Goal: Task Accomplishment & Management: Manage account settings

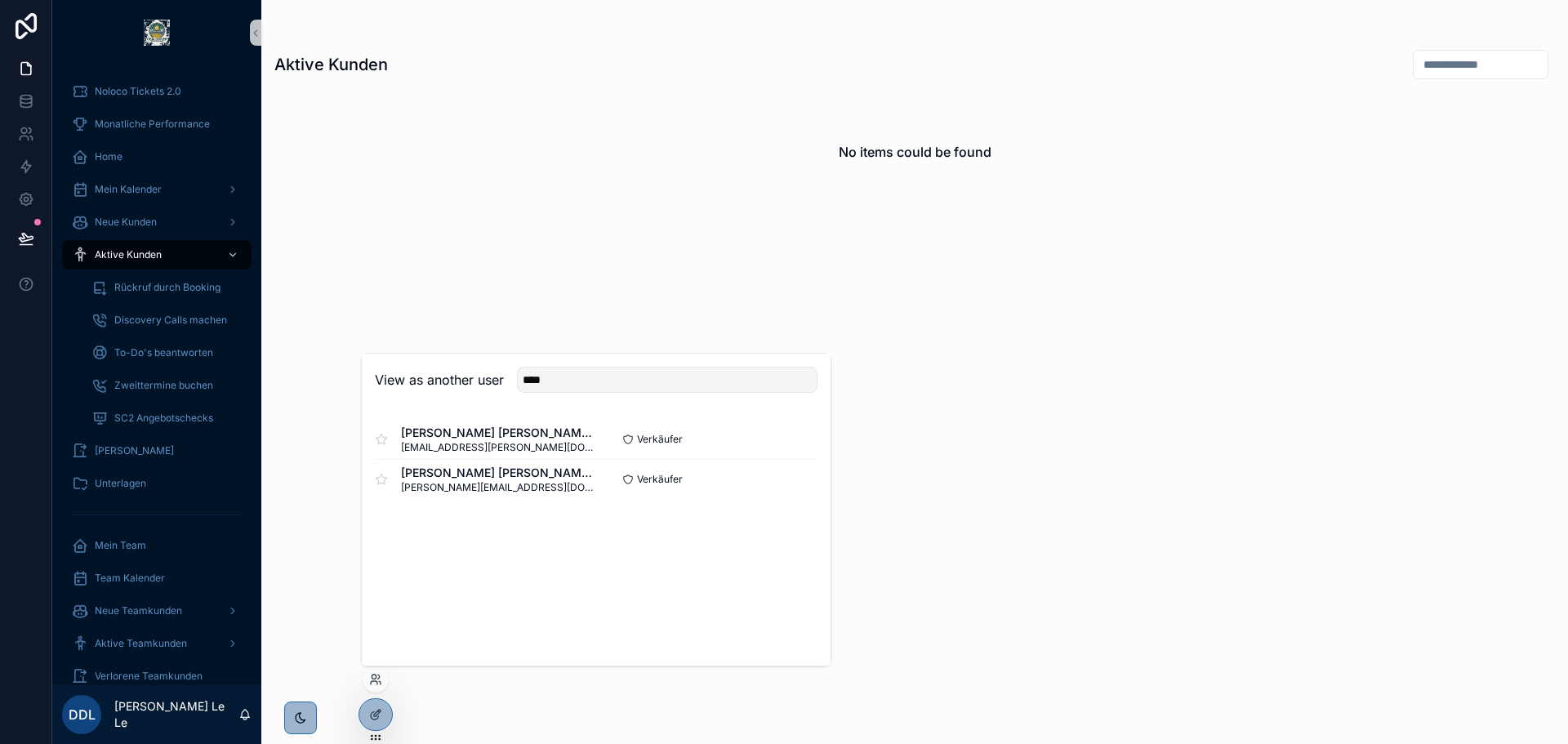
click at [554, 244] on div "No items could be found" at bounding box center [914, 407] width 1306 height 635
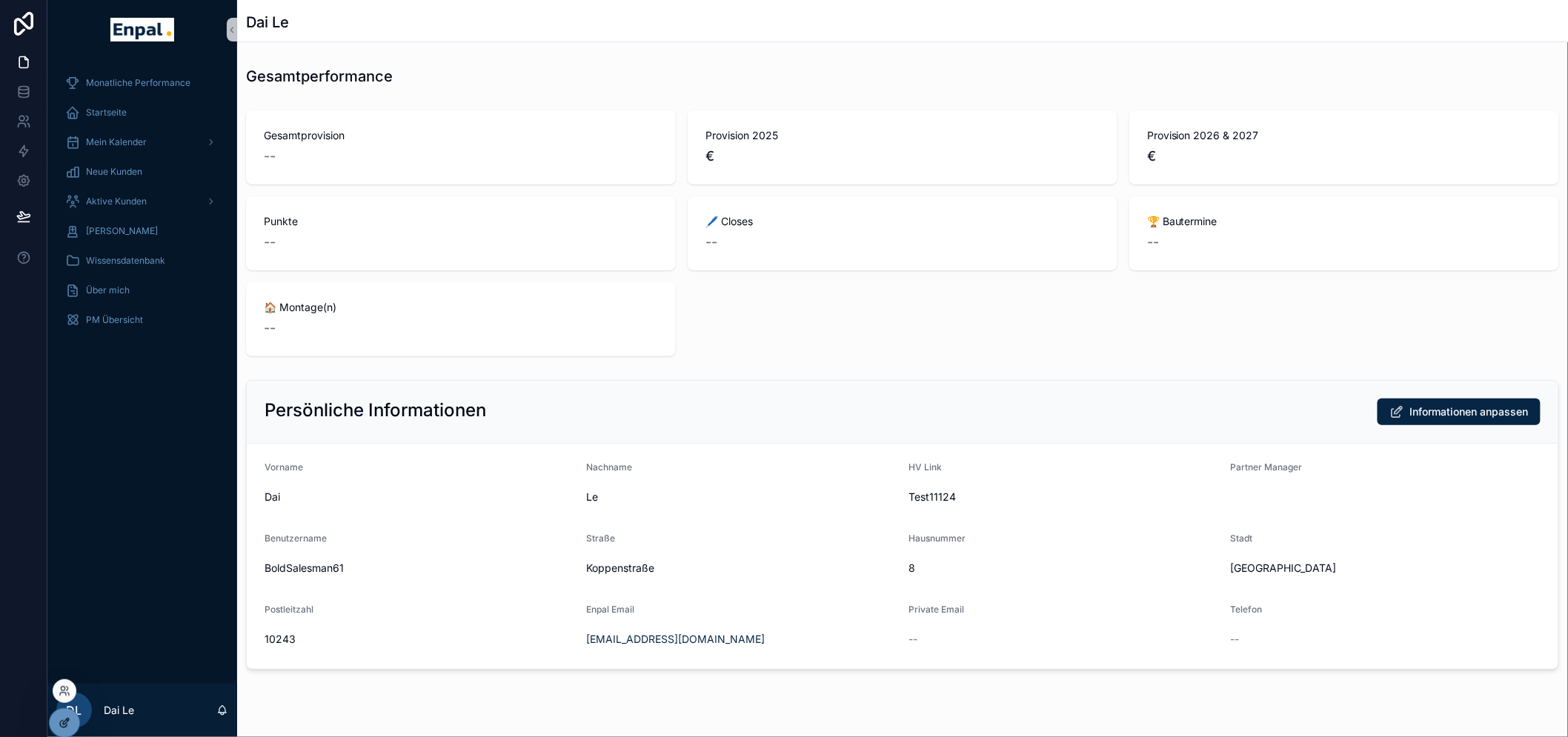
click at [67, 720] on icon at bounding box center [67, 720] width 2 height 2
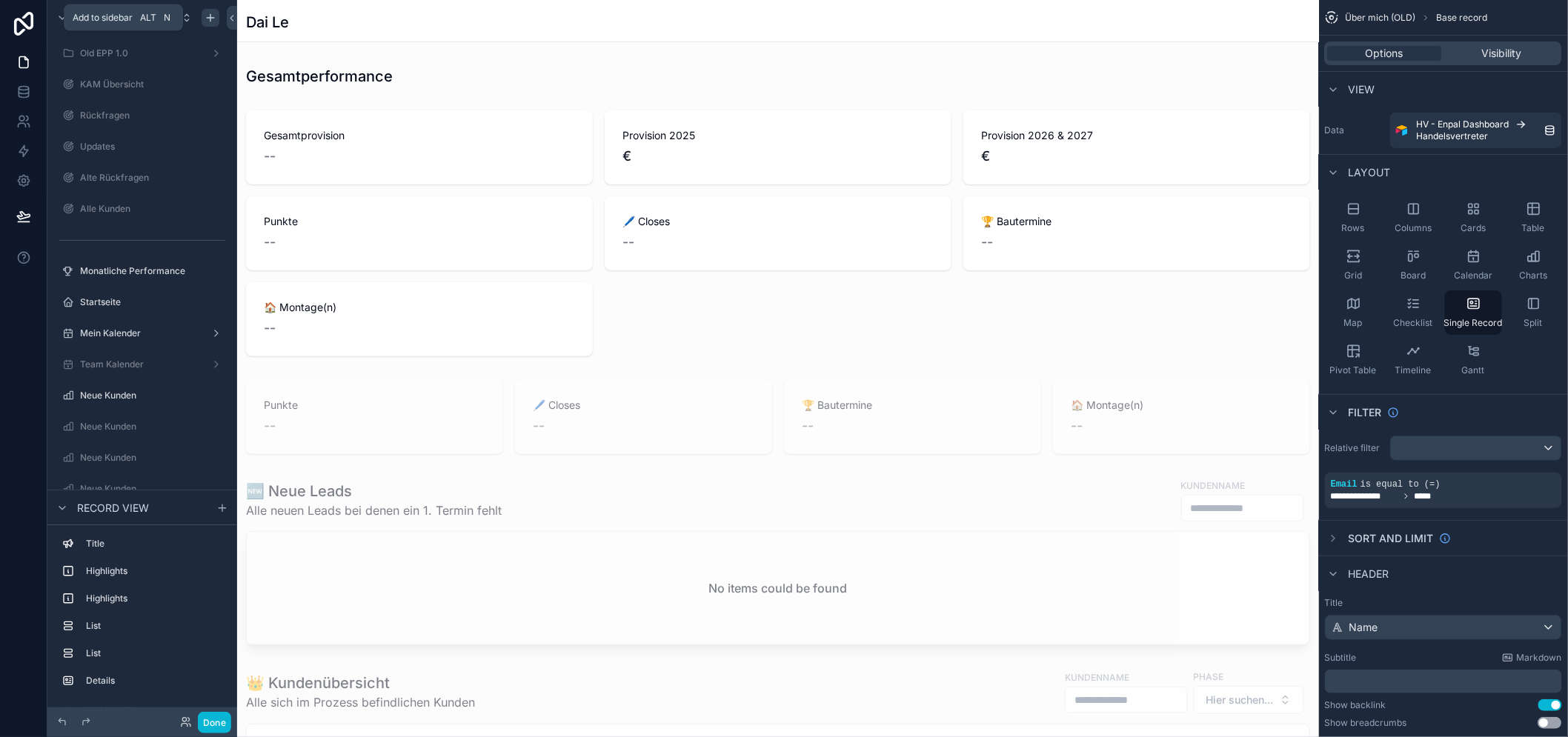
click at [209, 18] on icon "scrollable content" at bounding box center [210, 18] width 12 height 12
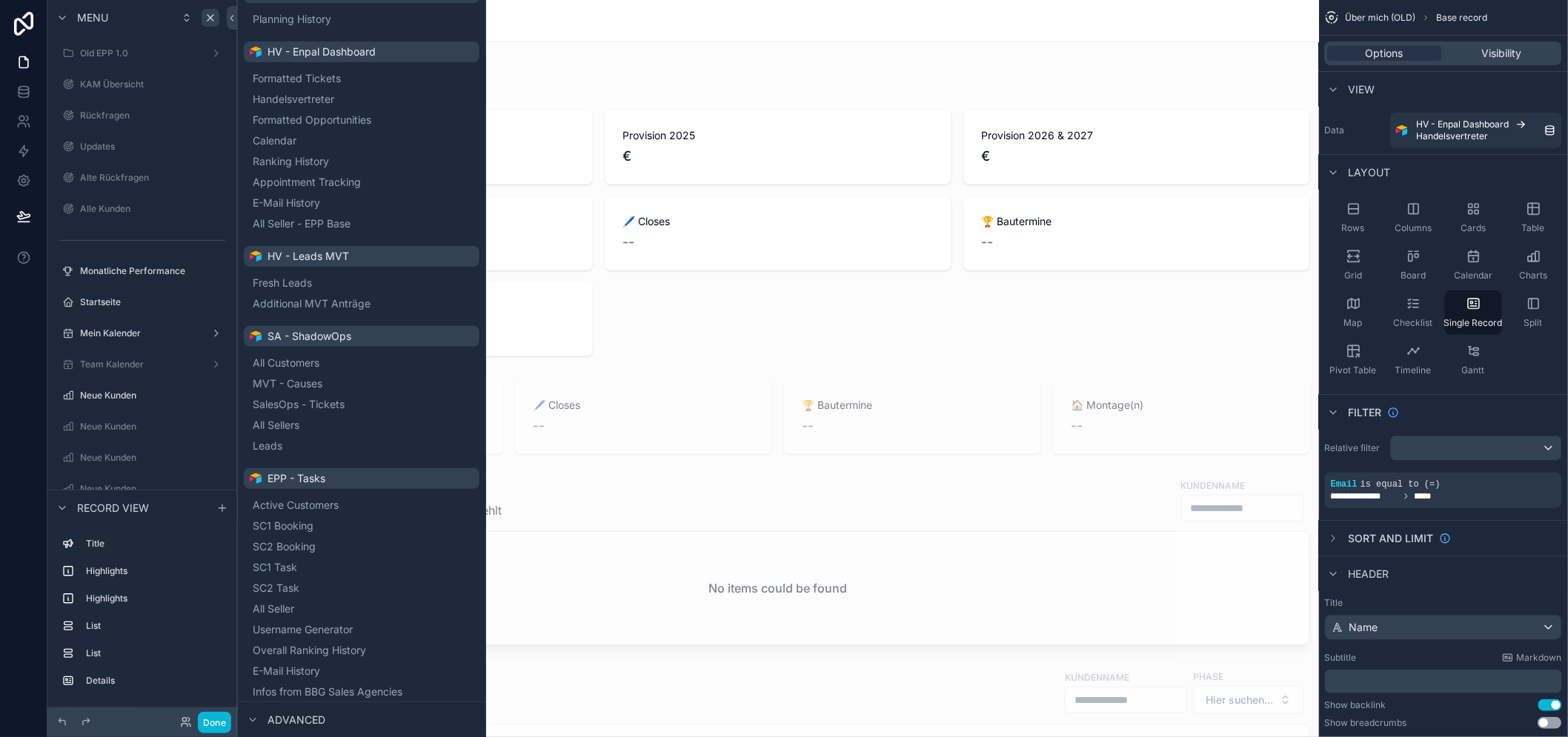
scroll to position [164, 0]
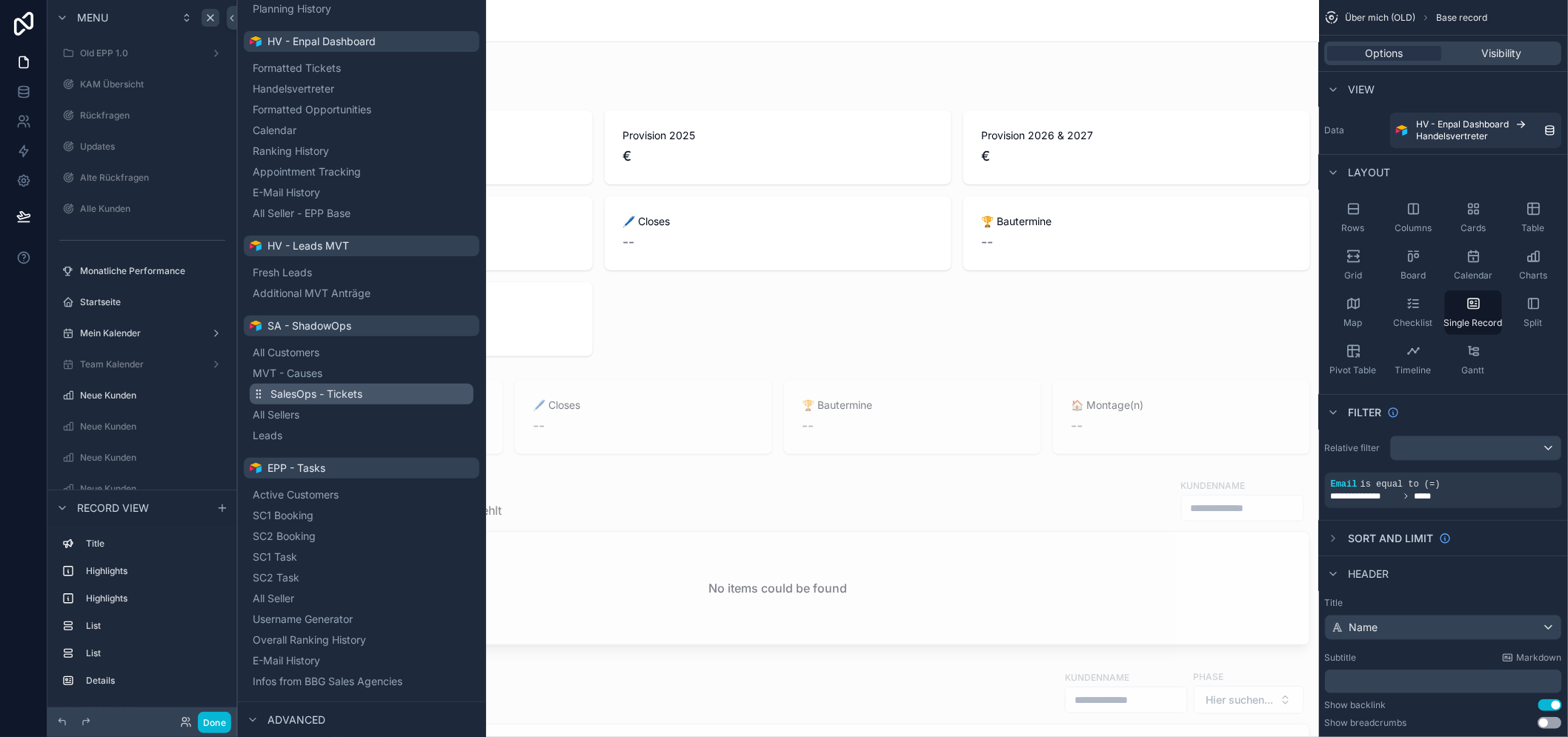
click at [343, 391] on span "SalesOps - Tickets" at bounding box center [315, 394] width 92 height 15
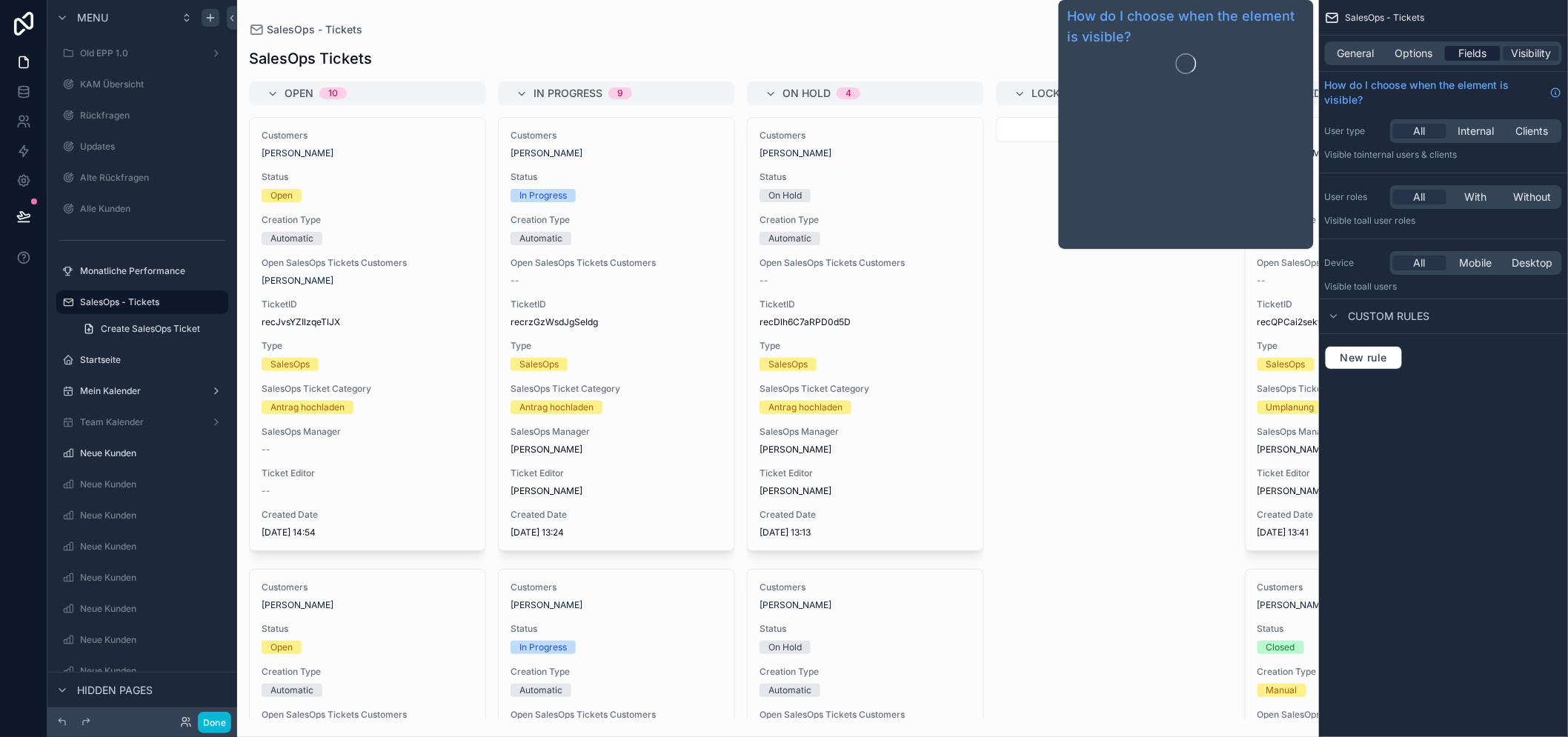
click at [1427, 60] on span "Options" at bounding box center [1414, 54] width 38 height 15
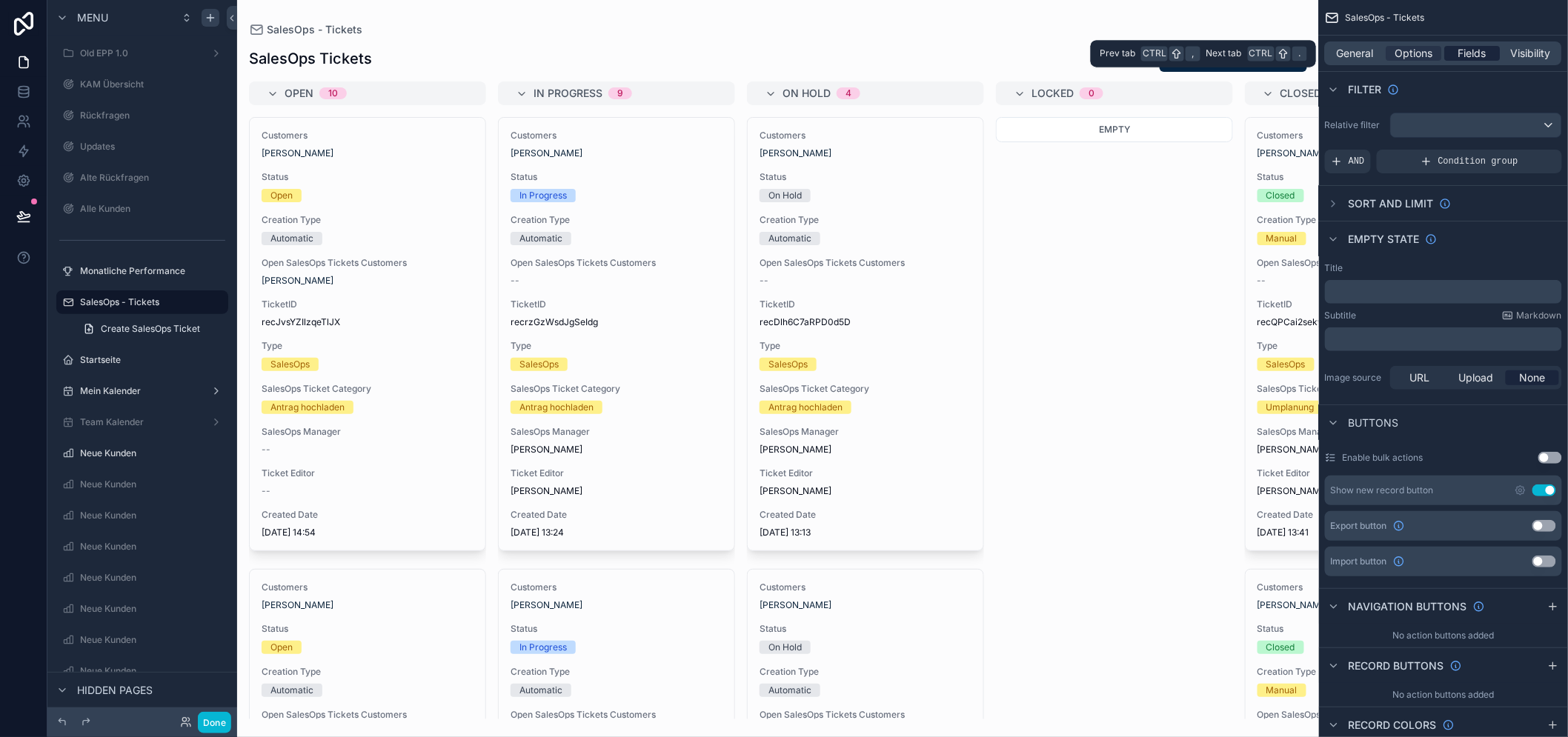
click at [1487, 49] on span "Fields" at bounding box center [1473, 54] width 28 height 15
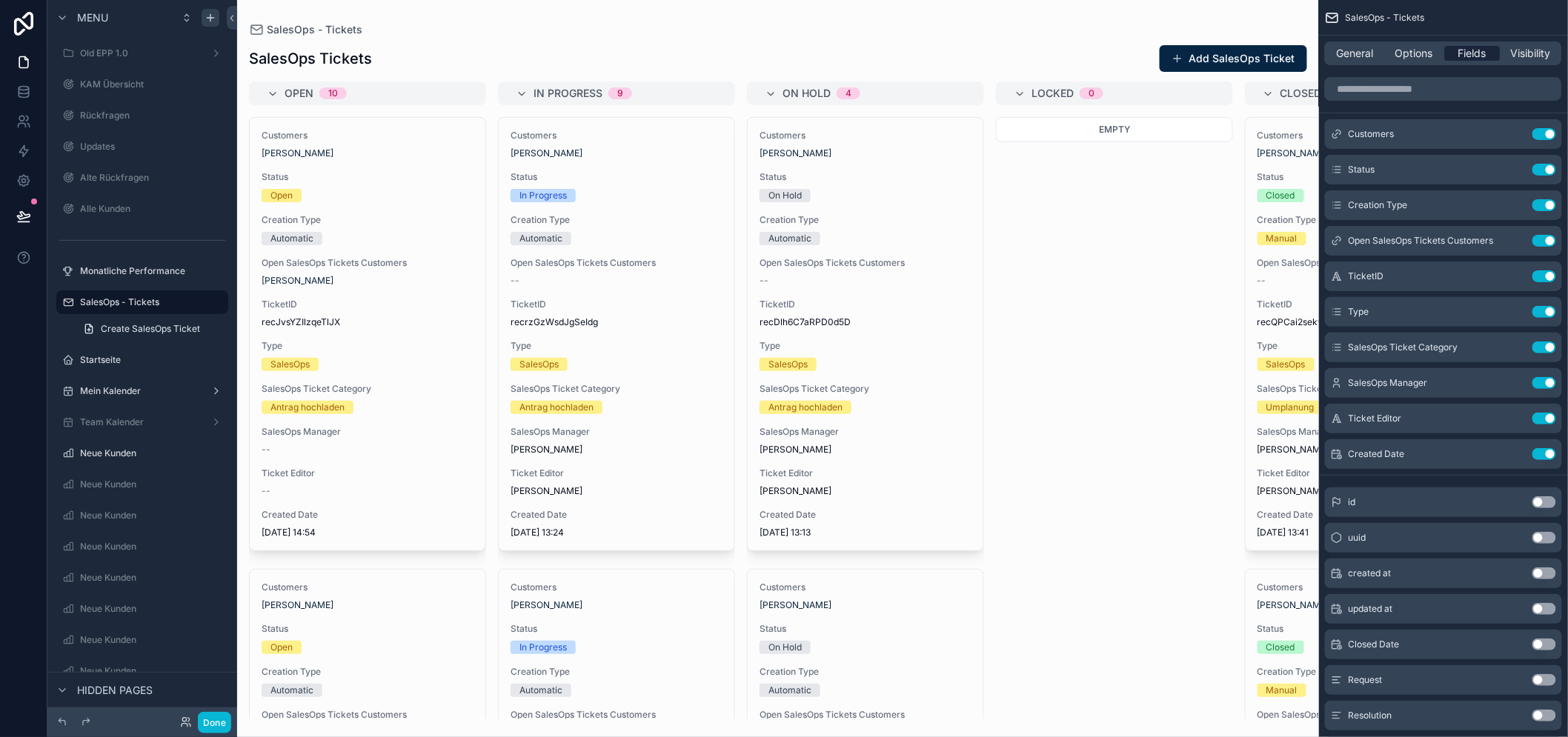
click at [1383, 56] on div "General" at bounding box center [1355, 54] width 55 height 15
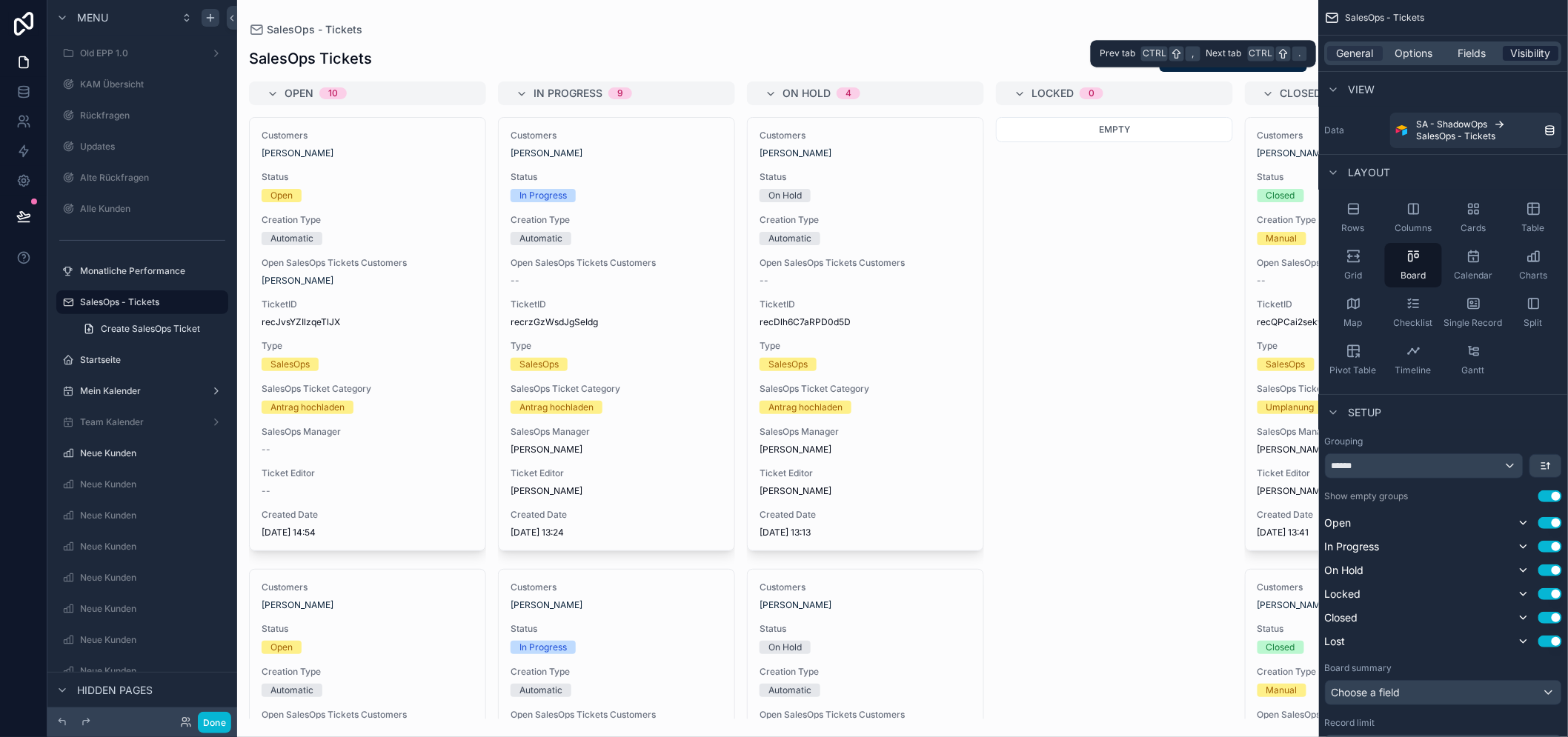
click at [1529, 49] on span "Visibility" at bounding box center [1531, 54] width 40 height 15
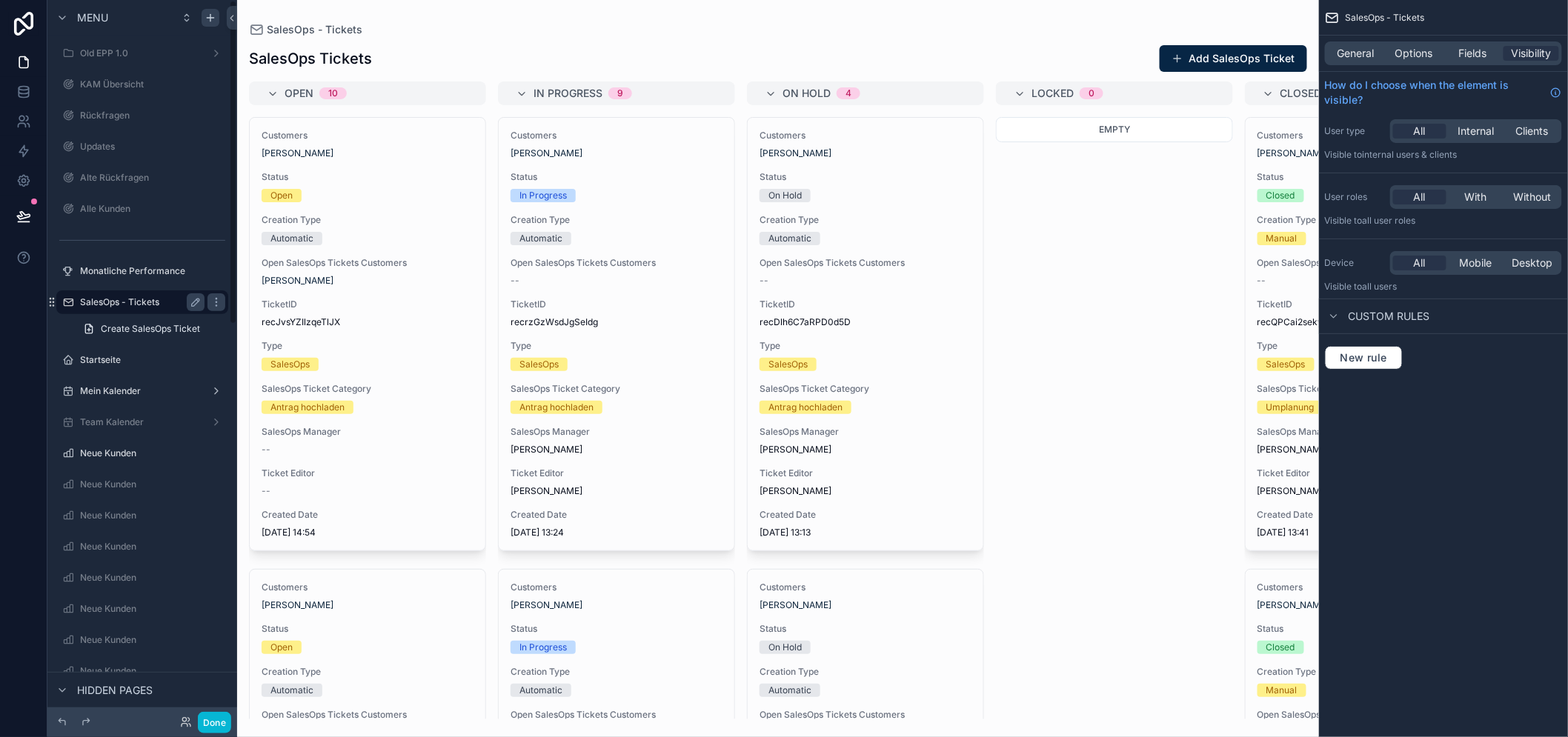
click at [136, 301] on label "SalesOps - Tickets" at bounding box center [139, 302] width 119 height 12
click at [1424, 54] on span "Options" at bounding box center [1414, 54] width 38 height 15
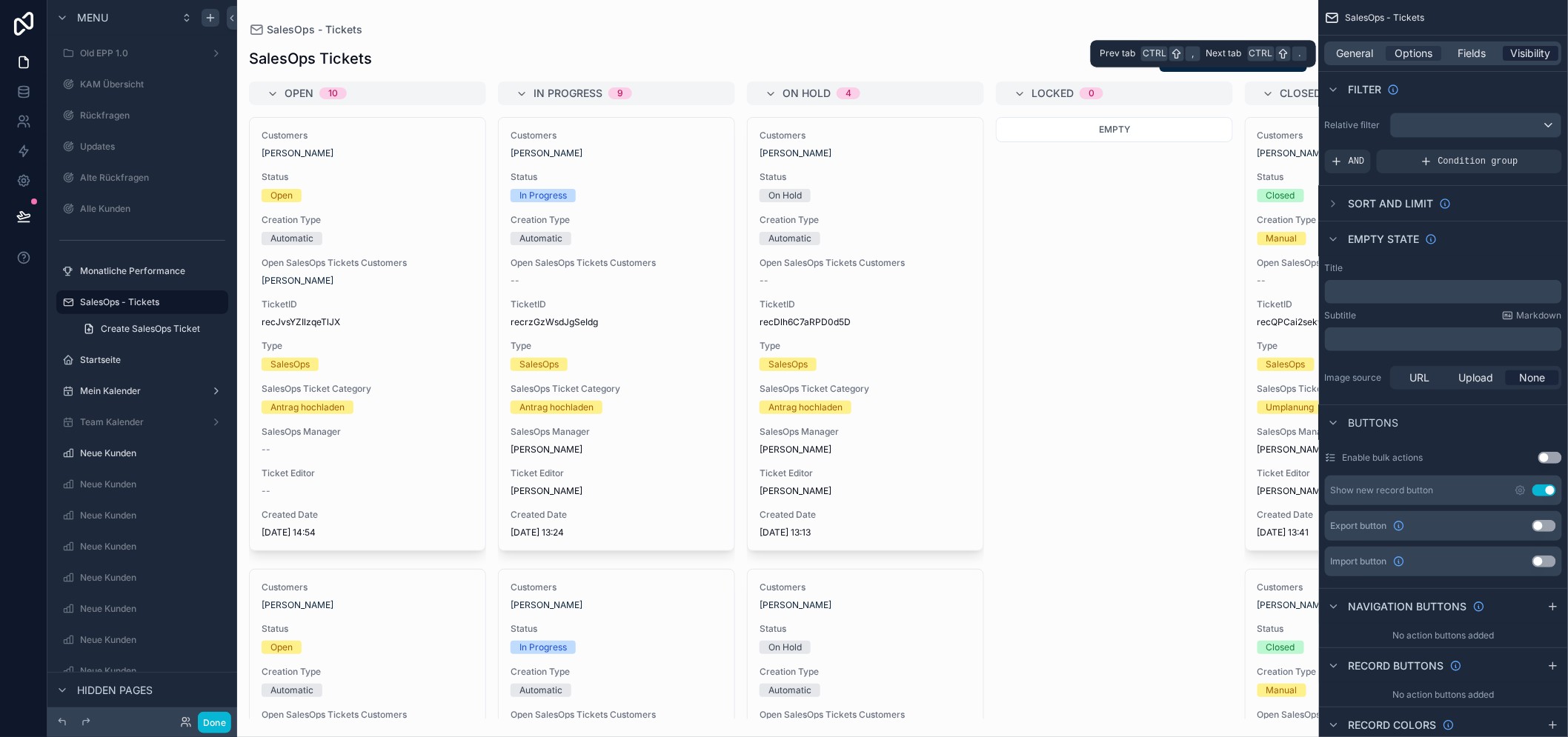
click at [1523, 52] on span "Visibility" at bounding box center [1531, 54] width 40 height 15
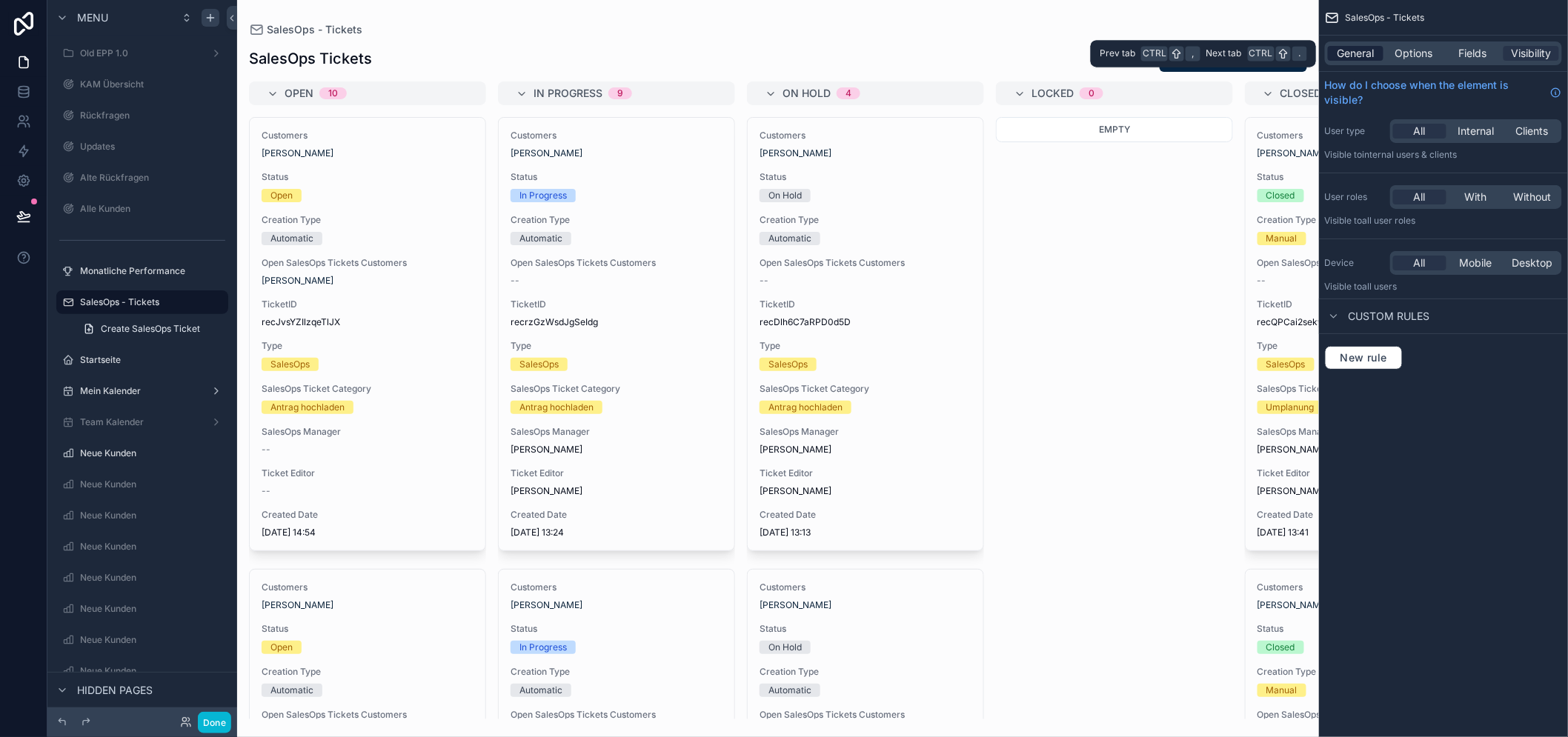
click at [1383, 51] on div "General" at bounding box center [1355, 54] width 55 height 15
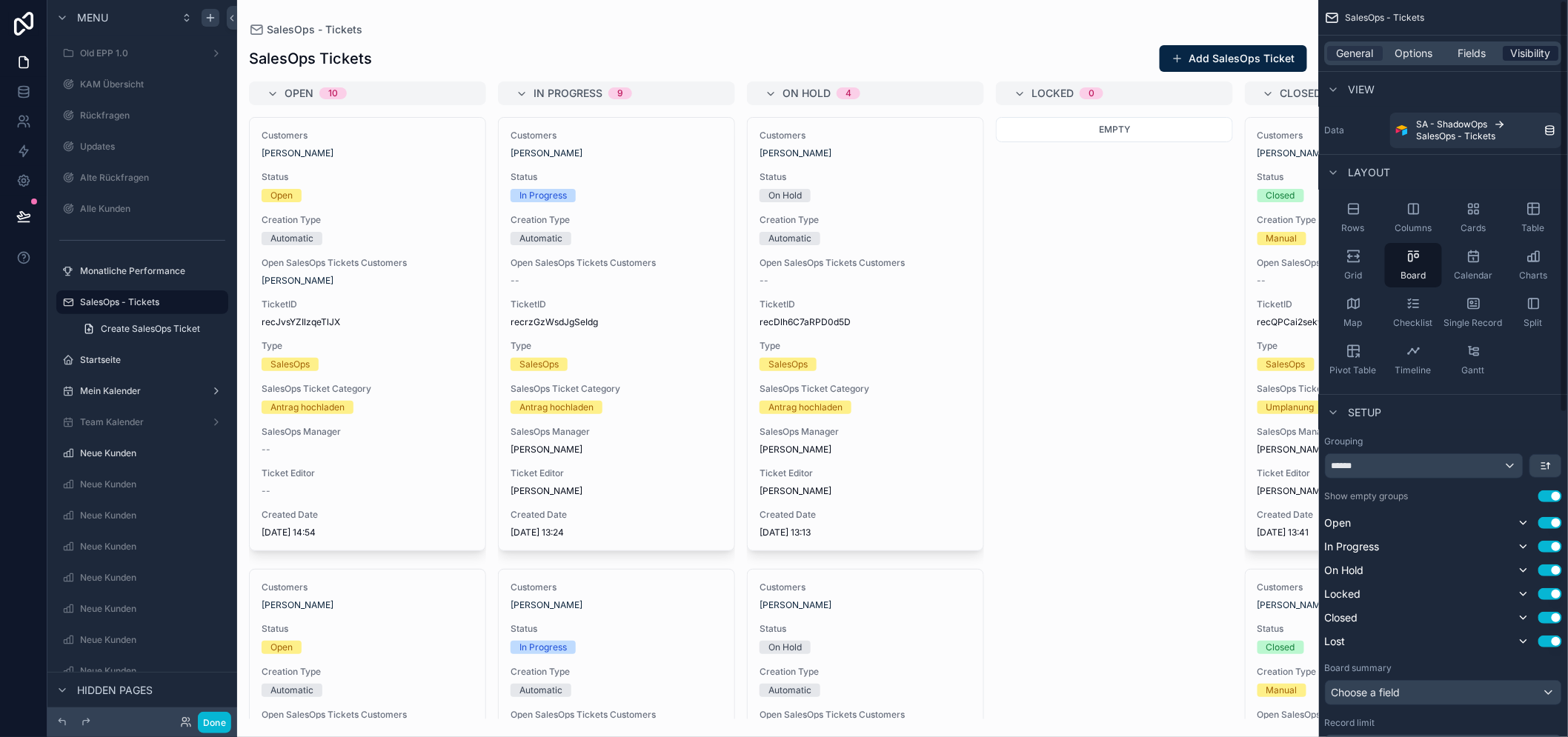
click at [1539, 47] on span "Visibility" at bounding box center [1531, 54] width 40 height 15
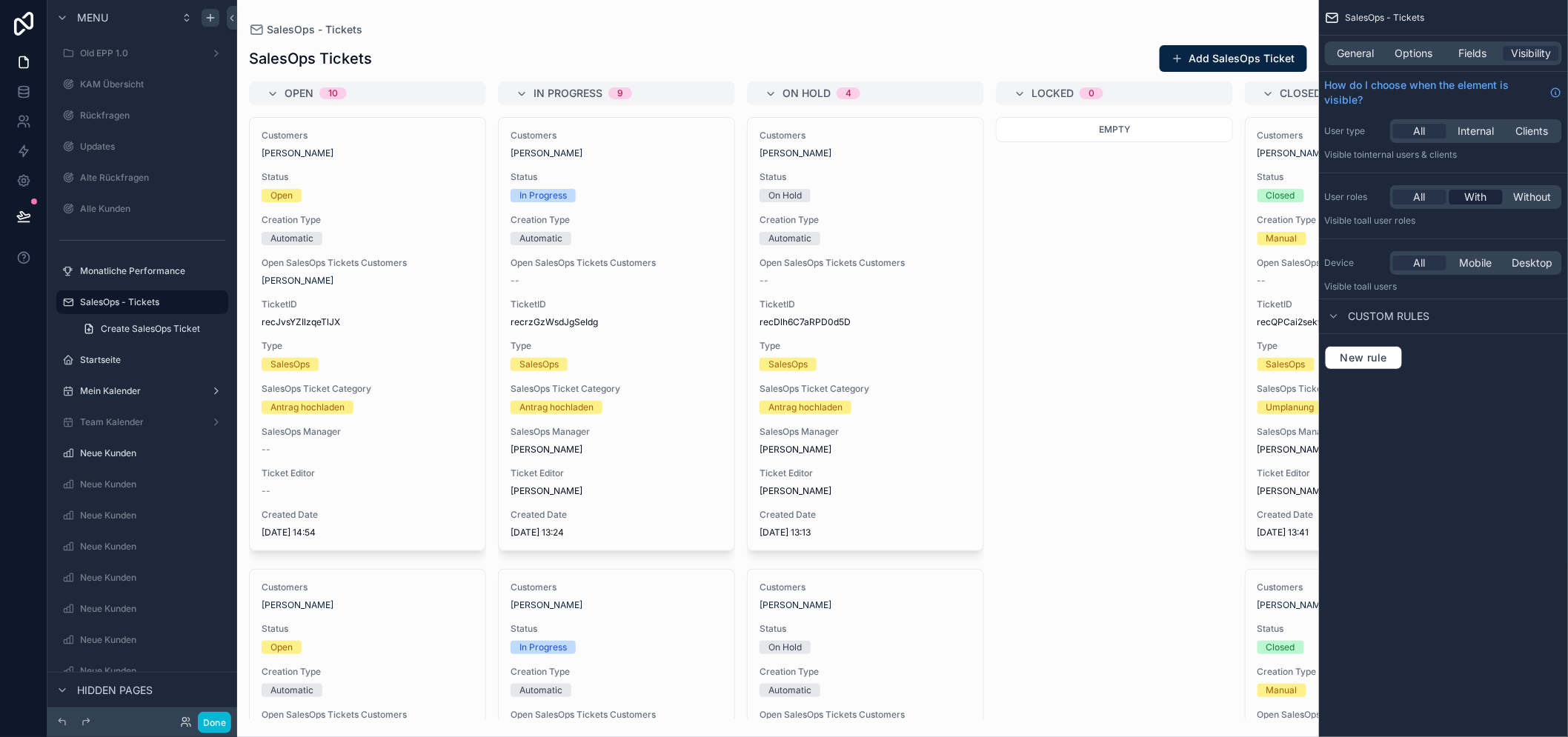
click at [1487, 198] on span "With" at bounding box center [1475, 197] width 22 height 15
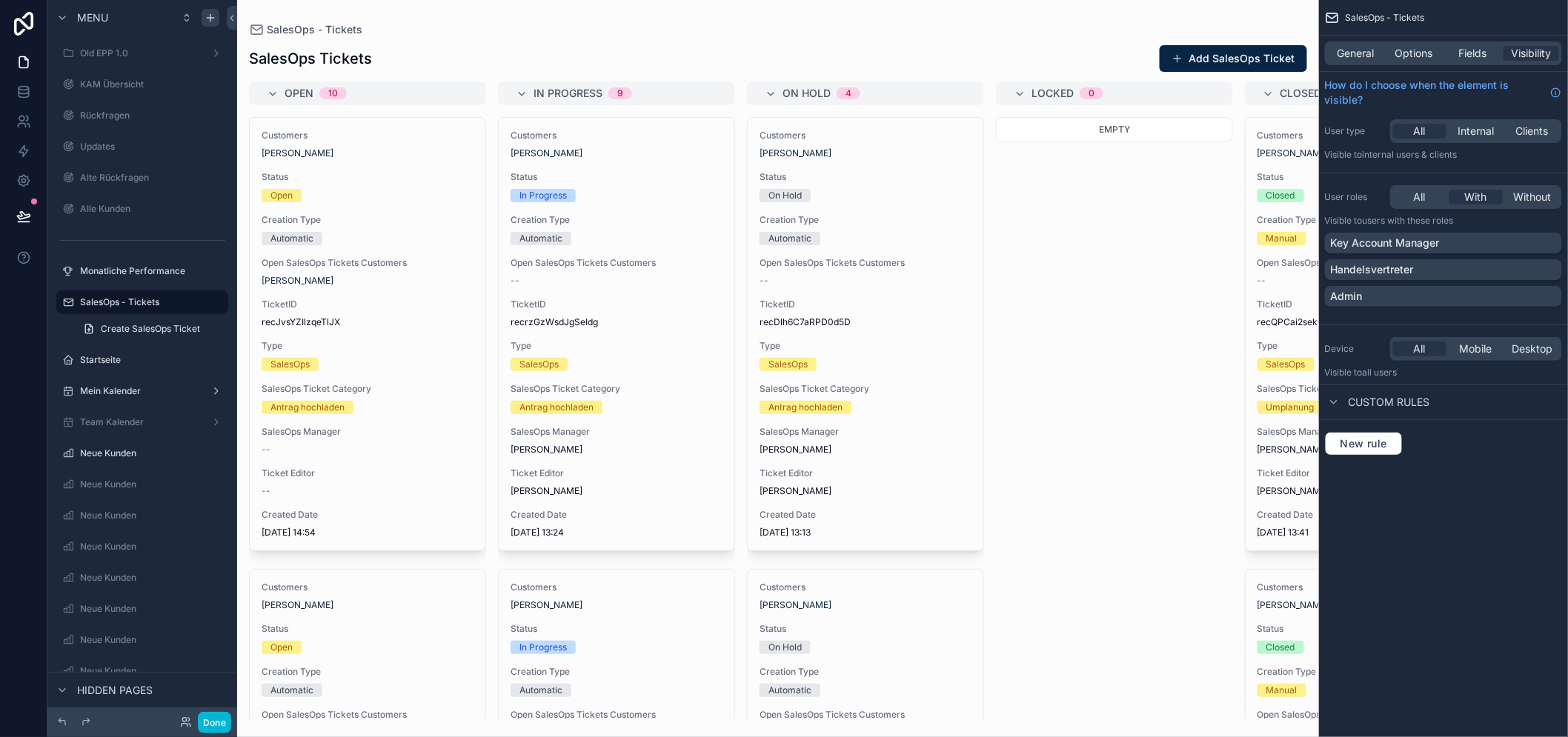
click at [1498, 307] on div "Key Account Manager Handelsvertreter Admin" at bounding box center [1442, 273] width 237 height 80
click at [1498, 299] on div "Admin" at bounding box center [1443, 296] width 225 height 15
click at [1474, 521] on div "SalesOps - Tickets General Options Fields Visibility How do I choose when the e…" at bounding box center [1442, 368] width 249 height 737
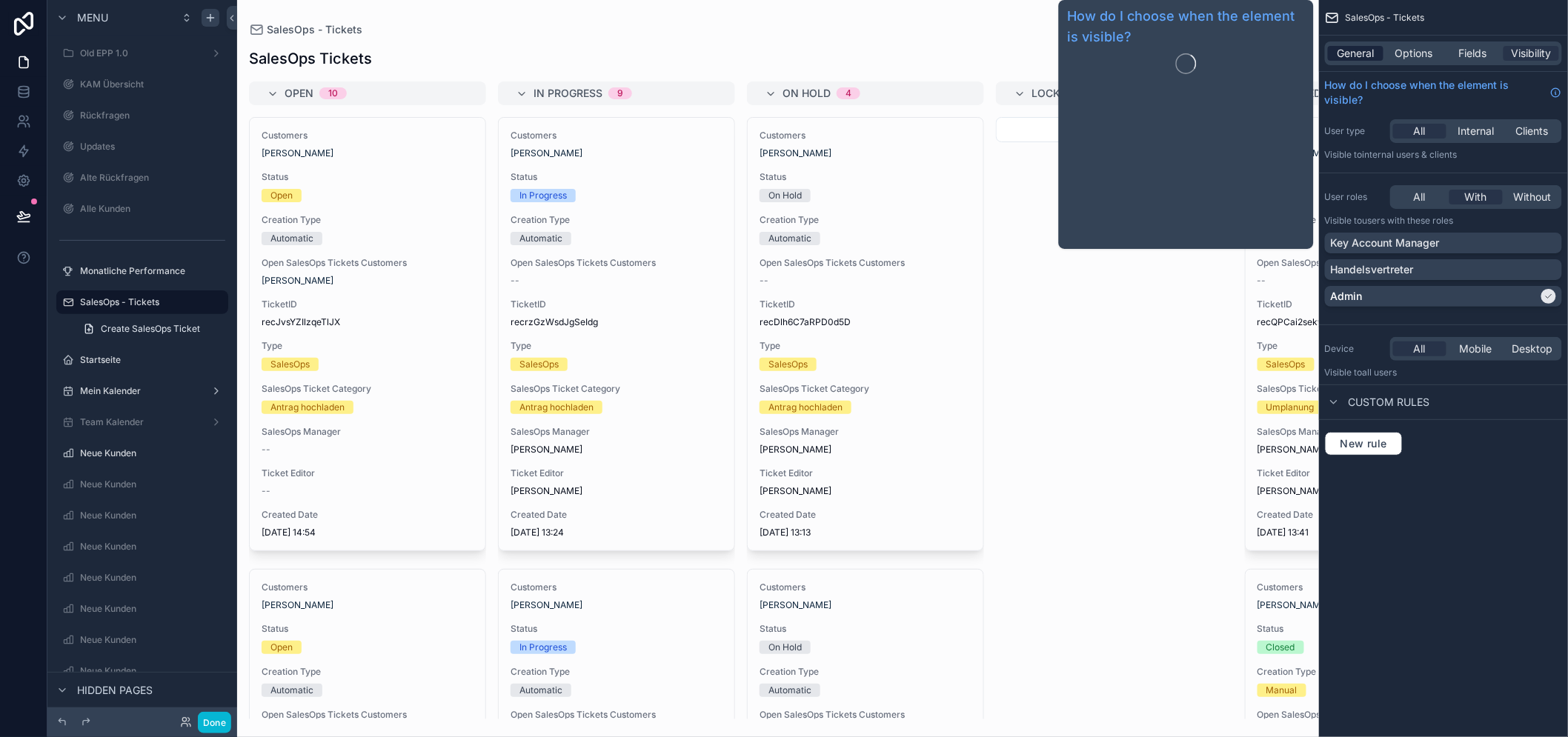
click at [1374, 57] on span "General" at bounding box center [1355, 54] width 37 height 15
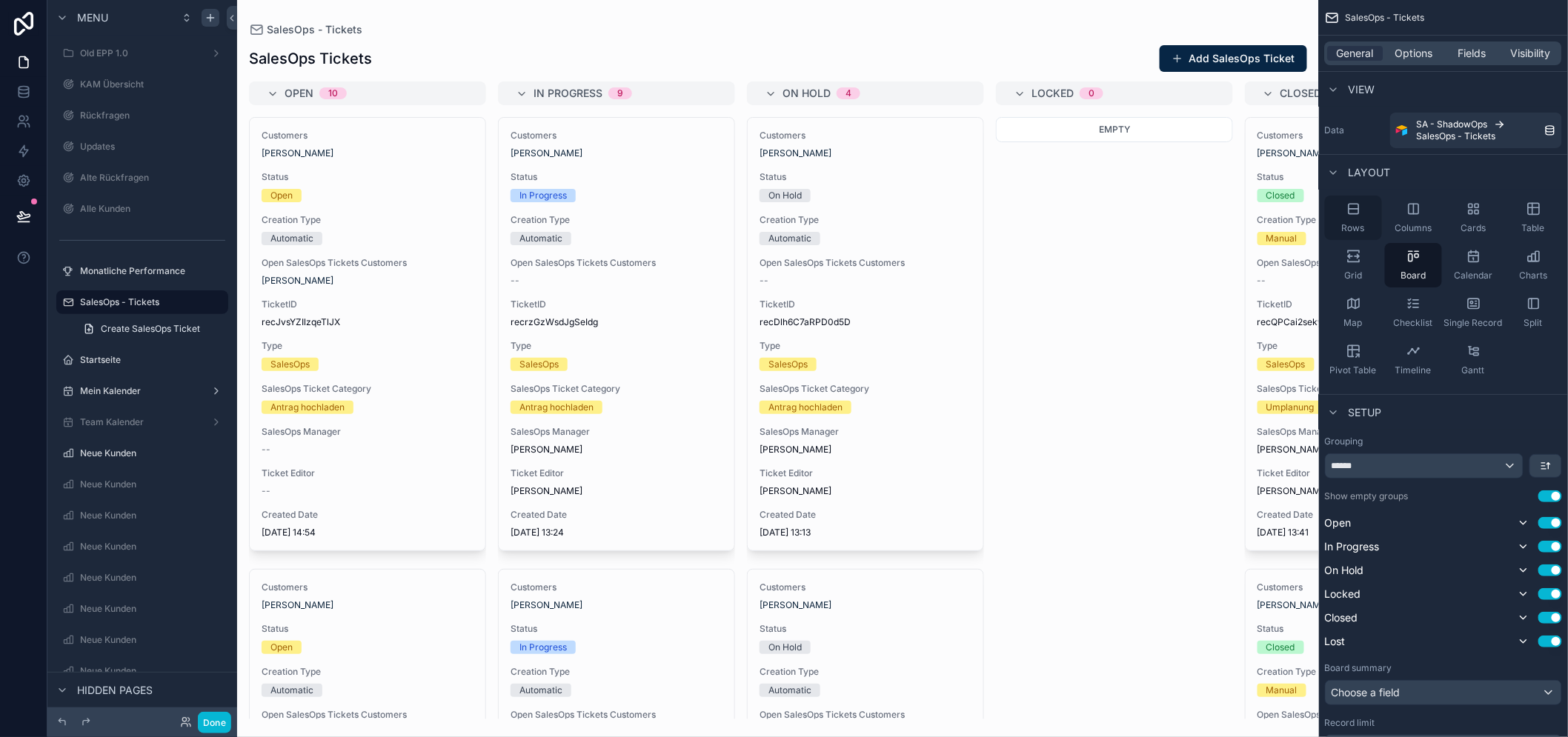
click at [1380, 203] on div "Rows" at bounding box center [1352, 218] width 57 height 45
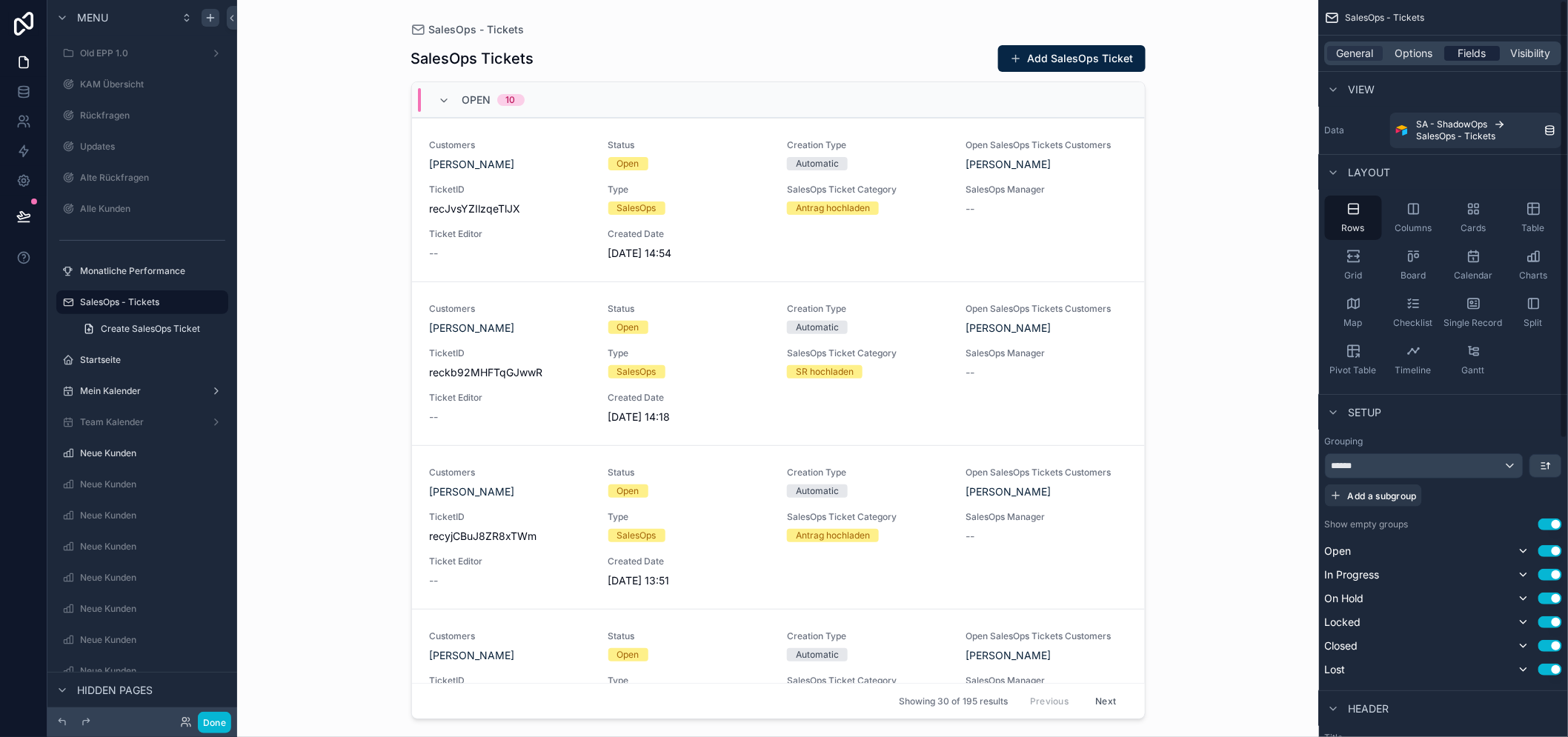
click at [1487, 57] on span "Fields" at bounding box center [1473, 54] width 28 height 15
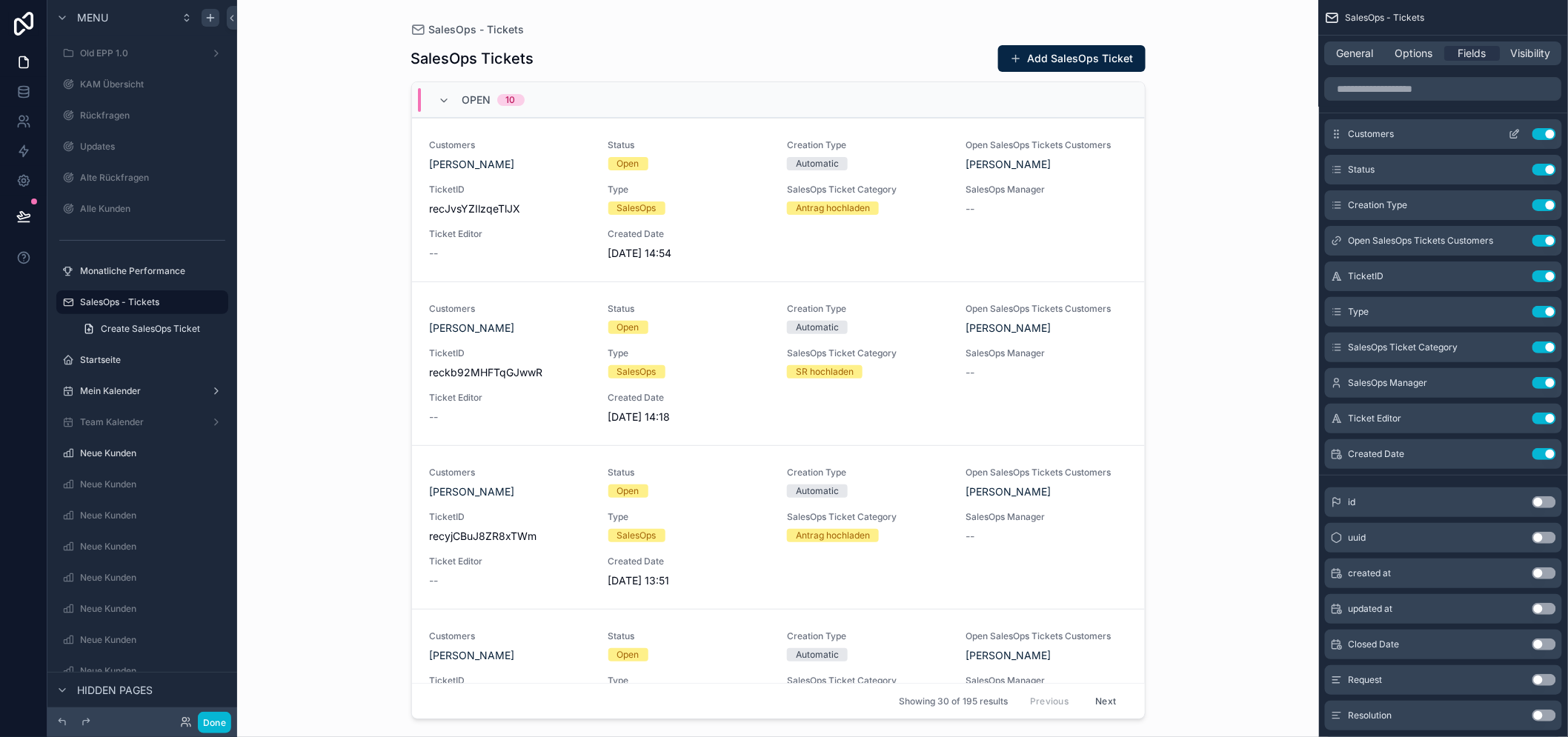
click at [1556, 134] on button "Use setting" at bounding box center [1543, 134] width 23 height 12
click at [1556, 199] on div "Use setting" at bounding box center [1529, 205] width 54 height 12
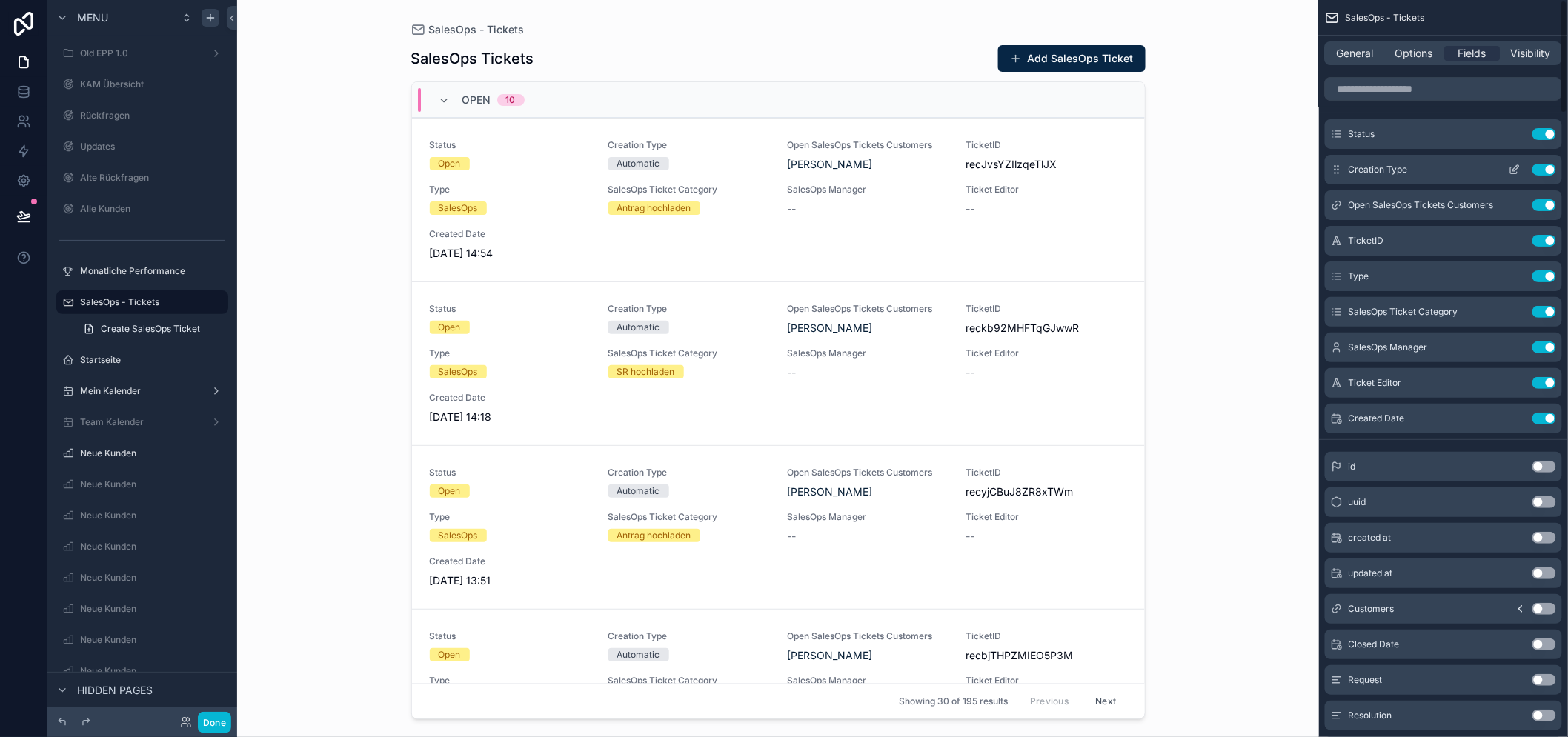
click at [1556, 166] on button "Use setting" at bounding box center [1543, 169] width 23 height 12
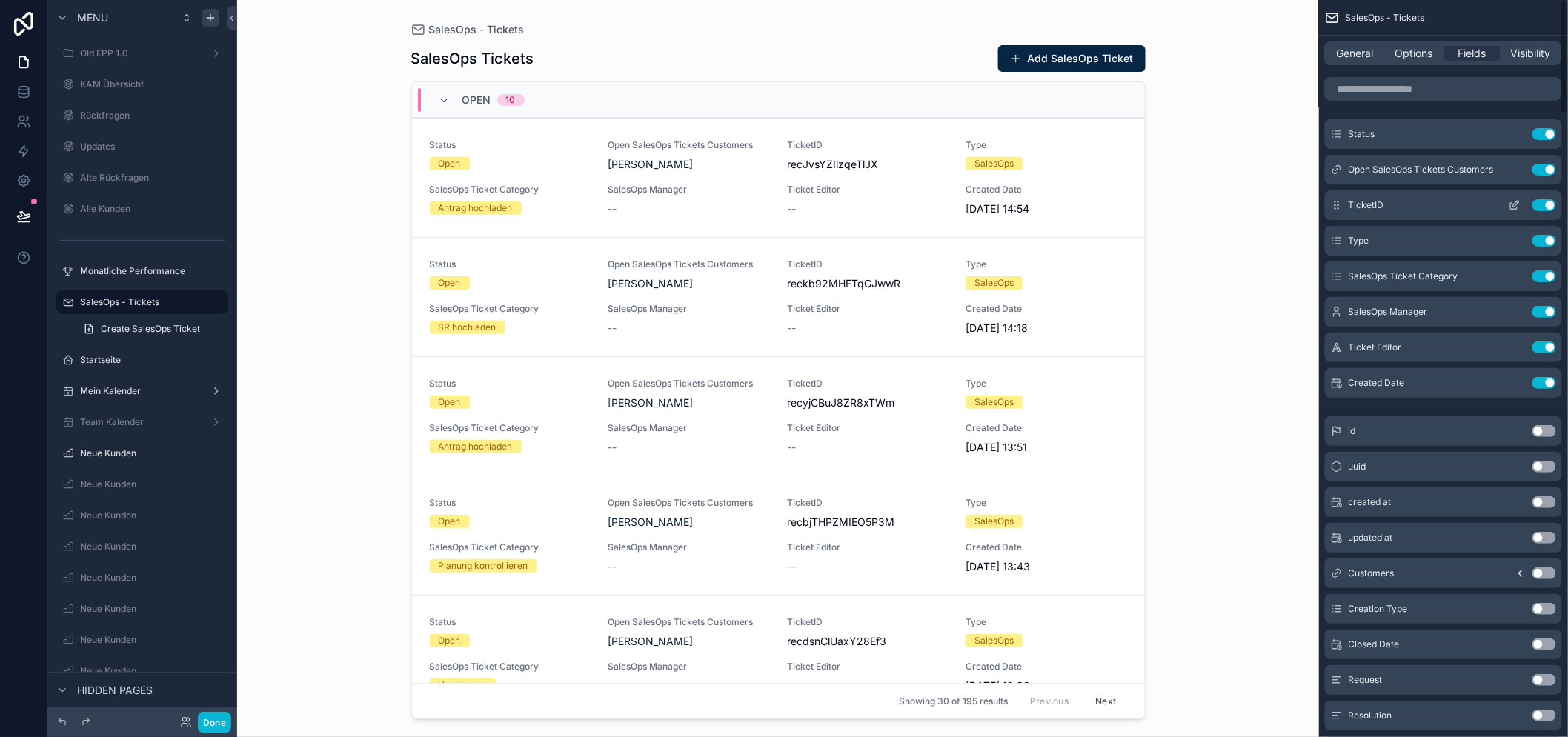
click at [1556, 200] on button "Use setting" at bounding box center [1543, 205] width 23 height 12
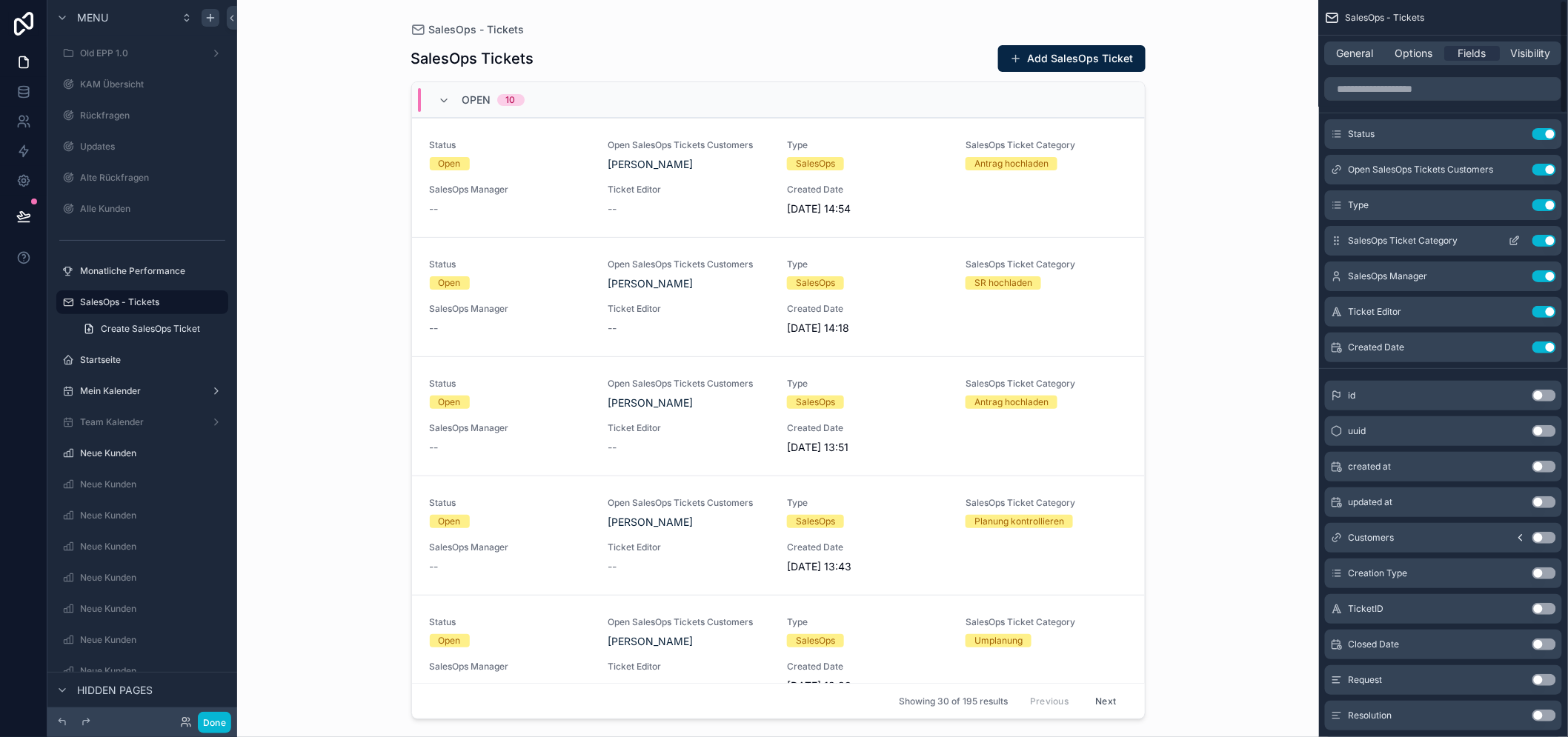
click at [1557, 234] on div "SalesOps Ticket Category Use setting" at bounding box center [1442, 240] width 237 height 29
click at [1556, 240] on button "Use setting" at bounding box center [1543, 240] width 23 height 12
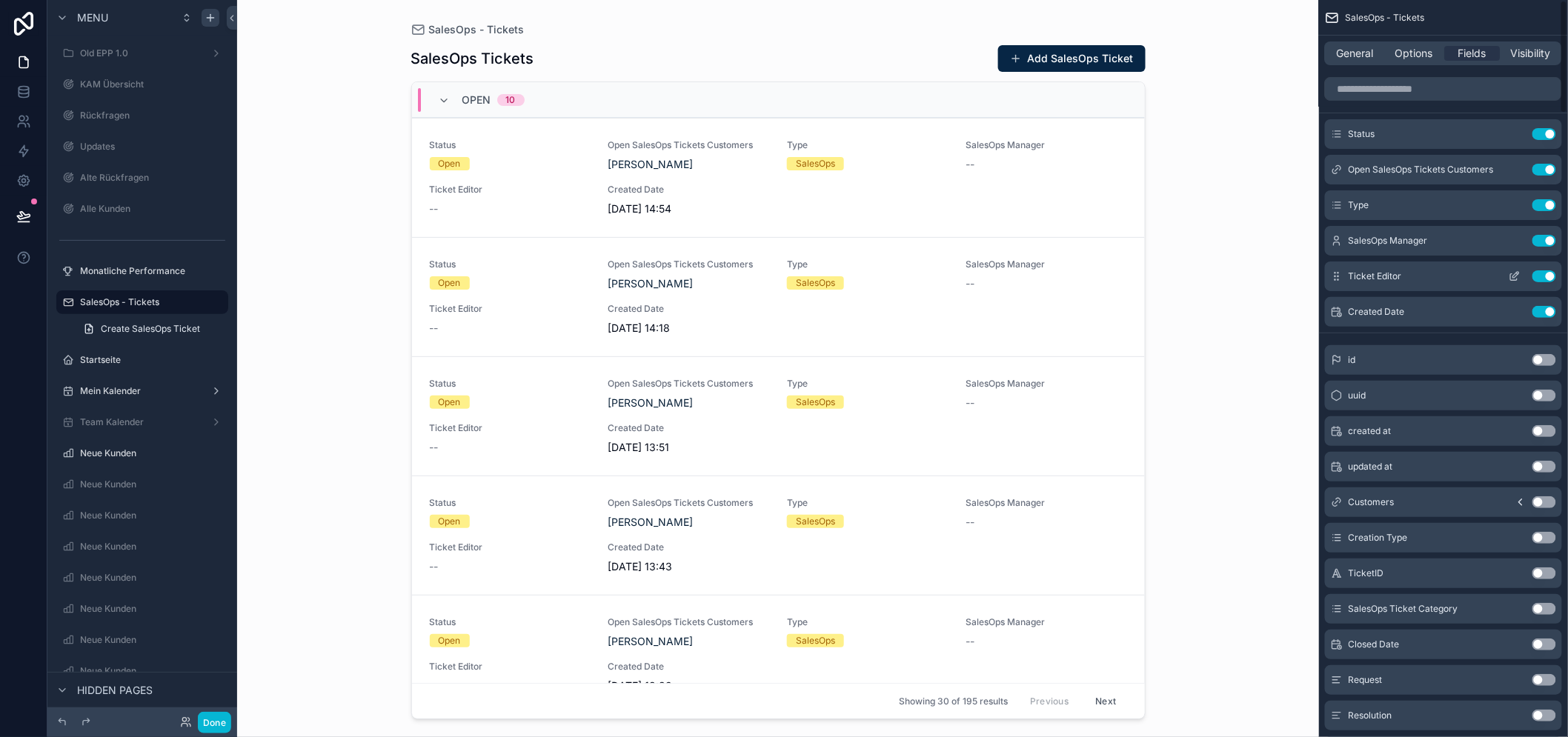
click at [1556, 276] on button "Use setting" at bounding box center [1543, 276] width 23 height 12
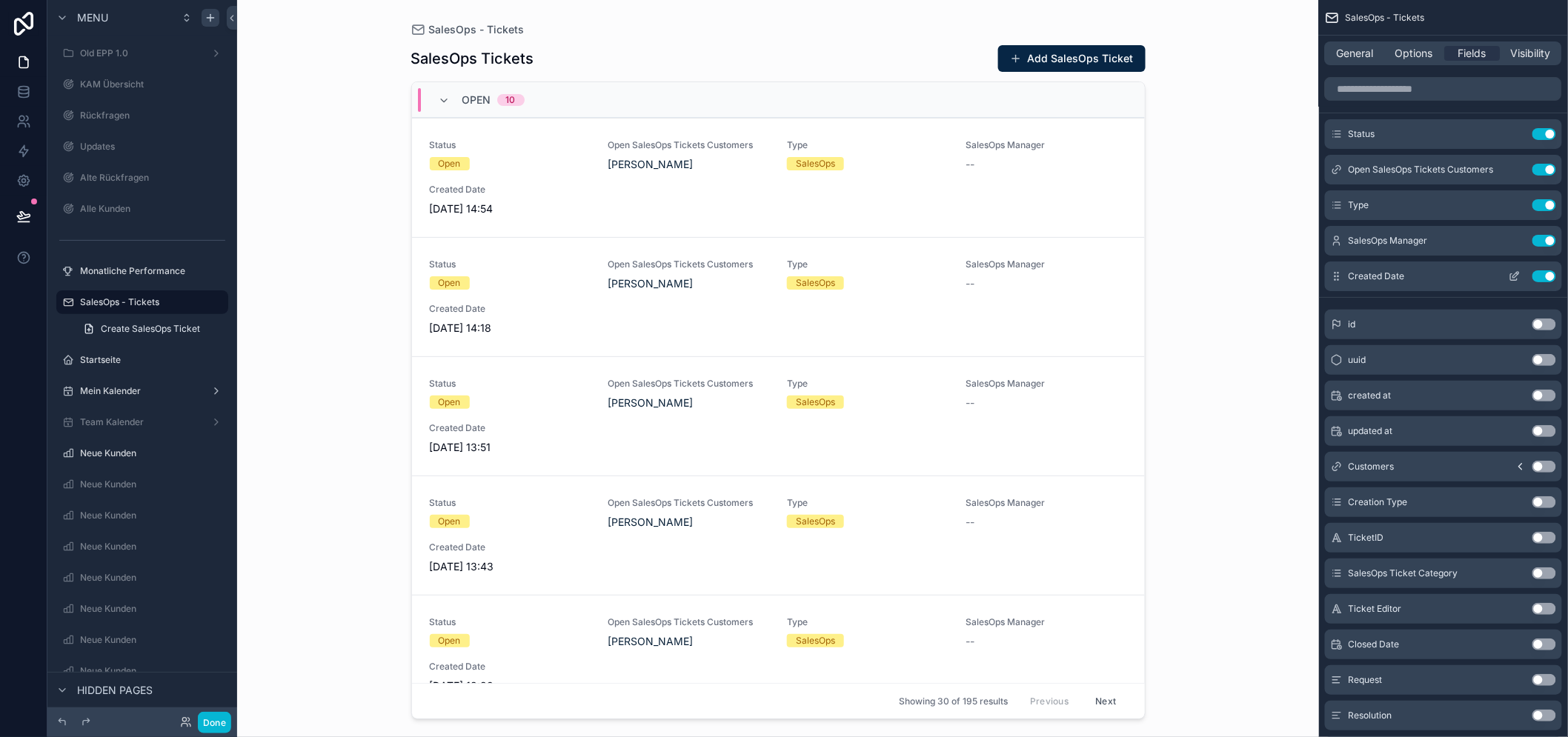
click at [1557, 265] on div "Created Date Use setting" at bounding box center [1442, 276] width 237 height 29
click at [1554, 272] on button "Use setting" at bounding box center [1543, 276] width 23 height 12
click at [1556, 249] on div "SalesOps Manager Use setting" at bounding box center [1442, 240] width 237 height 29
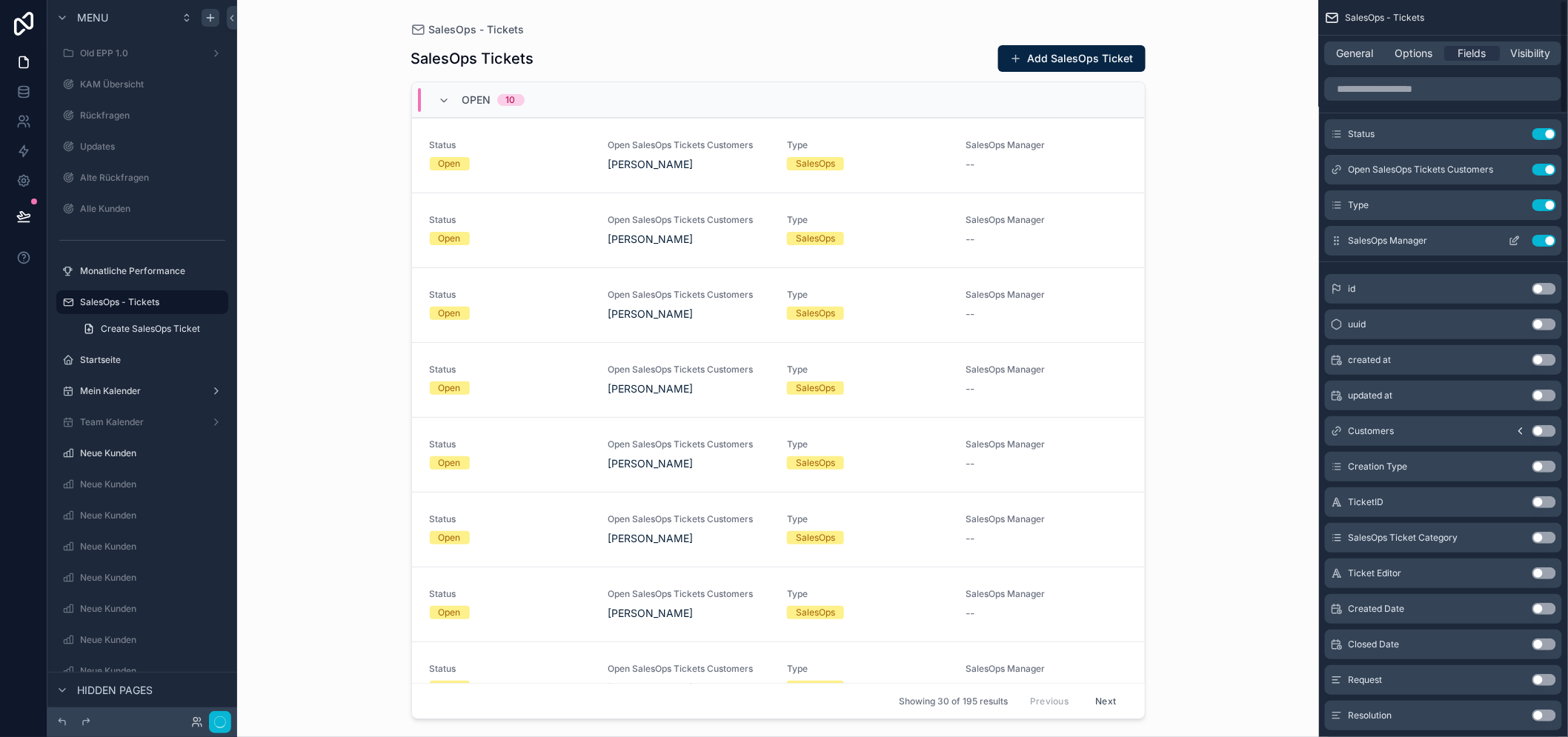
click at [1556, 238] on button "Use setting" at bounding box center [1543, 240] width 23 height 12
click at [1557, 216] on div "Type Use setting" at bounding box center [1442, 205] width 237 height 29
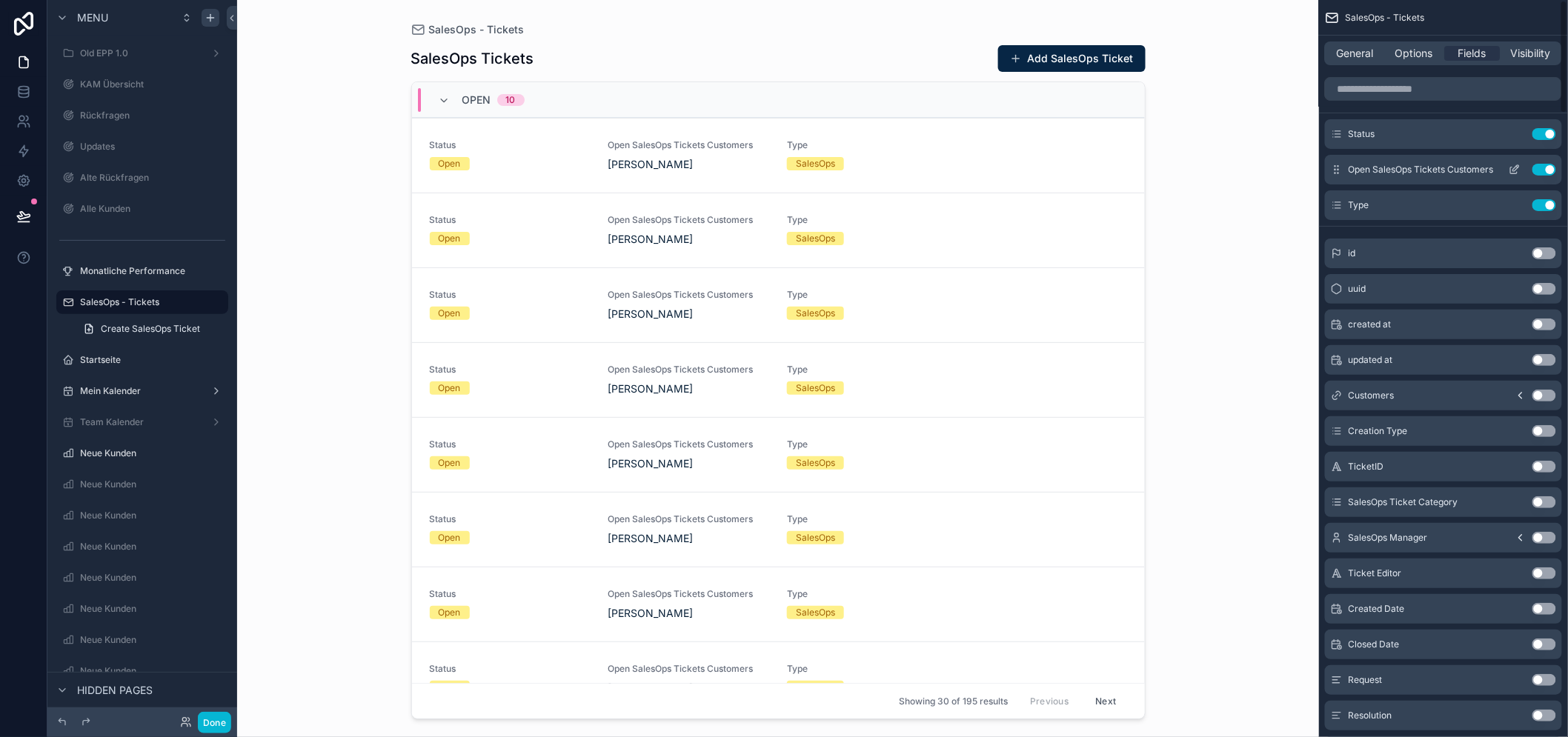
click at [1557, 175] on div "Open SalesOps Tickets Customers Use setting" at bounding box center [1442, 169] width 237 height 29
click at [1556, 142] on div "Status Use setting" at bounding box center [1442, 134] width 237 height 29
click at [1556, 167] on button "Use setting" at bounding box center [1543, 169] width 23 height 12
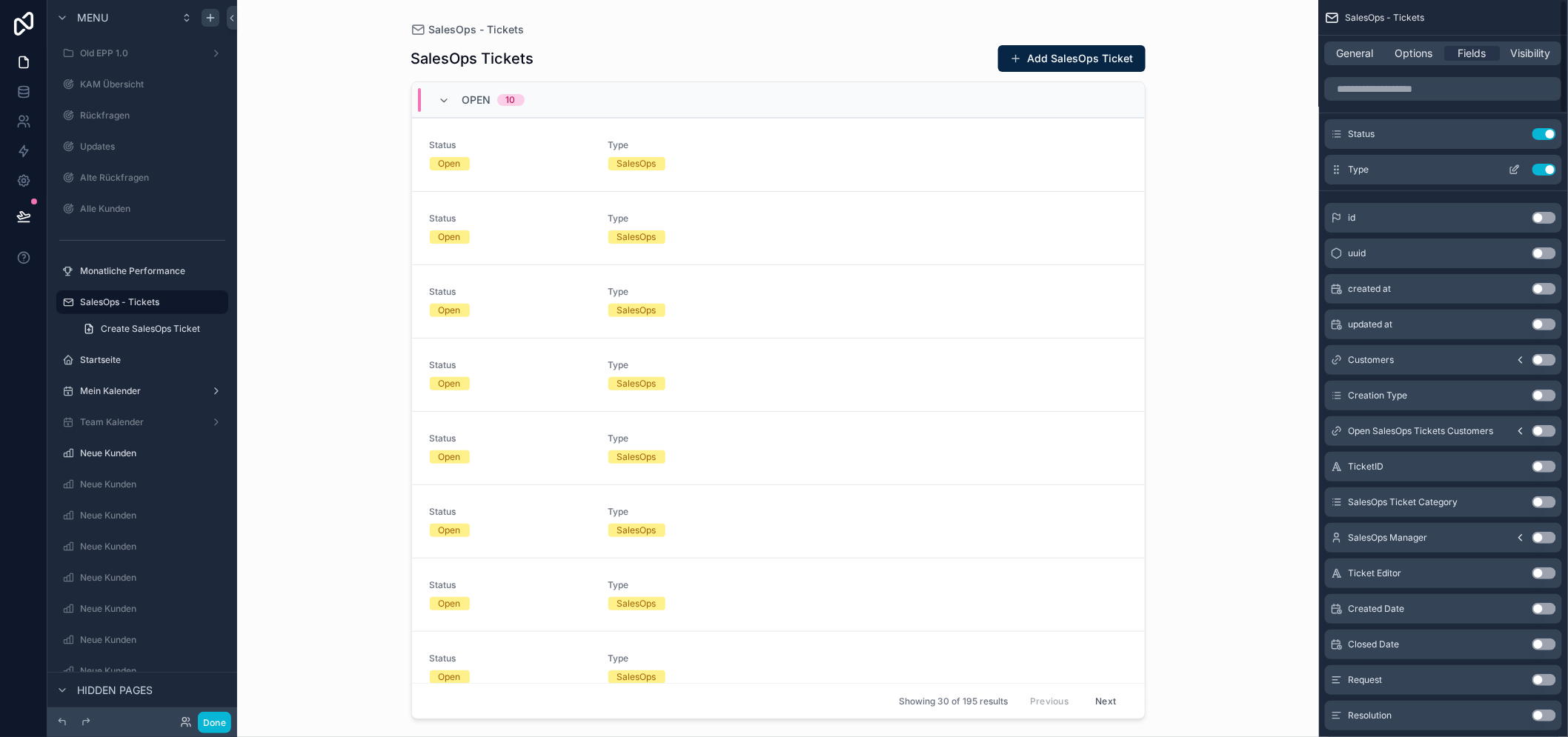
click at [1556, 170] on button "Use setting" at bounding box center [1543, 169] width 23 height 12
click at [1552, 131] on button "Use setting" at bounding box center [1543, 134] width 23 height 12
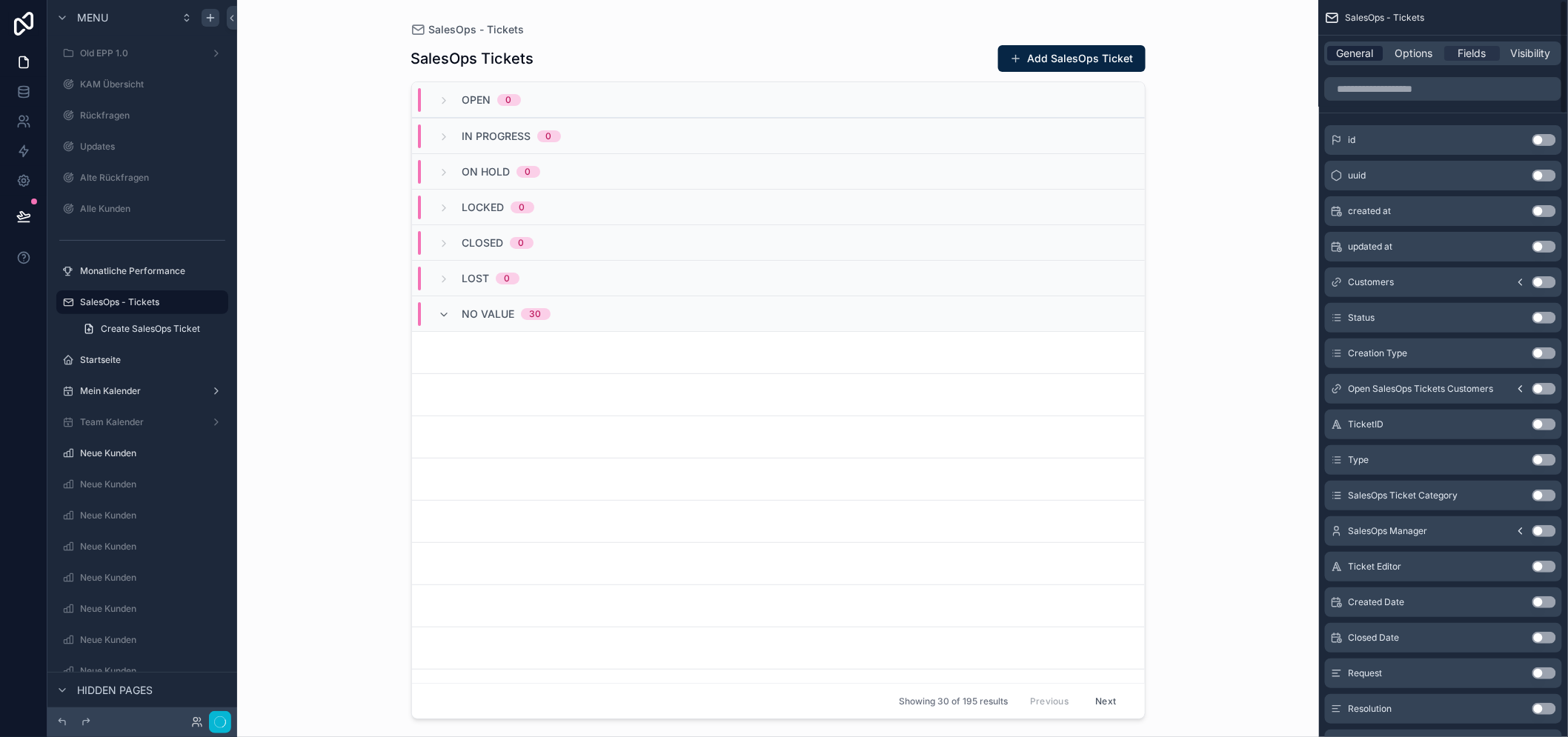
click at [1367, 51] on span "General" at bounding box center [1355, 54] width 37 height 15
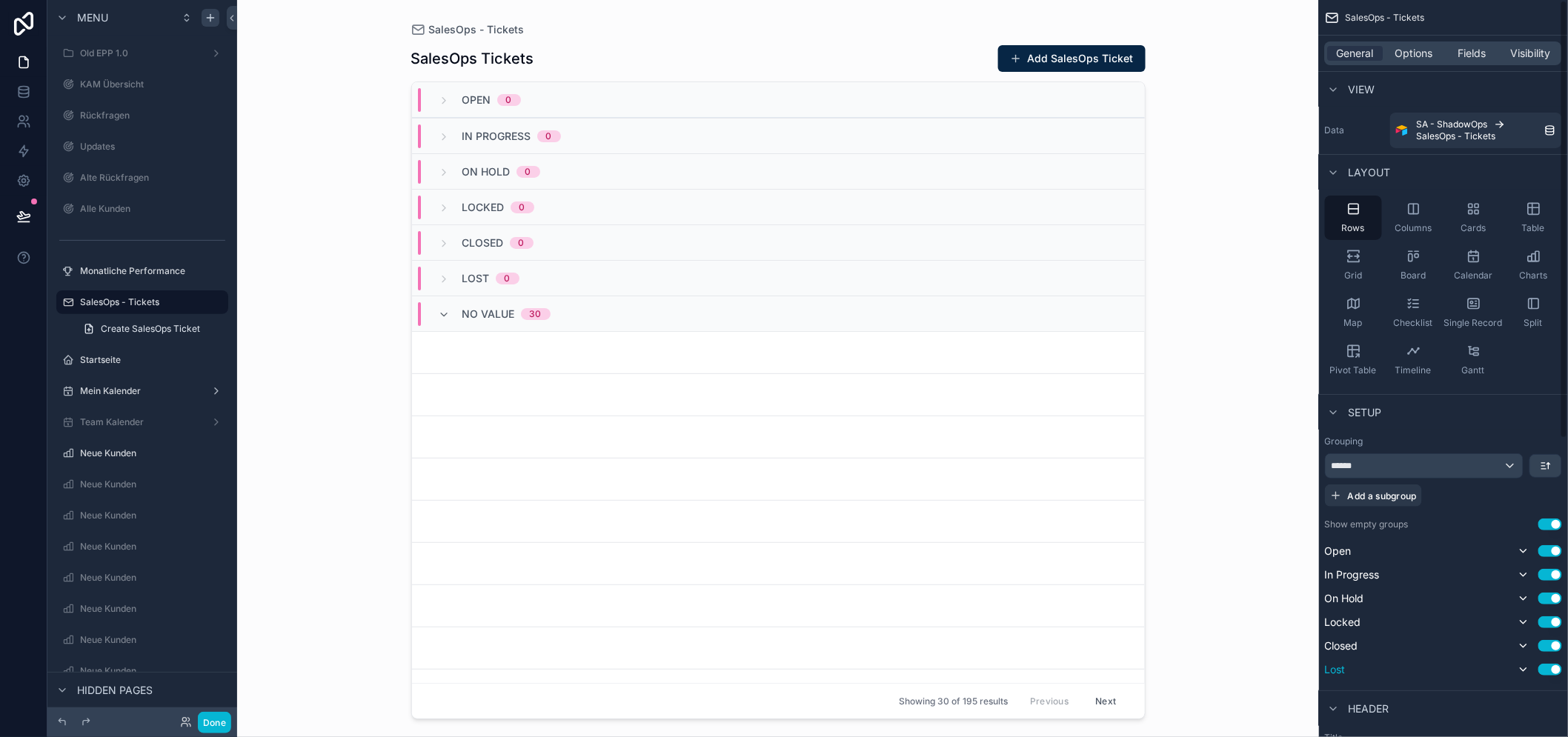
click at [1554, 669] on button "Use setting" at bounding box center [1549, 670] width 23 height 12
click at [1558, 624] on button "Use setting" at bounding box center [1549, 622] width 23 height 12
click at [1560, 595] on button "Use setting" at bounding box center [1549, 599] width 23 height 12
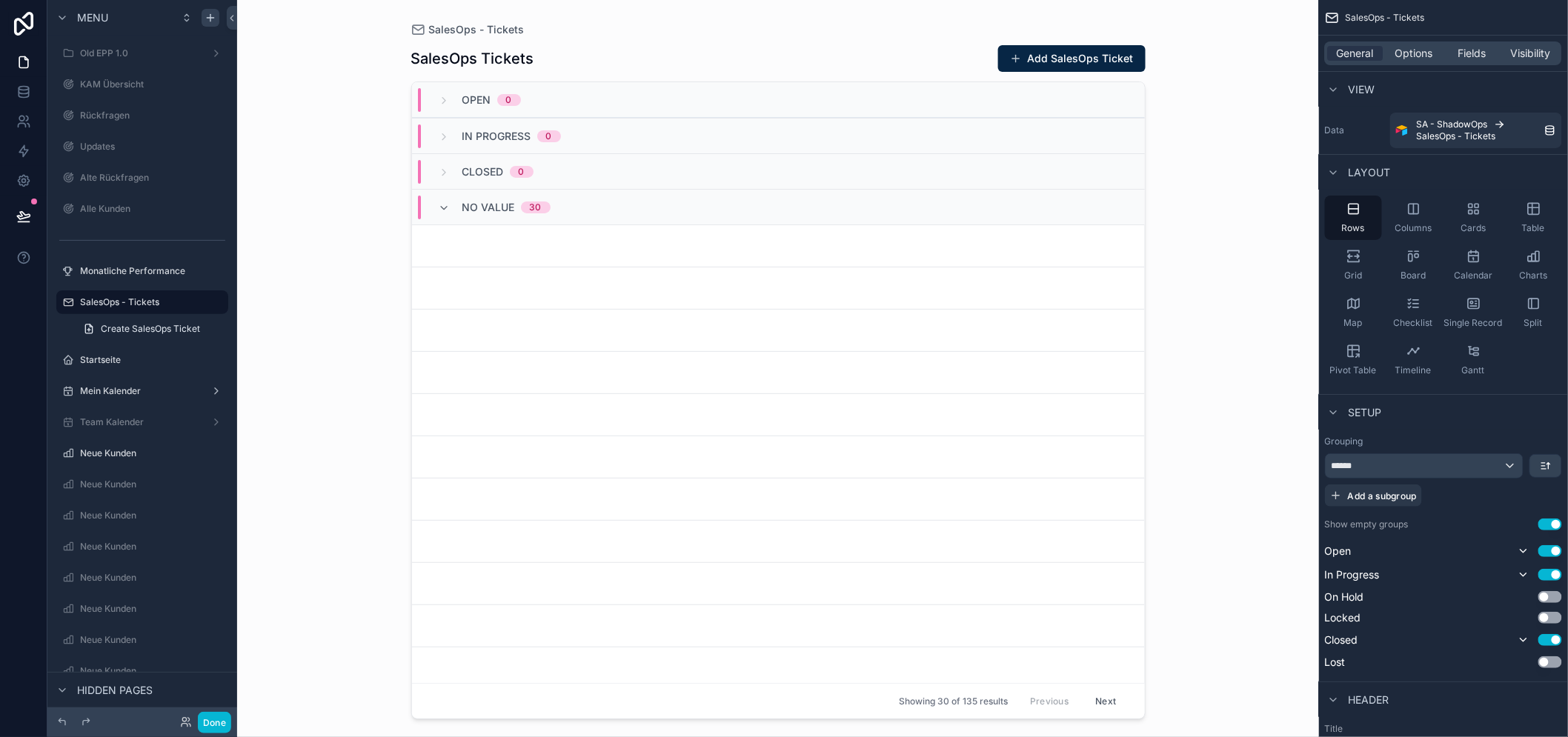
click at [1562, 523] on button "Use setting" at bounding box center [1549, 525] width 23 height 12
click at [1558, 519] on button "Use setting" at bounding box center [1549, 525] width 23 height 12
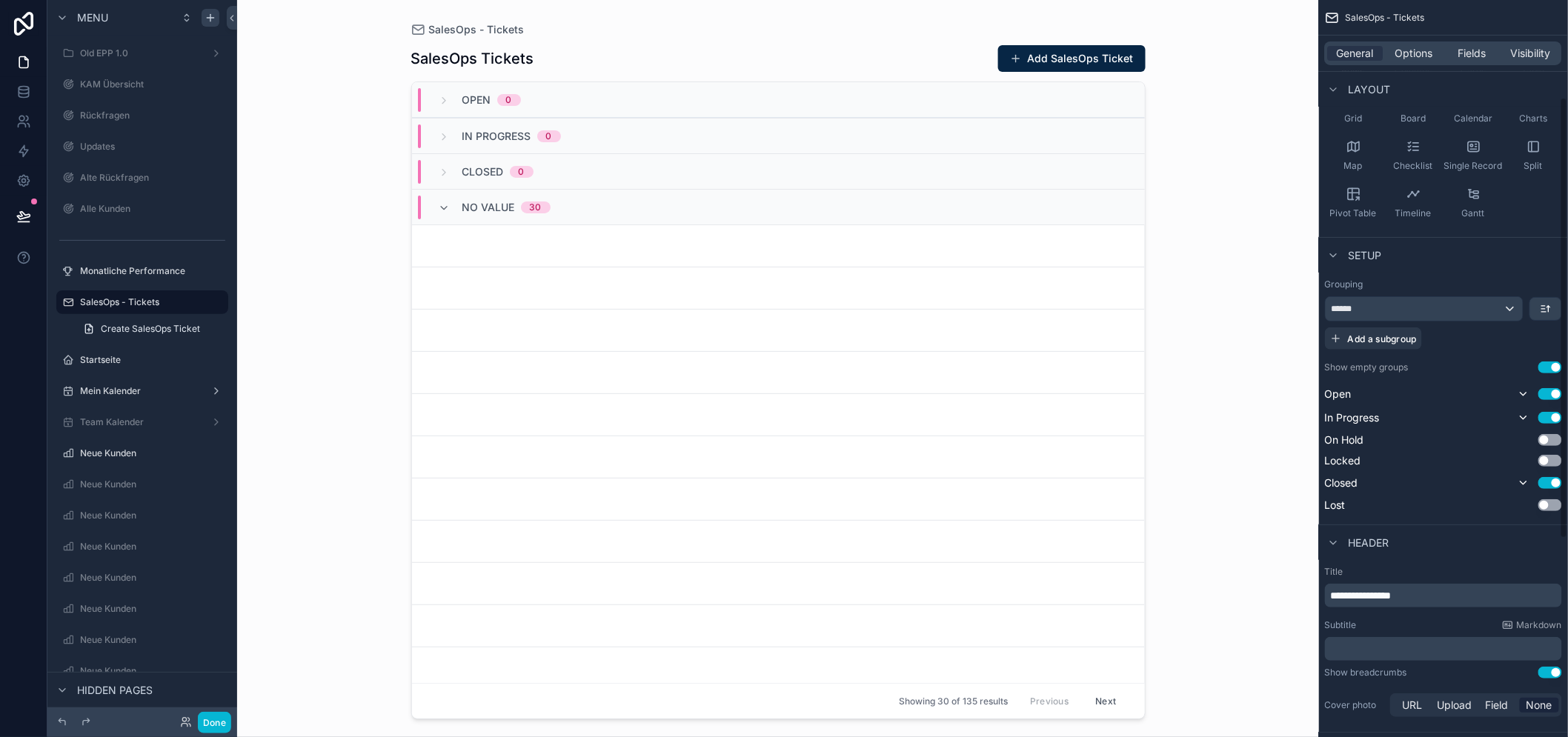
scroll to position [164, 0]
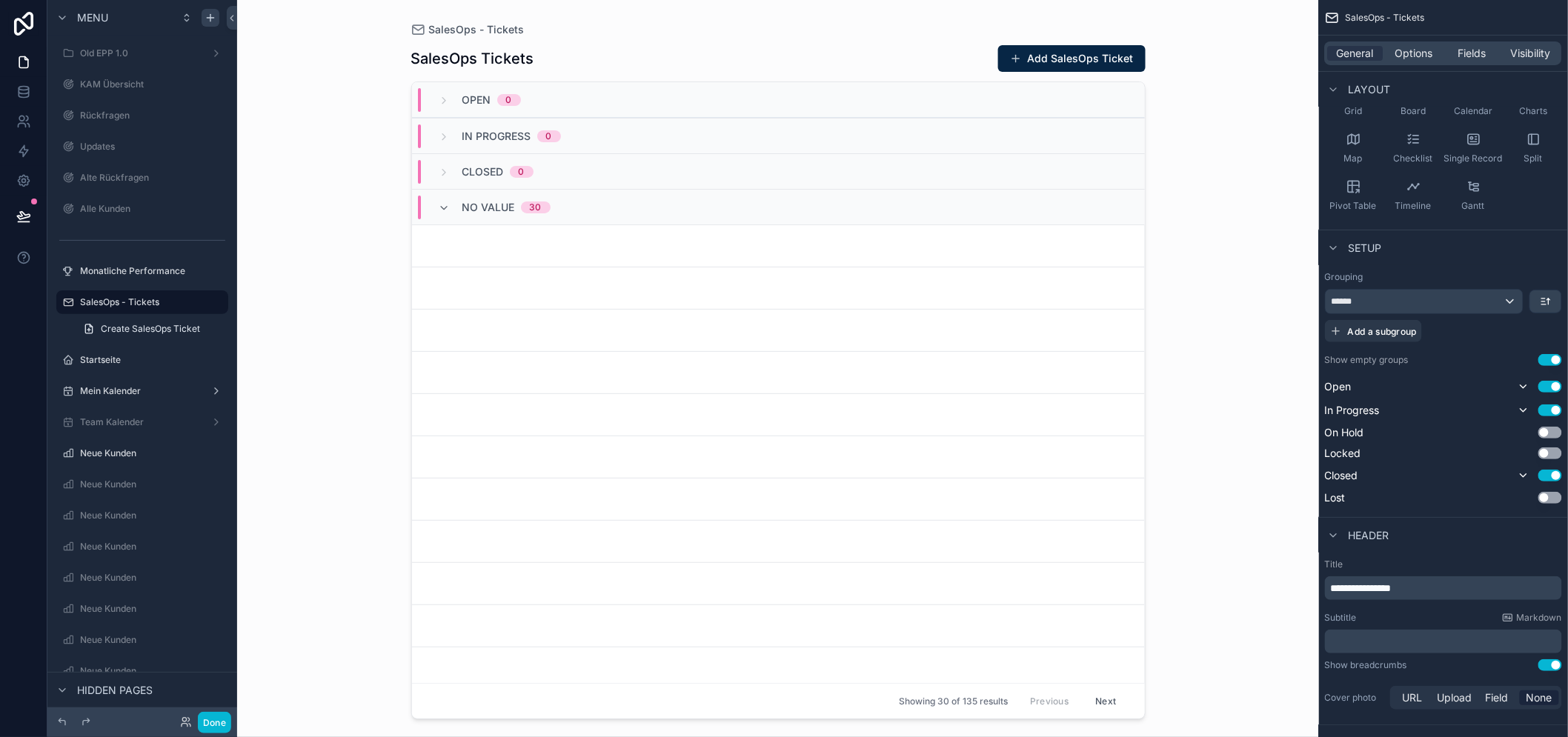
click at [1559, 359] on button "Use setting" at bounding box center [1549, 360] width 23 height 12
click at [1562, 359] on button "Use setting" at bounding box center [1549, 360] width 23 height 12
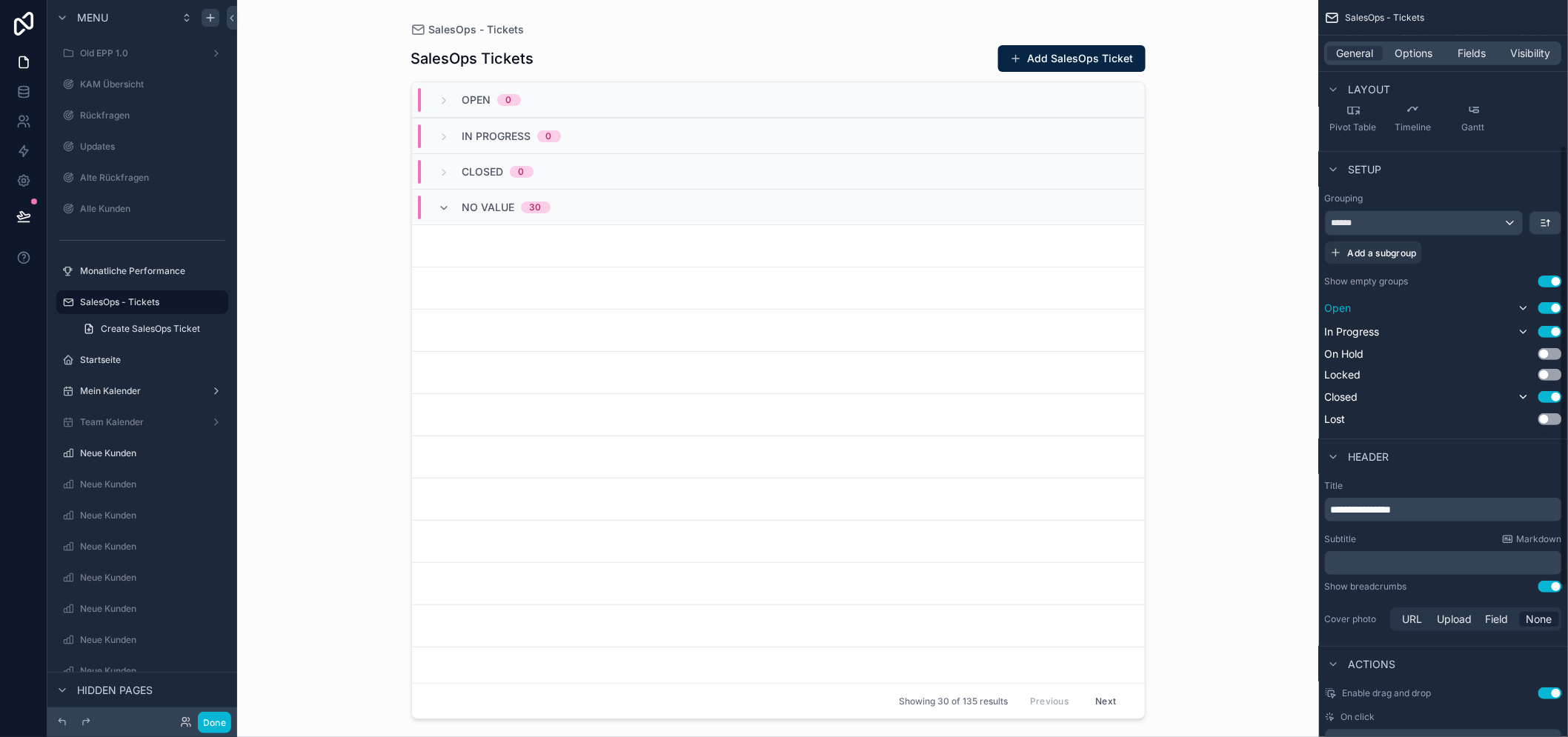
scroll to position [246, 0]
click at [1454, 223] on div "******" at bounding box center [1424, 218] width 197 height 23
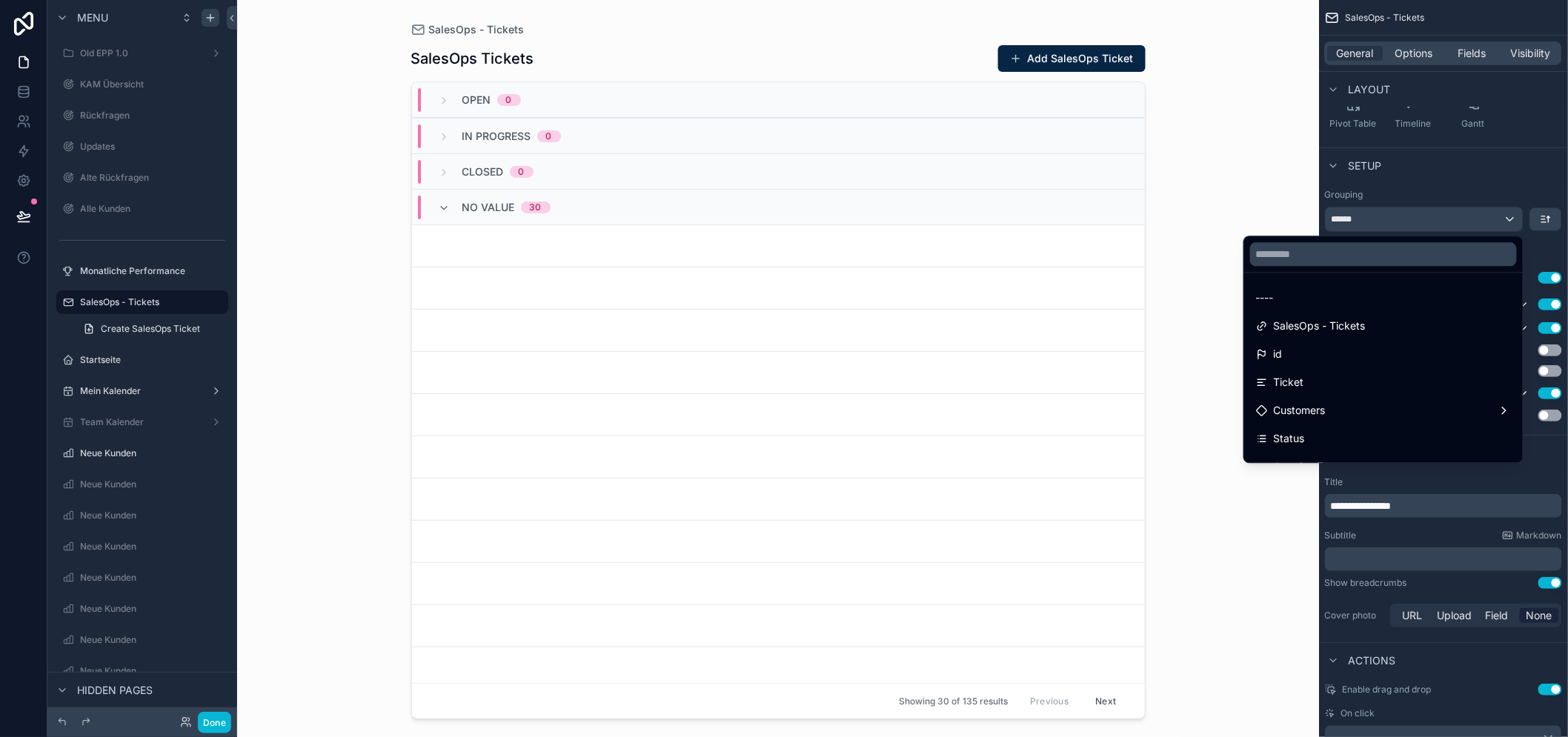
click at [1454, 223] on div "scrollable content" at bounding box center [784, 368] width 1568 height 737
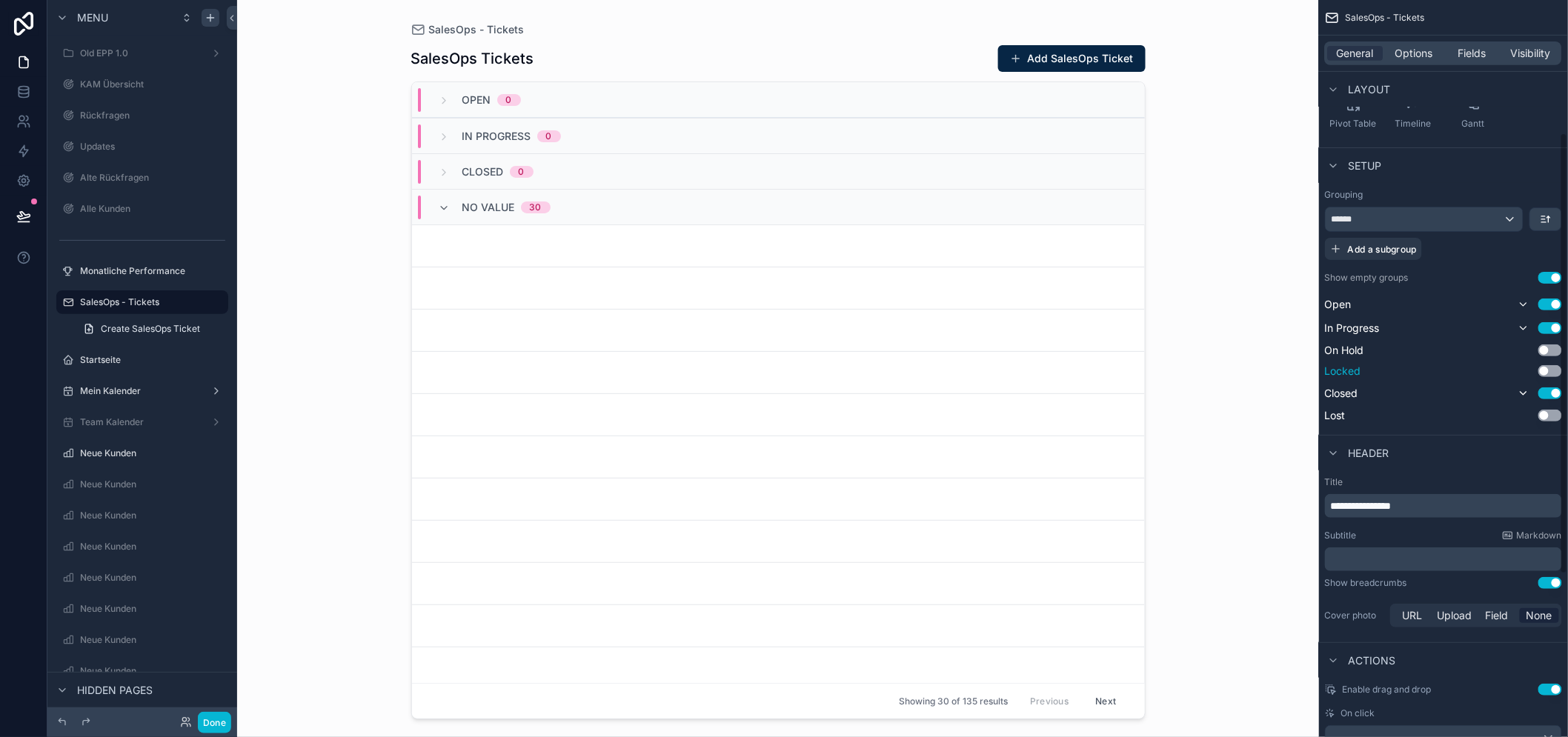
scroll to position [0, 0]
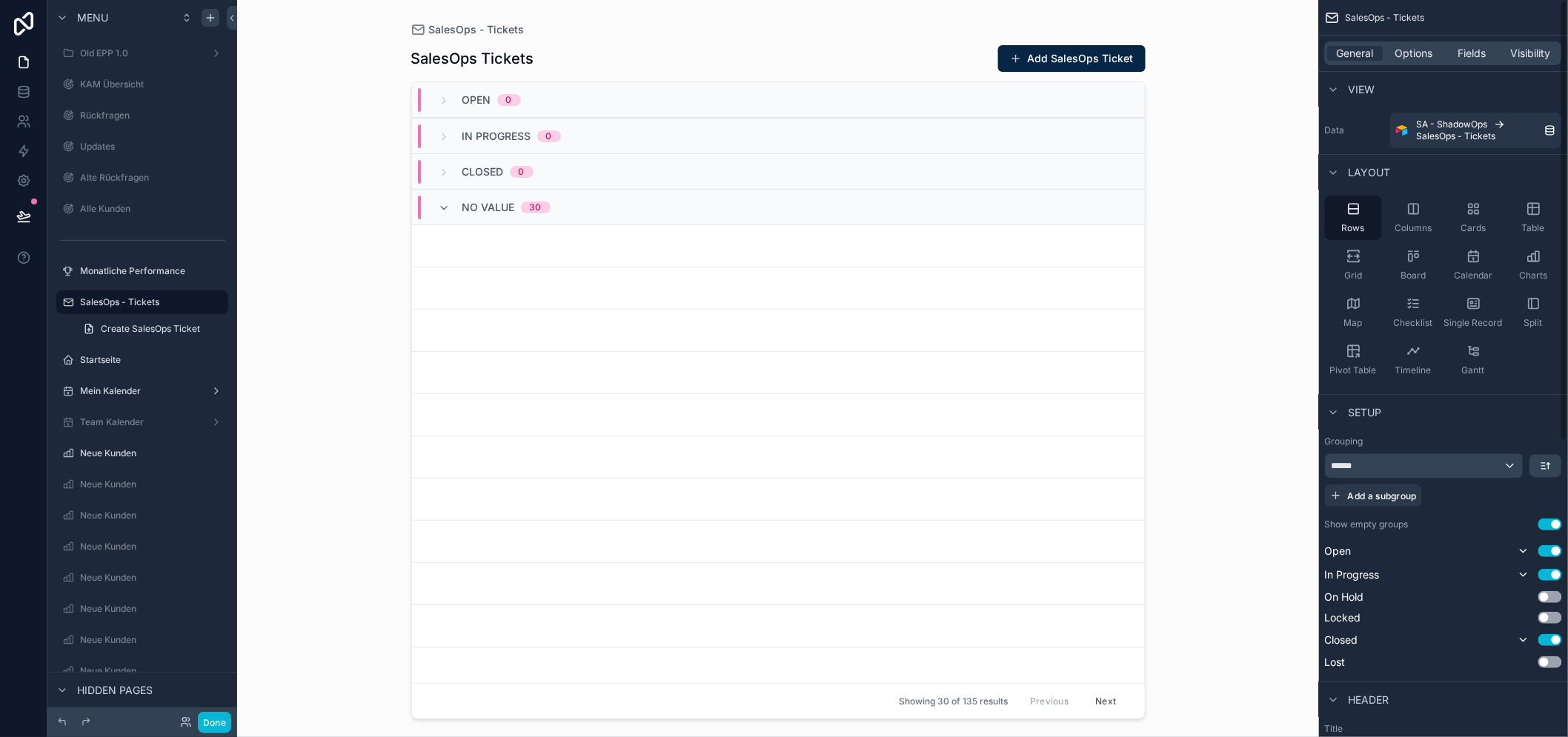
click at [1445, 62] on div "General Options Fields Visibility" at bounding box center [1442, 53] width 237 height 23
click at [1433, 55] on span "Options" at bounding box center [1414, 54] width 38 height 15
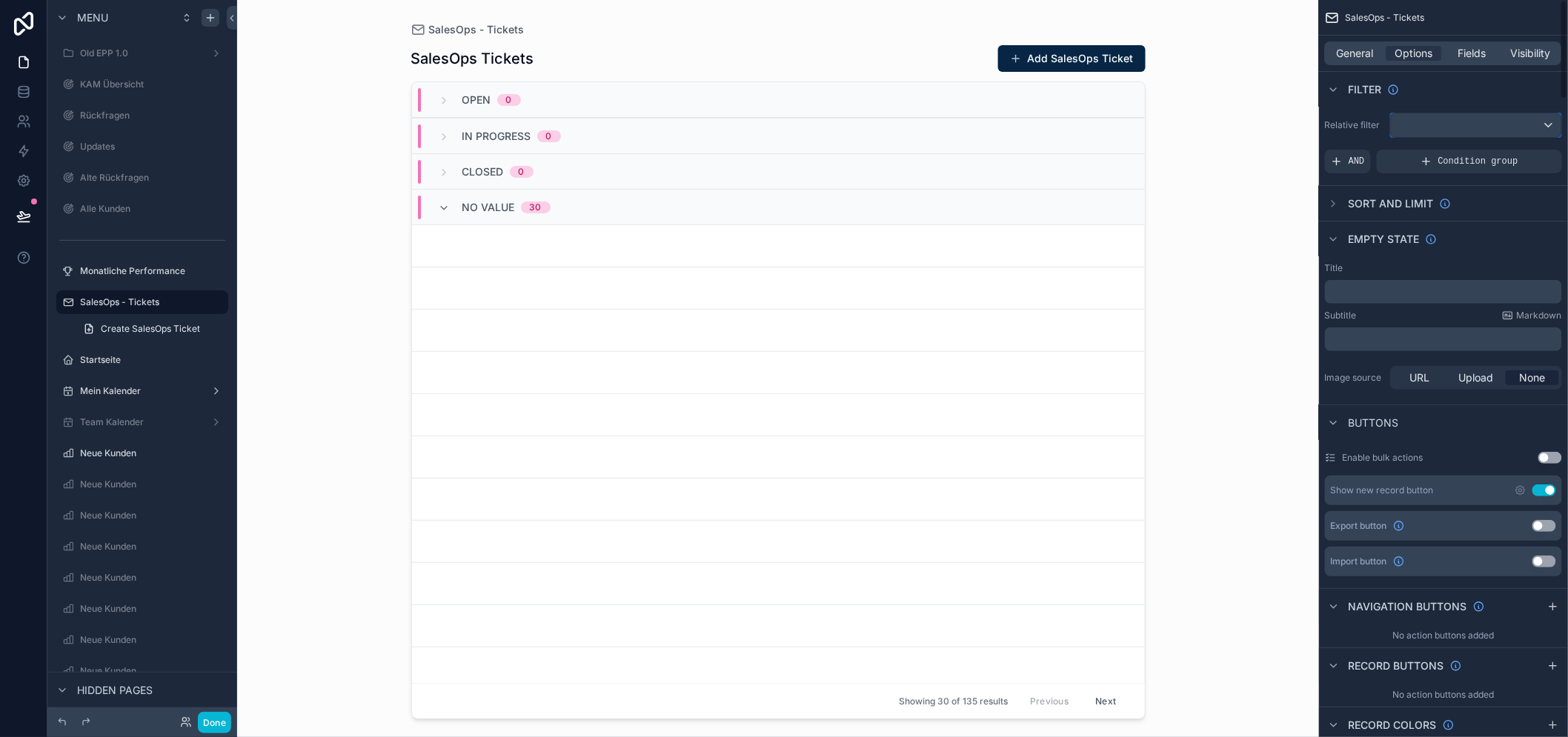
click at [1468, 124] on div "scrollable content" at bounding box center [1475, 125] width 170 height 23
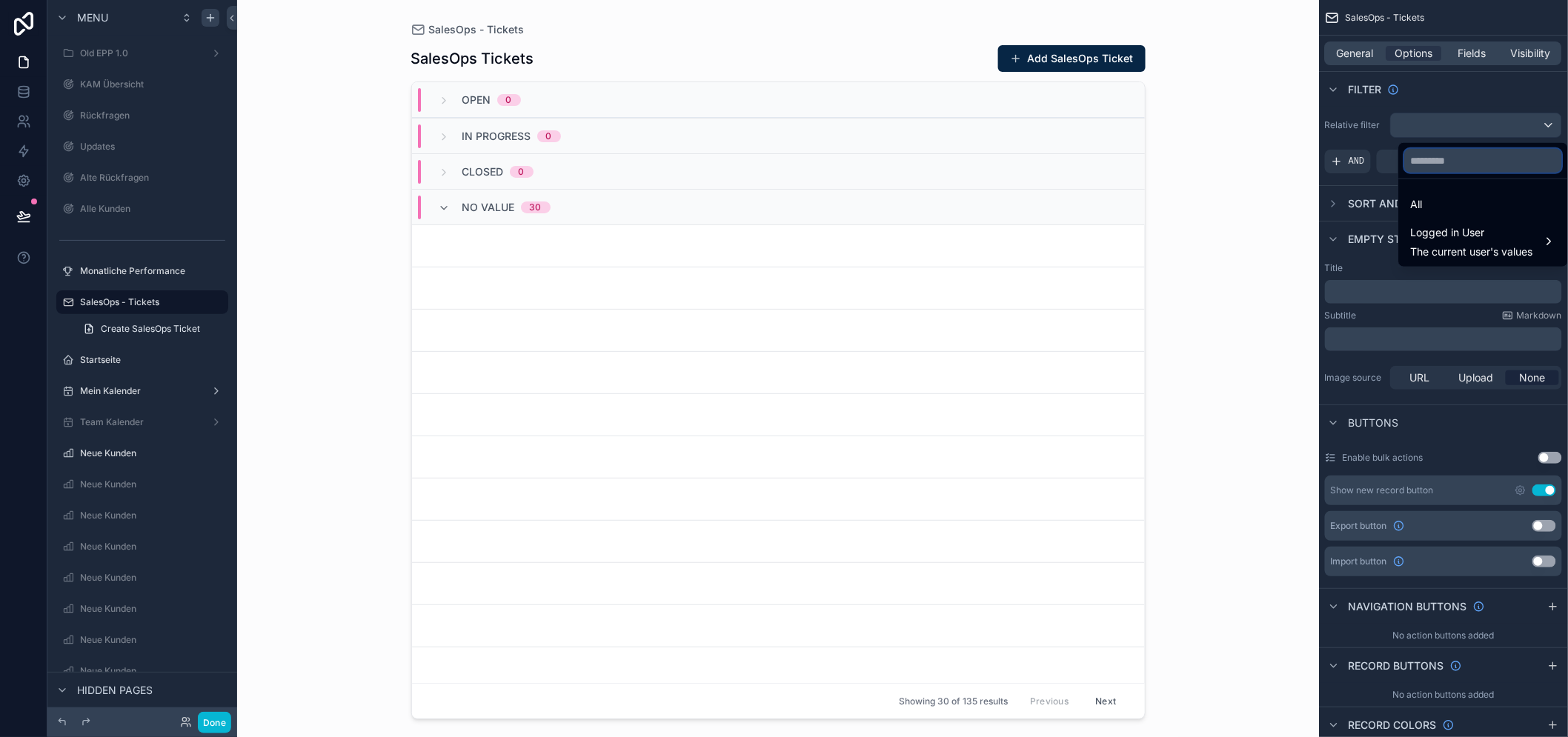
click at [1465, 167] on input "text" at bounding box center [1483, 160] width 157 height 23
type input "****"
click at [1471, 255] on div "scrollable content" at bounding box center [784, 368] width 1568 height 737
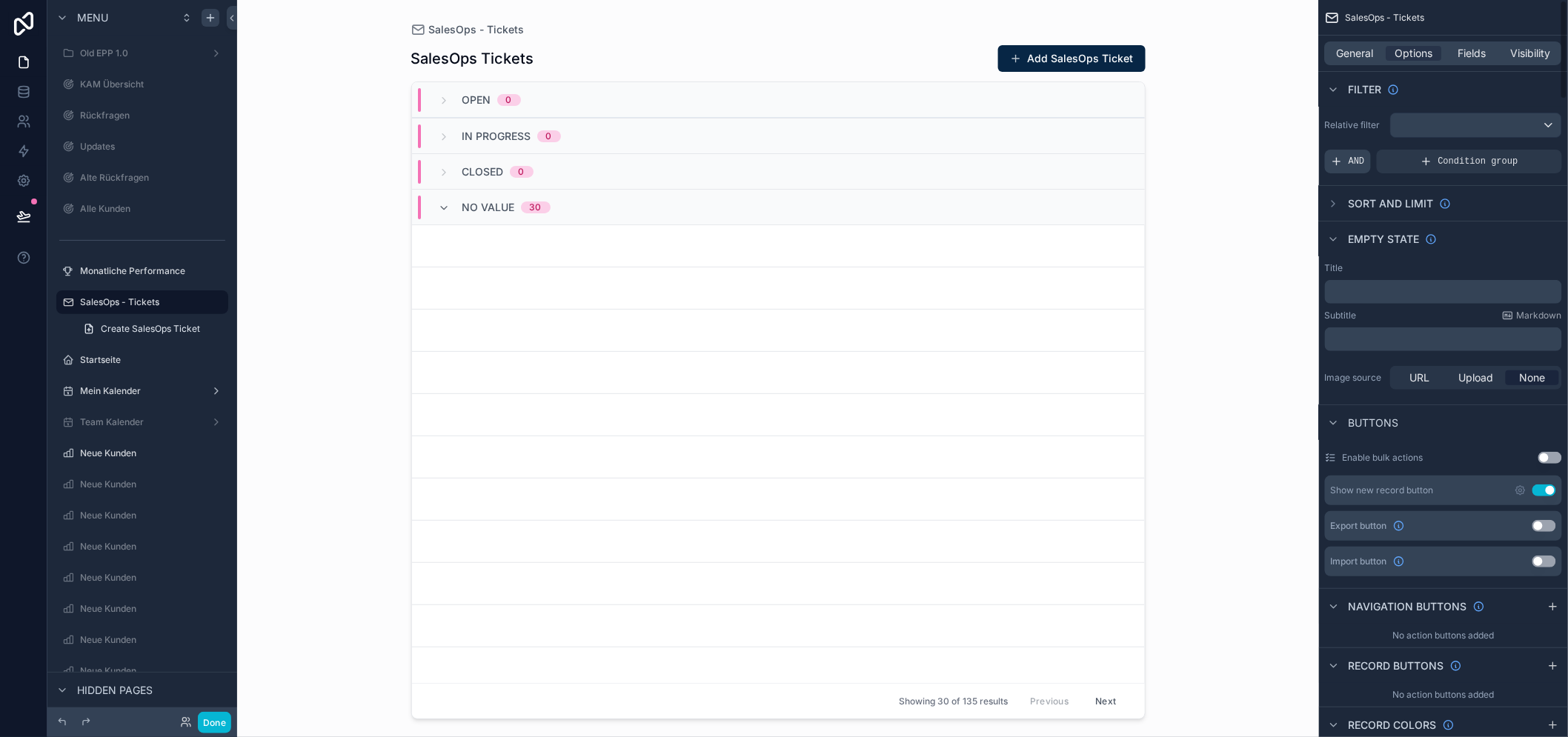
click at [1365, 160] on span "AND" at bounding box center [1357, 162] width 17 height 12
drag, startPoint x: 1400, startPoint y: 166, endPoint x: 1456, endPoint y: 154, distance: 57.3
click at [1403, 165] on div "Add a filter" at bounding box center [1442, 161] width 237 height 23
click at [1529, 150] on icon "scrollable content" at bounding box center [1525, 151] width 9 height 9
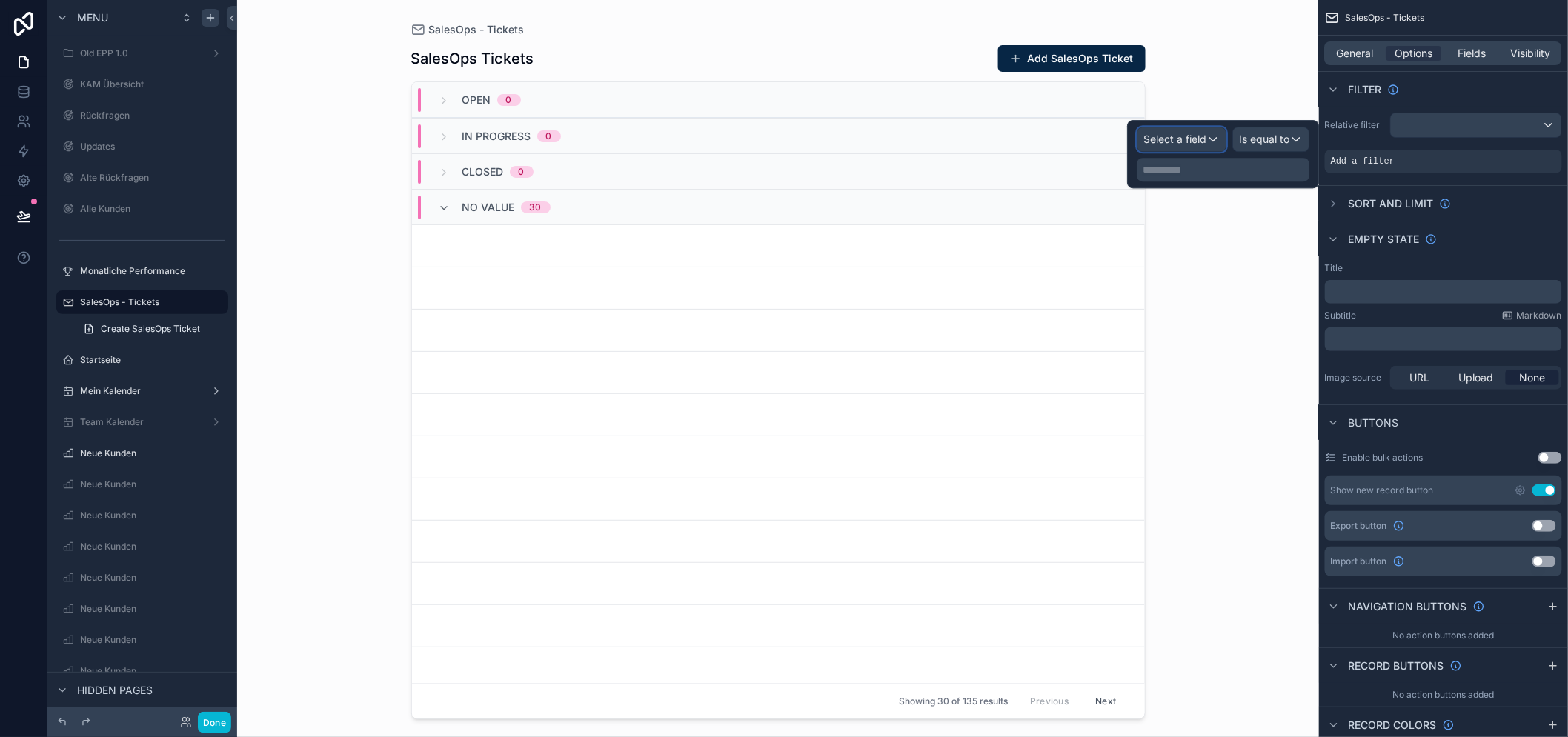
click at [1203, 144] on span "Select a field" at bounding box center [1174, 138] width 63 height 13
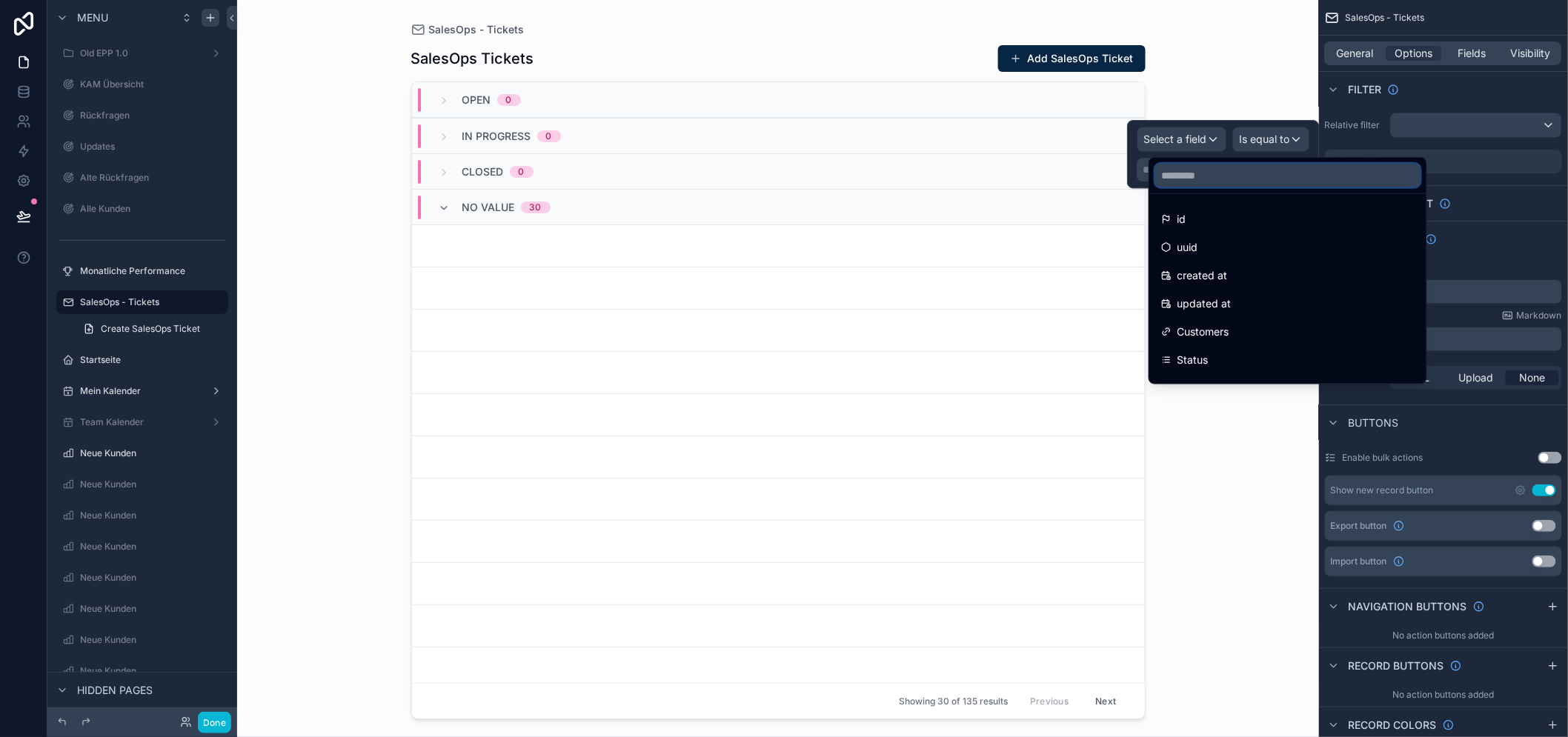
click at [1203, 171] on input "text" at bounding box center [1287, 175] width 265 height 23
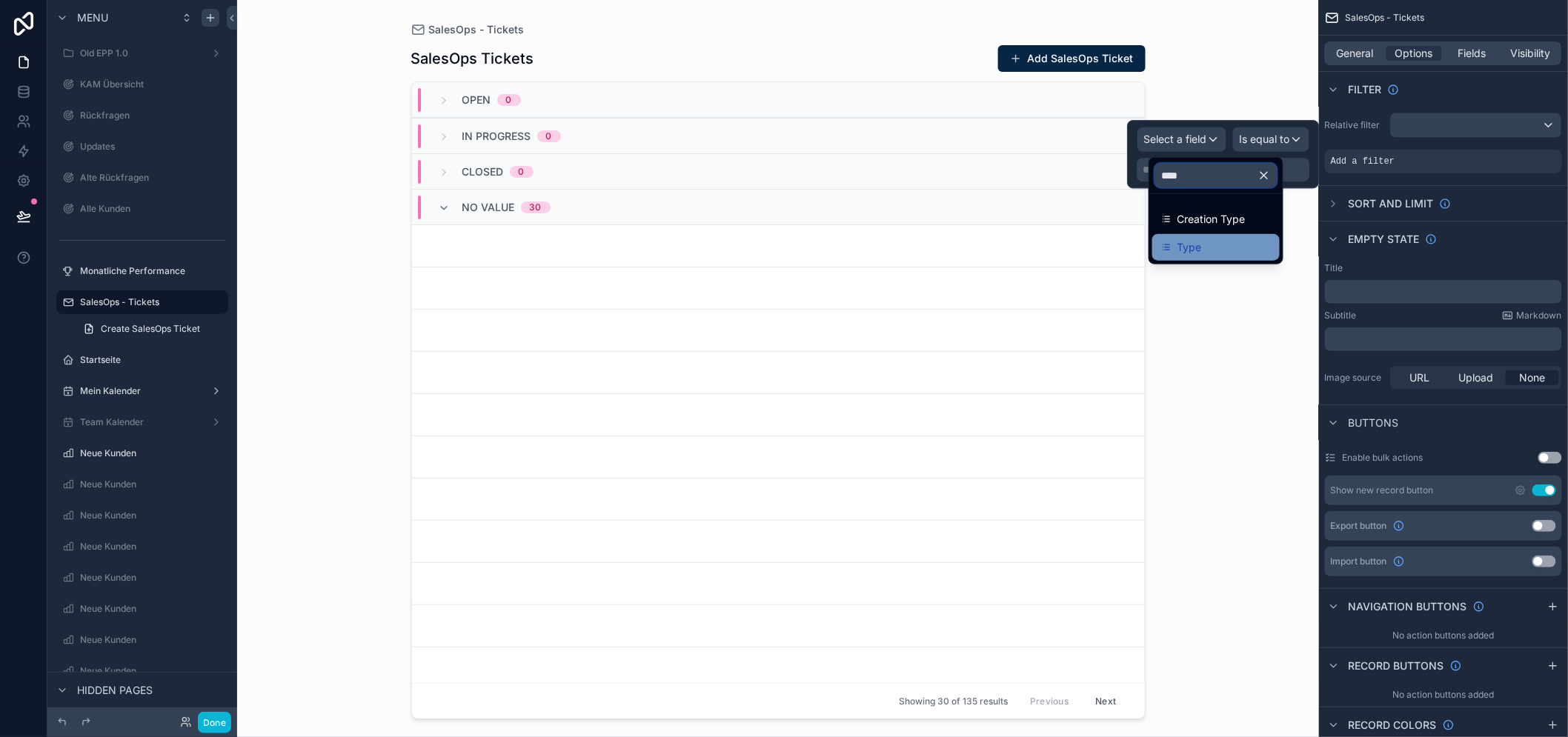
type input "****"
click at [1206, 238] on div "Type" at bounding box center [1216, 247] width 110 height 18
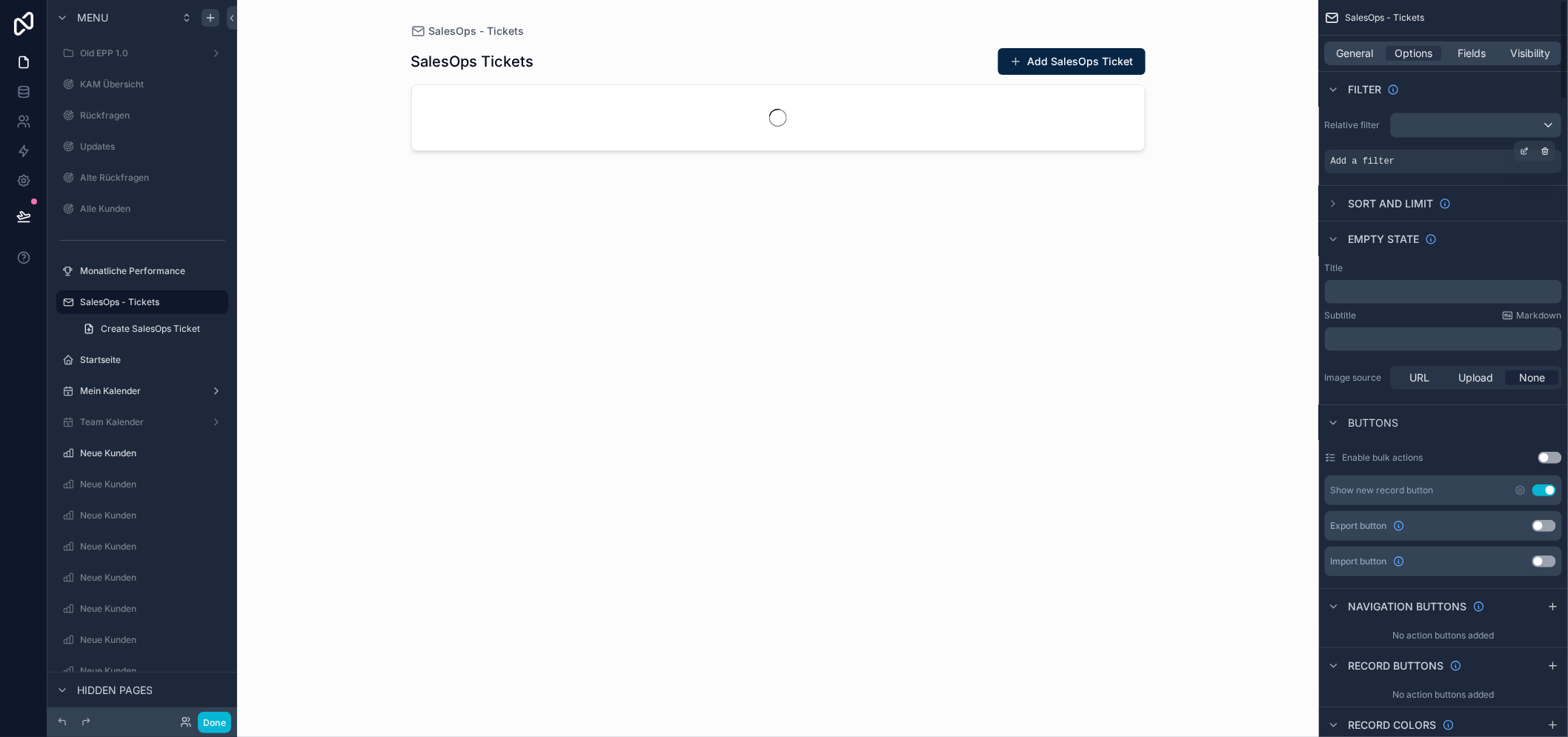
click at [1448, 162] on div "Add a filter" at bounding box center [1442, 161] width 237 height 23
click at [1527, 150] on icon "scrollable content" at bounding box center [1524, 152] width 5 height 5
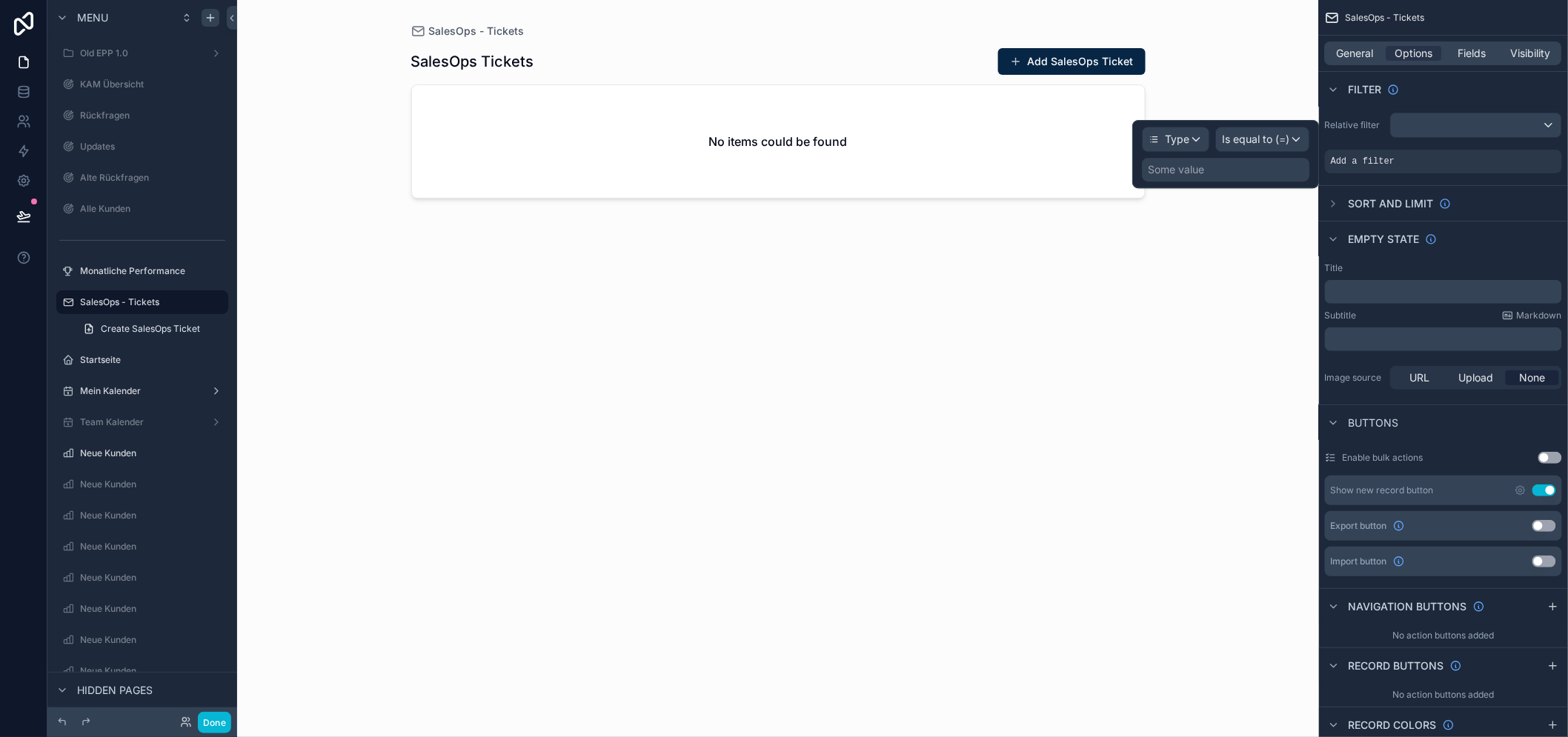
click at [1250, 170] on div "Some value" at bounding box center [1225, 169] width 167 height 23
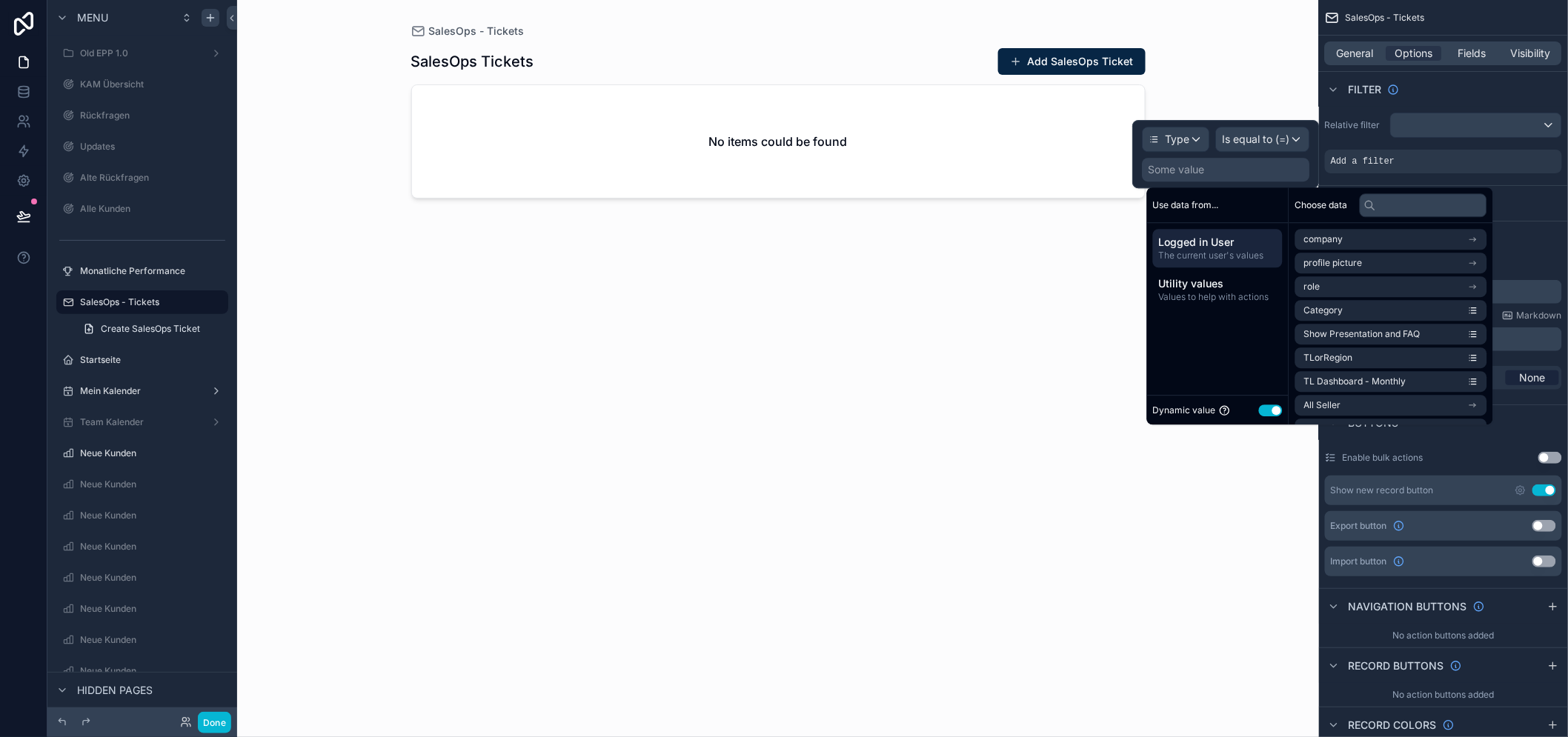
click at [1264, 409] on button "Use setting" at bounding box center [1270, 410] width 23 height 12
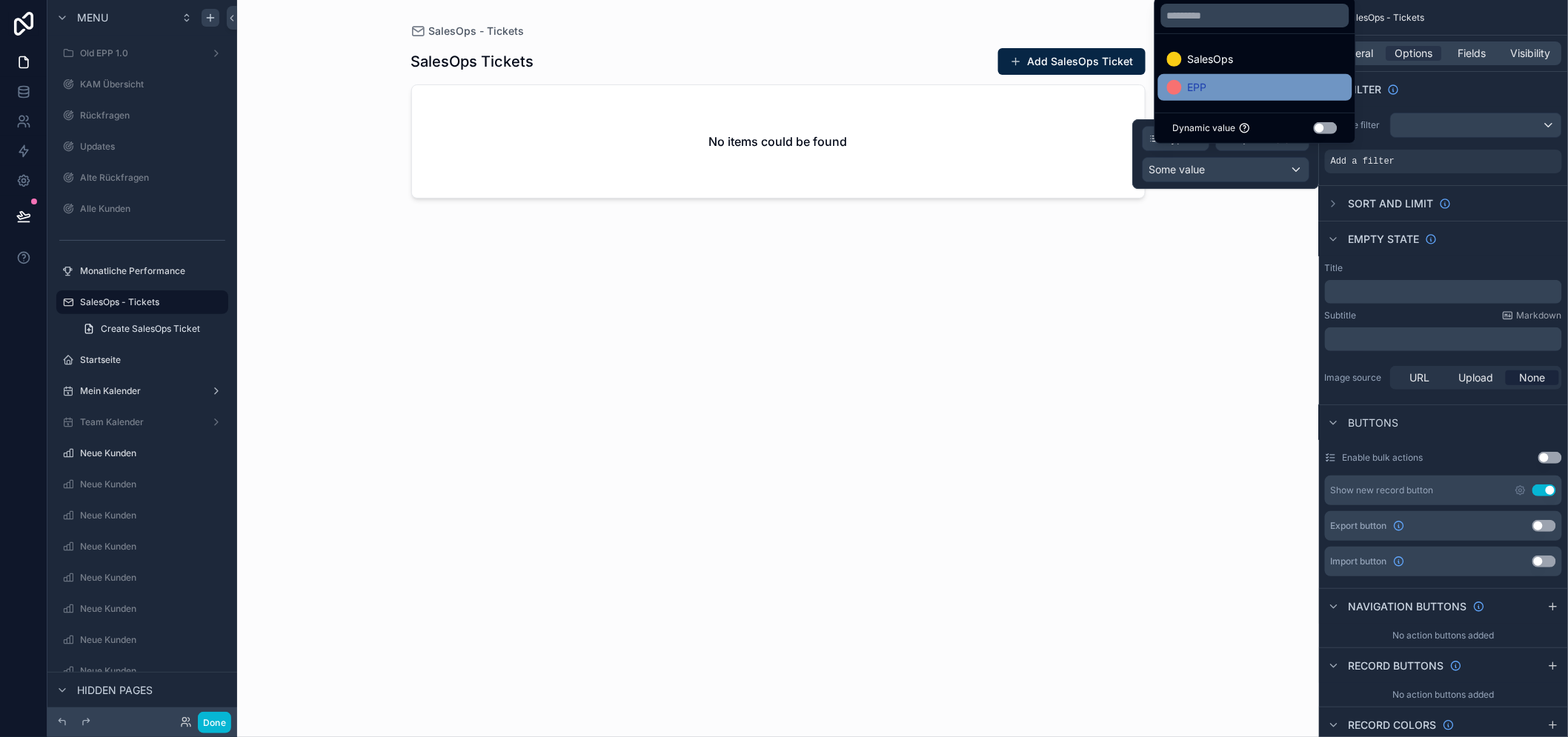
click at [1259, 96] on div "EPP" at bounding box center [1255, 88] width 176 height 18
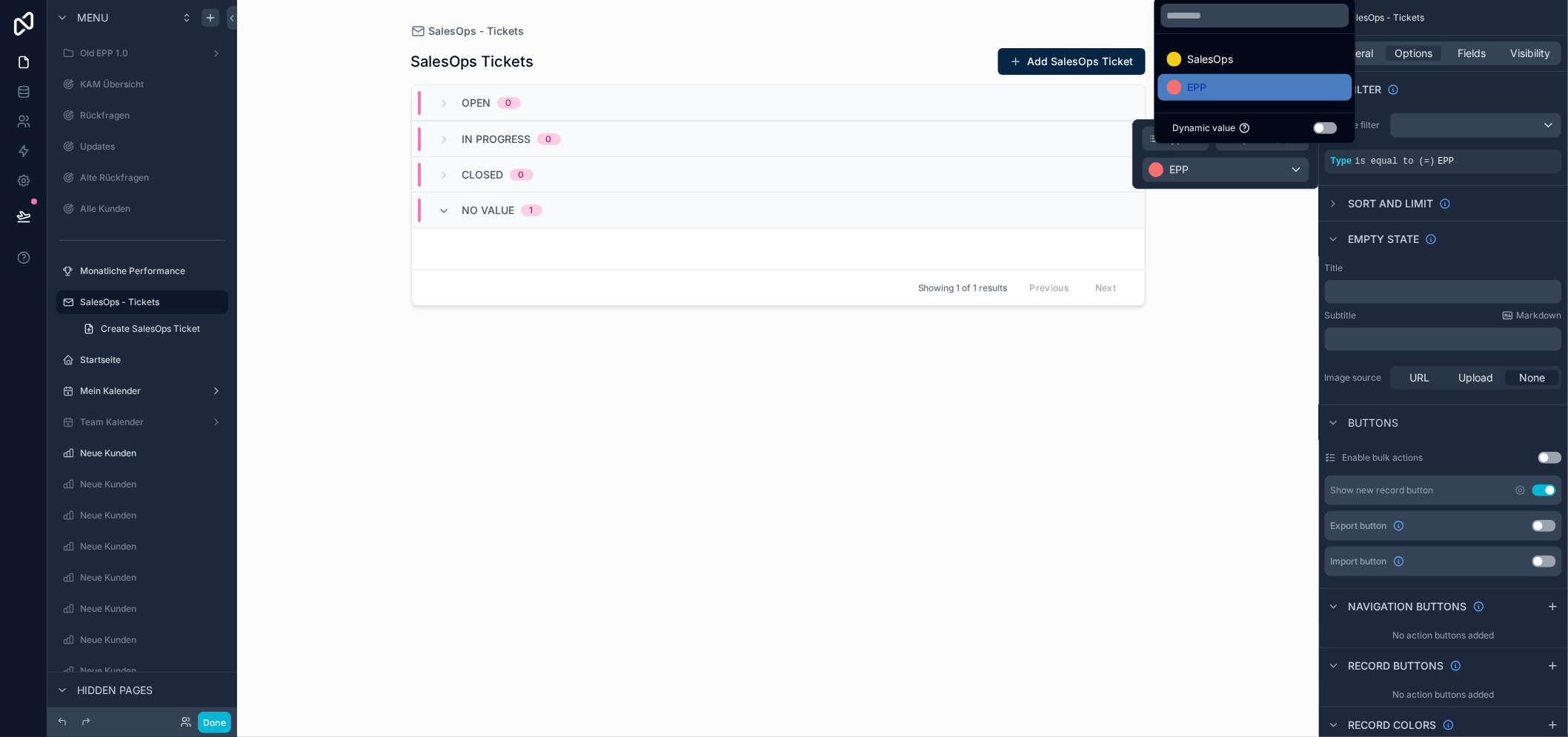
click at [1491, 429] on div "Buttons" at bounding box center [1442, 422] width 249 height 36
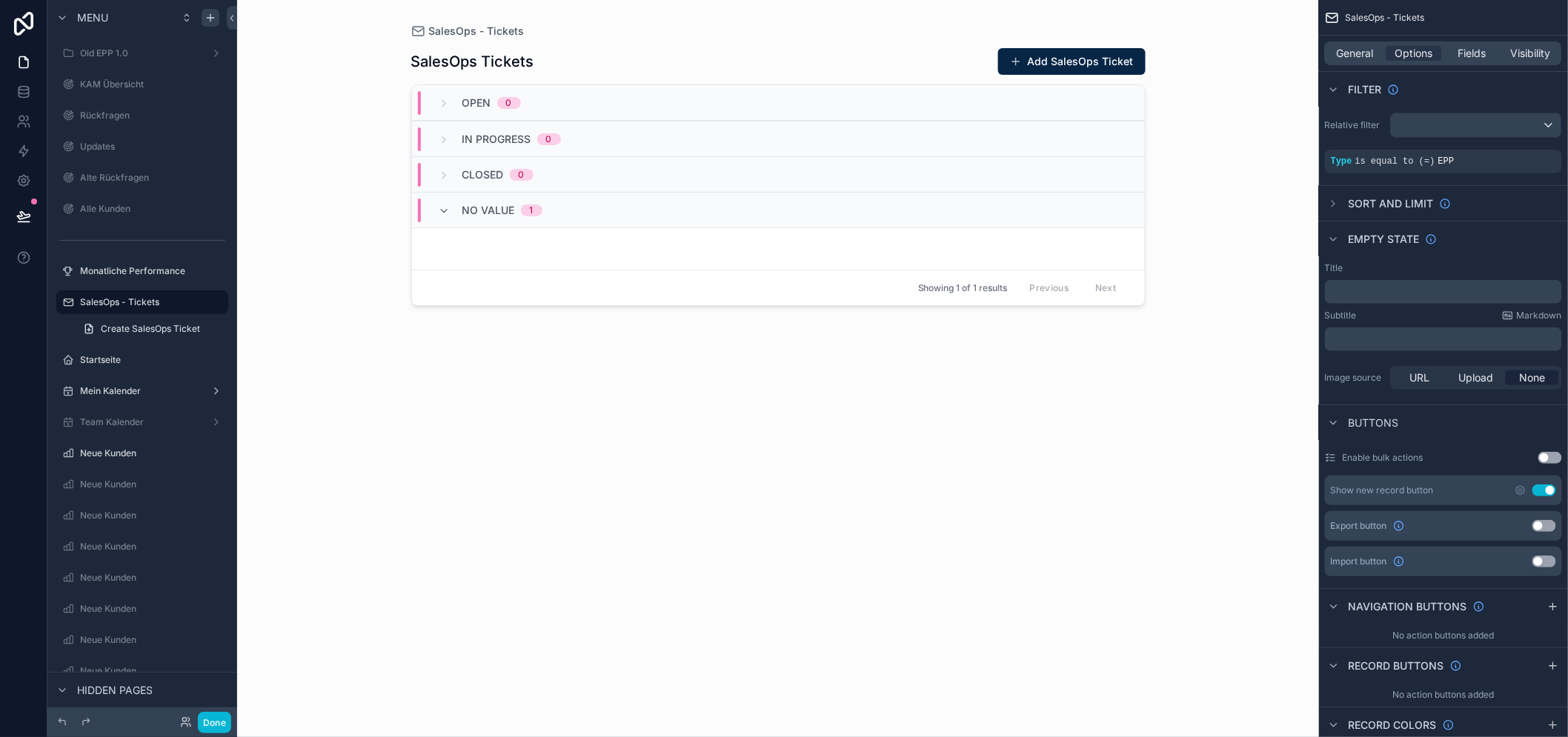
click at [545, 169] on div "Closed 0" at bounding box center [486, 174] width 130 height 23
click at [539, 141] on div "In Progress 0" at bounding box center [511, 138] width 98 height 23
click at [534, 104] on div "Open 0" at bounding box center [480, 102] width 118 height 23
click at [533, 206] on div "1" at bounding box center [531, 210] width 4 height 12
click at [602, 221] on div "No value 1" at bounding box center [778, 209] width 733 height 36
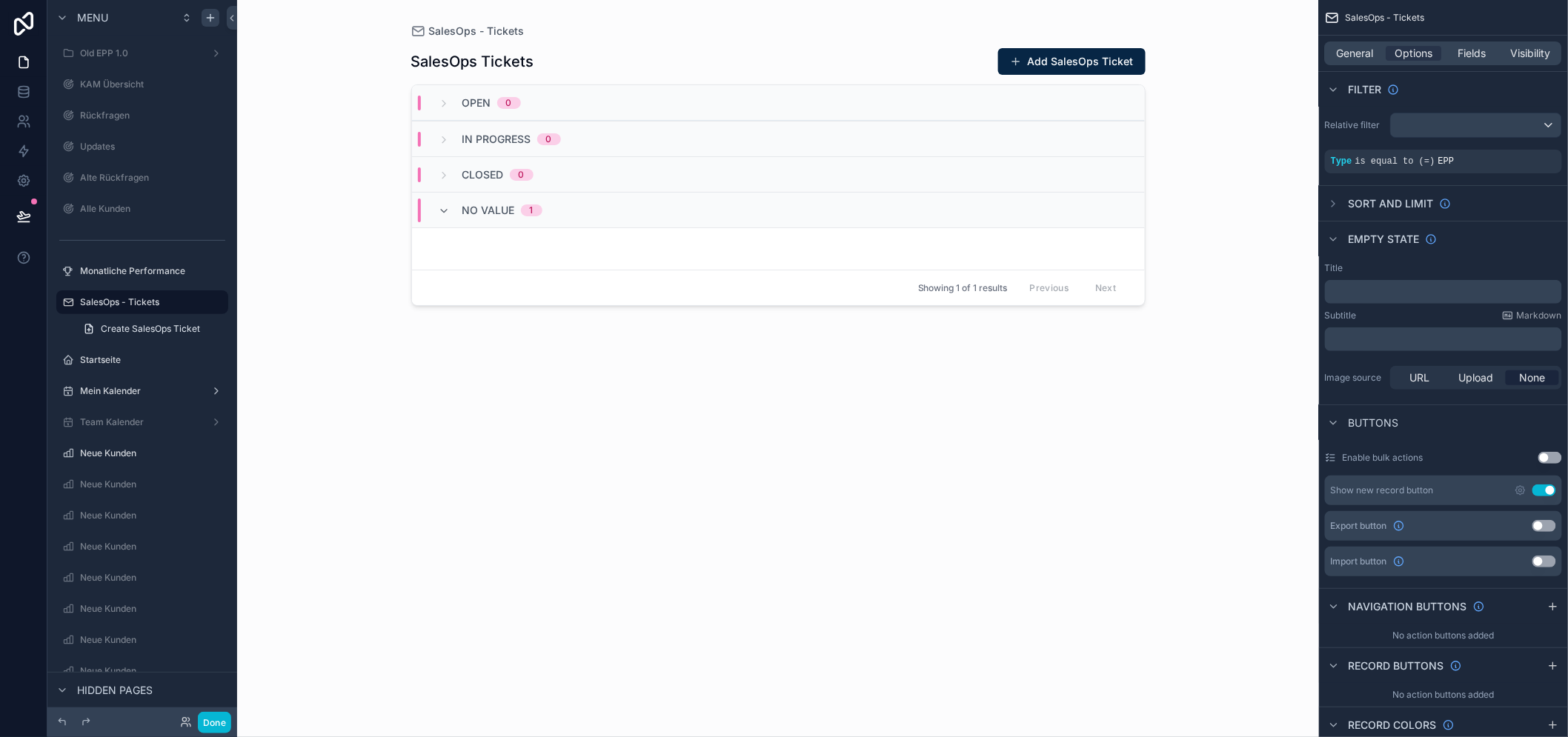
click at [1552, 482] on div "Show new record button Use setting" at bounding box center [1442, 490] width 237 height 29
click at [1551, 485] on button "Use setting" at bounding box center [1543, 491] width 23 height 12
click at [1474, 42] on div "General Options Fields Visibility" at bounding box center [1442, 53] width 237 height 23
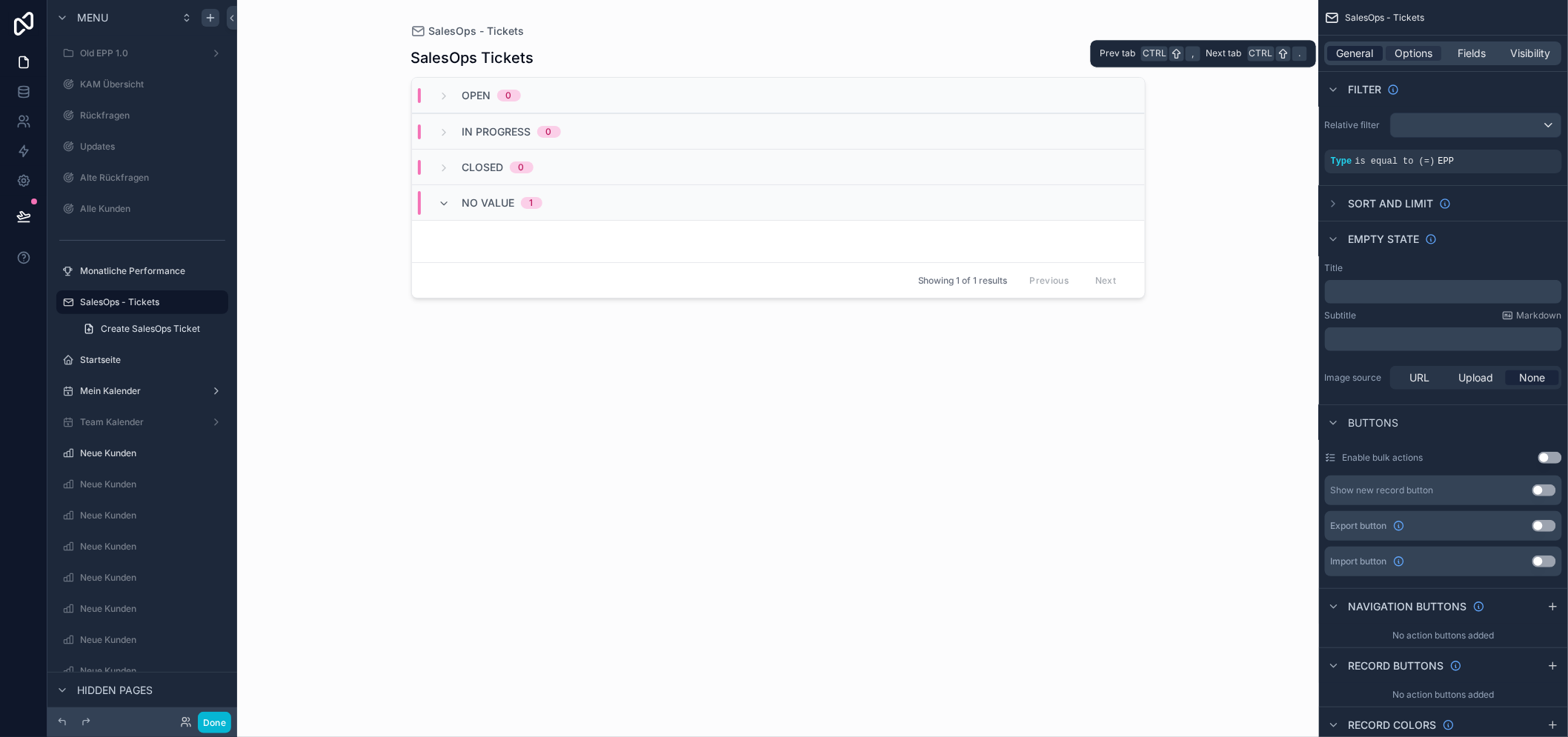
click at [1383, 49] on div "General" at bounding box center [1355, 54] width 55 height 15
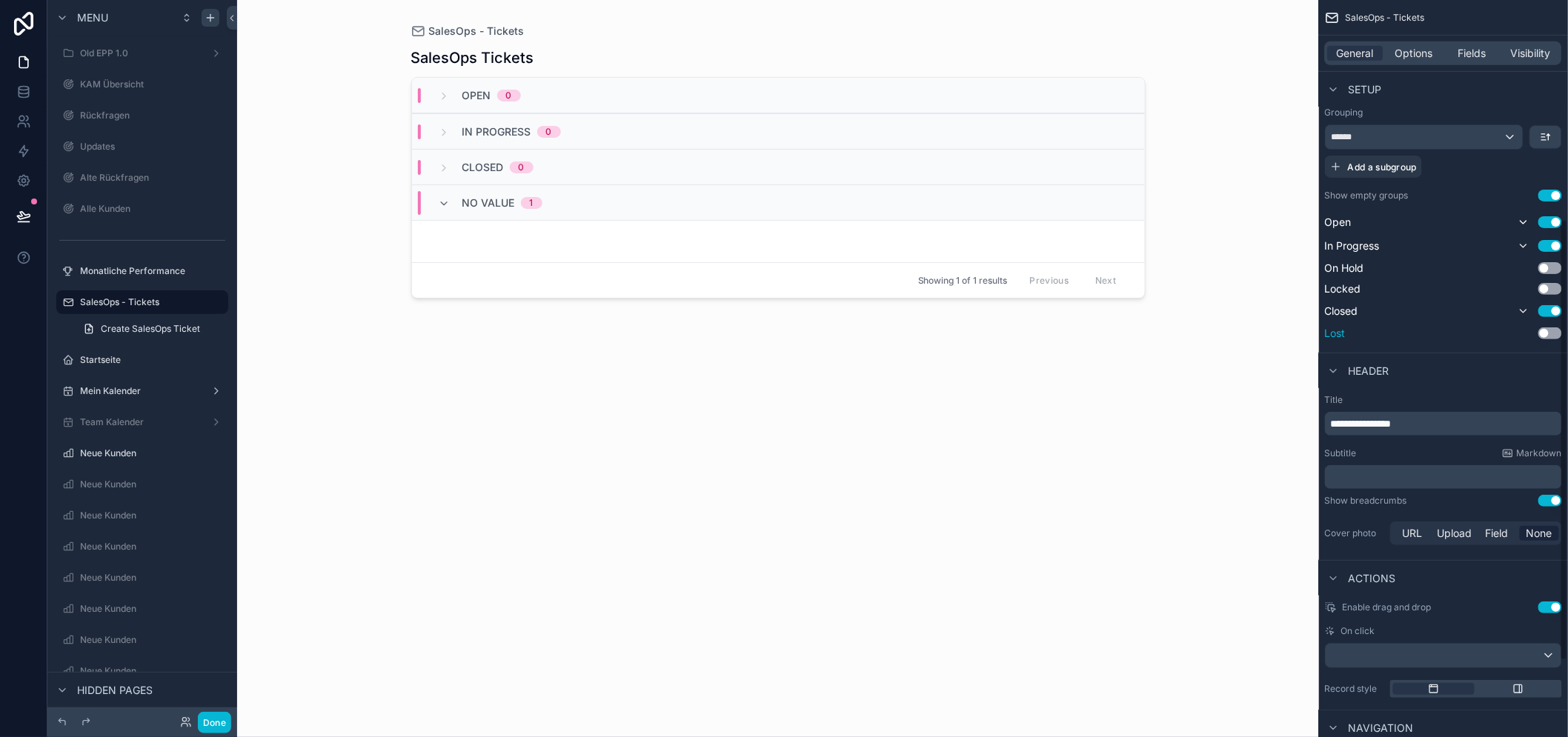
scroll to position [521, 0]
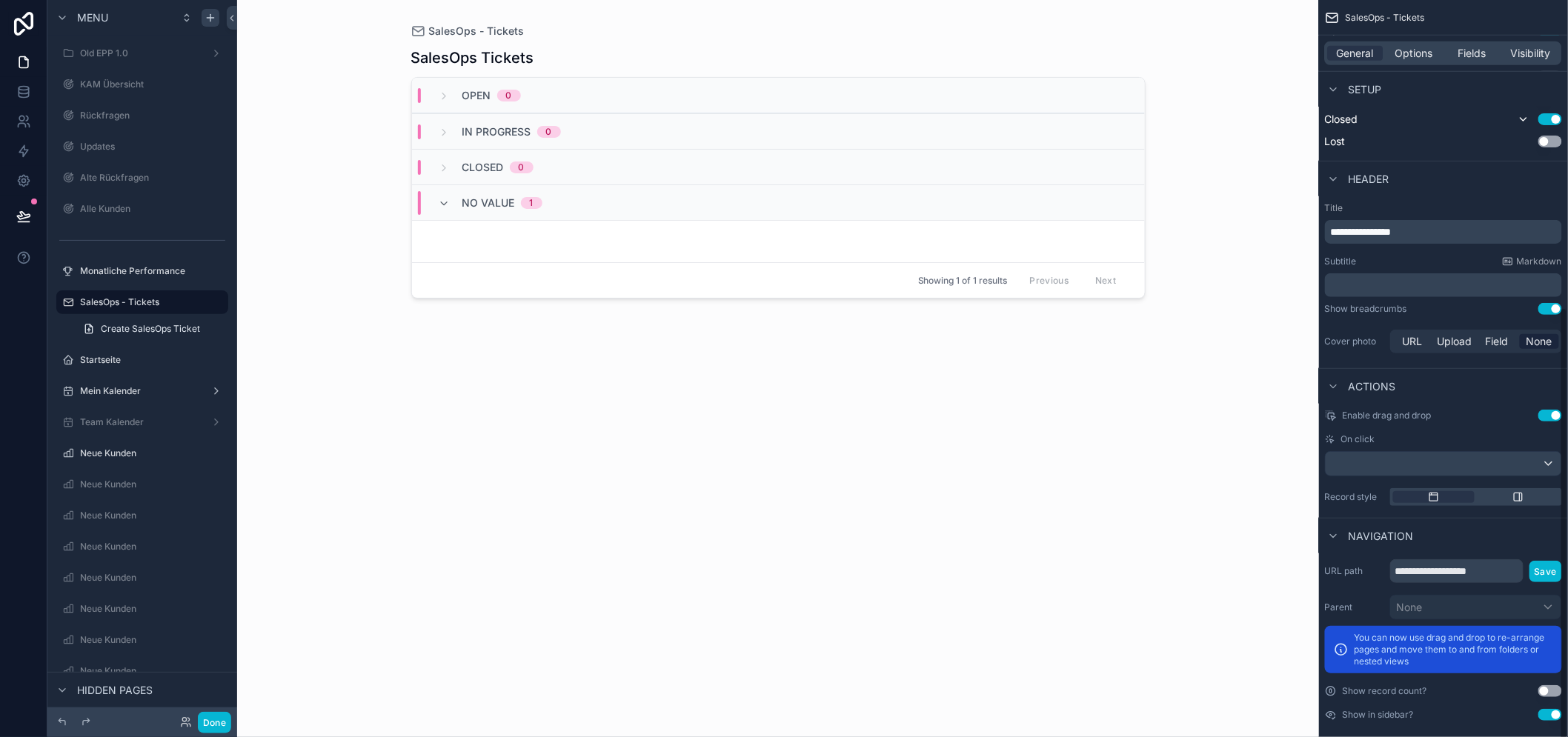
click at [1562, 308] on button "Use setting" at bounding box center [1549, 309] width 23 height 12
click at [1562, 413] on button "Use setting" at bounding box center [1549, 416] width 23 height 12
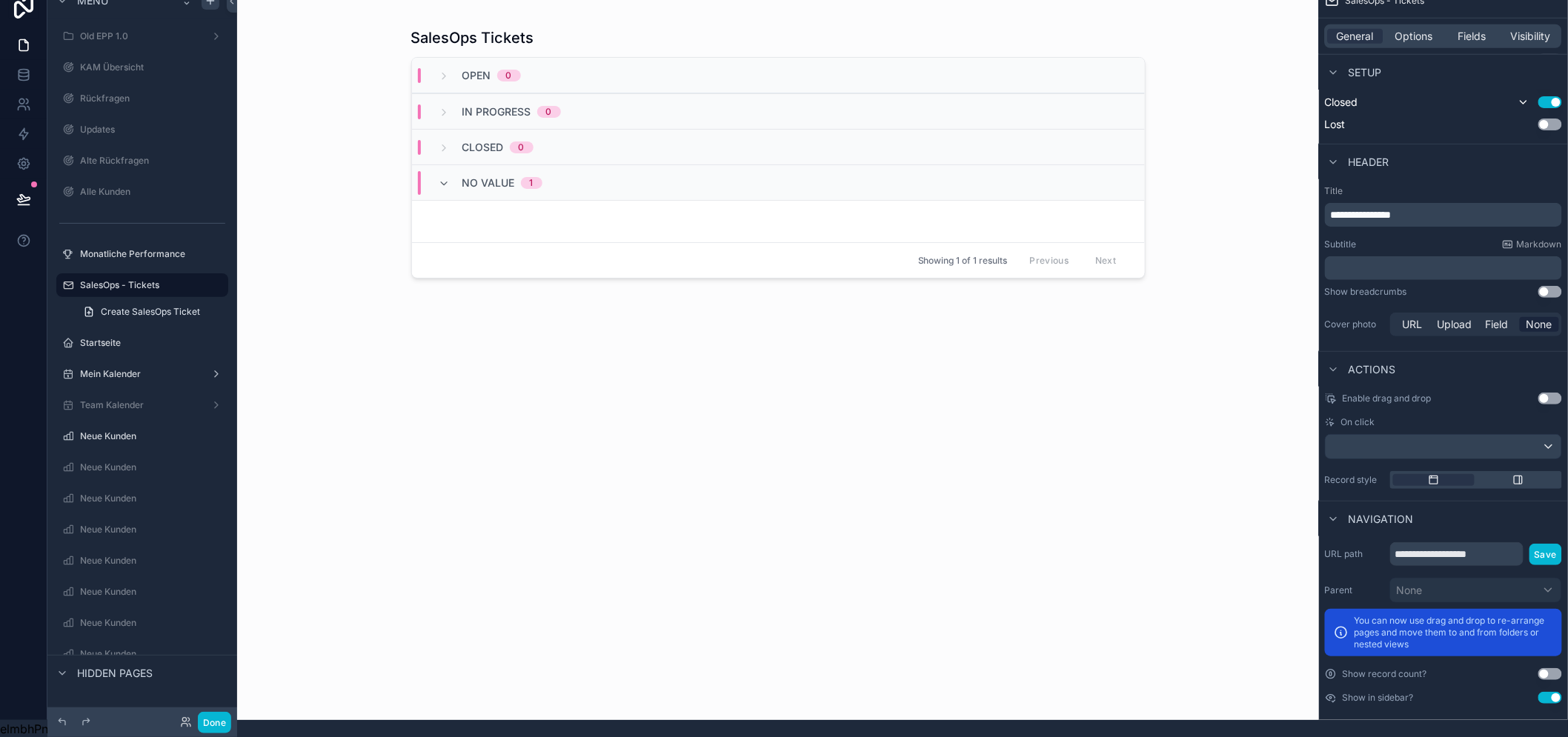
scroll to position [30, 0]
click at [1491, 541] on input "**********" at bounding box center [1456, 553] width 133 height 23
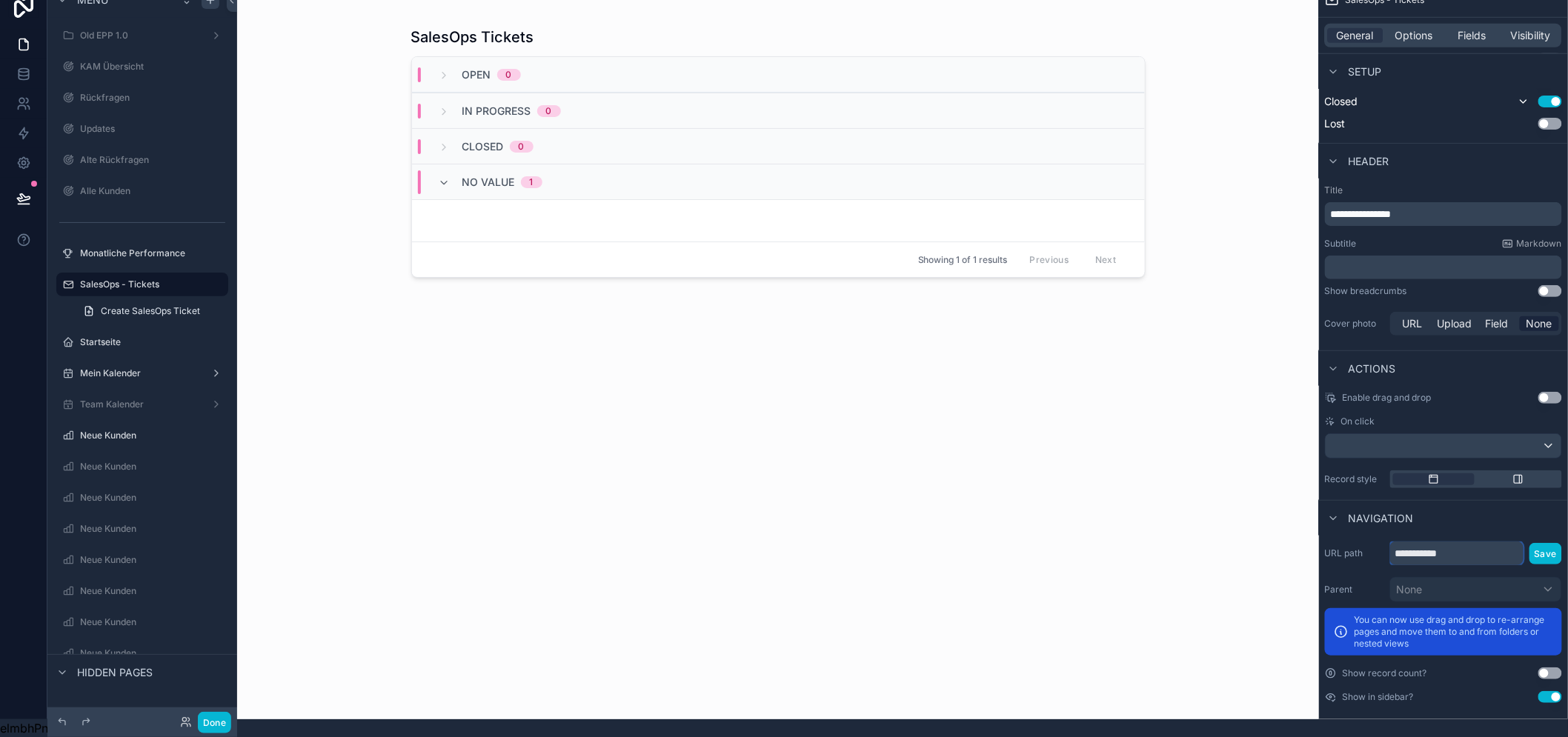
type input "**********"
drag, startPoint x: 1549, startPoint y: 539, endPoint x: 1396, endPoint y: 490, distance: 160.7
click at [1550, 543] on button "Save" at bounding box center [1545, 553] width 33 height 21
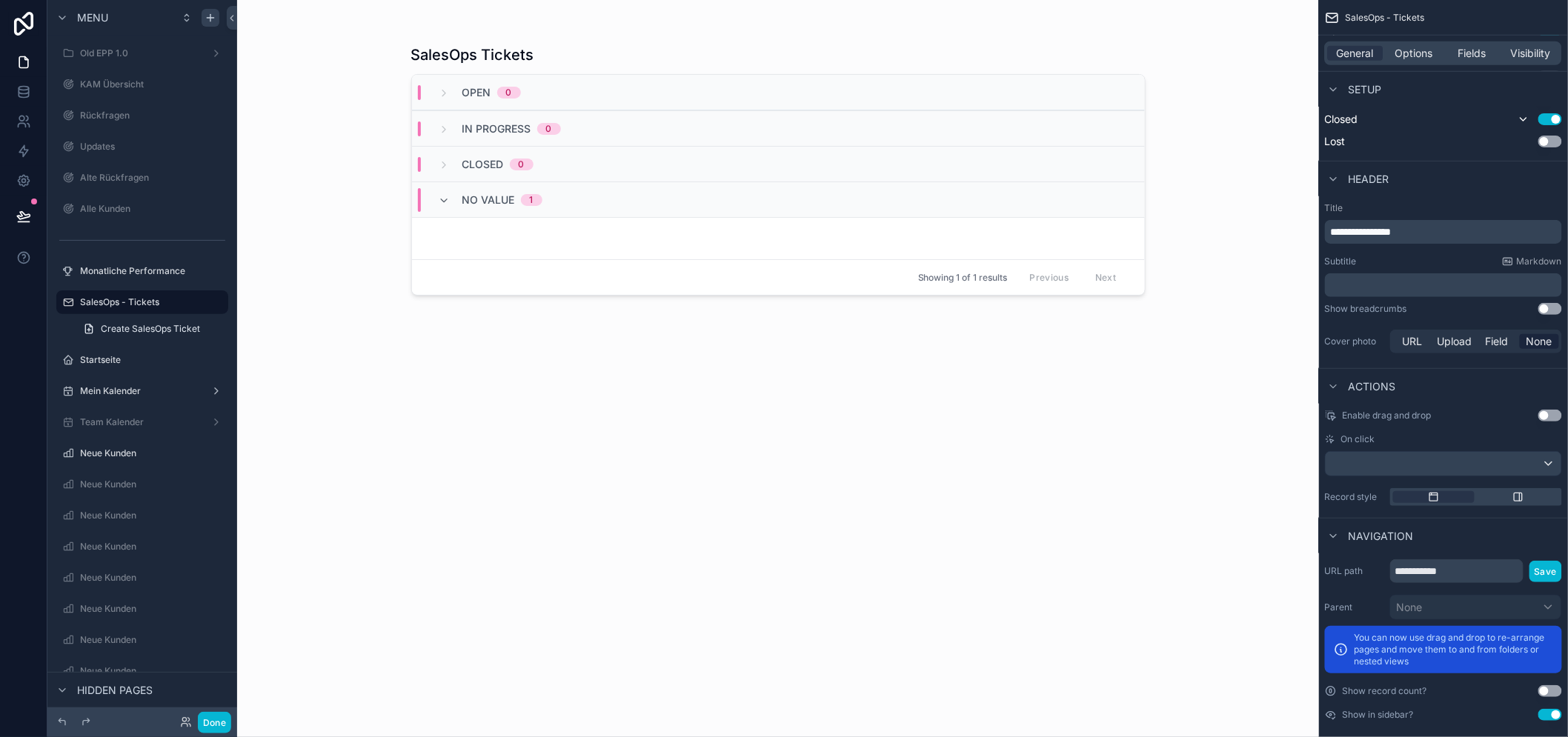
click at [1064, 202] on div "No value 1" at bounding box center [778, 199] width 733 height 36
click at [1047, 198] on div "No value 1" at bounding box center [778, 199] width 733 height 36
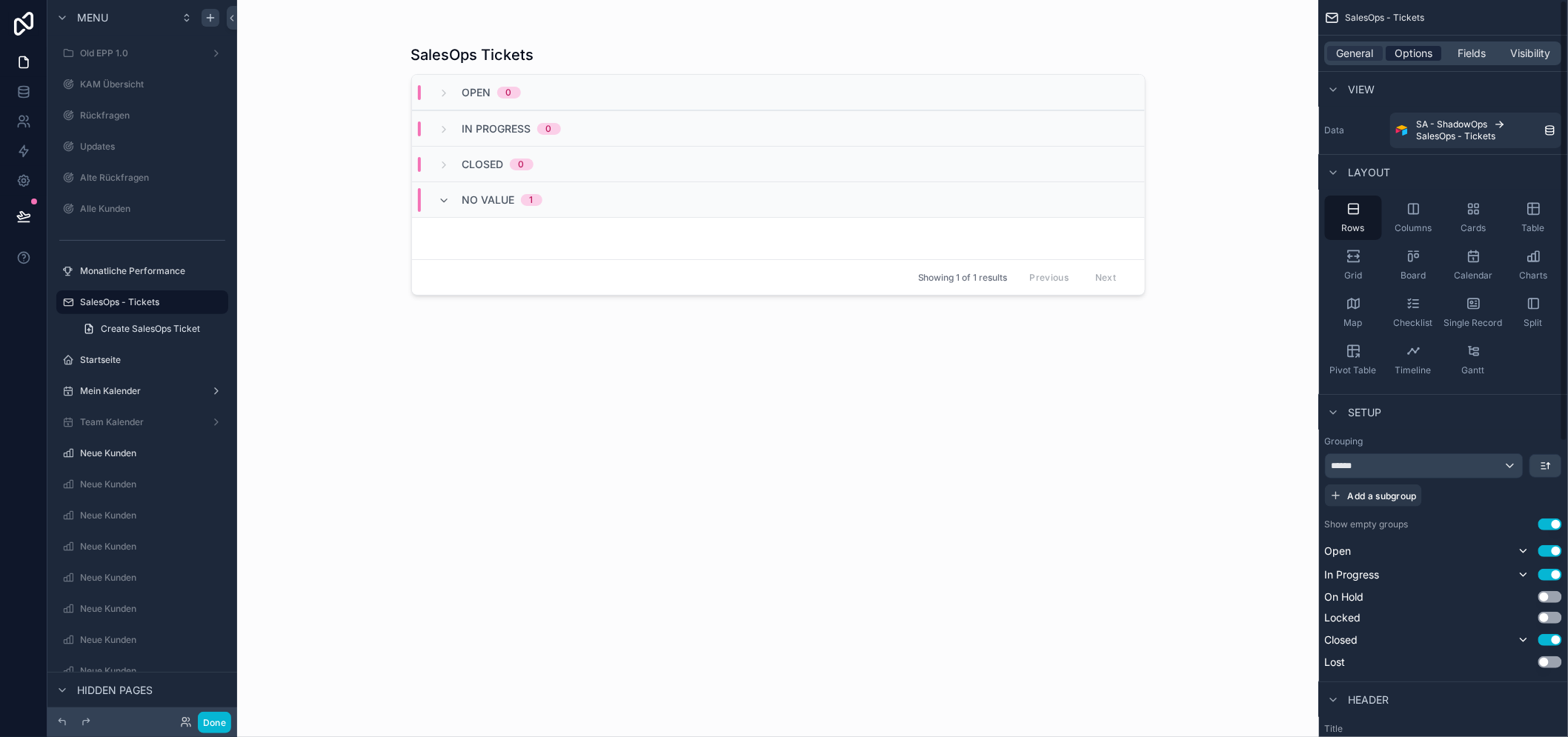
click at [1433, 48] on span "Options" at bounding box center [1414, 54] width 38 height 15
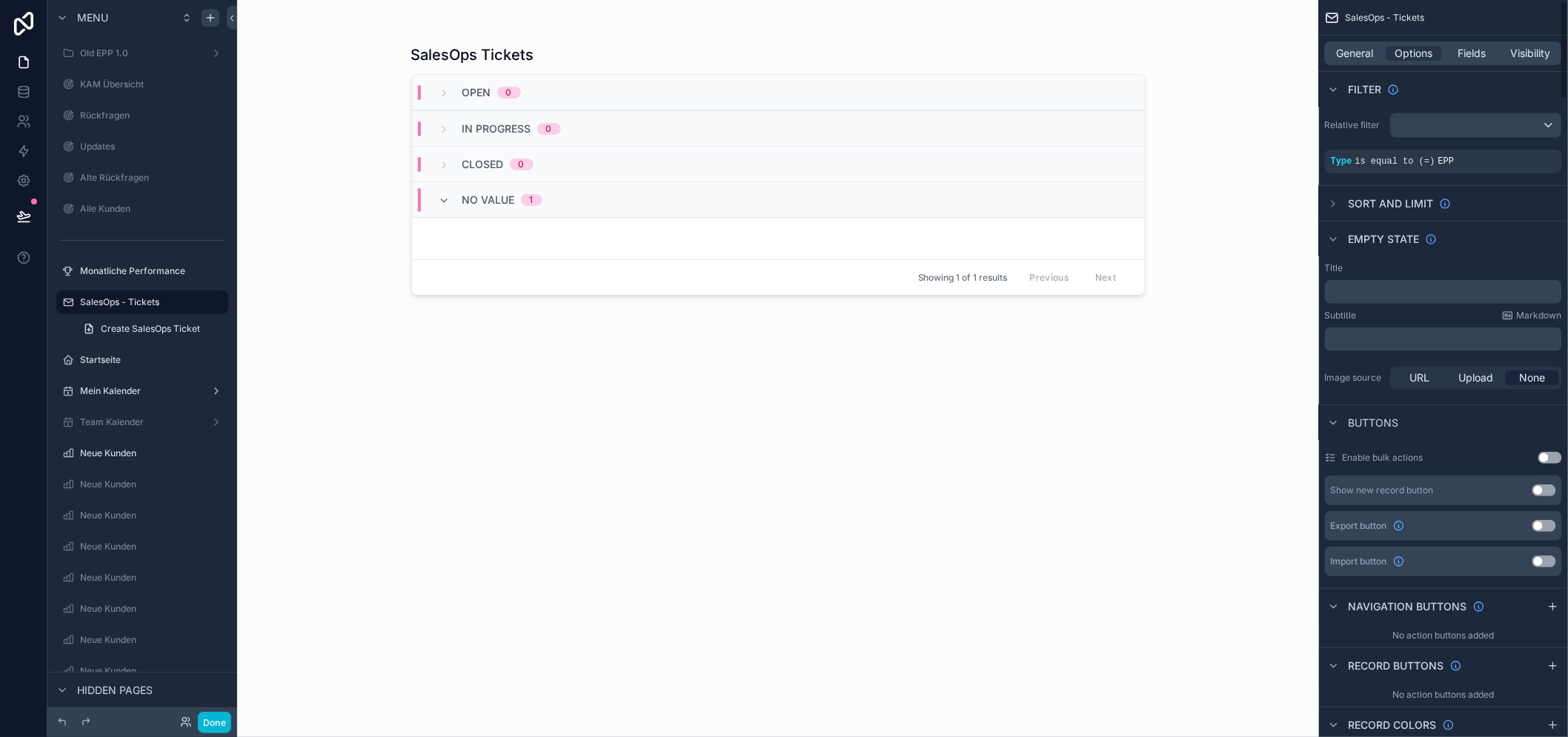
click at [1485, 42] on div "General Options Fields Visibility" at bounding box center [1442, 53] width 237 height 23
click at [1483, 50] on span "Fields" at bounding box center [1473, 54] width 28 height 15
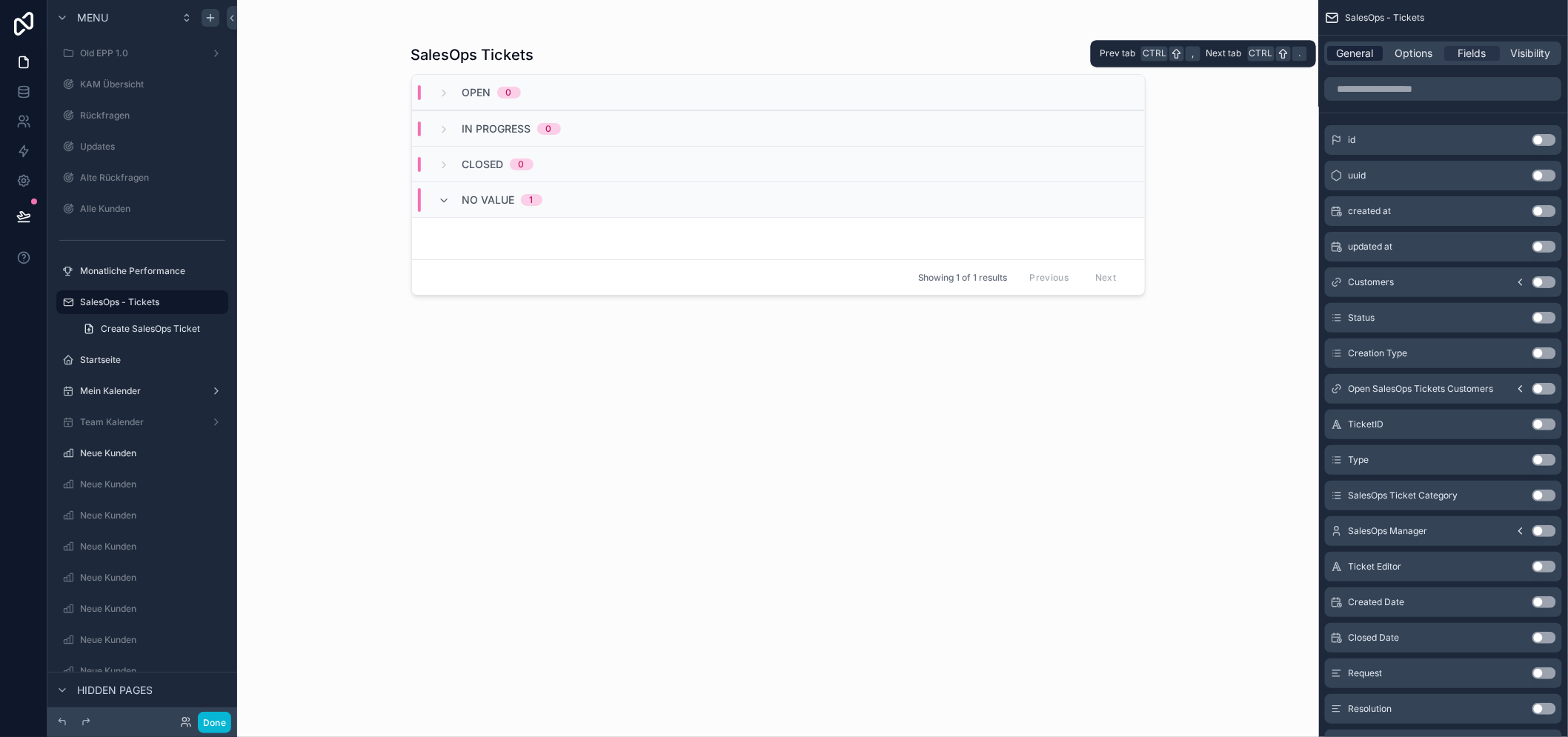
click at [1350, 50] on span "General" at bounding box center [1355, 54] width 37 height 15
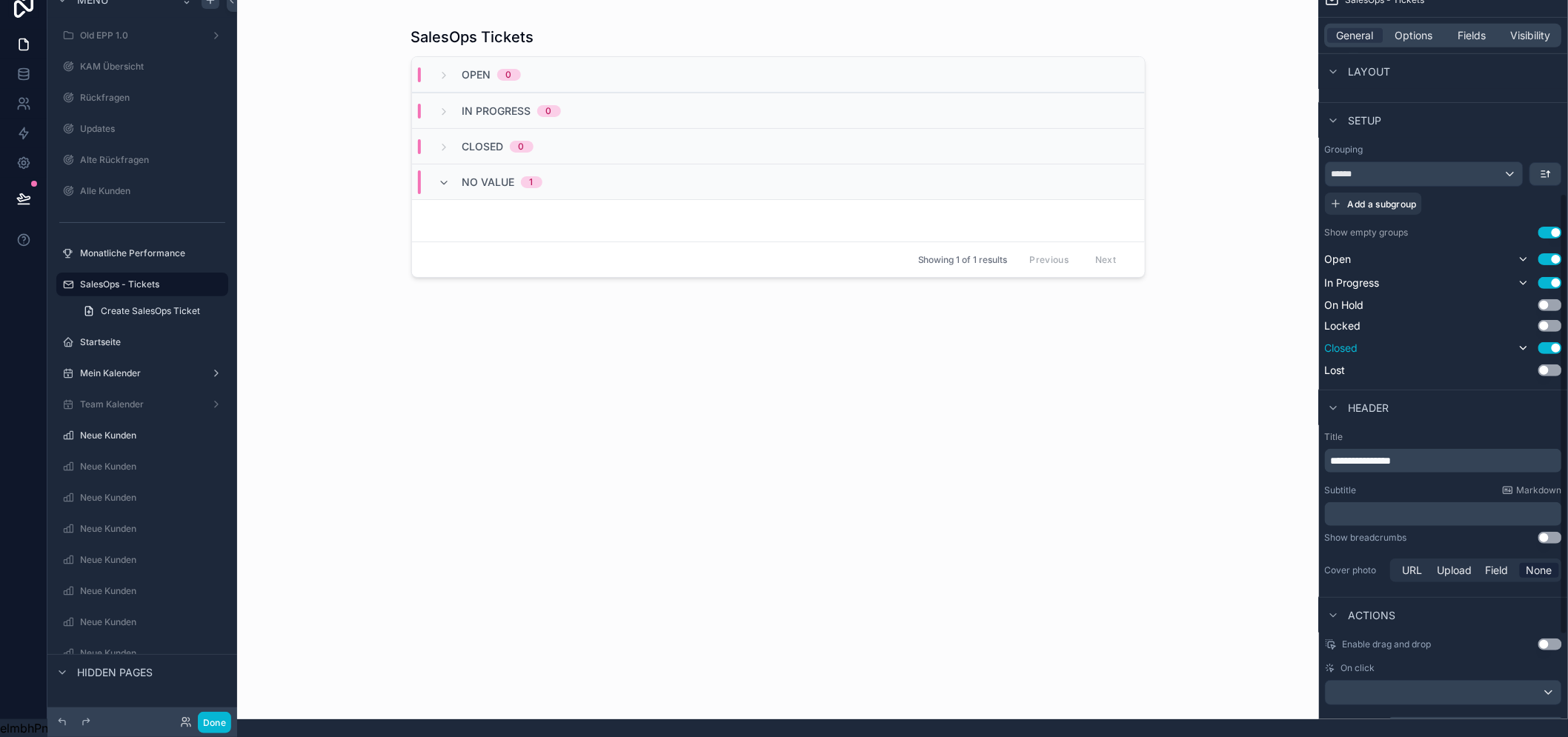
scroll to position [521, 0]
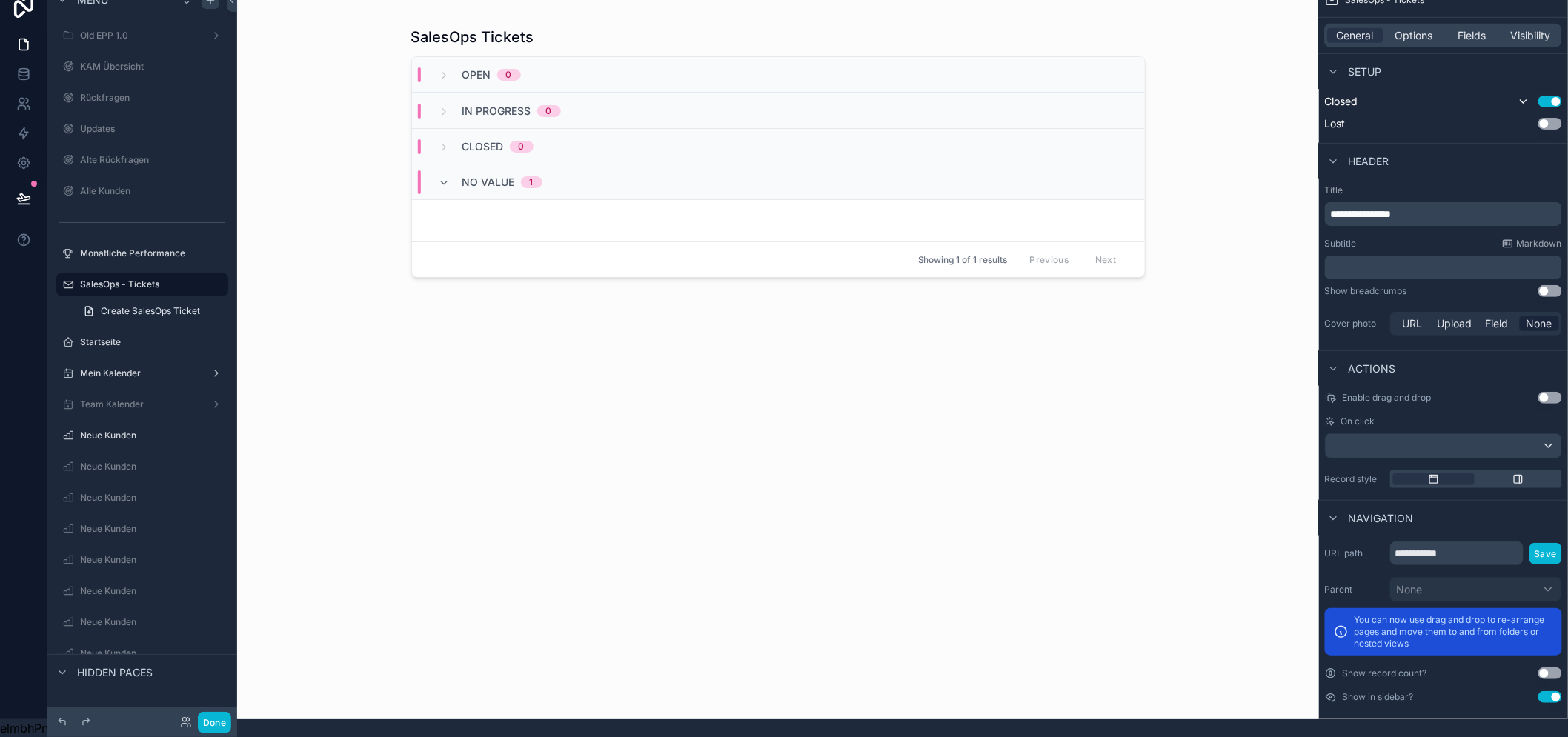
click at [1560, 667] on button "Use setting" at bounding box center [1549, 673] width 23 height 12
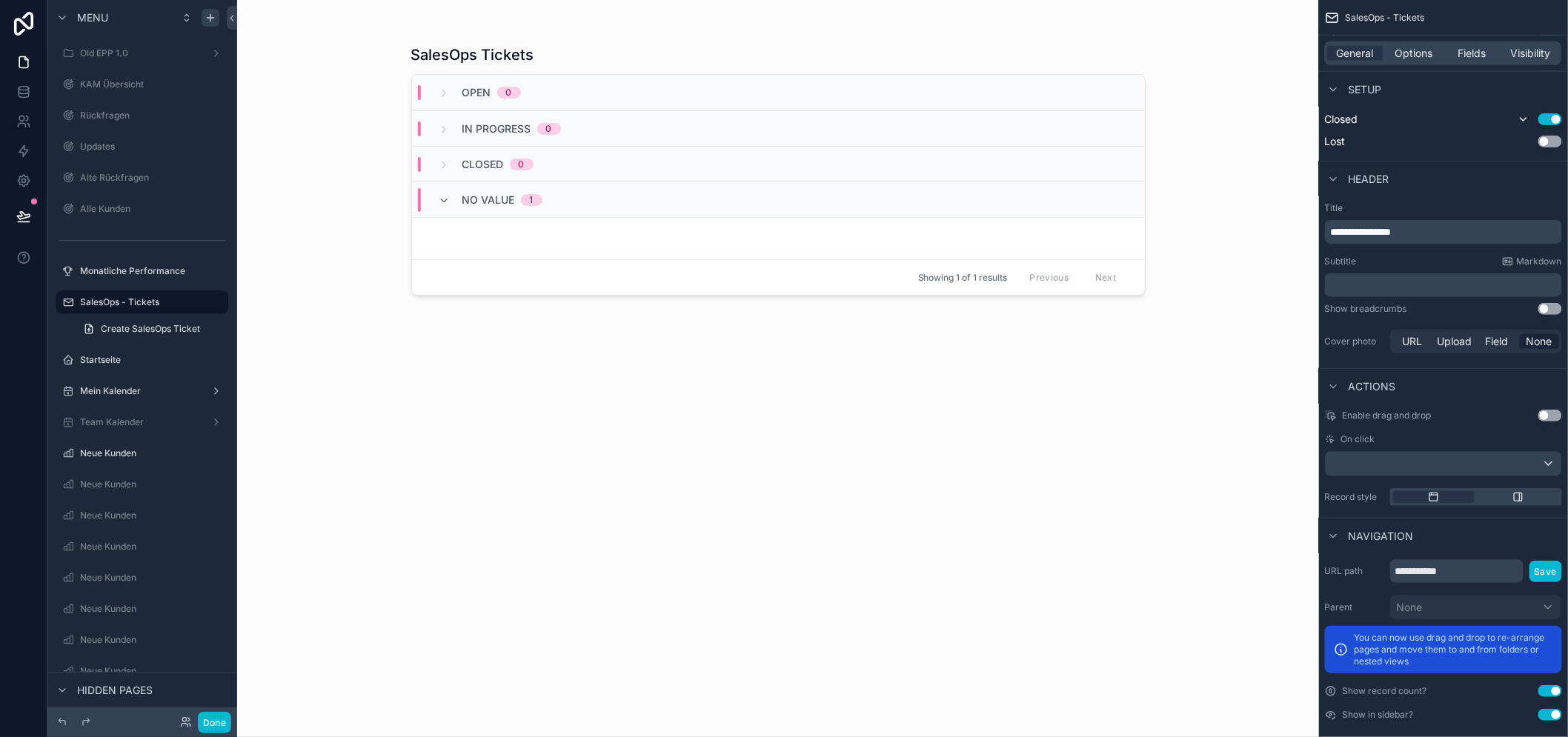
click at [1562, 694] on button "Use setting" at bounding box center [1549, 691] width 23 height 12
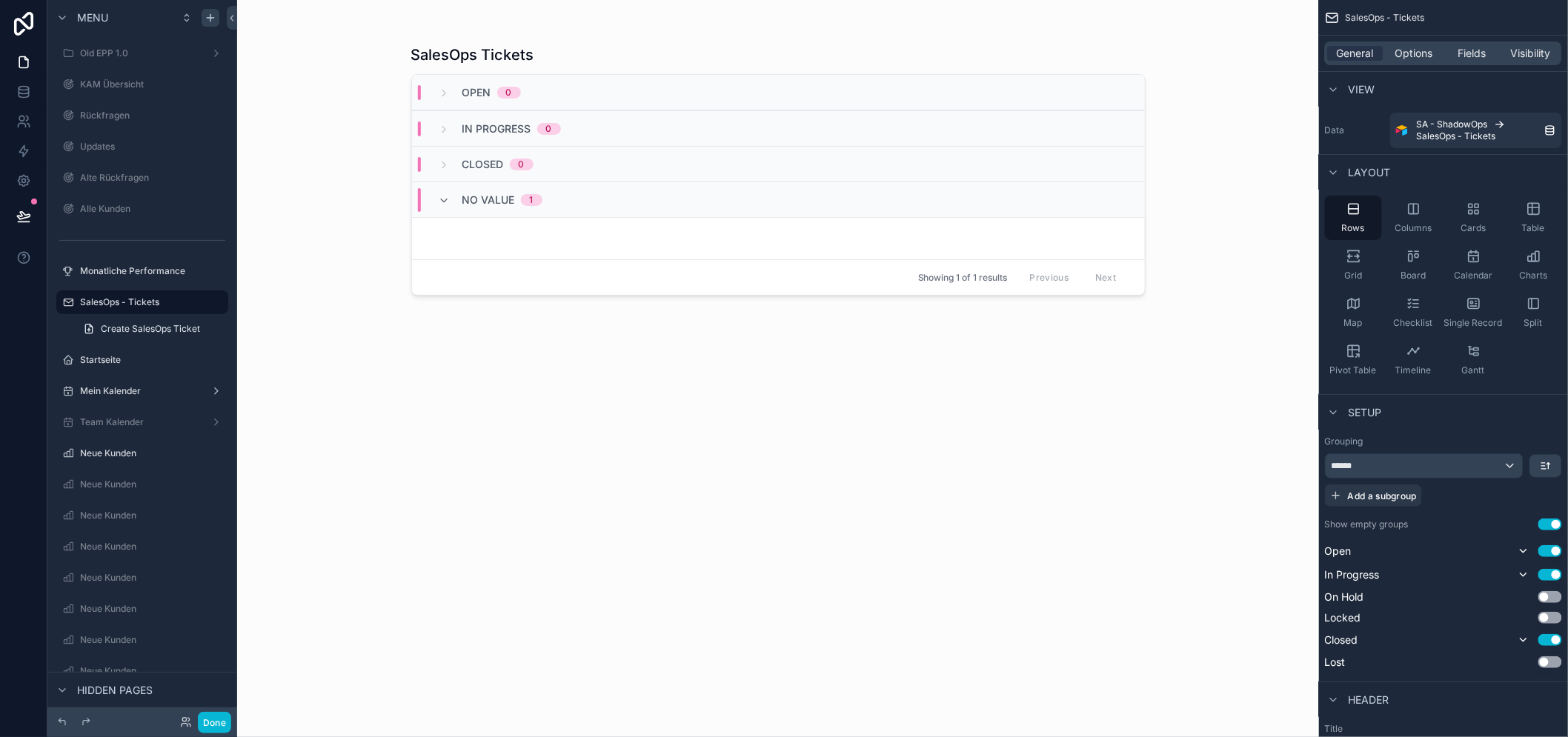
click at [580, 112] on div "In Progress 0" at bounding box center [778, 128] width 733 height 36
click at [578, 144] on div "In Progress 0" at bounding box center [778, 128] width 733 height 36
click at [579, 182] on div "No value 1" at bounding box center [778, 199] width 733 height 36
click at [578, 203] on div "No value 1" at bounding box center [778, 199] width 733 height 36
click at [580, 203] on div "No value 1" at bounding box center [778, 199] width 733 height 36
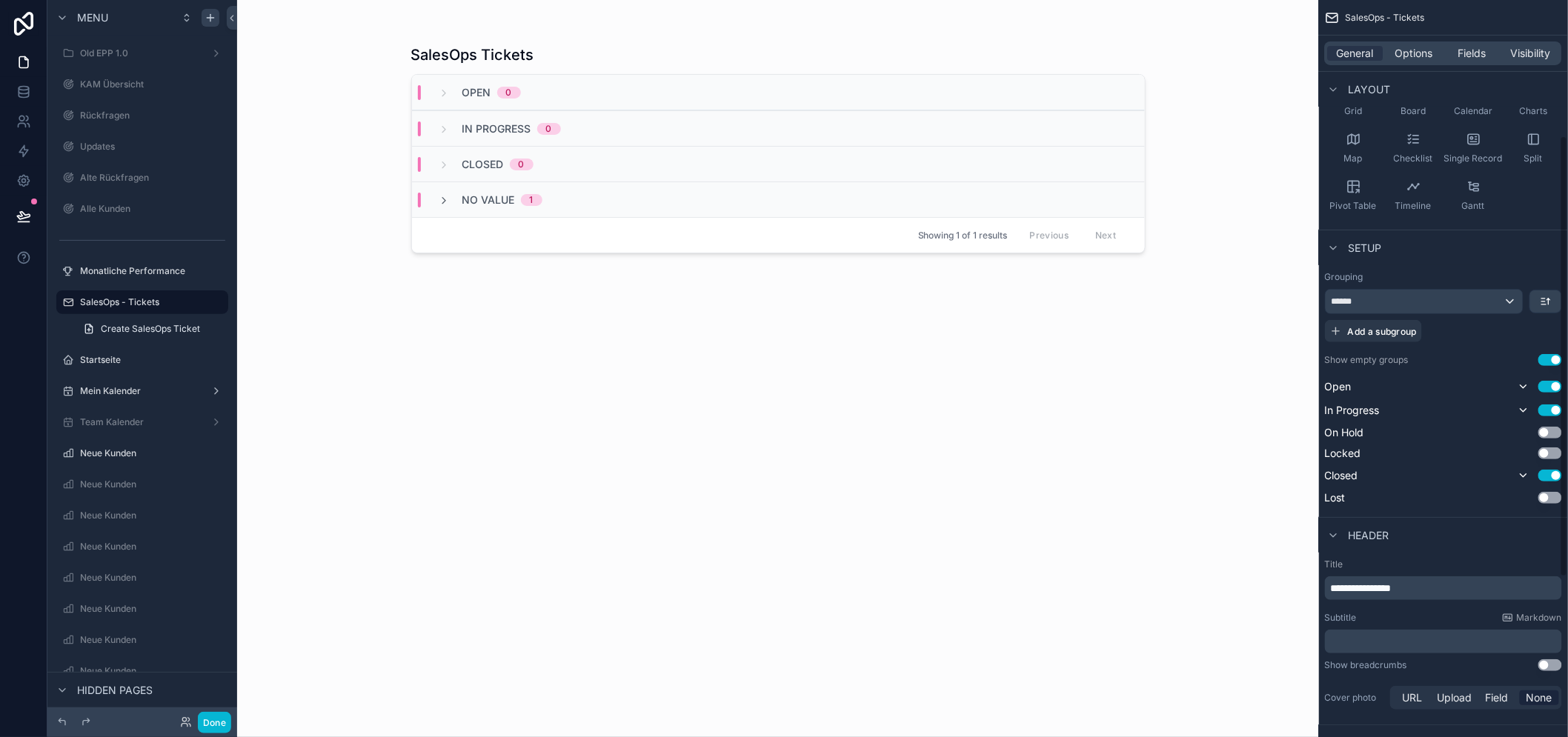
scroll to position [521, 0]
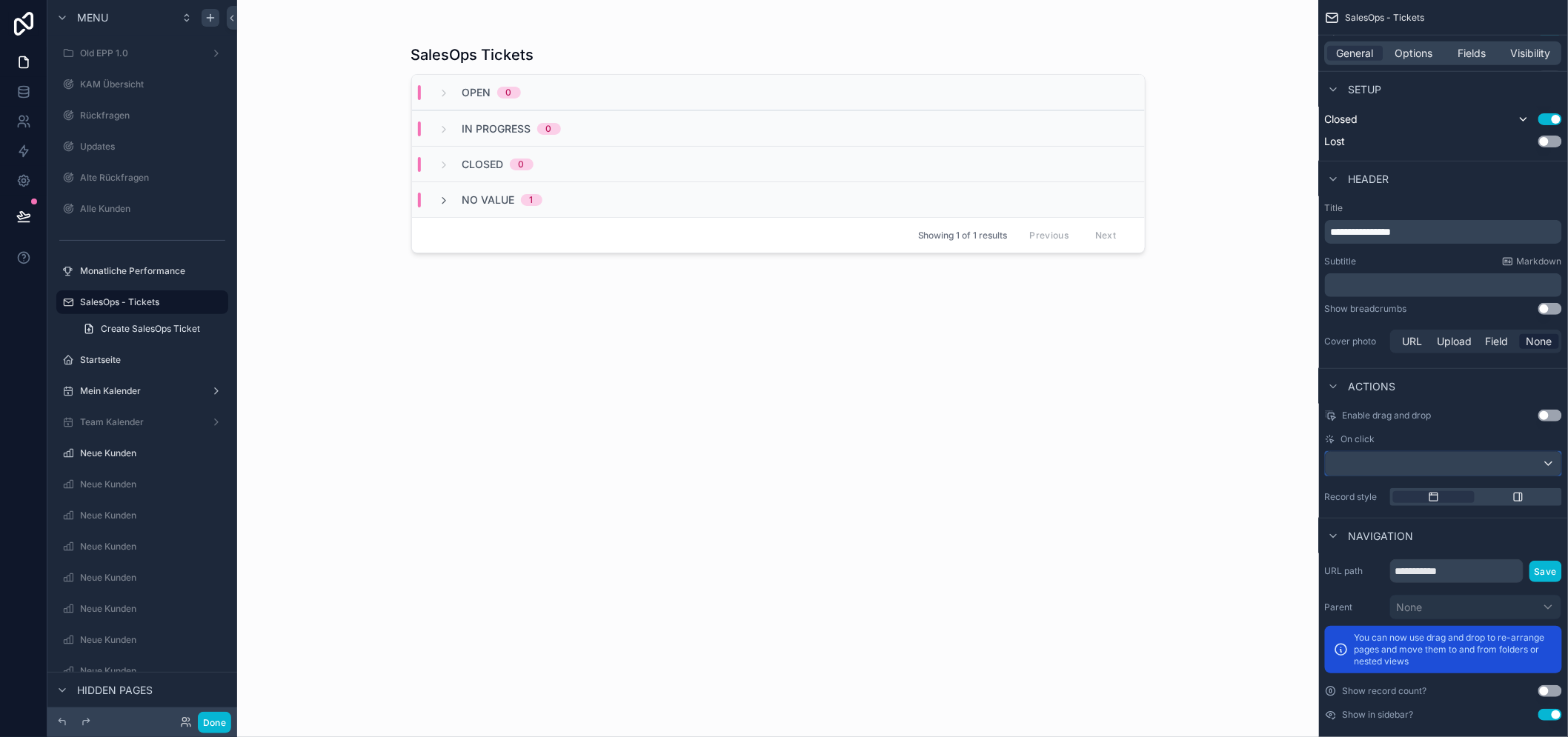
click at [1465, 470] on div "scrollable content" at bounding box center [1442, 463] width 235 height 23
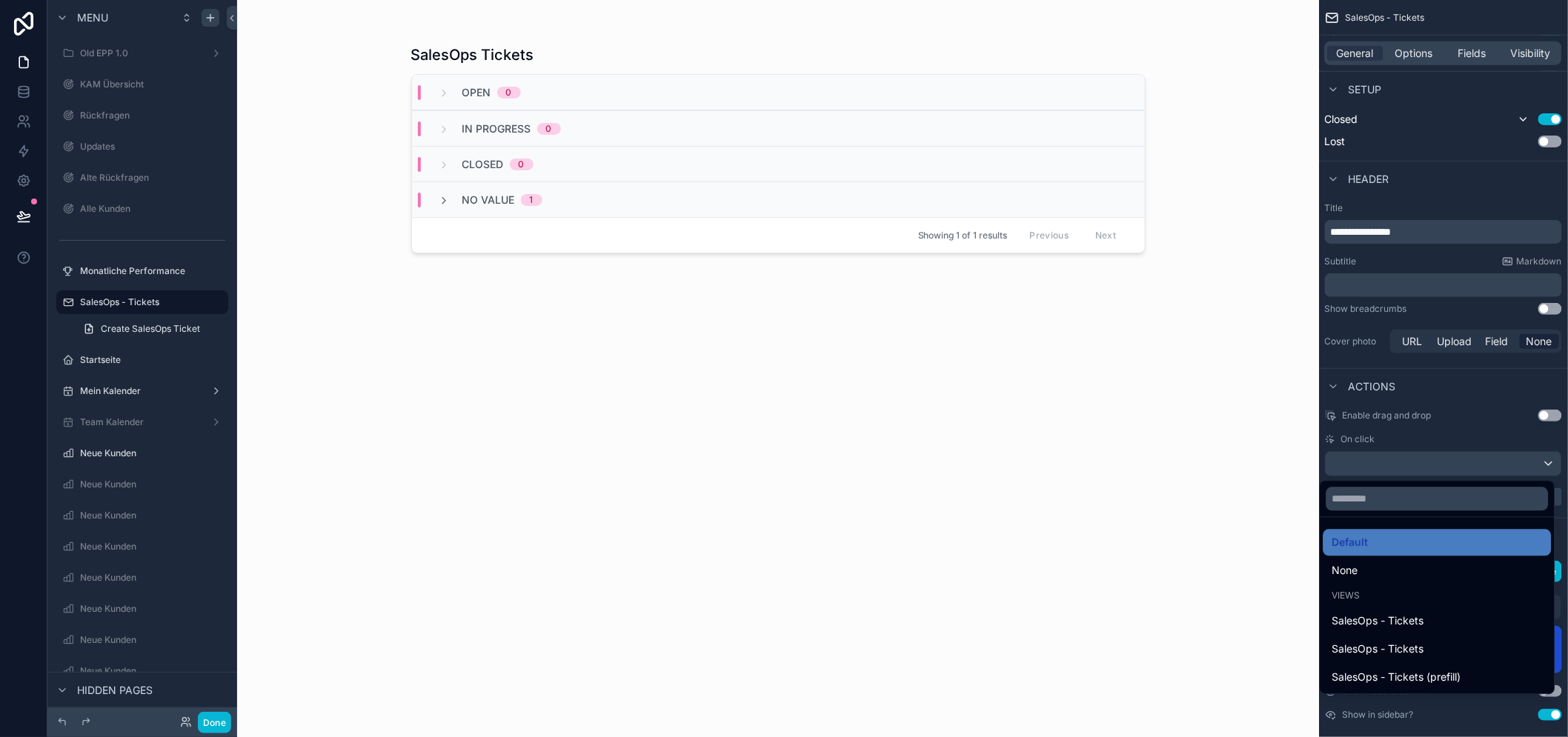
click at [1465, 470] on div "scrollable content" at bounding box center [784, 368] width 1568 height 737
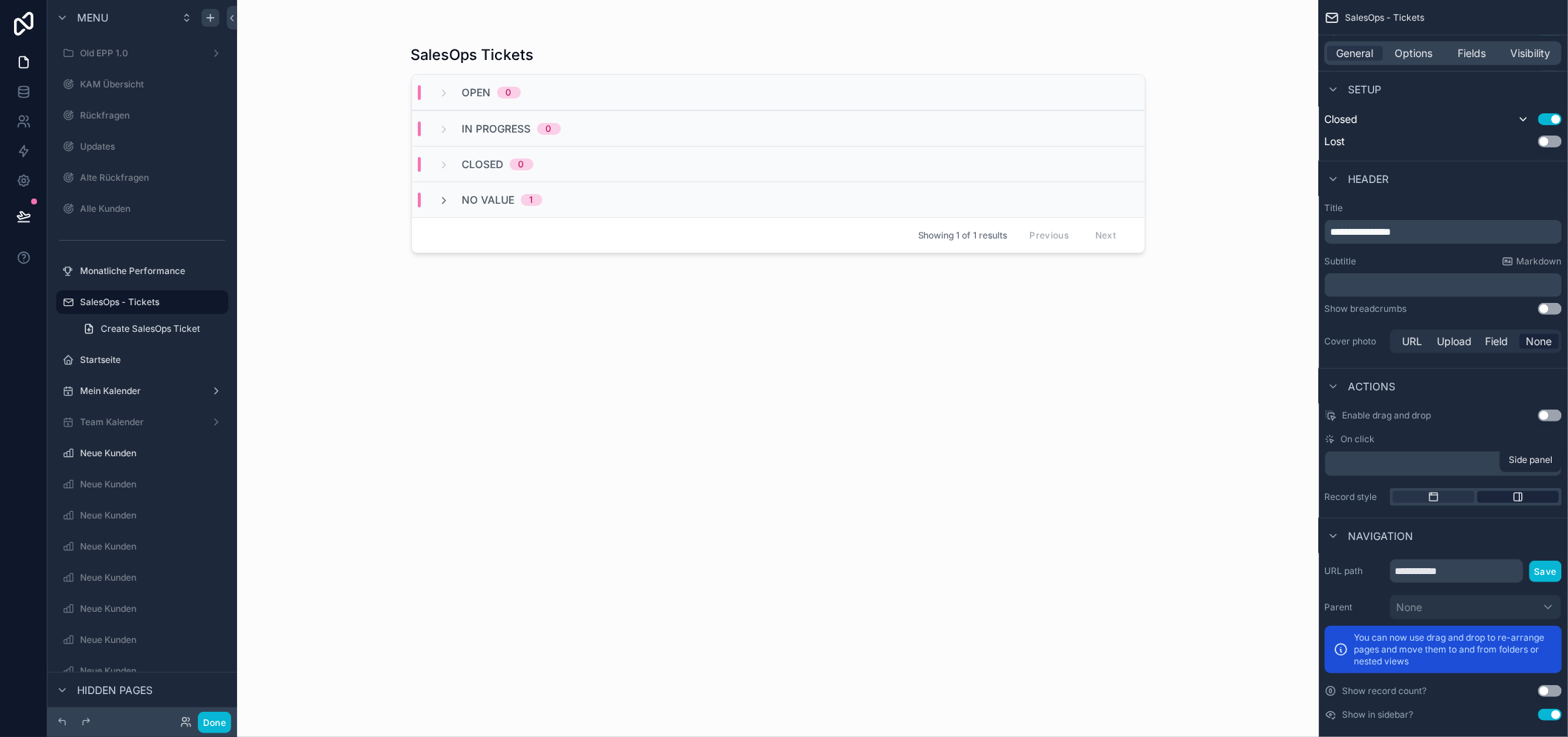
click at [1509, 494] on div "scrollable content" at bounding box center [1518, 497] width 82 height 12
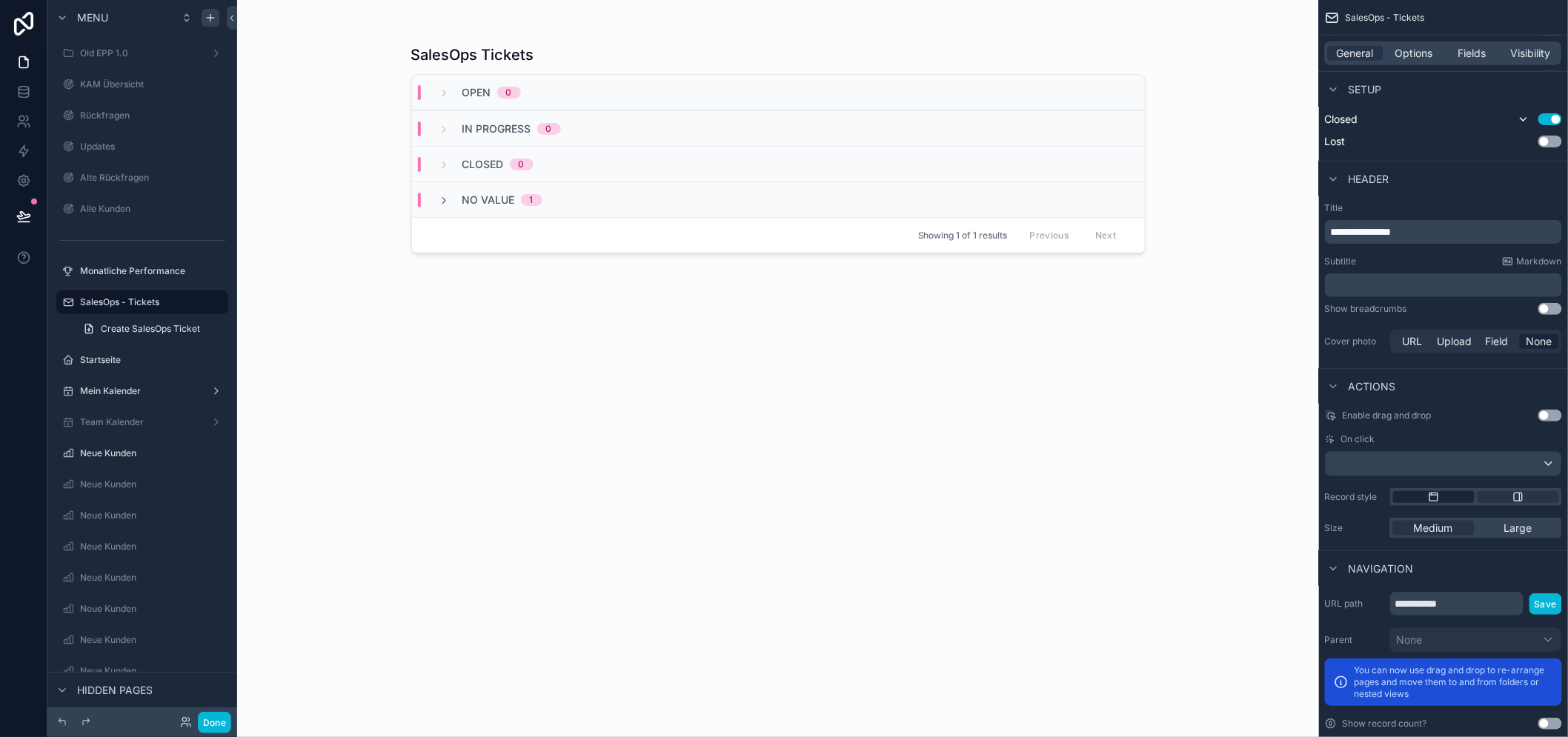
click at [1461, 499] on div "scrollable content" at bounding box center [1433, 497] width 82 height 12
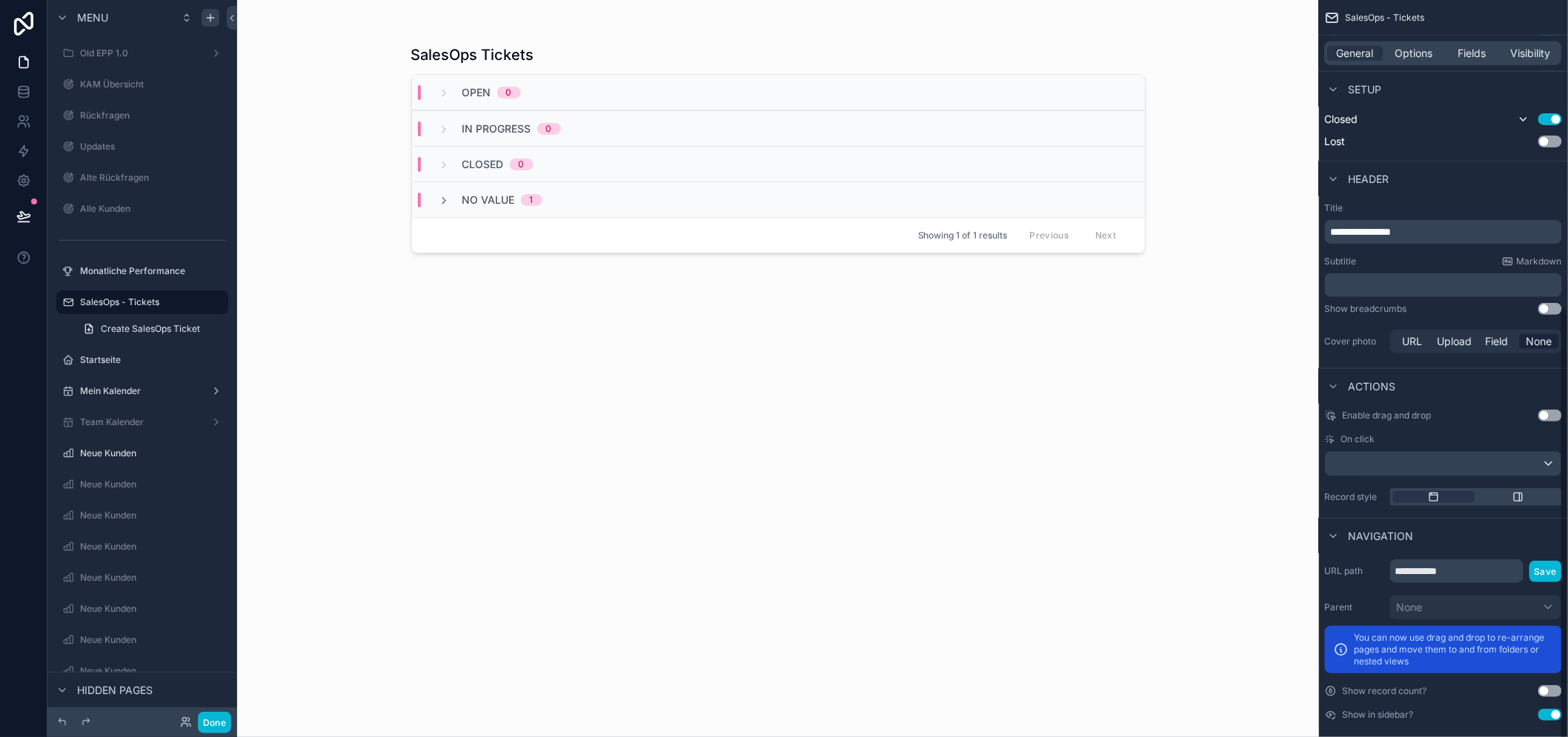
click at [992, 82] on div "Open 0" at bounding box center [778, 92] width 733 height 36
click at [899, 148] on div "Closed 0" at bounding box center [778, 163] width 733 height 36
click at [878, 193] on div "No value 1" at bounding box center [778, 199] width 733 height 36
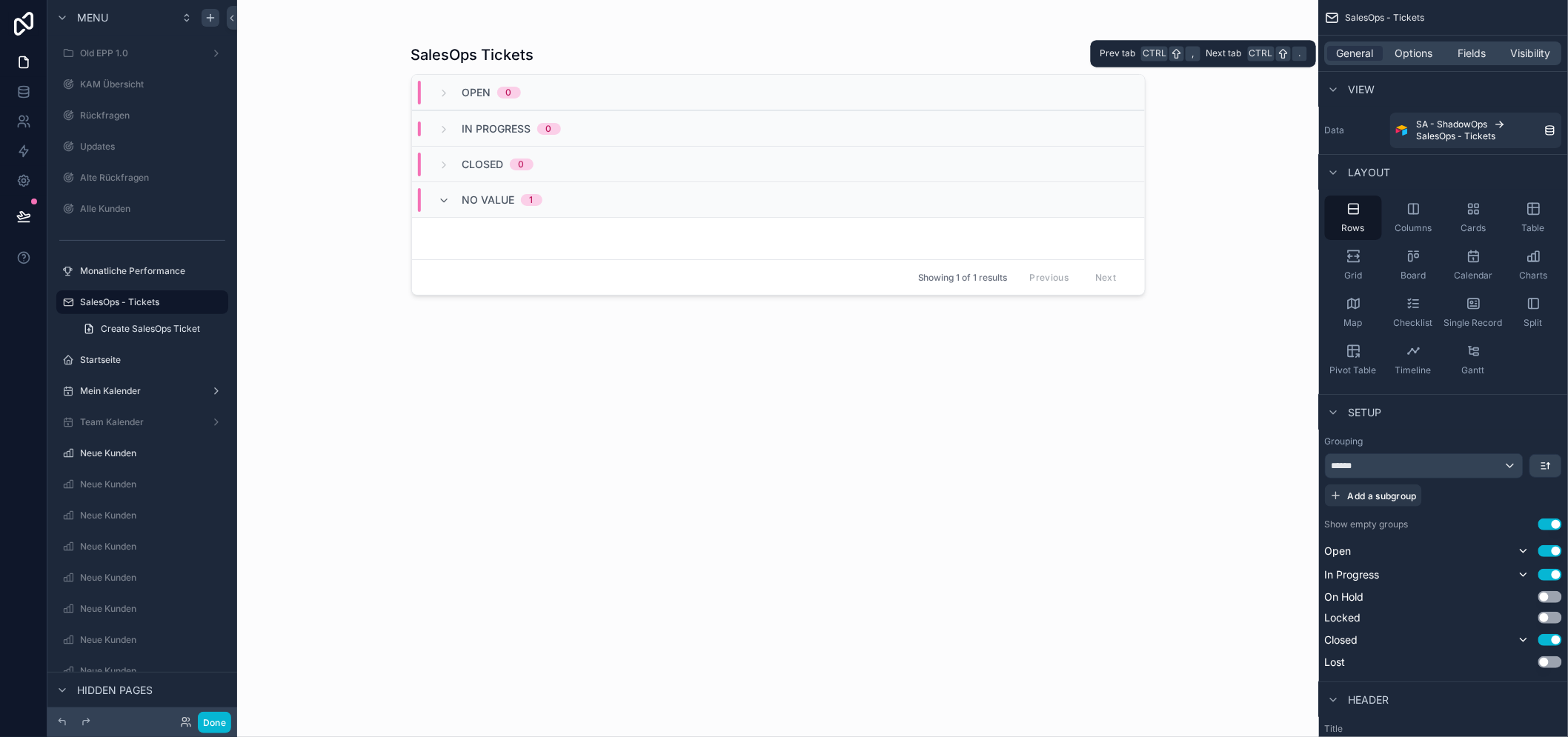
click at [1420, 45] on div "General Options Fields Visibility" at bounding box center [1442, 53] width 237 height 23
click at [1424, 51] on span "Options" at bounding box center [1414, 54] width 38 height 15
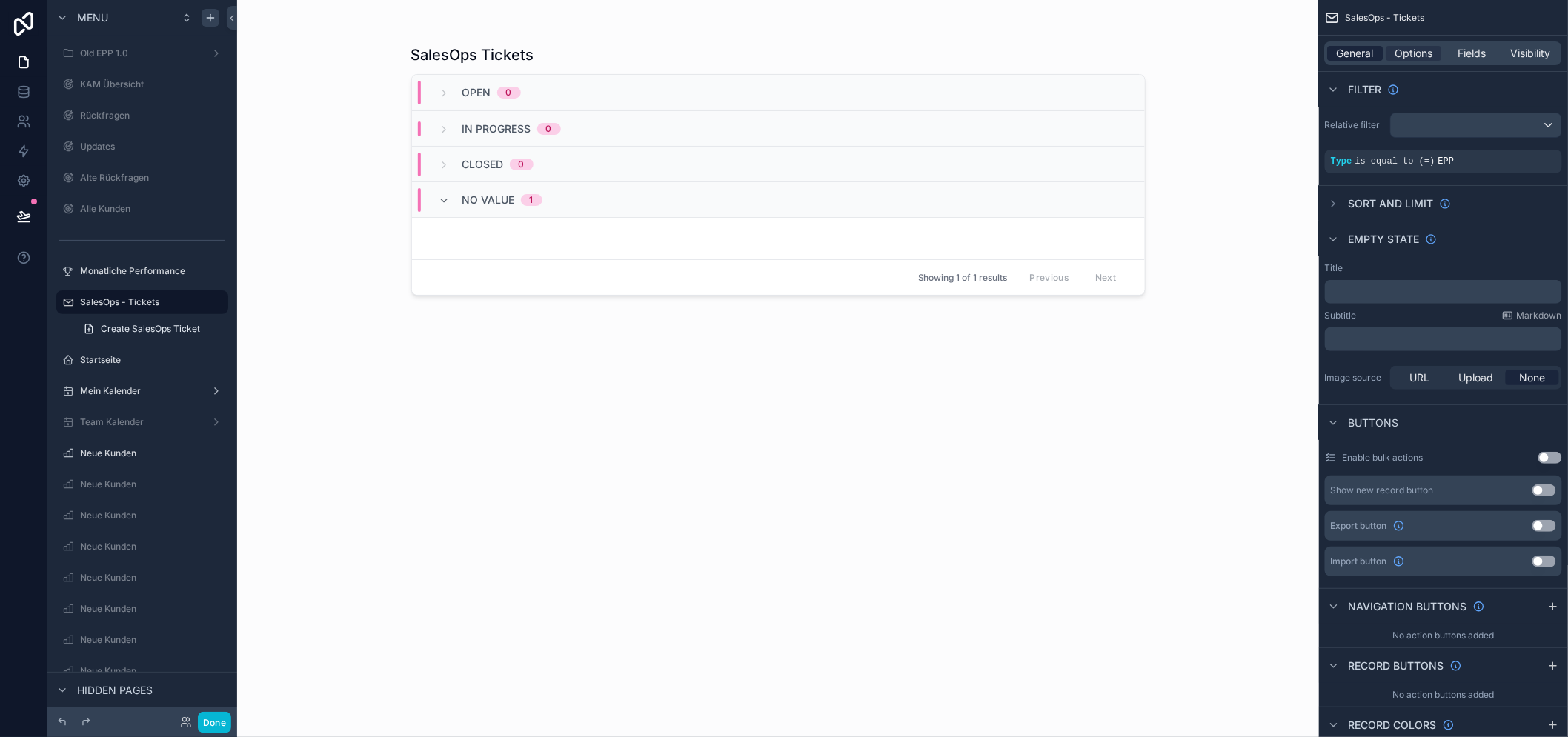
click at [1374, 54] on span "General" at bounding box center [1355, 54] width 37 height 15
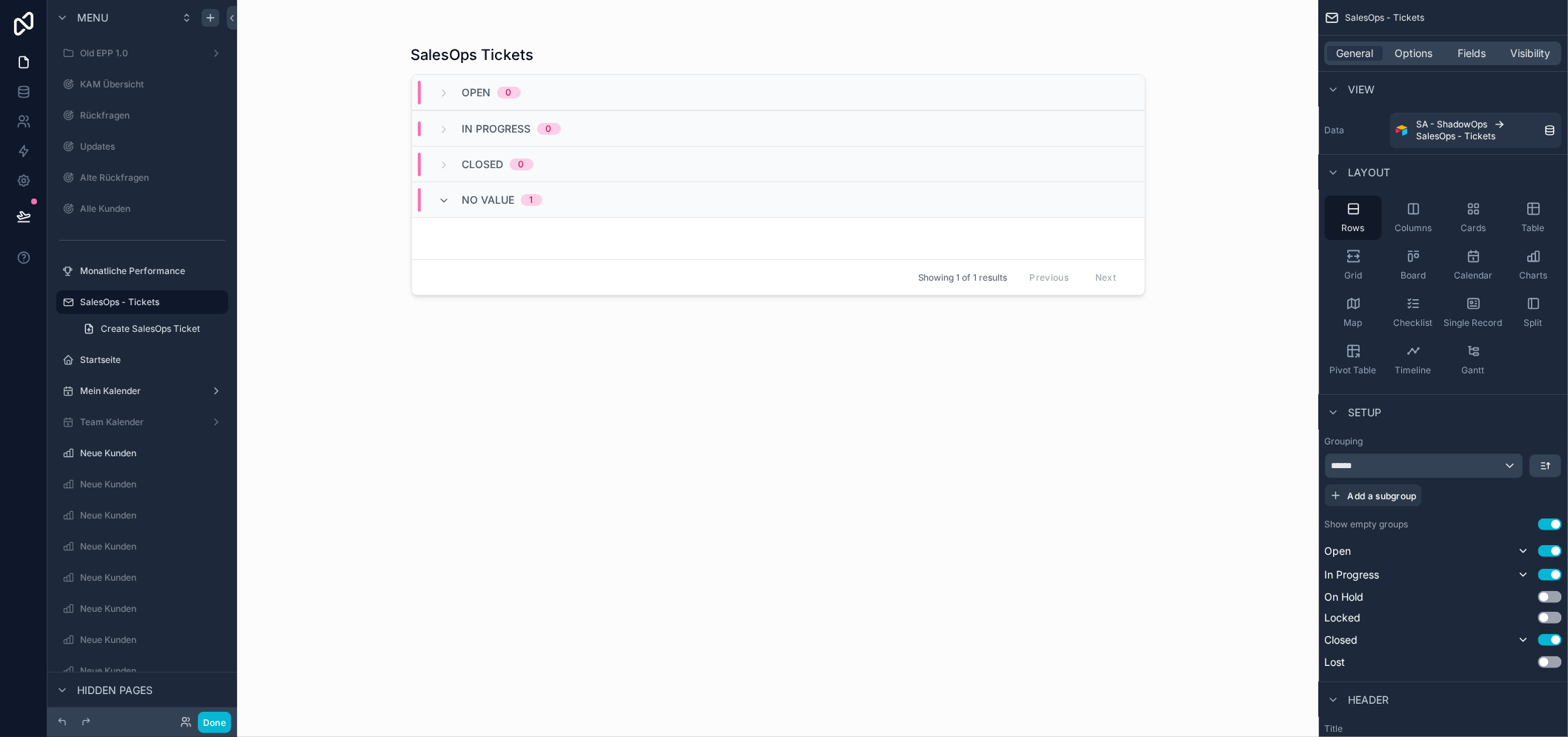
click at [506, 197] on span "No value" at bounding box center [489, 200] width 53 height 15
click at [504, 198] on span "No value" at bounding box center [489, 200] width 53 height 15
click at [1446, 456] on div "******" at bounding box center [1424, 465] width 197 height 23
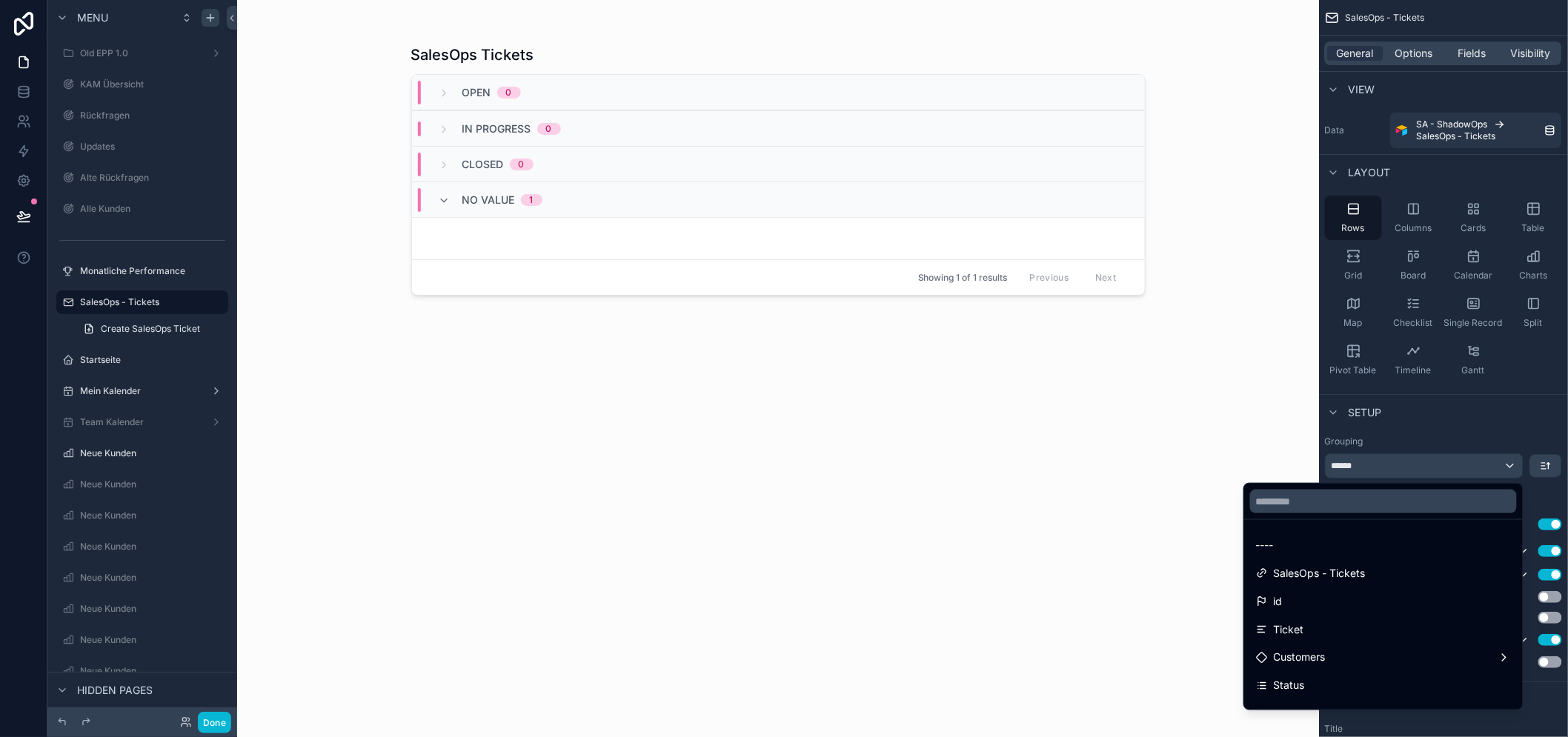
click at [1445, 457] on div "scrollable content" at bounding box center [784, 368] width 1568 height 737
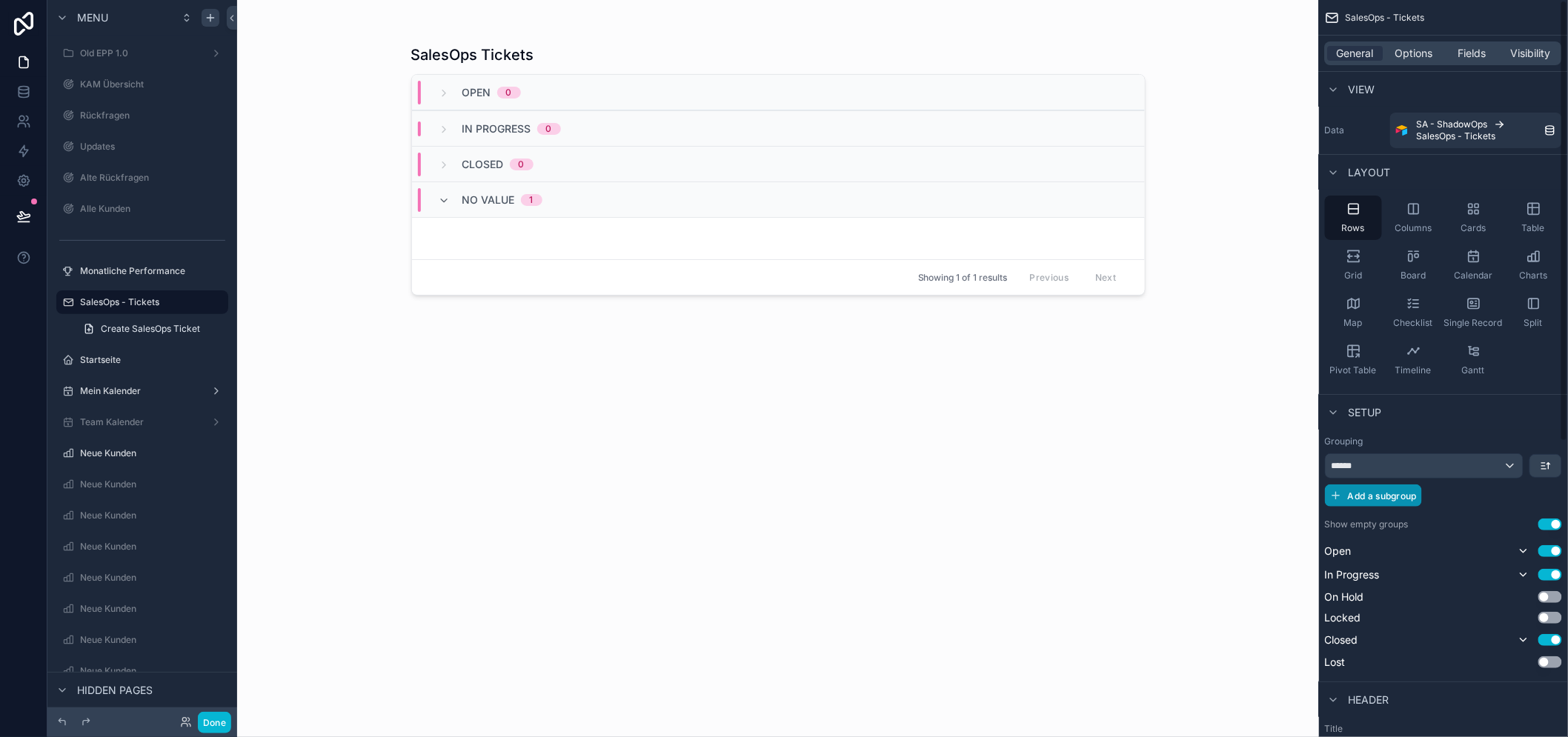
click at [1417, 496] on span "Add a subgroup" at bounding box center [1382, 495] width 69 height 11
click at [1549, 496] on icon "scrollable content" at bounding box center [1546, 497] width 6 height 6
click at [1561, 465] on button "scrollable content" at bounding box center [1545, 465] width 31 height 22
click at [1533, 522] on span "Last -> First" at bounding box center [1511, 528] width 57 height 18
click at [1551, 460] on icon "scrollable content" at bounding box center [1545, 466] width 12 height 12
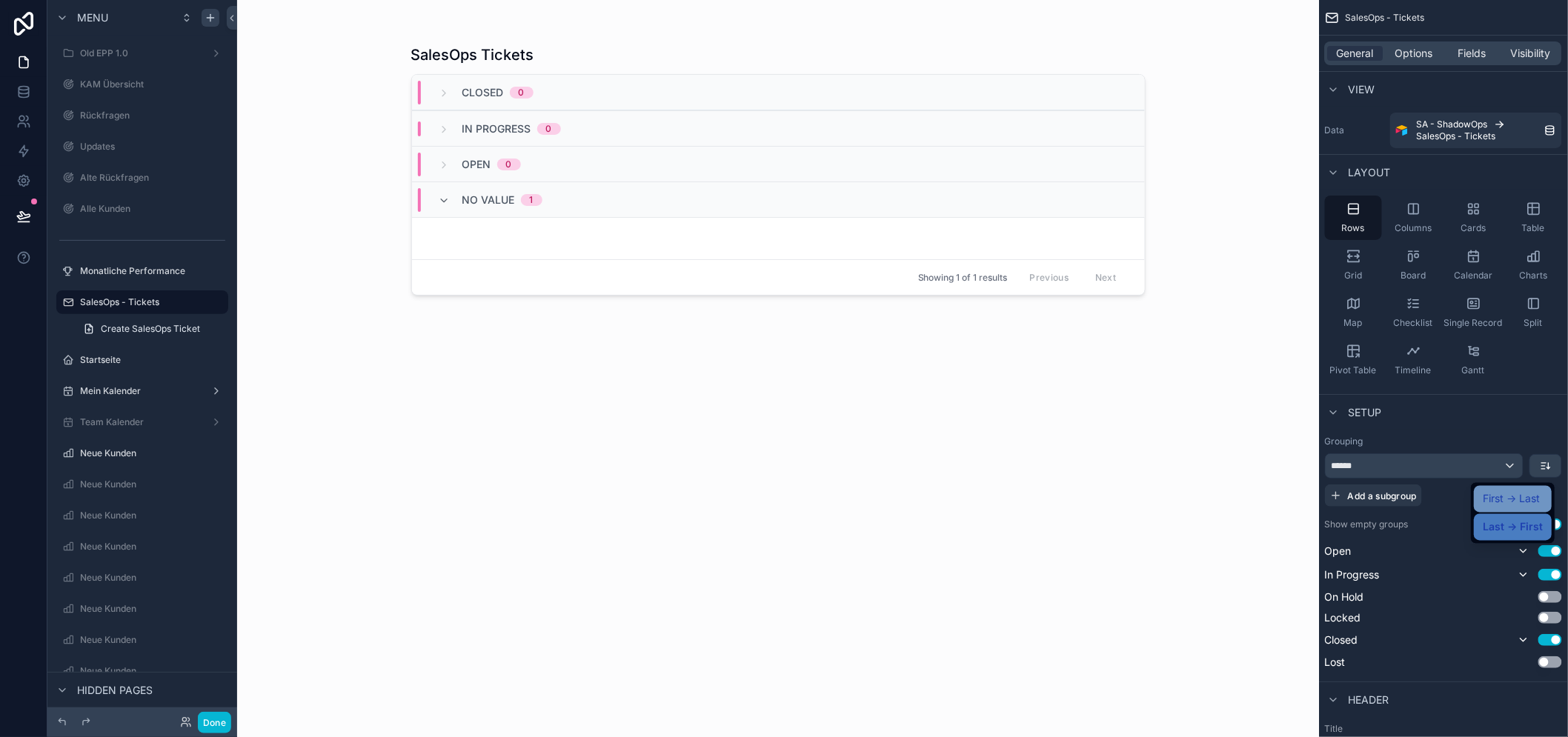
click at [1523, 503] on span "First -> Last" at bounding box center [1511, 499] width 57 height 18
click at [1557, 522] on button "Use setting" at bounding box center [1549, 525] width 23 height 12
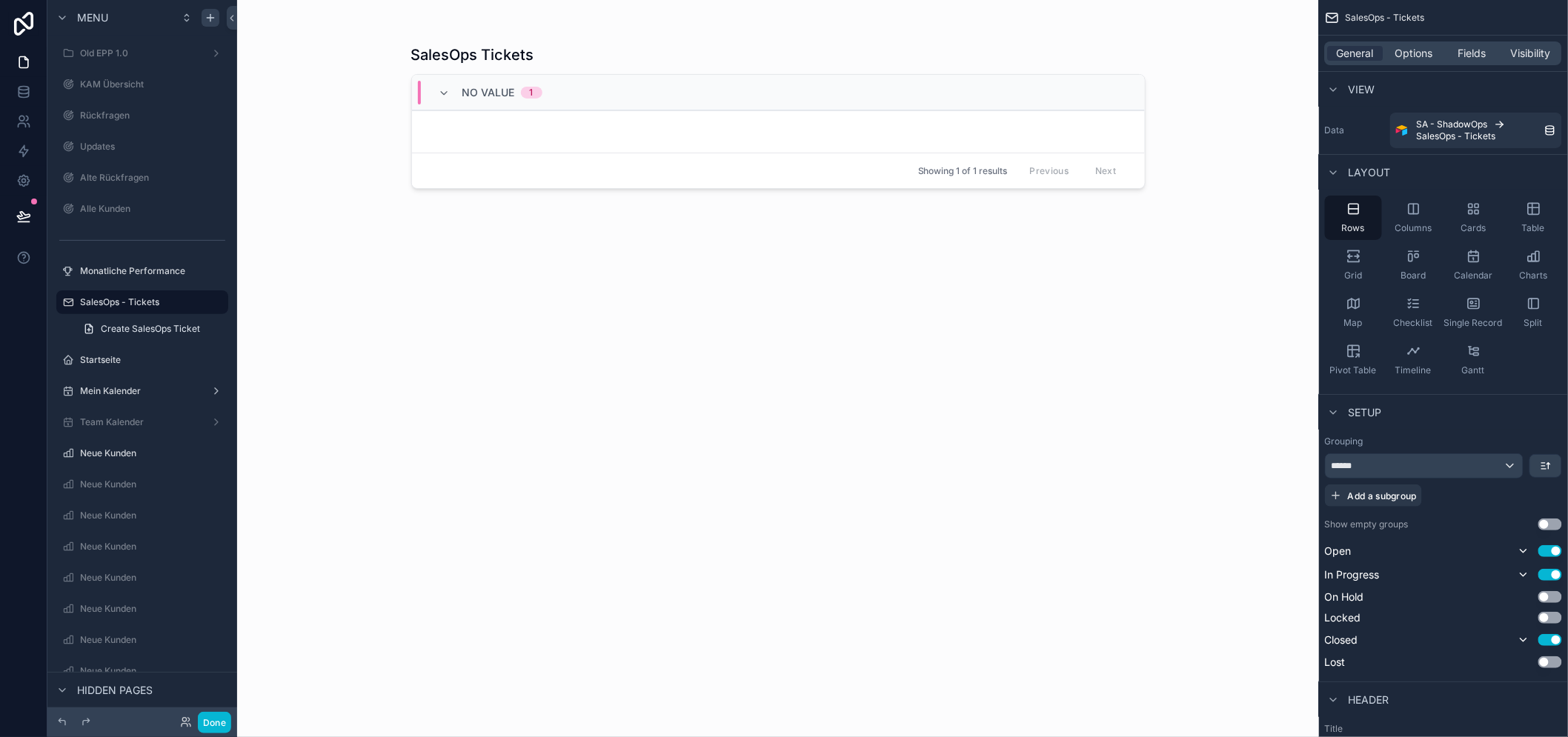
click at [1157, 447] on div "SalesOps Tickets No value 1 Showing 1 of 1 results Previous Next" at bounding box center [778, 359] width 758 height 719
click at [458, 108] on div "No value 1" at bounding box center [778, 92] width 733 height 36
click at [451, 91] on icon "scrollable content" at bounding box center [445, 94] width 12 height 12
click at [489, 131] on link "scrollable content" at bounding box center [778, 132] width 733 height 42
click at [1477, 49] on span "Fields" at bounding box center [1473, 54] width 28 height 15
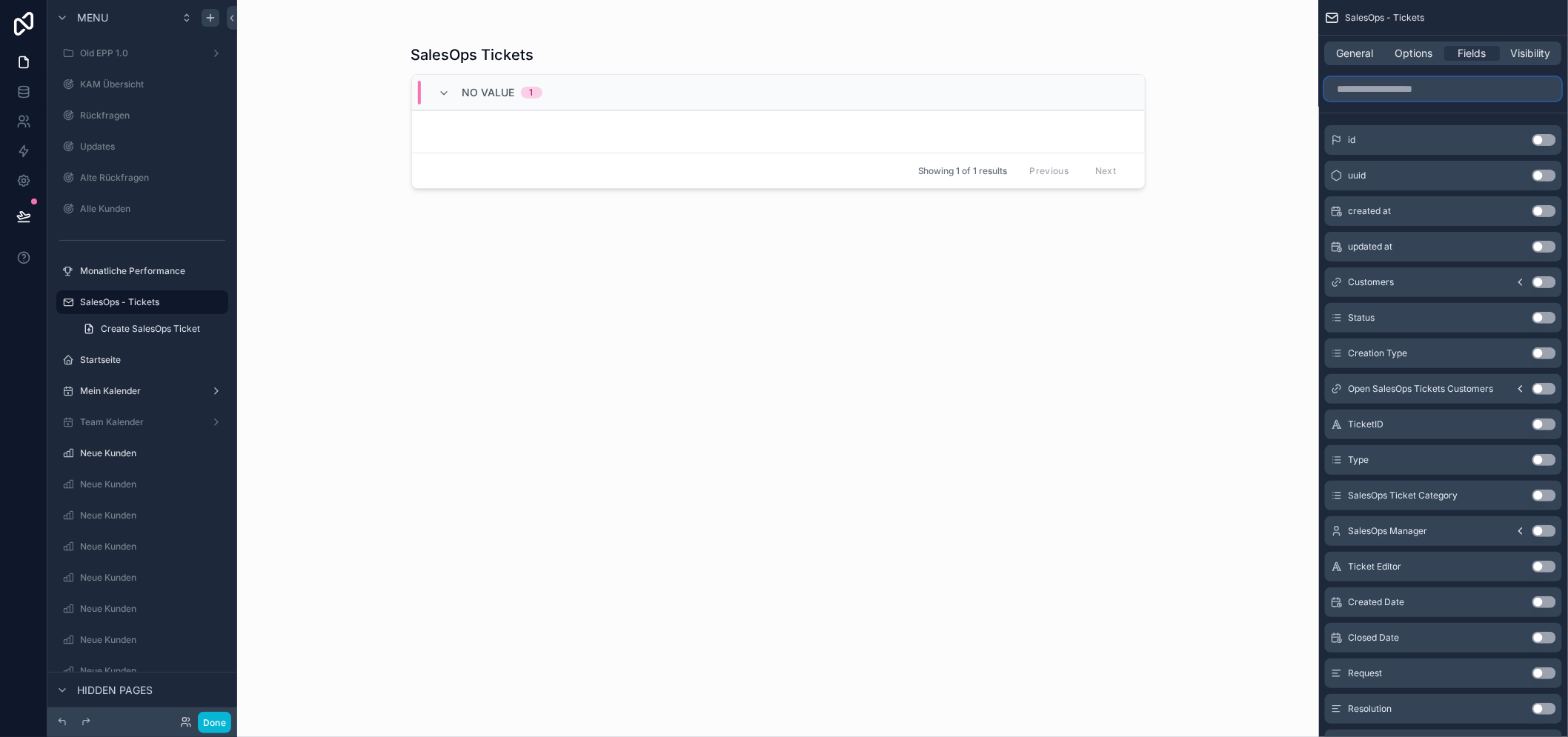
click at [1434, 94] on input "scrollable content" at bounding box center [1442, 88] width 237 height 23
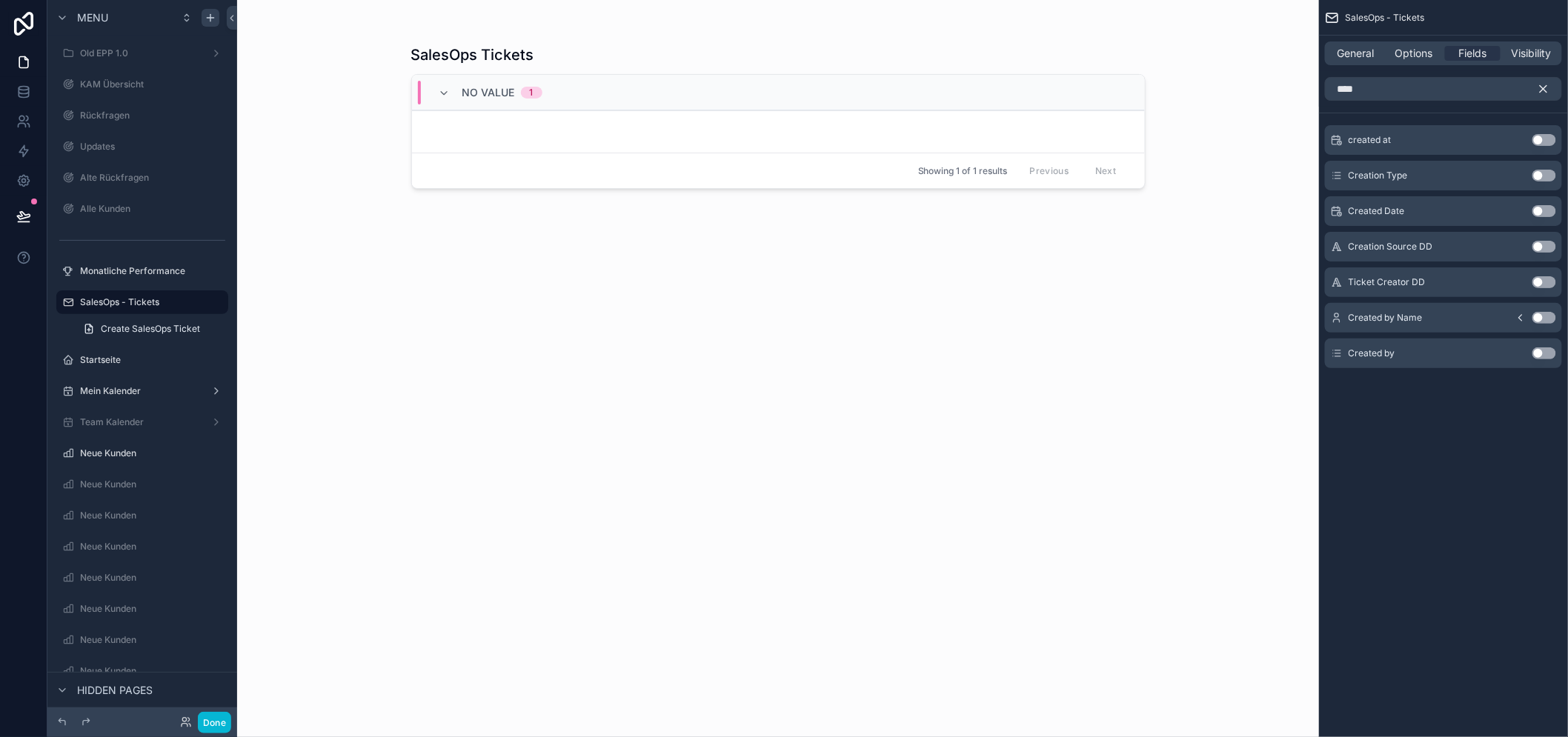
click at [1556, 138] on button "Use setting" at bounding box center [1543, 140] width 23 height 12
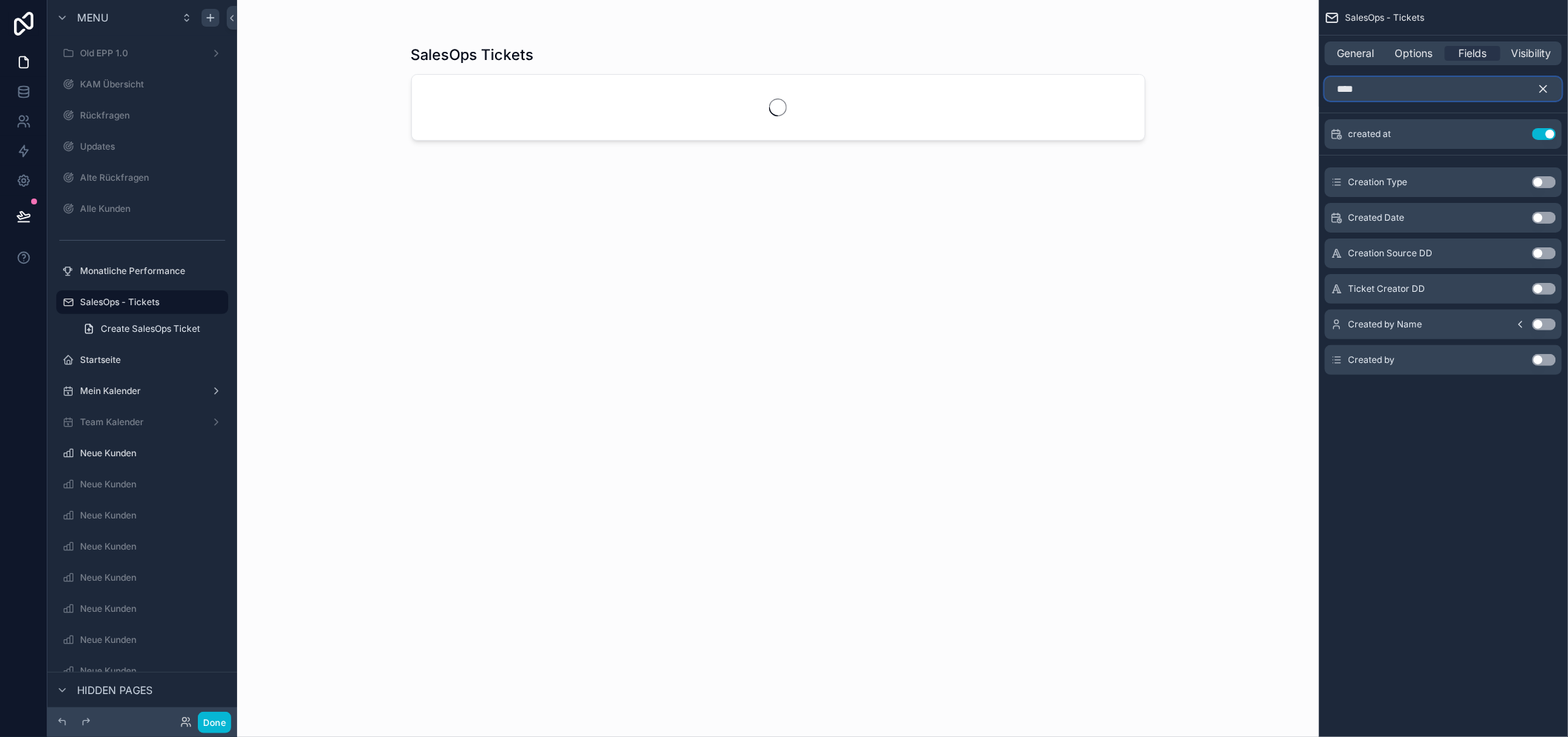
click at [1418, 89] on input "****" at bounding box center [1442, 88] width 237 height 23
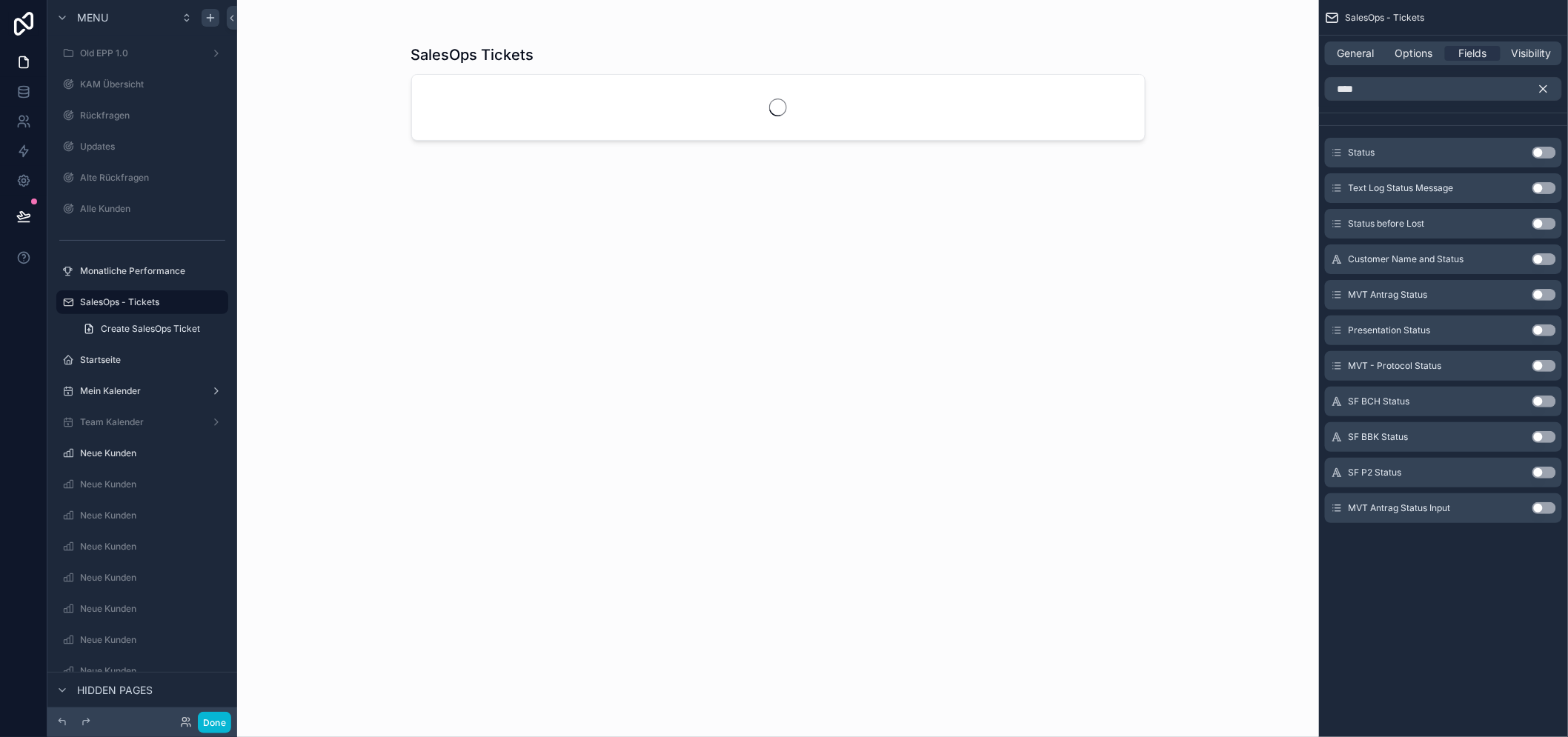
click at [1553, 150] on button "Use setting" at bounding box center [1543, 153] width 23 height 12
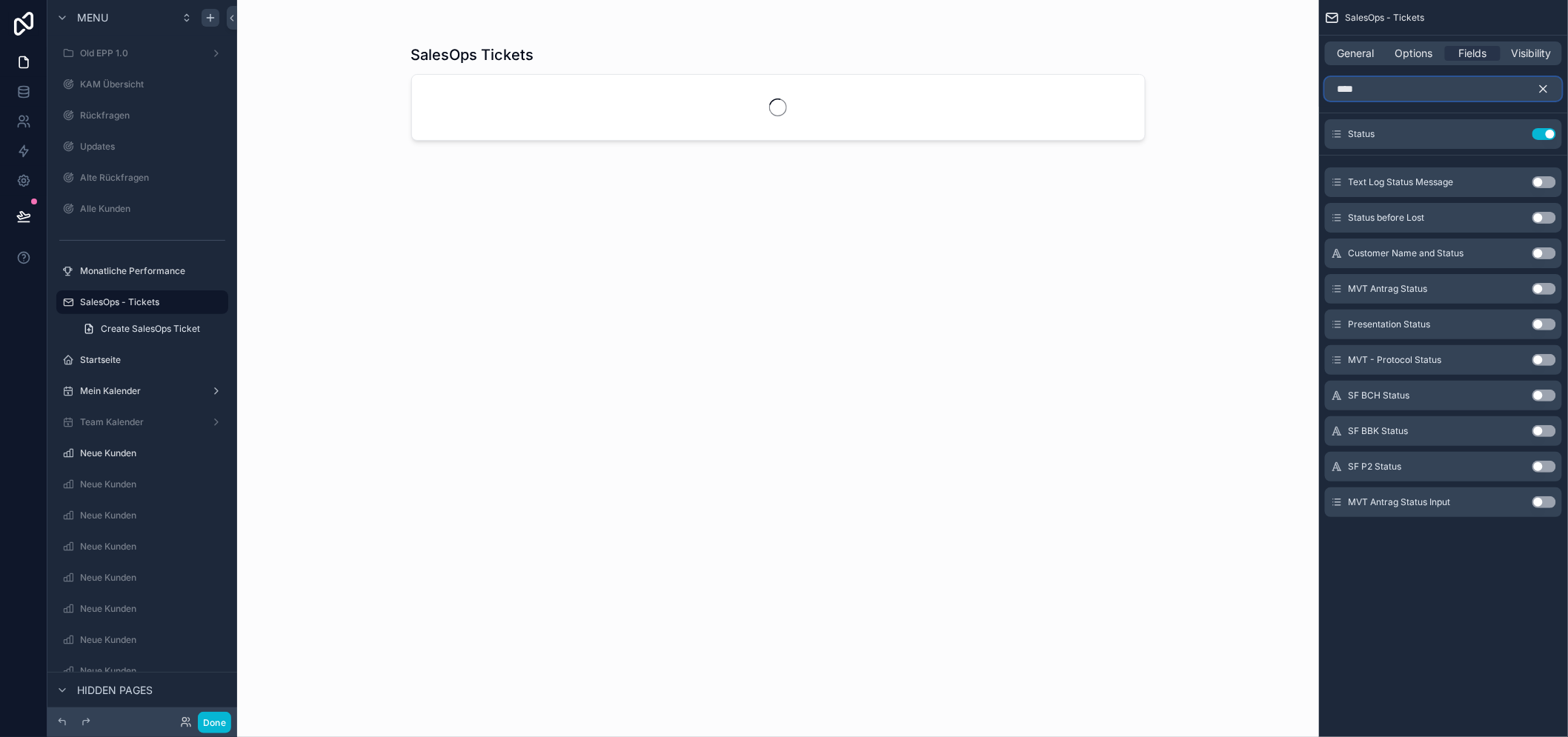
click at [1442, 88] on input "****" at bounding box center [1442, 88] width 237 height 23
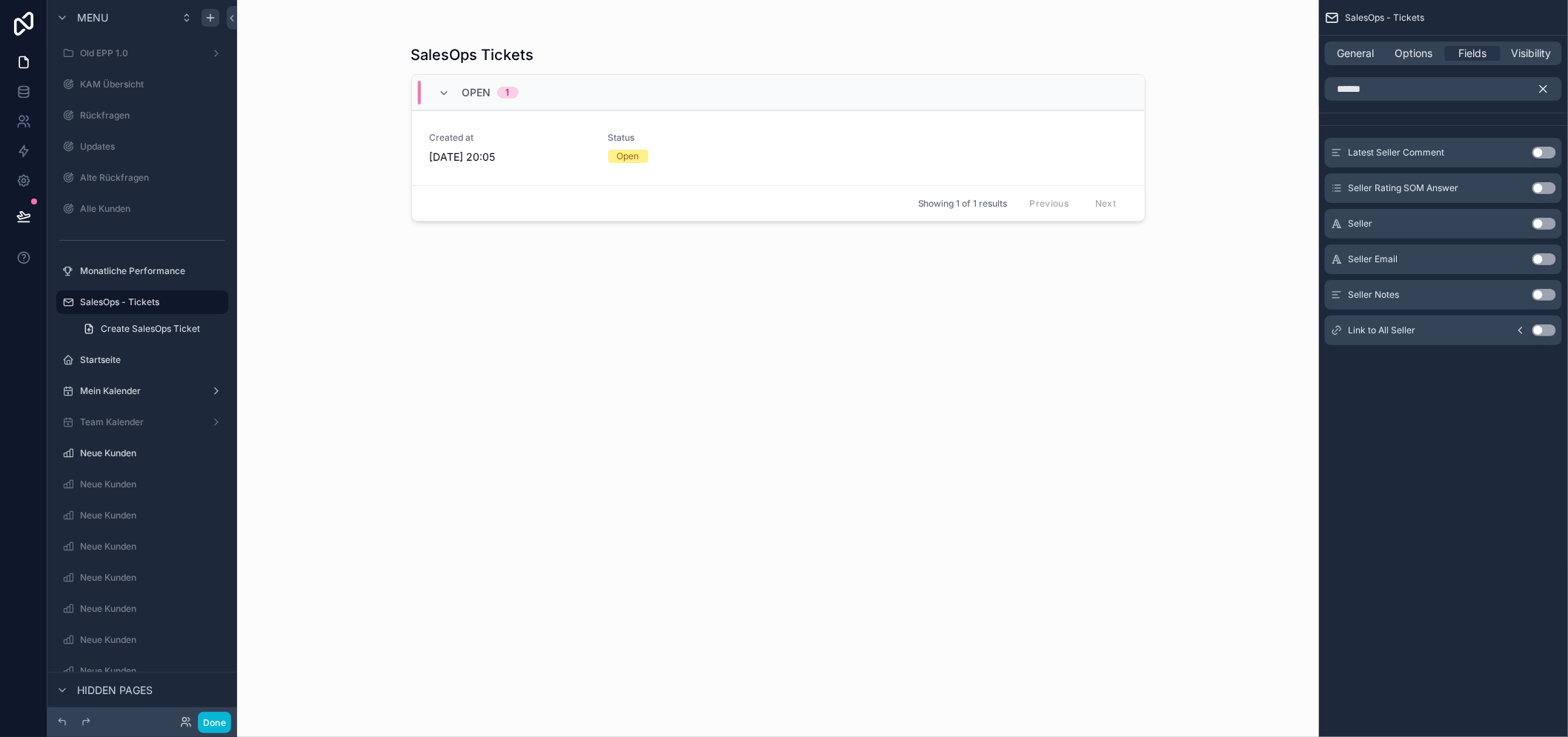
drag, startPoint x: 1551, startPoint y: 223, endPoint x: 1484, endPoint y: 116, distance: 126.2
click at [1551, 223] on button "Use setting" at bounding box center [1543, 224] width 23 height 12
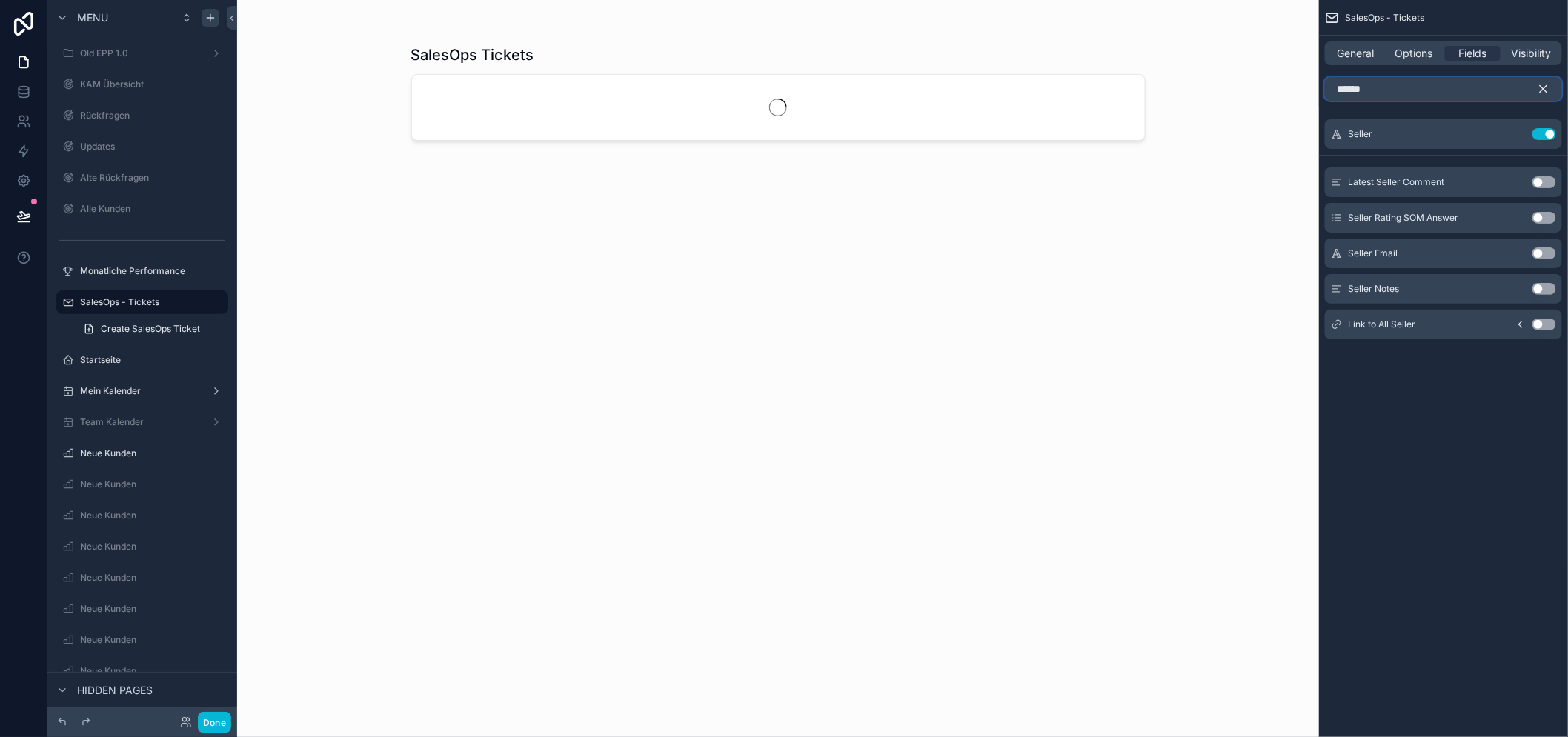
click at [1470, 92] on input "******" at bounding box center [1442, 88] width 237 height 23
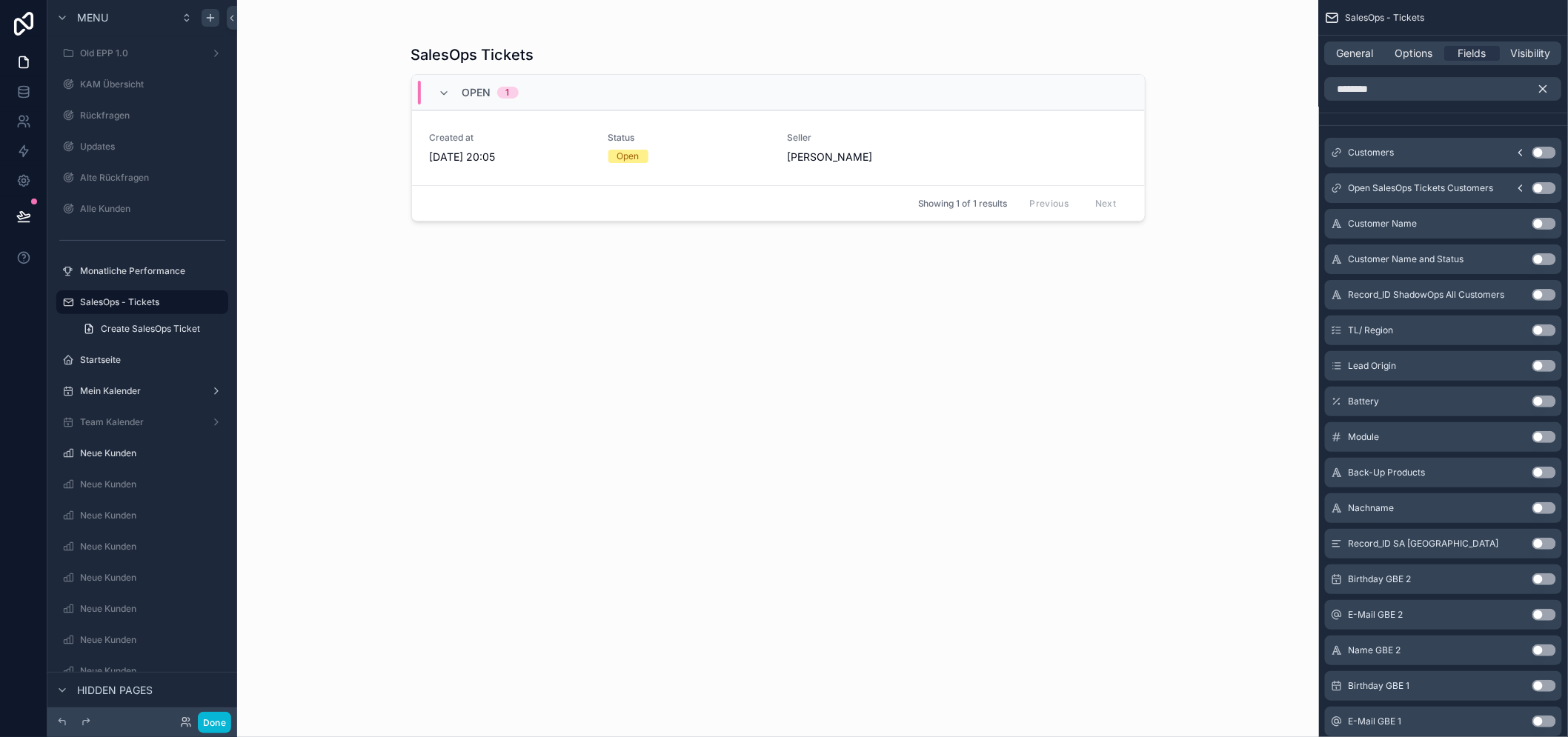
click at [1552, 152] on button "Use setting" at bounding box center [1543, 153] width 23 height 12
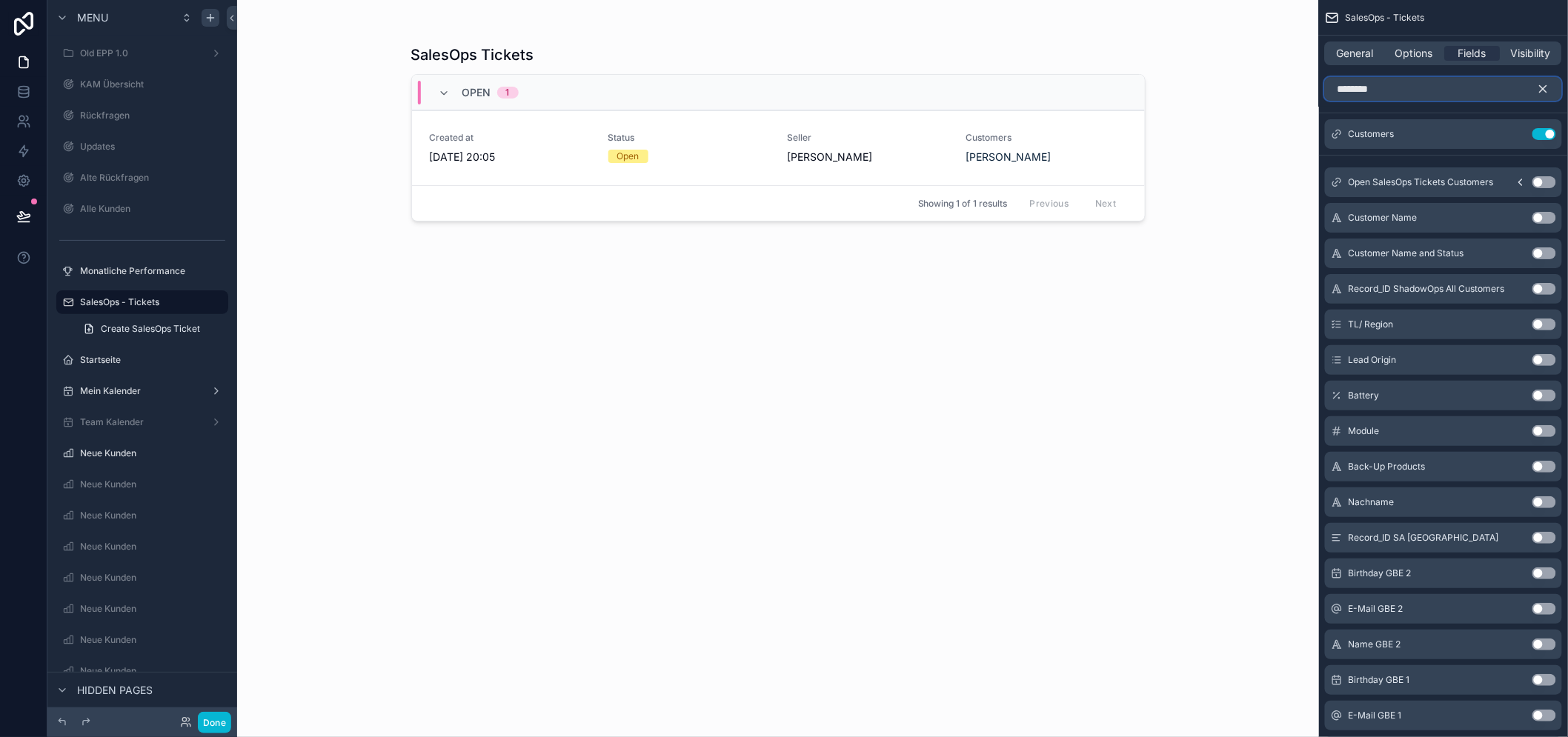
click at [1447, 83] on input "********" at bounding box center [1442, 88] width 237 height 23
type input "*"
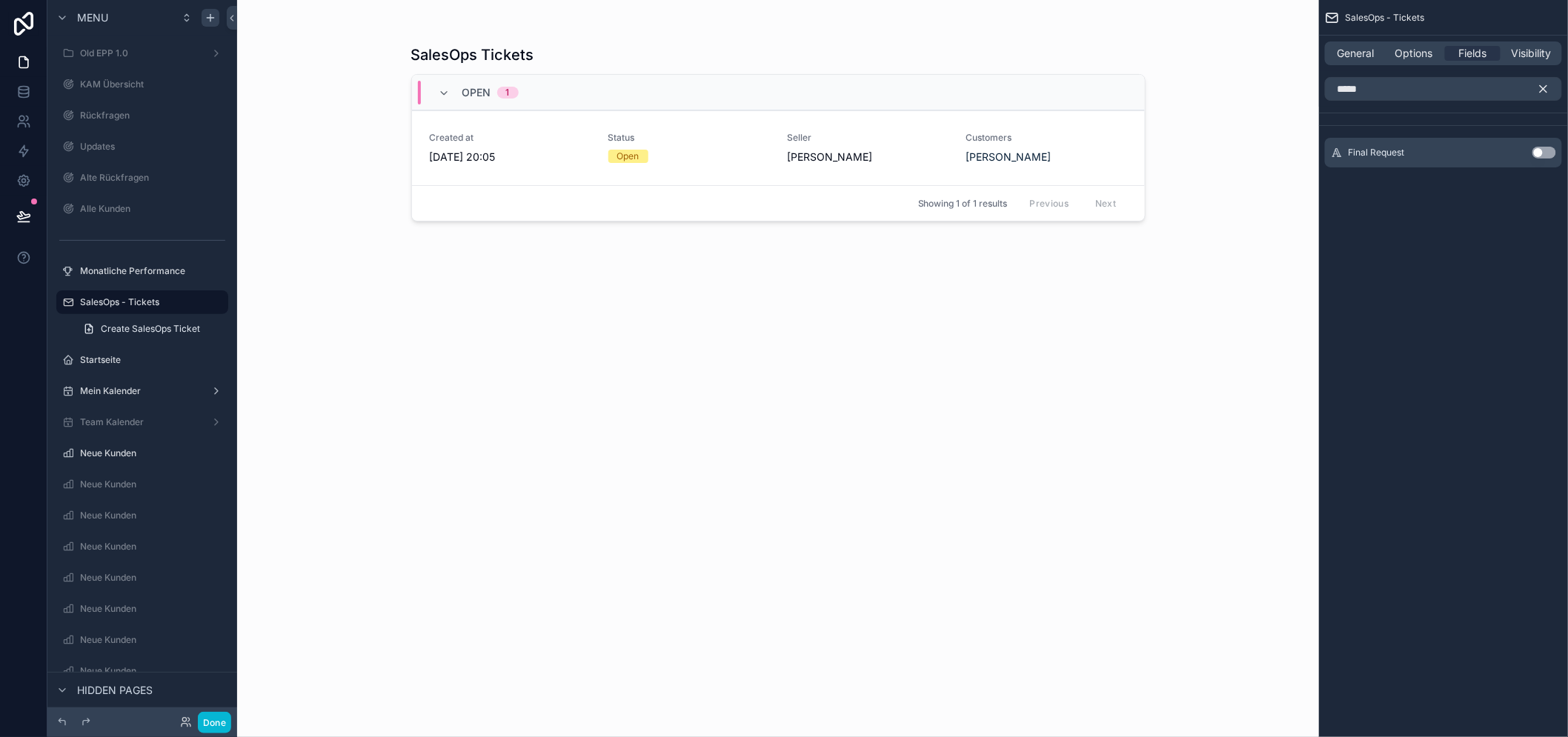
click at [1547, 147] on button "Use setting" at bounding box center [1543, 153] width 23 height 12
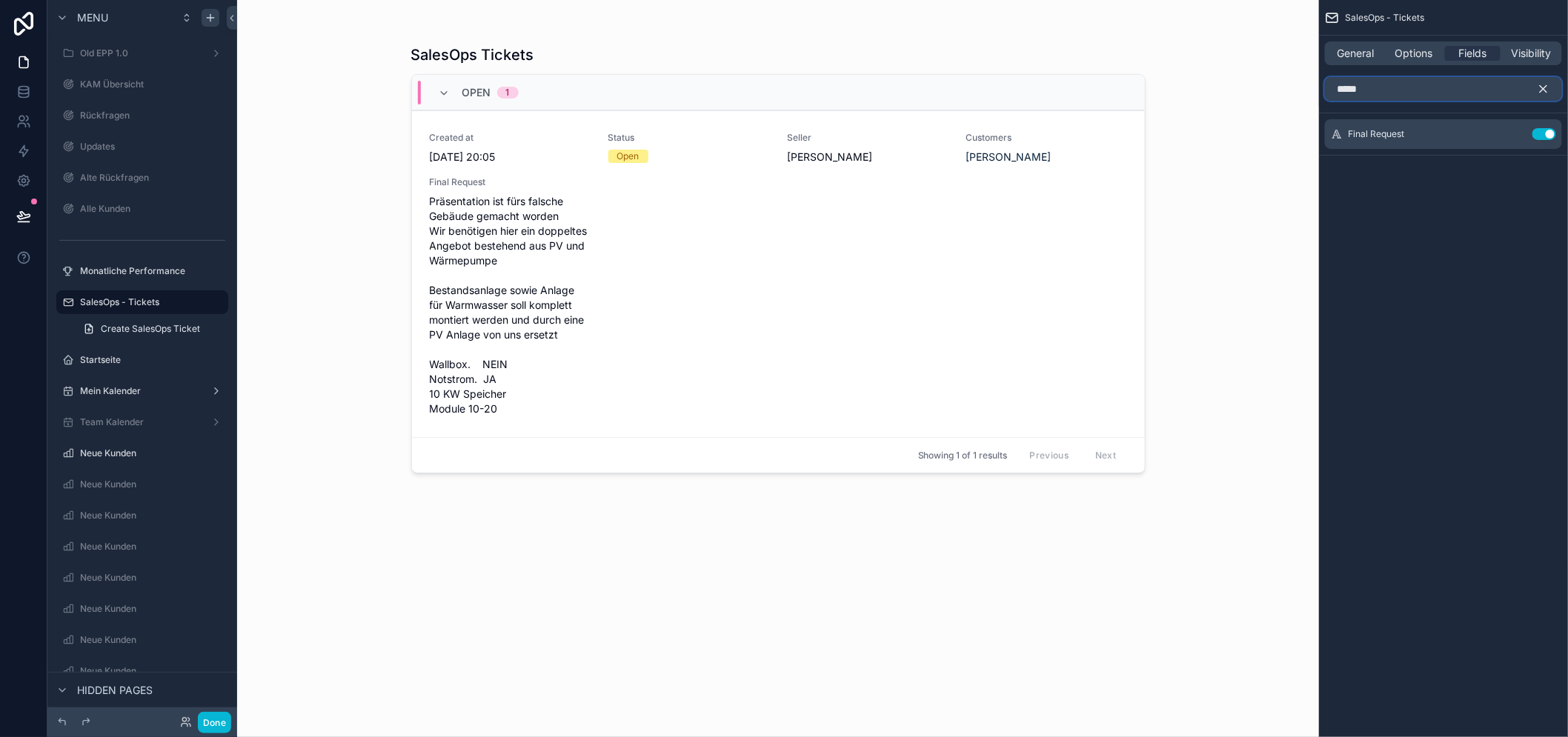
click at [1440, 86] on input "*****" at bounding box center [1442, 88] width 237 height 23
type input "*"
click at [1562, 146] on div "SalesOps Ticket Category Use setting" at bounding box center [1442, 152] width 237 height 29
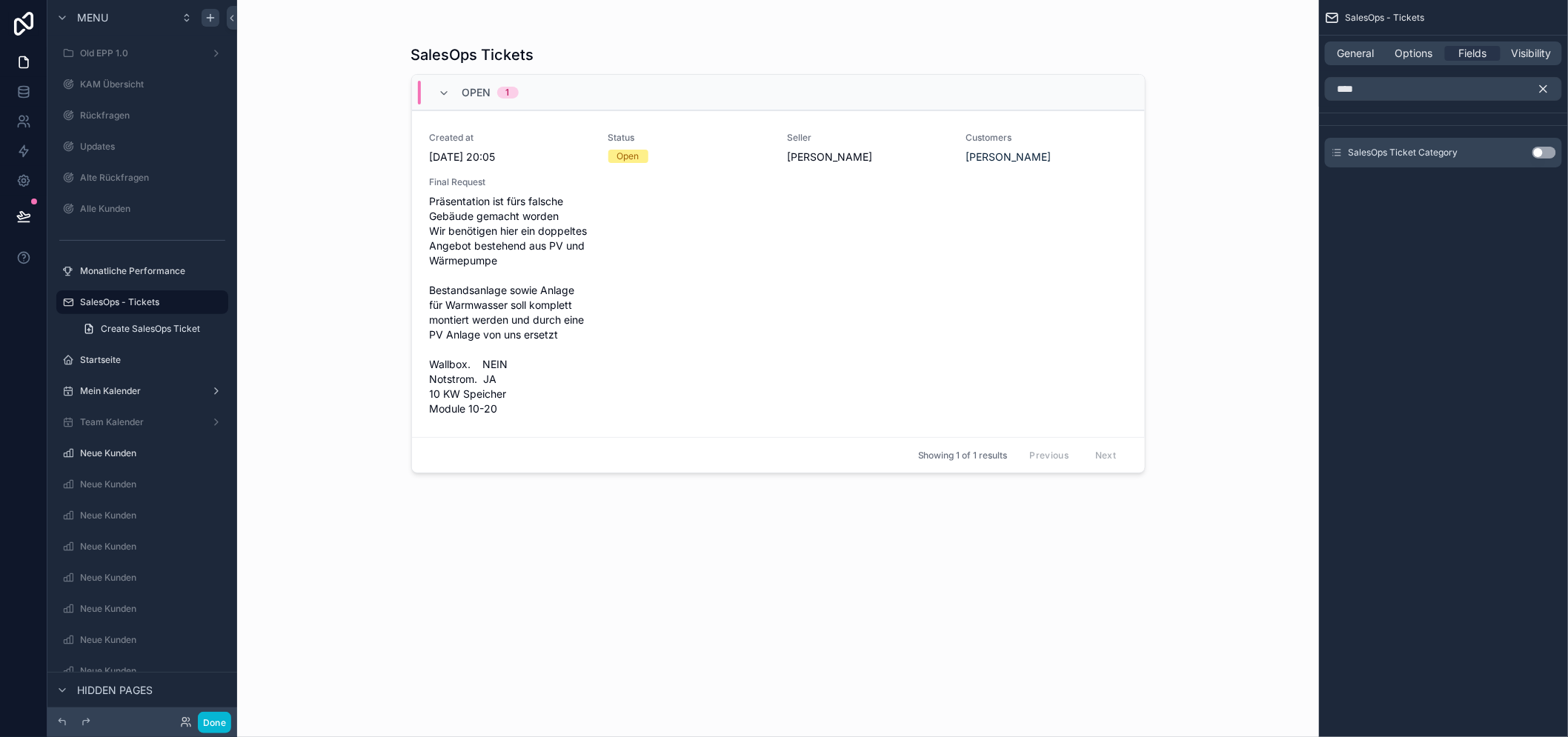
click at [1556, 149] on button "Use setting" at bounding box center [1543, 153] width 23 height 12
click at [1556, 132] on button "Use setting" at bounding box center [1543, 134] width 23 height 12
click at [1445, 90] on input "****" at bounding box center [1442, 88] width 237 height 23
type input "*"
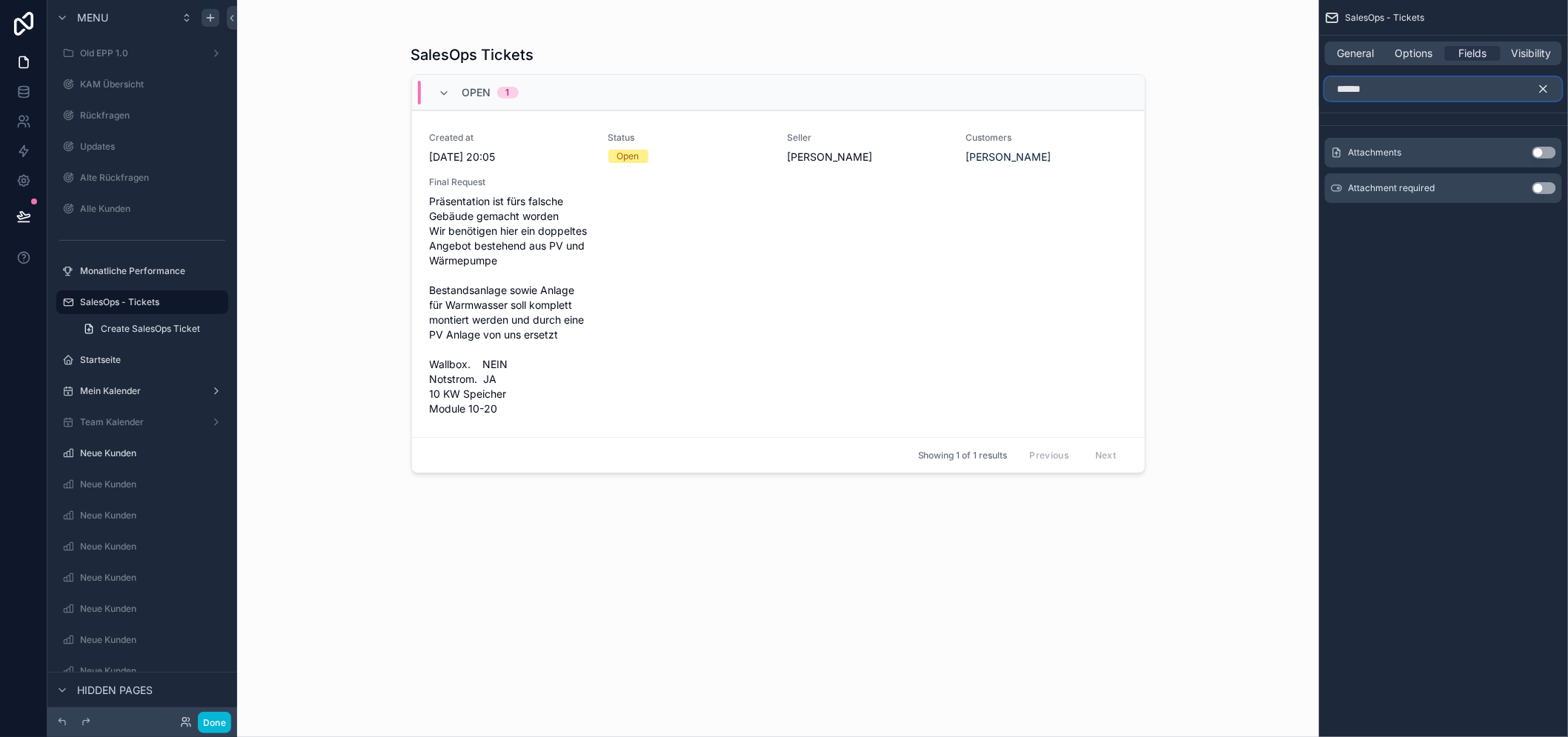
type input "******"
click at [1552, 148] on button "Use setting" at bounding box center [1543, 153] width 23 height 12
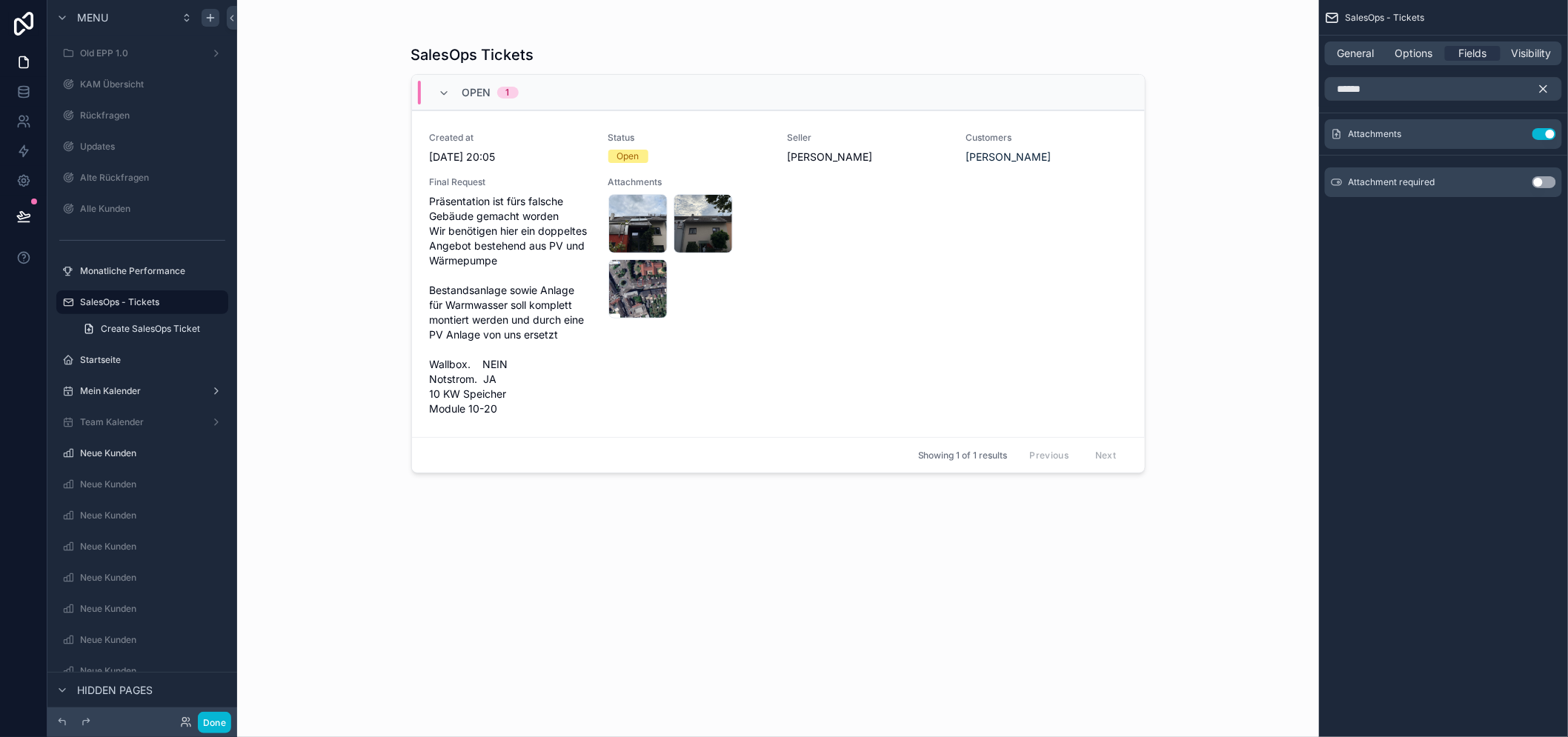
click at [1504, 290] on div "SalesOps - Tickets General Options Fields Visibility ****** Attachments Use set…" at bounding box center [1442, 368] width 249 height 737
click at [1550, 84] on icon "scrollable content" at bounding box center [1543, 89] width 14 height 14
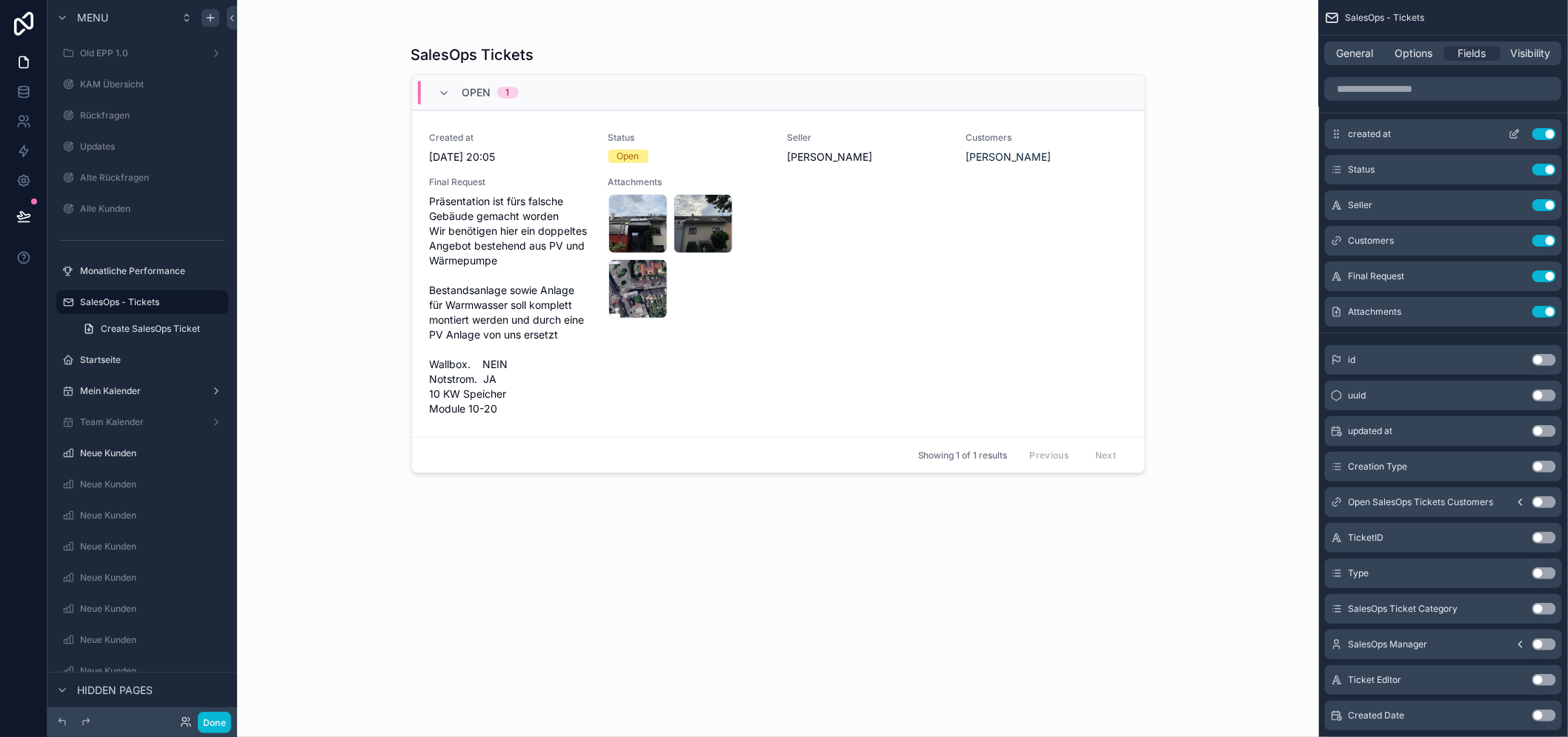
click at [1520, 129] on icon "scrollable content" at bounding box center [1514, 134] width 12 height 12
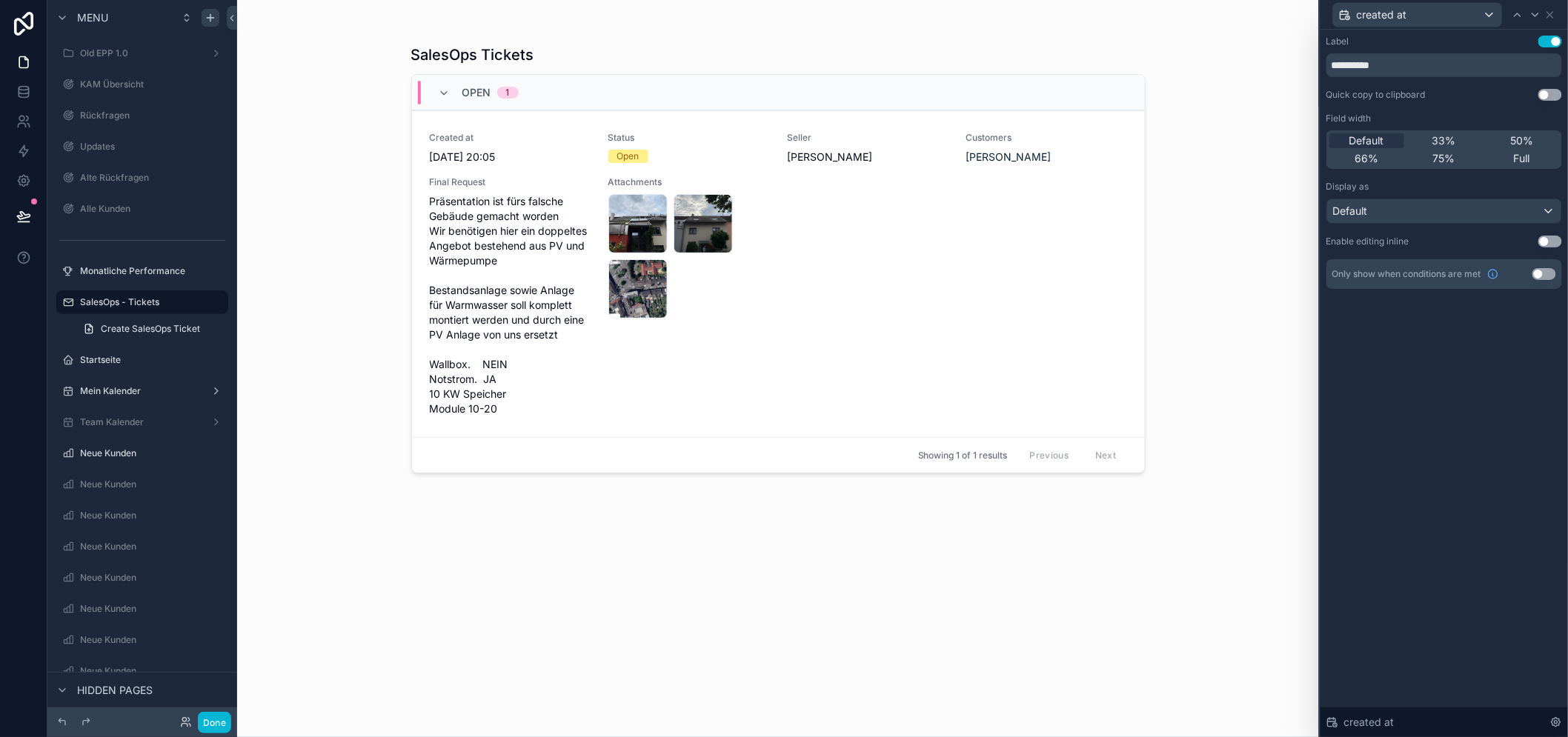
click at [1449, 394] on div "**********" at bounding box center [1443, 382] width 247 height 707
click at [1427, 65] on input "**********" at bounding box center [1443, 65] width 235 height 23
type input "**********"
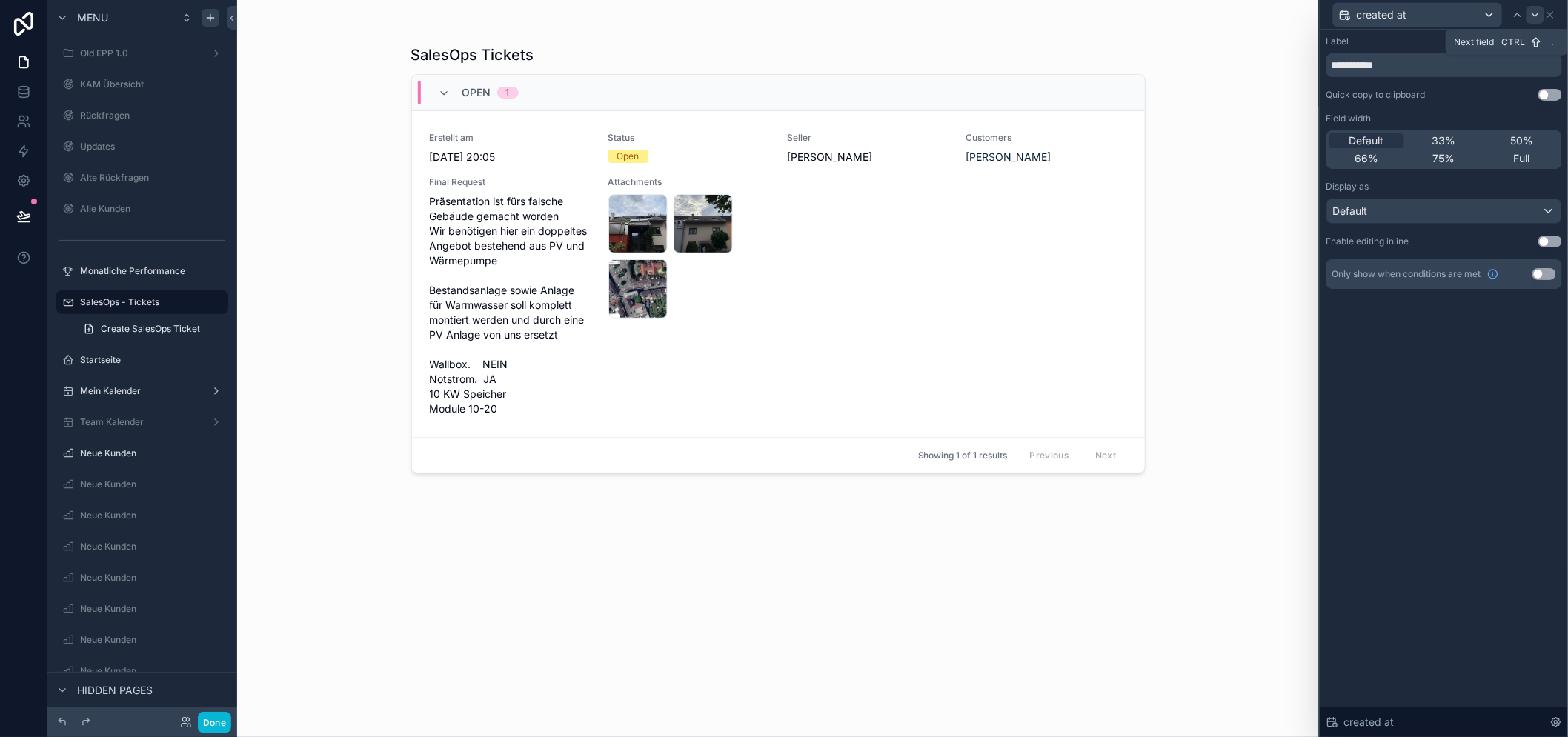
click at [1541, 9] on icon at bounding box center [1535, 15] width 12 height 12
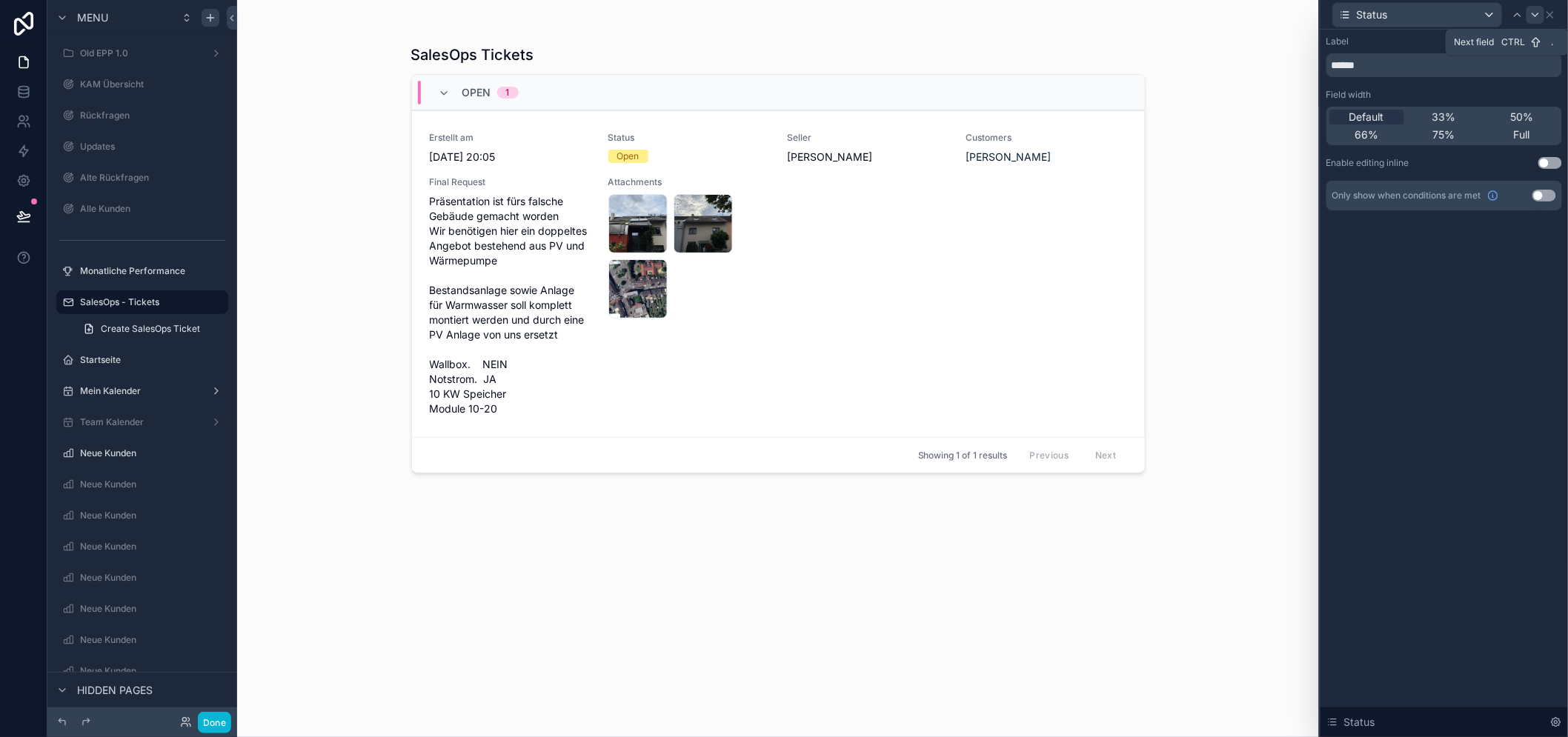
click at [1541, 16] on icon at bounding box center [1535, 15] width 12 height 12
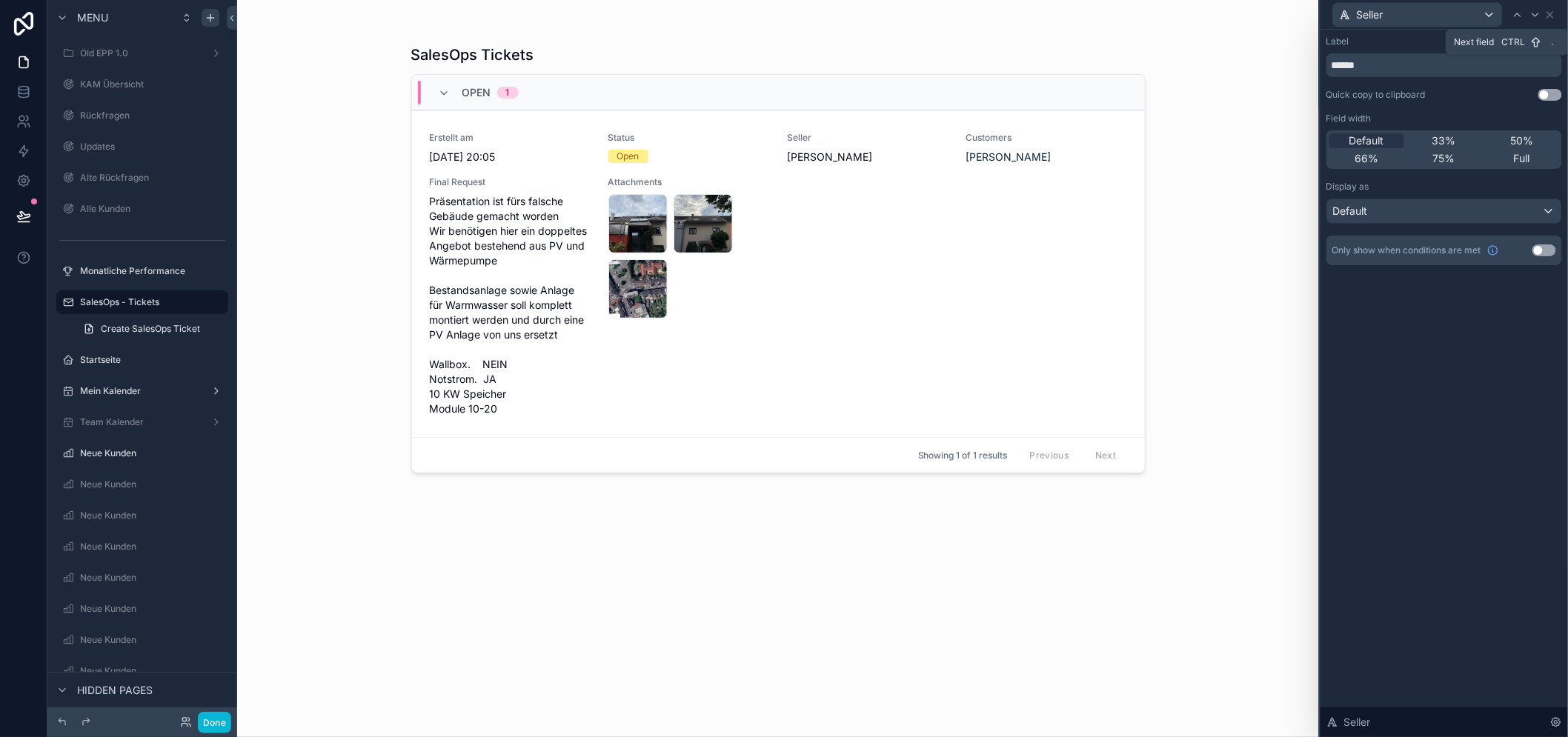
click at [1541, 16] on icon at bounding box center [1535, 15] width 12 height 12
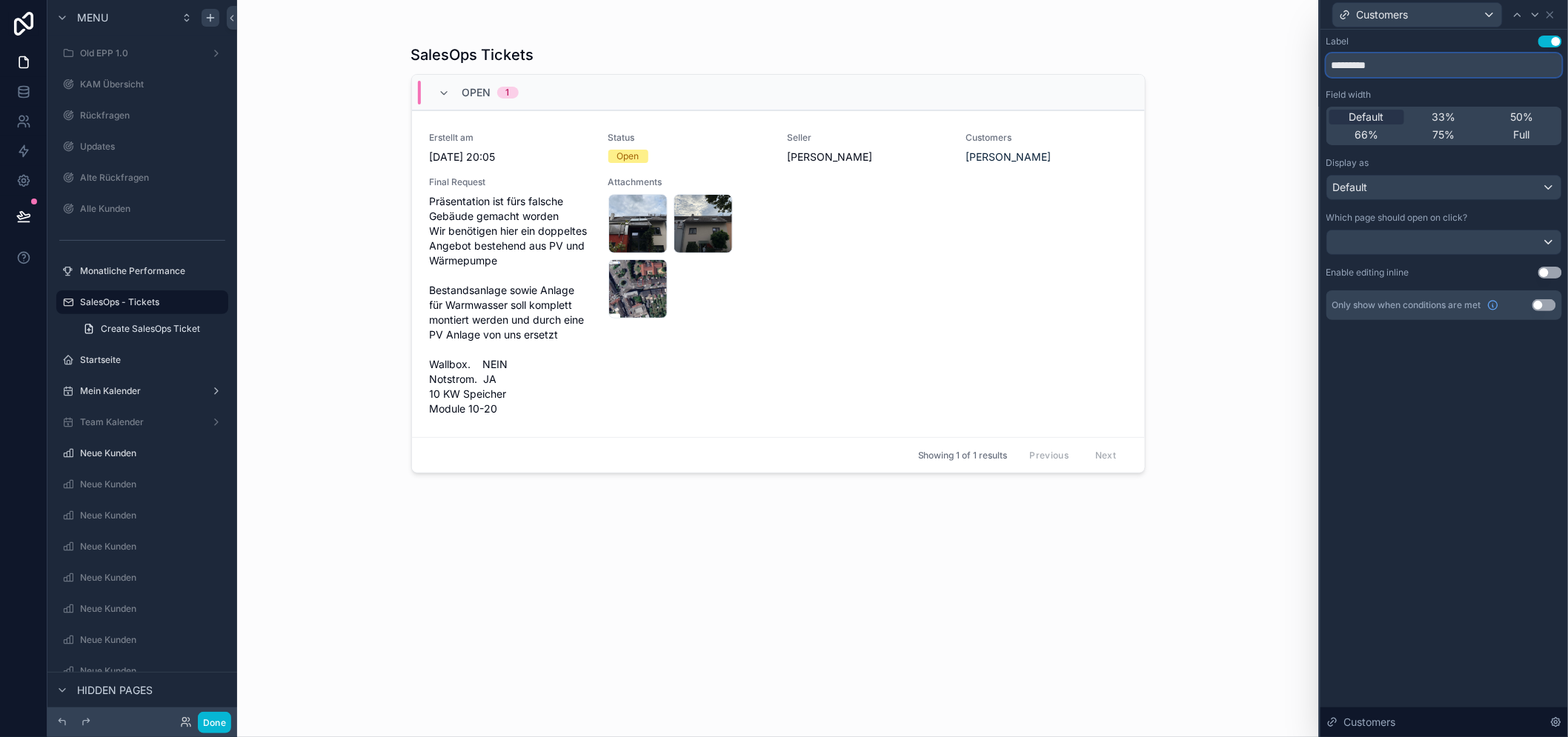
click at [1442, 68] on input "*********" at bounding box center [1443, 65] width 235 height 23
type input "*****"
click at [1492, 434] on div "Label Use setting ***** Field width Default 33% 50% 66% 75% Full Display as Def…" at bounding box center [1443, 382] width 247 height 707
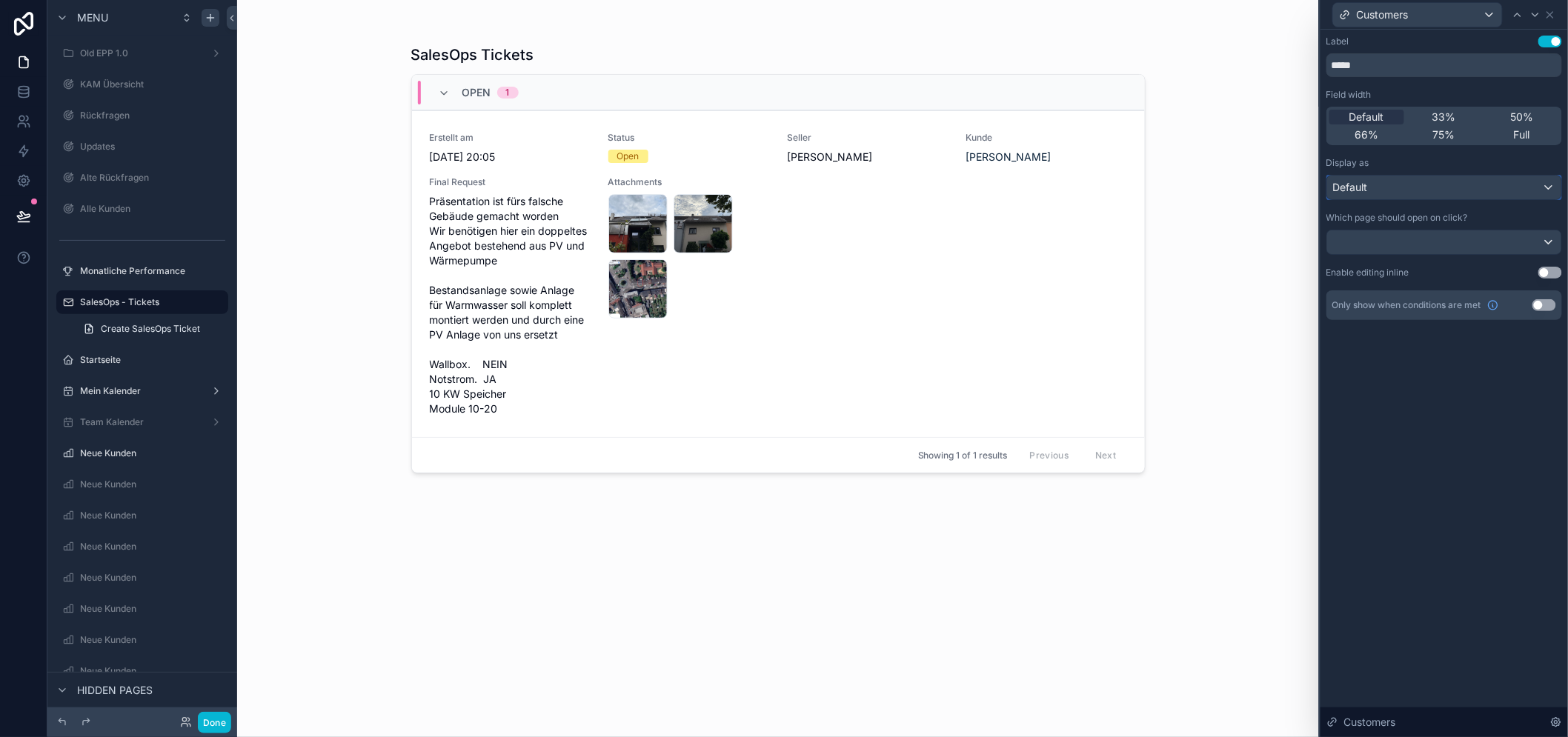
click at [1442, 185] on div "Default" at bounding box center [1444, 187] width 234 height 23
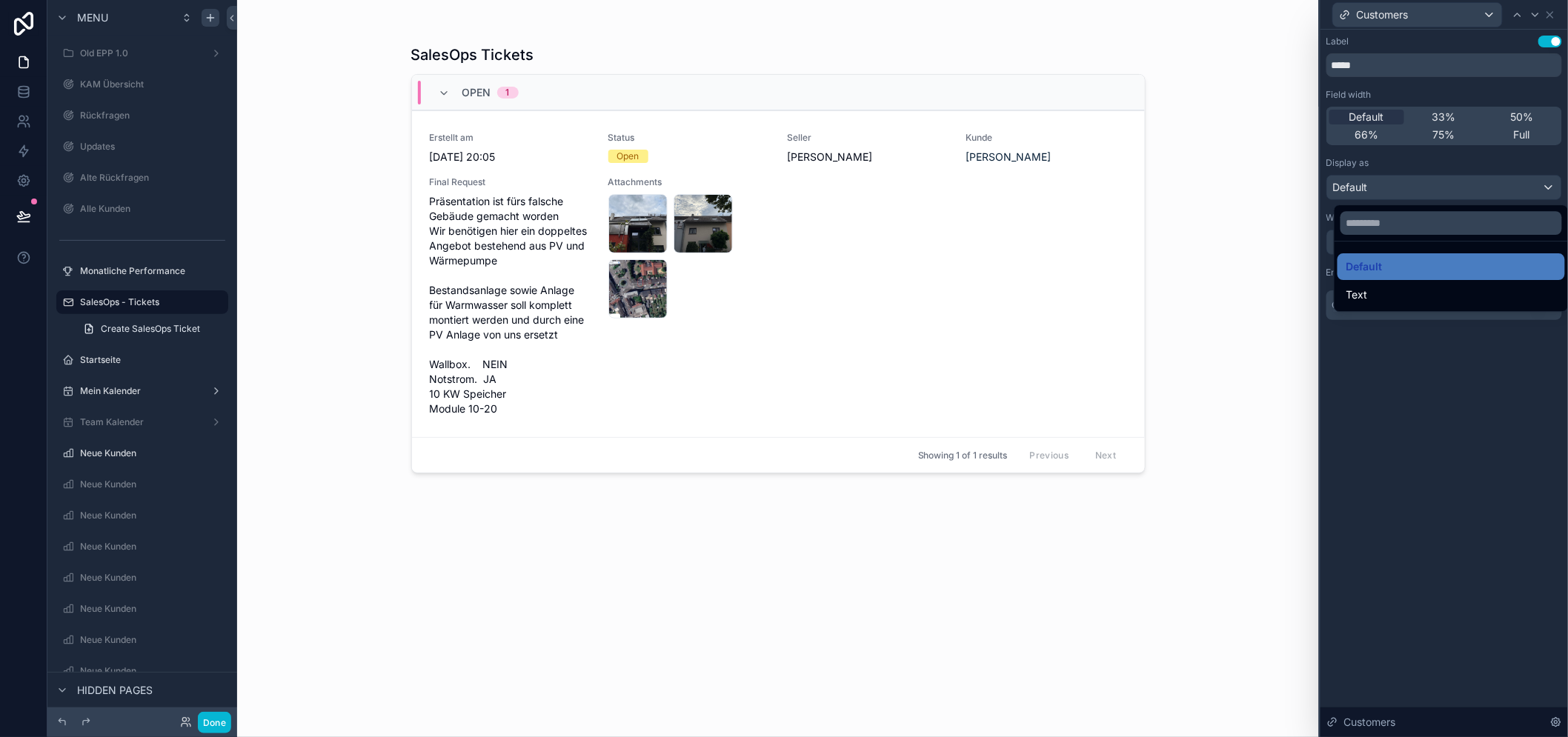
click at [1442, 185] on div at bounding box center [1443, 368] width 247 height 737
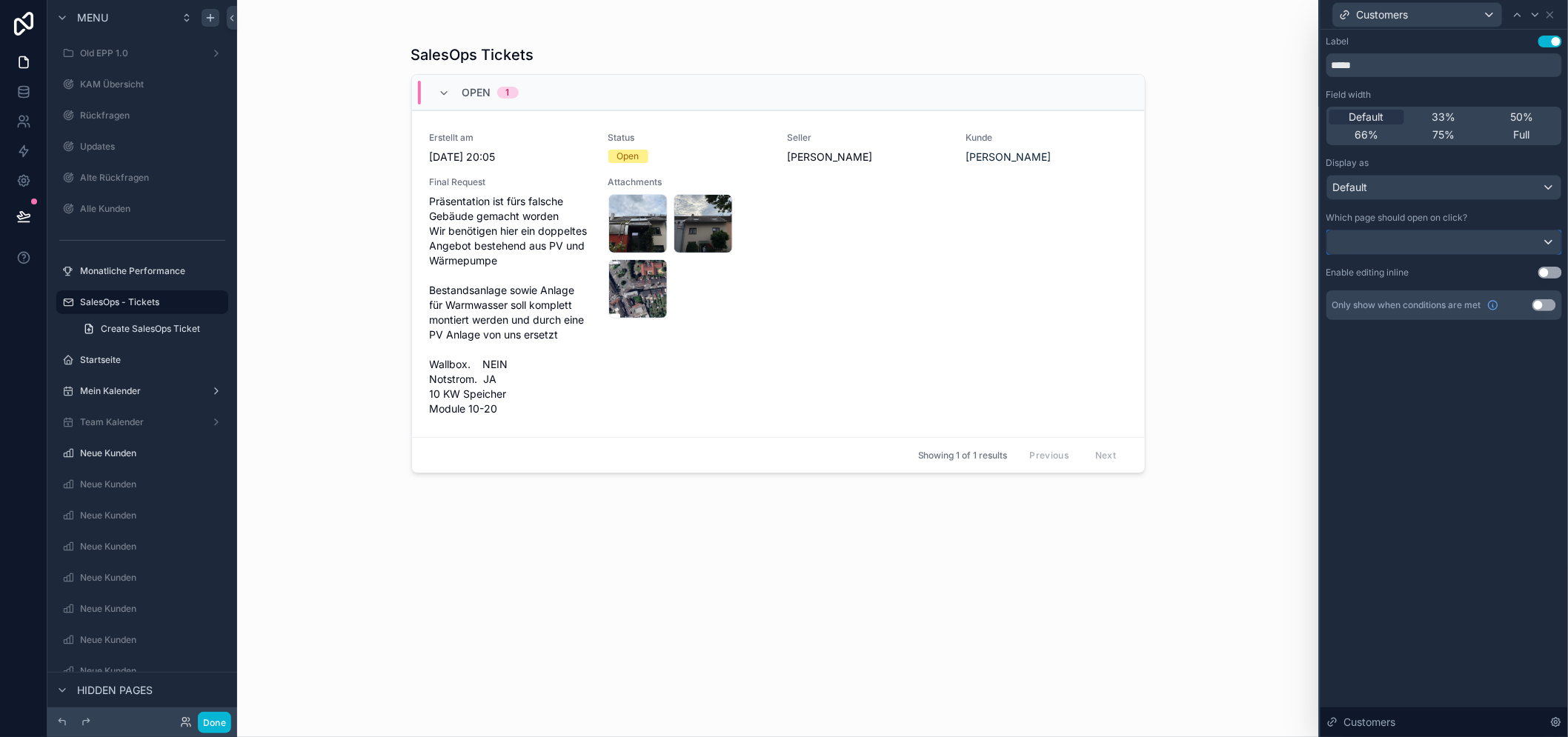
click at [1449, 240] on div at bounding box center [1444, 242] width 234 height 23
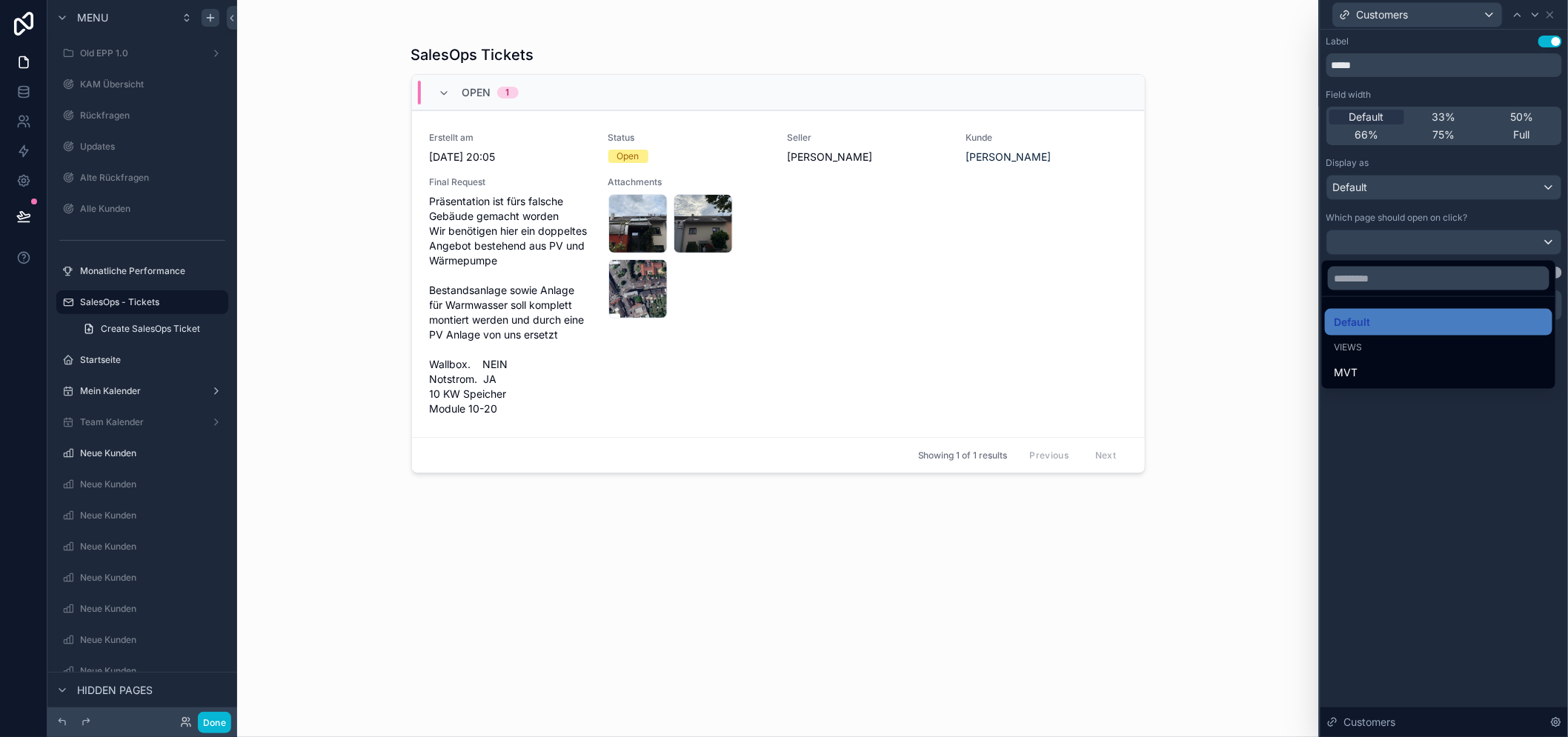
click at [1419, 432] on div at bounding box center [1443, 368] width 247 height 737
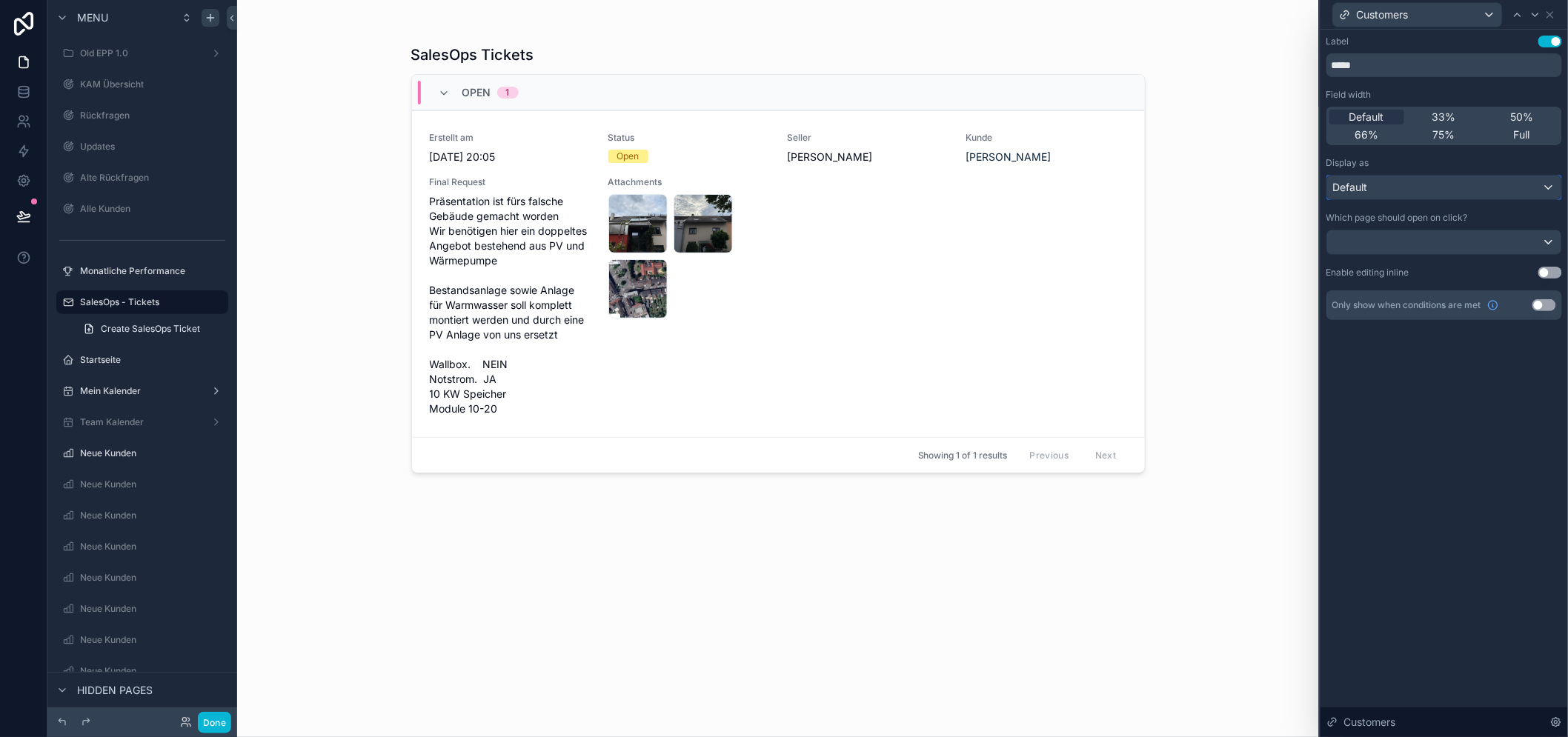
click at [1479, 193] on div "Default" at bounding box center [1444, 187] width 234 height 23
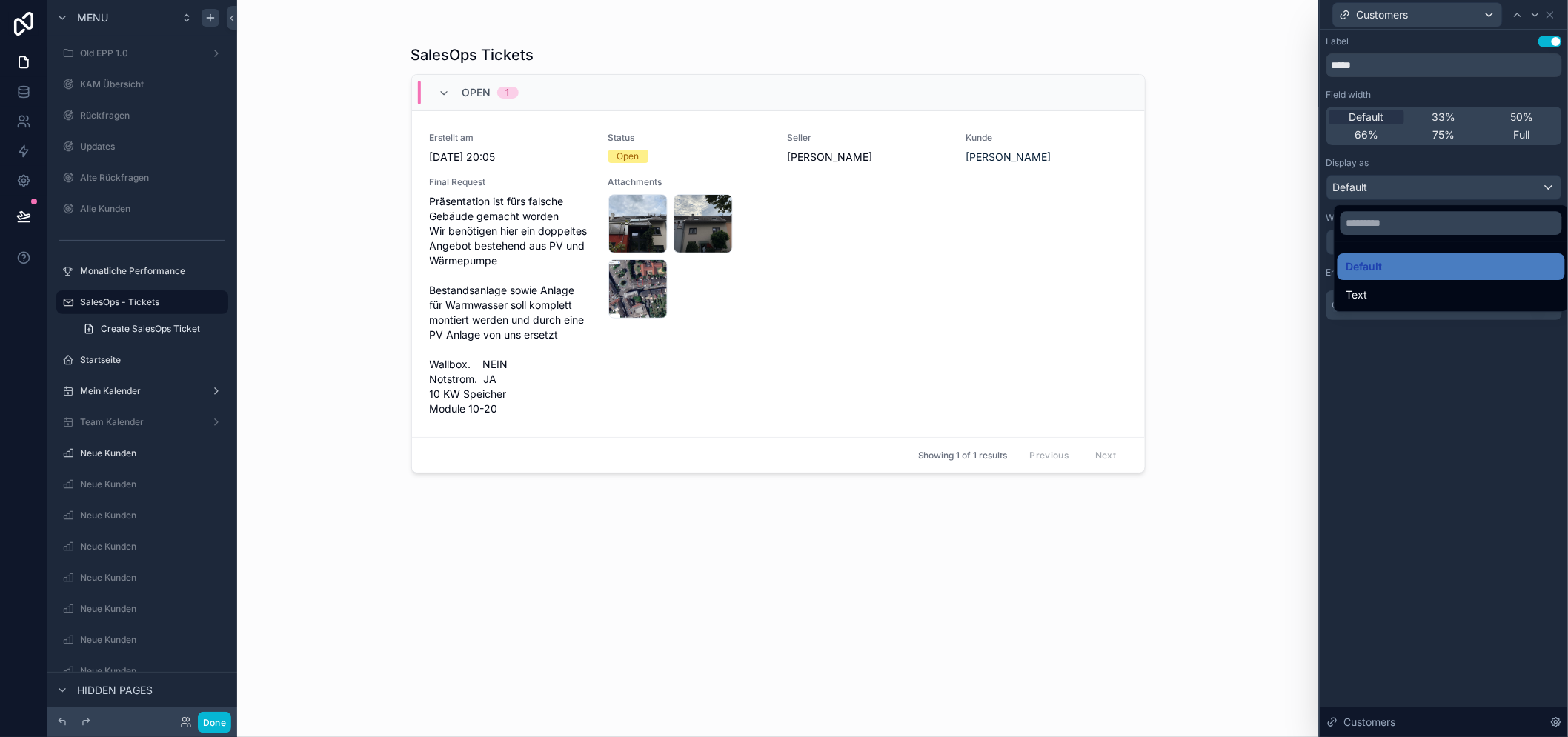
click at [1479, 193] on div at bounding box center [1443, 368] width 247 height 737
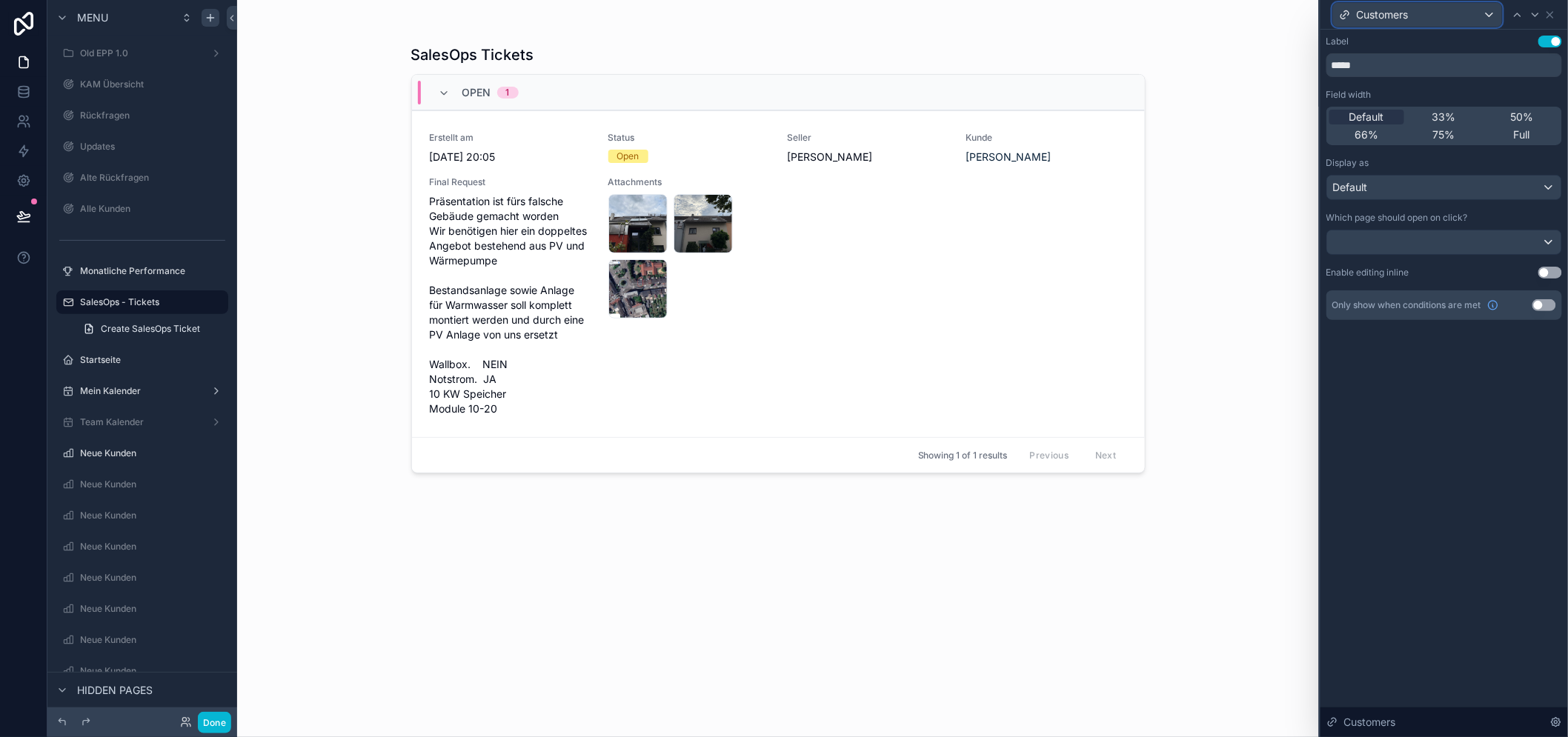
click at [1495, 16] on div "Customers" at bounding box center [1417, 14] width 169 height 23
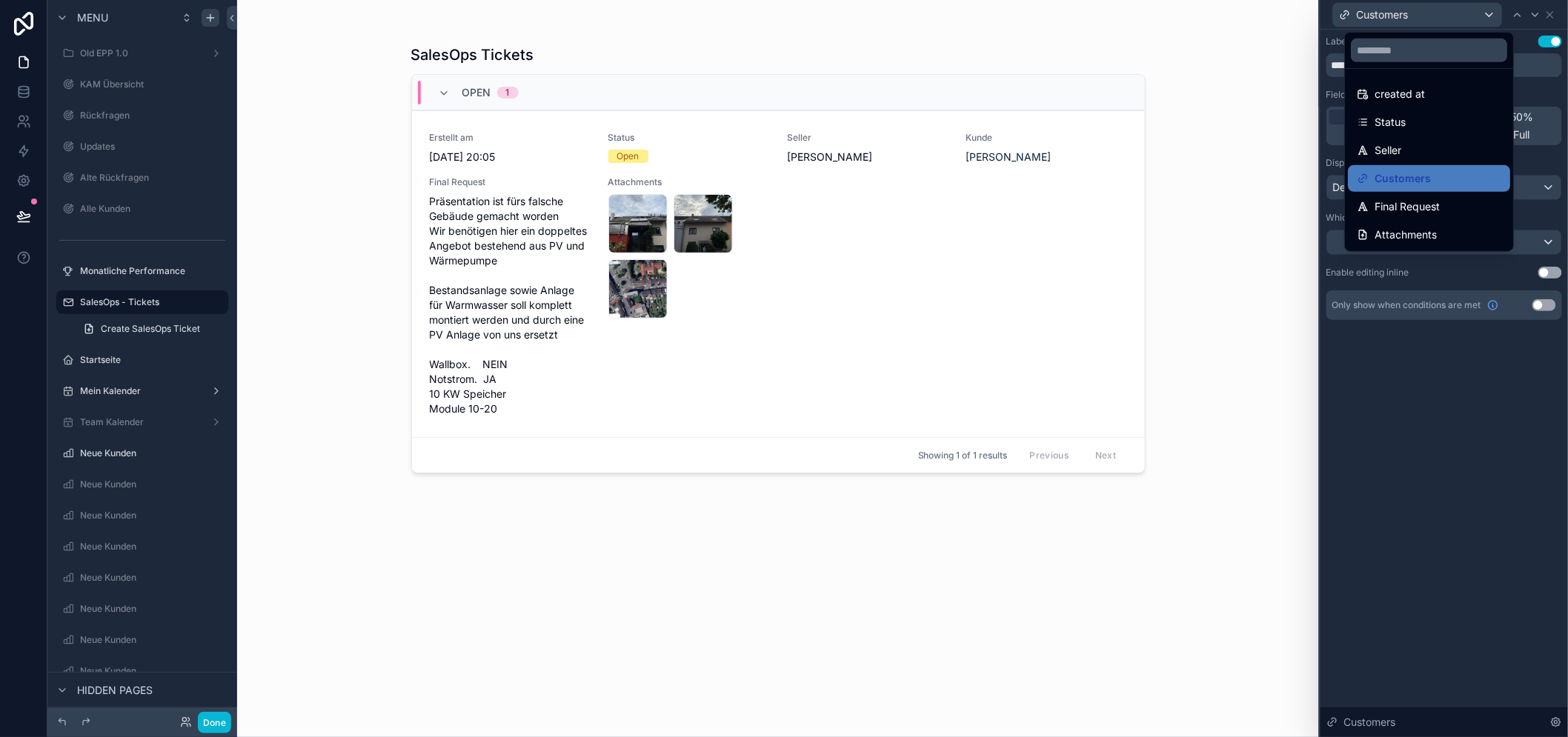
click at [1495, 16] on div at bounding box center [1443, 368] width 247 height 737
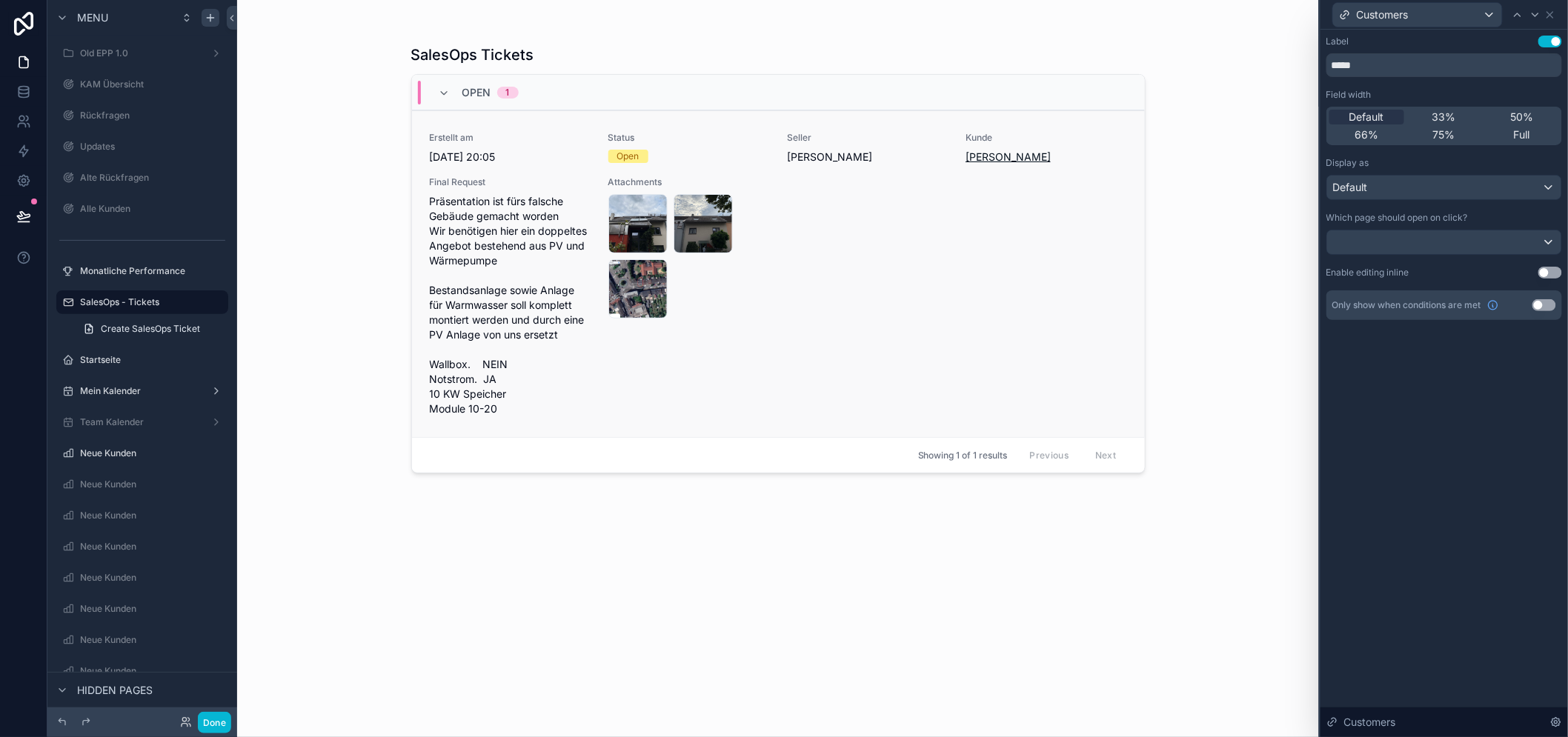
click at [983, 158] on span "Christian Thomaser" at bounding box center [1008, 157] width 85 height 15
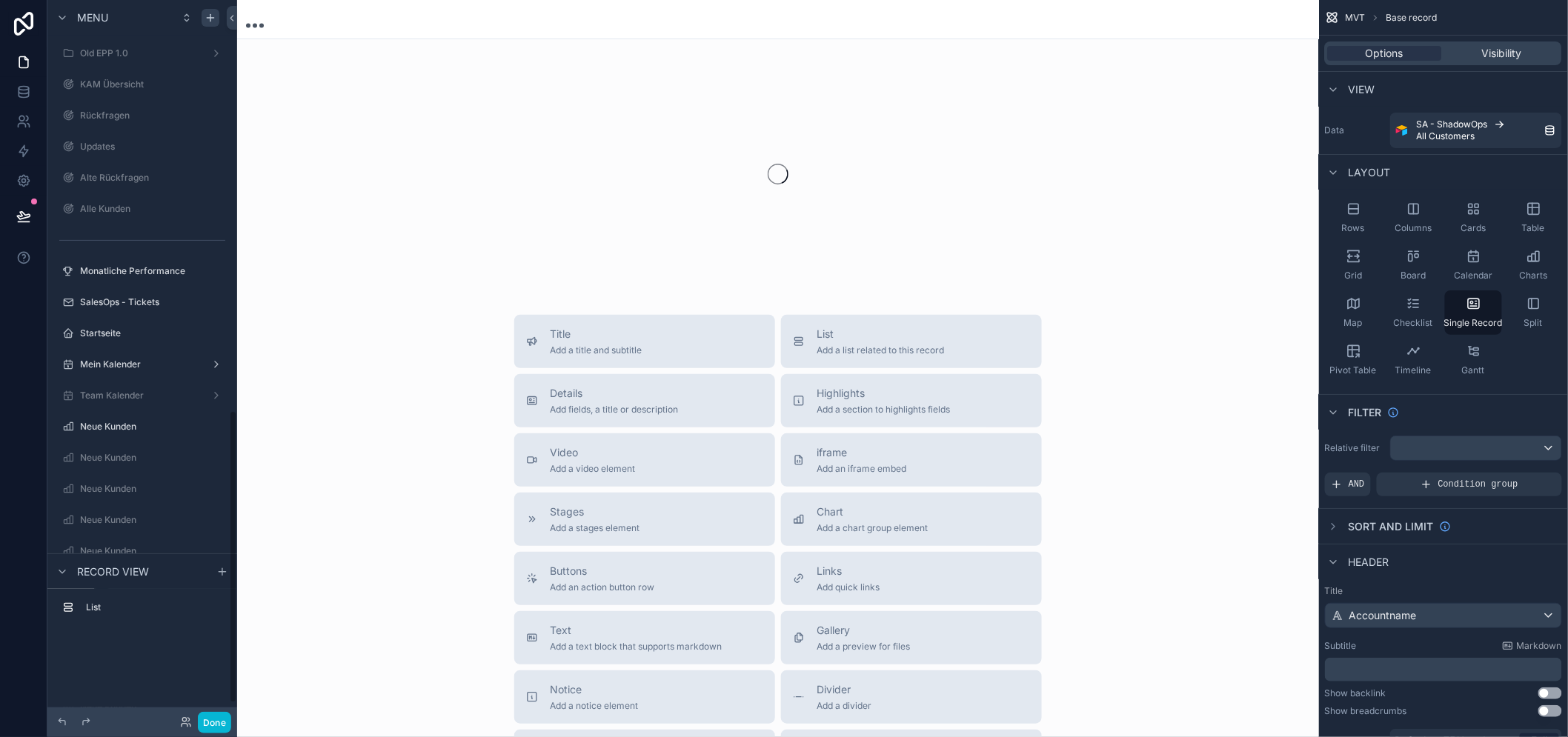
scroll to position [1027, 0]
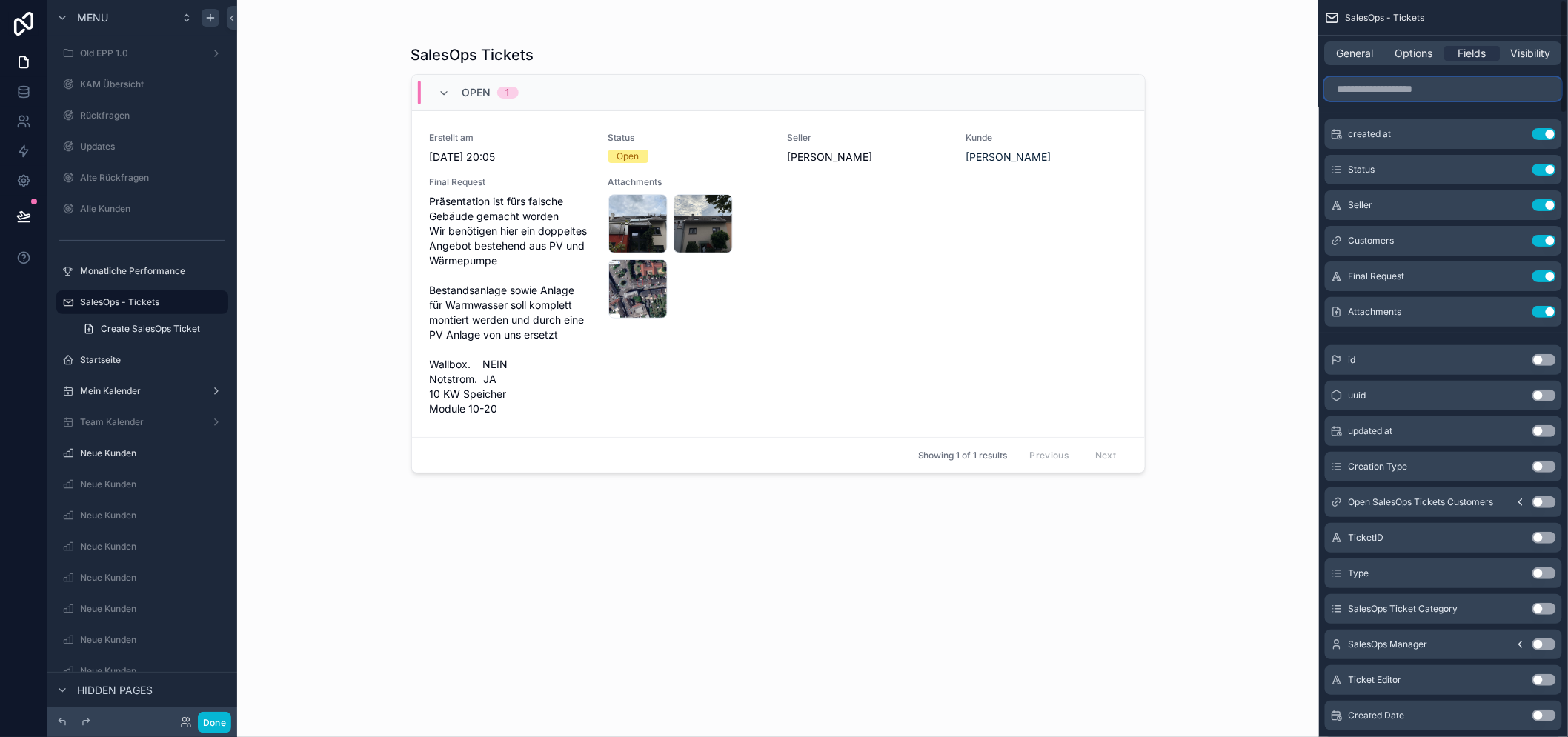
click at [1455, 90] on input "scrollable content" at bounding box center [1442, 88] width 237 height 23
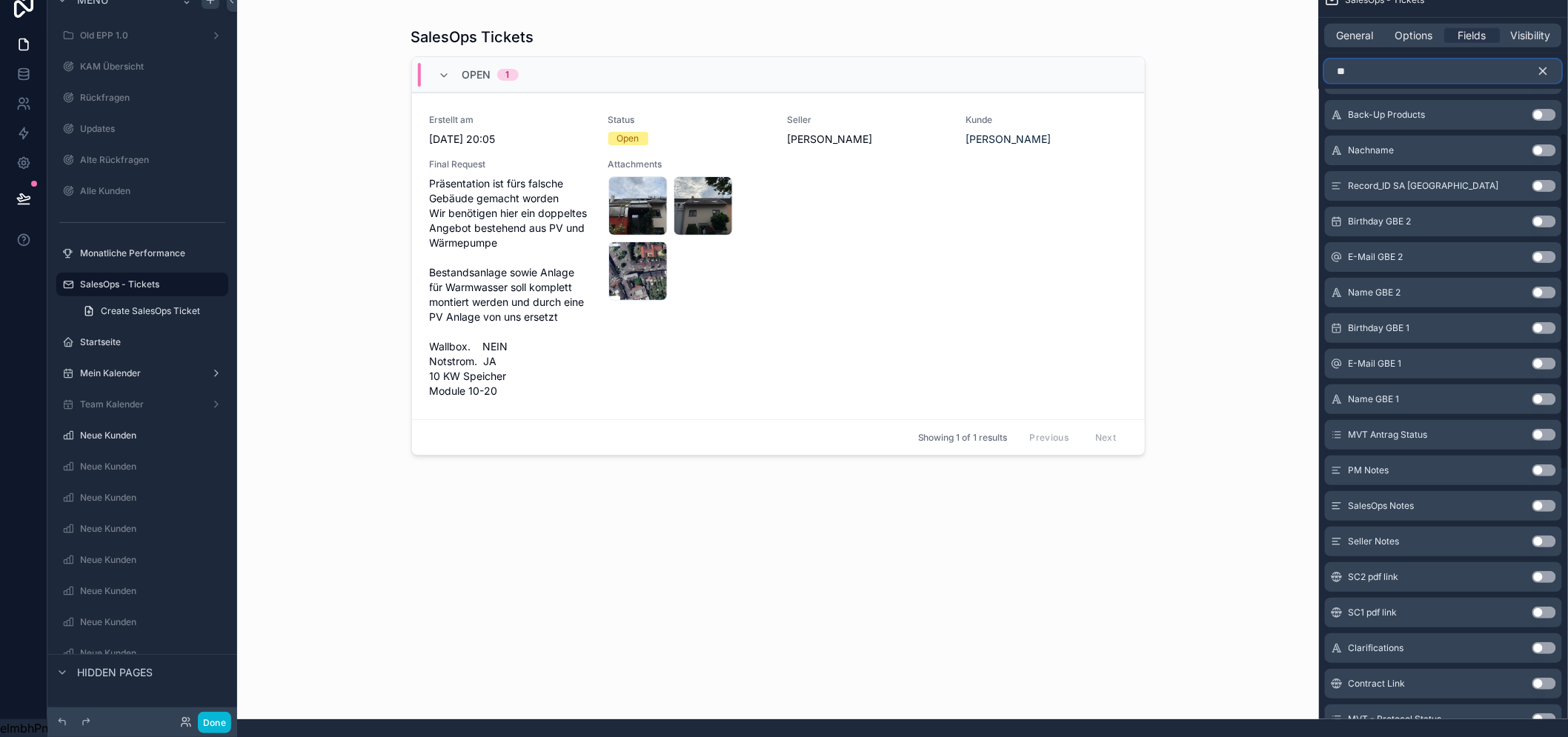
scroll to position [369, 0]
type input "*"
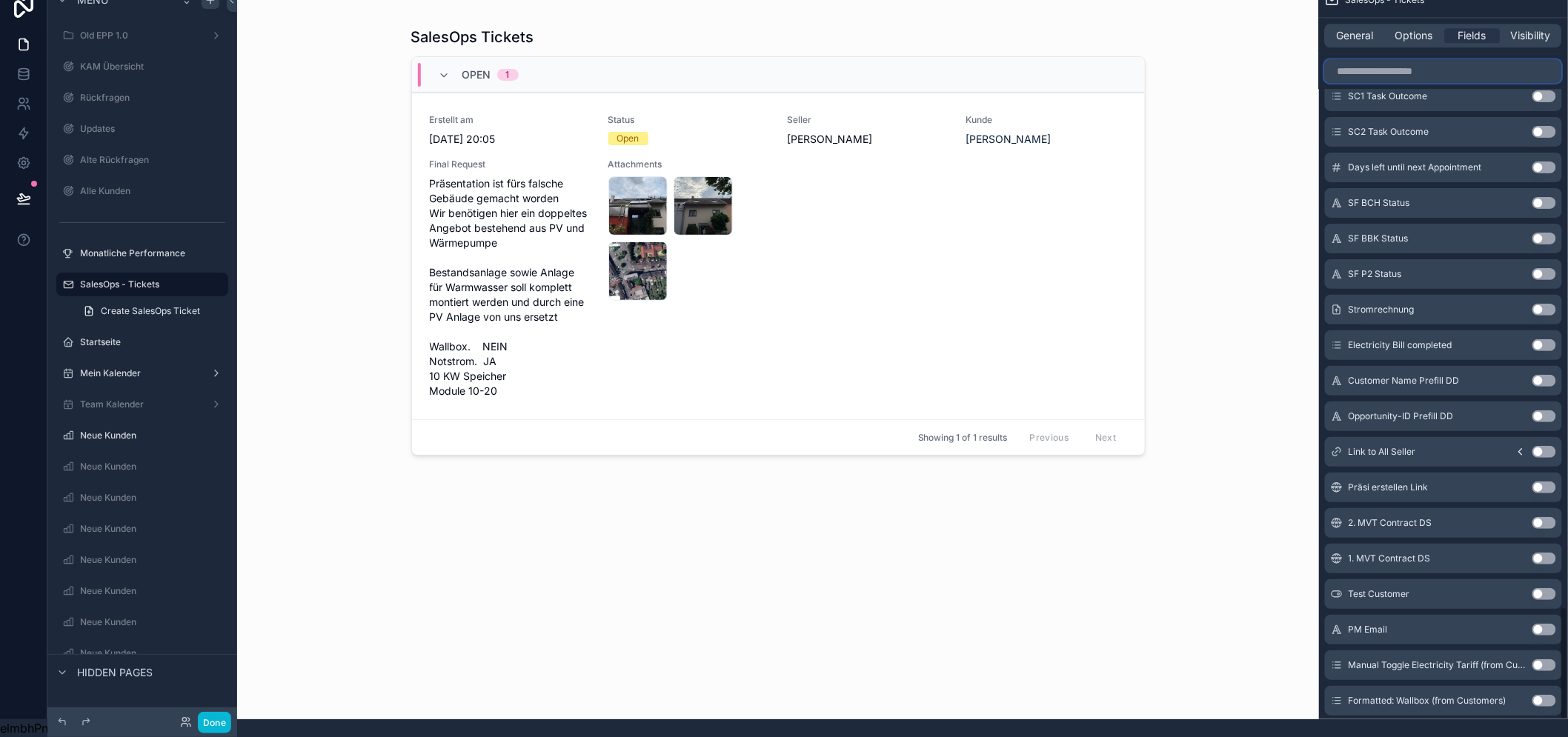
scroll to position [4015, 0]
click at [1526, 480] on icon "scrollable content" at bounding box center [1520, 486] width 12 height 12
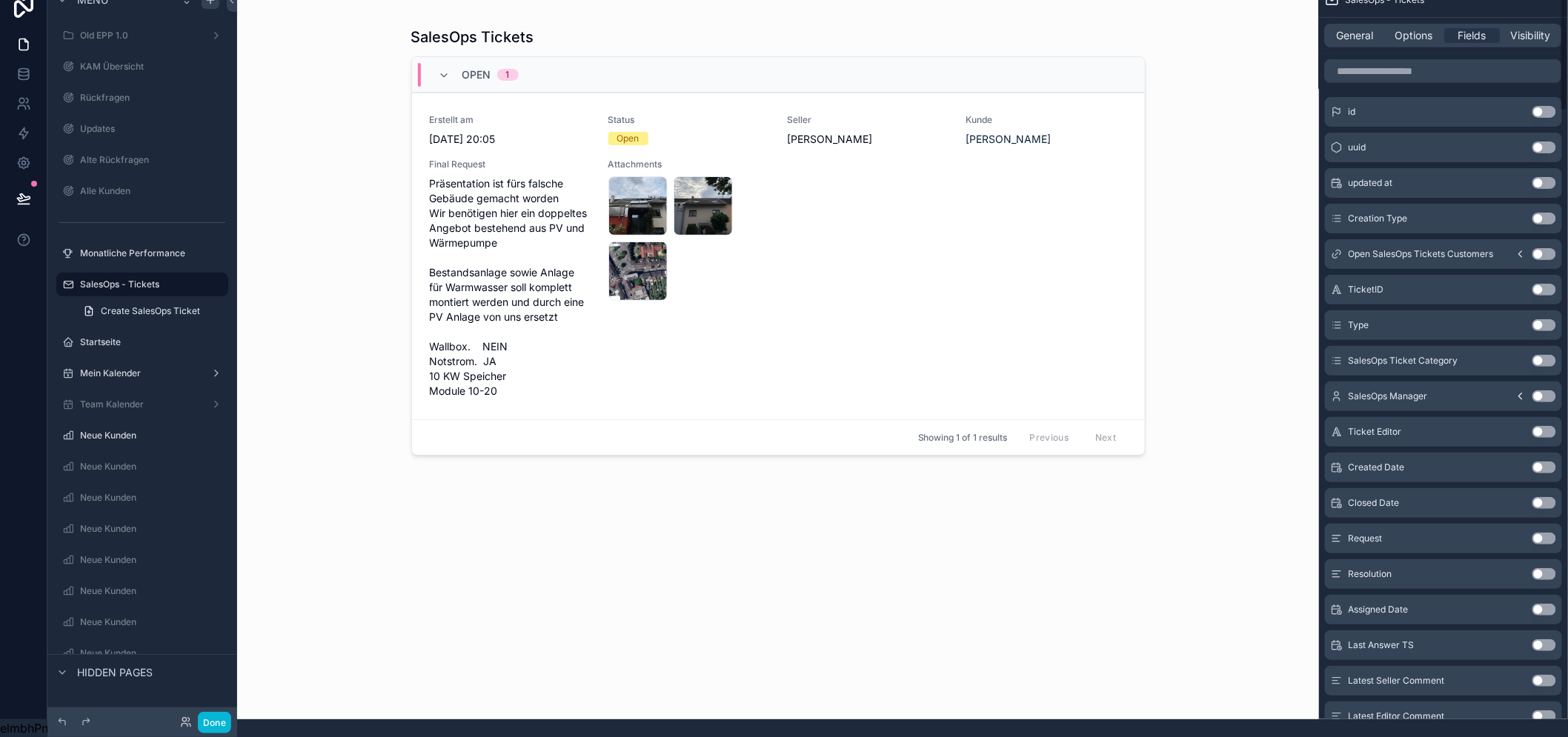
scroll to position [65, 0]
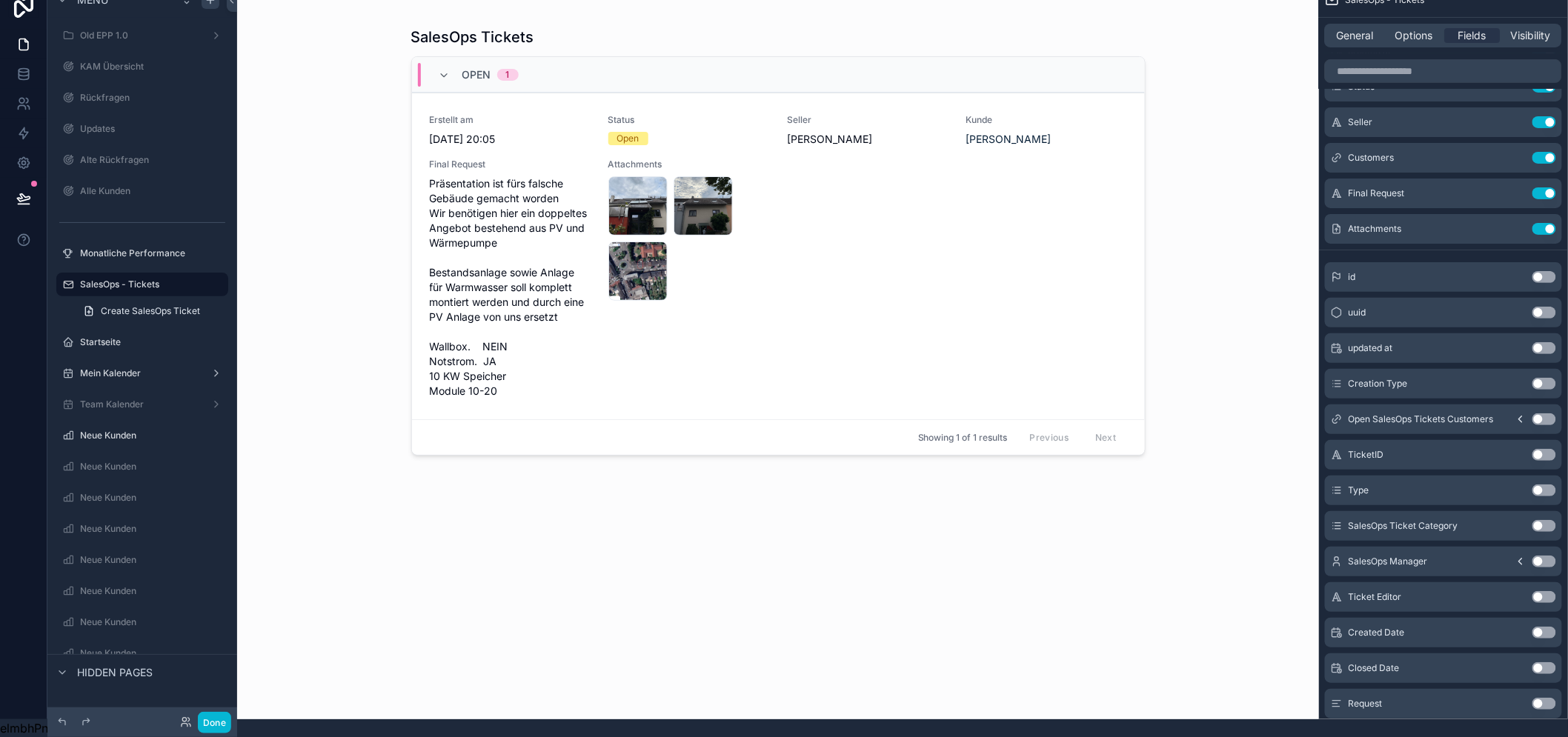
click at [1524, 413] on button "scrollable content" at bounding box center [1520, 420] width 23 height 12
click at [1526, 413] on icon "scrollable content" at bounding box center [1520, 420] width 12 height 12
click at [1550, 413] on button "Use setting" at bounding box center [1543, 420] width 23 height 12
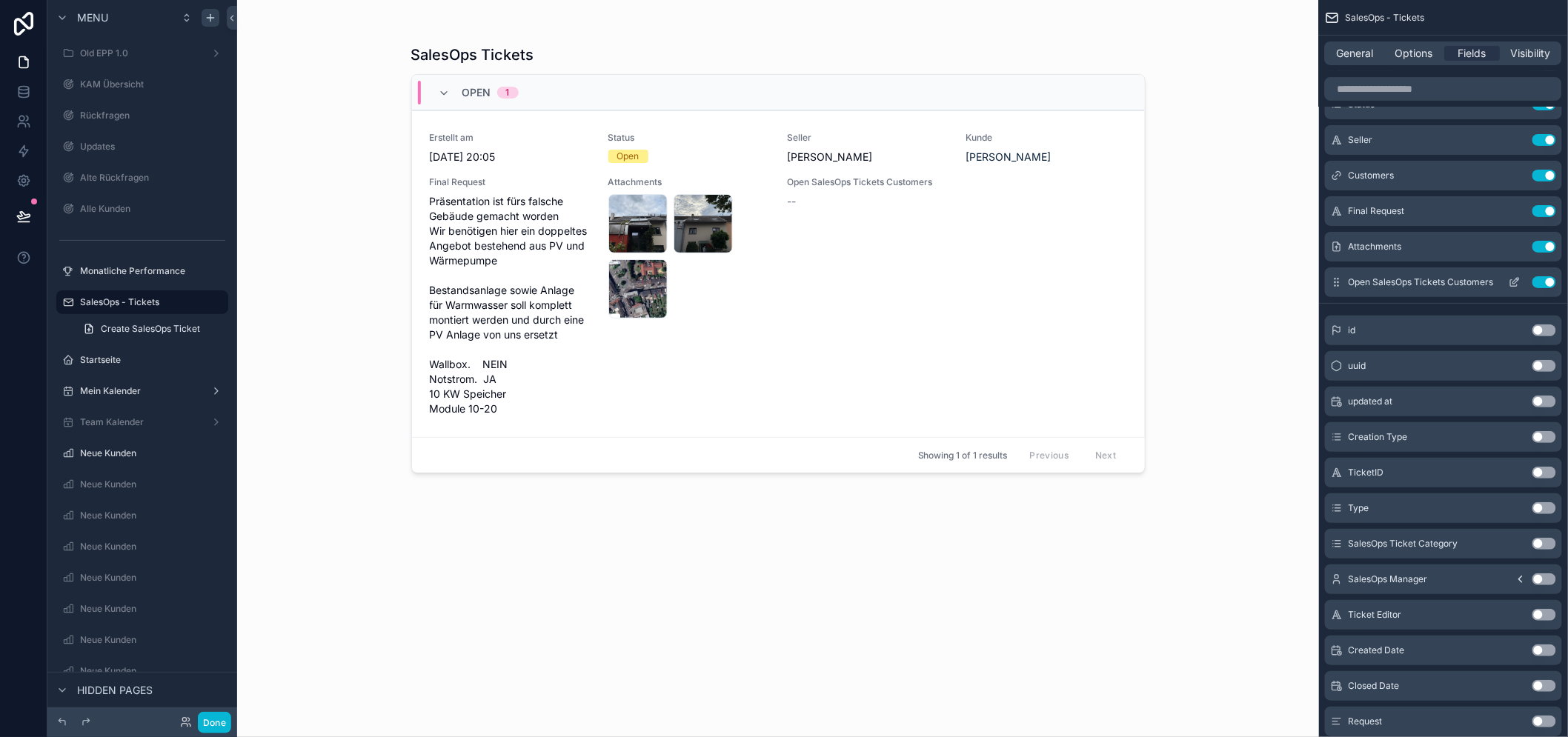
click at [1551, 282] on button "Use setting" at bounding box center [1543, 282] width 23 height 12
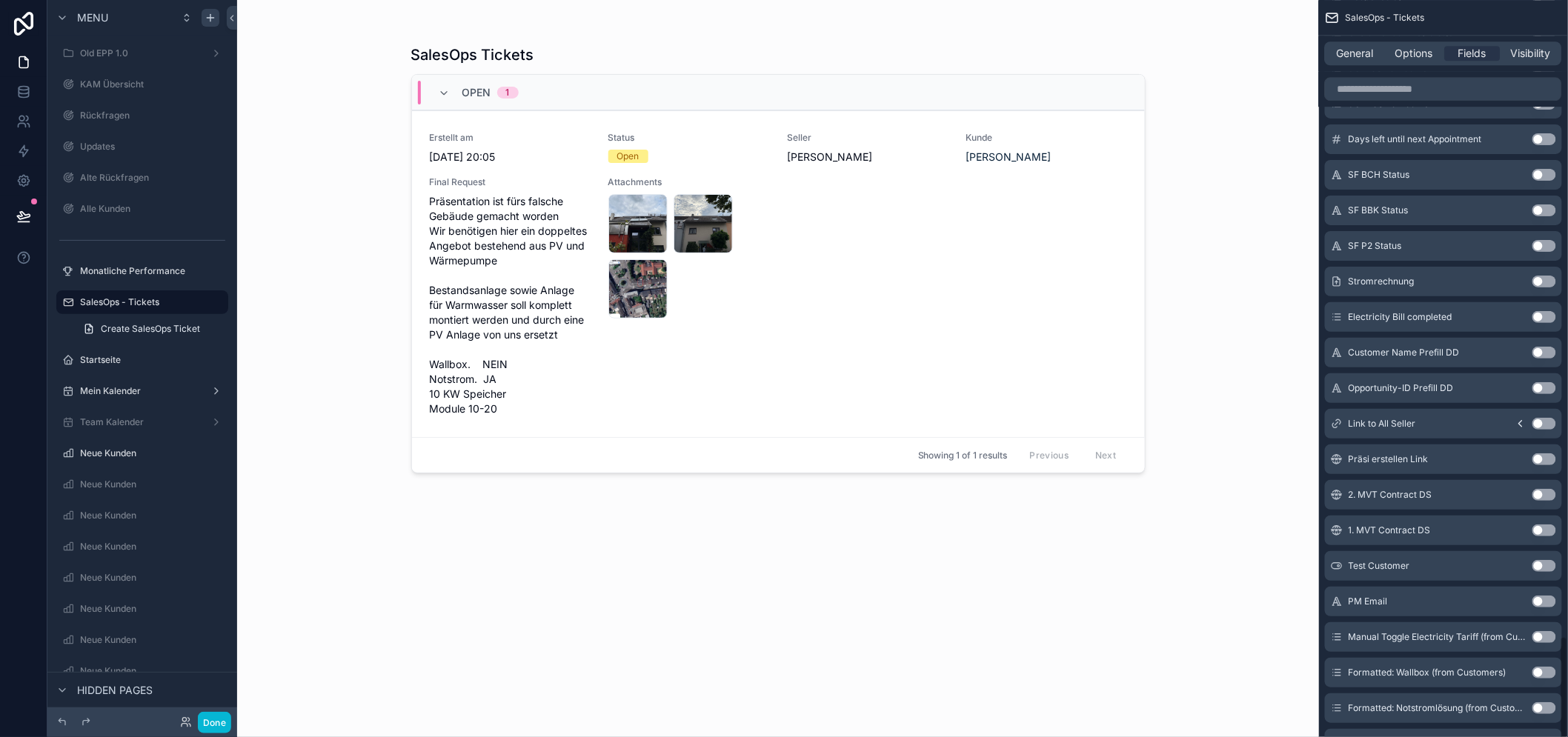
scroll to position [4179, 0]
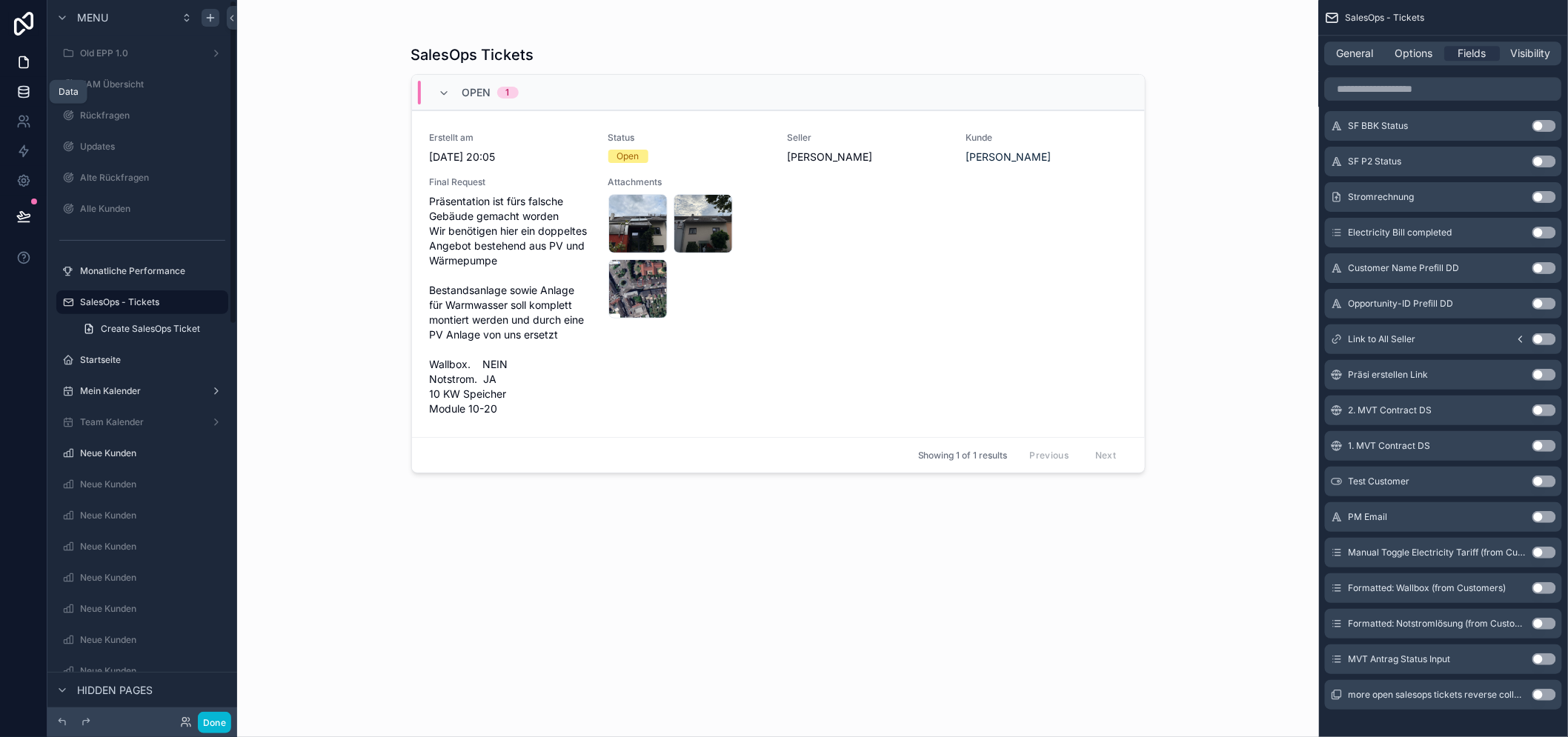
click at [26, 91] on icon at bounding box center [24, 92] width 15 height 15
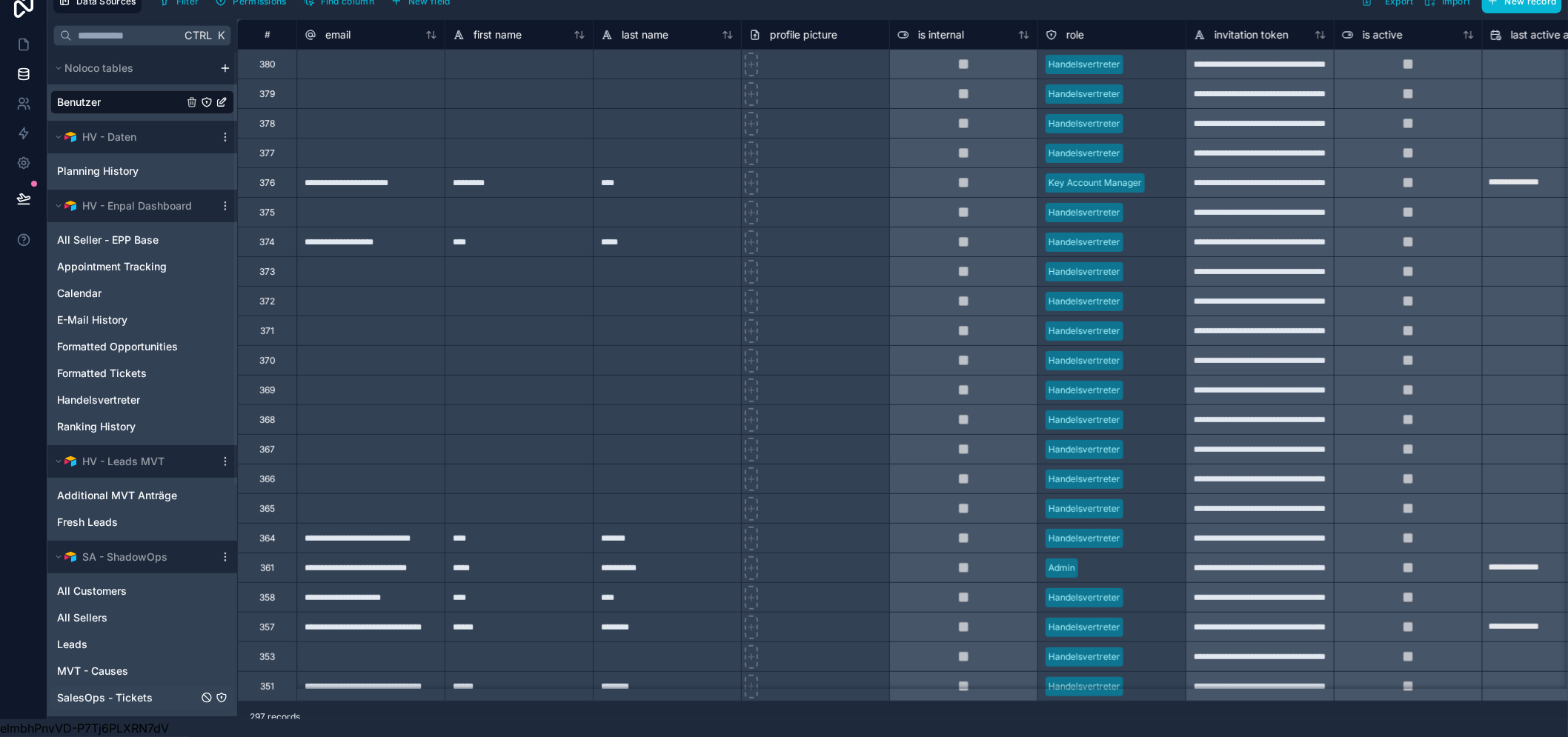
click at [113, 690] on span "SalesOps - Tickets" at bounding box center [104, 698] width 95 height 15
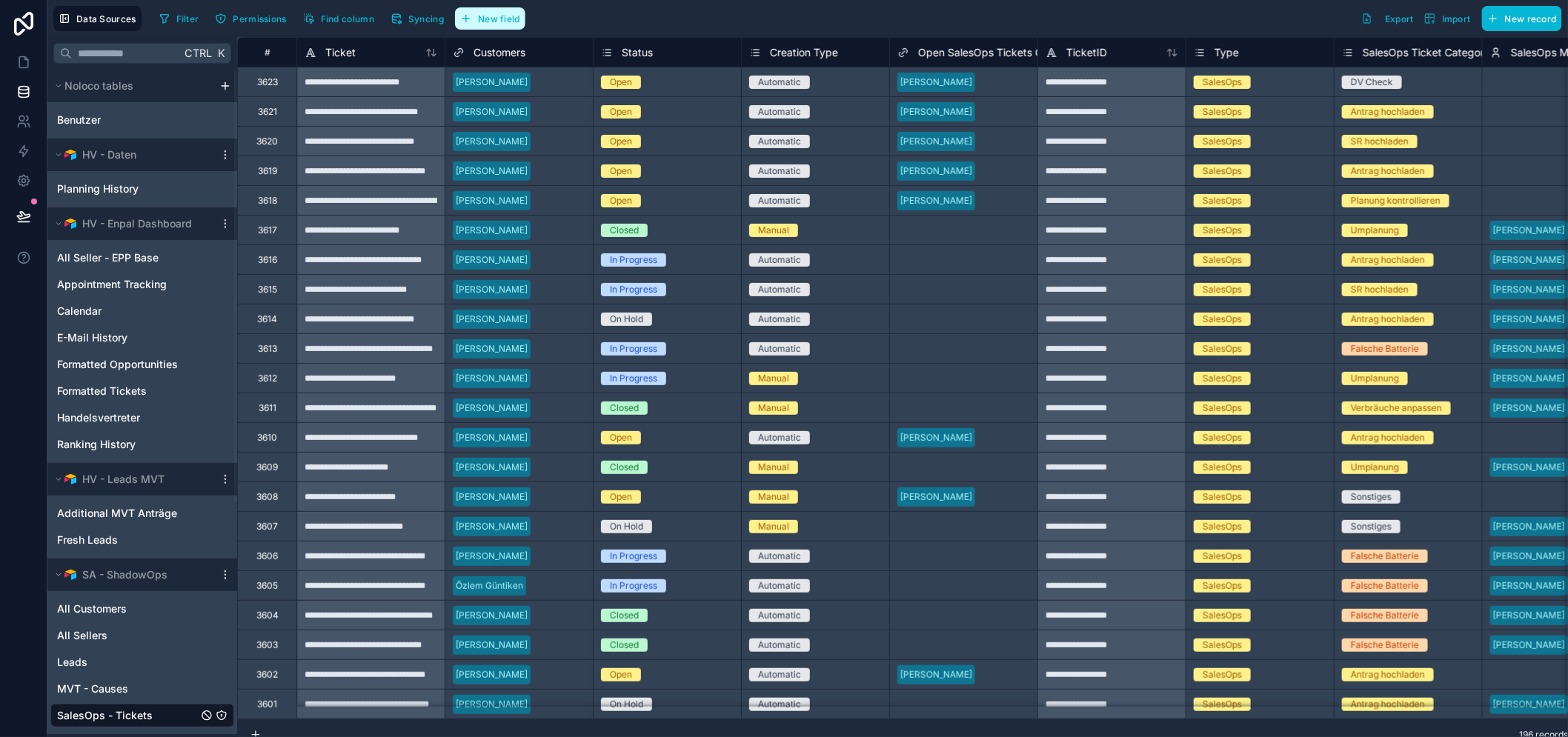
click at [489, 19] on span "New field" at bounding box center [499, 19] width 42 height 11
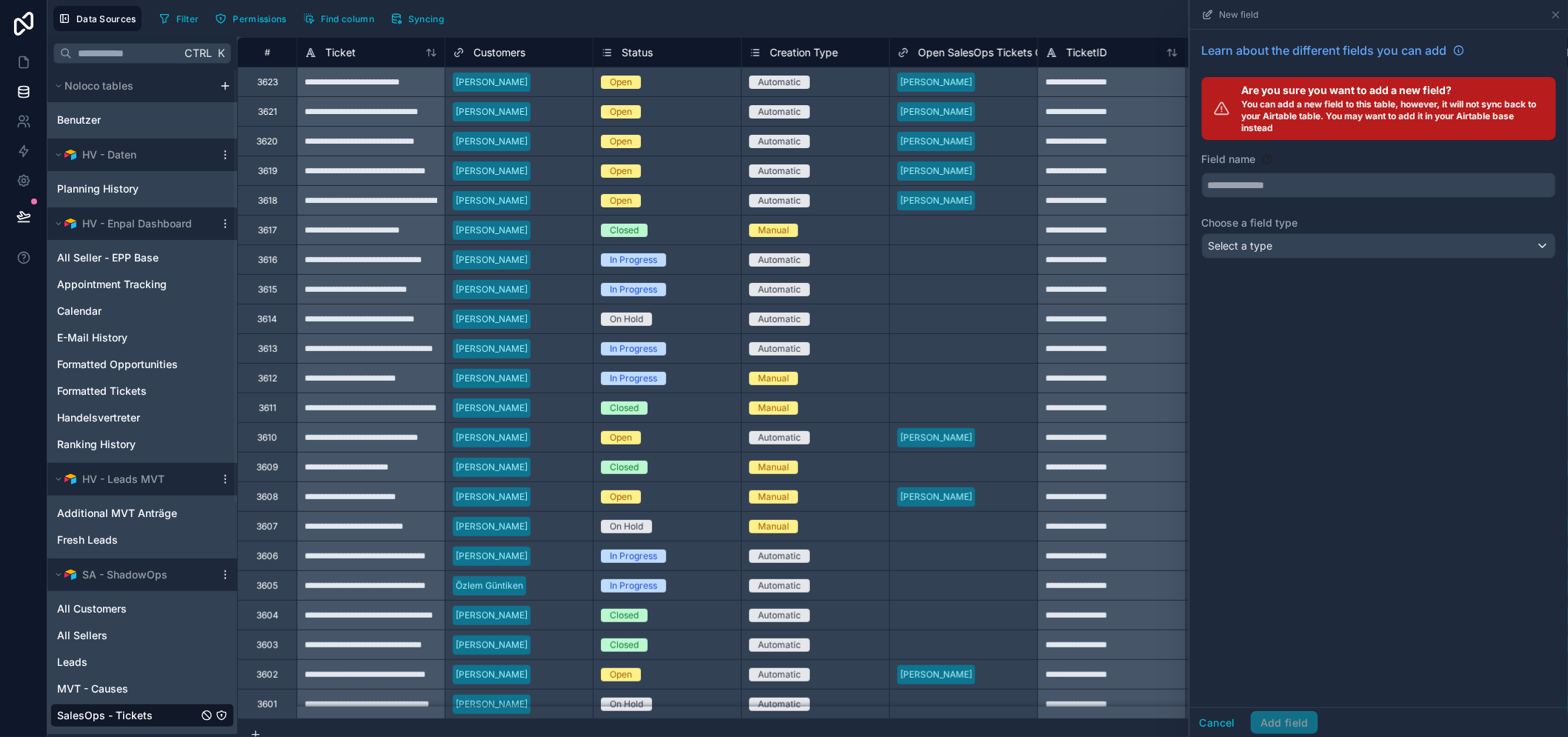
click at [617, 22] on div "Filter Permissions Find column Syncing New field Learn about the different fiel…" at bounding box center [858, 18] width 1408 height 25
click at [515, 64] on div "Customers" at bounding box center [519, 51] width 148 height 29
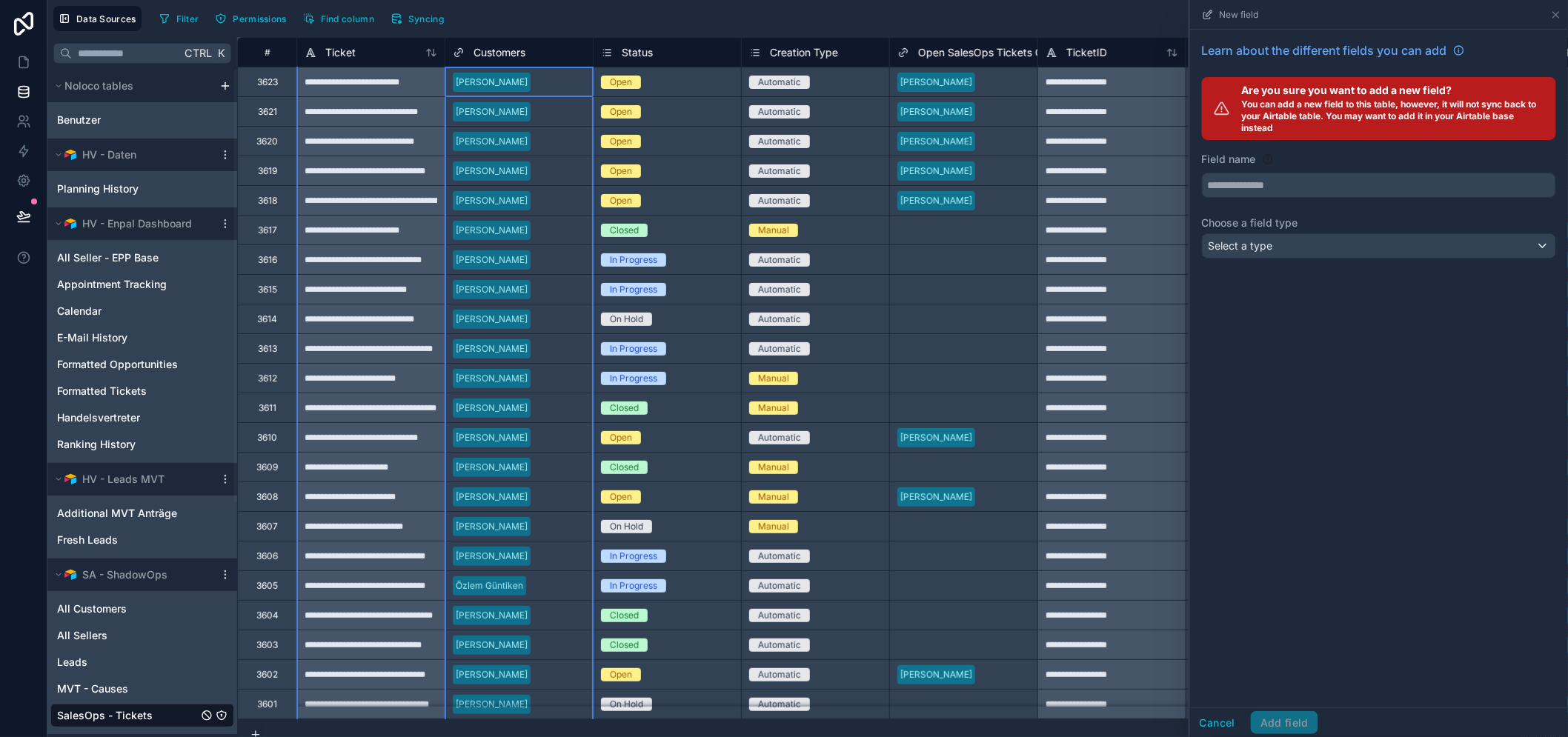
click at [523, 57] on span "Customers" at bounding box center [499, 53] width 52 height 15
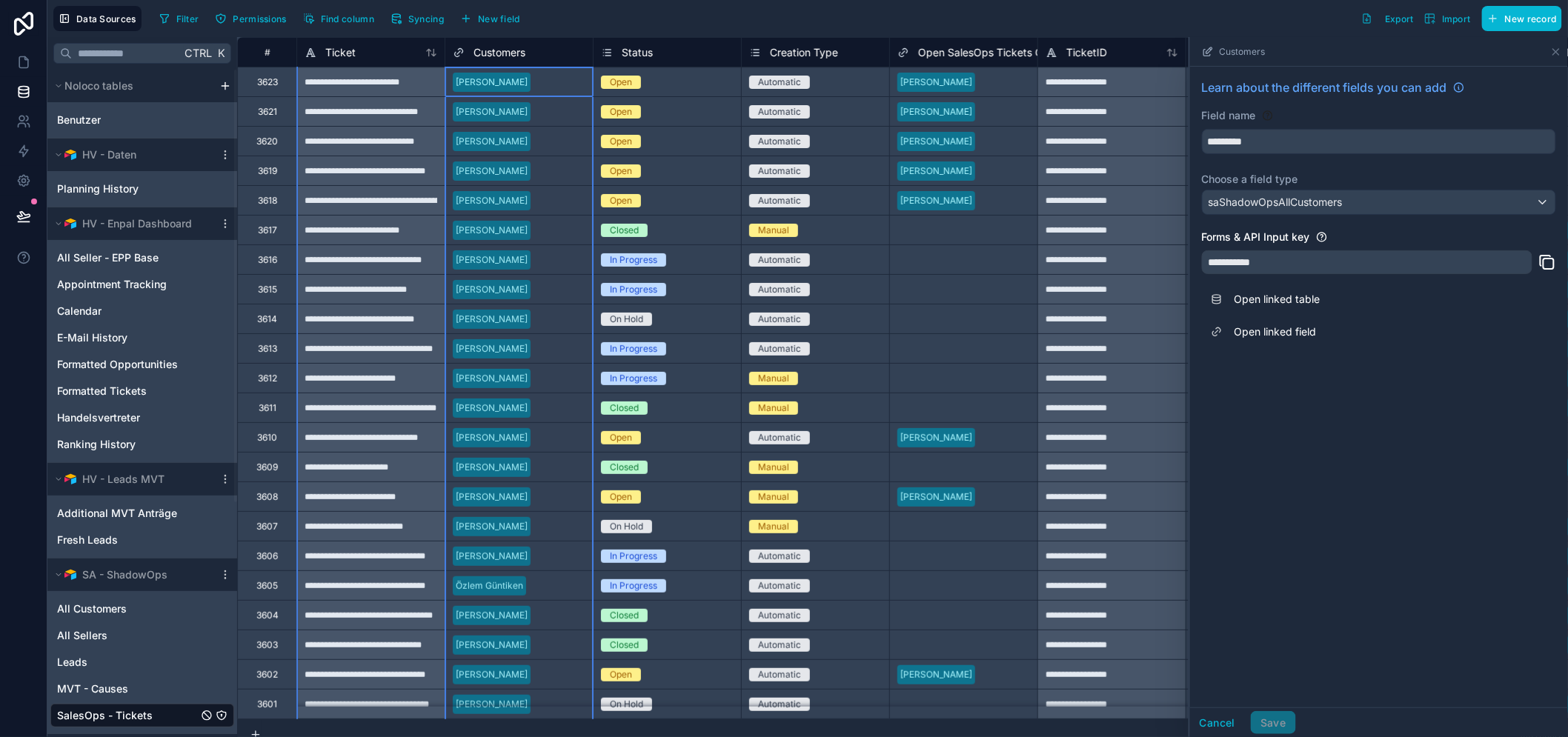
click at [846, 30] on div "Filter Permissions Find column Syncing New field Export Import New record" at bounding box center [858, 18] width 1408 height 25
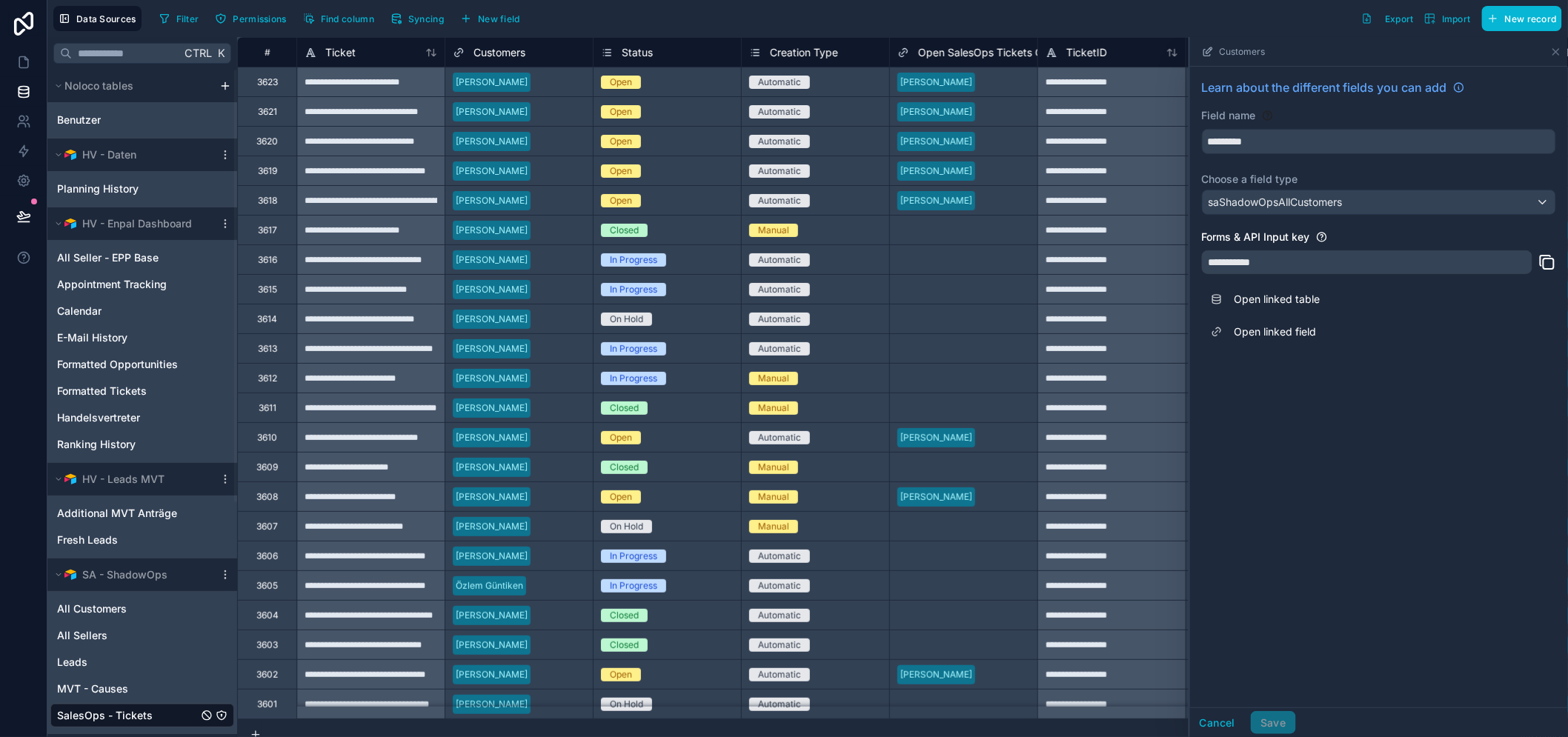
click at [1104, 23] on div "Filter Permissions Find column Syncing New field Export Import New record" at bounding box center [858, 18] width 1408 height 25
click at [923, 8] on div "Filter Permissions Find column Syncing New field Export Import New record" at bounding box center [858, 18] width 1408 height 25
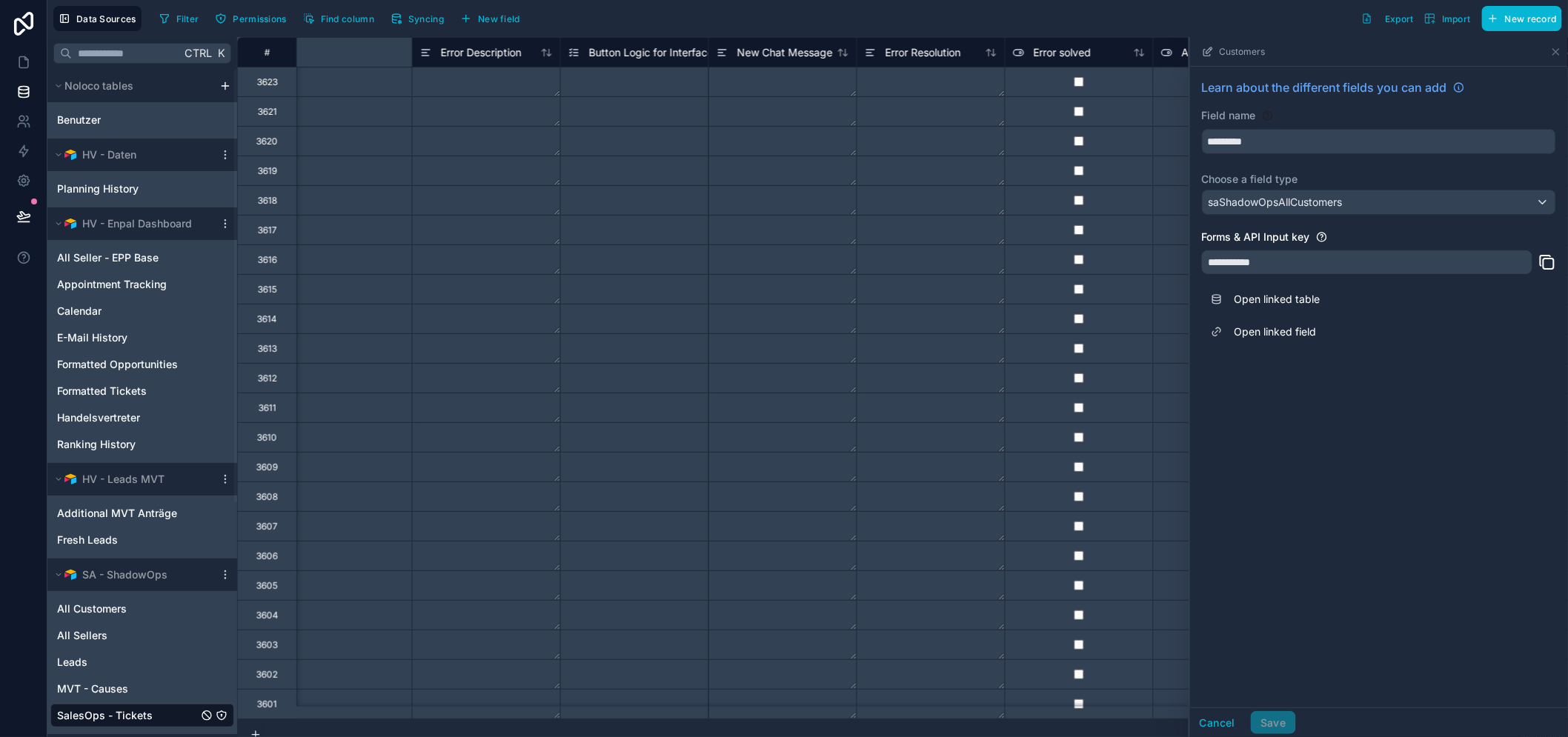
scroll to position [0, 3869]
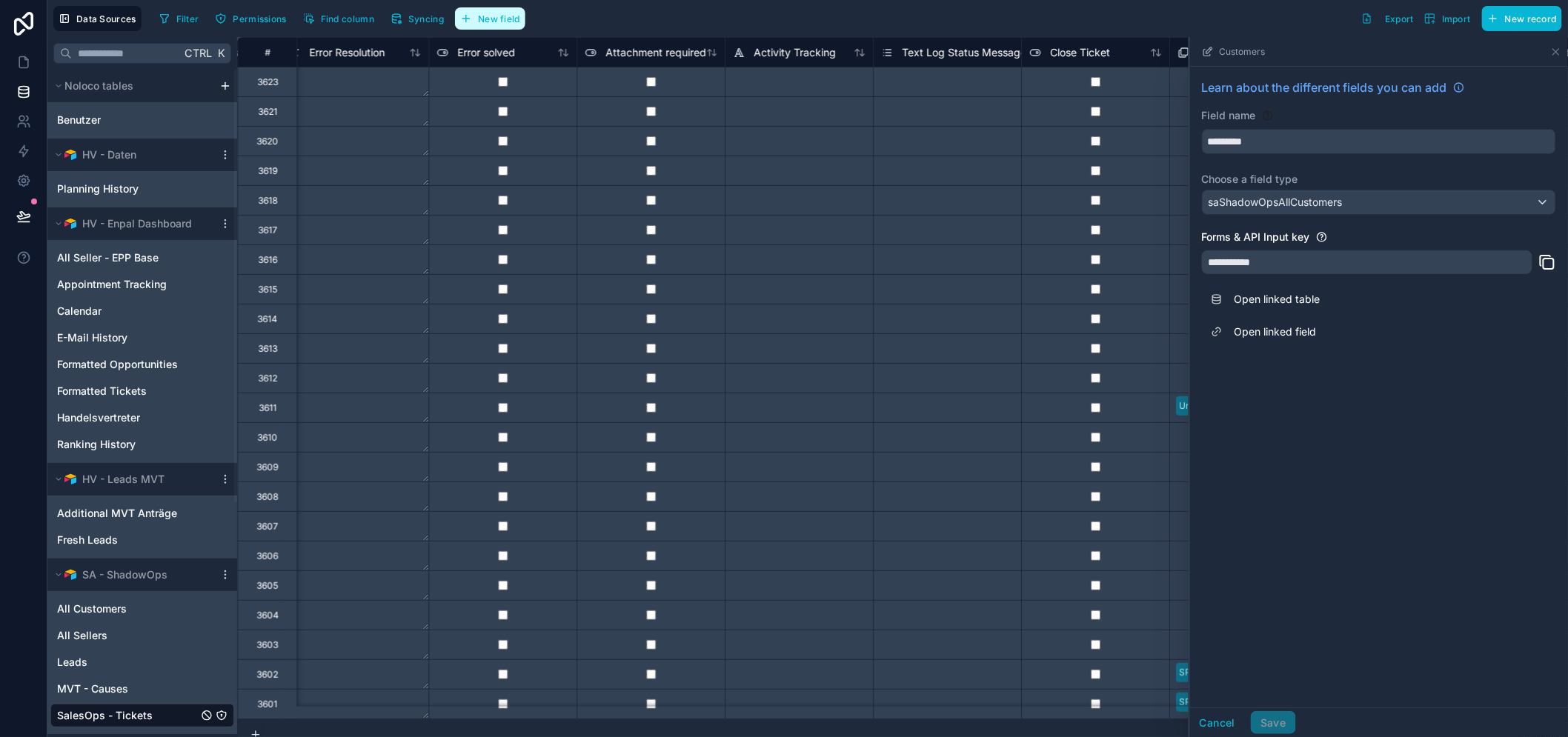
click at [510, 20] on span "New field" at bounding box center [499, 19] width 42 height 11
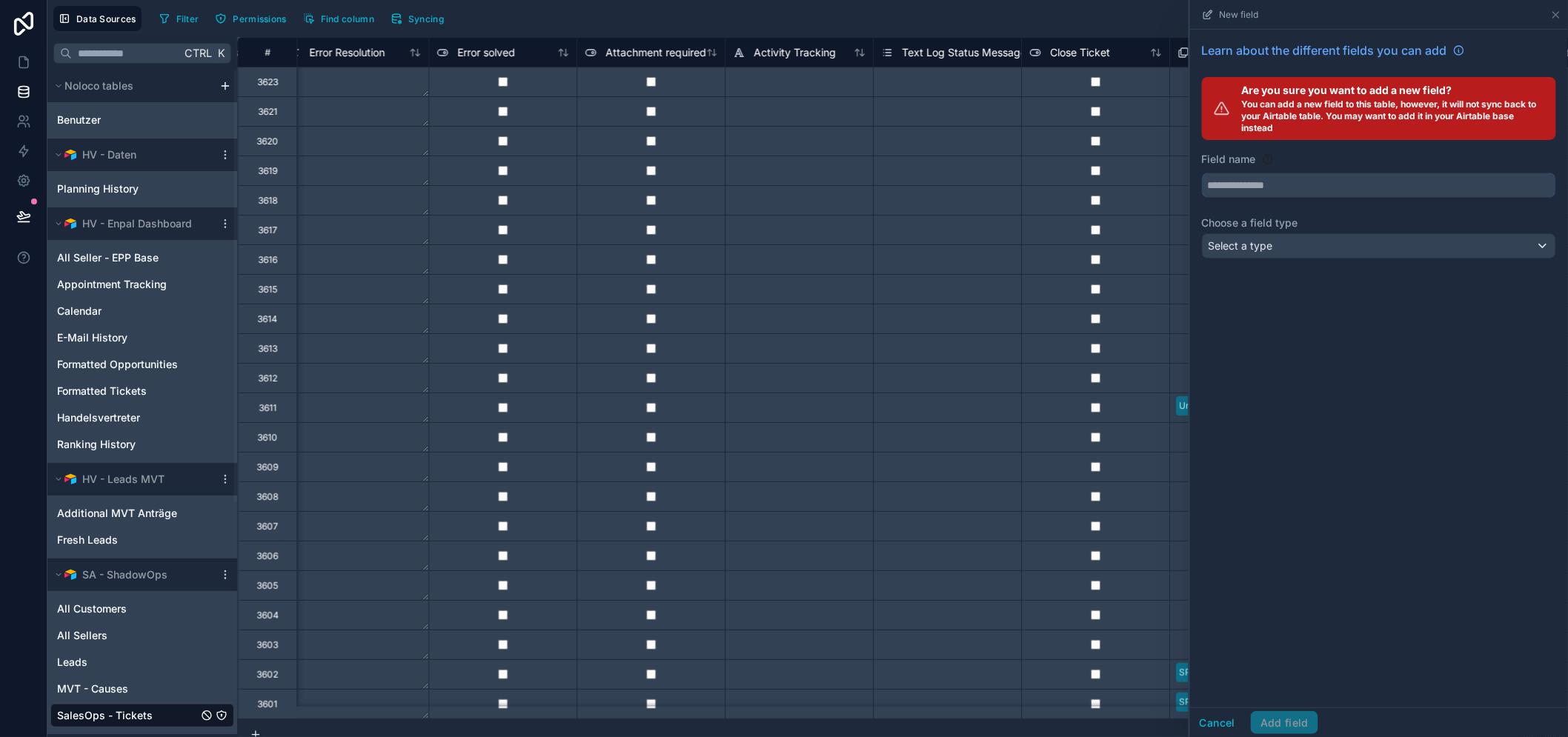
click at [1304, 188] on input "text" at bounding box center [1379, 184] width 352 height 23
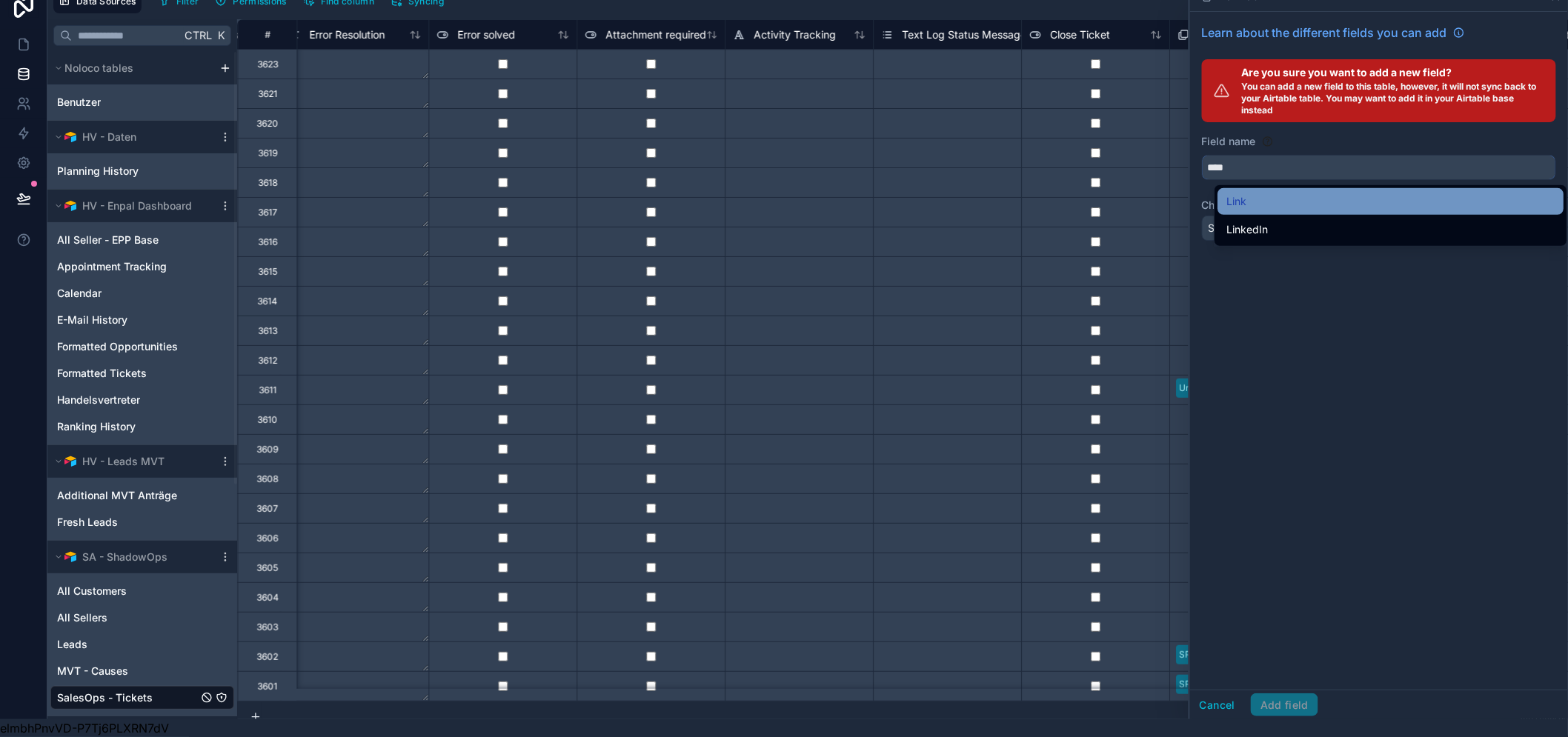
type input "****"
click at [1321, 193] on div "Link" at bounding box center [1390, 202] width 328 height 18
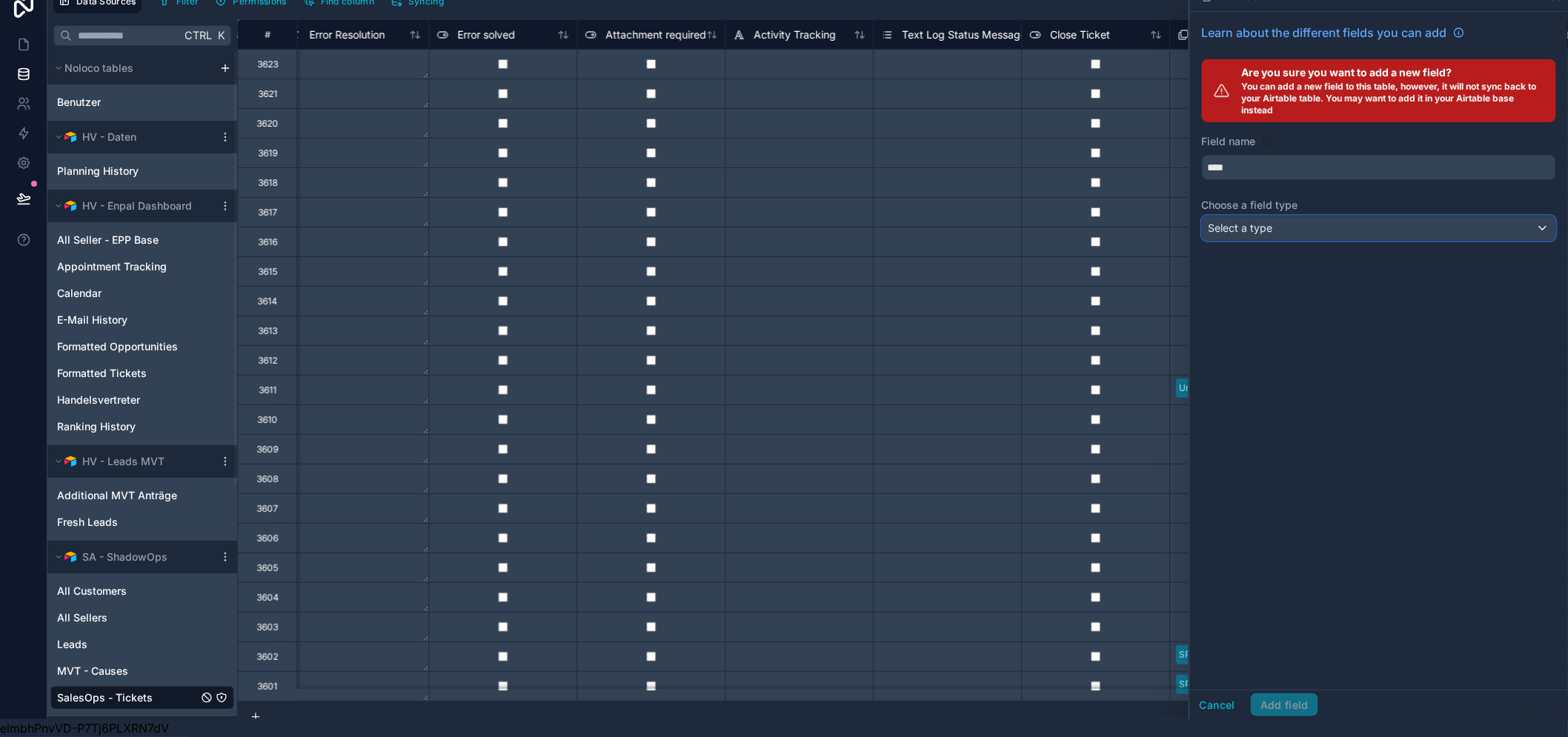
click at [1427, 217] on div "Select a type" at bounding box center [1379, 228] width 352 height 23
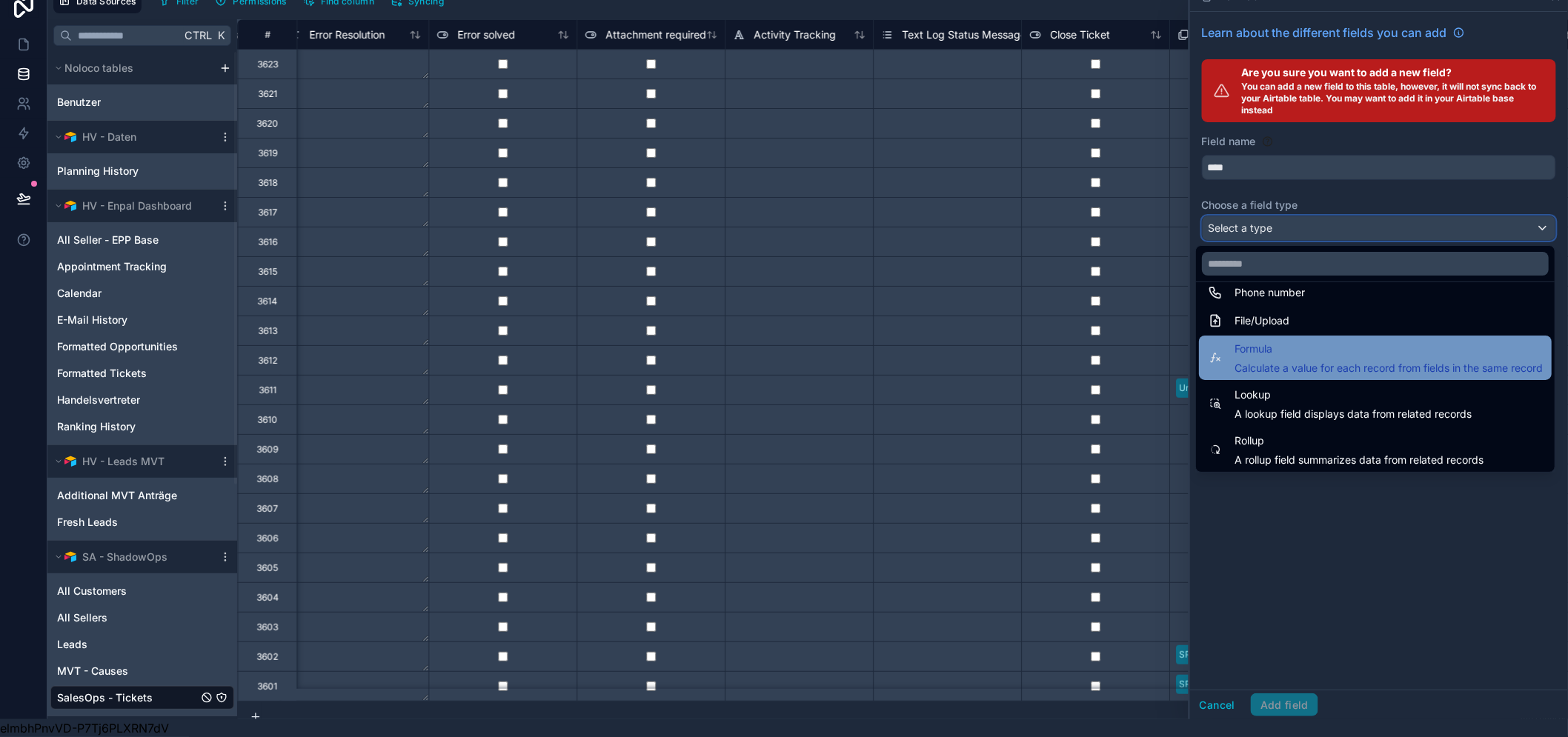
scroll to position [382, 0]
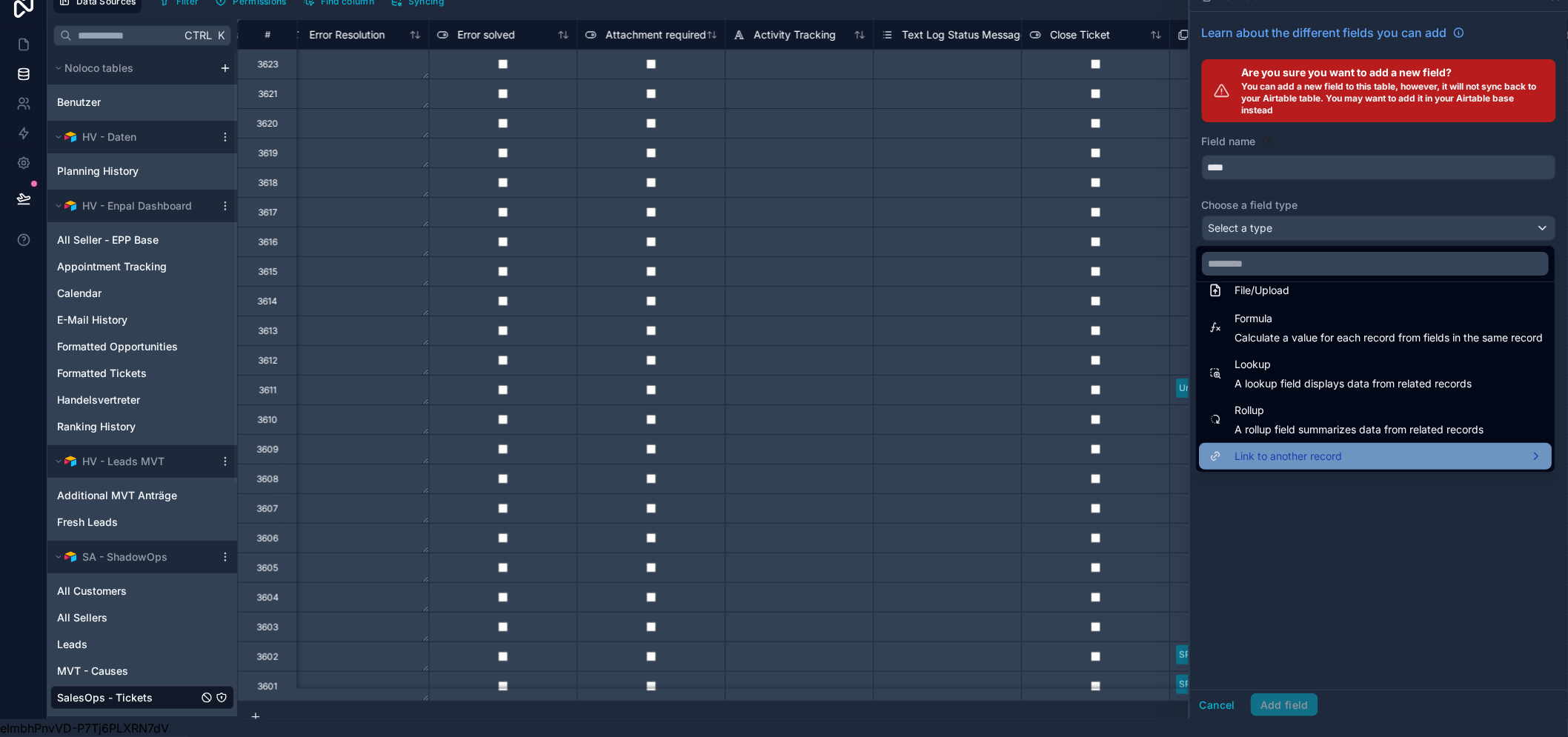
click at [1400, 447] on div "Link to another record" at bounding box center [1374, 457] width 335 height 18
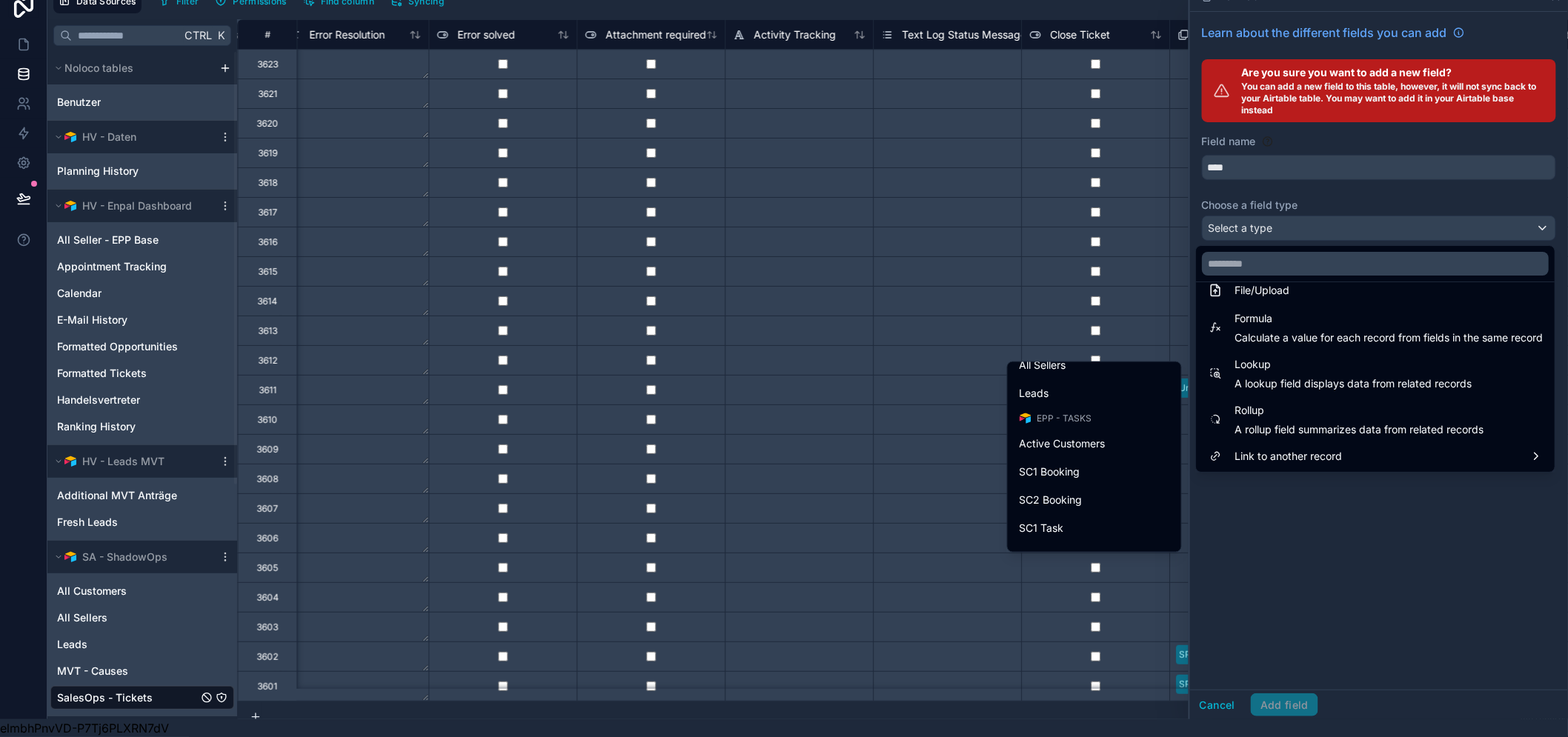
scroll to position [575, 0]
click at [1119, 406] on div "Active Customers" at bounding box center [1094, 415] width 150 height 18
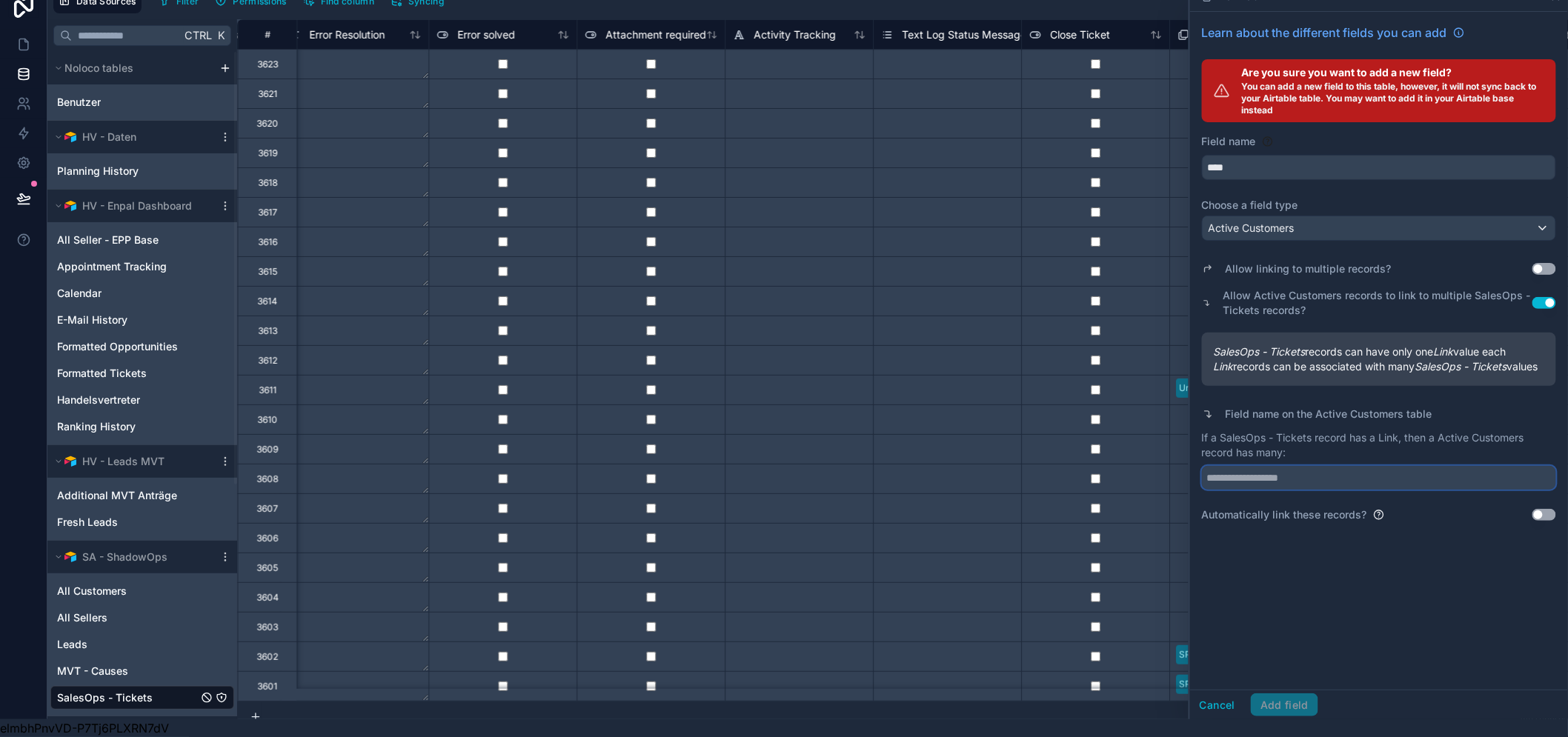
click at [1292, 477] on input "text" at bounding box center [1379, 477] width 354 height 23
type input "**********"
click at [1556, 512] on button "Use setting" at bounding box center [1543, 515] width 23 height 12
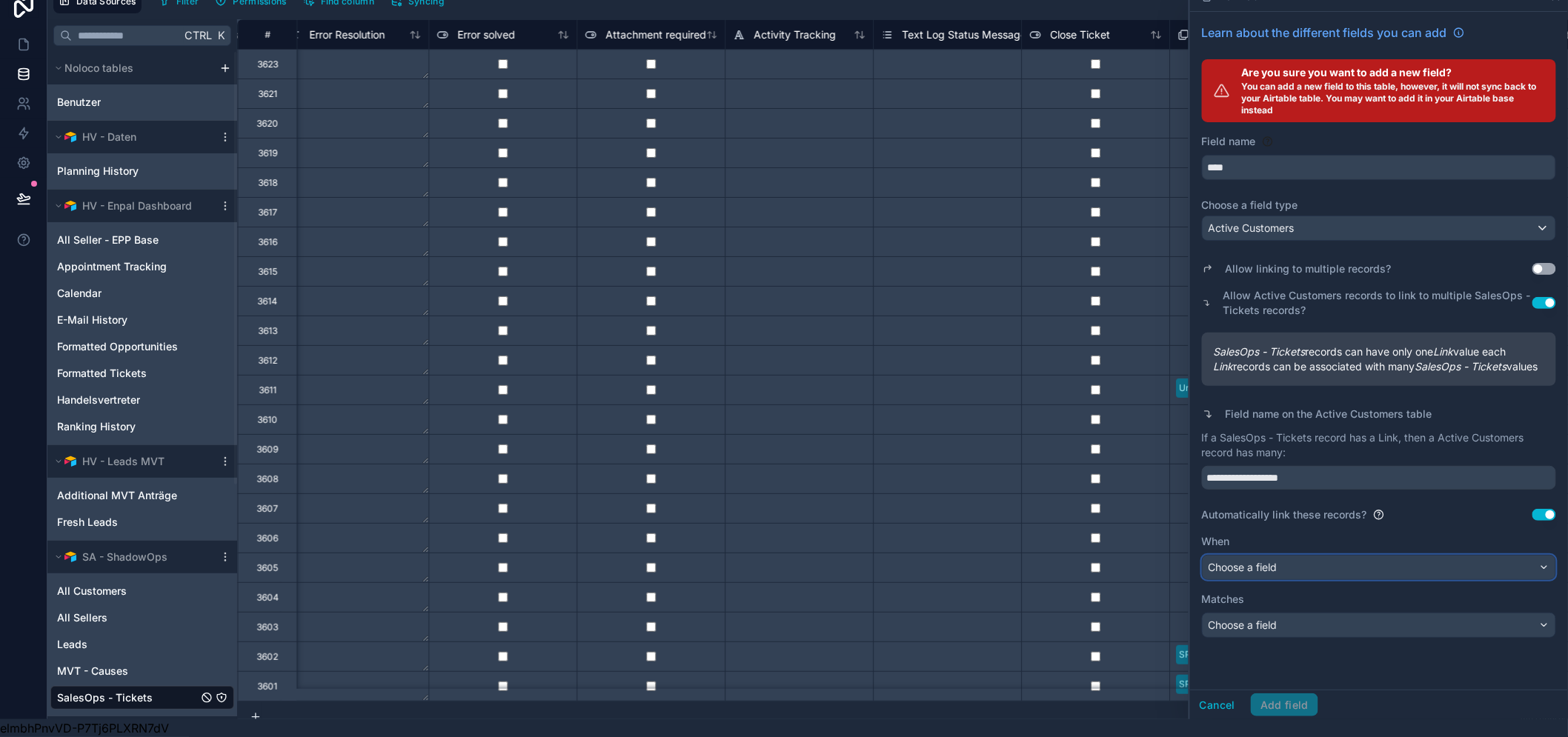
click at [1391, 571] on div "Choose a field" at bounding box center [1379, 567] width 352 height 23
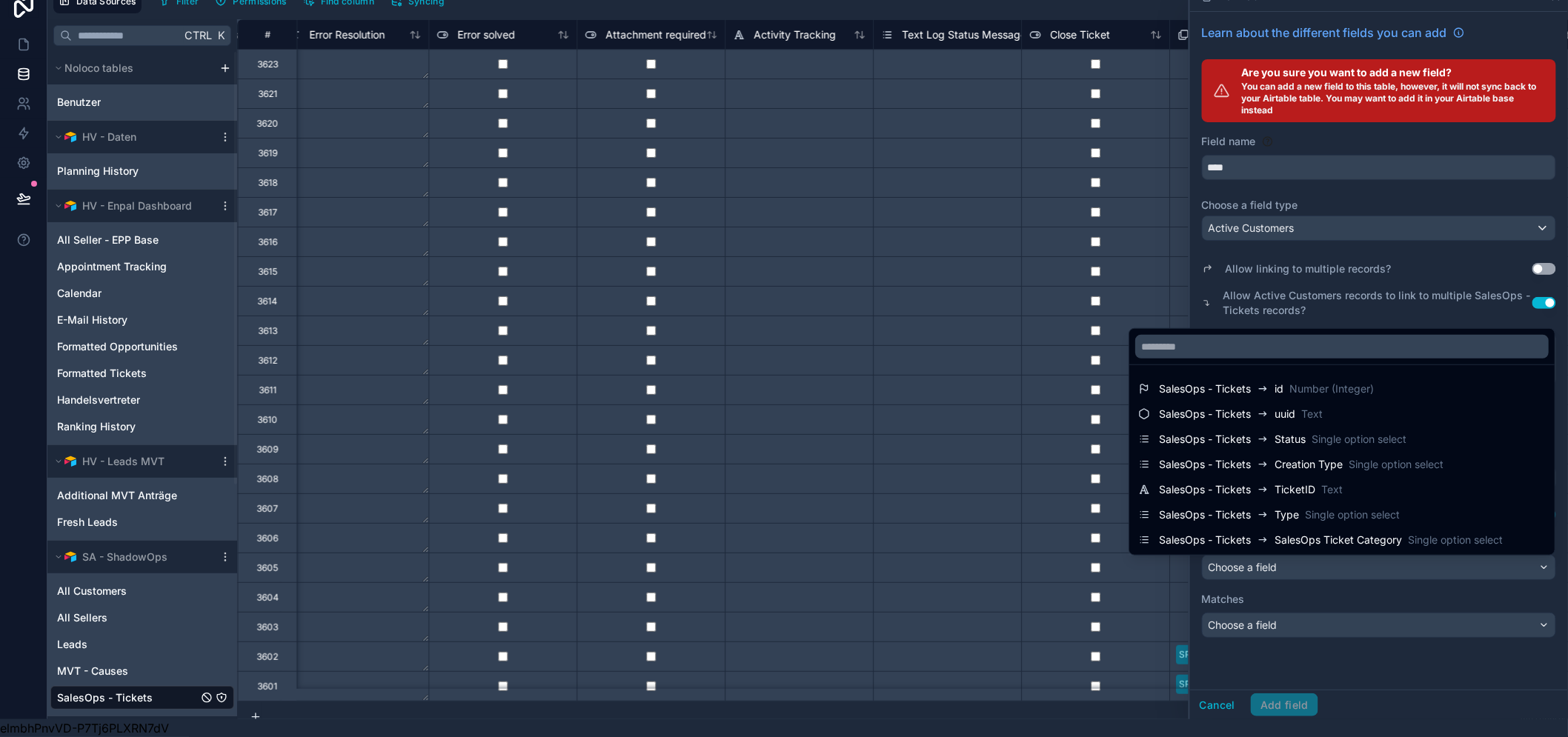
click at [1391, 571] on div at bounding box center [1379, 350] width 378 height 737
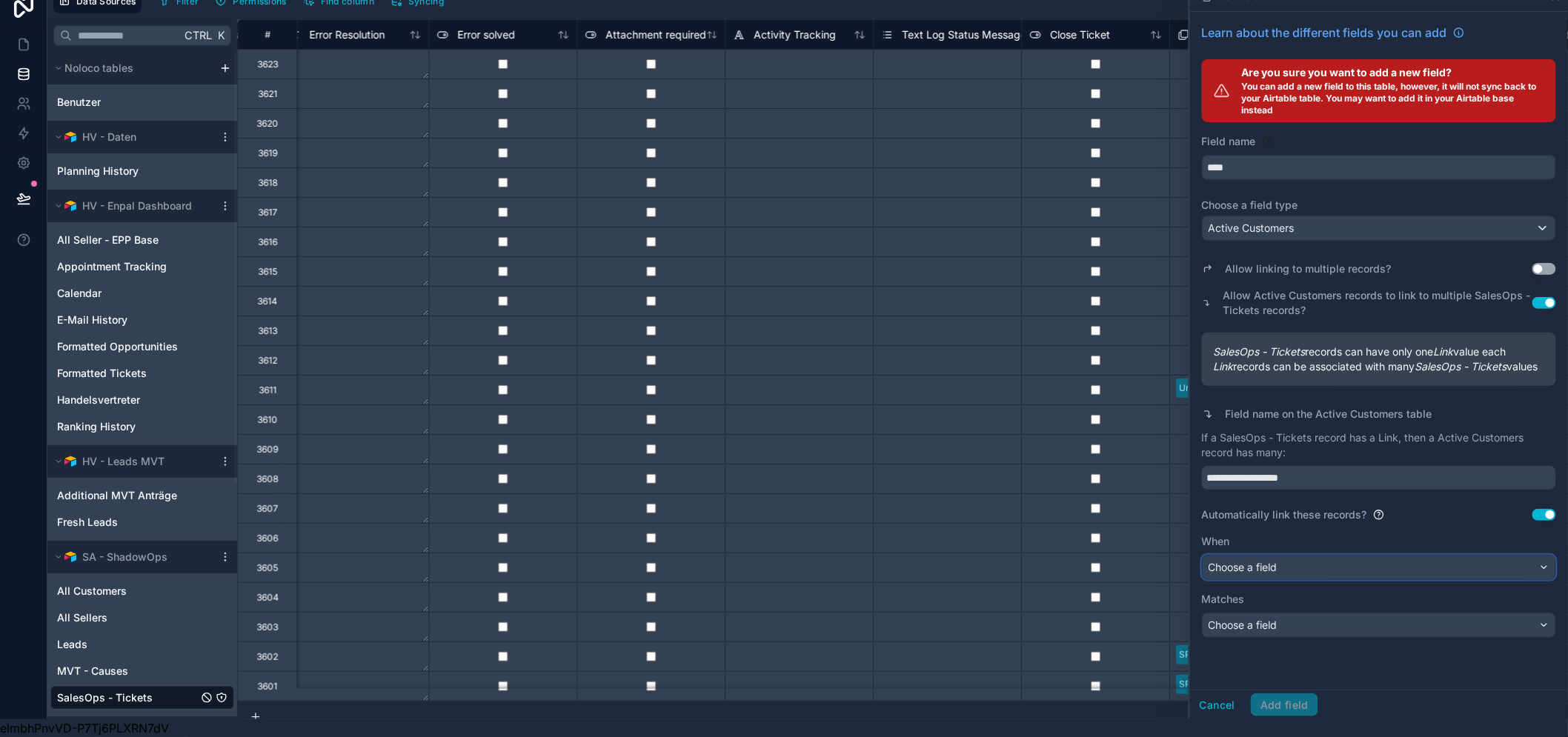
click at [1292, 574] on div "Choose a field" at bounding box center [1379, 567] width 352 height 23
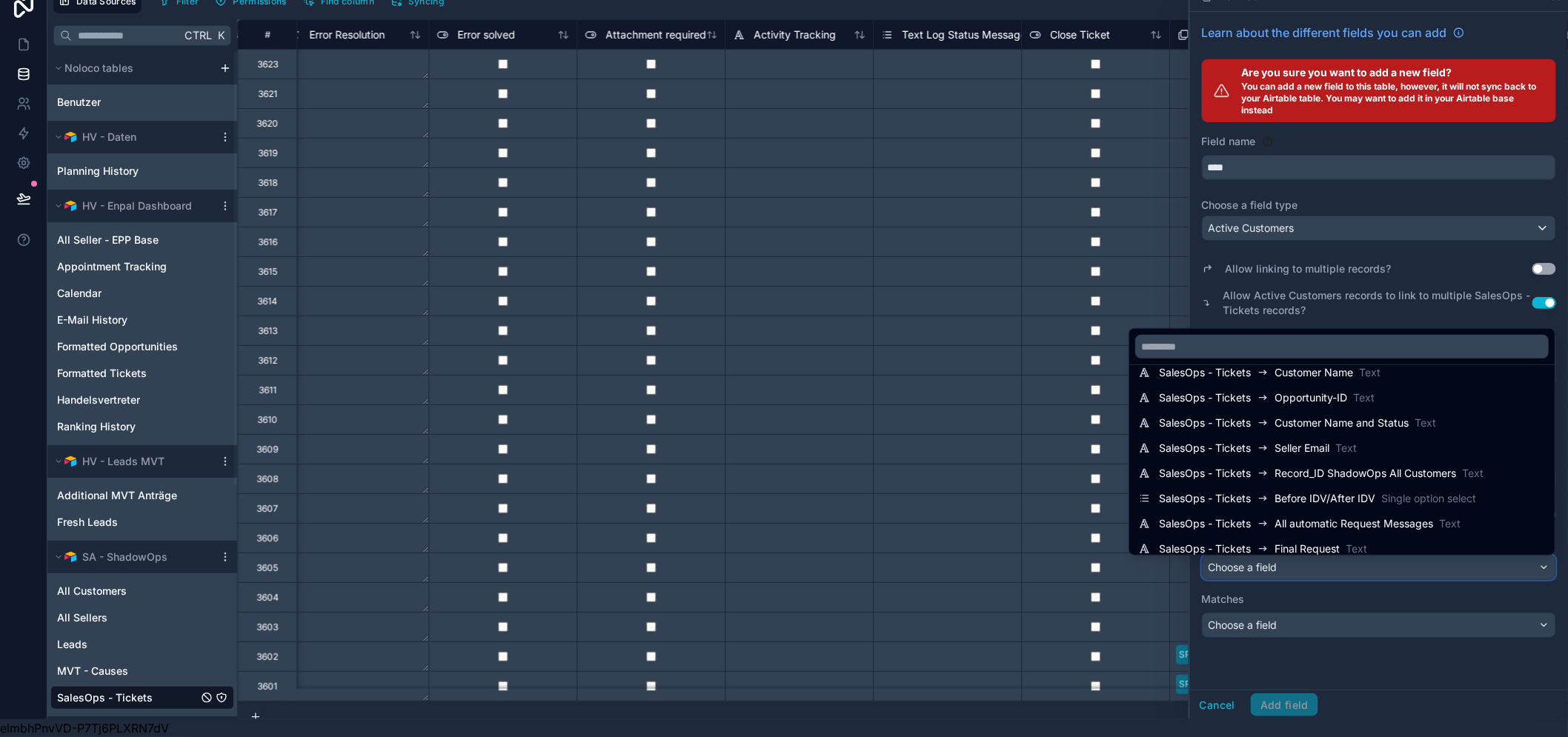
scroll to position [740, 0]
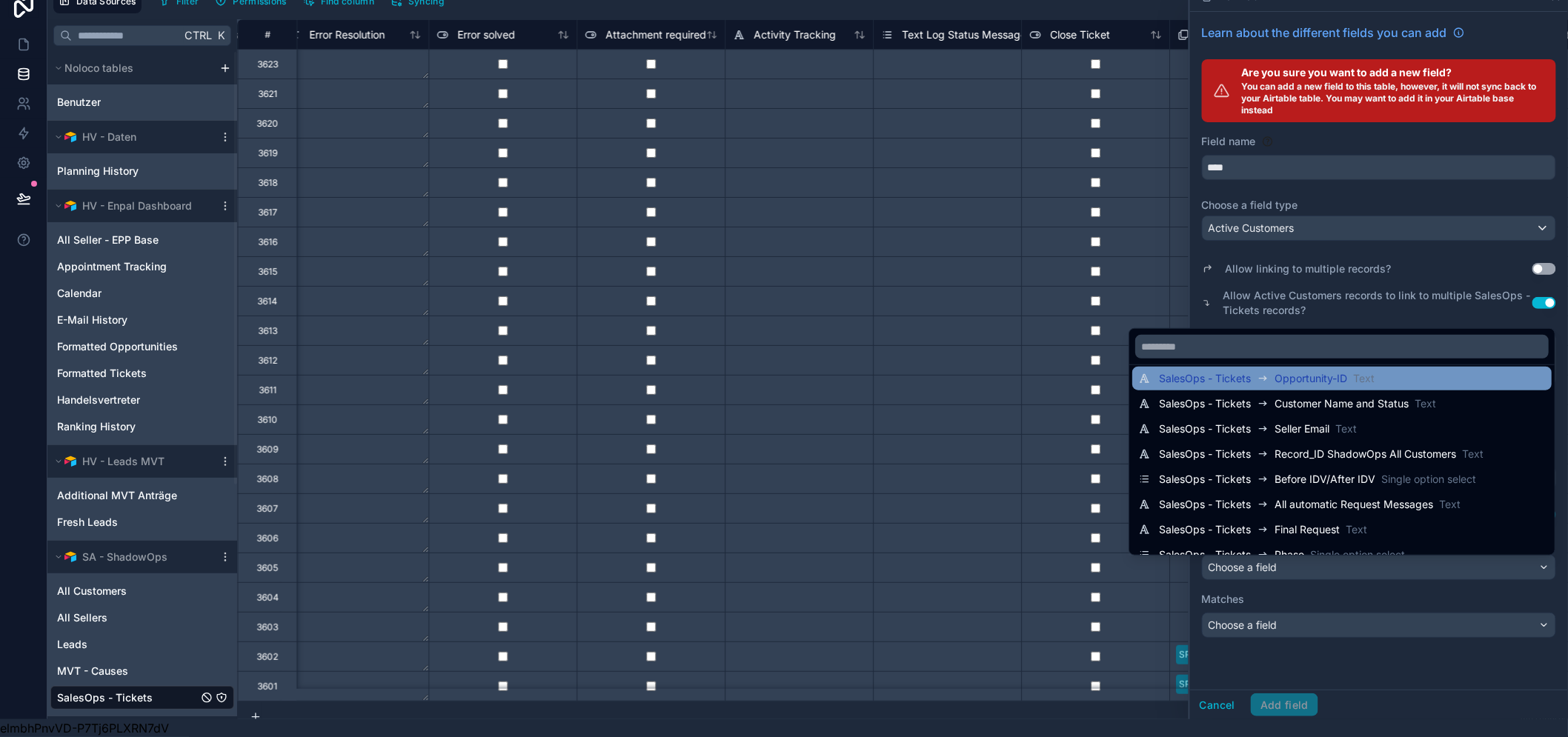
click at [1391, 386] on div "SalesOps - Tickets Opportunity-ID Text" at bounding box center [1341, 379] width 408 height 18
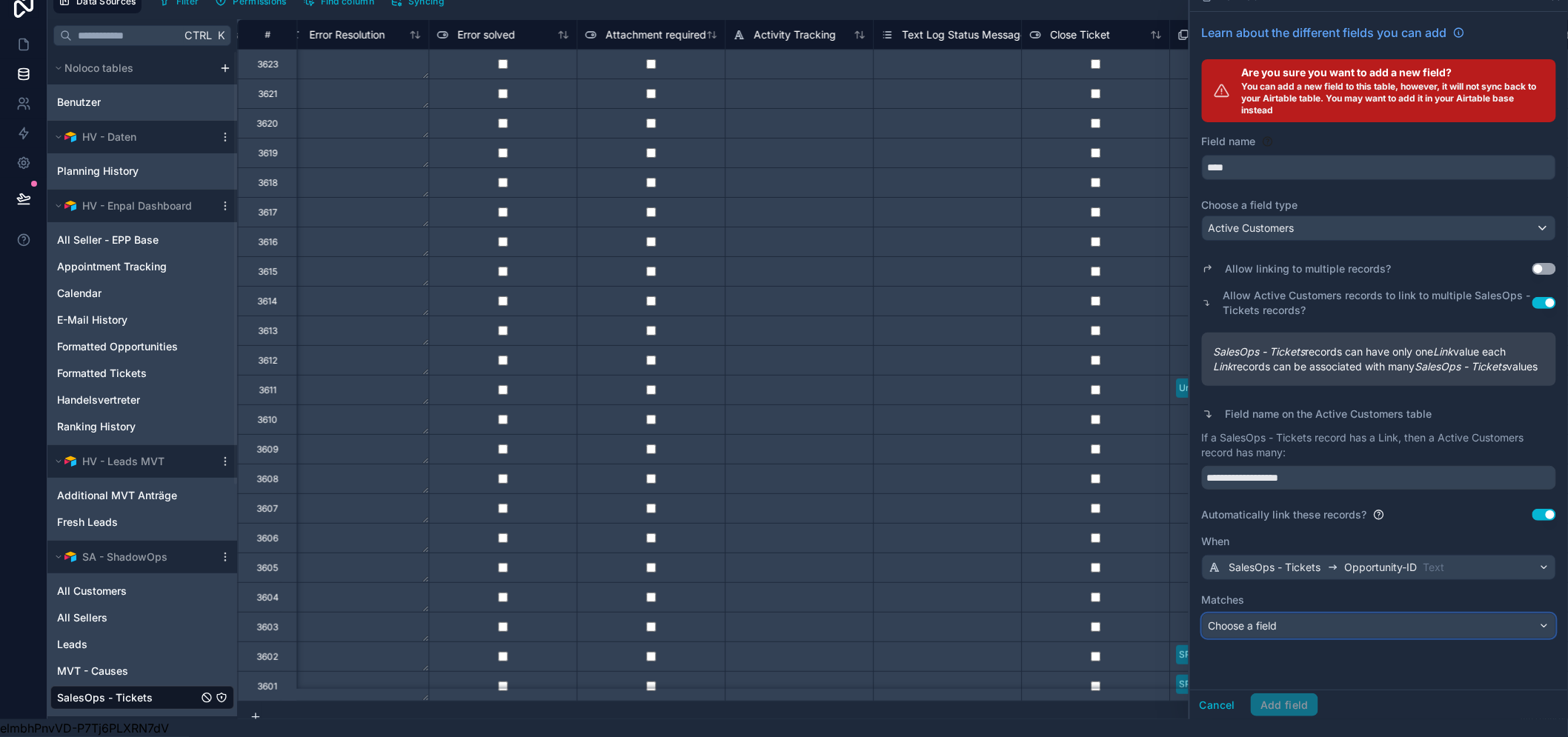
click at [1384, 626] on div "Choose a field" at bounding box center [1379, 625] width 352 height 23
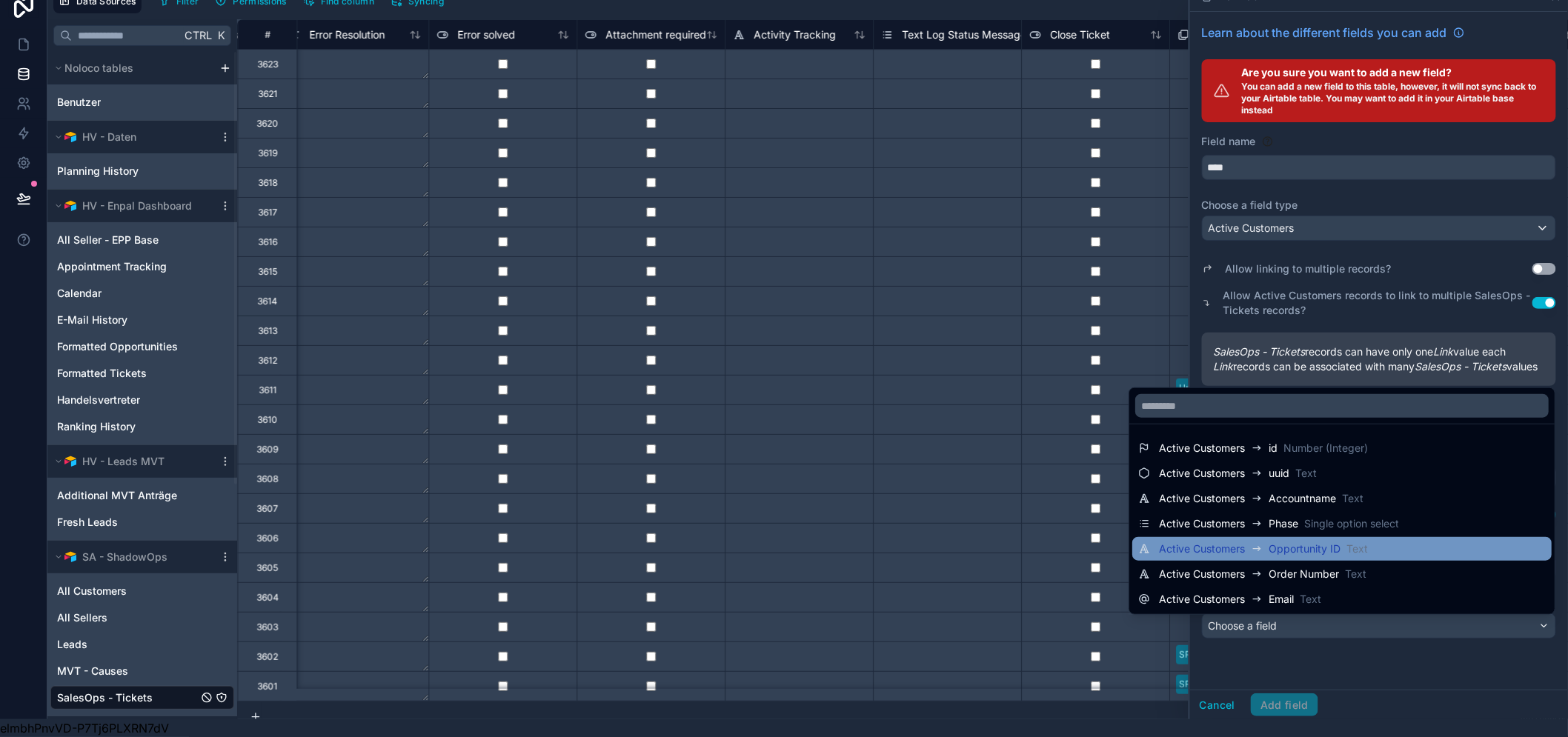
click at [1471, 540] on div "Active Customers Opportunity ID Text" at bounding box center [1341, 549] width 408 height 18
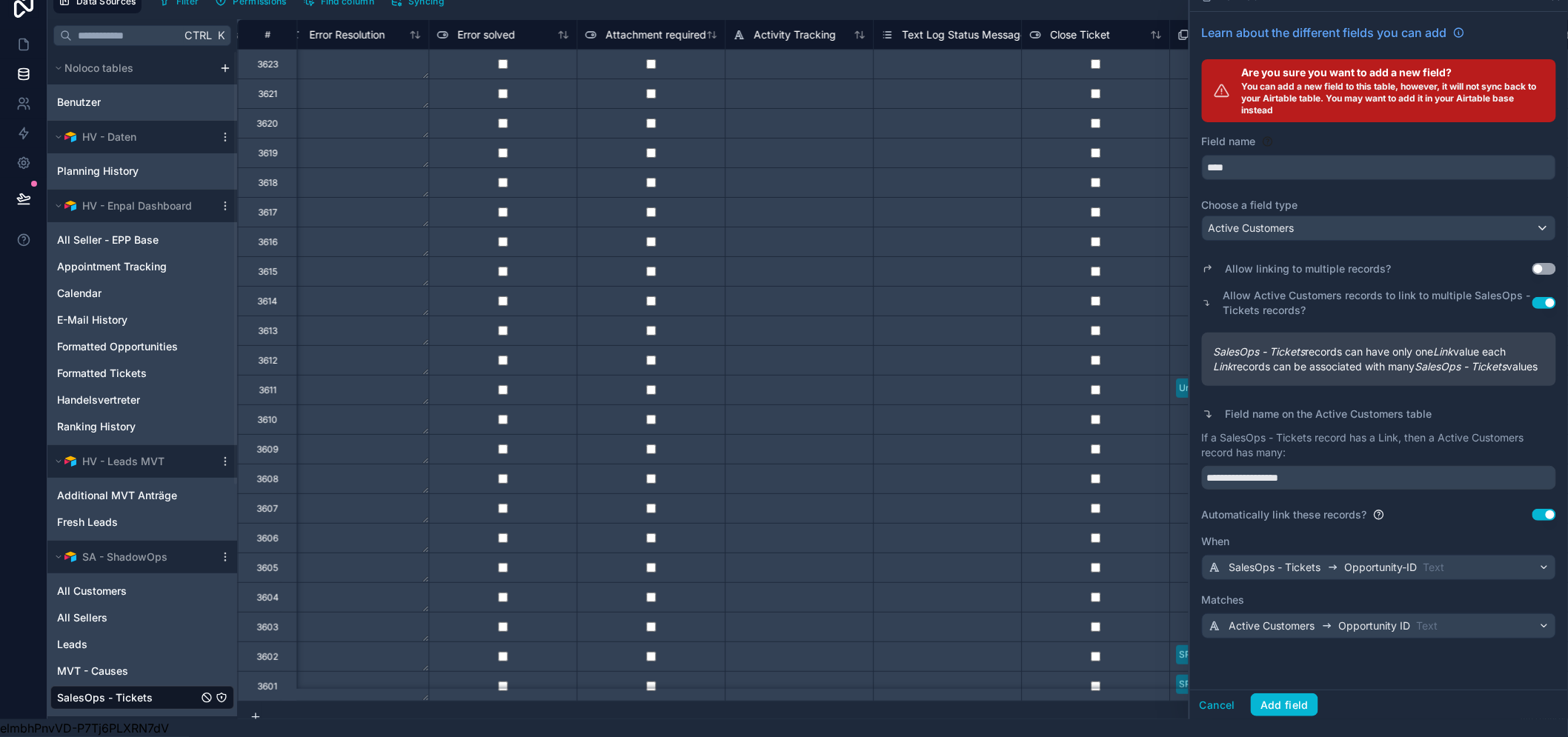
click at [1461, 661] on div "**********" at bounding box center [1379, 351] width 378 height 677
click at [1299, 701] on button "Add field" at bounding box center [1284, 704] width 67 height 23
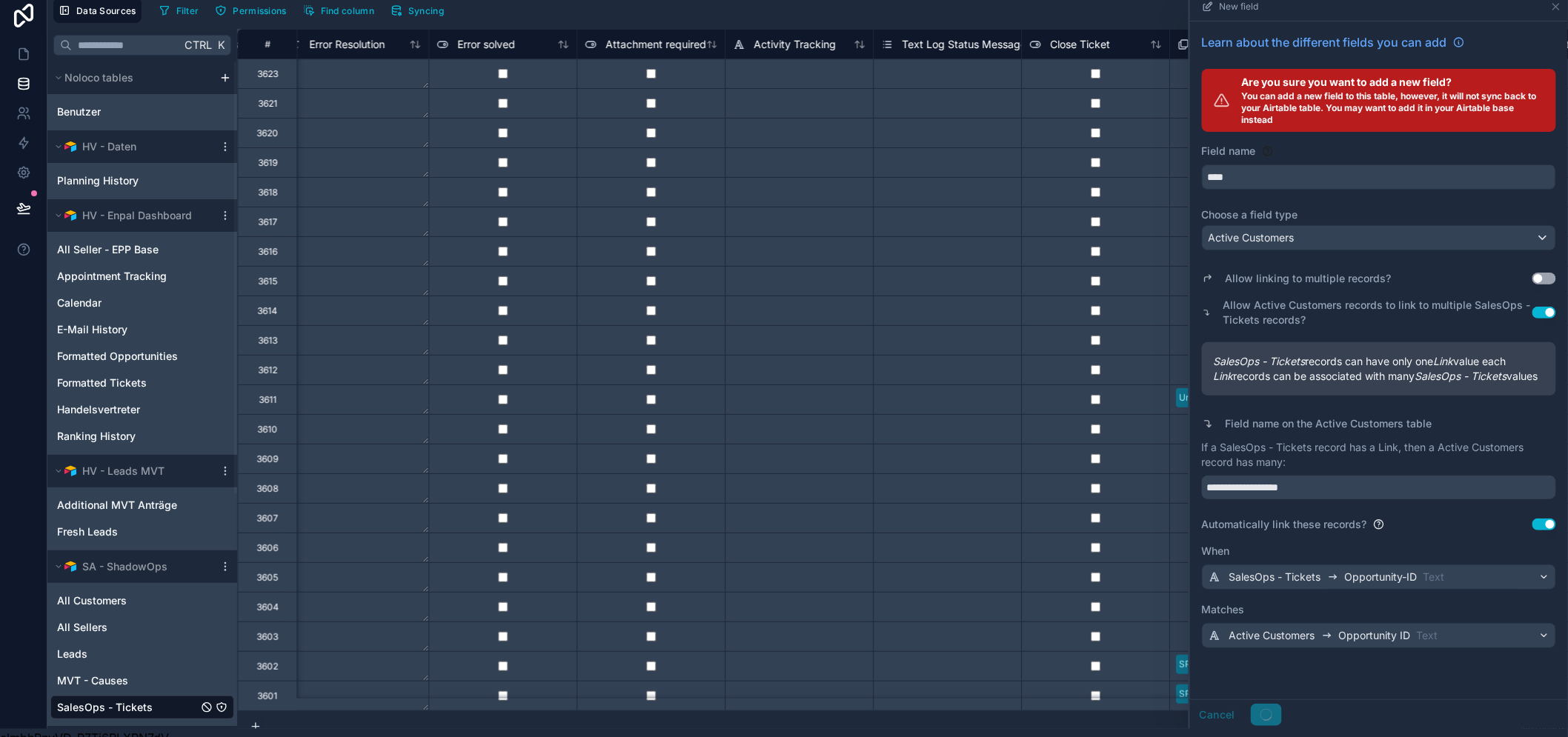
scroll to position [0, 0]
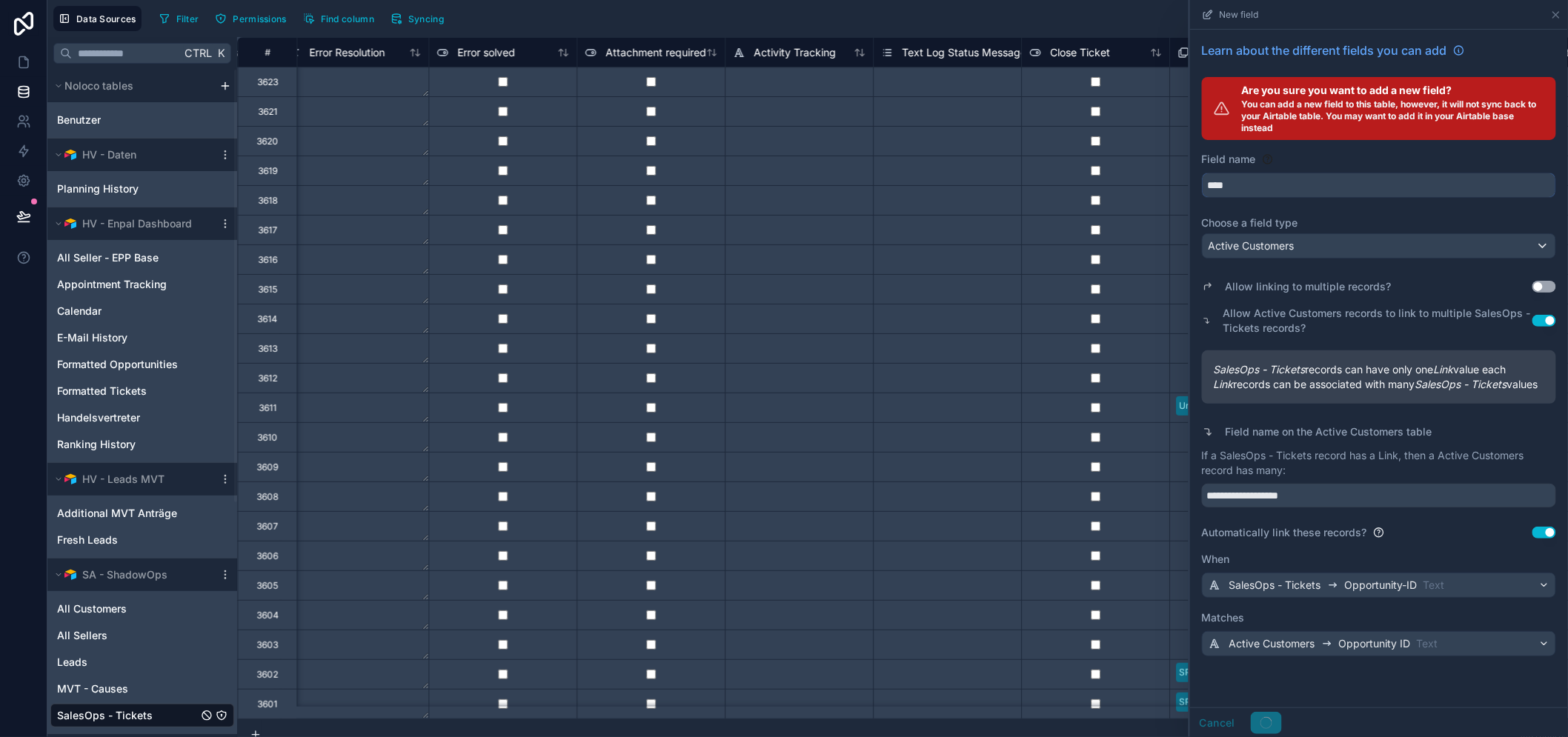
click at [1271, 188] on input "****" at bounding box center [1379, 184] width 352 height 23
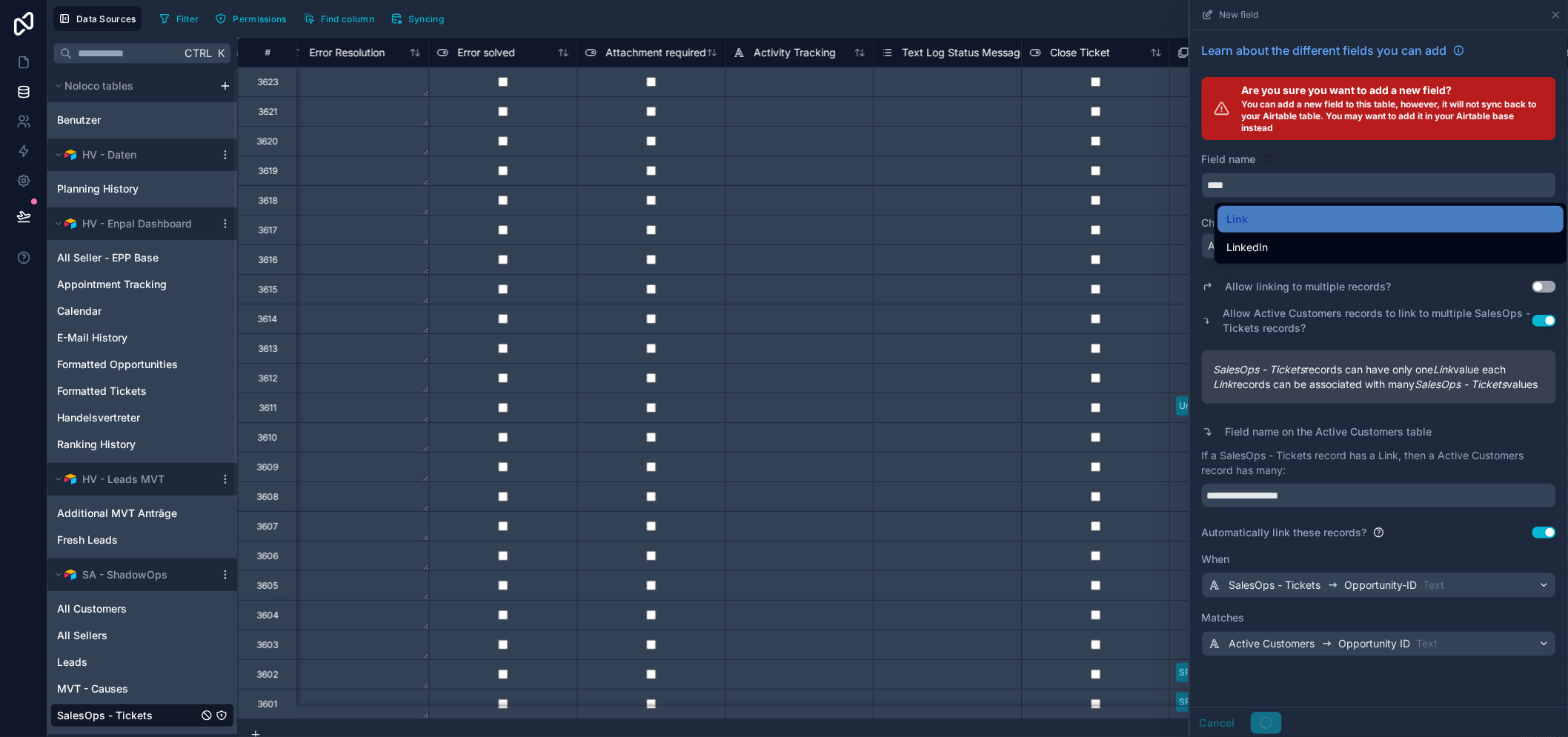
type input "****"
click at [1202, 172] on button "****" at bounding box center [1379, 184] width 354 height 25
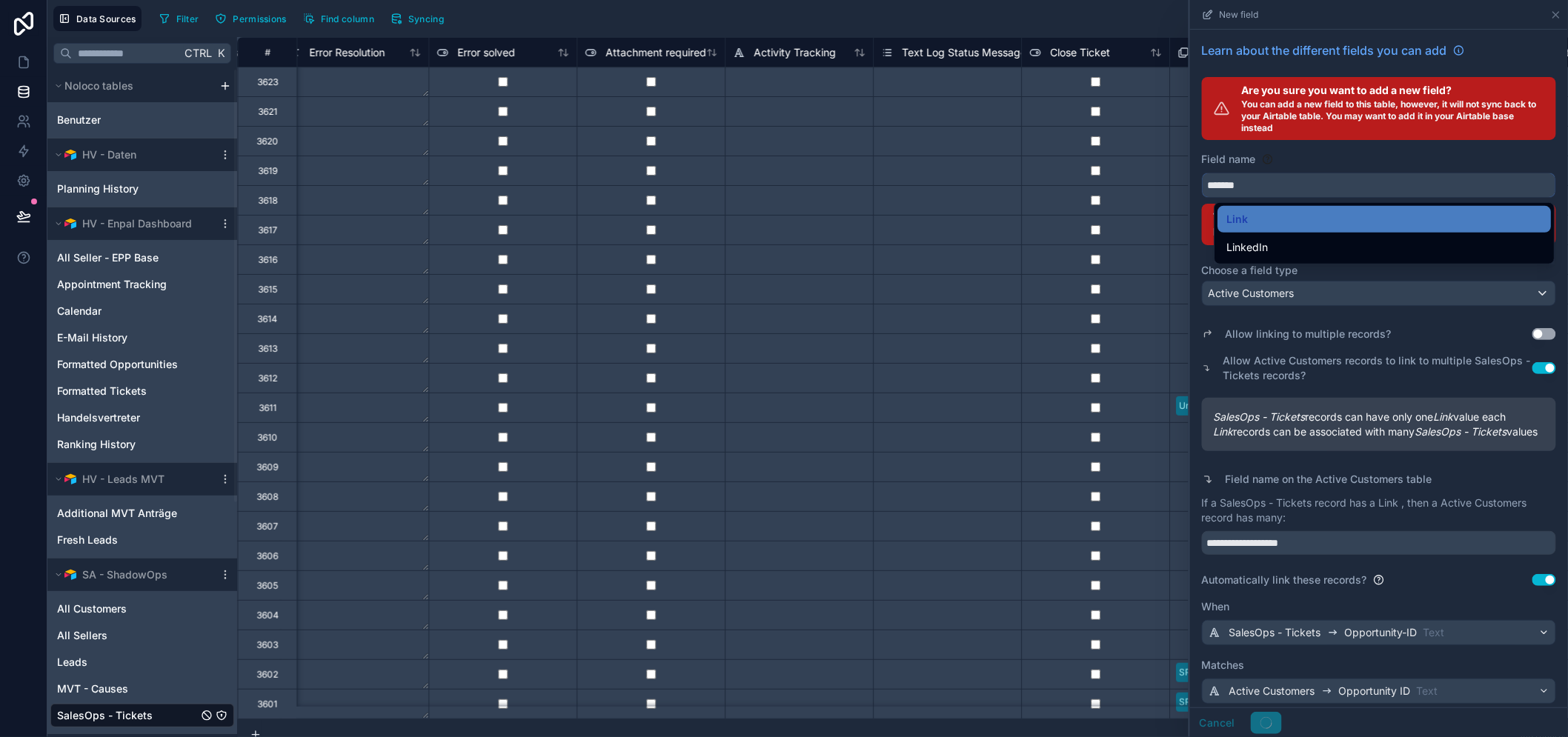
click button "*******" at bounding box center [1379, 184] width 354 height 25
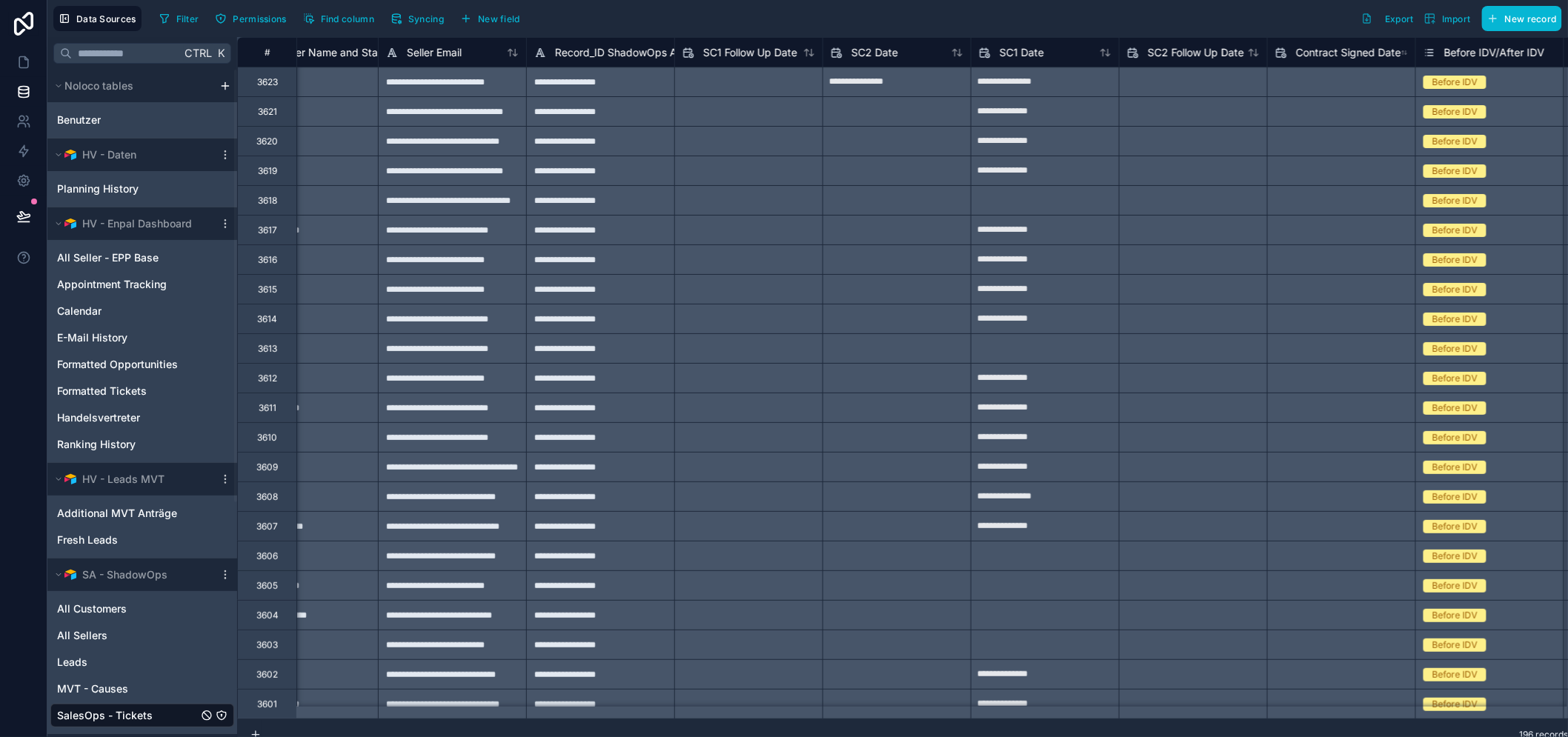
type input "**********"
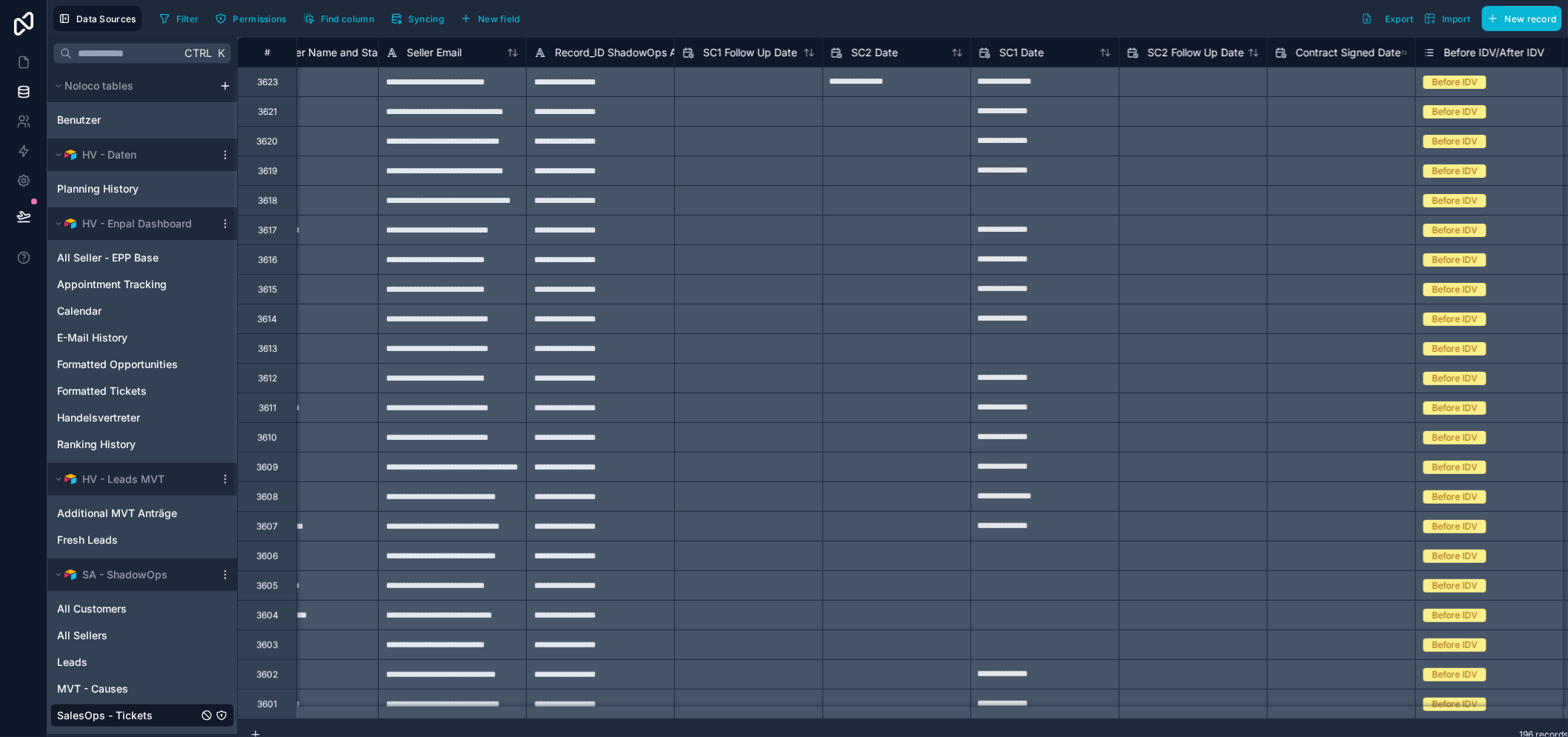
type input "**********"
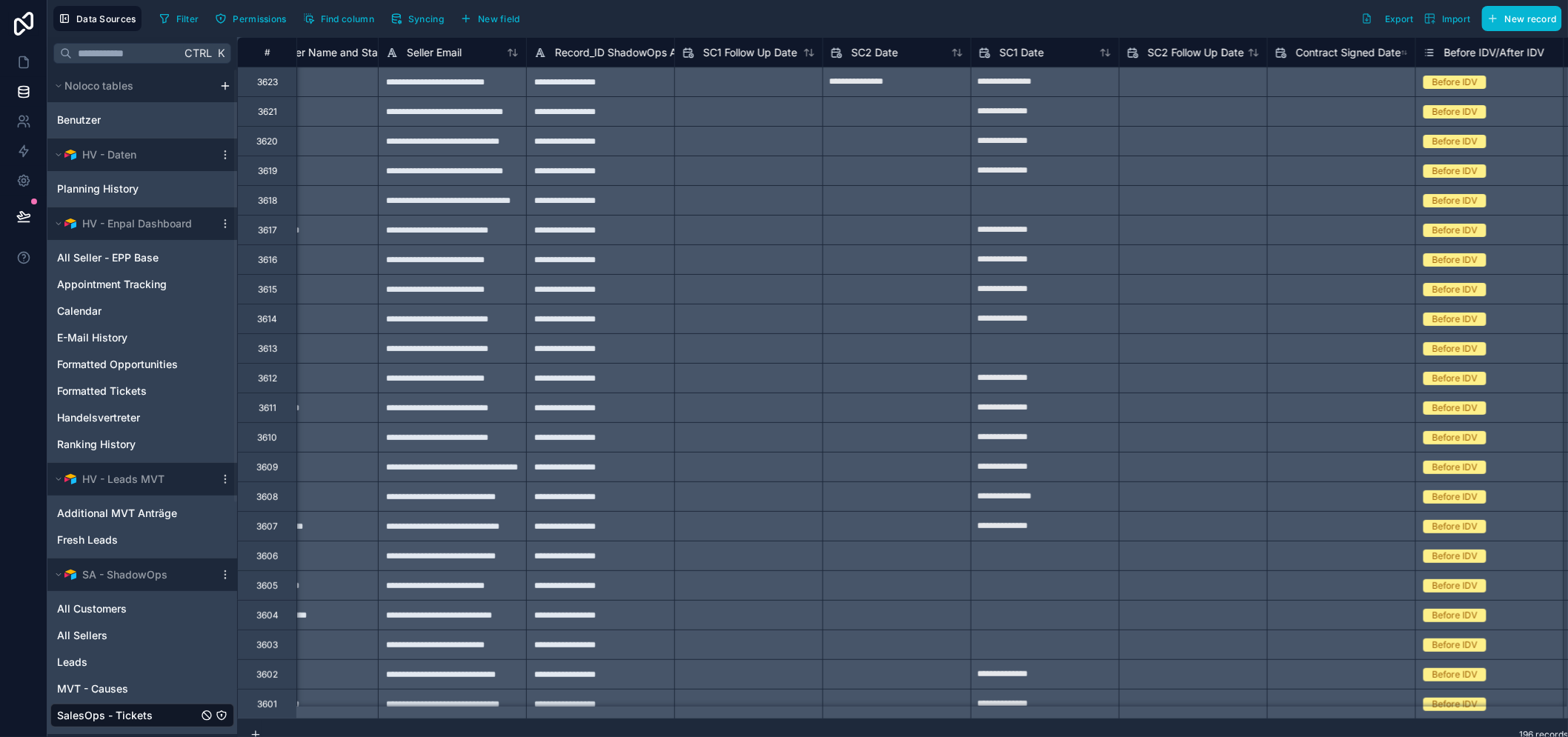
type input "**********"
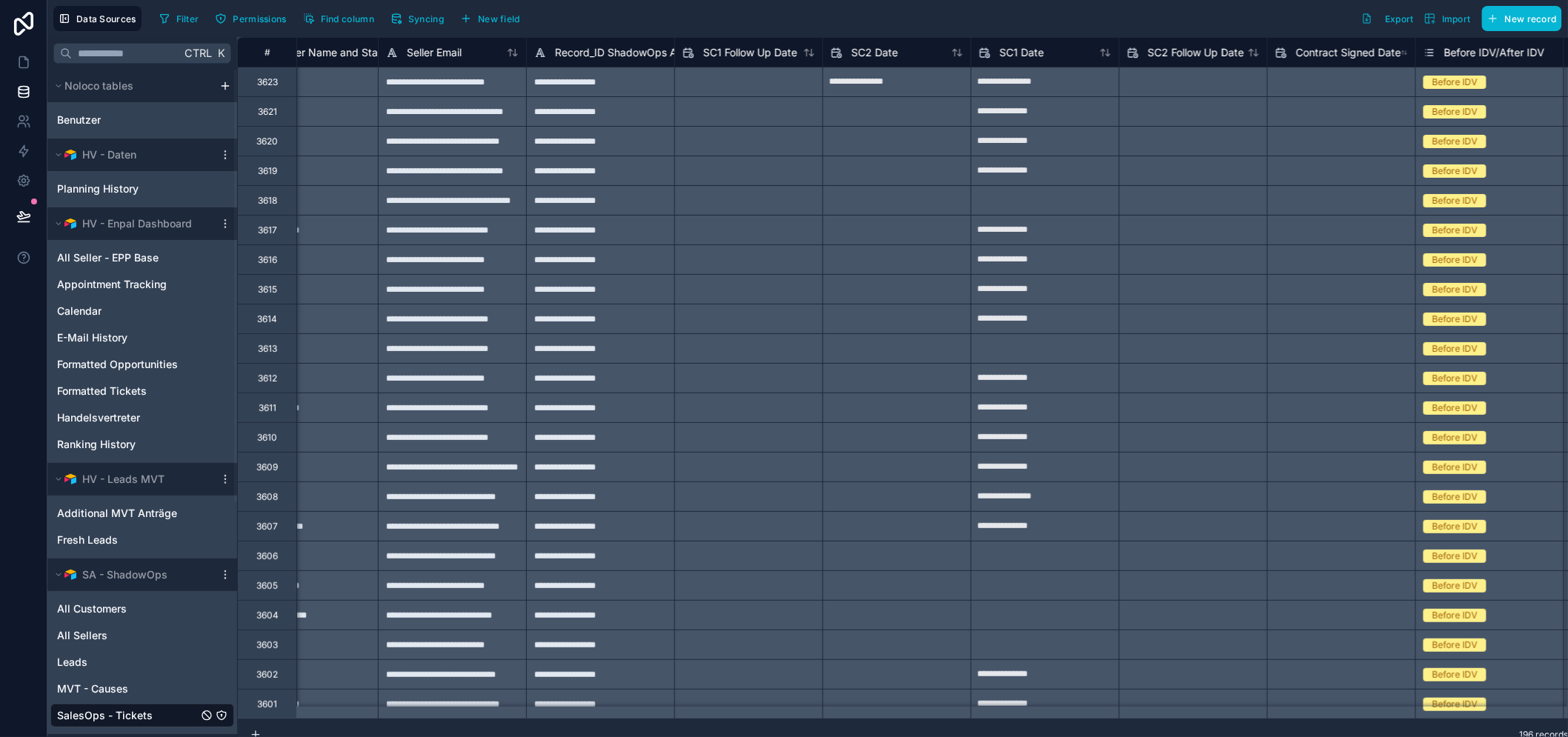
type input "**********"
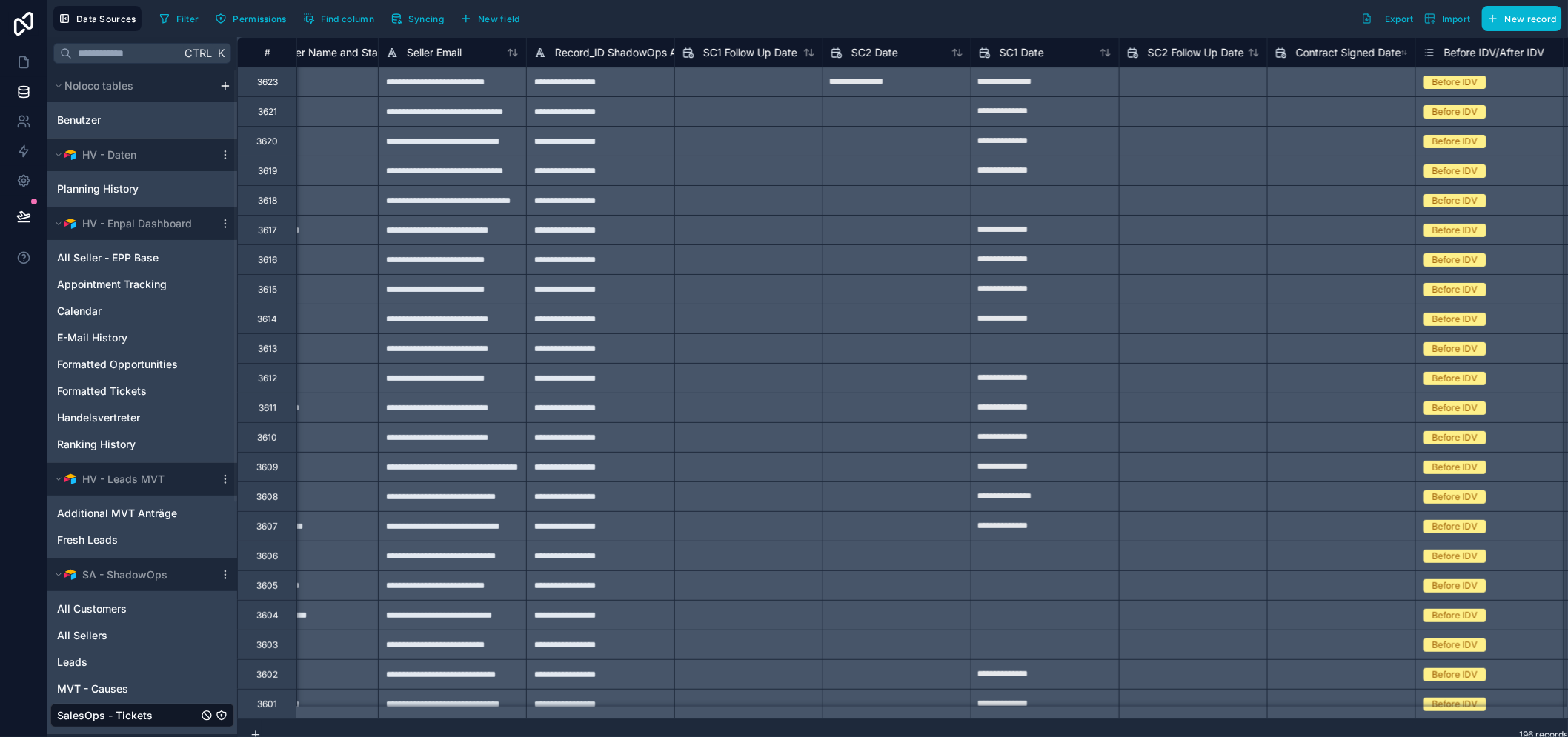
type input "**********"
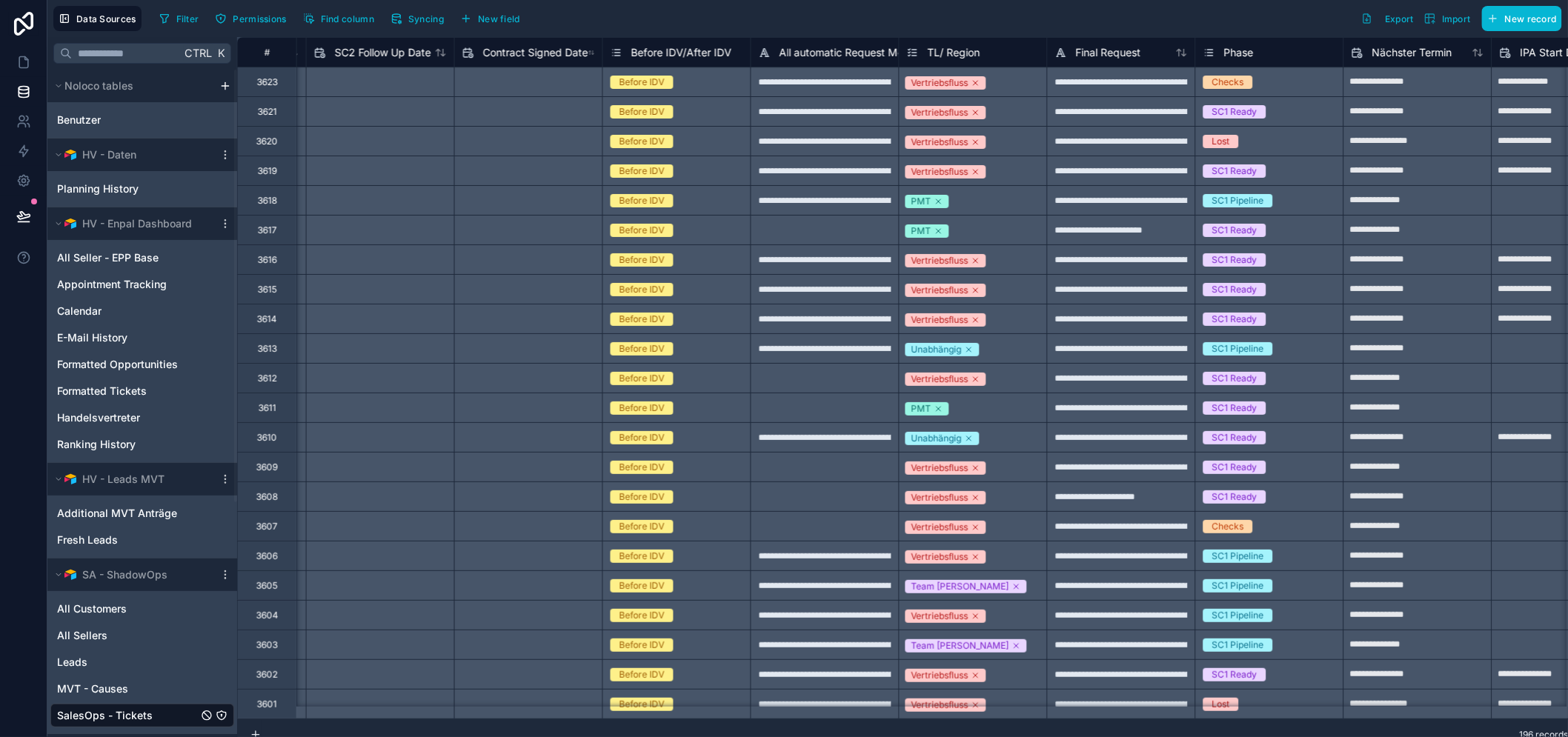
scroll to position [0, 8643]
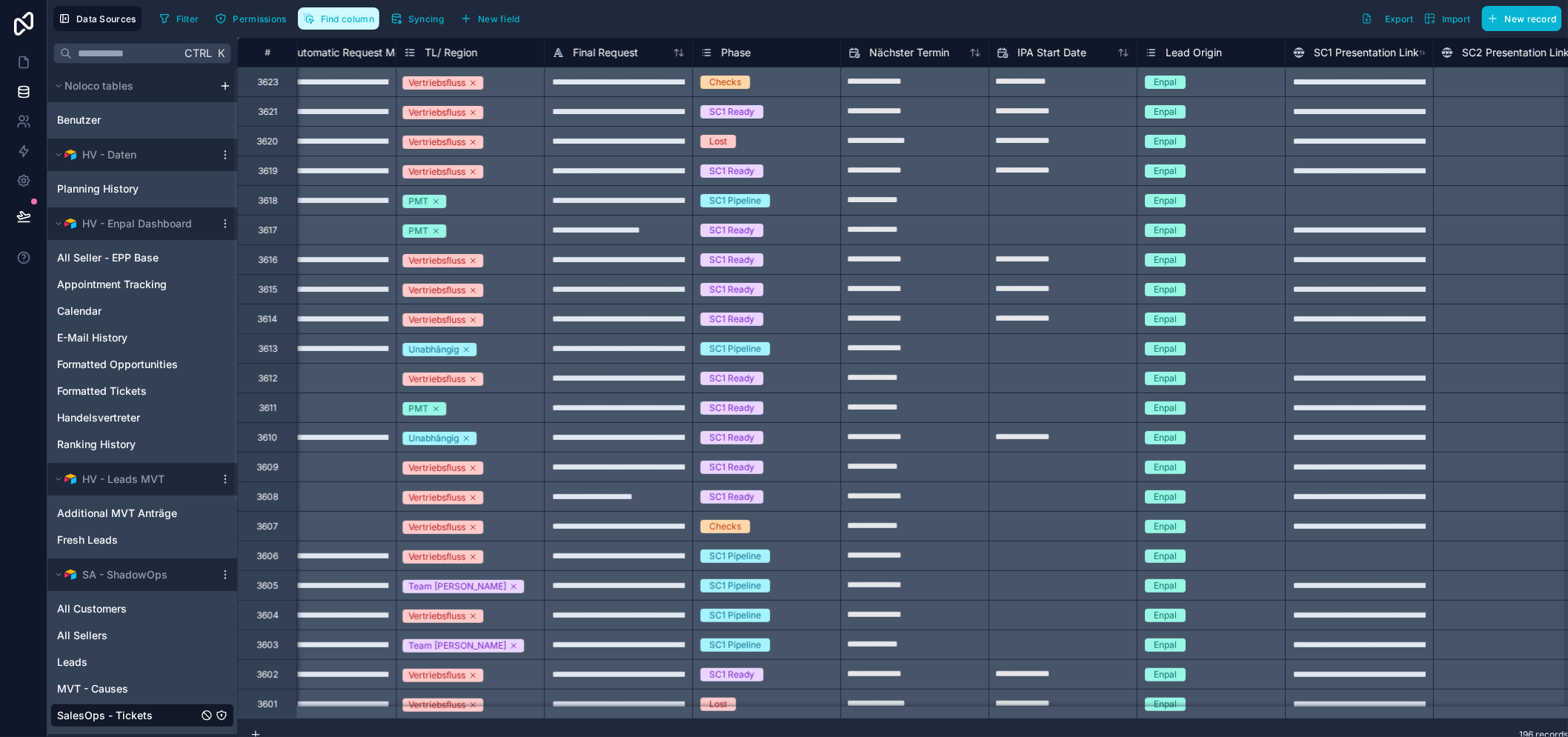
click at [349, 18] on span "Find column" at bounding box center [347, 19] width 54 height 11
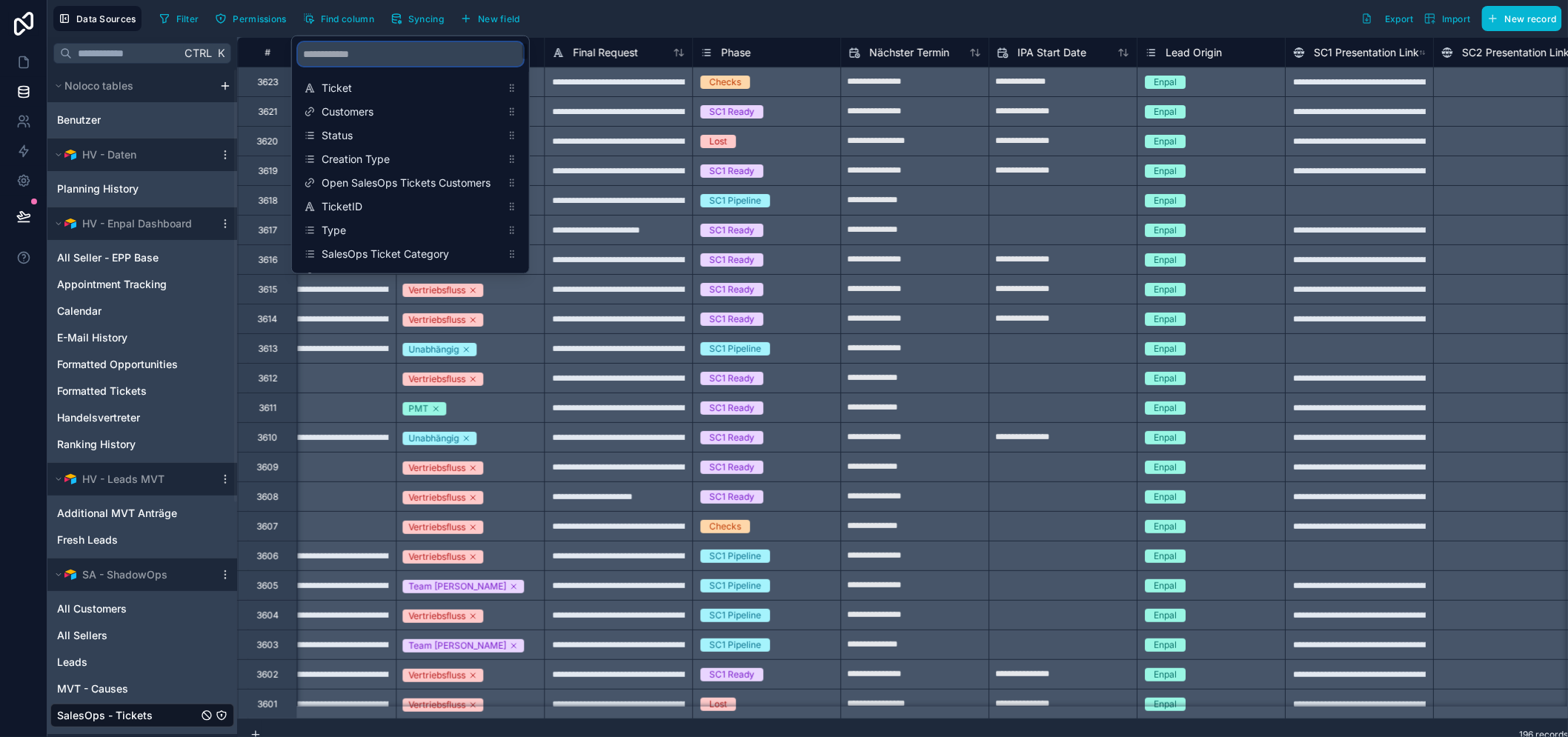
click at [415, 60] on input "scrollable content" at bounding box center [411, 54] width 225 height 23
type input "****"
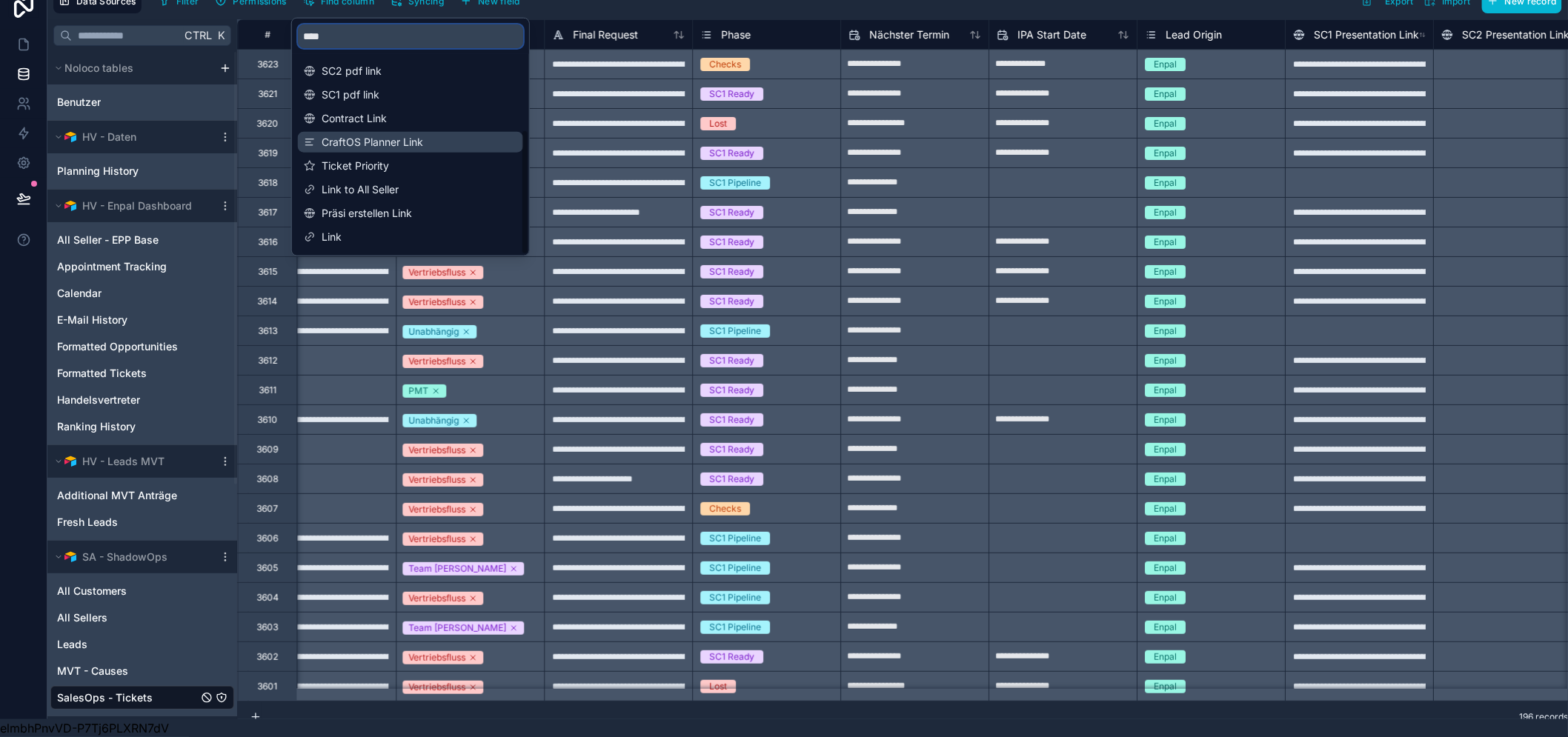
scroll to position [30, 0]
click at [403, 230] on span "Link" at bounding box center [411, 237] width 179 height 15
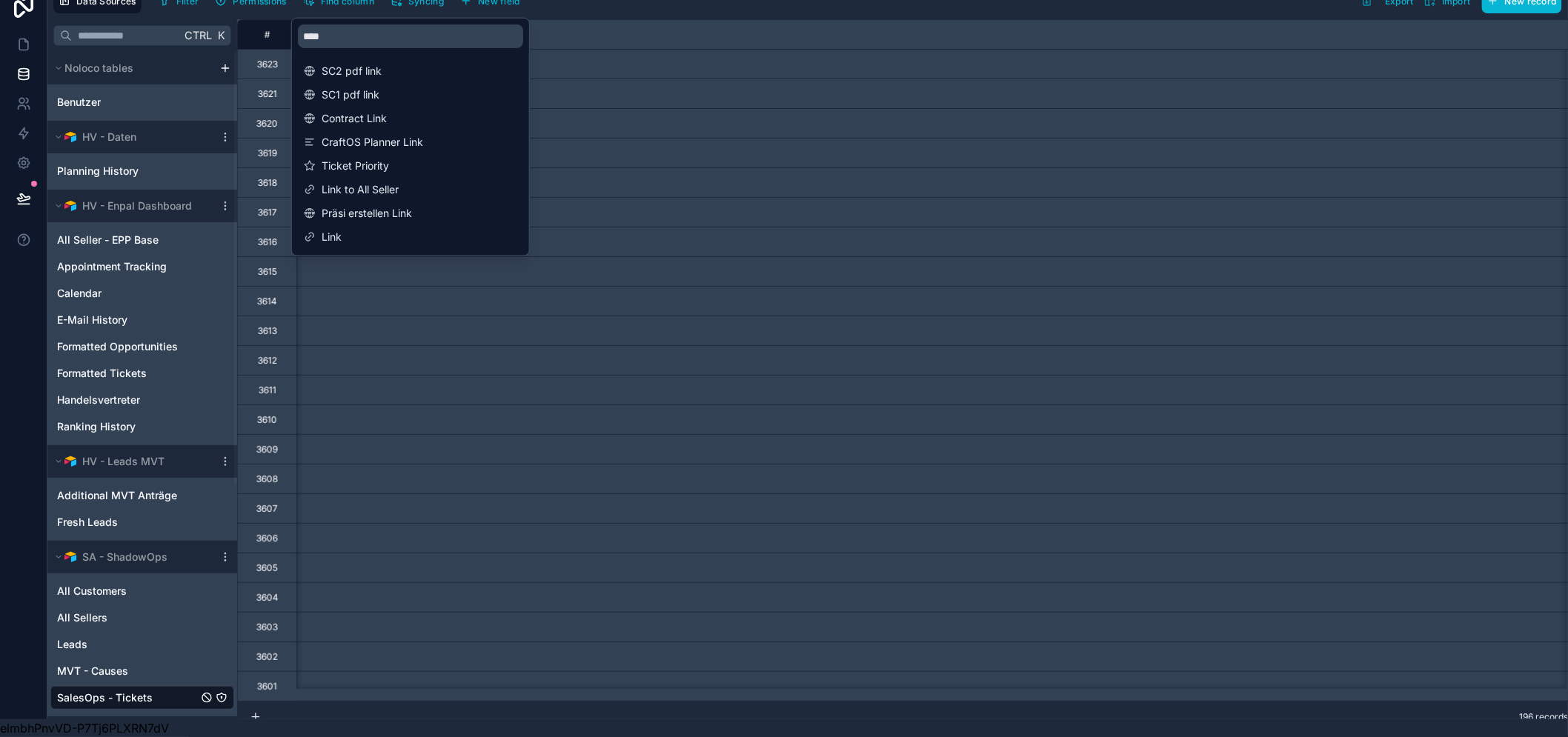
scroll to position [0, 18583]
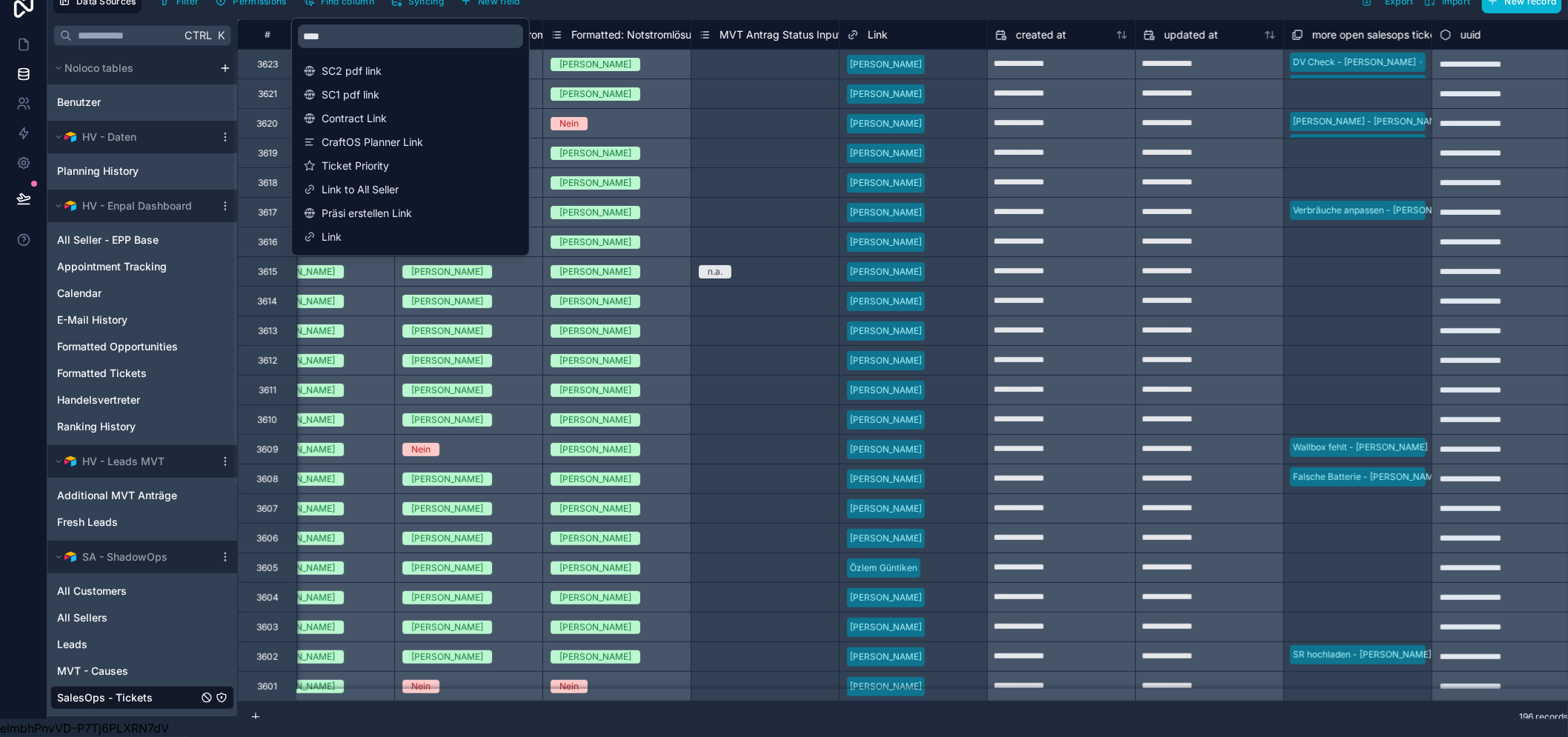
click at [905, 26] on div "Link" at bounding box center [913, 35] width 132 height 18
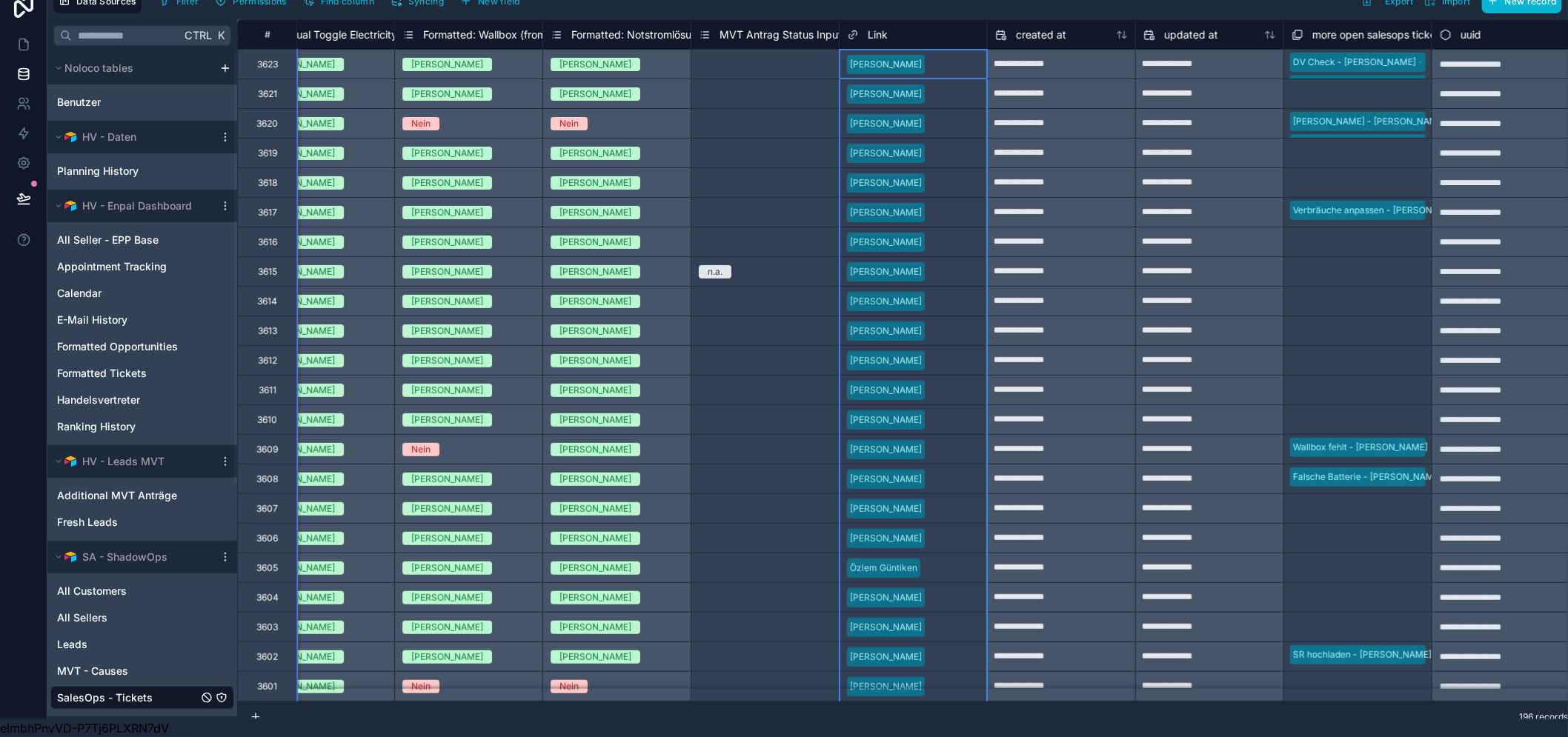
click at [946, 26] on div "Link" at bounding box center [913, 35] width 132 height 18
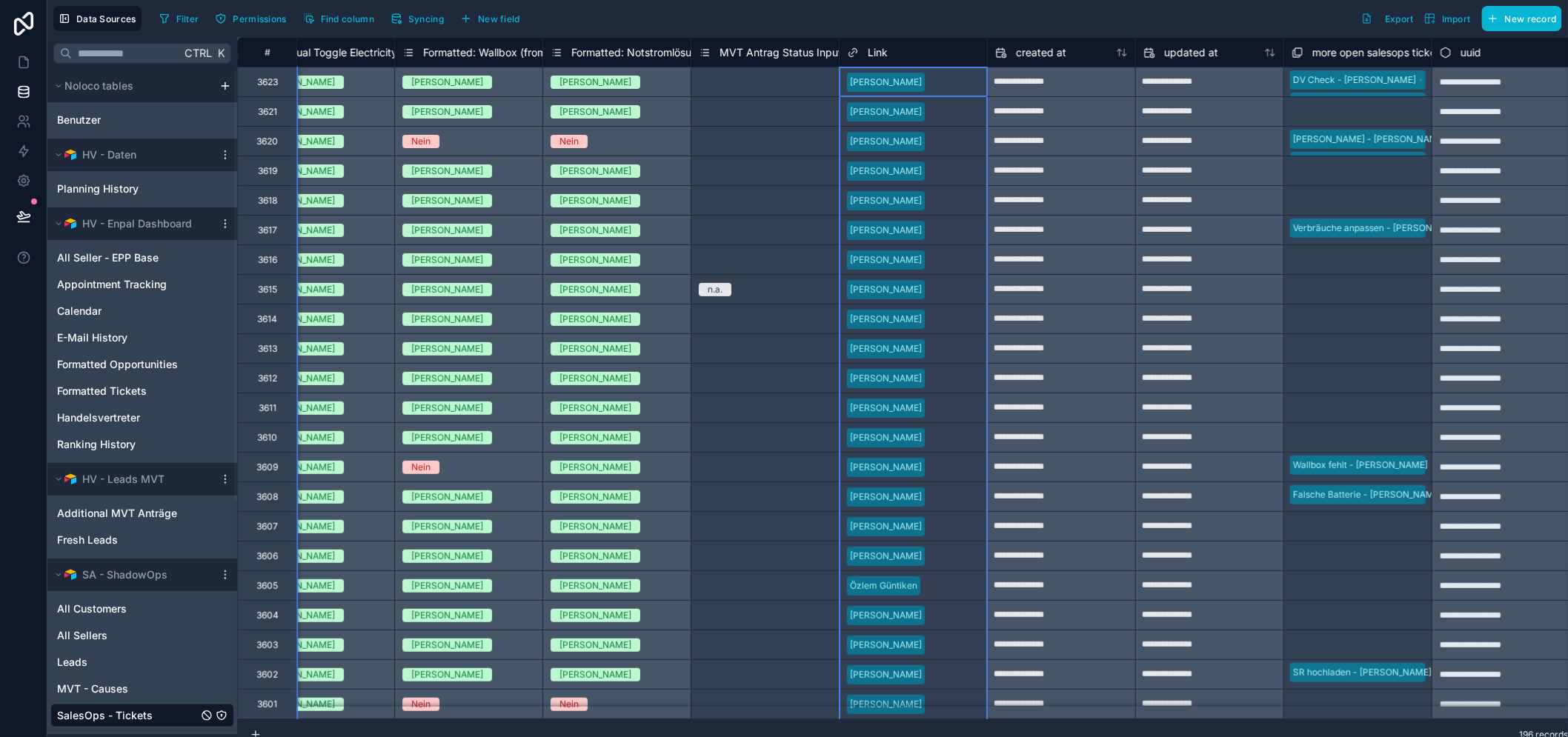
click at [877, 46] on div "Link" at bounding box center [913, 53] width 132 height 18
click at [853, 54] on div "Link" at bounding box center [868, 53] width 41 height 18
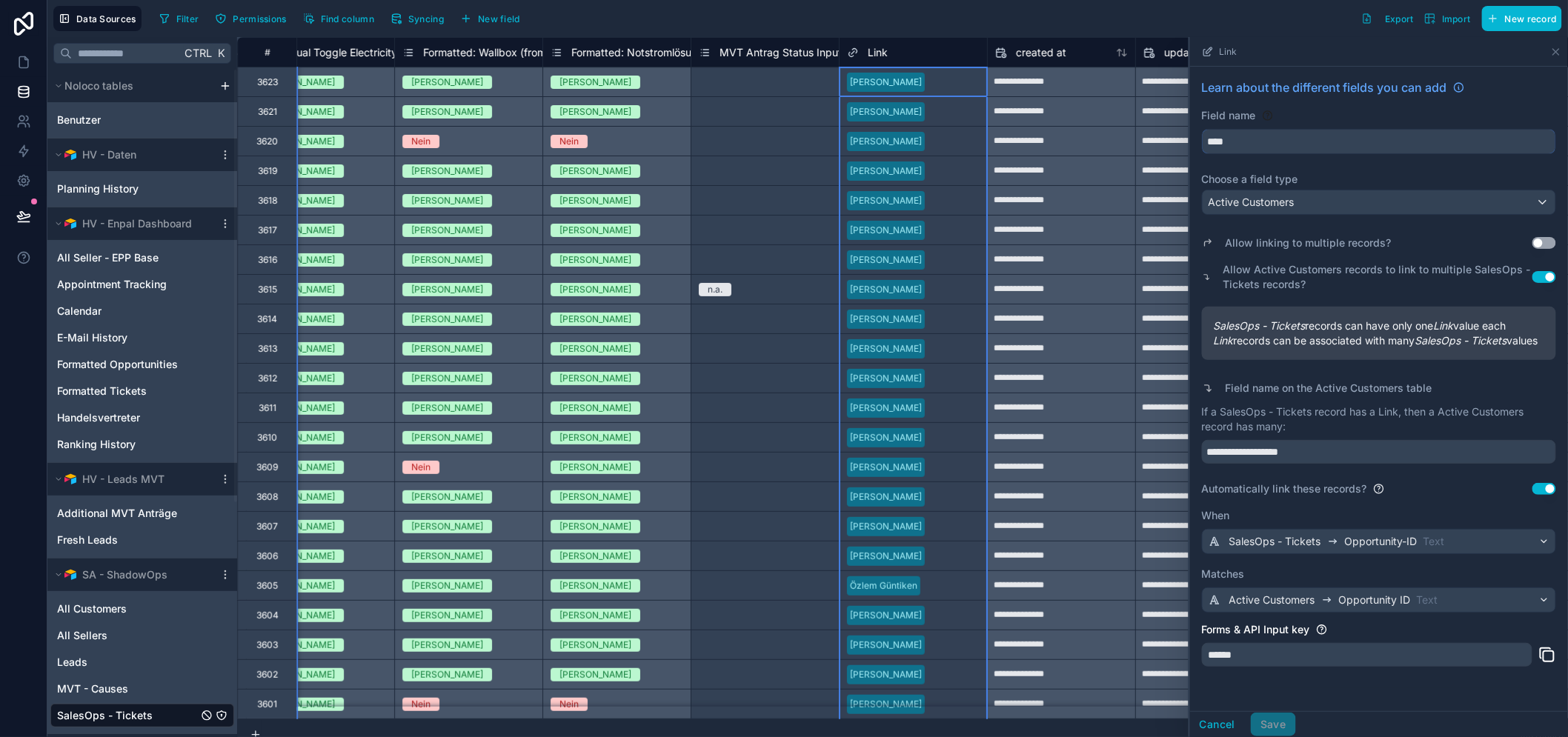
click at [1378, 150] on input "****" at bounding box center [1379, 141] width 352 height 23
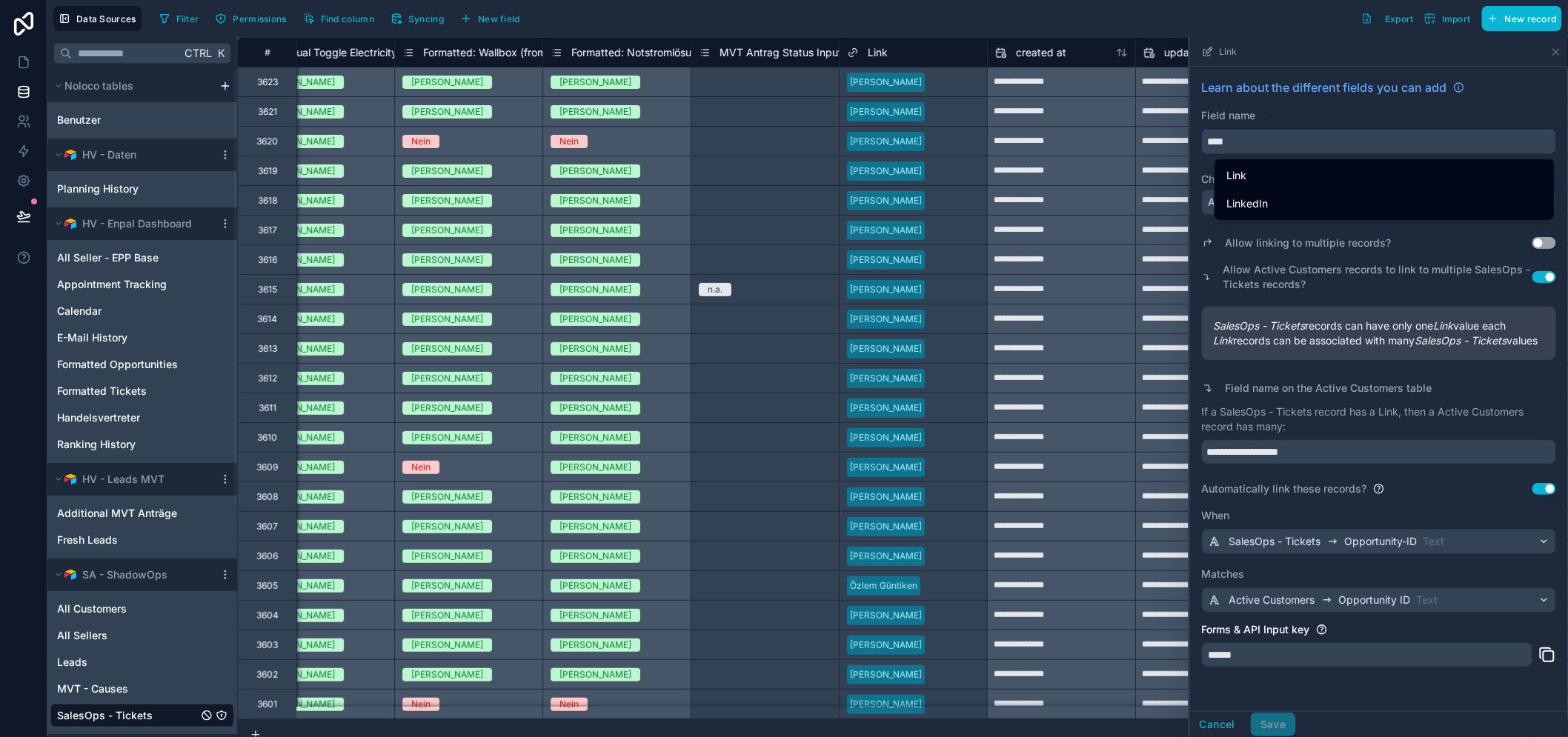
click at [1374, 138] on input "****" at bounding box center [1379, 141] width 352 height 23
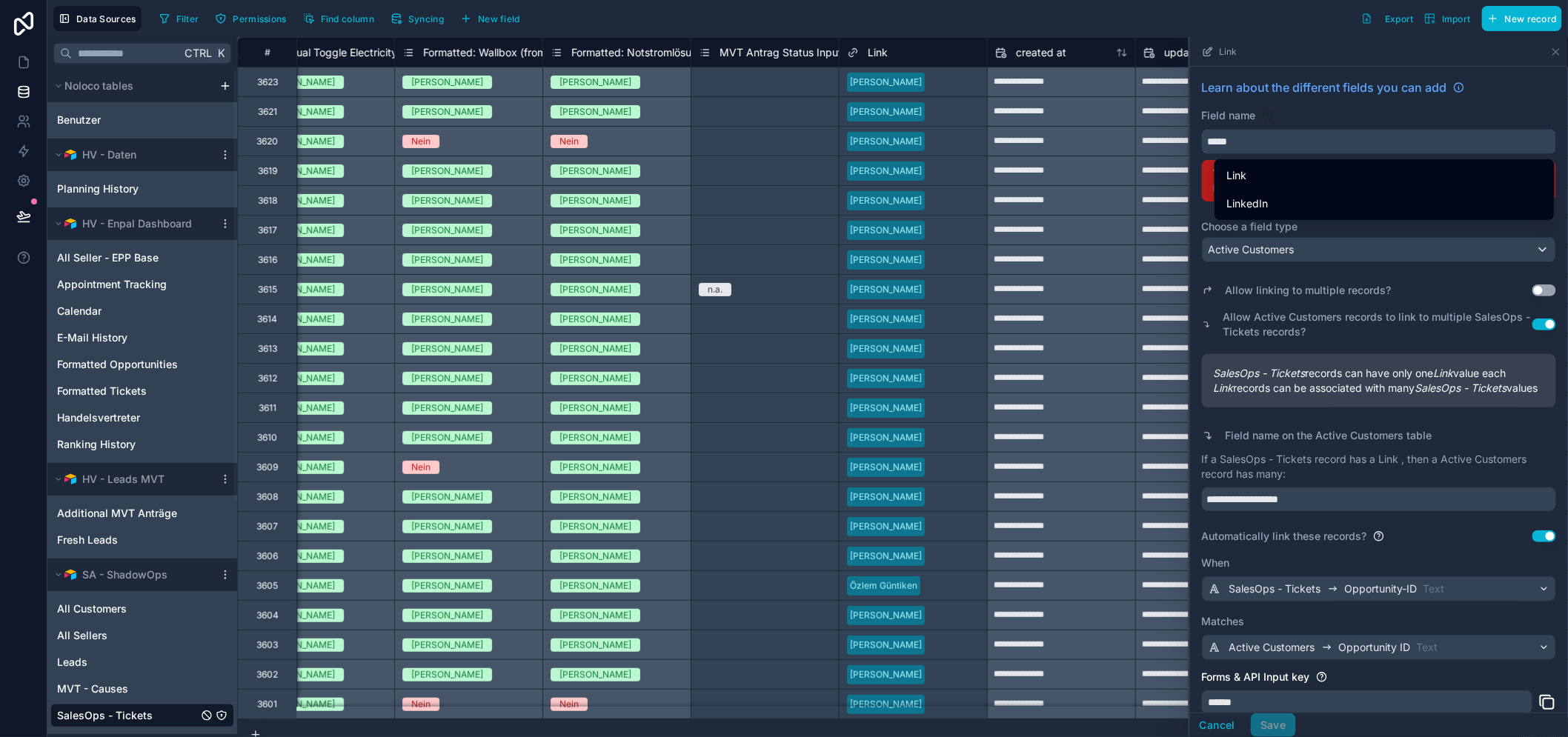
click at [1202, 129] on button "****" at bounding box center [1379, 141] width 354 height 25
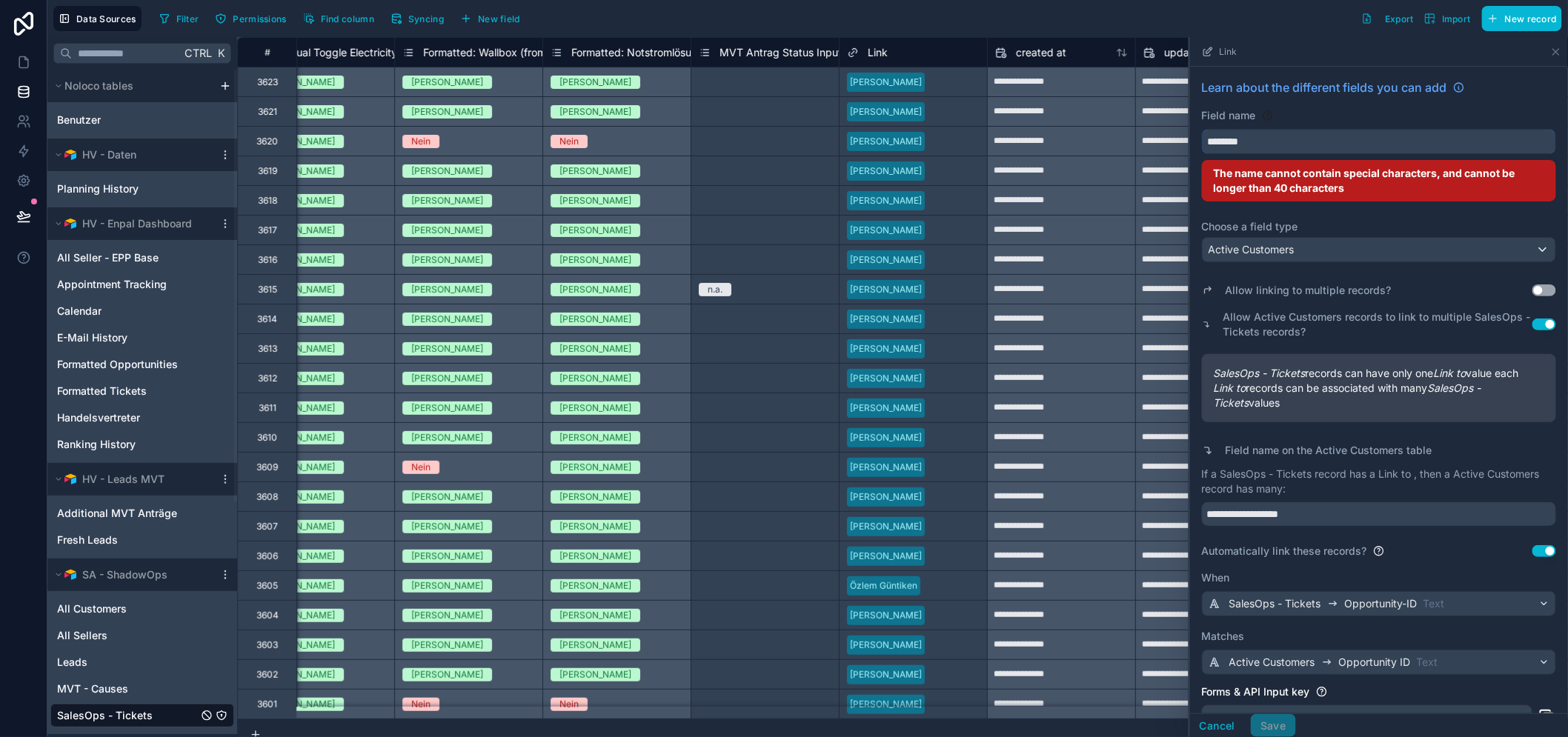
click at [1202, 129] on button "*******" at bounding box center [1379, 141] width 354 height 25
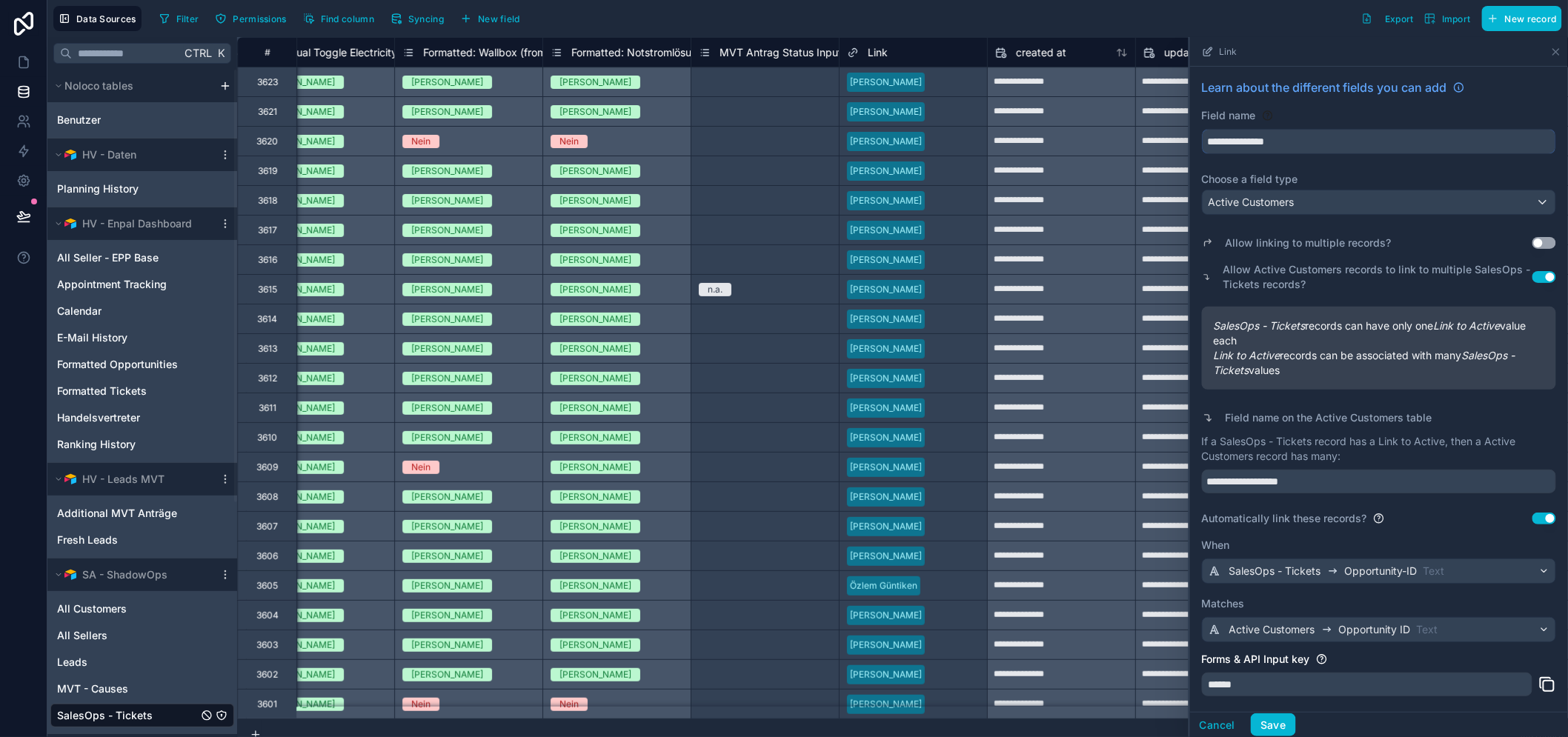
click at [1202, 129] on button "**********" at bounding box center [1379, 141] width 354 height 25
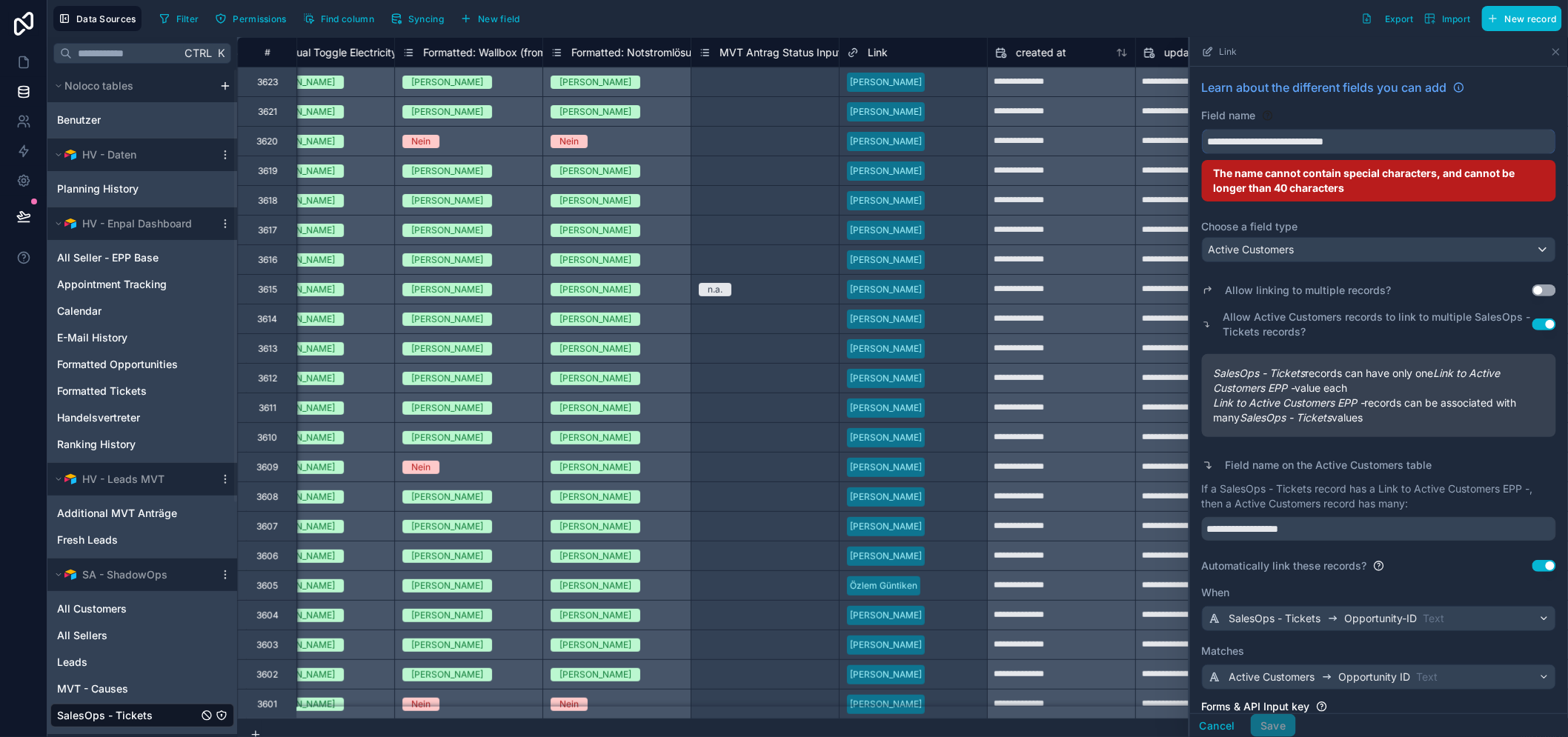
click at [1202, 129] on button "**********" at bounding box center [1379, 141] width 354 height 25
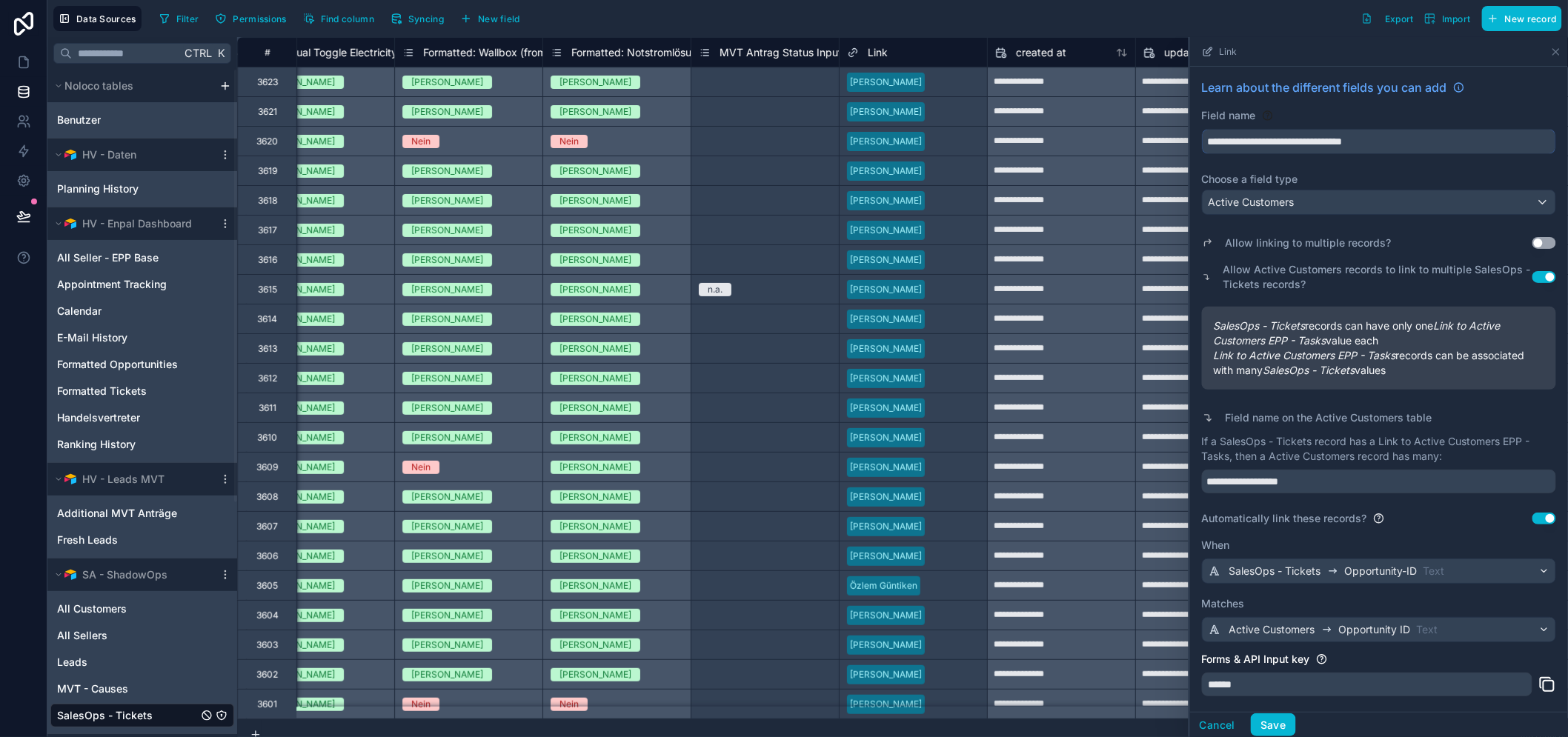
type input "**********"
click at [1473, 116] on div "Field name" at bounding box center [1379, 116] width 354 height 15
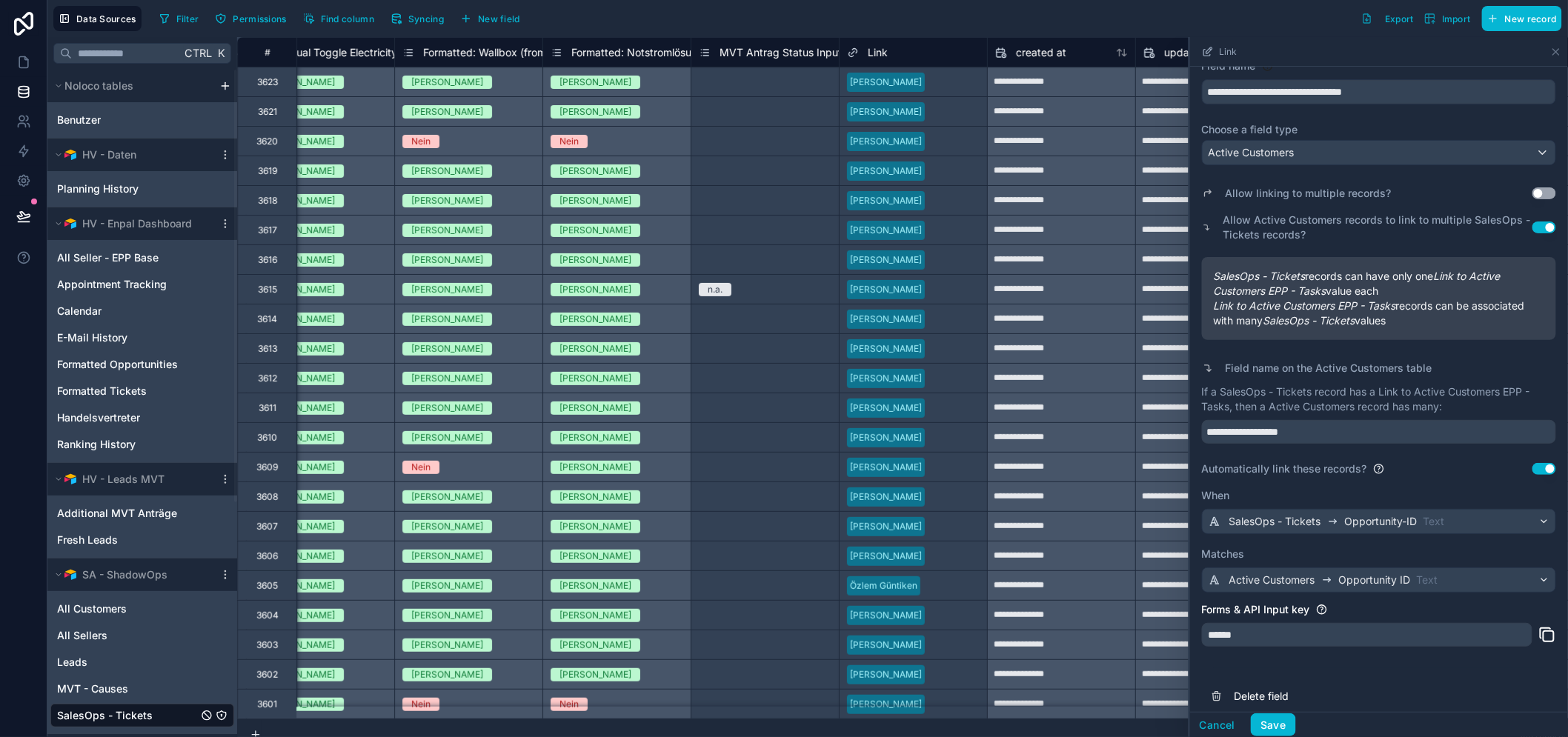
scroll to position [115, 0]
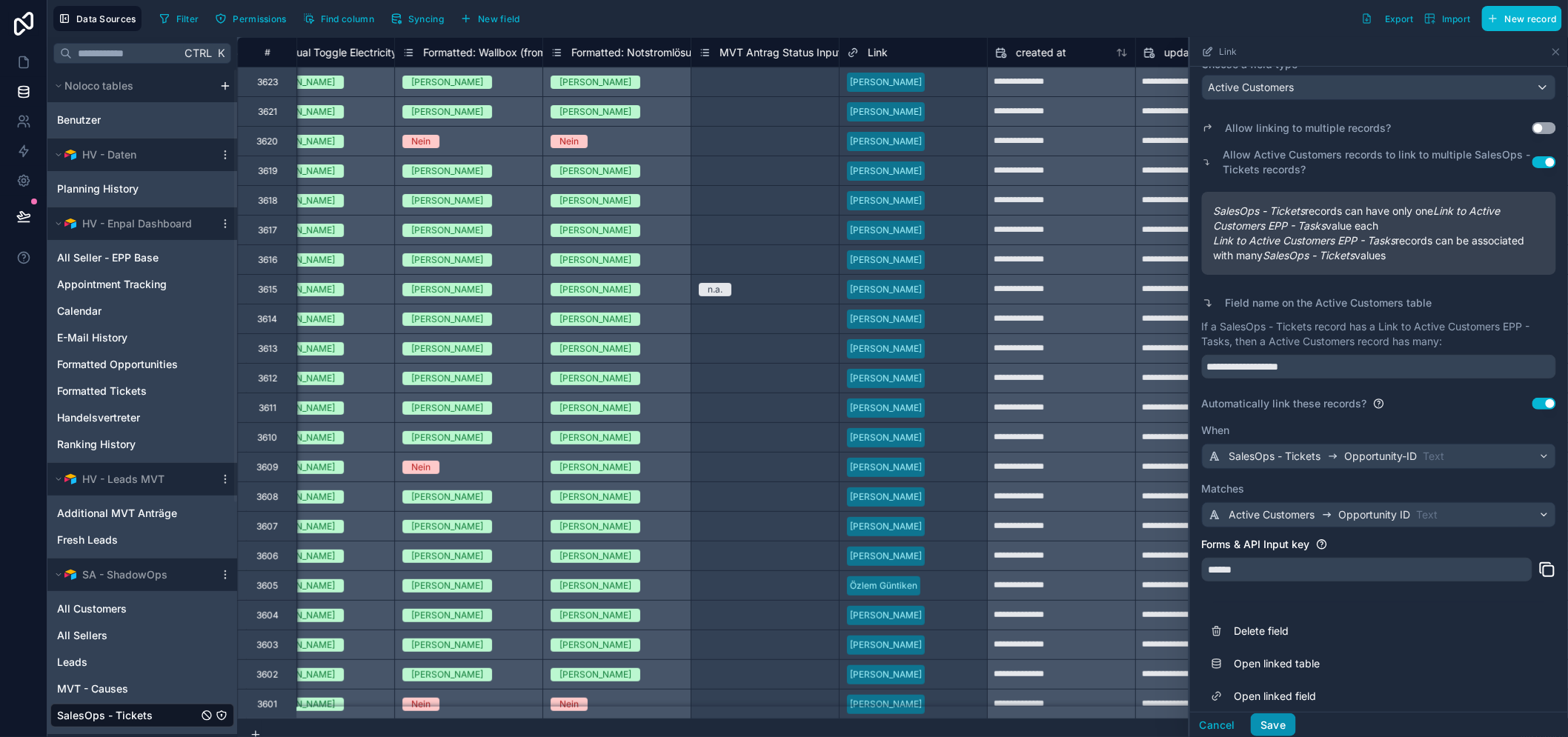
click at [1291, 729] on button "Save" at bounding box center [1272, 724] width 45 height 23
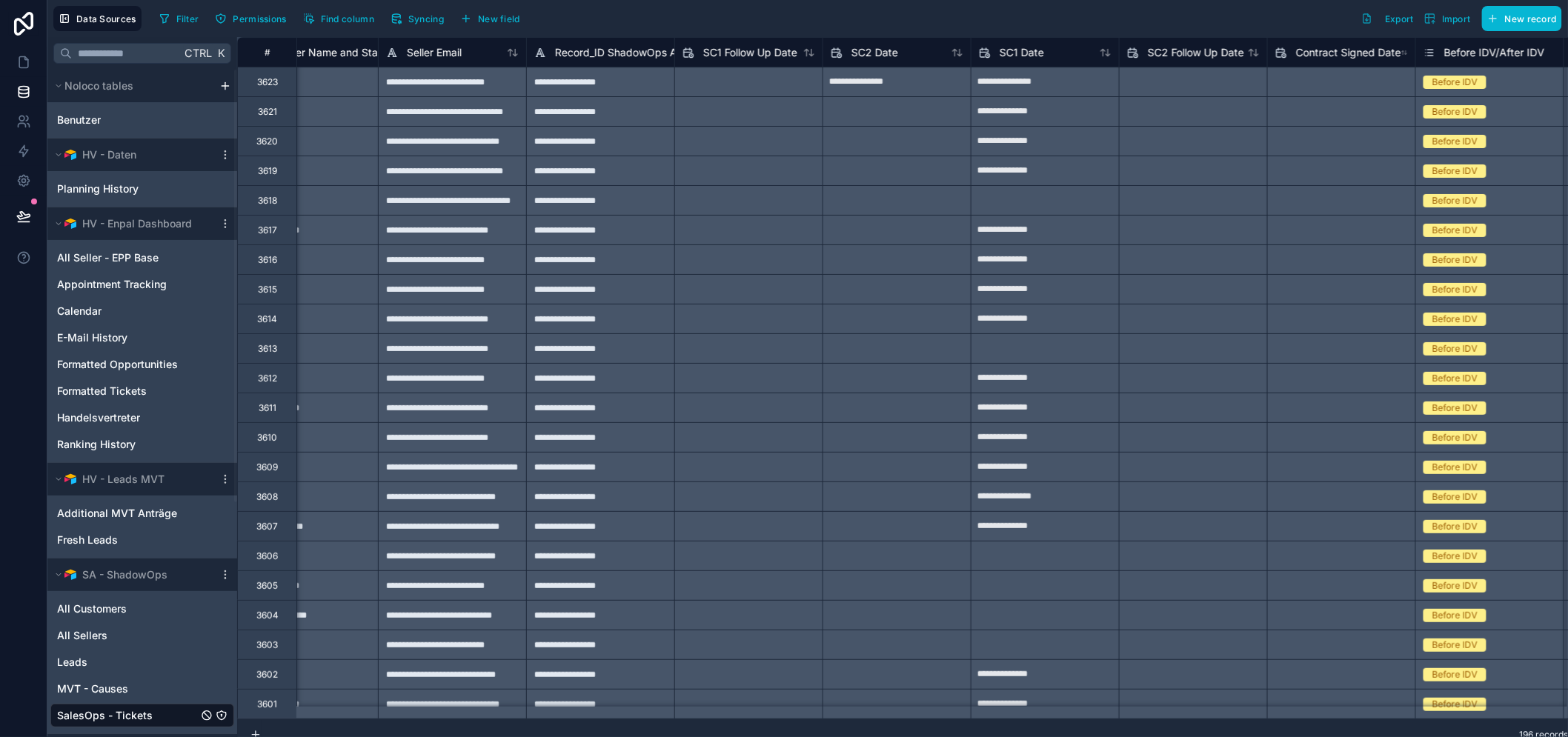
type input "**********"
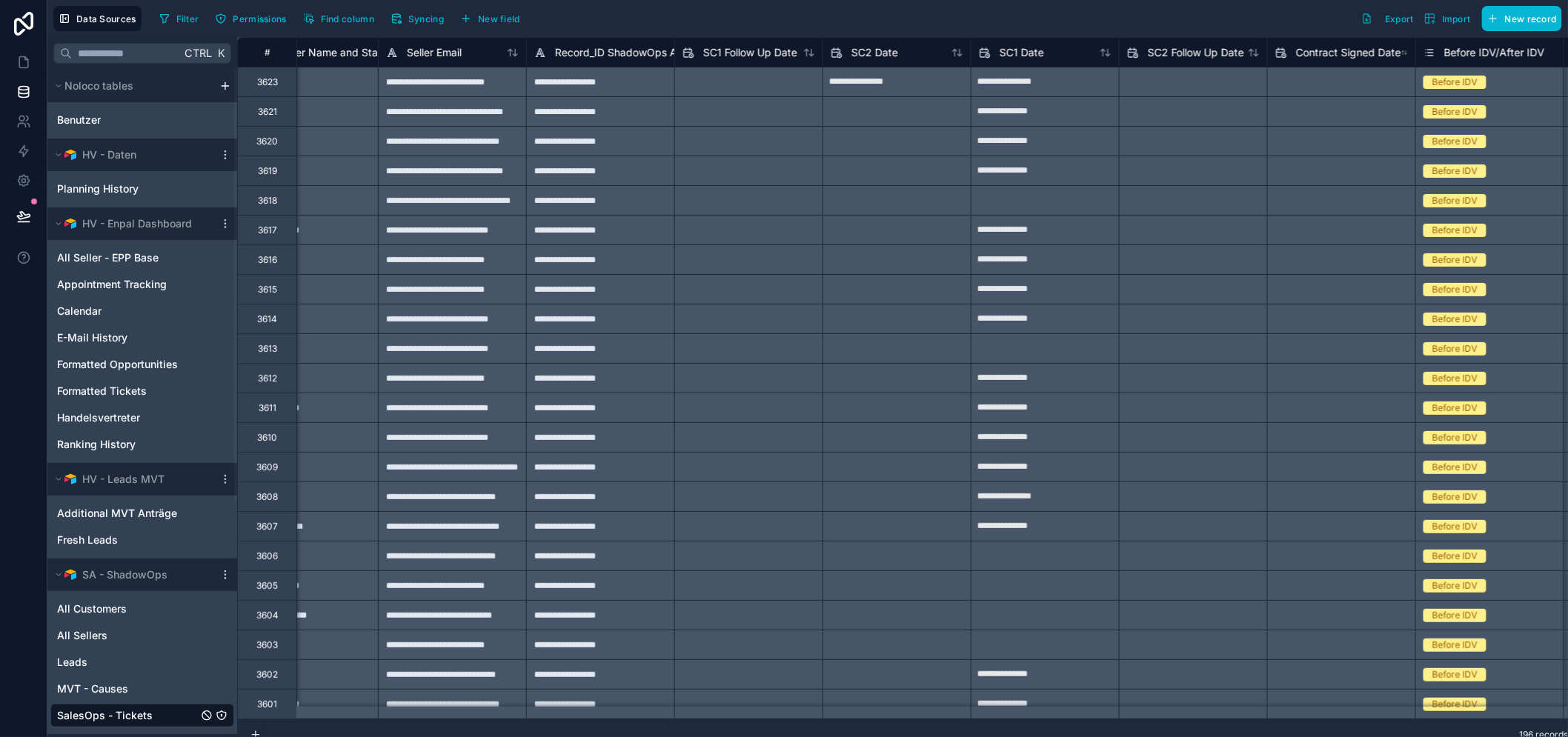
type input "**********"
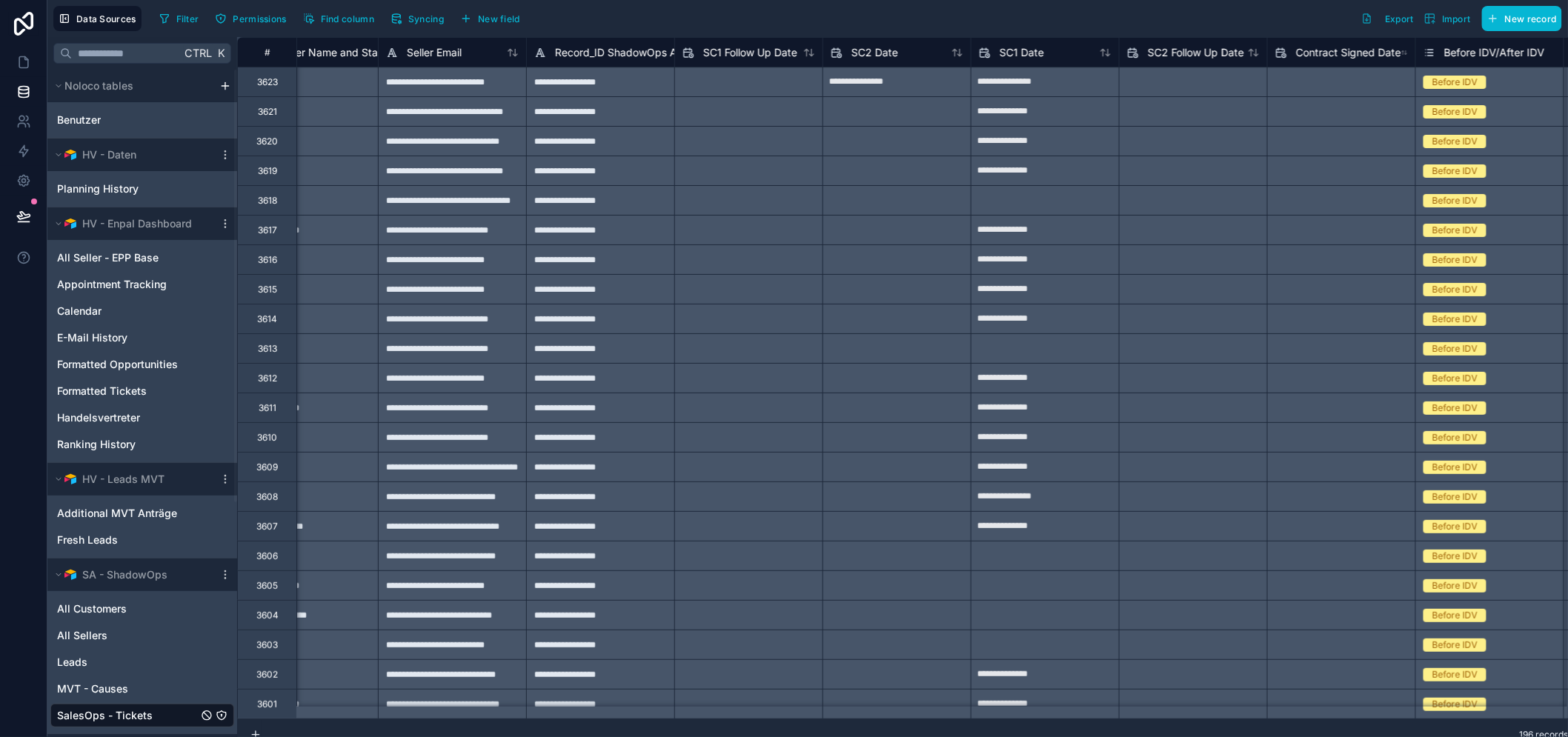
type input "**********"
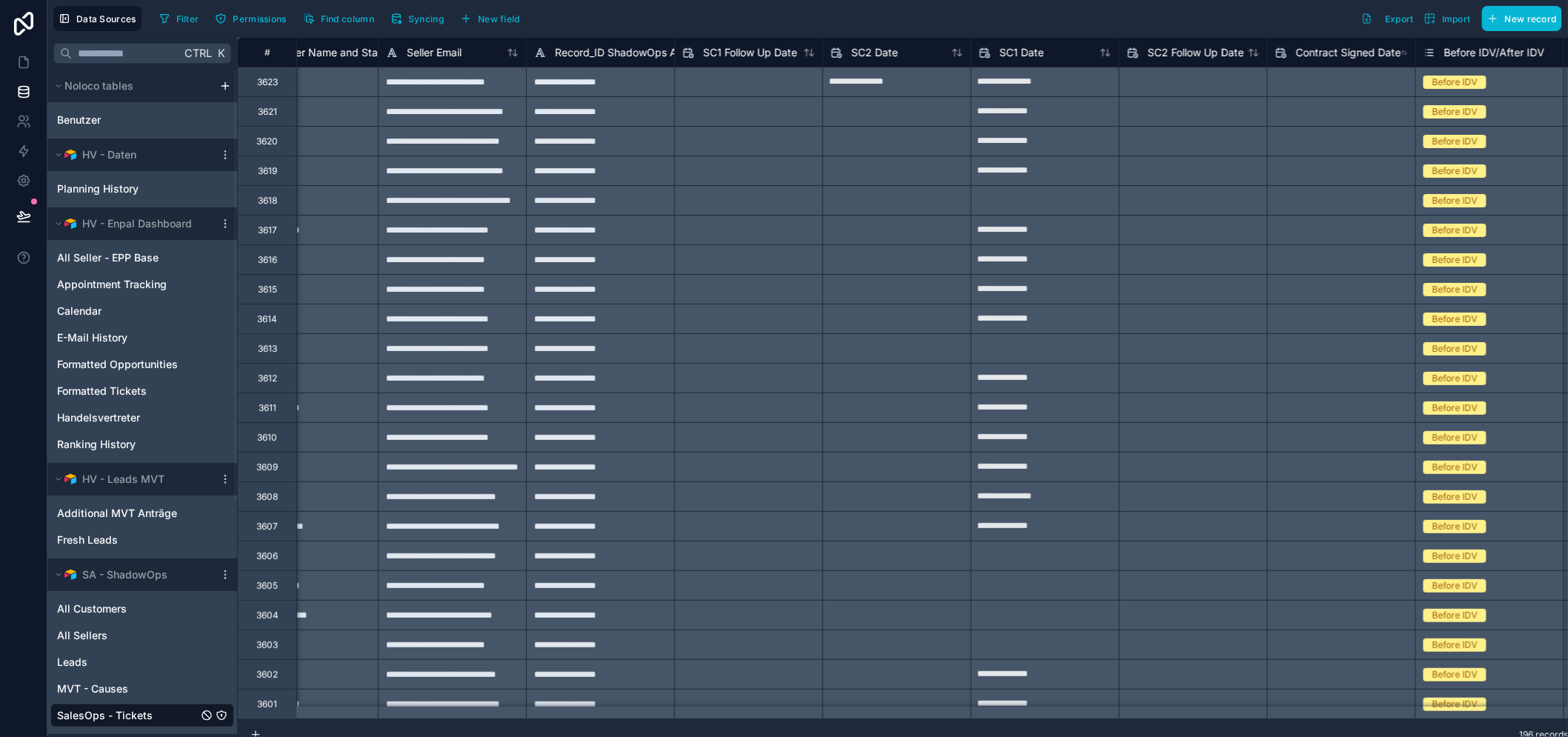
type input "**********"
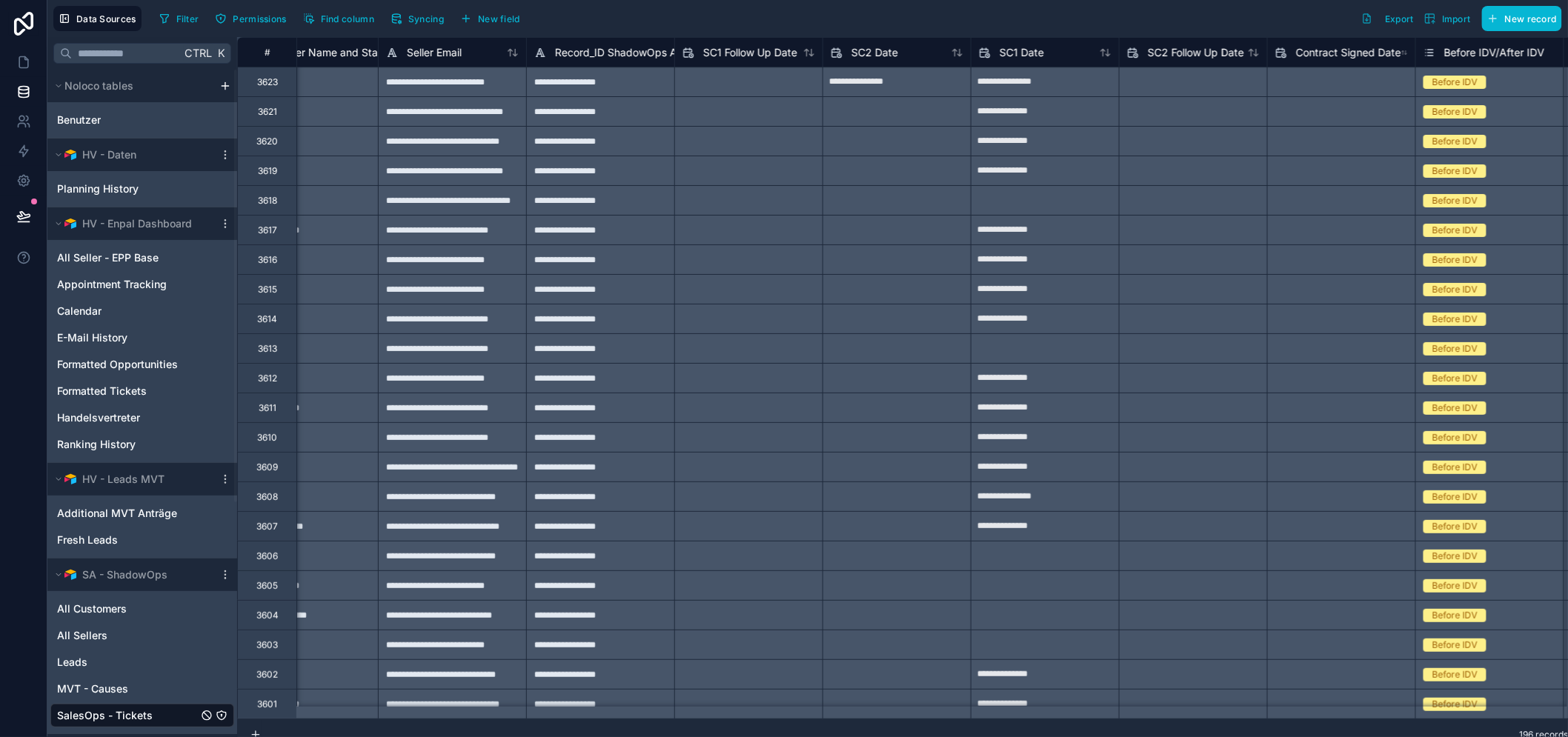
type input "**********"
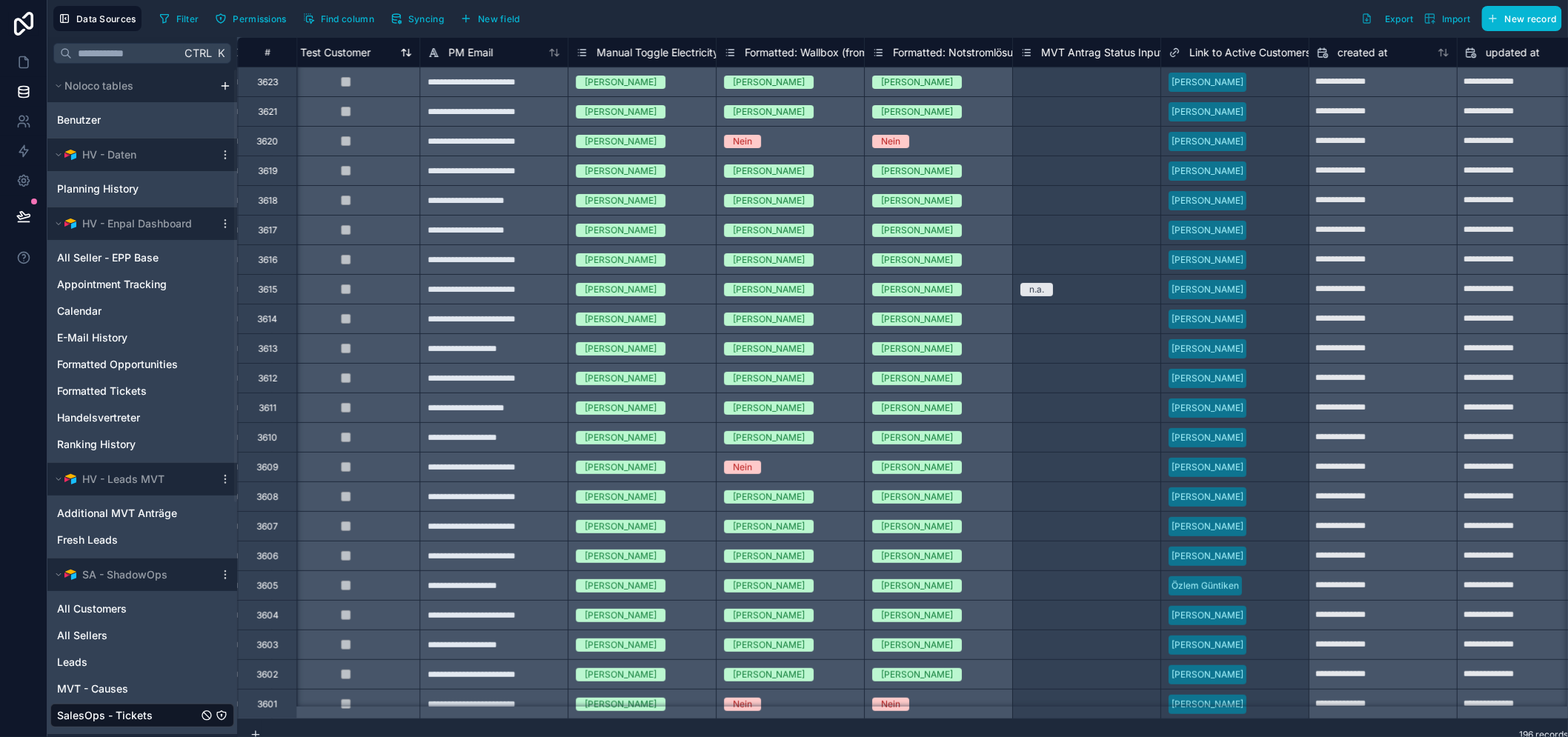
scroll to position [0, 18274]
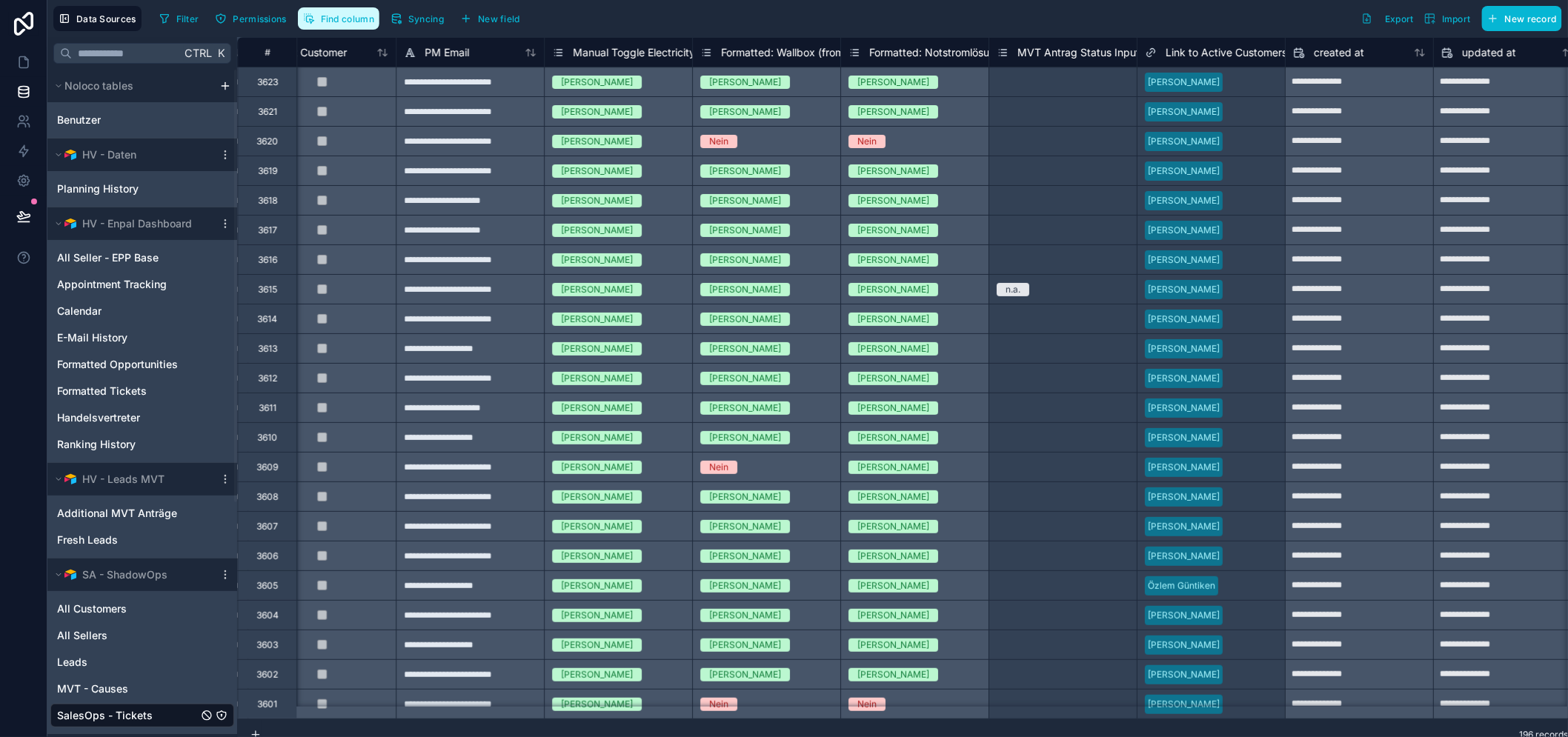
click at [351, 18] on span "Find column" at bounding box center [347, 19] width 54 height 11
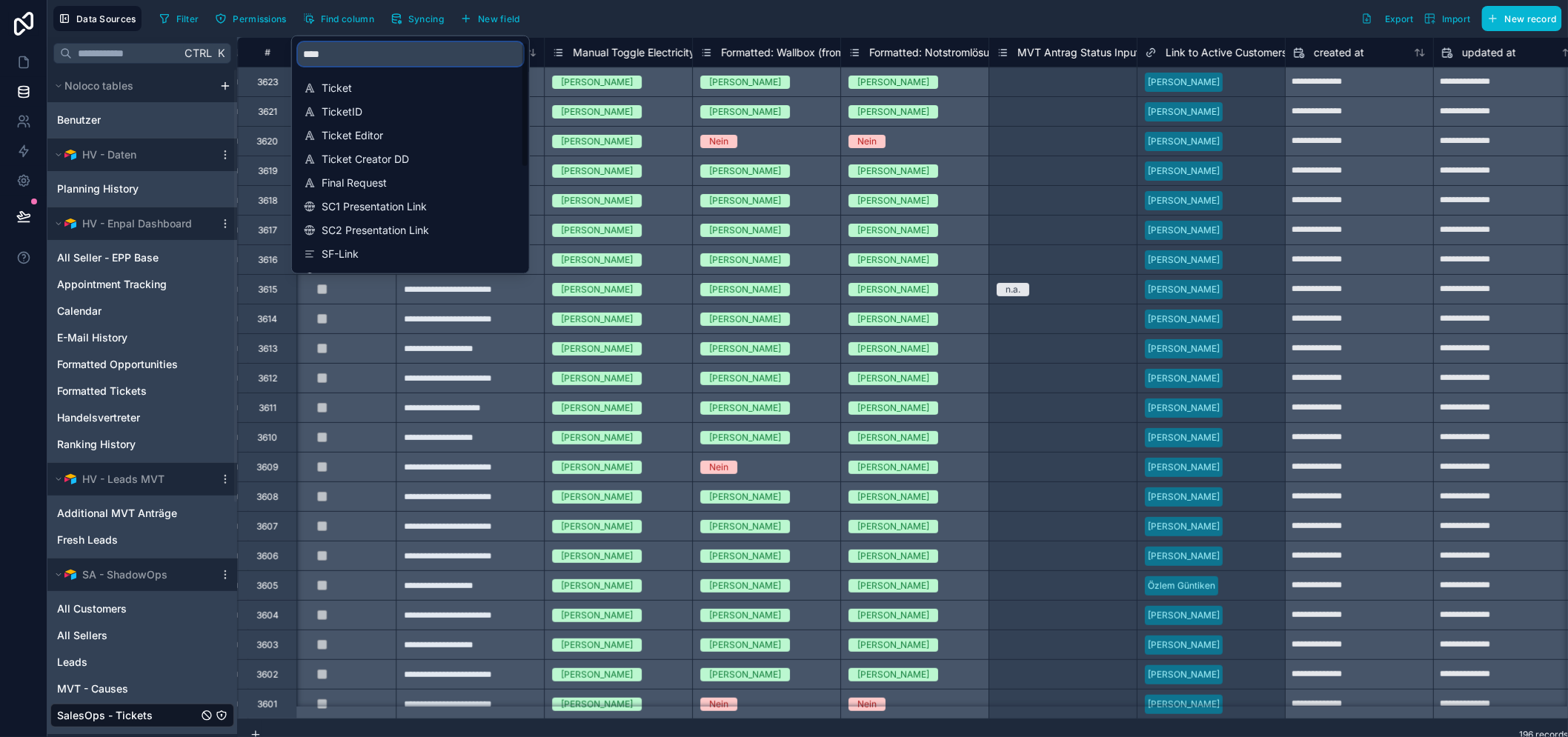
click at [426, 57] on input "****" at bounding box center [411, 54] width 225 height 23
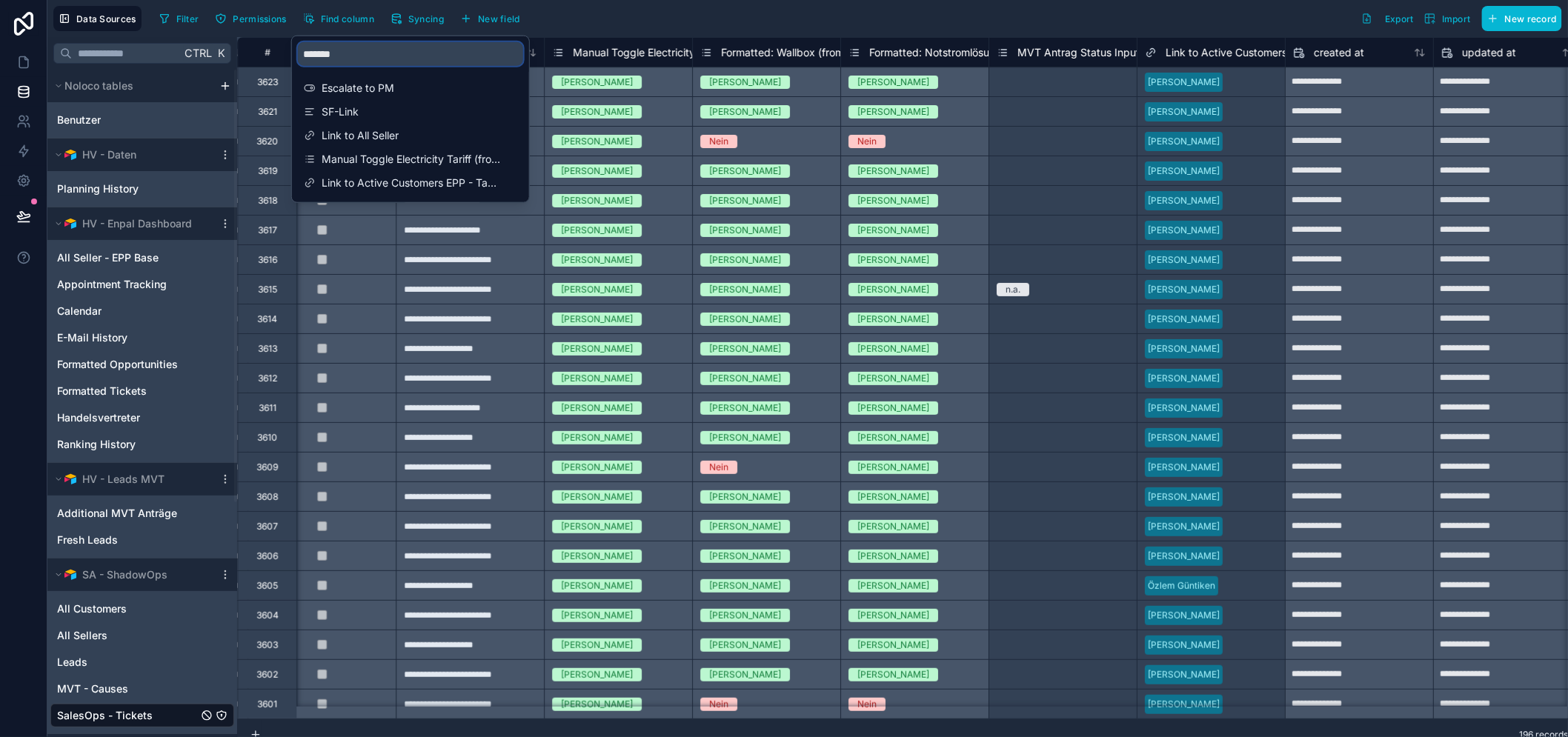
type input "*******"
click at [22, 64] on icon at bounding box center [24, 62] width 15 height 15
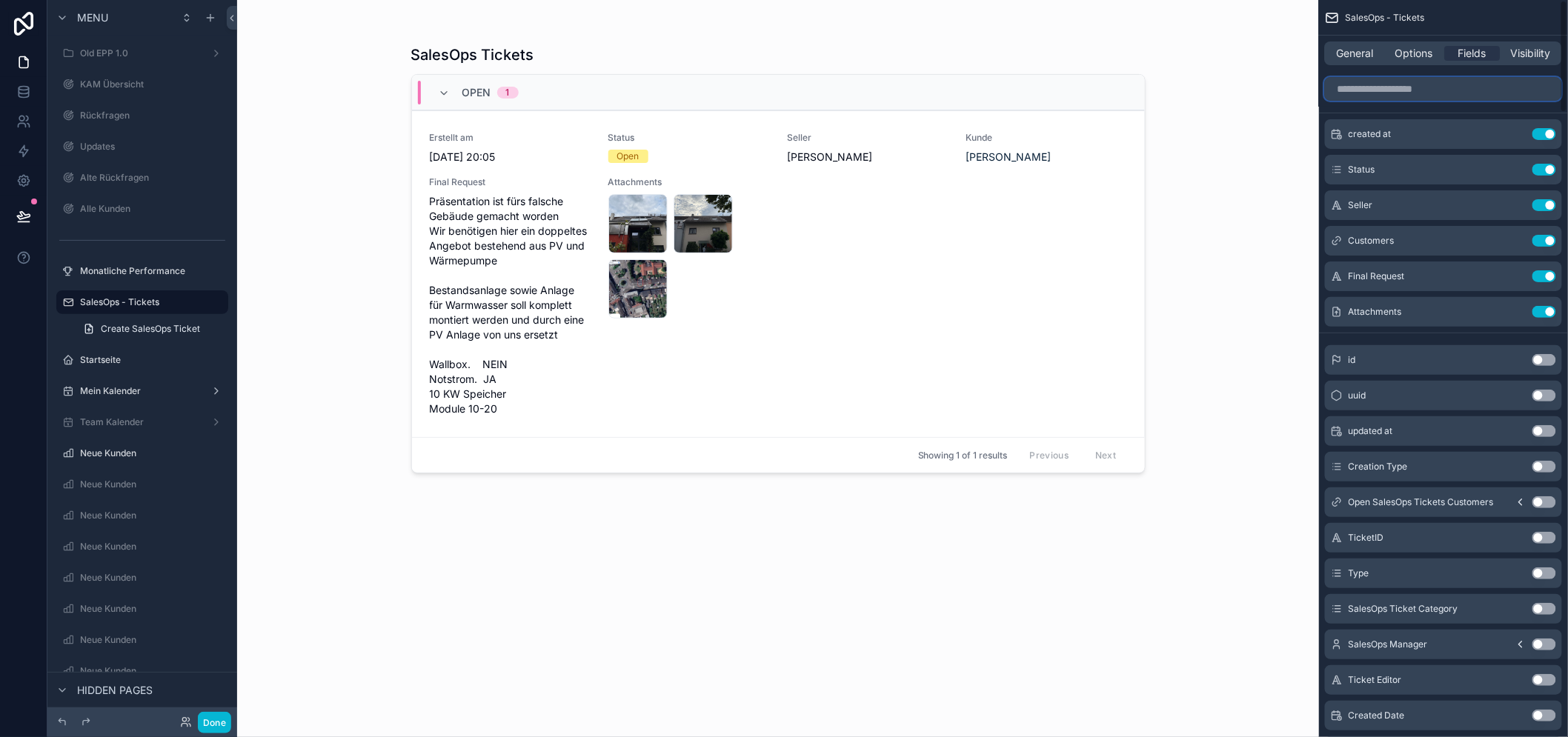
click at [1384, 93] on input "scrollable content" at bounding box center [1442, 88] width 237 height 23
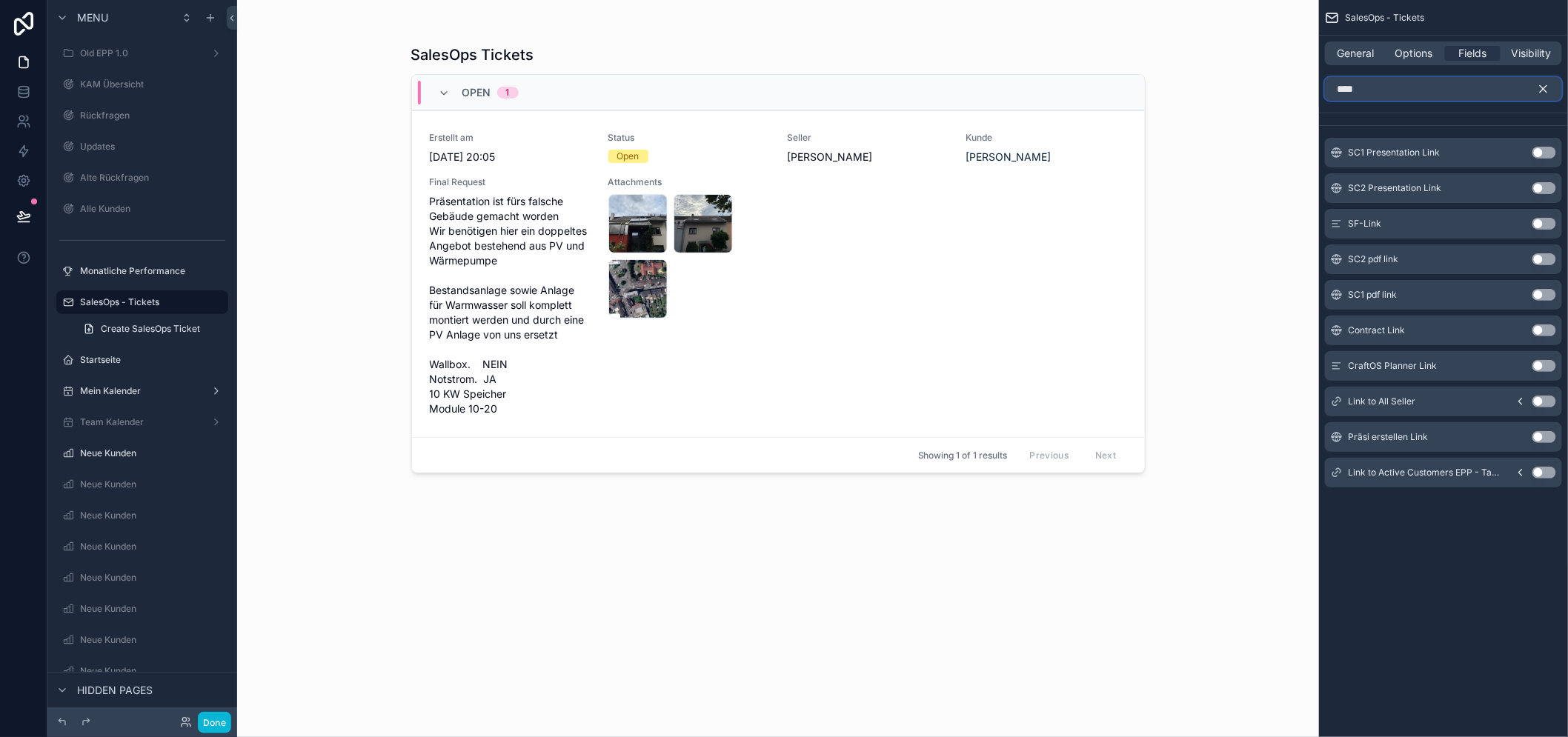
type input "****"
click at [1556, 470] on button "Use setting" at bounding box center [1543, 472] width 23 height 12
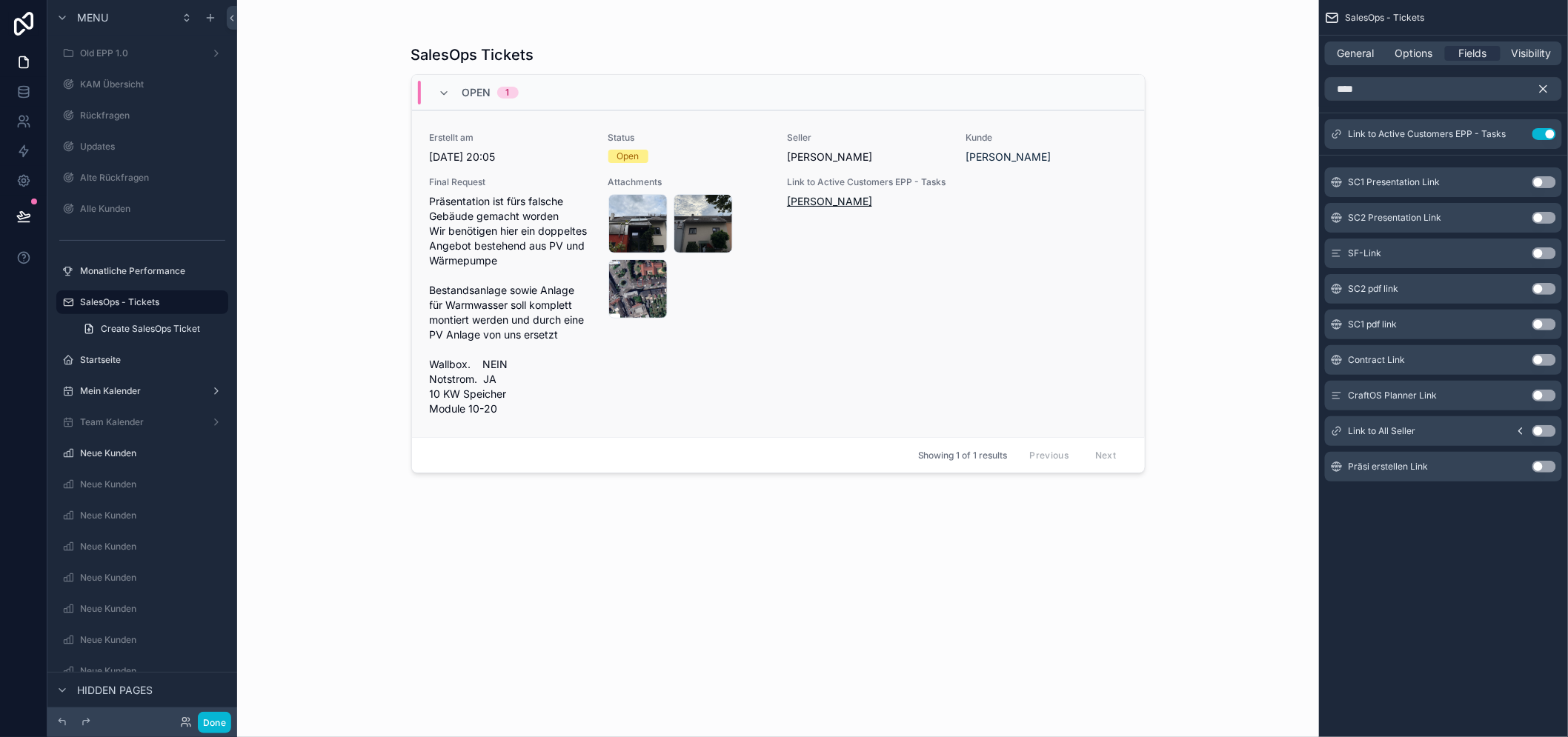
click at [860, 200] on span "Christian Thomaser" at bounding box center [829, 202] width 85 height 15
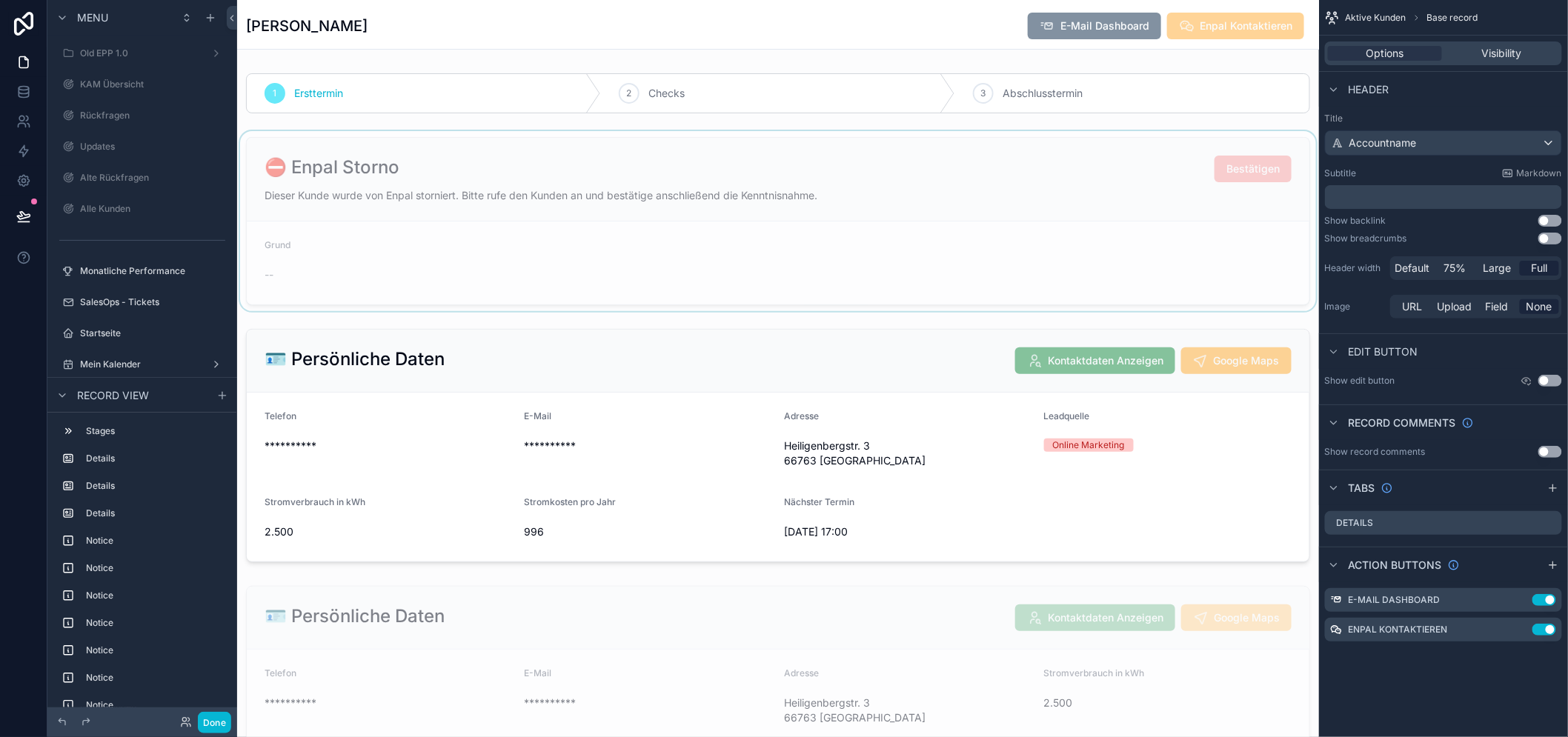
scroll to position [411, 0]
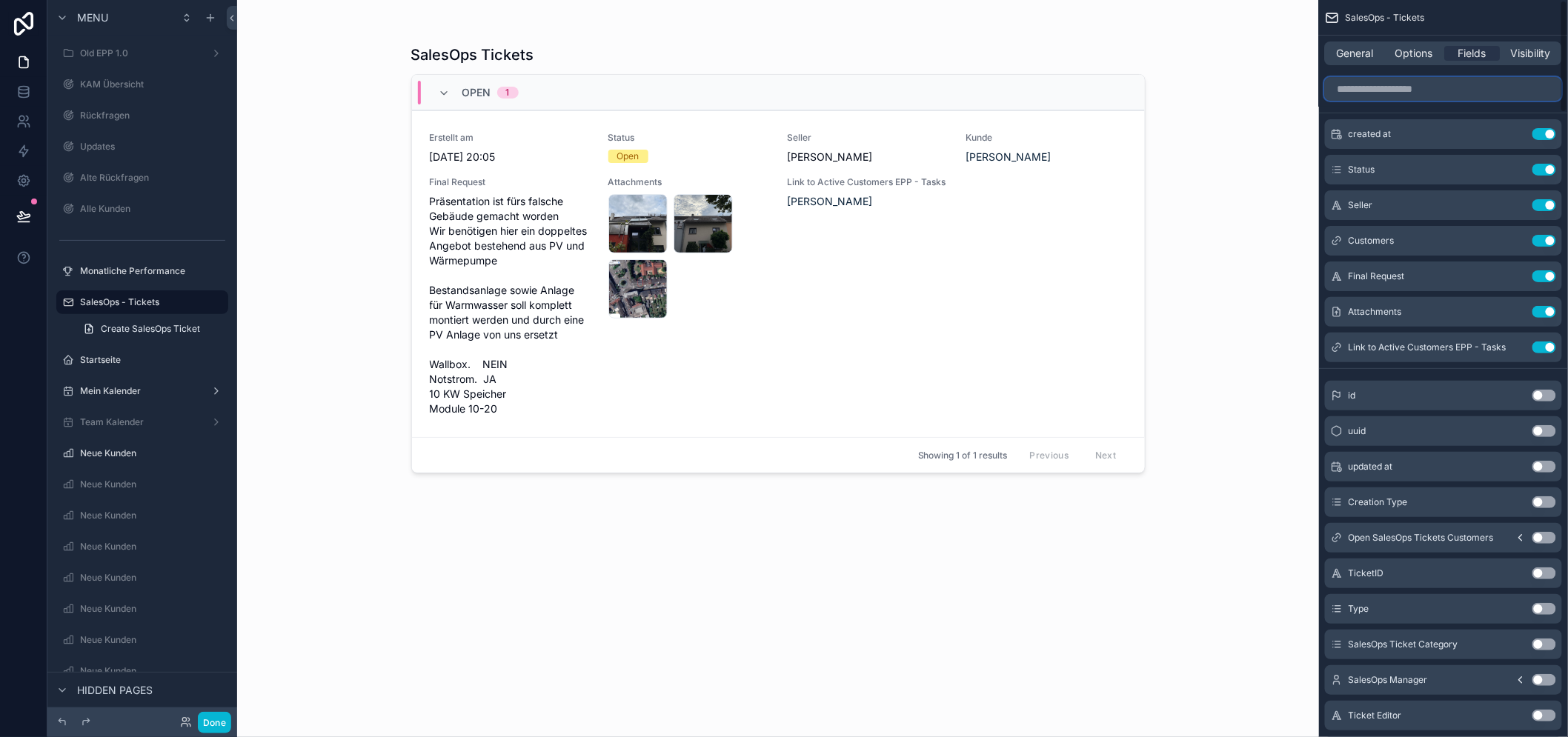
click at [1371, 87] on input "scrollable content" at bounding box center [1442, 88] width 237 height 23
click at [1556, 240] on button "Use setting" at bounding box center [1543, 240] width 23 height 12
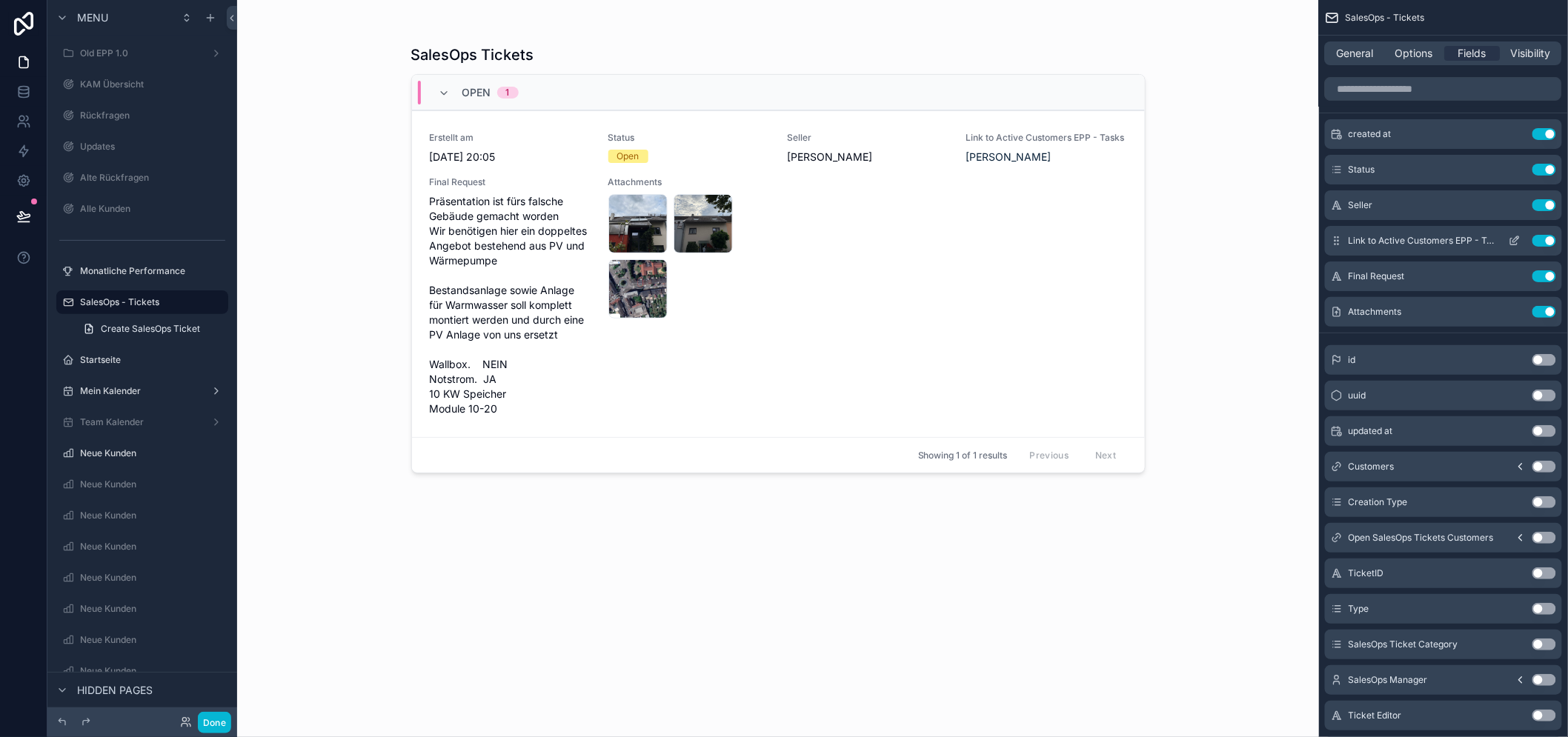
click at [1520, 241] on icon "scrollable content" at bounding box center [1514, 240] width 12 height 12
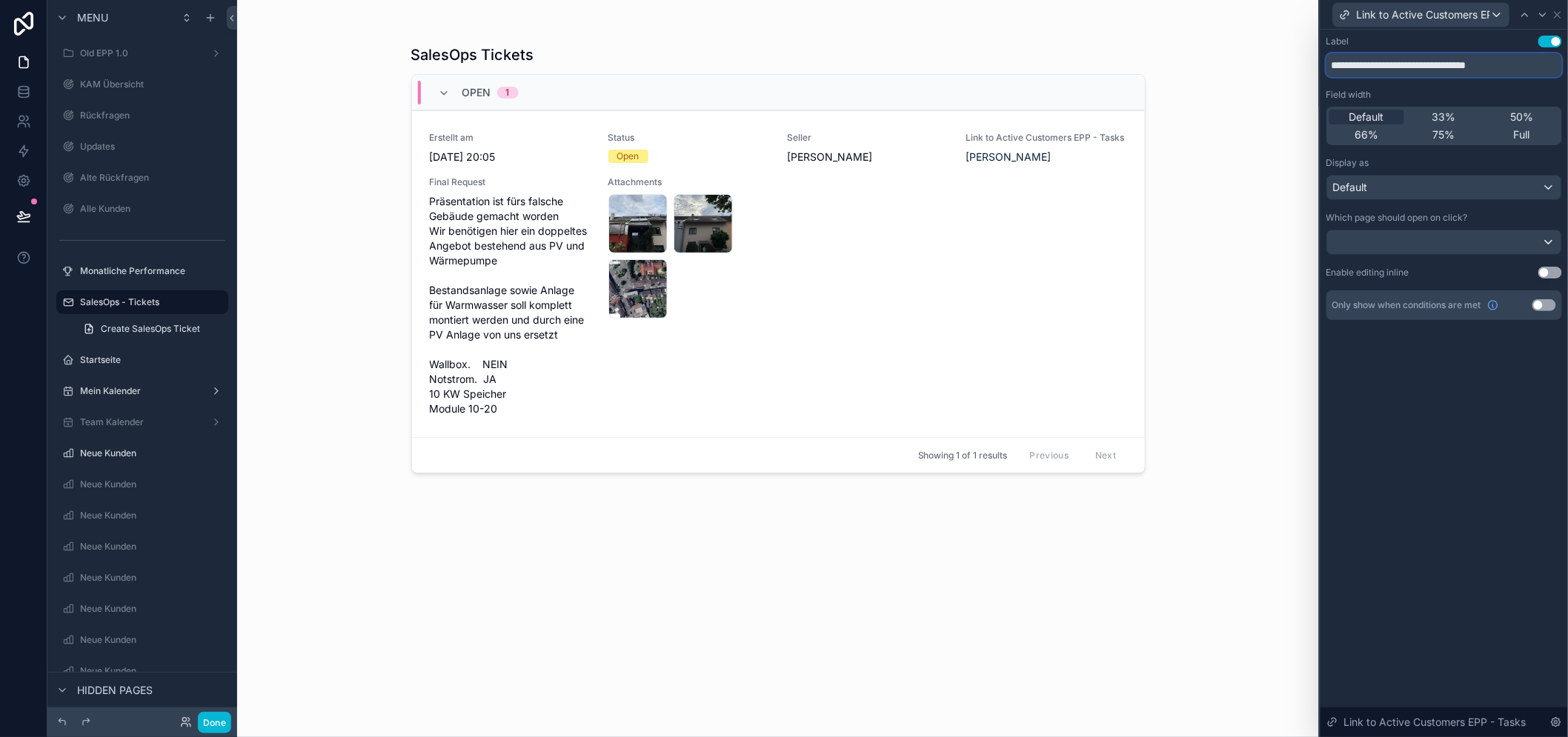
click at [1430, 67] on input "**********" at bounding box center [1443, 65] width 235 height 23
type input "*****"
click at [1463, 418] on div "Label Use setting ***** Field width Default 33% 50% 66% 75% Full Display as Def…" at bounding box center [1443, 382] width 247 height 707
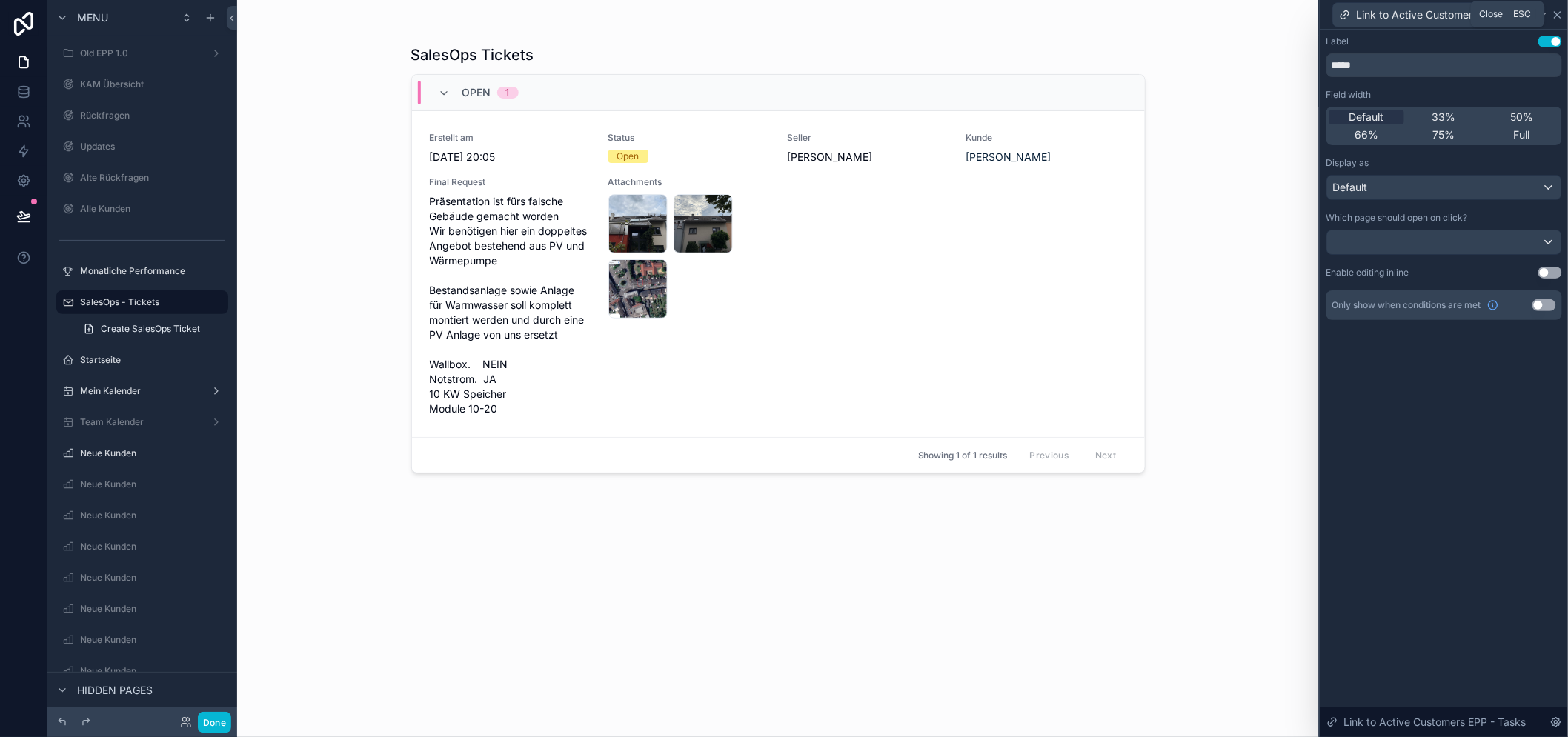
click at [1563, 16] on icon at bounding box center [1557, 15] width 12 height 12
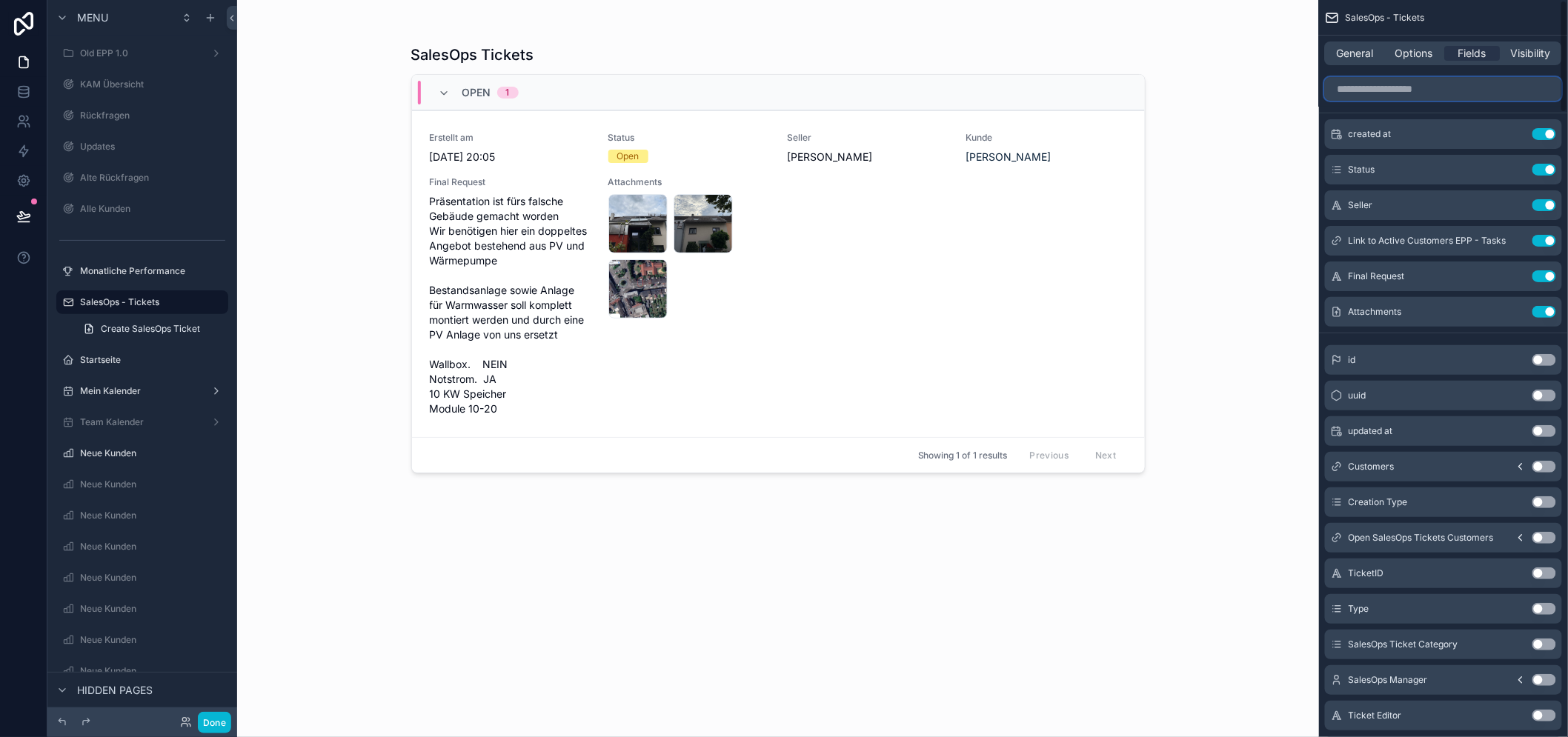
click at [1431, 79] on input "scrollable content" at bounding box center [1442, 88] width 237 height 23
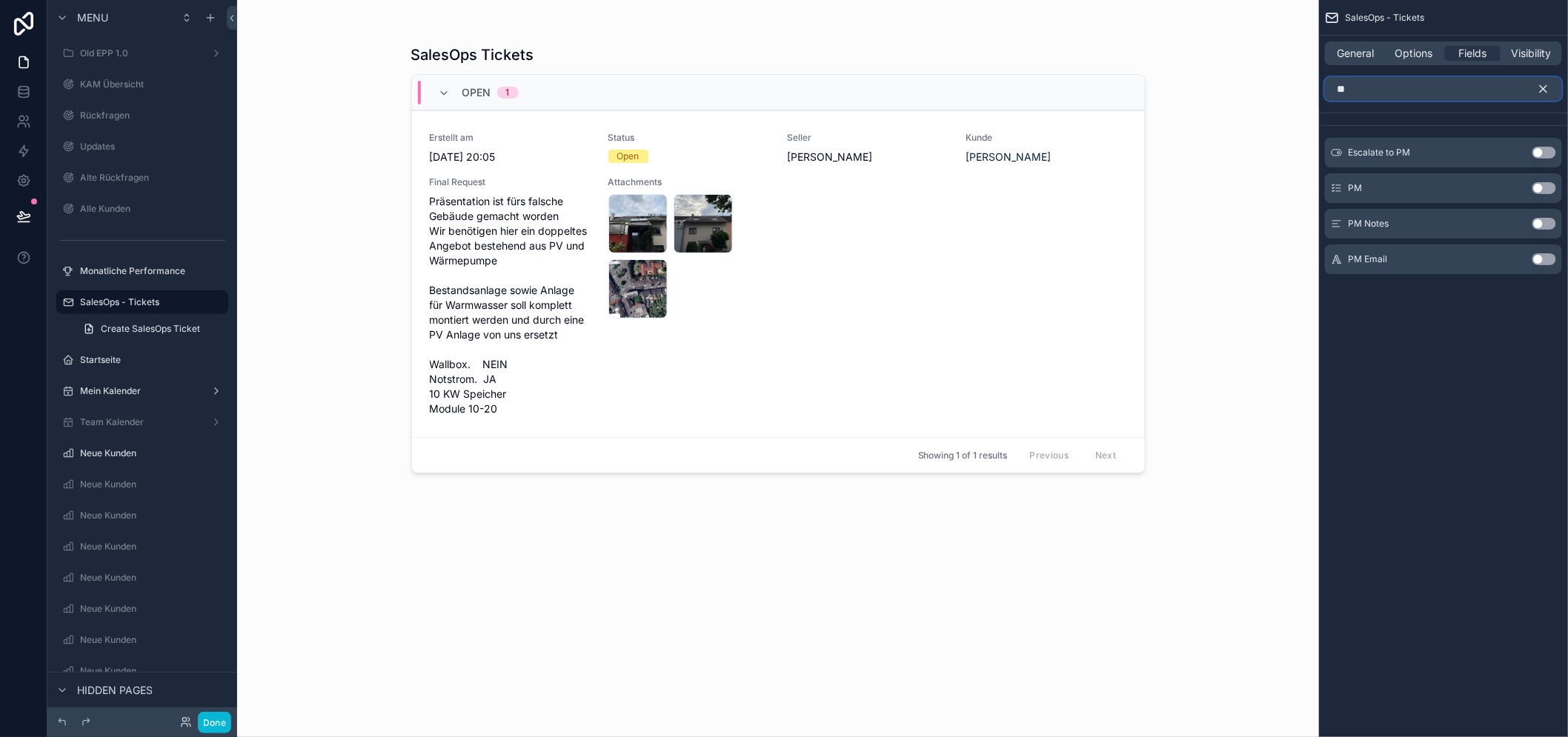
type input "**"
click at [1556, 190] on button "Use setting" at bounding box center [1543, 188] width 23 height 12
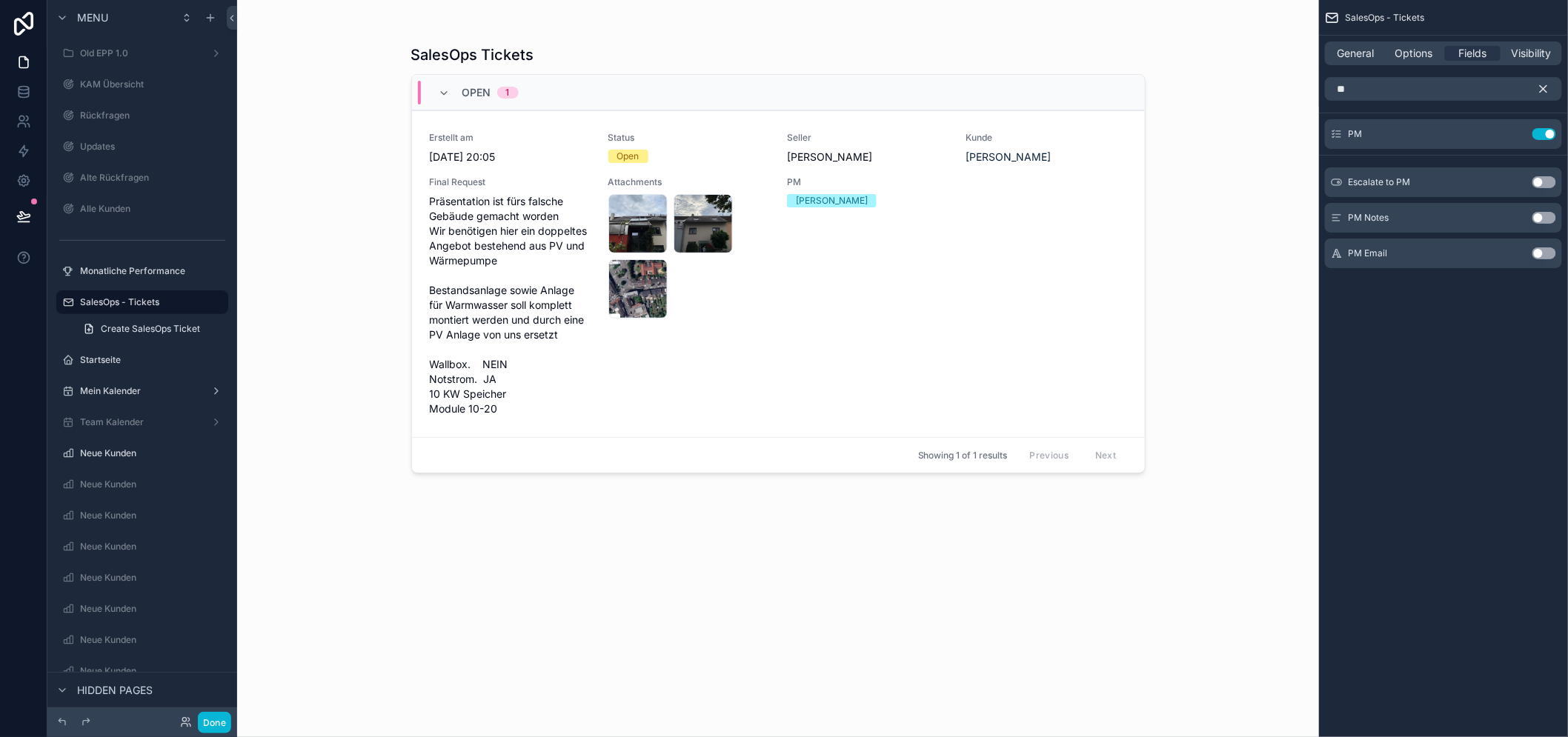
click at [1502, 353] on div "SalesOps - Tickets General Options Fields Visibility ** PM Use setting Escalate…" at bounding box center [1442, 368] width 249 height 737
drag, startPoint x: 1460, startPoint y: 353, endPoint x: 1458, endPoint y: 333, distance: 20.1
click at [1460, 351] on div "SalesOps - Tickets General Options Fields Visibility ** PM Use setting Escalate…" at bounding box center [1442, 368] width 249 height 737
click at [1550, 82] on icon "scrollable content" at bounding box center [1543, 89] width 14 height 14
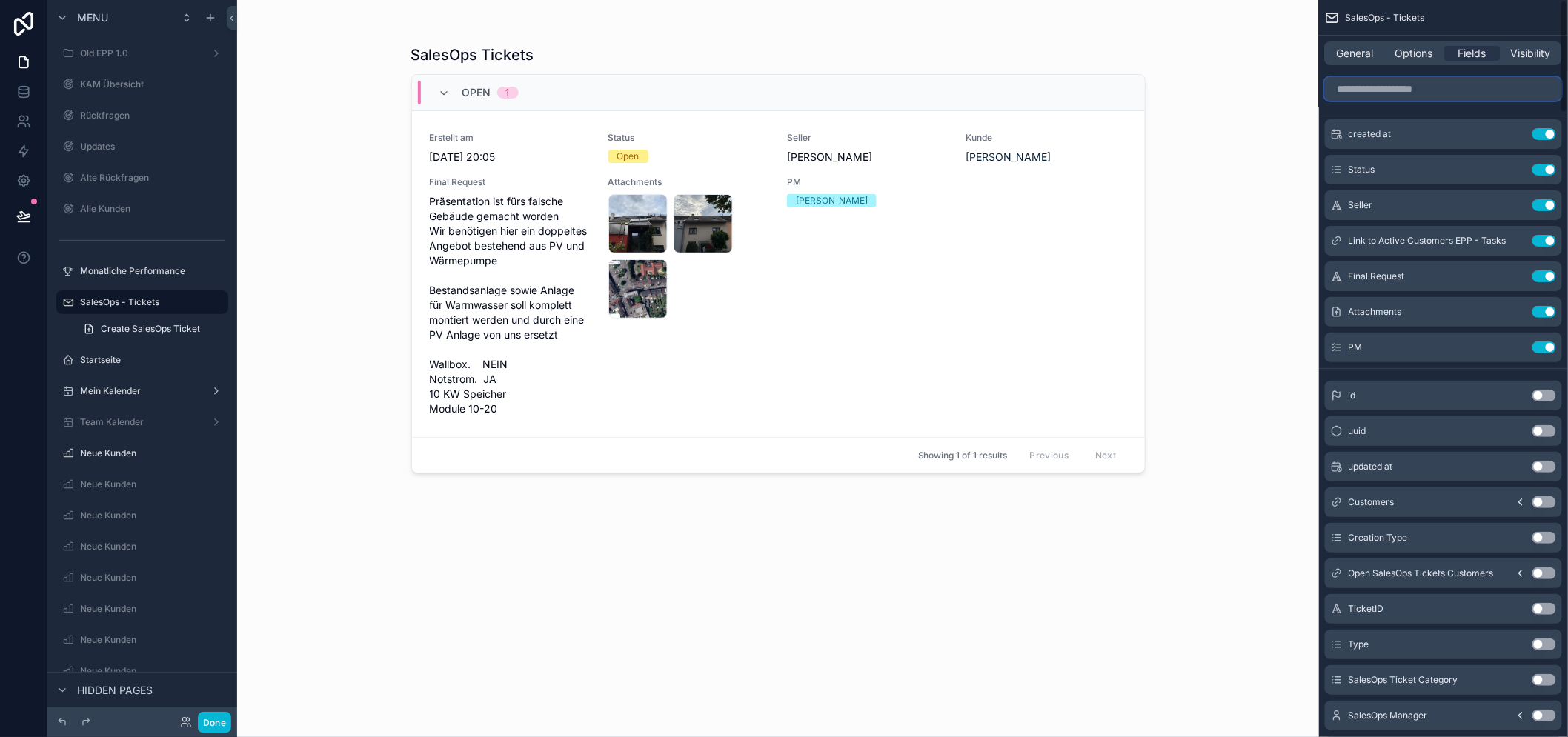
click at [1454, 85] on input "scrollable content" at bounding box center [1442, 88] width 237 height 23
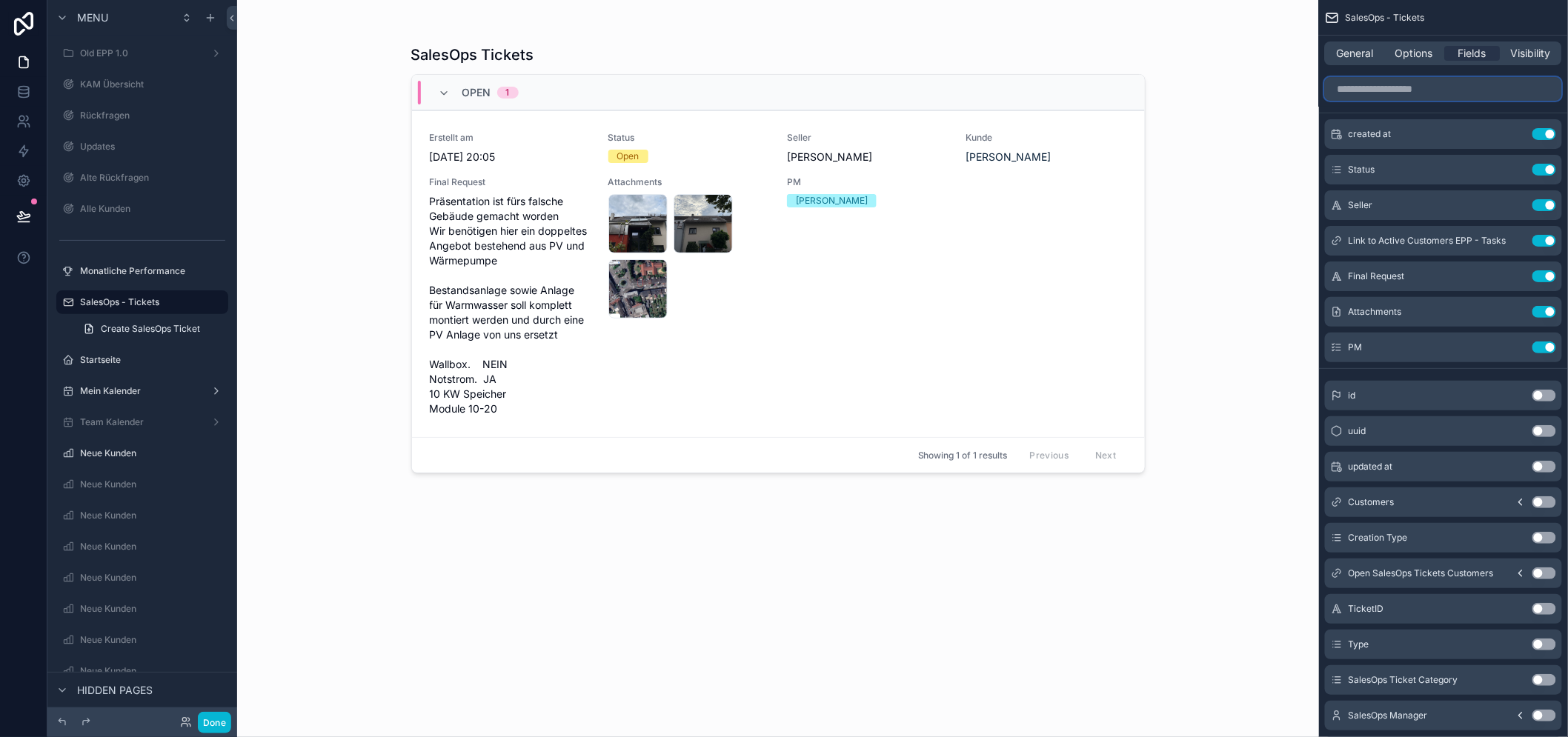
click at [1454, 85] on input "scrollable content" at bounding box center [1442, 88] width 237 height 23
click at [1520, 274] on icon "scrollable content" at bounding box center [1514, 276] width 12 height 12
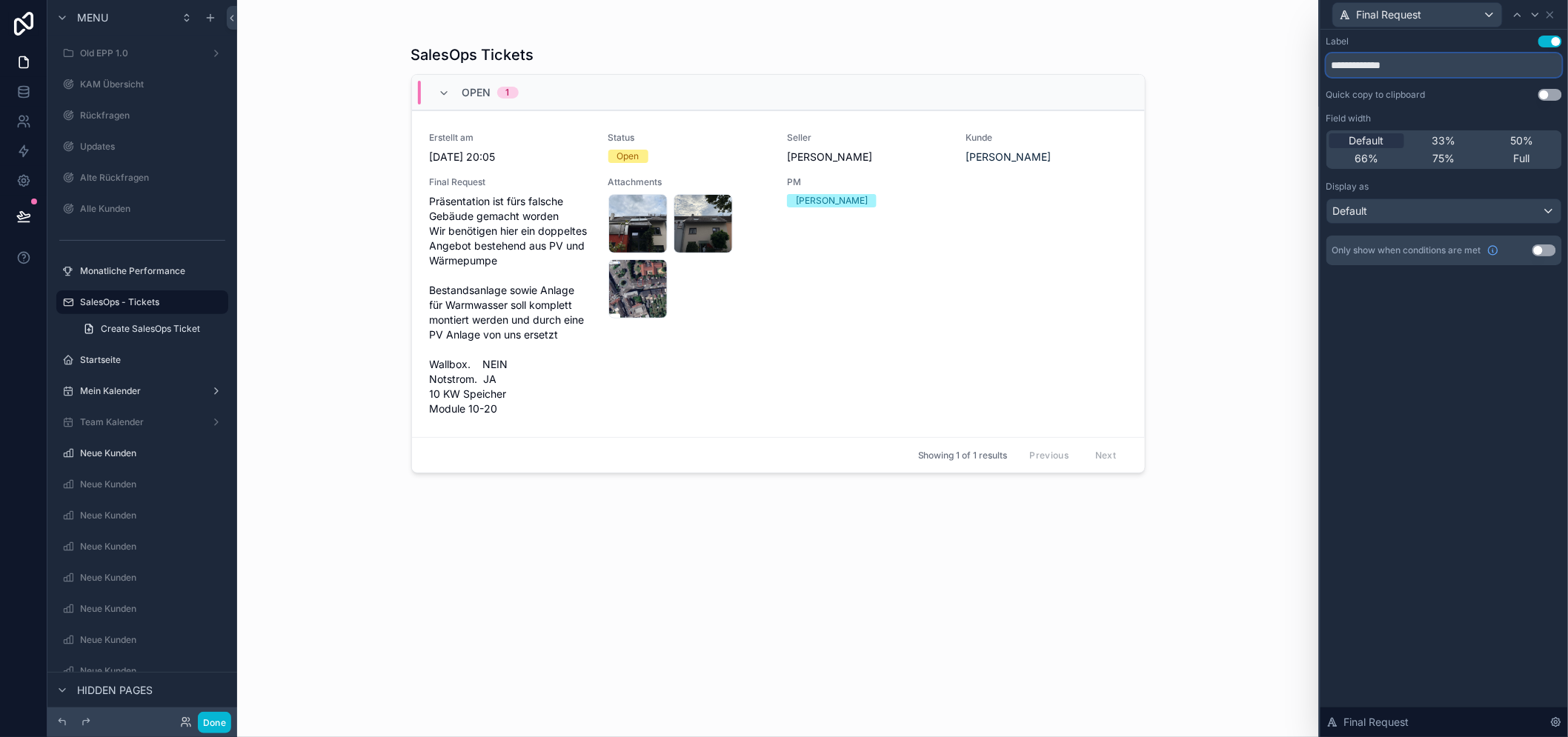
click at [1406, 63] on input "**********" at bounding box center [1443, 65] width 235 height 23
click at [1405, 63] on input "**********" at bounding box center [1443, 65] width 235 height 23
type input "*******"
click at [1527, 151] on span "Full" at bounding box center [1522, 159] width 17 height 15
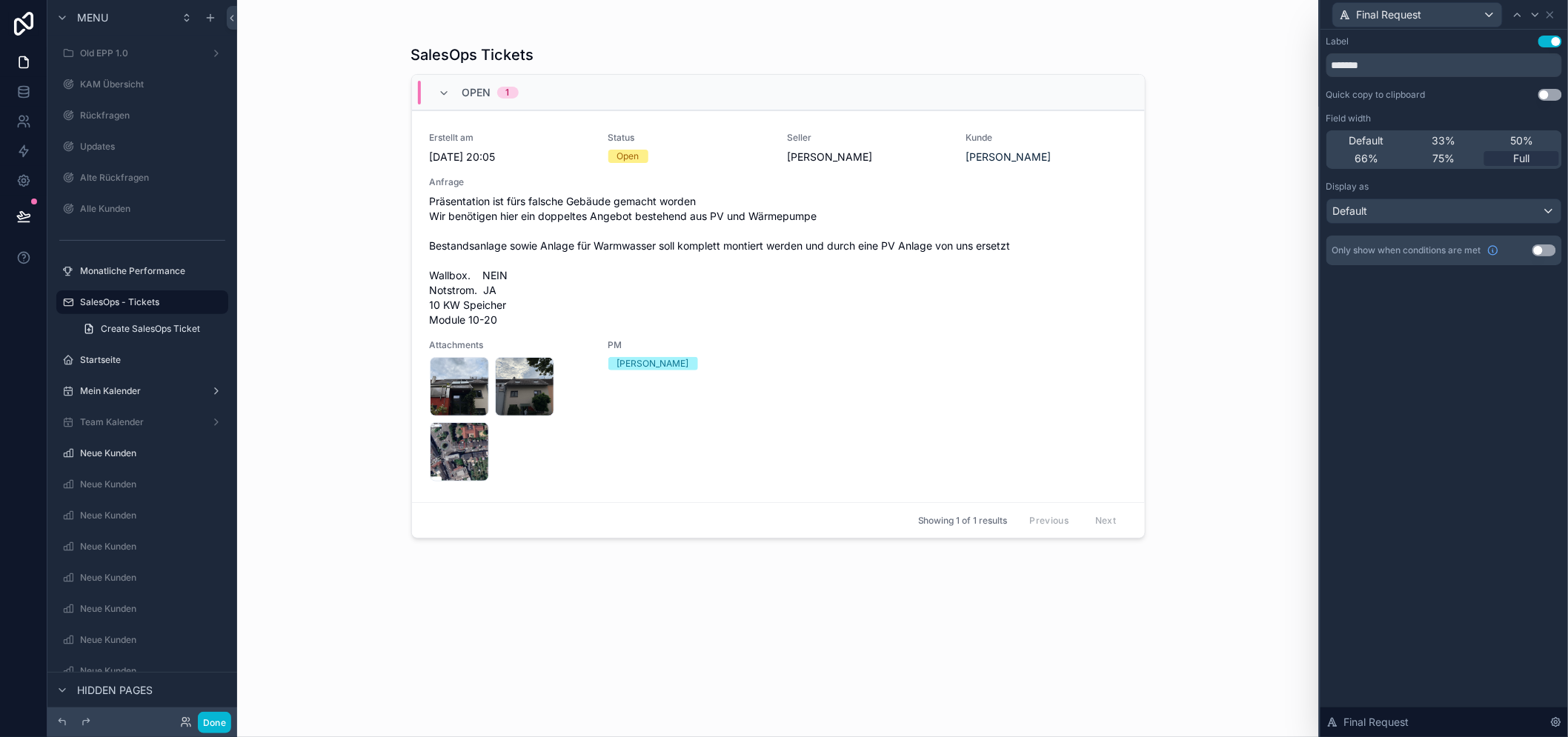
drag, startPoint x: 1427, startPoint y: 403, endPoint x: 1423, endPoint y: 394, distance: 9.8
click at [1427, 403] on div "Label Use setting ******* Quick copy to clipboard Use setting Field width Defau…" at bounding box center [1443, 382] width 247 height 707
click at [1541, 15] on icon at bounding box center [1535, 15] width 12 height 12
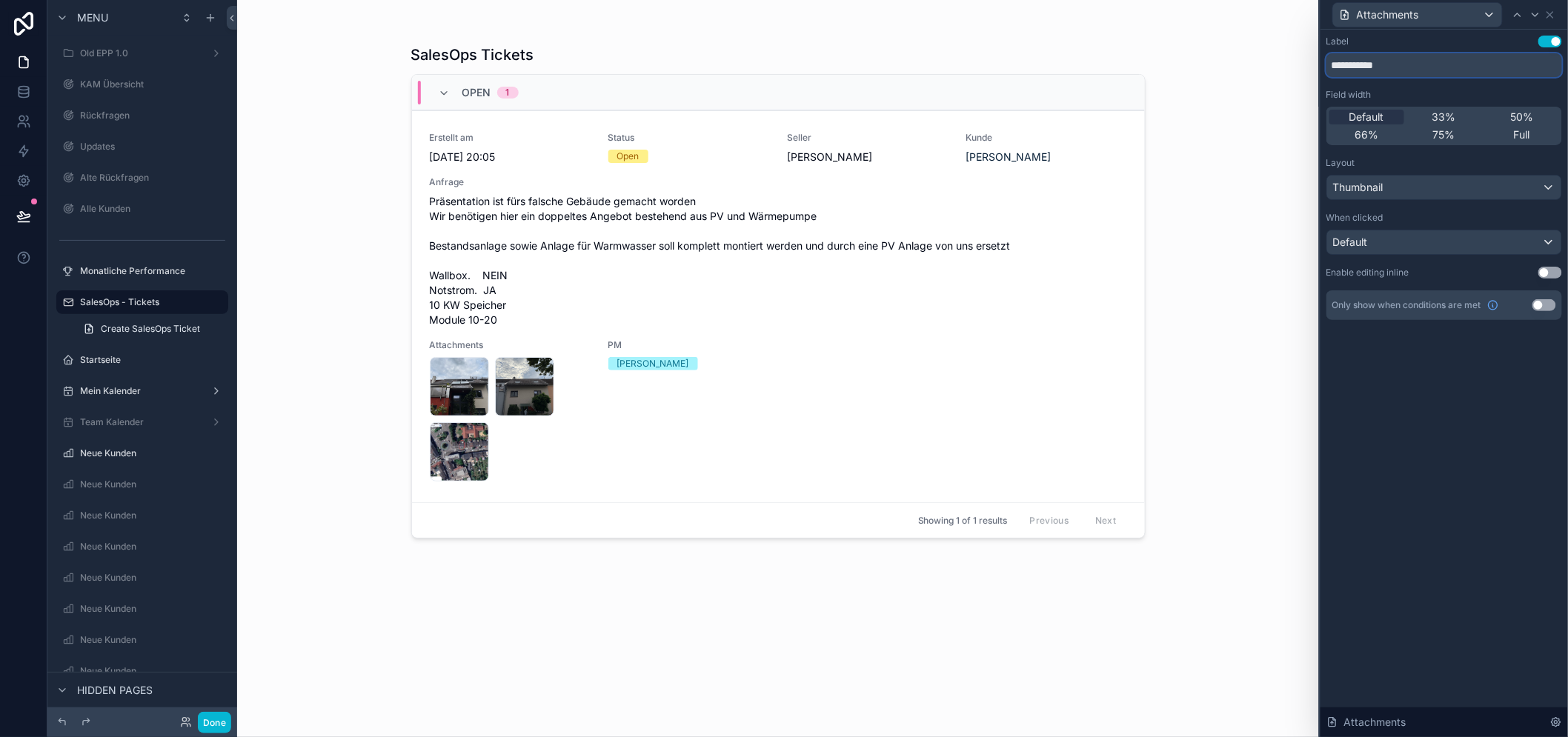
click at [1408, 62] on input "**********" at bounding box center [1443, 65] width 235 height 23
click at [1408, 62] on input "**********" at bounding box center [1443, 65] width 235 height 23
type input "******"
click at [1411, 438] on div "Label Use setting ****** Field width Default 33% 50% 66% 75% Full Layout Thumbn…" at bounding box center [1443, 382] width 247 height 707
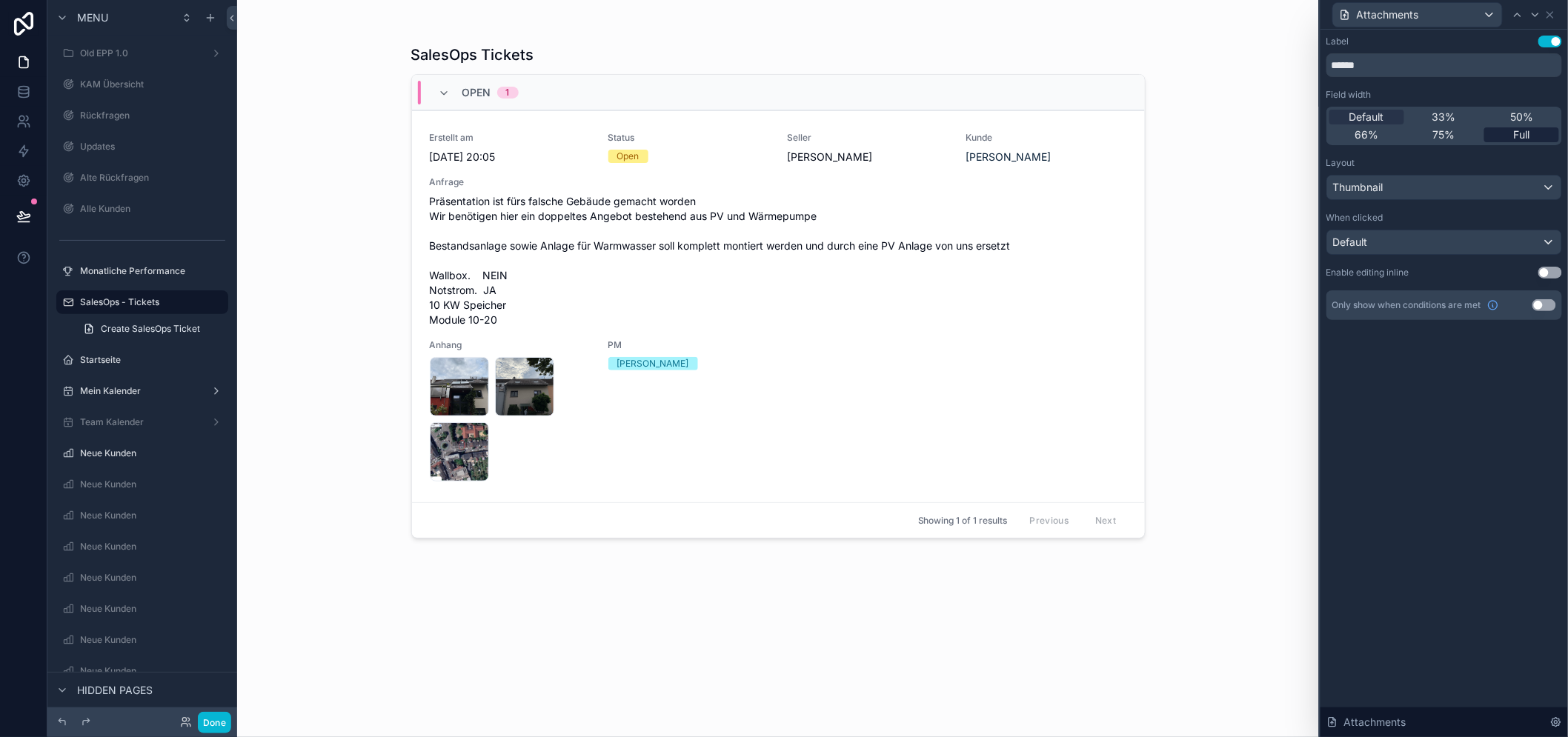
click at [1530, 129] on span "Full" at bounding box center [1522, 135] width 17 height 15
click at [1498, 430] on div "Label Use setting ****** Field width Default 33% 50% 66% 75% Full Layout Thumbn…" at bounding box center [1443, 382] width 247 height 707
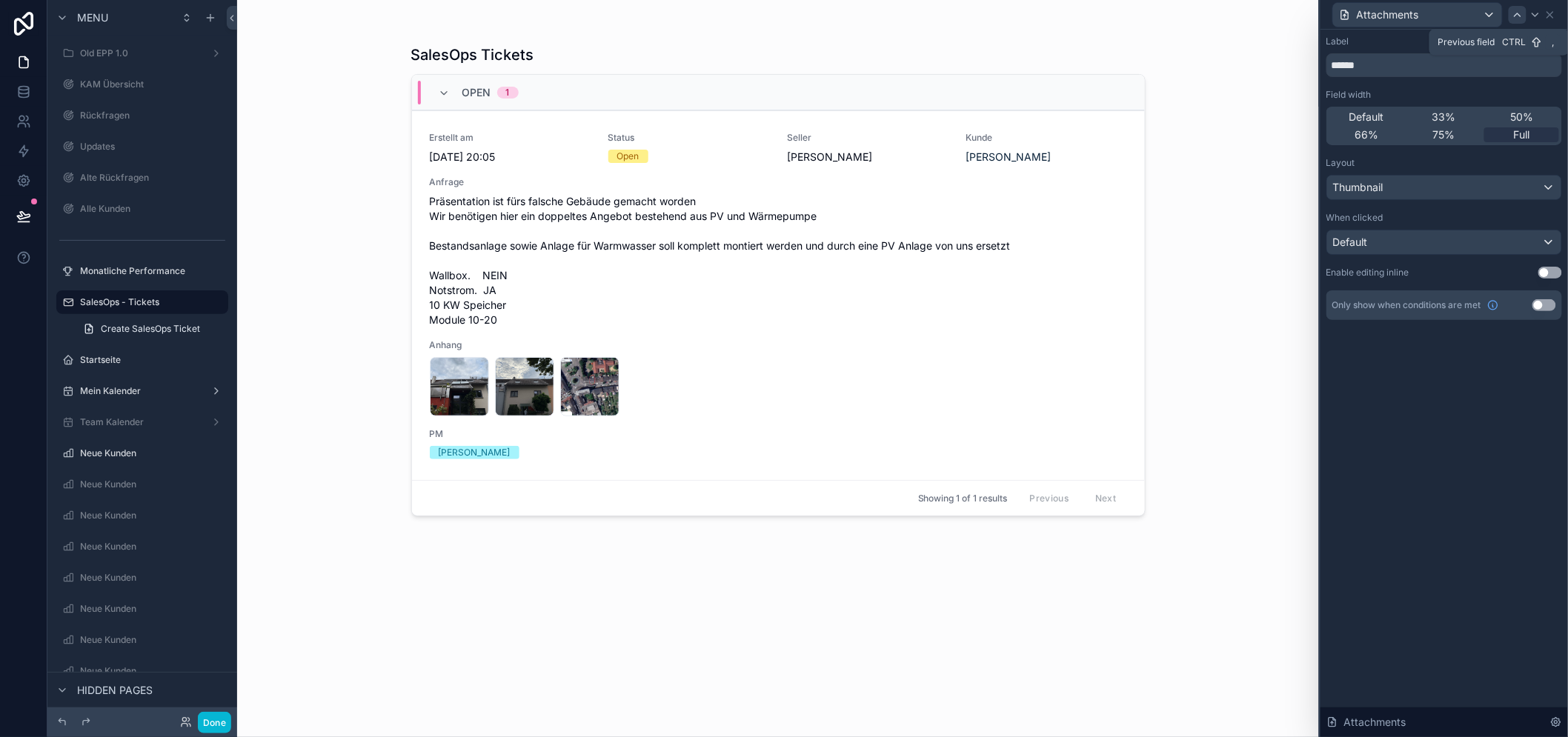
click at [1523, 9] on icon at bounding box center [1517, 15] width 12 height 12
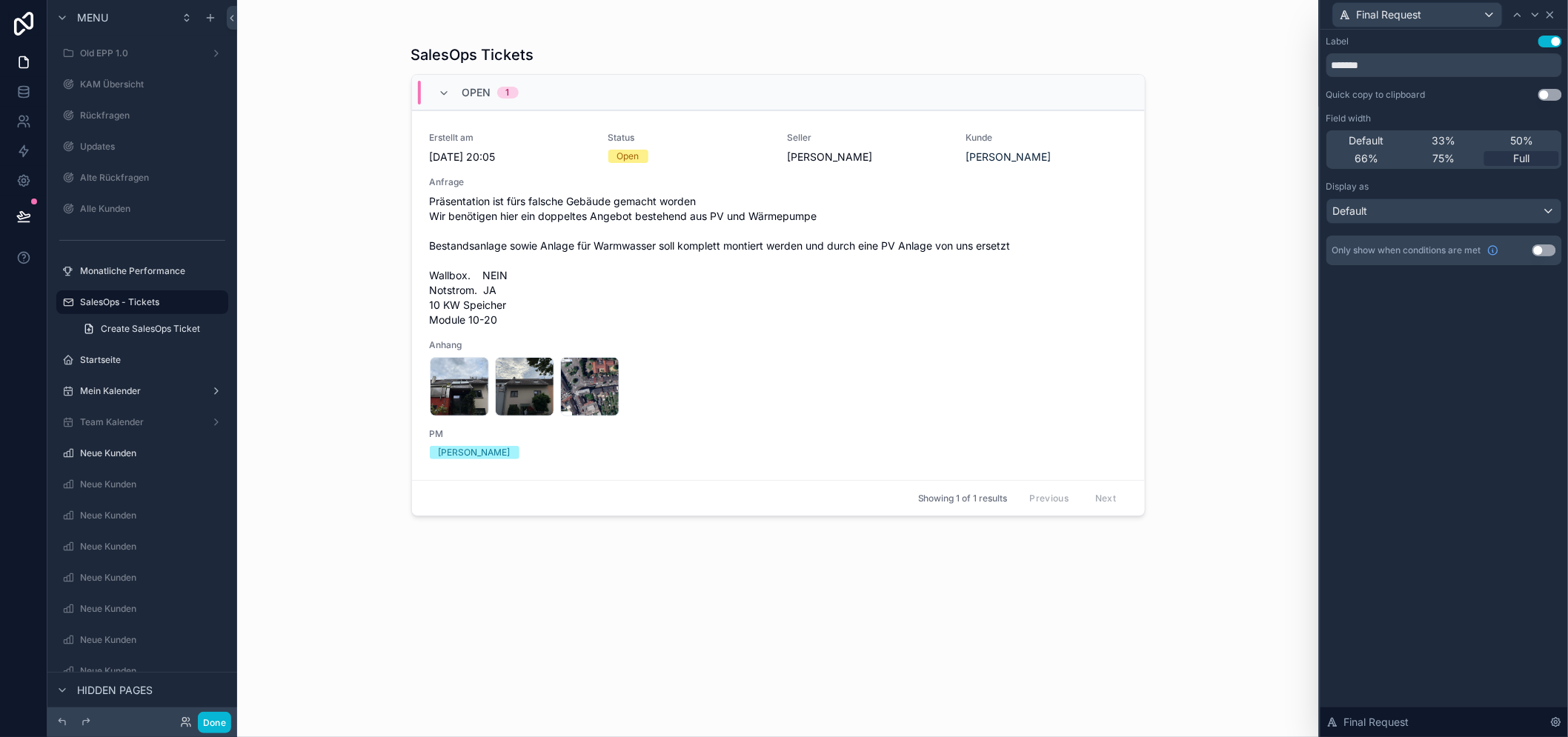
click at [1556, 10] on icon at bounding box center [1550, 15] width 12 height 12
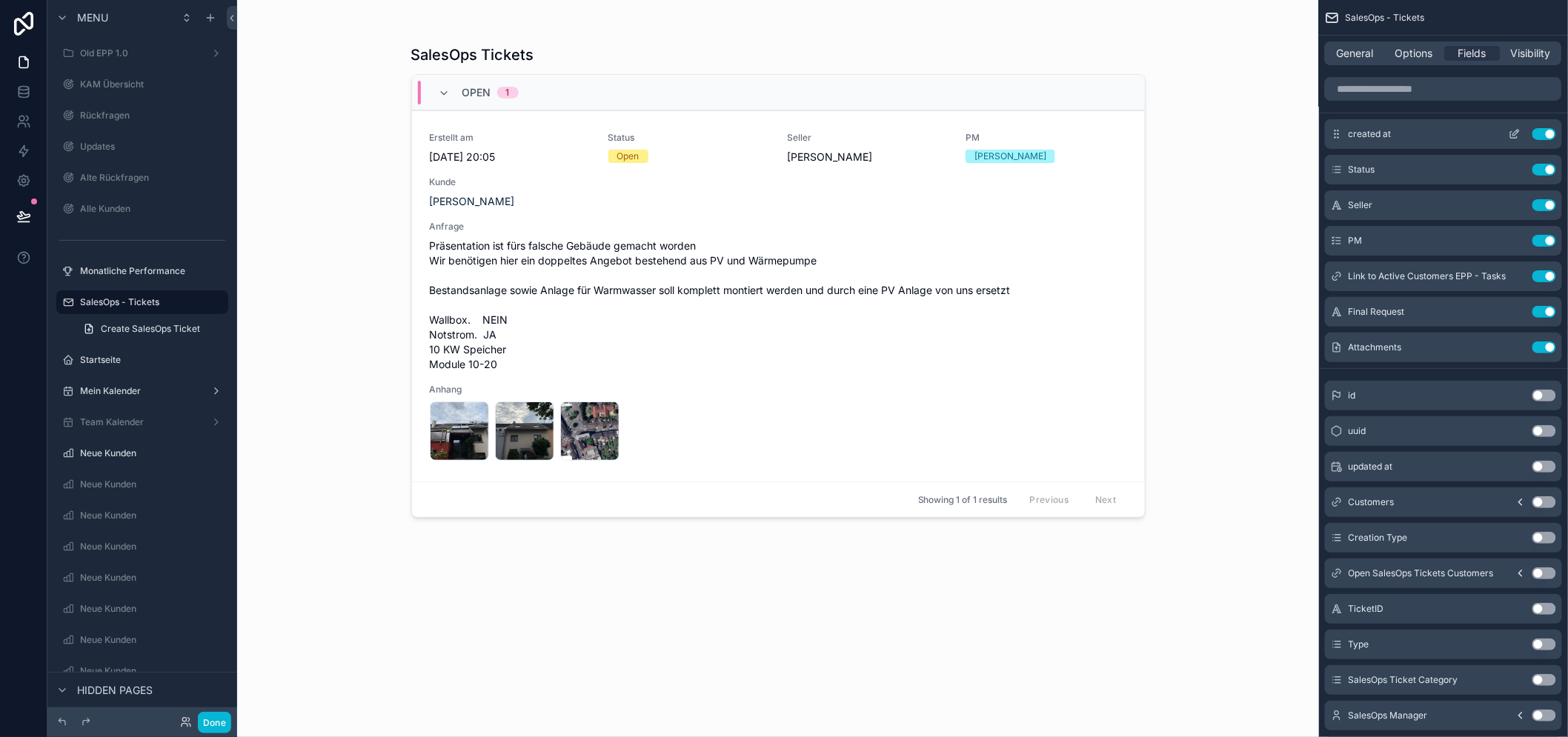
click at [1552, 129] on button "Use setting" at bounding box center [1543, 134] width 23 height 12
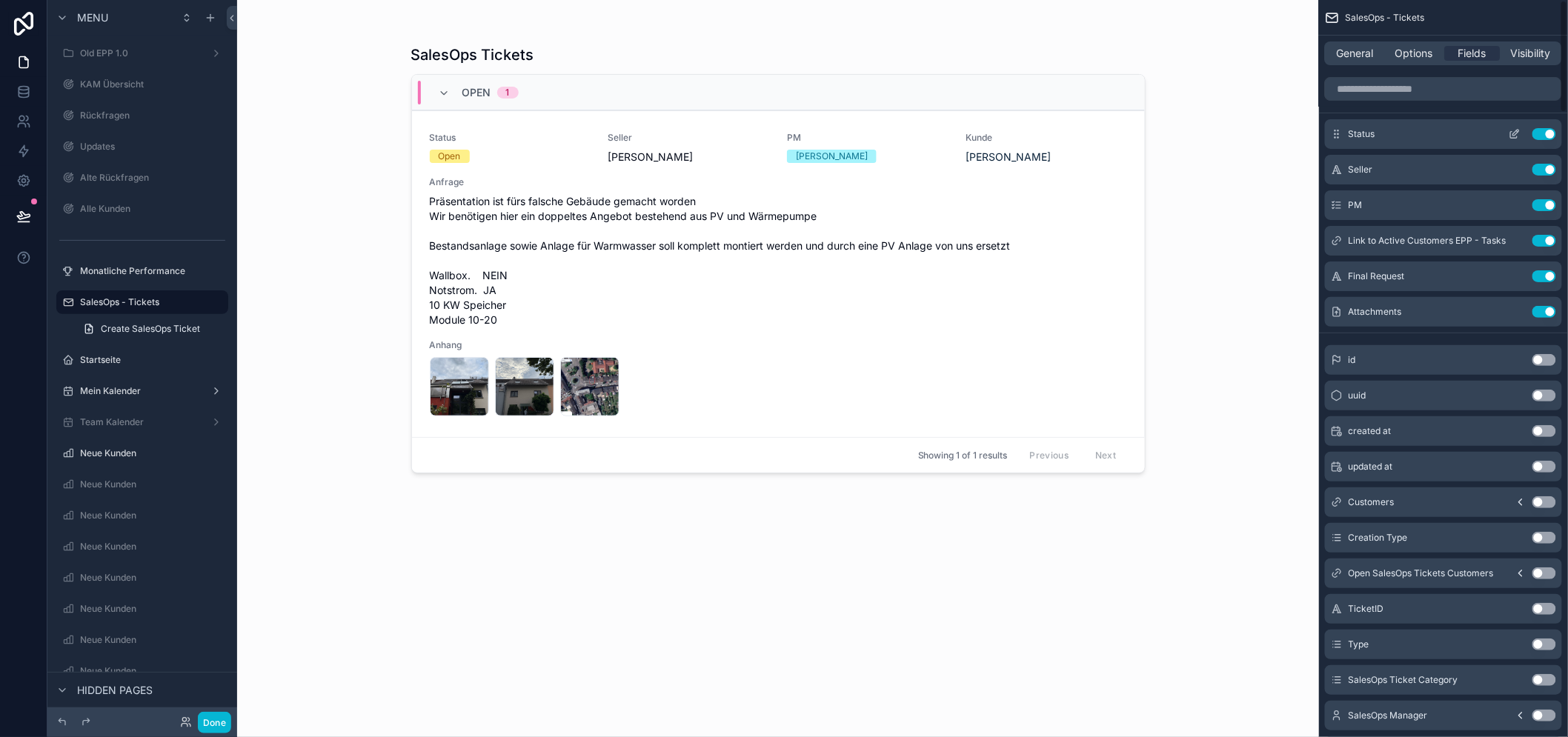
click at [1554, 131] on button "Use setting" at bounding box center [1543, 134] width 23 height 12
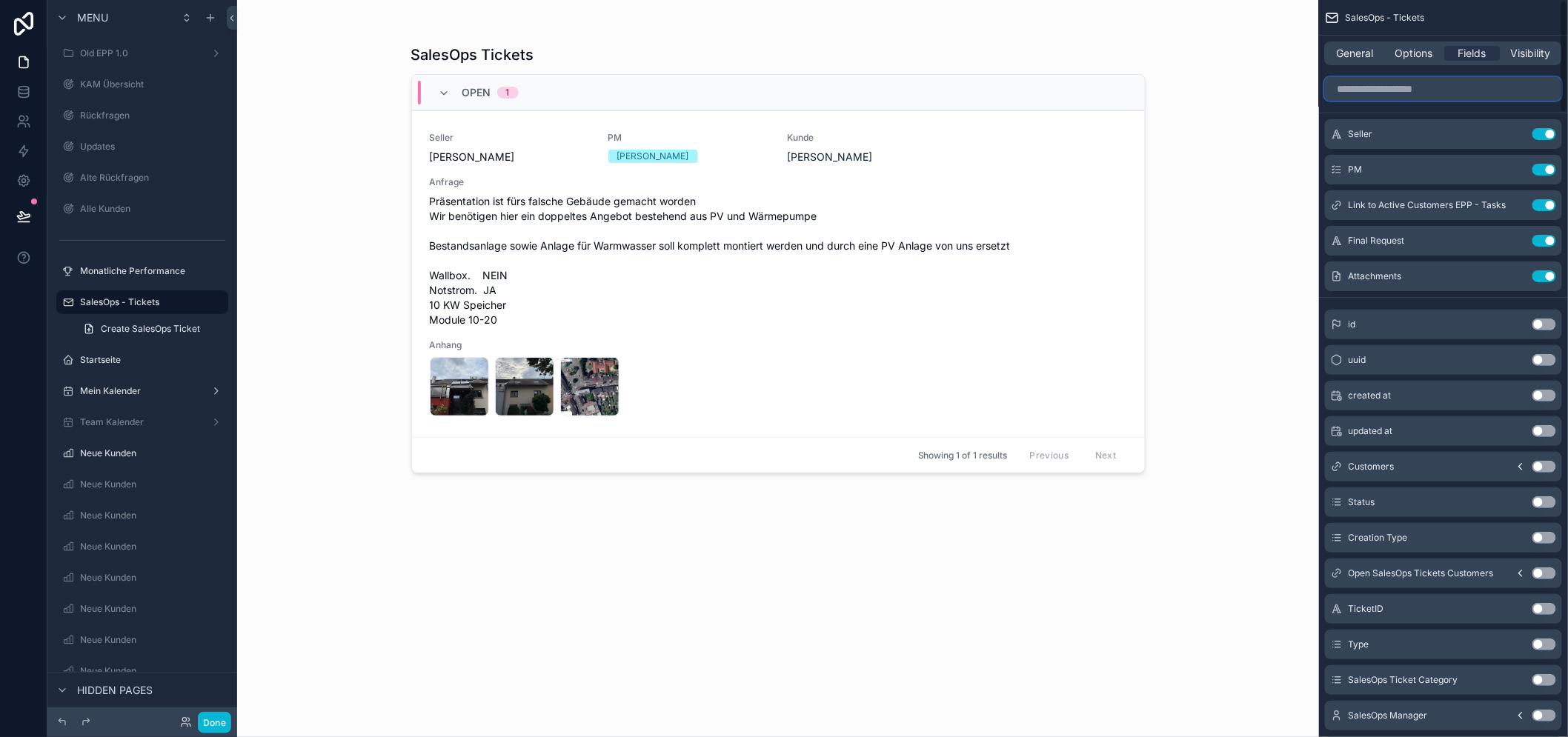
click at [1438, 82] on input "scrollable content" at bounding box center [1442, 88] width 237 height 23
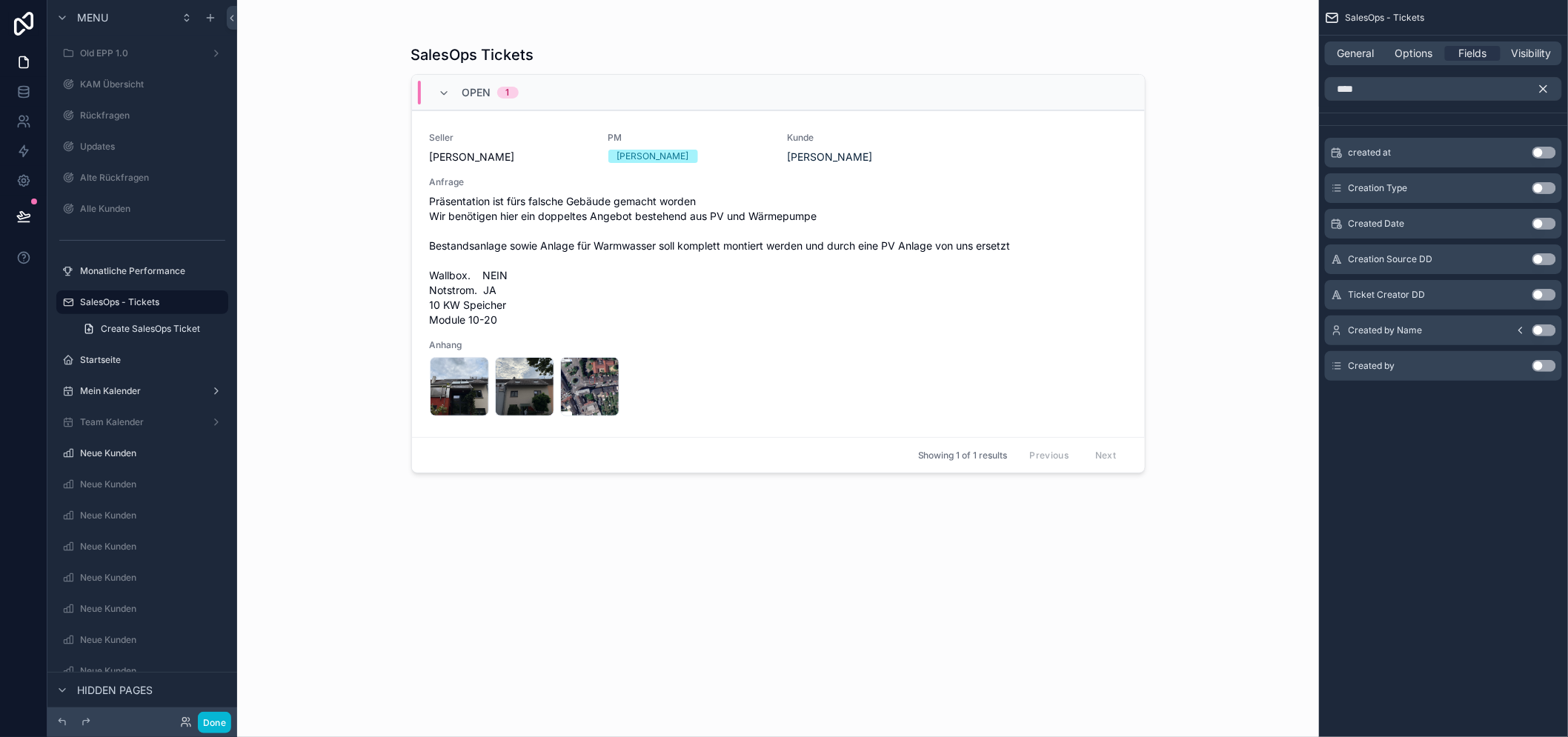
click at [1551, 153] on button "Use setting" at bounding box center [1543, 153] width 23 height 12
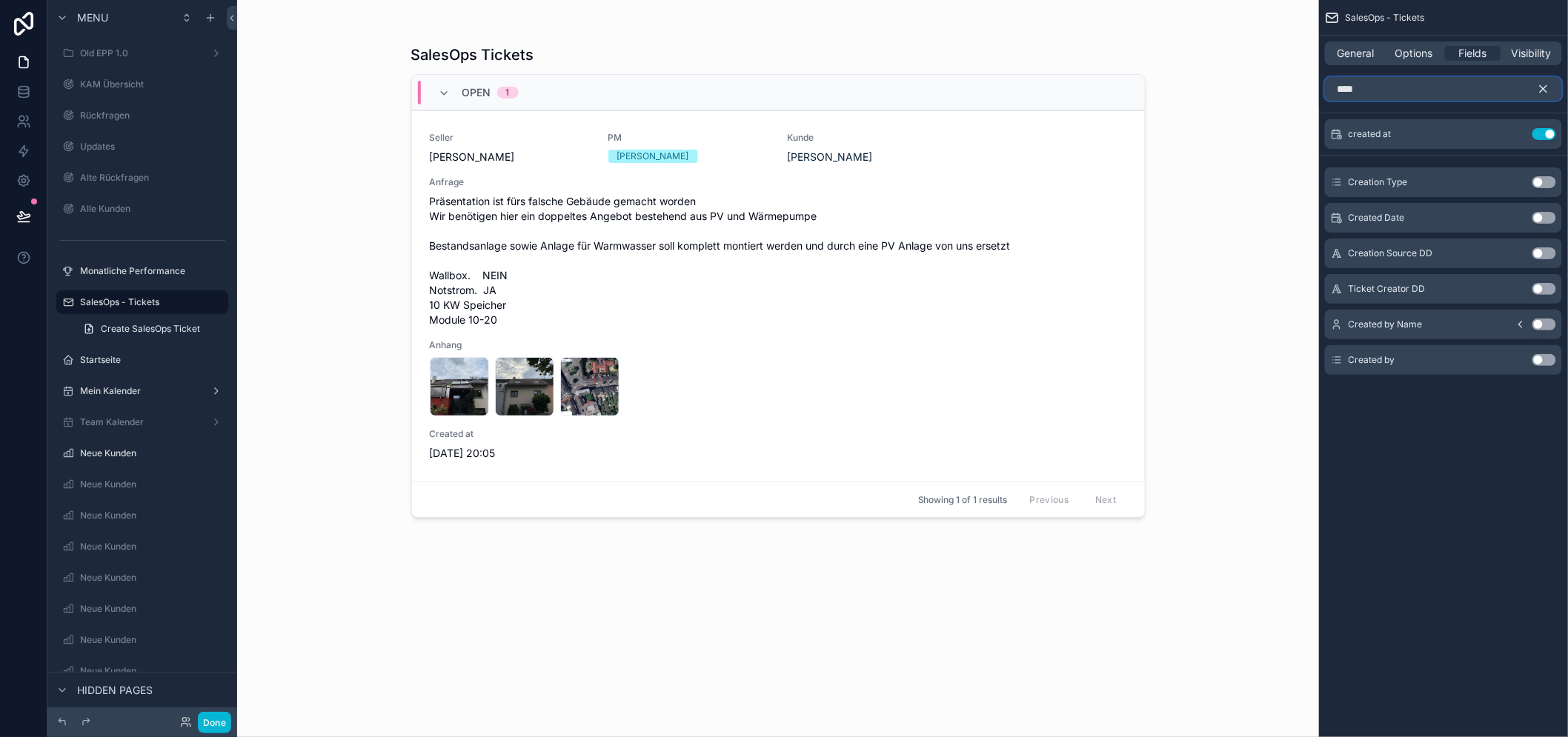
click at [1504, 80] on input "****" at bounding box center [1442, 88] width 237 height 23
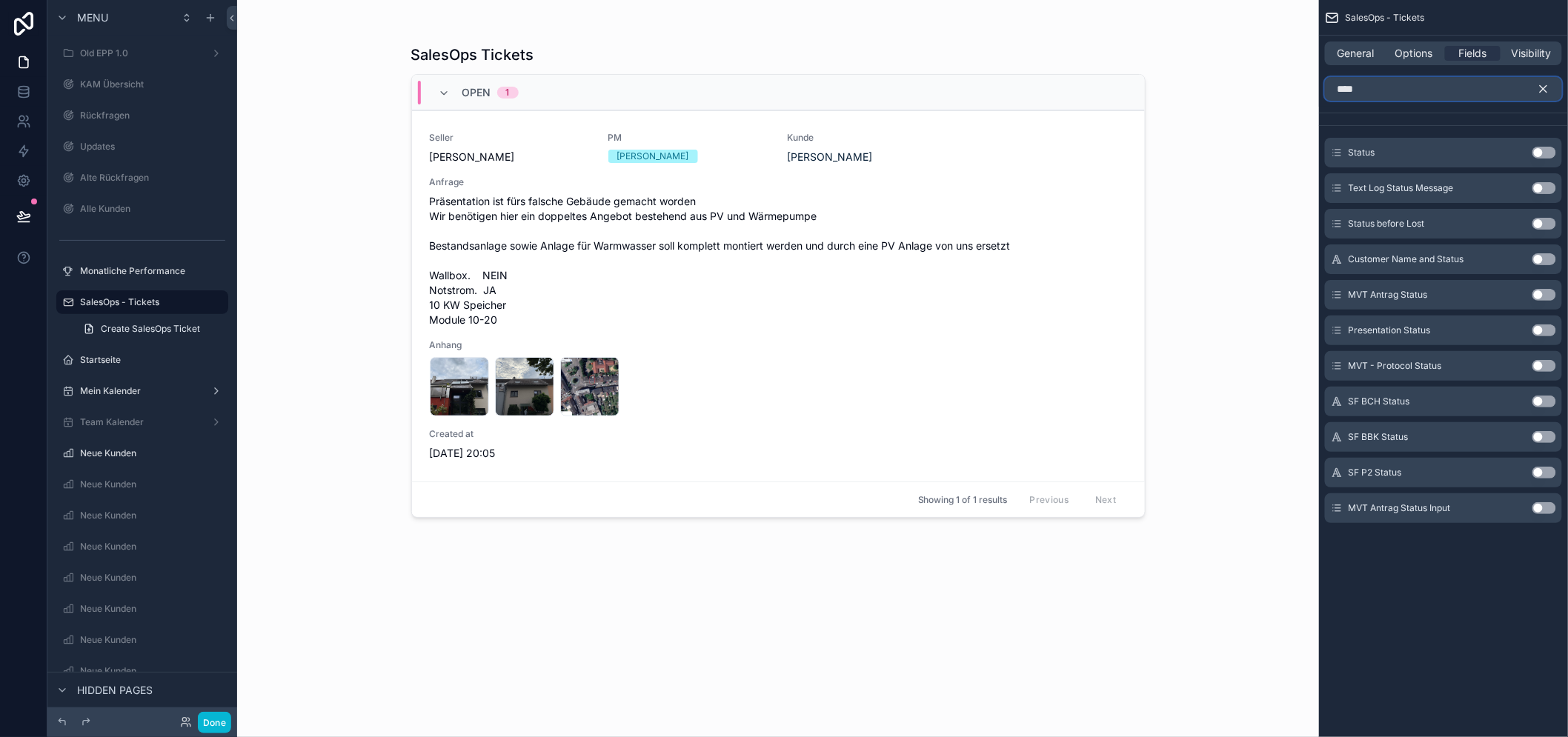
type input "****"
click at [1554, 151] on button "Use setting" at bounding box center [1543, 153] width 23 height 12
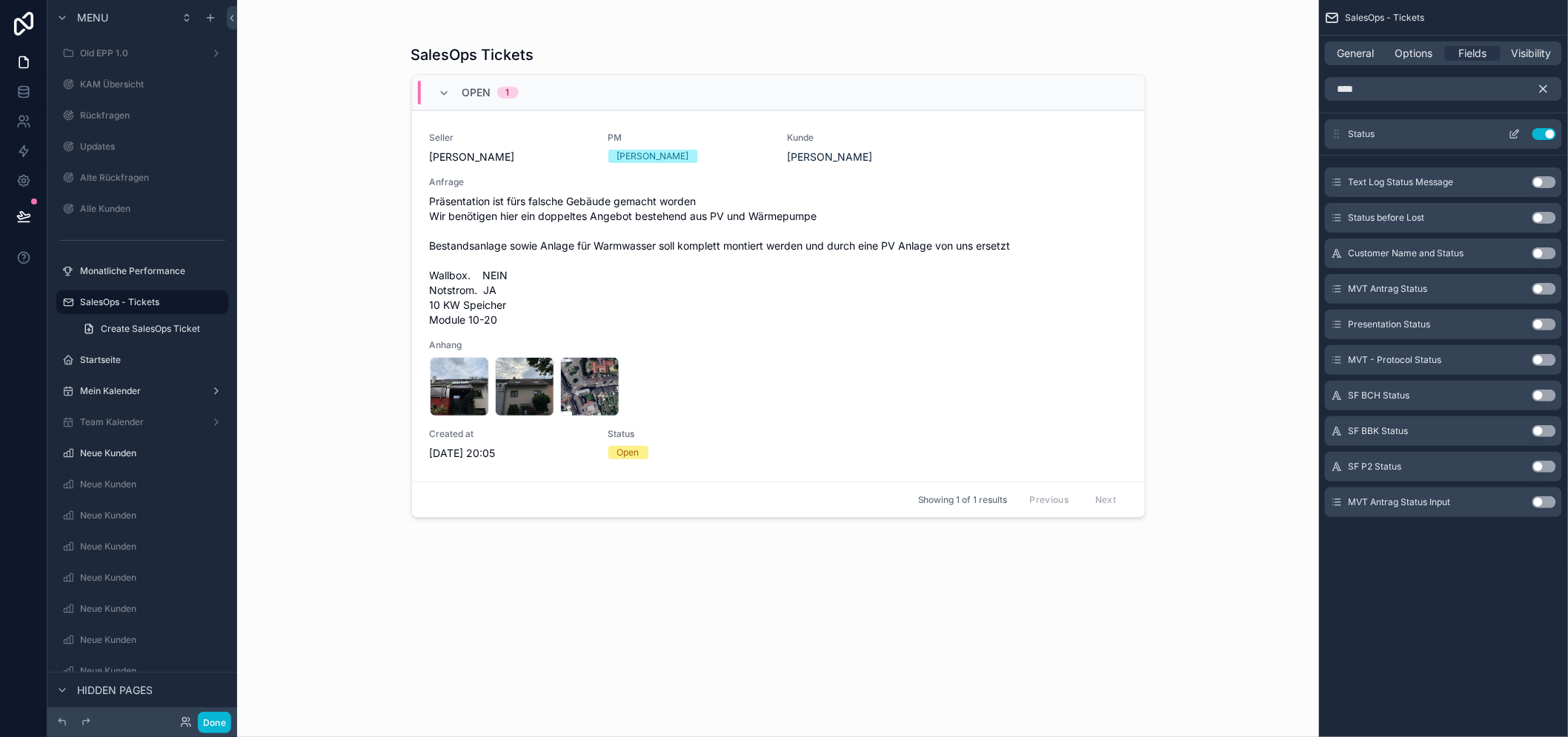
click at [1556, 133] on button "Use setting" at bounding box center [1543, 134] width 23 height 12
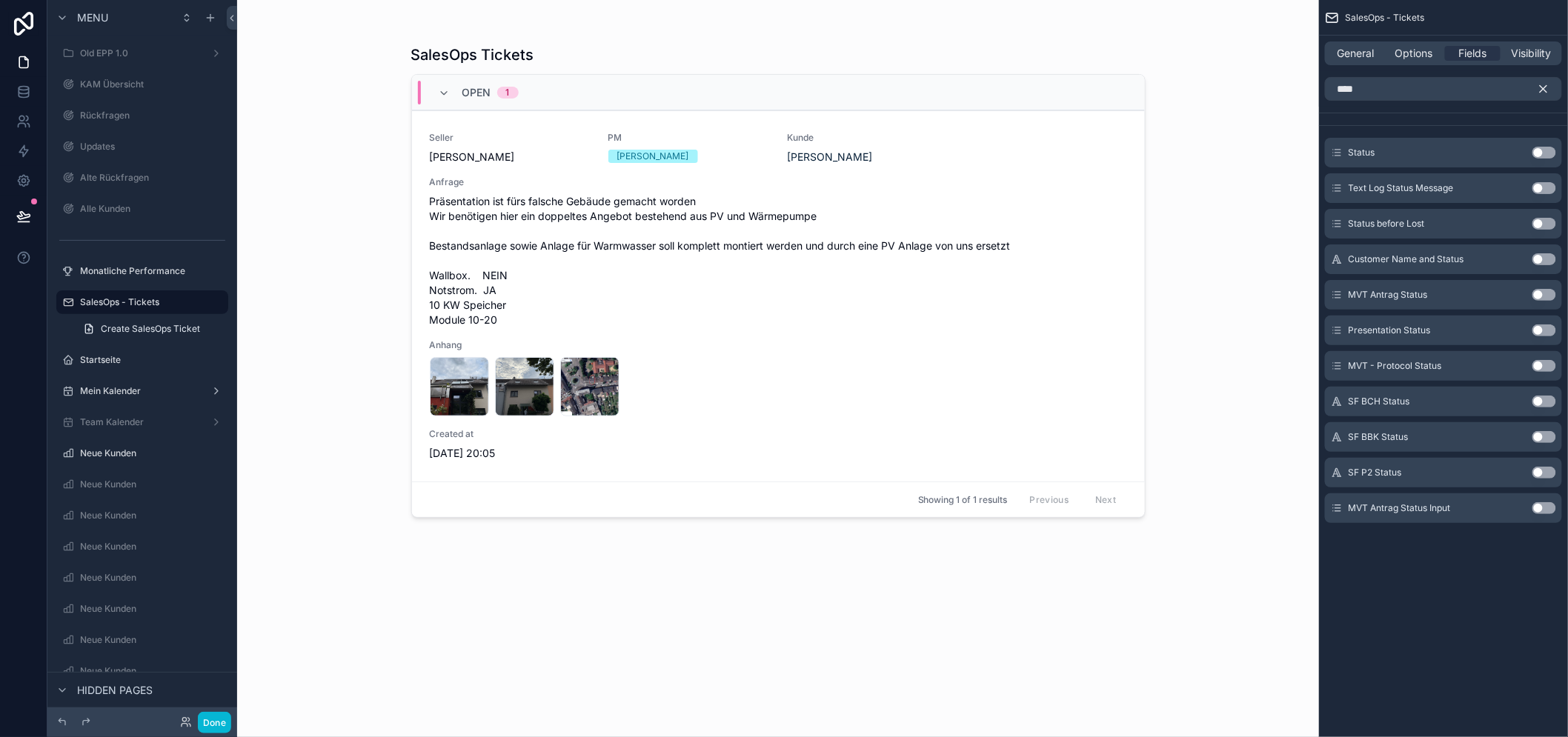
click at [1547, 88] on icon "scrollable content" at bounding box center [1543, 89] width 7 height 7
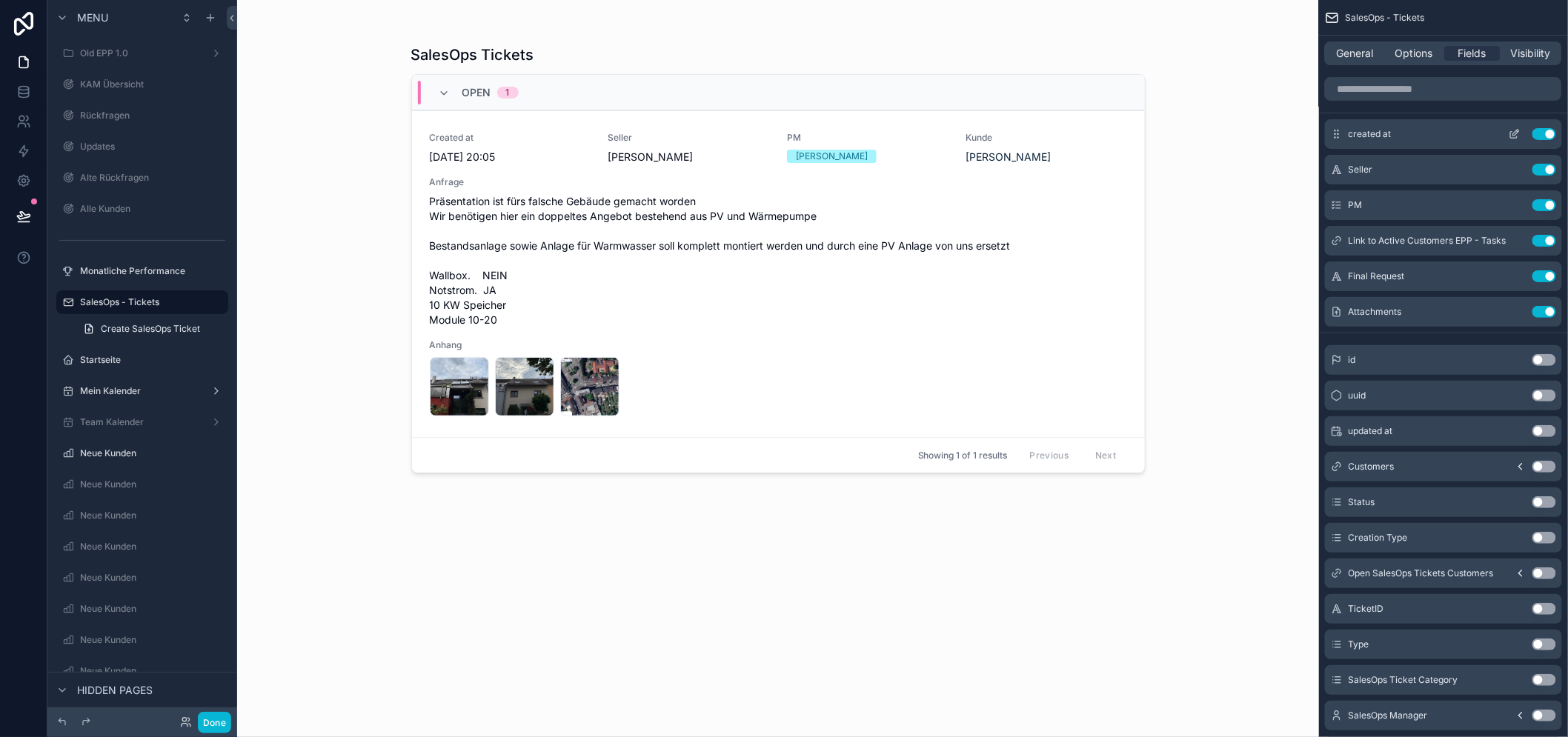
click at [1520, 132] on icon "scrollable content" at bounding box center [1514, 134] width 12 height 12
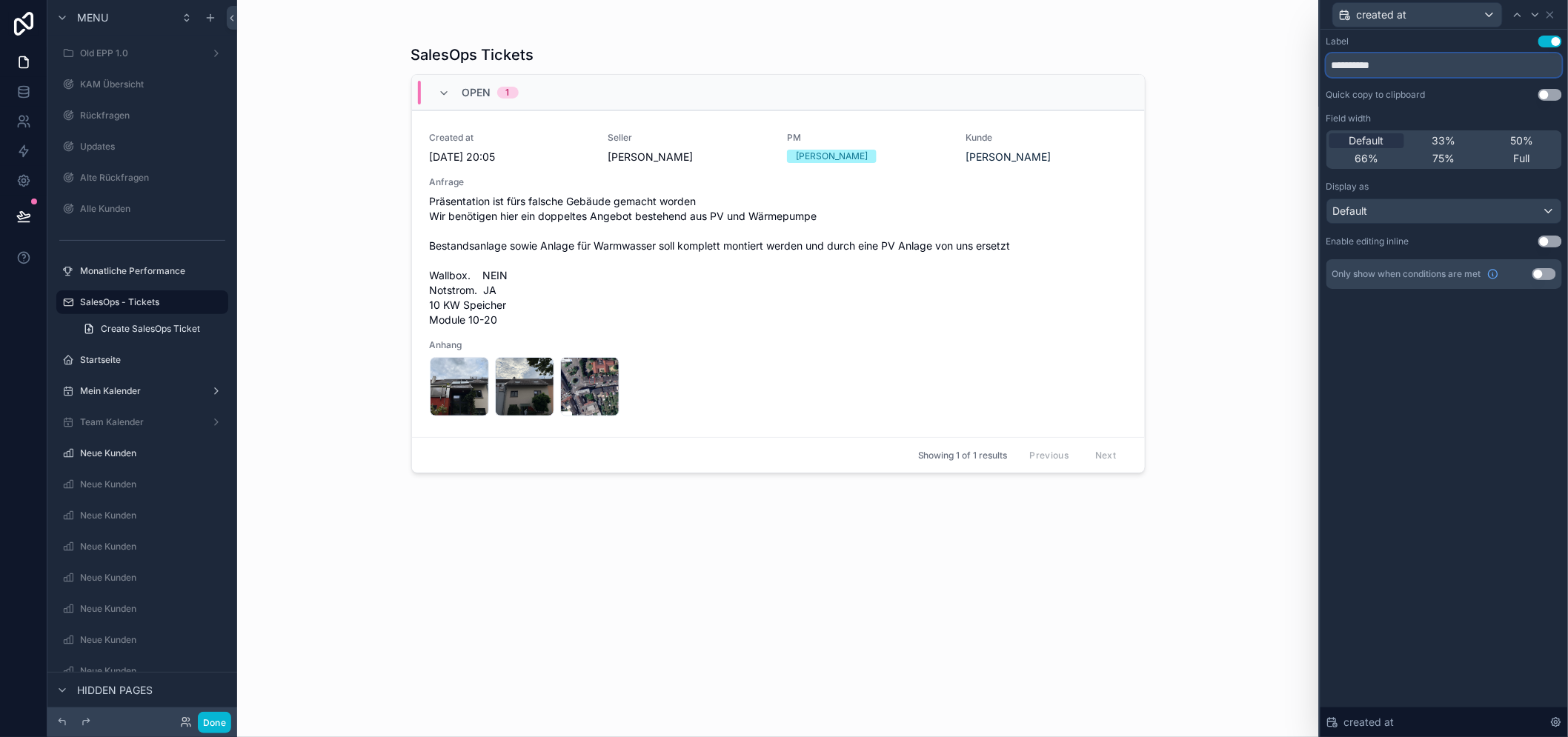
click at [1418, 55] on input "**********" at bounding box center [1443, 65] width 235 height 23
type input "**********"
click at [1439, 400] on div "**********" at bounding box center [1443, 382] width 247 height 707
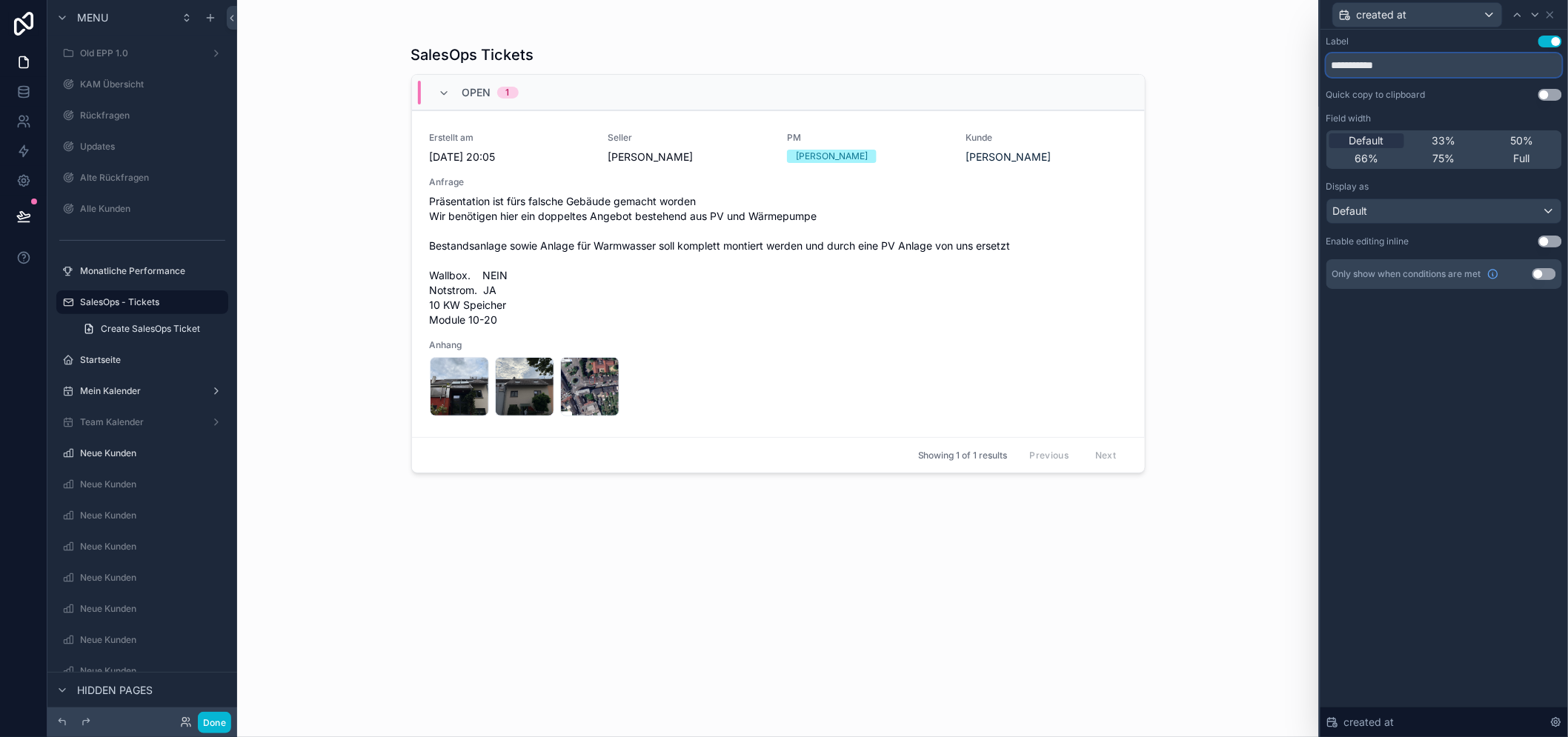
click at [1438, 67] on input "**********" at bounding box center [1443, 65] width 235 height 23
click at [1553, 14] on icon at bounding box center [1550, 15] width 6 height 6
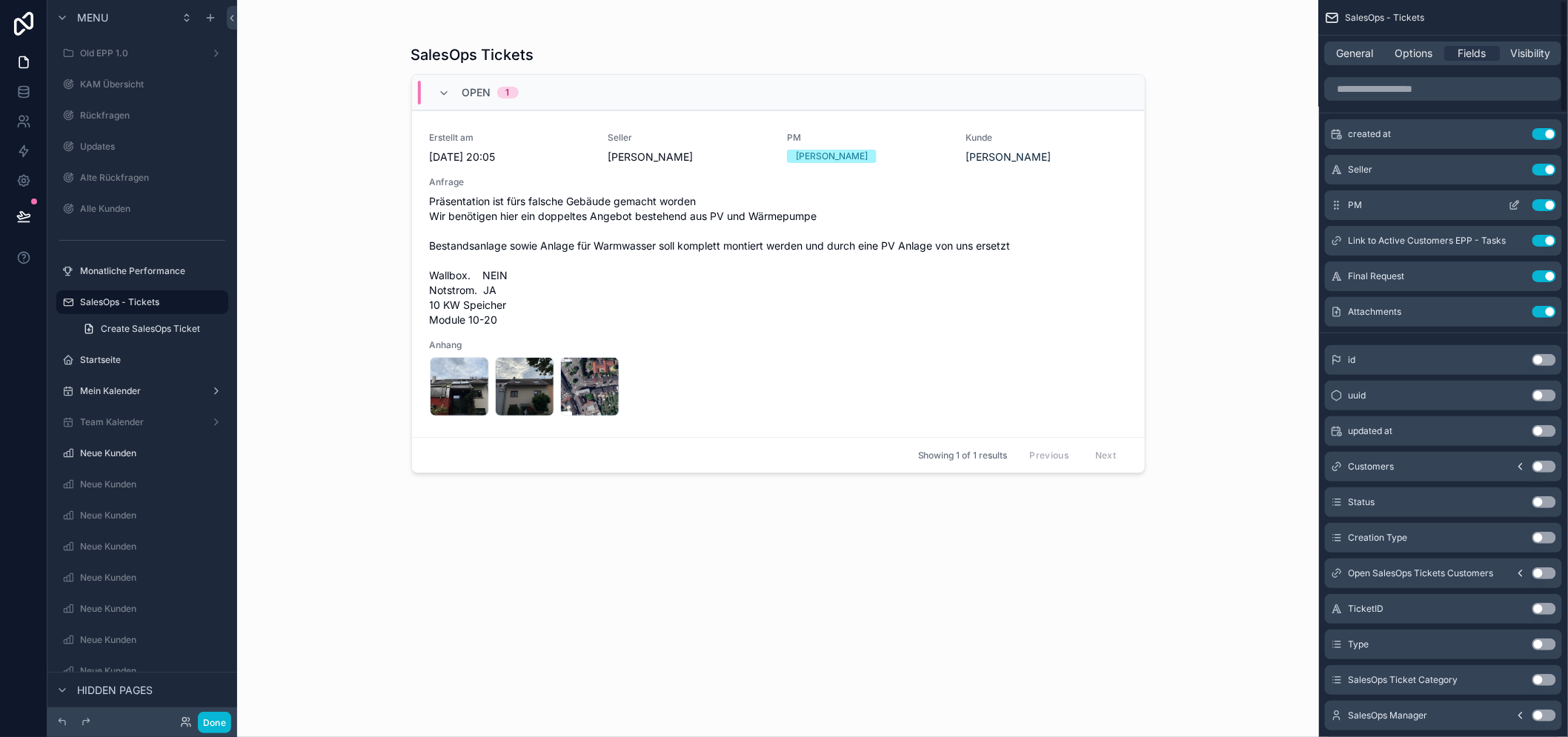
click at [1520, 202] on icon "scrollable content" at bounding box center [1514, 205] width 12 height 12
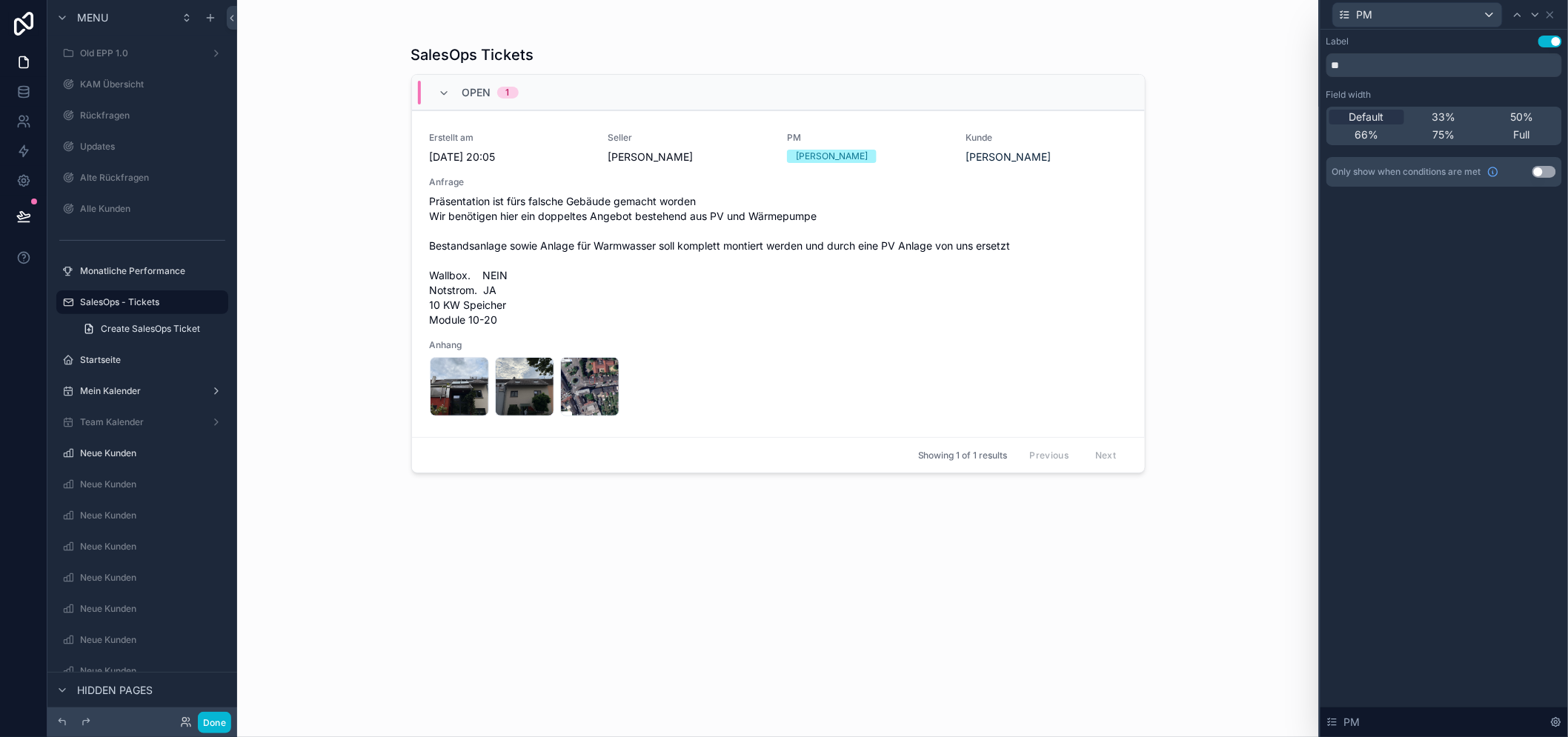
click at [1552, 172] on button "Use setting" at bounding box center [1543, 172] width 23 height 12
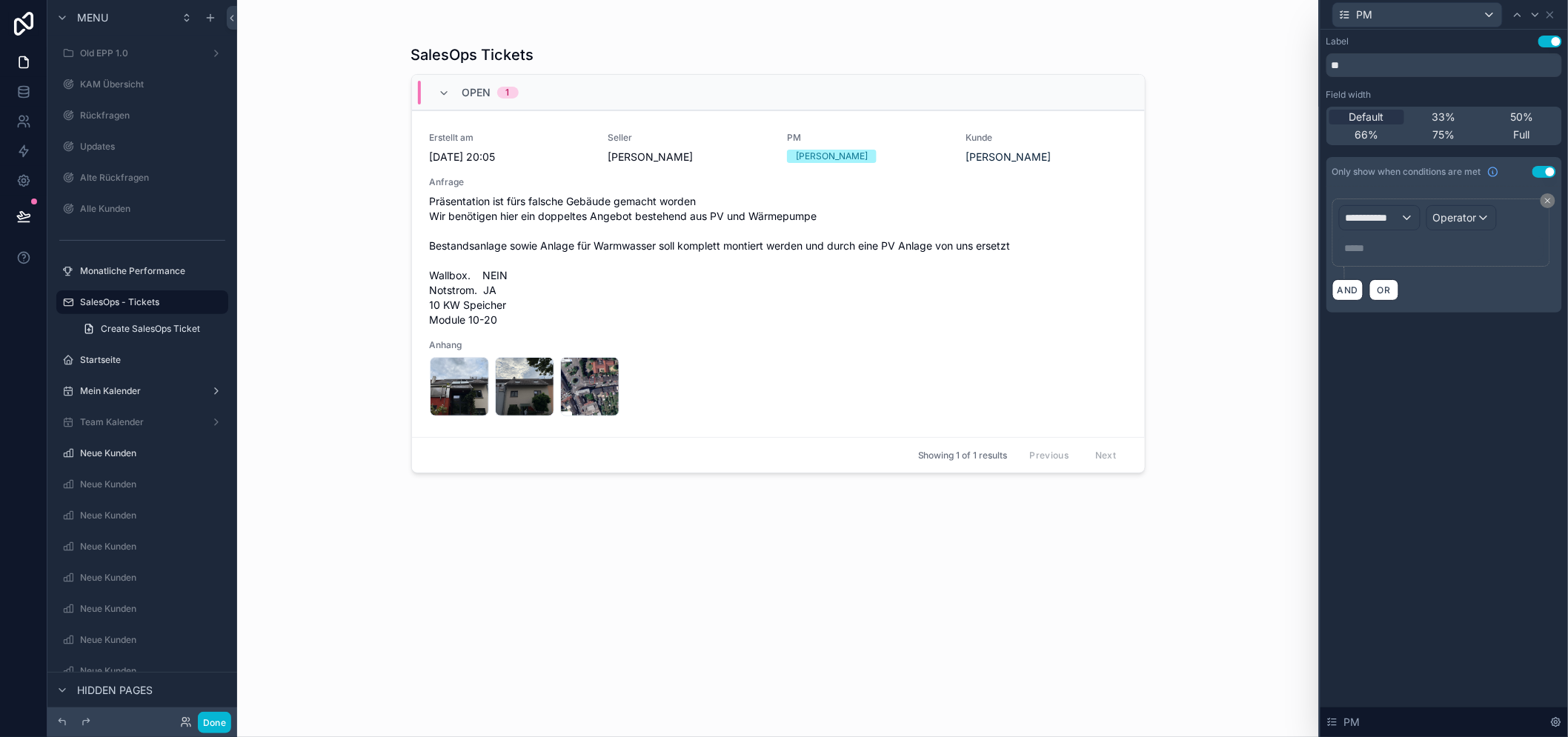
click at [1552, 172] on button "Use setting" at bounding box center [1543, 172] width 23 height 12
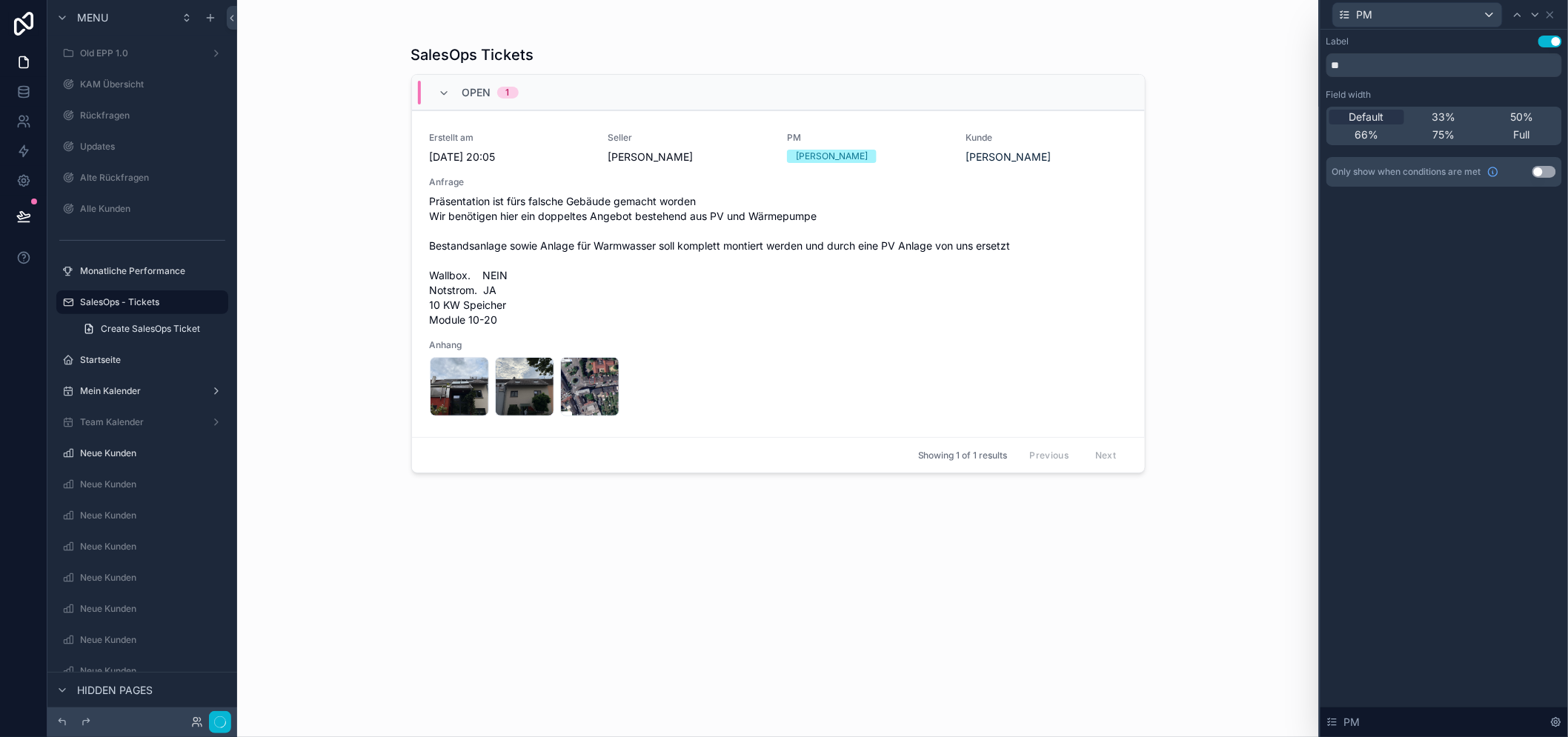
click at [1548, 218] on div "Label Use setting ** Field width Default 33% 50% 66% 75% Full Only show when co…" at bounding box center [1443, 125] width 247 height 193
click at [1553, 13] on icon at bounding box center [1550, 15] width 6 height 6
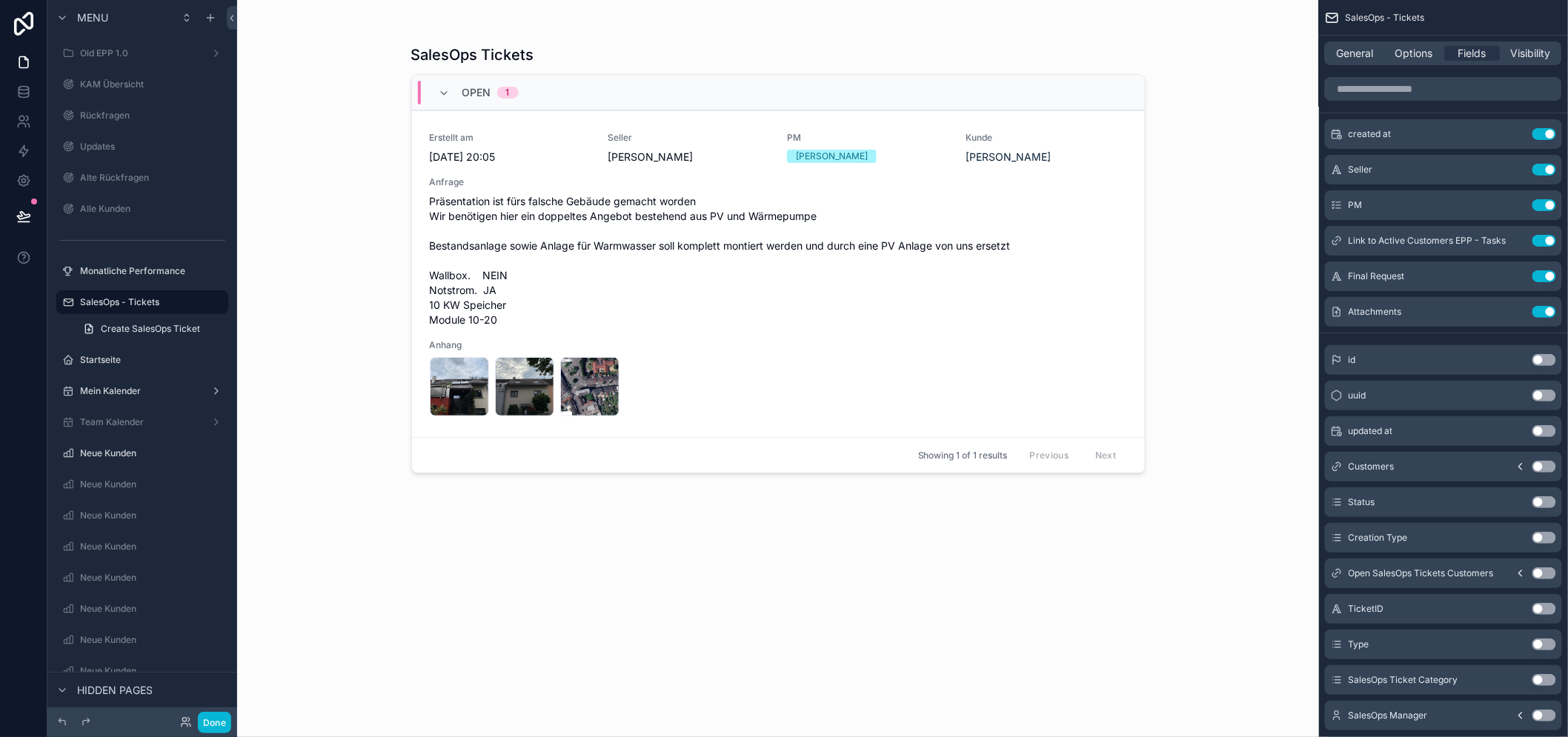
click at [850, 566] on div "SalesOps Tickets Open 1 Erstellt am 8.9.2025 20:05 Seller Nico Heinrich PM Rene…" at bounding box center [778, 377] width 734 height 683
click at [1393, 67] on div "General Options Fields Visibility" at bounding box center [1442, 53] width 249 height 36
click at [1404, 57] on div "Options" at bounding box center [1414, 54] width 55 height 15
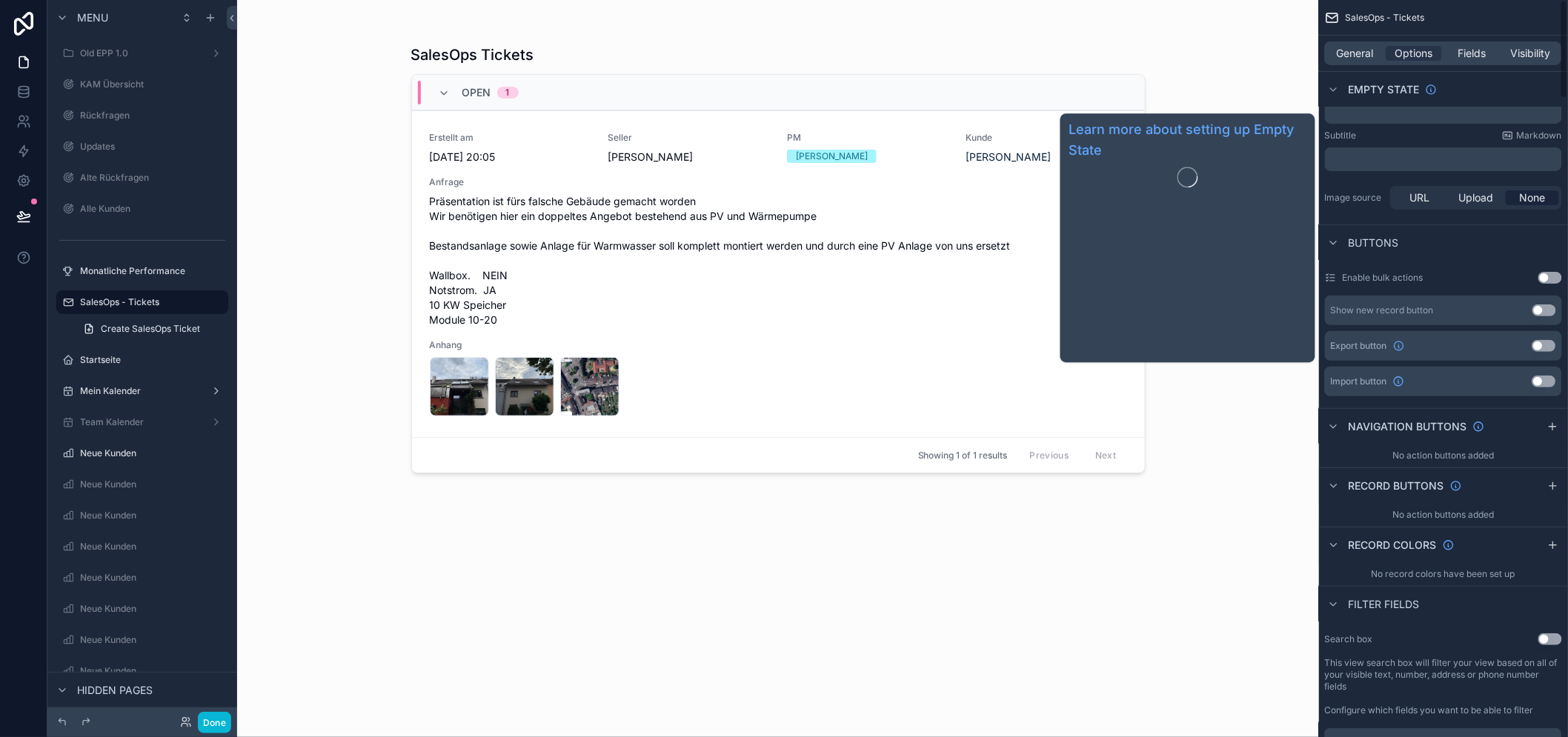
scroll to position [411, 0]
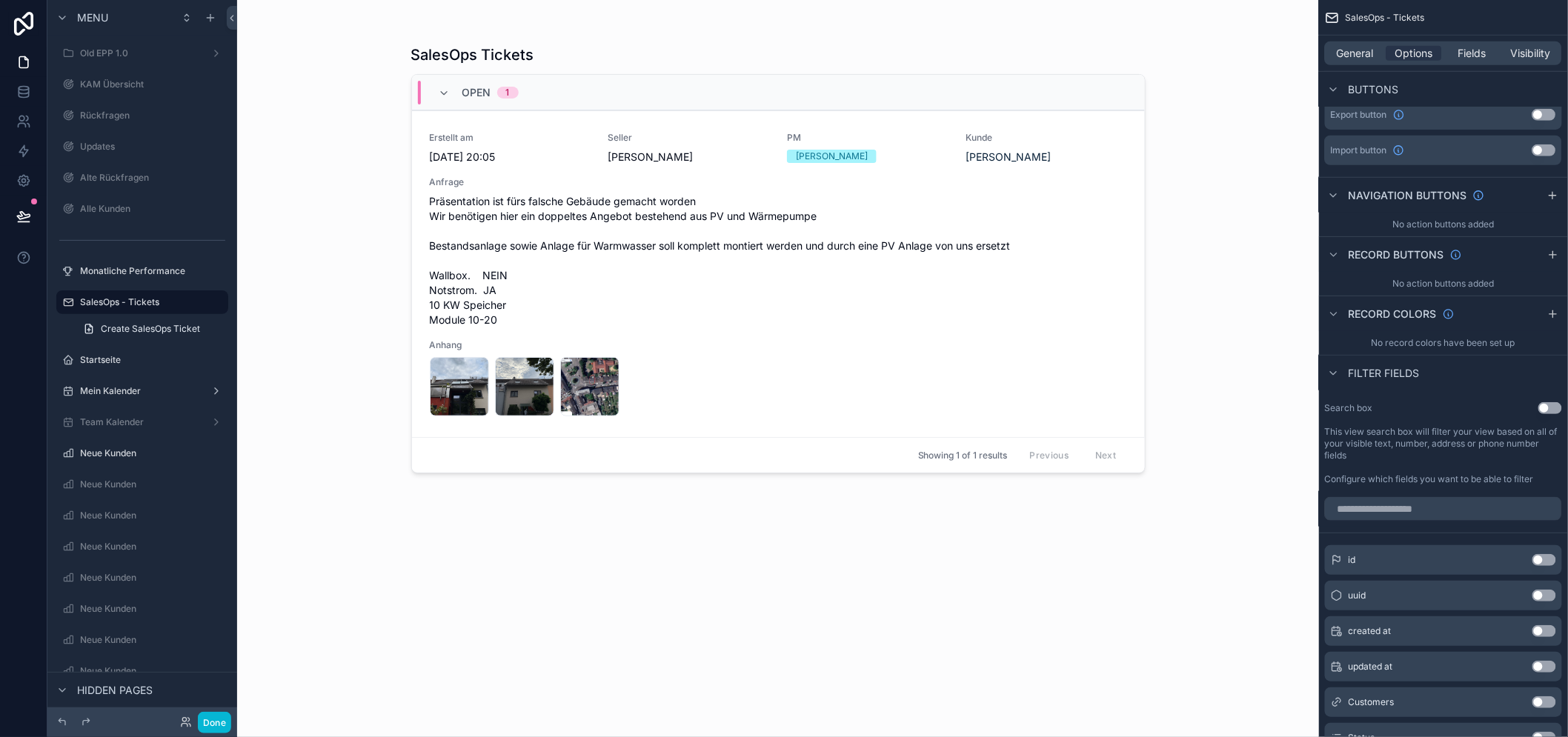
click at [1343, 381] on div "Filter fields" at bounding box center [1442, 372] width 249 height 36
click at [1340, 376] on icon "scrollable content" at bounding box center [1334, 373] width 12 height 12
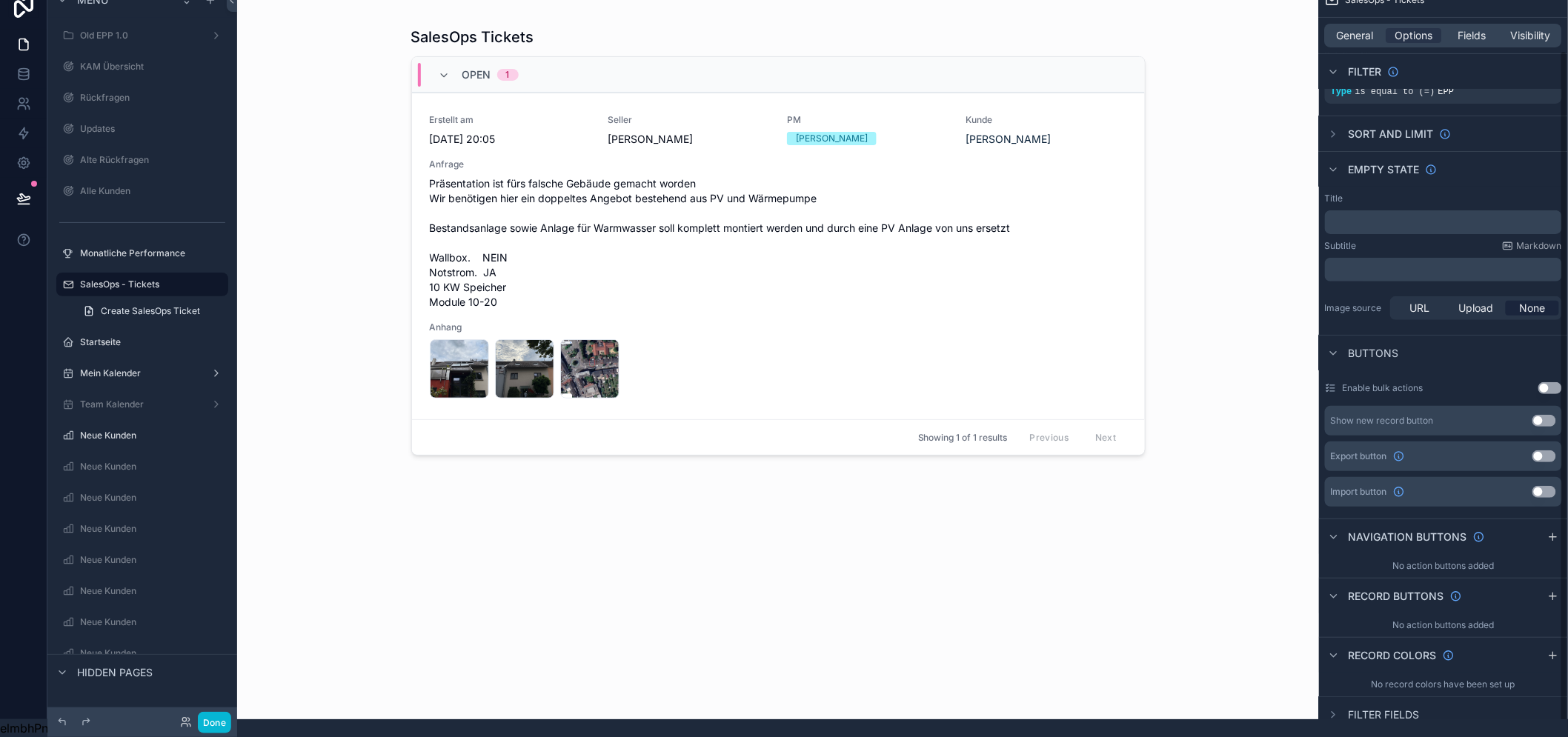
scroll to position [75, 0]
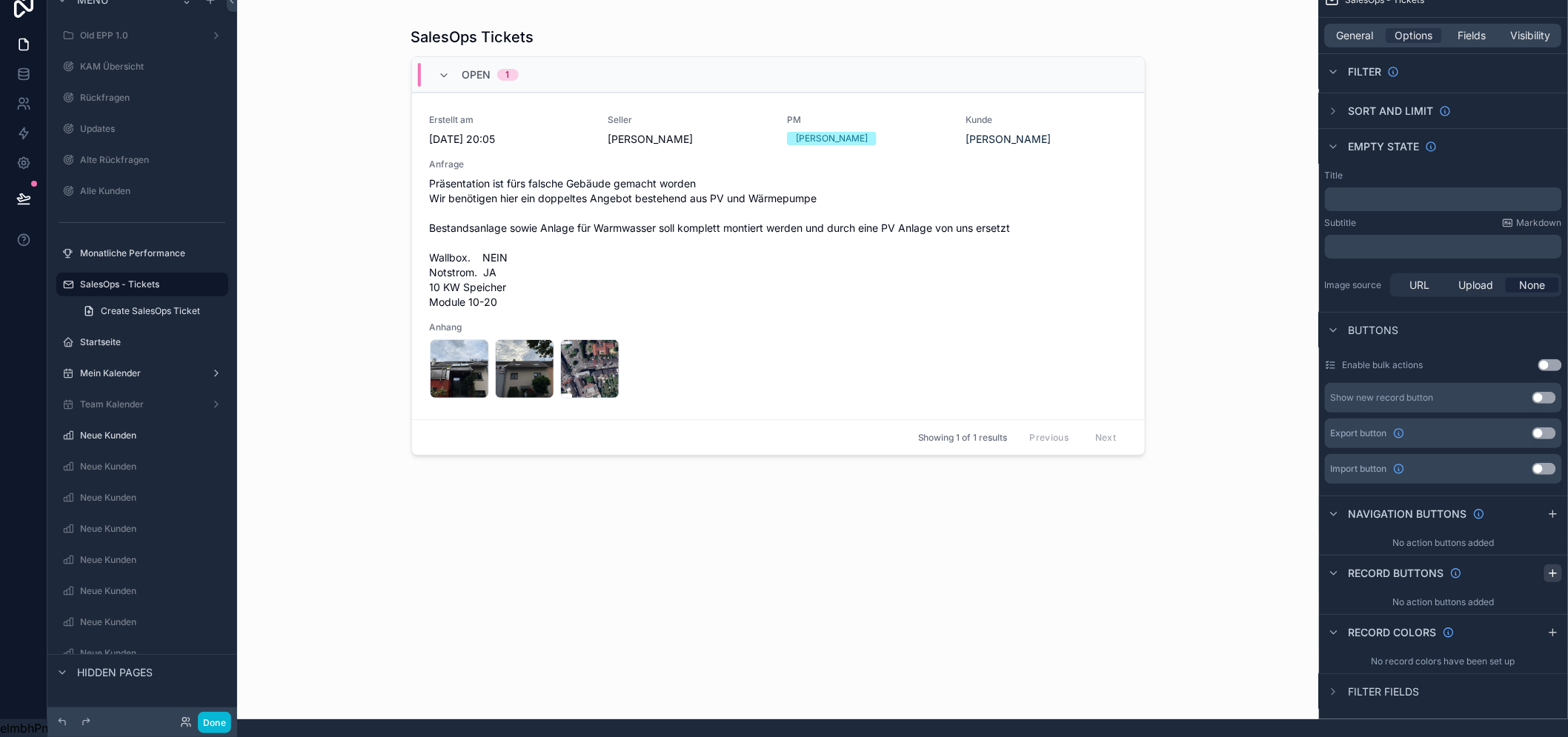
click at [1559, 567] on icon "scrollable content" at bounding box center [1553, 573] width 12 height 12
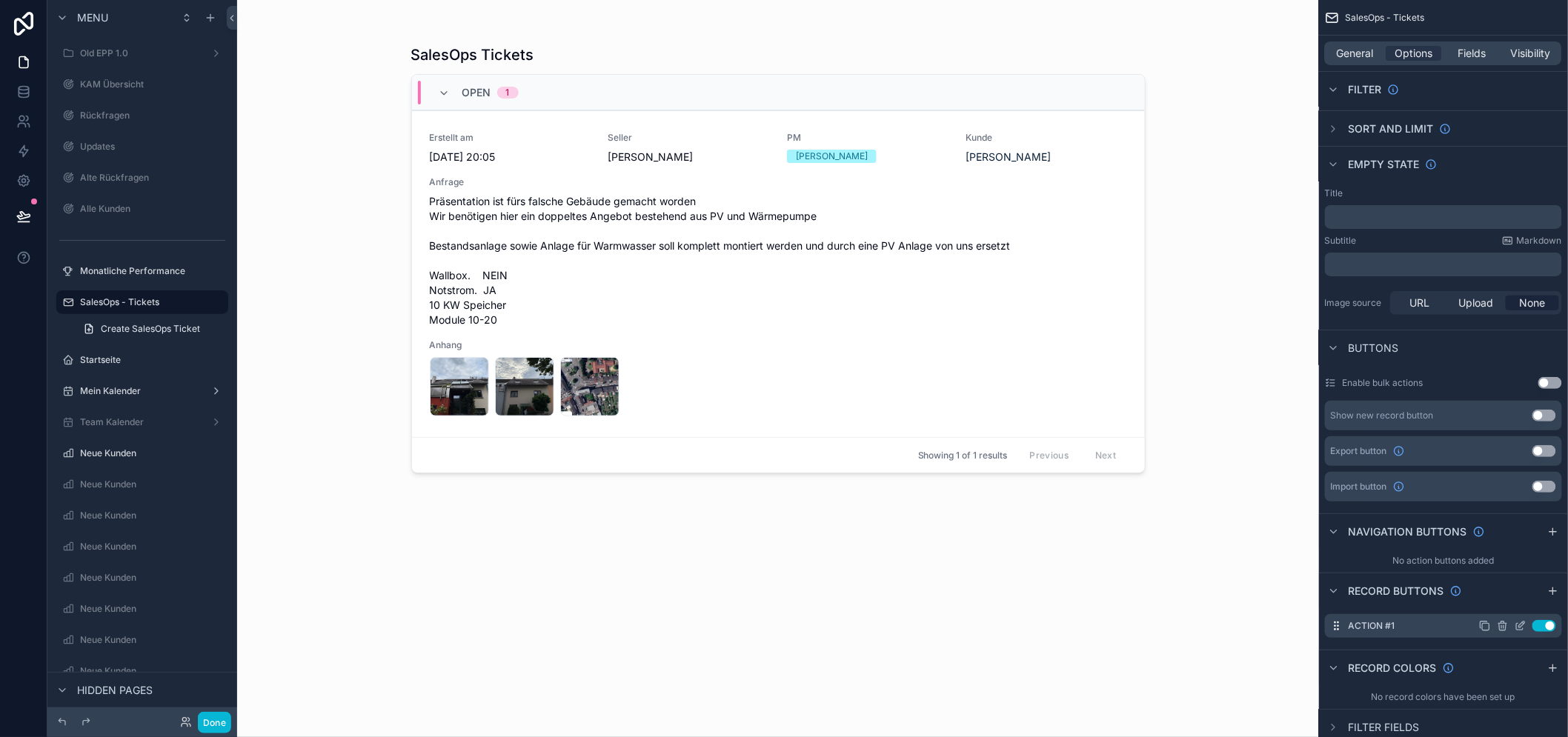
click at [1526, 627] on icon "scrollable content" at bounding box center [1520, 626] width 12 height 12
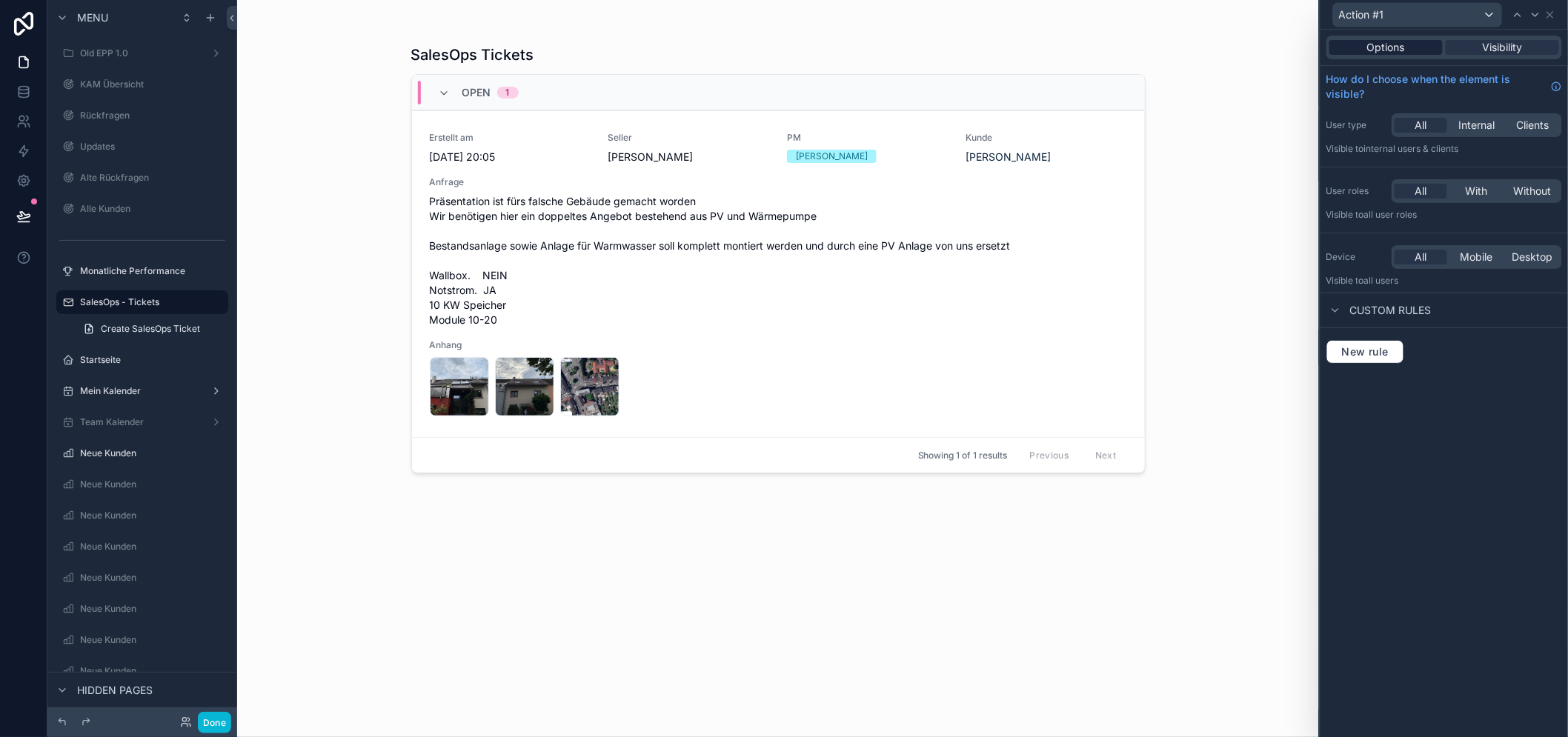
click at [1441, 45] on div "Options" at bounding box center [1386, 48] width 113 height 15
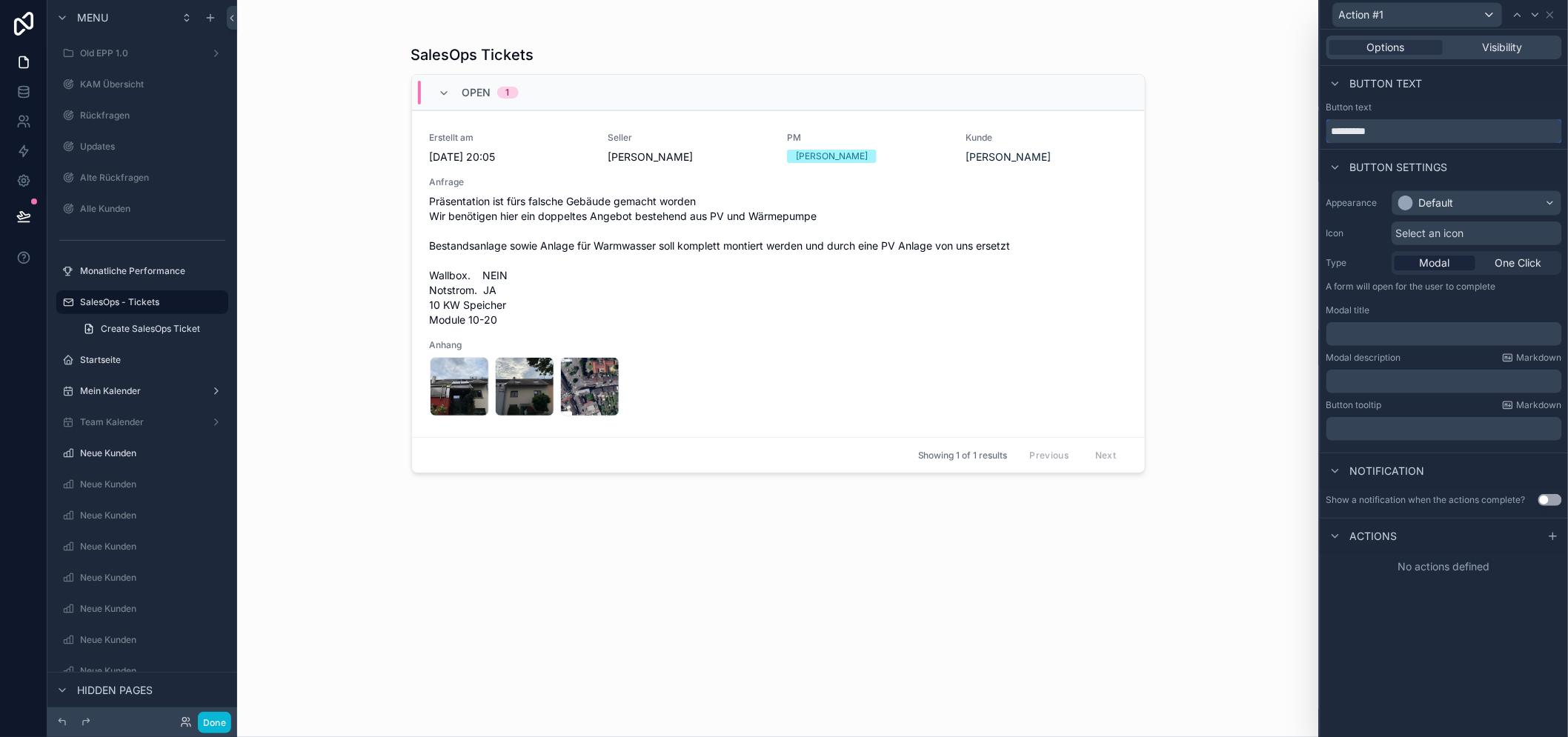
click at [1440, 133] on input "*********" at bounding box center [1443, 131] width 235 height 23
click at [1439, 133] on input "*********" at bounding box center [1443, 131] width 235 height 23
type input "**********"
click at [1467, 200] on div "Default" at bounding box center [1476, 203] width 169 height 23
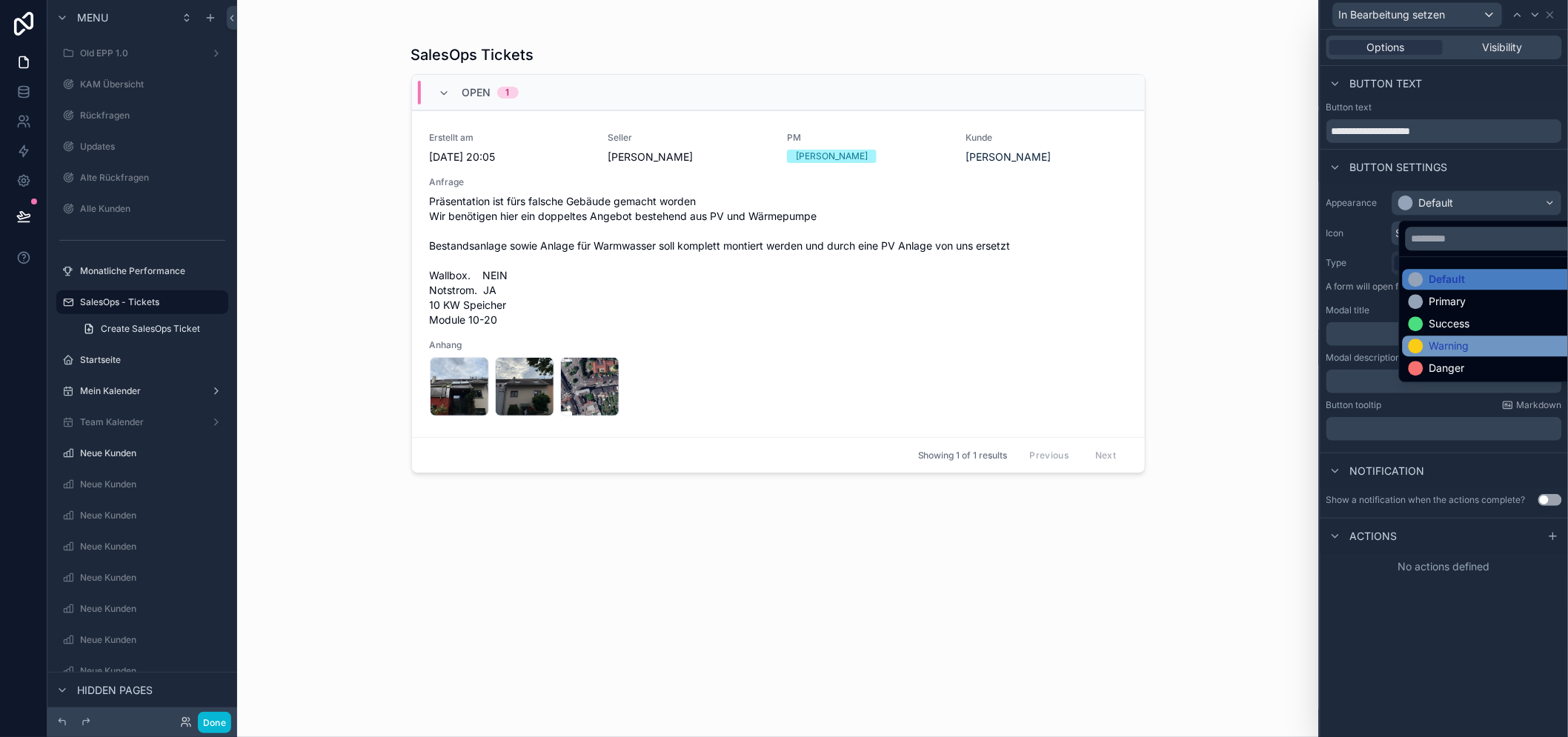
click at [1493, 352] on div "Warning" at bounding box center [1501, 346] width 186 height 15
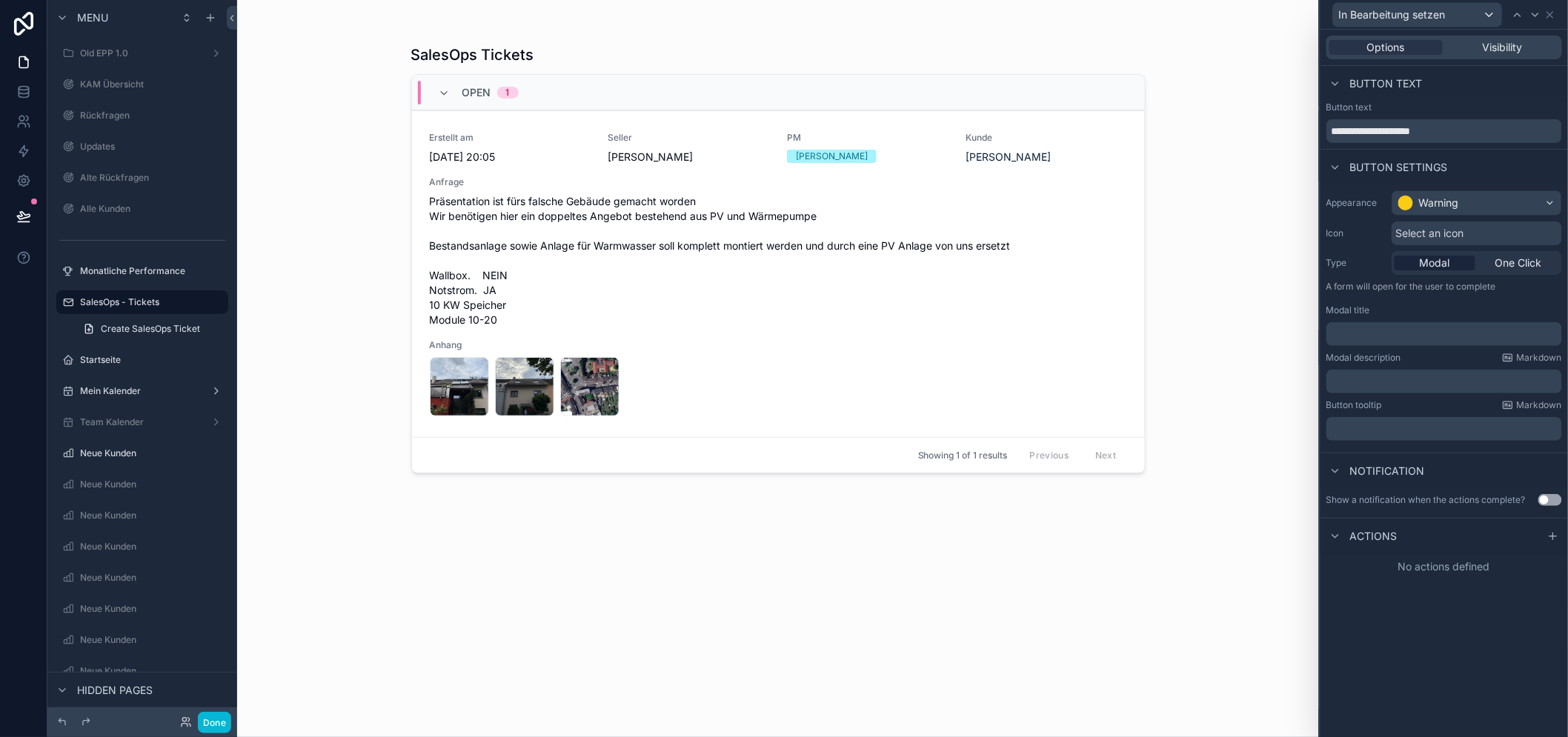
click at [1425, 240] on span "Select an icon" at bounding box center [1430, 234] width 68 height 15
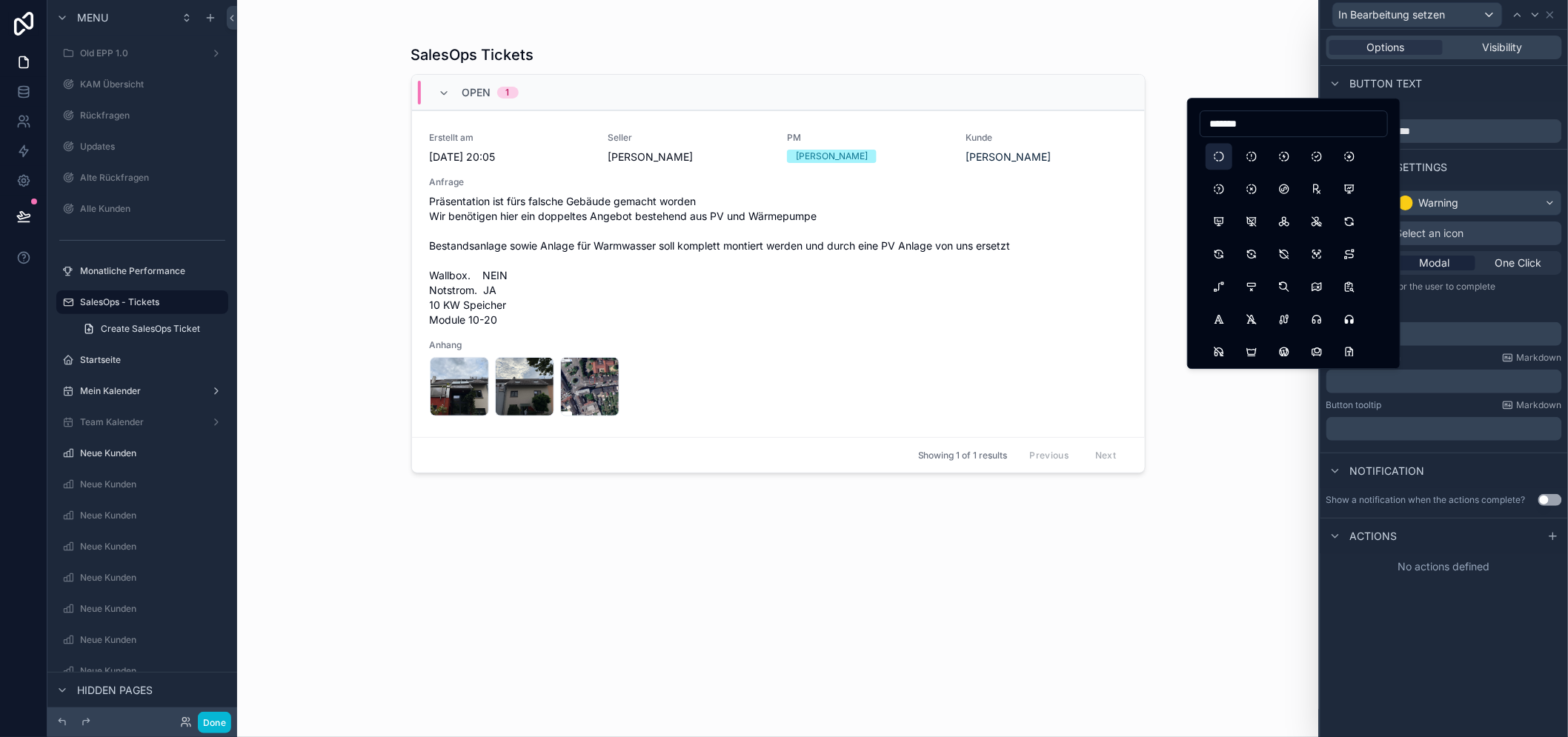
type input "*******"
click at [1222, 156] on button "Progress" at bounding box center [1219, 156] width 26 height 26
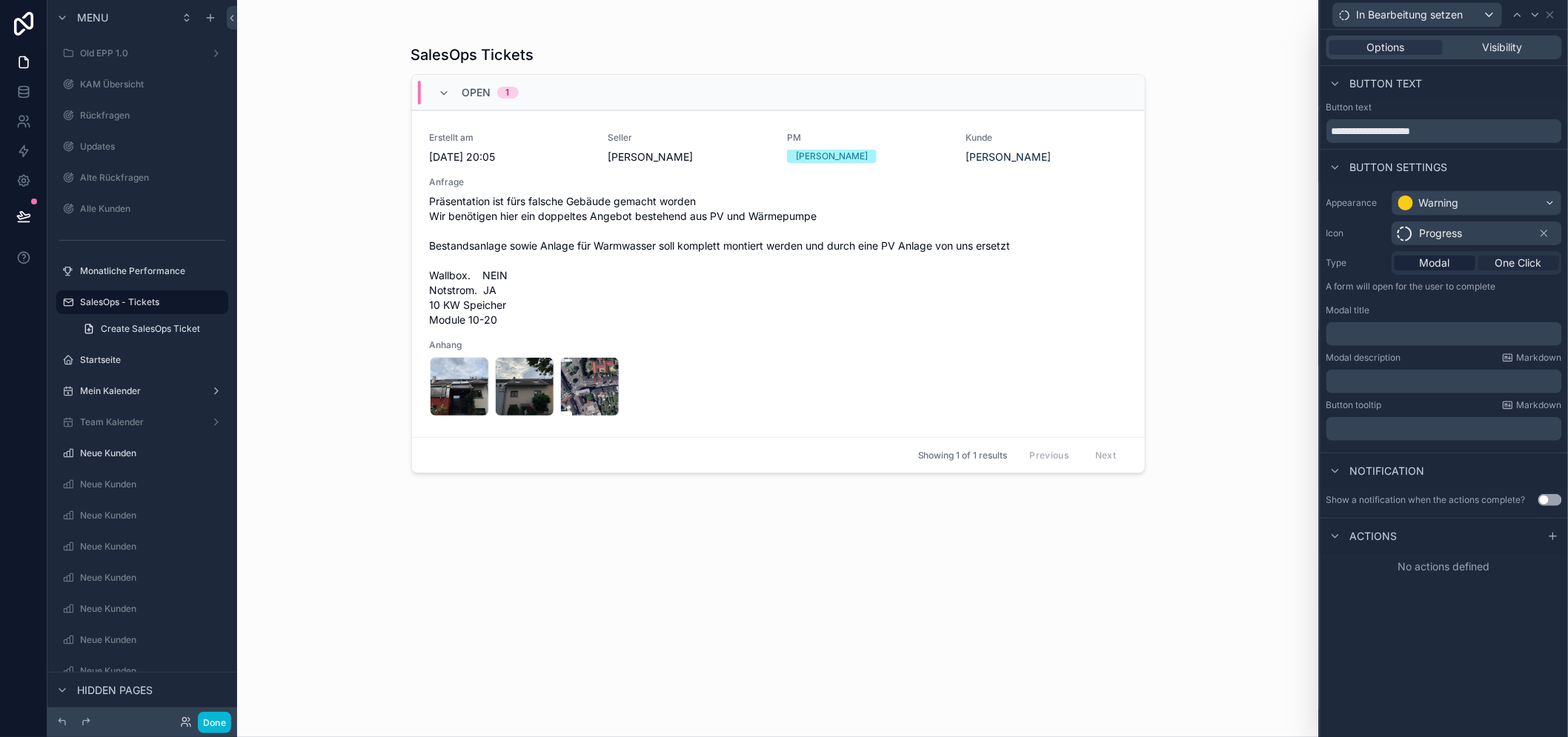
click at [1523, 256] on span "One Click" at bounding box center [1519, 263] width 47 height 15
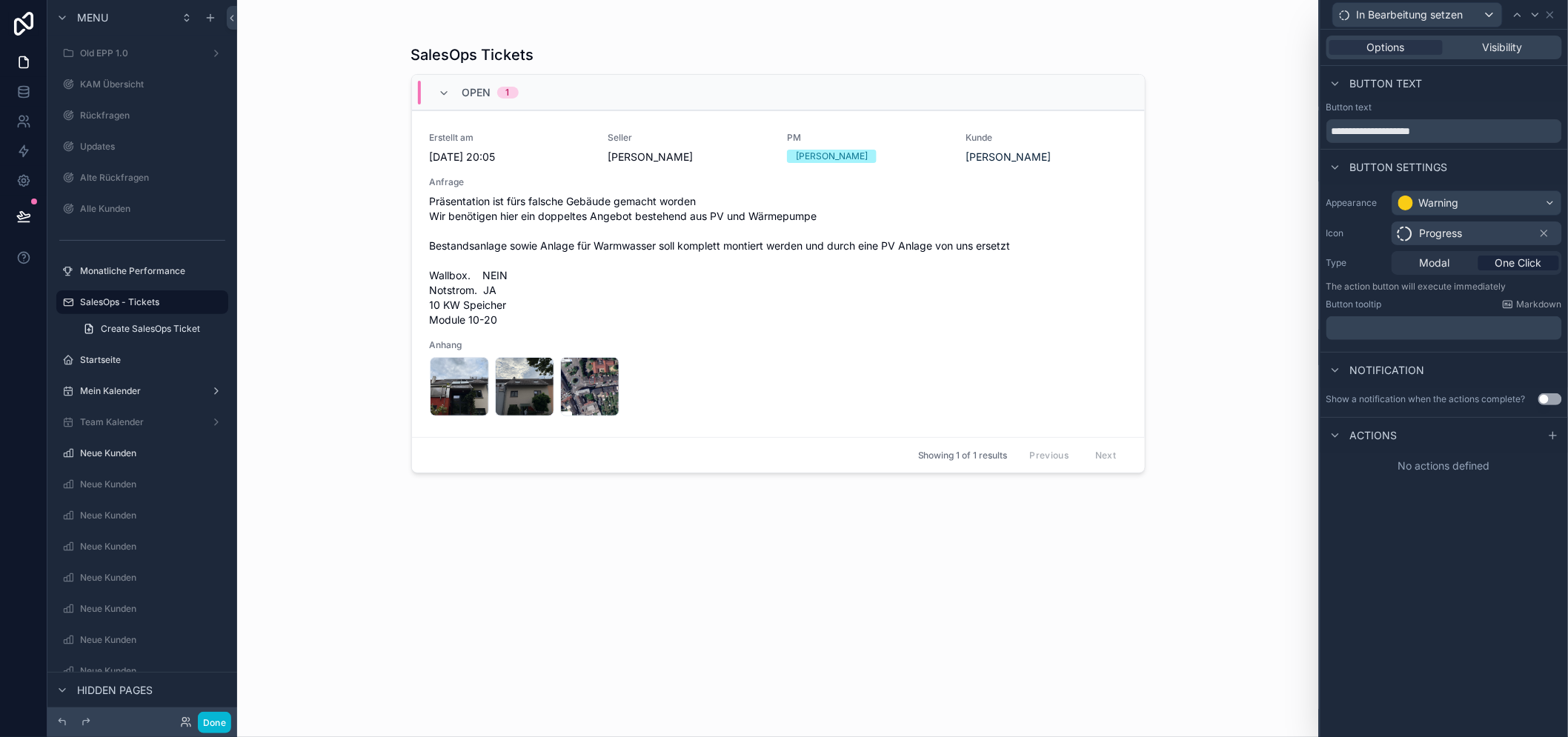
click at [1471, 570] on div "**********" at bounding box center [1443, 382] width 247 height 707
drag, startPoint x: 1562, startPoint y: 437, endPoint x: 1551, endPoint y: 439, distance: 11.2
click at [1559, 437] on icon at bounding box center [1553, 435] width 12 height 12
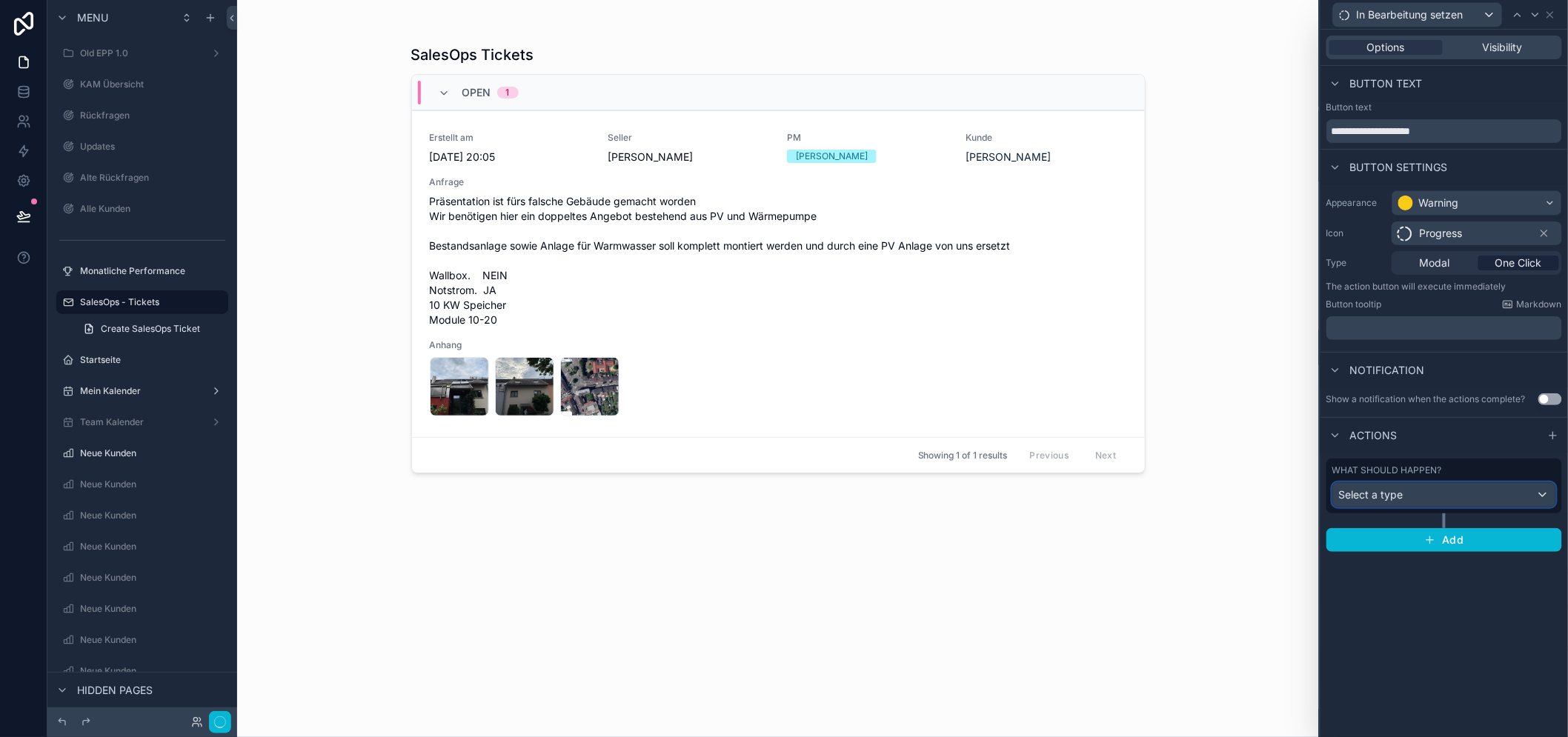
click at [1535, 491] on div "Select a type" at bounding box center [1444, 494] width 222 height 23
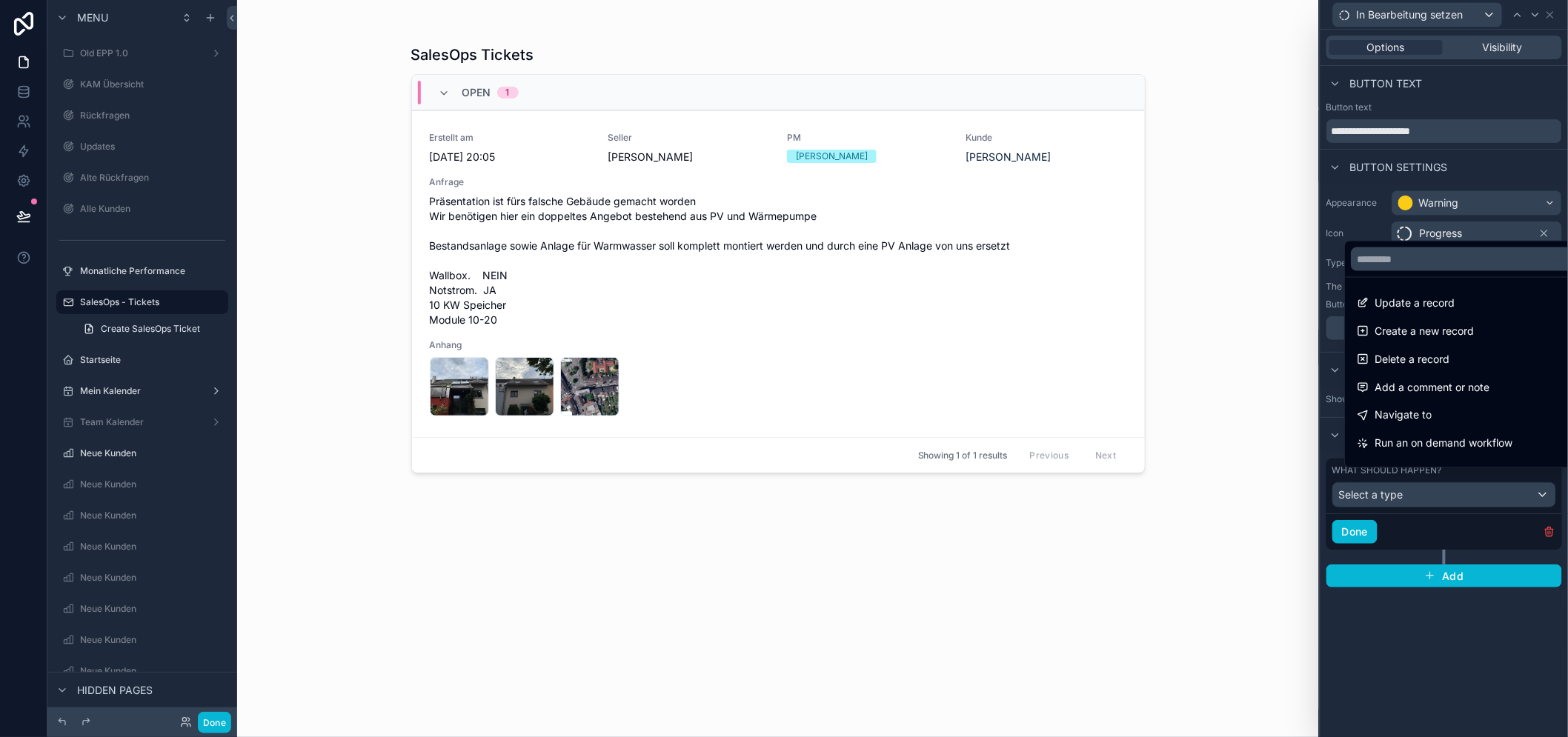
click at [1534, 493] on div at bounding box center [1443, 368] width 247 height 737
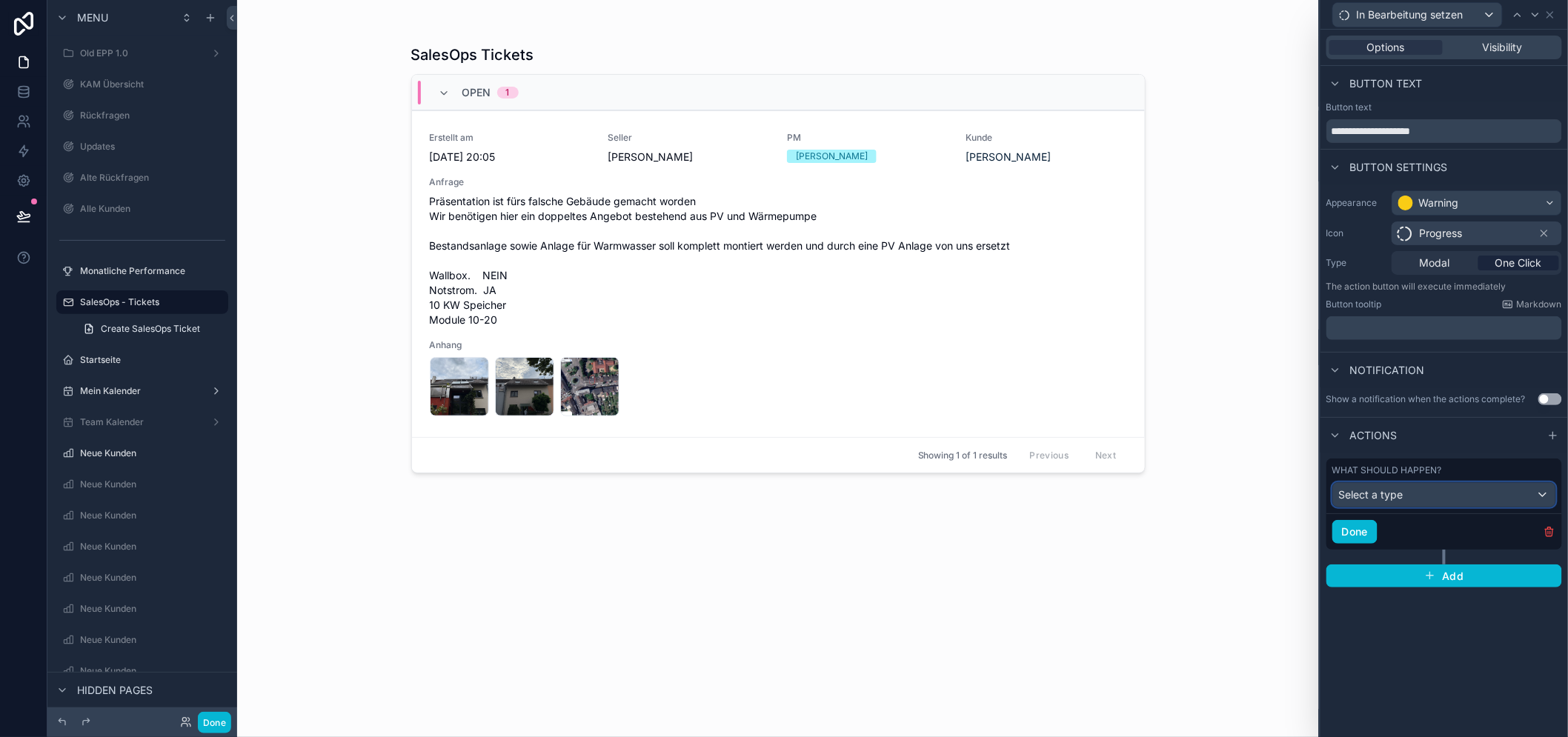
click at [1531, 494] on div "Select a type" at bounding box center [1444, 494] width 222 height 23
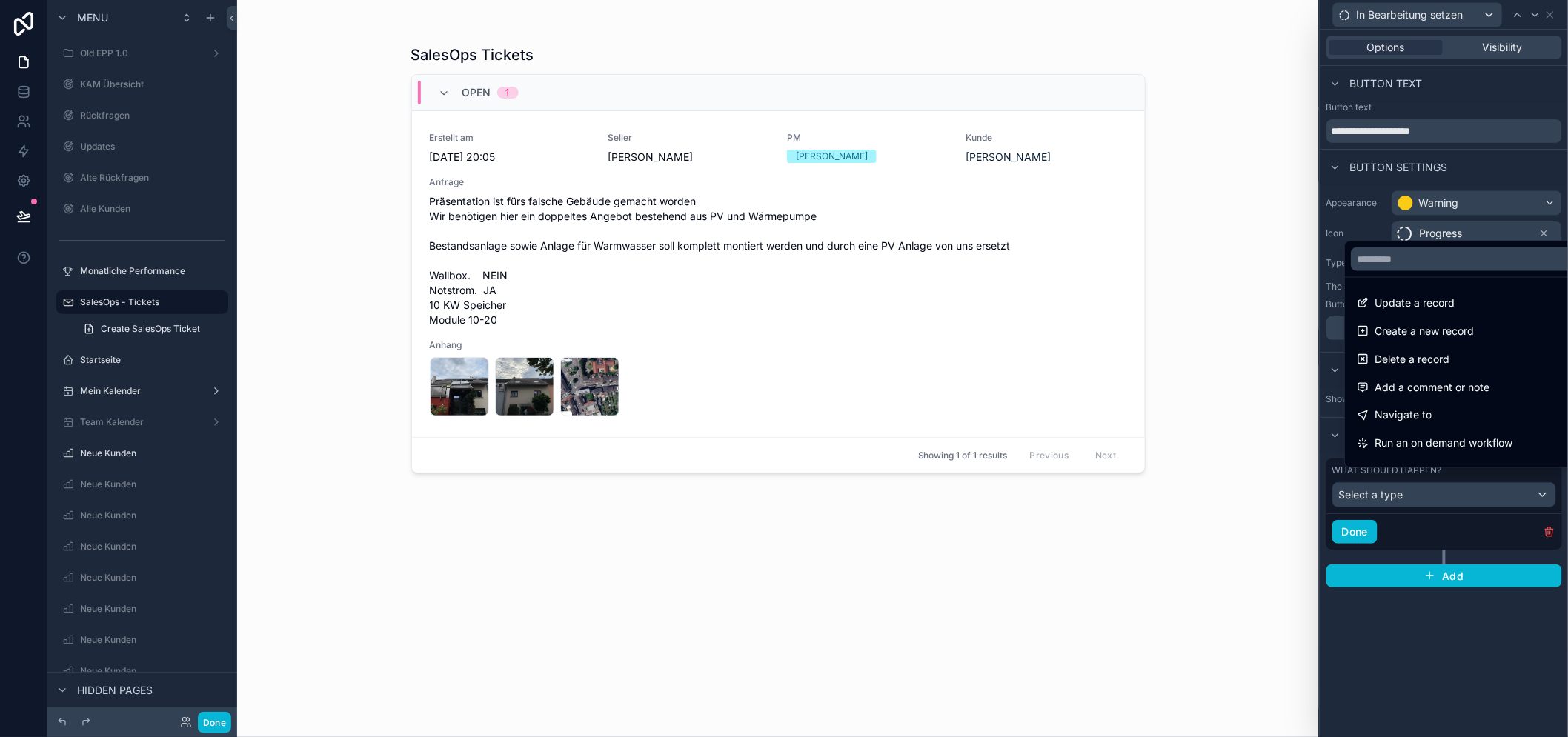
click at [1442, 306] on span "Update a record" at bounding box center [1414, 303] width 80 height 18
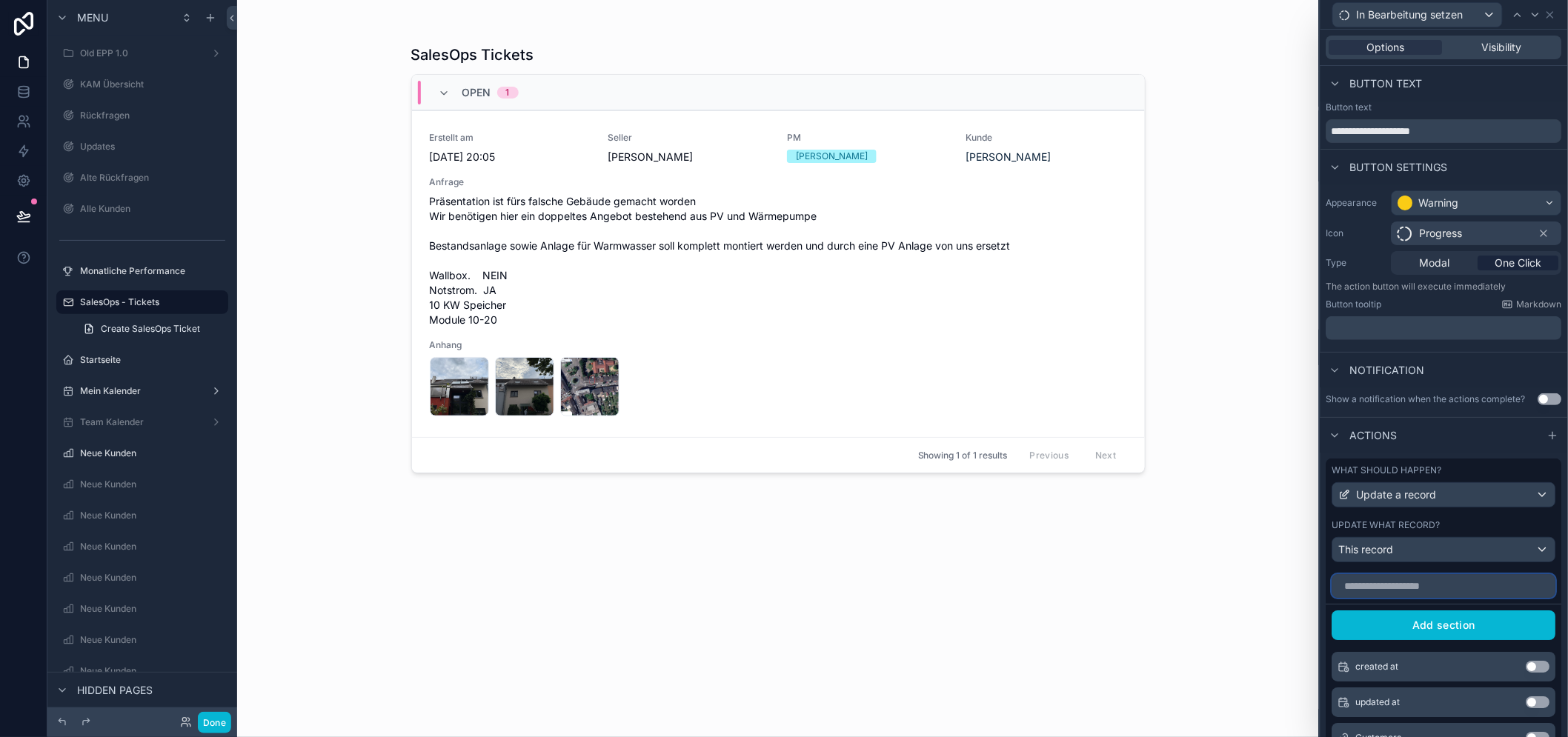
click at [1491, 596] on input "text" at bounding box center [1444, 585] width 224 height 23
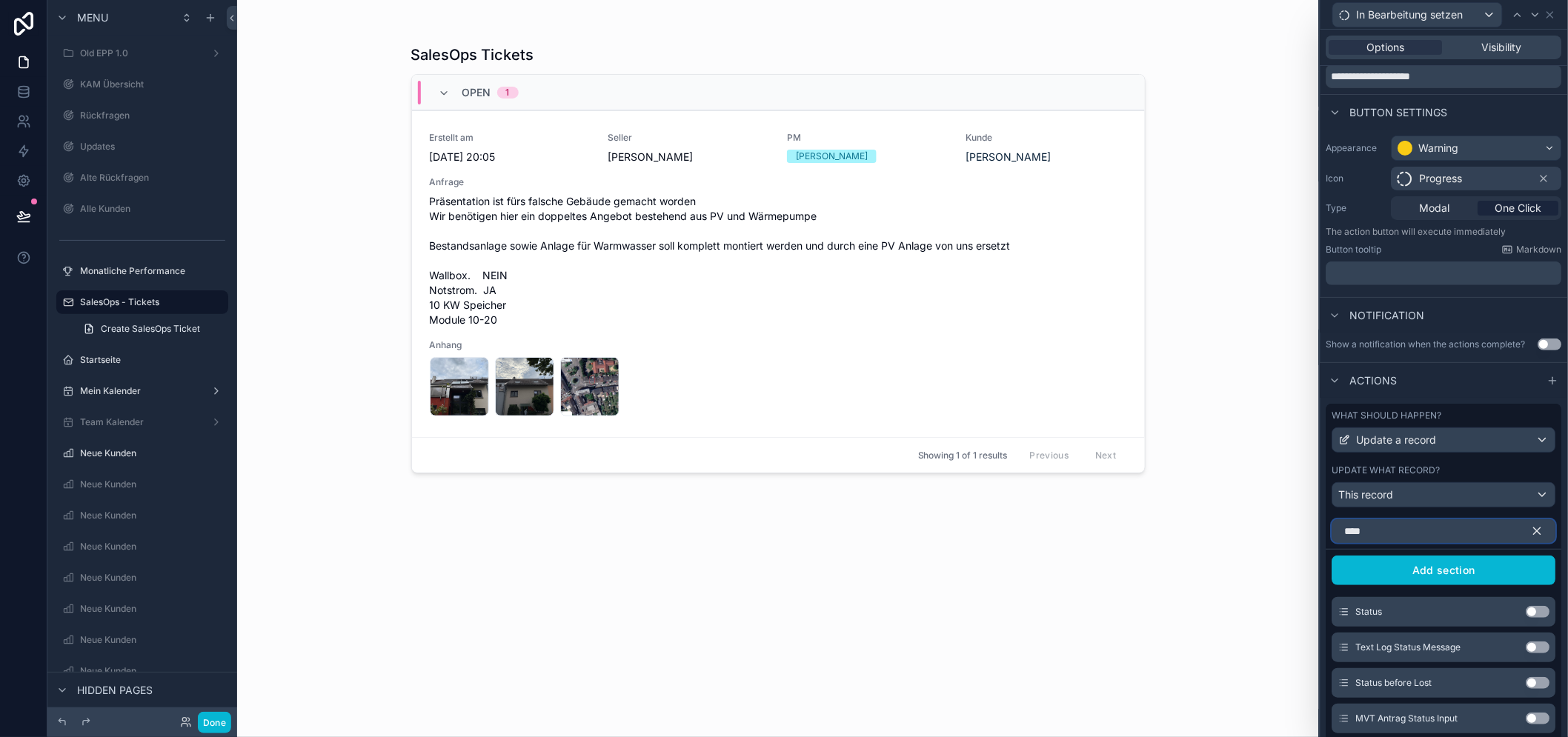
scroll to position [82, 0]
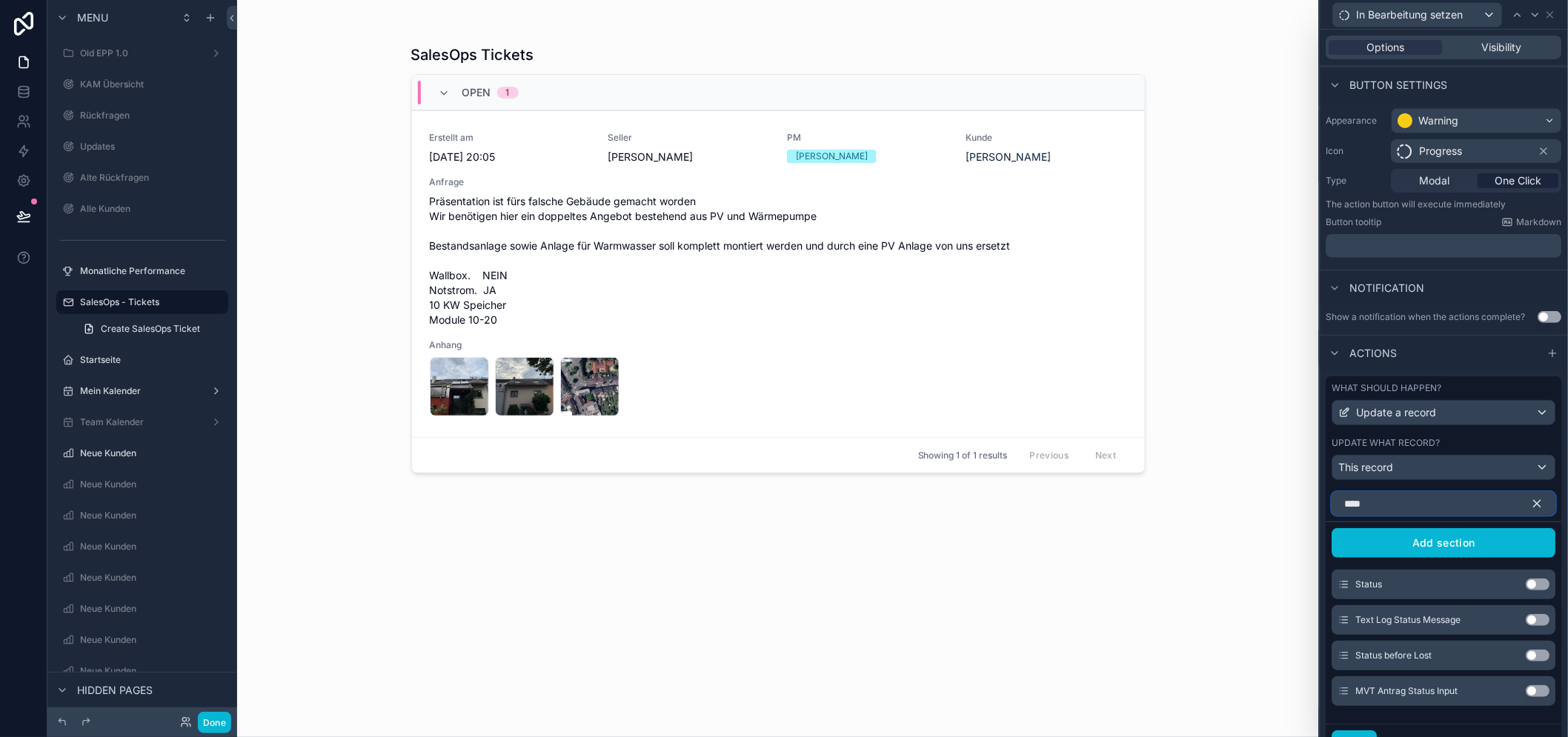
type input "****"
click at [1533, 590] on button "Use setting" at bounding box center [1538, 584] width 23 height 12
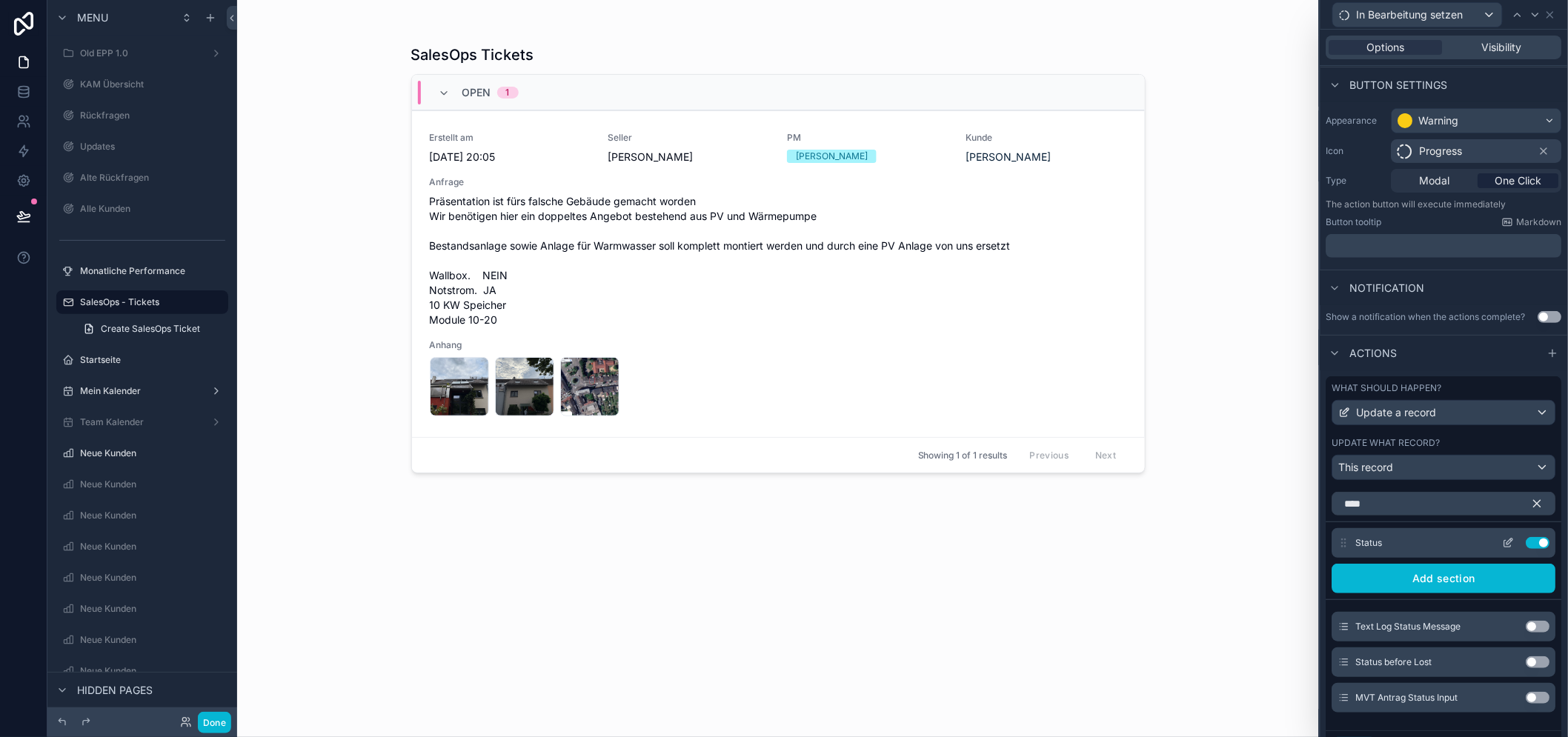
click at [1506, 549] on icon at bounding box center [1508, 543] width 12 height 12
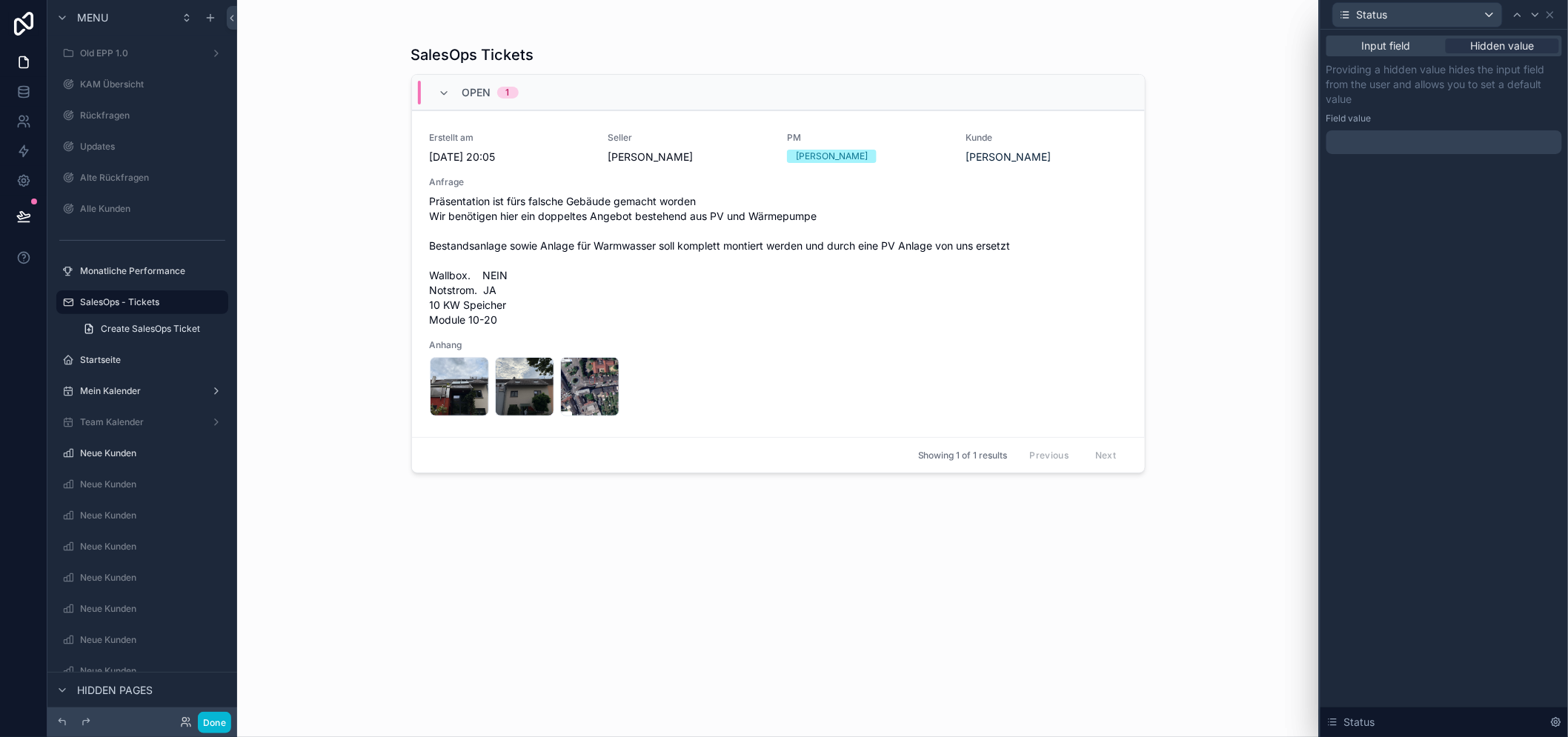
click at [1465, 141] on div at bounding box center [1443, 141] width 235 height 23
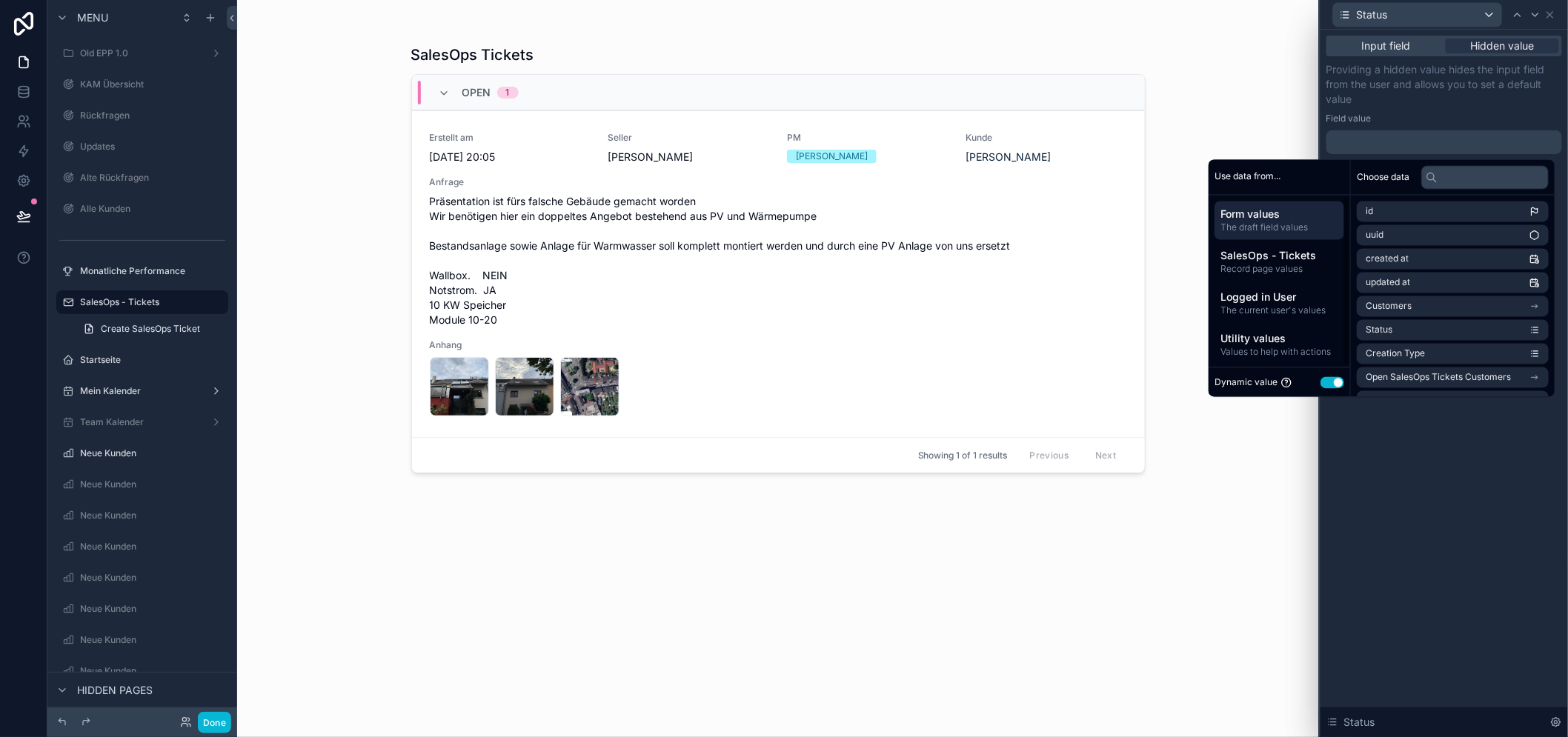
click at [1341, 379] on button "Use setting" at bounding box center [1331, 382] width 23 height 12
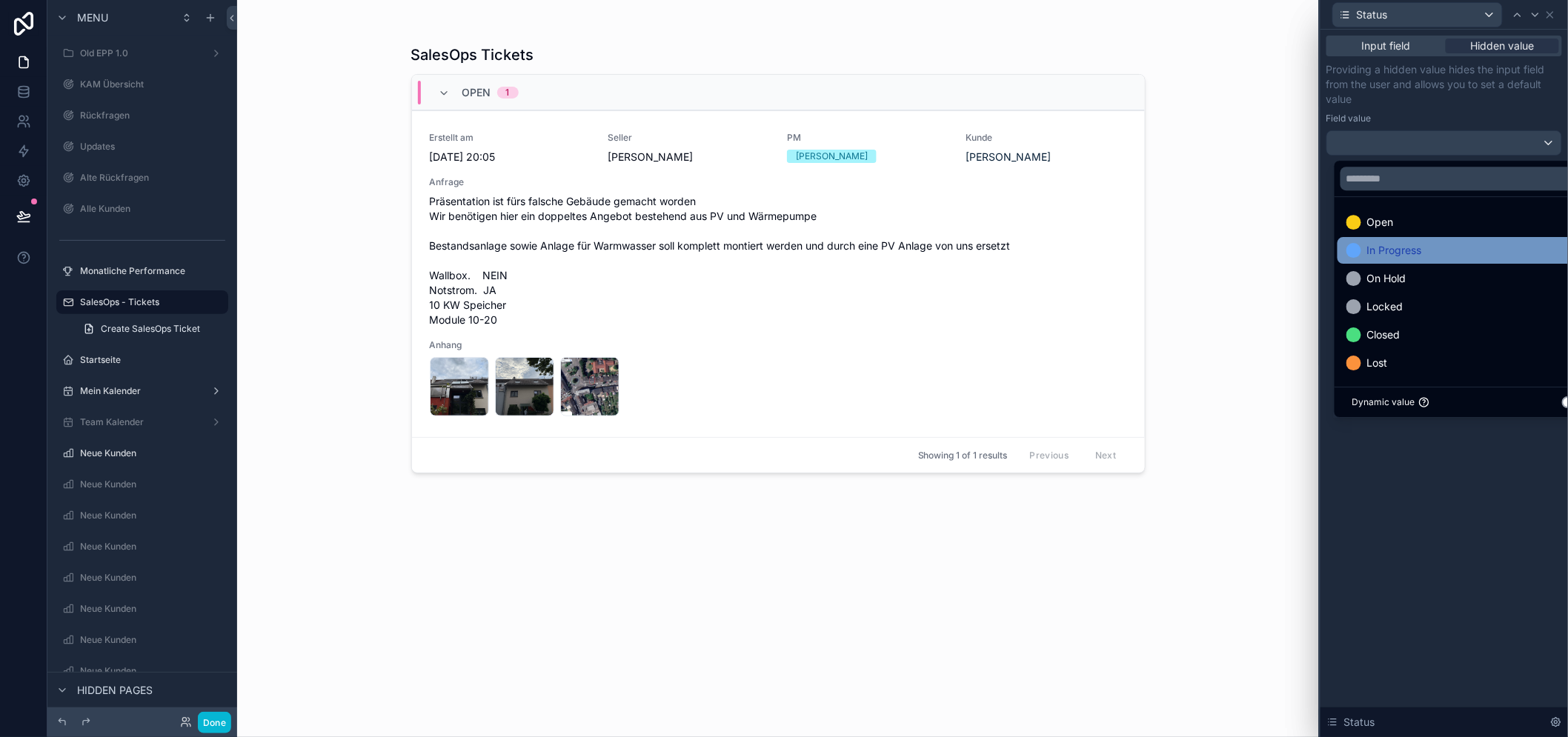
click at [1405, 246] on span "In Progress" at bounding box center [1394, 250] width 54 height 18
click at [1462, 413] on div "Dynamic value Use setting" at bounding box center [1469, 401] width 269 height 30
click at [1469, 450] on div "Input field Hidden value Providing a hidden value hides the input field from th…" at bounding box center [1443, 382] width 247 height 707
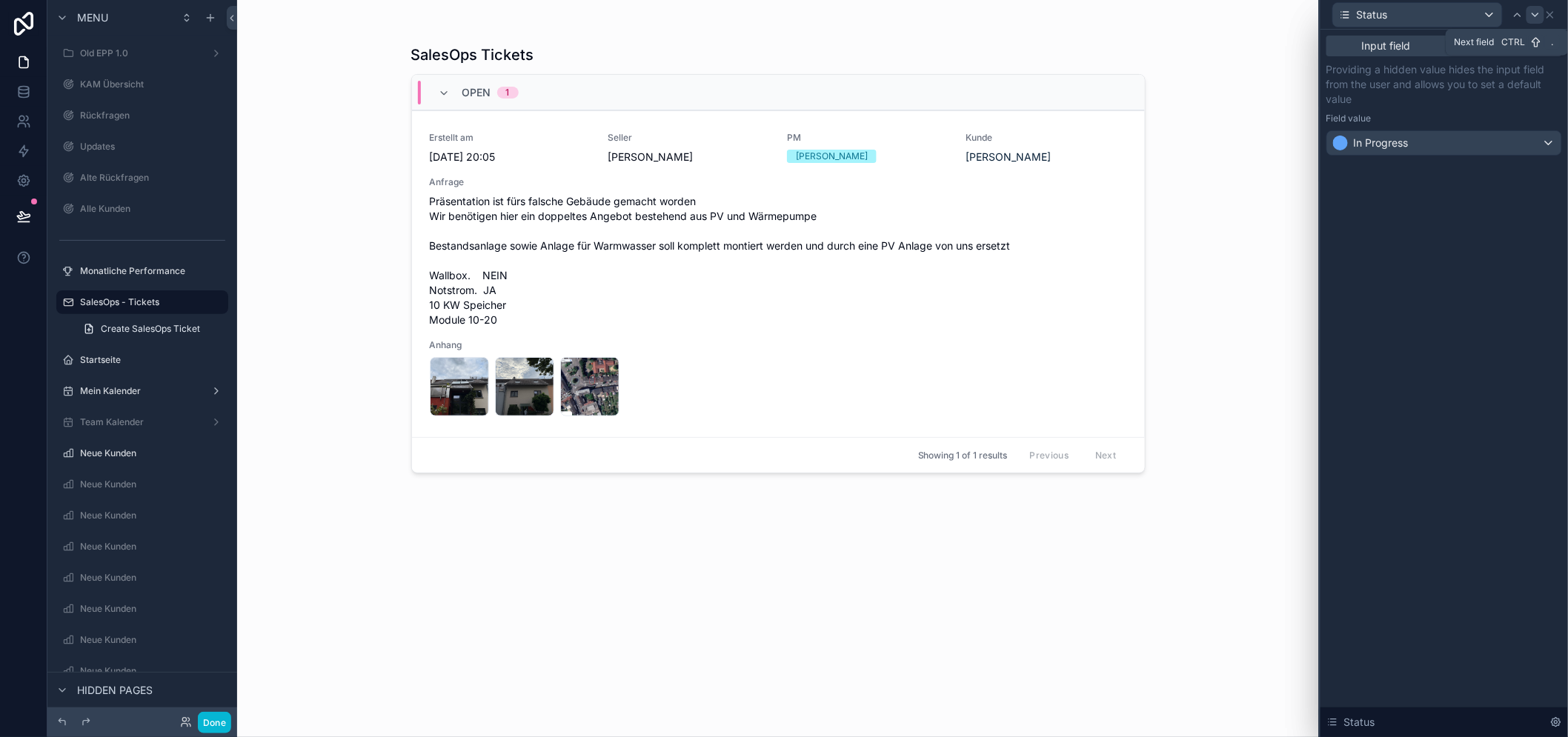
click at [1538, 16] on icon at bounding box center [1535, 15] width 6 height 3
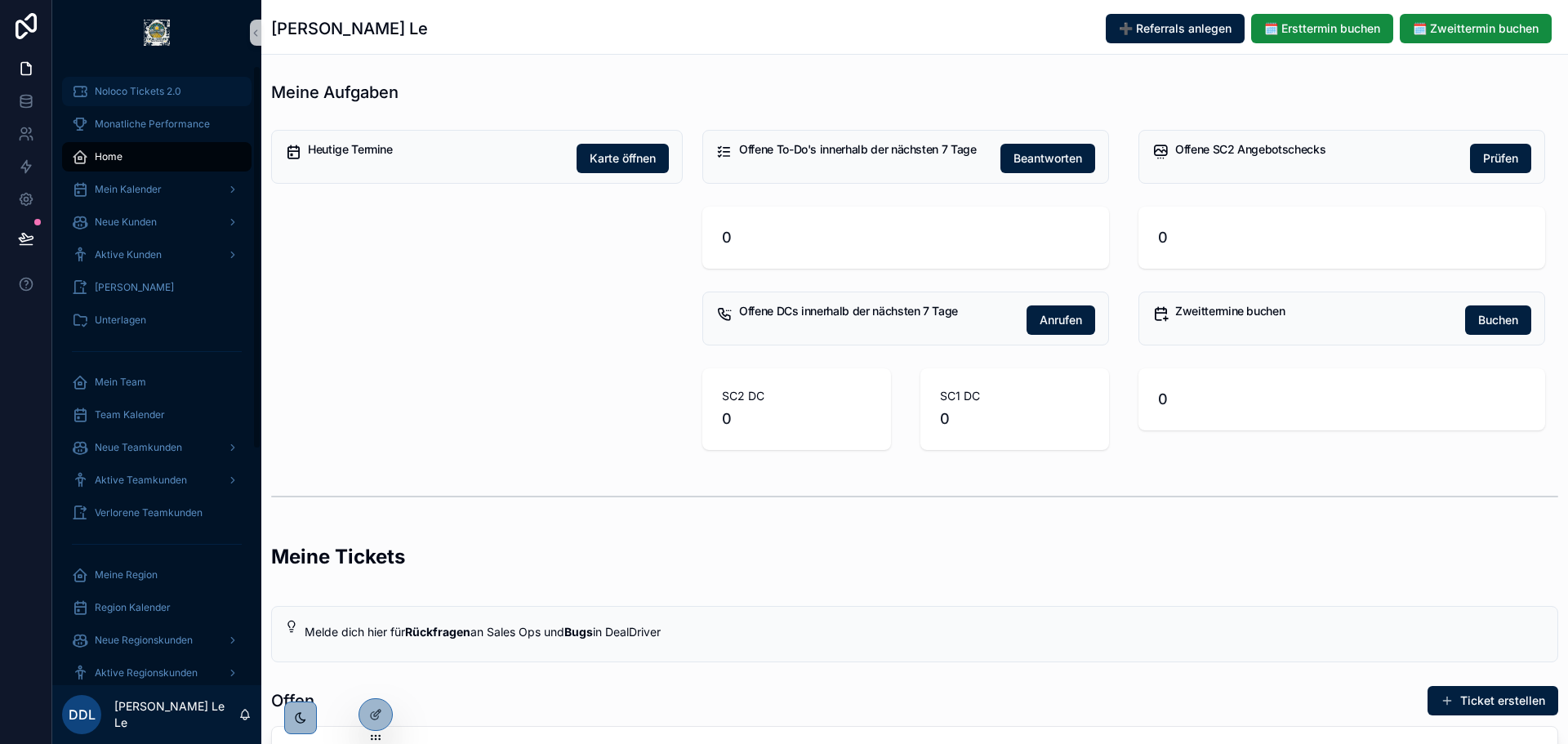
click at [132, 90] on span "Noloco Tickets 2.0" at bounding box center [138, 92] width 87 height 13
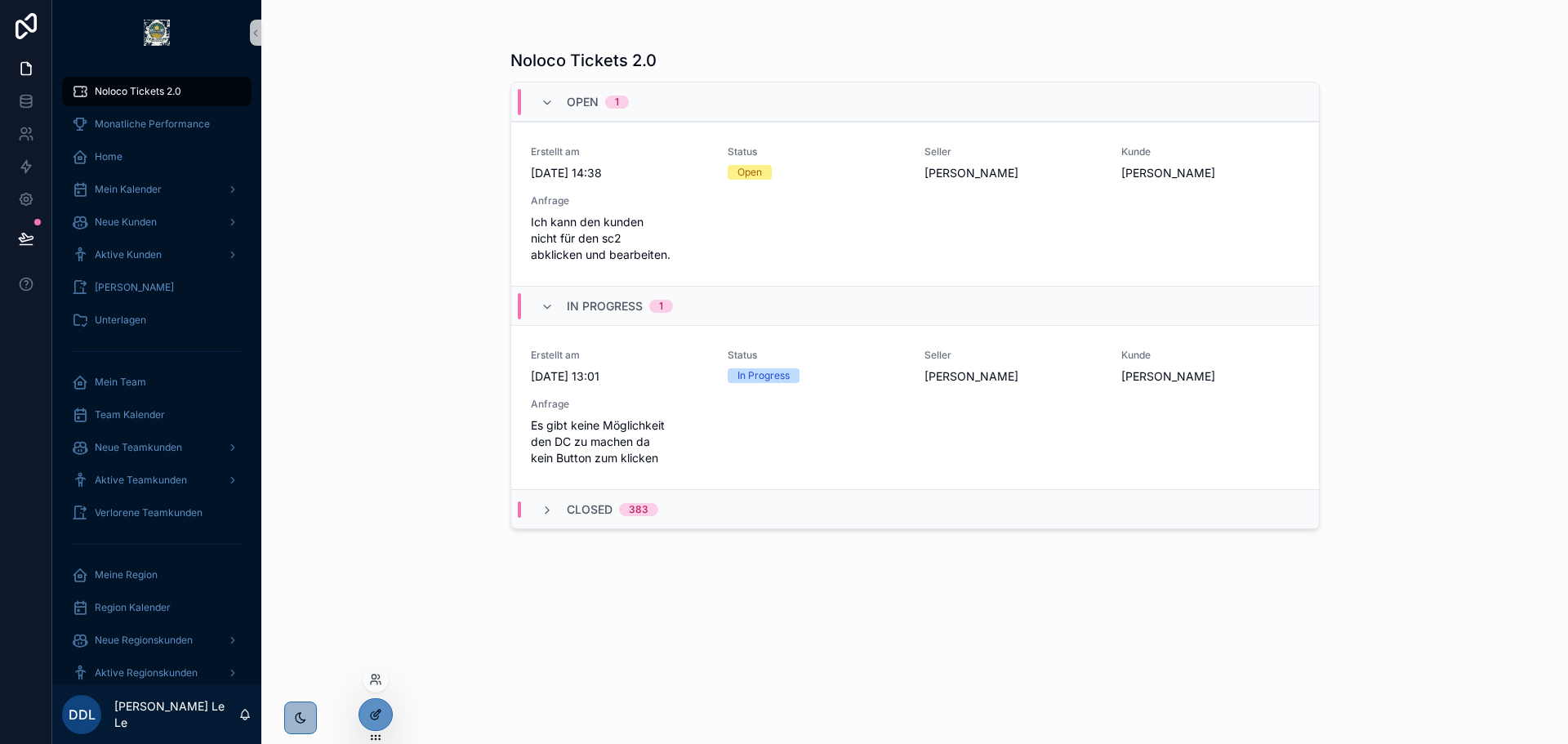
click at [368, 710] on div at bounding box center [375, 714] width 33 height 31
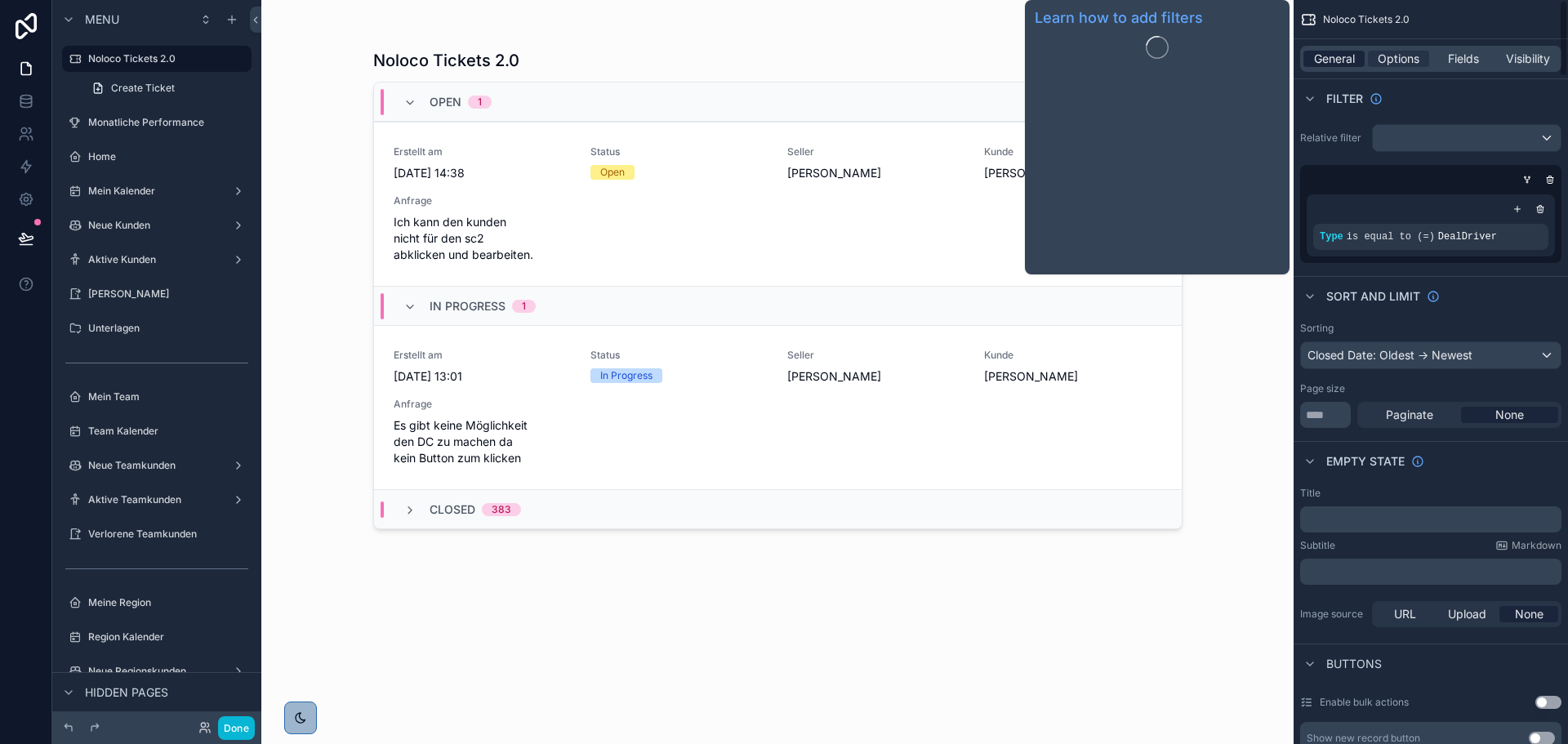
click at [1340, 53] on span "General" at bounding box center [1334, 59] width 41 height 17
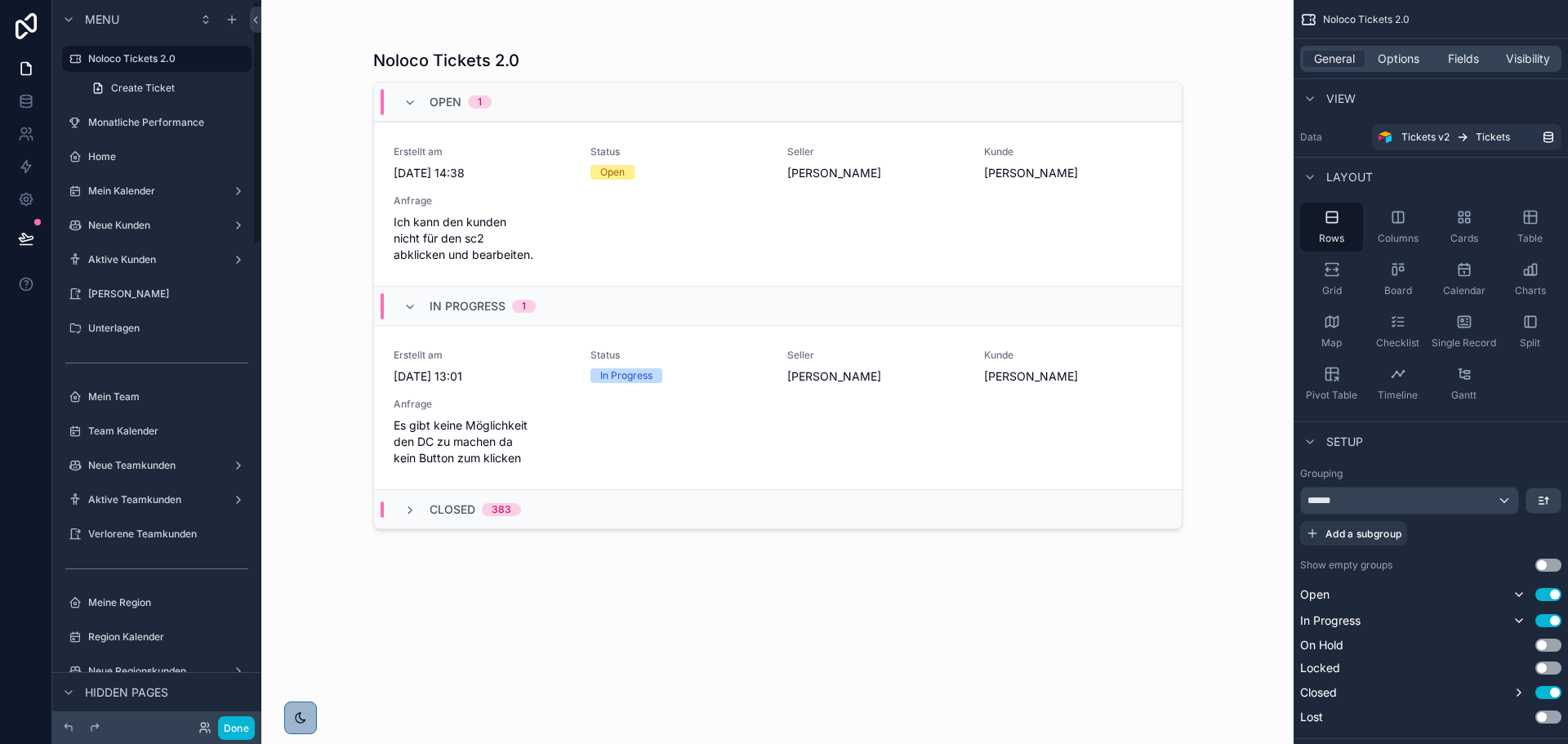
drag, startPoint x: 328, startPoint y: 480, endPoint x: 318, endPoint y: 471, distance: 13.5
click at [328, 480] on div "Noloco Tickets 2.0 Open 1 Erstellt am 9.9.2025 14:38 Status Open Seller Jose Ru…" at bounding box center [777, 372] width 1032 height 744
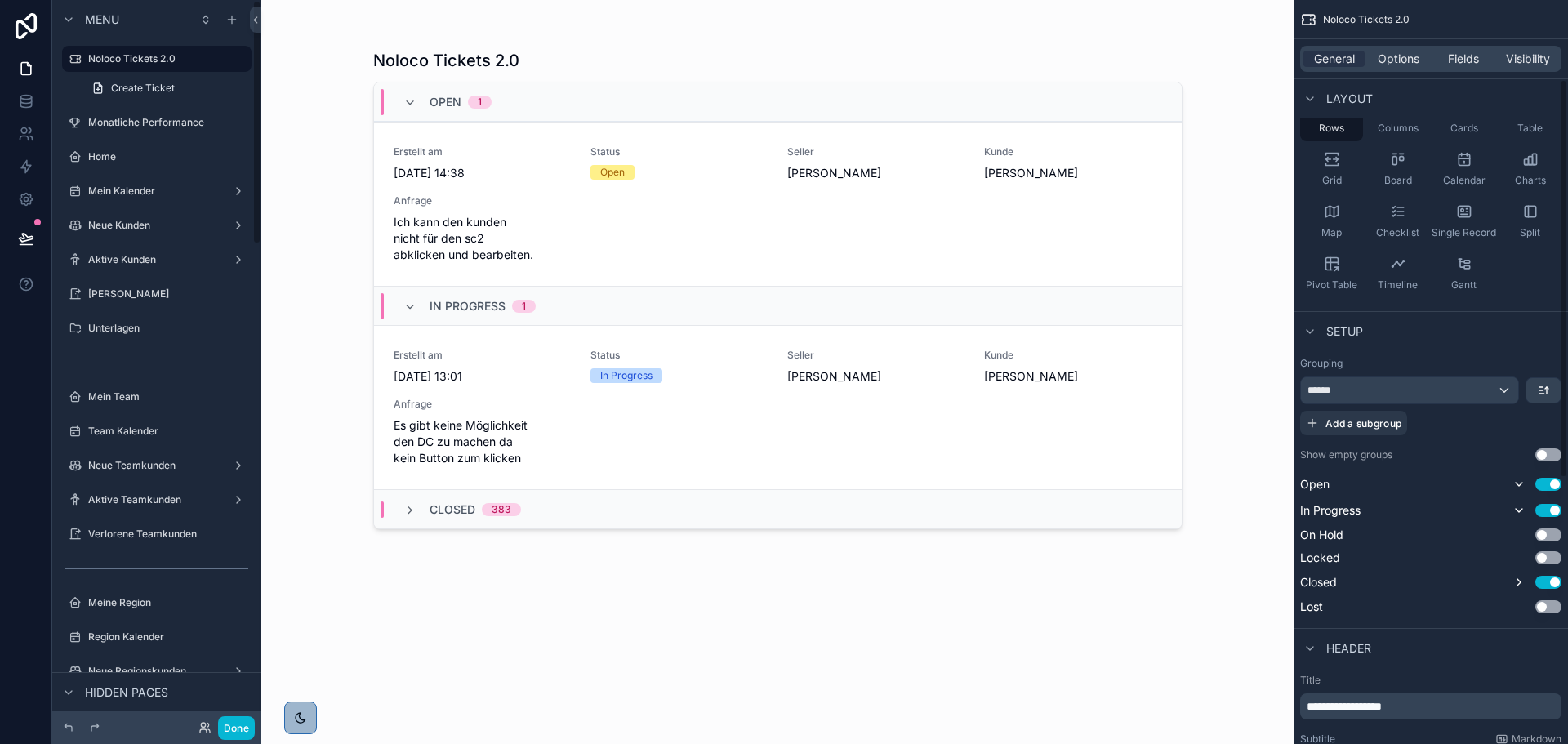
scroll to position [245, 0]
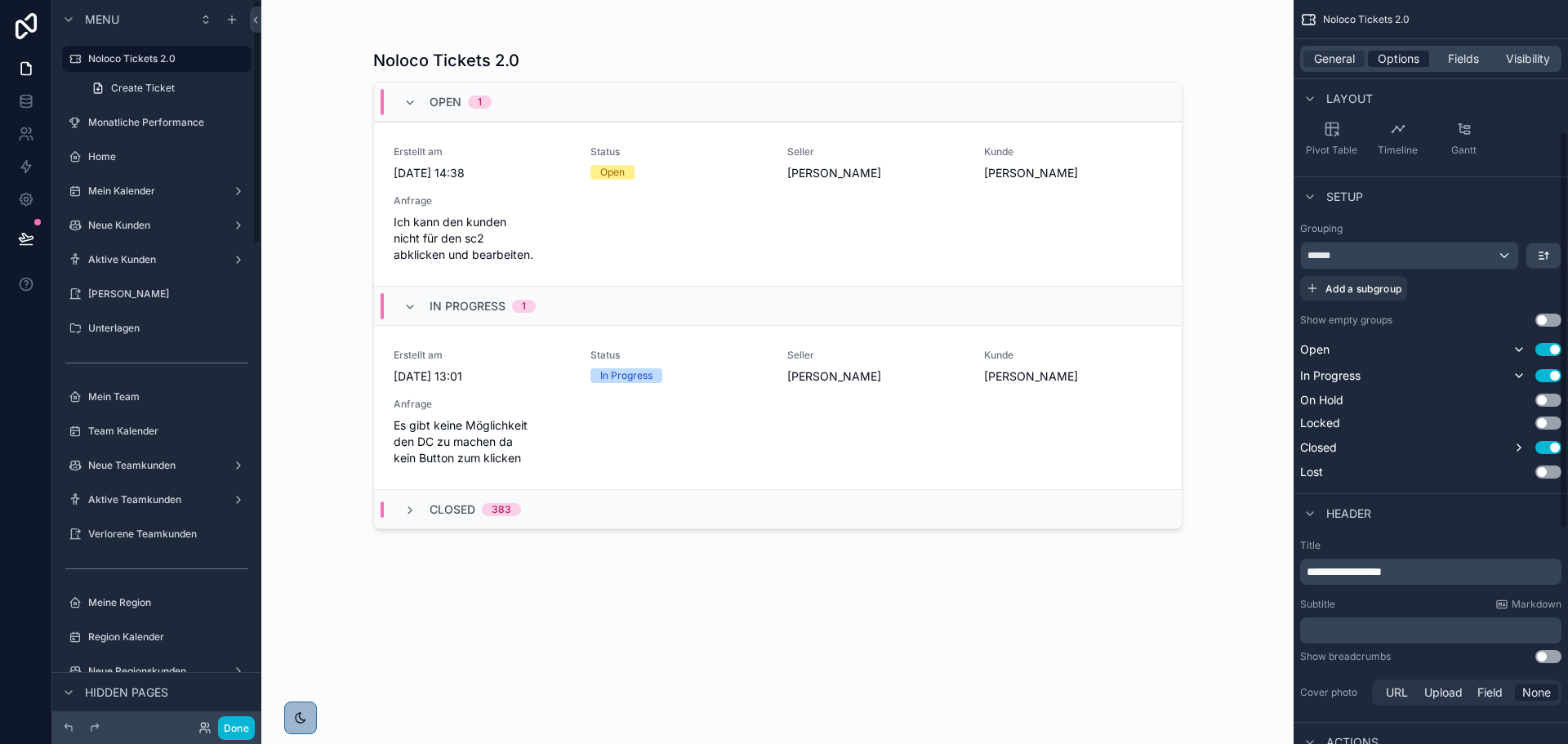
click at [1402, 55] on span "Options" at bounding box center [1398, 59] width 42 height 17
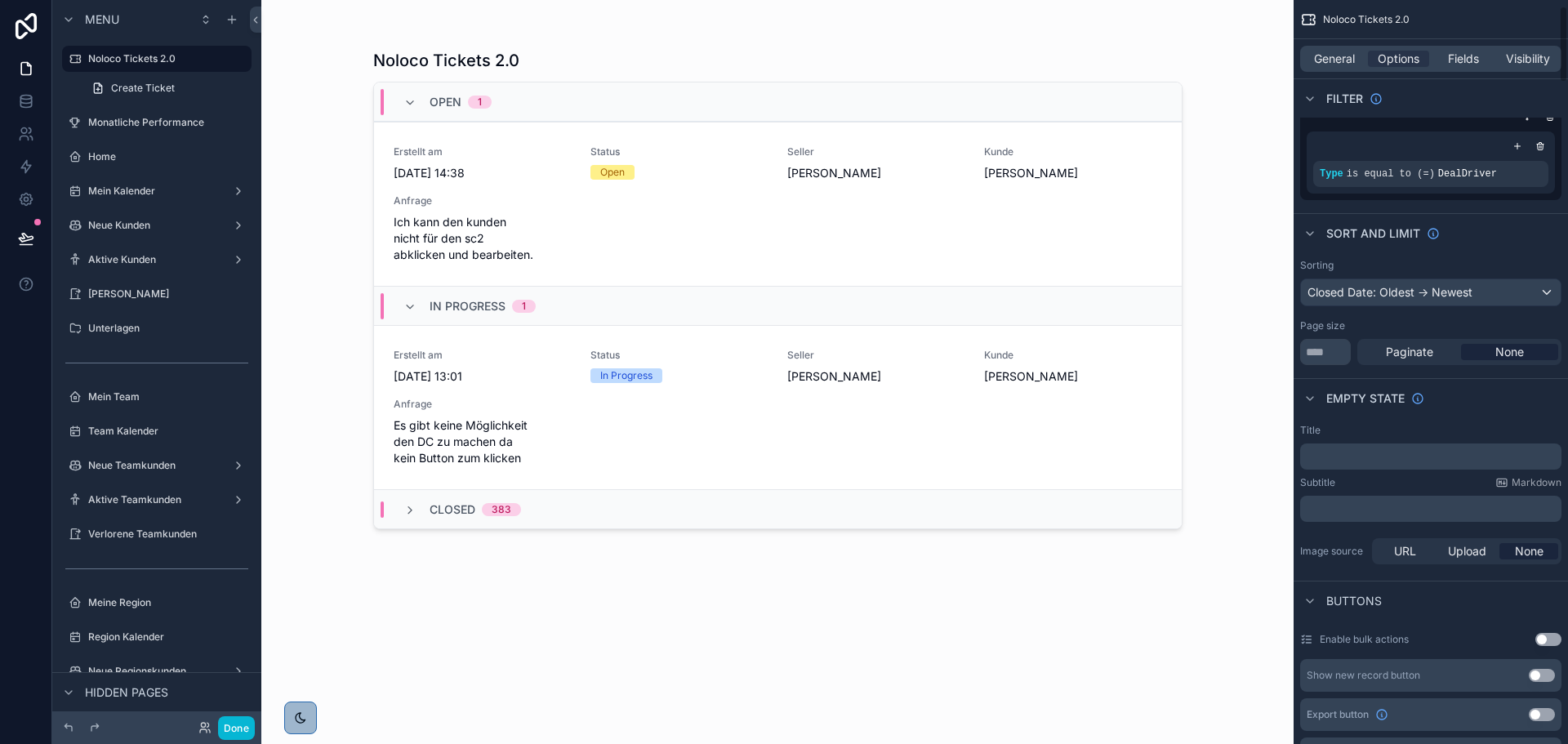
scroll to position [0, 0]
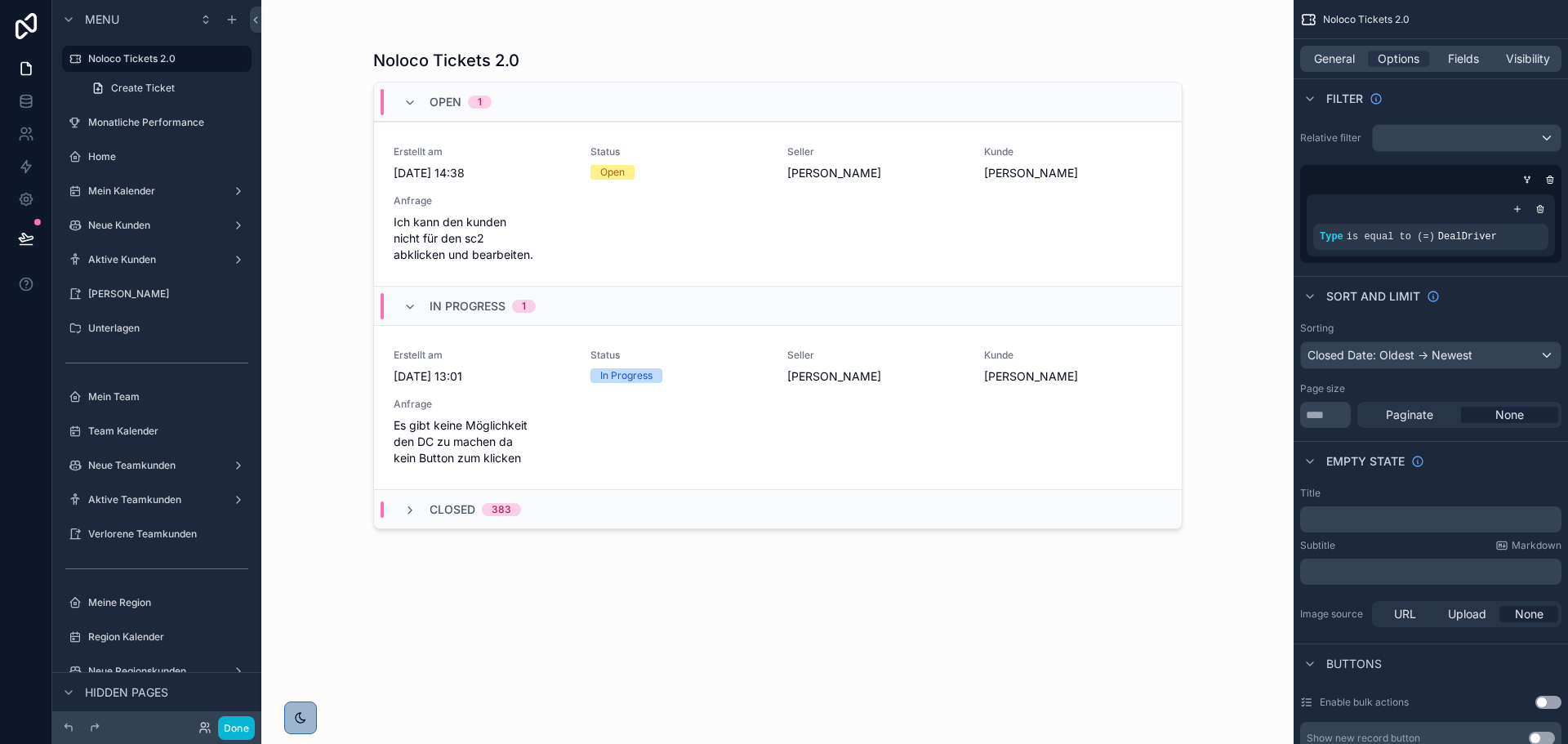
click at [1007, 171] on div "scrollable content" at bounding box center [778, 362] width 835 height 725
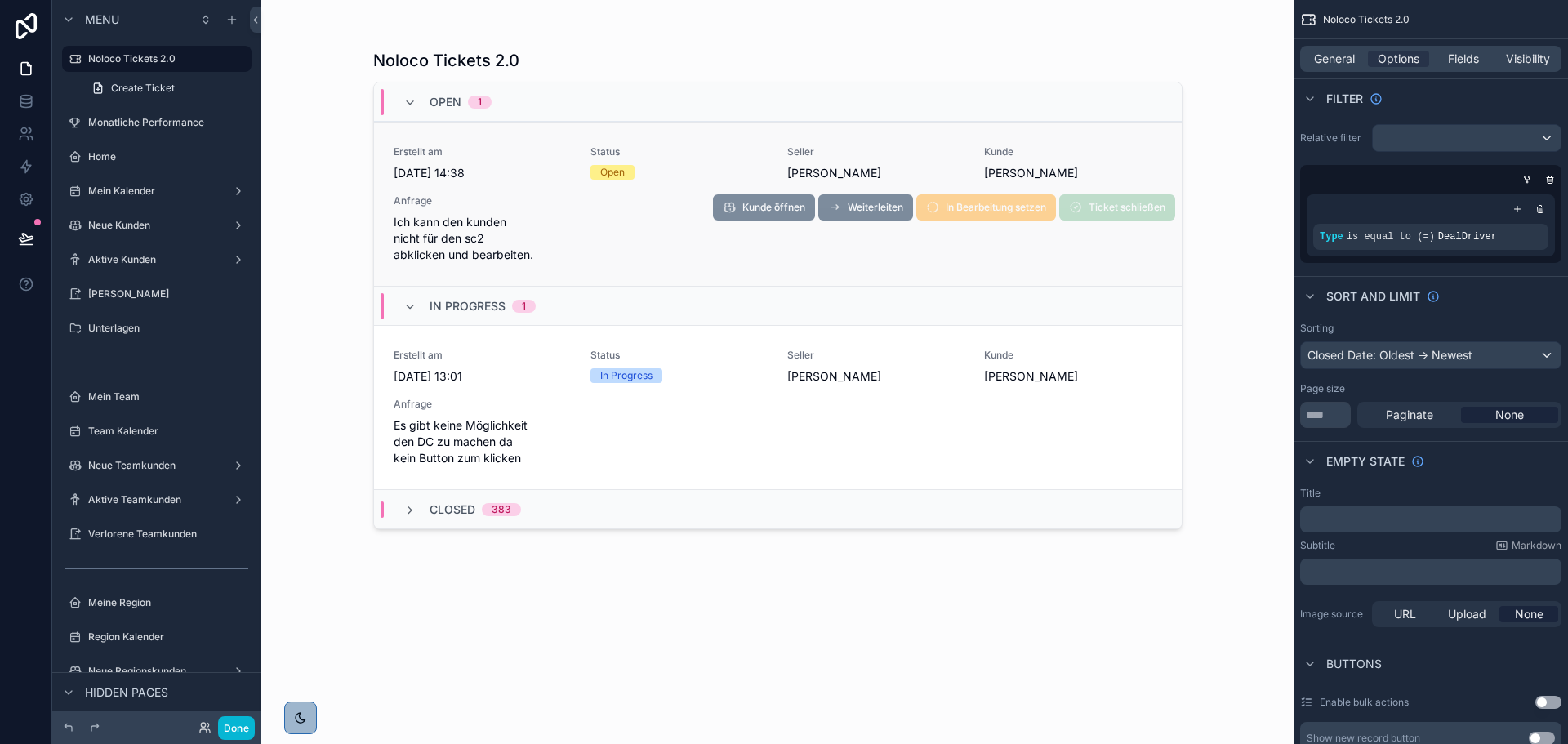
click at [1131, 217] on div "Ticket schließen" at bounding box center [1116, 207] width 116 height 26
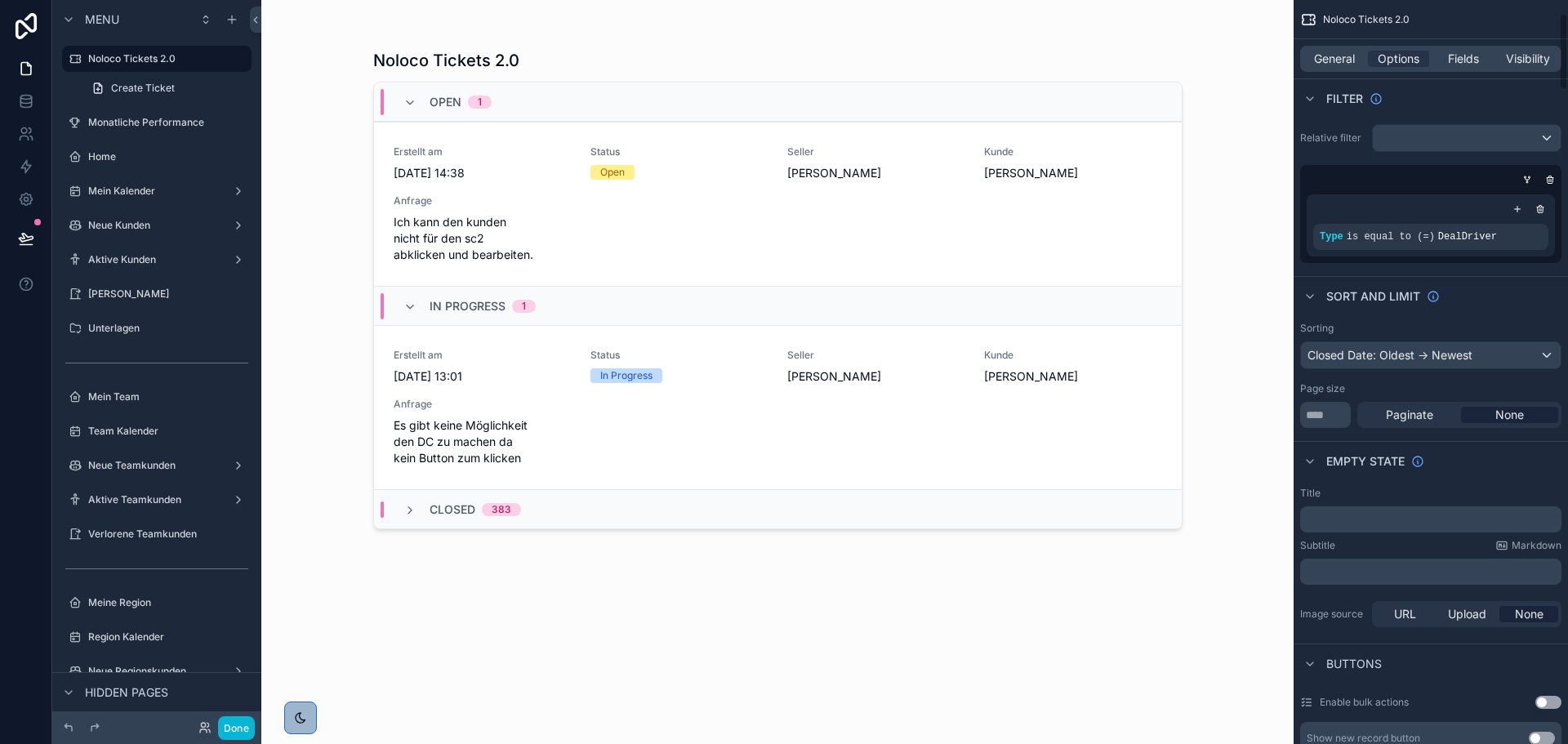
scroll to position [572, 0]
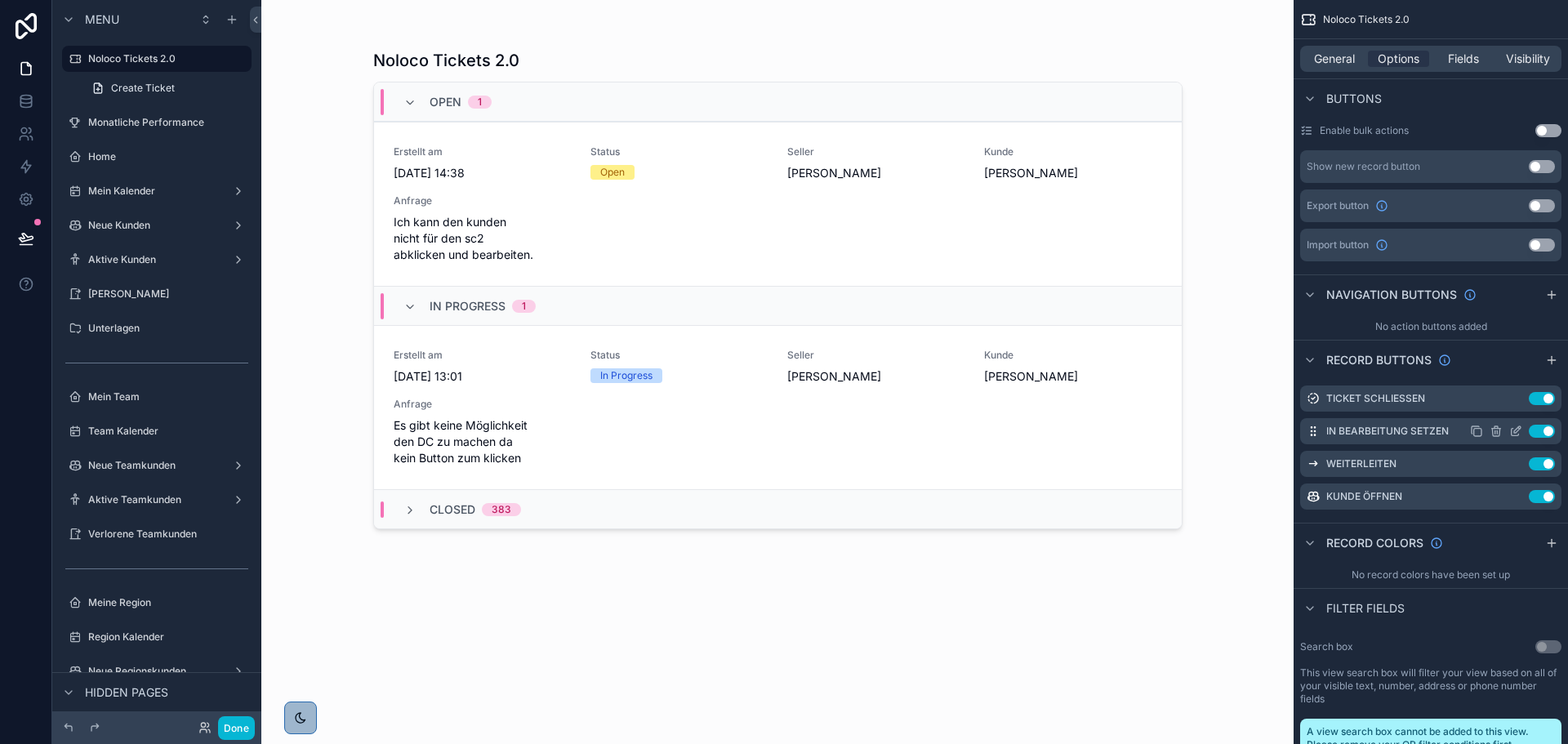
click at [1511, 430] on icon "scrollable content" at bounding box center [1515, 432] width 8 height 8
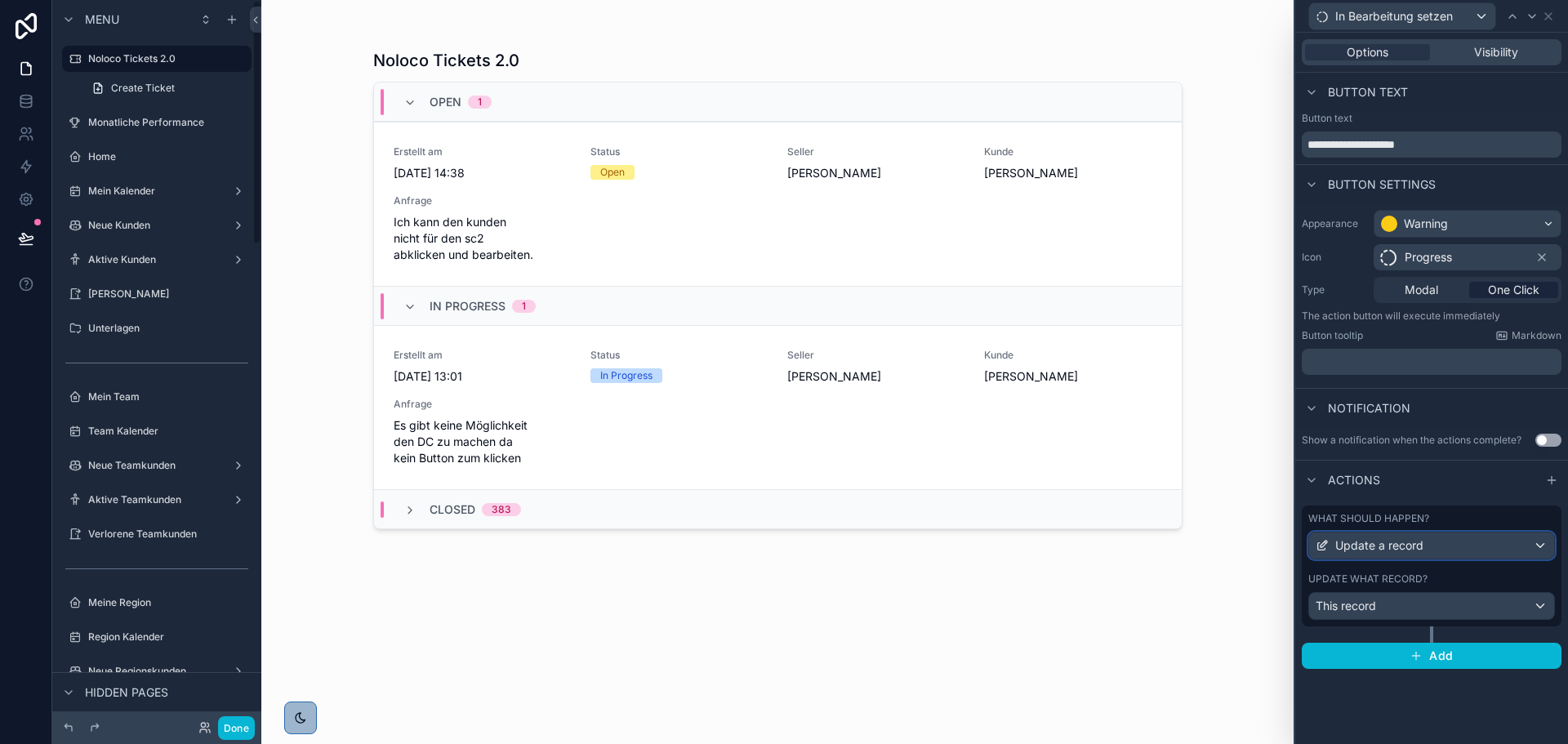
click at [1388, 545] on span "Update a record" at bounding box center [1379, 545] width 88 height 17
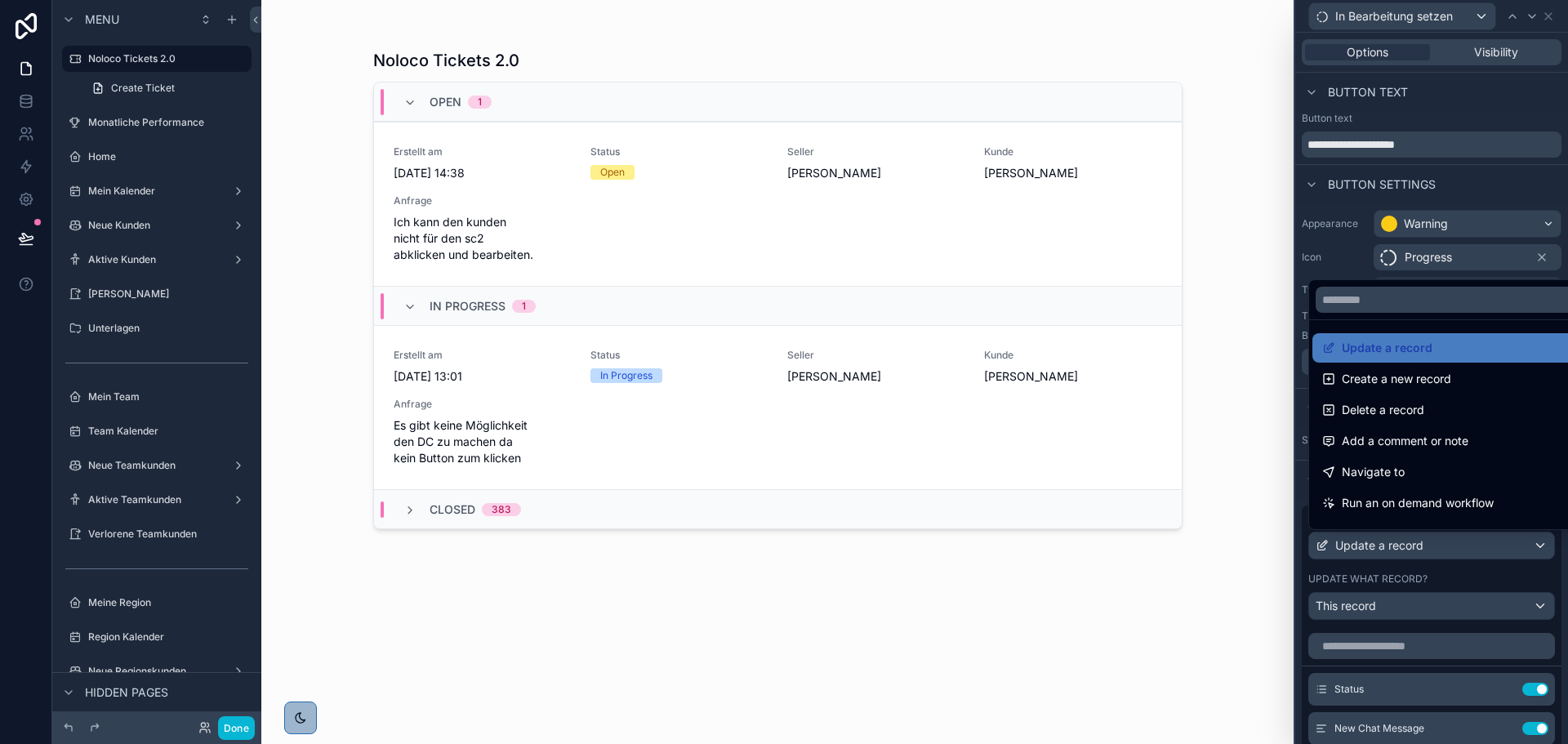
click at [1388, 545] on div at bounding box center [1430, 372] width 273 height 744
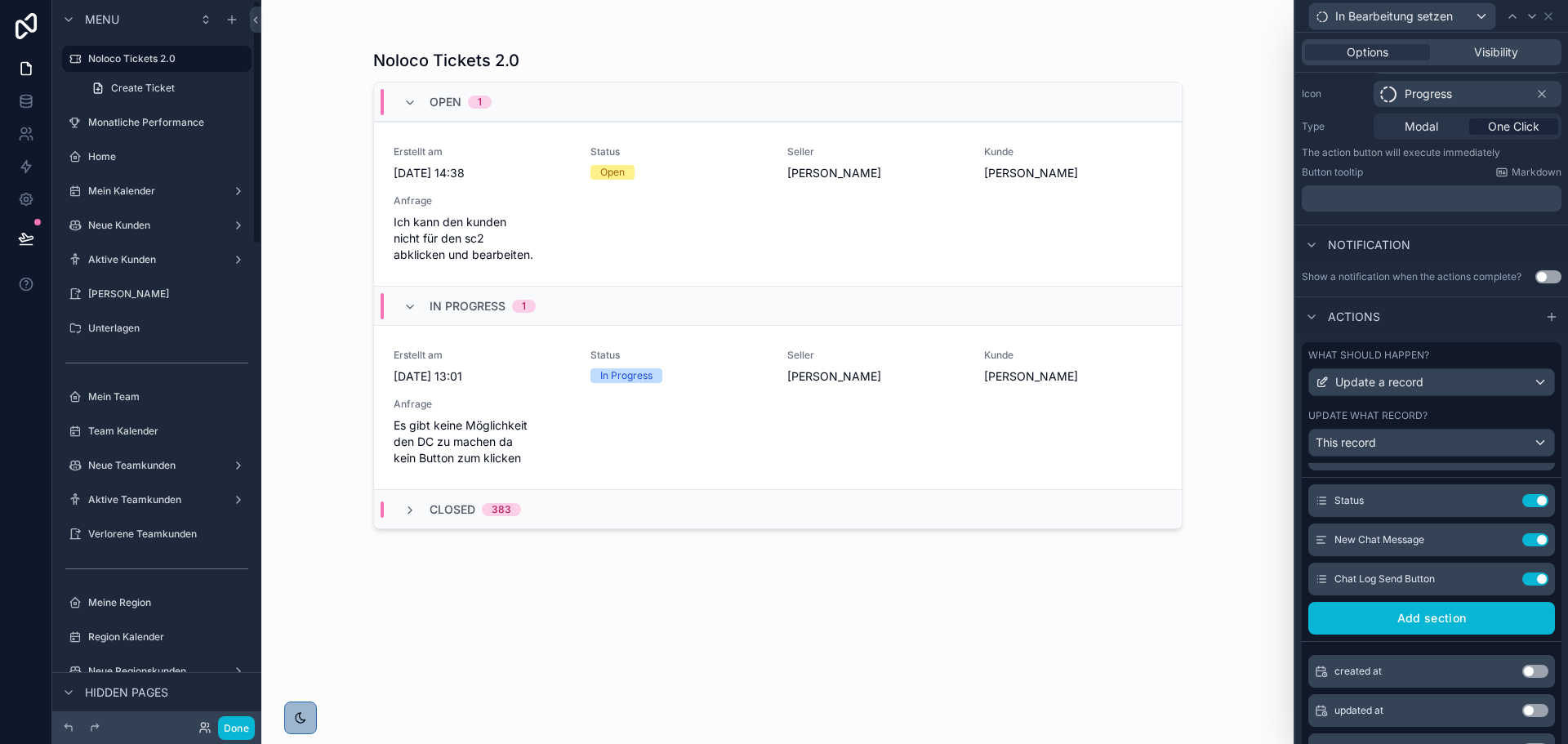
scroll to position [0, 0]
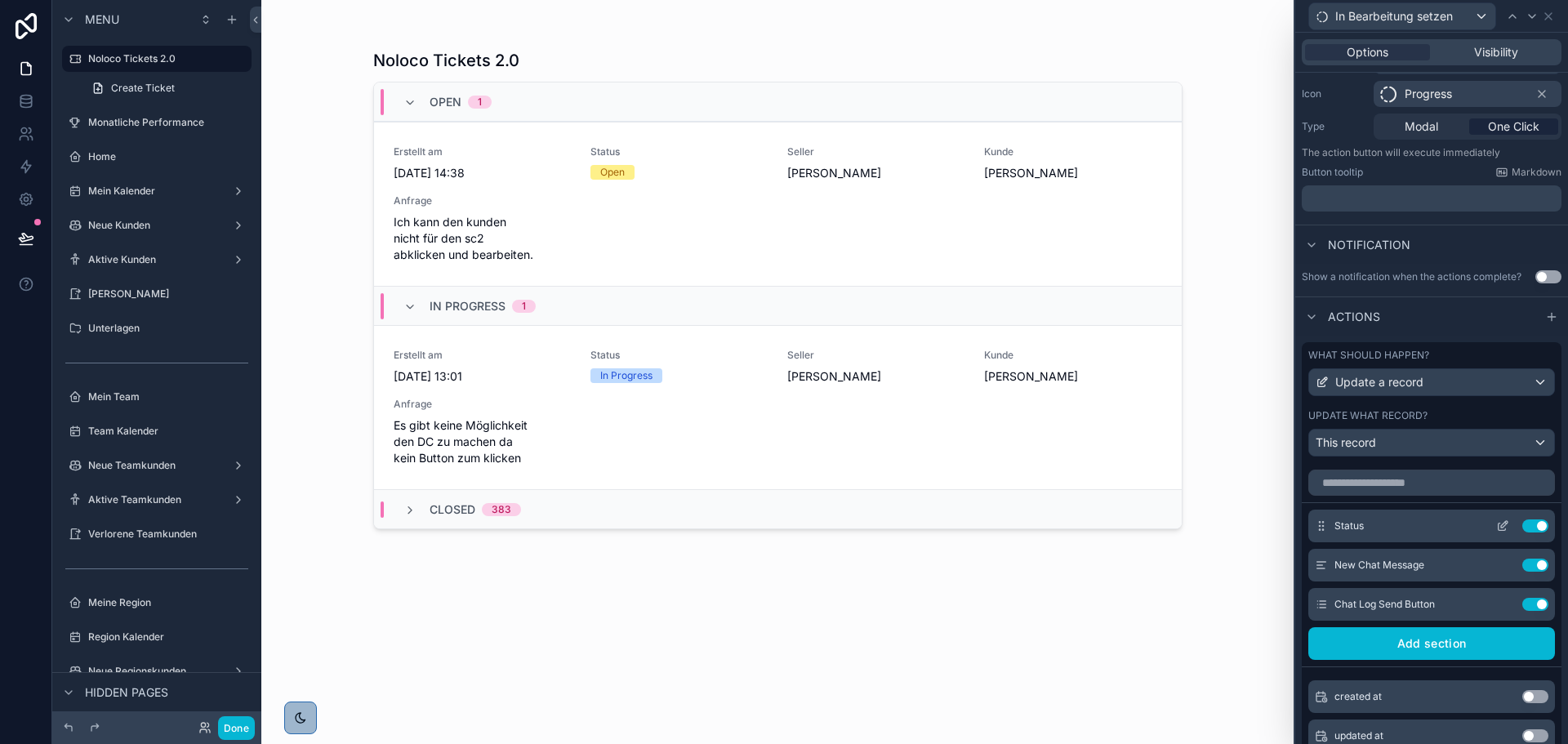
click at [1484, 516] on div "Status Use setting" at bounding box center [1431, 525] width 247 height 33
click at [1495, 525] on icon at bounding box center [1502, 526] width 13 height 13
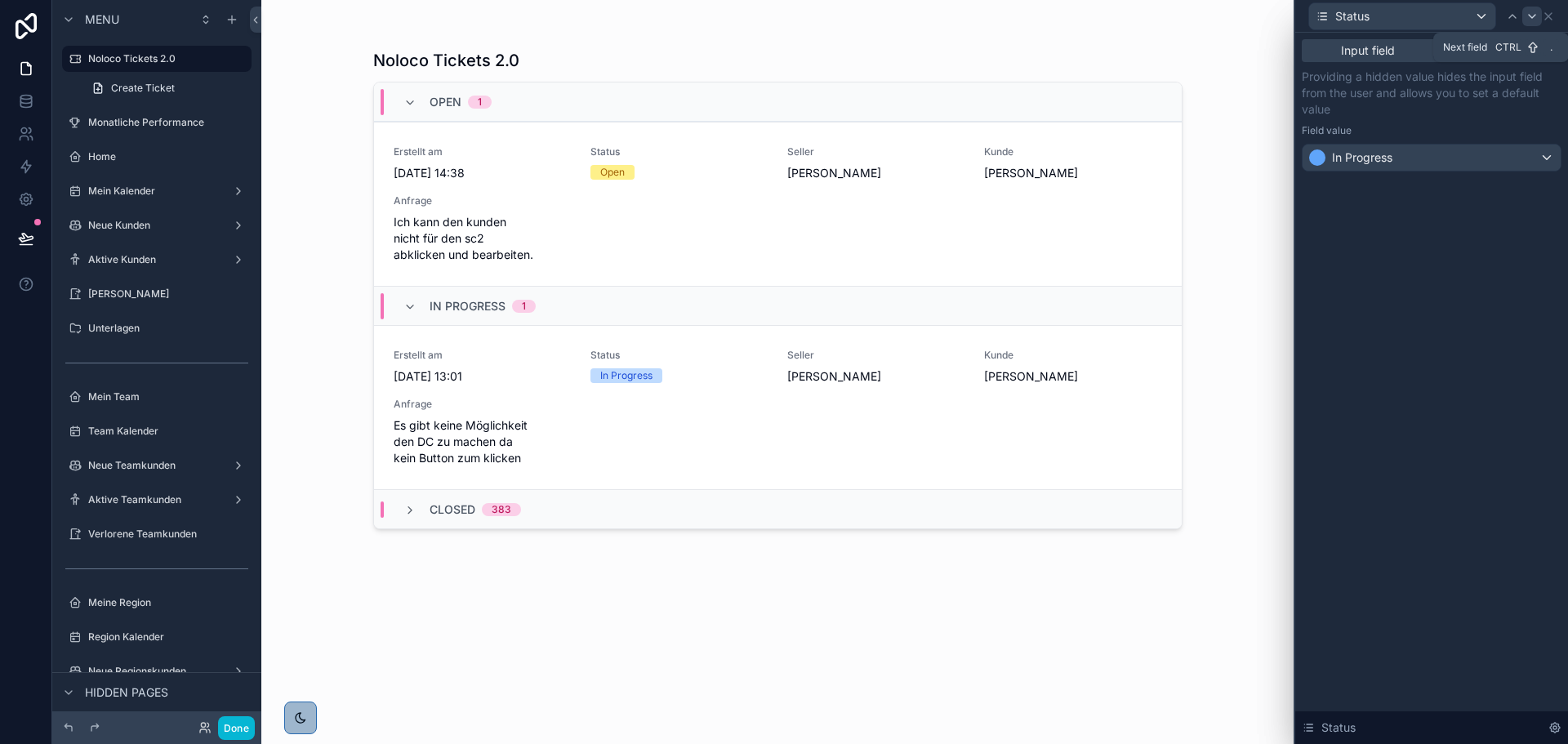
click at [1532, 17] on icon at bounding box center [1532, 17] width 7 height 3
click at [1535, 16] on icon at bounding box center [1532, 17] width 13 height 13
click at [1551, 14] on icon at bounding box center [1548, 17] width 13 height 13
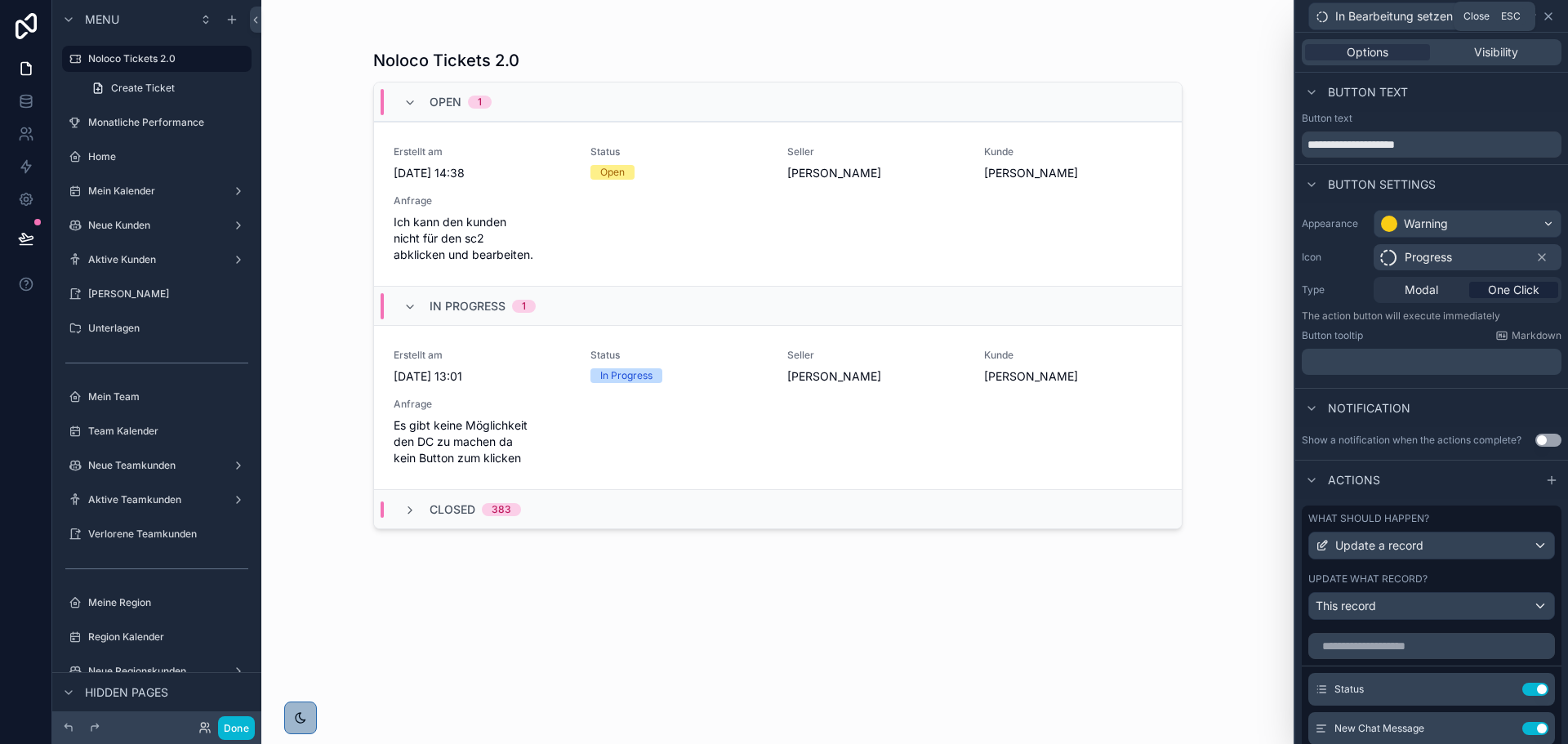
click at [1553, 13] on icon at bounding box center [1548, 17] width 13 height 13
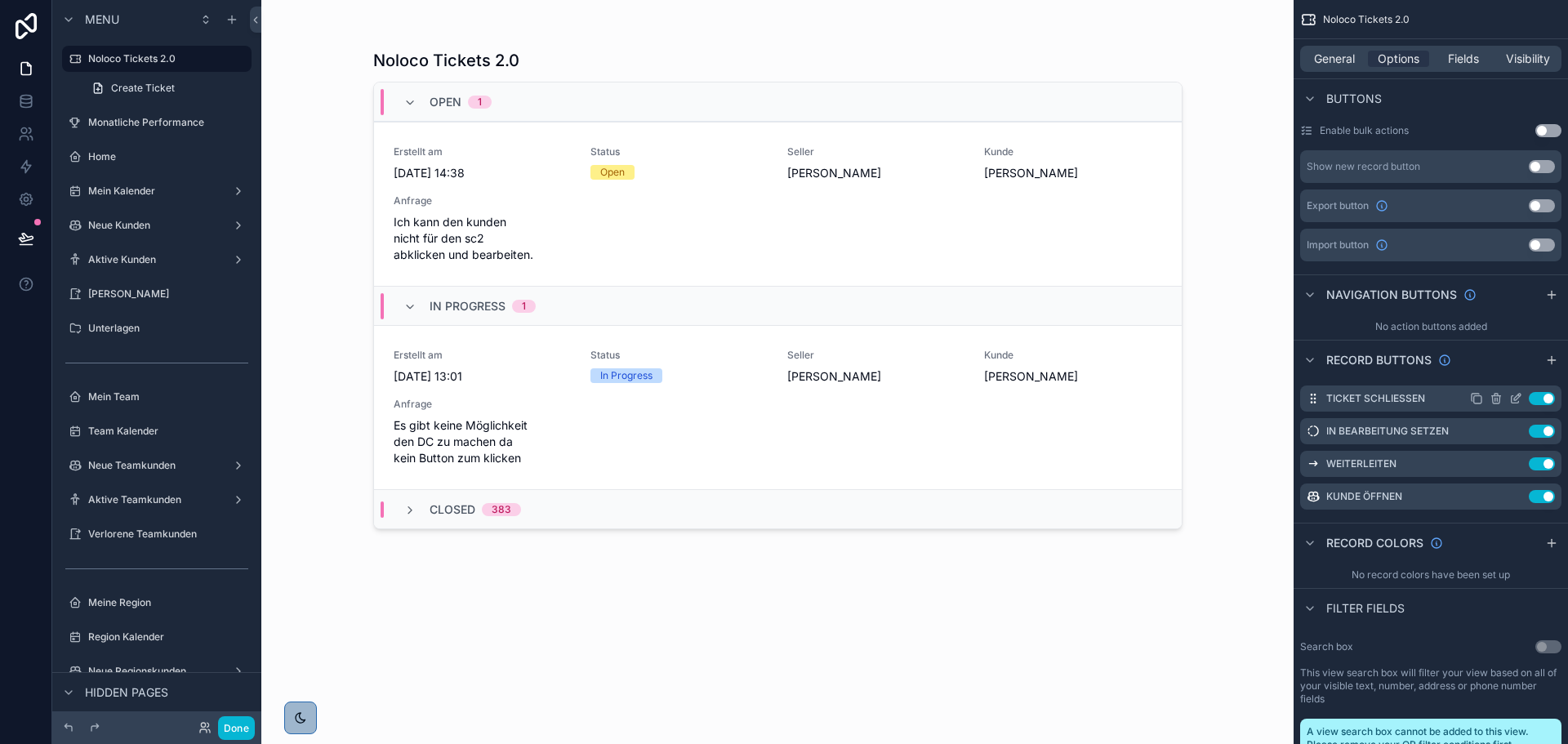
click at [1516, 397] on icon "scrollable content" at bounding box center [1515, 399] width 13 height 13
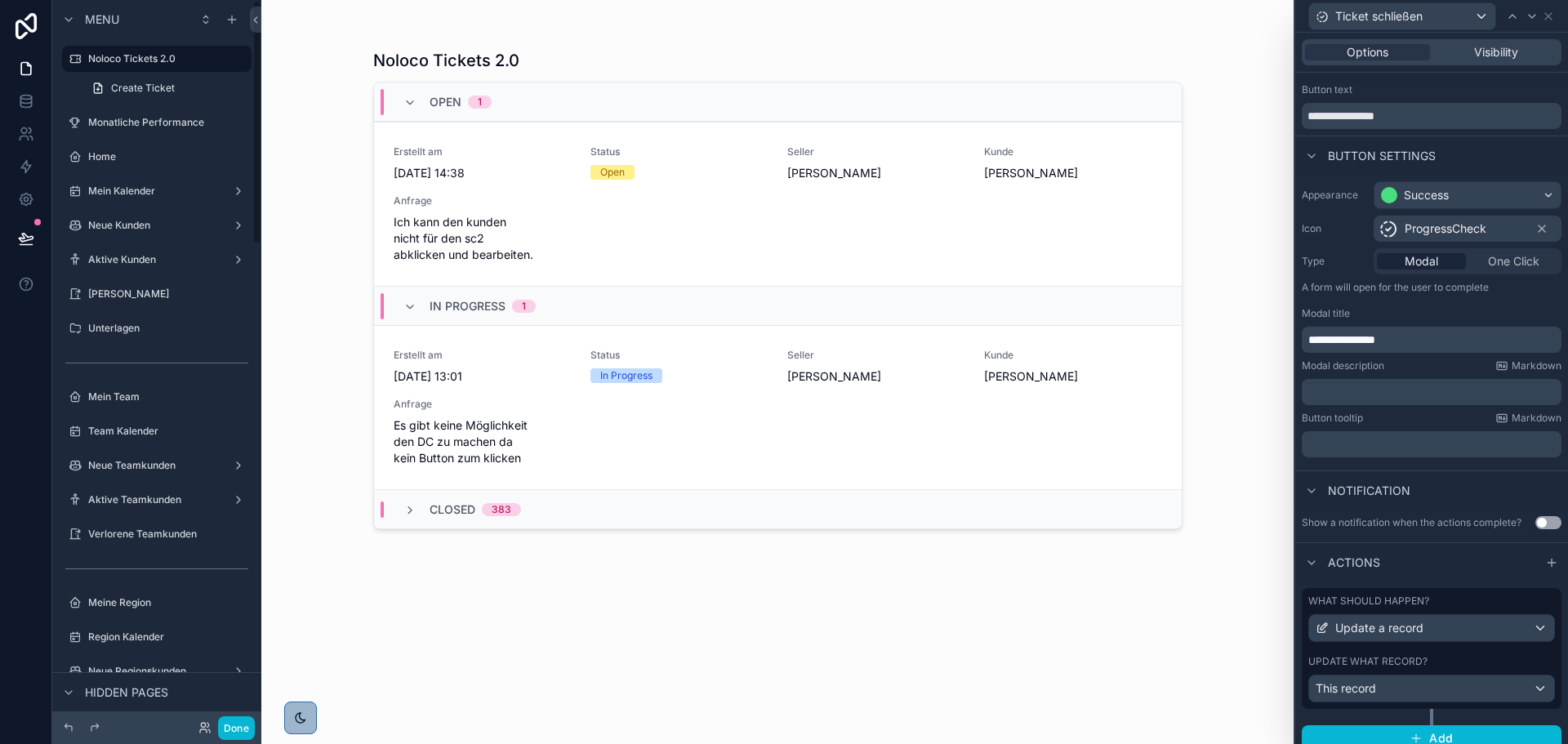
scroll to position [43, 0]
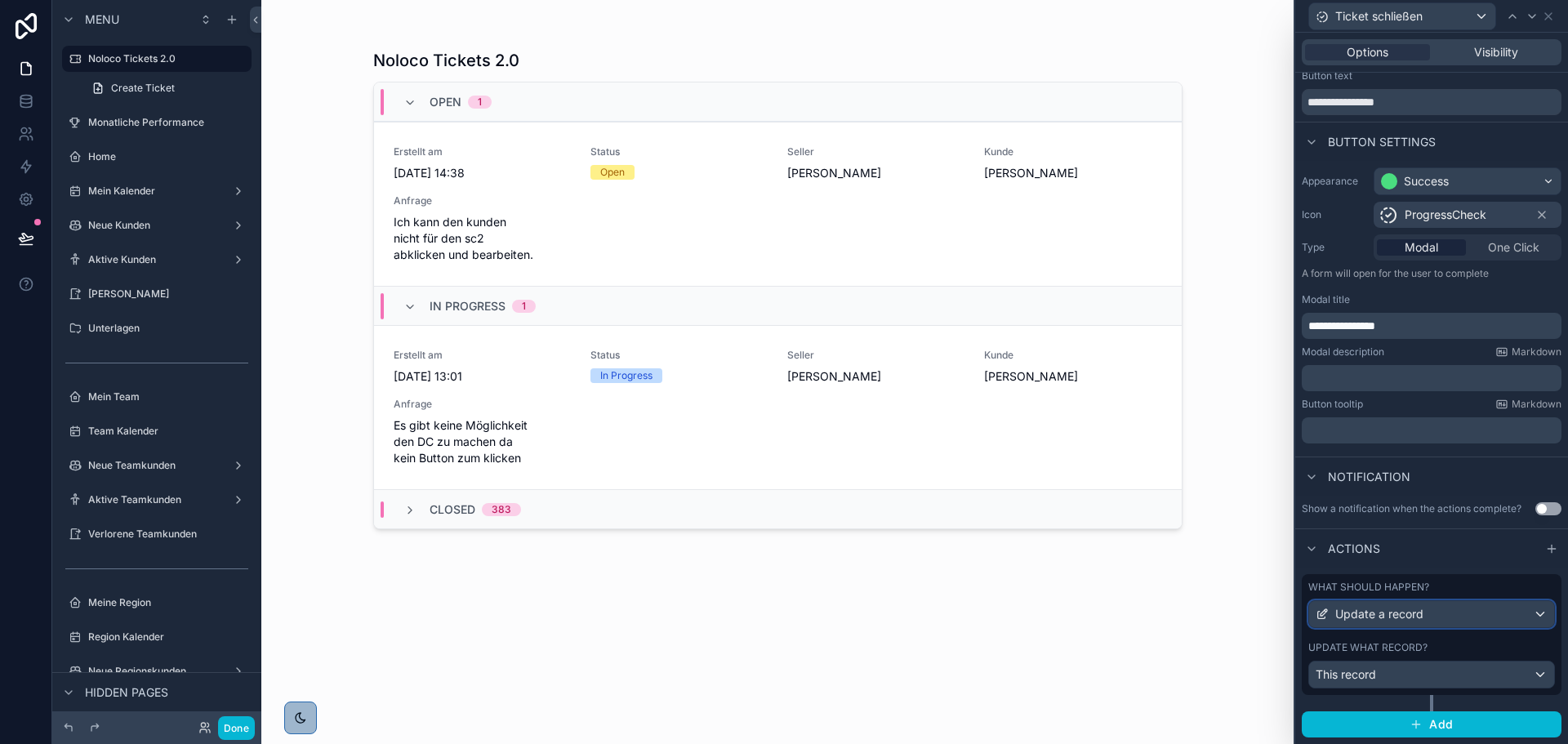
click at [1390, 612] on span "Update a record" at bounding box center [1379, 615] width 88 height 17
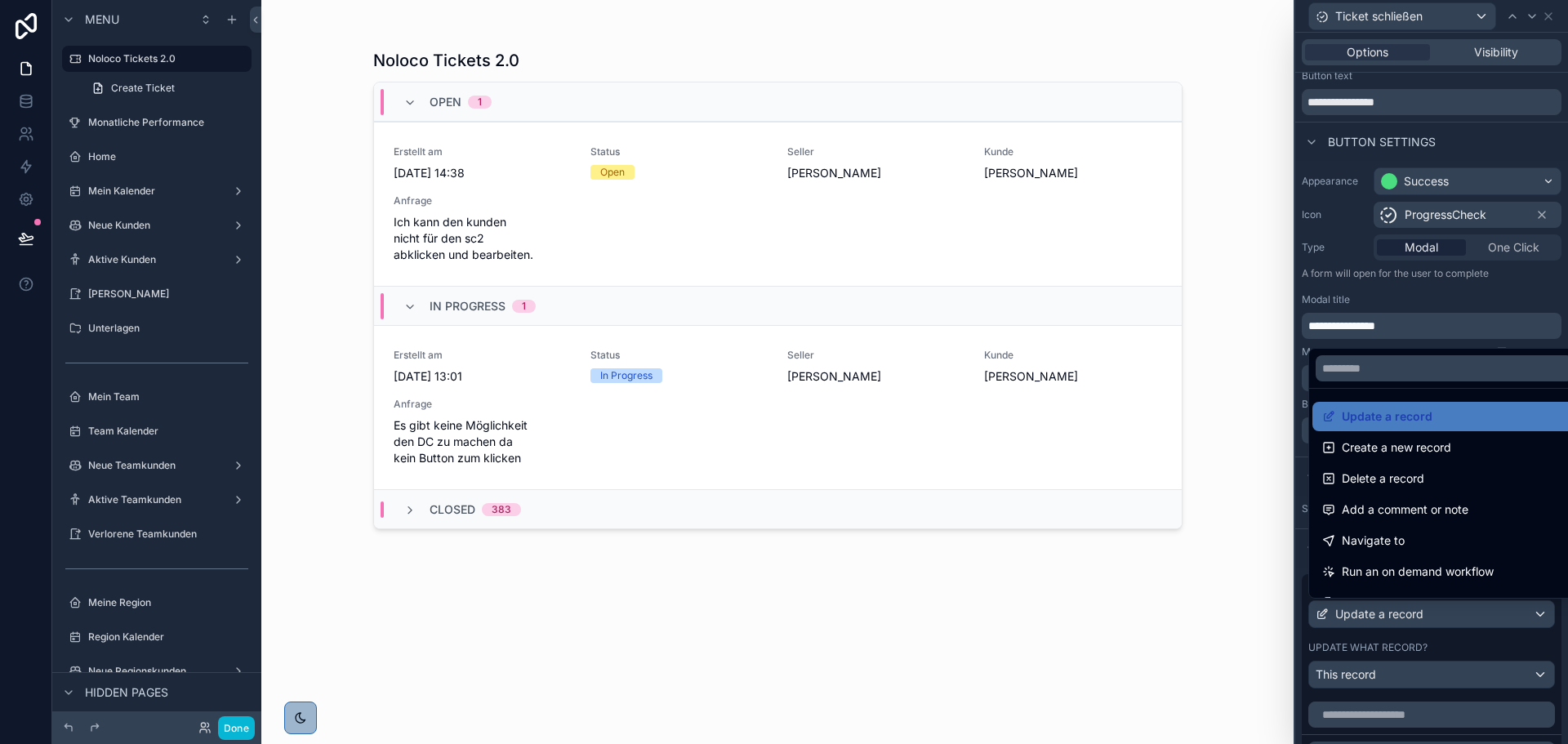
click at [1390, 612] on div at bounding box center [1430, 372] width 273 height 744
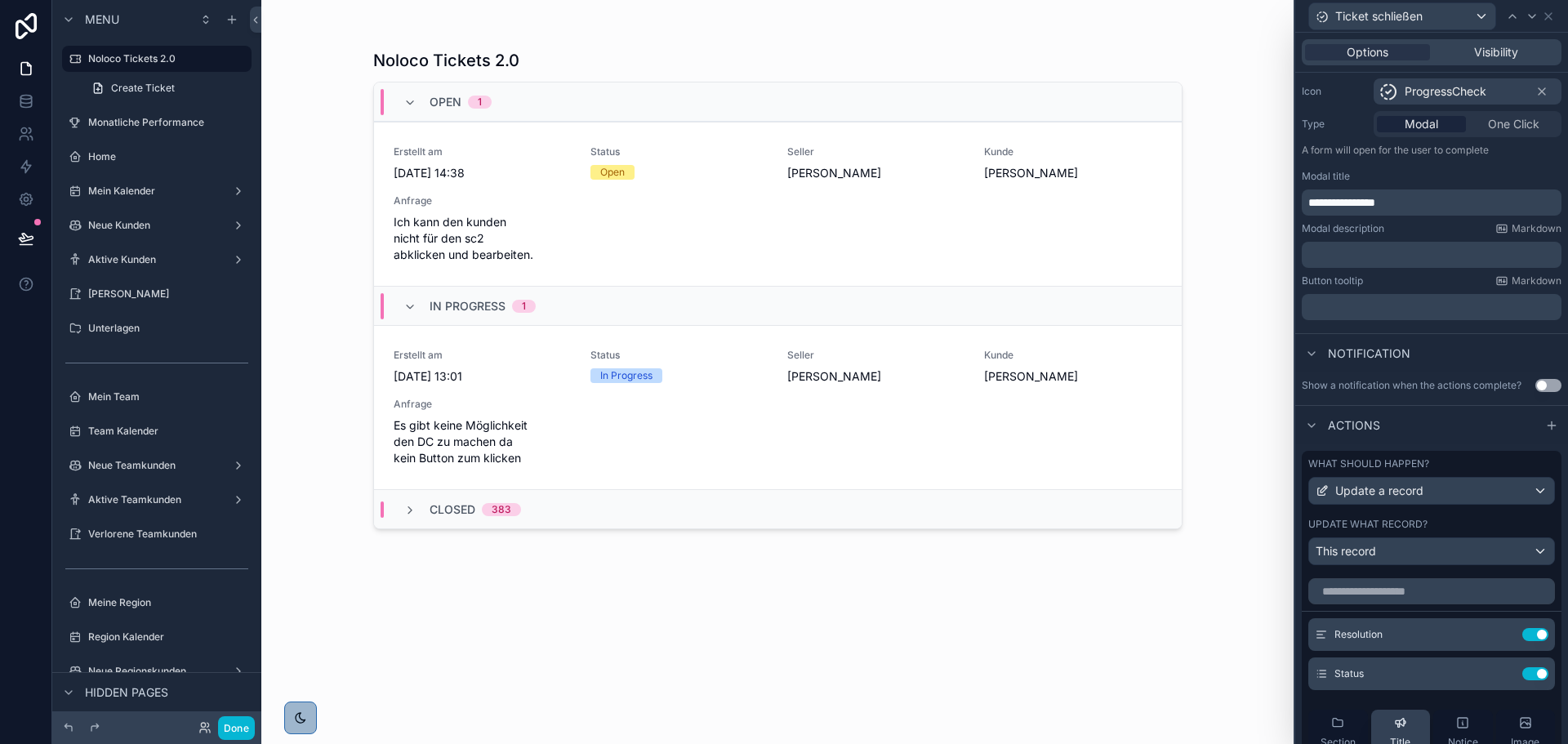
scroll to position [288, 0]
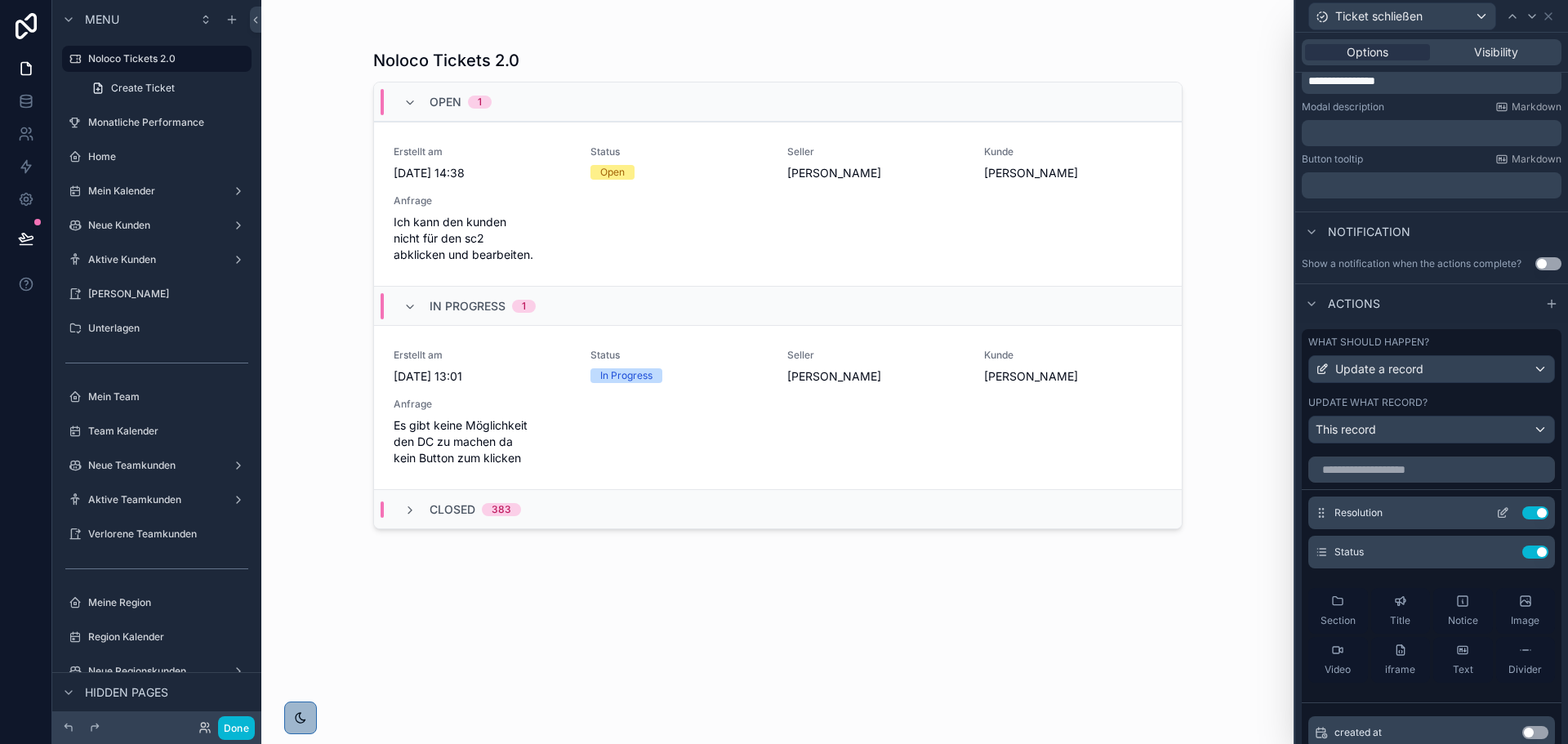
click at [1495, 511] on icon at bounding box center [1502, 513] width 13 height 13
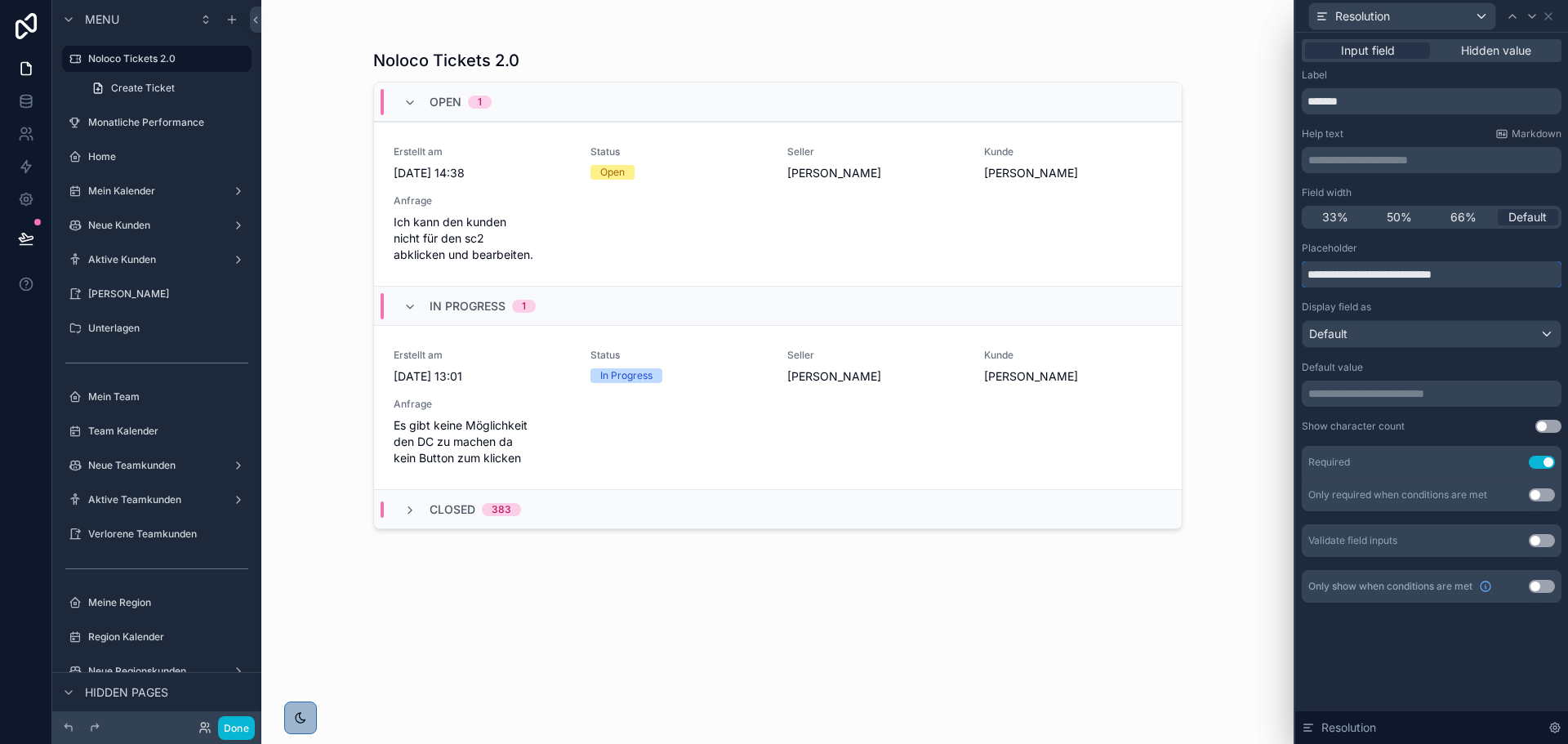
click at [1378, 269] on input "**********" at bounding box center [1430, 274] width 259 height 26
click at [1528, 17] on icon at bounding box center [1532, 17] width 13 height 13
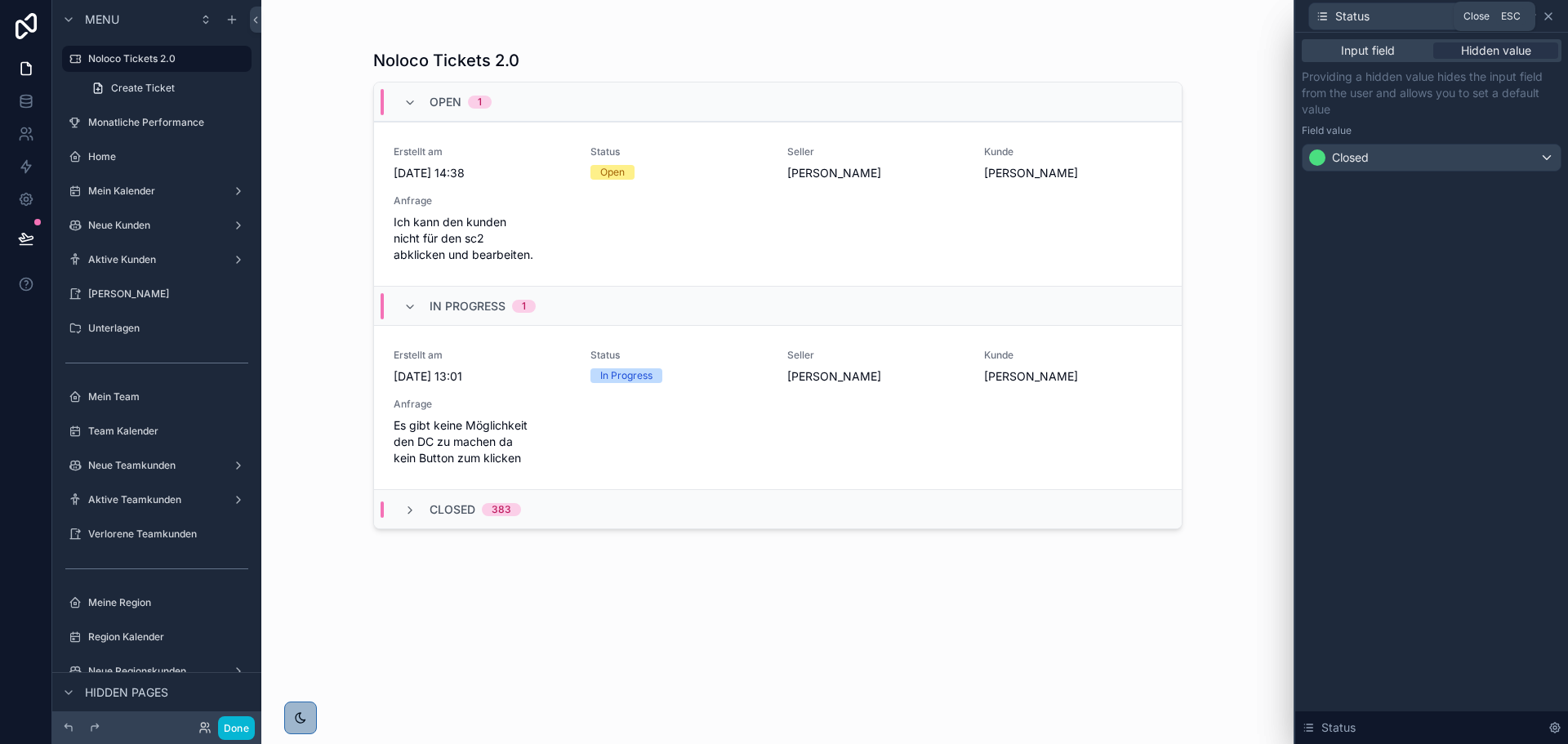
click at [1553, 15] on icon at bounding box center [1548, 17] width 13 height 13
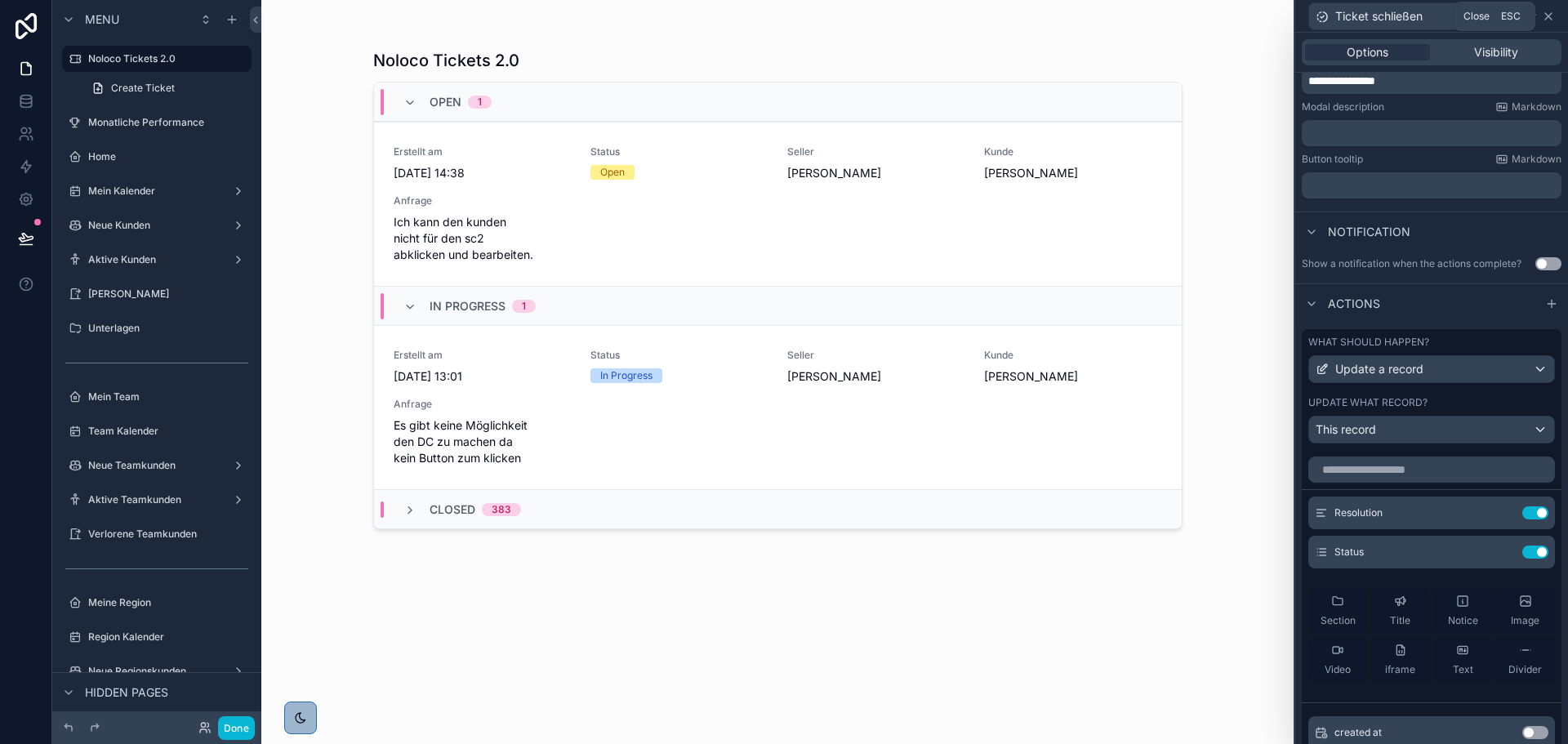
click at [1544, 18] on icon at bounding box center [1548, 17] width 13 height 13
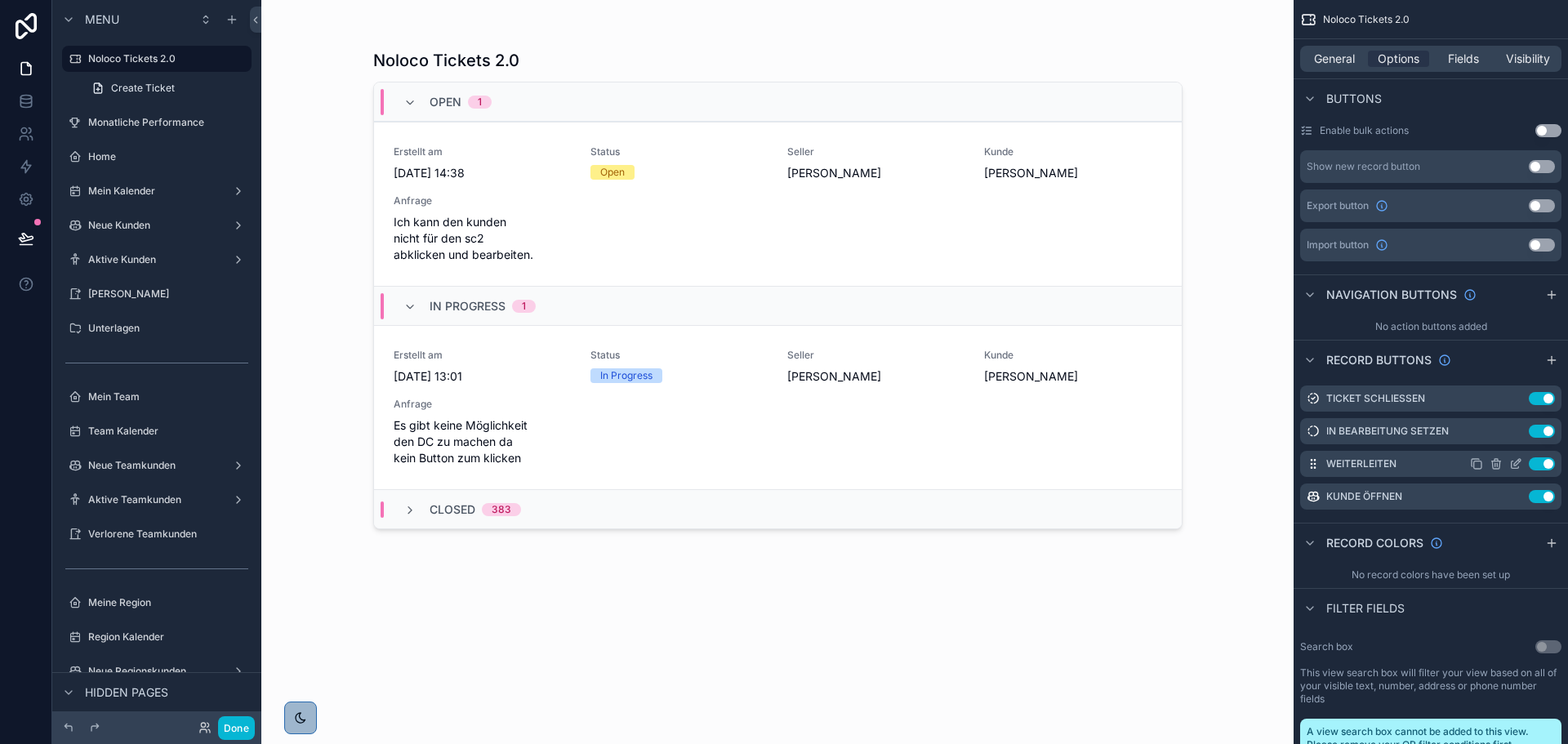
click at [1512, 463] on icon "scrollable content" at bounding box center [1515, 464] width 13 height 13
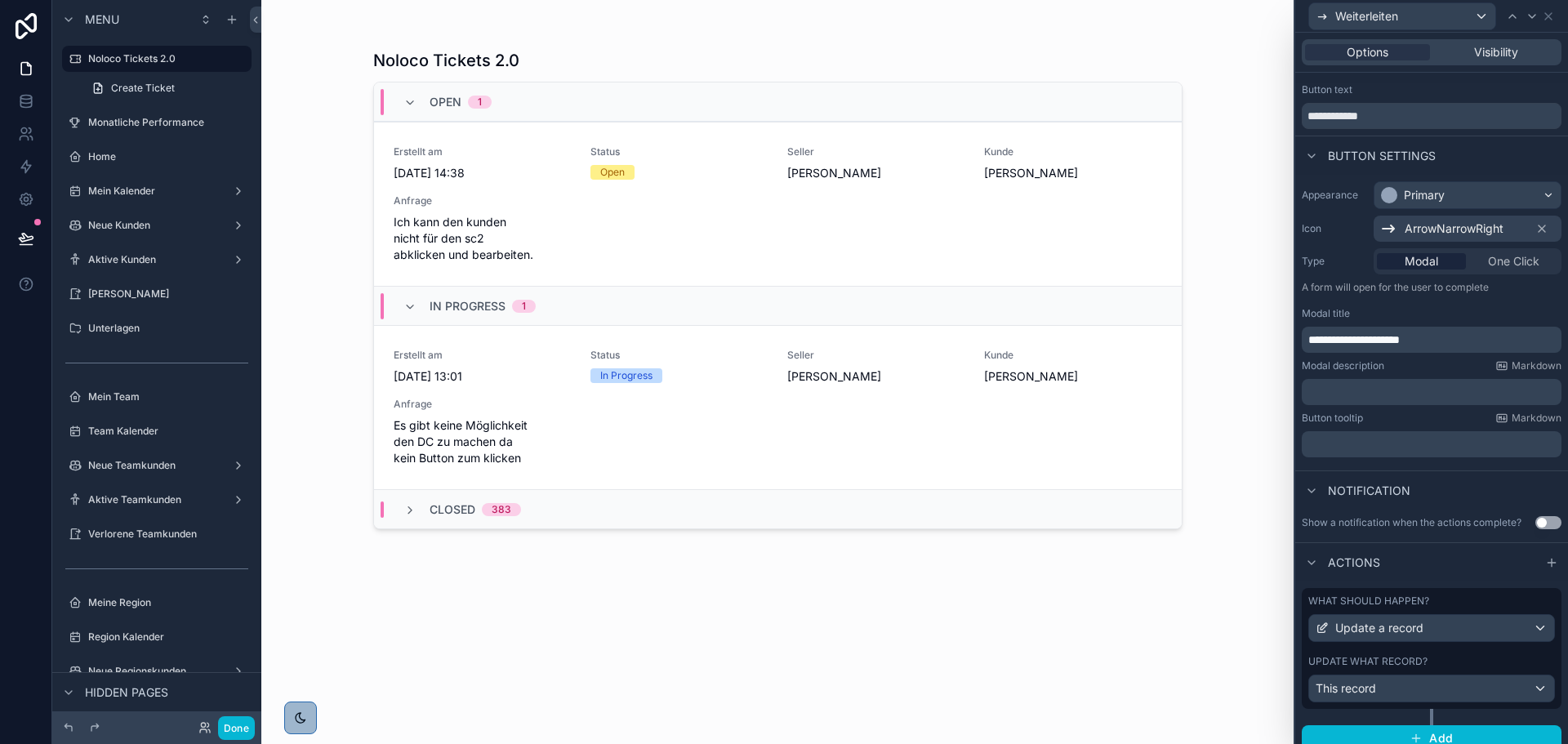
scroll to position [43, 0]
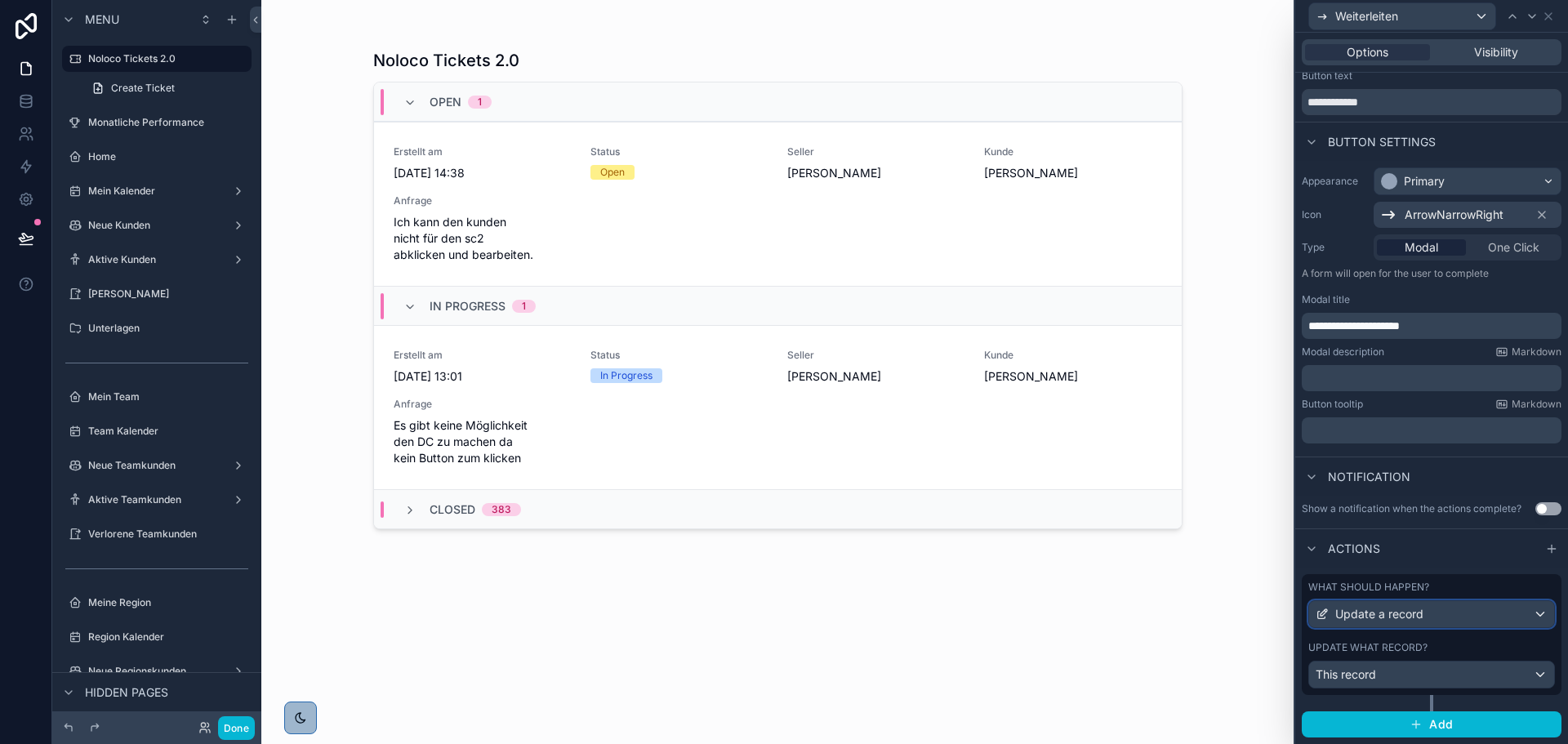
click at [1411, 611] on span "Update a record" at bounding box center [1379, 615] width 88 height 17
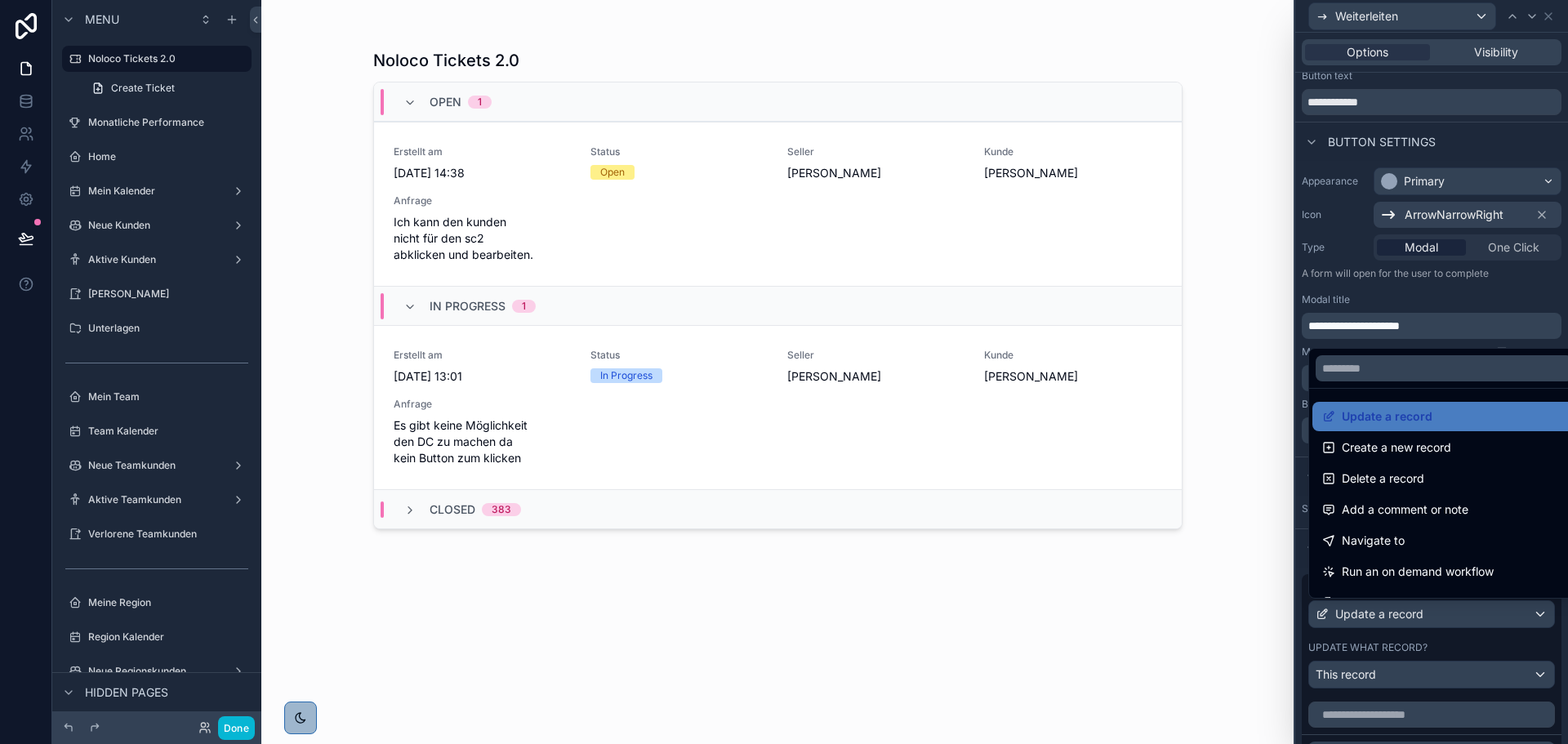
click at [1411, 611] on div at bounding box center [1430, 372] width 273 height 744
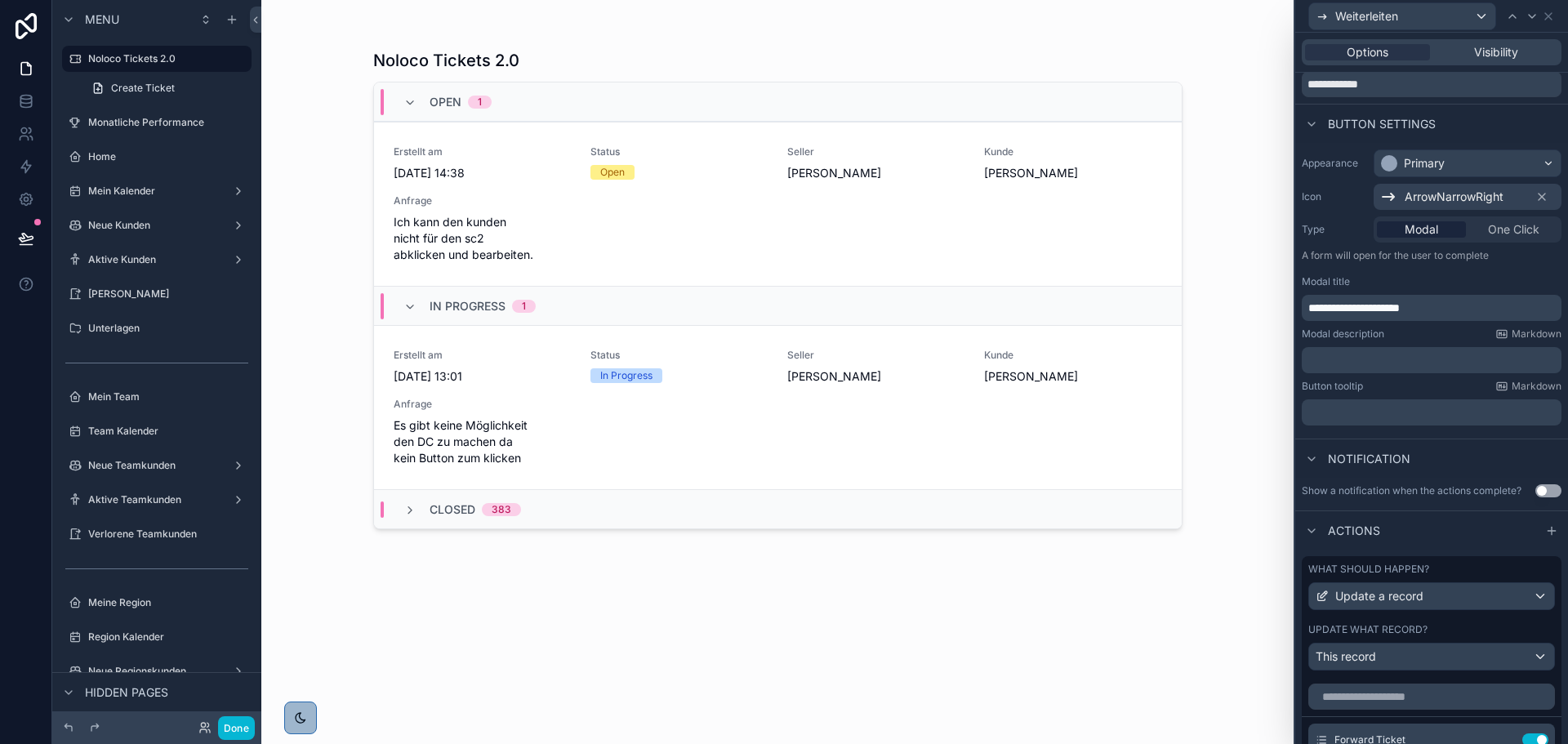
scroll to position [163, 0]
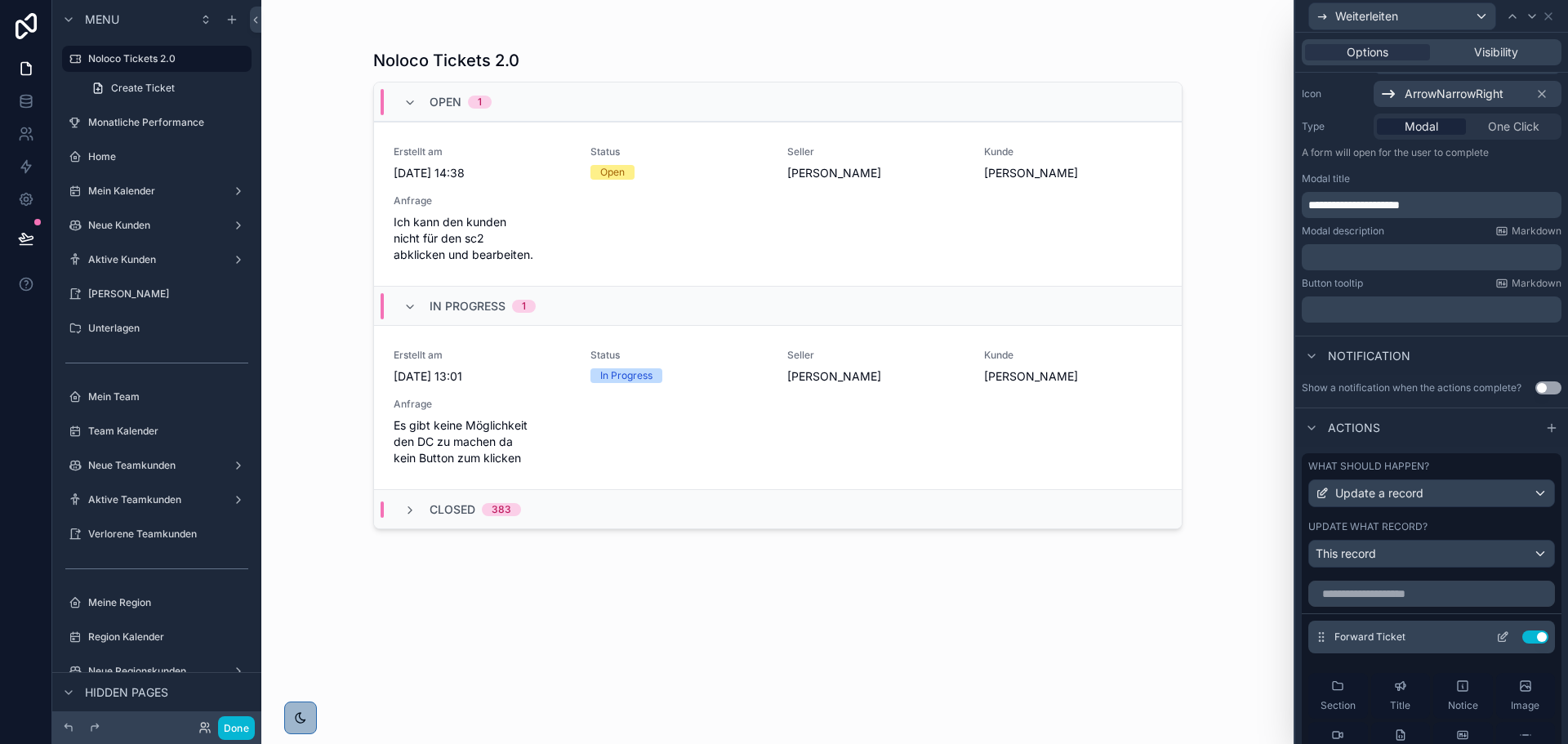
click at [1495, 638] on icon at bounding box center [1502, 637] width 13 height 13
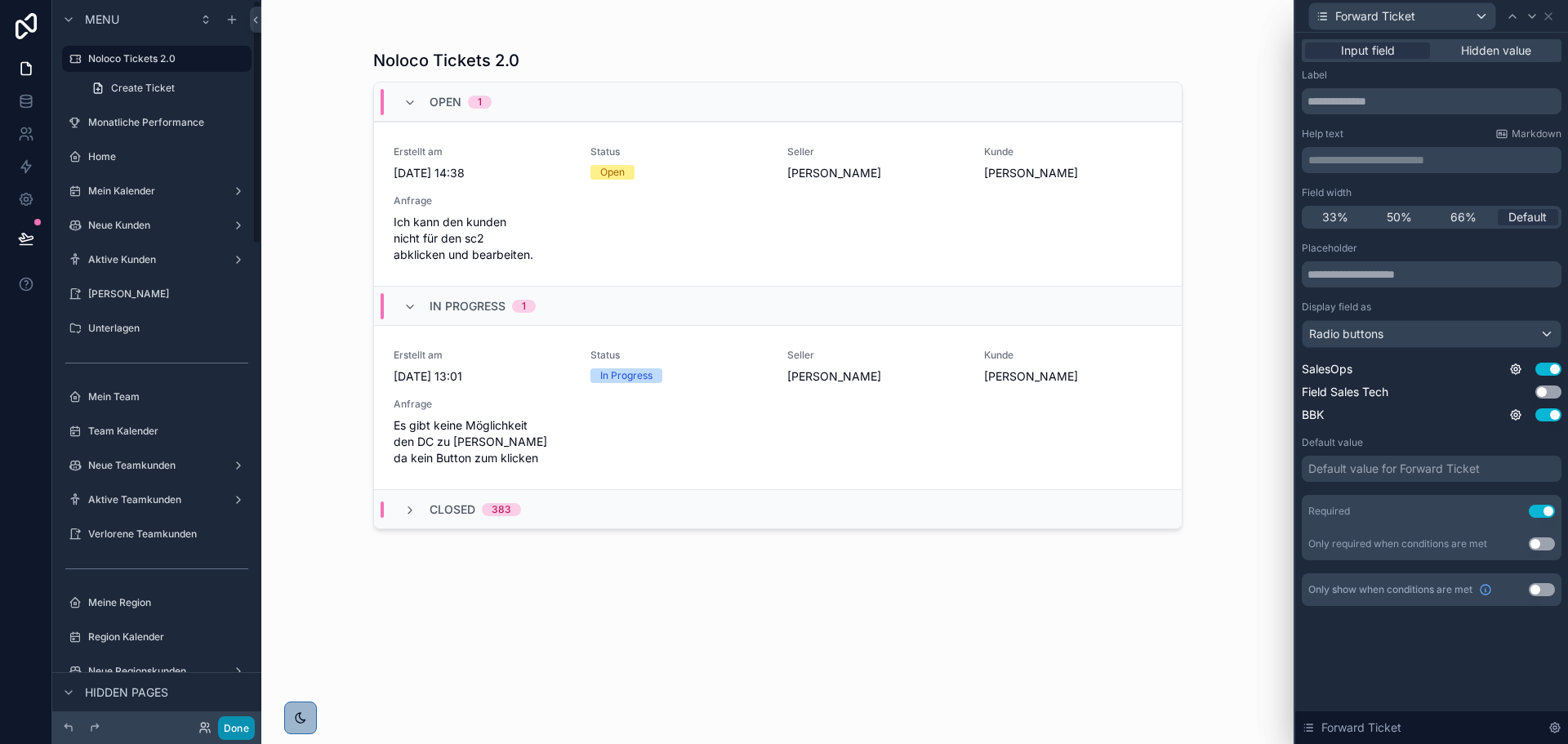
drag, startPoint x: 248, startPoint y: 731, endPoint x: 480, endPoint y: 723, distance: 232.1
click button "Done"
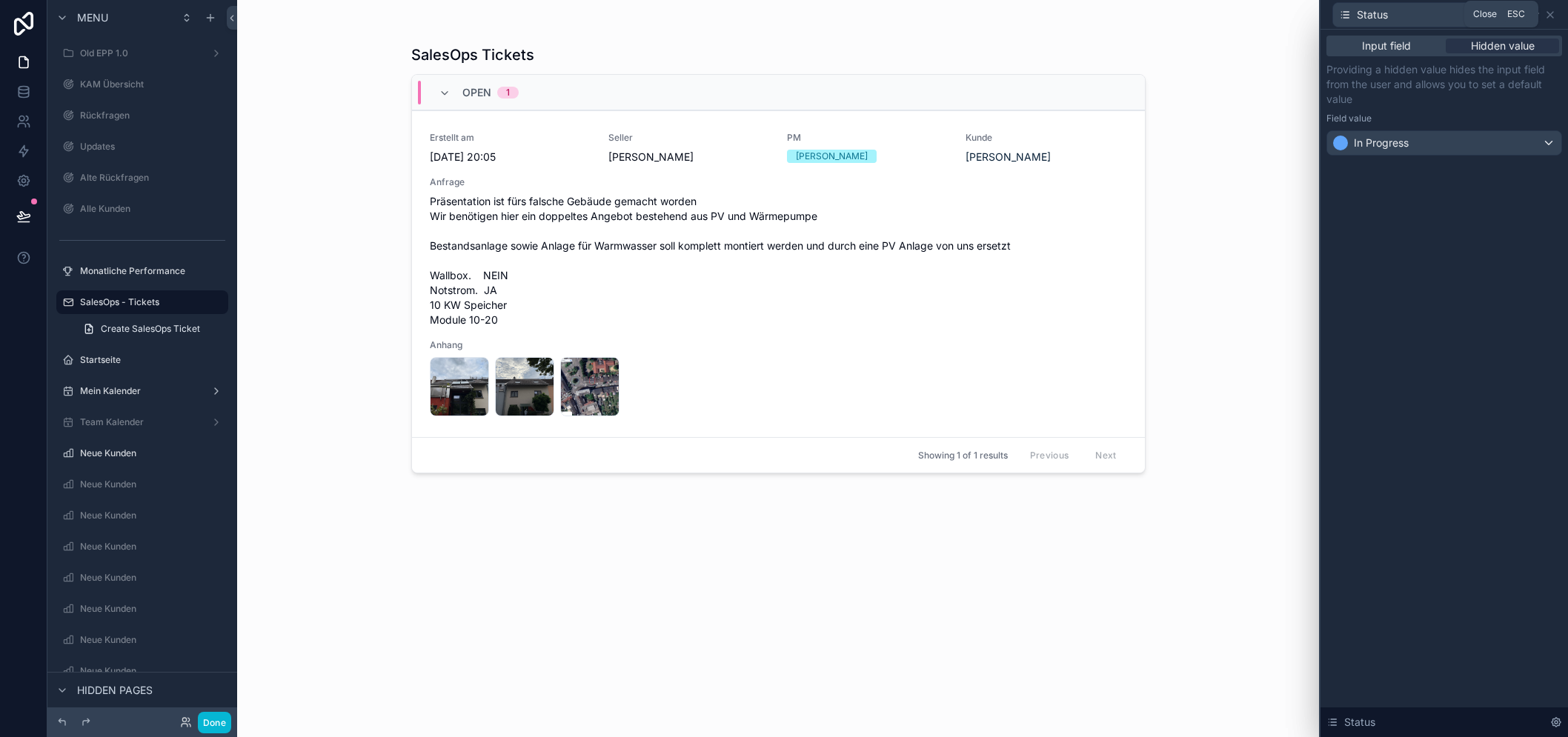
click at [1556, 9] on icon at bounding box center [1550, 15] width 12 height 12
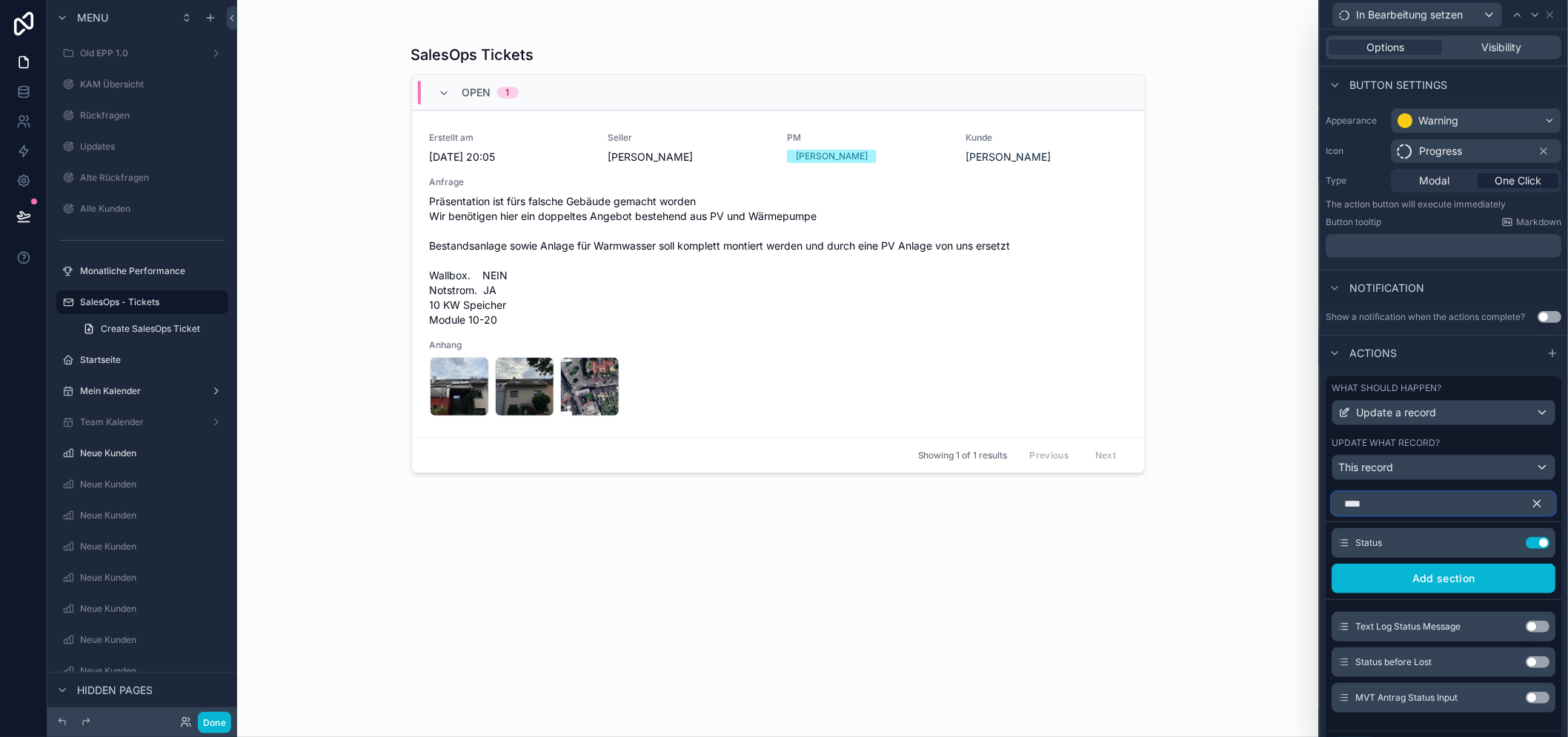
click at [1410, 506] on input "****" at bounding box center [1444, 503] width 224 height 23
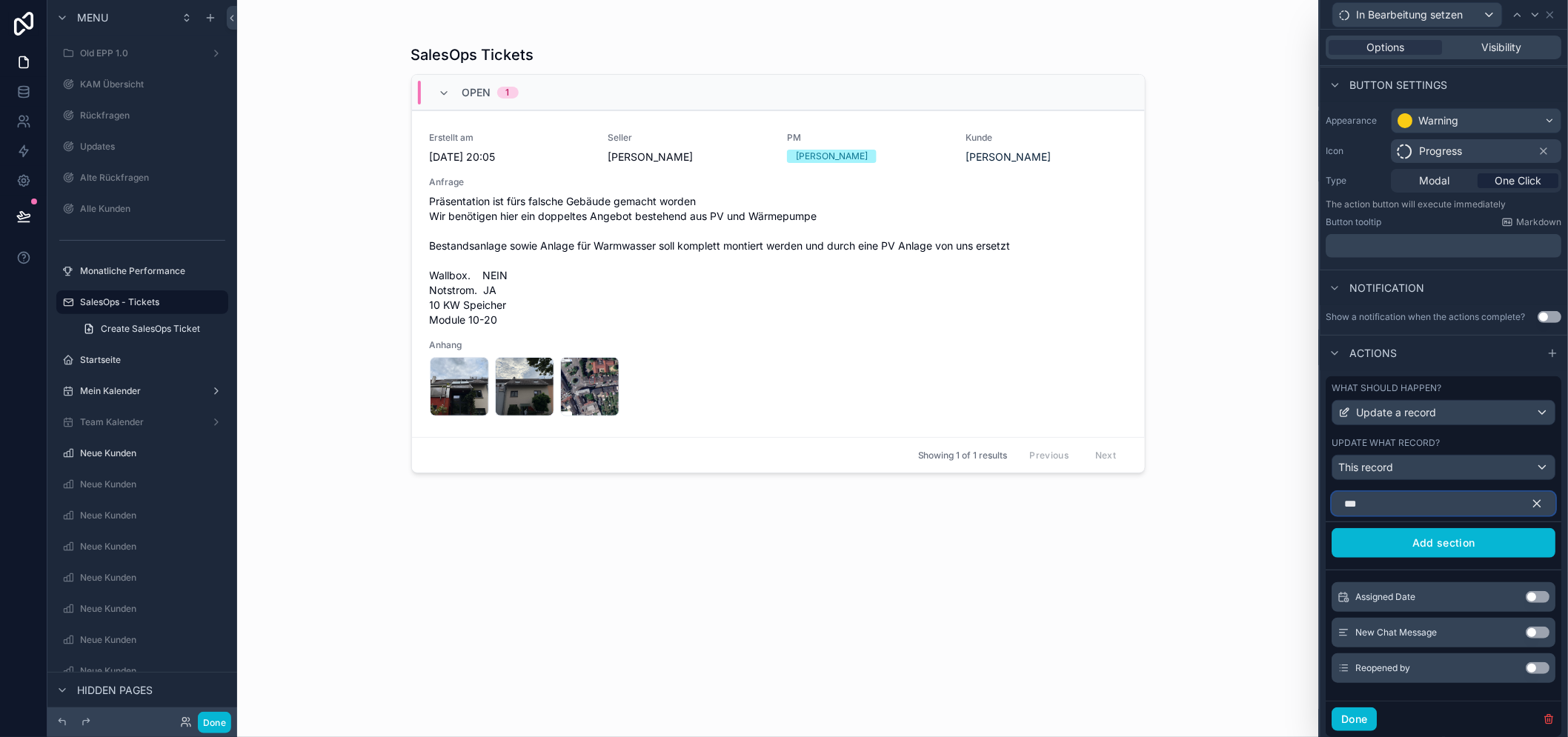
scroll to position [54, 0]
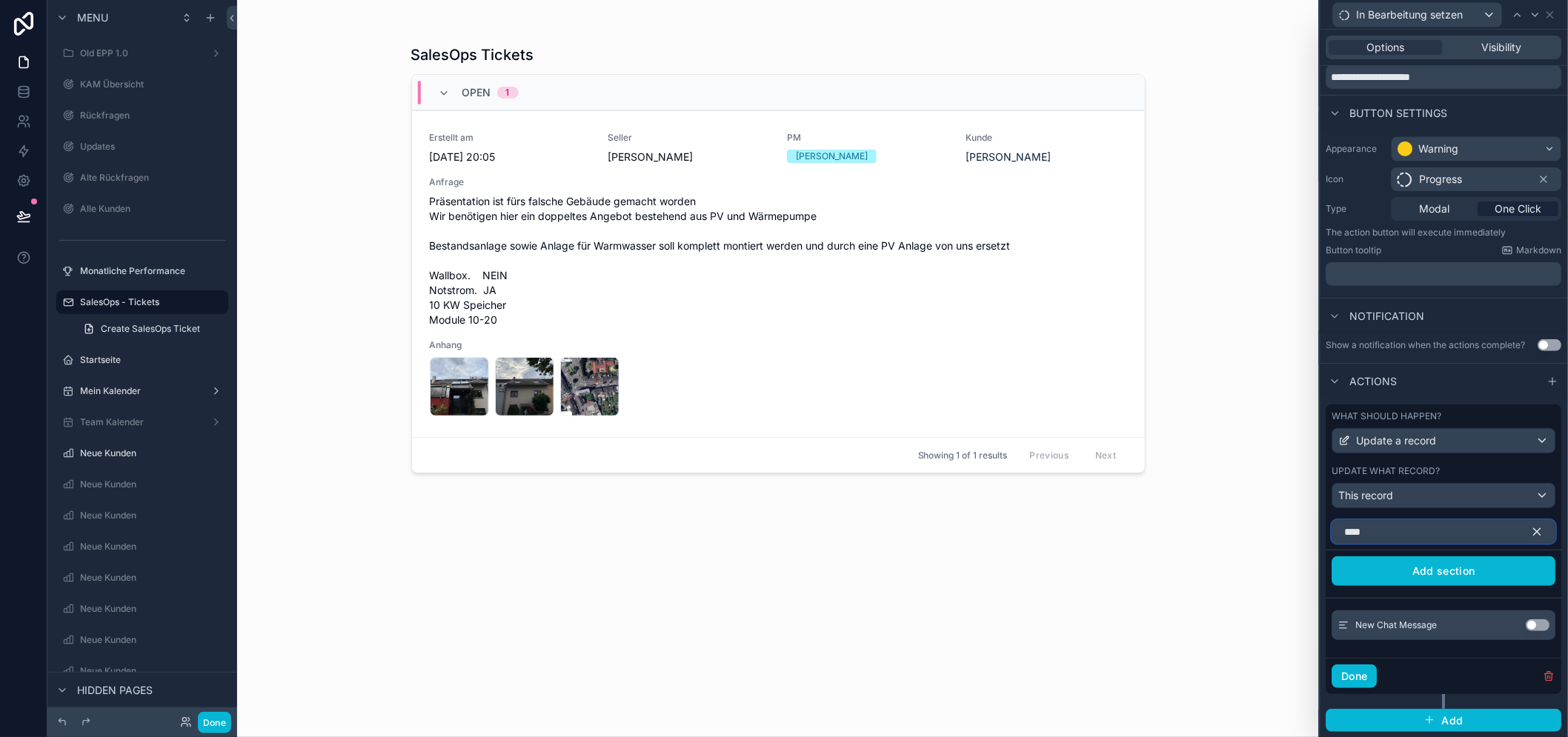
type input "***"
click at [1538, 630] on button "Use setting" at bounding box center [1538, 625] width 23 height 12
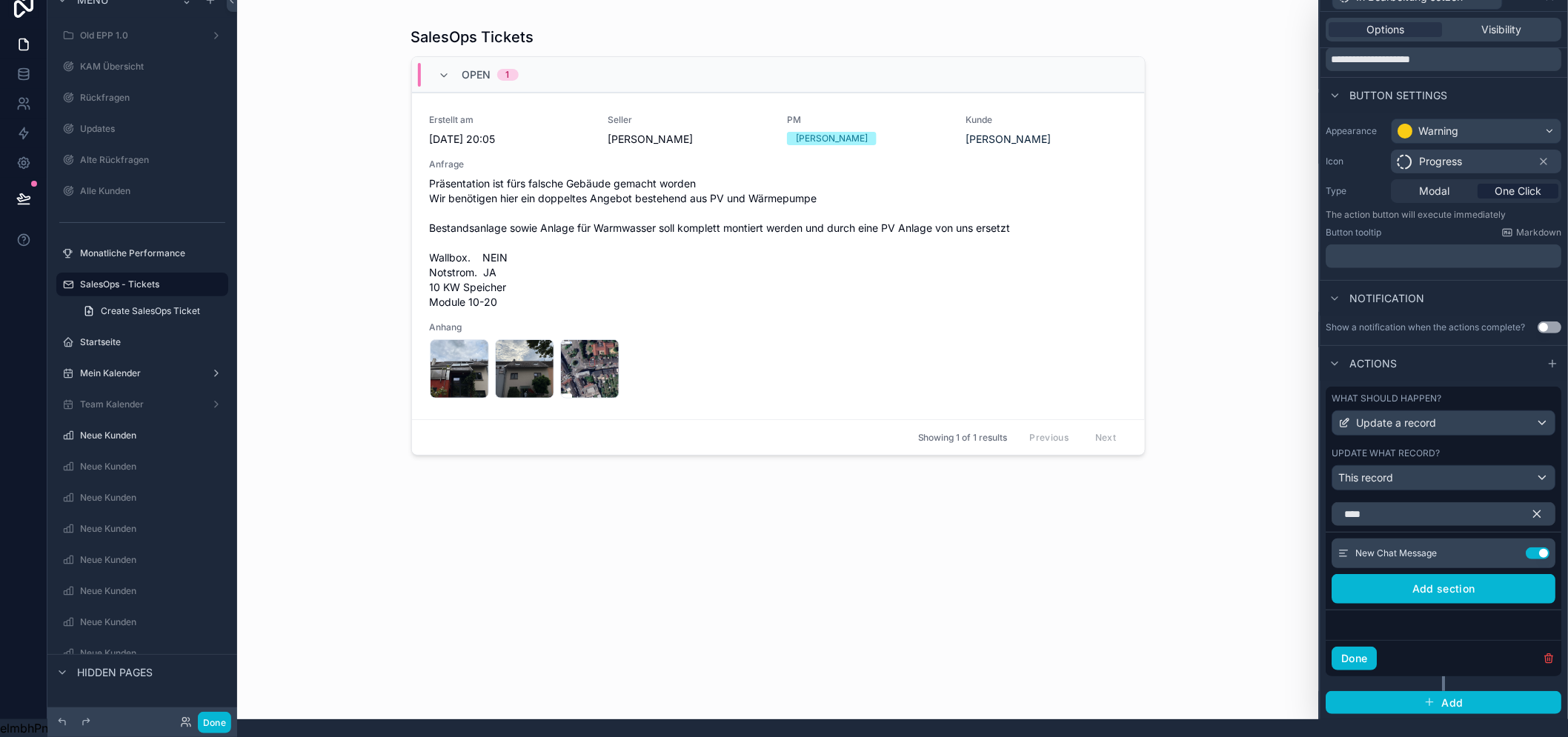
scroll to position [30, 0]
click at [1507, 556] on icon at bounding box center [1507, 554] width 7 height 7
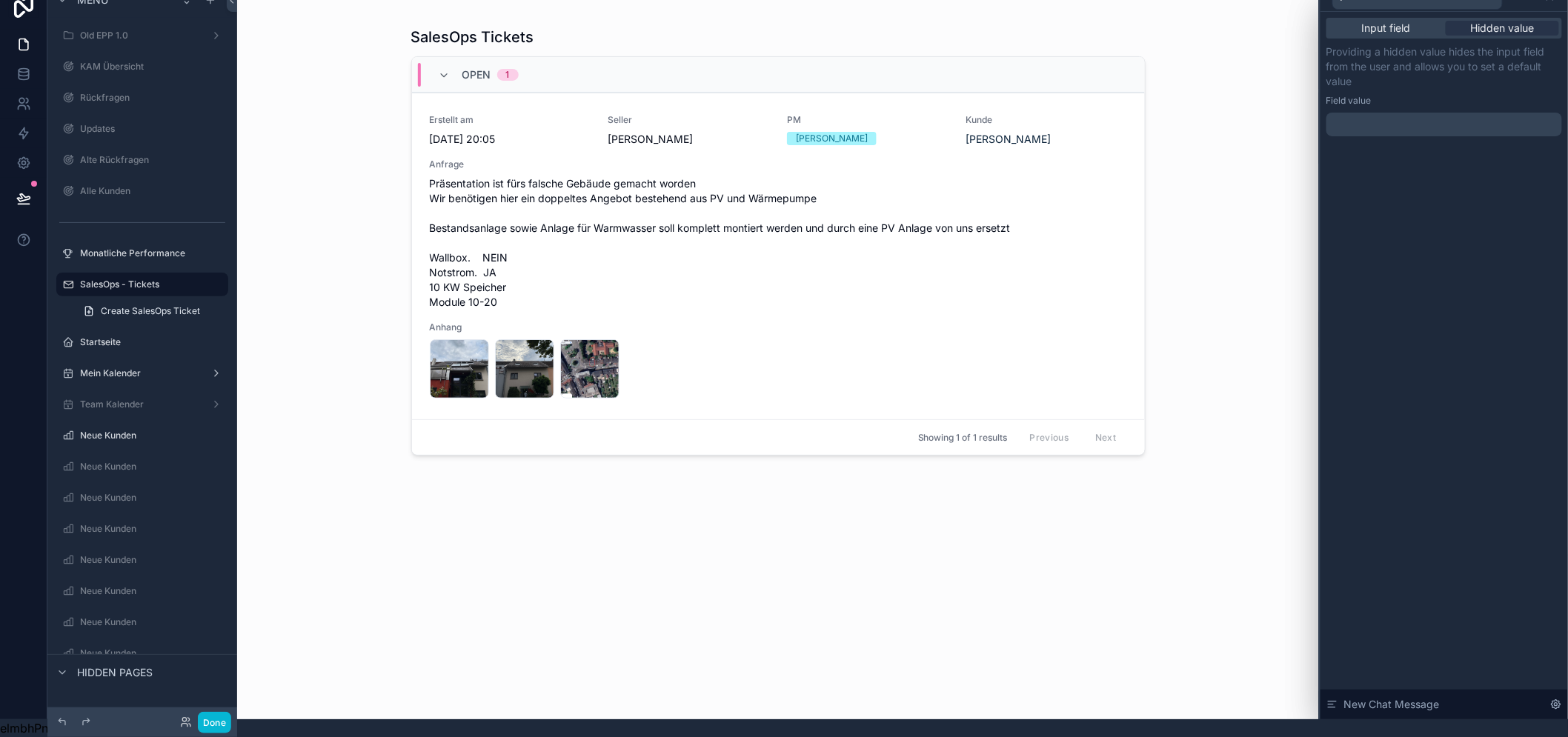
click at [1408, 117] on p "﻿" at bounding box center [1445, 125] width 227 height 15
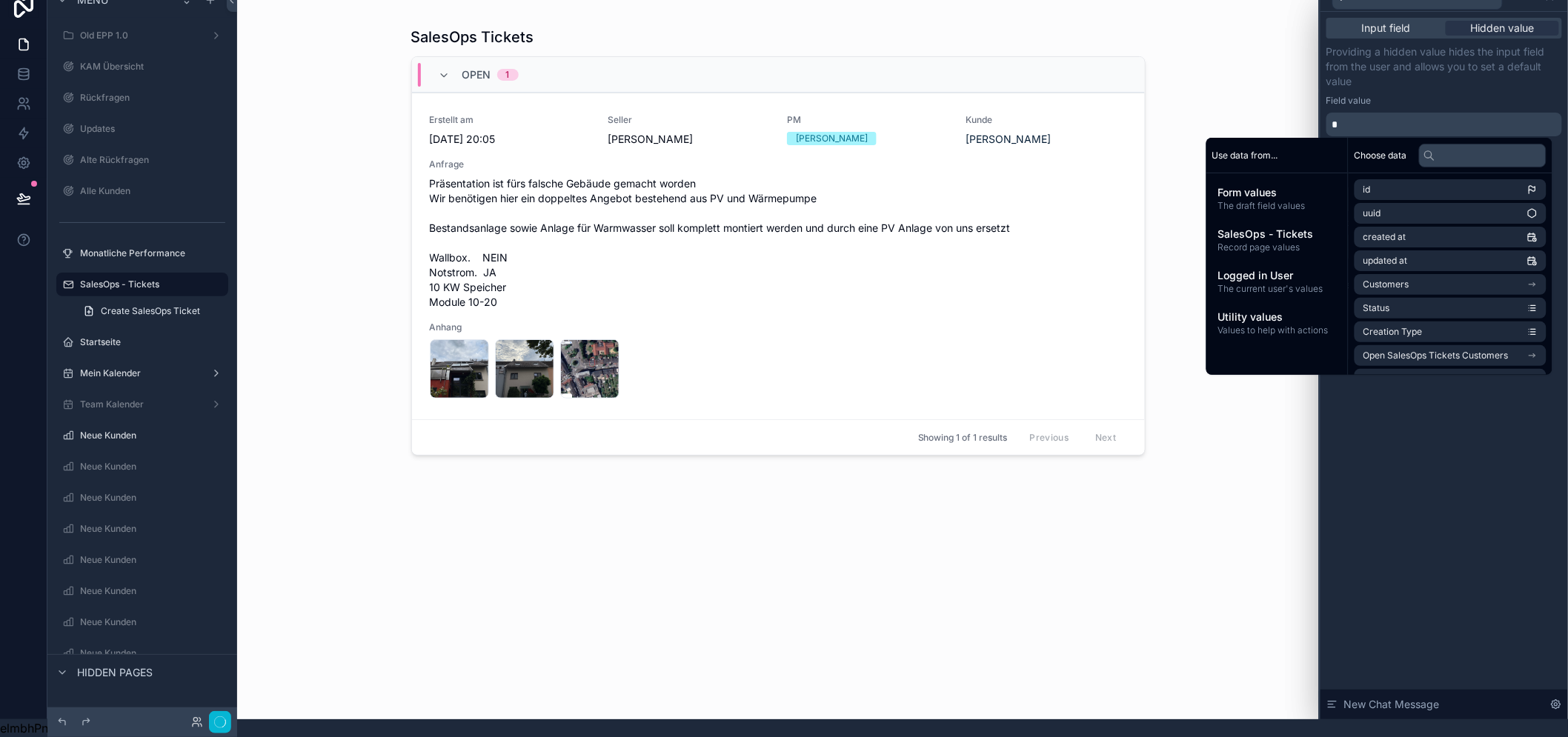
scroll to position [0, 0]
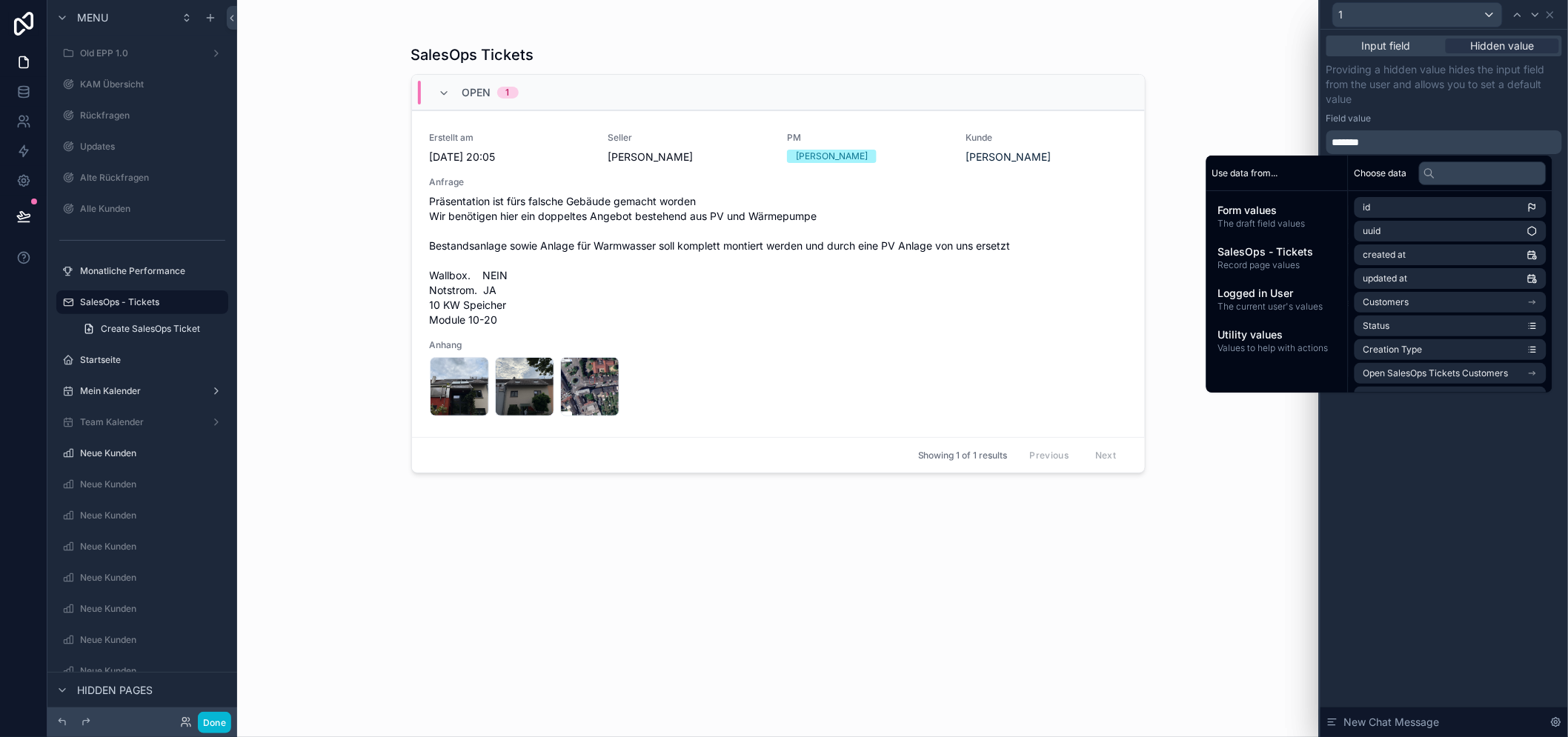
click at [1419, 141] on p "*******" at bounding box center [1445, 142] width 227 height 15
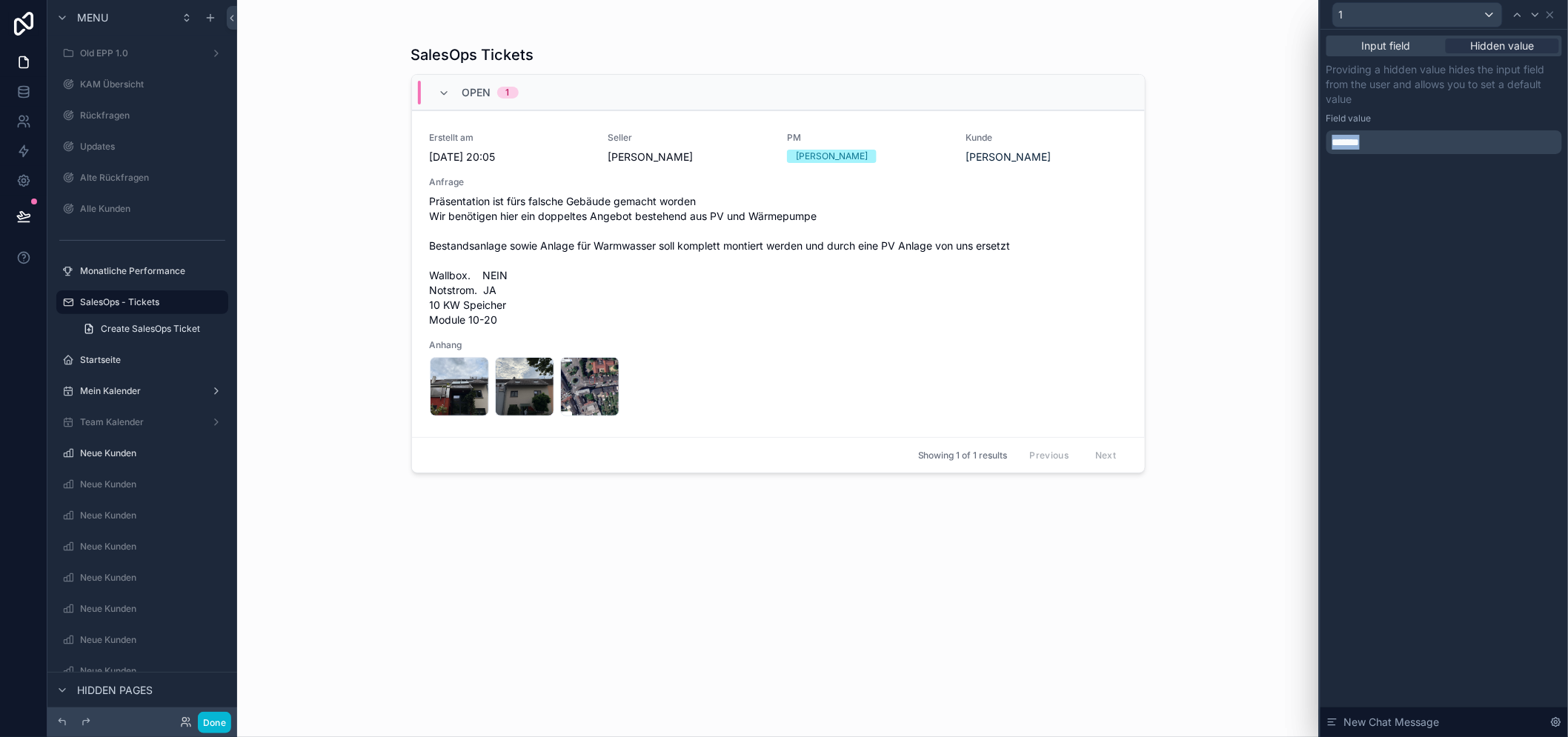
click at [1419, 139] on p "*******" at bounding box center [1445, 142] width 227 height 15
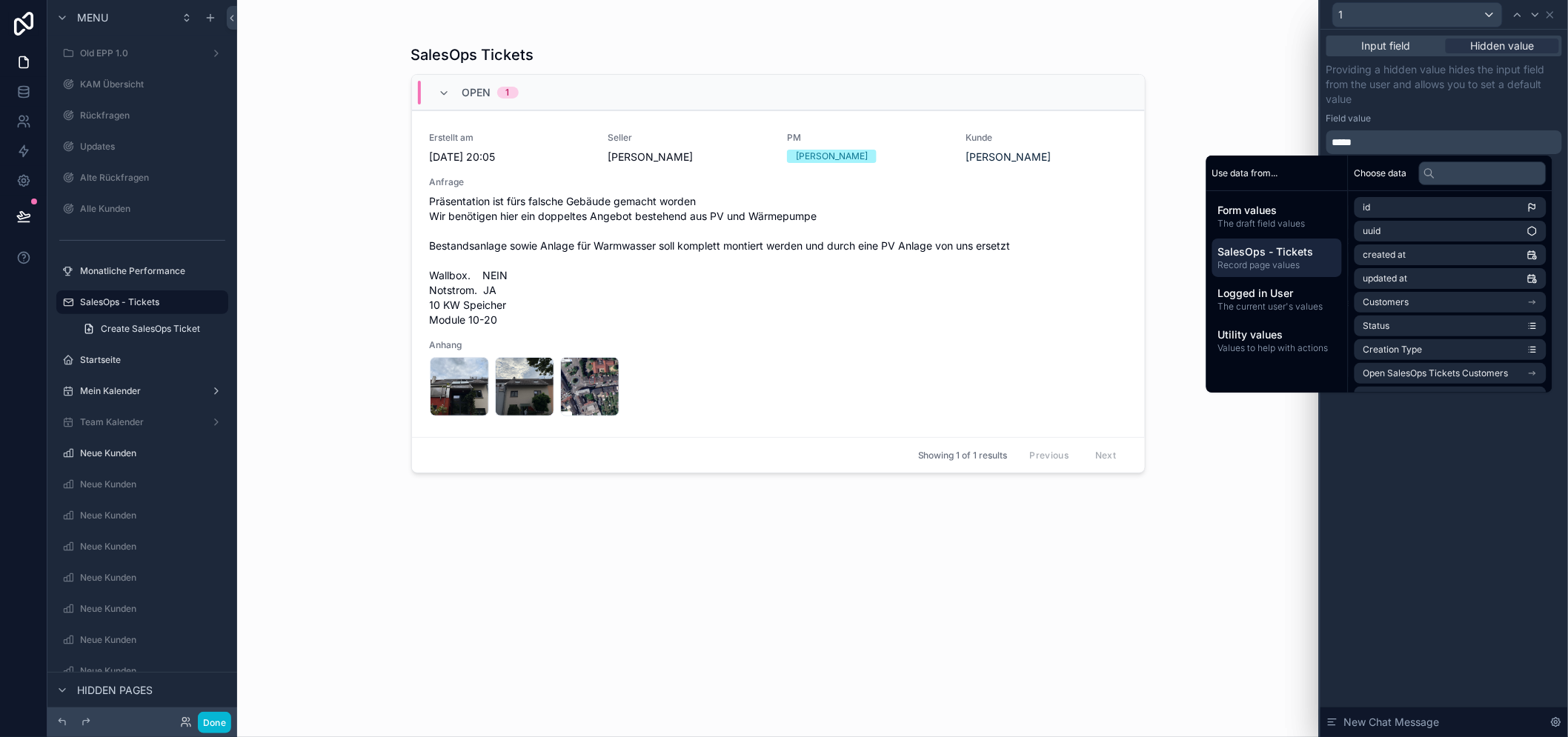
click at [1309, 249] on span "SalesOps - Tickets" at bounding box center [1277, 252] width 118 height 15
click at [1513, 175] on input "text" at bounding box center [1483, 173] width 127 height 23
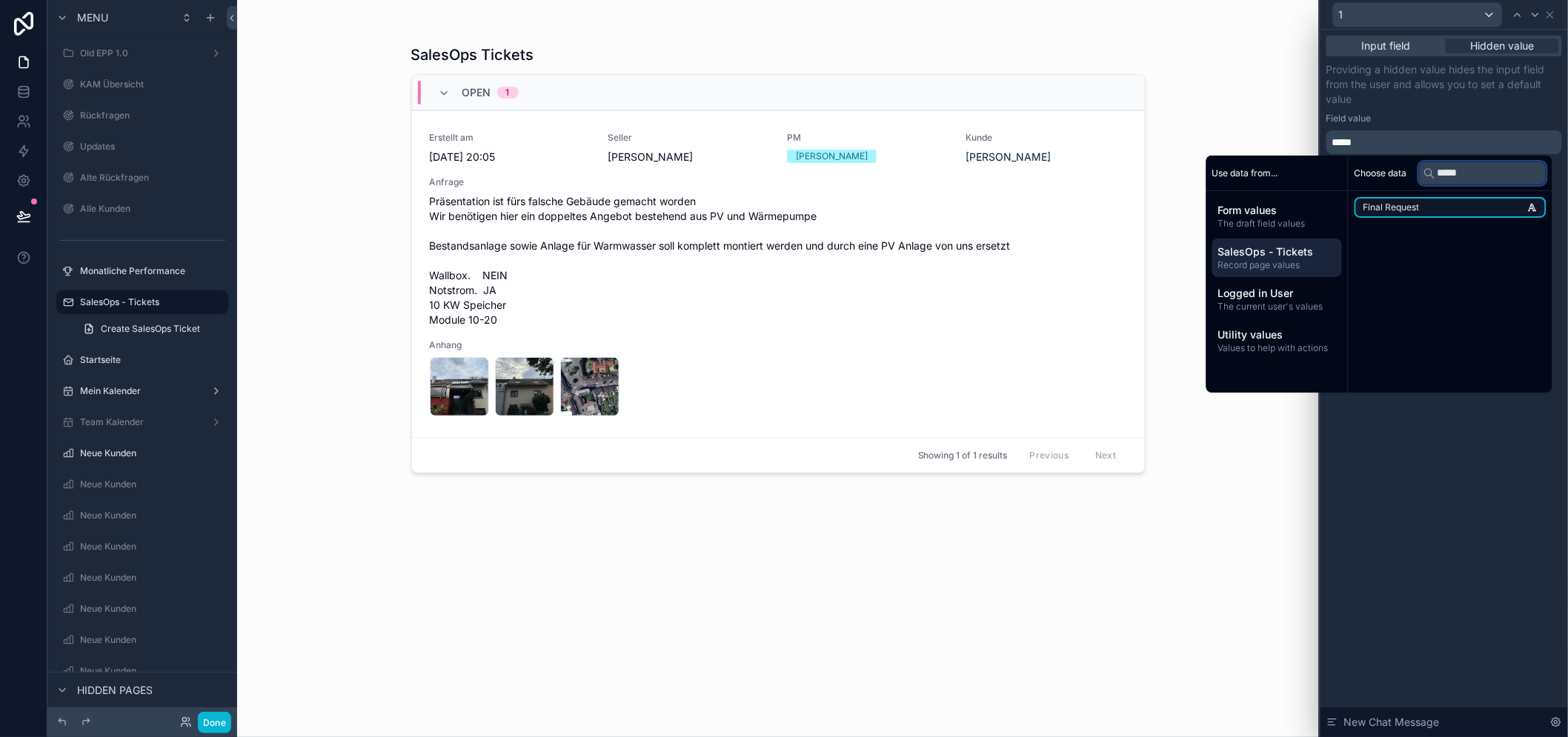
type input "*****"
click at [1483, 213] on li "Final Request" at bounding box center [1450, 207] width 192 height 20
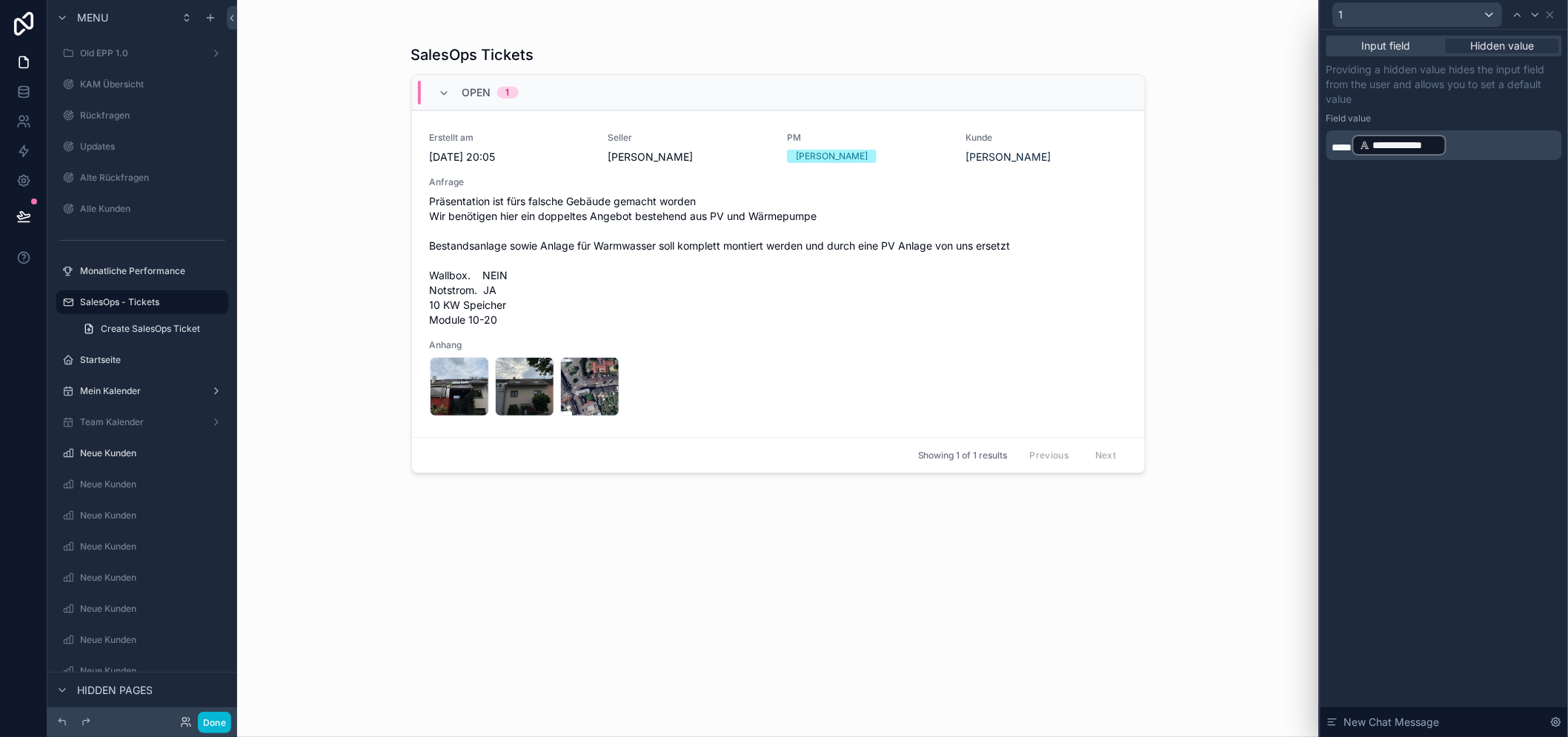
click at [1463, 143] on p "**********" at bounding box center [1445, 144] width 227 height 23
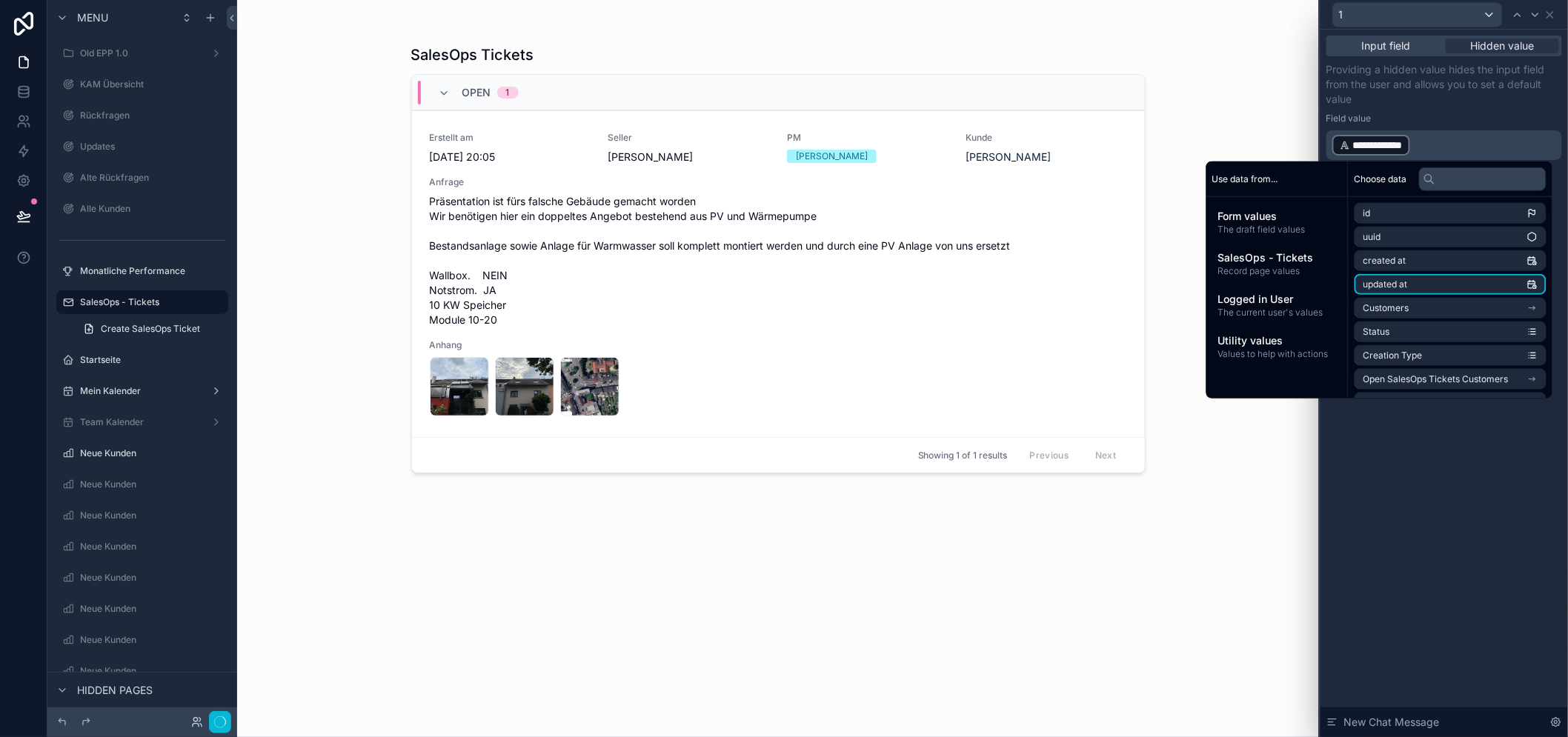
click at [1425, 441] on div "**********" at bounding box center [1443, 382] width 247 height 707
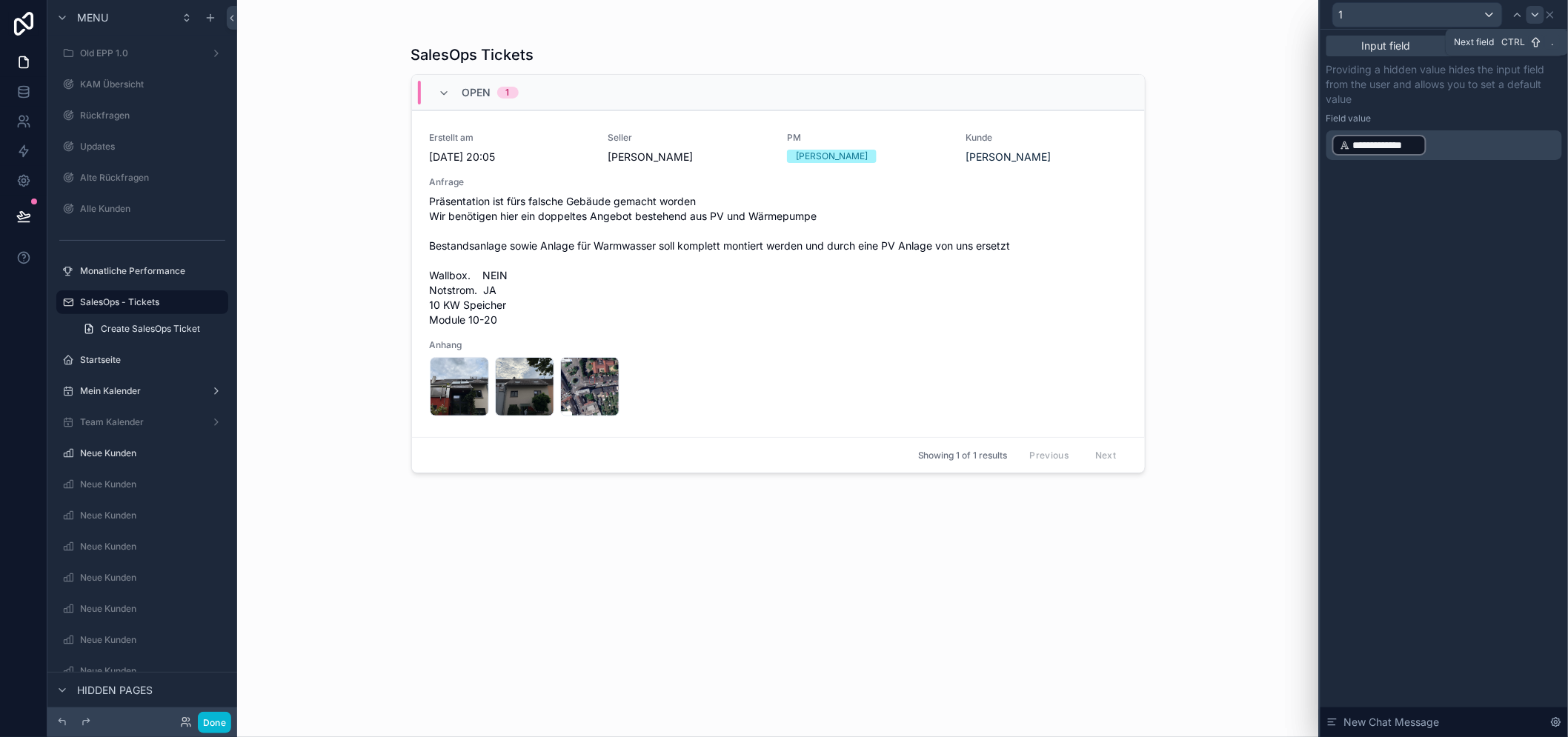
click at [1541, 19] on icon at bounding box center [1535, 15] width 12 height 12
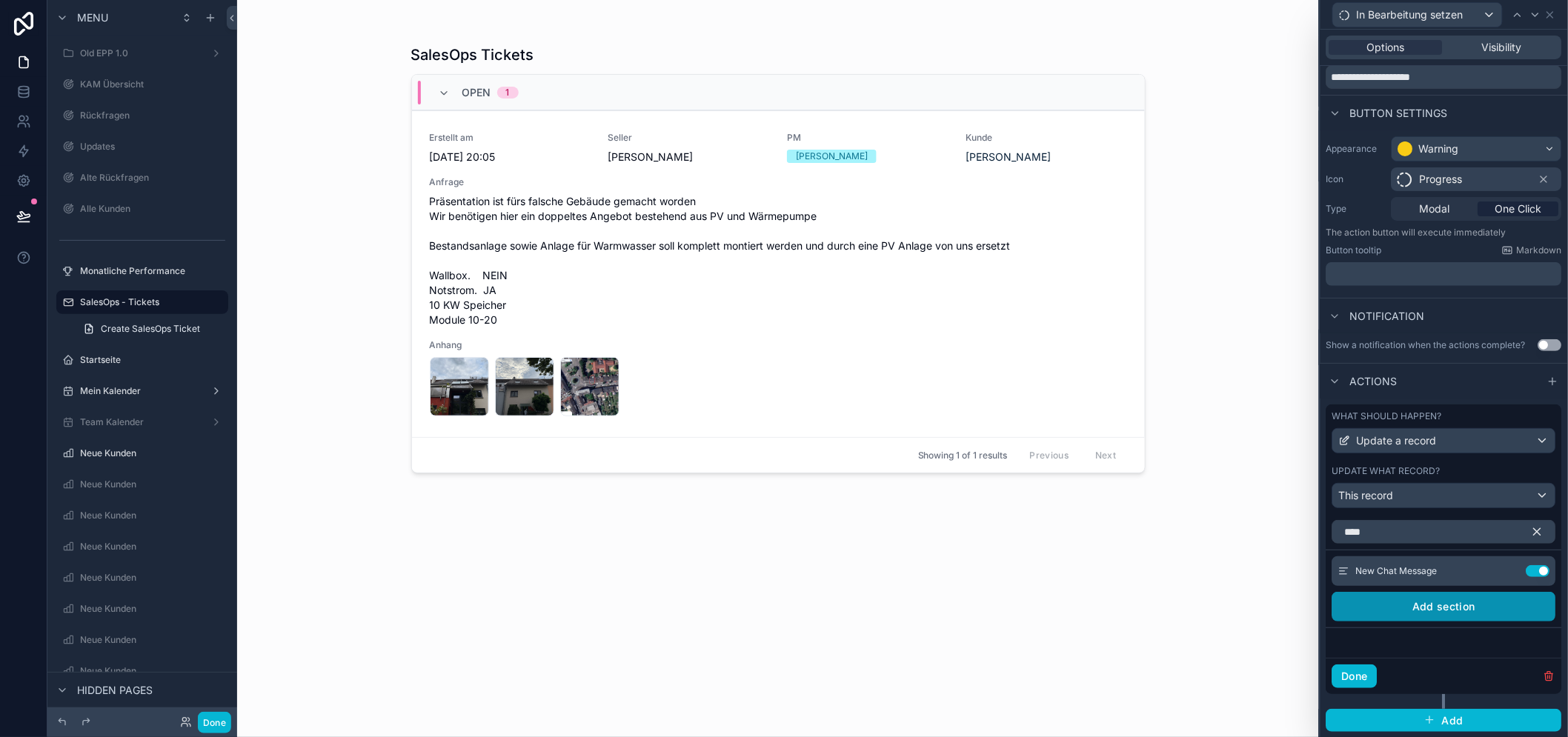
click at [1448, 621] on button "Add section" at bounding box center [1444, 606] width 224 height 29
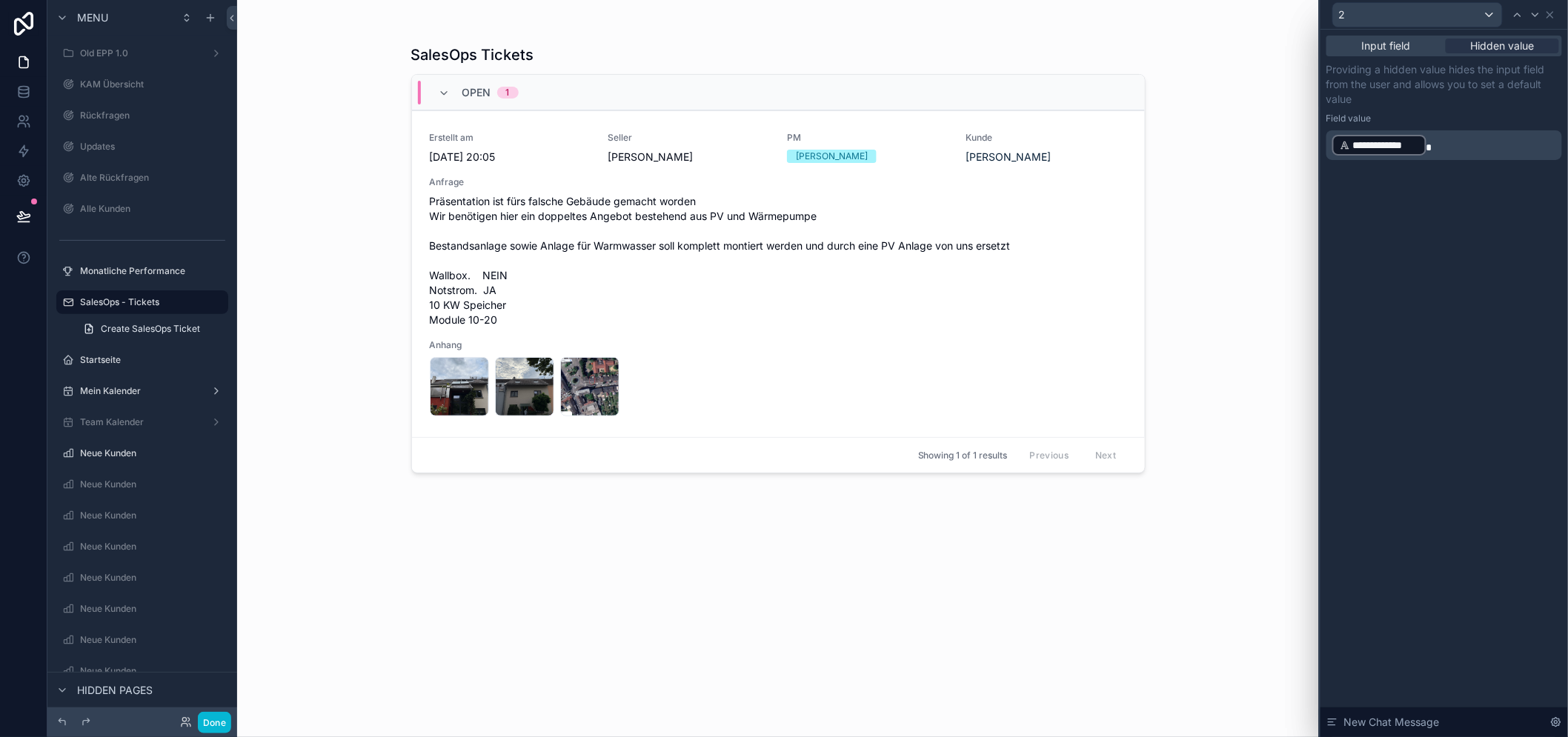
click at [1496, 237] on div "**********" at bounding box center [1443, 382] width 247 height 707
click at [1562, 6] on div "2" at bounding box center [1443, 14] width 235 height 29
click at [1556, 13] on icon at bounding box center [1550, 15] width 12 height 12
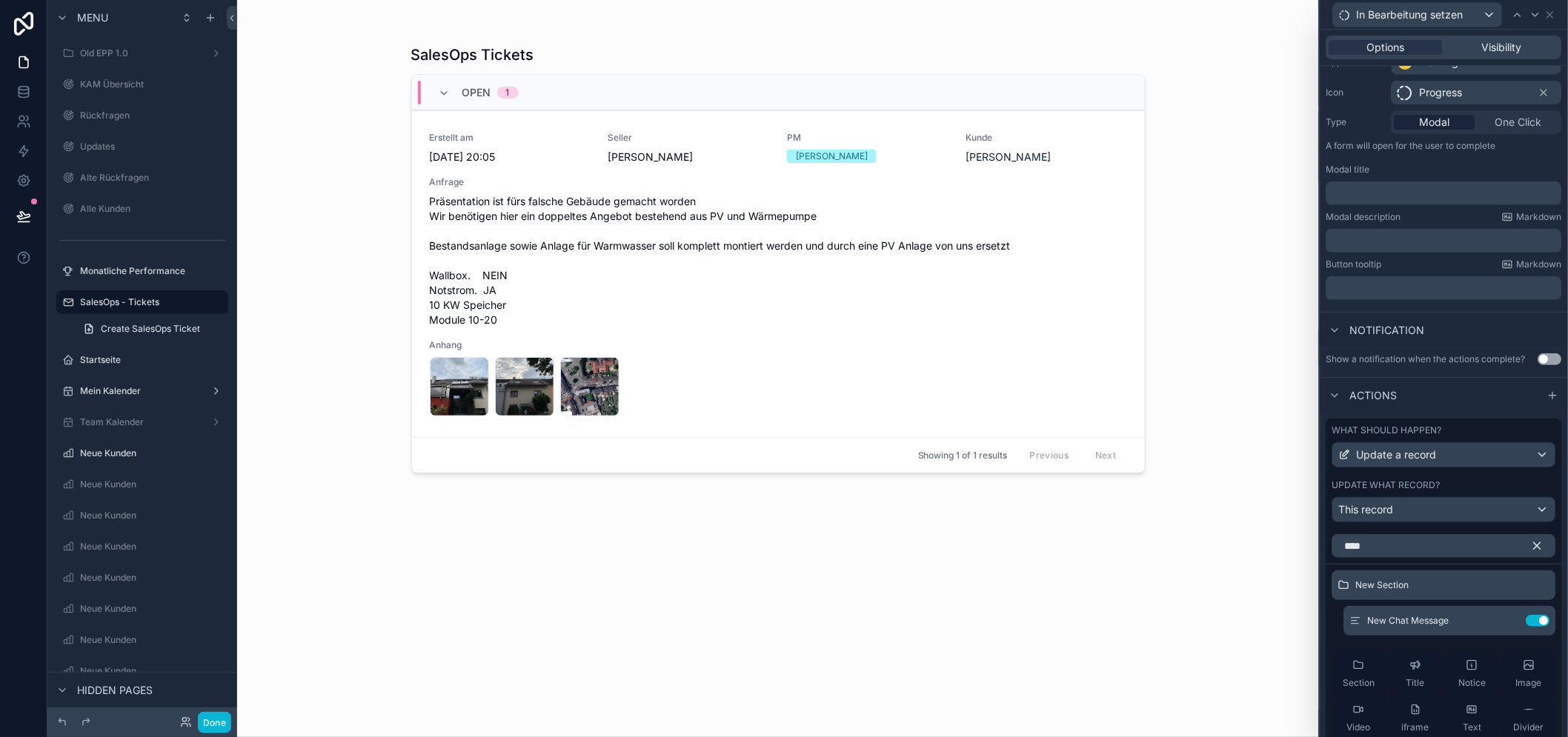
scroll to position [270, 0]
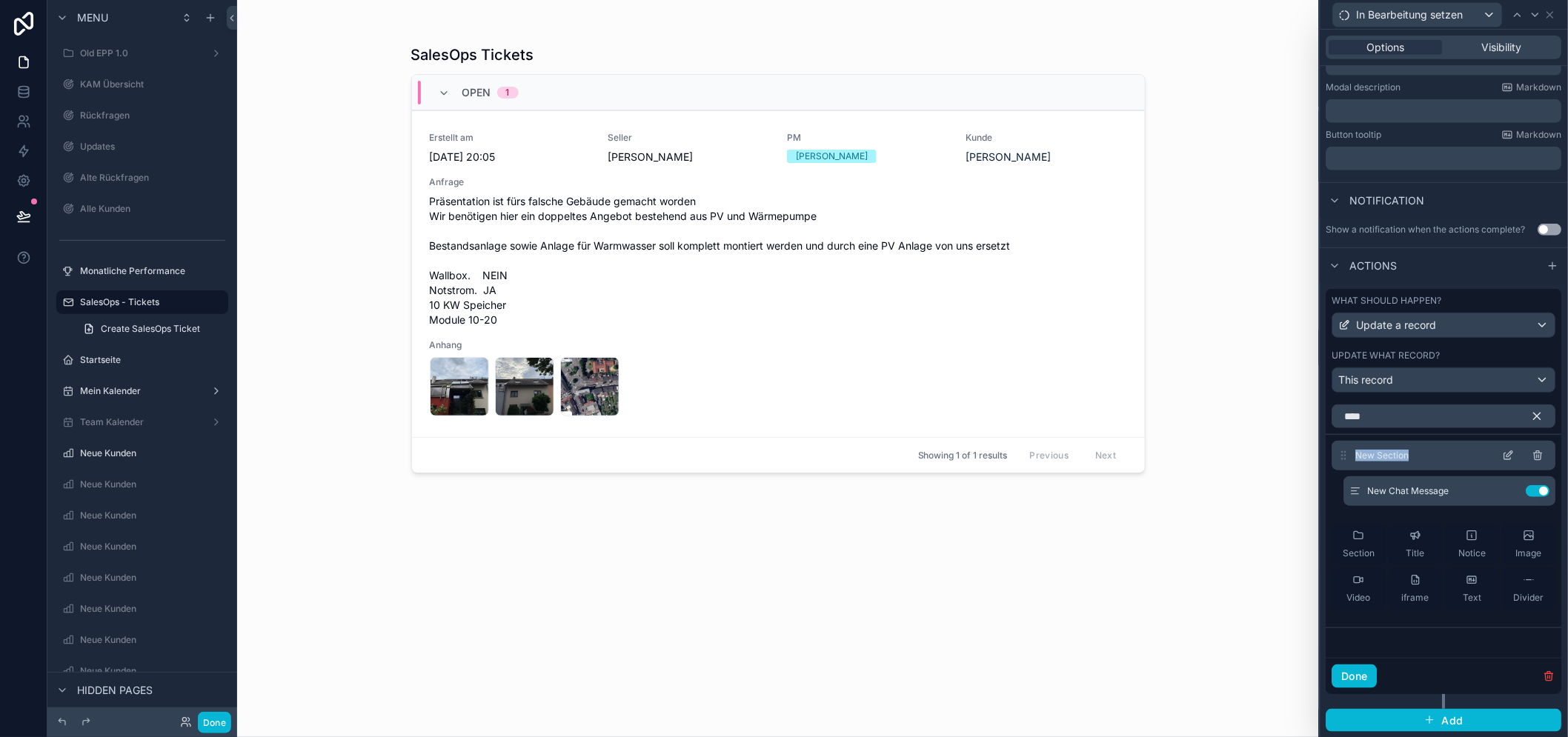
drag, startPoint x: 1368, startPoint y: 503, endPoint x: 1368, endPoint y: 461, distance: 42.0
click at [1368, 461] on div "New Section New Chat Message Use setting Section Title Notice Image Video ifram…" at bounding box center [1443, 531] width 235 height 181
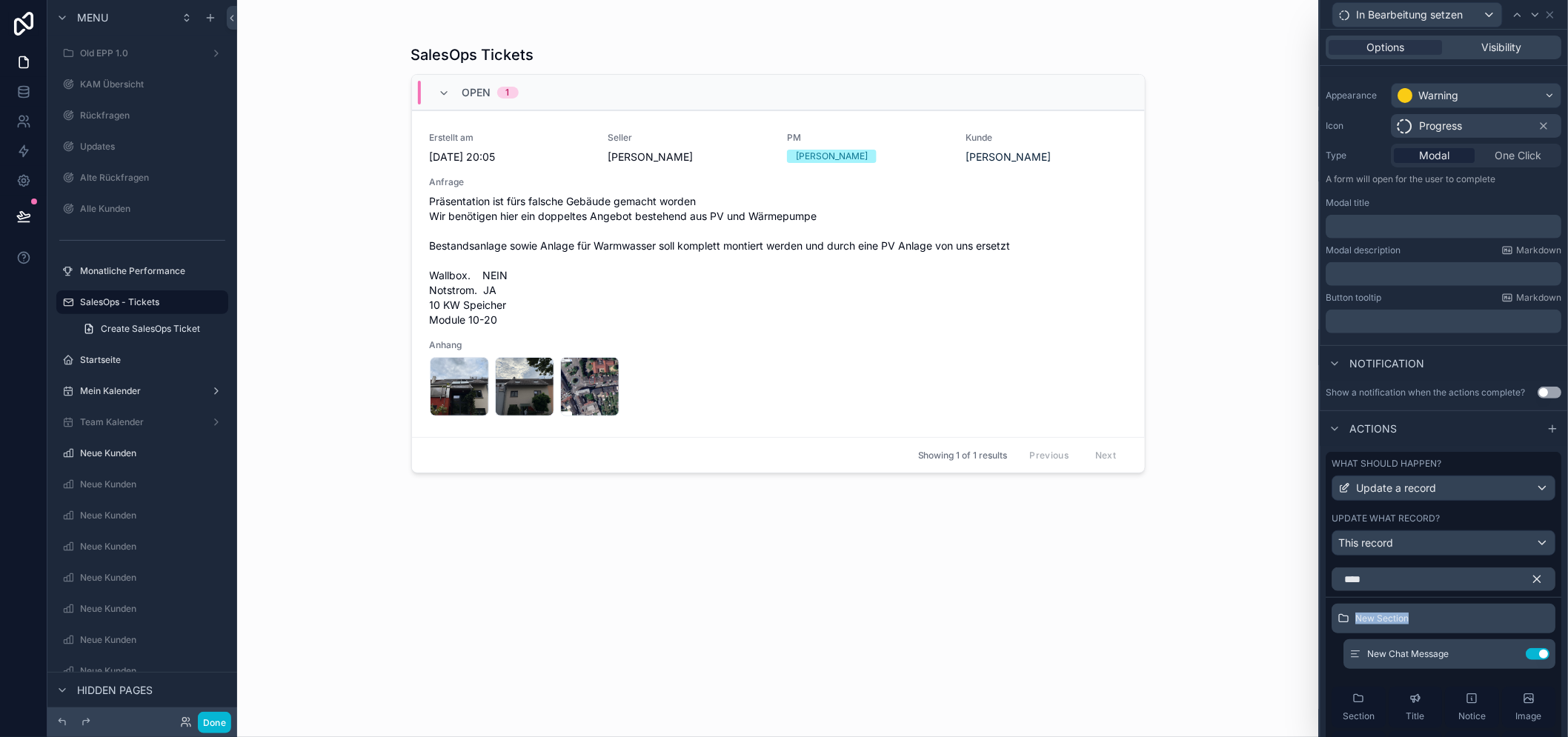
scroll to position [188, 0]
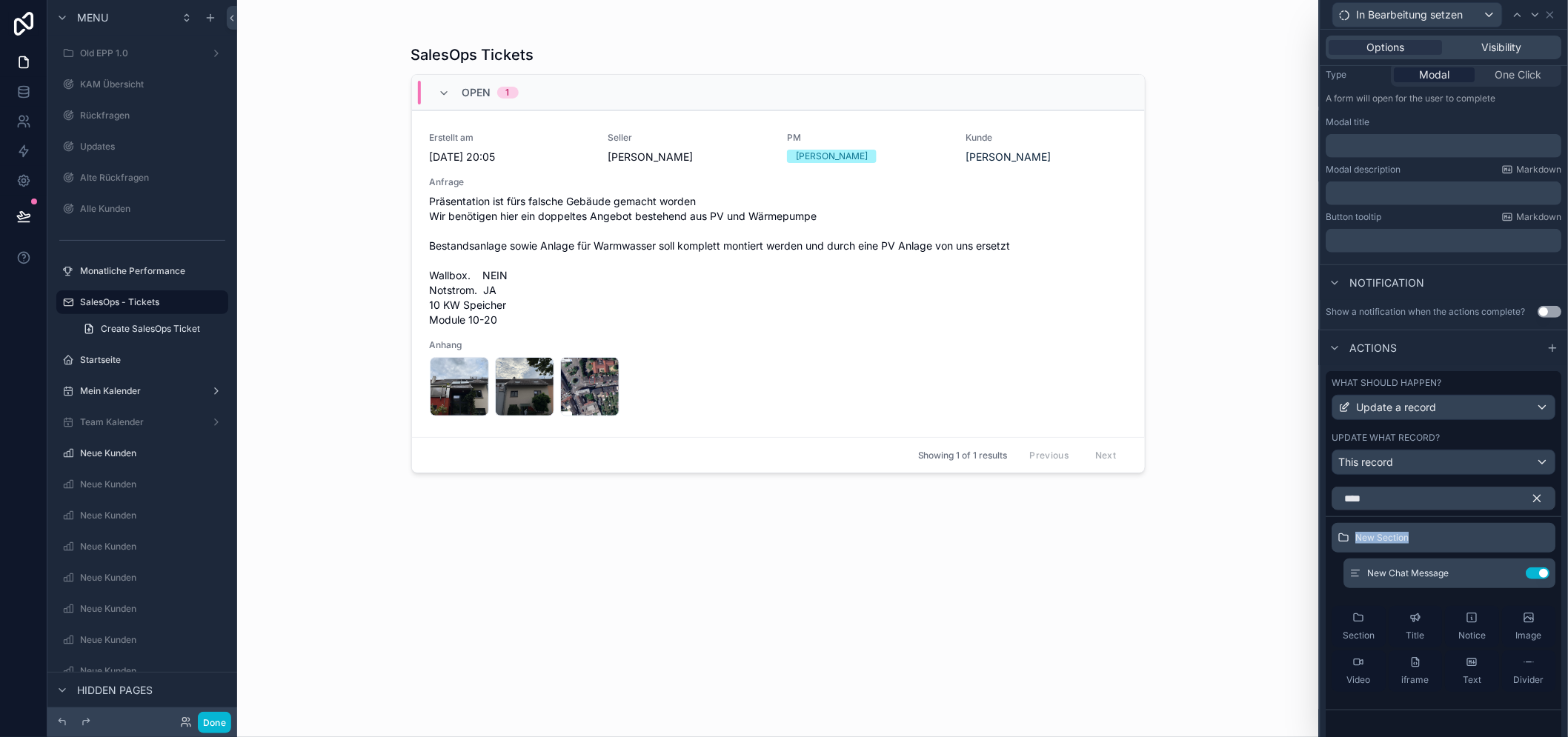
click at [1537, 505] on icon "button" at bounding box center [1538, 498] width 14 height 14
click at [1534, 542] on icon at bounding box center [1537, 538] width 7 height 7
click at [1408, 510] on input "text" at bounding box center [1444, 497] width 224 height 23
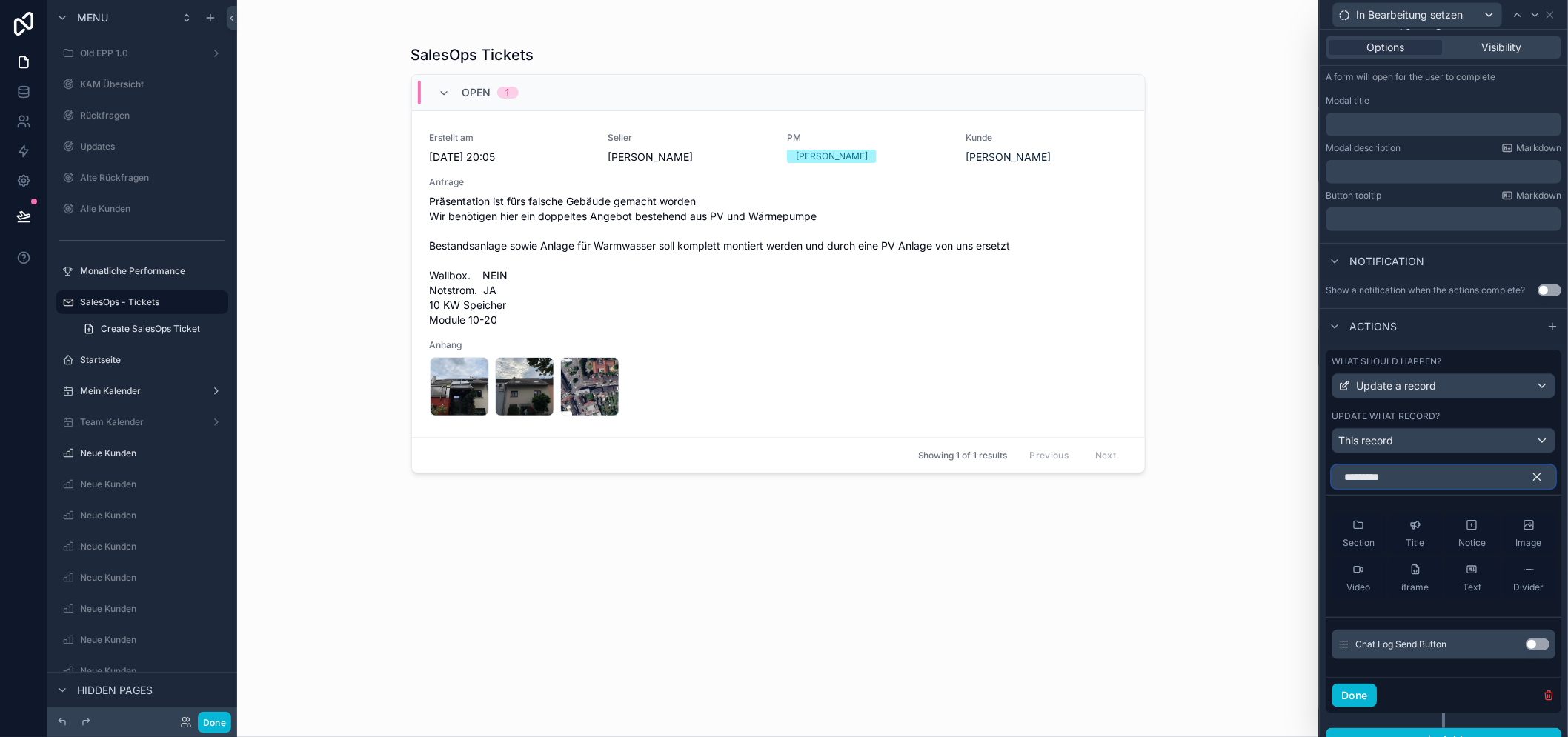
scroll to position [230, 0]
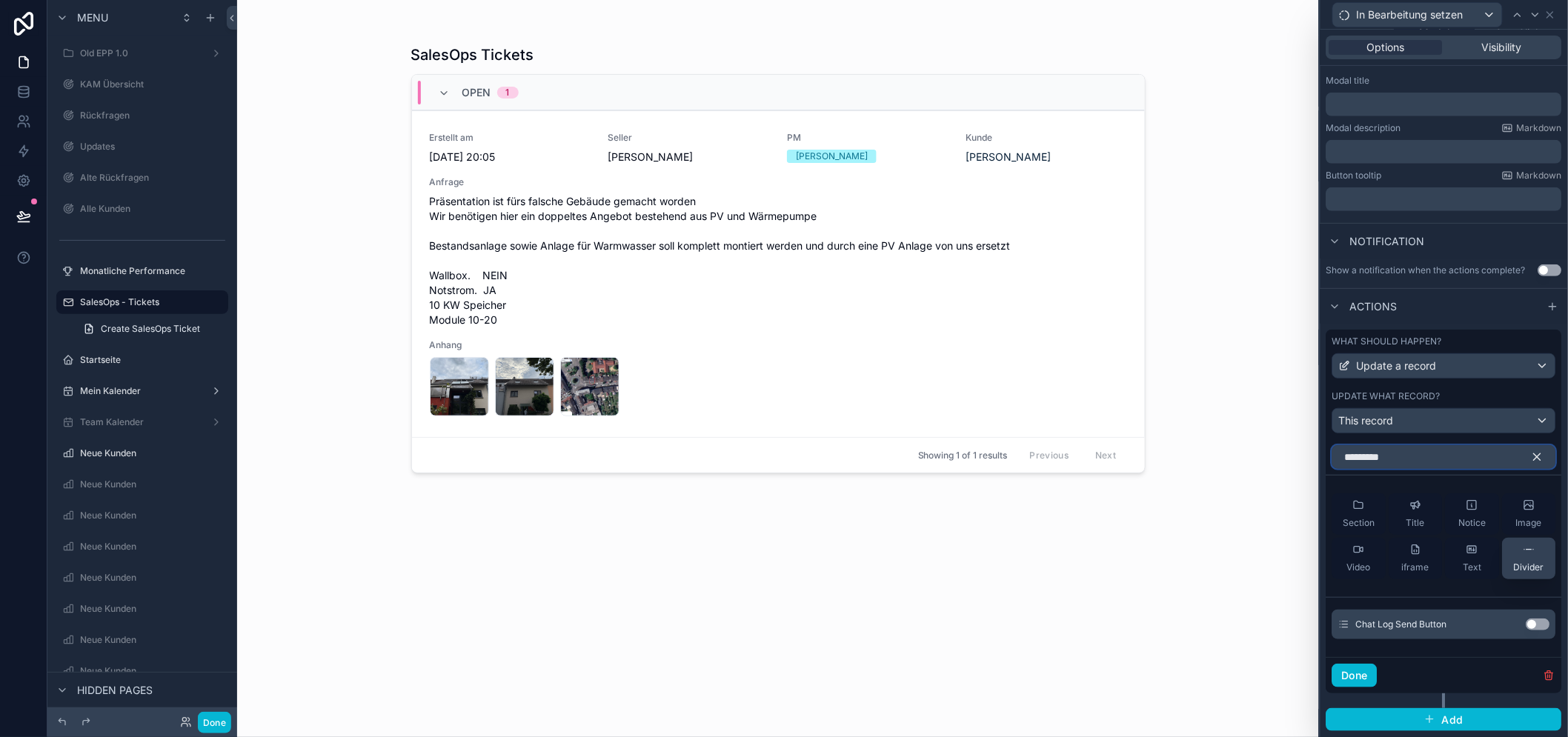
type input "*********"
click at [1534, 630] on button "Use setting" at bounding box center [1538, 624] width 23 height 12
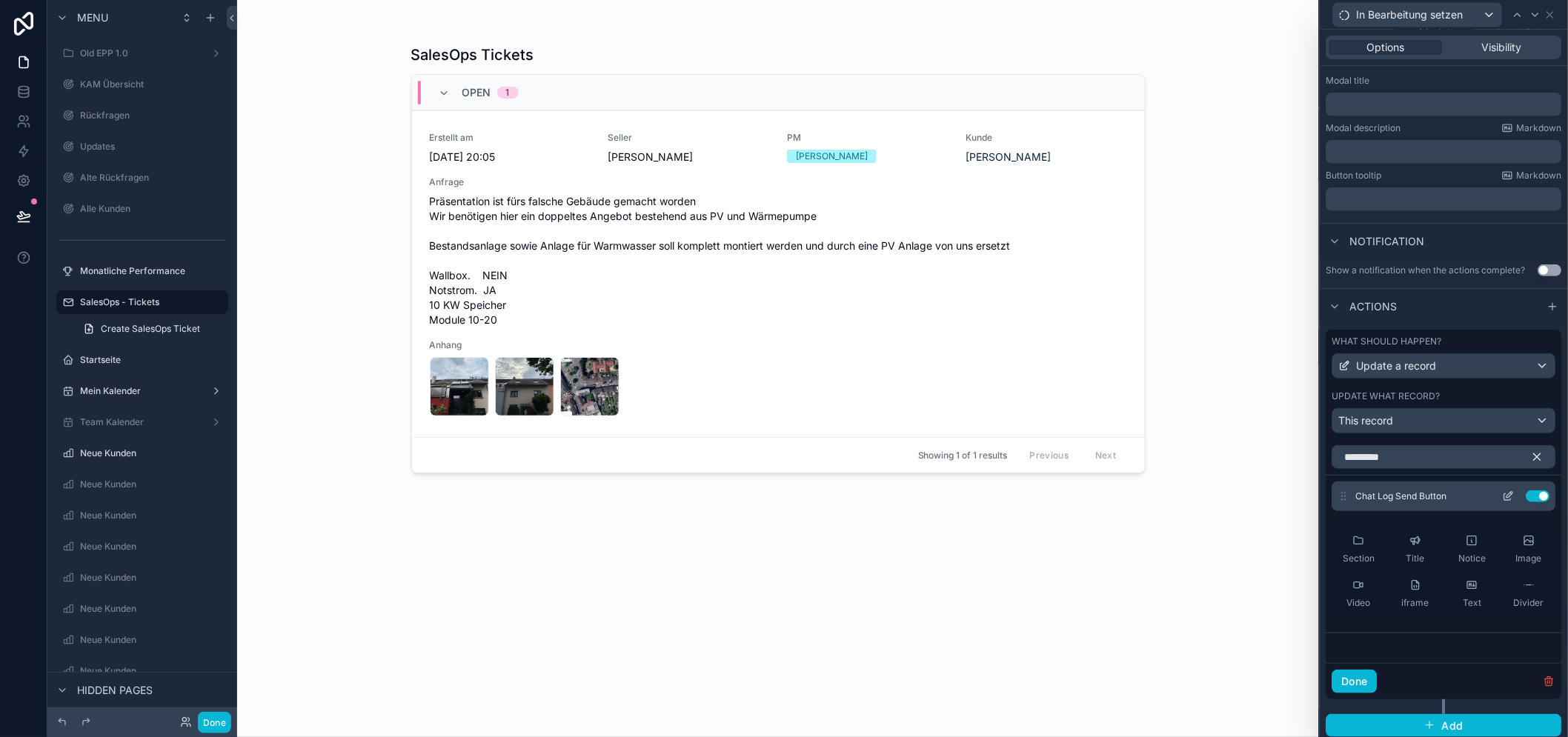
click at [1510, 497] on icon at bounding box center [1510, 494] width 6 height 6
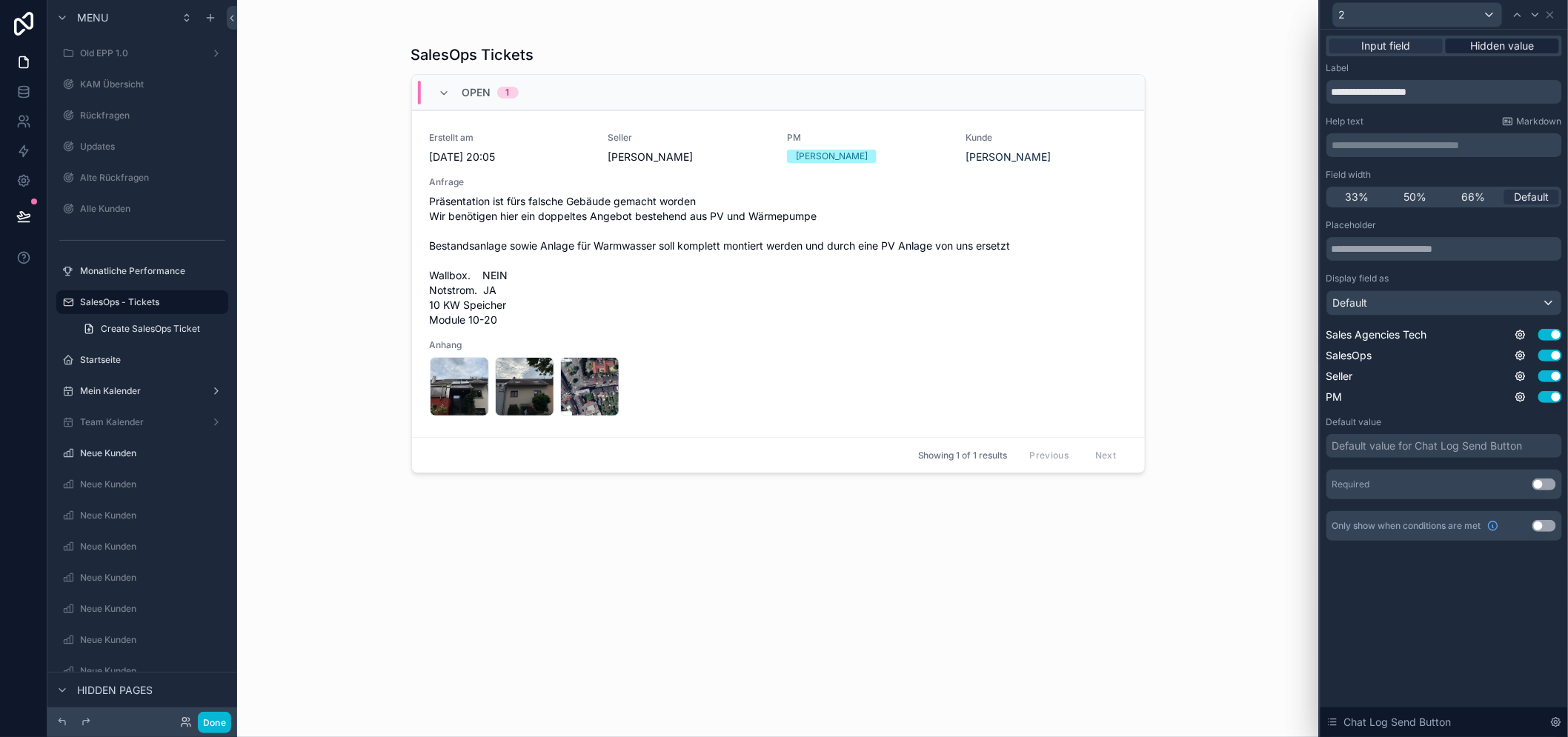
click at [1509, 48] on span "Hidden value" at bounding box center [1502, 46] width 64 height 15
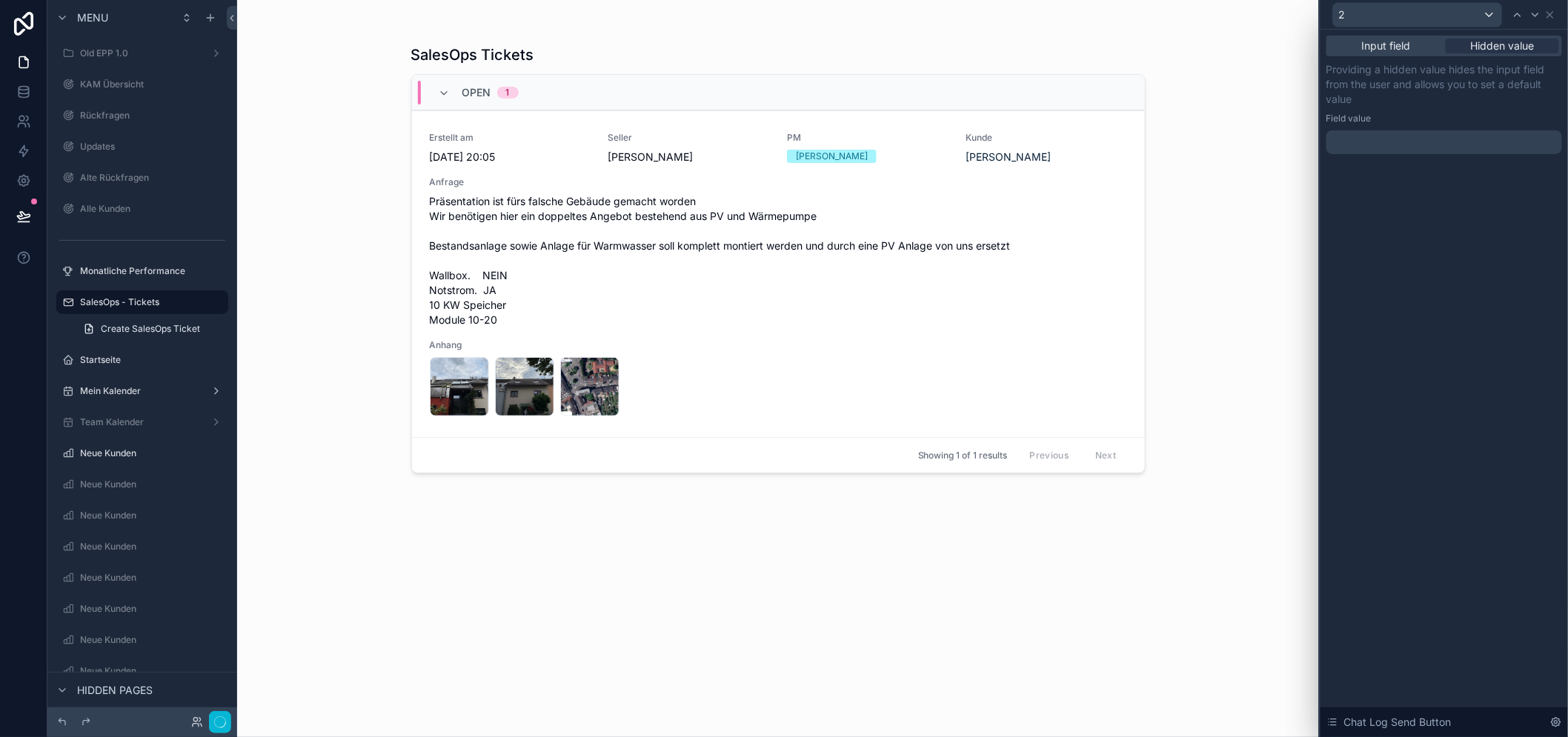
click at [1452, 136] on div at bounding box center [1443, 141] width 235 height 23
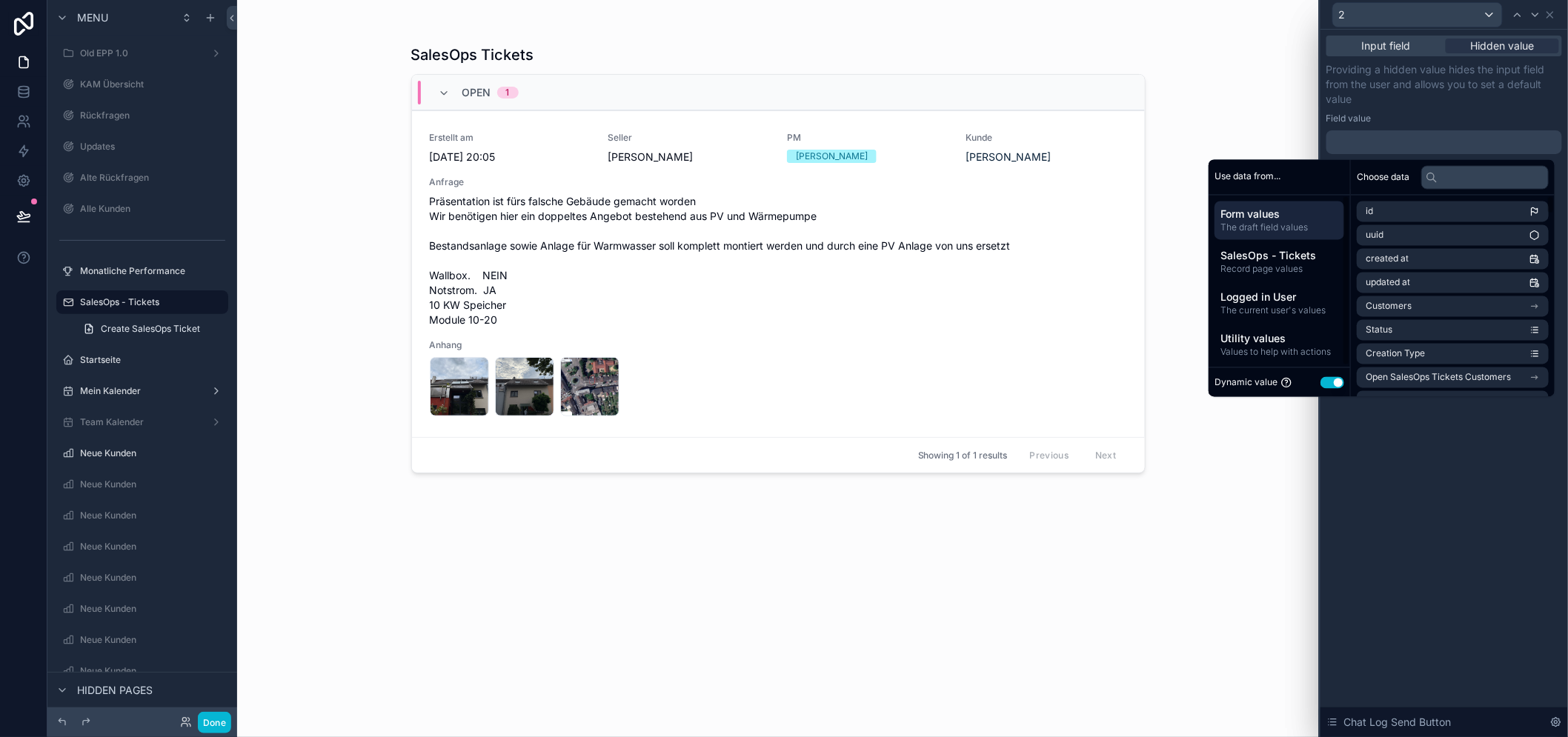
click at [1337, 379] on button "Use setting" at bounding box center [1331, 382] width 23 height 12
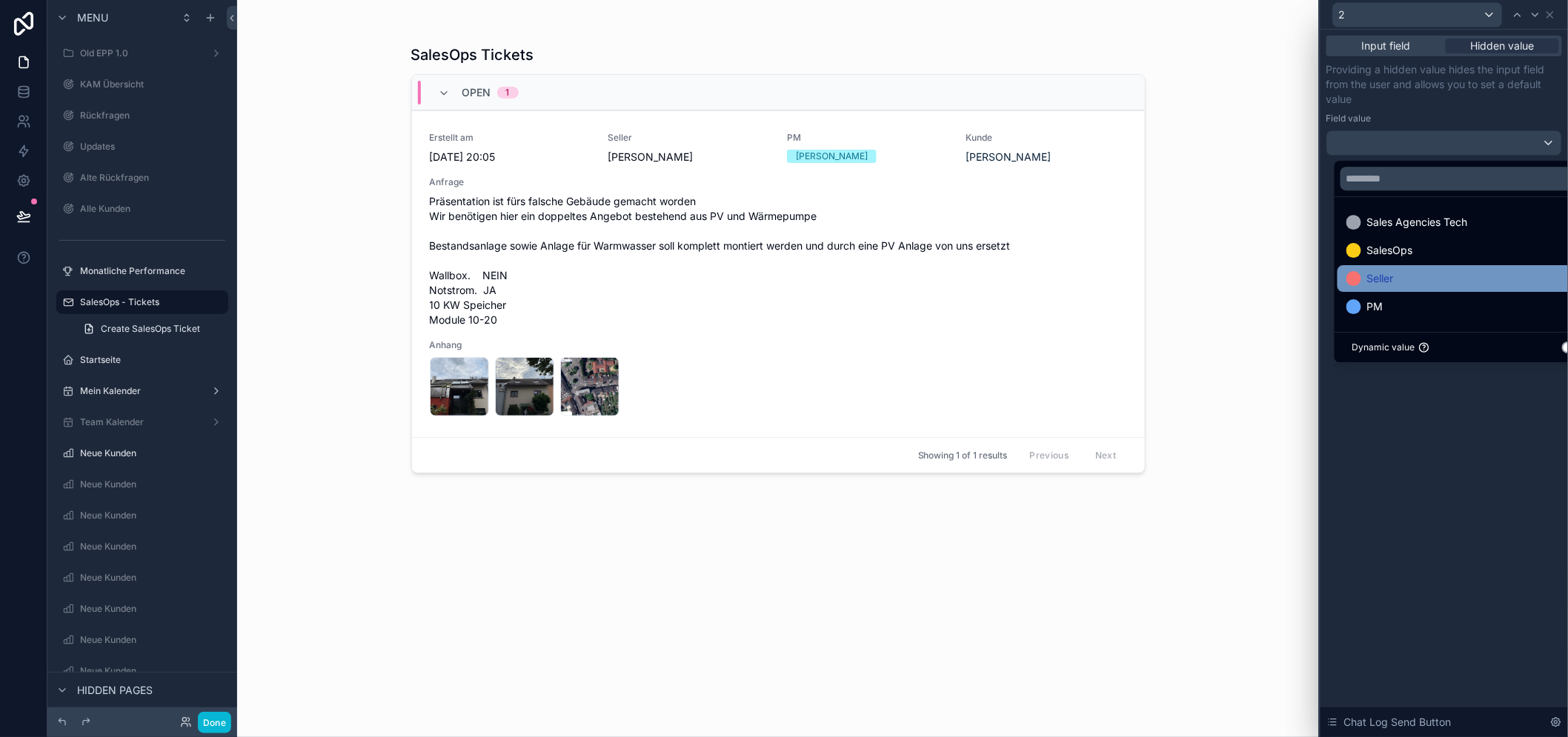
click at [1423, 277] on div "Seller" at bounding box center [1469, 279] width 245 height 18
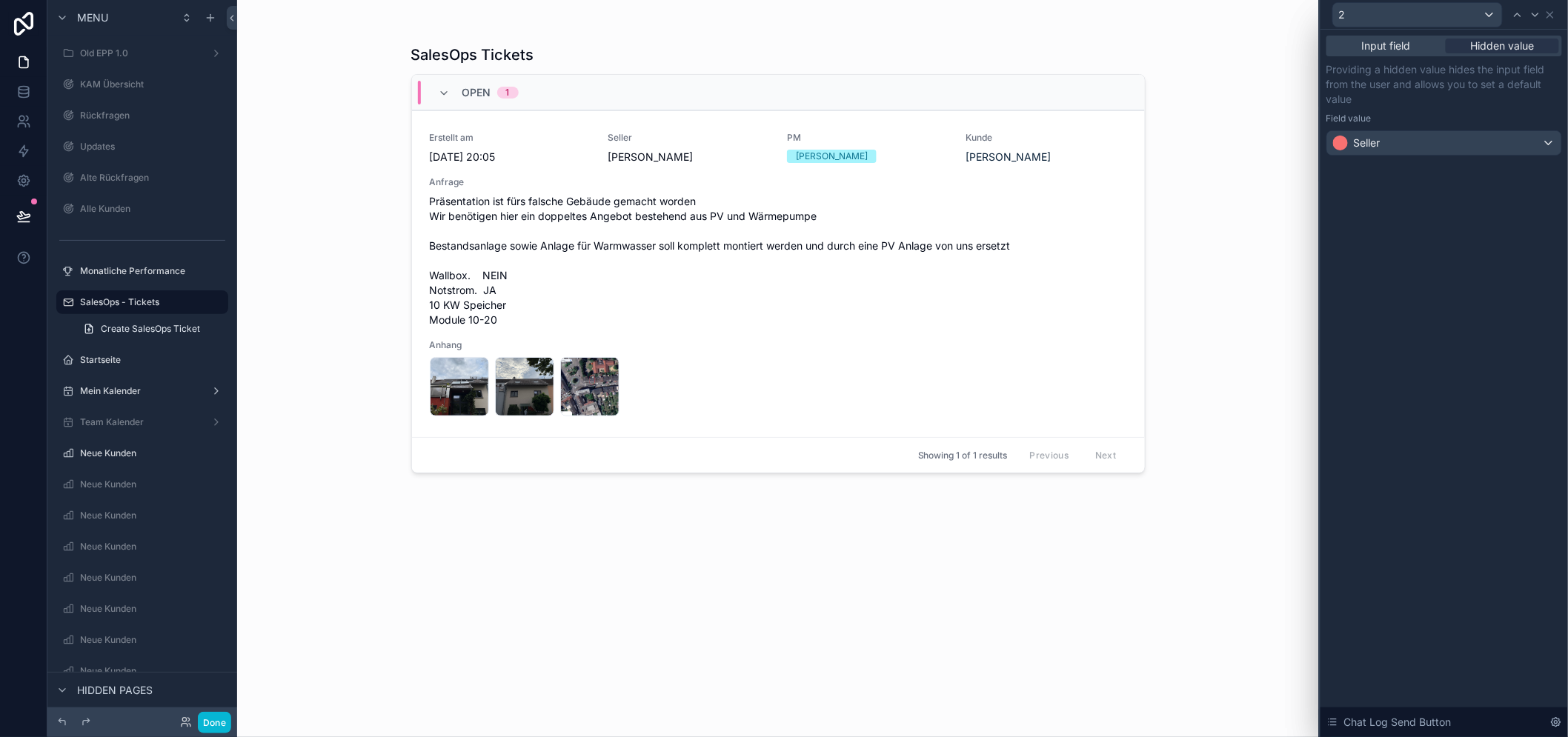
click at [1437, 478] on div "Input field Hidden value Providing a hidden value hides the input field from th…" at bounding box center [1443, 382] width 247 height 707
click at [1556, 18] on icon at bounding box center [1550, 15] width 12 height 12
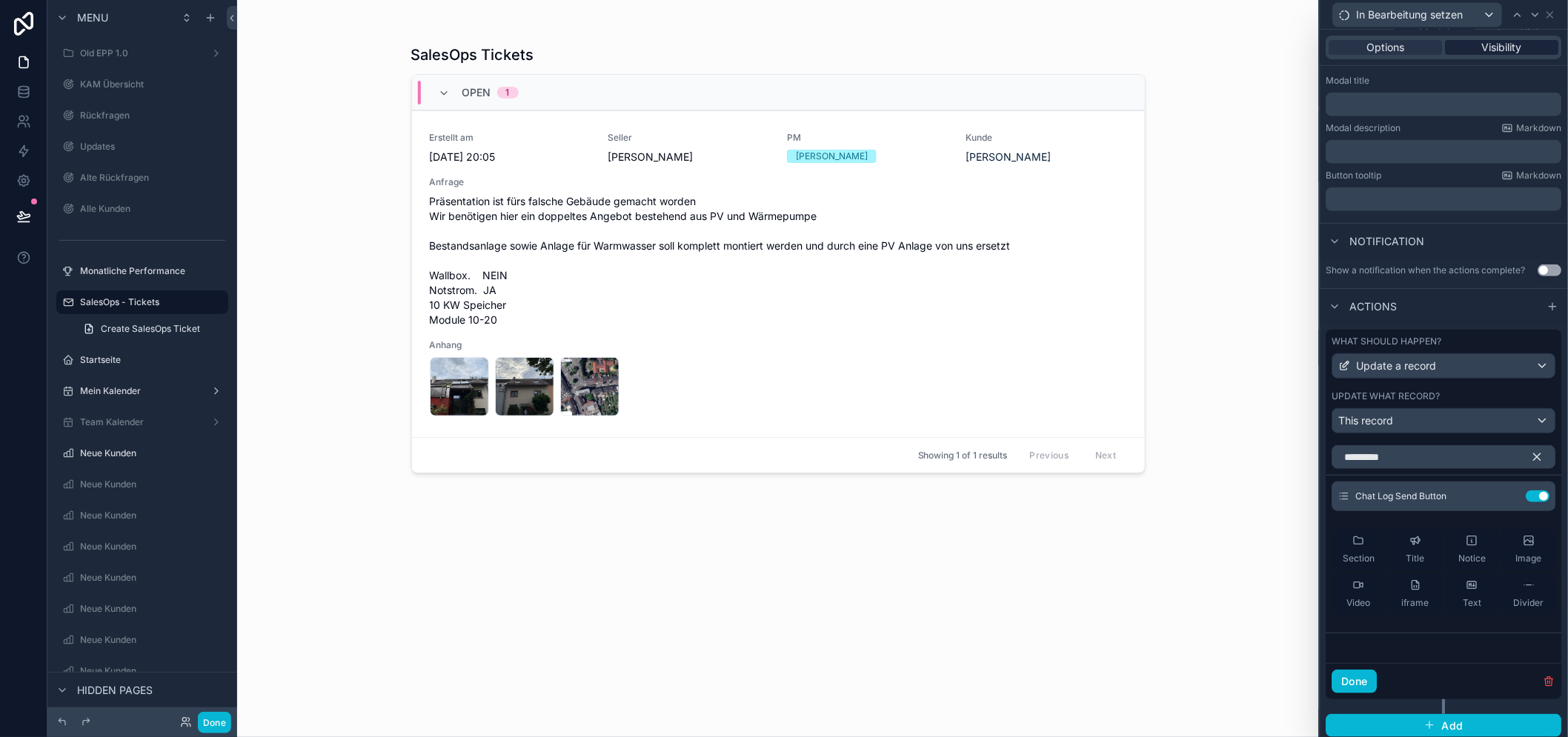
click at [1522, 47] on span "Visibility" at bounding box center [1502, 48] width 40 height 15
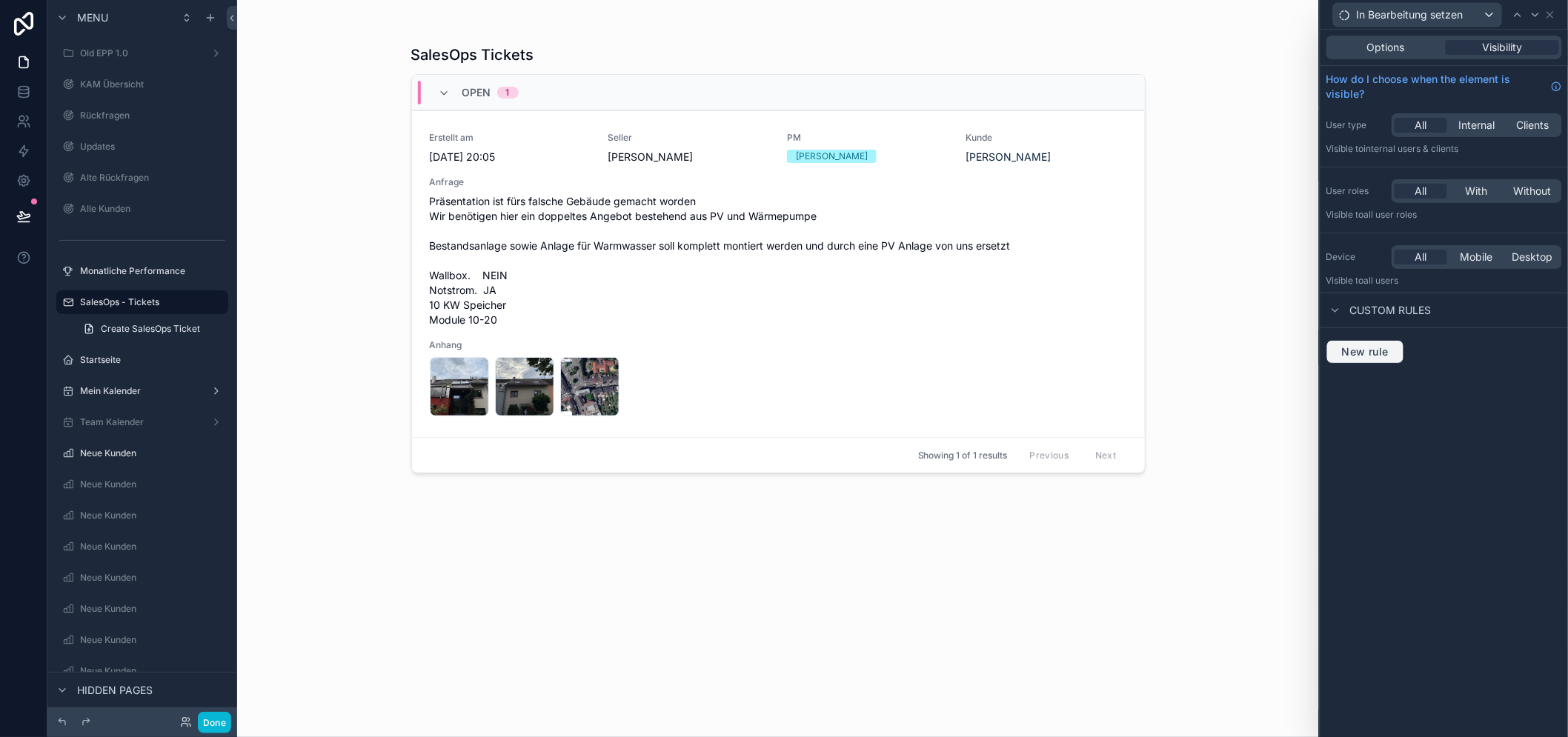
click at [1394, 345] on span "New rule" at bounding box center [1365, 351] width 58 height 14
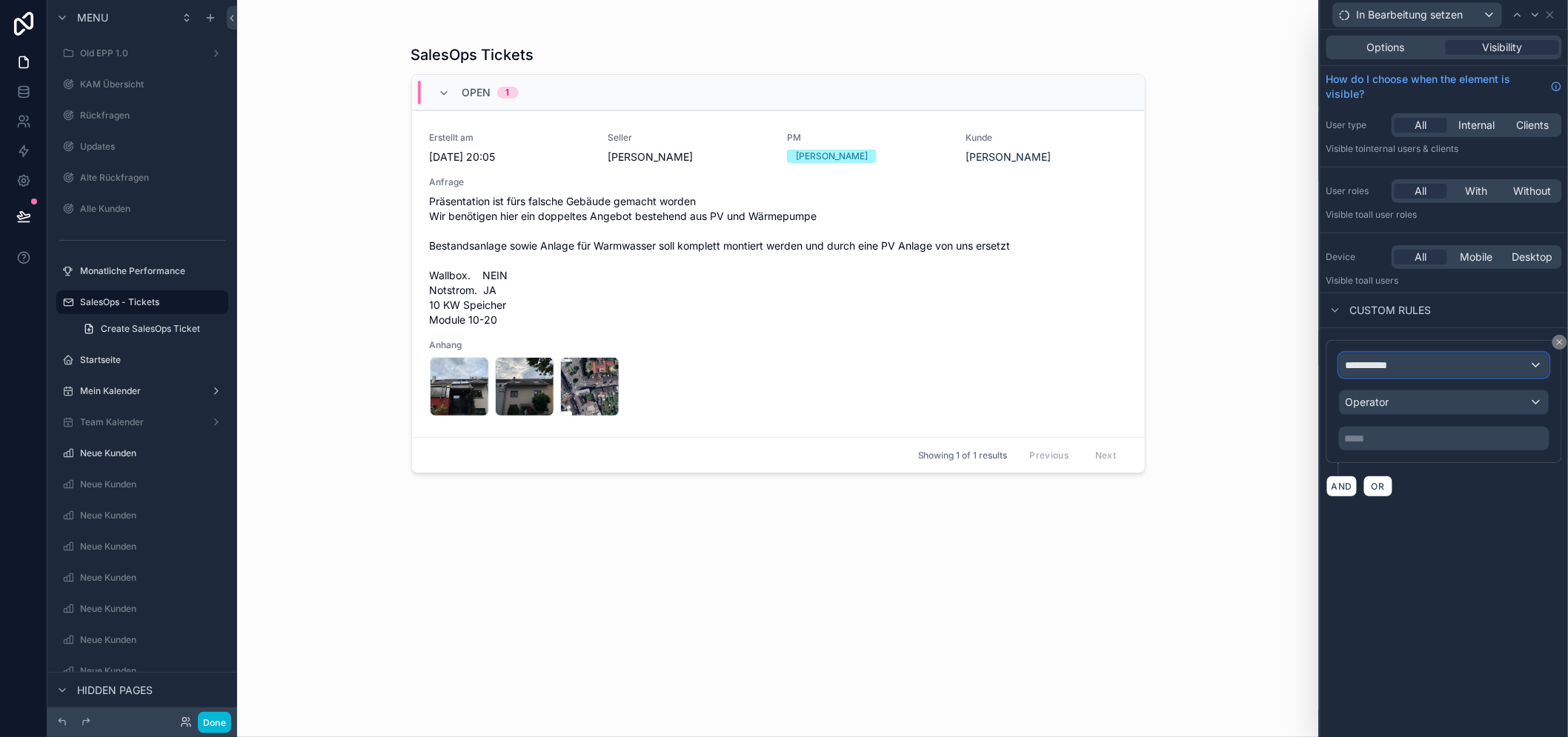
click at [1388, 364] on span "**********" at bounding box center [1373, 365] width 54 height 15
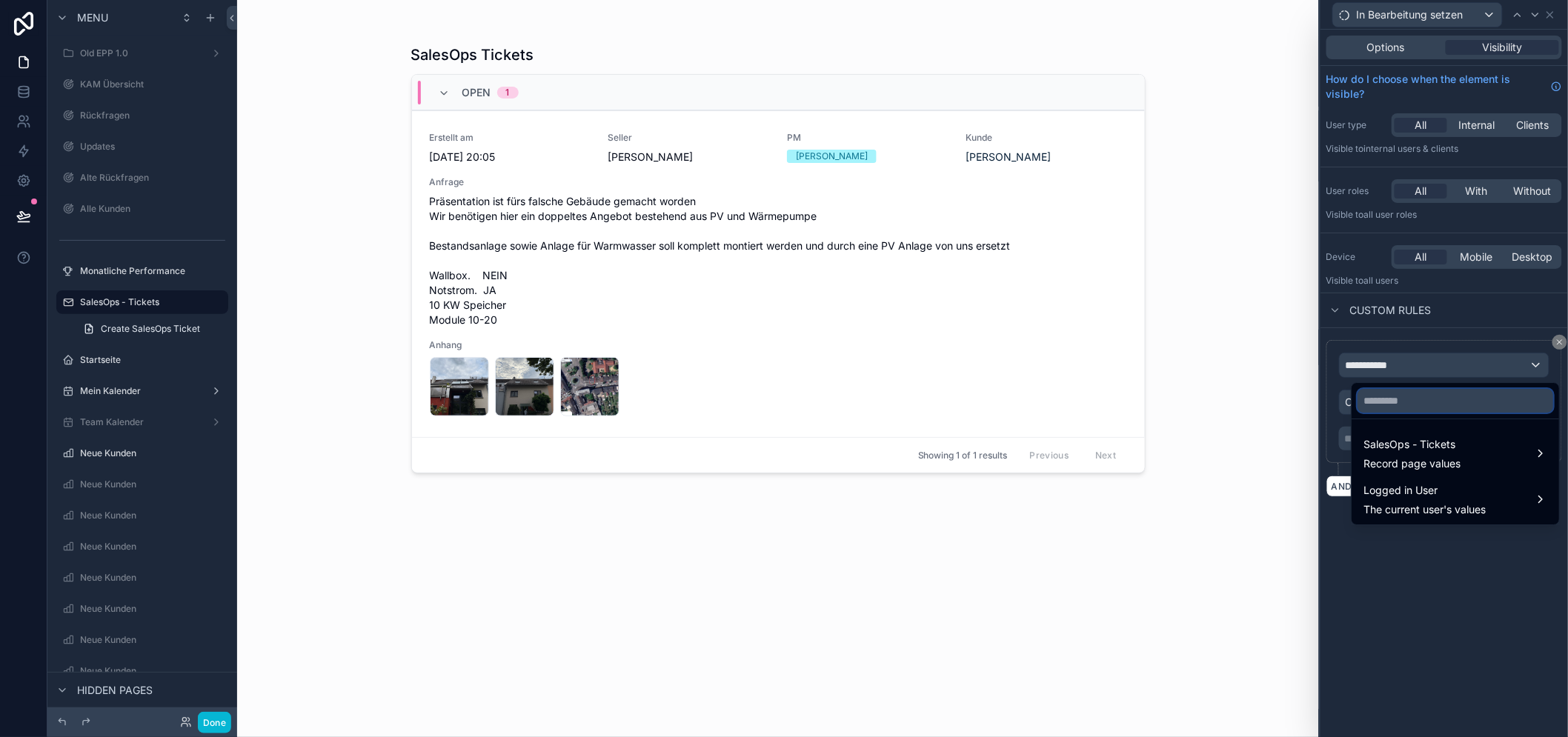
click at [1412, 401] on input "text" at bounding box center [1455, 400] width 196 height 23
type input "****"
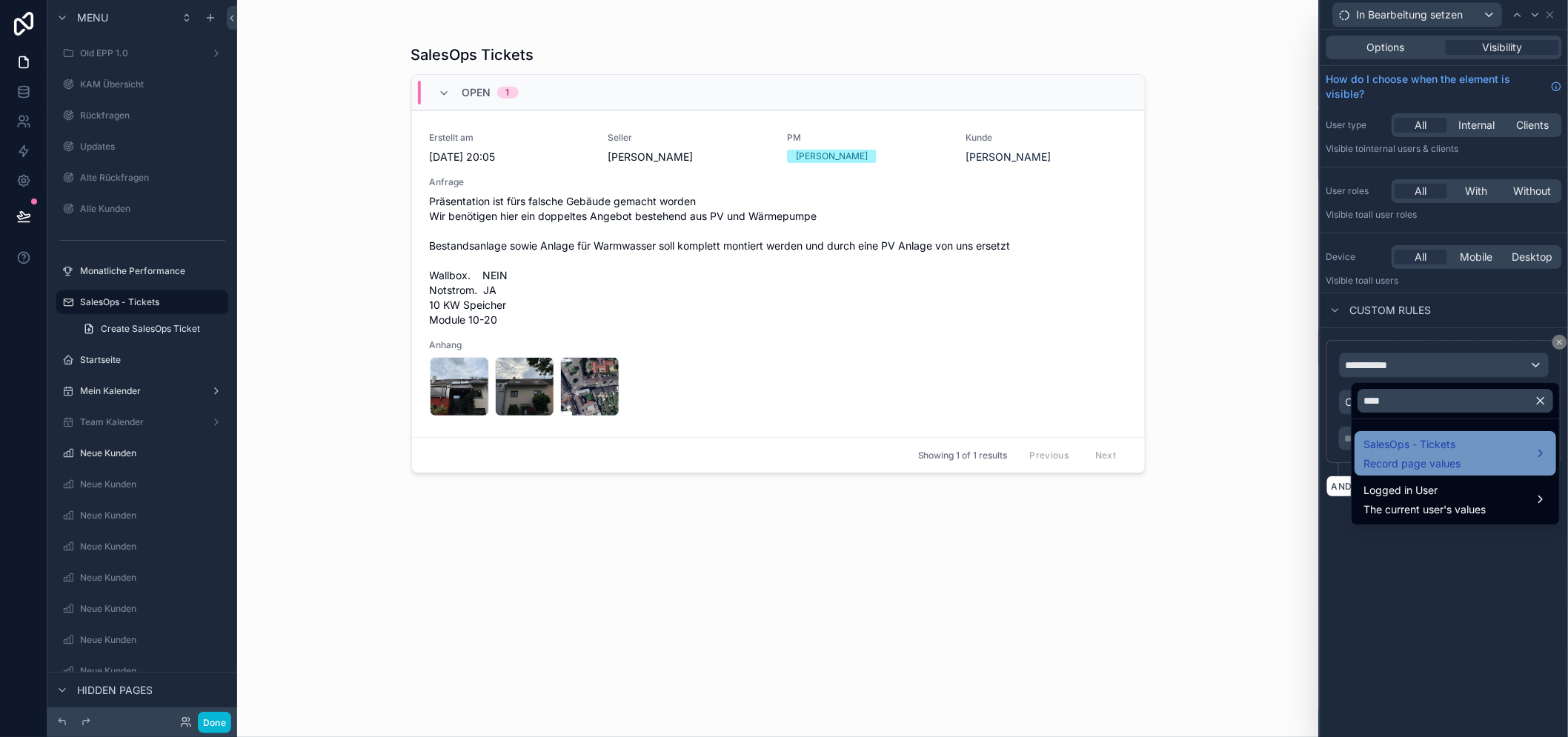
click at [1431, 443] on span "SalesOps - Tickets" at bounding box center [1411, 444] width 97 height 18
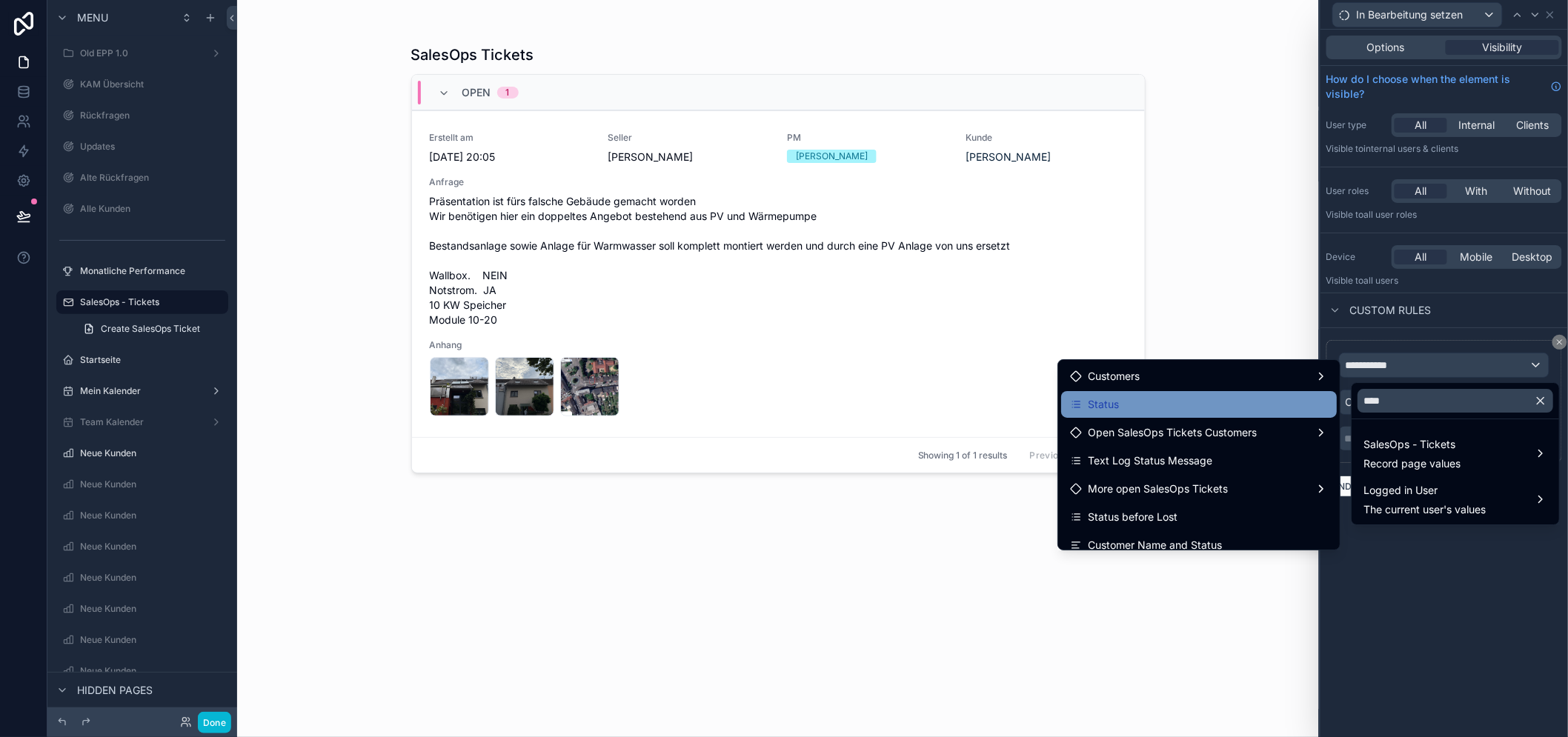
click at [1216, 402] on div "Status" at bounding box center [1198, 404] width 258 height 18
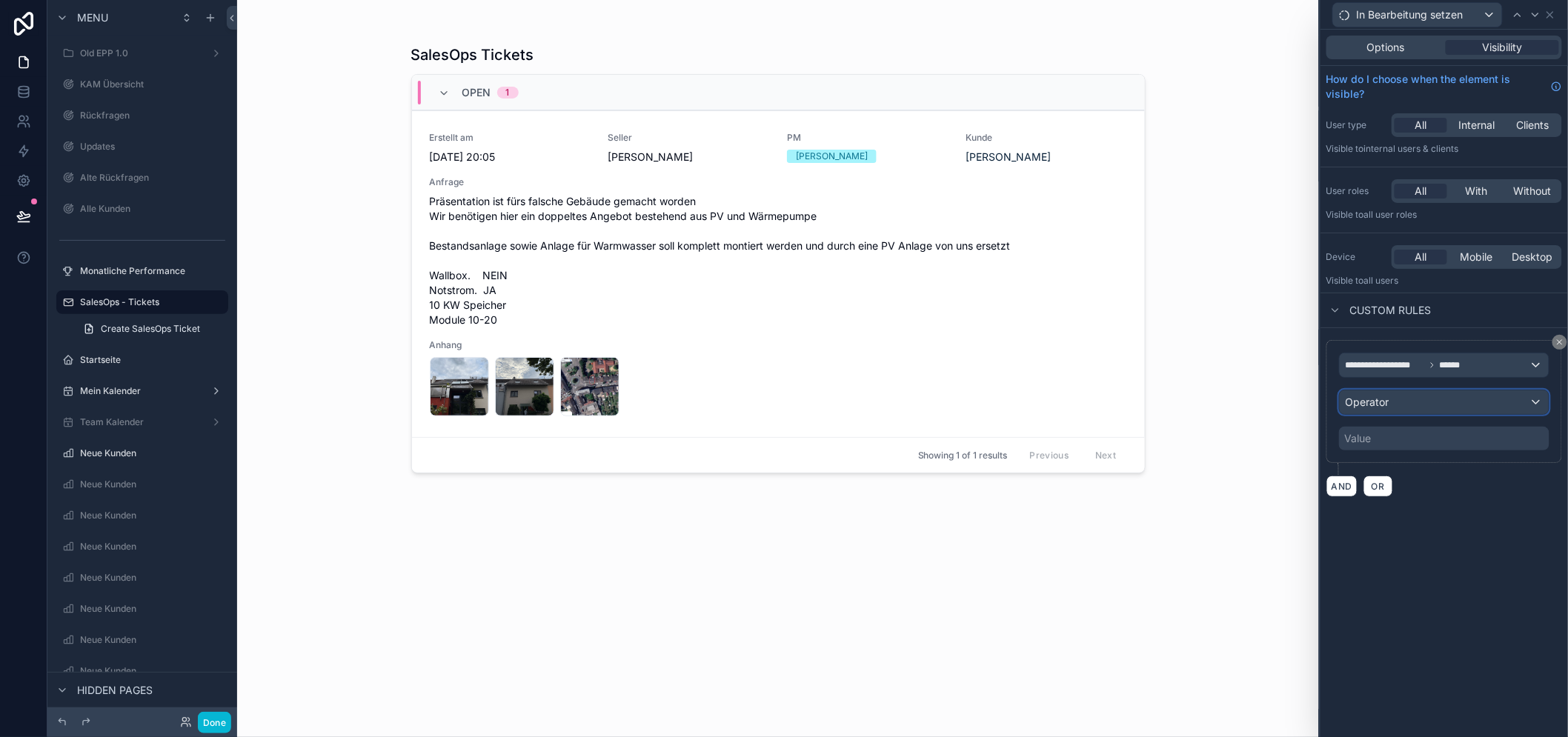
click at [1438, 404] on div "Operator" at bounding box center [1444, 401] width 209 height 23
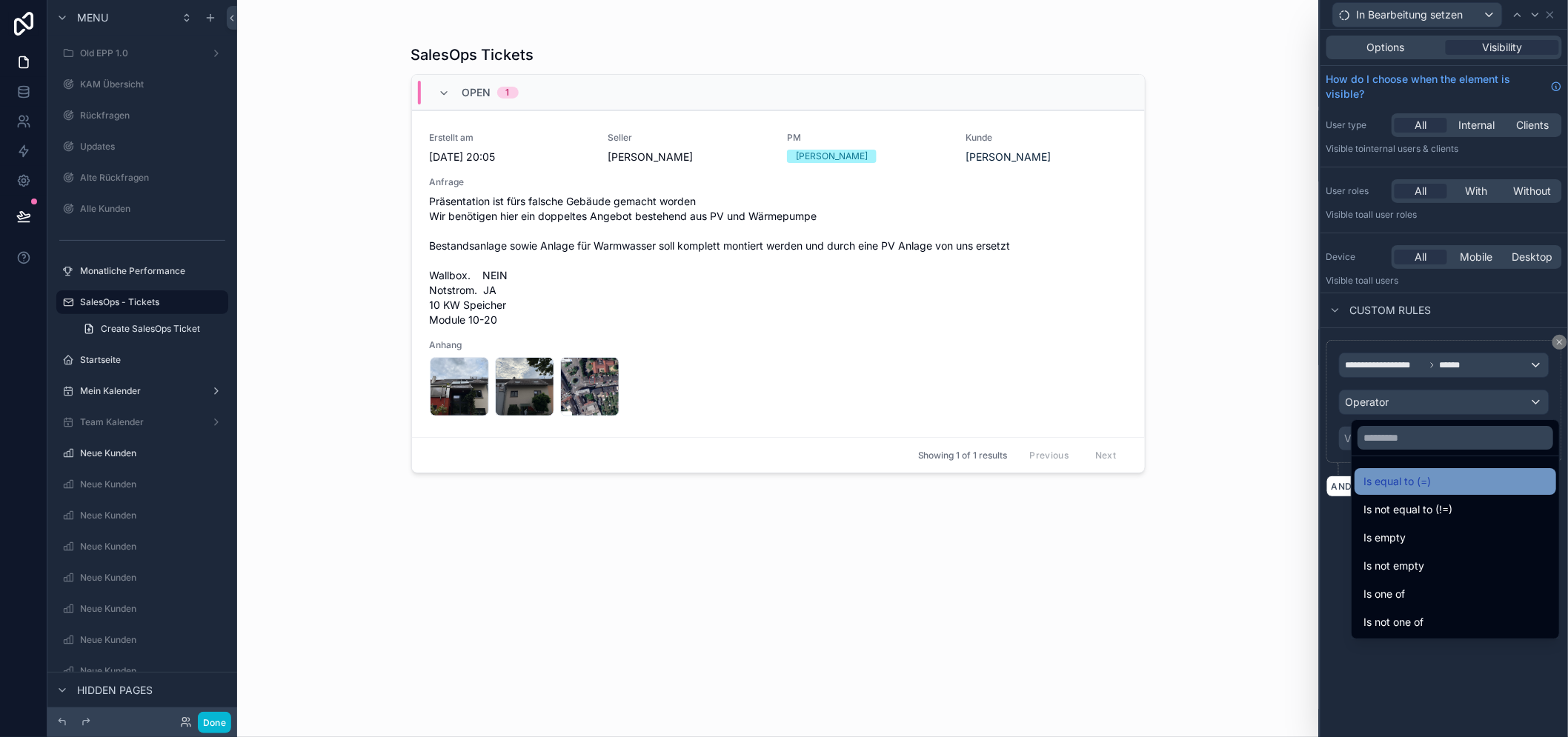
click at [1445, 478] on div "Is equal to (=)" at bounding box center [1455, 482] width 184 height 18
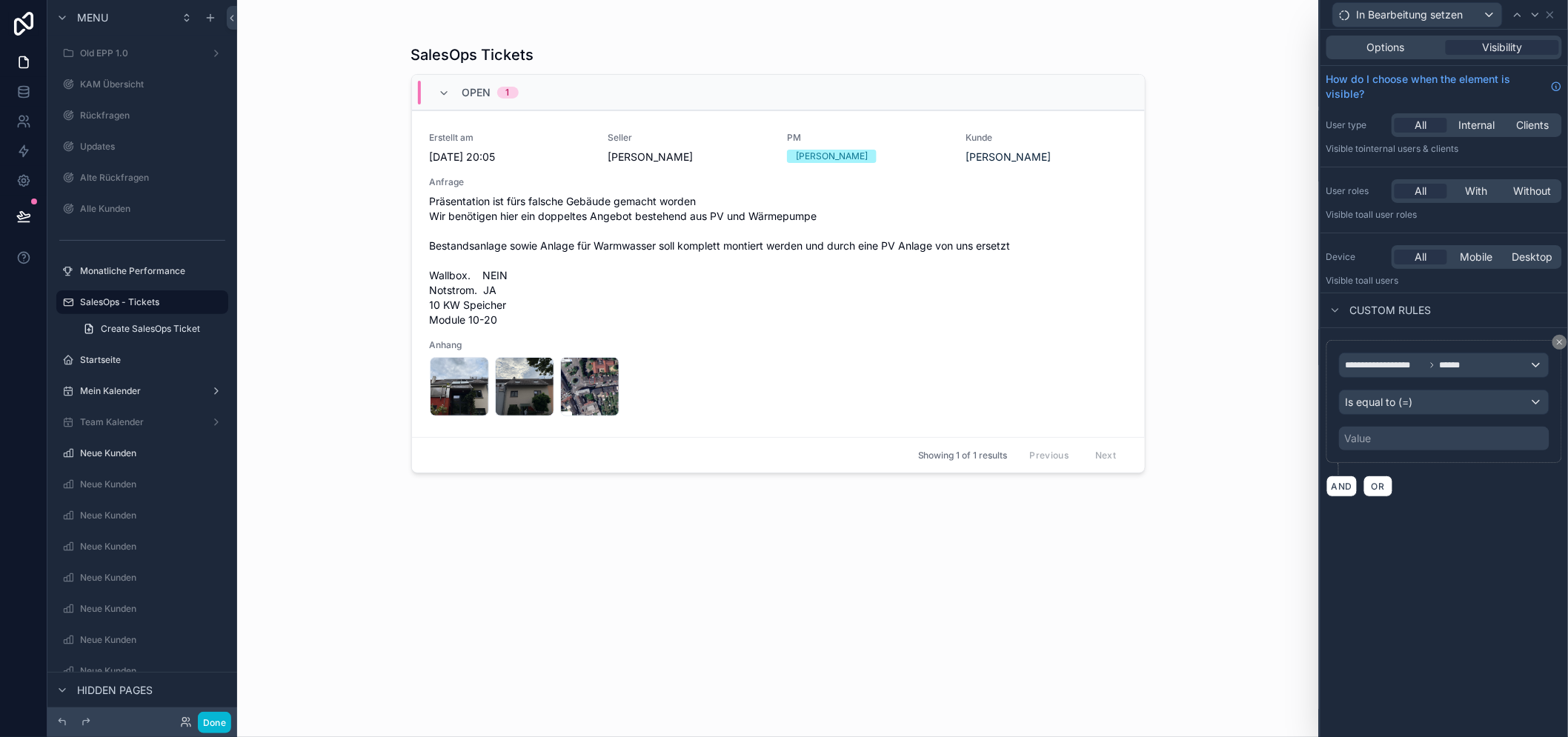
click at [1371, 447] on div "Value" at bounding box center [1444, 438] width 210 height 23
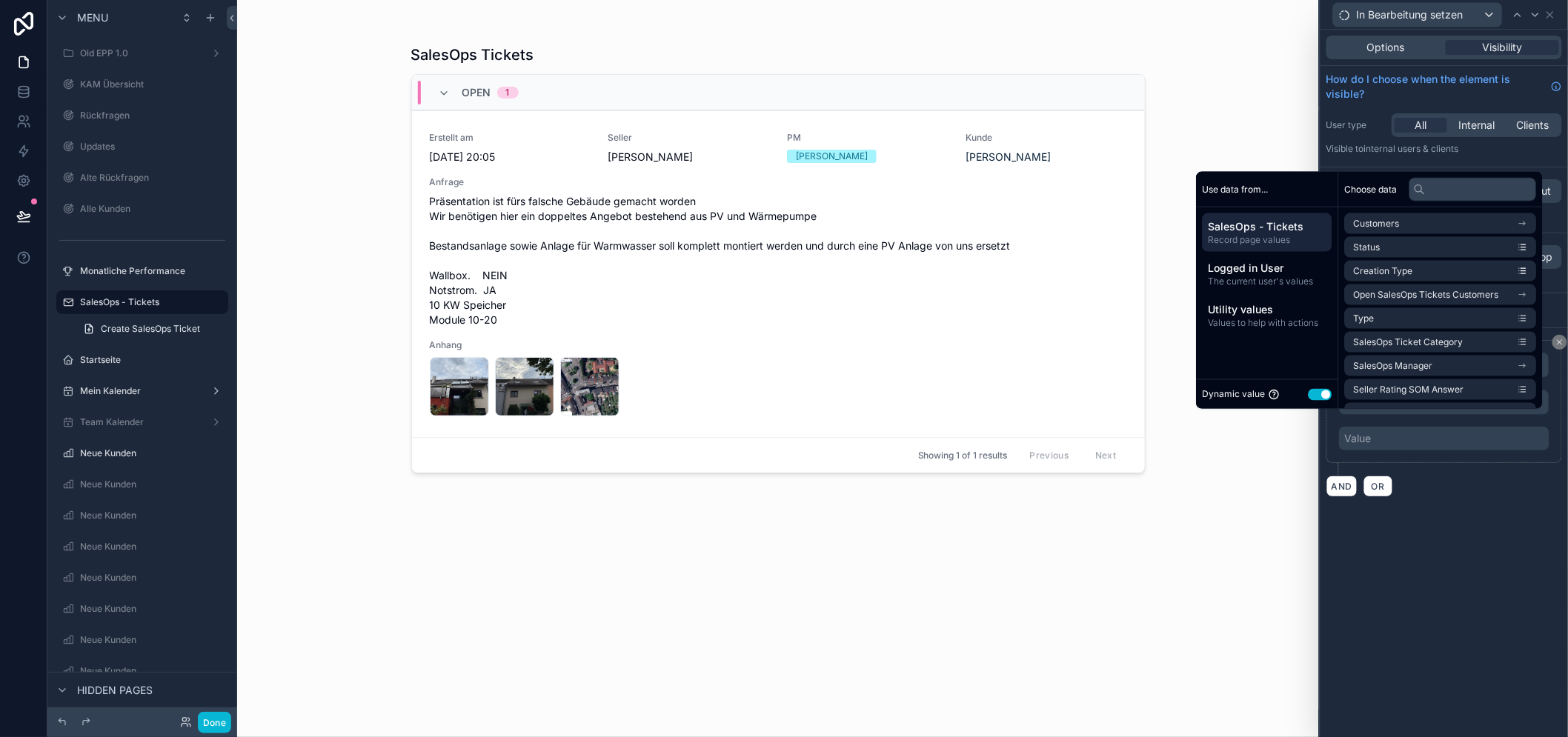
click at [1332, 400] on button "Use setting" at bounding box center [1320, 394] width 23 height 12
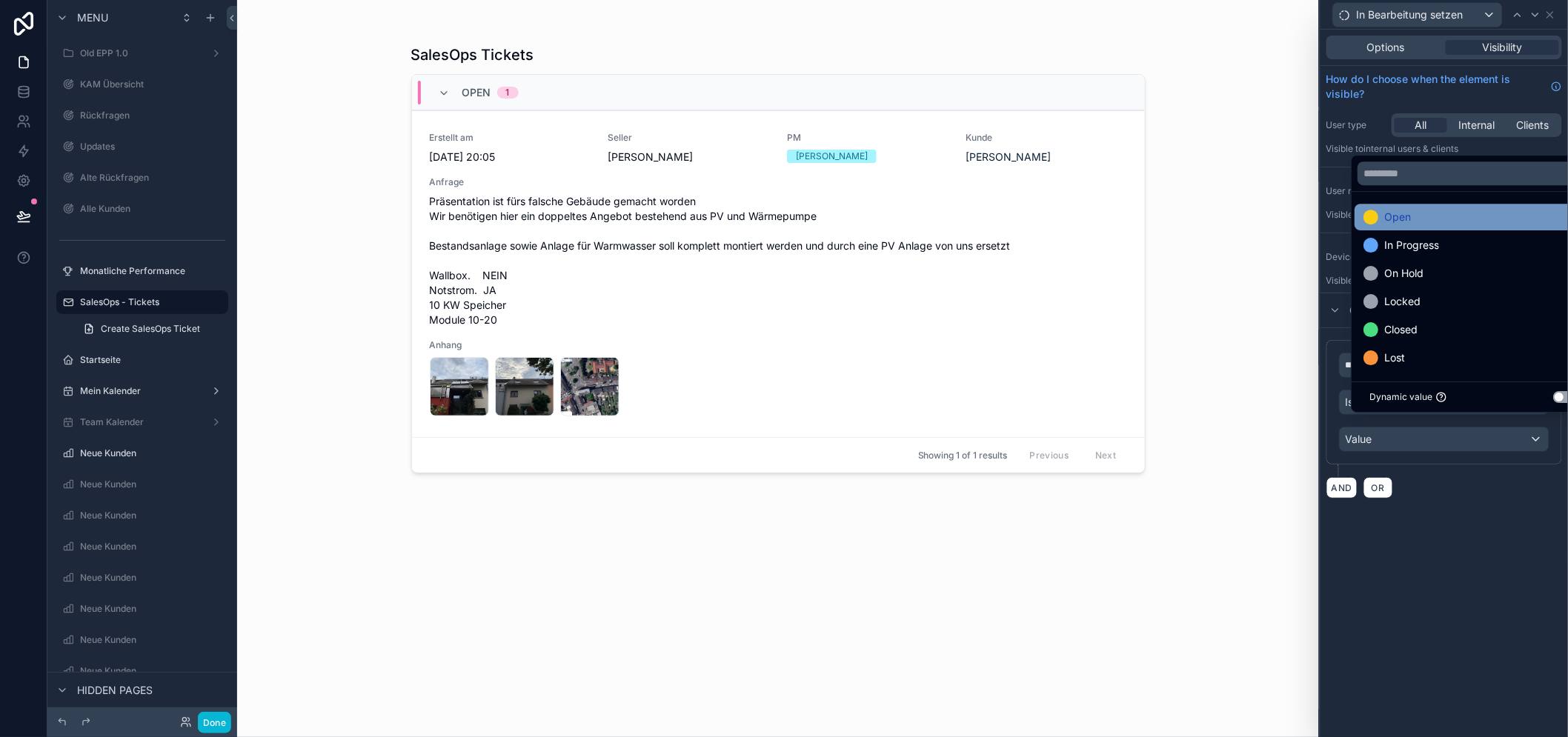
click at [1421, 231] on div "Open" at bounding box center [1472, 216] width 237 height 26
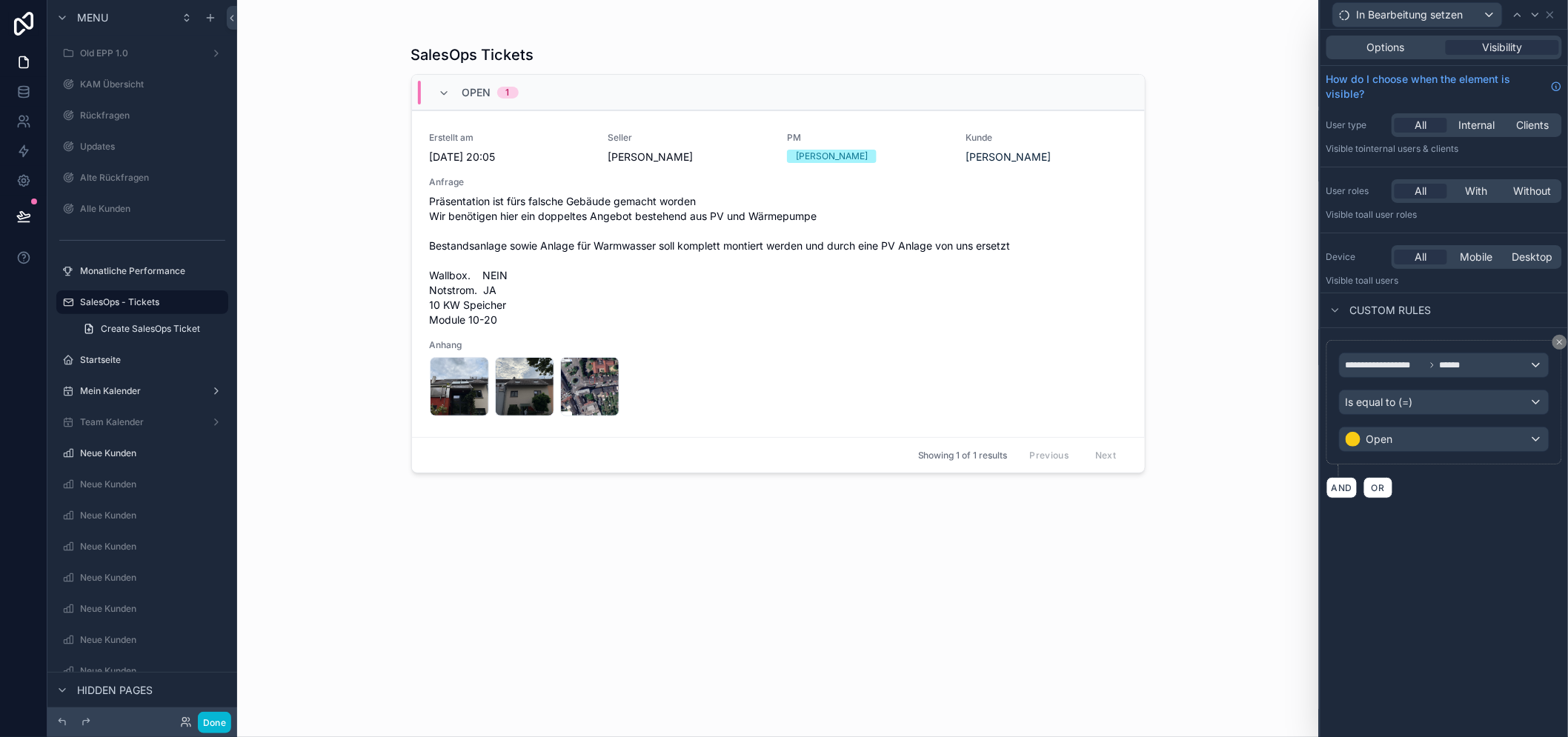
click at [1465, 630] on div "**********" at bounding box center [1443, 382] width 247 height 707
click at [1028, 542] on div "SalesOps Tickets Open 1 Erstellt am 8.9.2025 20:05 Seller Nico Heinrich PM Rene…" at bounding box center [778, 377] width 734 height 683
click at [1402, 54] on span "Options" at bounding box center [1386, 48] width 38 height 15
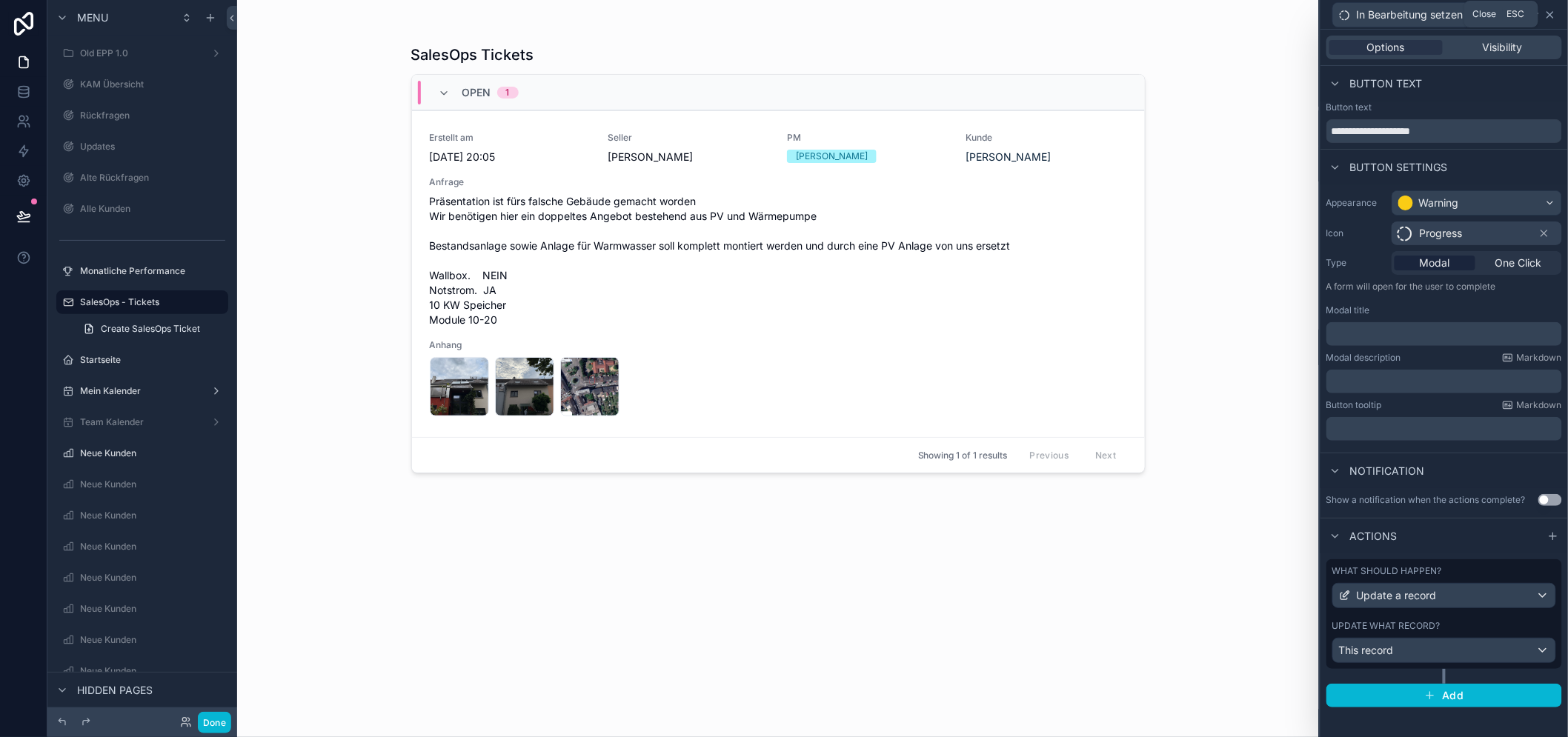
click at [1556, 9] on icon at bounding box center [1550, 15] width 12 height 12
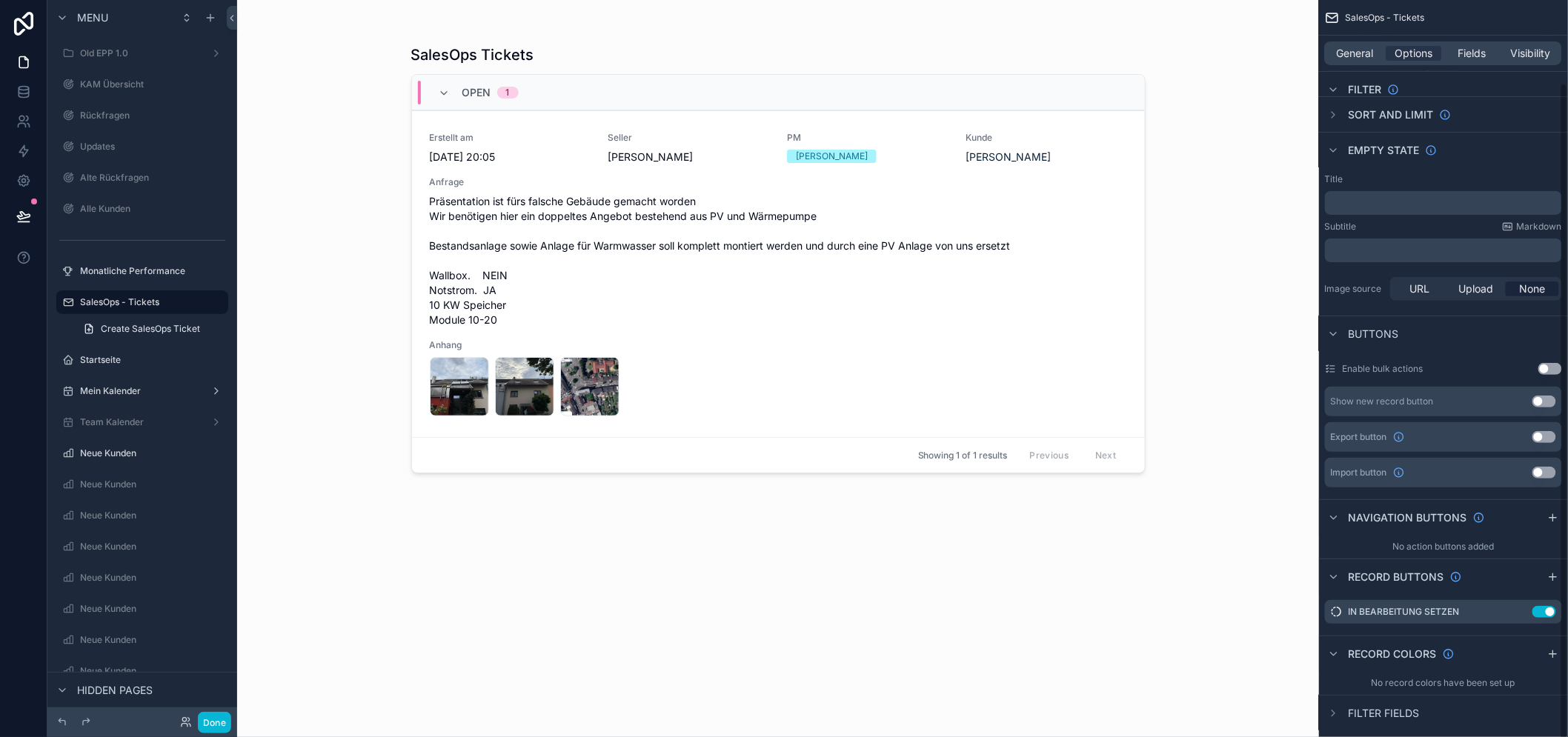
scroll to position [92, 0]
click at [1553, 569] on icon "scrollable content" at bounding box center [1553, 572] width 0 height 7
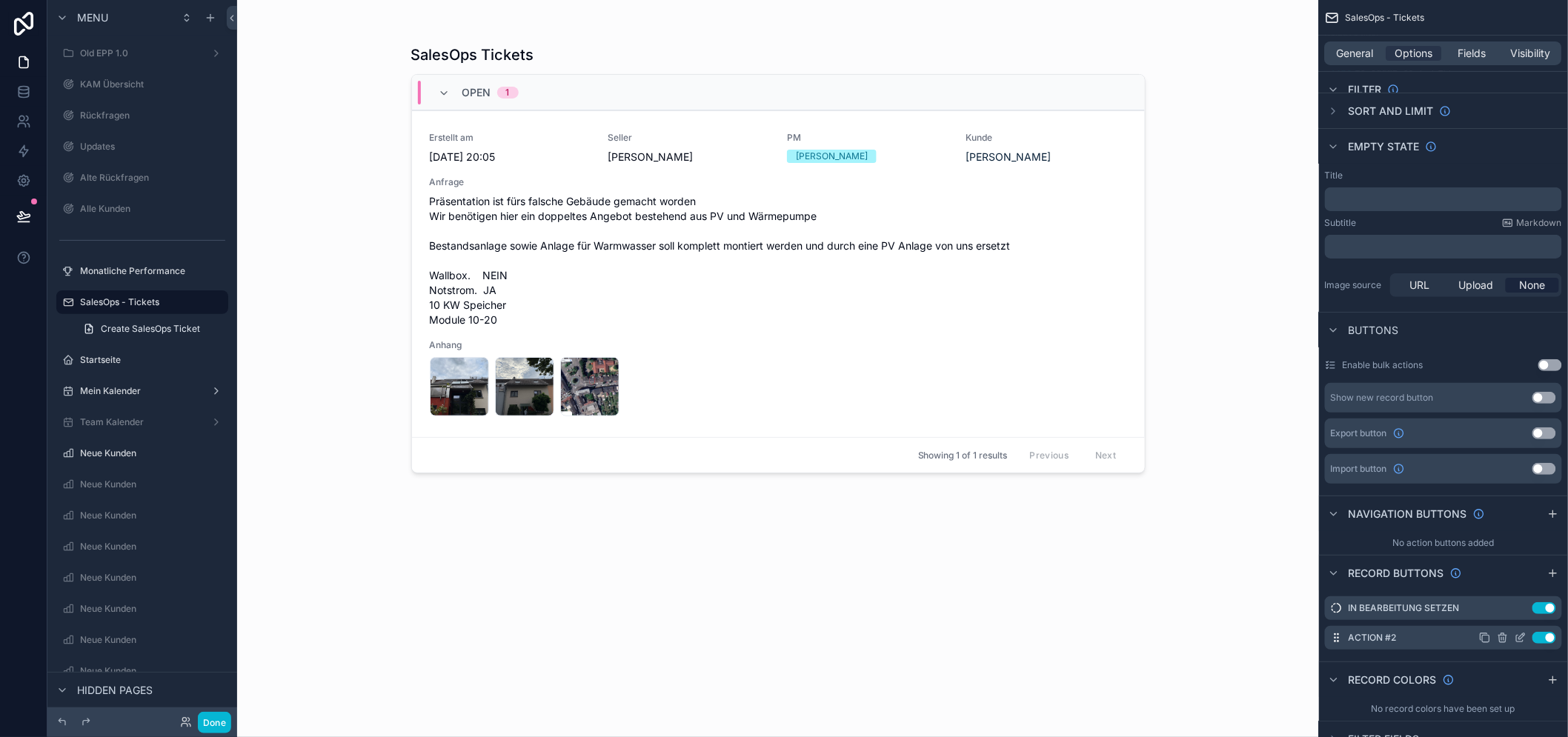
click at [1523, 639] on icon "scrollable content" at bounding box center [1520, 638] width 7 height 7
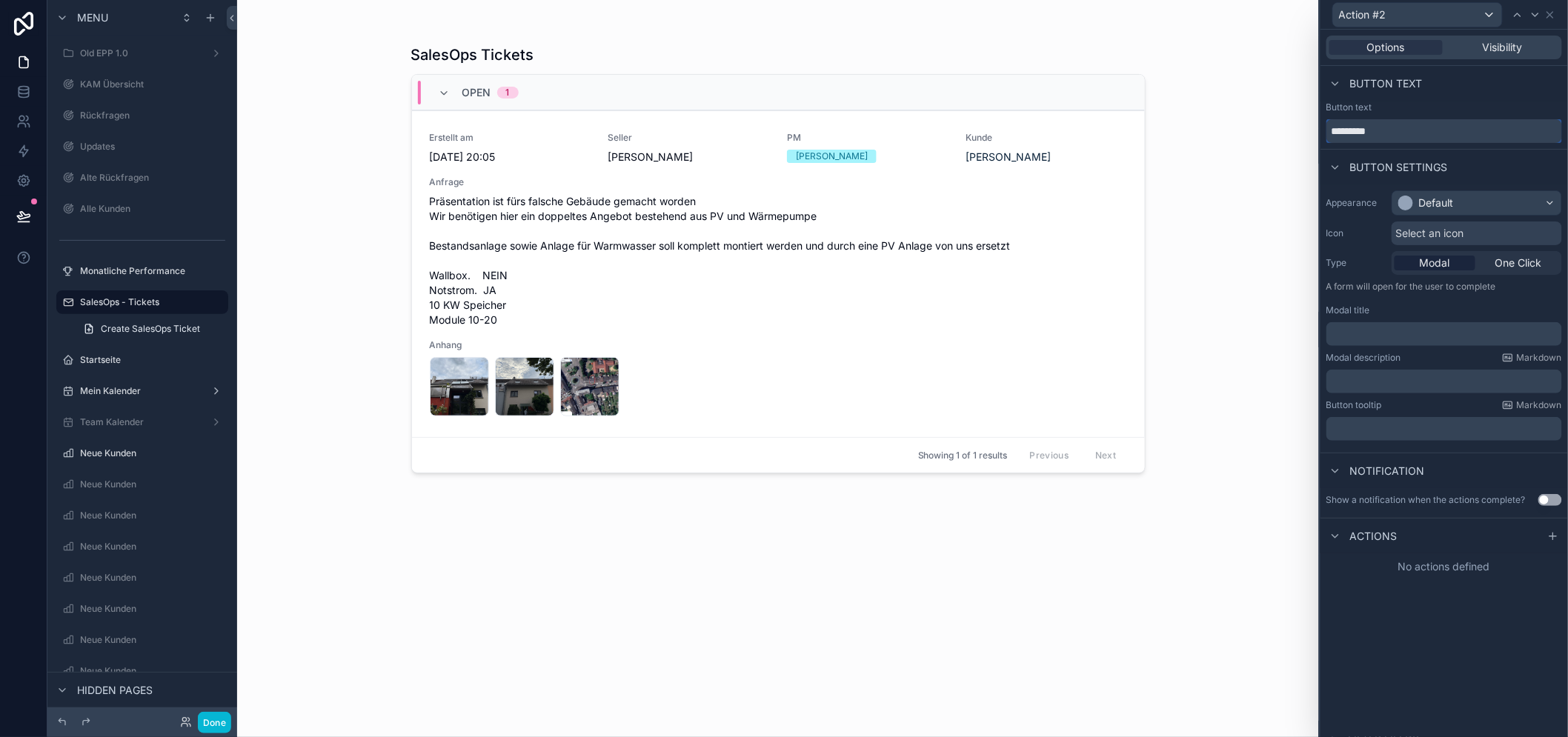
click at [1416, 142] on input "*********" at bounding box center [1443, 131] width 235 height 23
click at [1416, 138] on input "*********" at bounding box center [1443, 131] width 235 height 23
click at [1412, 133] on input "*********" at bounding box center [1443, 131] width 235 height 23
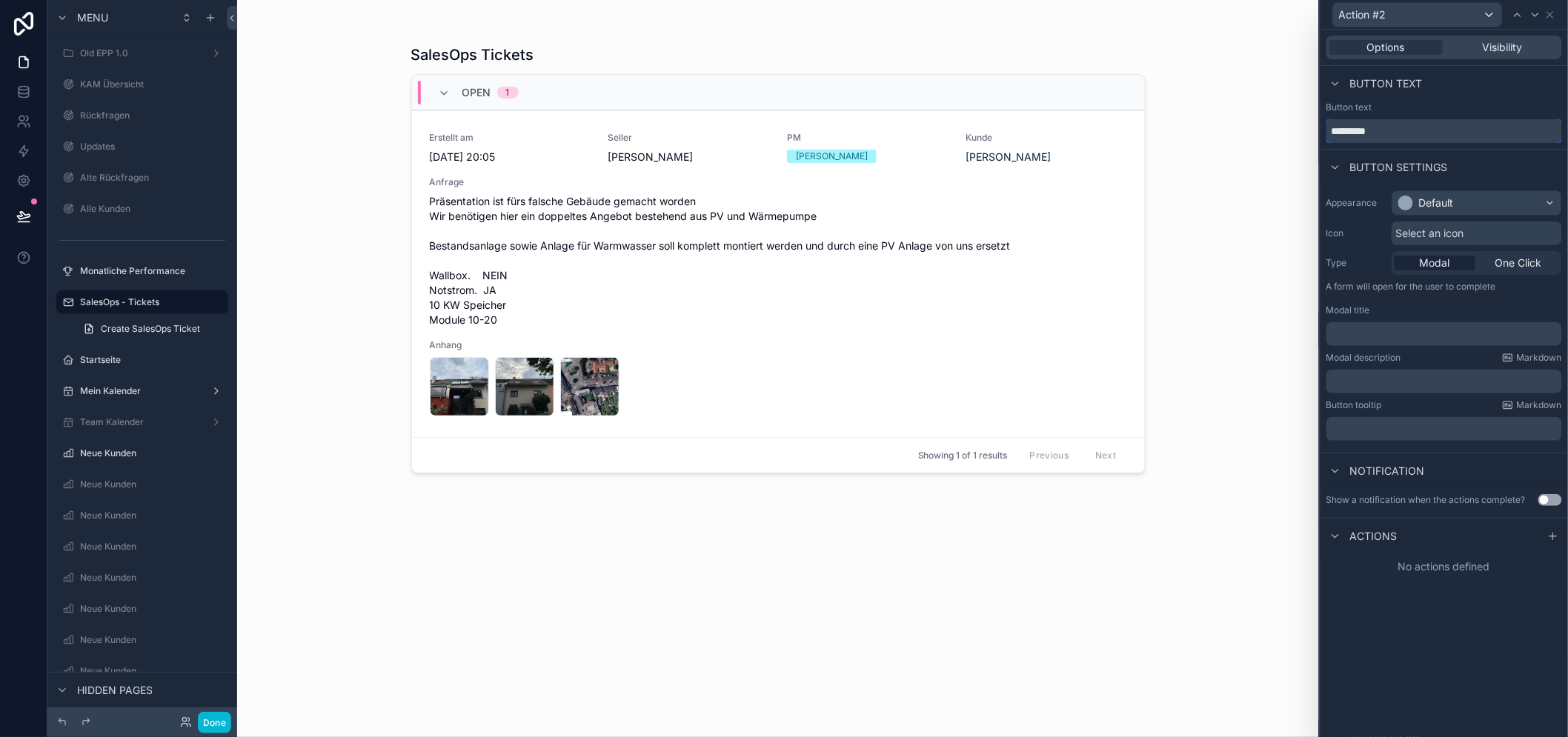
click at [1412, 133] on input "*********" at bounding box center [1443, 131] width 235 height 23
click at [1411, 133] on input "*********" at bounding box center [1443, 131] width 235 height 23
type input "**********"
click at [1474, 198] on div "Default" at bounding box center [1476, 203] width 169 height 23
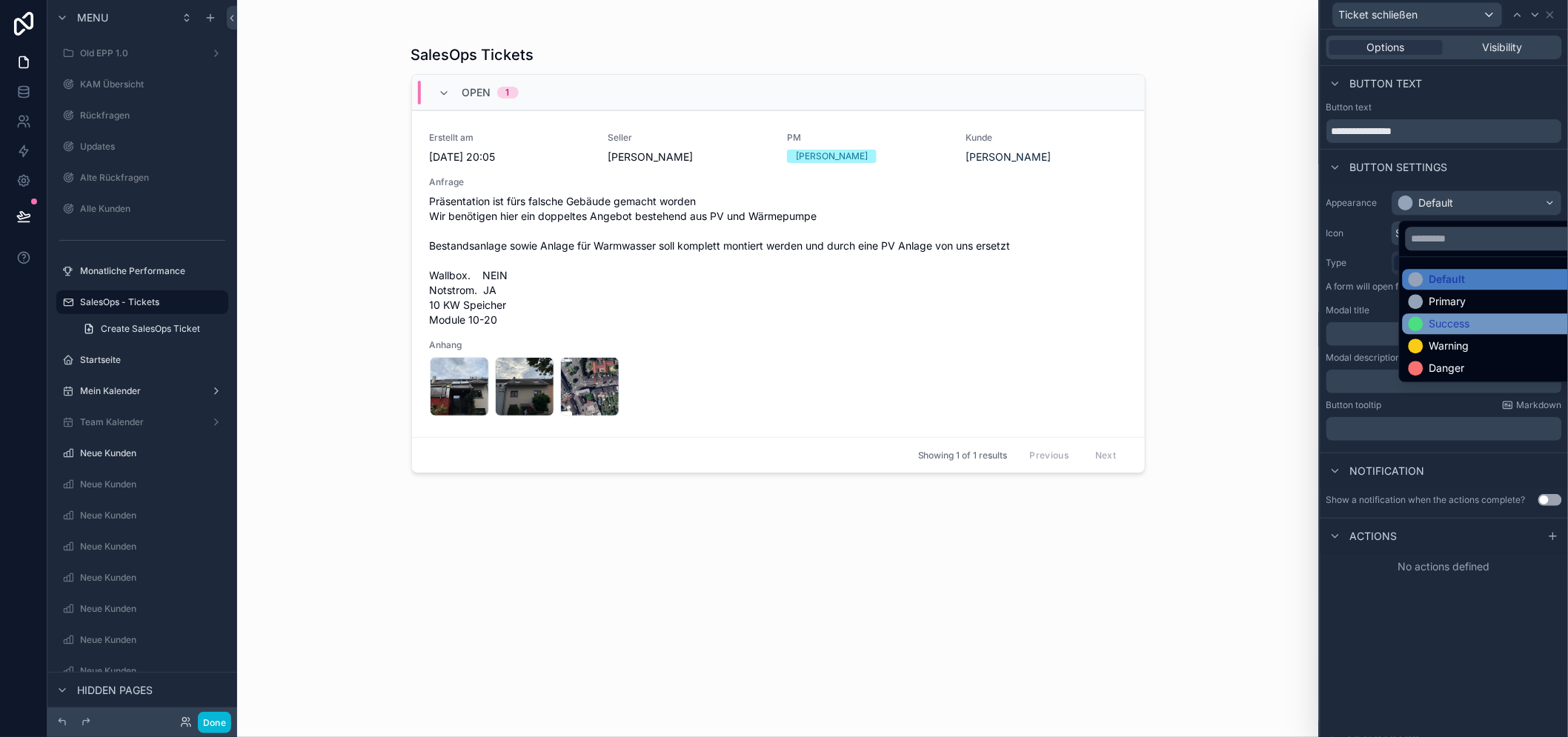
click at [1447, 321] on div "Success" at bounding box center [1449, 324] width 41 height 15
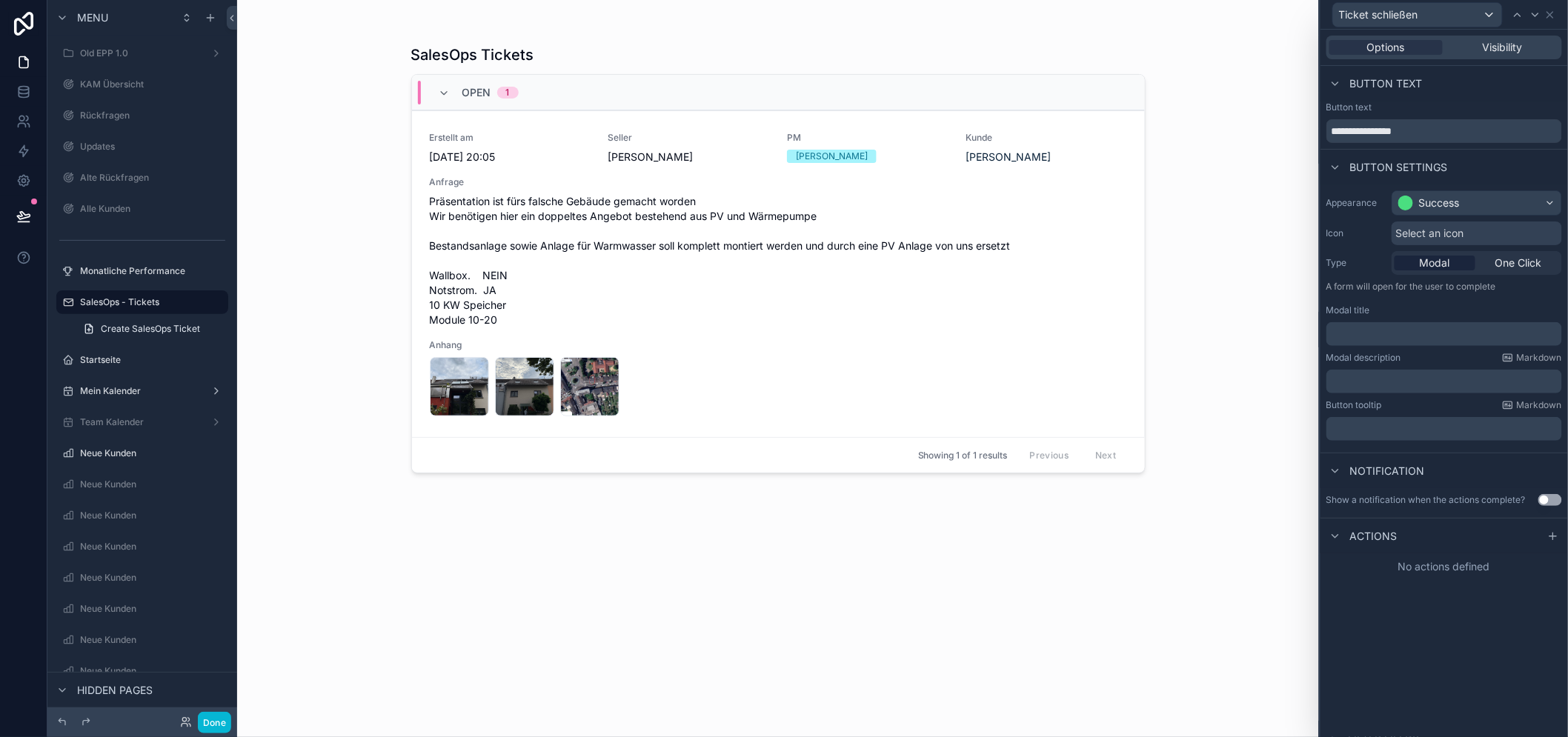
click at [1424, 234] on span "Select an icon" at bounding box center [1430, 234] width 68 height 15
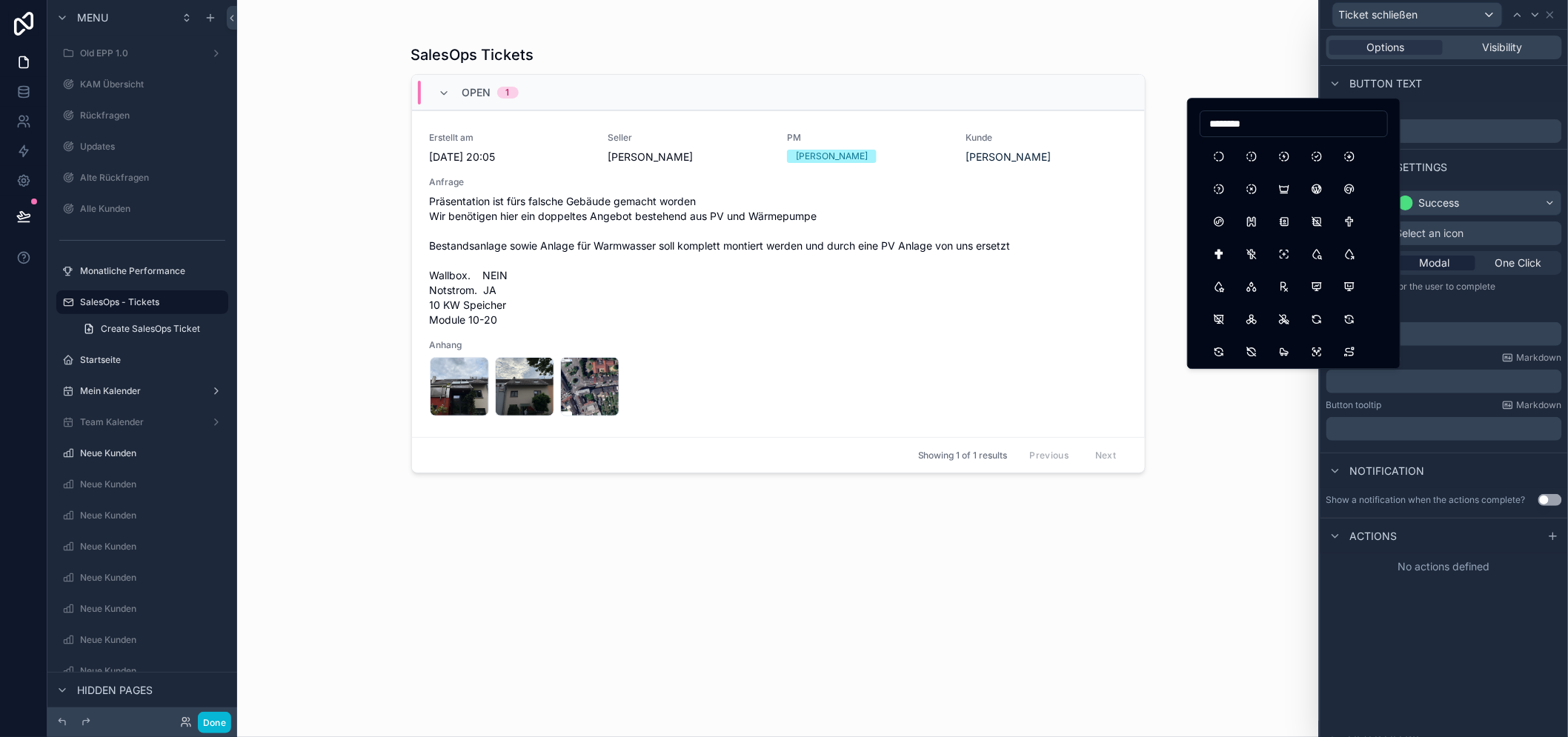
type input "********"
click at [1323, 153] on button "ProgressCheck" at bounding box center [1316, 156] width 26 height 26
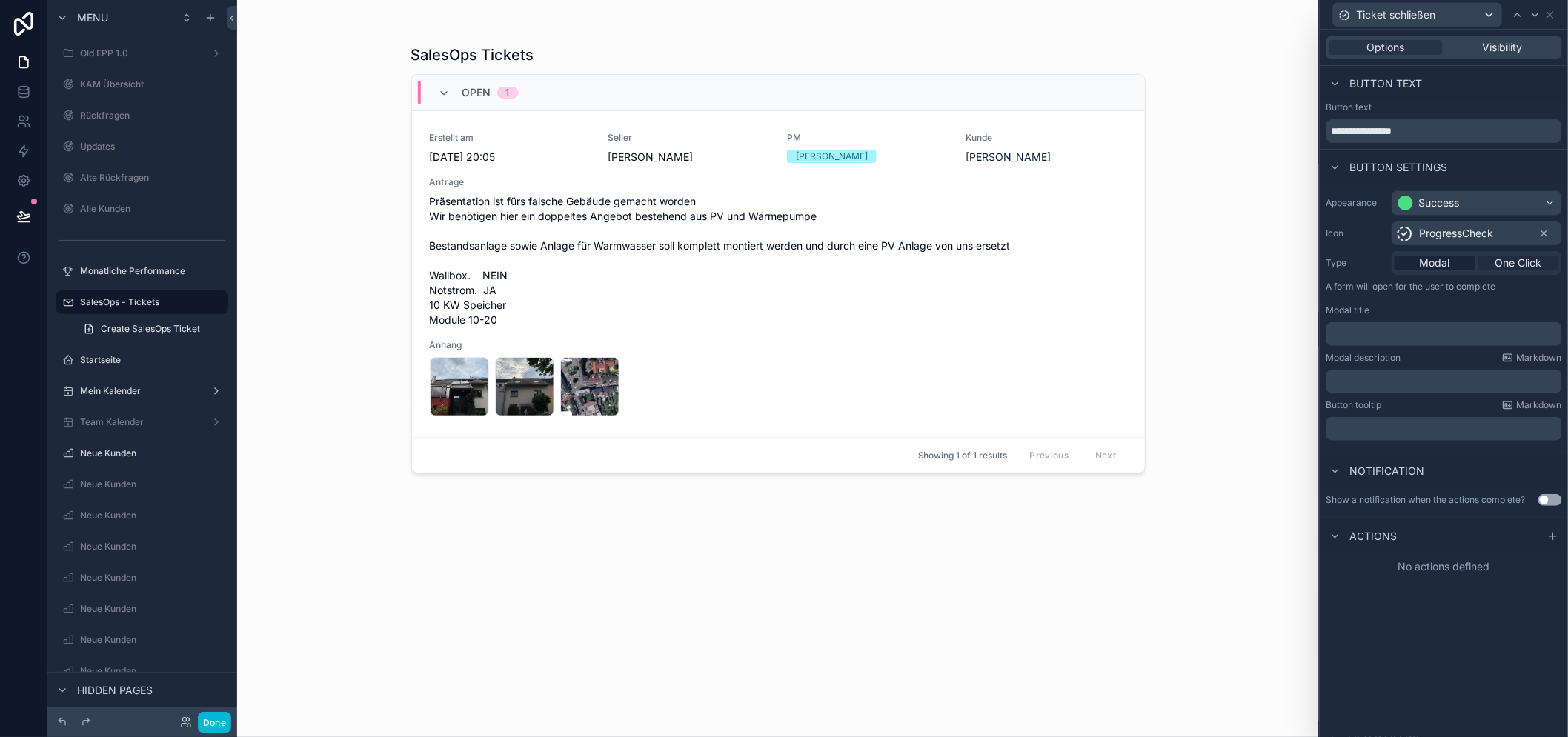
click at [1517, 264] on span "One Click" at bounding box center [1519, 263] width 47 height 15
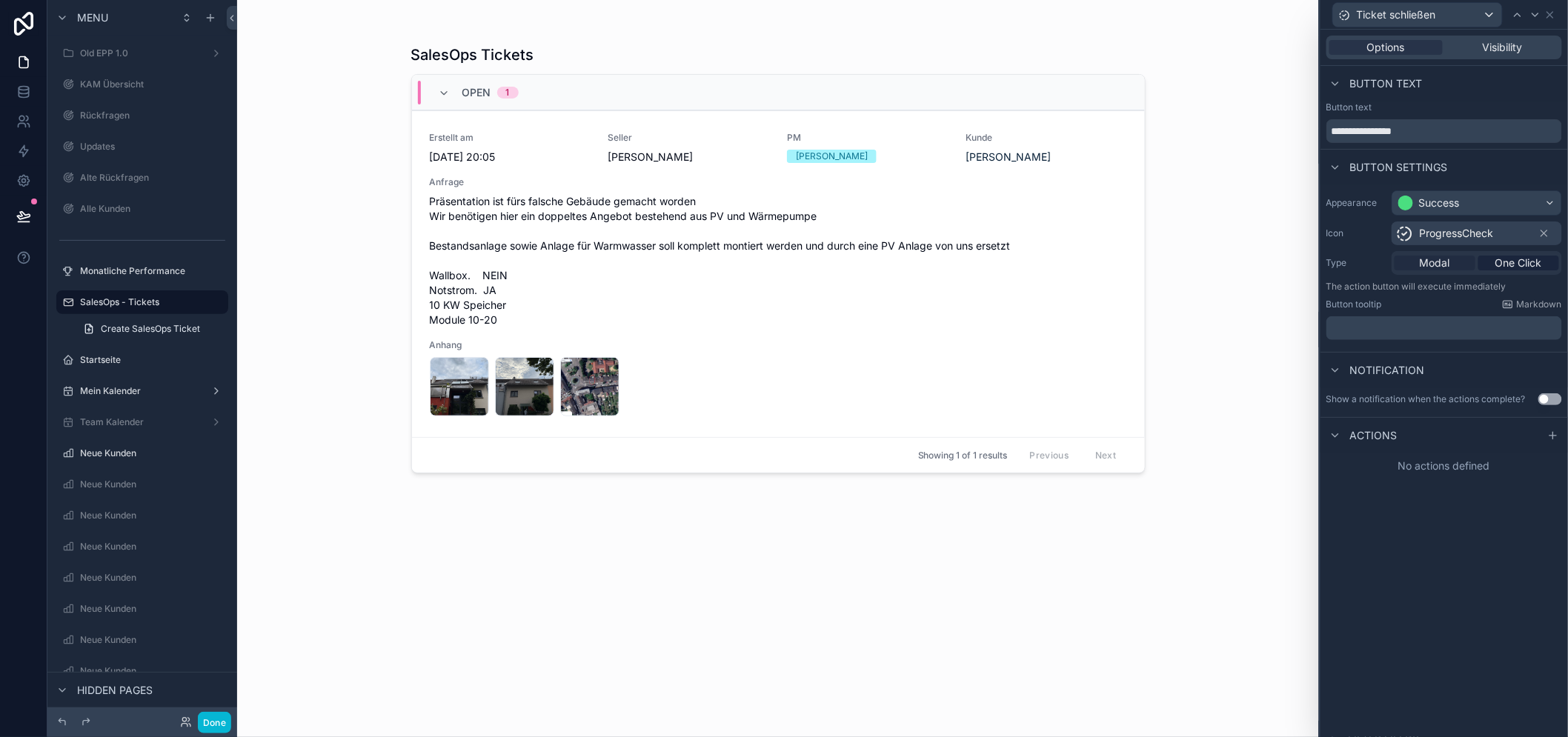
click at [1475, 261] on div "Modal" at bounding box center [1434, 263] width 81 height 15
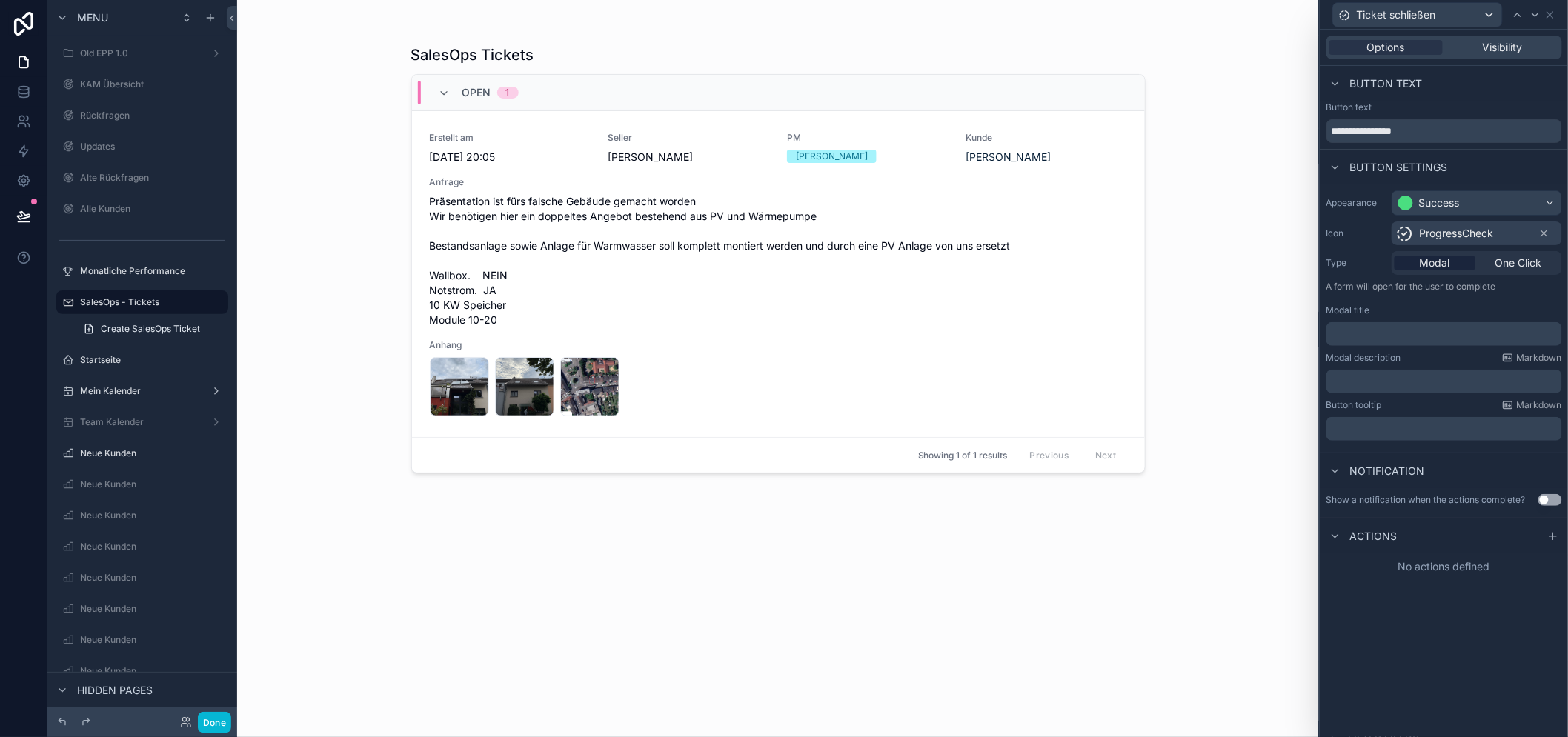
click at [1408, 331] on p "﻿" at bounding box center [1445, 334] width 227 height 15
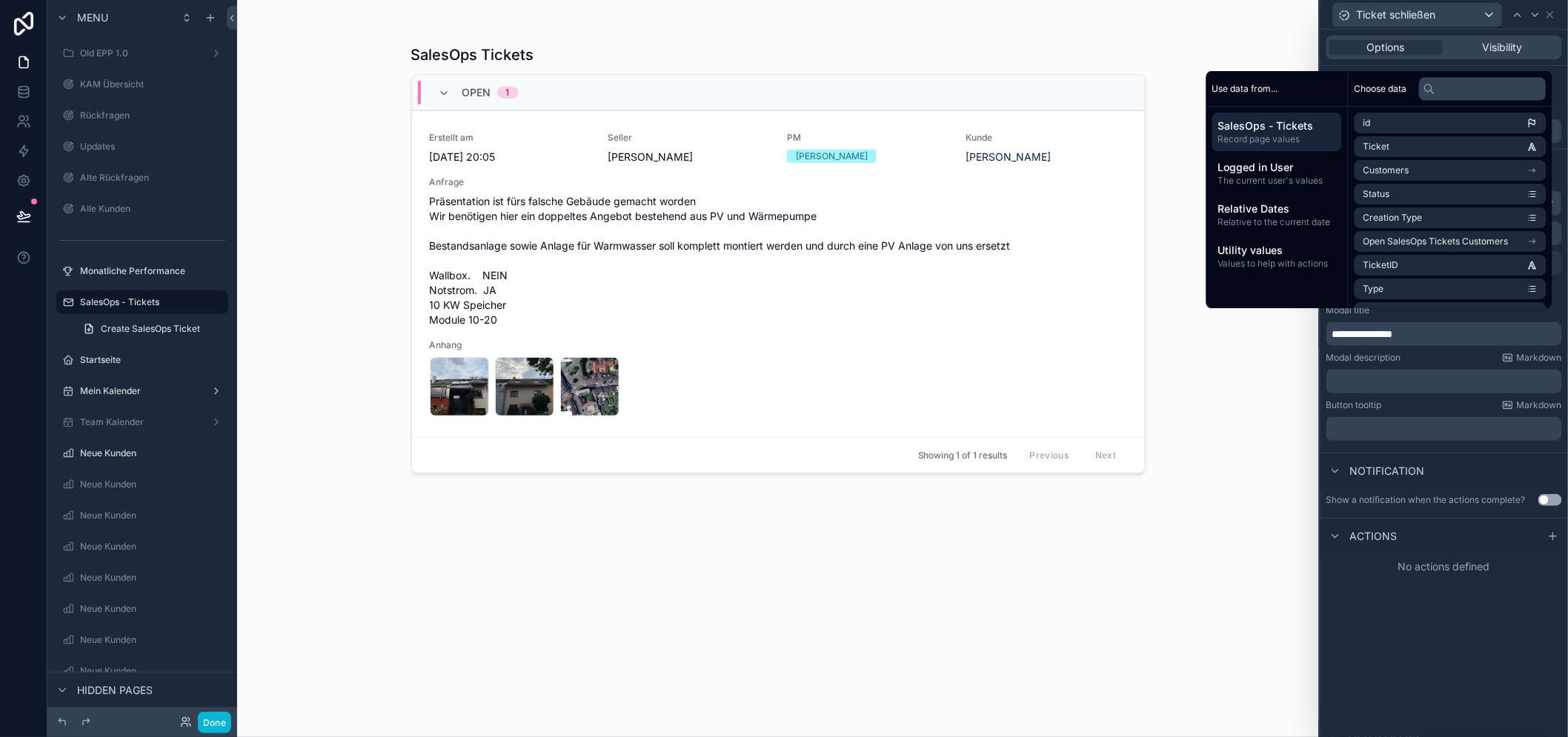
click at [1494, 657] on div "**********" at bounding box center [1443, 382] width 247 height 707
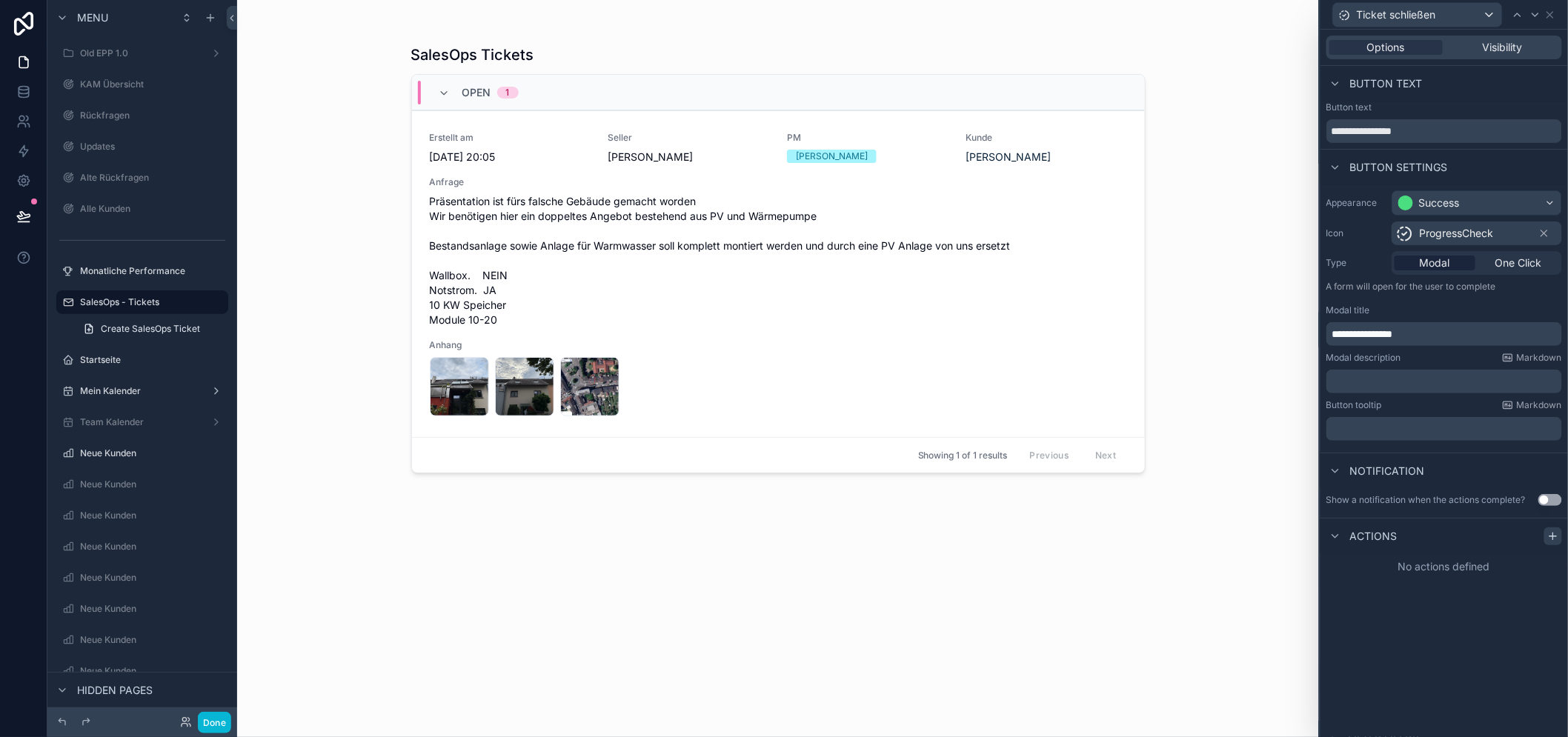
click at [1556, 536] on icon at bounding box center [1552, 536] width 7 height 0
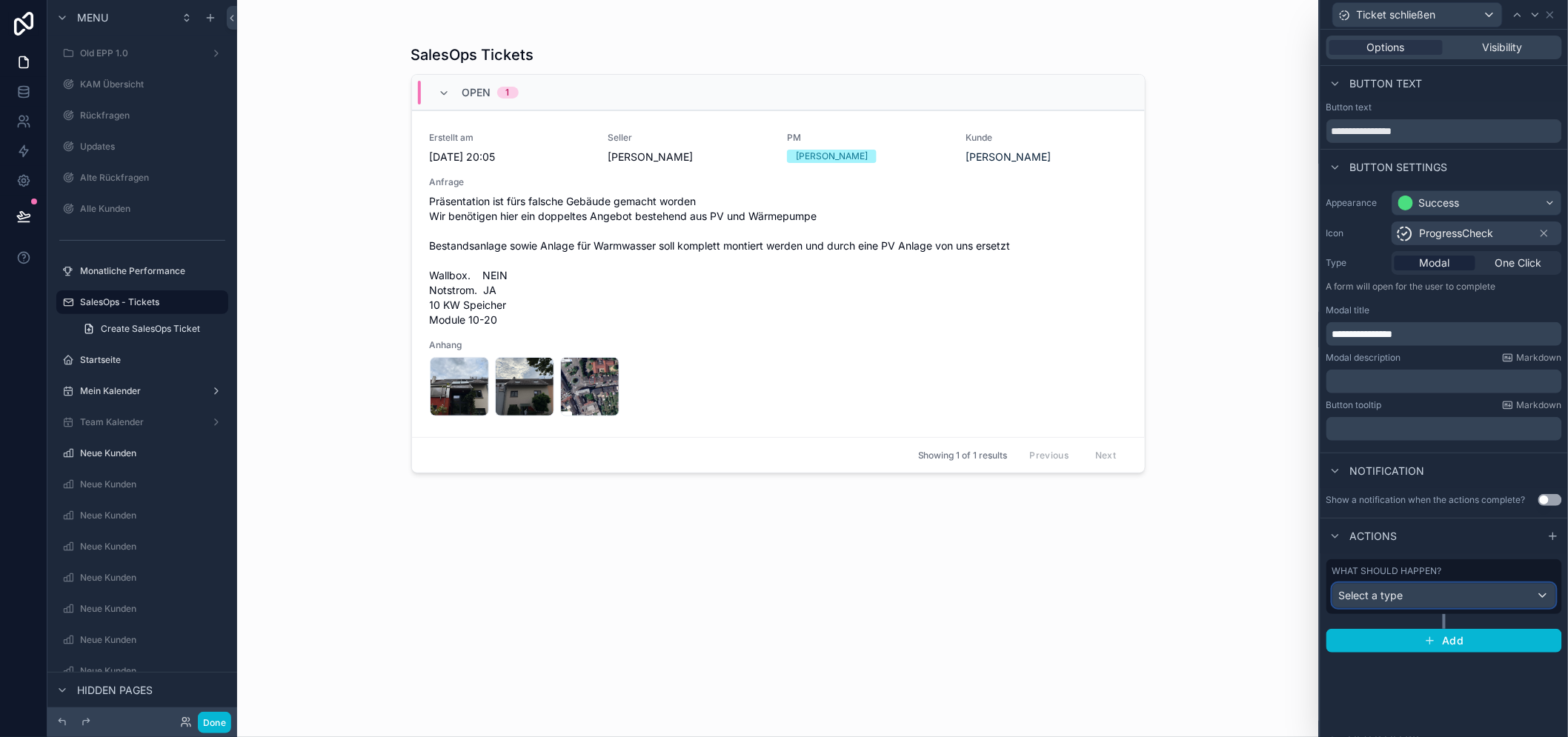
click at [1524, 593] on div "Select a type" at bounding box center [1444, 595] width 222 height 23
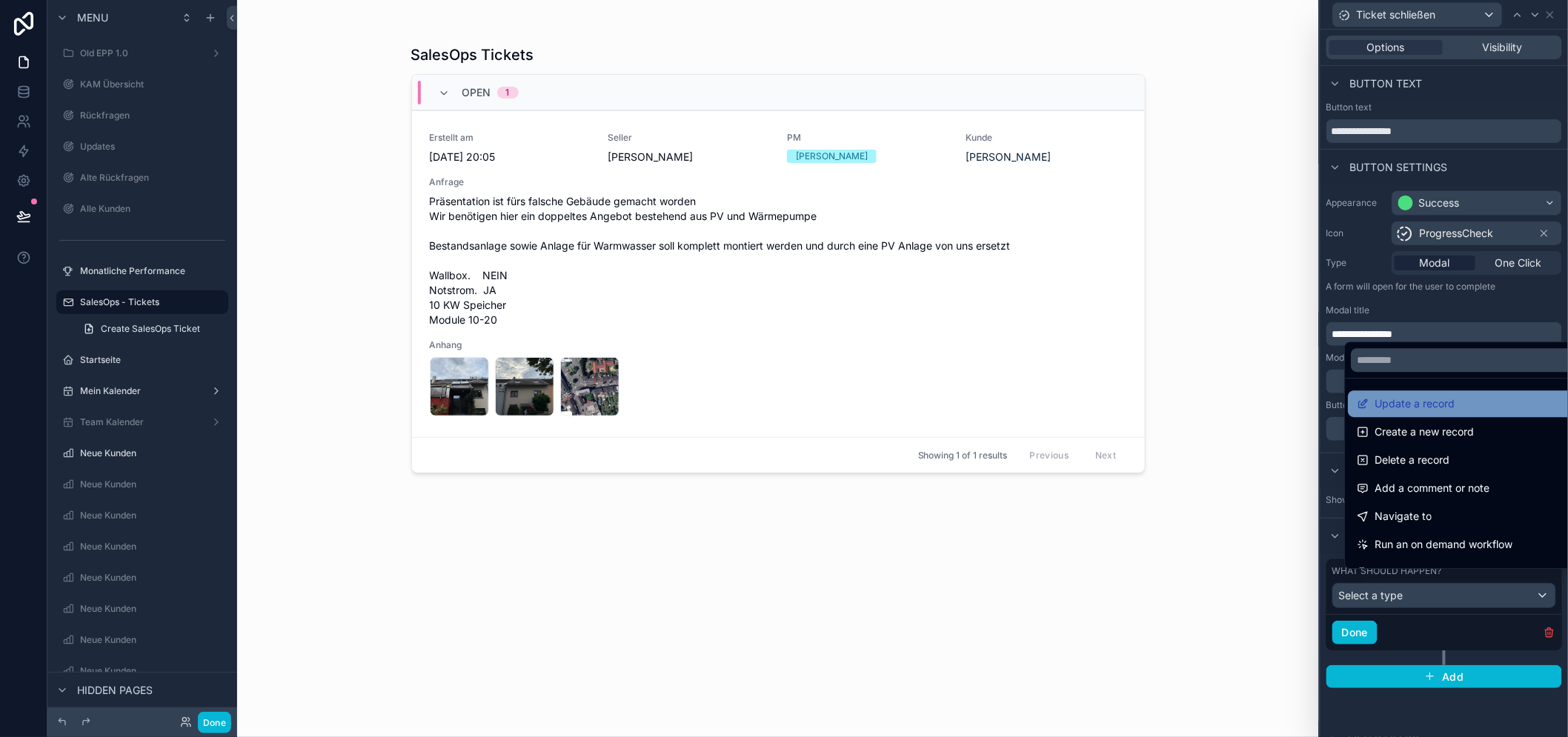
click at [1433, 413] on span "Update a record" at bounding box center [1414, 404] width 80 height 18
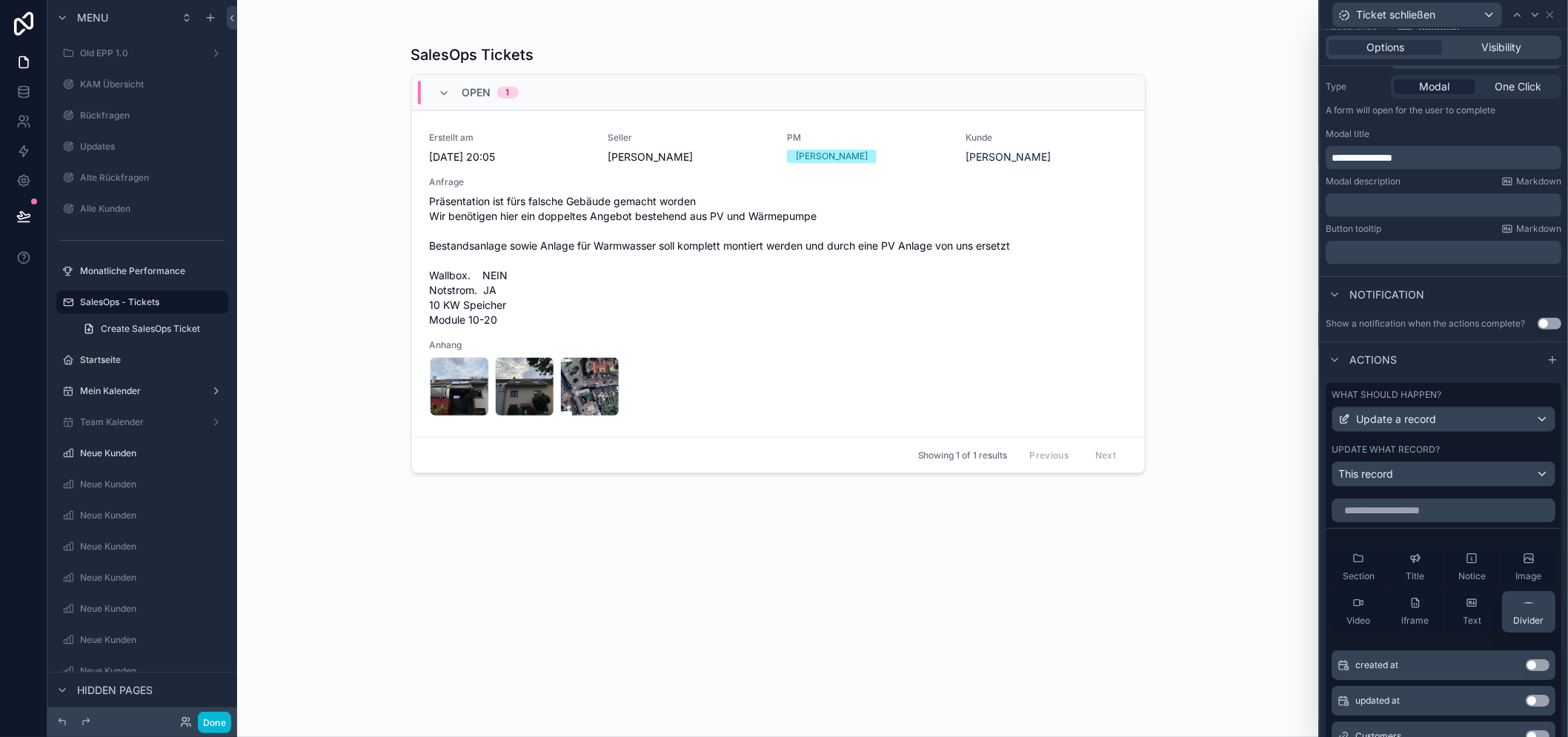
scroll to position [246, 0]
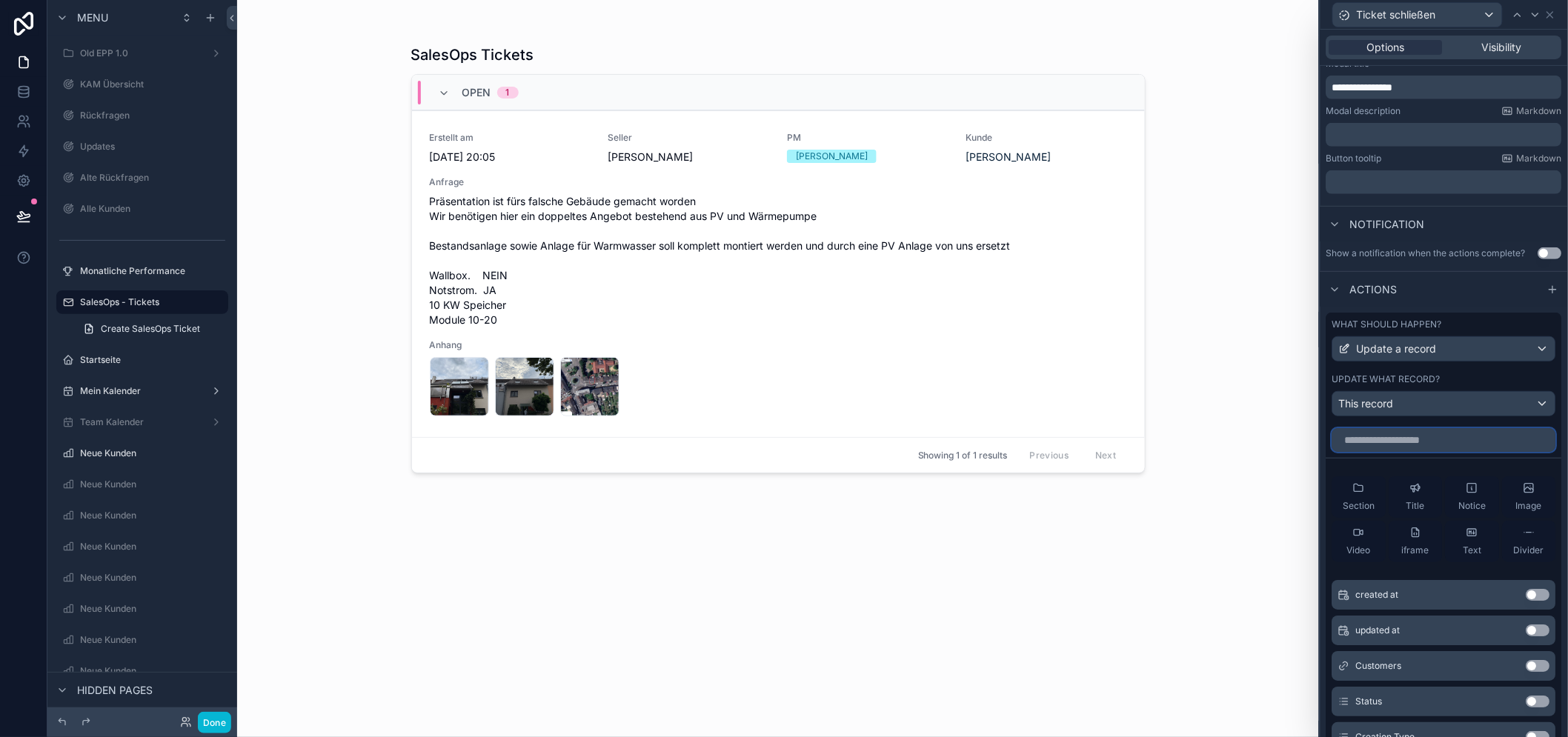
click at [1402, 448] on input "text" at bounding box center [1444, 439] width 224 height 23
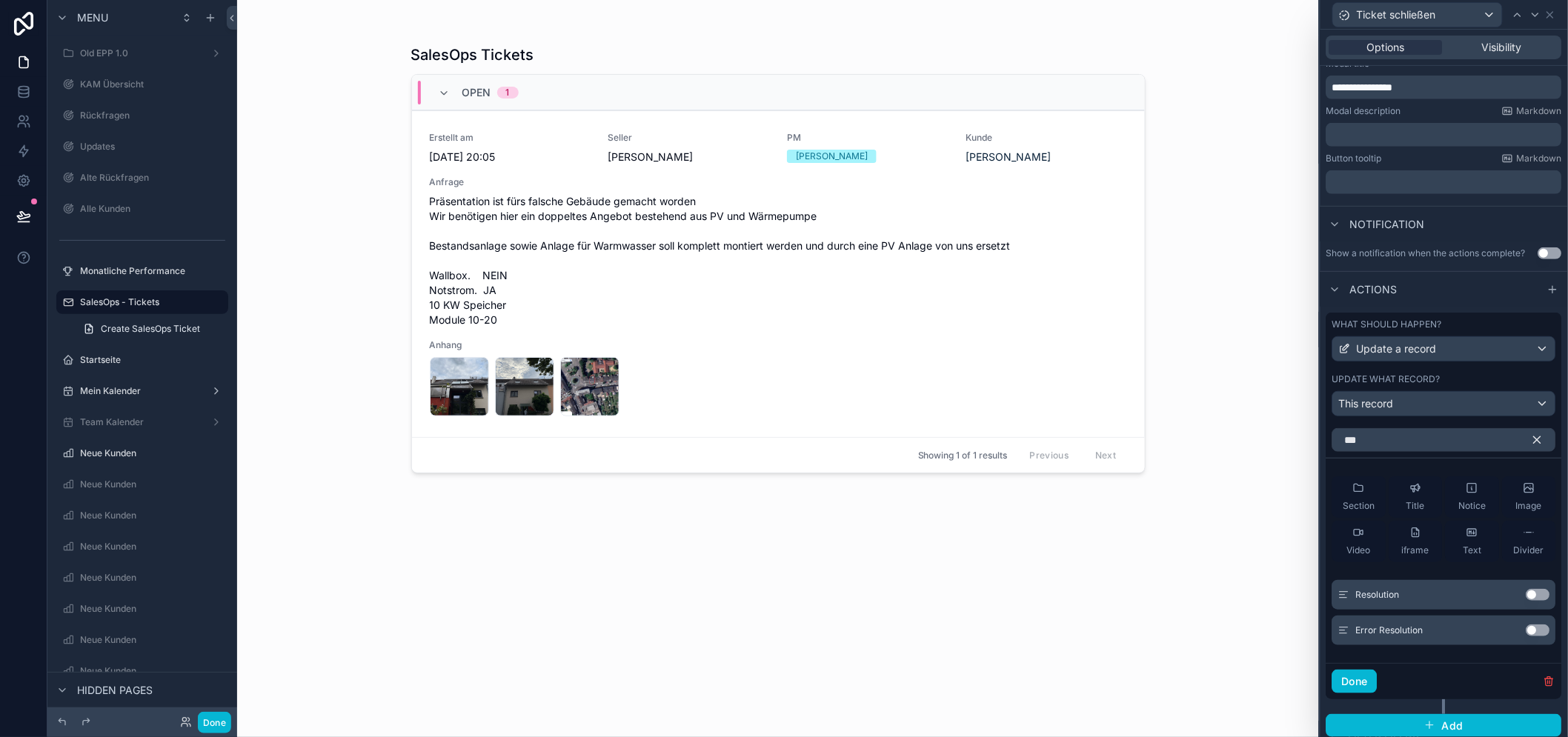
click at [1549, 600] on div "Use setting" at bounding box center [1538, 595] width 23 height 12
click at [1539, 600] on button "Use setting" at bounding box center [1538, 595] width 23 height 12
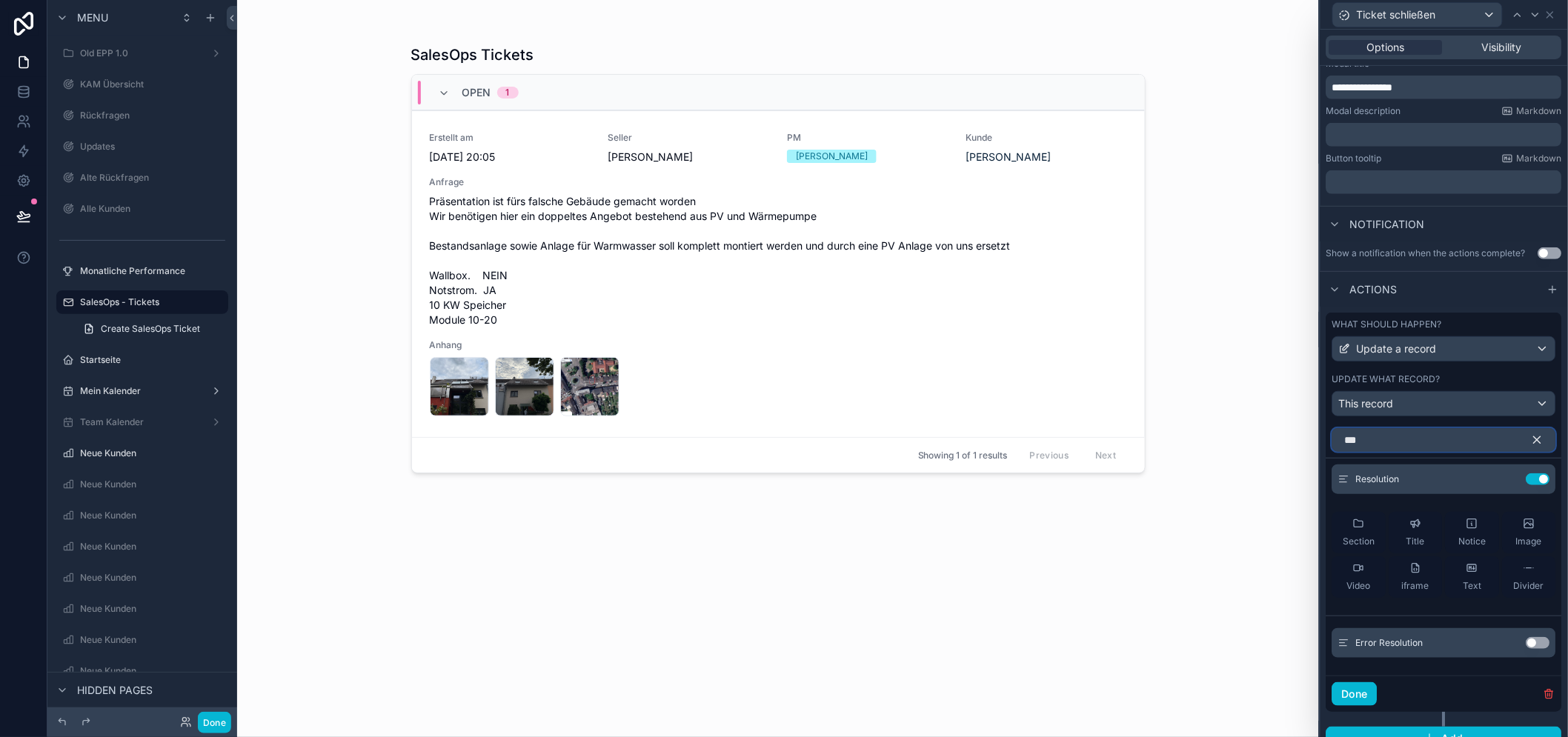
click at [1424, 451] on input "***" at bounding box center [1444, 439] width 224 height 23
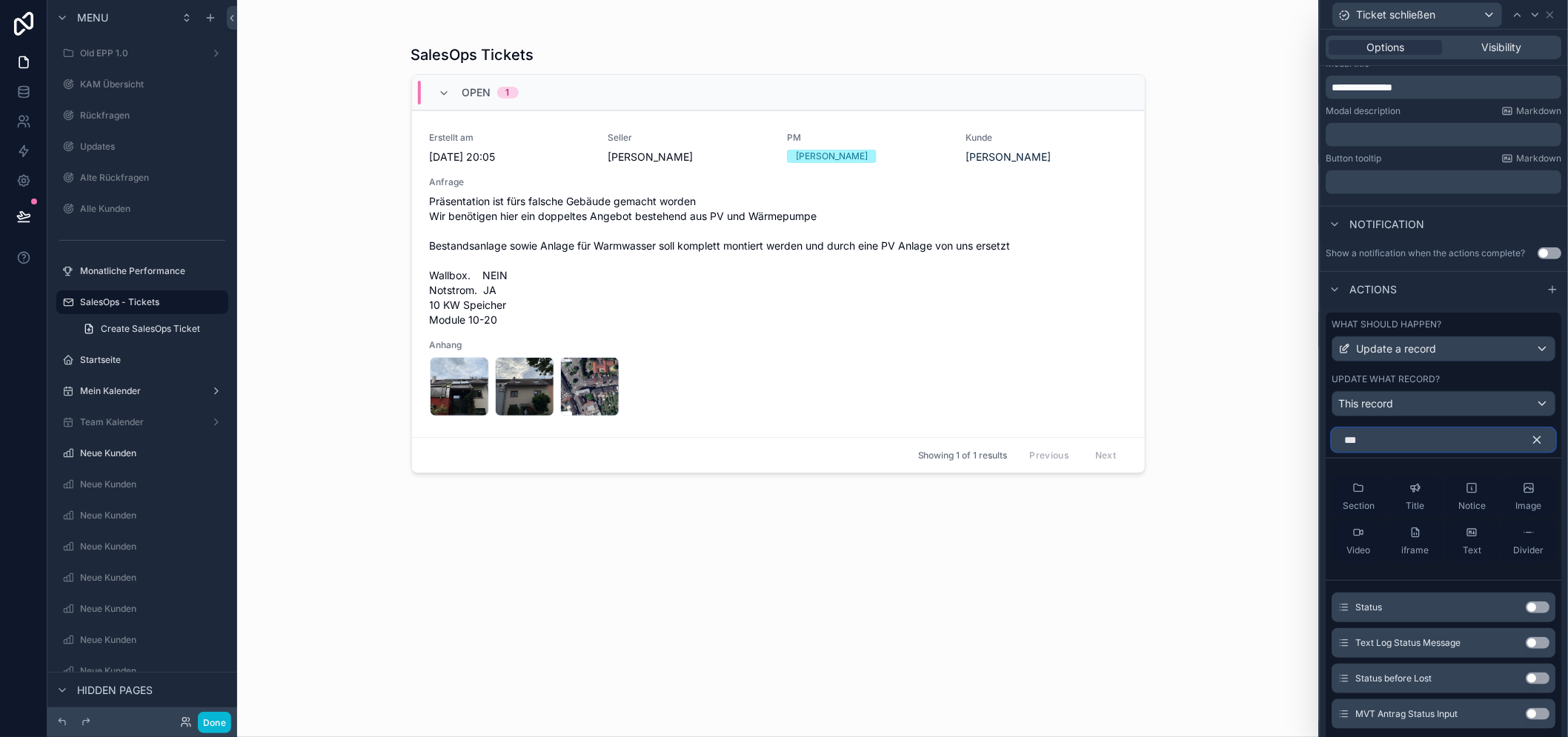
type input "***"
click at [1536, 613] on button "Use setting" at bounding box center [1538, 607] width 23 height 12
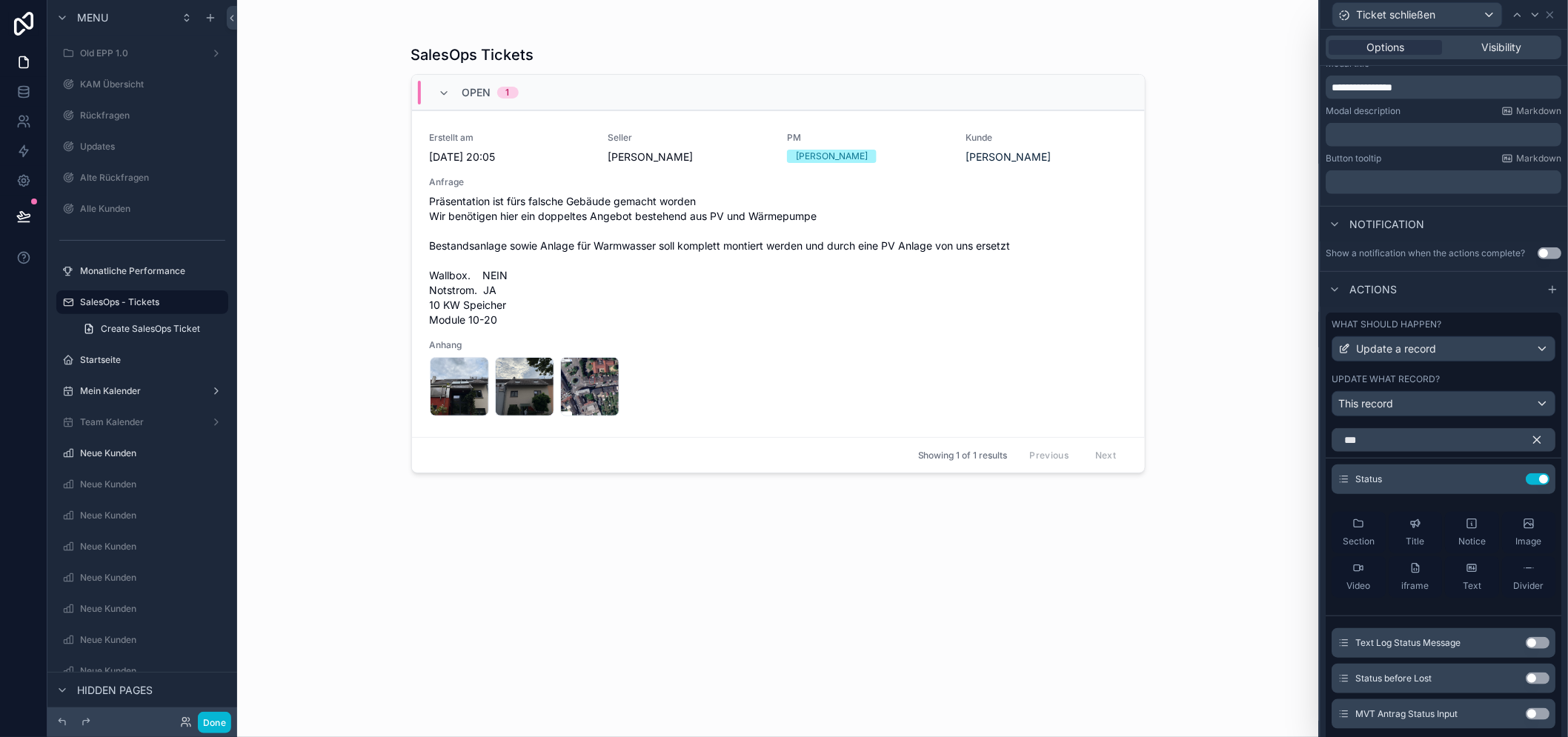
click at [1539, 447] on icon "button" at bounding box center [1538, 440] width 14 height 14
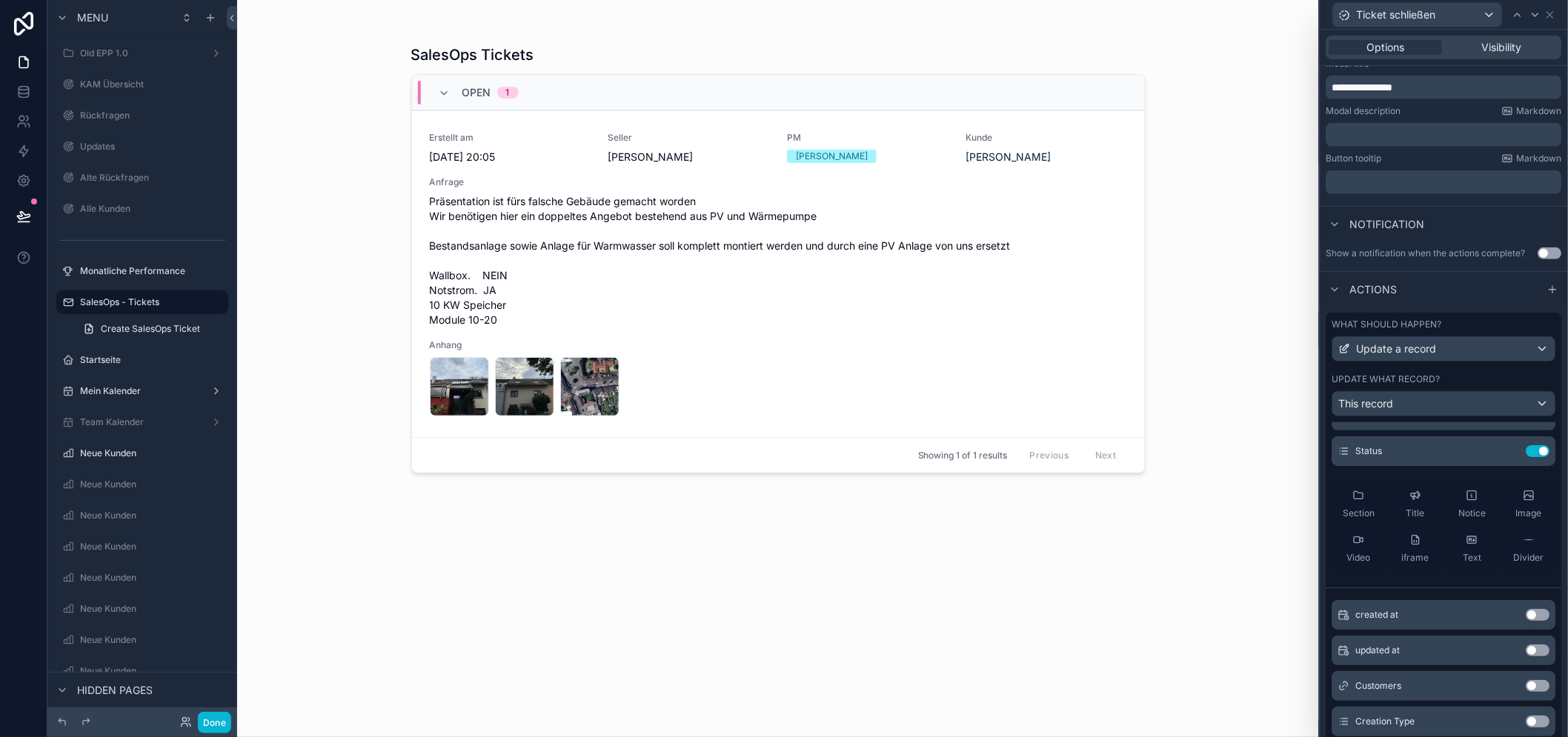
scroll to position [0, 0]
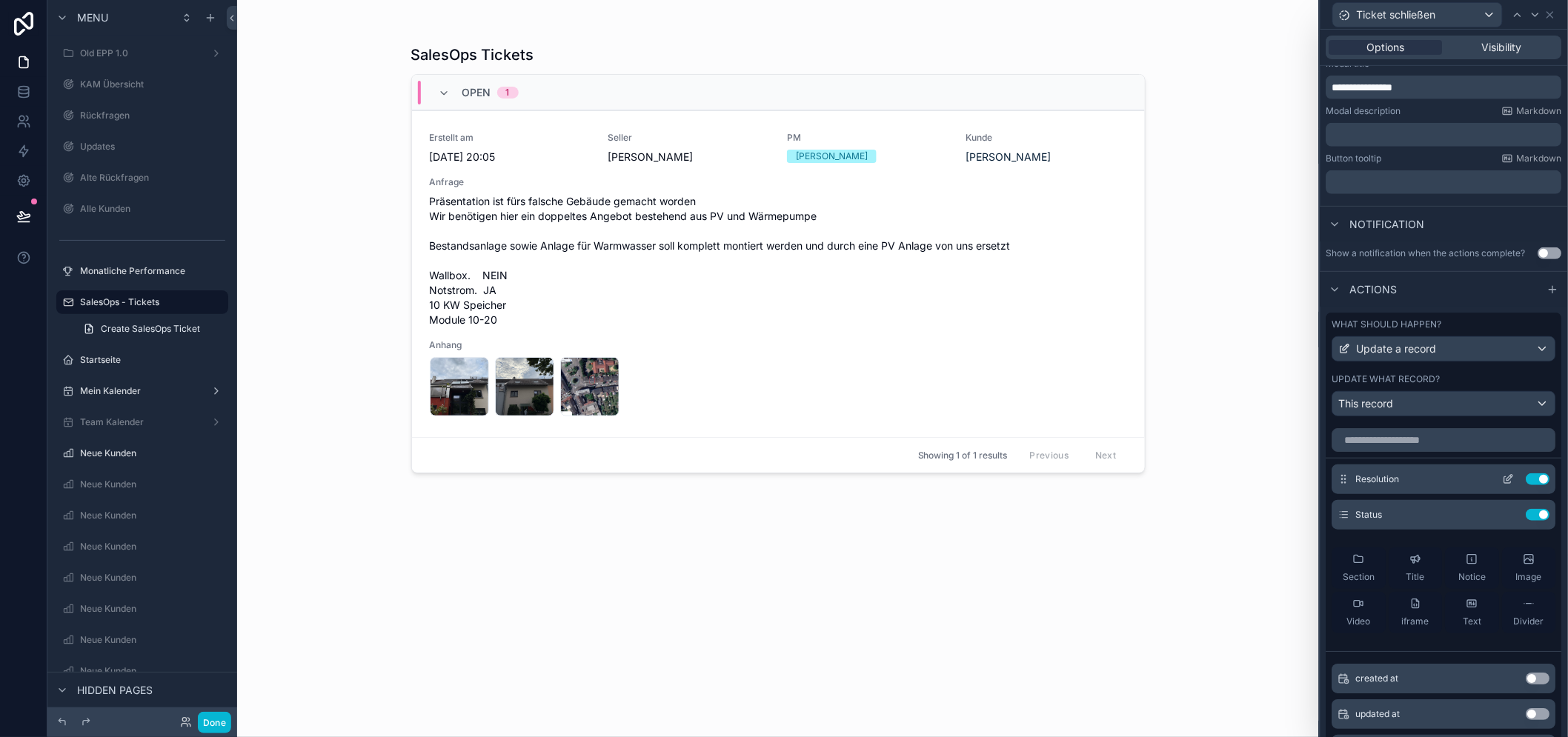
click at [1502, 485] on icon at bounding box center [1508, 479] width 12 height 12
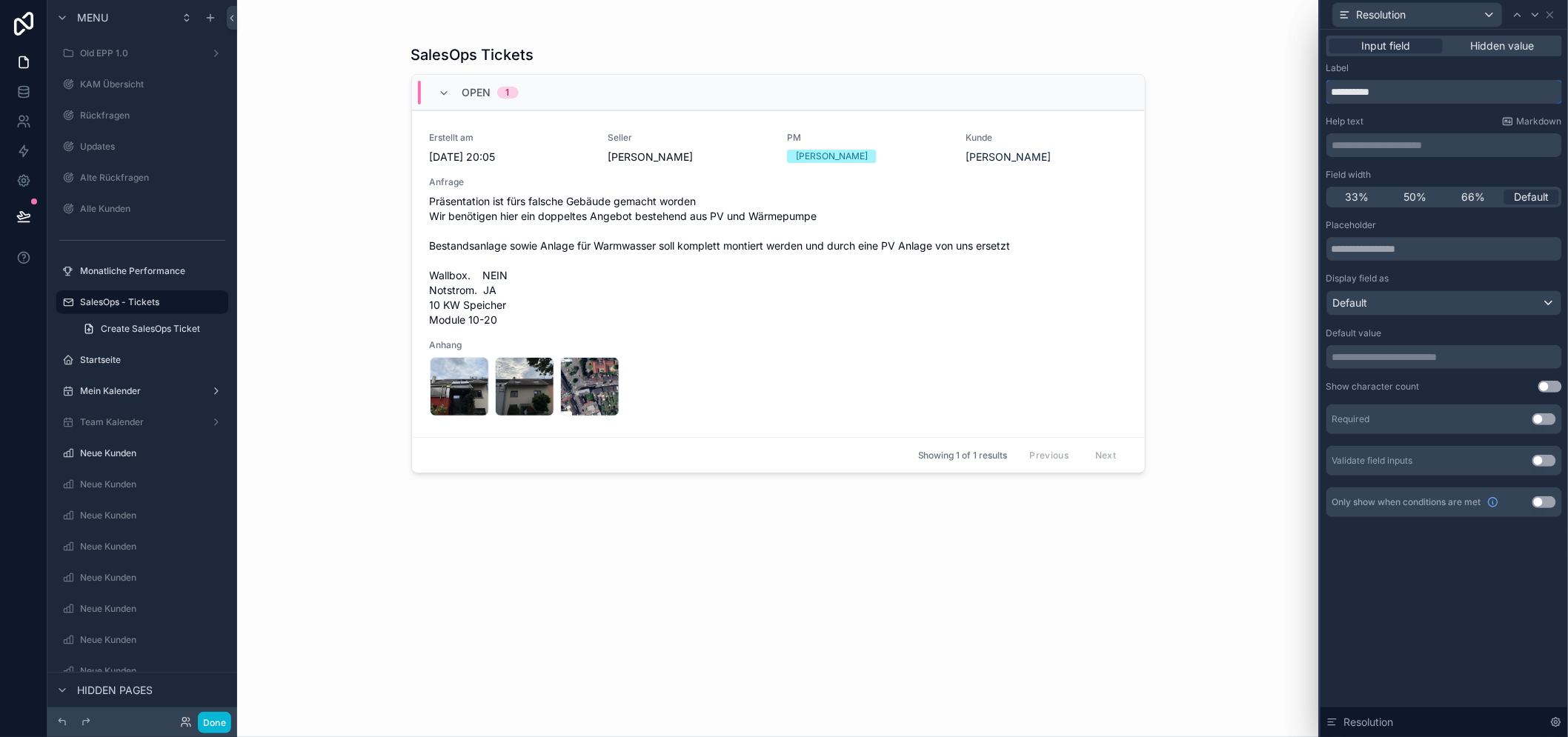
click at [1359, 97] on input "**********" at bounding box center [1443, 91] width 235 height 23
type input "*******"
click at [1556, 416] on button "Use setting" at bounding box center [1543, 420] width 23 height 12
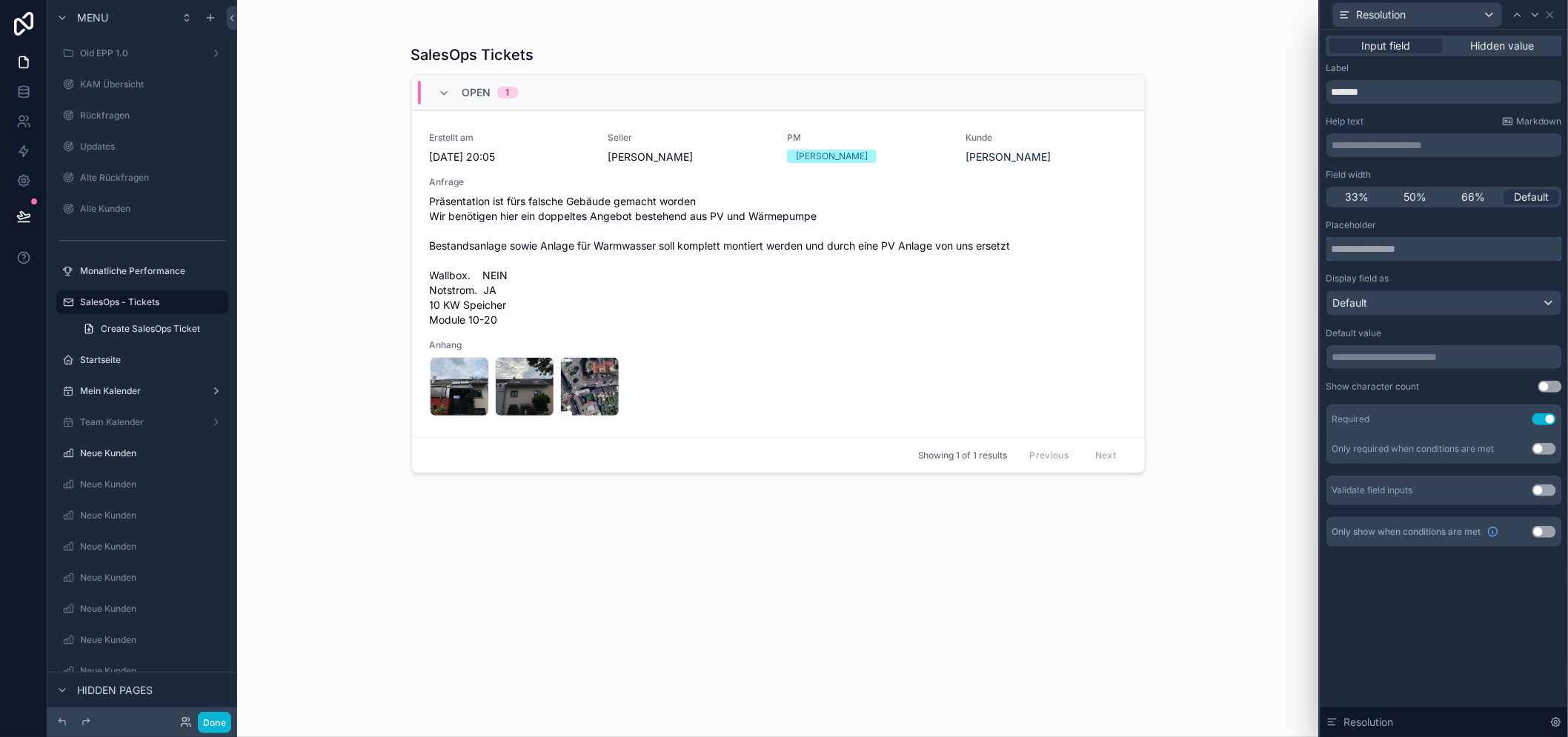
click at [1380, 249] on input "text" at bounding box center [1443, 248] width 235 height 23
paste input "**********"
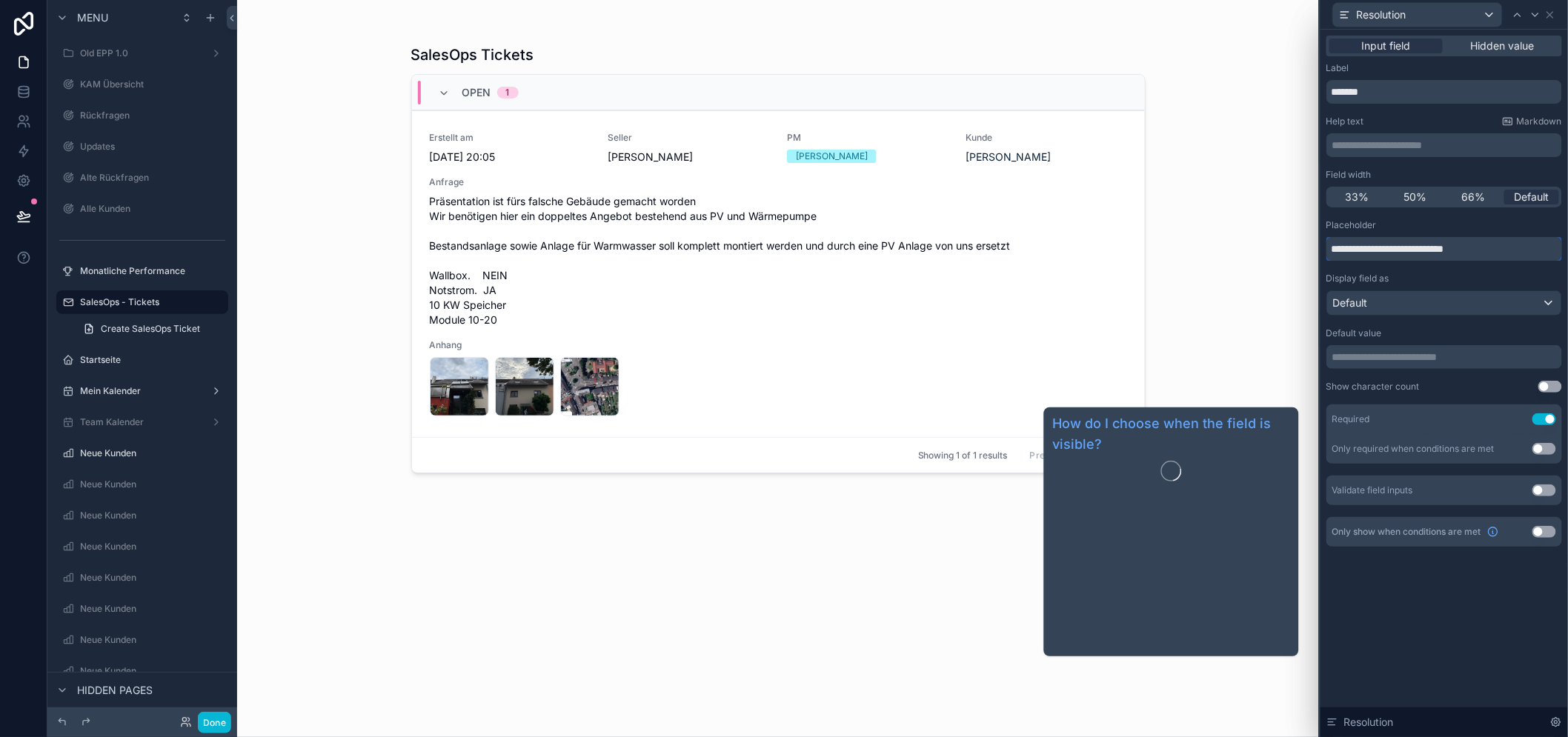
type input "**********"
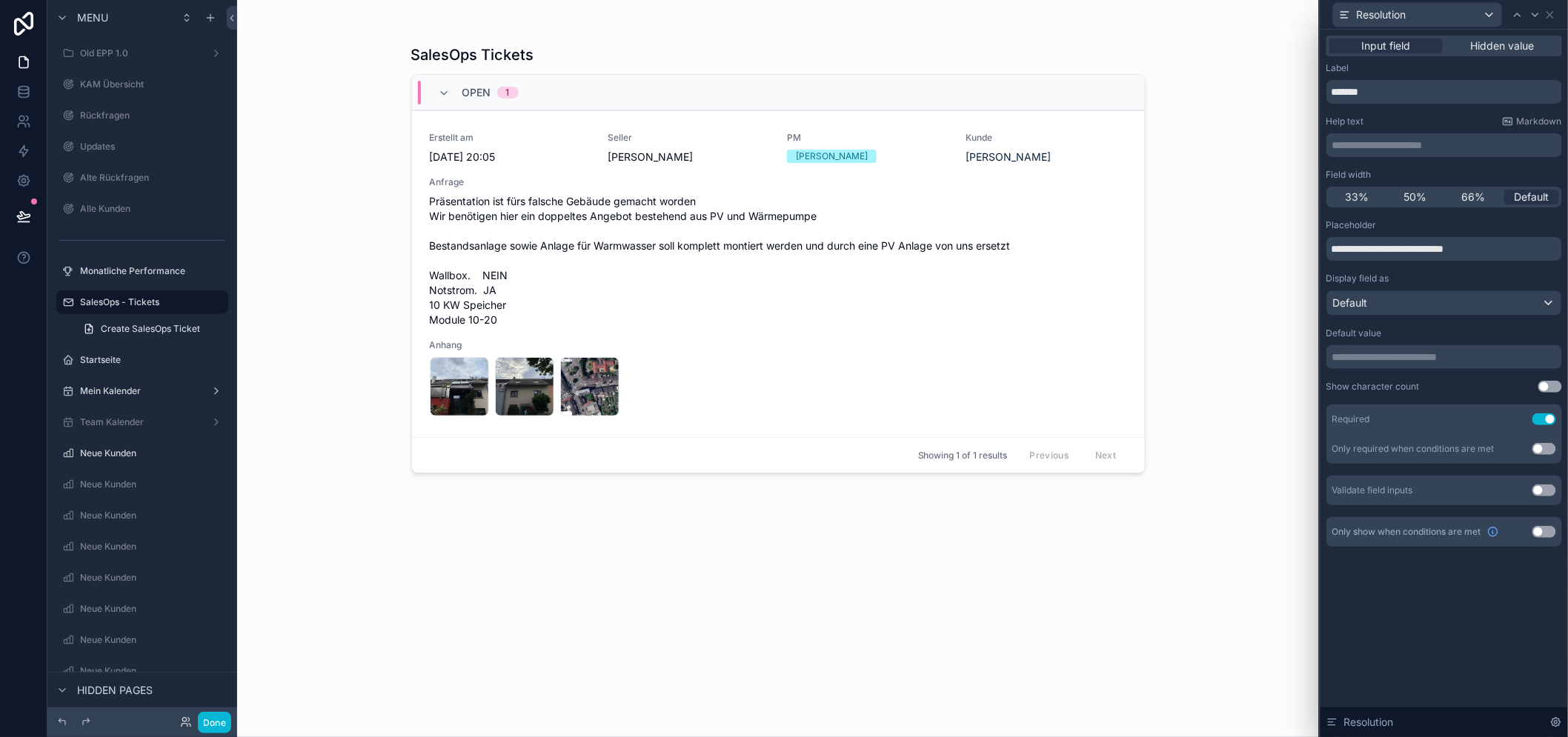
drag, startPoint x: 1431, startPoint y: 619, endPoint x: 1426, endPoint y: 437, distance: 182.1
click at [1432, 615] on div "**********" at bounding box center [1443, 382] width 247 height 707
click at [1541, 17] on icon at bounding box center [1535, 15] width 12 height 12
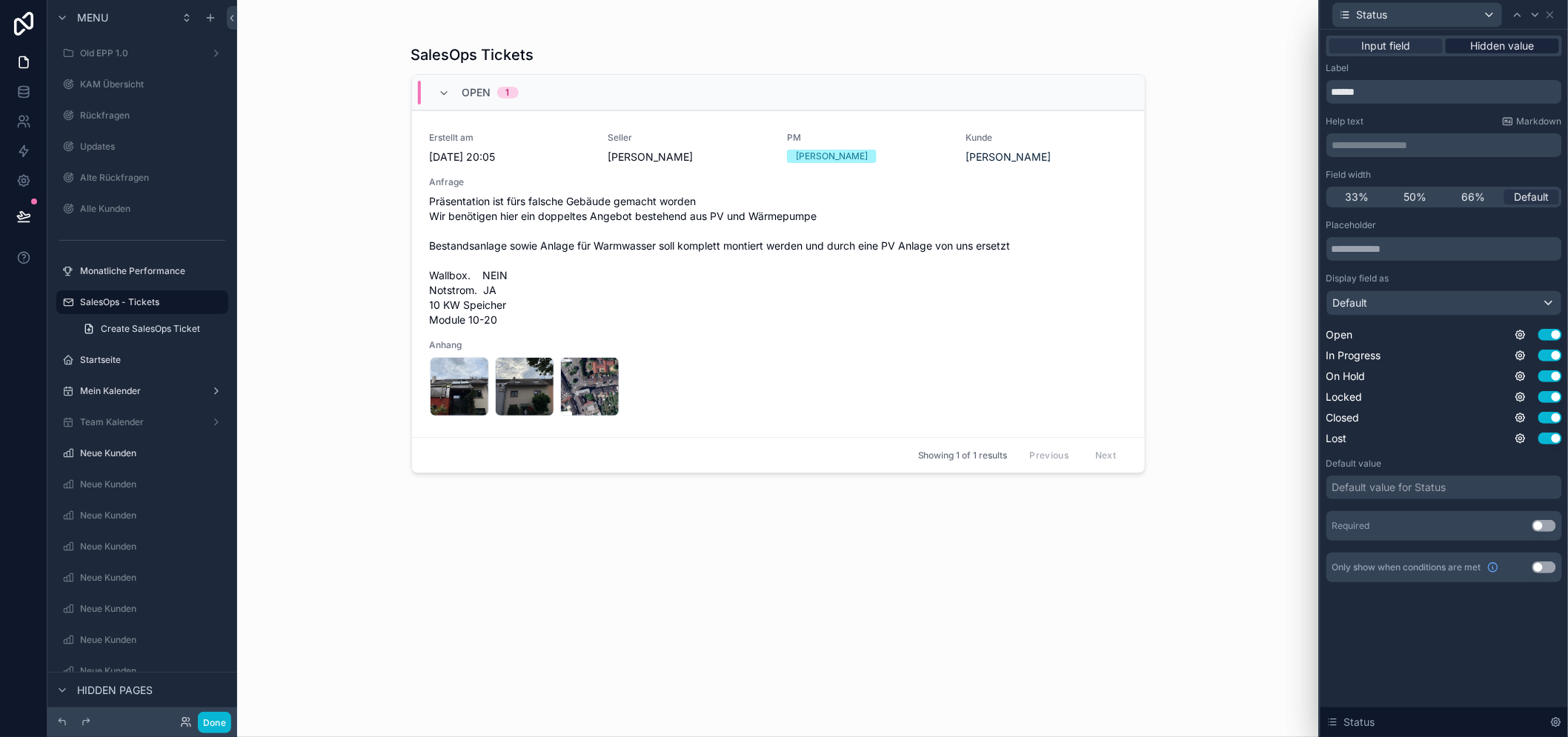
click at [1483, 42] on span "Hidden value" at bounding box center [1502, 46] width 64 height 15
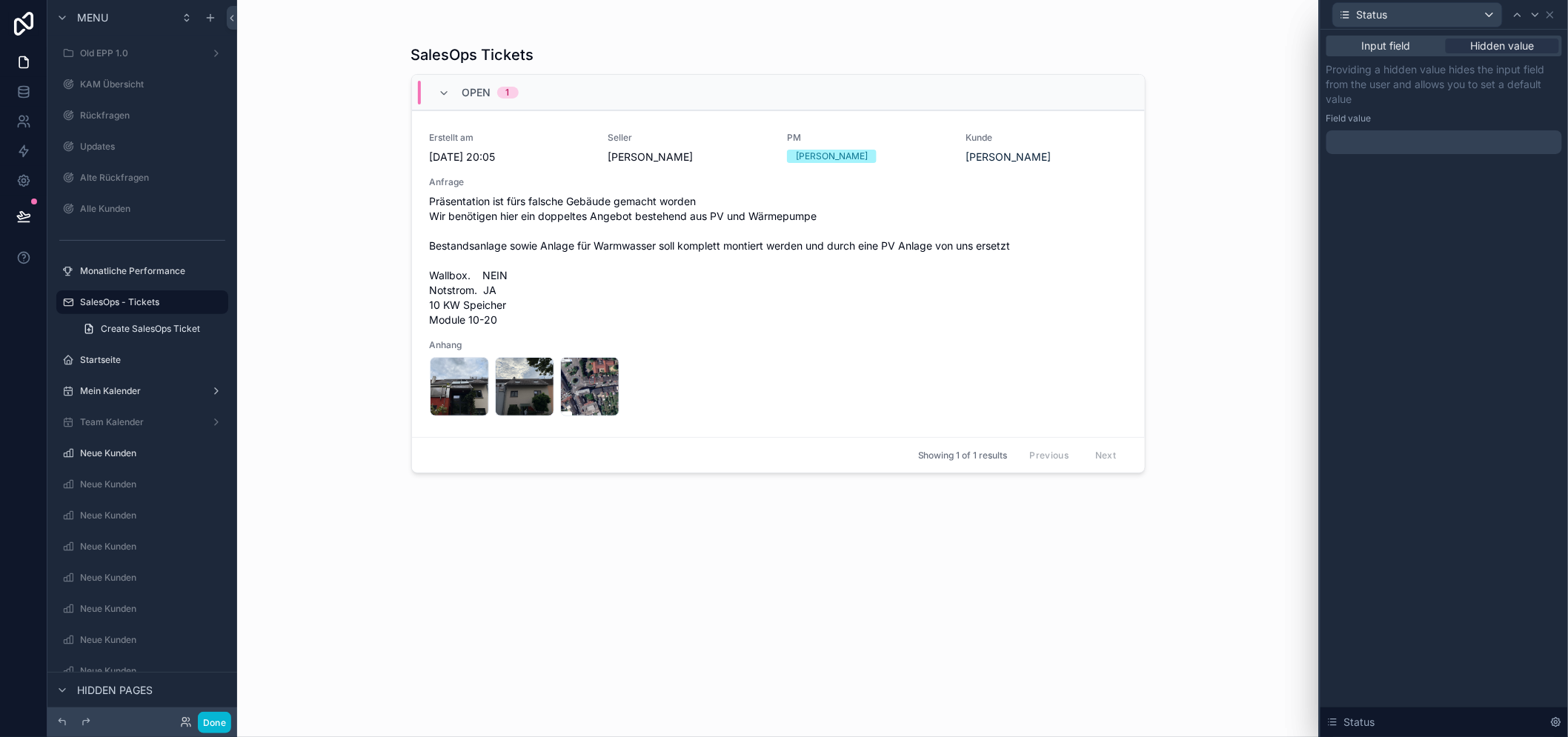
click at [1404, 138] on div at bounding box center [1443, 141] width 235 height 23
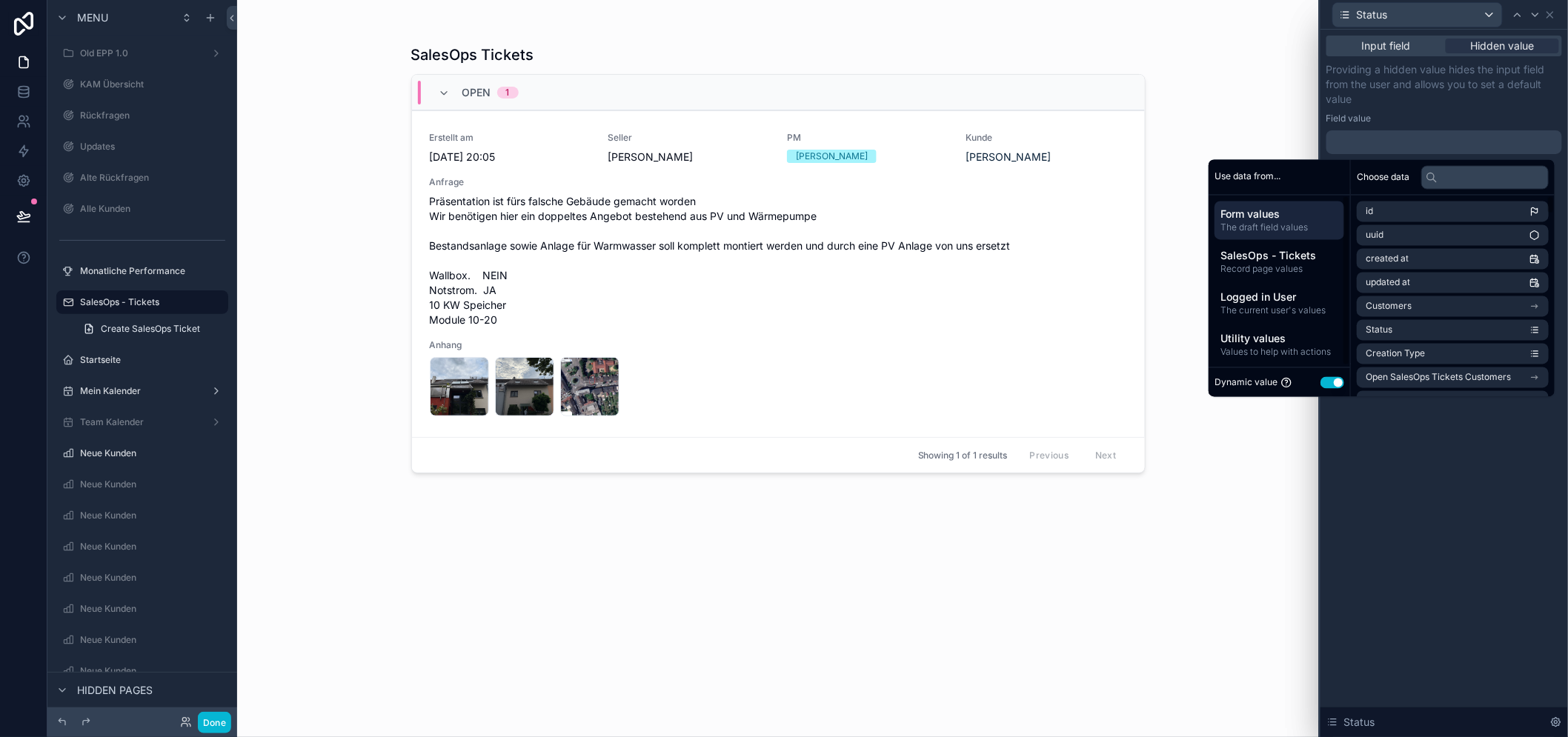
click at [1343, 382] on button "Use setting" at bounding box center [1331, 382] width 23 height 12
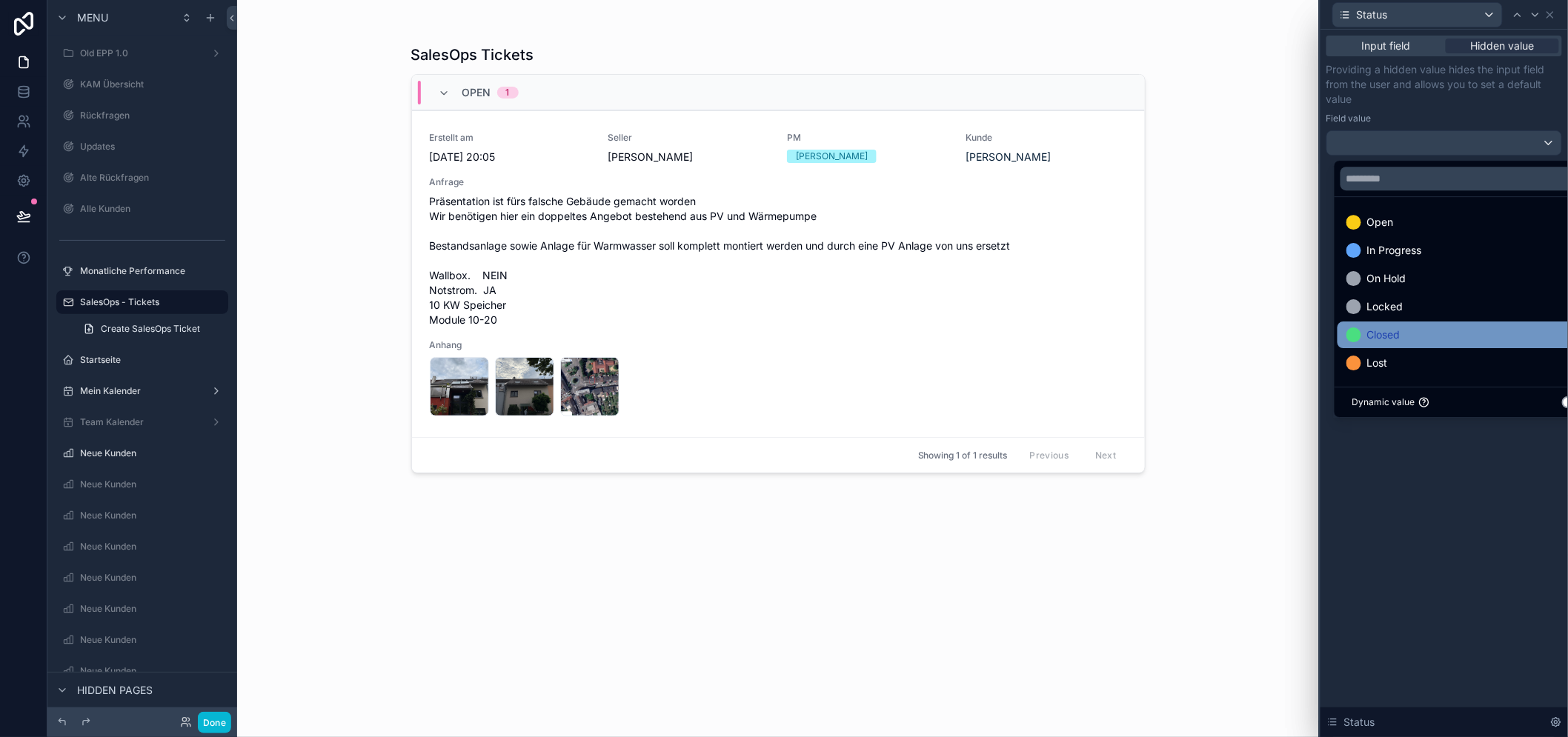
click at [1397, 344] on div "Closed" at bounding box center [1469, 334] width 263 height 26
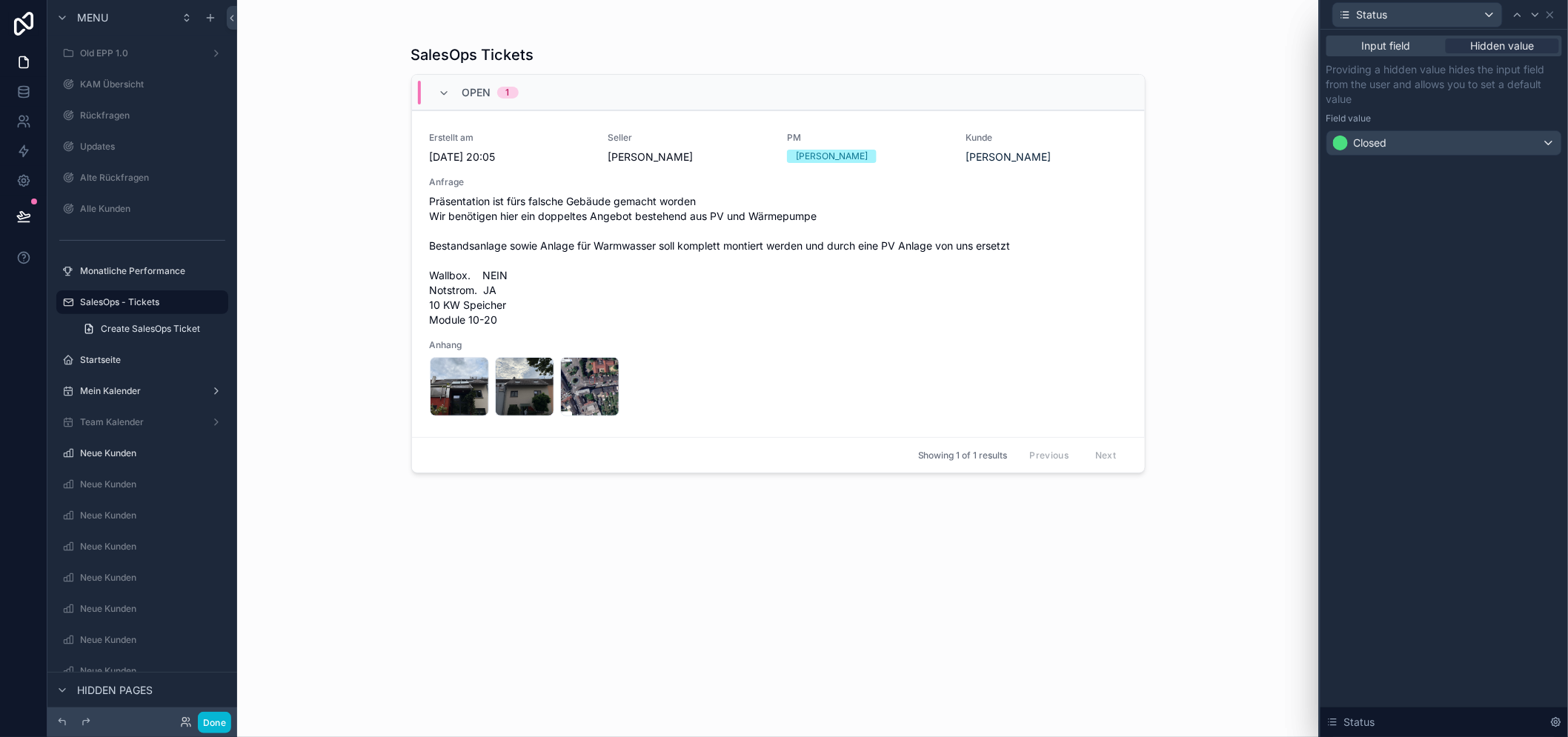
click at [1426, 491] on div "Input field Hidden value Providing a hidden value hides the input field from th…" at bounding box center [1443, 382] width 247 height 707
click at [1553, 17] on icon at bounding box center [1550, 15] width 6 height 6
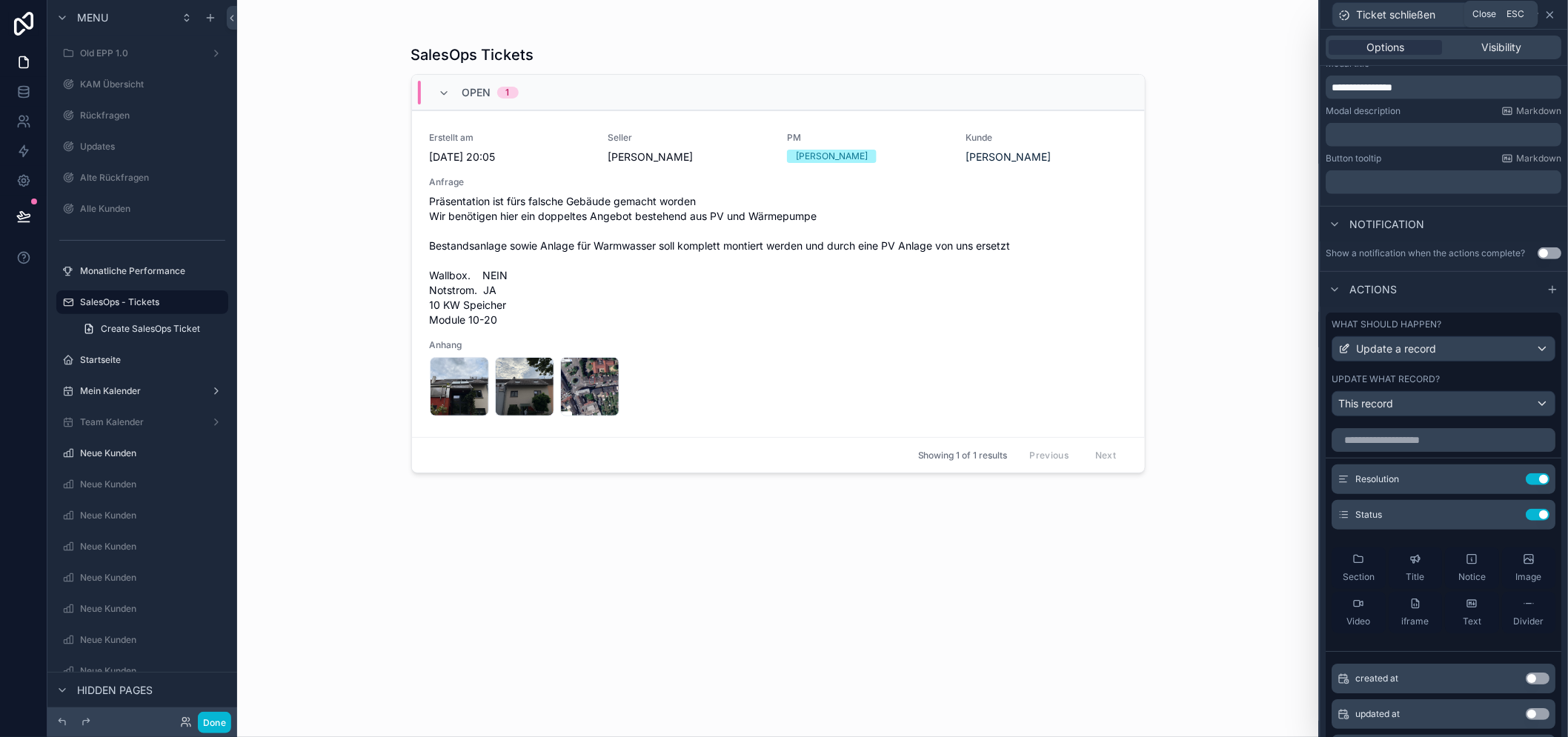
click at [1556, 18] on icon at bounding box center [1550, 15] width 12 height 12
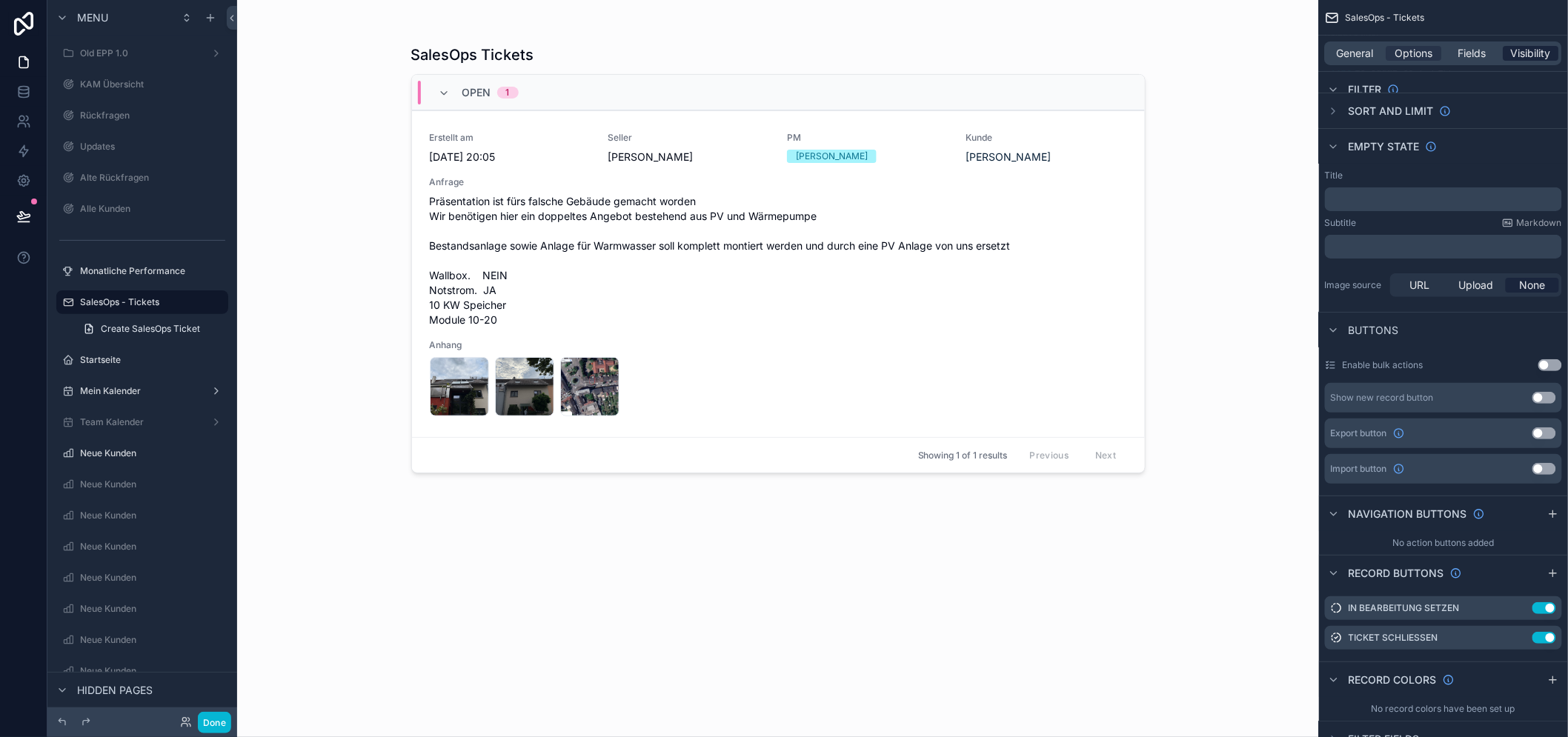
click at [1528, 55] on span "Visibility" at bounding box center [1531, 54] width 40 height 15
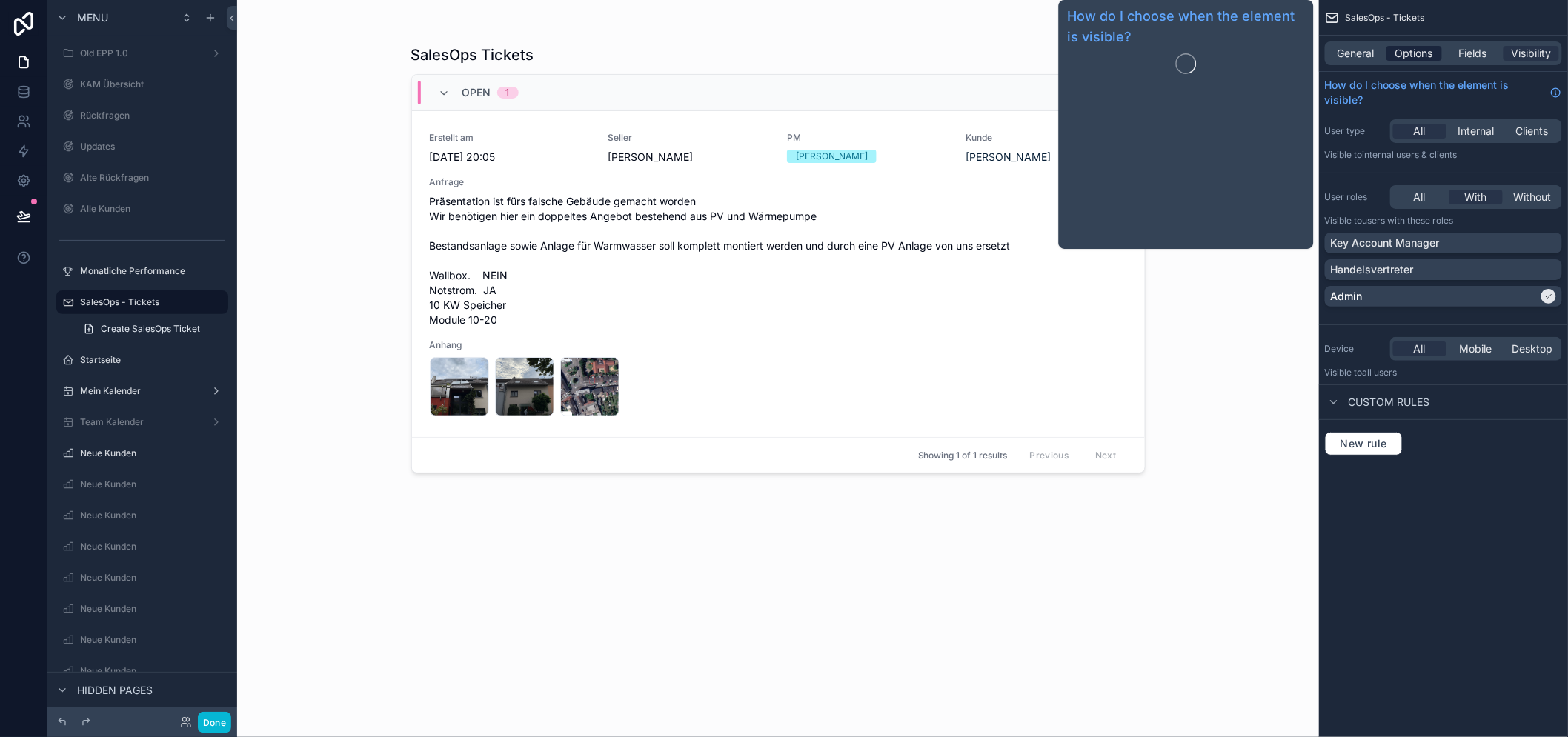
click at [1430, 59] on span "Options" at bounding box center [1414, 54] width 38 height 15
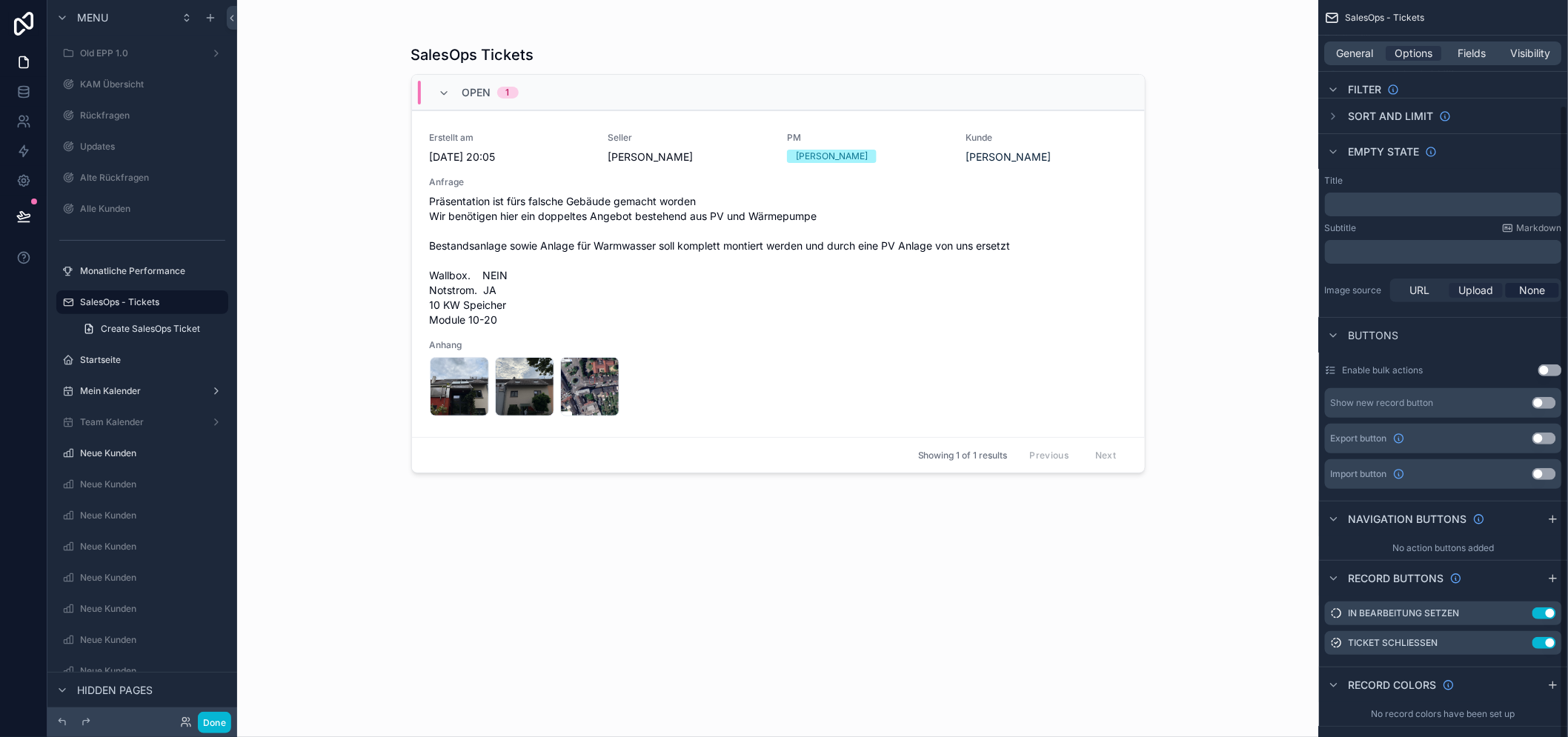
scroll to position [122, 0]
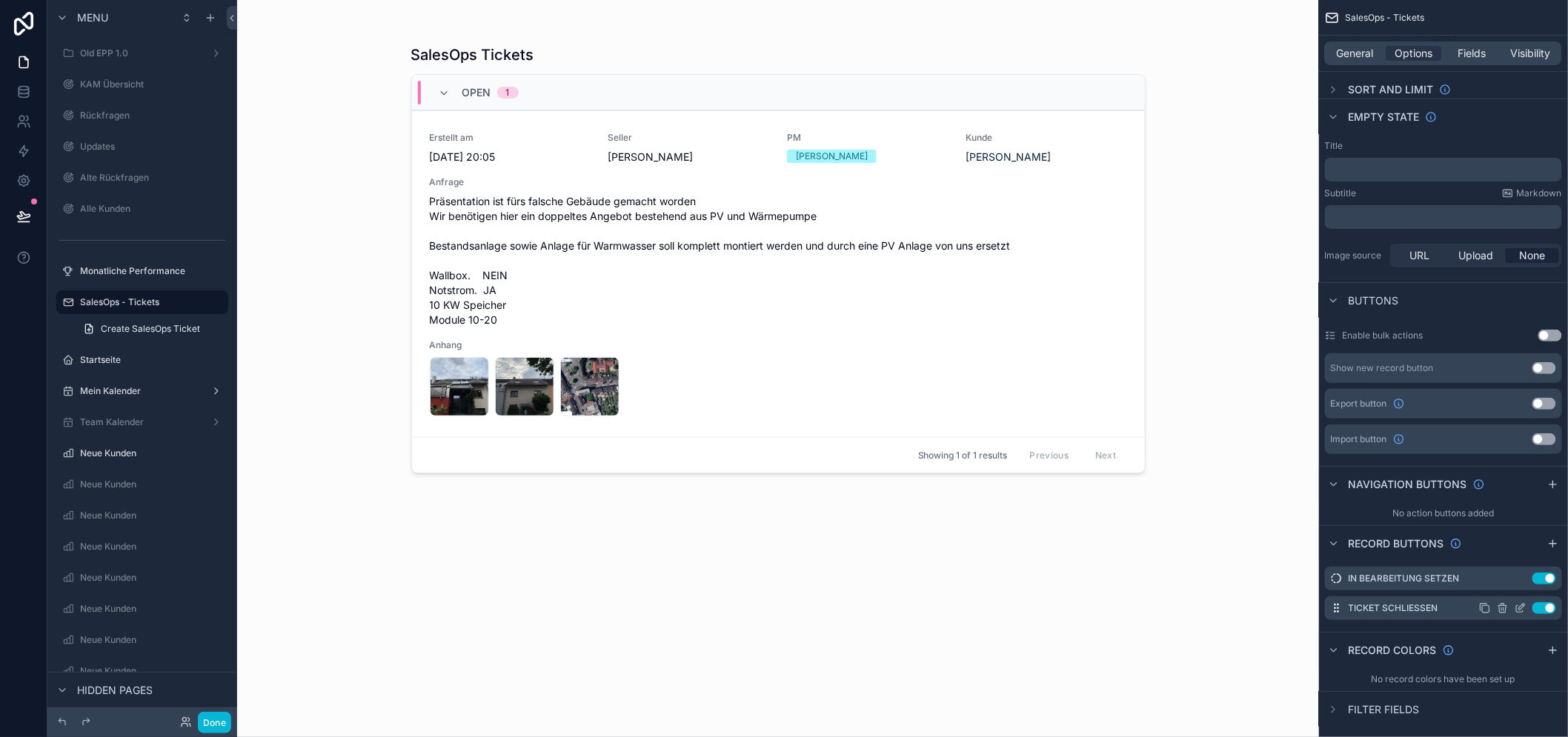
click at [1526, 607] on icon "scrollable content" at bounding box center [1520, 608] width 12 height 12
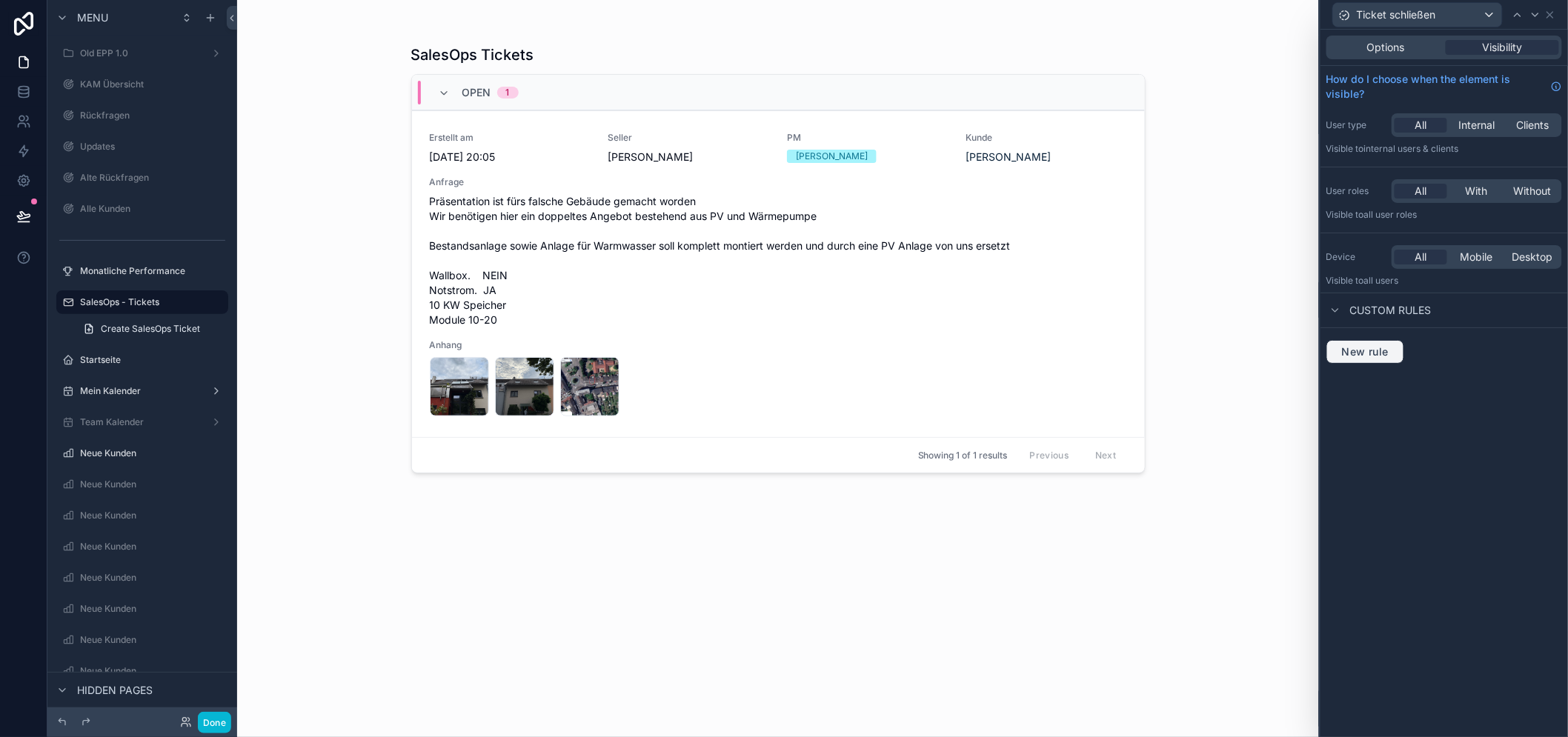
click at [1384, 354] on span "New rule" at bounding box center [1365, 351] width 58 height 14
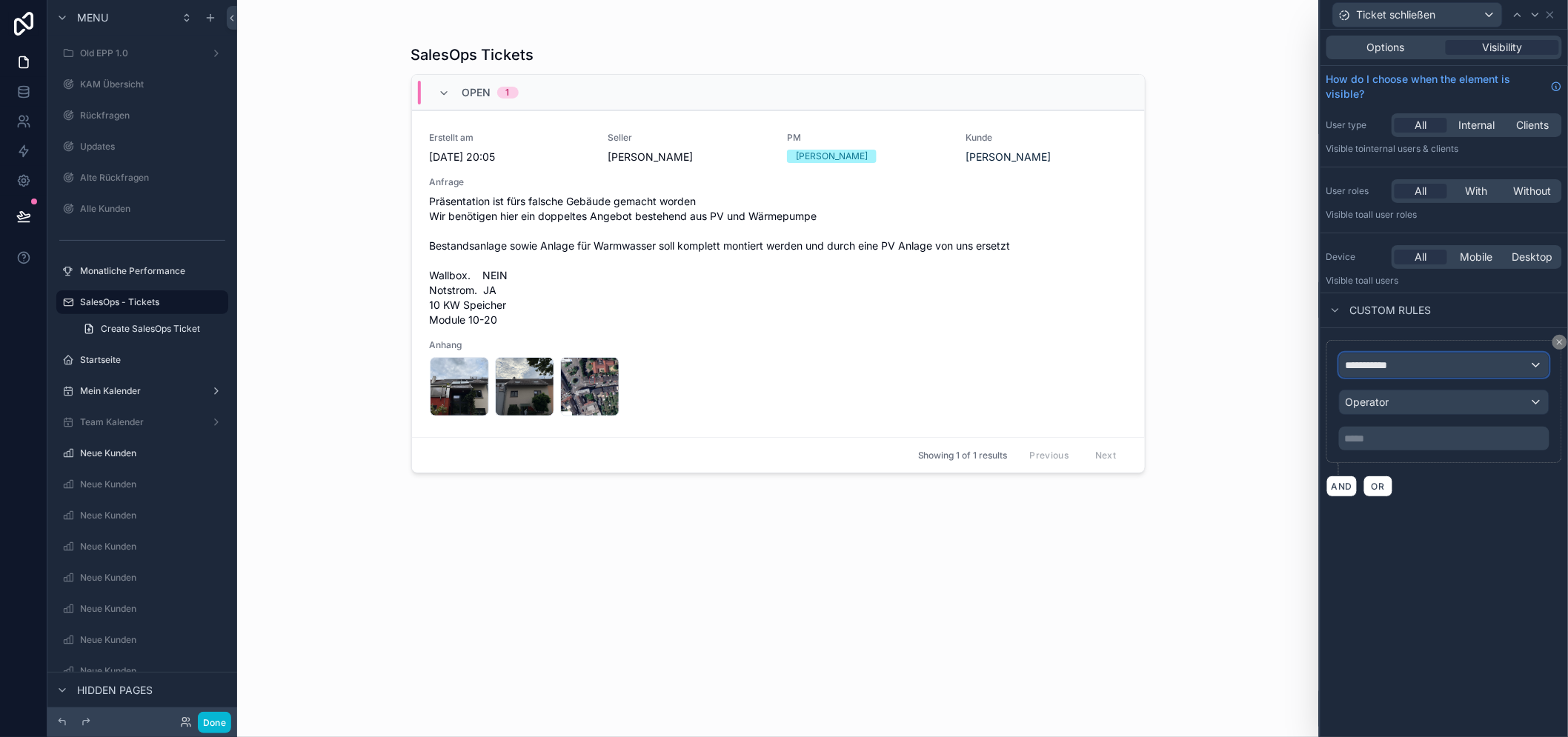
click at [1387, 370] on span "**********" at bounding box center [1373, 365] width 54 height 15
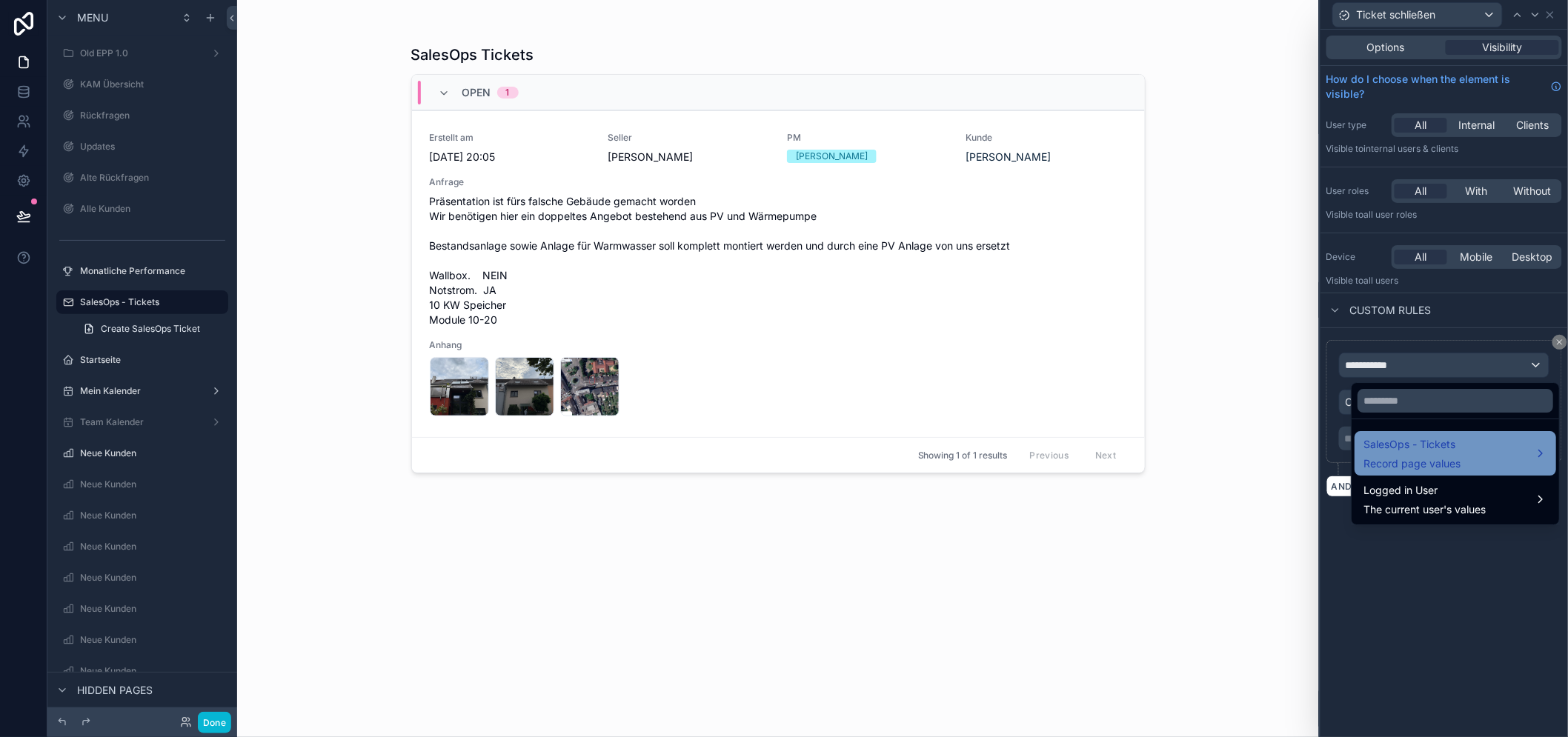
click at [1410, 441] on span "SalesOps - Tickets" at bounding box center [1411, 444] width 97 height 18
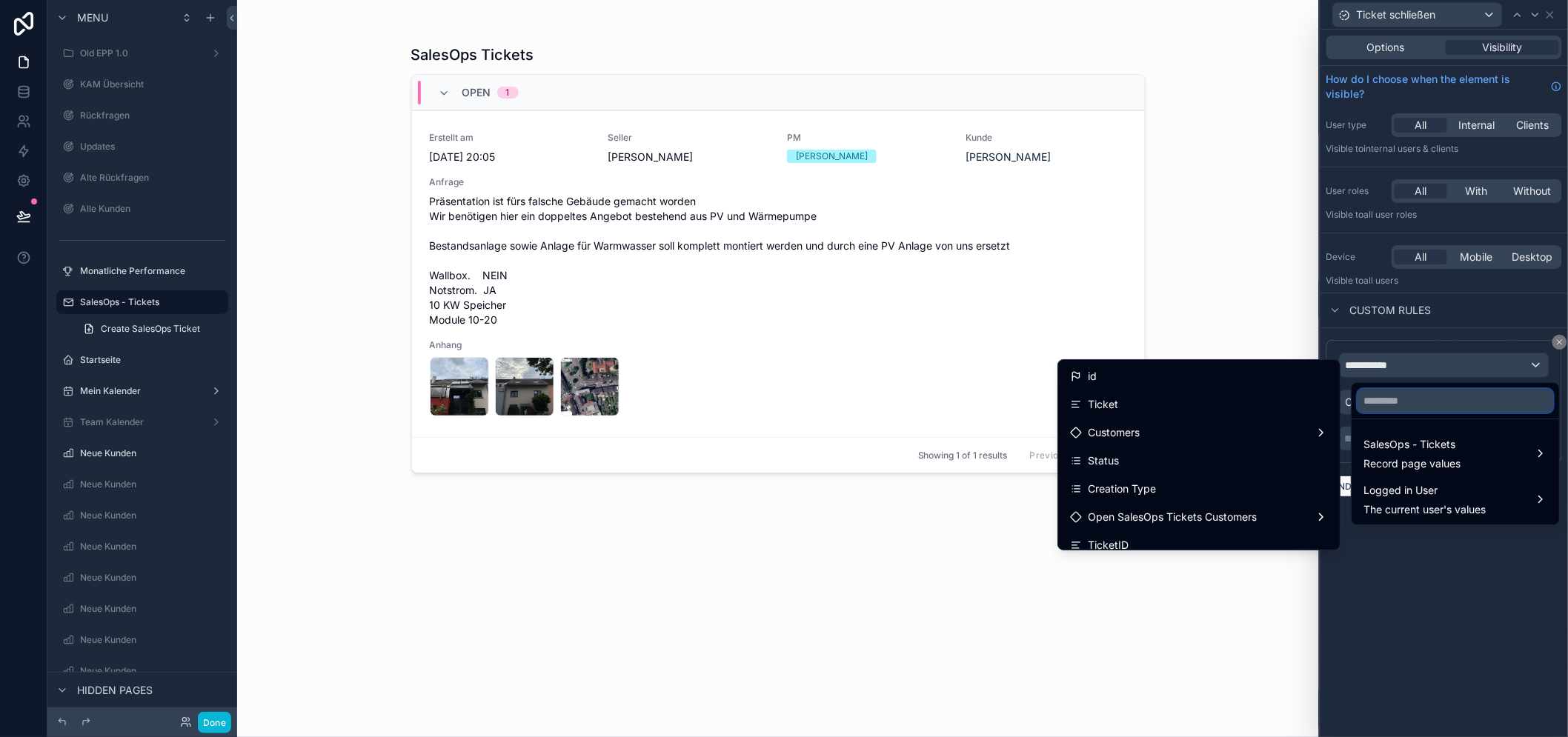
click at [1401, 406] on input "text" at bounding box center [1455, 400] width 196 height 23
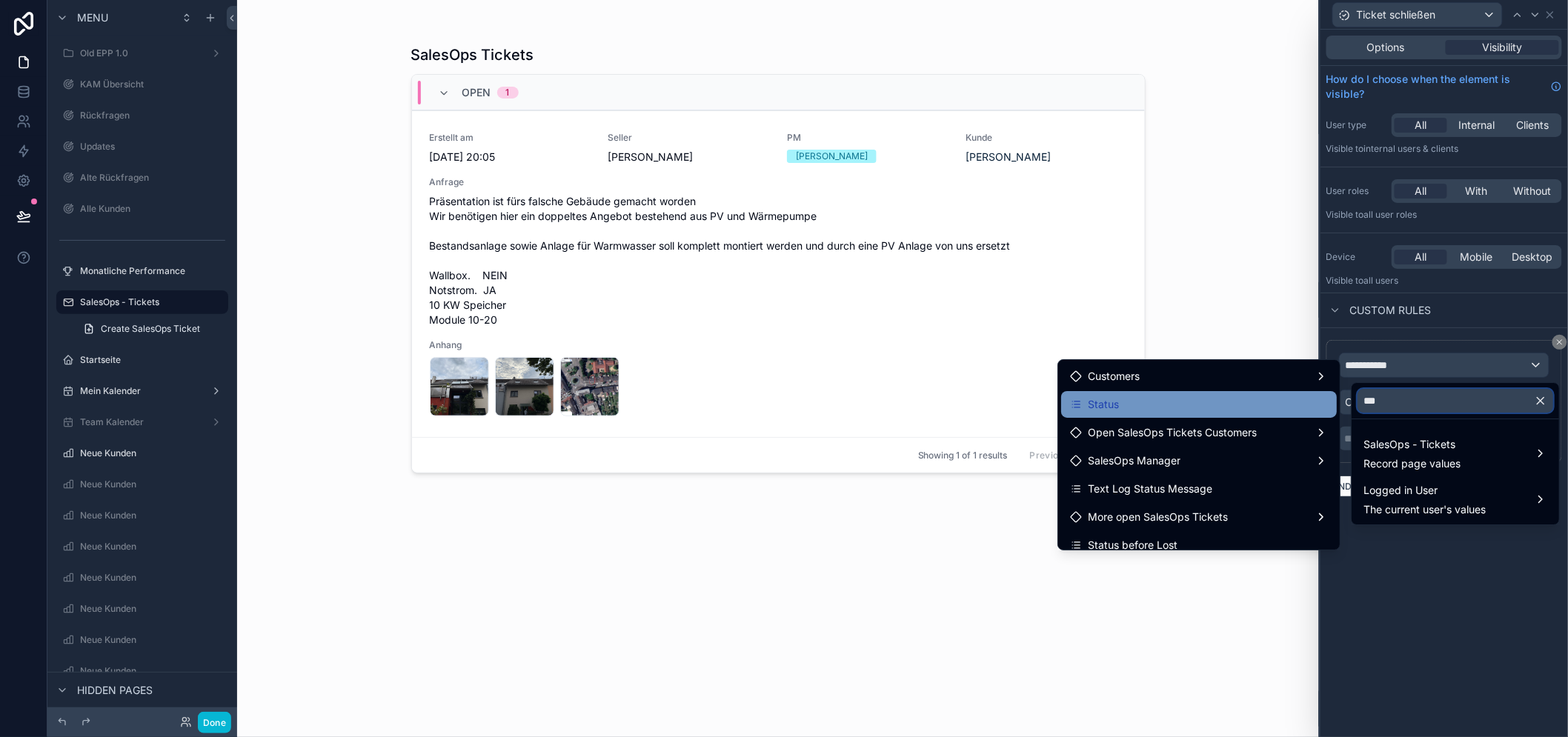
type input "***"
click at [1202, 411] on div "Status" at bounding box center [1198, 404] width 258 height 18
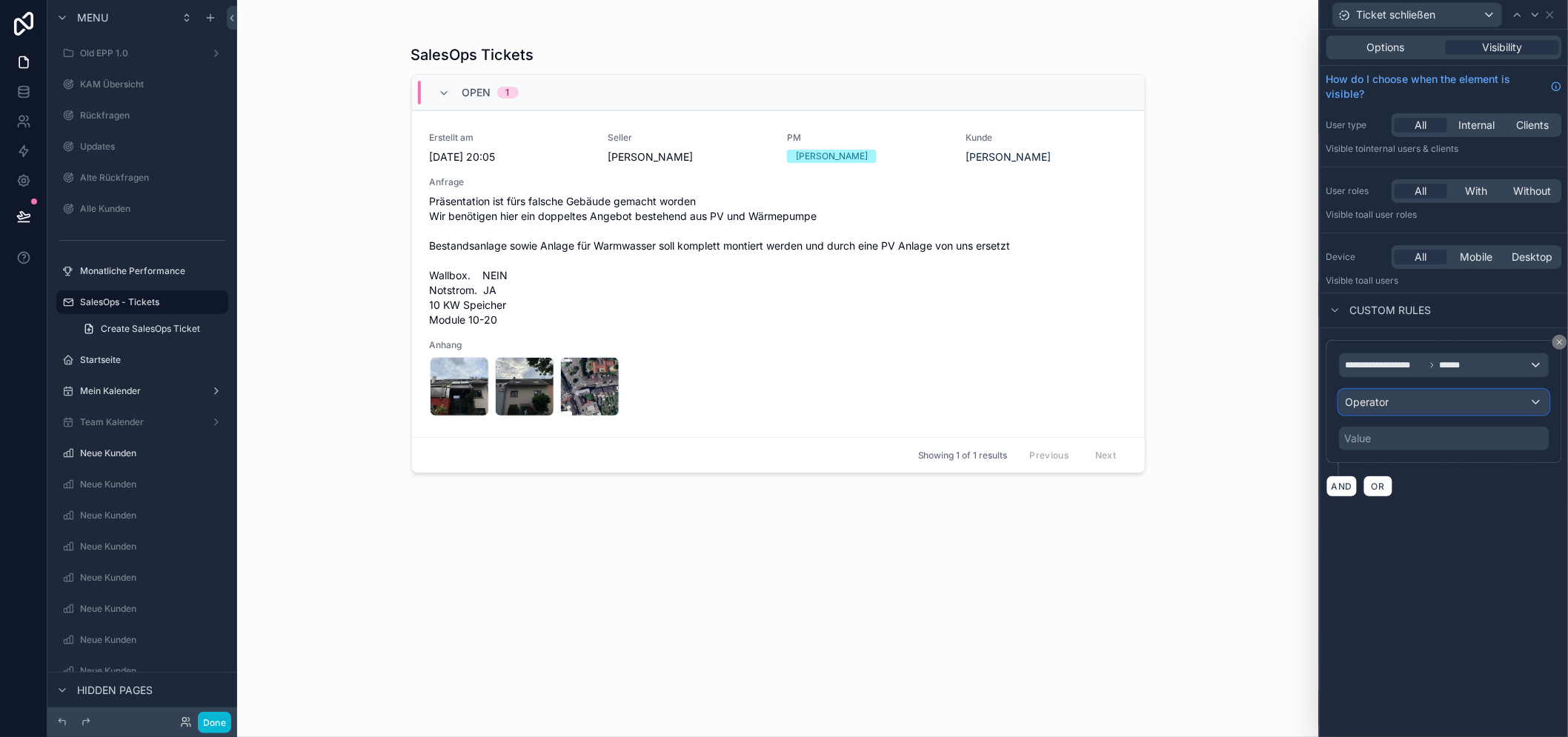
click at [1421, 405] on div "Operator" at bounding box center [1444, 401] width 209 height 23
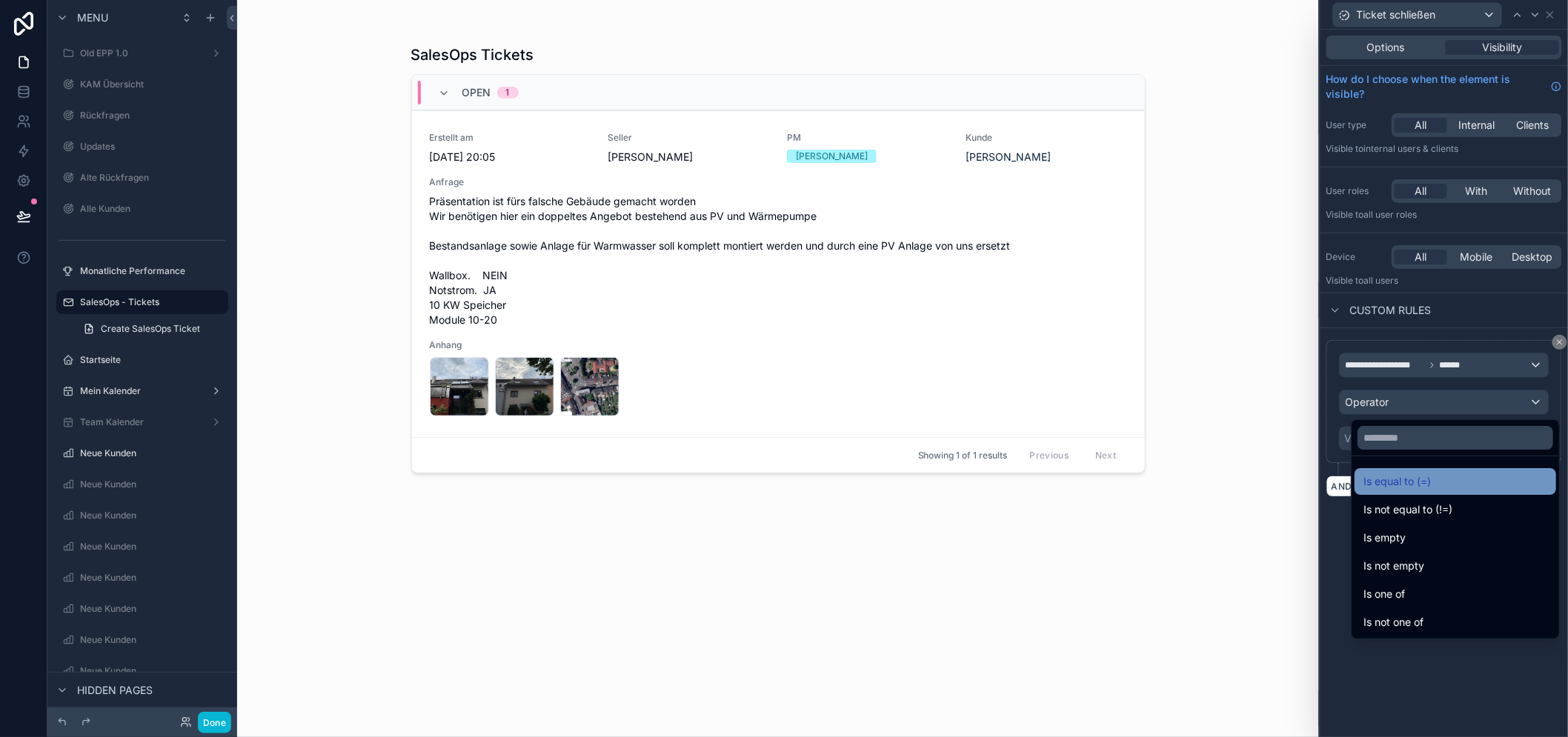
click at [1414, 483] on span "Is equal to (=)" at bounding box center [1396, 482] width 67 height 18
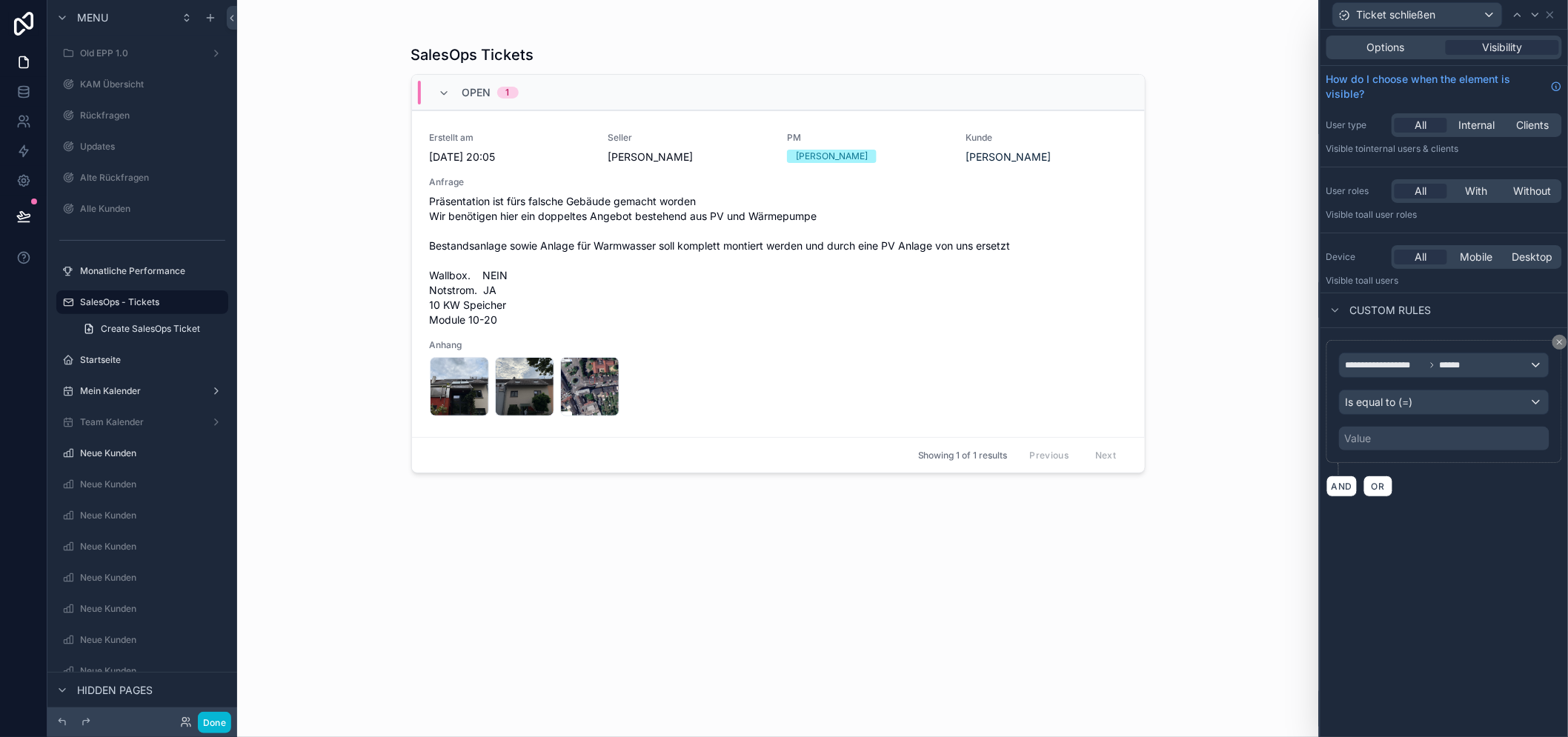
click at [1418, 437] on div "Value" at bounding box center [1444, 438] width 210 height 23
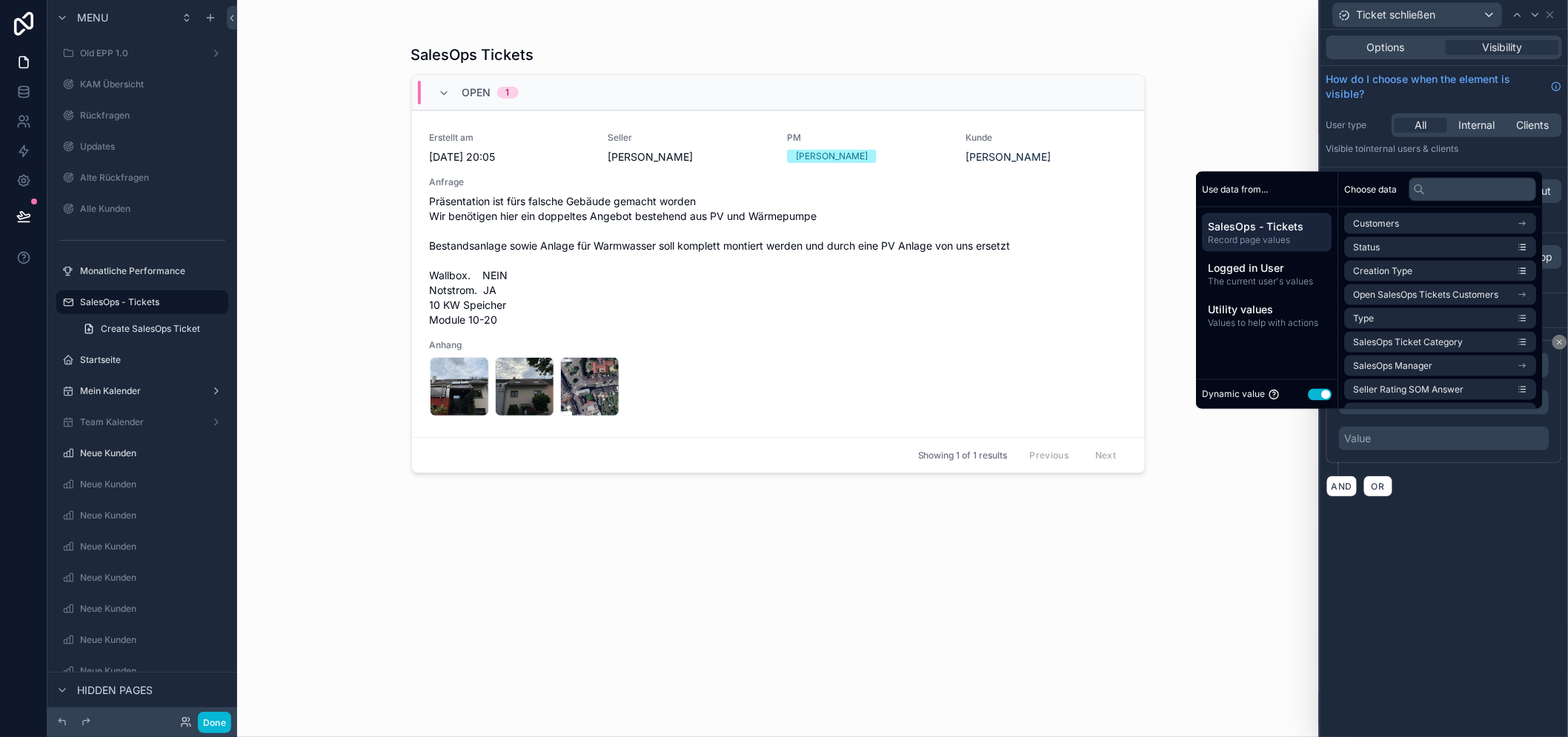
click at [1326, 400] on button "Use setting" at bounding box center [1320, 394] width 23 height 12
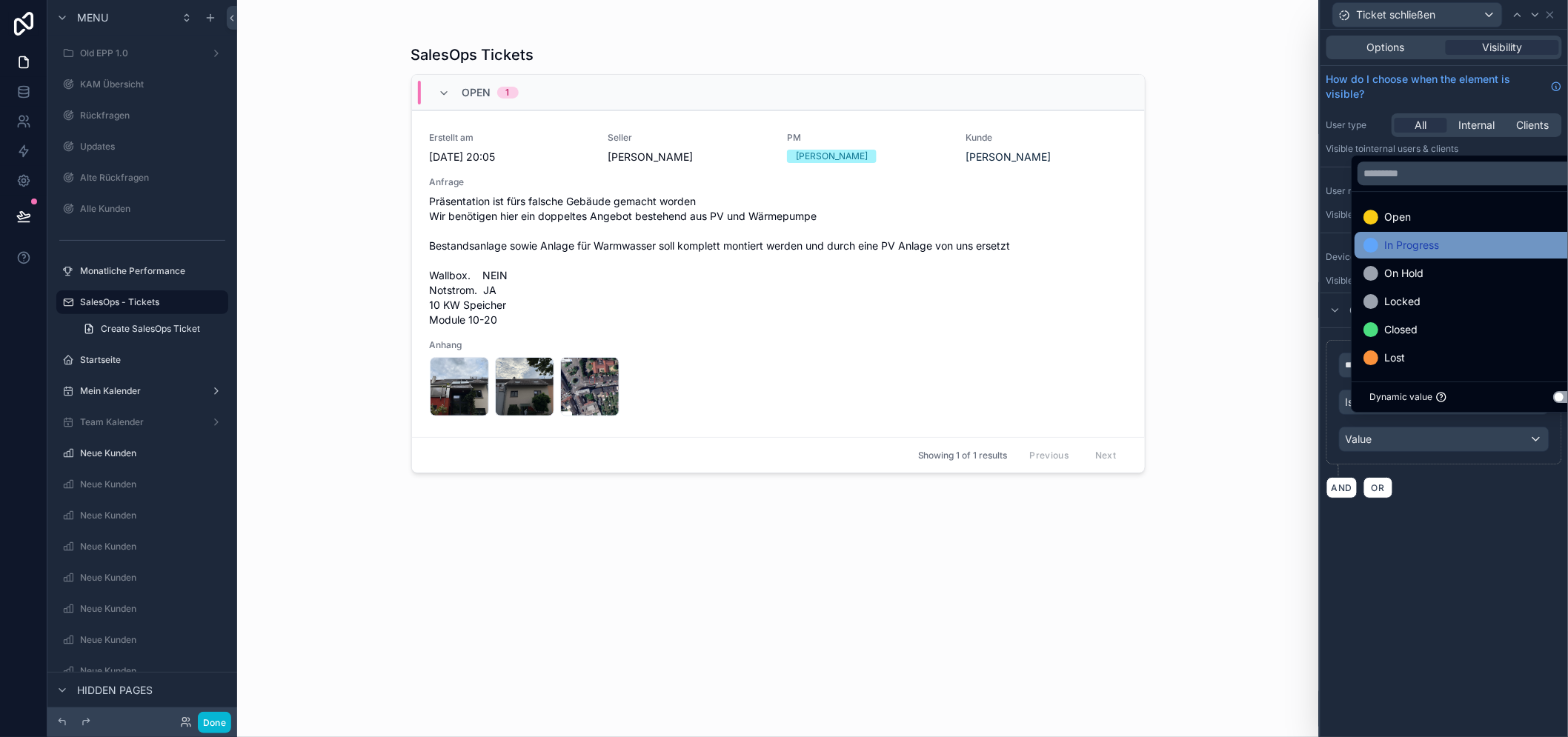
click at [1442, 254] on div "In Progress" at bounding box center [1473, 245] width 219 height 18
click at [1490, 568] on div "**********" at bounding box center [1443, 382] width 247 height 707
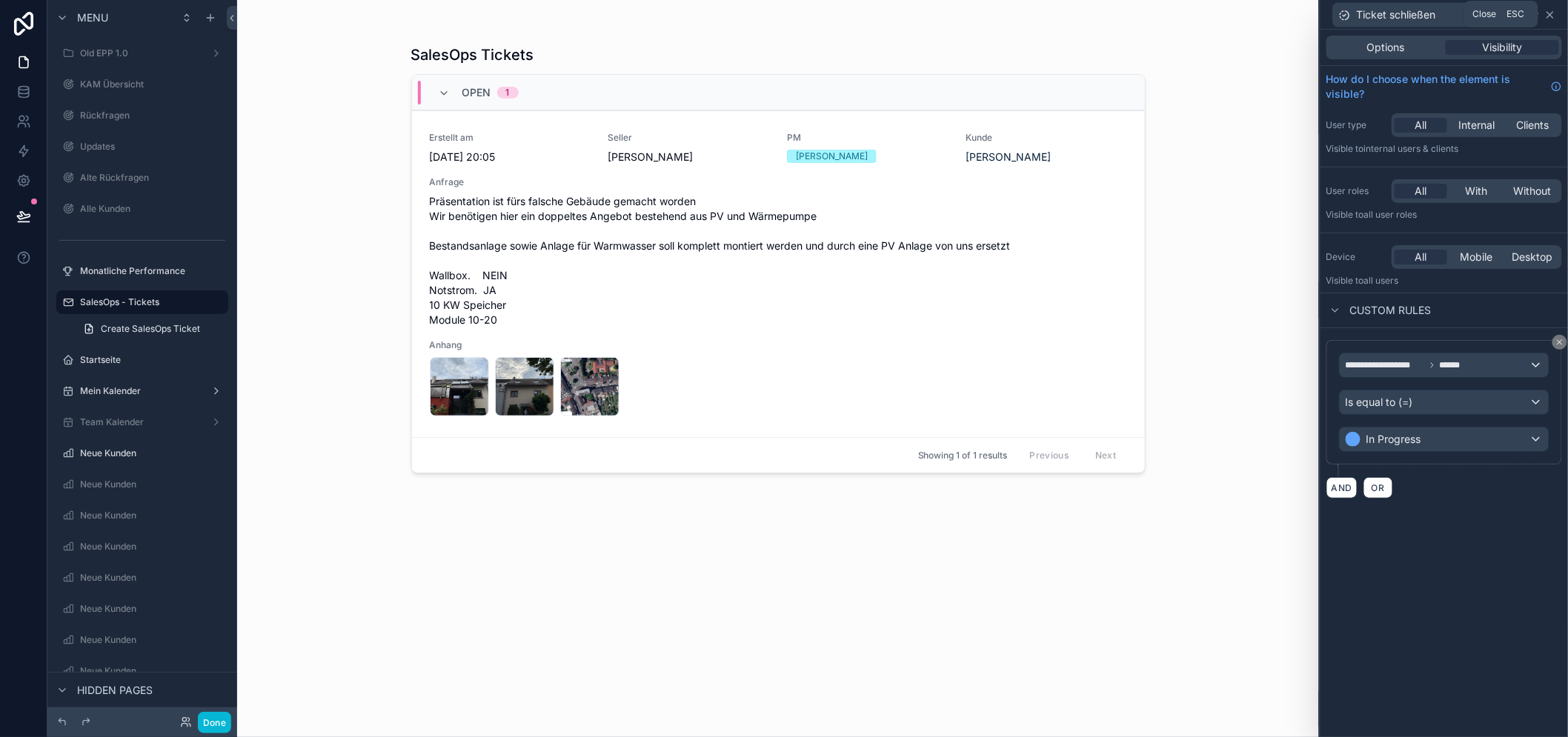
click at [1556, 15] on icon at bounding box center [1550, 15] width 12 height 12
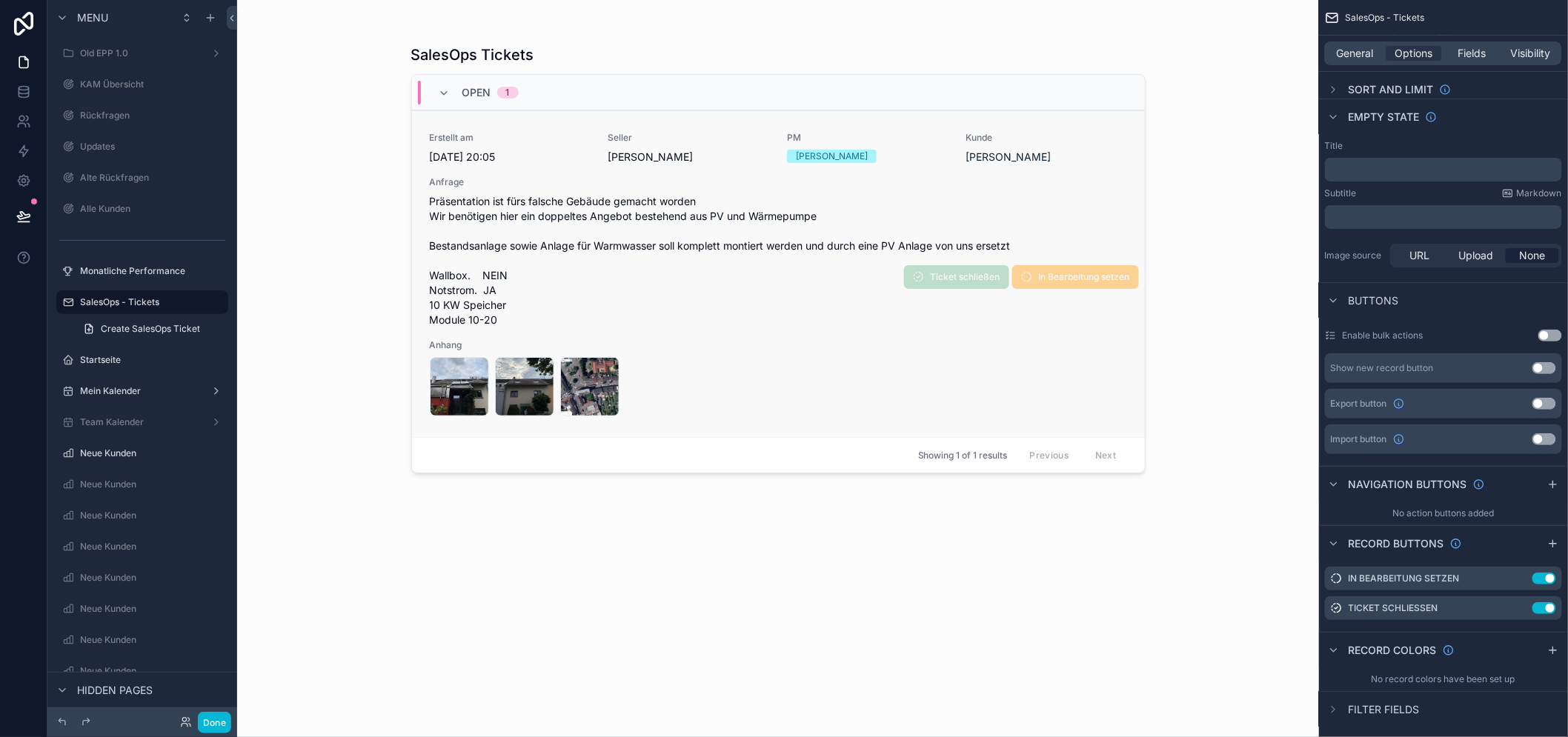
click at [1085, 308] on span "Präsentation ist fürs falsche Gebäude gemacht worden Wir benötigen hier ein dop…" at bounding box center [778, 261] width 697 height 133
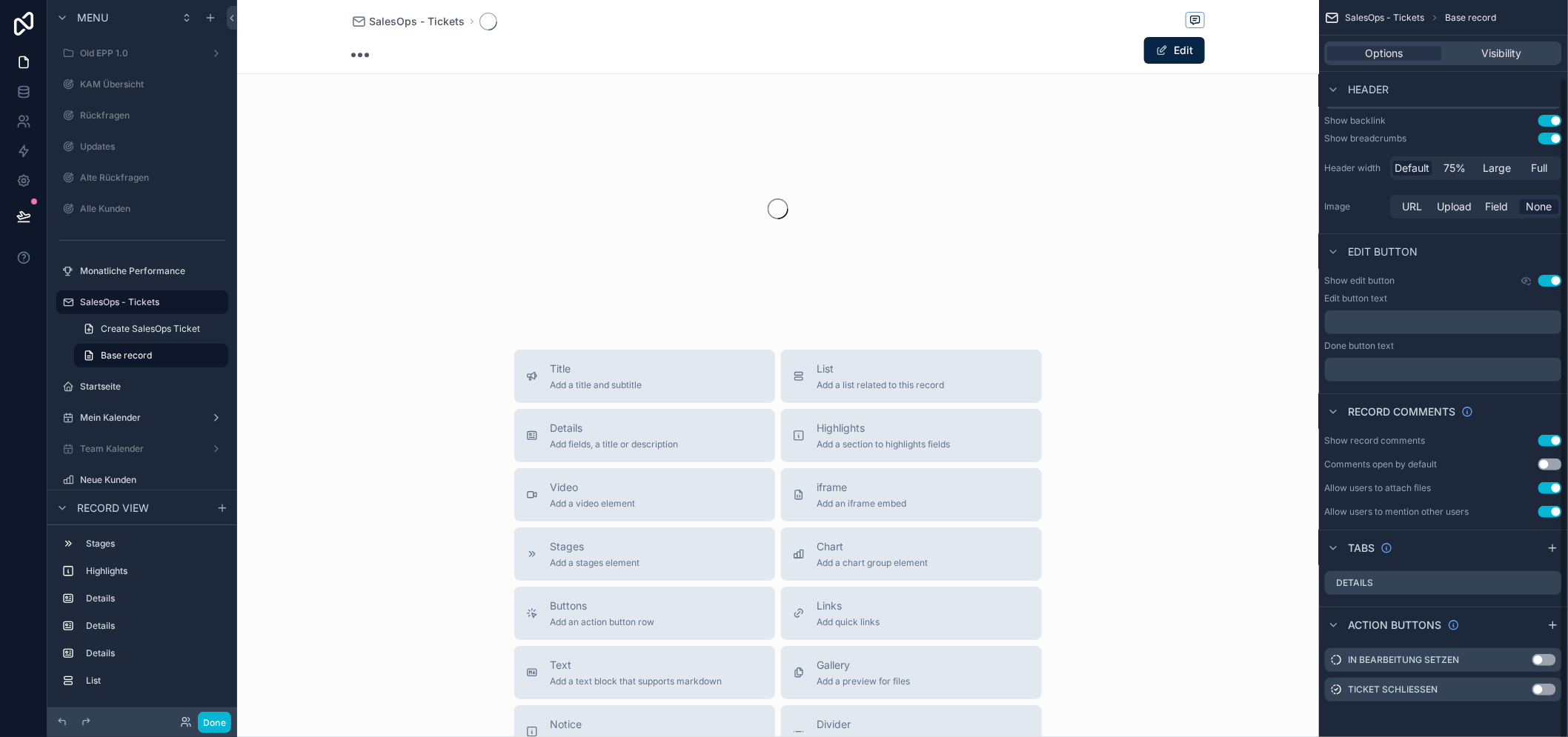
scroll to position [87, 0]
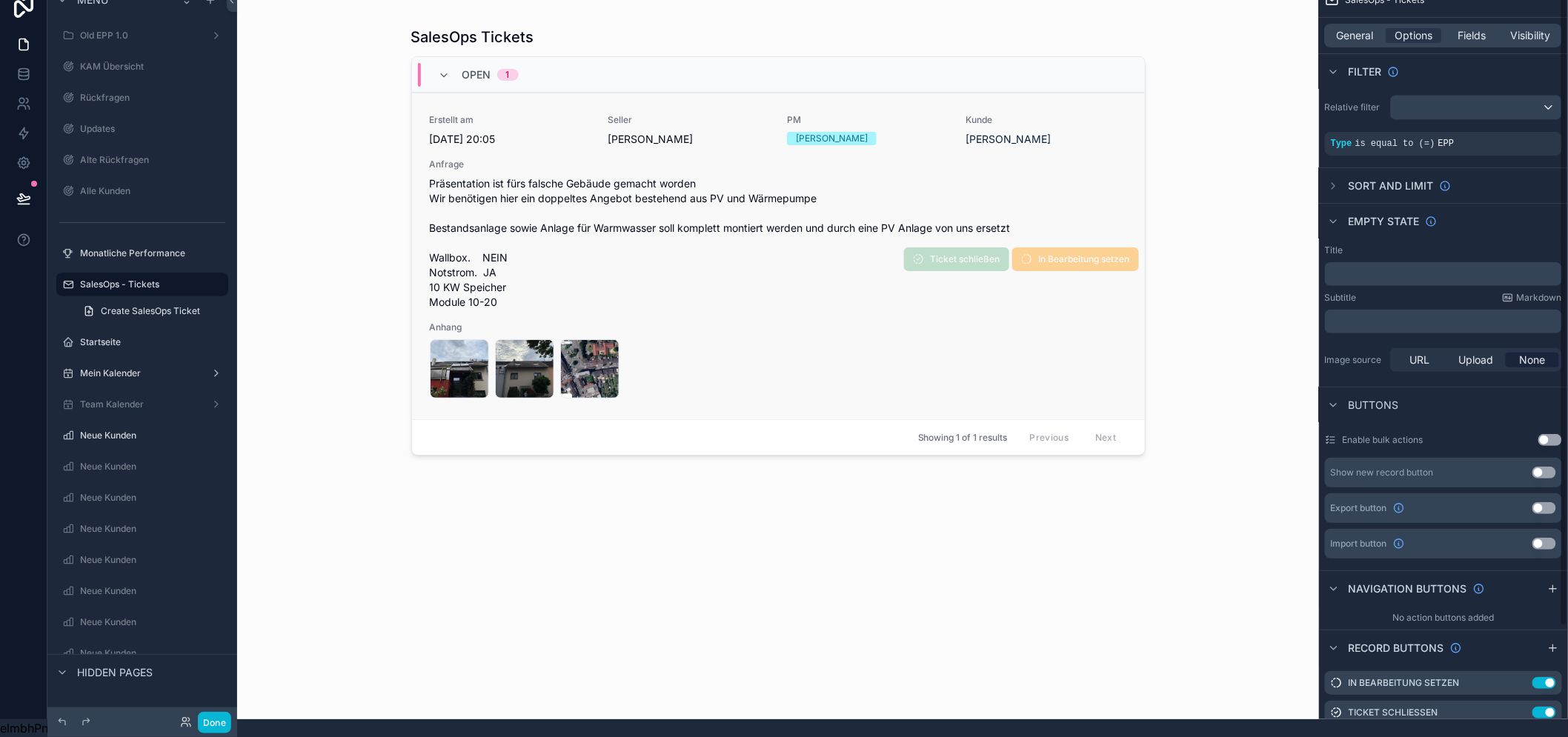
click at [1011, 306] on div "Erstellt am 8.9.2025 20:05 Seller Nico Heinrich PM Rene Zahrt Kunde Christian T…" at bounding box center [778, 256] width 697 height 284
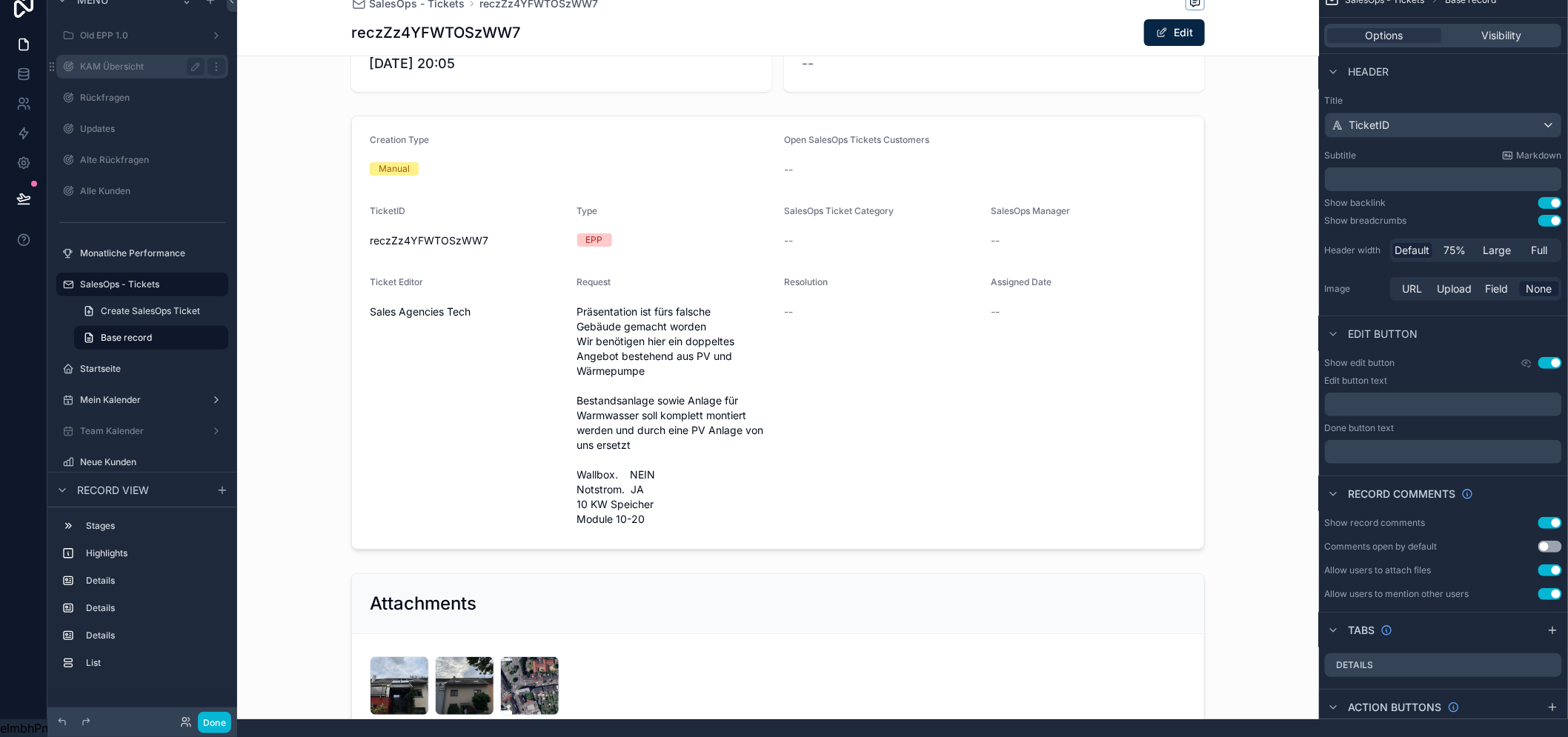
scroll to position [82, 0]
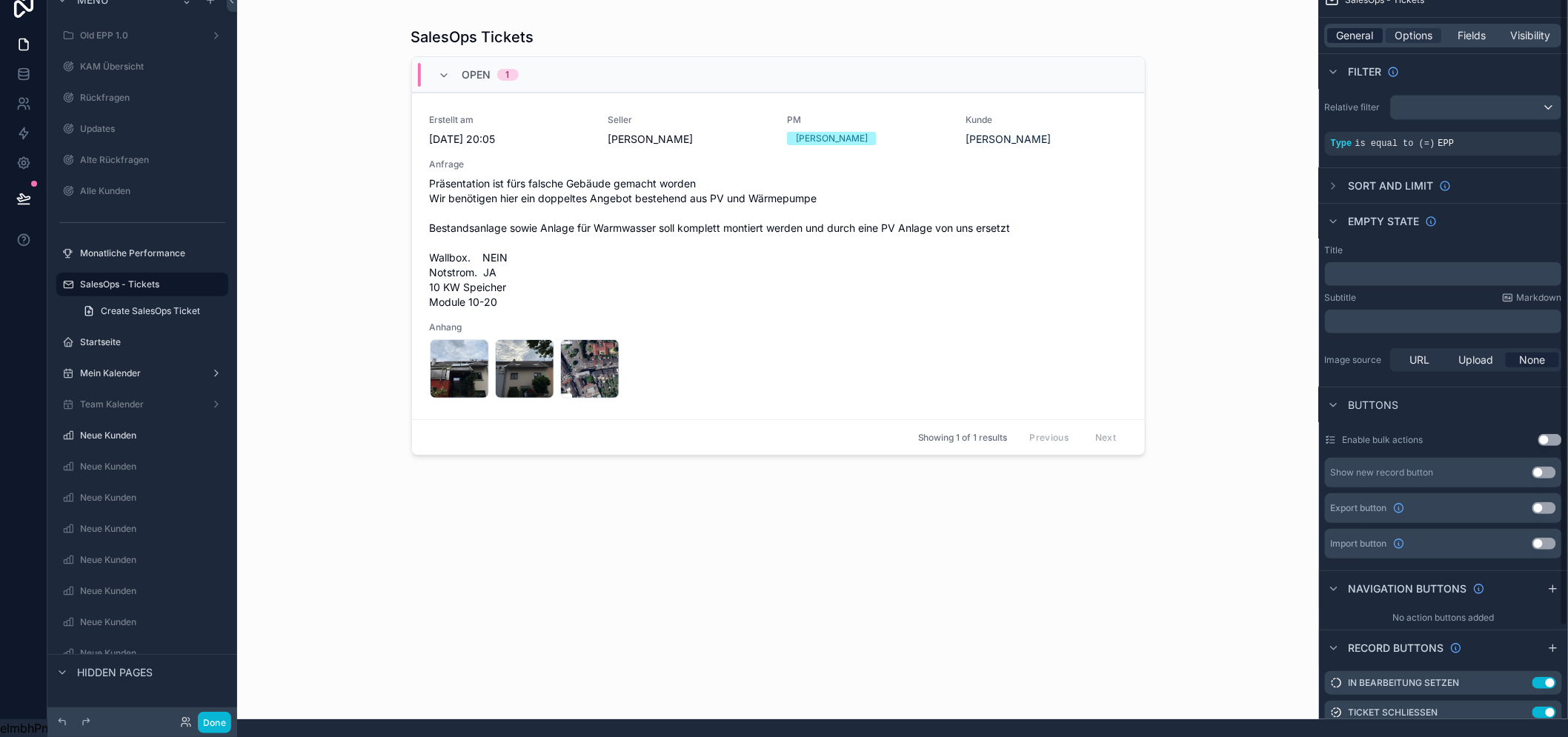
click at [1369, 28] on span "General" at bounding box center [1355, 36] width 37 height 15
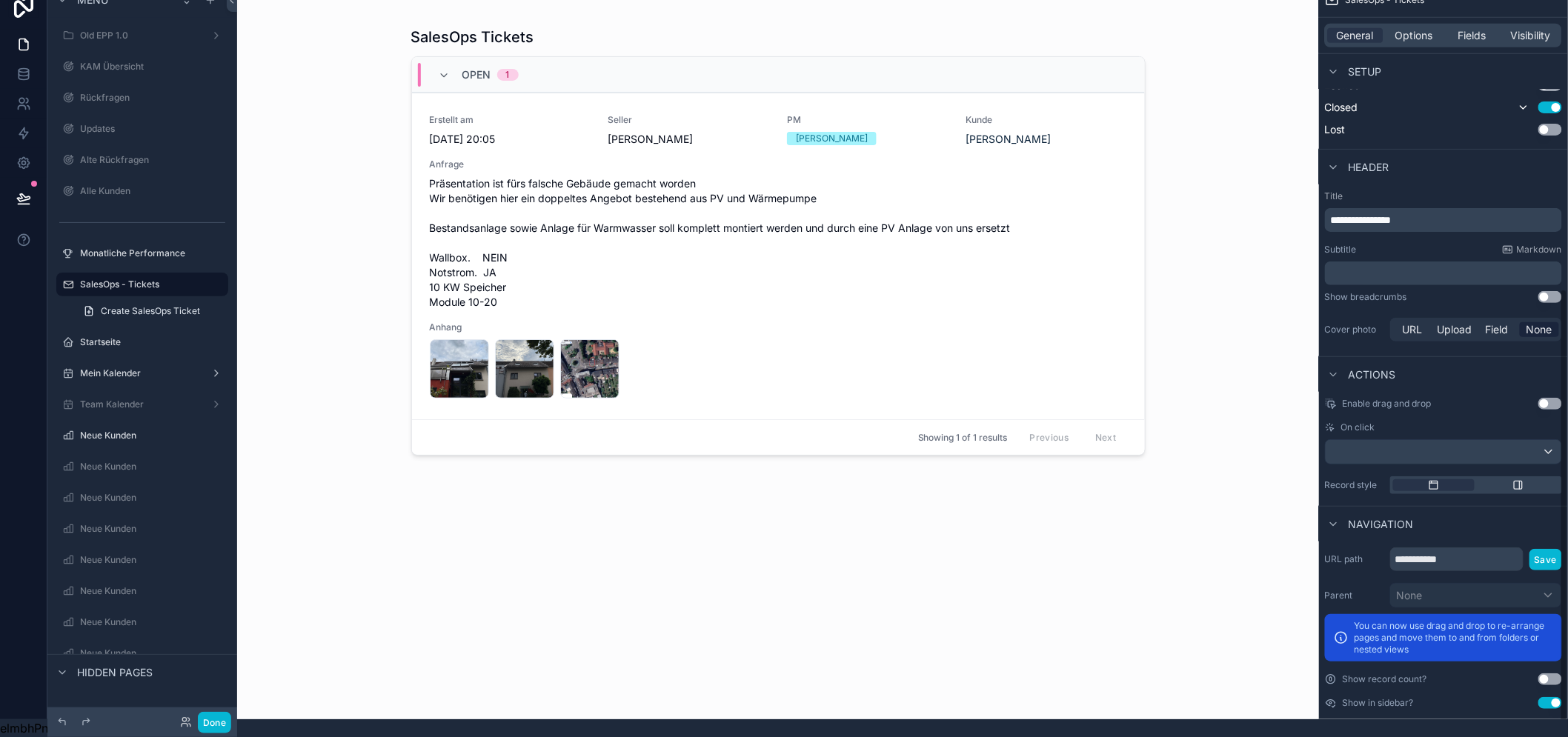
scroll to position [521, 0]
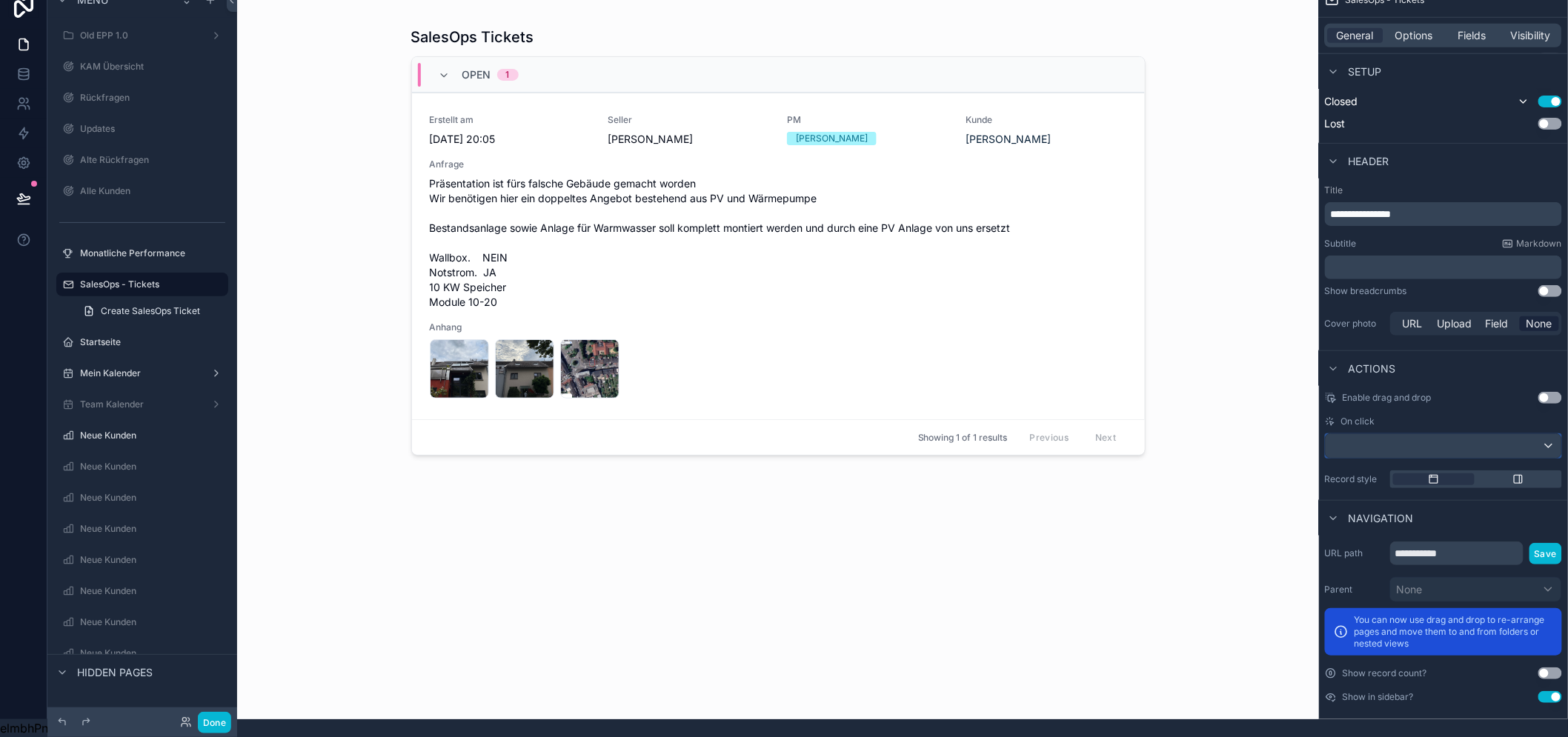
click at [1461, 434] on div "scrollable content" at bounding box center [1442, 445] width 235 height 23
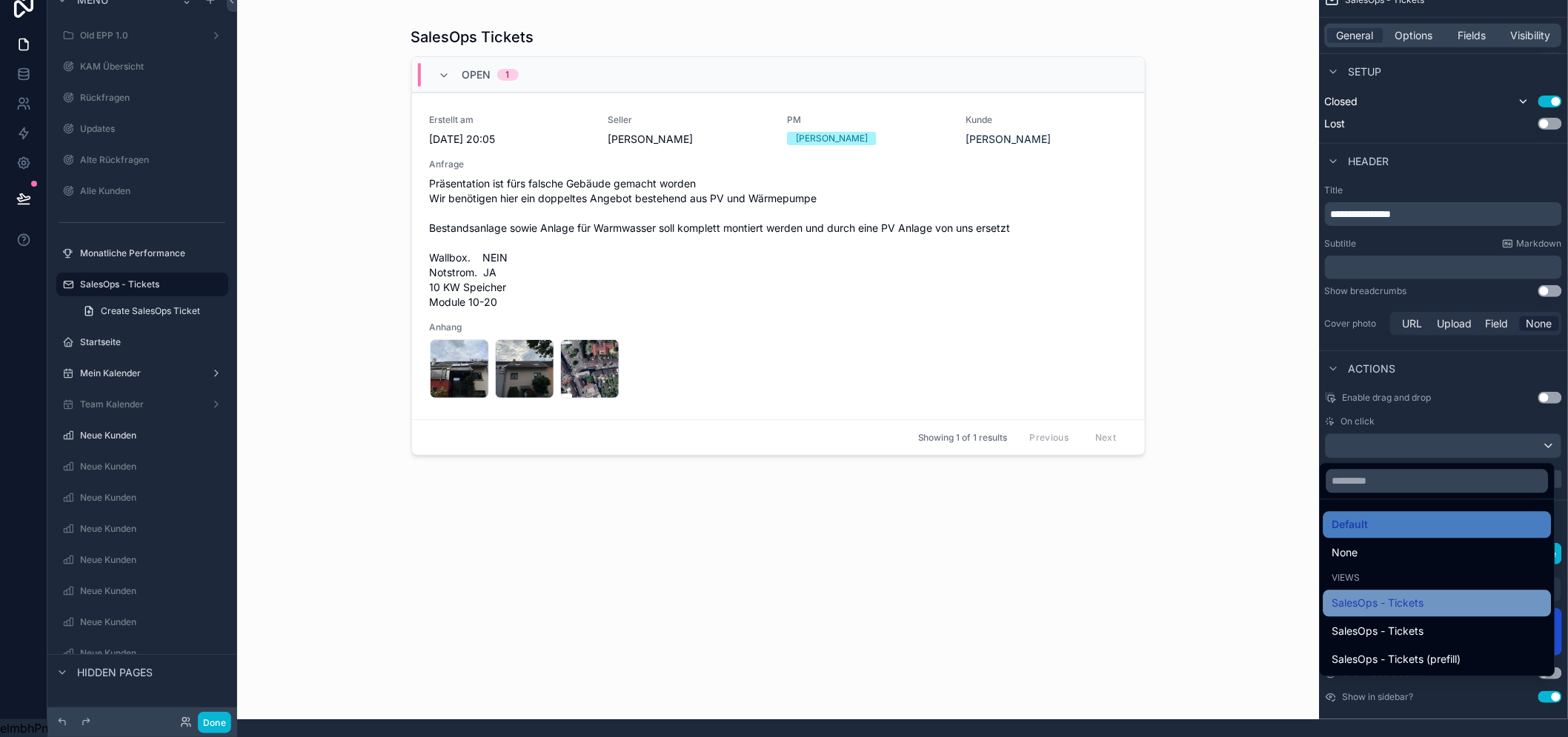
click at [1485, 594] on div "SalesOps - Tickets" at bounding box center [1437, 603] width 210 height 18
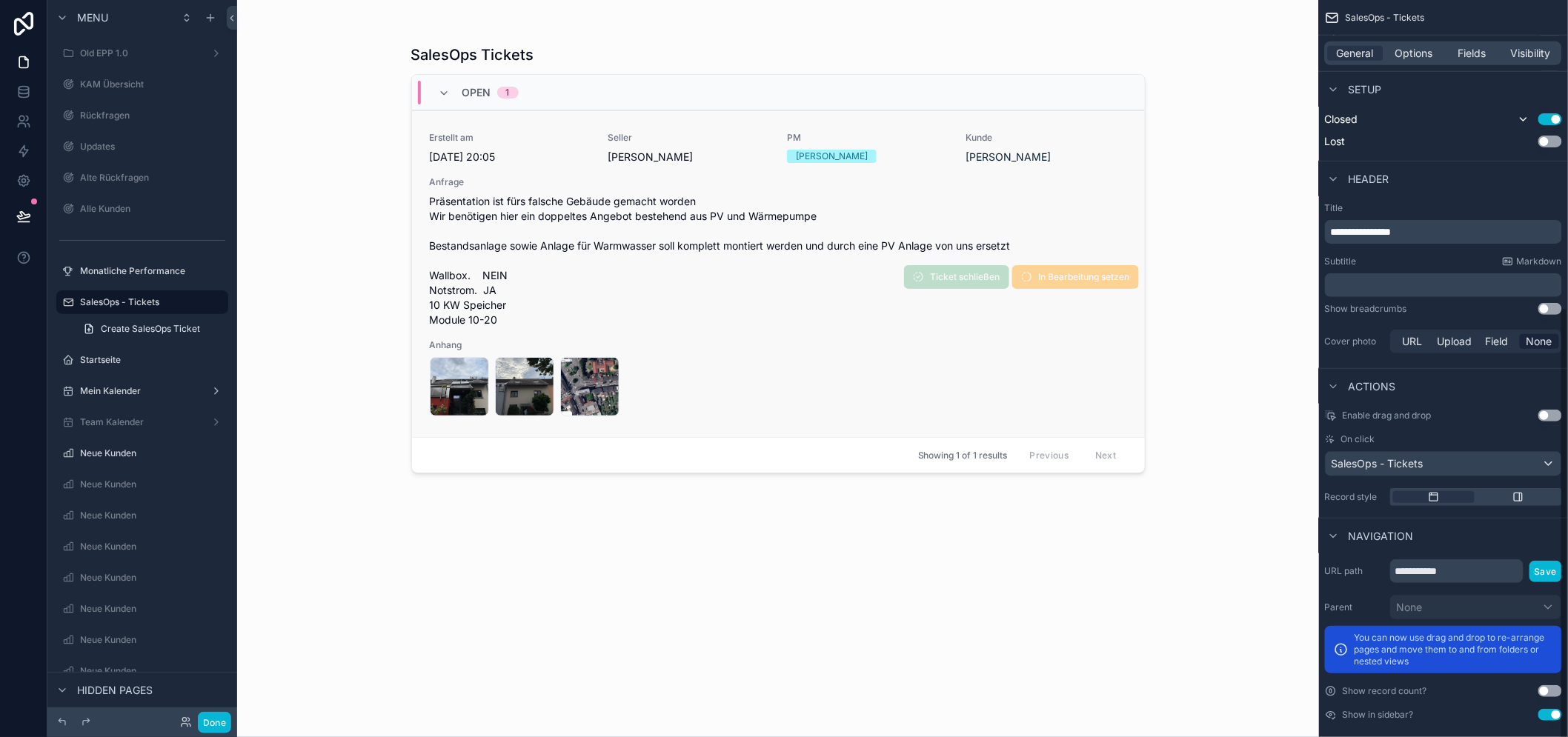
click at [986, 372] on div "IMG_0983 .jpeg IMG_0984 .jpeg IMG_0203 .jpeg" at bounding box center [778, 386] width 697 height 59
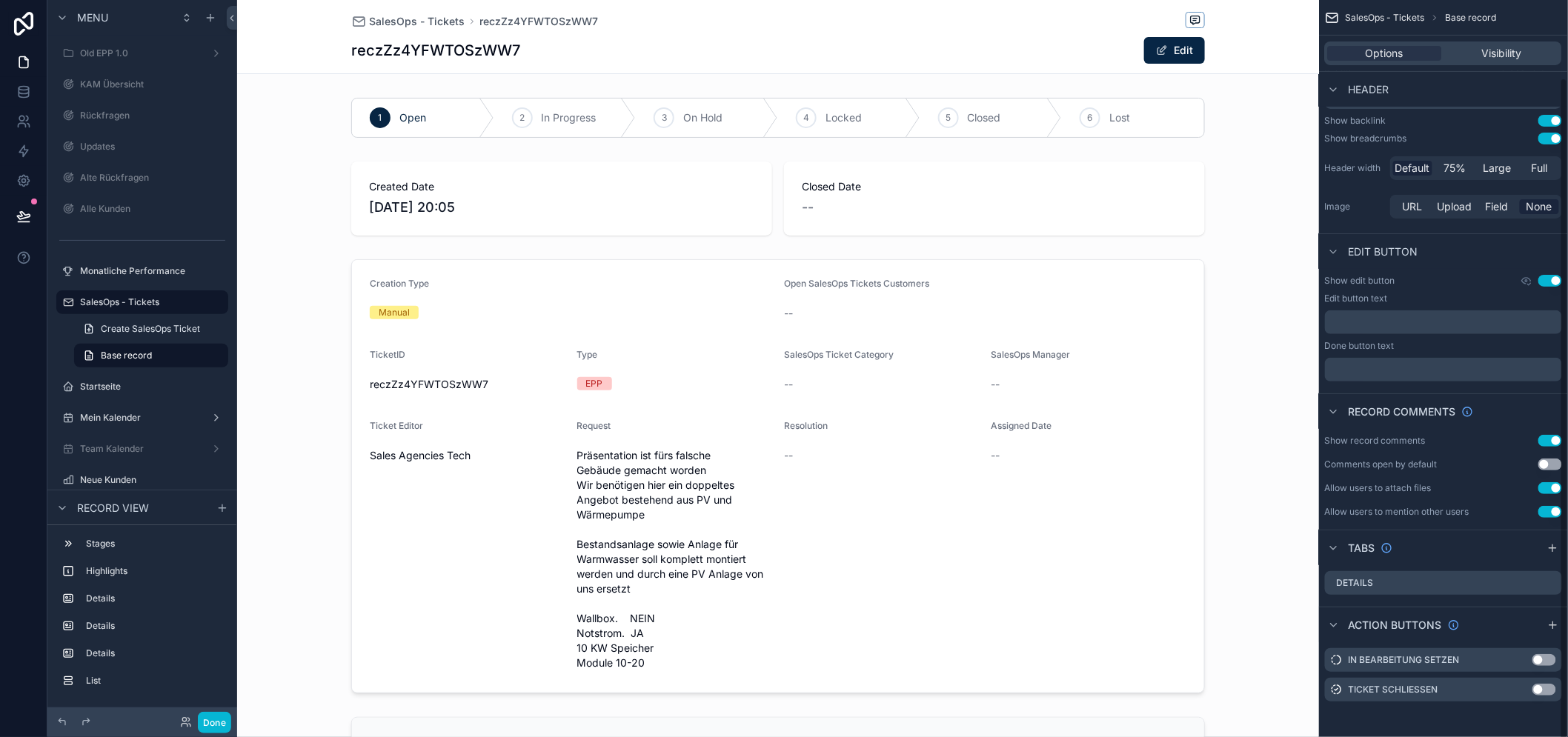
scroll to position [87, 0]
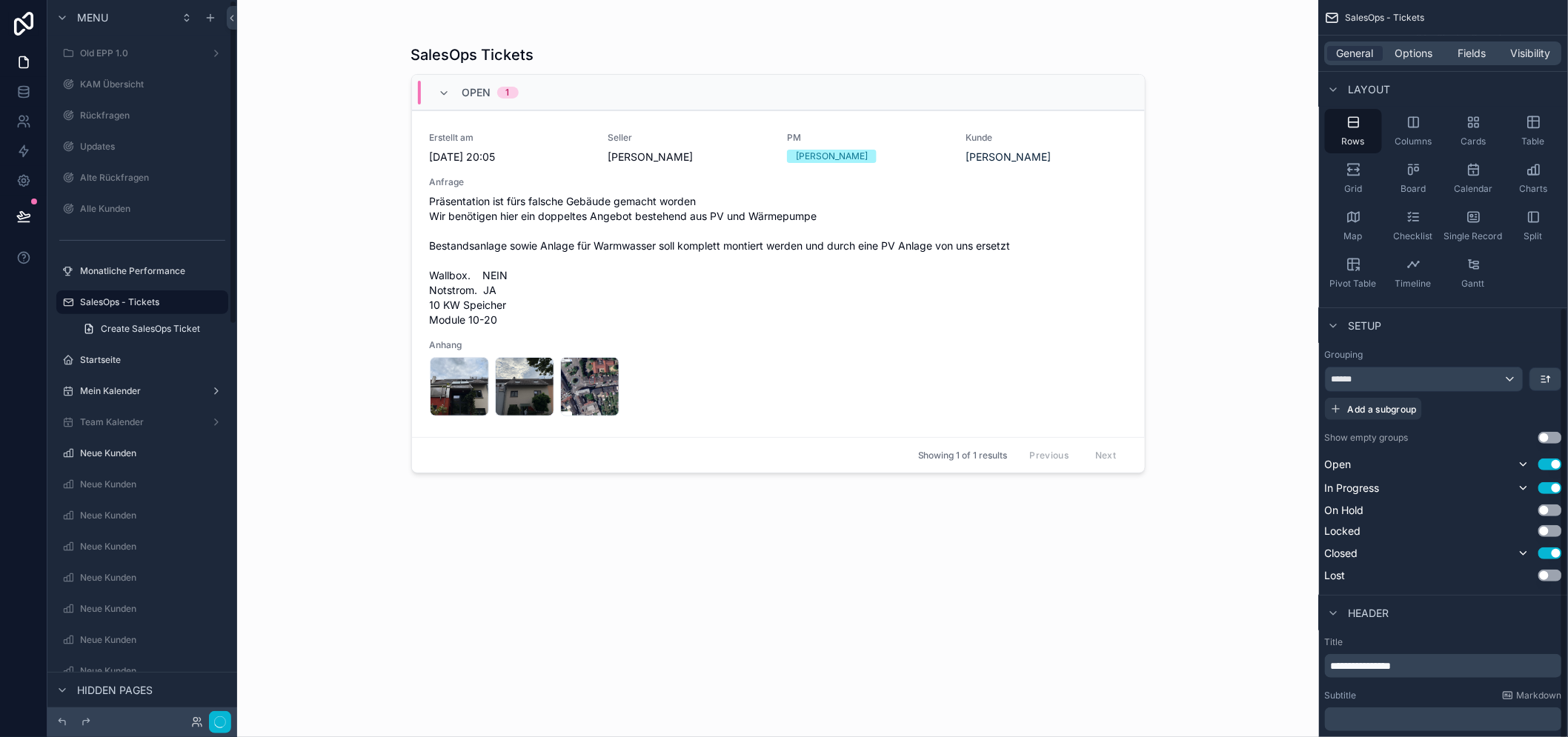
scroll to position [521, 0]
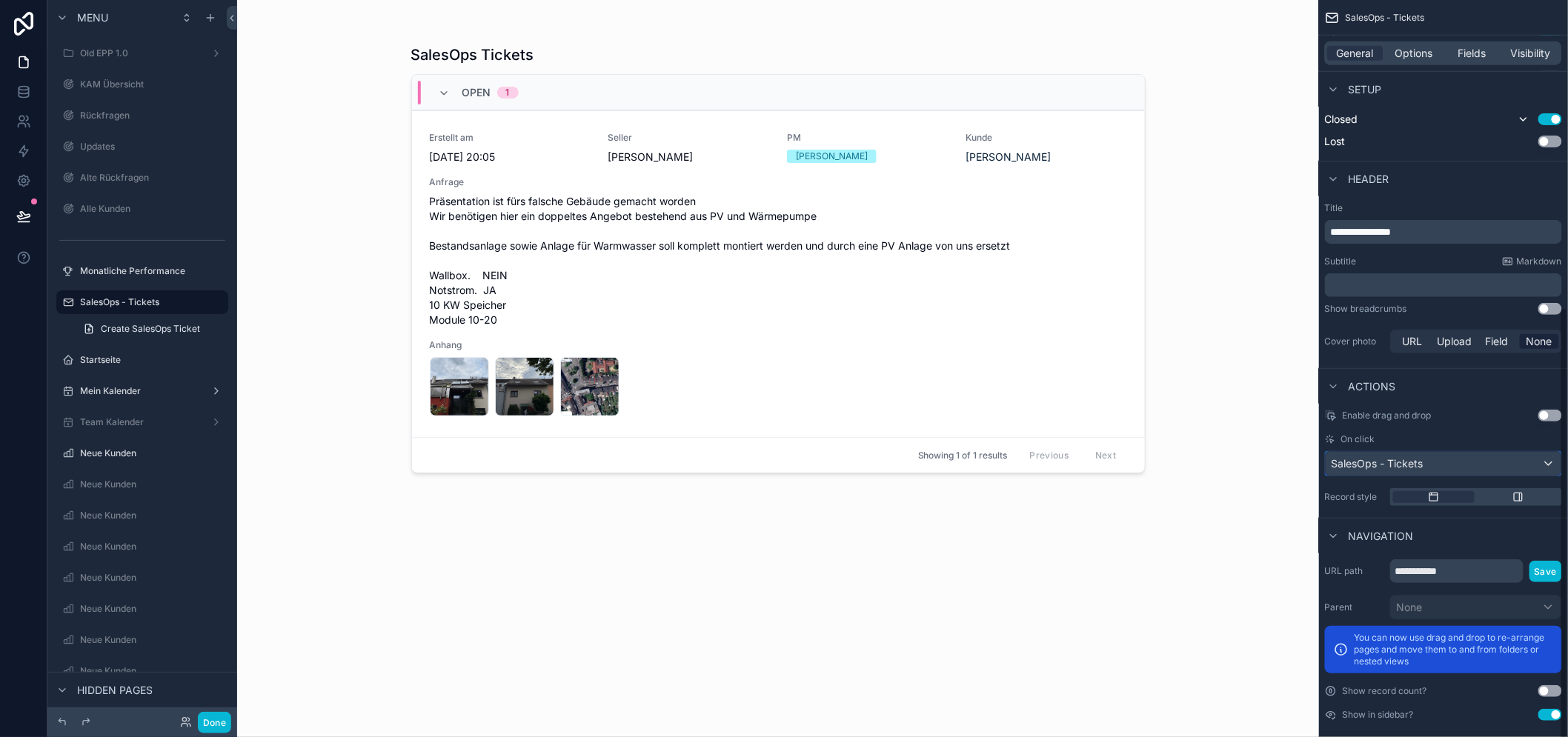
click at [1455, 457] on div "SalesOps - Tickets" at bounding box center [1442, 463] width 235 height 23
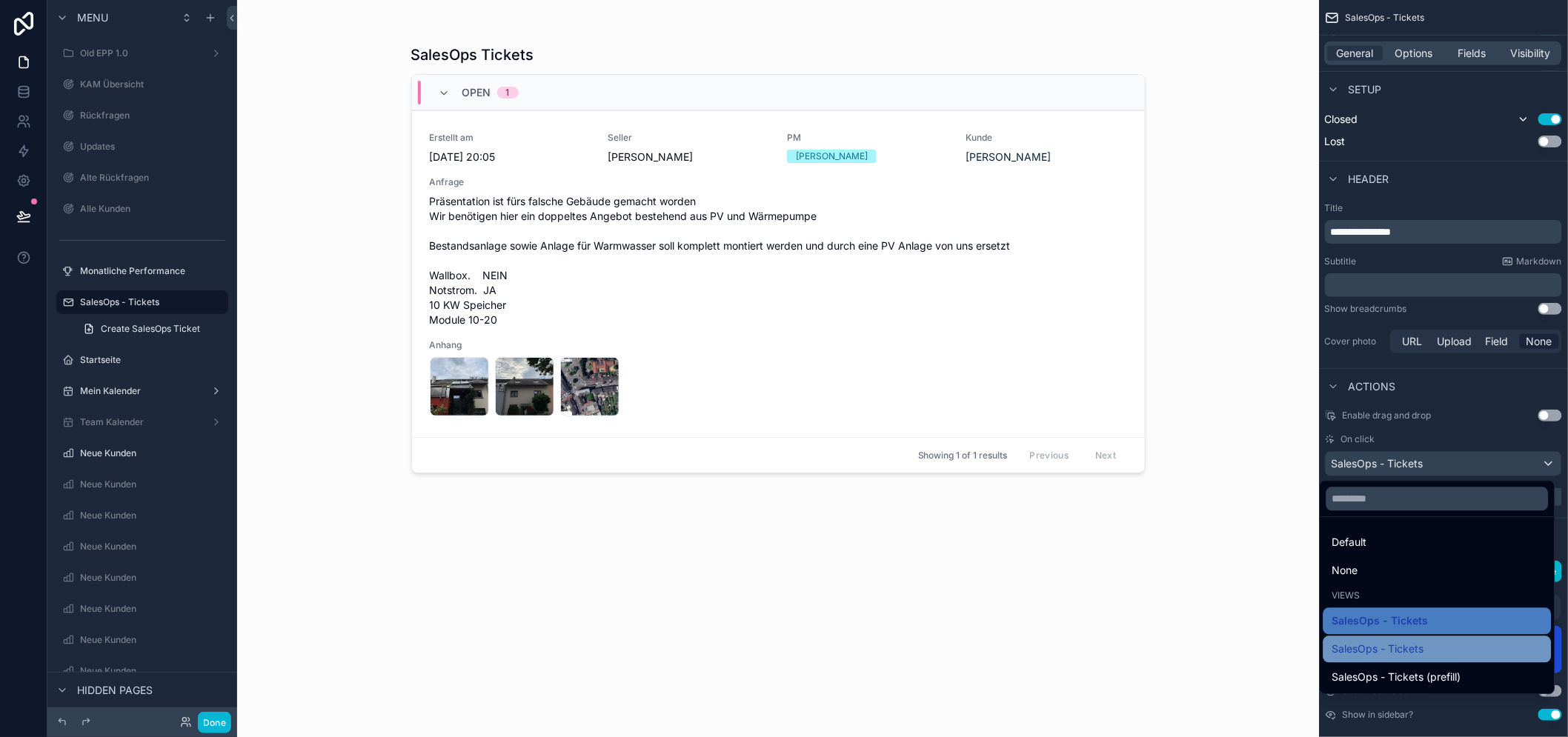
click at [1455, 644] on div "SalesOps - Tickets" at bounding box center [1437, 649] width 210 height 18
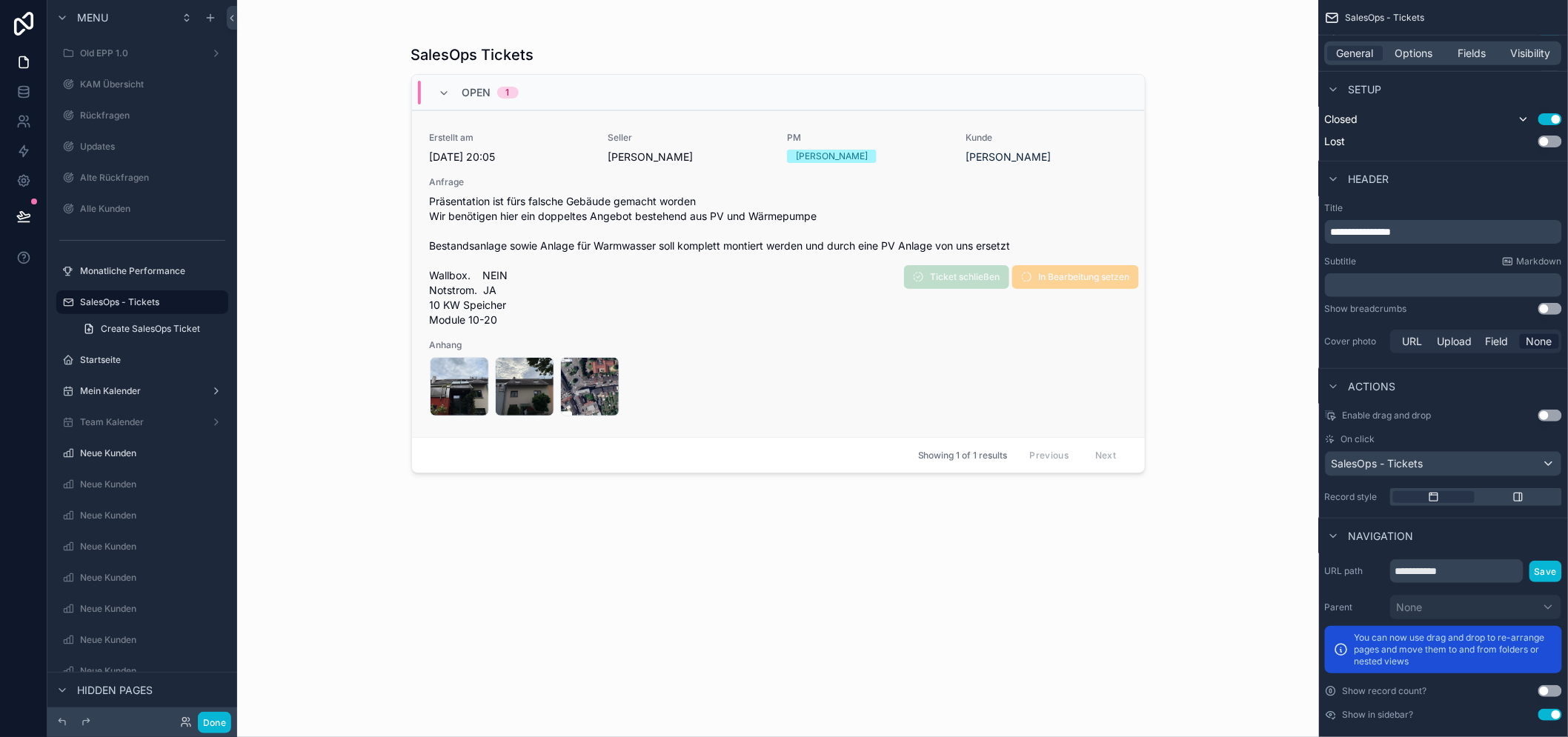
click at [1042, 332] on div "Erstellt am 8.9.2025 20:05 Seller Nico Heinrich PM Rene Zahrt Kunde Christian T…" at bounding box center [778, 274] width 697 height 284
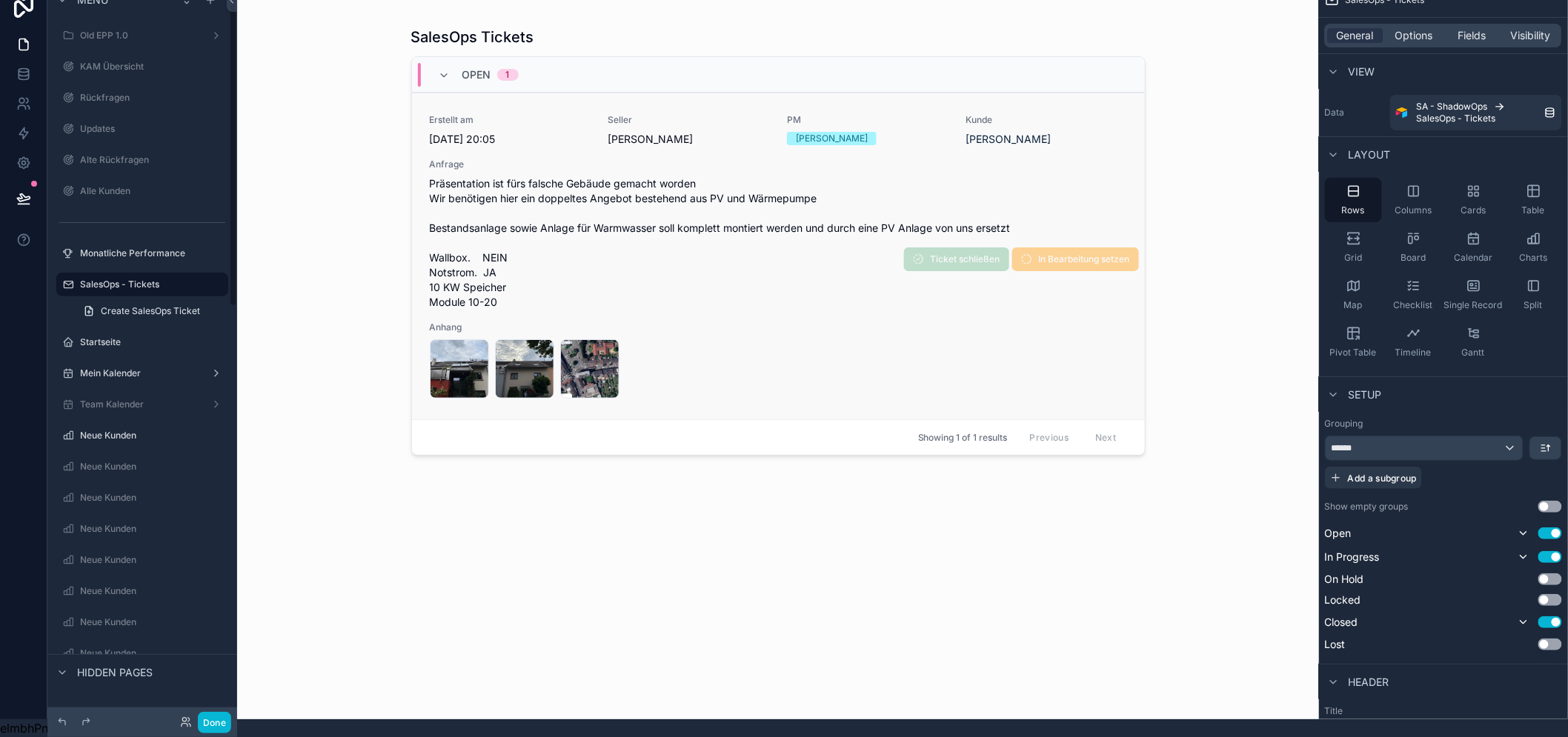
scroll to position [30, 0]
click at [722, 235] on span "Präsentation ist fürs falsche Gebäude gemacht worden Wir benötigen hier ein dop…" at bounding box center [778, 243] width 697 height 133
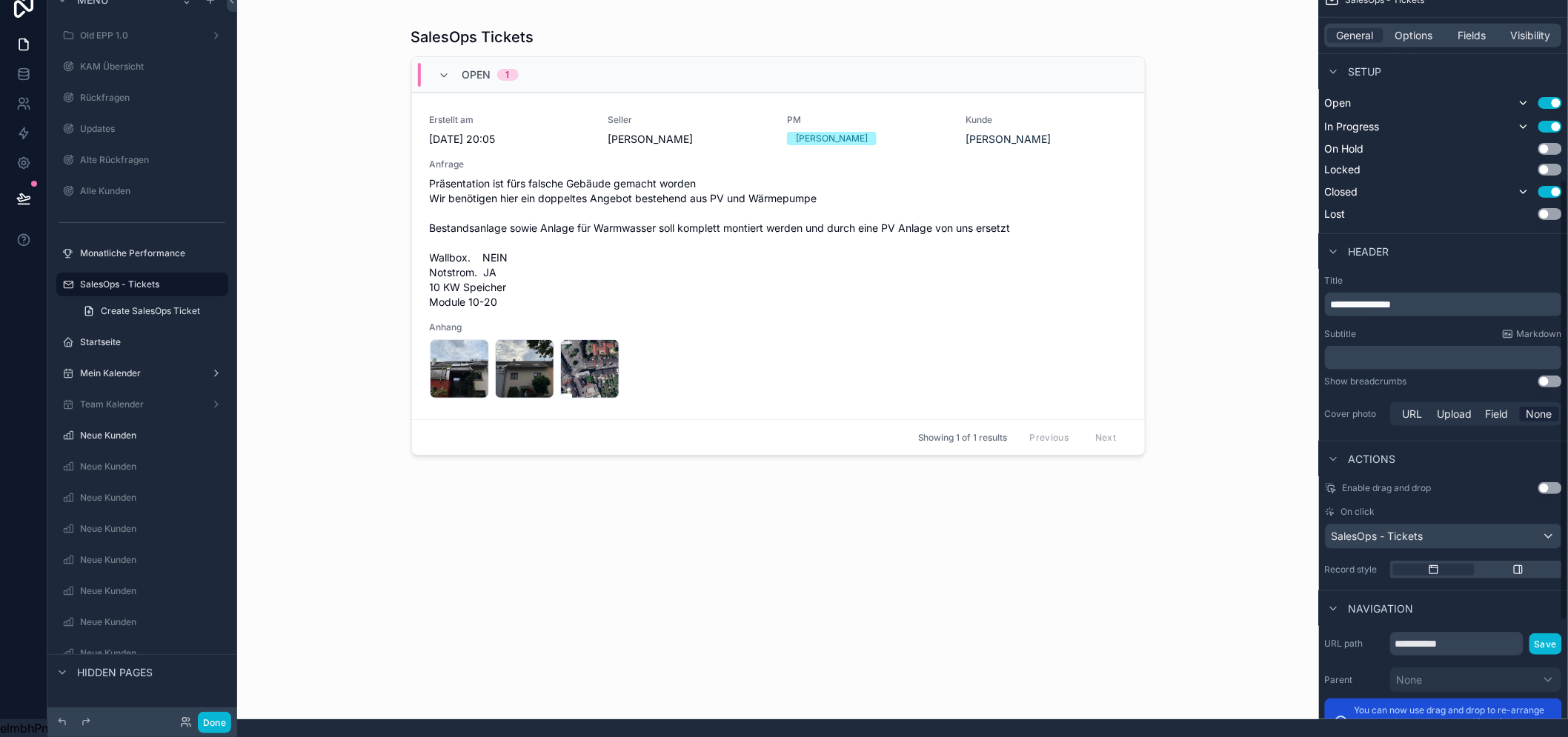
scroll to position [493, 0]
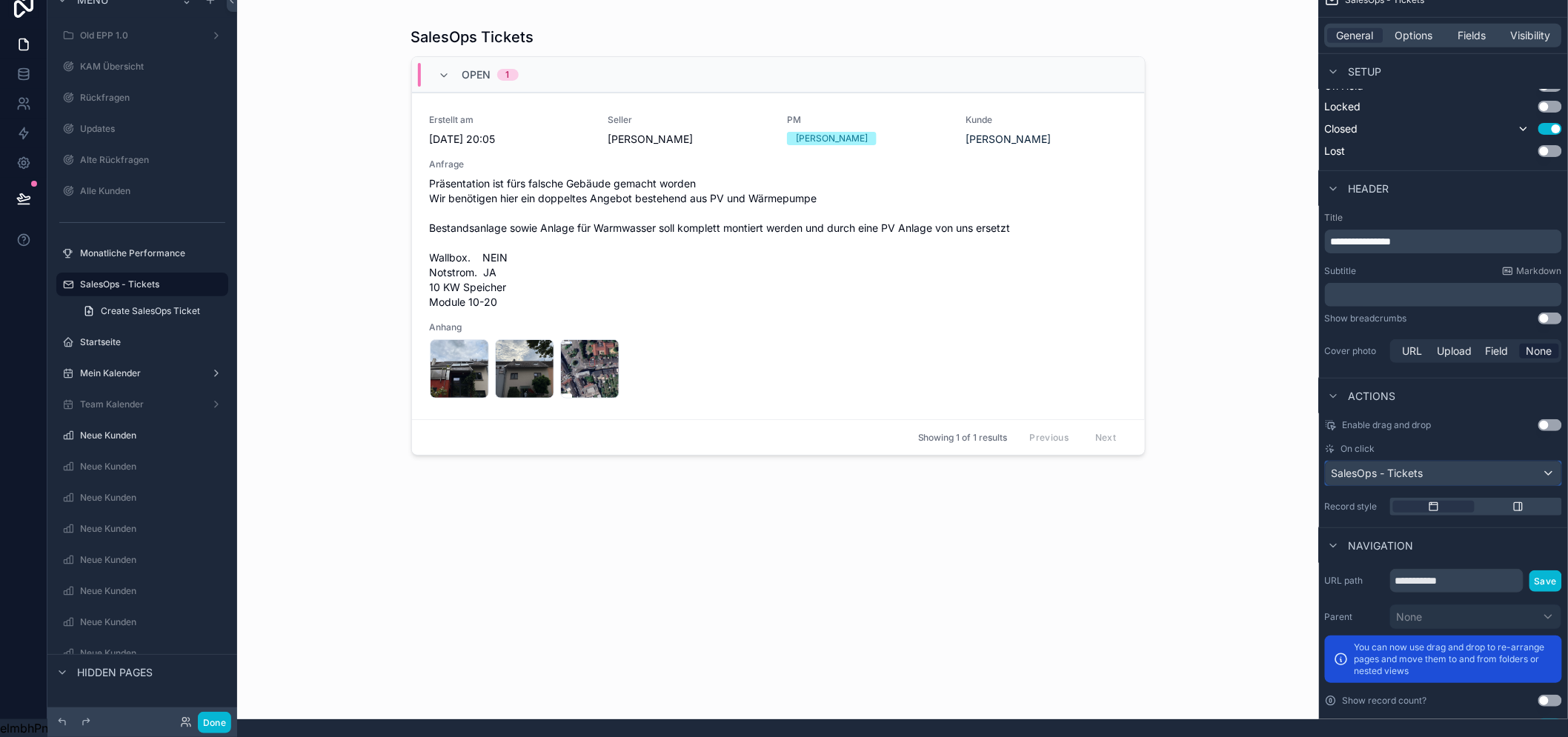
click at [1457, 463] on div "SalesOps - Tickets" at bounding box center [1442, 472] width 235 height 23
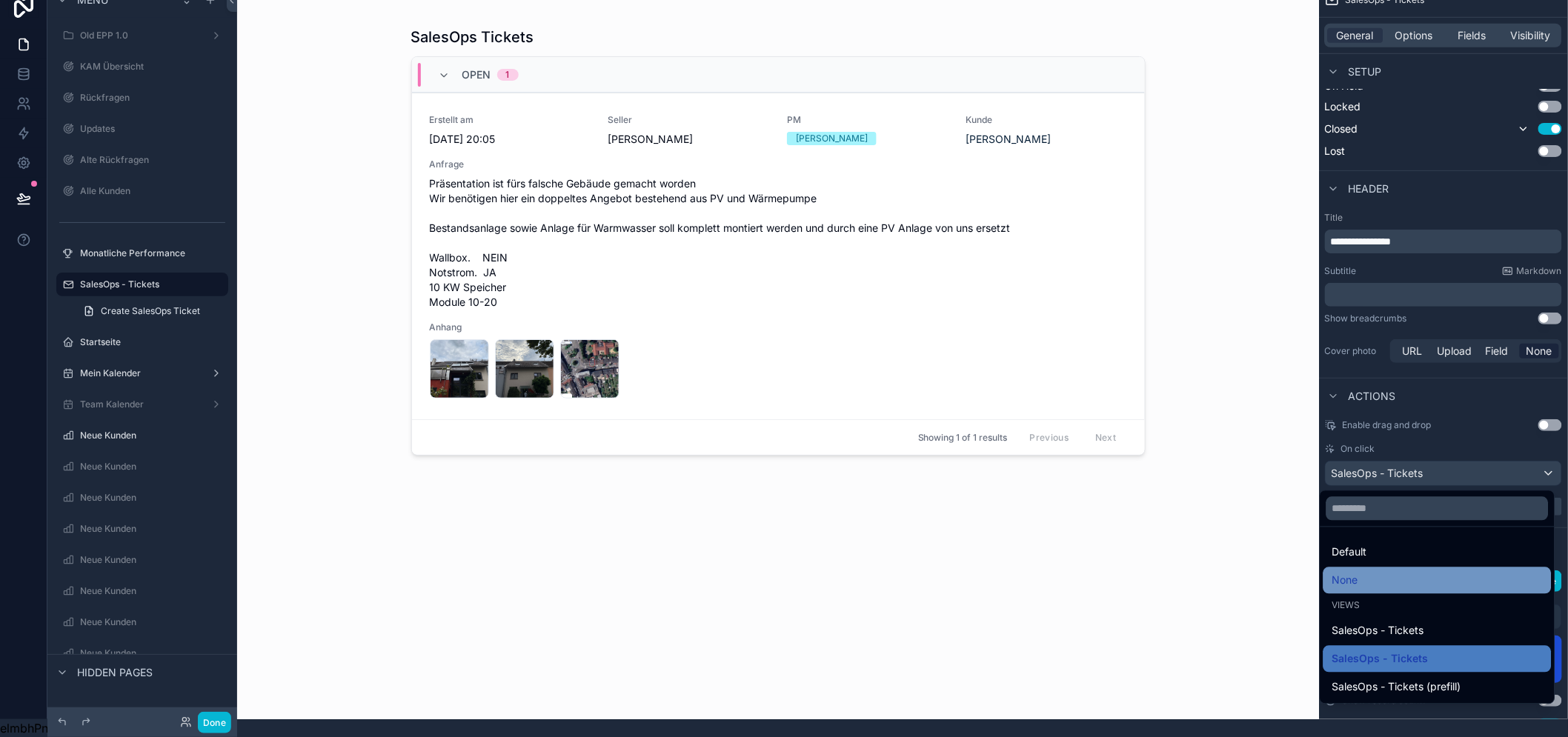
click at [1401, 571] on div "None" at bounding box center [1437, 581] width 210 height 18
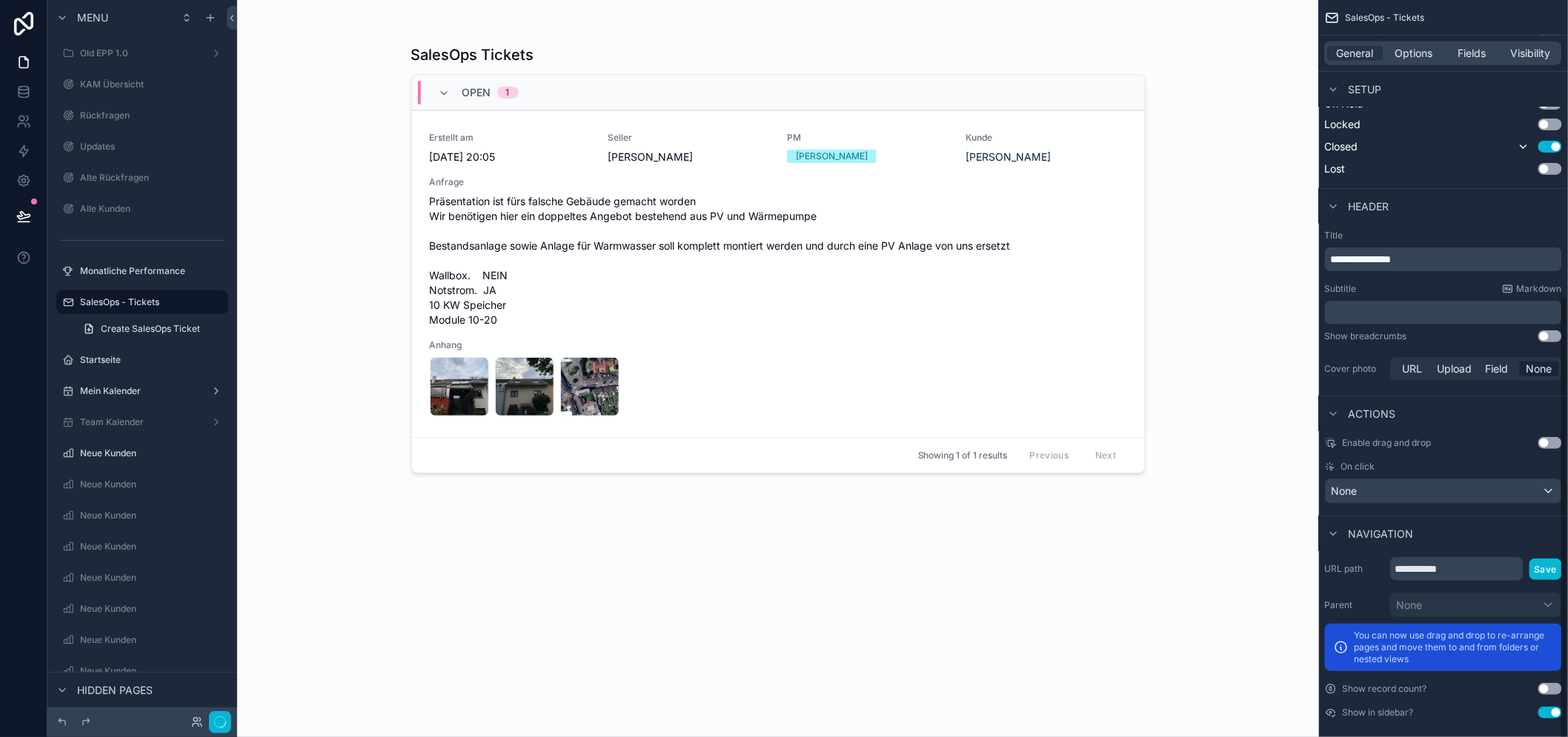
scroll to position [491, 0]
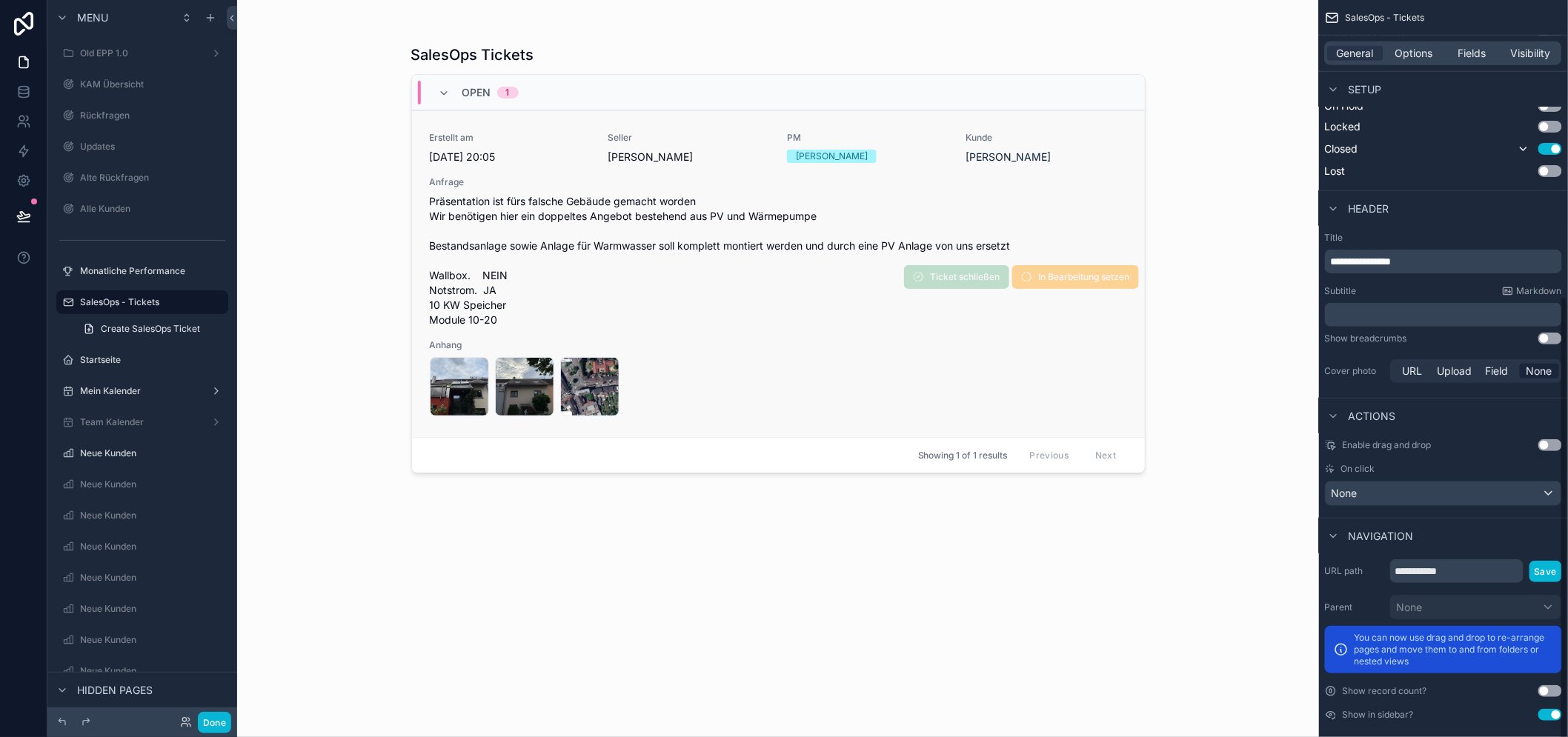
click at [921, 365] on div "IMG_0983 .jpeg IMG_0984 .jpeg IMG_0203 .jpeg" at bounding box center [778, 386] width 697 height 59
click at [1243, 277] on div "SalesOps Tickets Open 1 Erstellt am 8.9.2025 20:05 Seller Nico Heinrich PM Rene…" at bounding box center [778, 368] width 1082 height 737
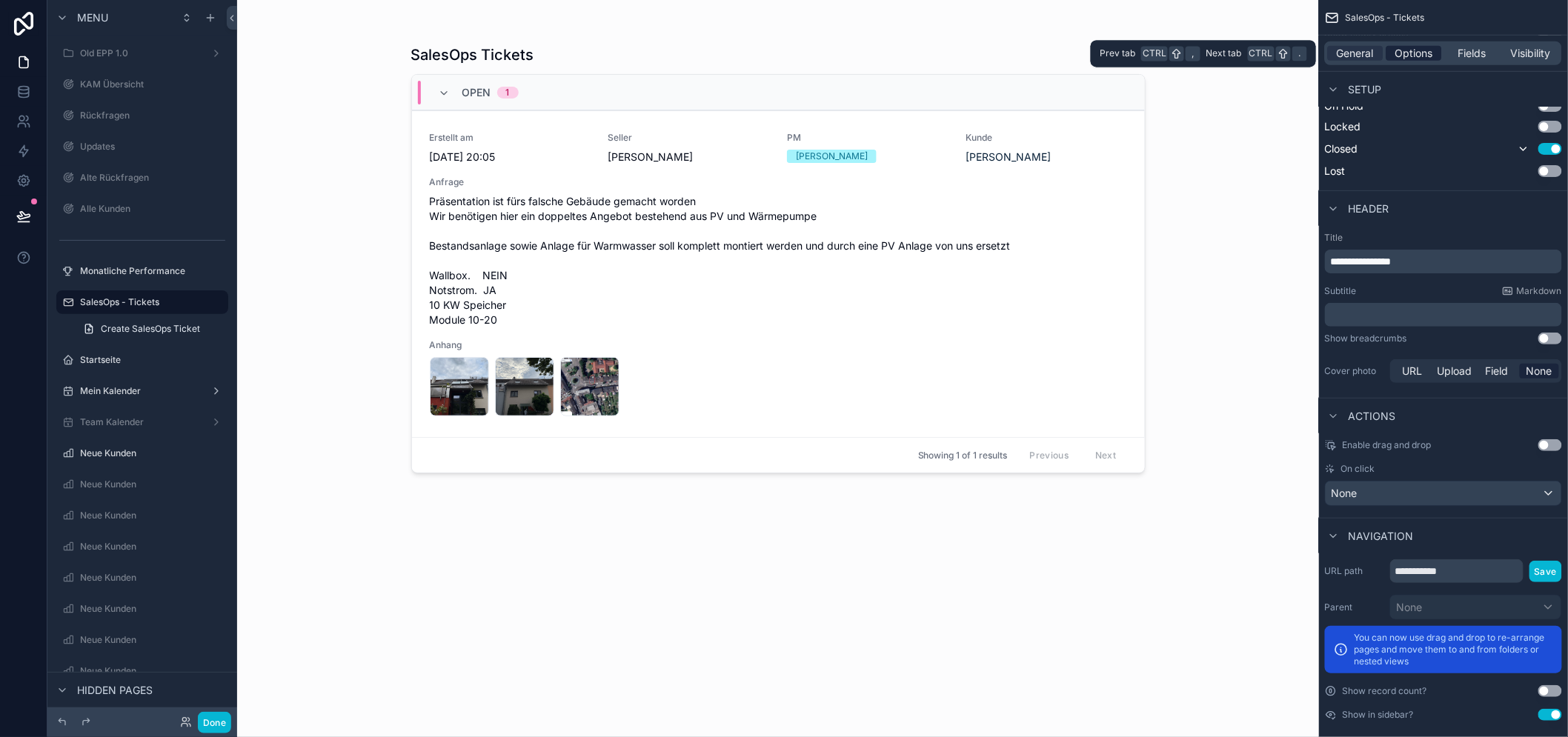
click at [1442, 49] on div "Options" at bounding box center [1414, 54] width 55 height 15
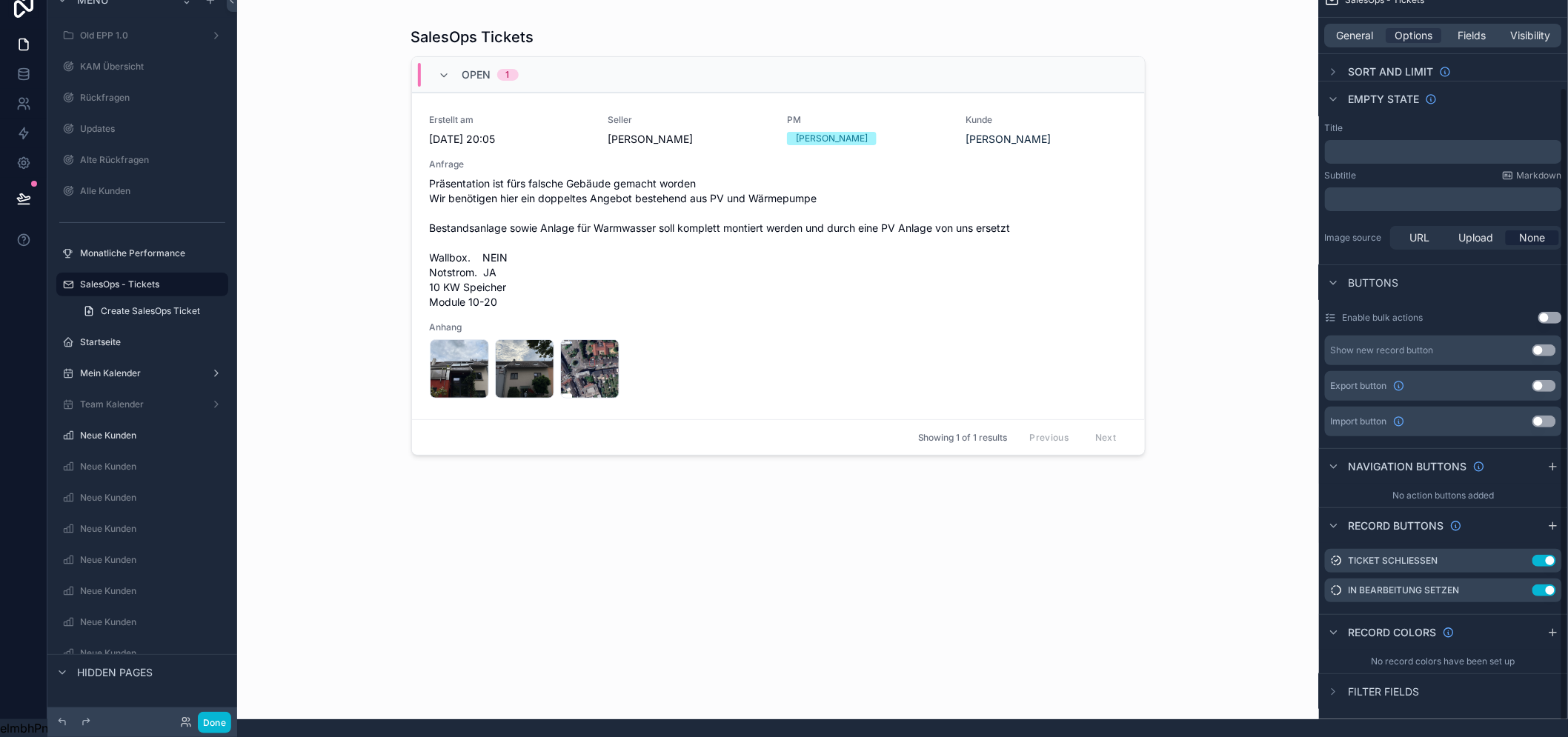
scroll to position [0, 0]
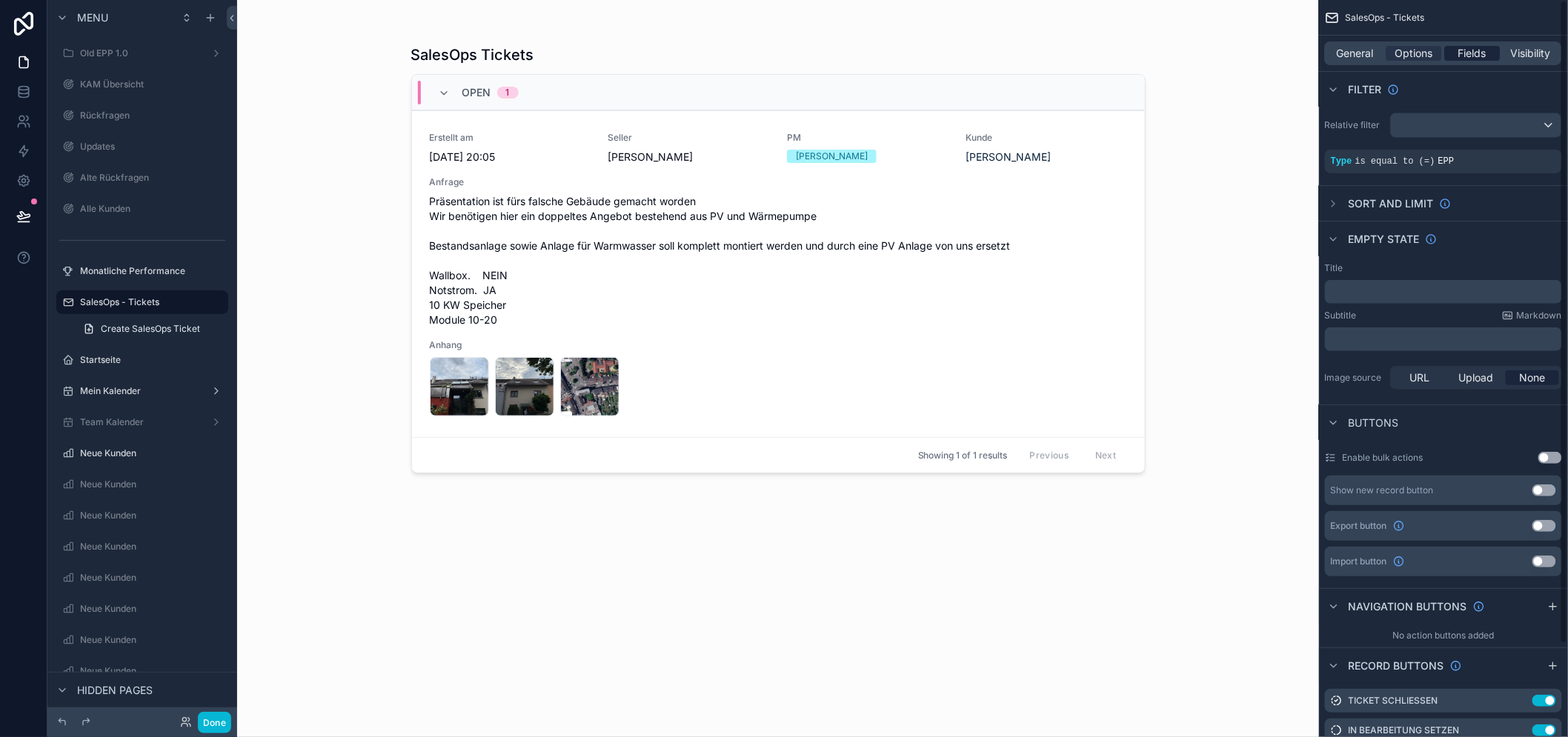
click at [1470, 55] on span "Fields" at bounding box center [1473, 54] width 28 height 15
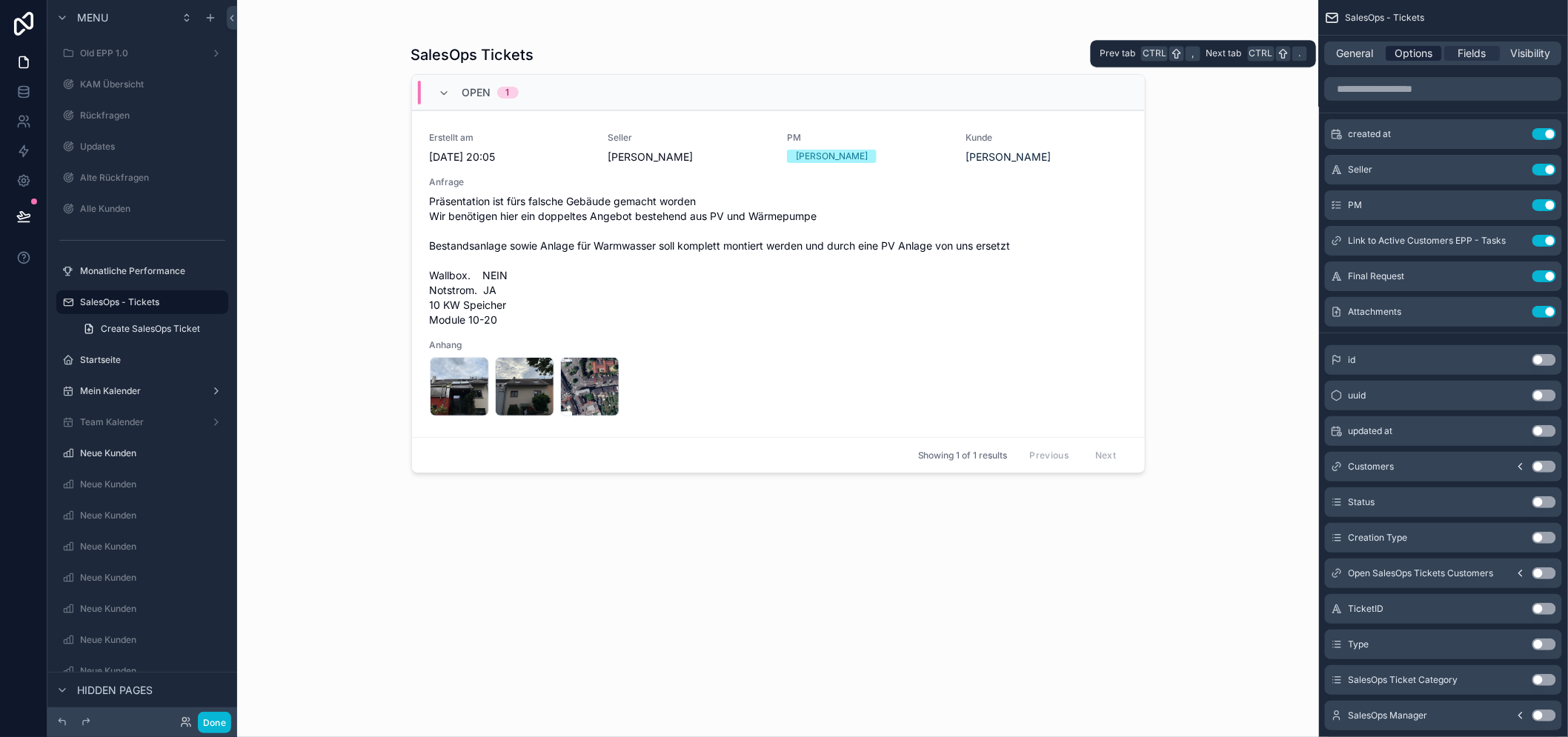
click at [1424, 54] on span "Options" at bounding box center [1414, 54] width 38 height 15
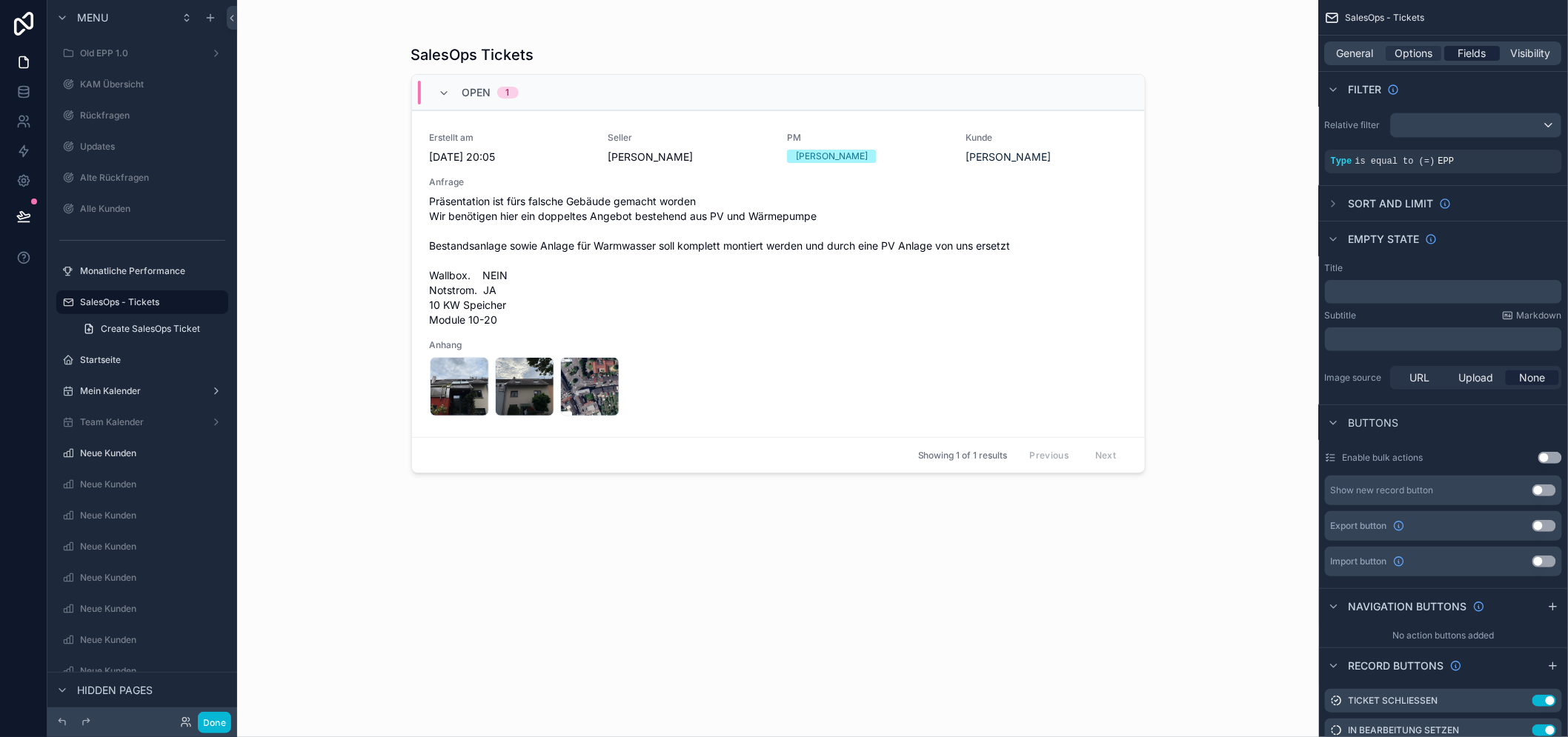
click at [1478, 55] on span "Fields" at bounding box center [1473, 54] width 28 height 15
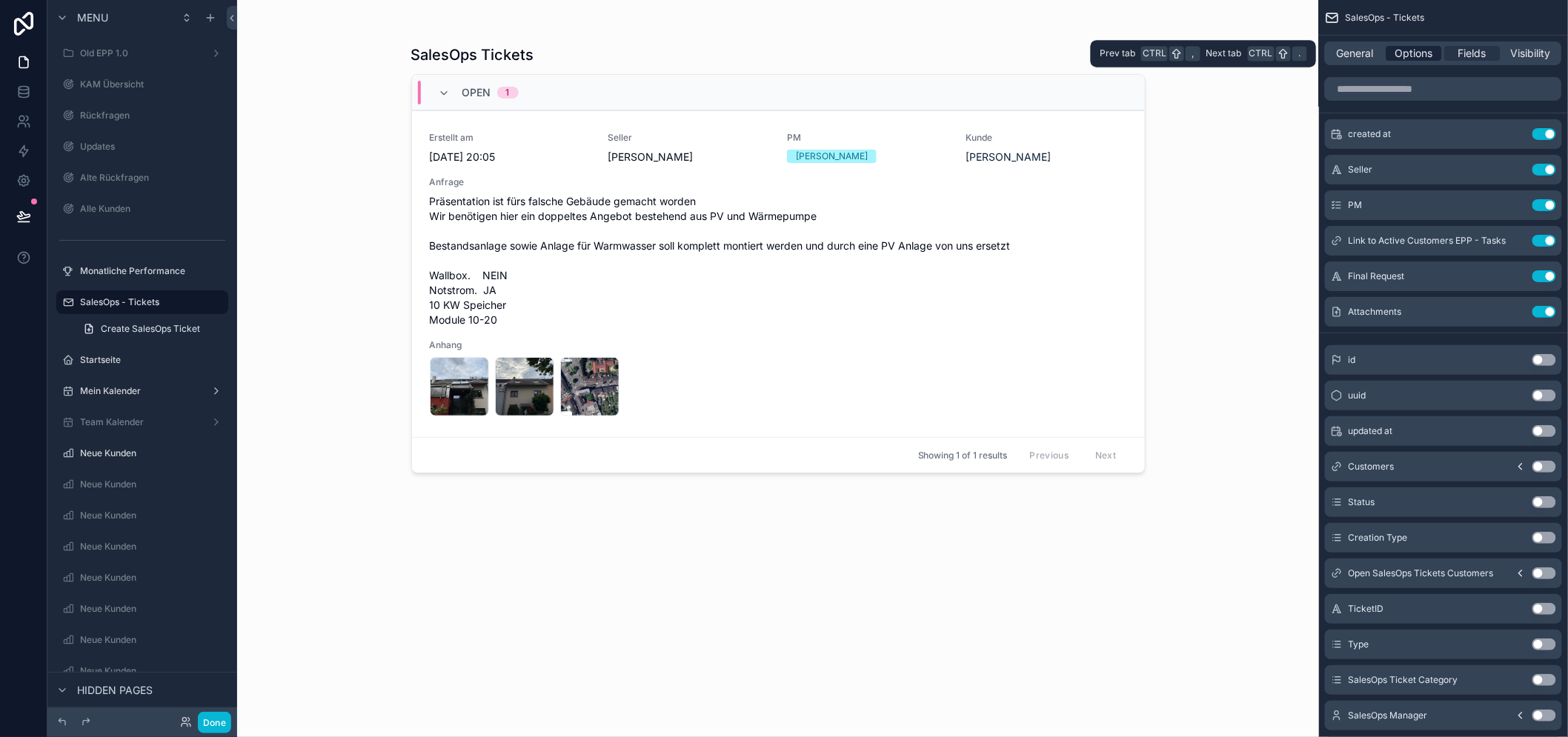
click at [1433, 54] on span "Options" at bounding box center [1414, 54] width 38 height 15
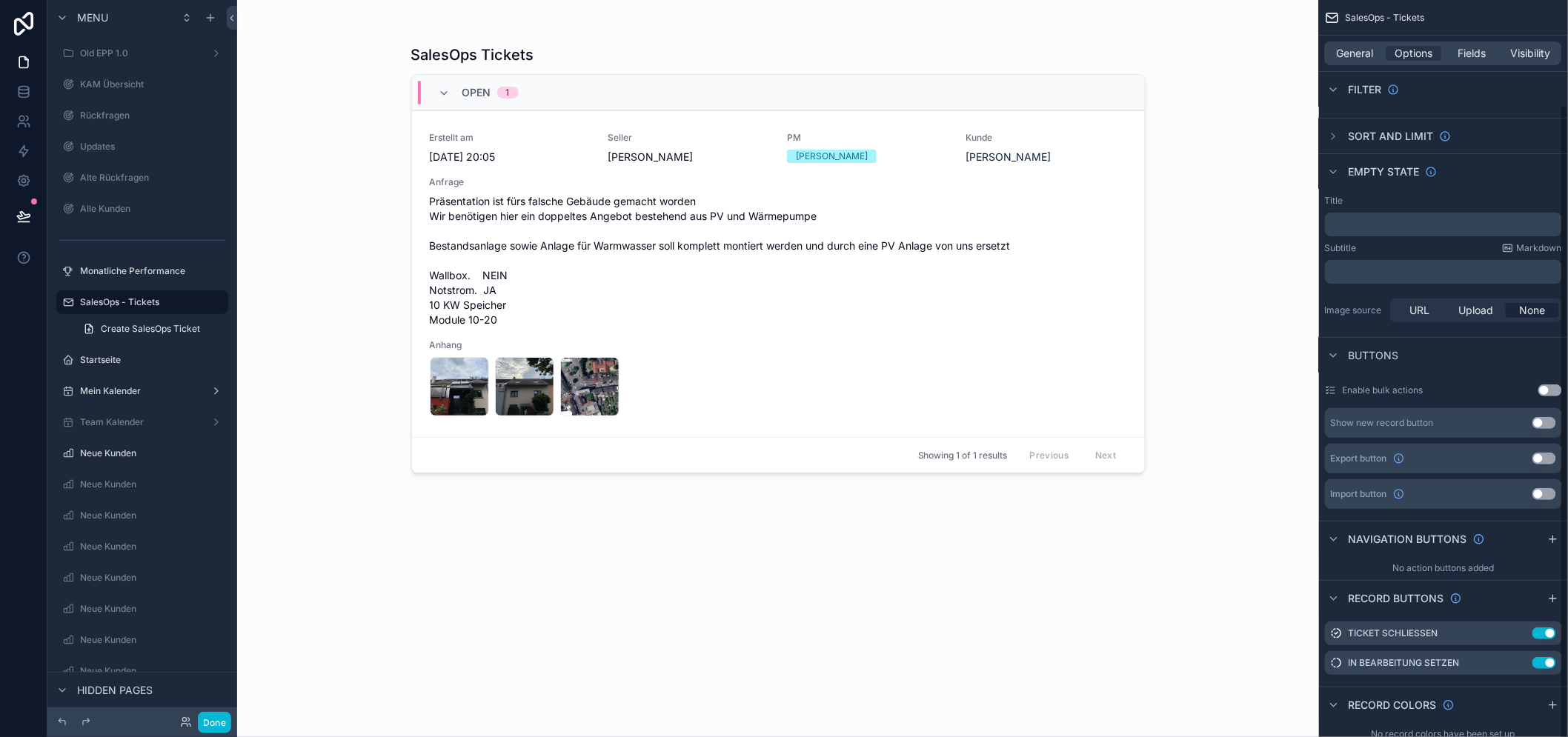
scroll to position [122, 0]
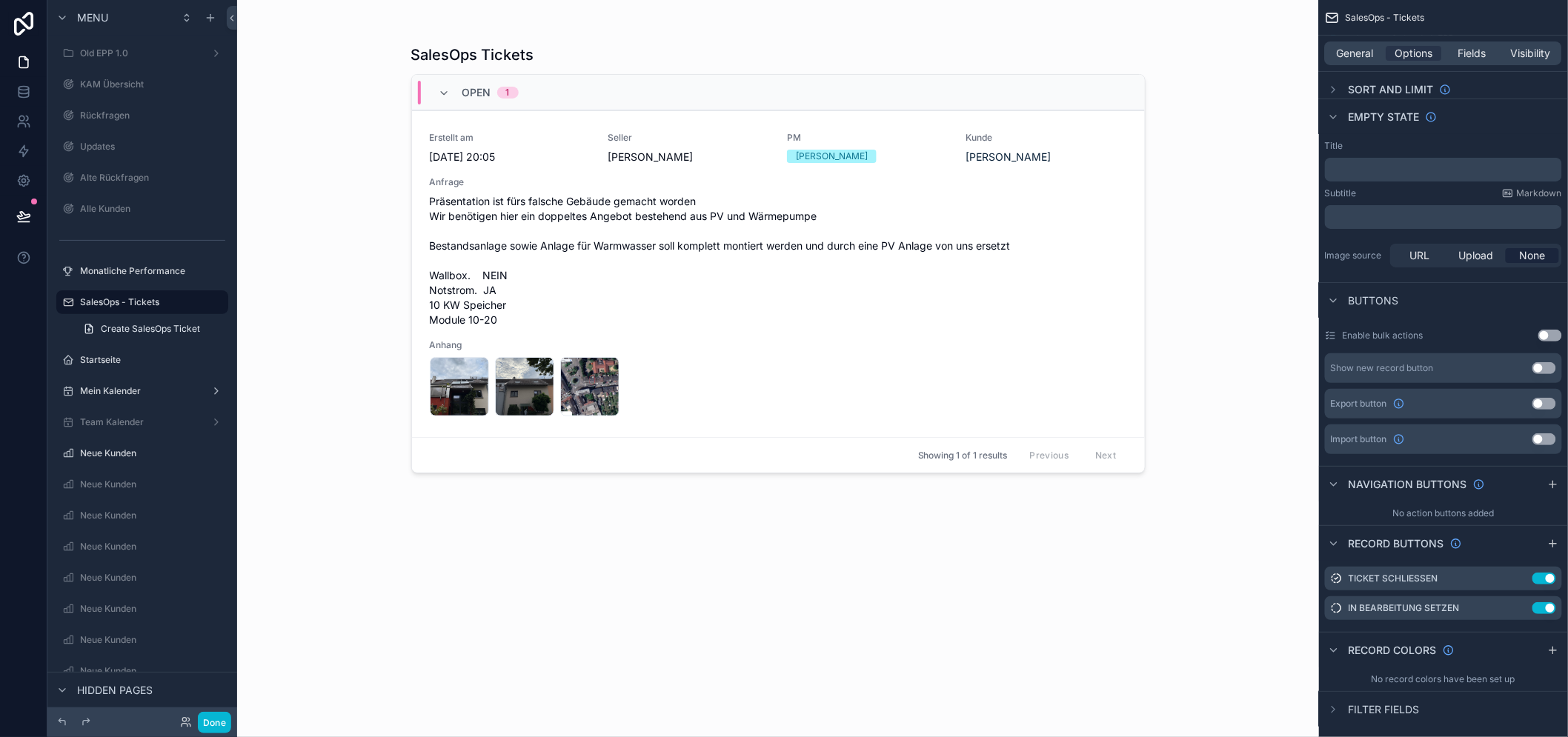
click at [1562, 549] on div "scrollable content" at bounding box center [1553, 543] width 18 height 18
click at [1526, 639] on icon "scrollable content" at bounding box center [1520, 637] width 12 height 12
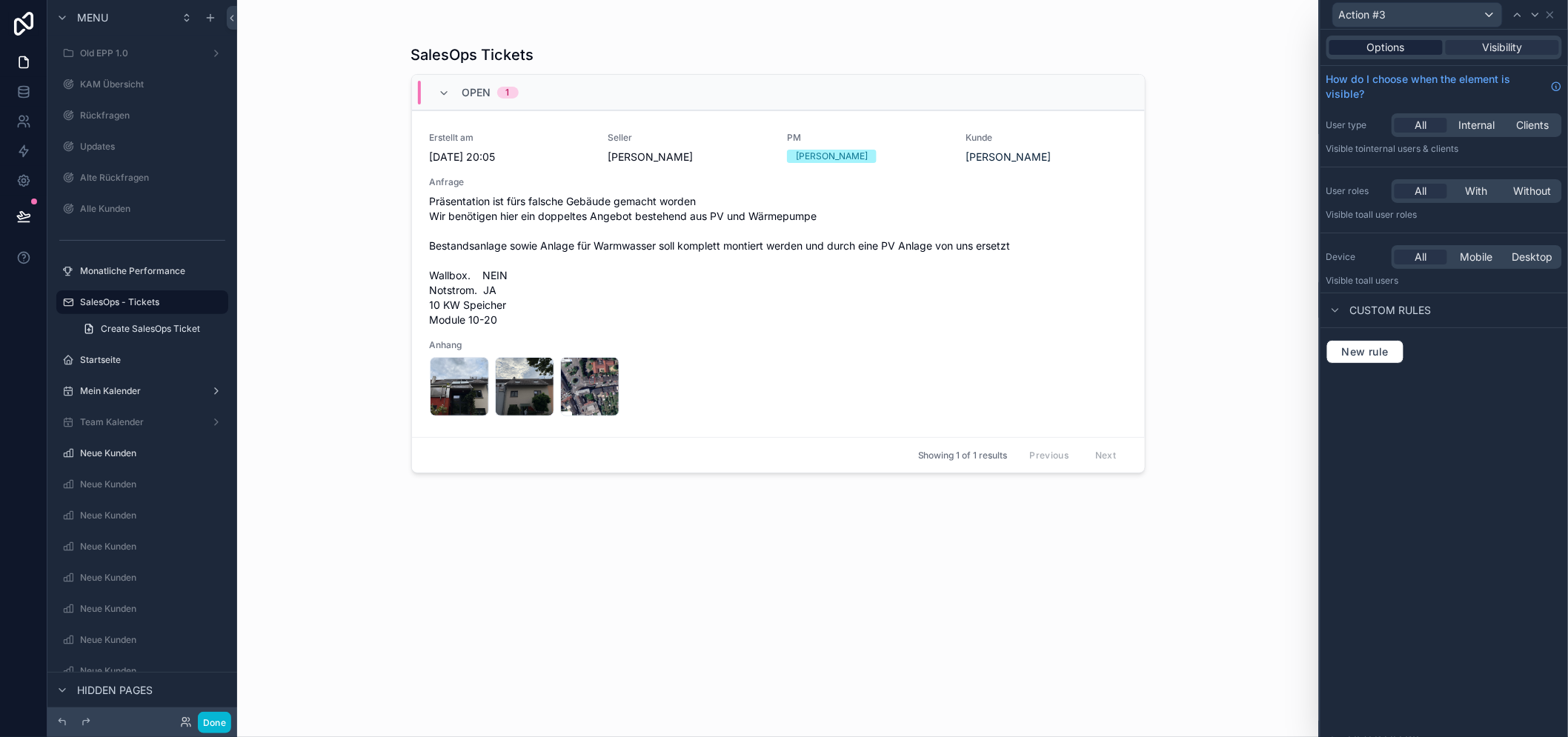
click at [1431, 47] on div "Options" at bounding box center [1386, 48] width 113 height 15
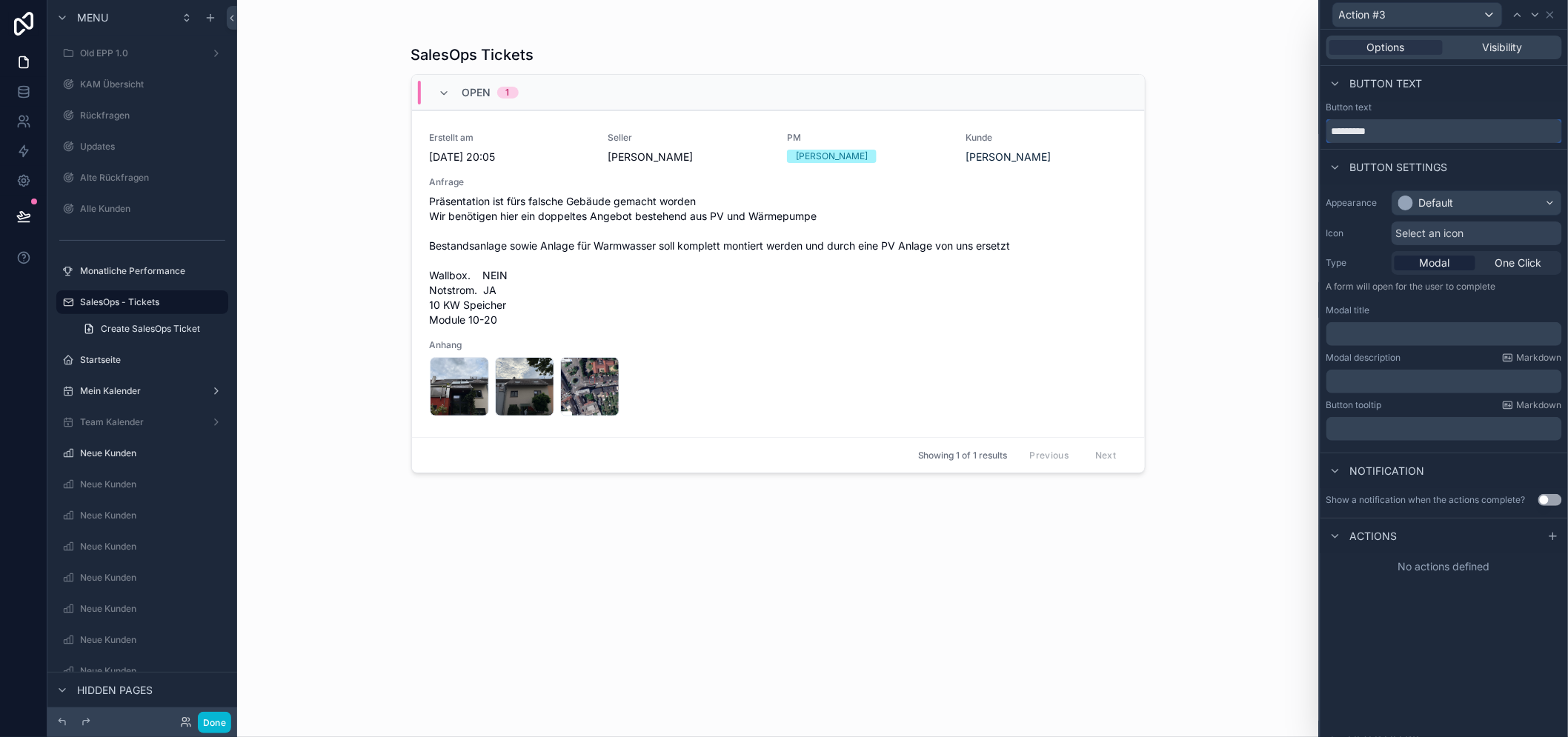
click at [1393, 131] on input "*********" at bounding box center [1443, 131] width 235 height 23
type input "**********"
click at [1446, 197] on div "Default" at bounding box center [1436, 203] width 35 height 15
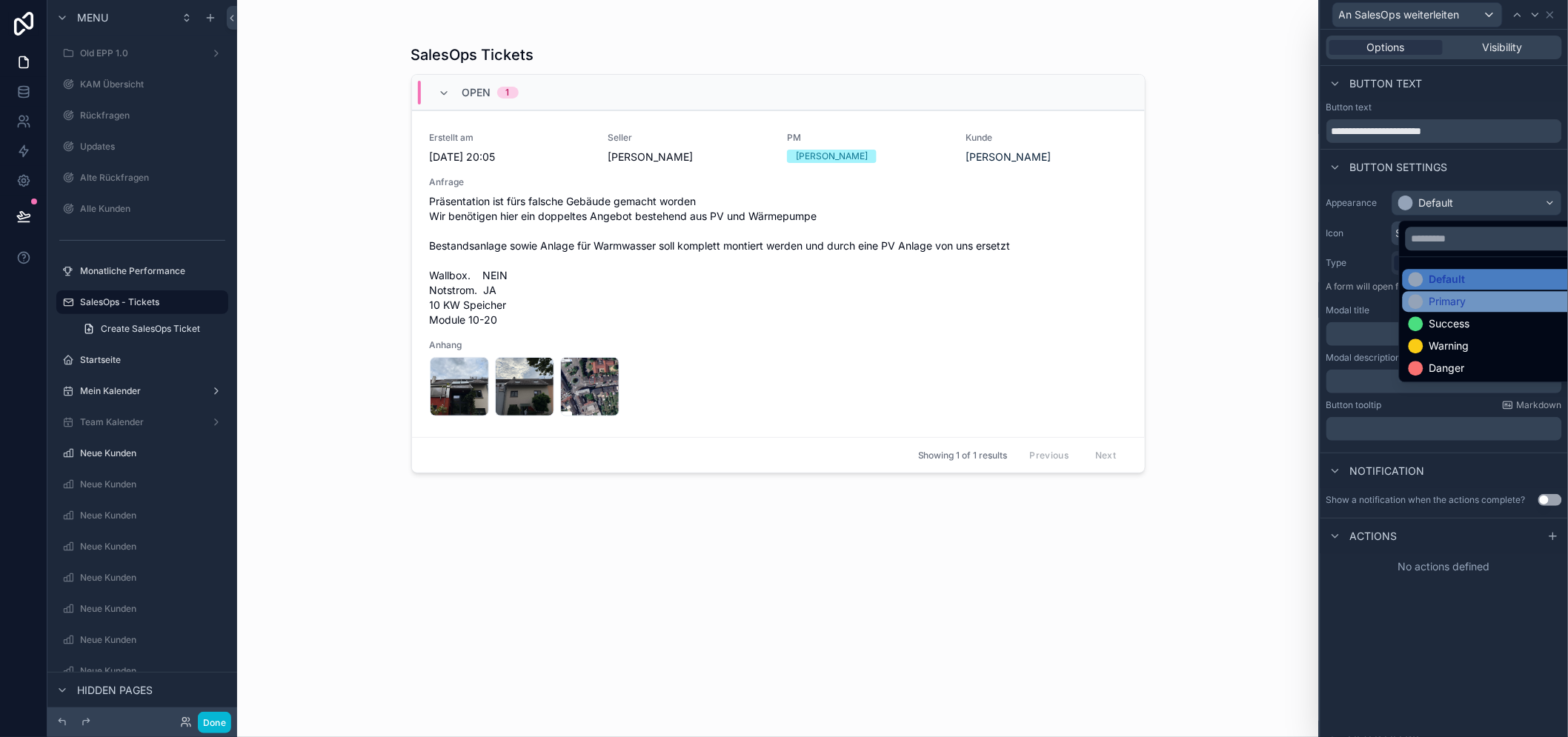
click at [1452, 300] on div "Primary" at bounding box center [1447, 302] width 37 height 15
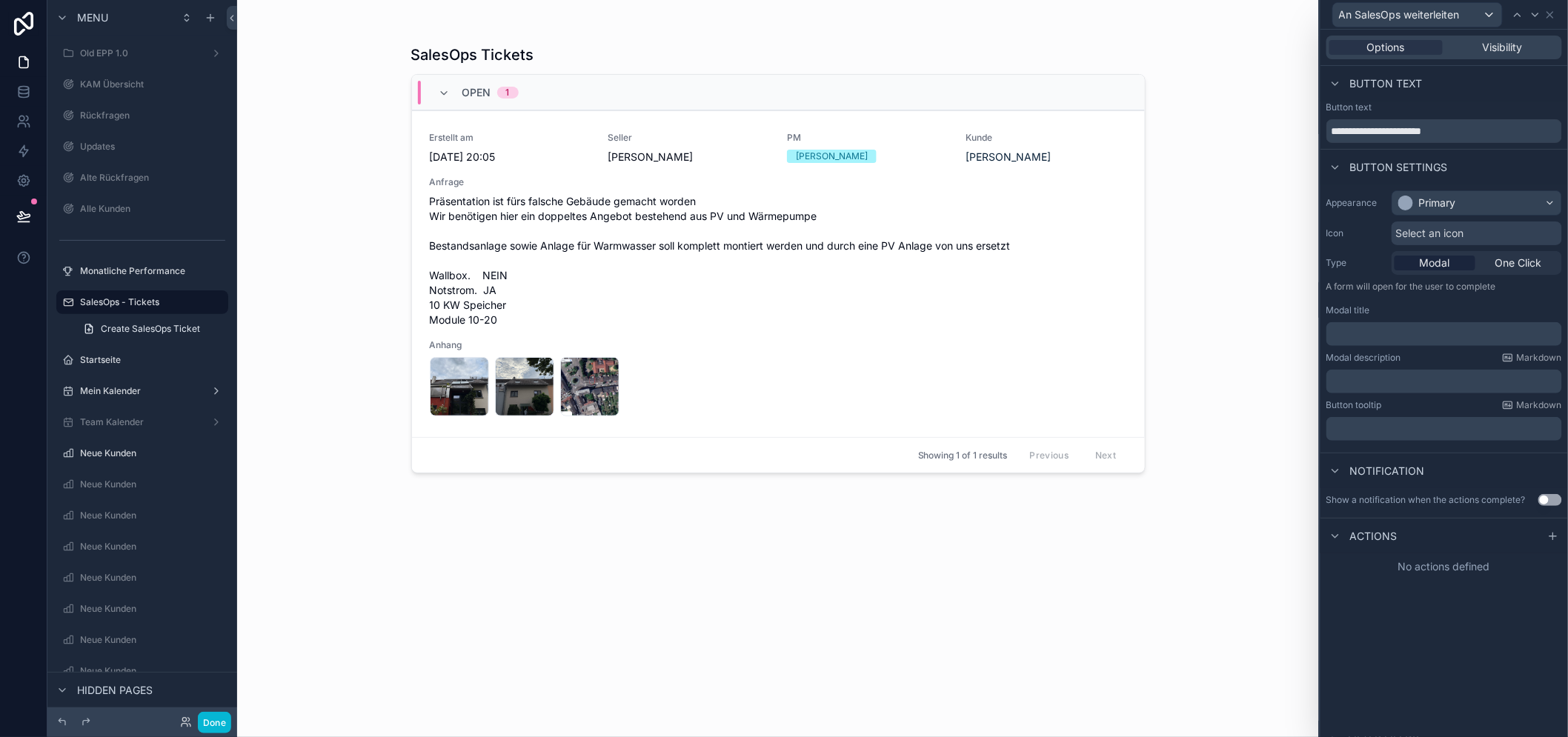
click at [1424, 226] on span "Select an icon" at bounding box center [1430, 234] width 68 height 15
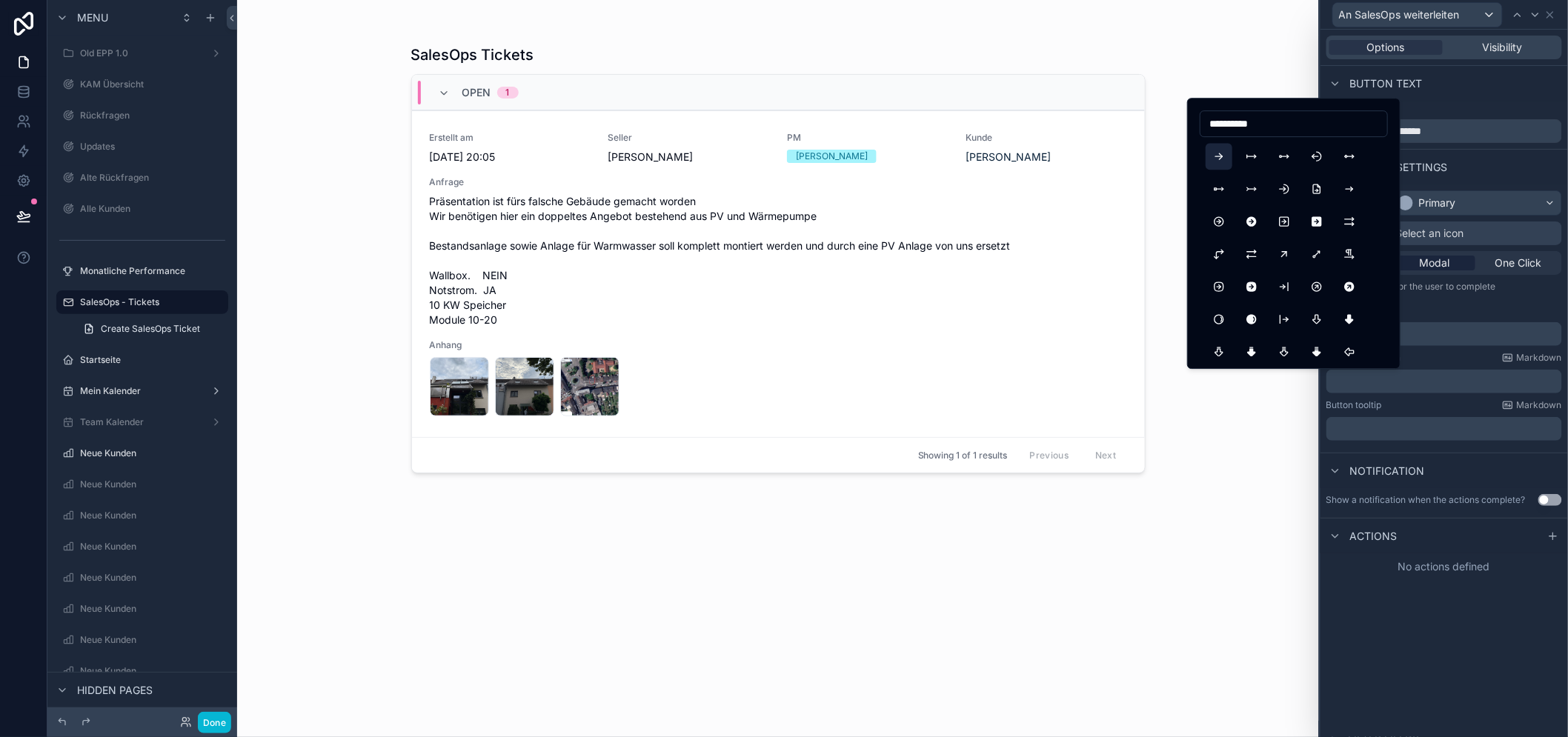
type input "**********"
click at [1225, 157] on button "ArrowRight" at bounding box center [1219, 156] width 26 height 26
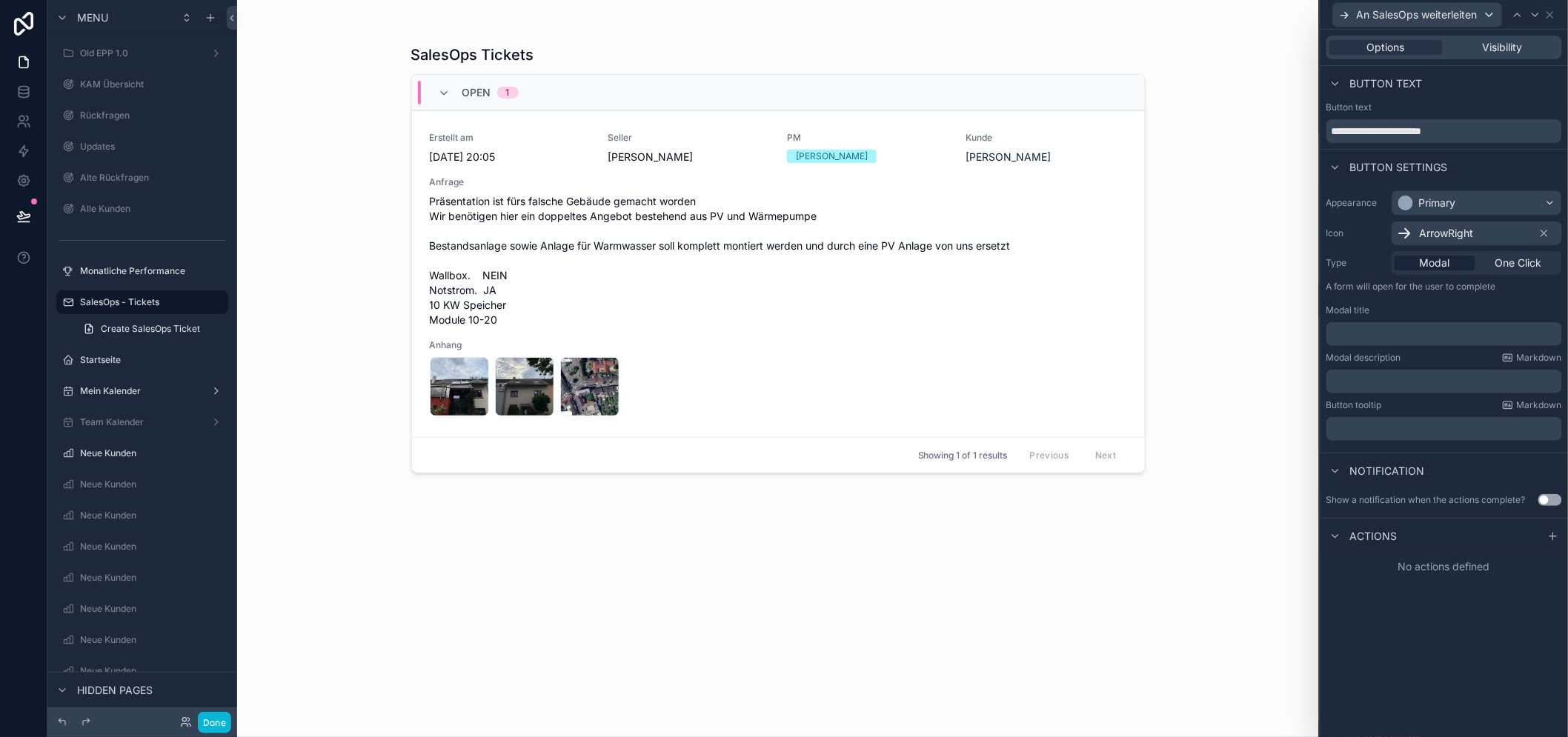
click at [1465, 234] on span "ArrowRight" at bounding box center [1446, 234] width 54 height 15
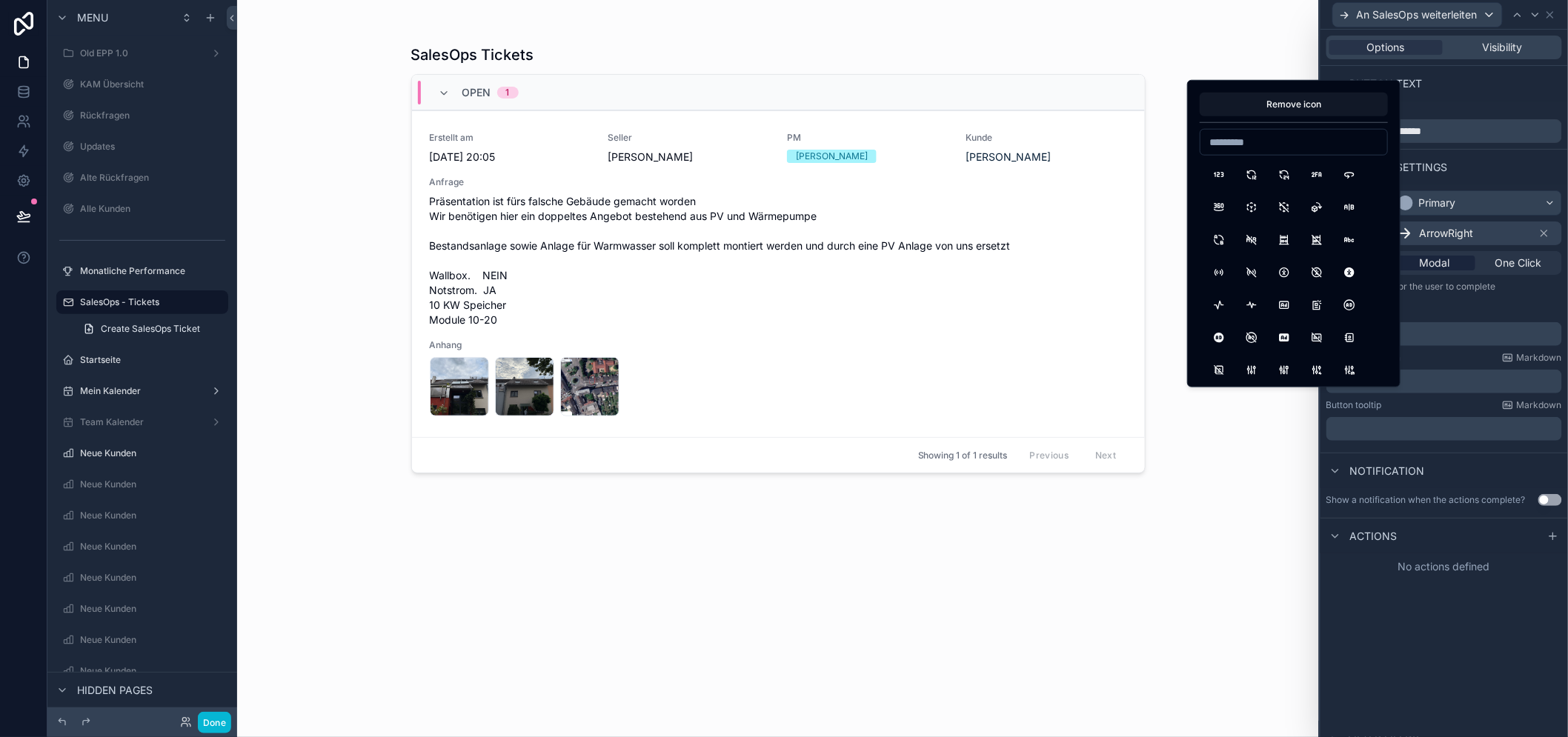
click at [1285, 135] on input at bounding box center [1293, 141] width 187 height 20
type input "**********"
click at [1281, 173] on button "ArrowNarrowRight" at bounding box center [1284, 175] width 26 height 26
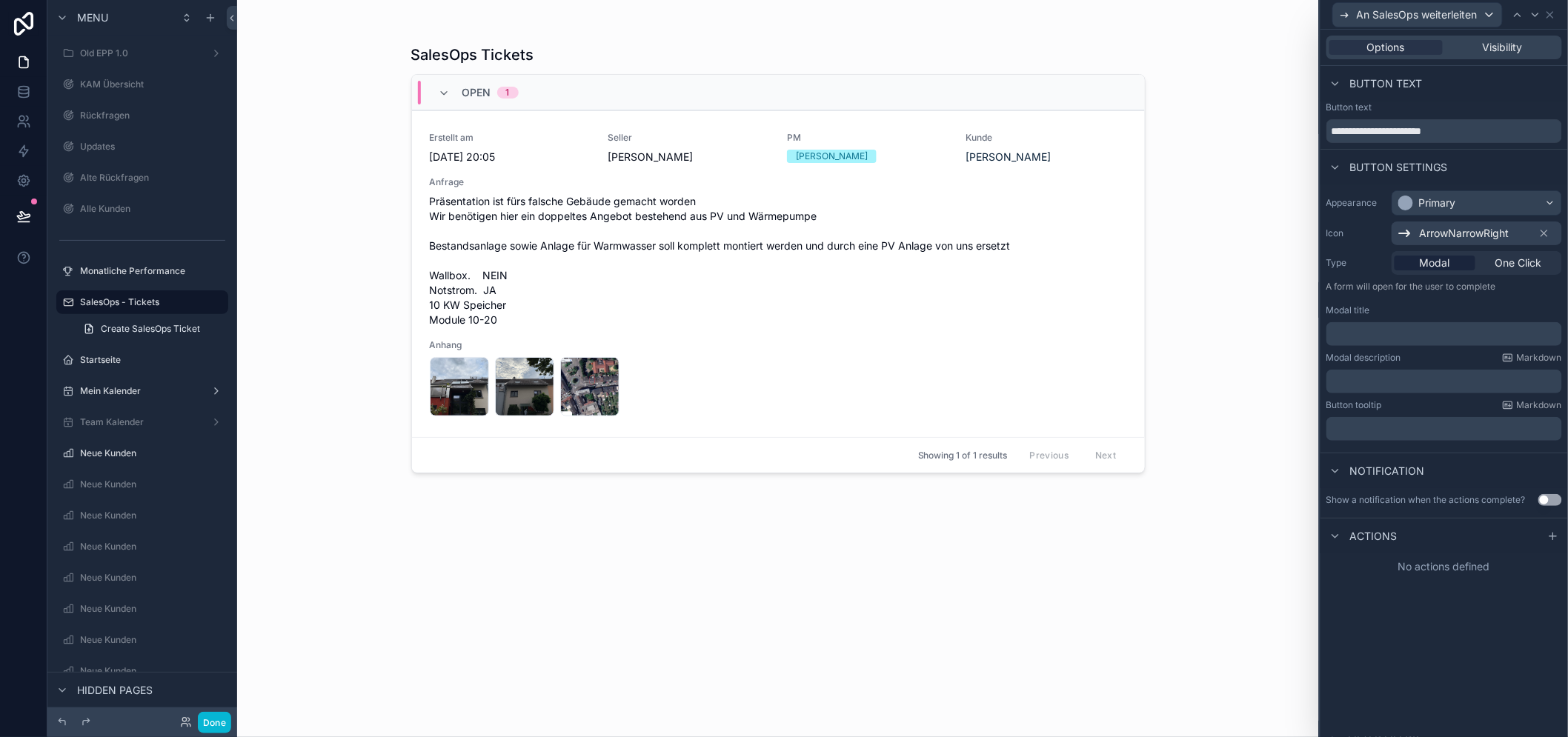
click at [1457, 660] on div "**********" at bounding box center [1443, 382] width 247 height 707
click at [1527, 261] on span "One Click" at bounding box center [1519, 263] width 47 height 15
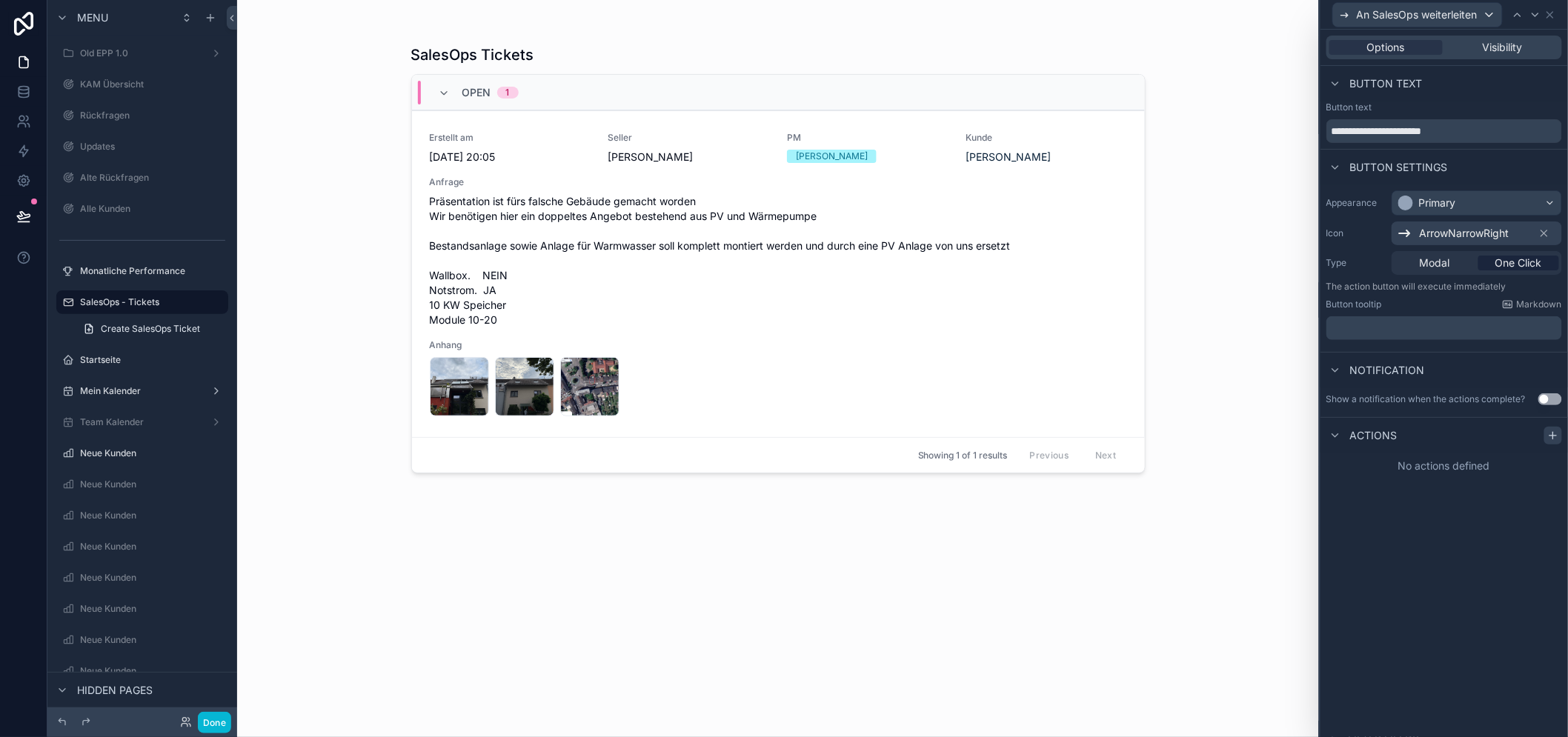
click at [1559, 433] on icon at bounding box center [1553, 435] width 12 height 12
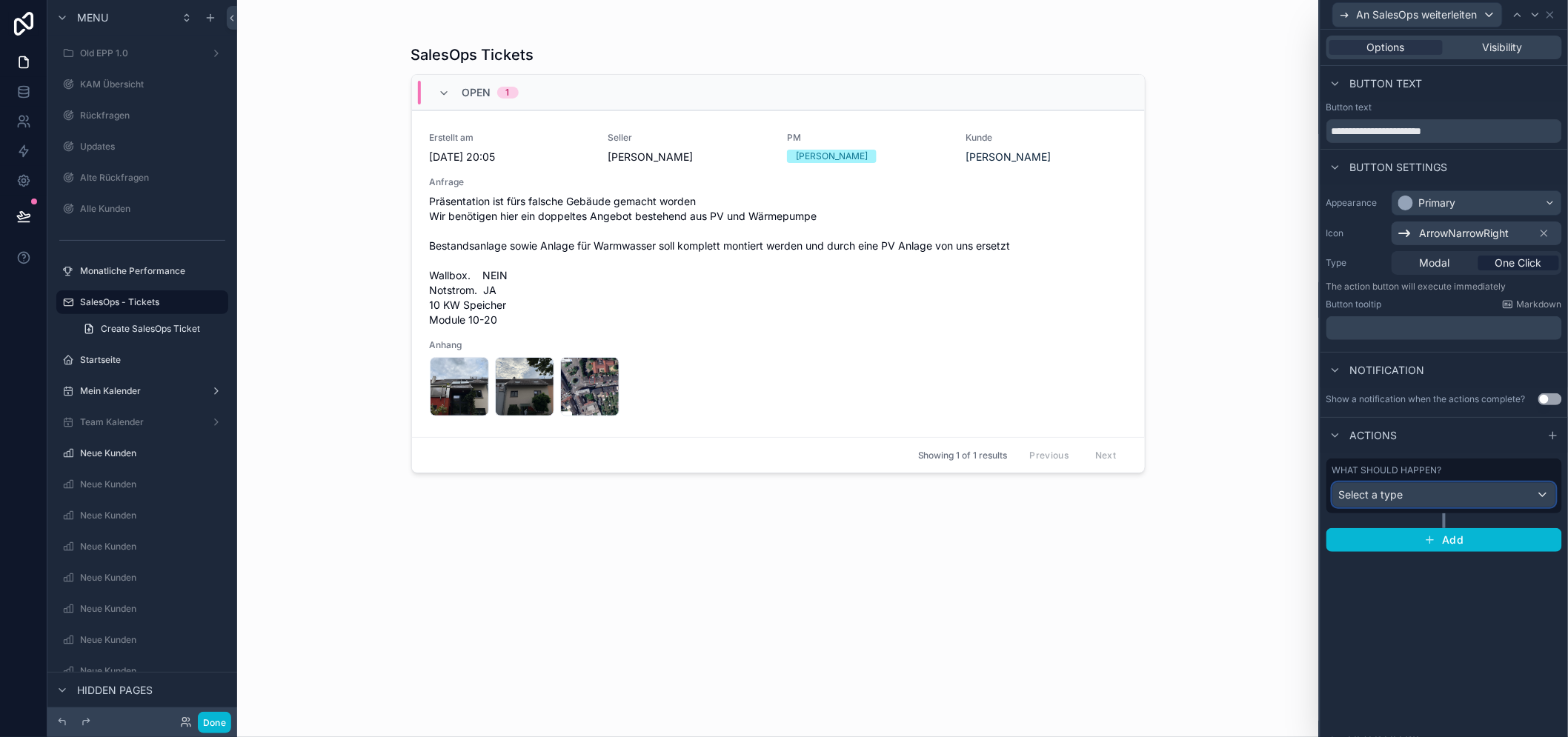
click at [1442, 488] on div "Select a type" at bounding box center [1444, 494] width 222 height 23
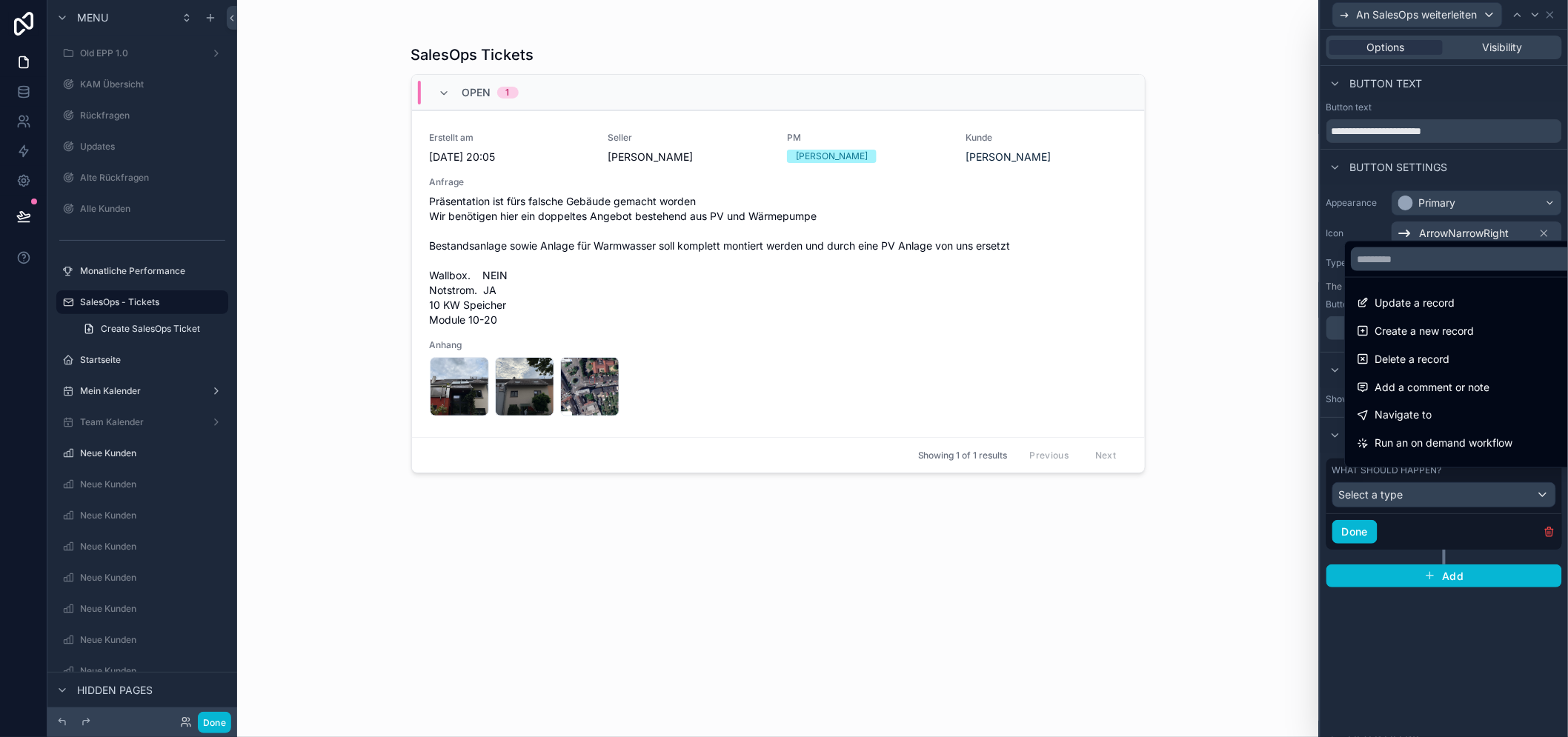
click at [1473, 277] on div at bounding box center [1473, 259] width 257 height 36
click at [1472, 271] on input "text" at bounding box center [1473, 259] width 245 height 23
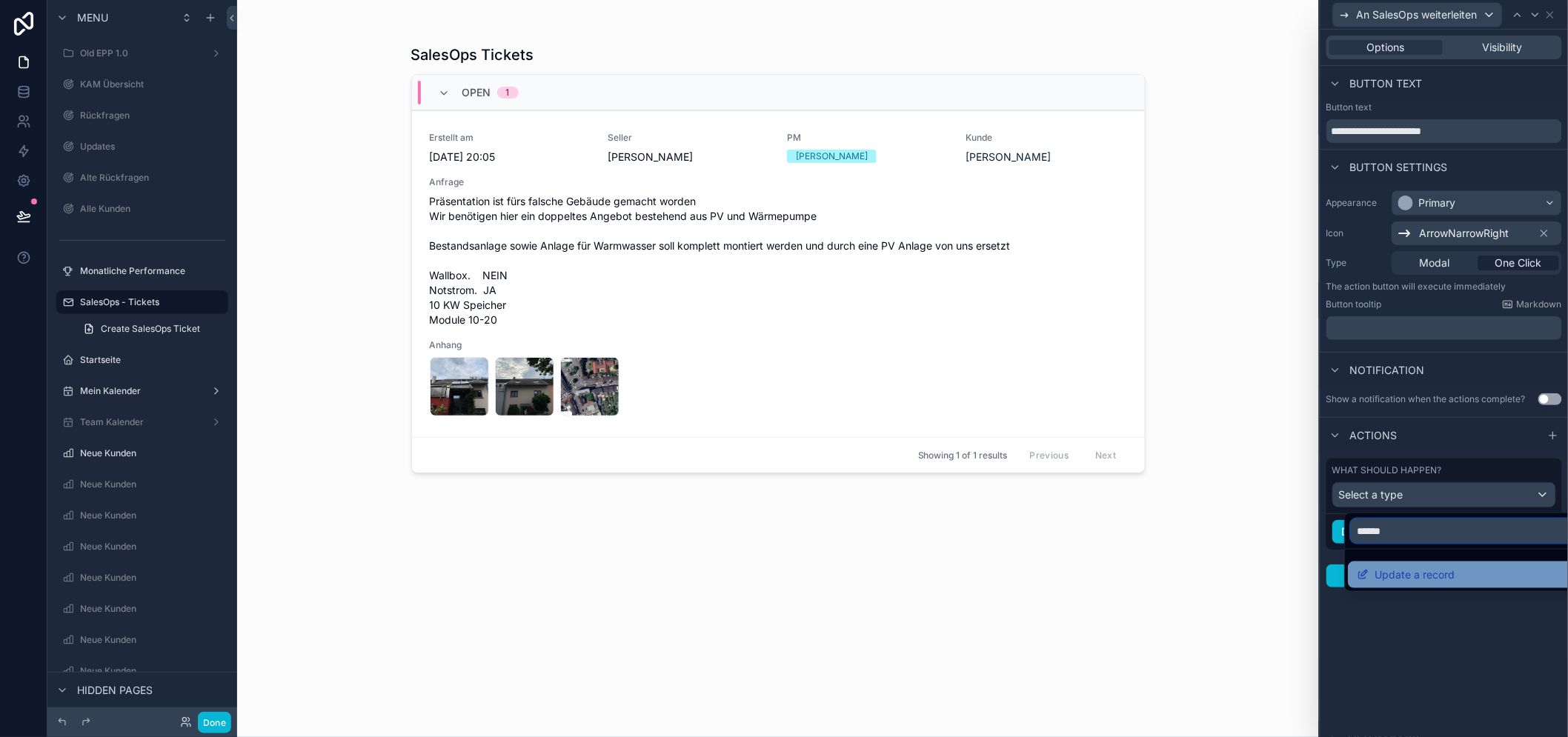
type input "******"
click at [1421, 561] on div "Update a record" at bounding box center [1473, 574] width 251 height 26
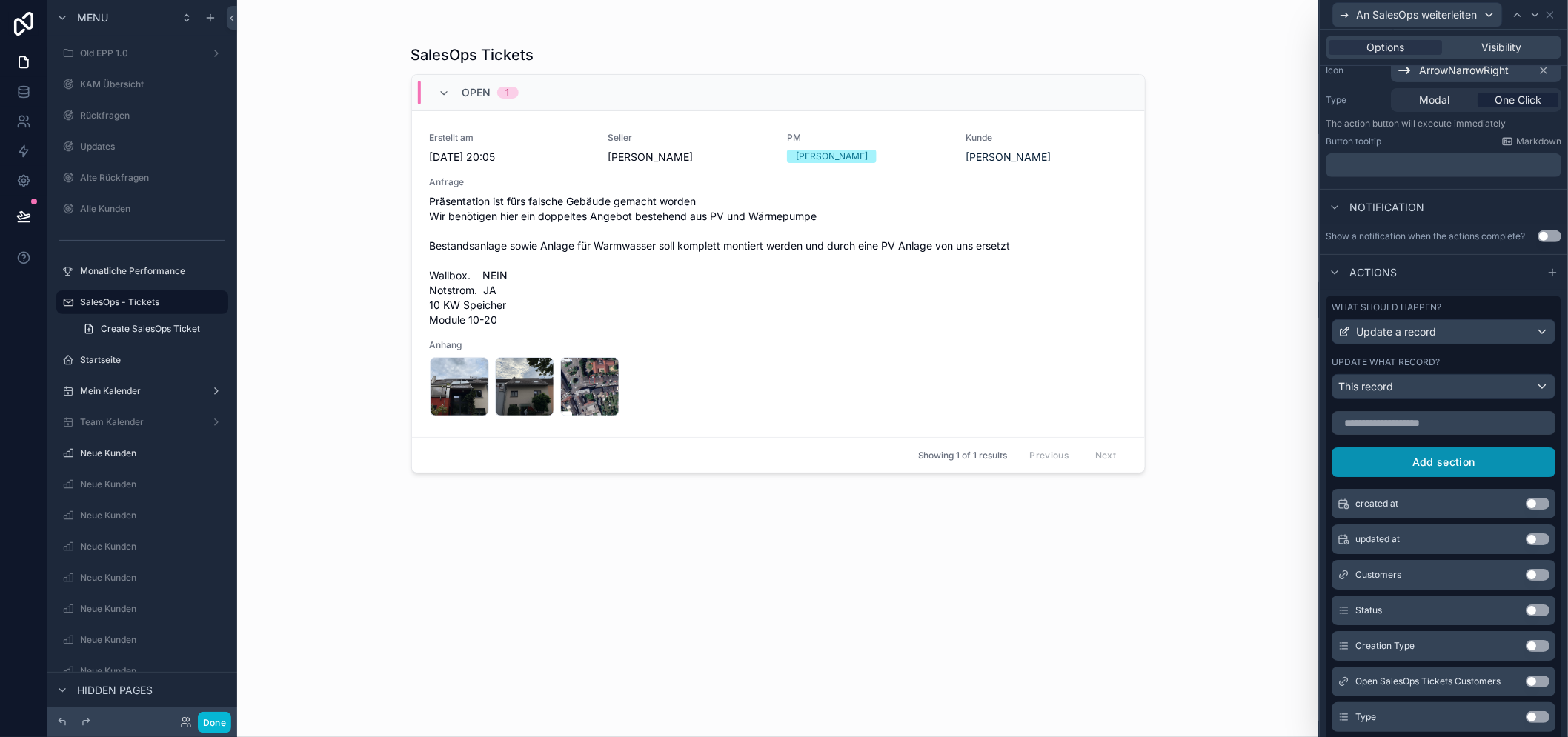
scroll to position [164, 0]
click at [1475, 433] on input "text" at bounding box center [1444, 421] width 224 height 23
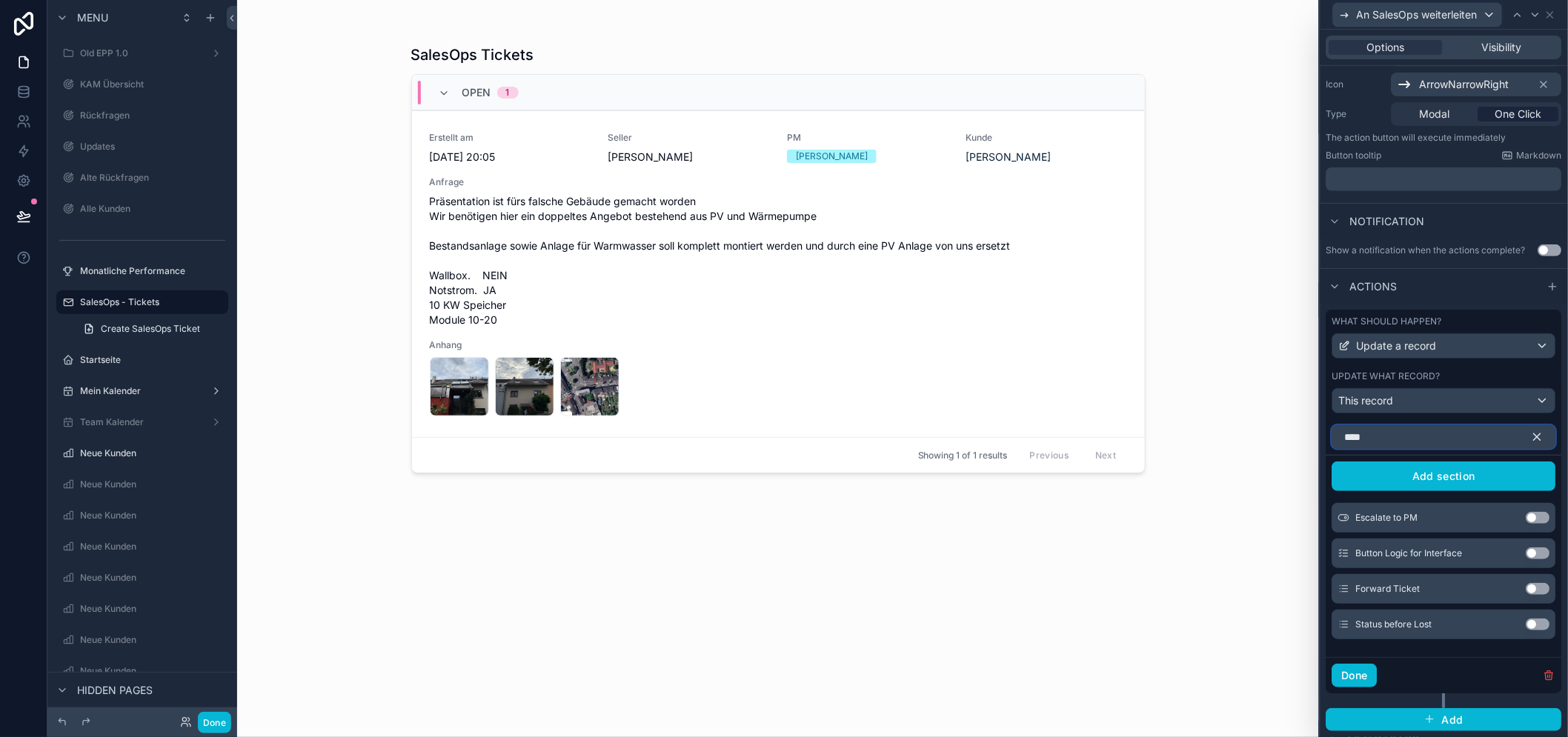
scroll to position [77, 0]
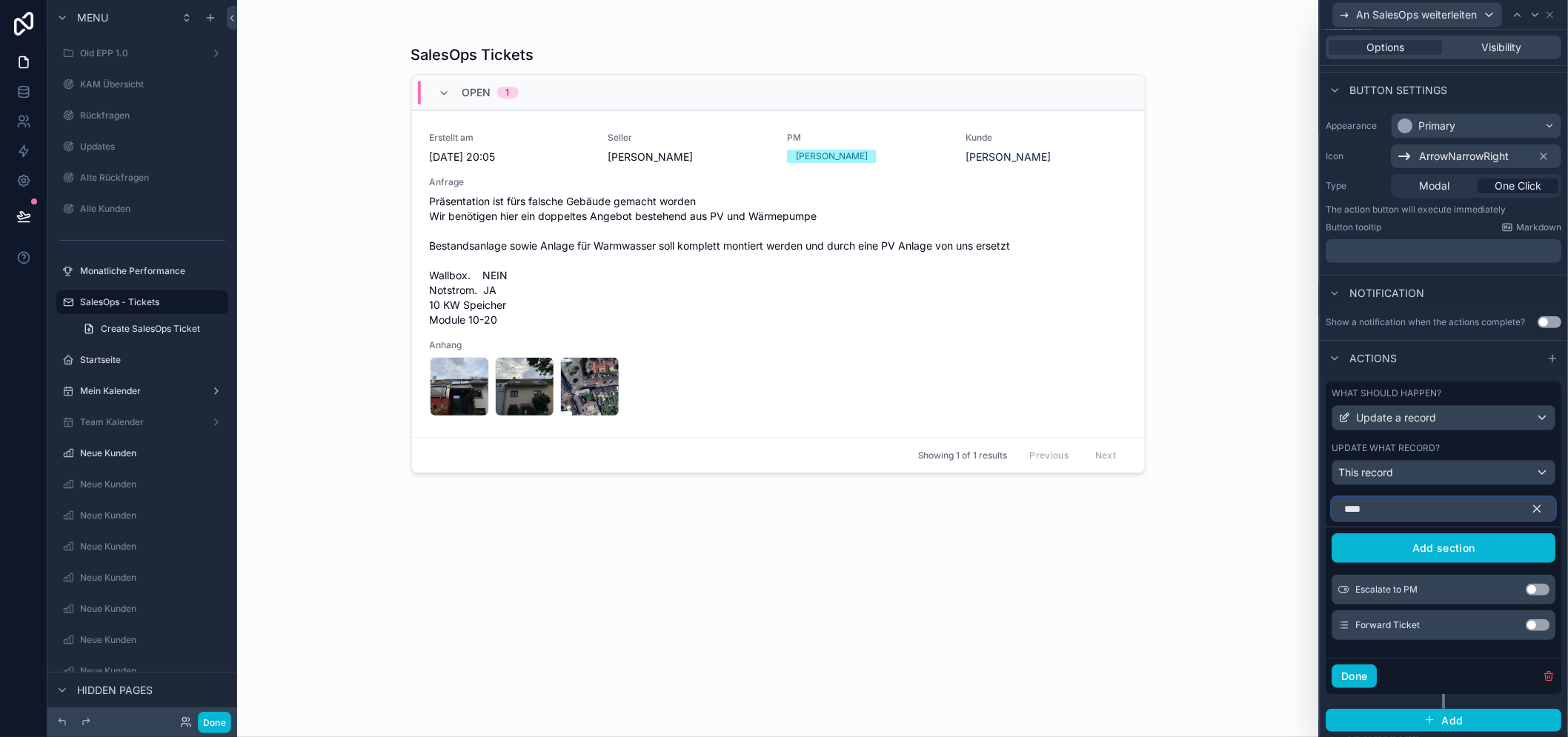
type input "****"
click at [1529, 630] on button "Use setting" at bounding box center [1538, 625] width 23 height 12
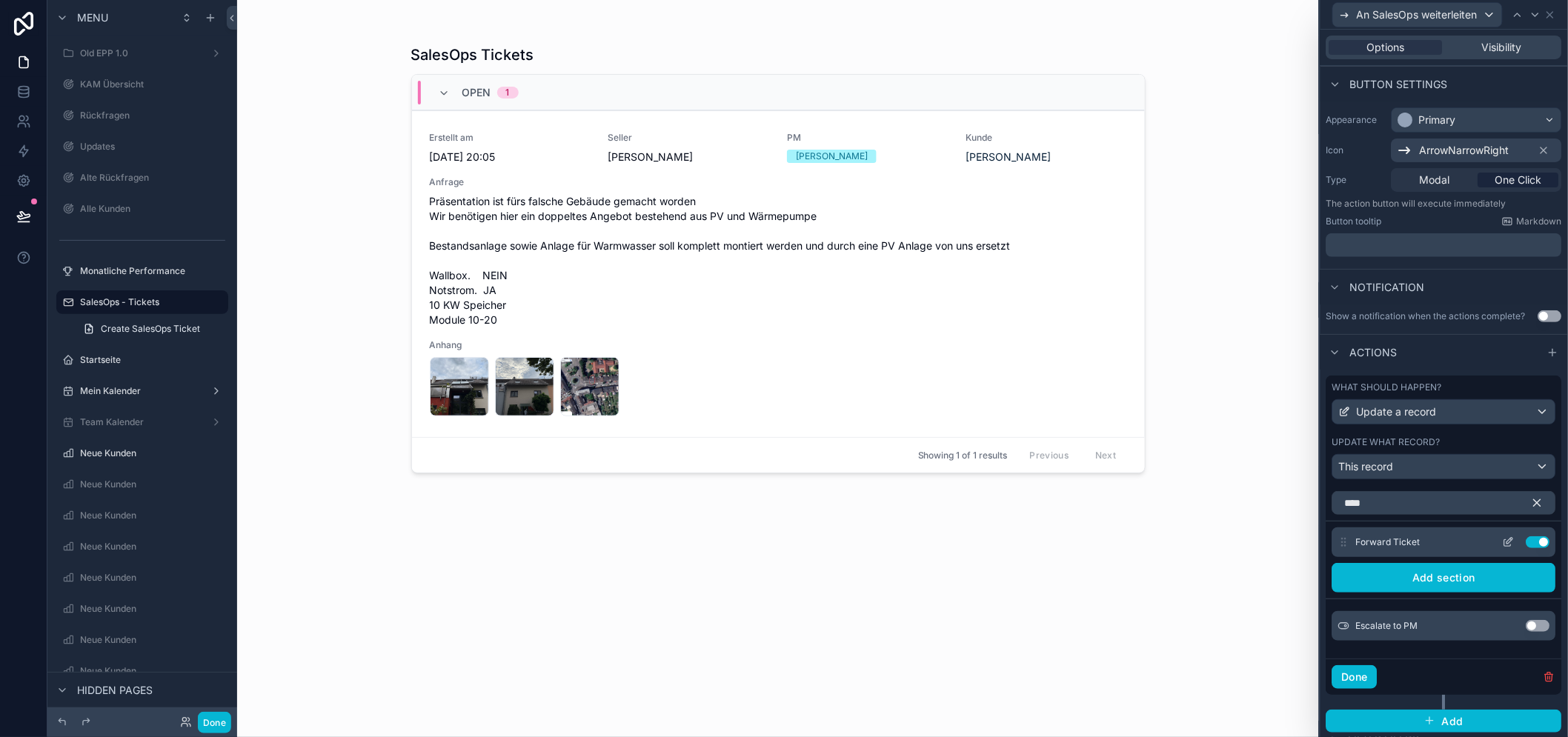
scroll to position [84, 0]
click at [1507, 547] on icon at bounding box center [1508, 541] width 12 height 12
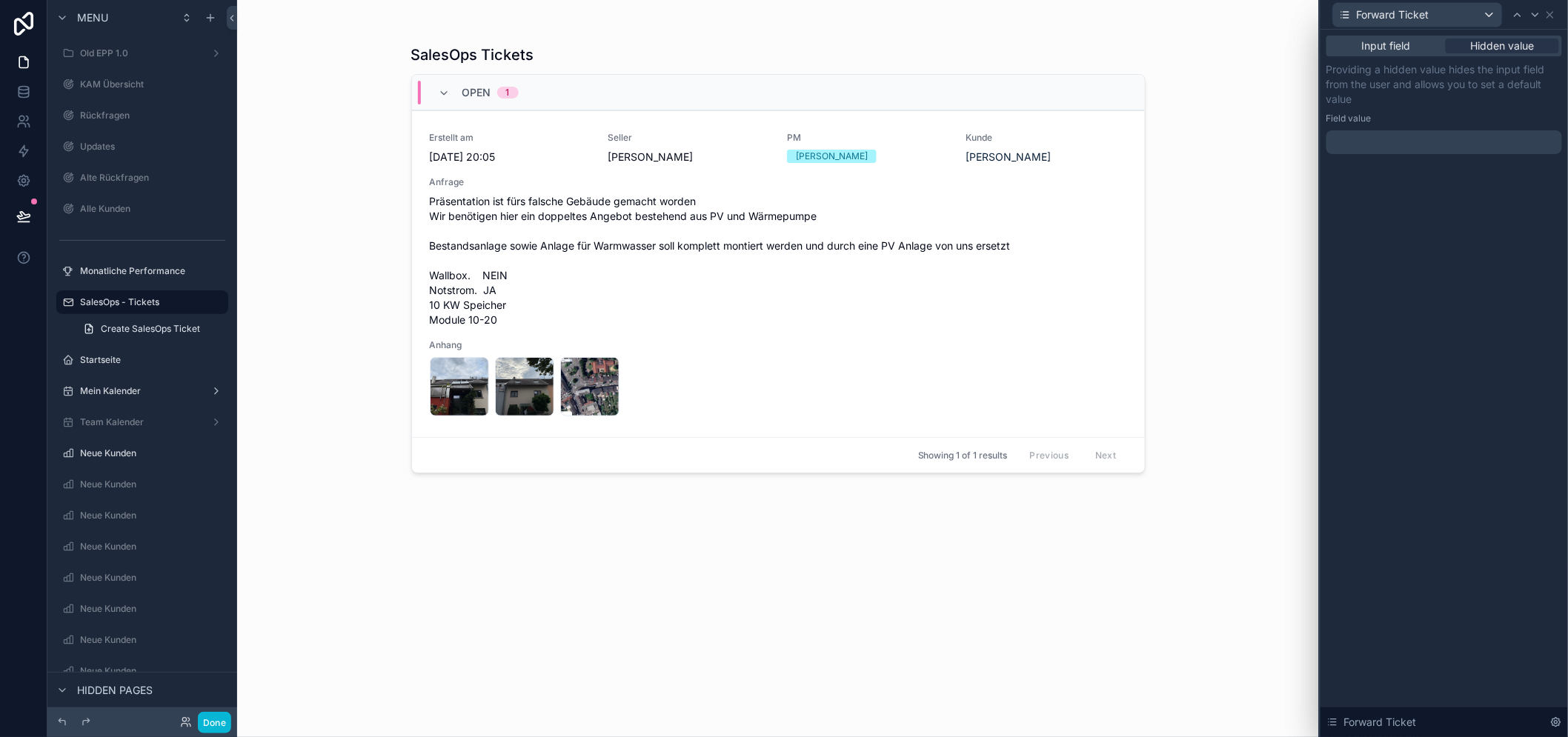
click at [1460, 152] on div at bounding box center [1443, 141] width 235 height 23
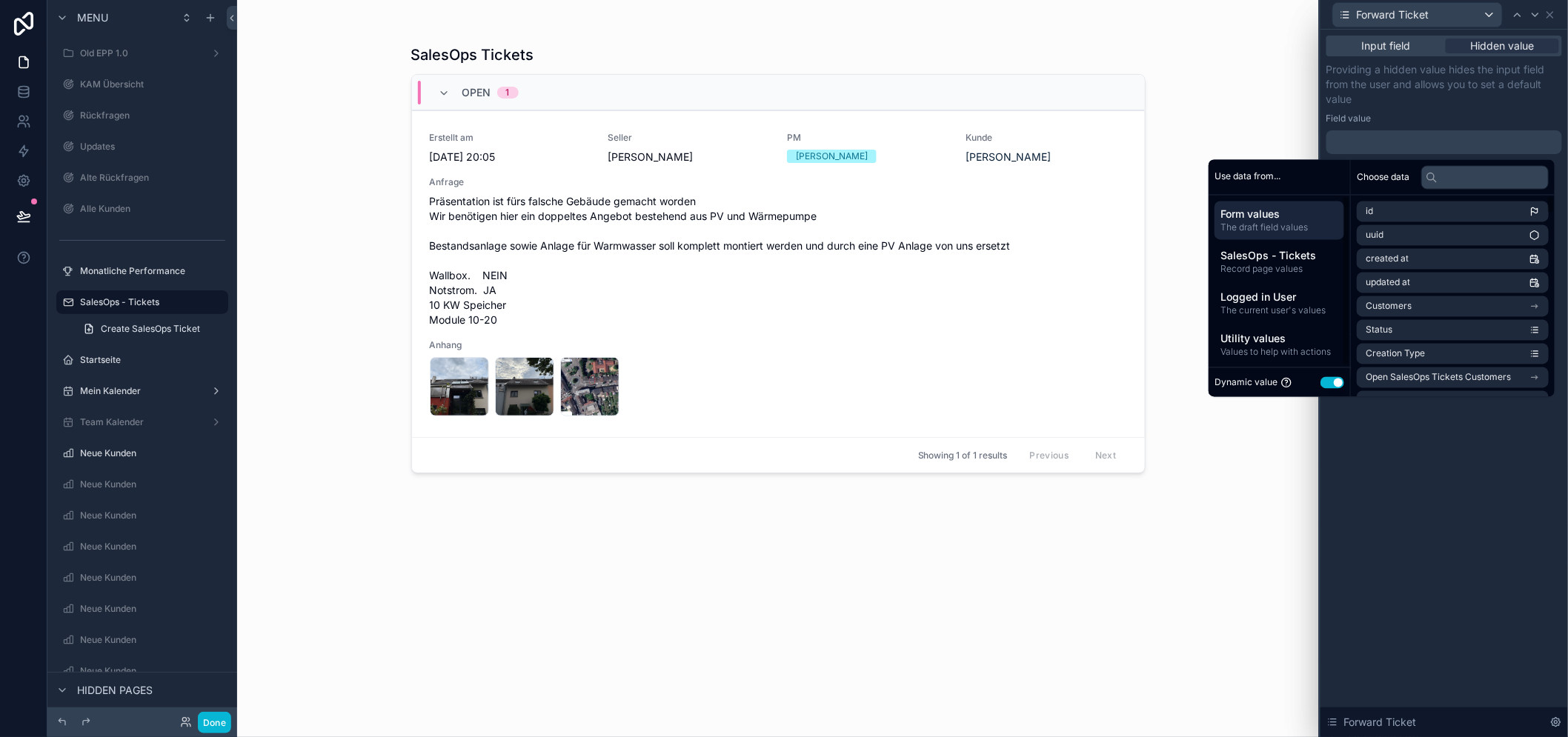
click at [1337, 378] on button "Use setting" at bounding box center [1331, 382] width 23 height 12
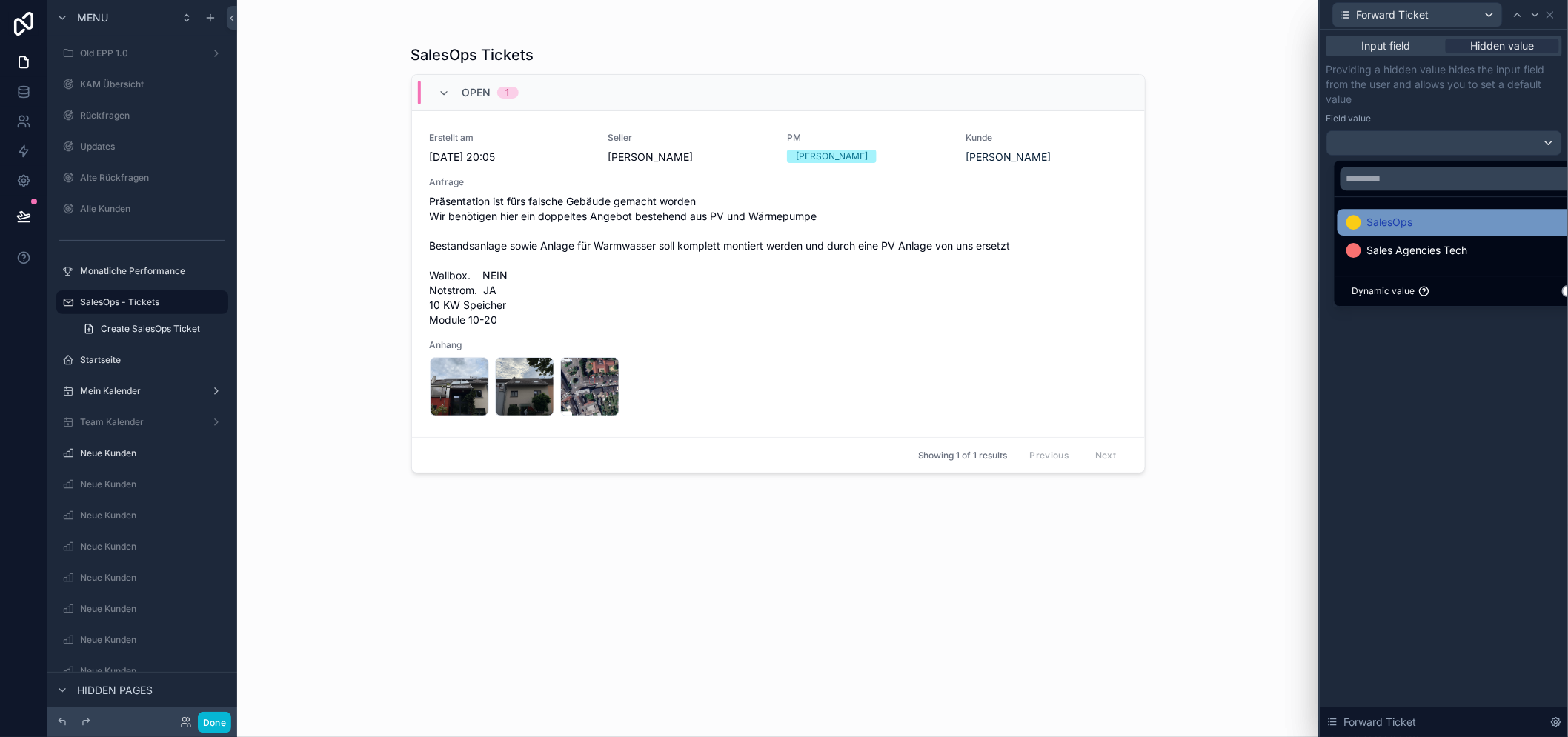
click at [1430, 225] on div "SalesOps" at bounding box center [1469, 222] width 245 height 18
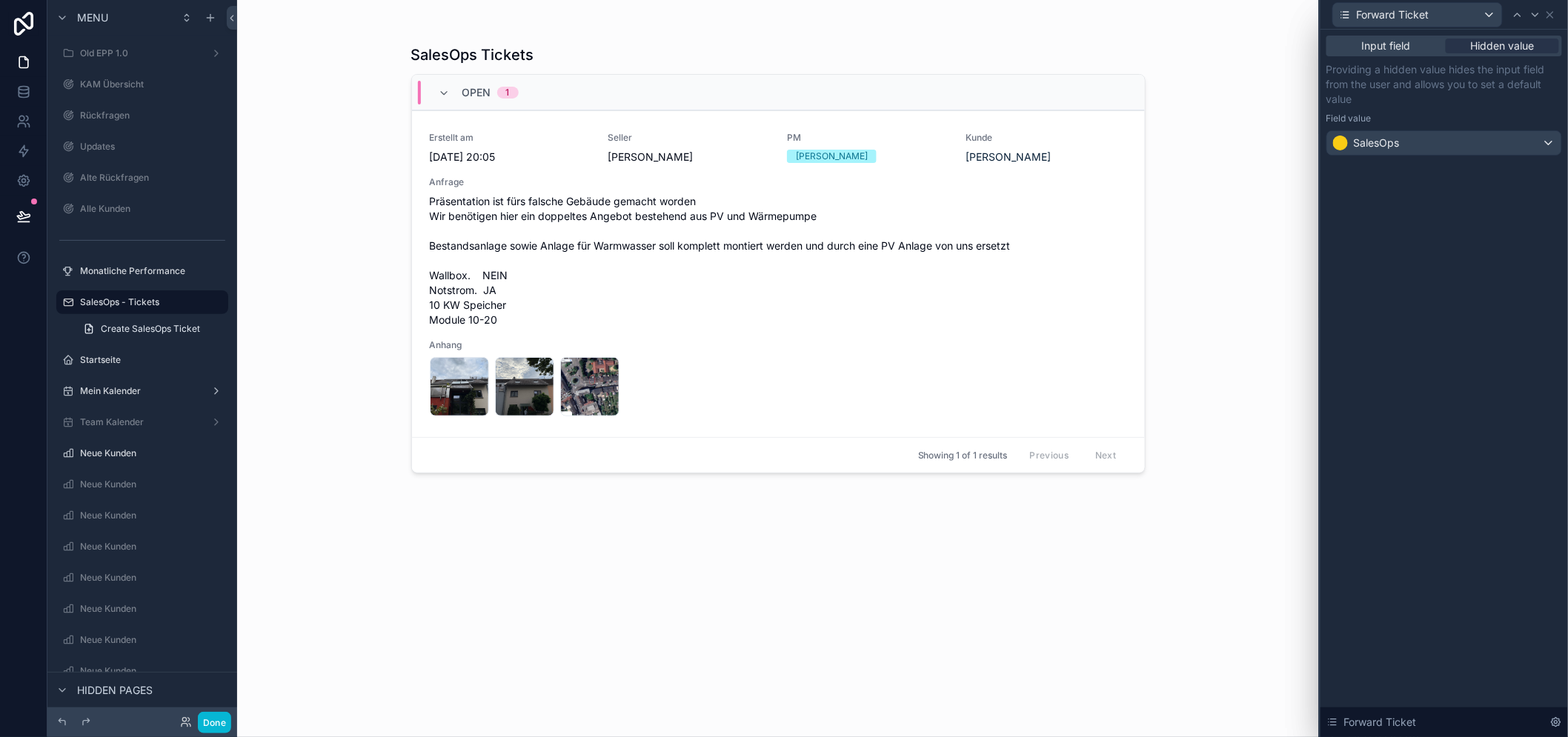
click at [1461, 383] on div "Input field Hidden value Providing a hidden value hides the input field from th…" at bounding box center [1443, 382] width 247 height 707
click at [1556, 9] on icon at bounding box center [1550, 15] width 12 height 12
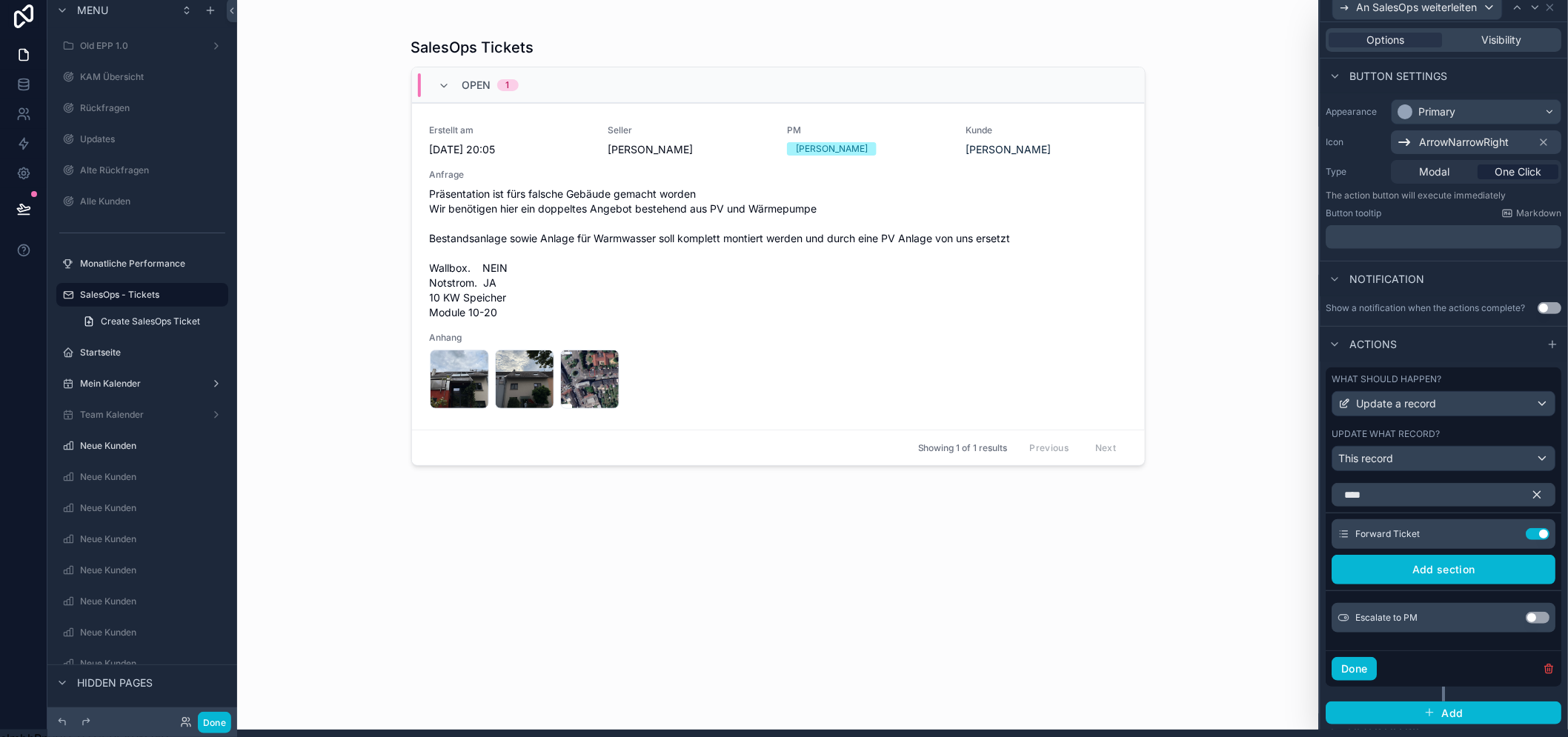
scroll to position [30, 0]
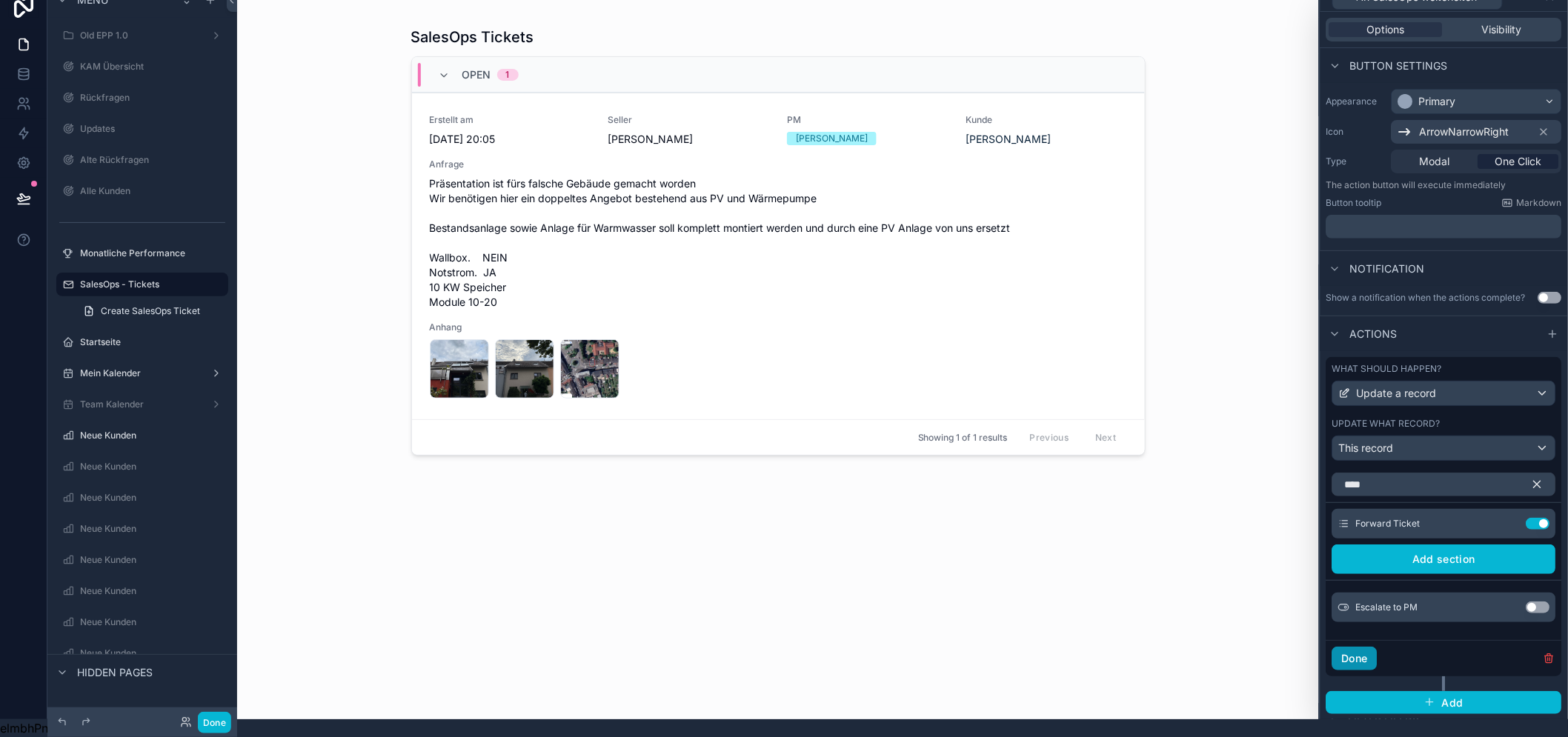
click at [1377, 653] on button "Done" at bounding box center [1355, 658] width 45 height 23
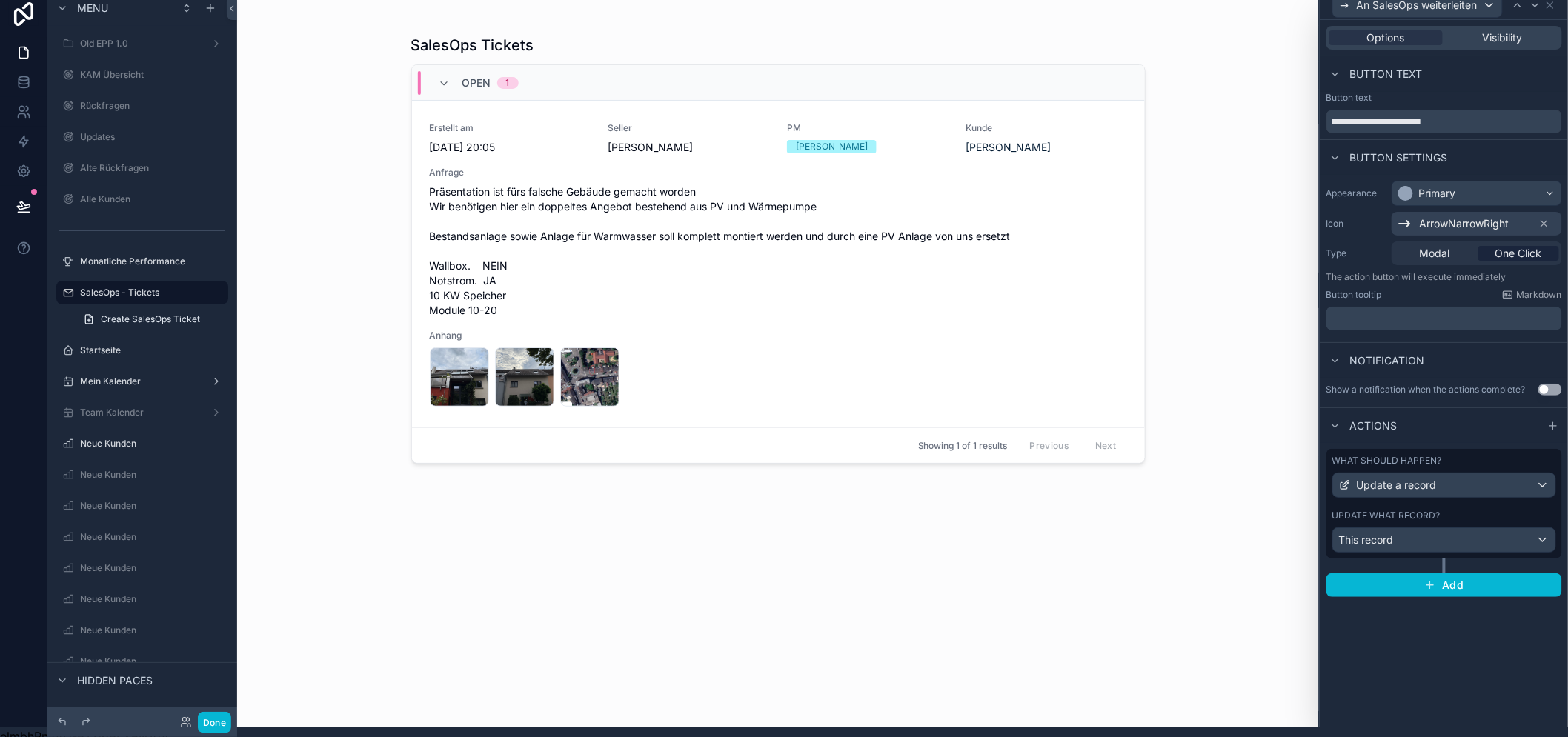
scroll to position [0, 0]
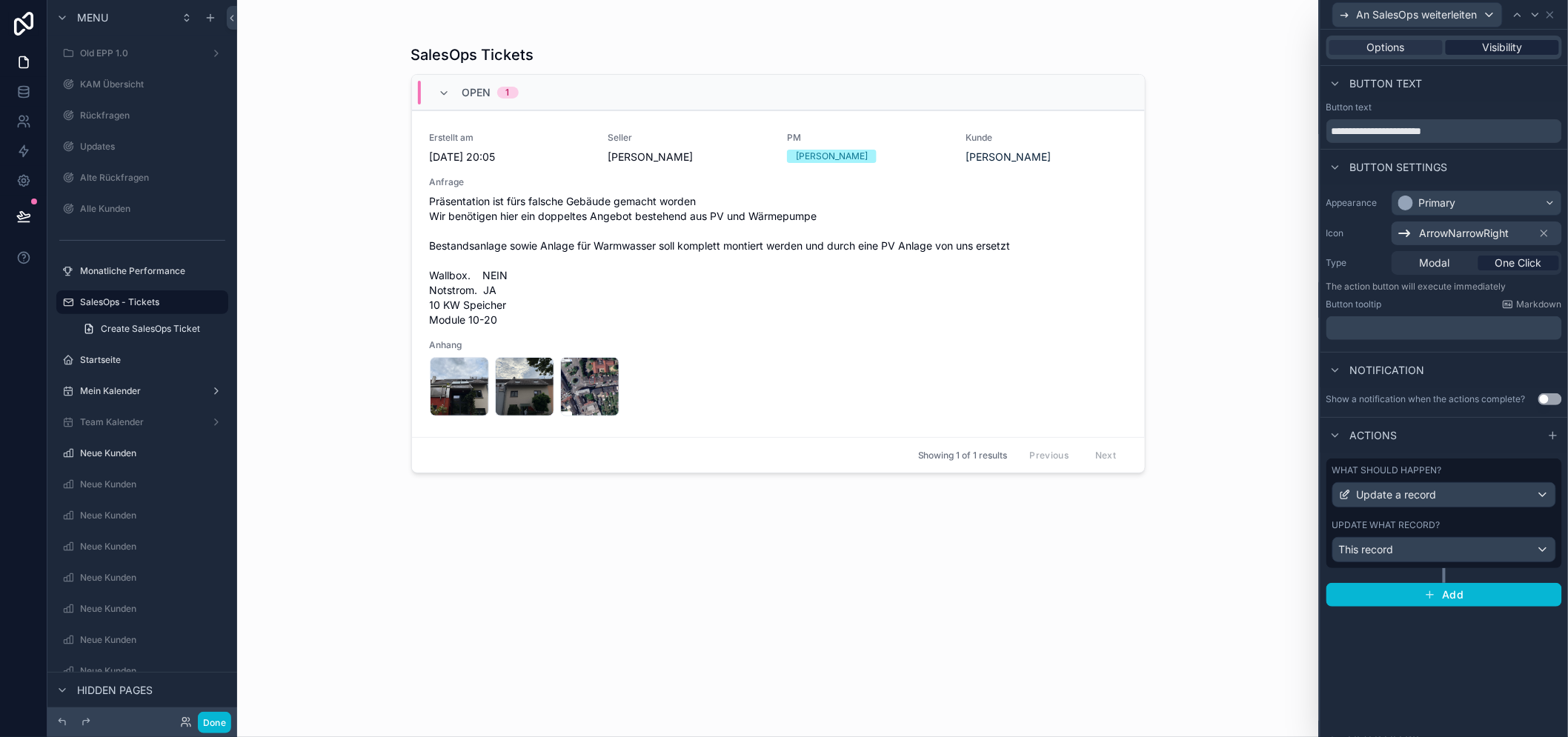
click at [1492, 48] on div "Visibility" at bounding box center [1502, 48] width 113 height 15
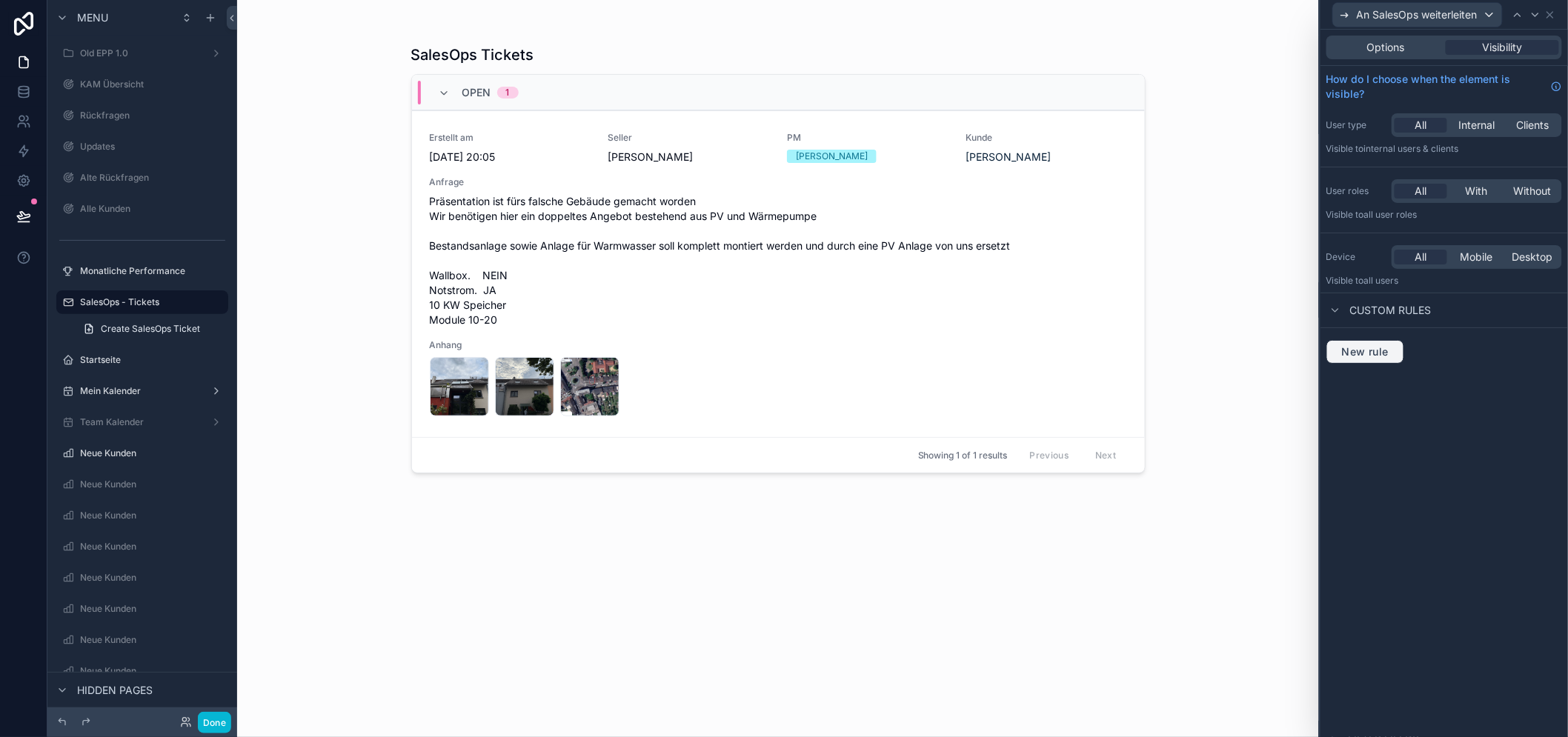
click at [1379, 342] on button "New rule" at bounding box center [1365, 351] width 78 height 23
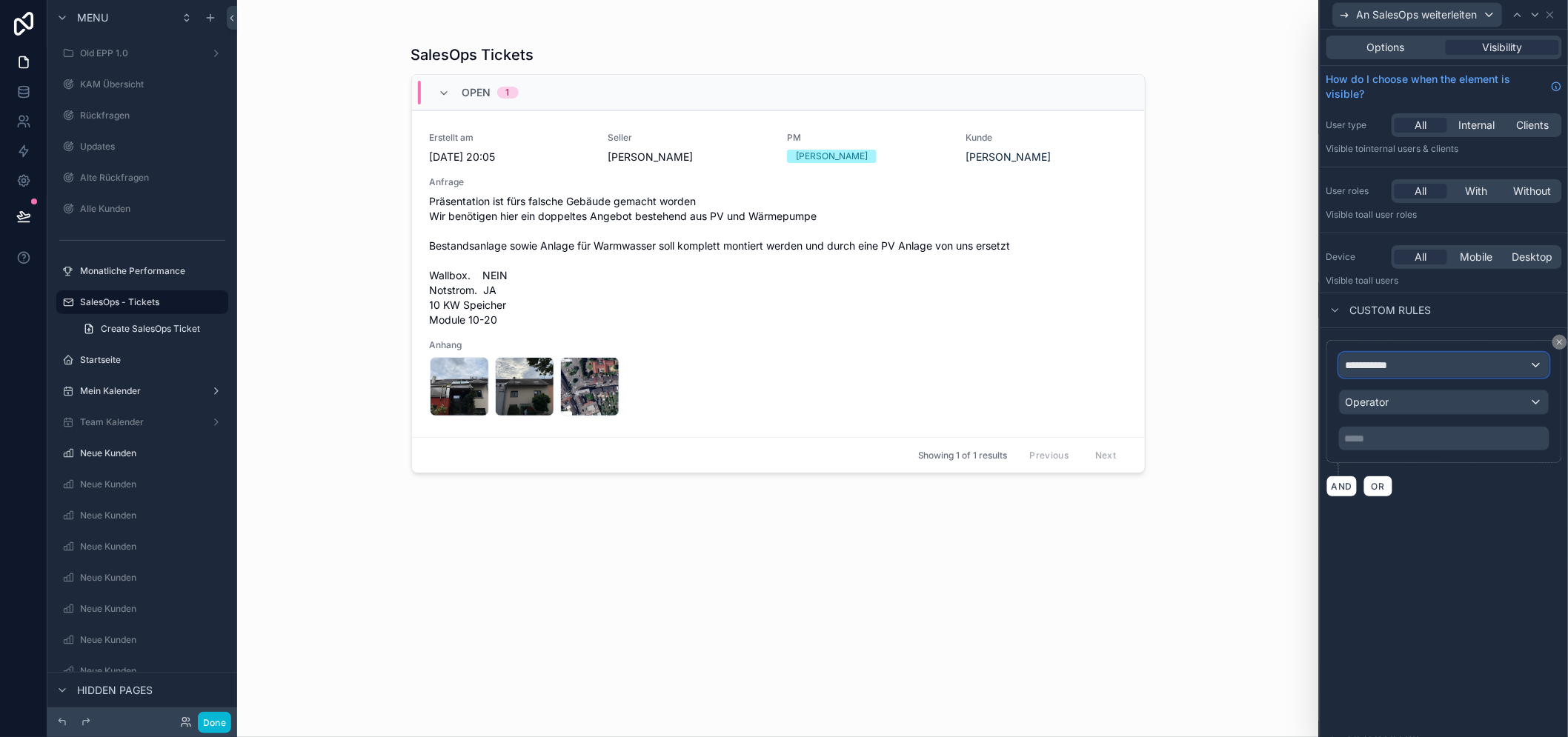
click at [1380, 367] on span "**********" at bounding box center [1373, 365] width 54 height 15
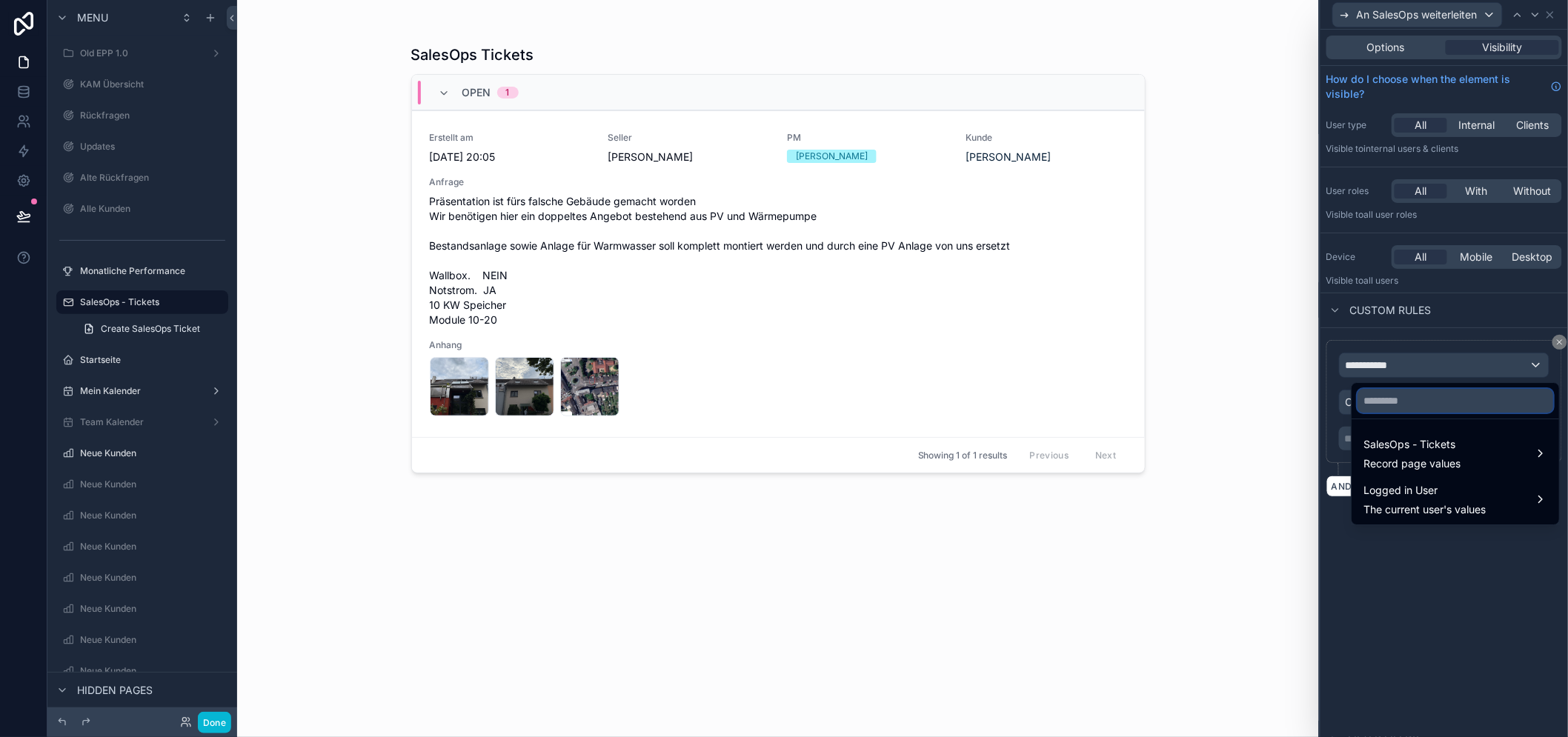
click at [1409, 404] on input "text" at bounding box center [1455, 400] width 196 height 23
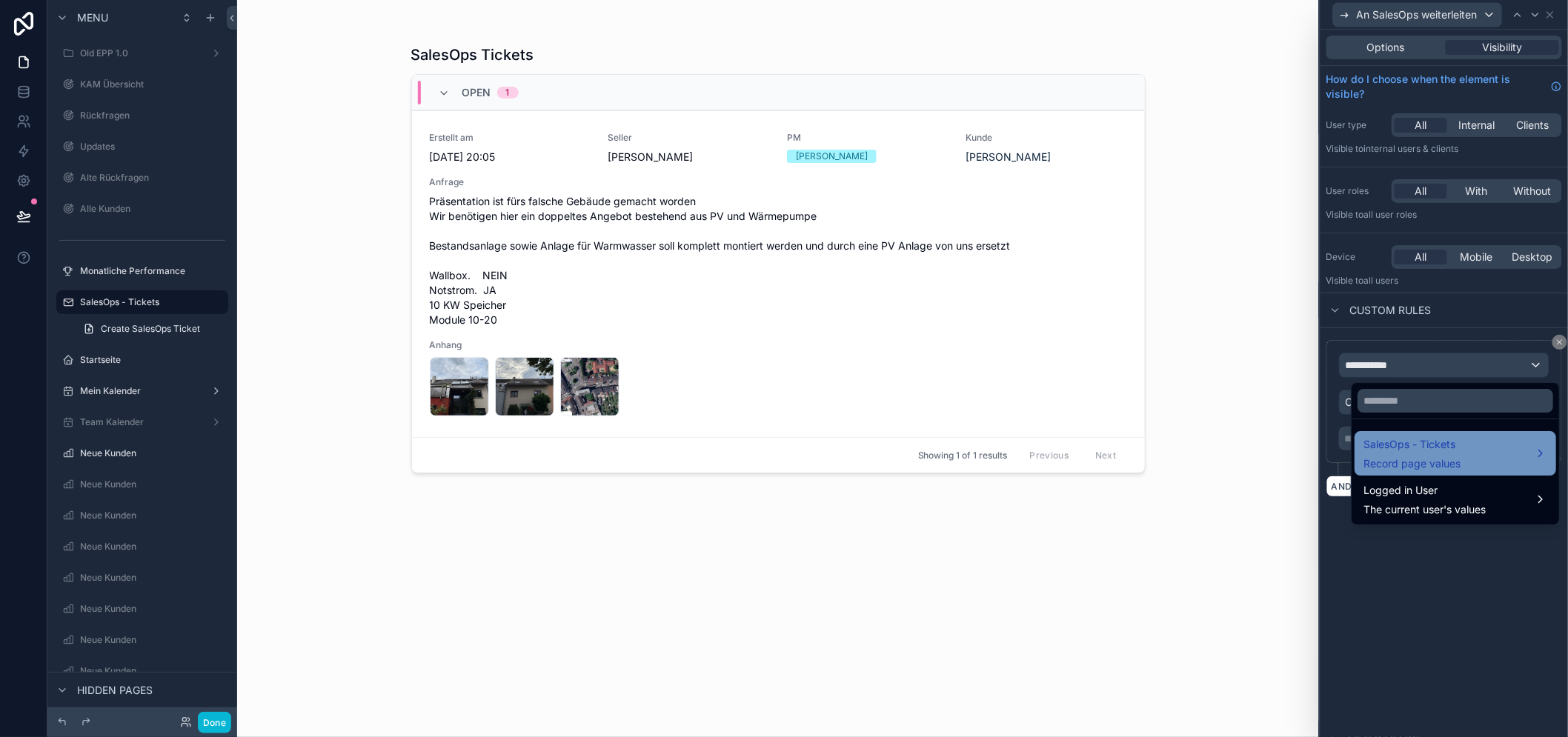
click at [1414, 445] on span "SalesOps - Tickets" at bounding box center [1411, 444] width 97 height 18
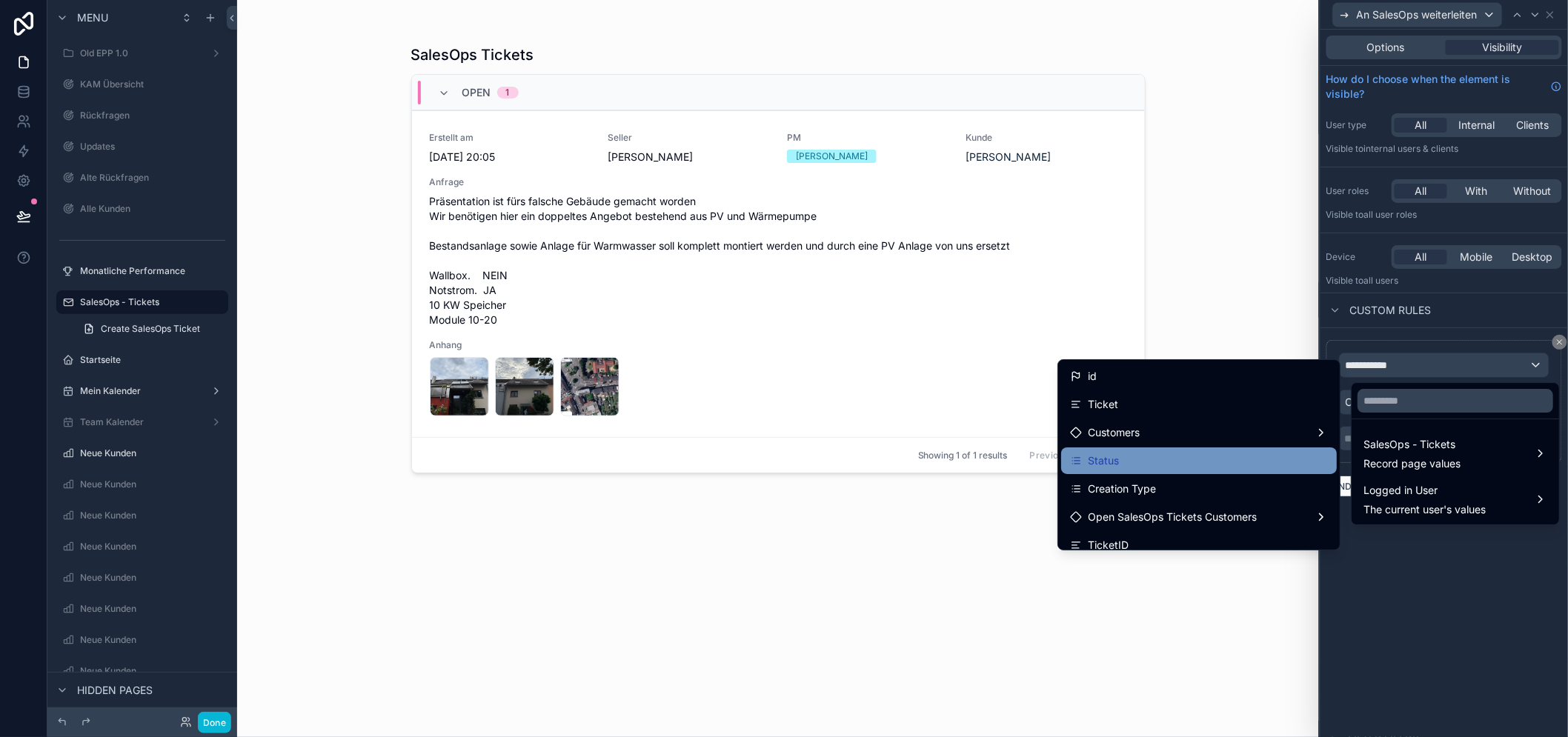
click at [1172, 460] on div "Status" at bounding box center [1198, 460] width 258 height 18
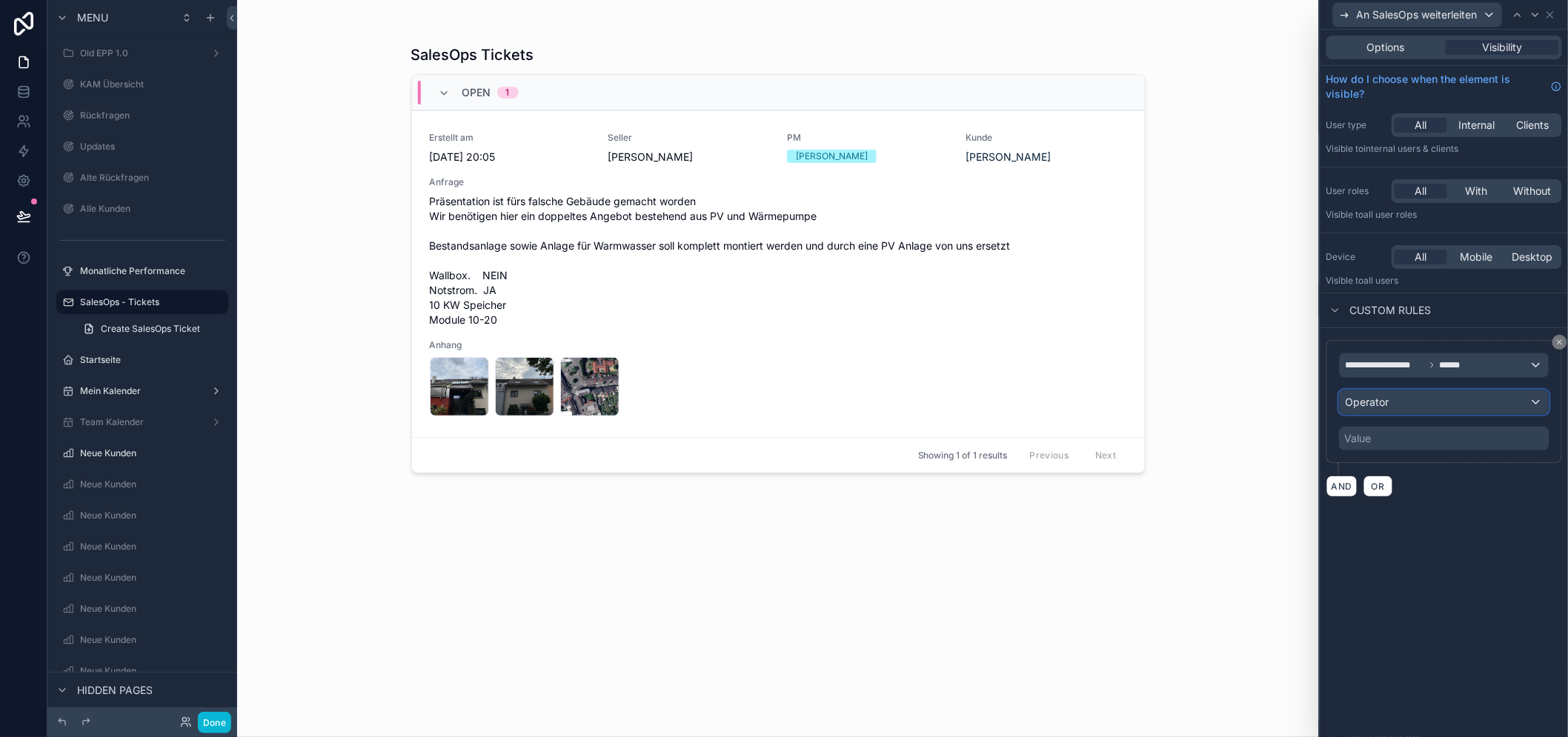
click at [1410, 410] on div "Operator" at bounding box center [1444, 401] width 209 height 23
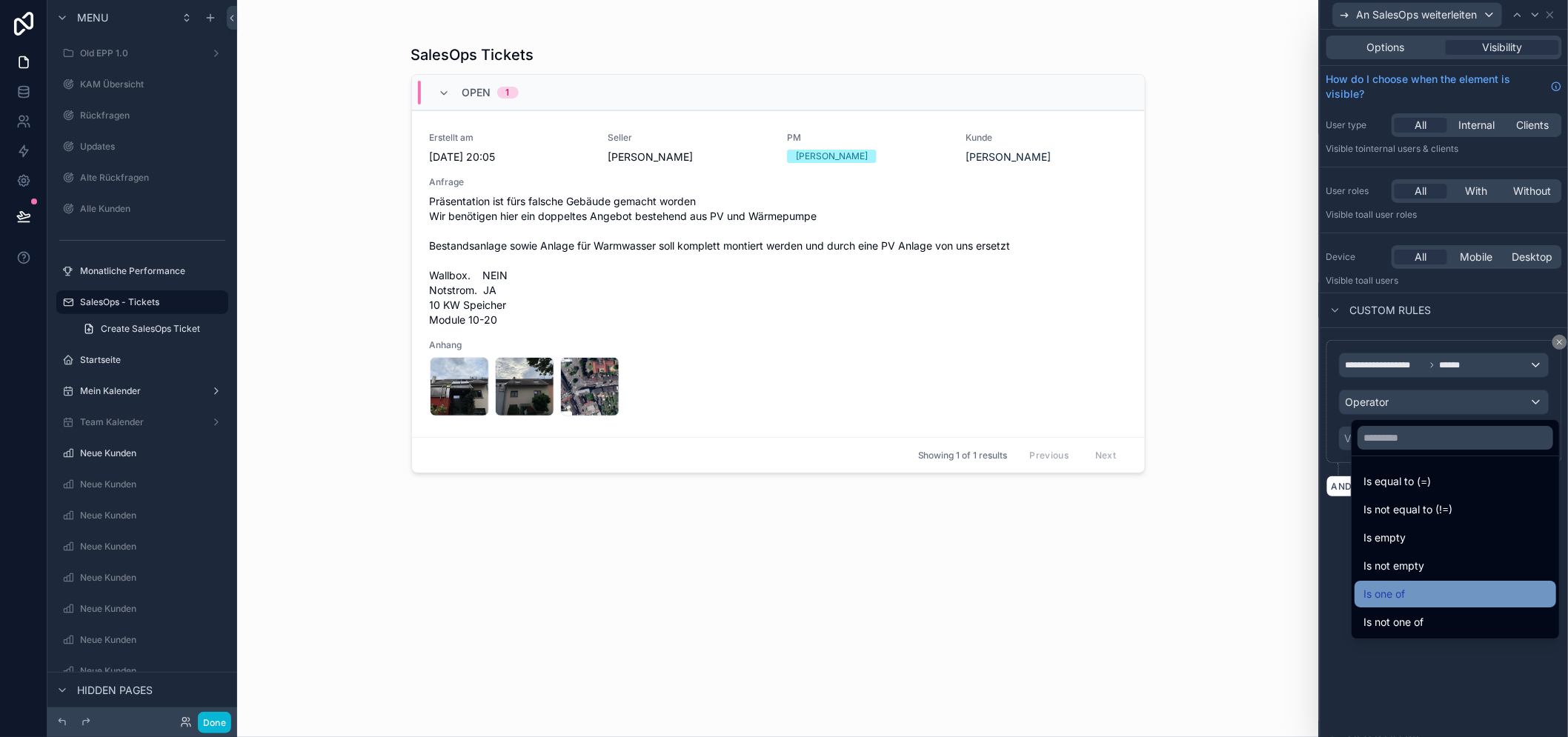
click at [1450, 590] on div "Is one of" at bounding box center [1455, 594] width 184 height 18
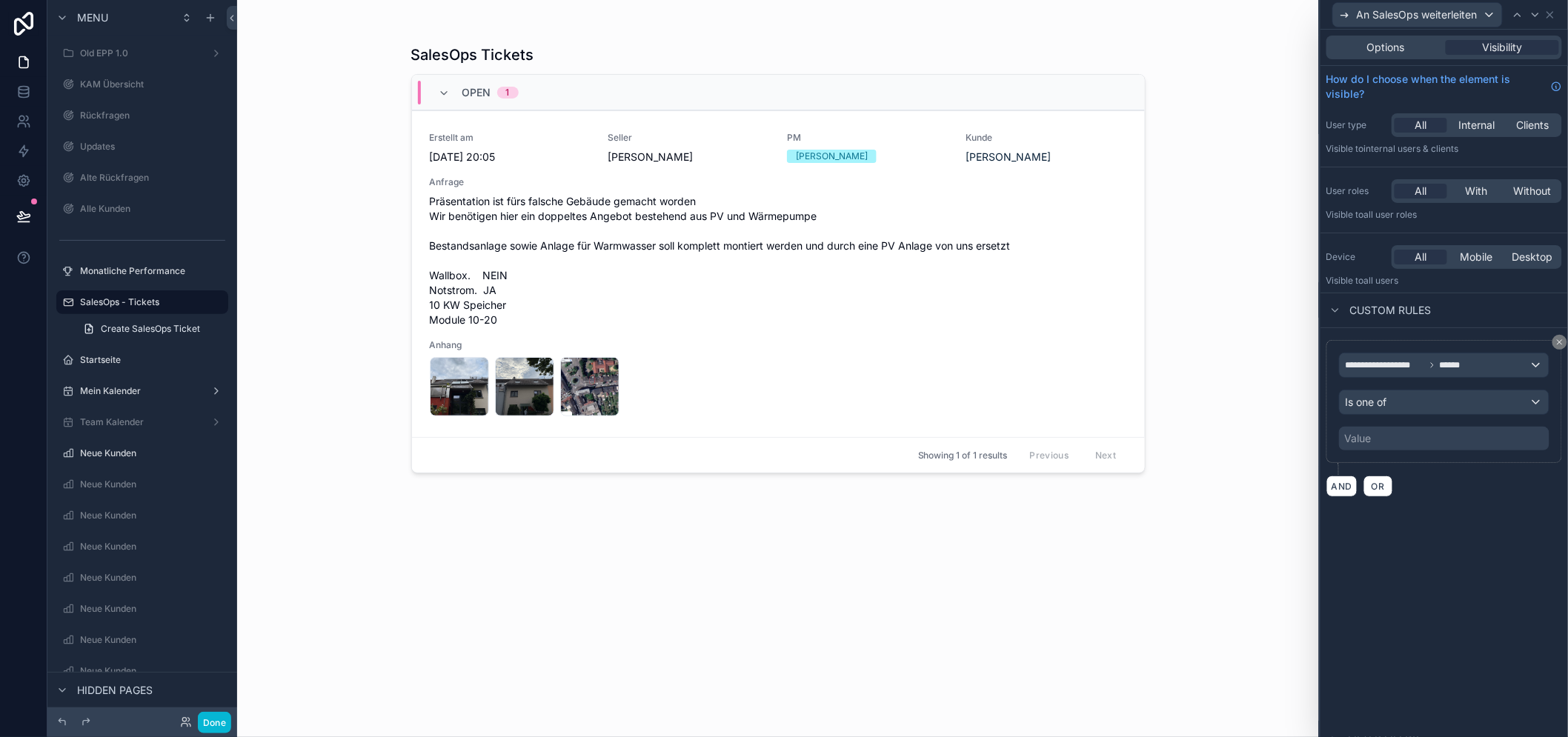
click at [1413, 441] on div "Value" at bounding box center [1444, 438] width 210 height 23
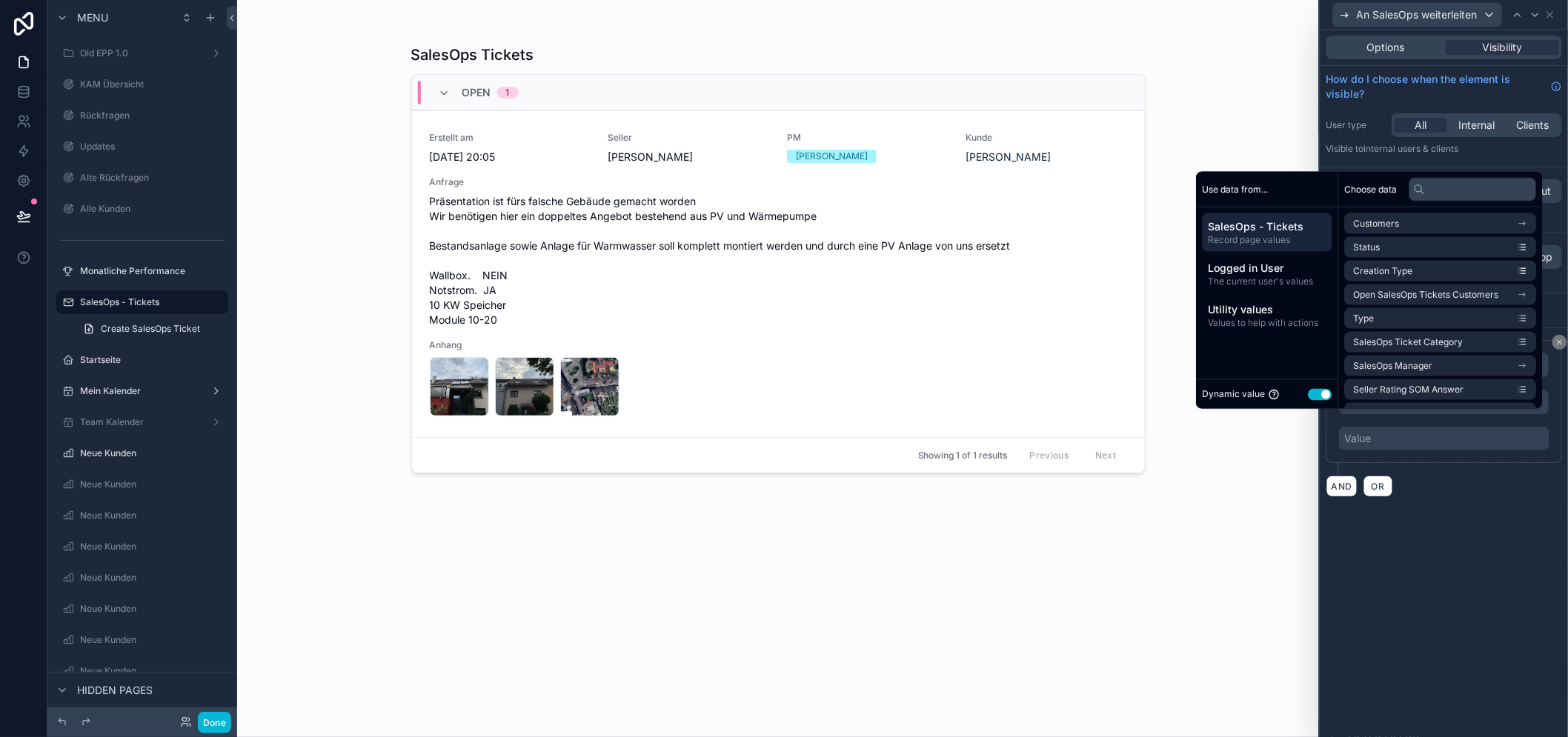
click at [1312, 392] on div "Dynamic value Use setting" at bounding box center [1267, 393] width 141 height 29
click at [1321, 400] on button "Use setting" at bounding box center [1320, 394] width 23 height 12
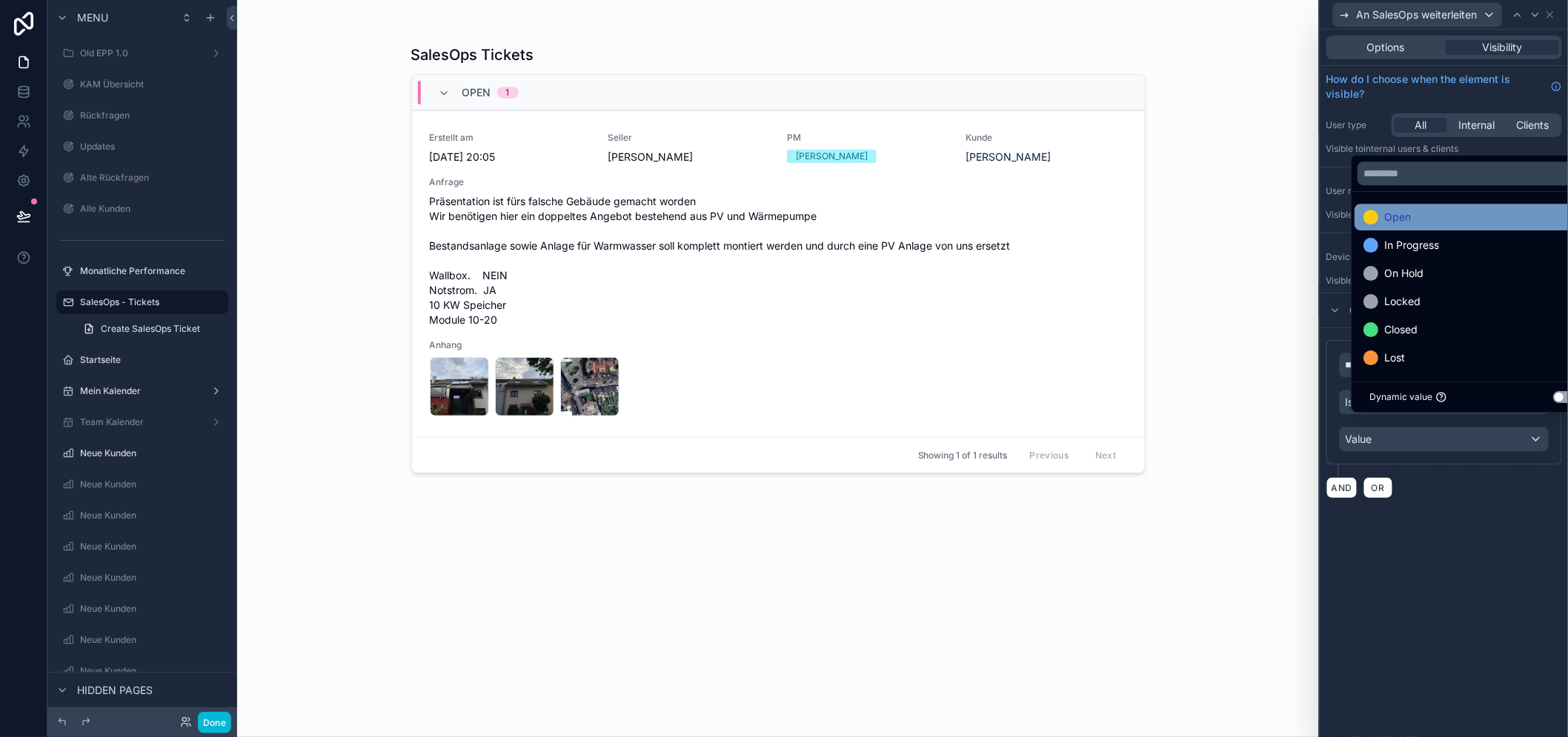
click at [1475, 226] on div "Open" at bounding box center [1473, 217] width 219 height 18
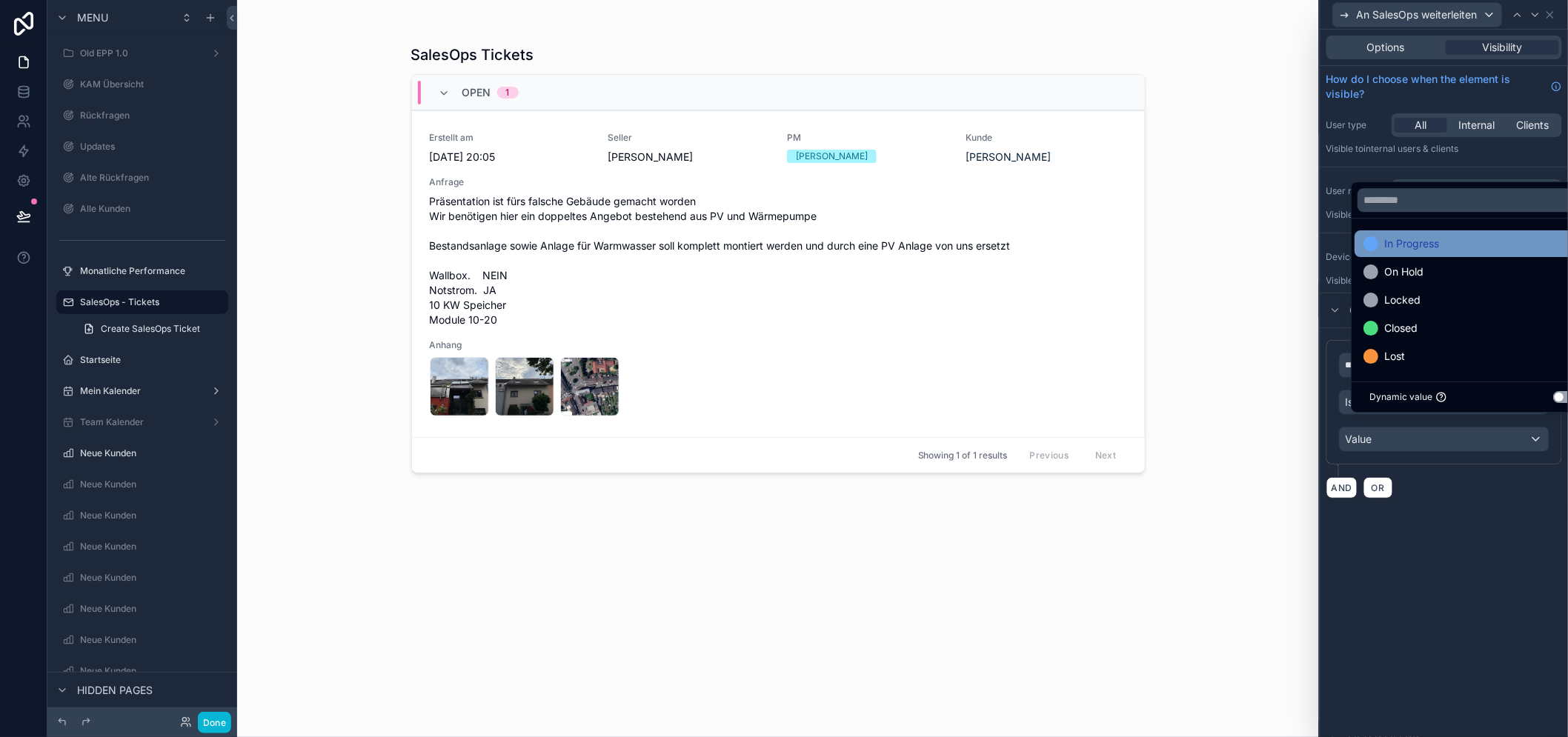
click at [1474, 252] on div "In Progress" at bounding box center [1473, 243] width 219 height 18
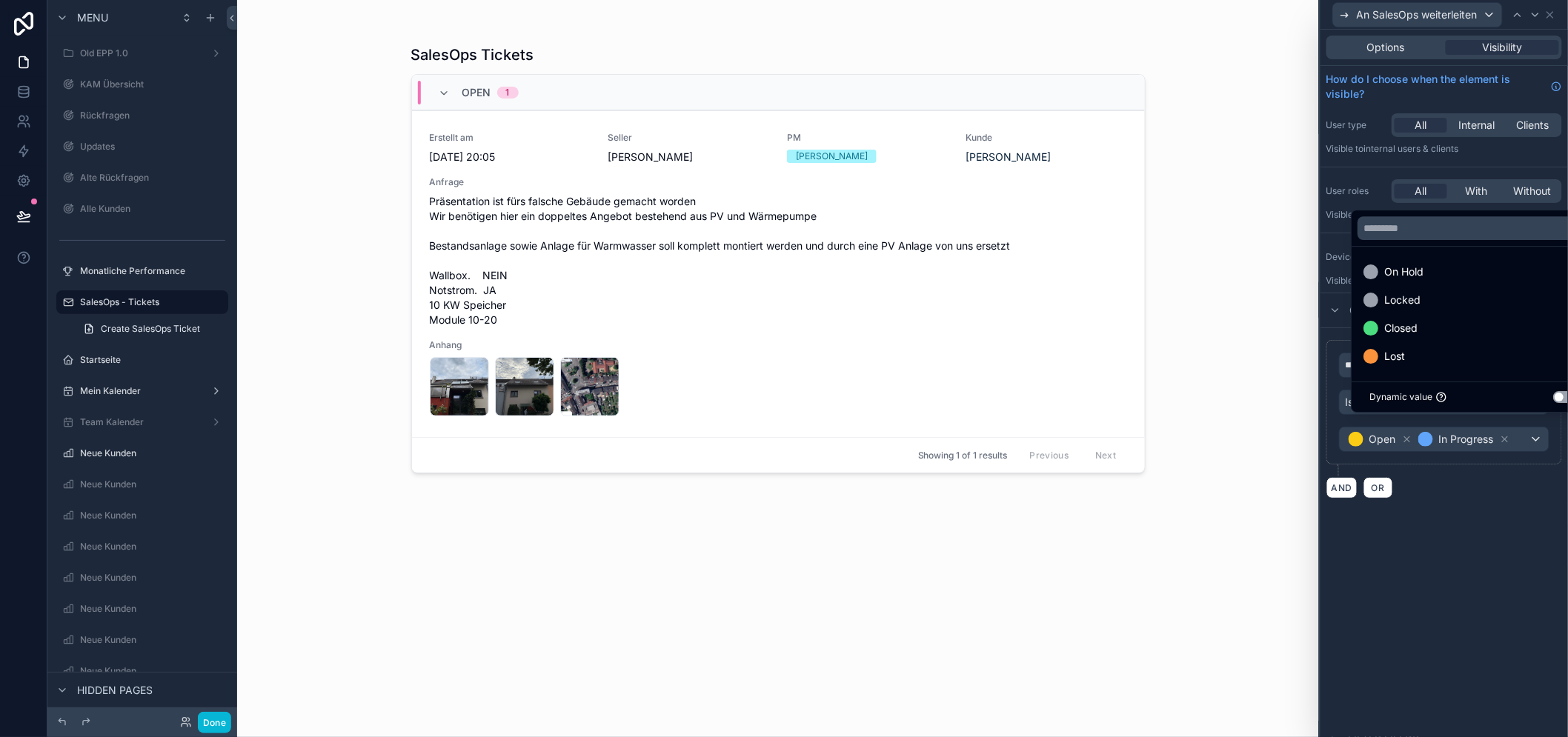
click at [1450, 654] on div "**********" at bounding box center [1443, 382] width 247 height 707
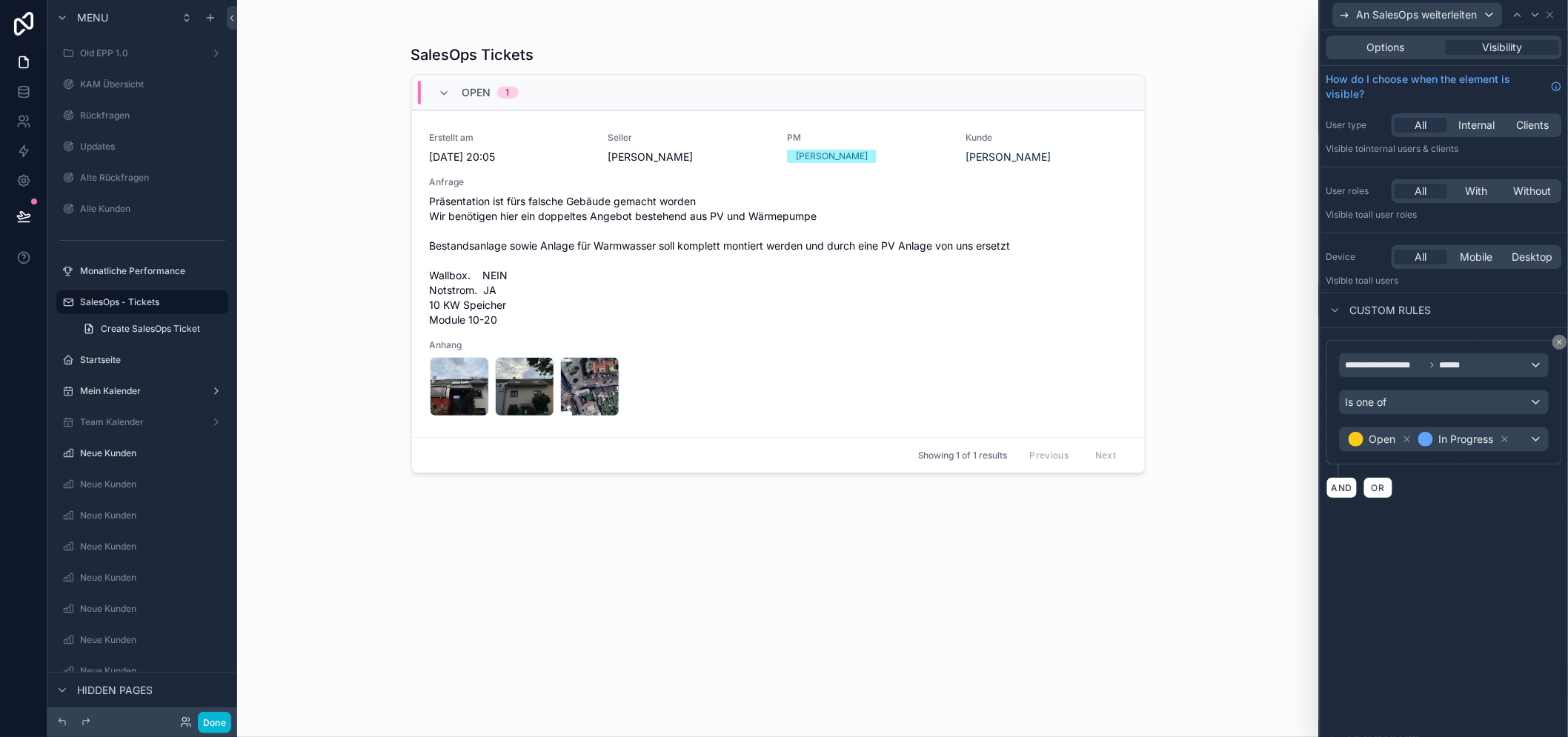
click at [1104, 628] on div "SalesOps Tickets Open 1 Erstellt am 8.9.2025 20:05 Seller Nico Heinrich PM Rene…" at bounding box center [778, 377] width 734 height 683
click at [1387, 48] on span "Options" at bounding box center [1386, 48] width 38 height 15
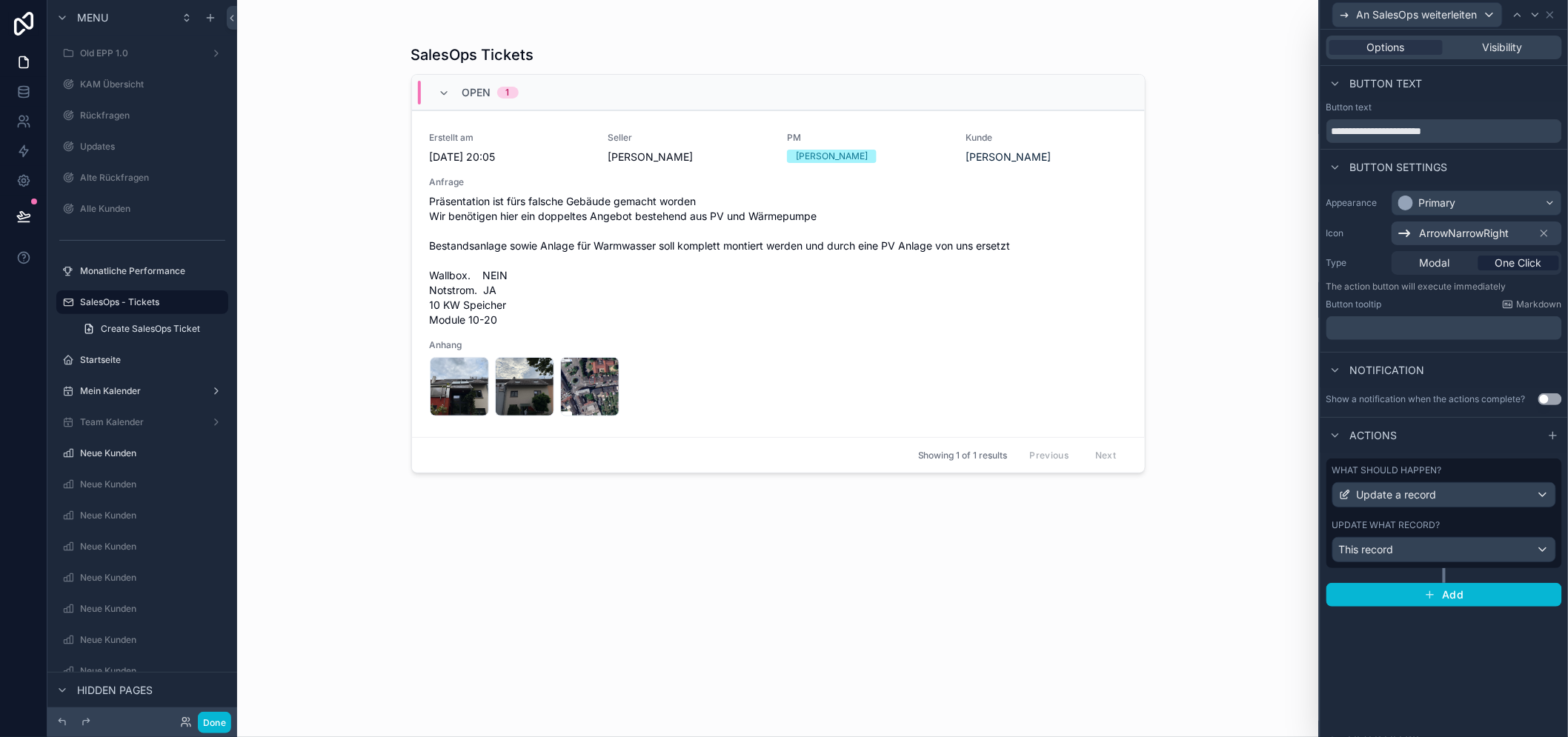
click at [1193, 423] on div "SalesOps Tickets Open 1 Erstellt am 8.9.2025 20:05 Seller Nico Heinrich PM Rene…" at bounding box center [778, 368] width 1082 height 737
click at [216, 720] on button "Done" at bounding box center [215, 722] width 33 height 21
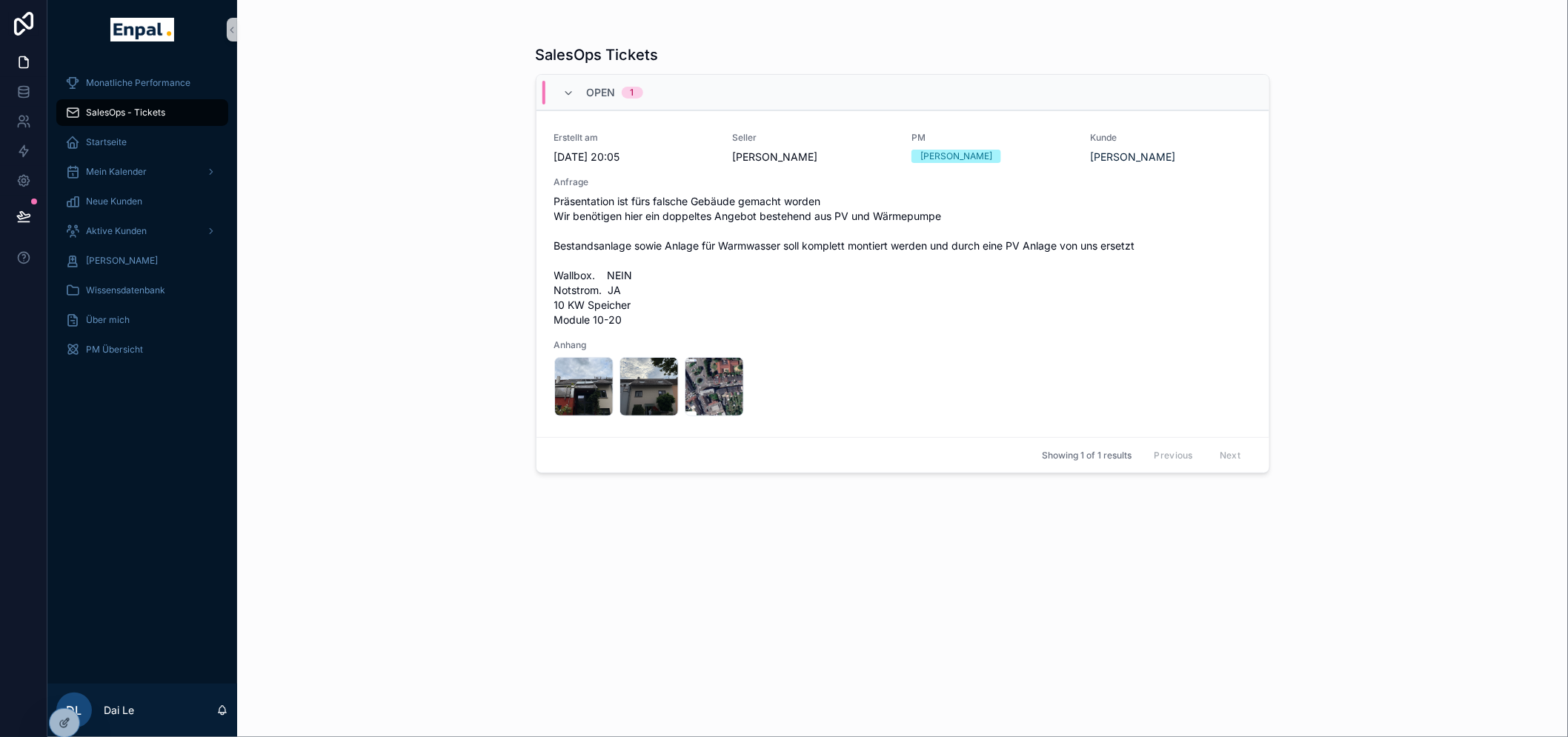
click at [1384, 293] on div "SalesOps Tickets Open 1 Erstellt am 8.9.2025 20:05 Seller Nico Heinrich PM Rene…" at bounding box center [902, 368] width 1330 height 737
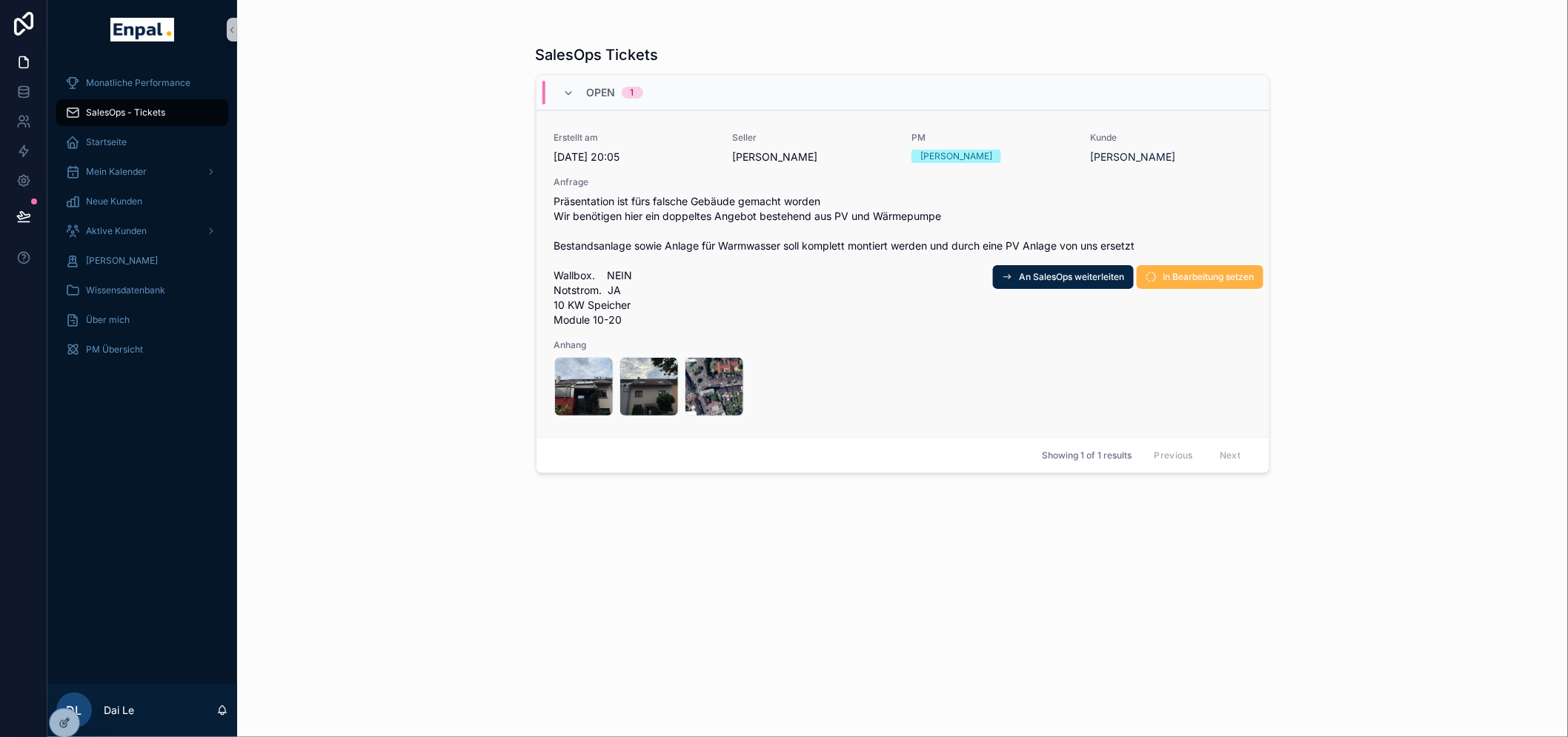
click at [1217, 270] on button "In Bearbeitung setzen" at bounding box center [1199, 277] width 126 height 23
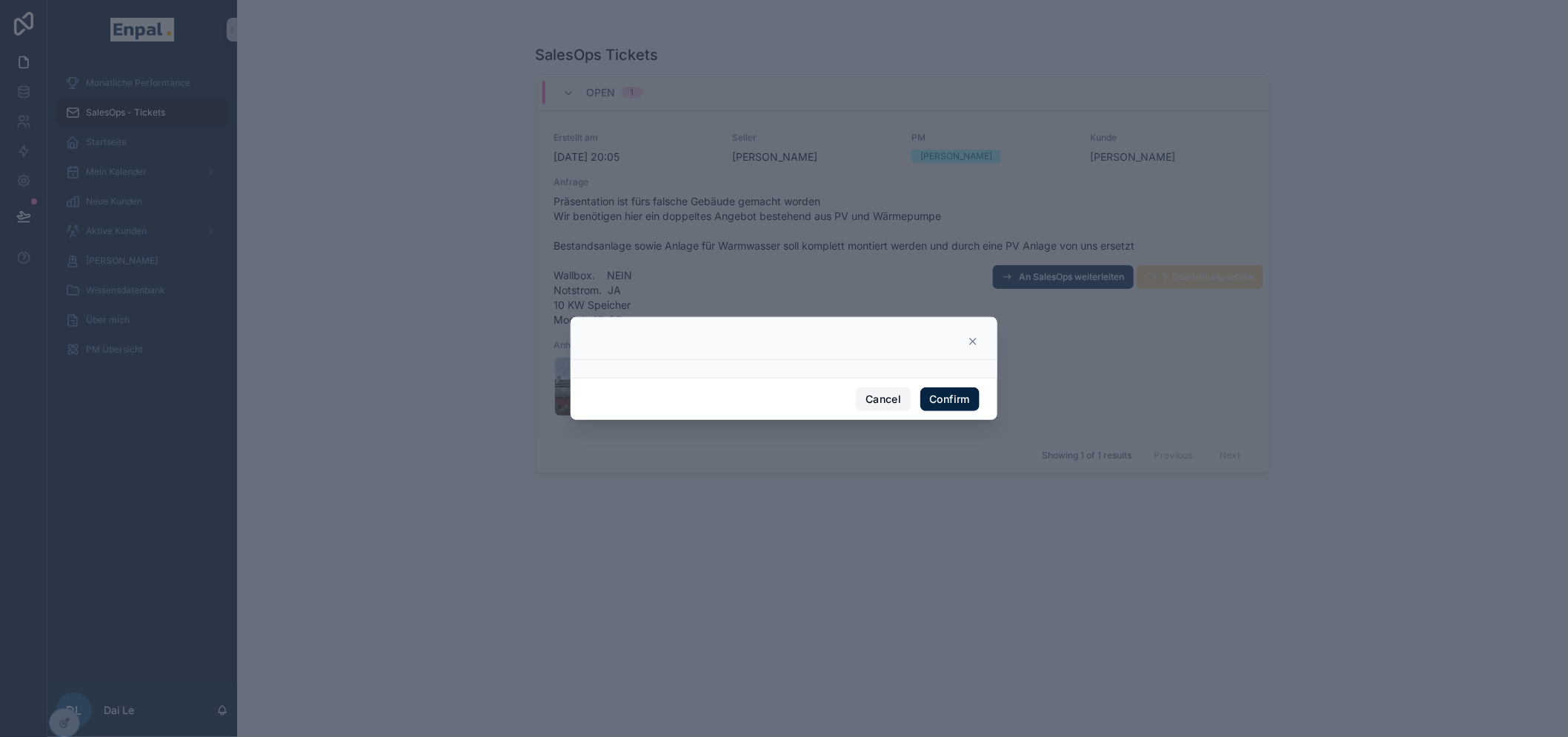
click at [860, 410] on button "Cancel" at bounding box center [883, 398] width 54 height 23
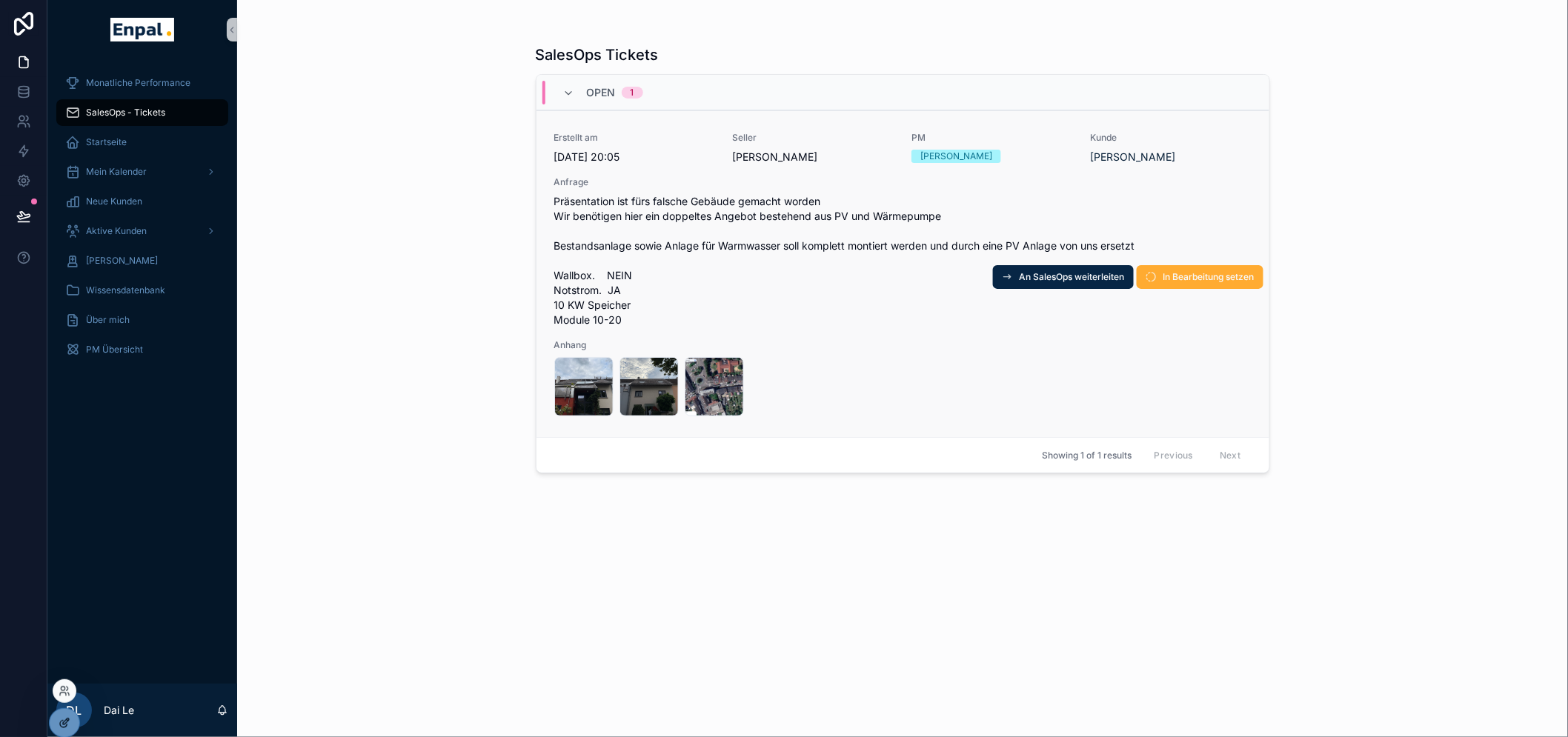
click at [76, 719] on div at bounding box center [64, 722] width 29 height 28
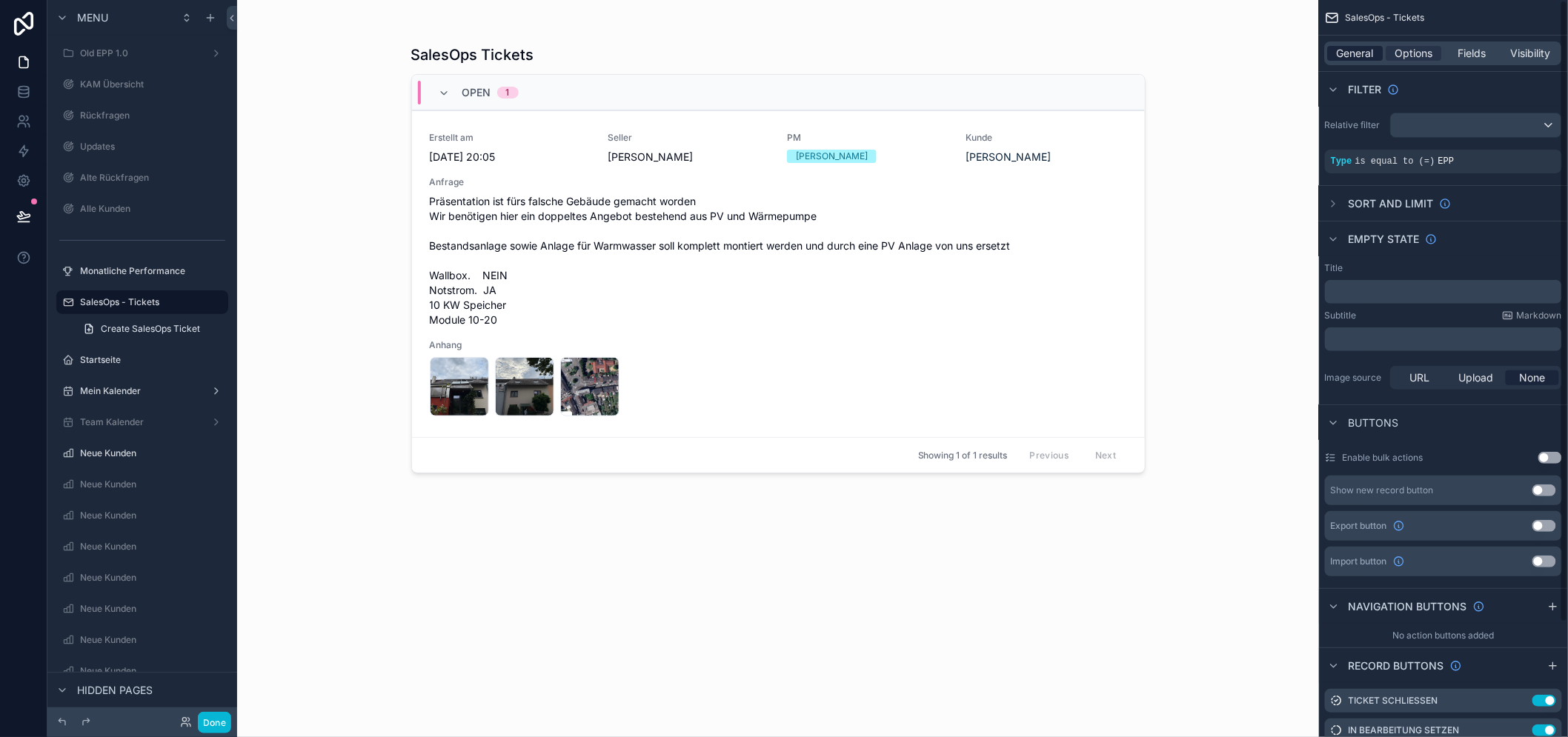
click at [1365, 50] on span "General" at bounding box center [1355, 54] width 37 height 15
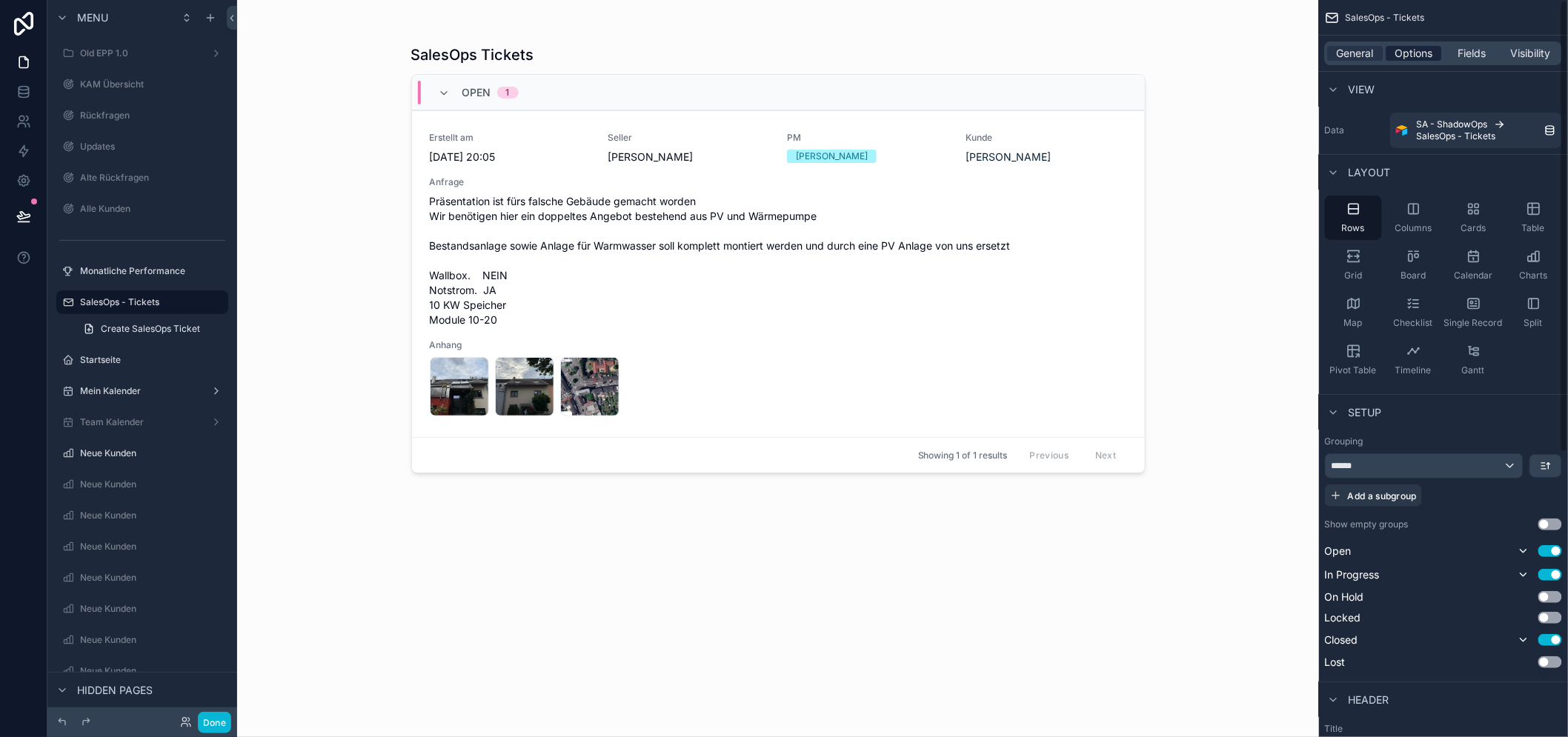
click at [1411, 46] on span "Options" at bounding box center [1414, 54] width 38 height 15
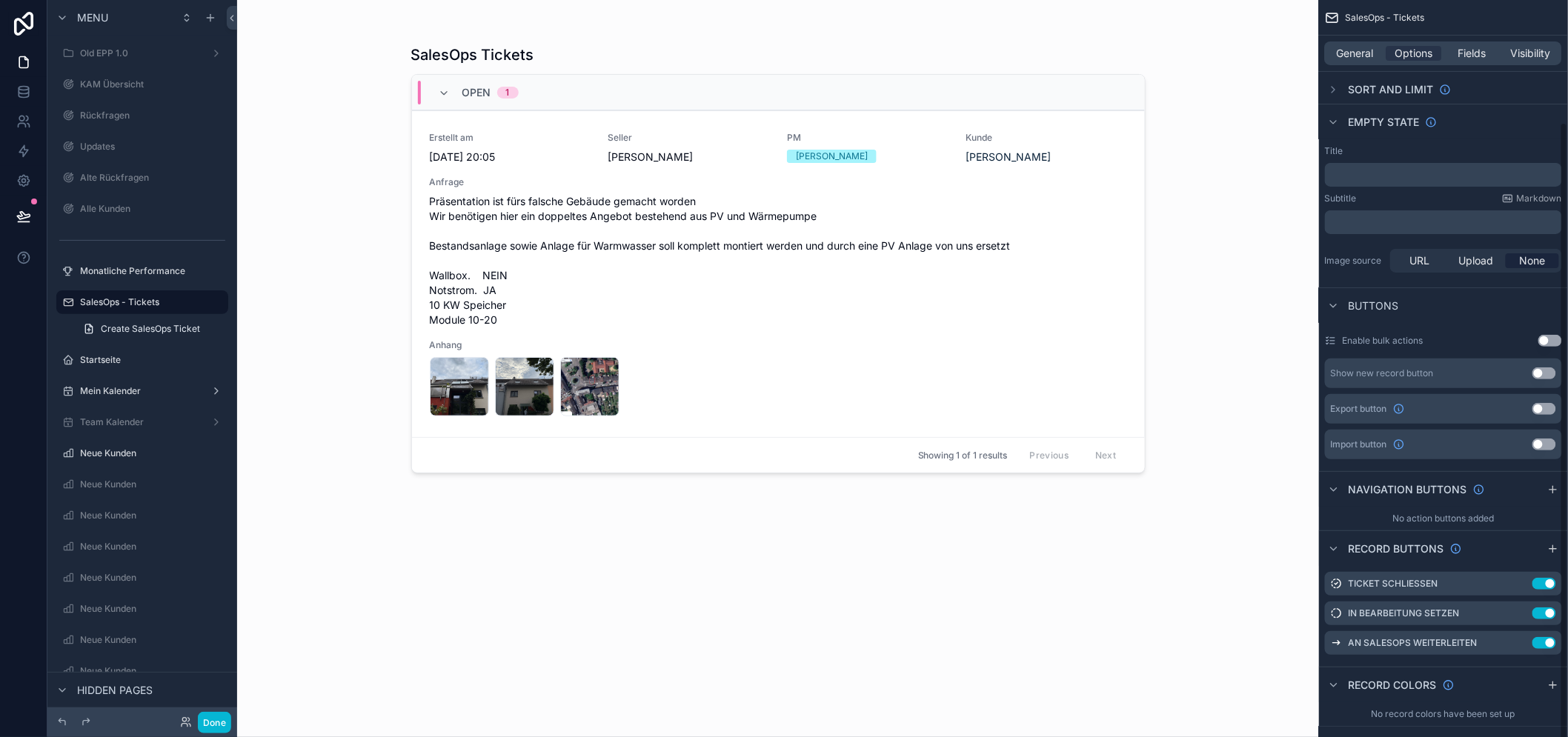
scroll to position [152, 0]
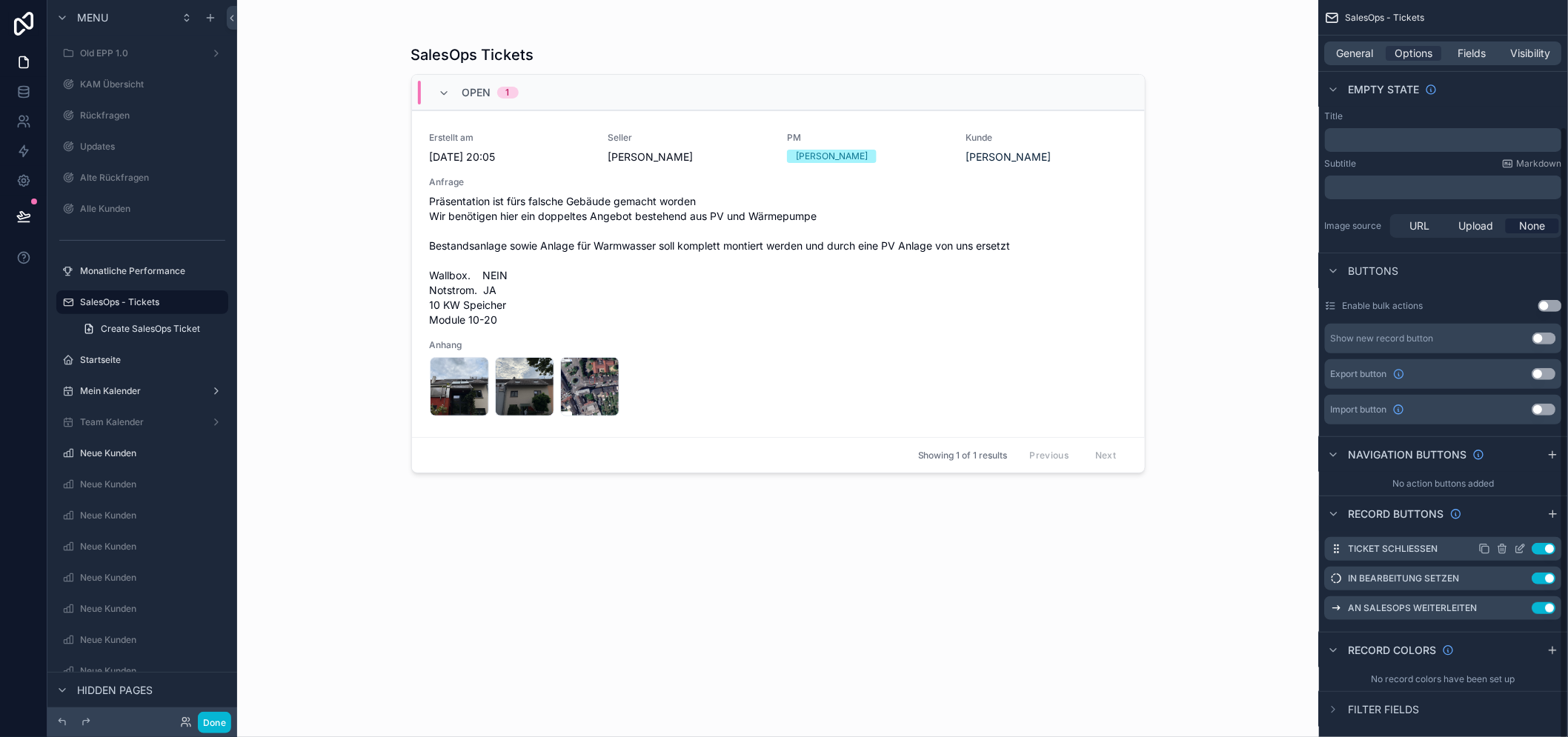
click at [1526, 551] on icon "scrollable content" at bounding box center [1520, 549] width 12 height 12
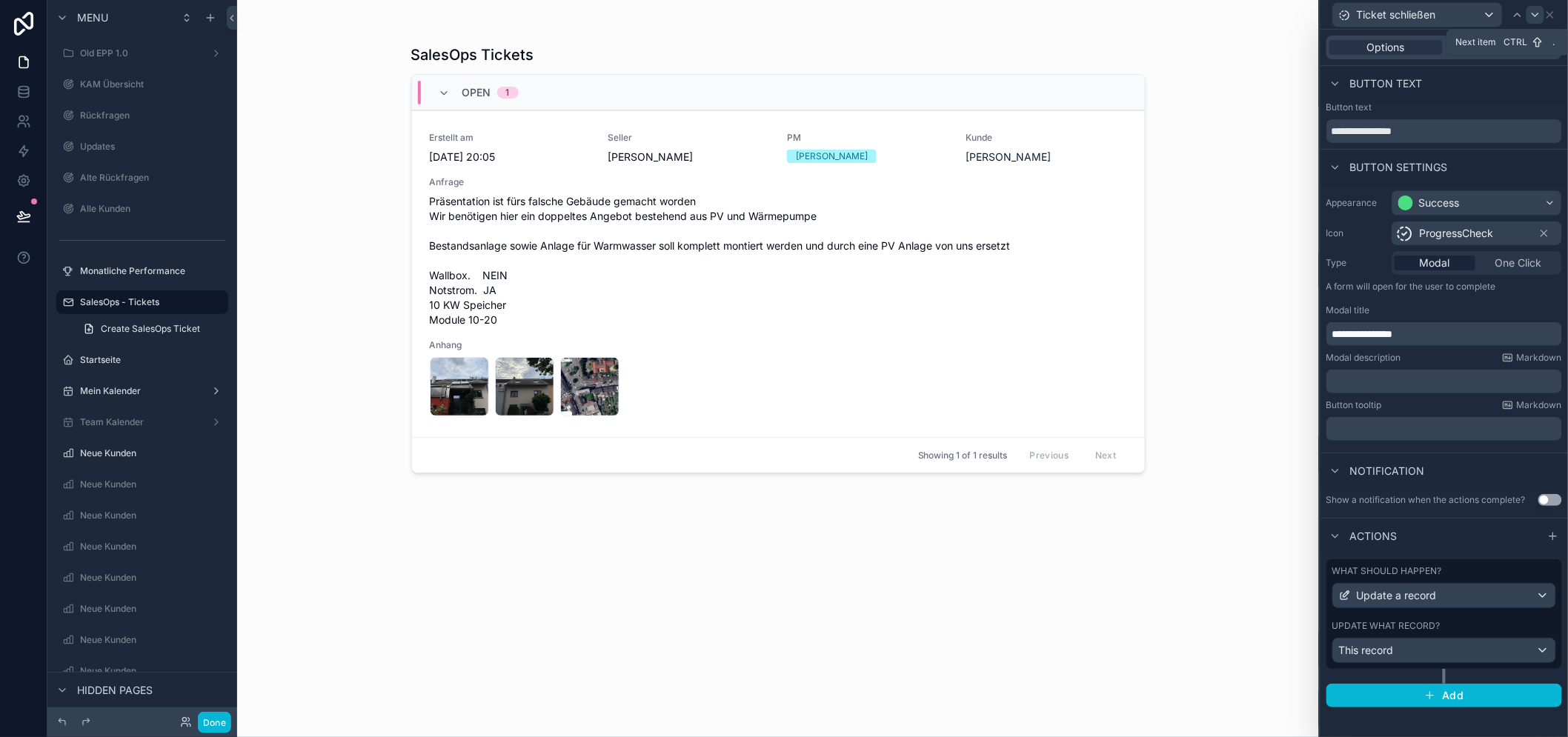
click at [1541, 17] on icon at bounding box center [1535, 15] width 12 height 12
click at [1539, 264] on span "One Click" at bounding box center [1519, 263] width 47 height 15
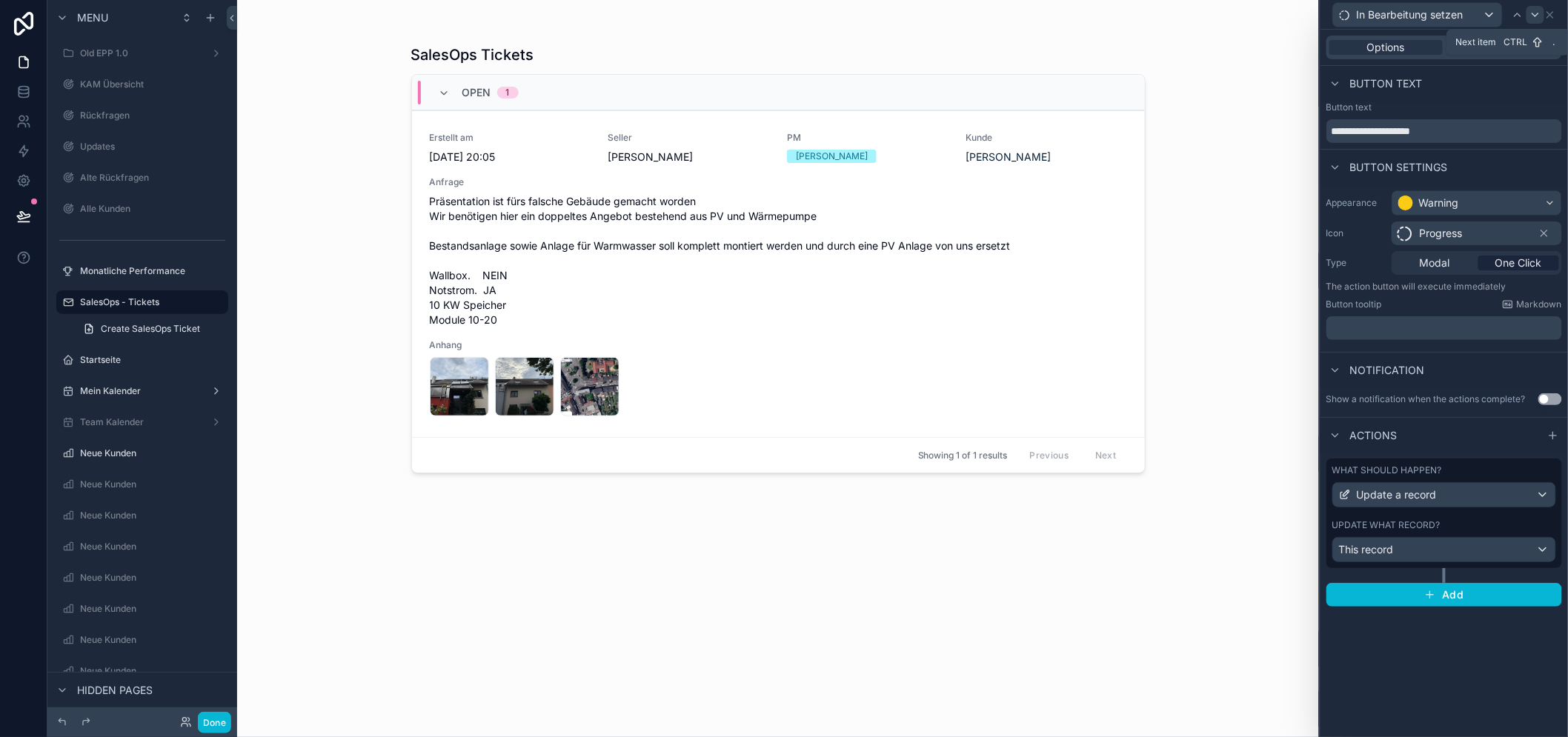
click at [1541, 14] on icon at bounding box center [1535, 15] width 12 height 12
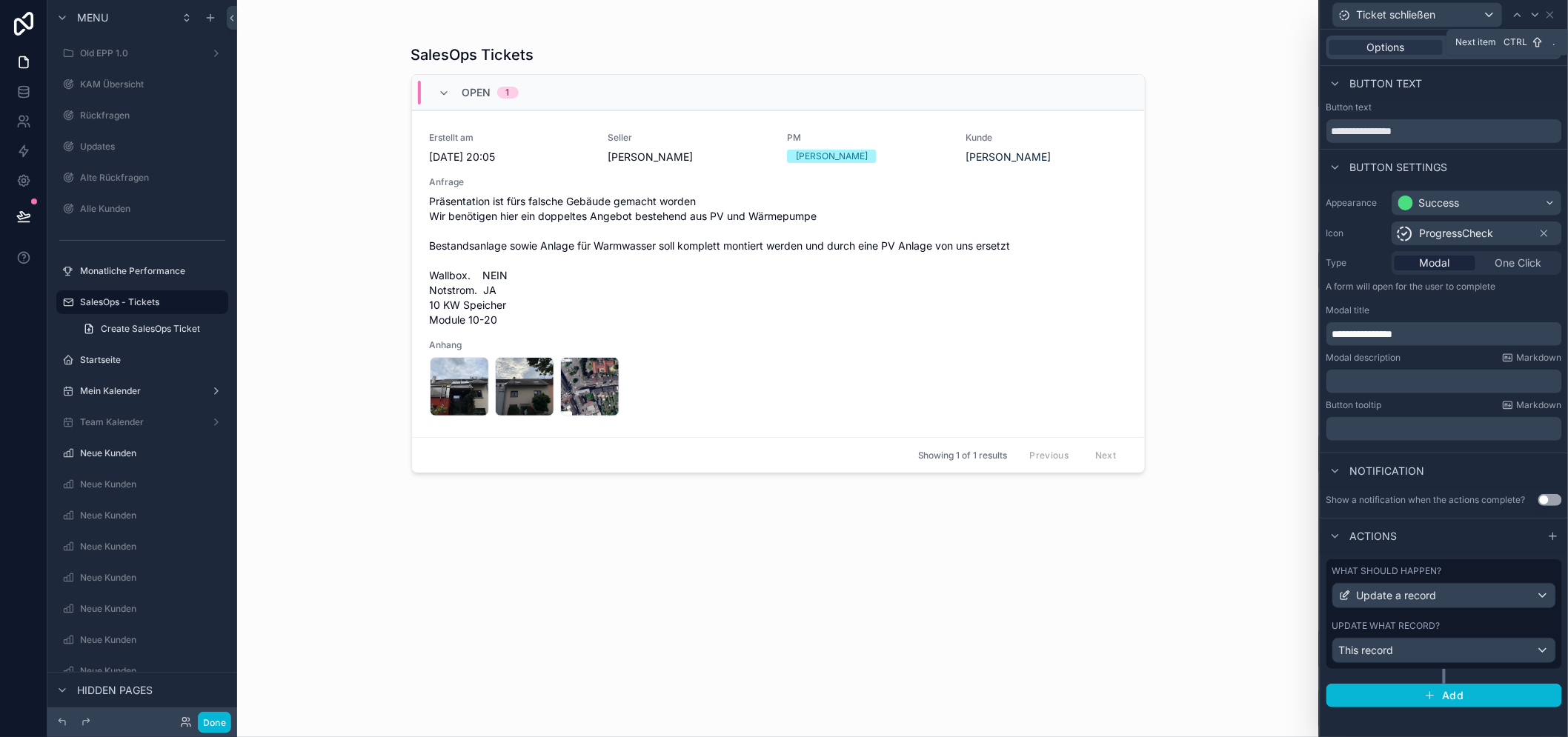
click at [1541, 14] on icon at bounding box center [1535, 15] width 12 height 12
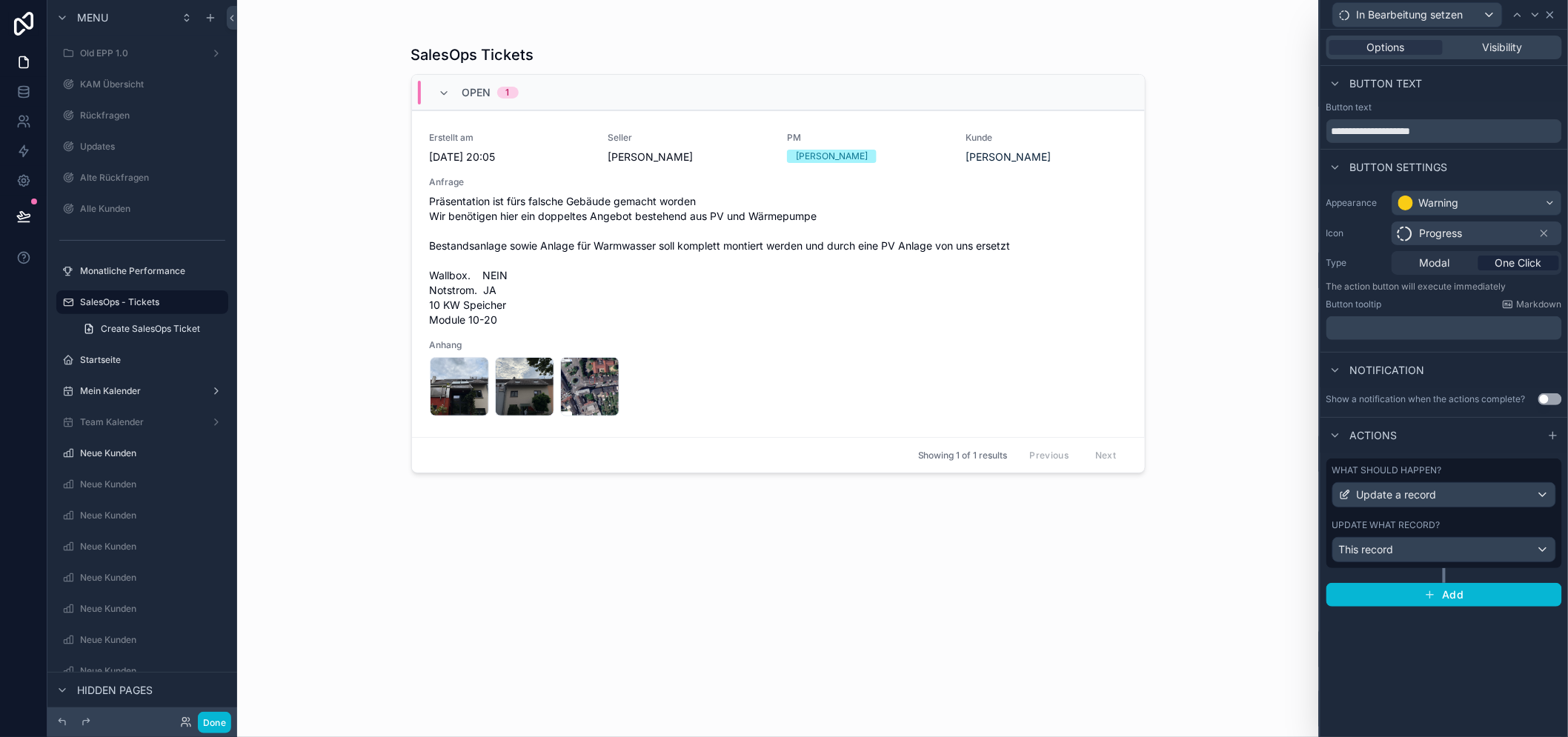
click at [1556, 13] on icon at bounding box center [1550, 15] width 12 height 12
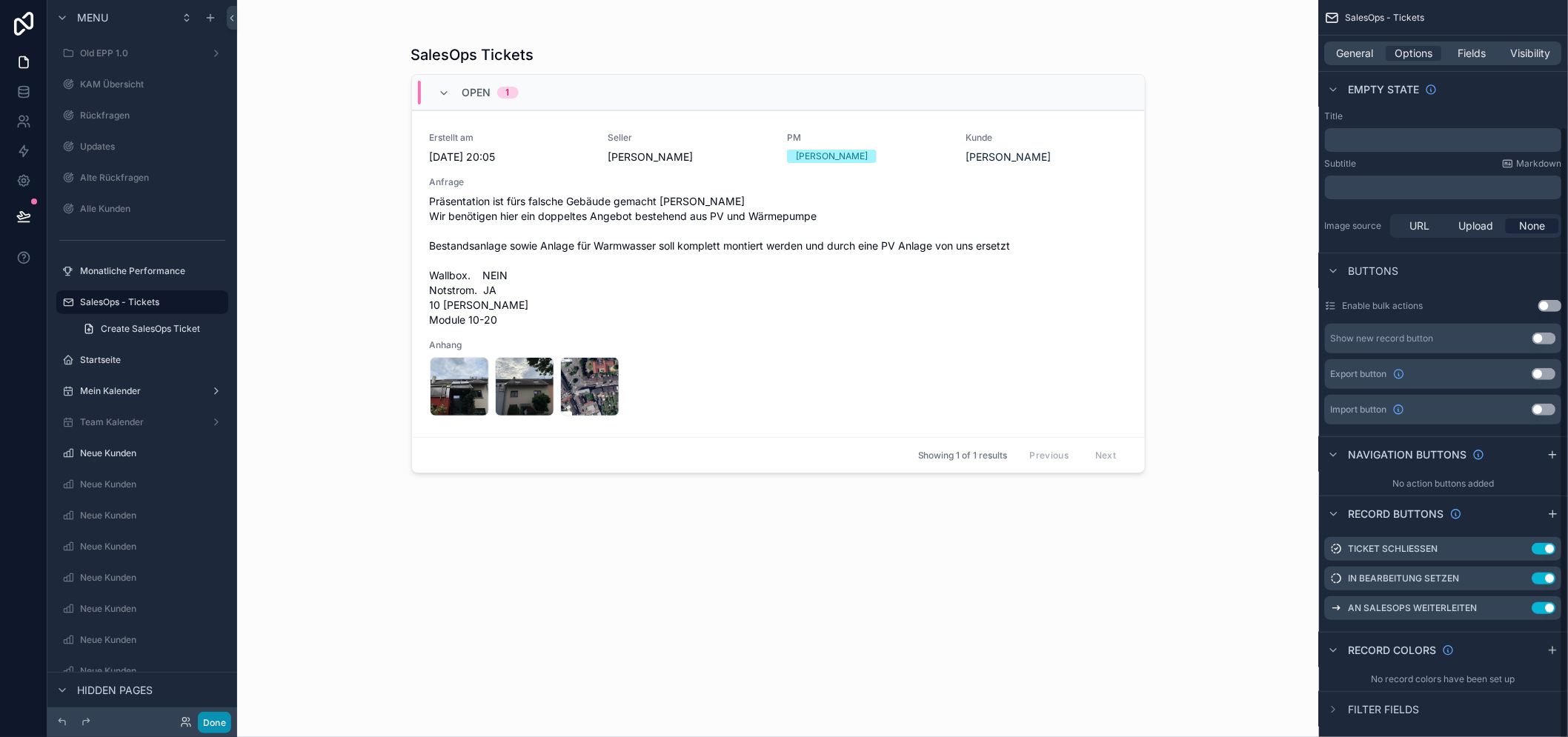
click at [228, 714] on button "Done" at bounding box center [215, 722] width 33 height 21
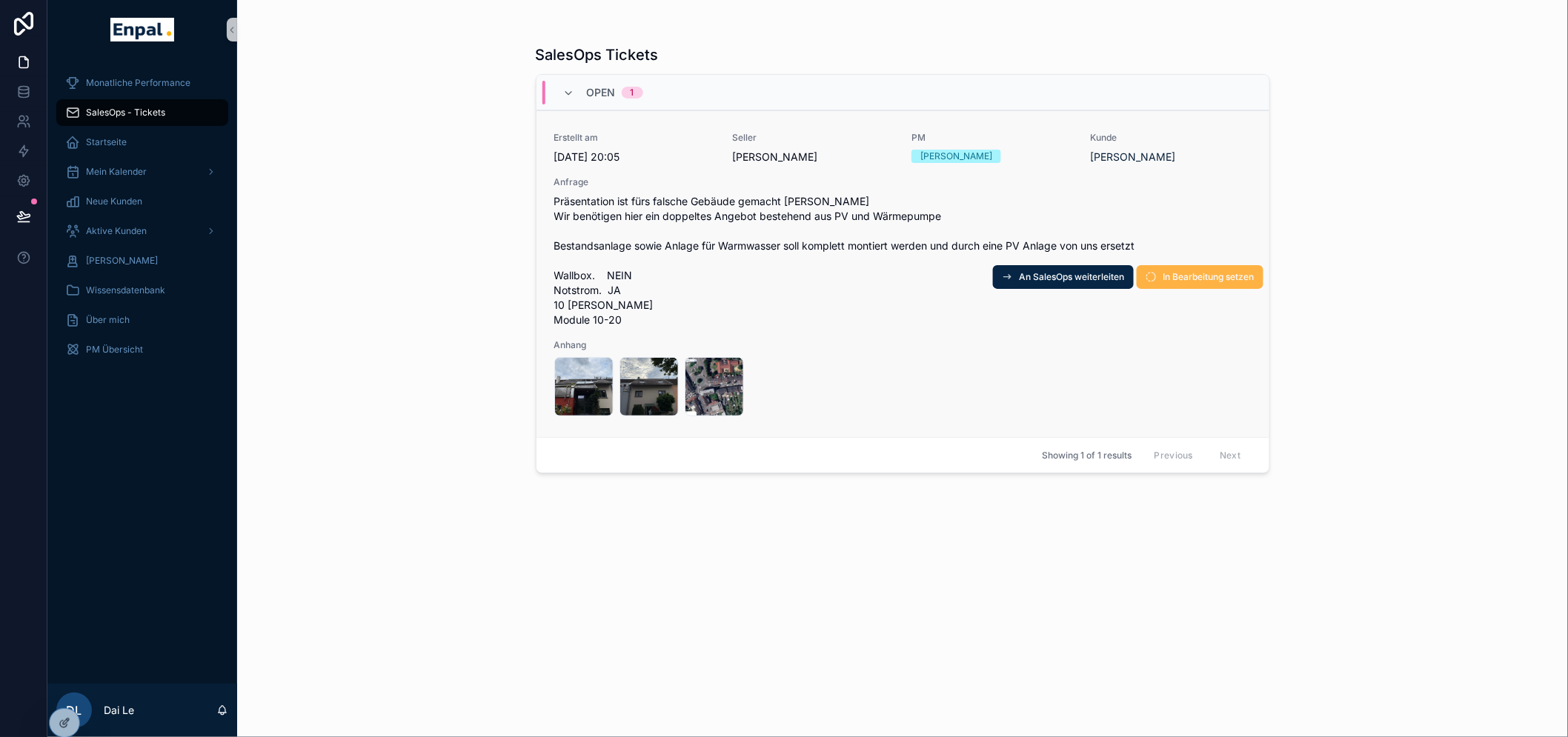
click at [1212, 285] on button "In Bearbeitung setzen" at bounding box center [1199, 277] width 126 height 23
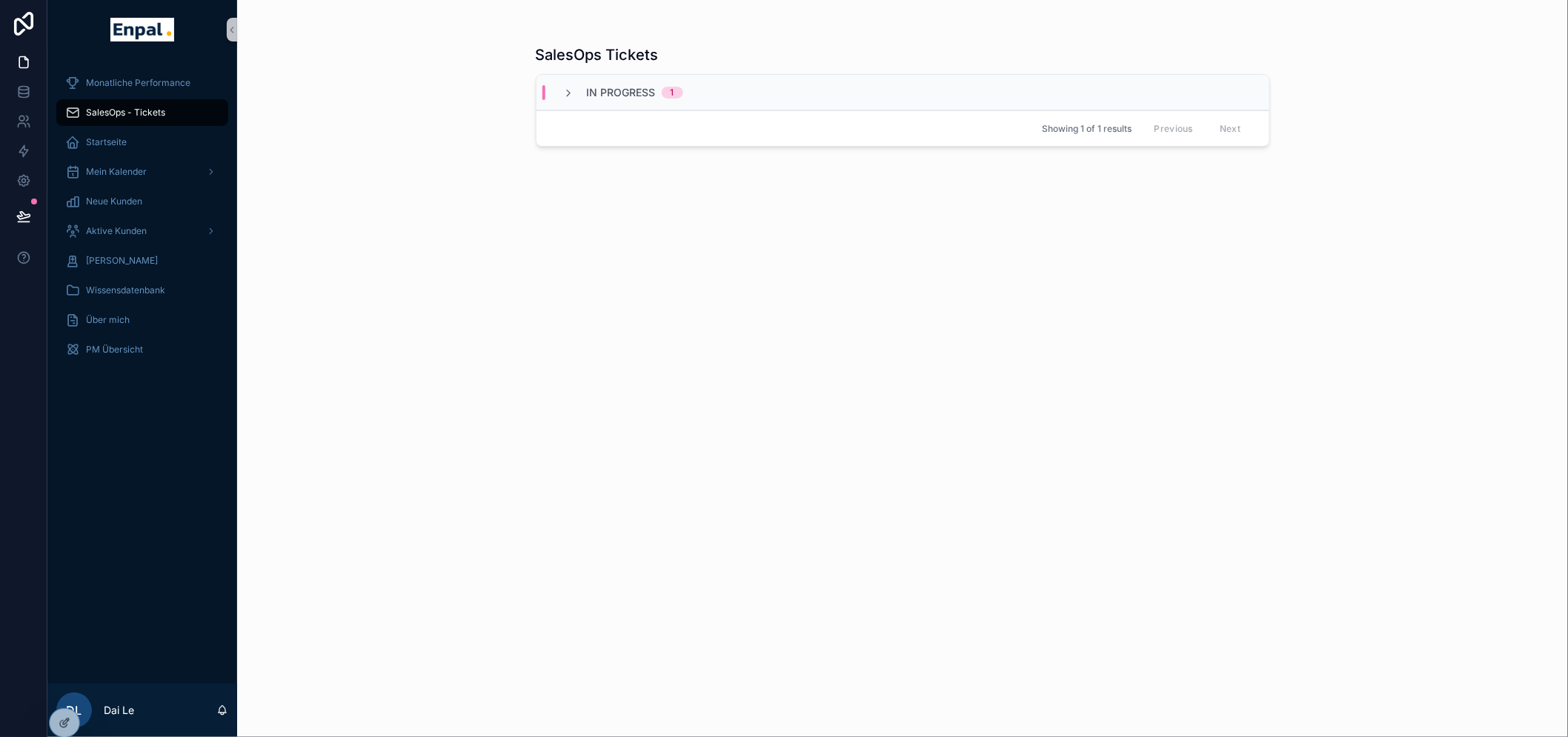
click at [849, 104] on div "In Progress 1" at bounding box center [902, 92] width 733 height 36
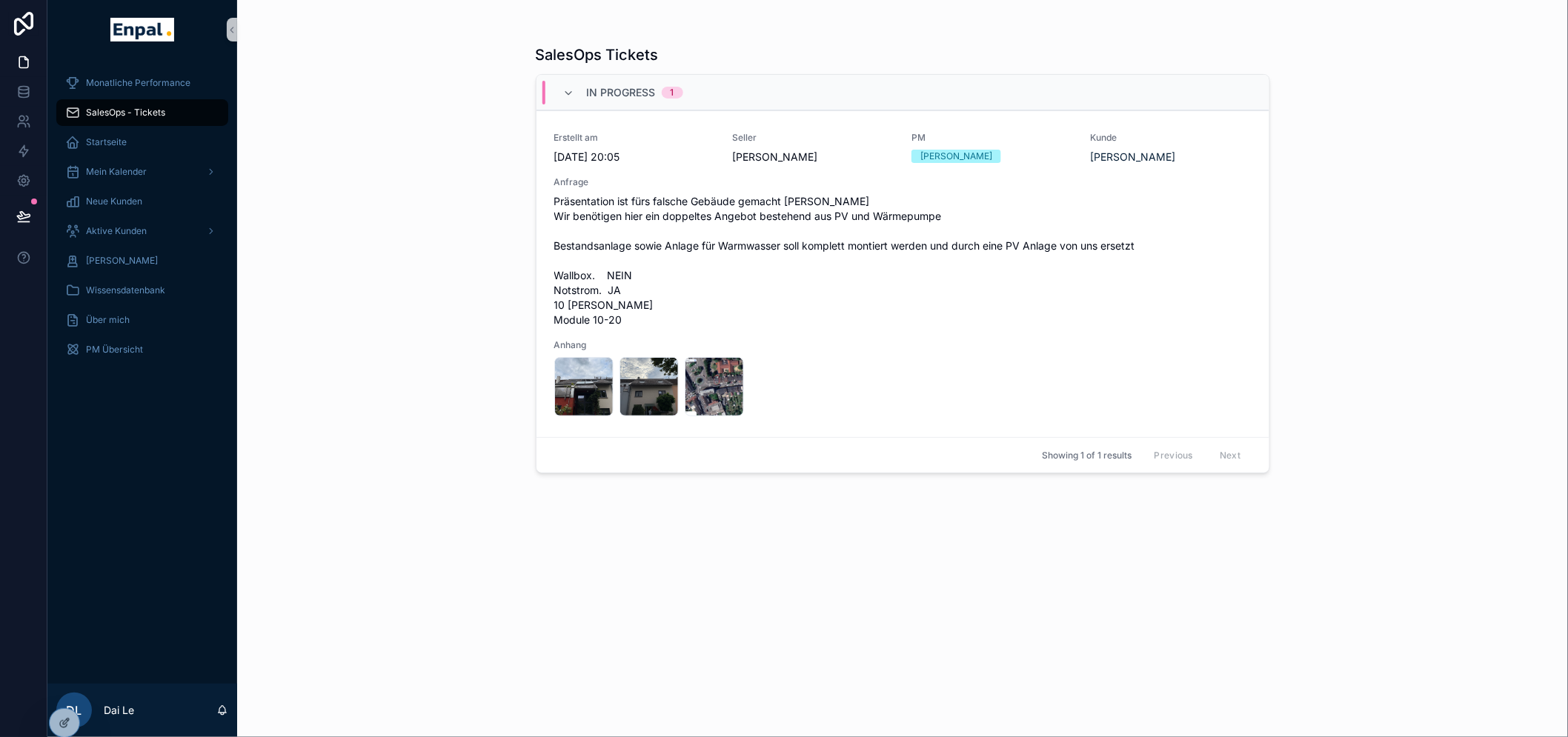
drag, startPoint x: 67, startPoint y: 726, endPoint x: 243, endPoint y: 667, distance: 185.6
click at [67, 724] on icon at bounding box center [63, 723] width 7 height 7
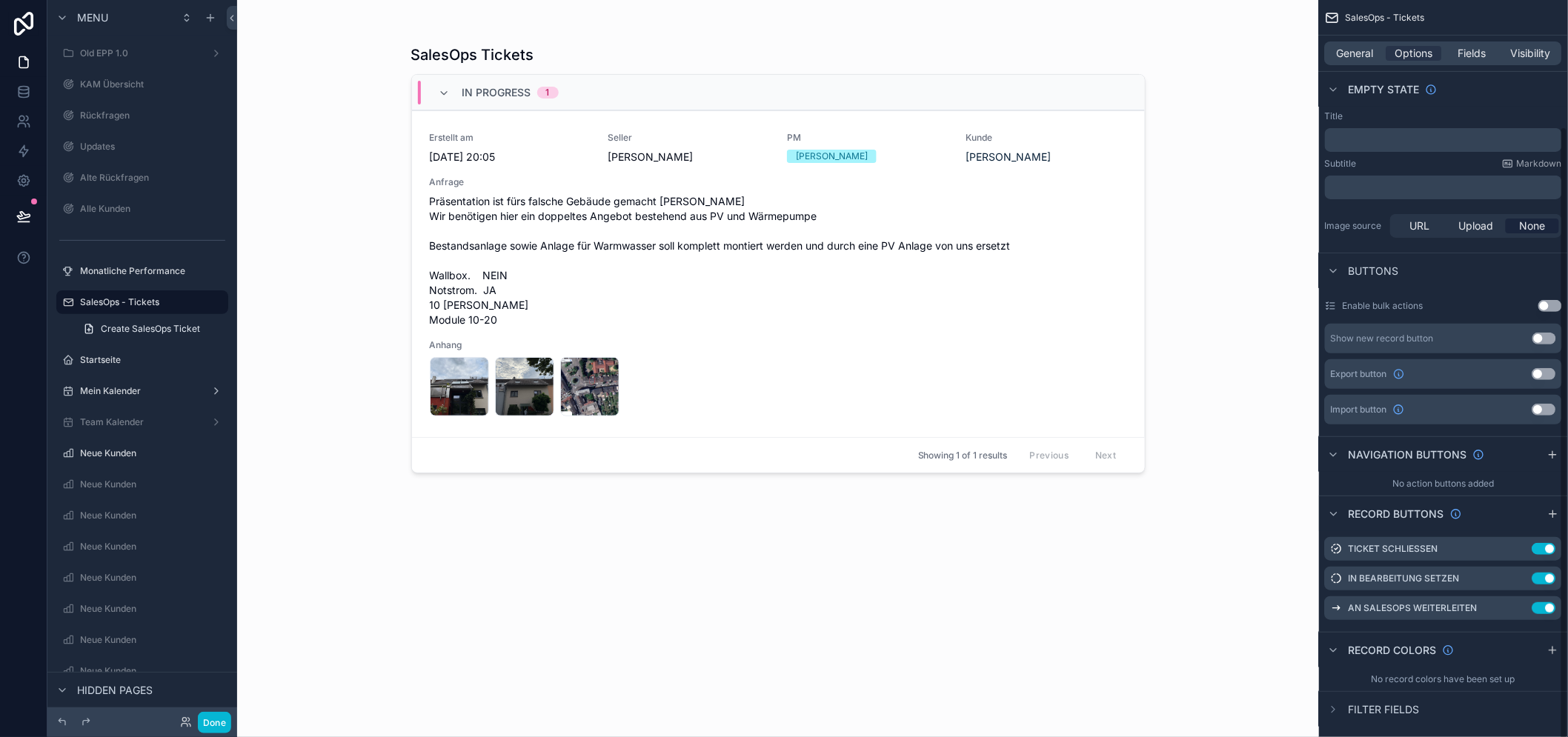
scroll to position [30, 0]
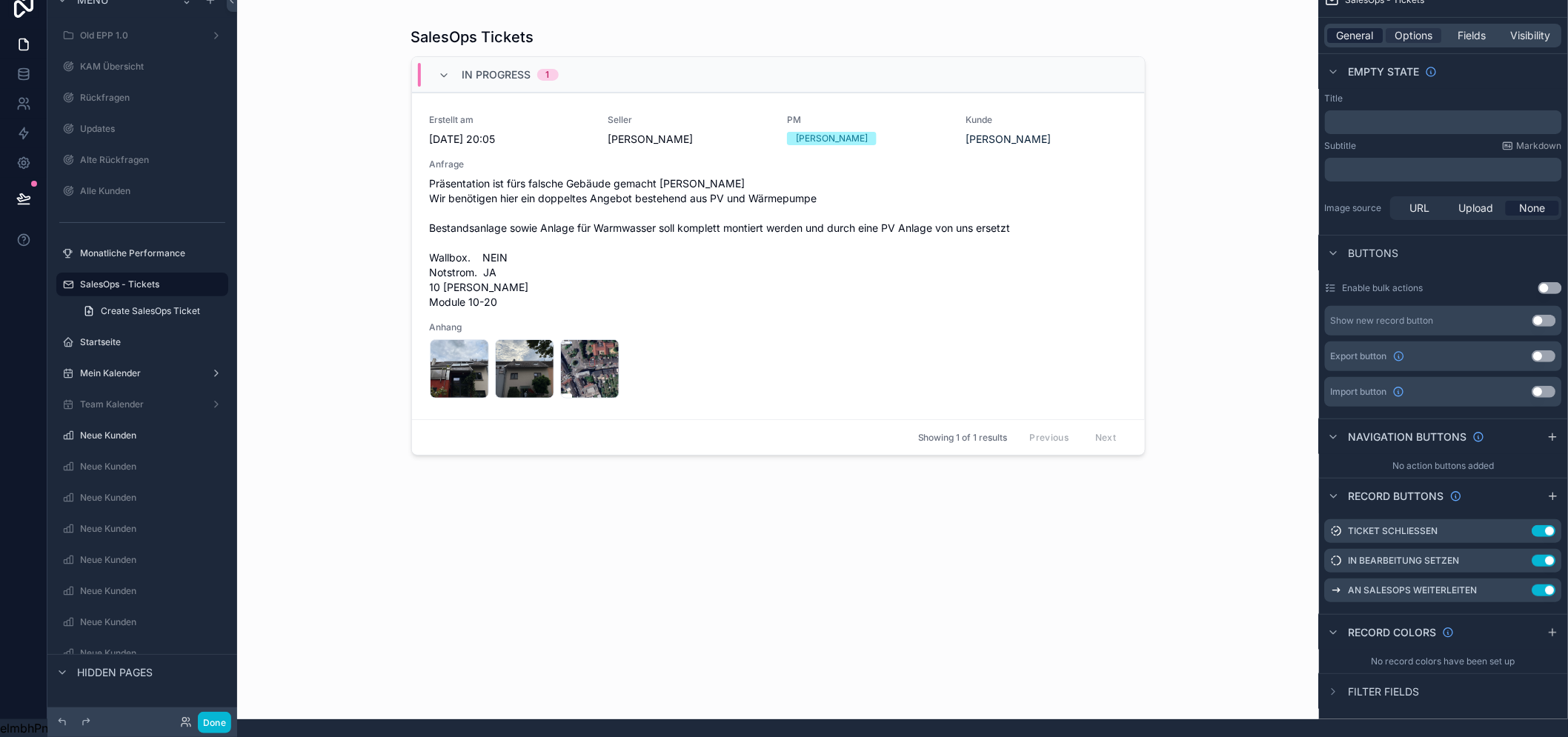
click at [1371, 28] on span "General" at bounding box center [1355, 36] width 37 height 15
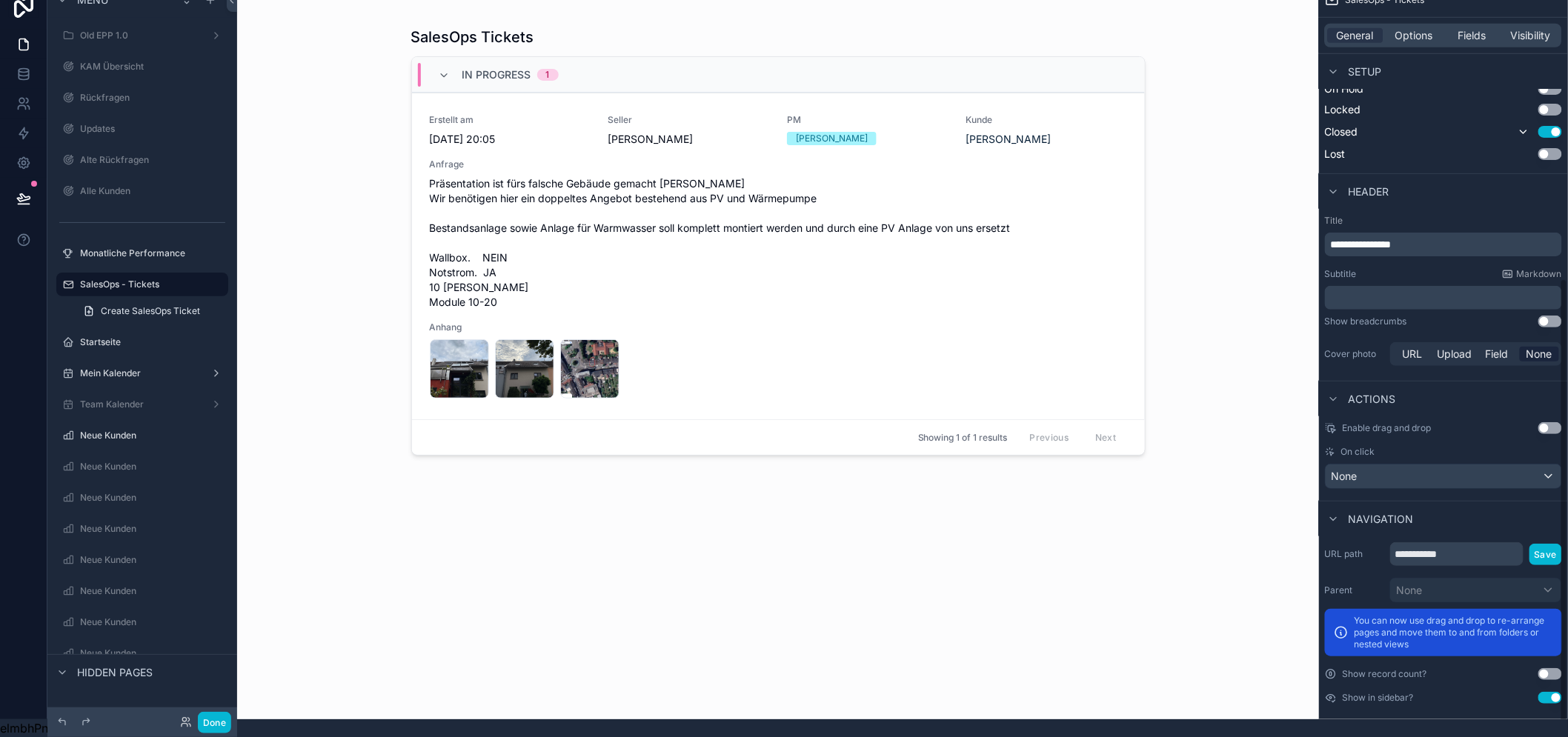
scroll to position [491, 0]
click at [1405, 28] on div "Options" at bounding box center [1414, 36] width 55 height 15
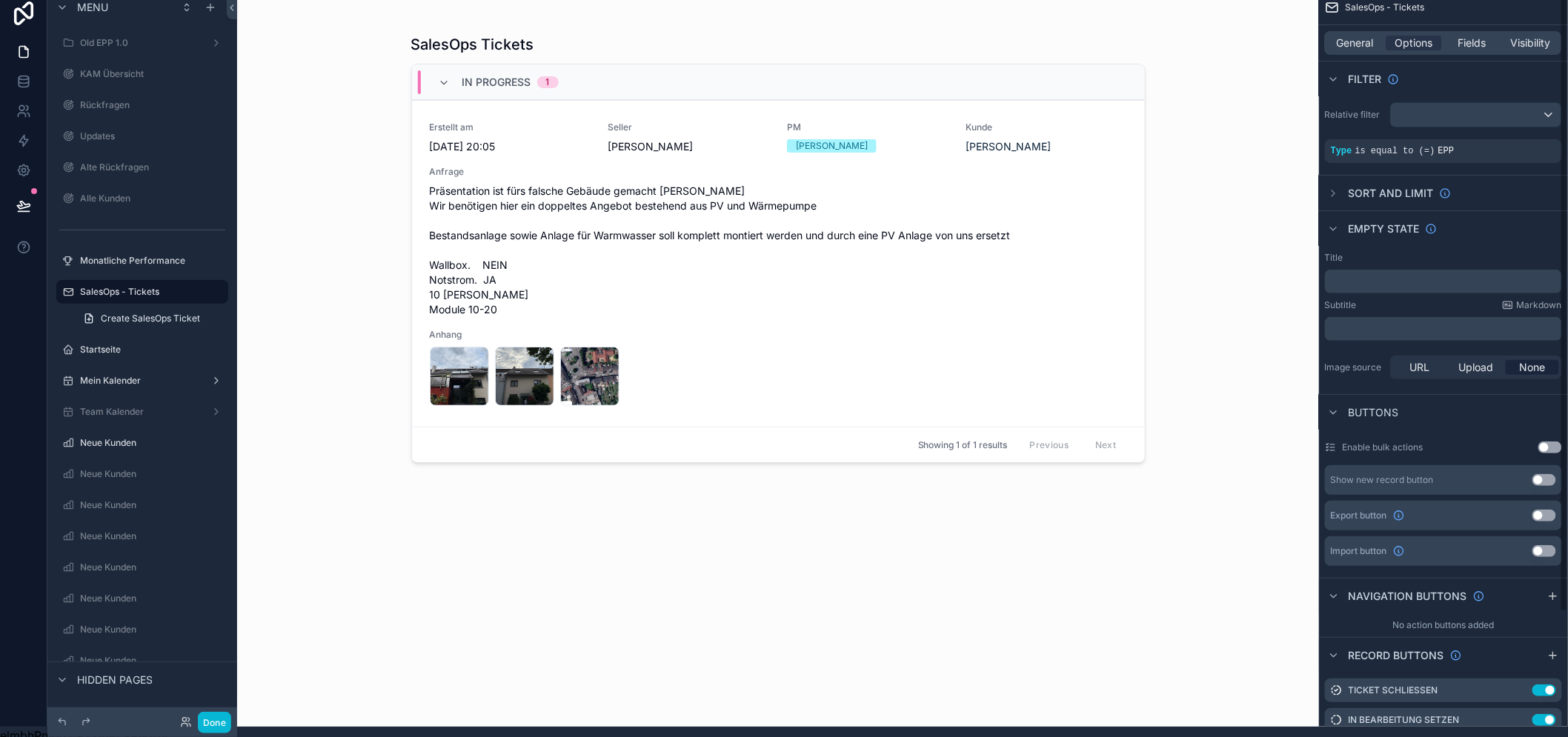
scroll to position [0, 0]
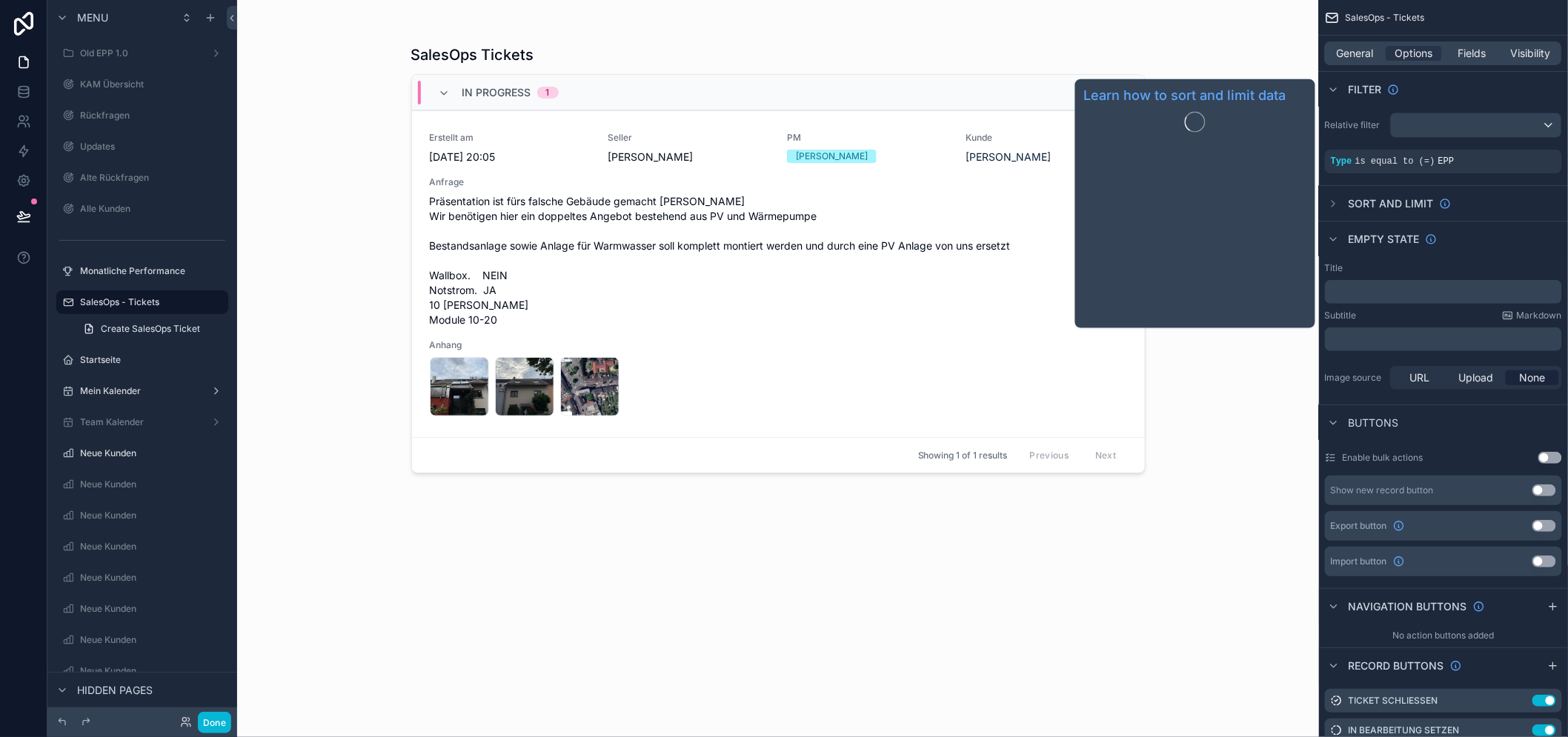
click at [1411, 207] on span "Sort And Limit" at bounding box center [1391, 204] width 85 height 15
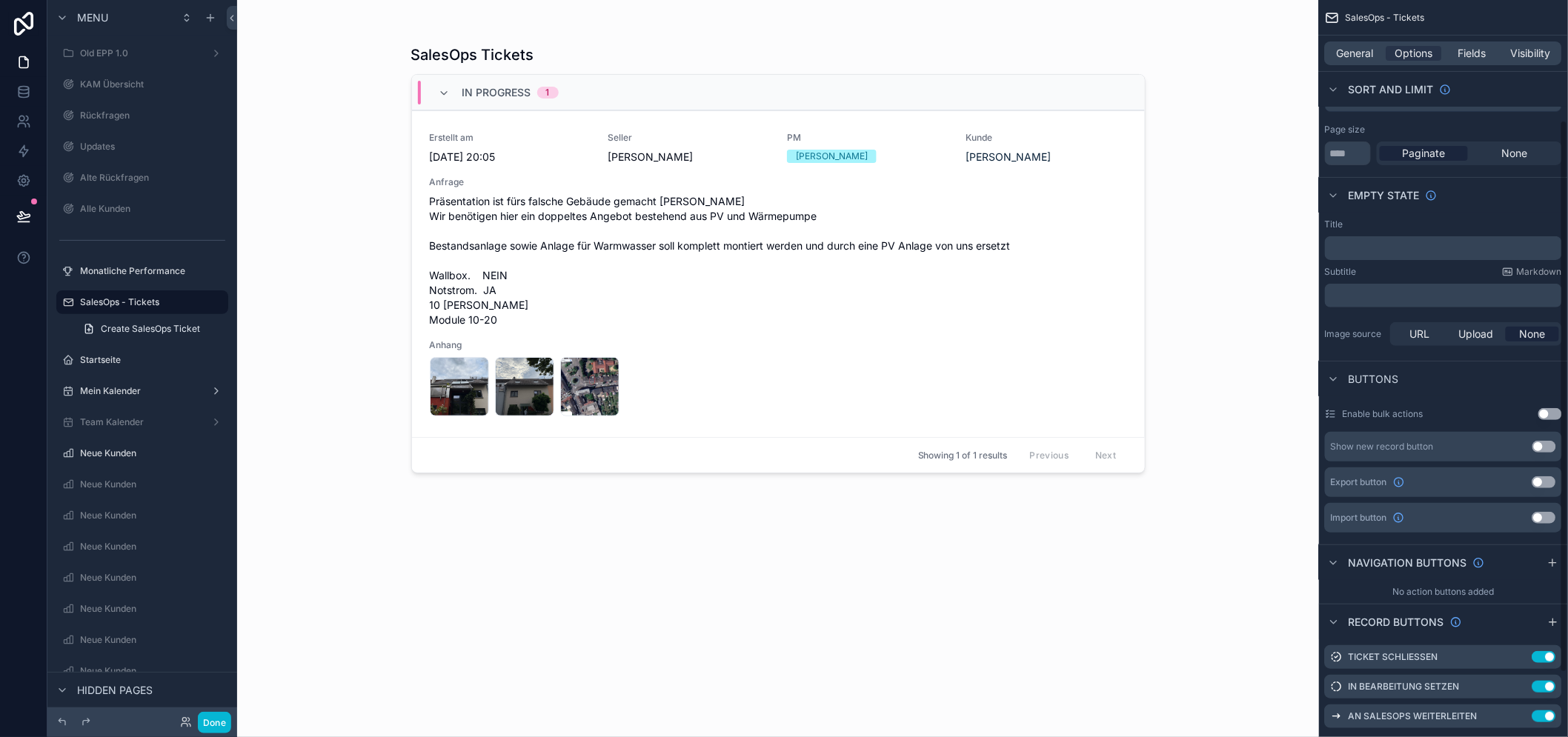
scroll to position [164, 0]
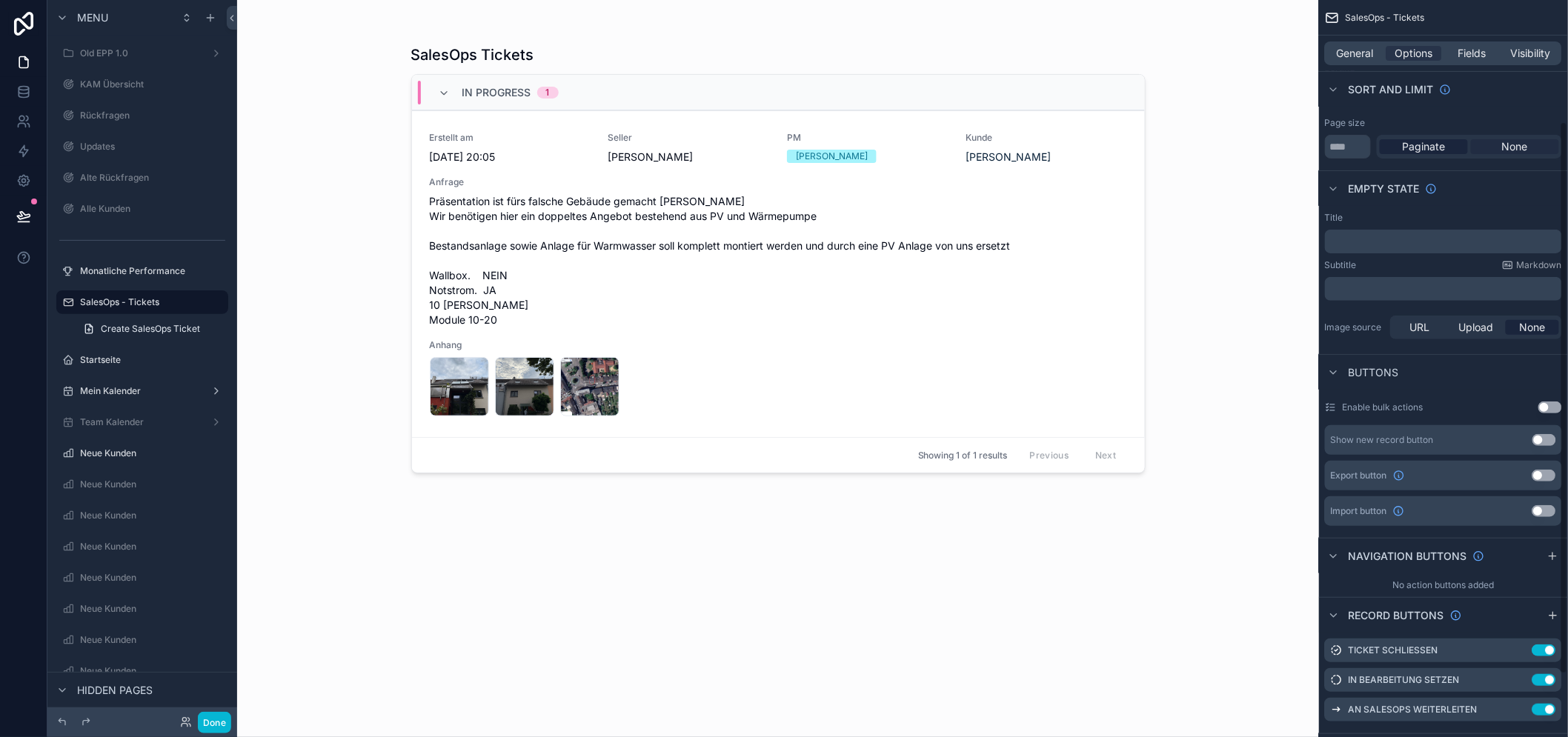
click at [1501, 144] on span "None" at bounding box center [1514, 147] width 26 height 15
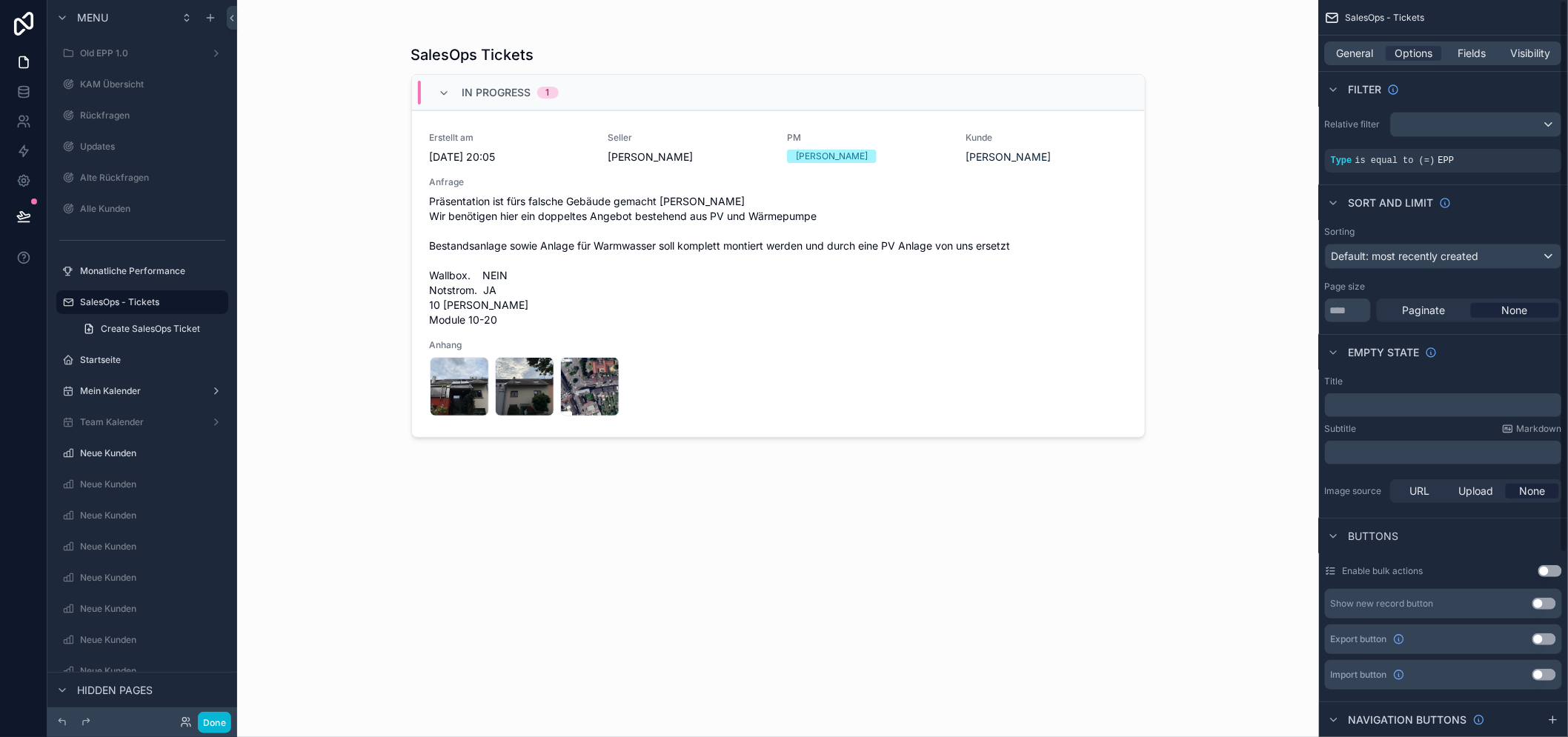
scroll to position [0, 0]
click at [1358, 314] on input "**" at bounding box center [1347, 311] width 46 height 23
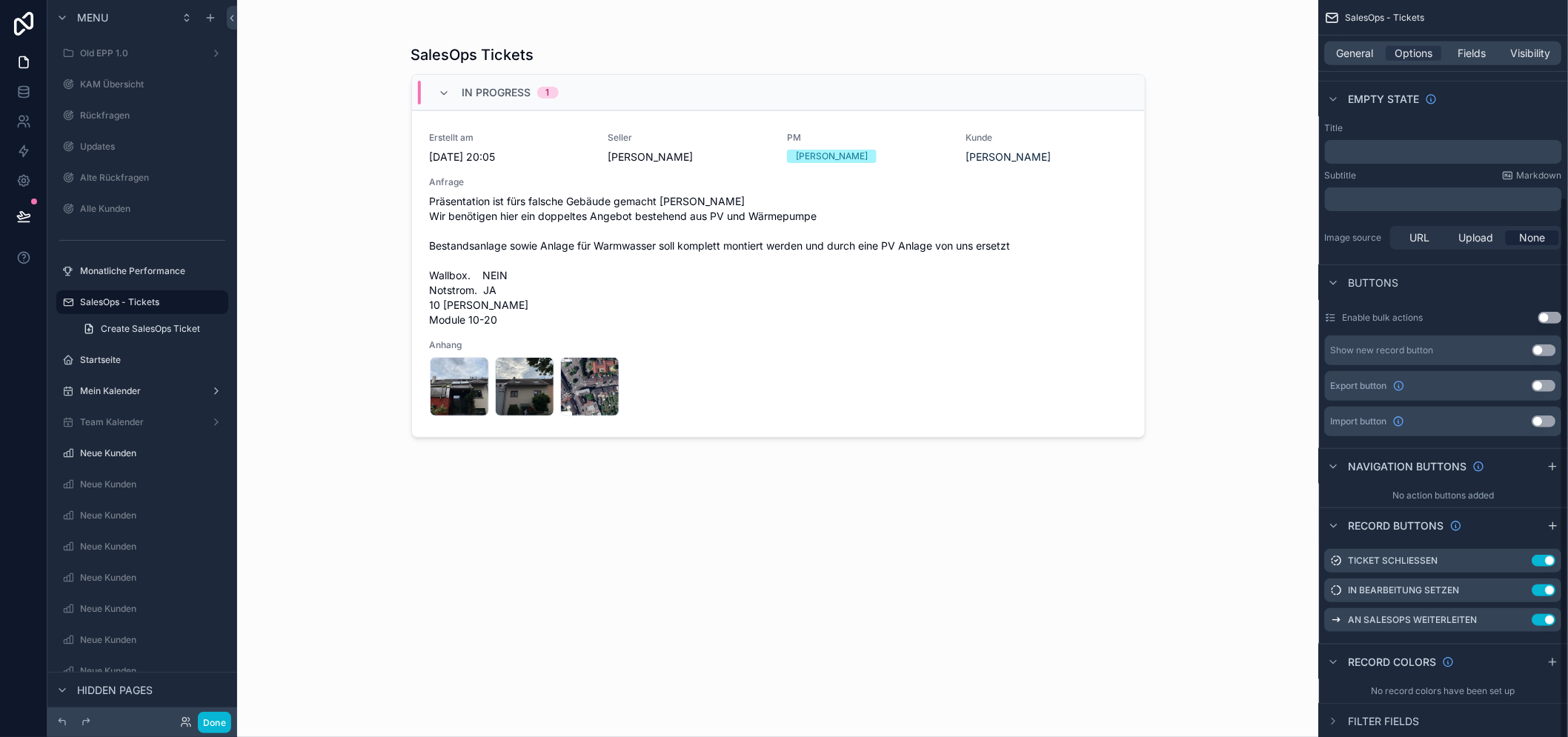
scroll to position [267, 0]
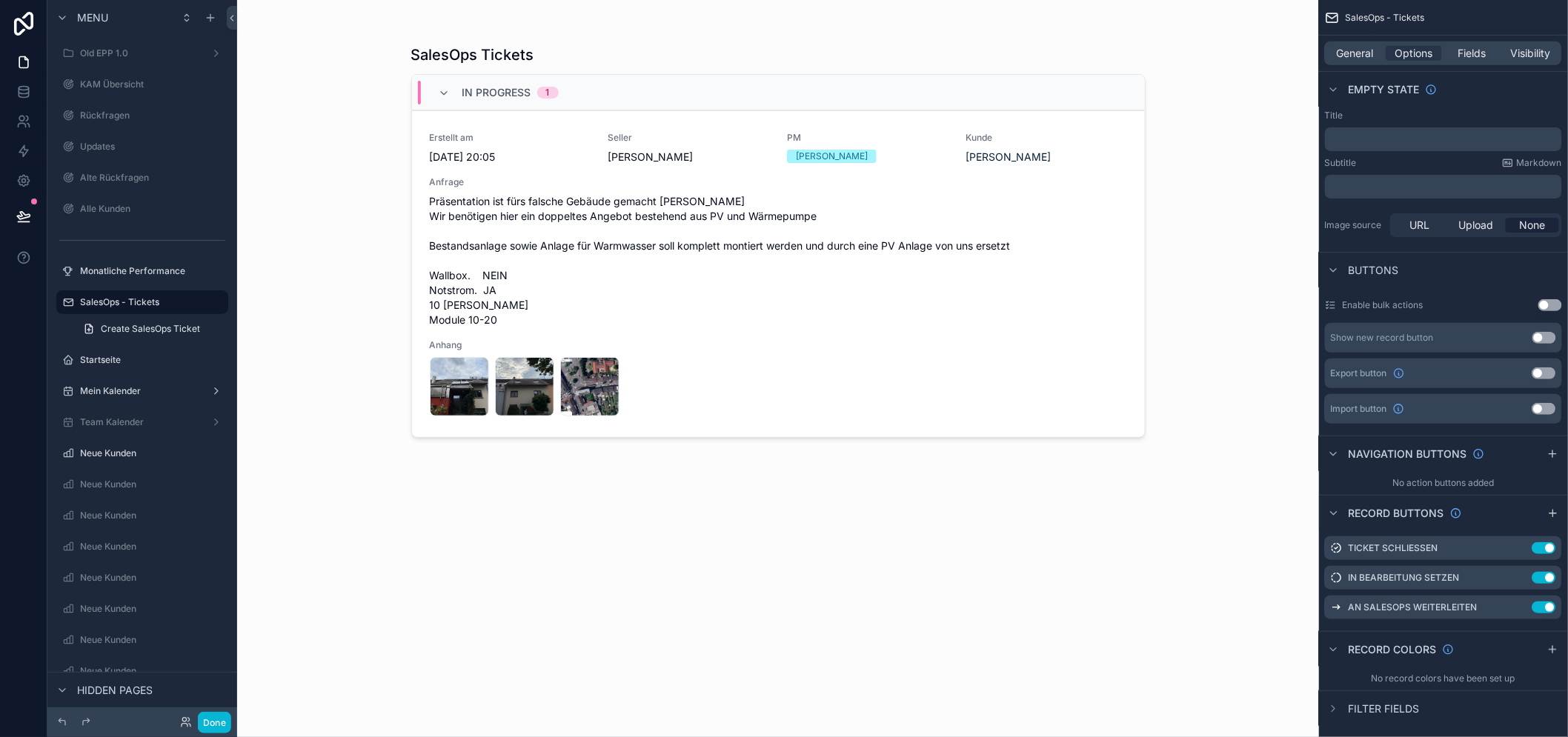
click at [1183, 203] on div "SalesOps Tickets In Progress 1 Erstellt am 8.9.2025 20:05 Seller Nico Heinrich …" at bounding box center [778, 368] width 1082 height 737
click at [660, 579] on div "scrollable content" at bounding box center [778, 359] width 758 height 719
click at [208, 723] on button "Done" at bounding box center [215, 722] width 33 height 21
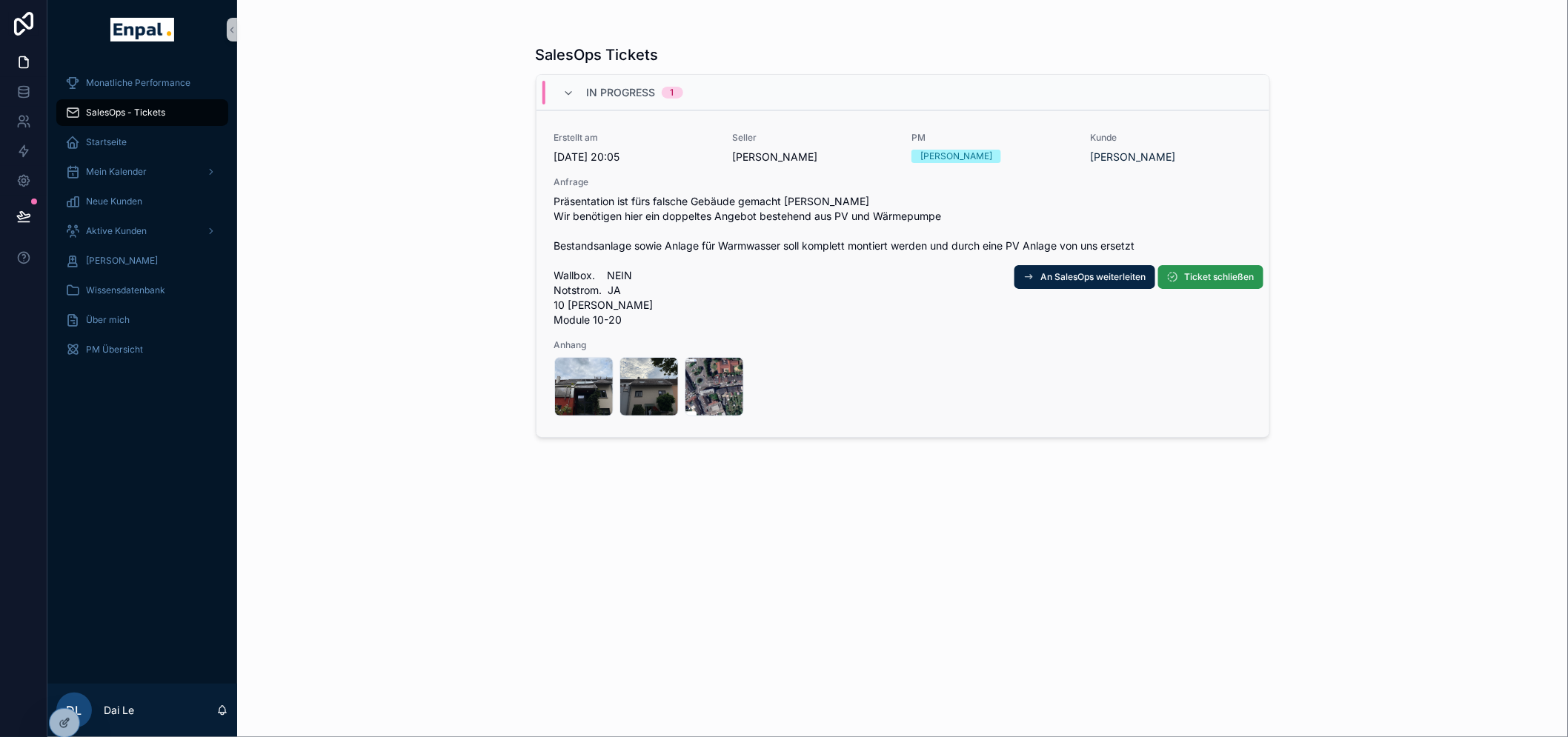
click at [1190, 279] on span "Ticket schließen" at bounding box center [1219, 277] width 70 height 12
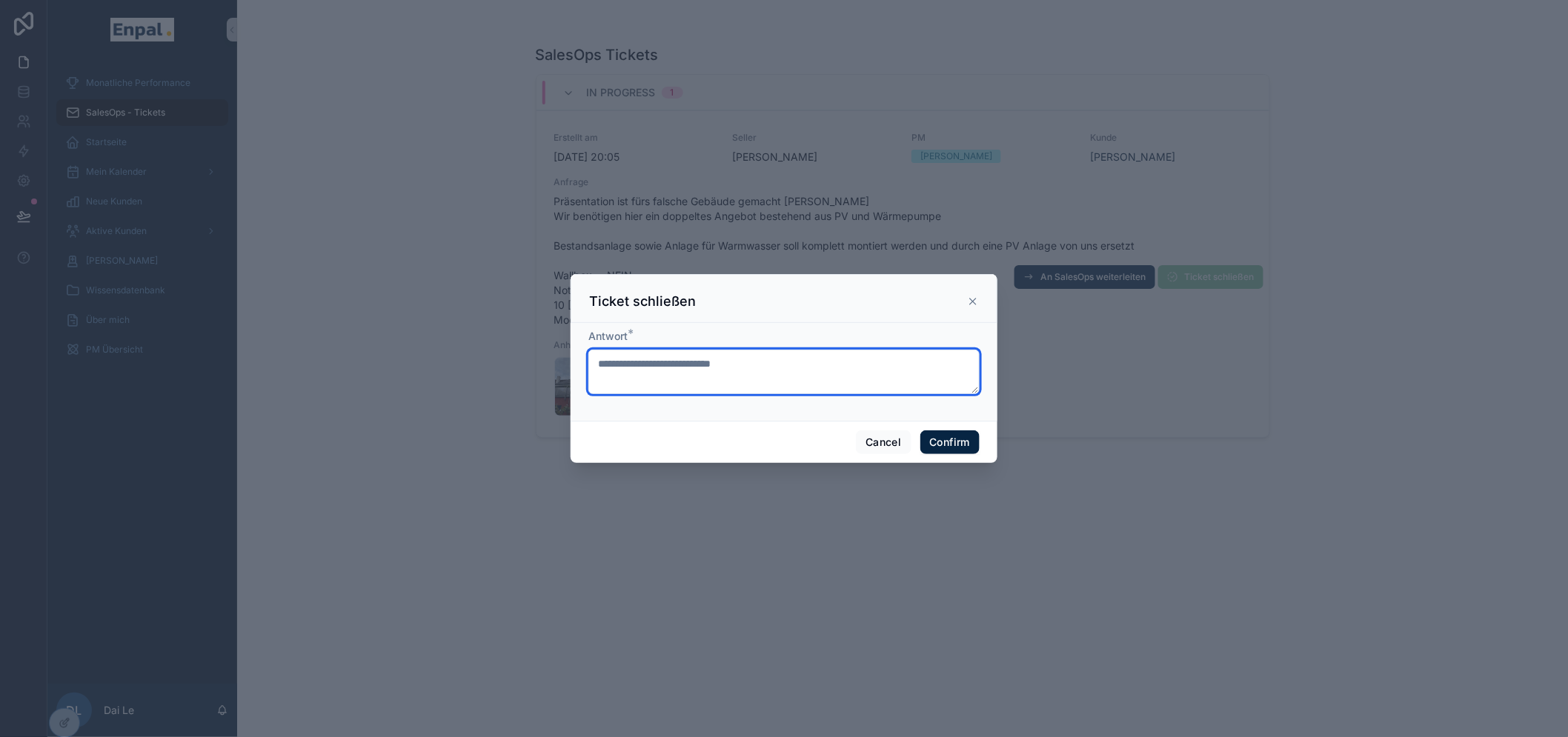
click at [815, 391] on textarea at bounding box center [784, 371] width 391 height 45
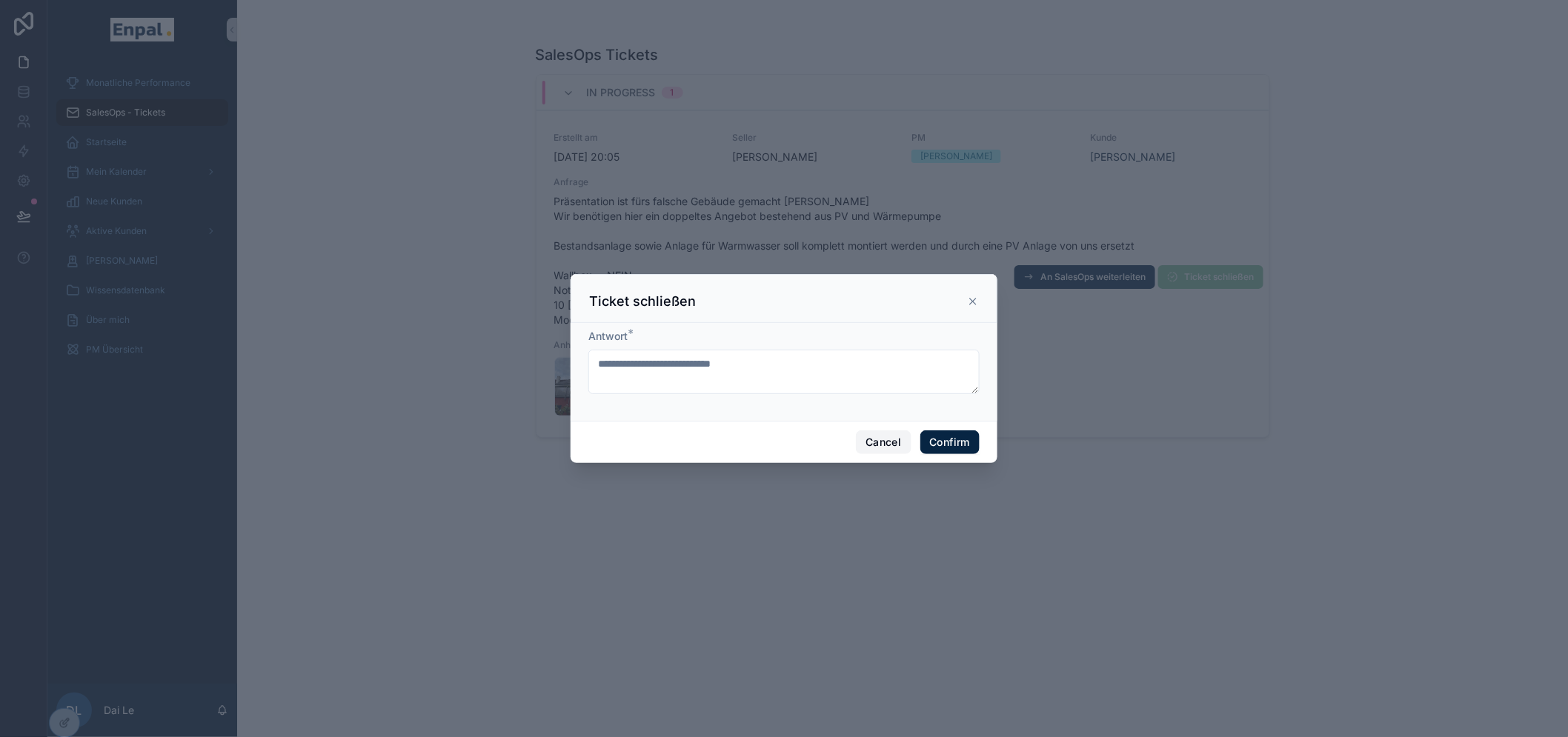
click at [855, 454] on button "Cancel" at bounding box center [883, 441] width 54 height 23
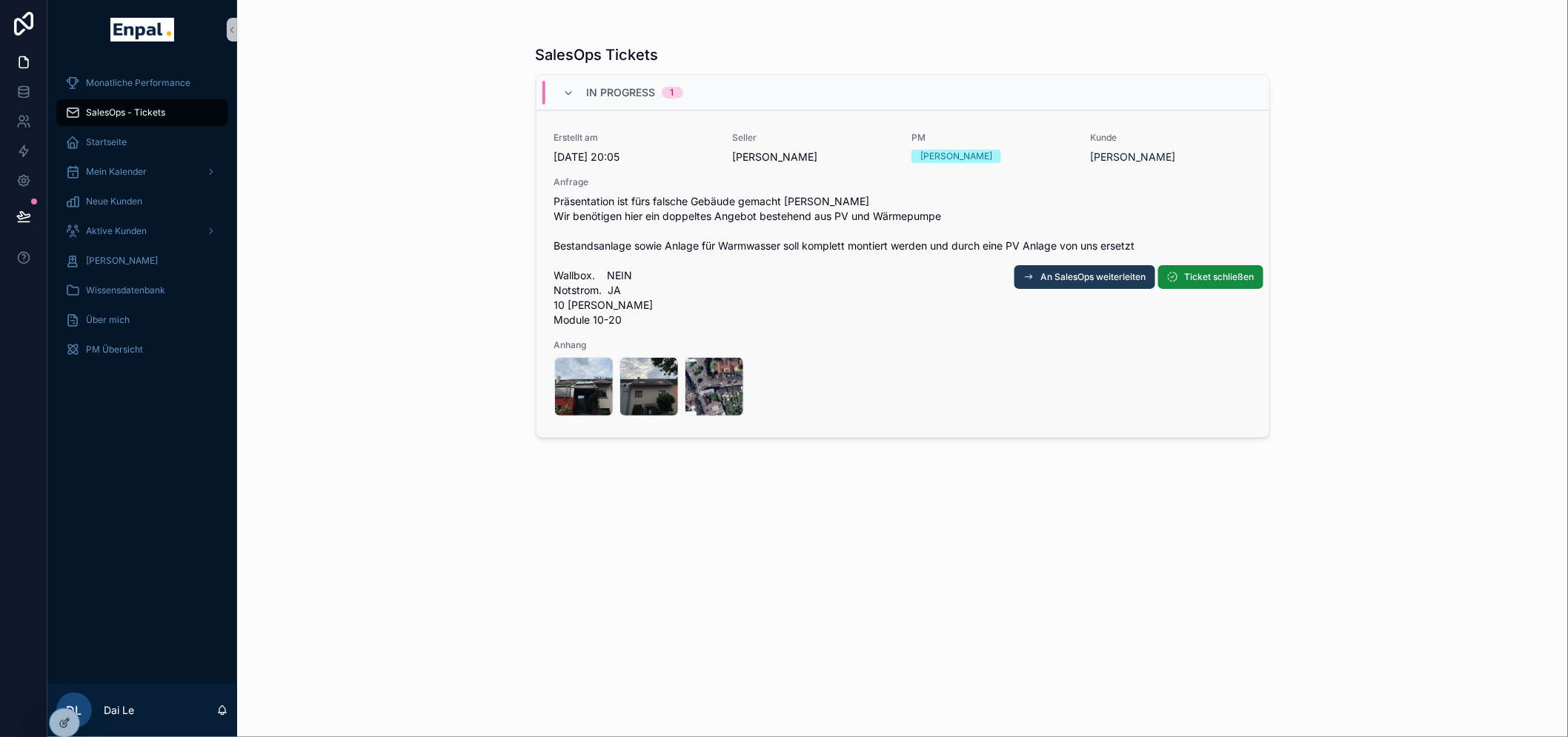
click at [1091, 274] on span "An SalesOps weiterleiten" at bounding box center [1093, 277] width 105 height 12
click at [1124, 156] on span "Christian Thomaser" at bounding box center [1132, 157] width 85 height 15
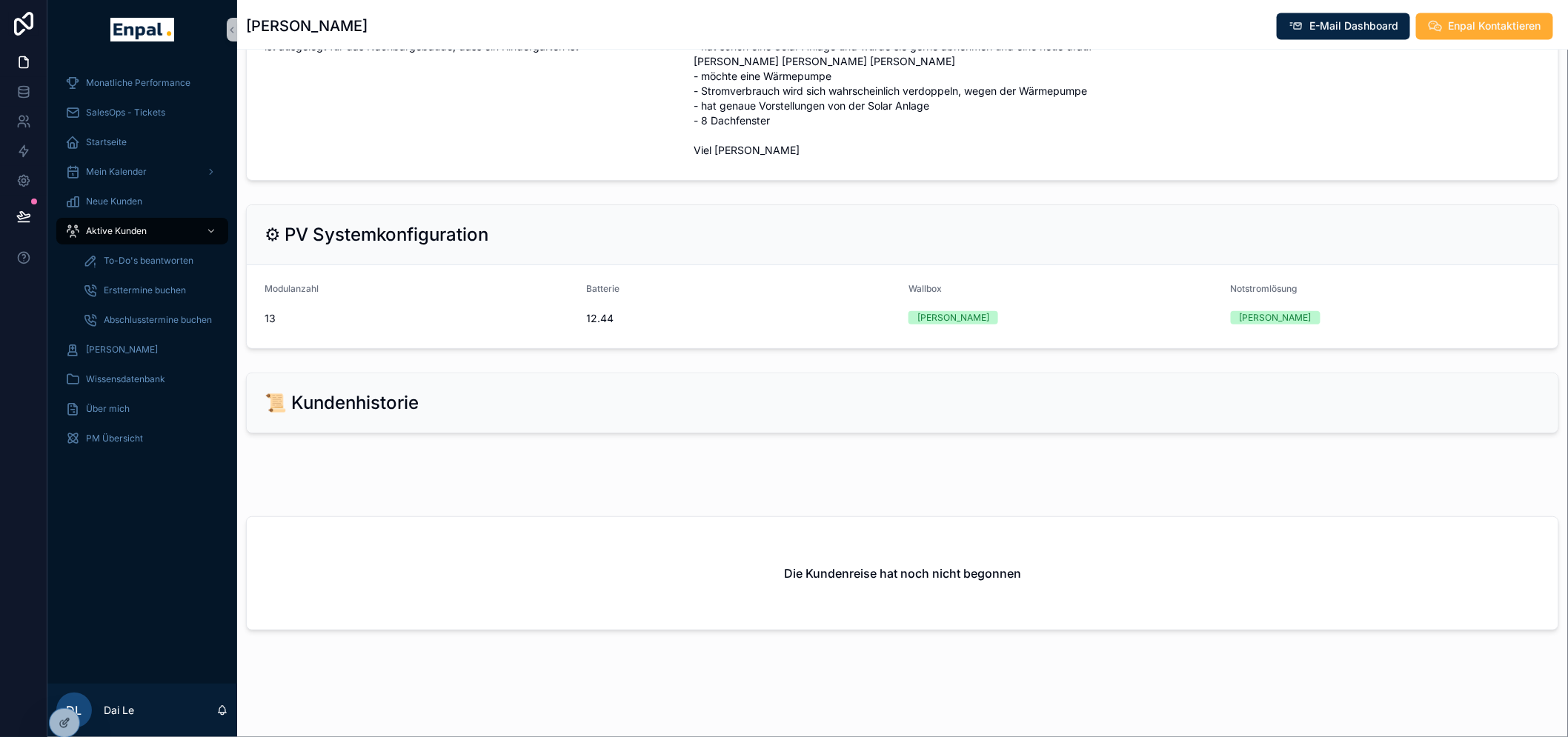
scroll to position [1230, 0]
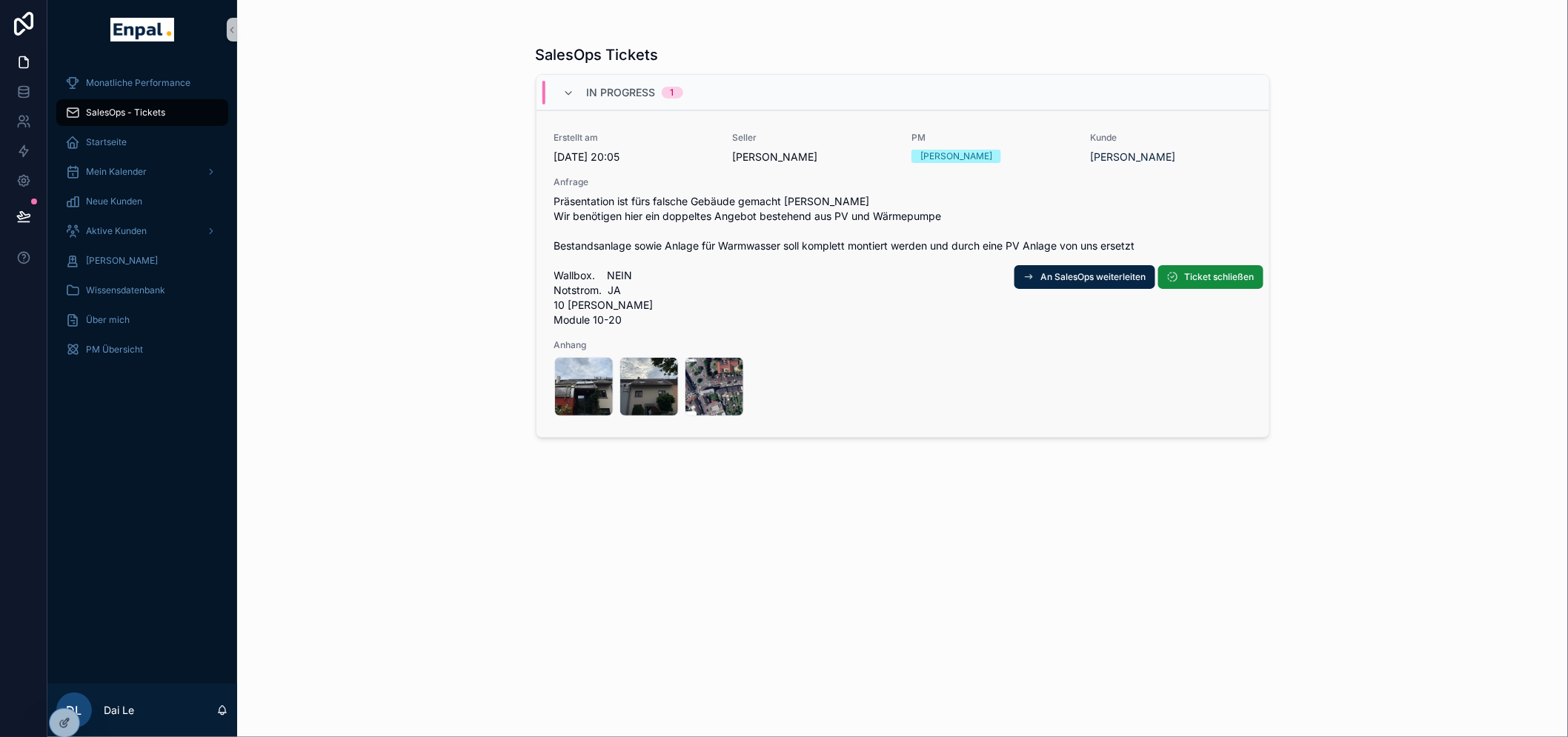
drag, startPoint x: 1077, startPoint y: 154, endPoint x: 1211, endPoint y: 154, distance: 134.0
click at [1211, 154] on div "Erstellt am 8.9.2025 20:05 Seller Nico Heinrich PM Rene Zahrt Kunde Christian T…" at bounding box center [903, 274] width 697 height 284
click at [1172, 156] on span "Christian Thomaser" at bounding box center [1132, 157] width 85 height 15
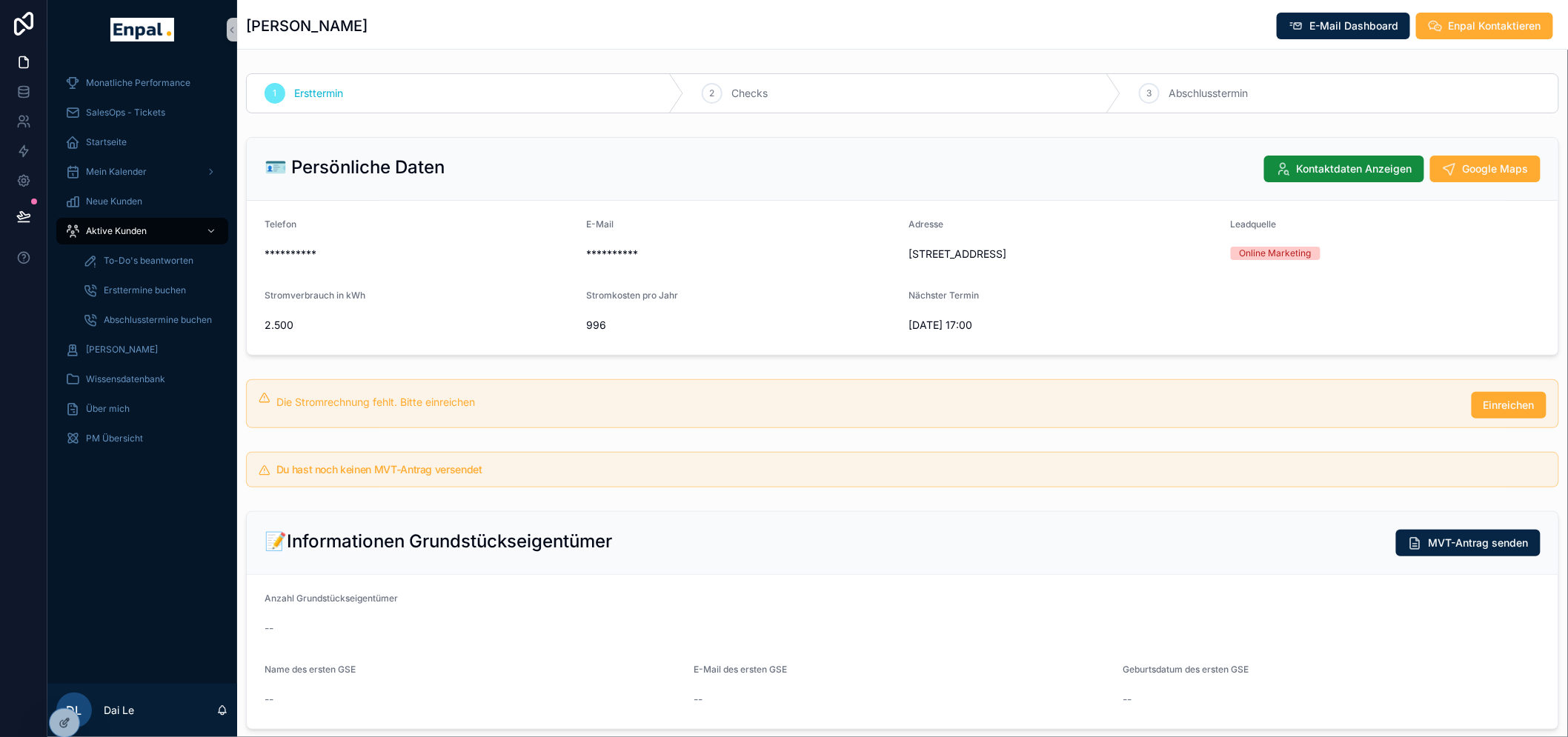
drag, startPoint x: 395, startPoint y: 40, endPoint x: 234, endPoint y: 40, distance: 161.0
click at [246, 40] on div "Christian Thomaser E-Mail Dashboard Enpal Kontaktieren" at bounding box center [902, 24] width 1313 height 49
copy h1 "Christian Thomaser"
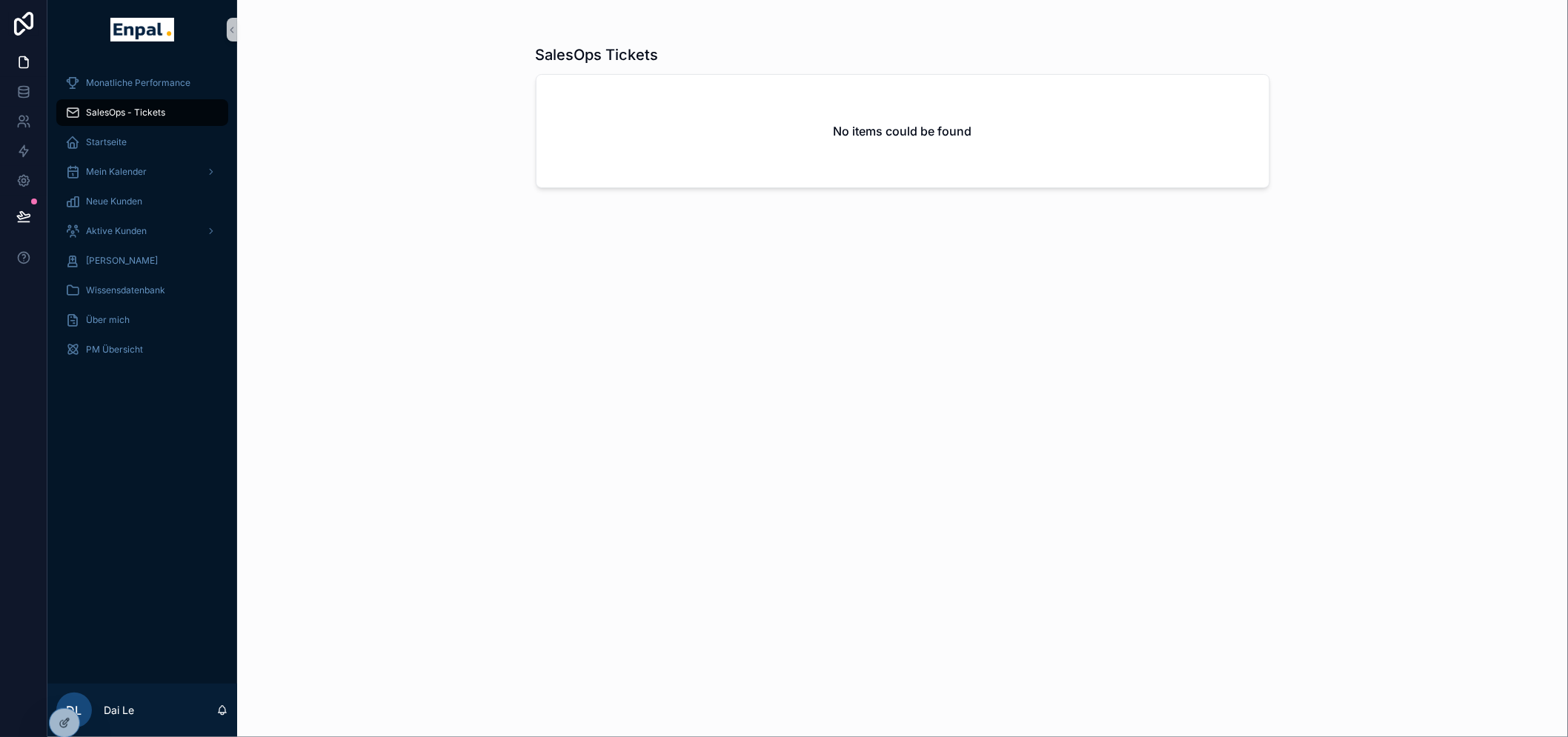
drag, startPoint x: 67, startPoint y: 715, endPoint x: 84, endPoint y: 708, distance: 18.4
click at [67, 715] on div at bounding box center [64, 722] width 29 height 28
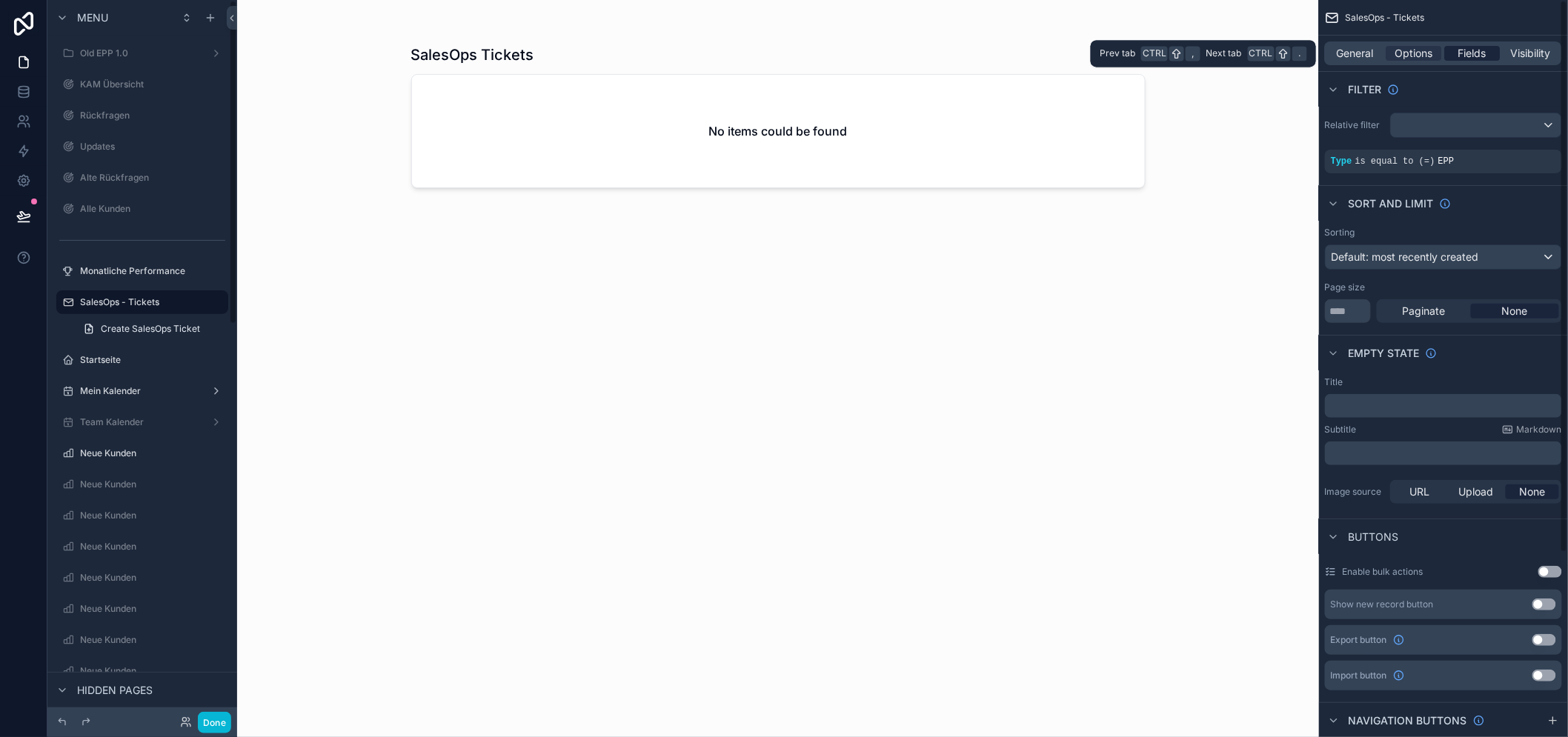
click at [1479, 48] on span "Fields" at bounding box center [1473, 54] width 28 height 15
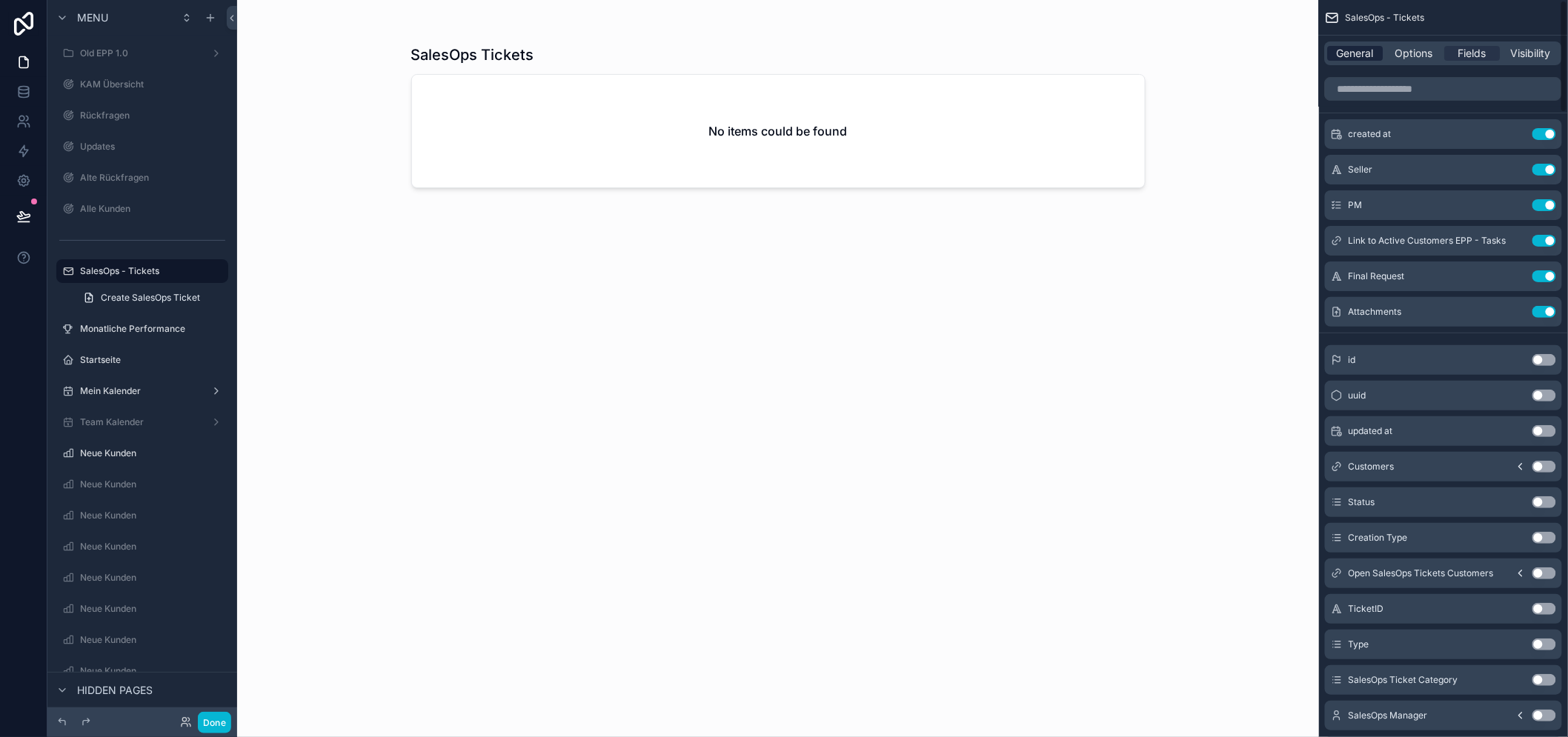
click at [1368, 48] on span "General" at bounding box center [1355, 54] width 37 height 15
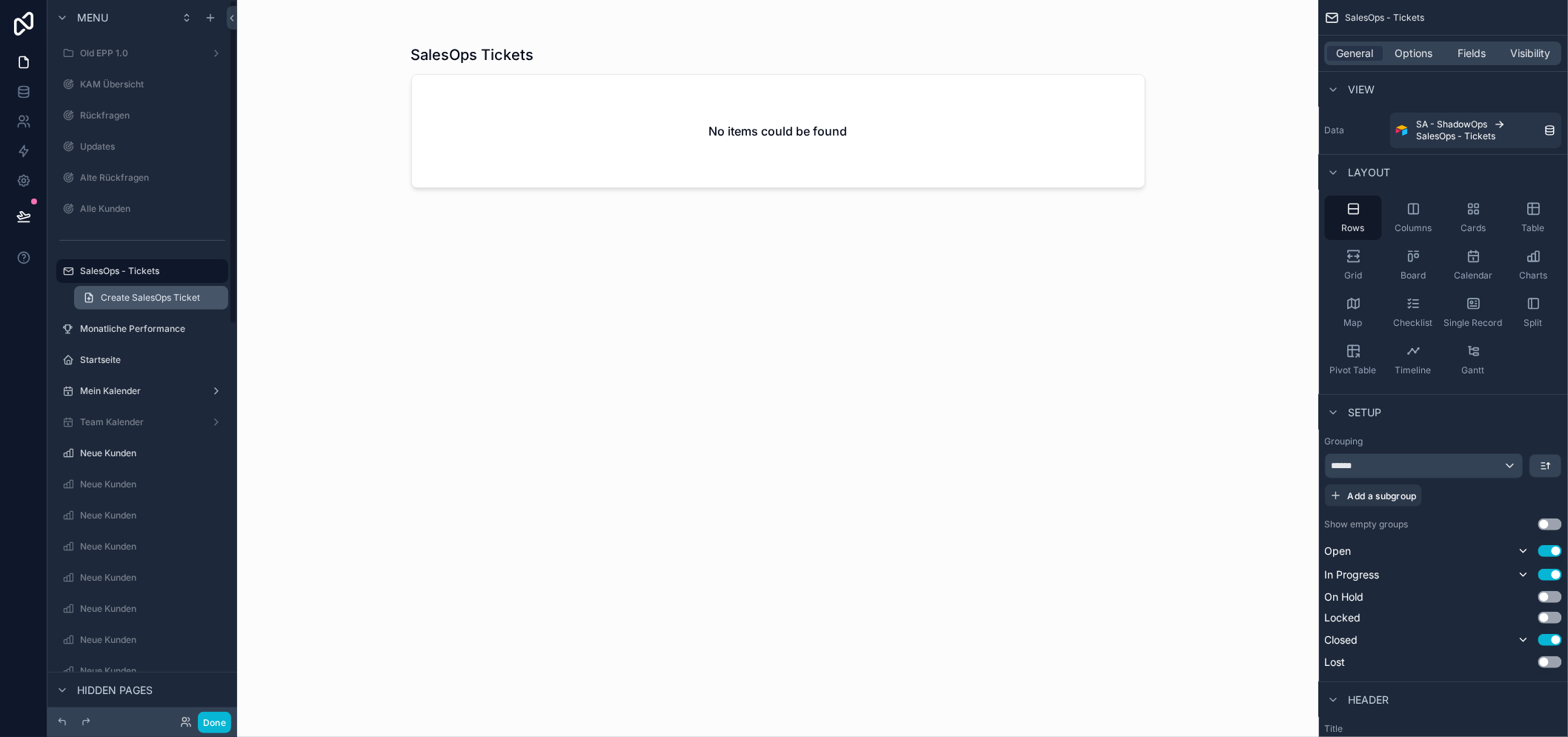
click at [150, 295] on span "Create SalesOps Ticket" at bounding box center [150, 298] width 99 height 12
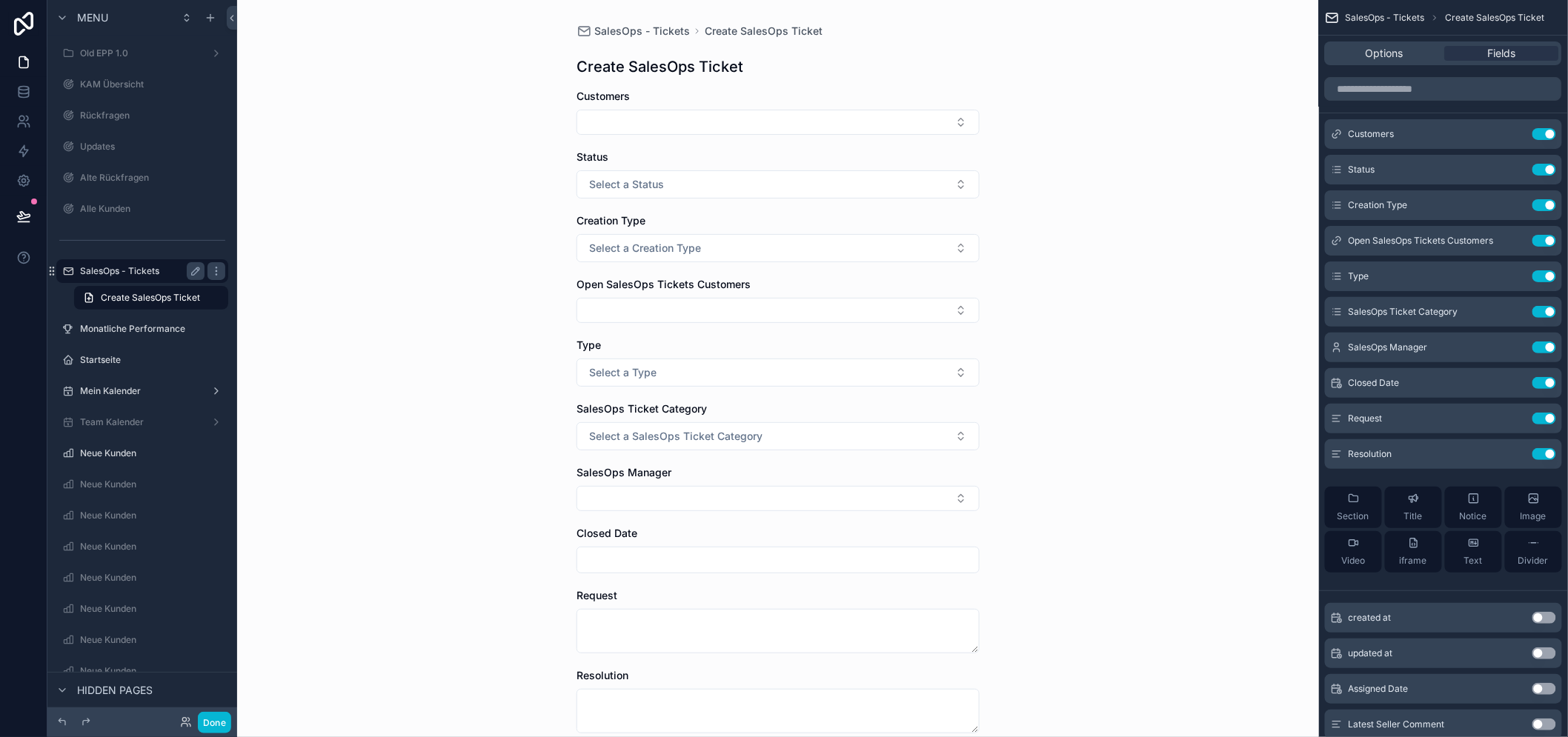
click at [144, 271] on label "SalesOps - Tickets" at bounding box center [139, 271] width 119 height 12
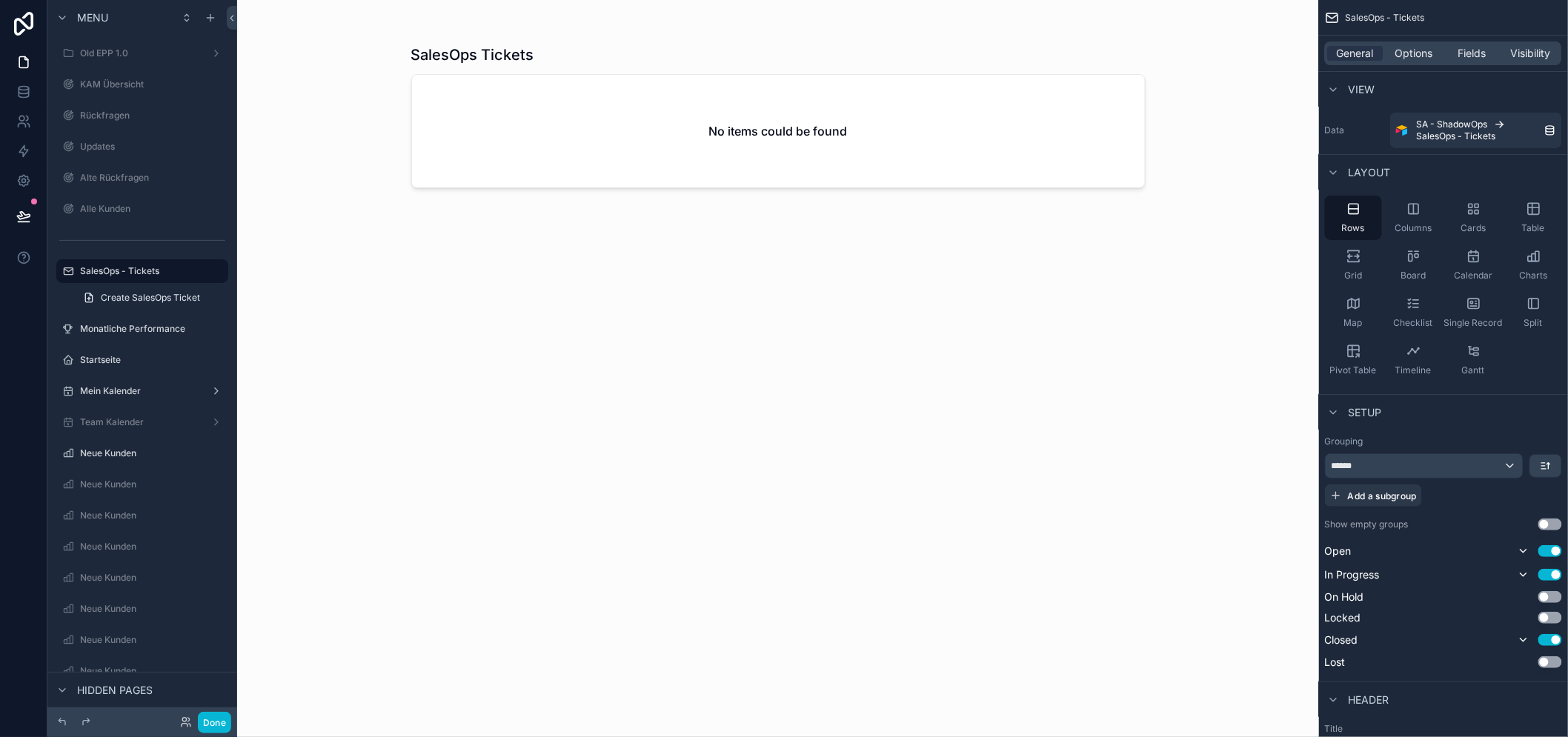
click at [647, 144] on div "scrollable content" at bounding box center [778, 359] width 758 height 719
click at [190, 270] on icon "scrollable content" at bounding box center [196, 271] width 12 height 12
click at [157, 272] on input "**********" at bounding box center [130, 271] width 101 height 18
click at [145, 272] on input "**********" at bounding box center [130, 271] width 101 height 18
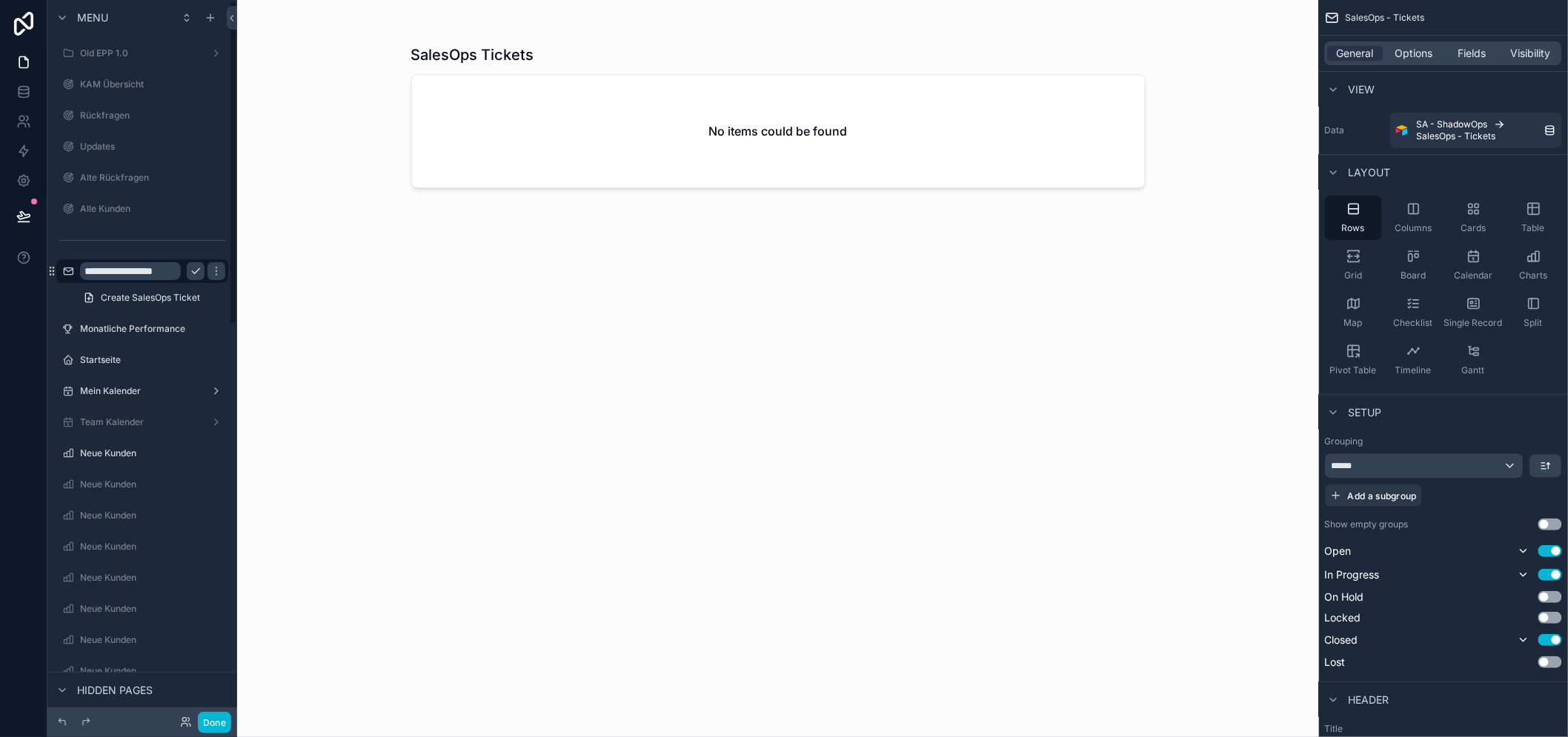
click at [145, 272] on input "**********" at bounding box center [130, 271] width 101 height 18
type input "*"
type input "**********"
click at [0, 0] on icon "scrollable content" at bounding box center [0, 0] width 0 height 0
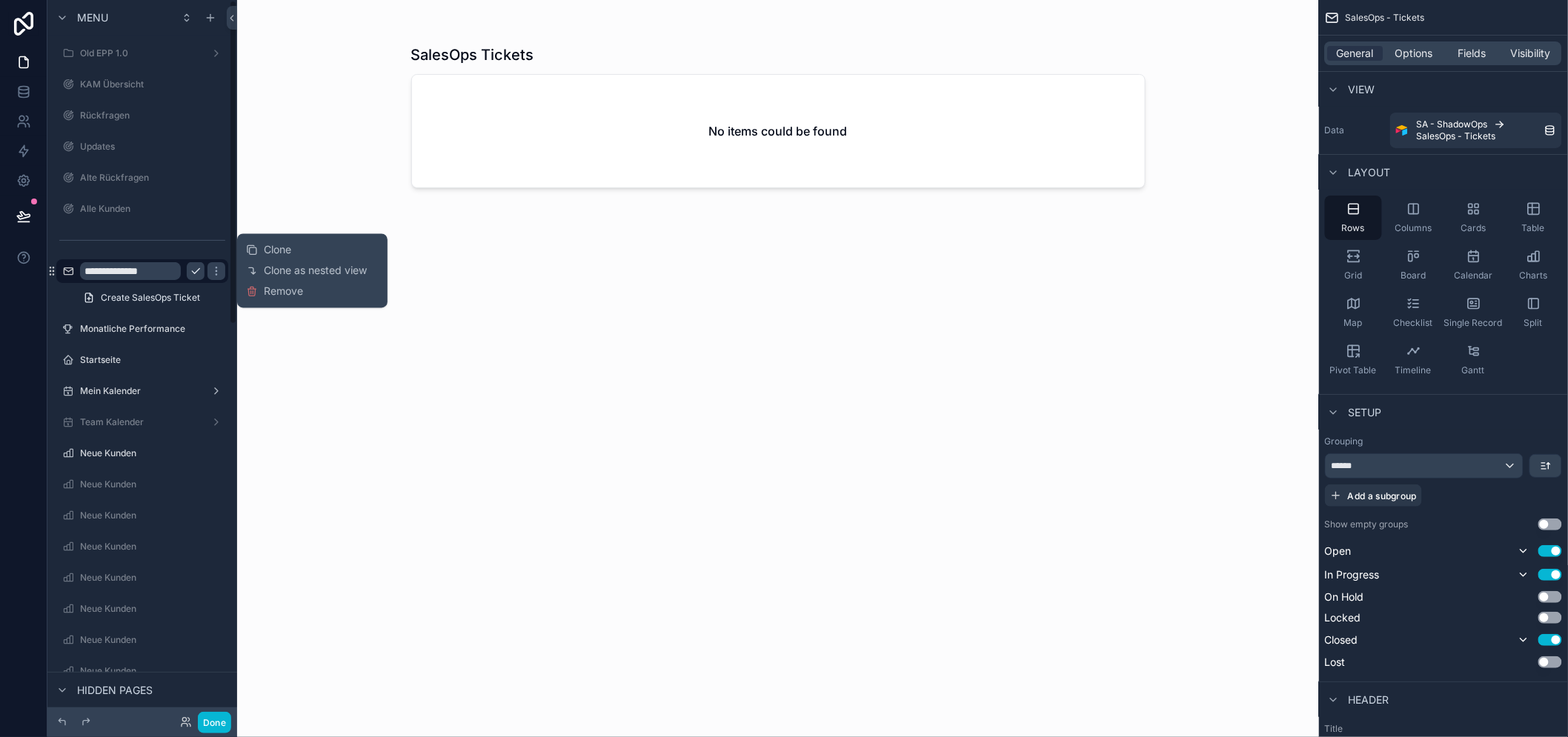
click at [190, 271] on icon "scrollable content" at bounding box center [196, 271] width 12 height 12
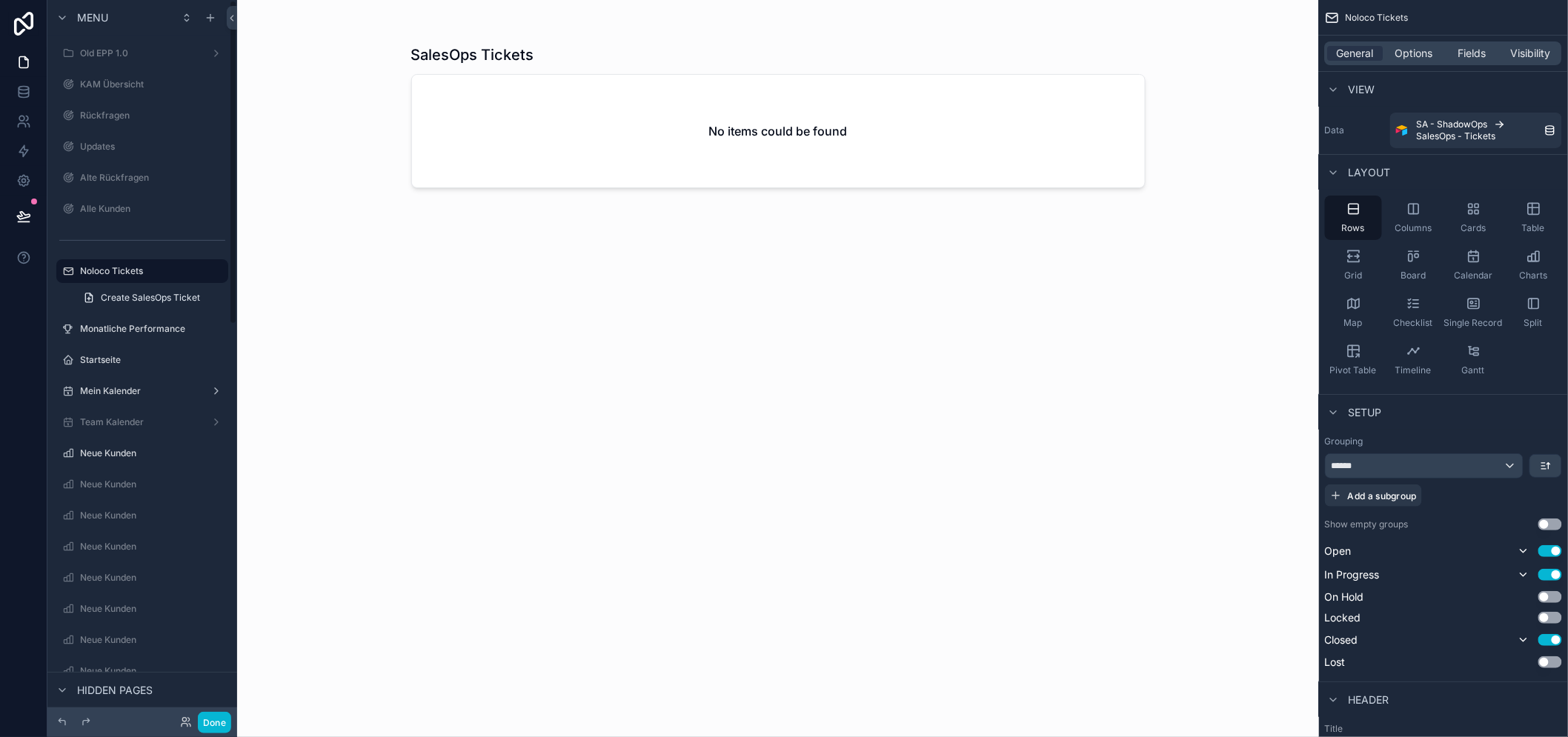
click at [497, 313] on div "SalesOps Tickets No items could be found" at bounding box center [778, 377] width 734 height 683
click at [62, 268] on icon "scrollable content" at bounding box center [68, 271] width 12 height 12
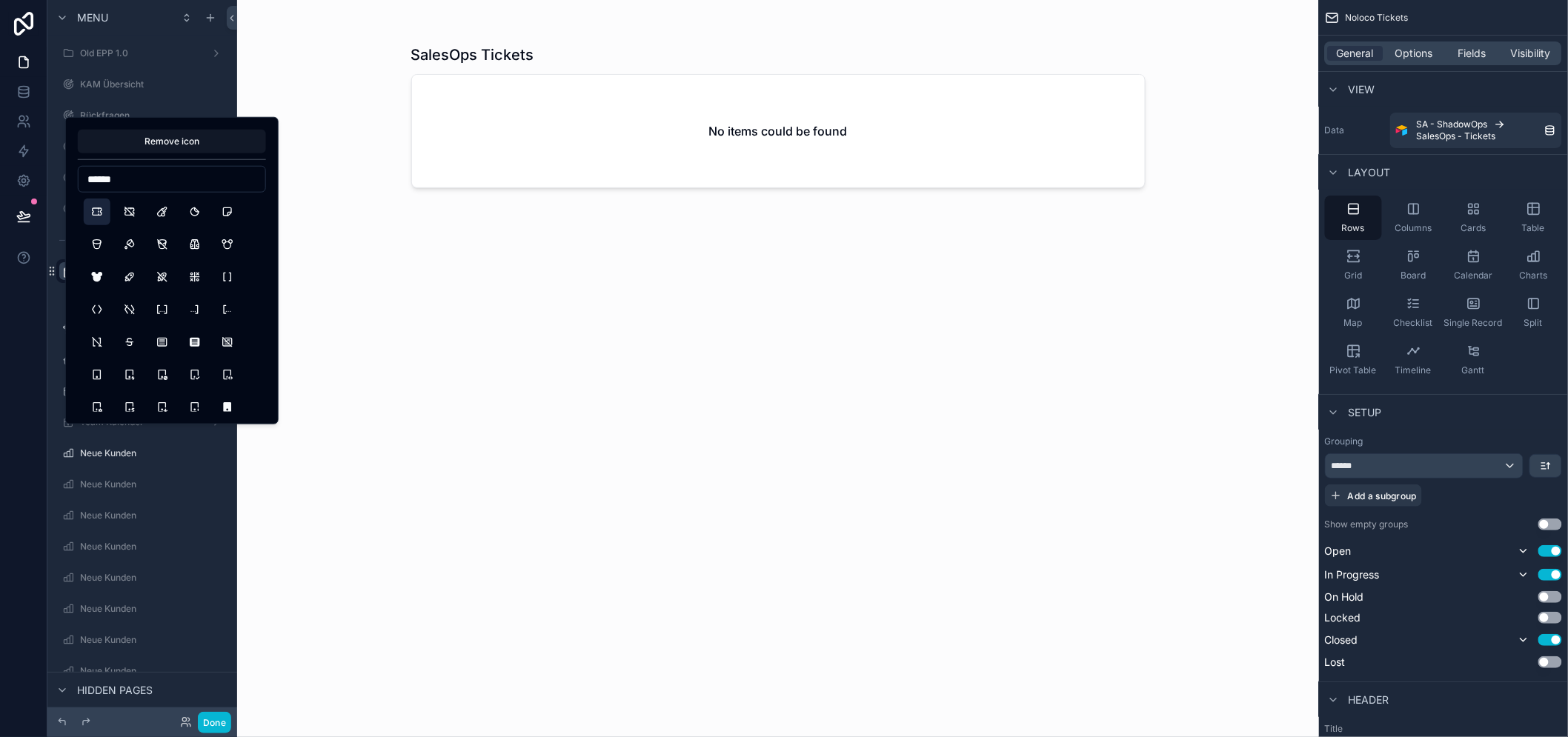
type input "******"
click at [98, 208] on button "Ticket" at bounding box center [97, 211] width 26 height 26
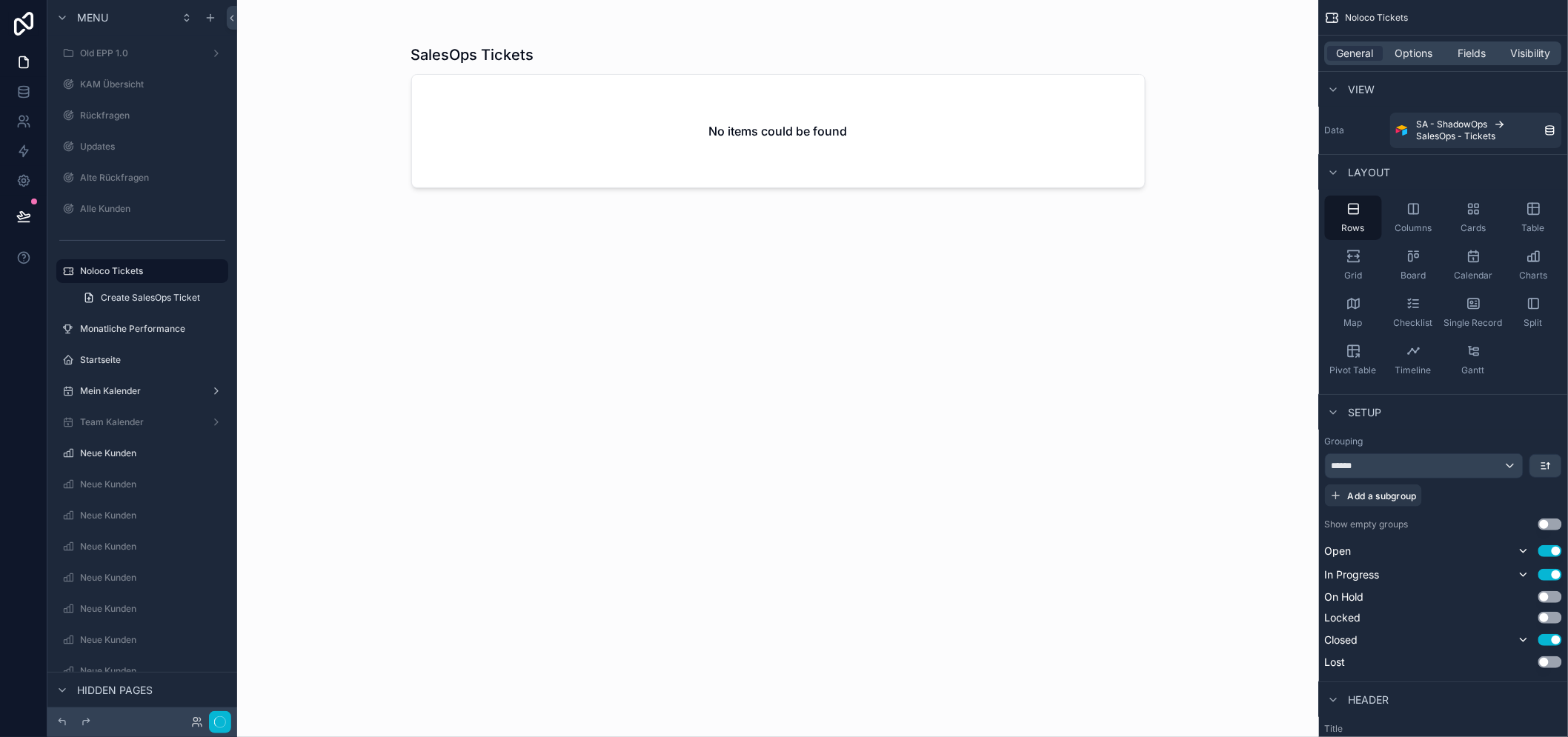
click at [486, 289] on div "SalesOps Tickets No items could be found" at bounding box center [778, 377] width 734 height 683
click at [56, 18] on icon "scrollable content" at bounding box center [62, 18] width 12 height 12
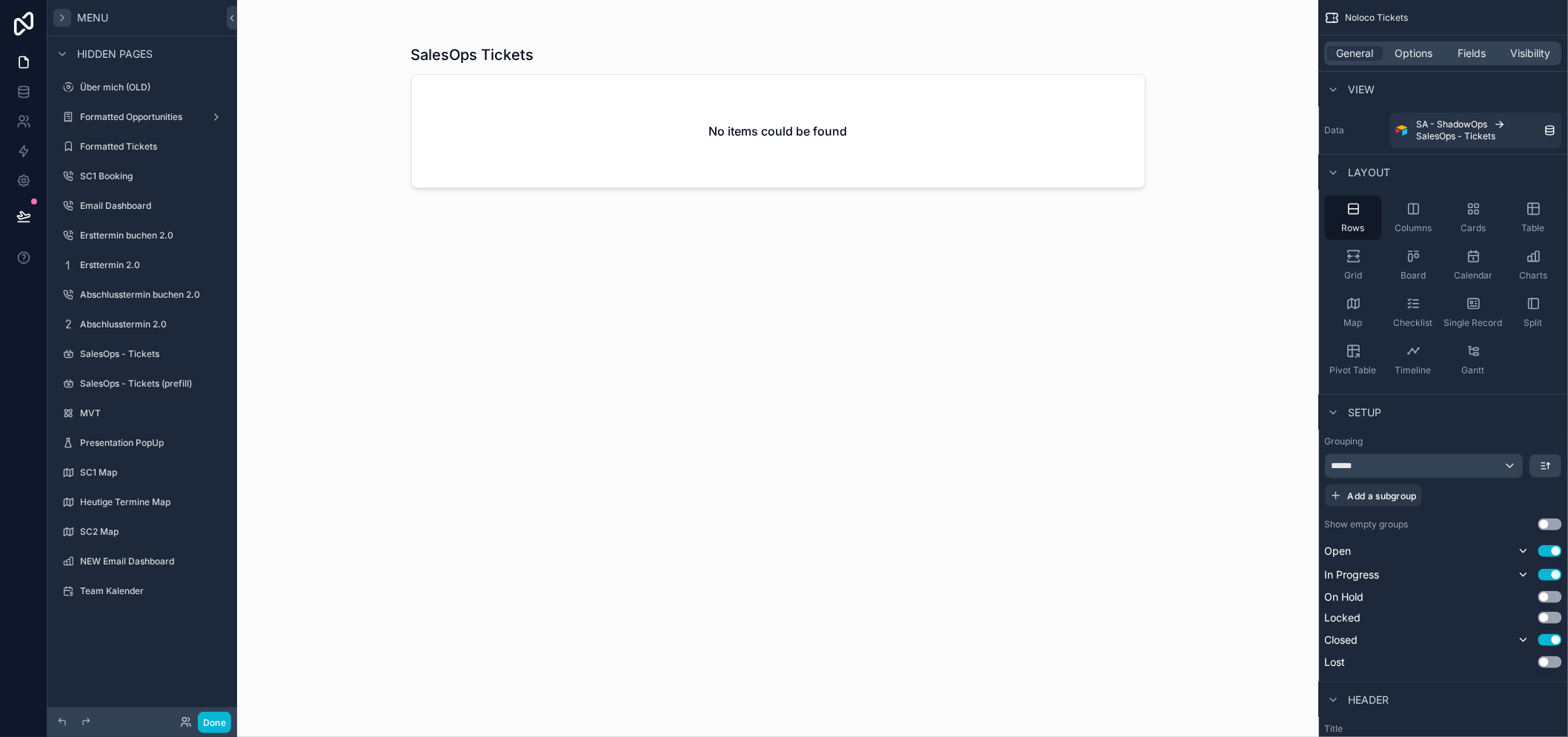
click at [56, 18] on icon "scrollable content" at bounding box center [62, 18] width 12 height 12
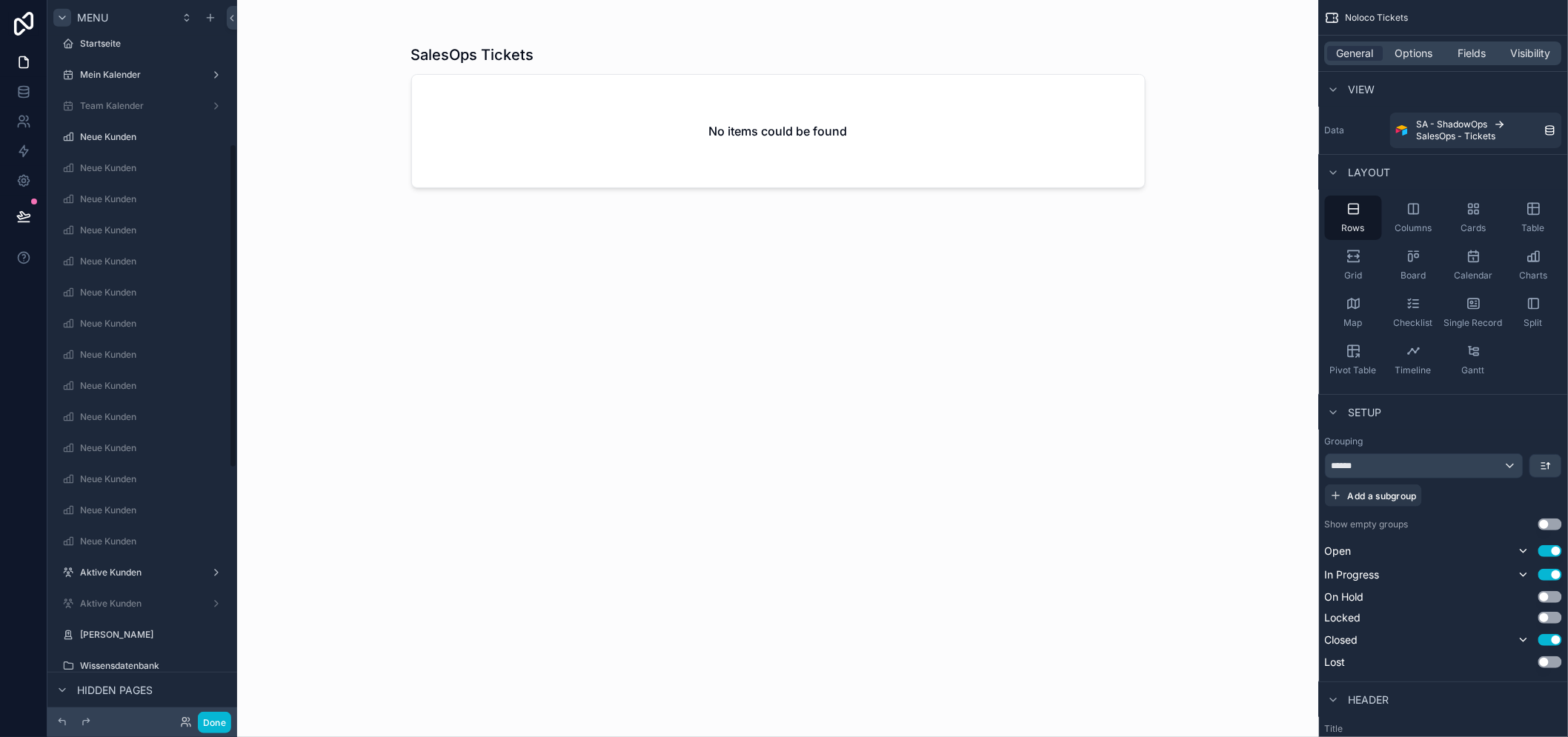
scroll to position [324, 0]
click at [759, 419] on div "SalesOps Tickets No items could be found" at bounding box center [778, 377] width 734 height 683
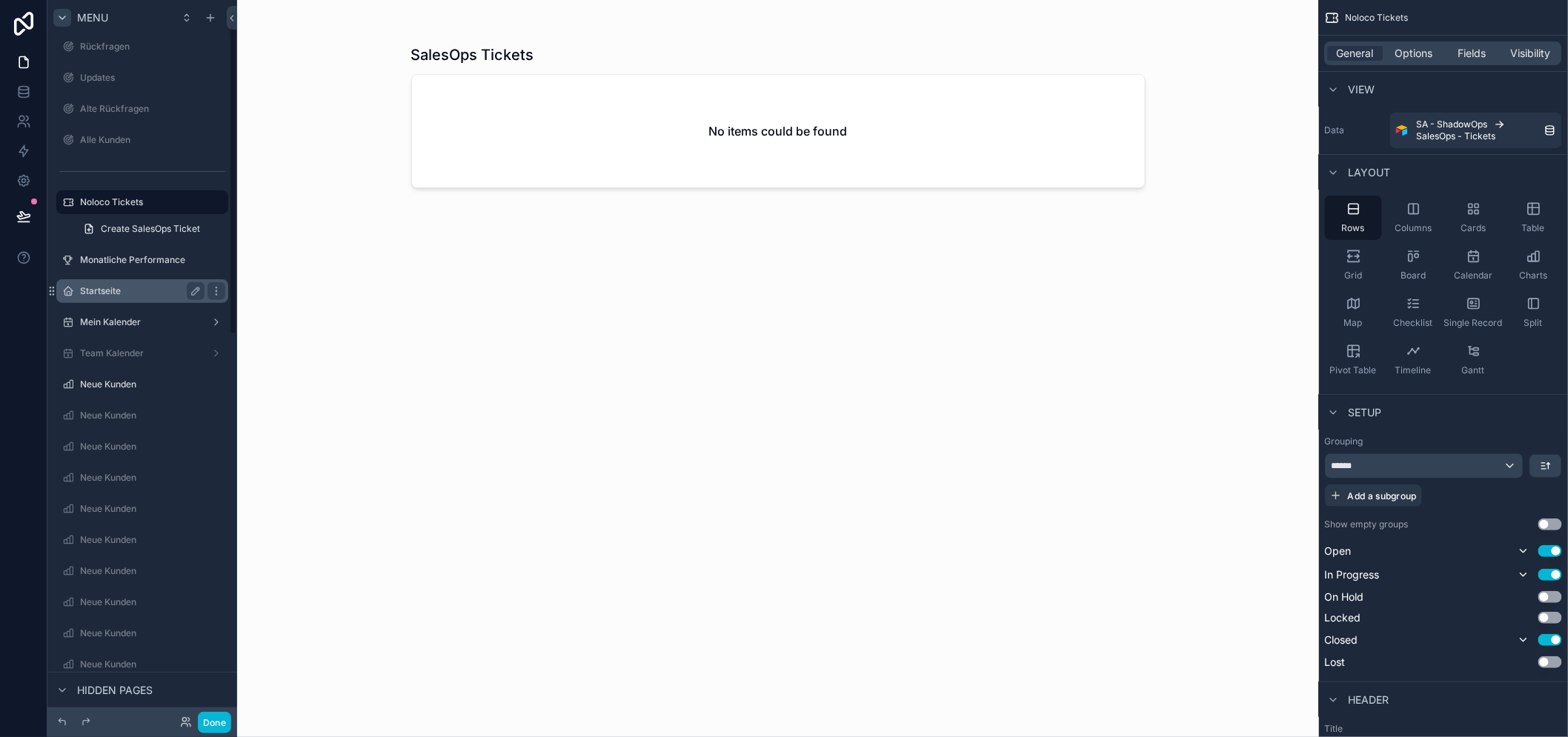
scroll to position [0, 0]
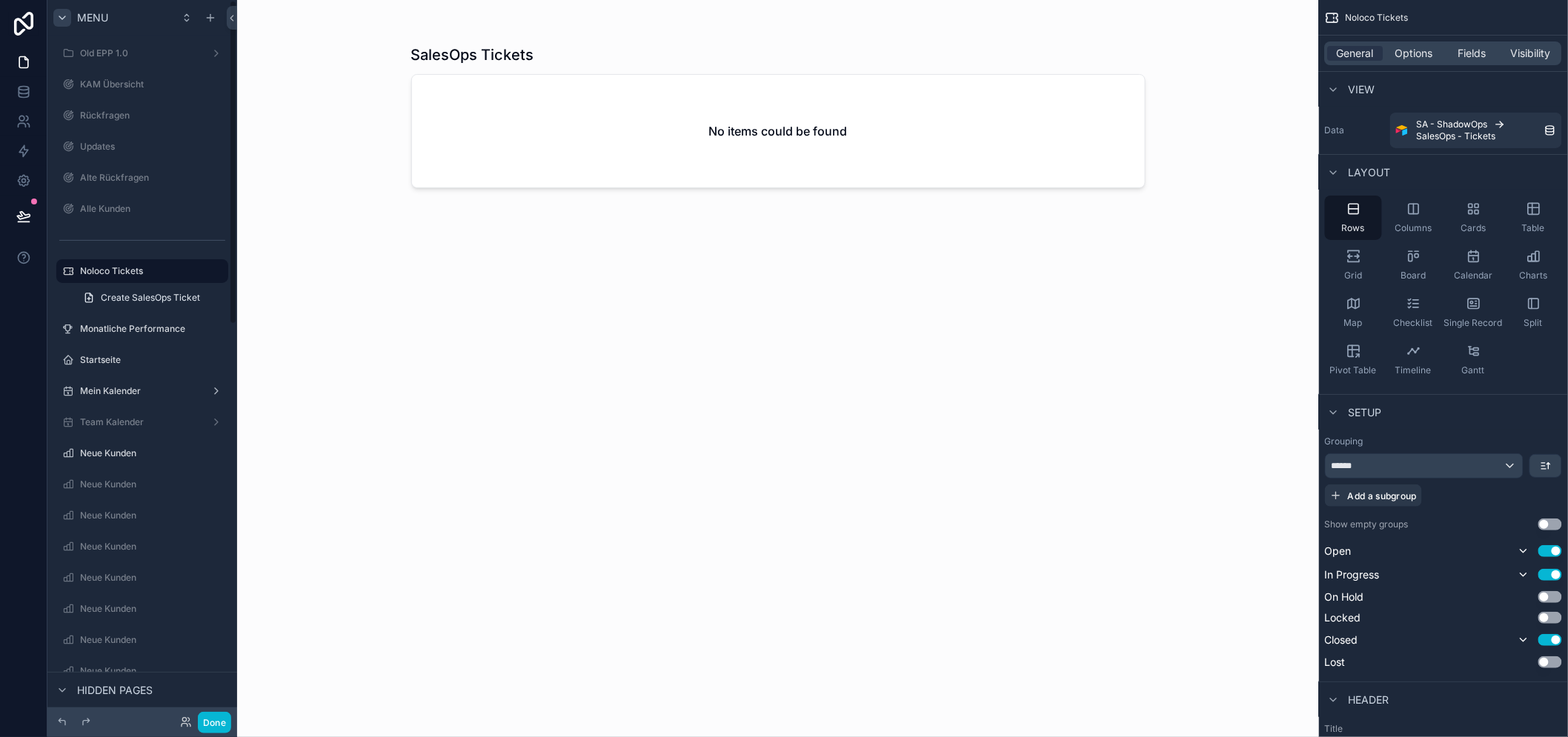
click at [445, 439] on div "SalesOps Tickets No items could be found" at bounding box center [778, 377] width 734 height 683
click at [797, 462] on div "SalesOps Tickets No items could be found" at bounding box center [778, 377] width 734 height 683
click at [1522, 20] on div "Noloco Tickets" at bounding box center [1442, 17] width 249 height 36
click at [219, 723] on button "Done" at bounding box center [215, 722] width 33 height 21
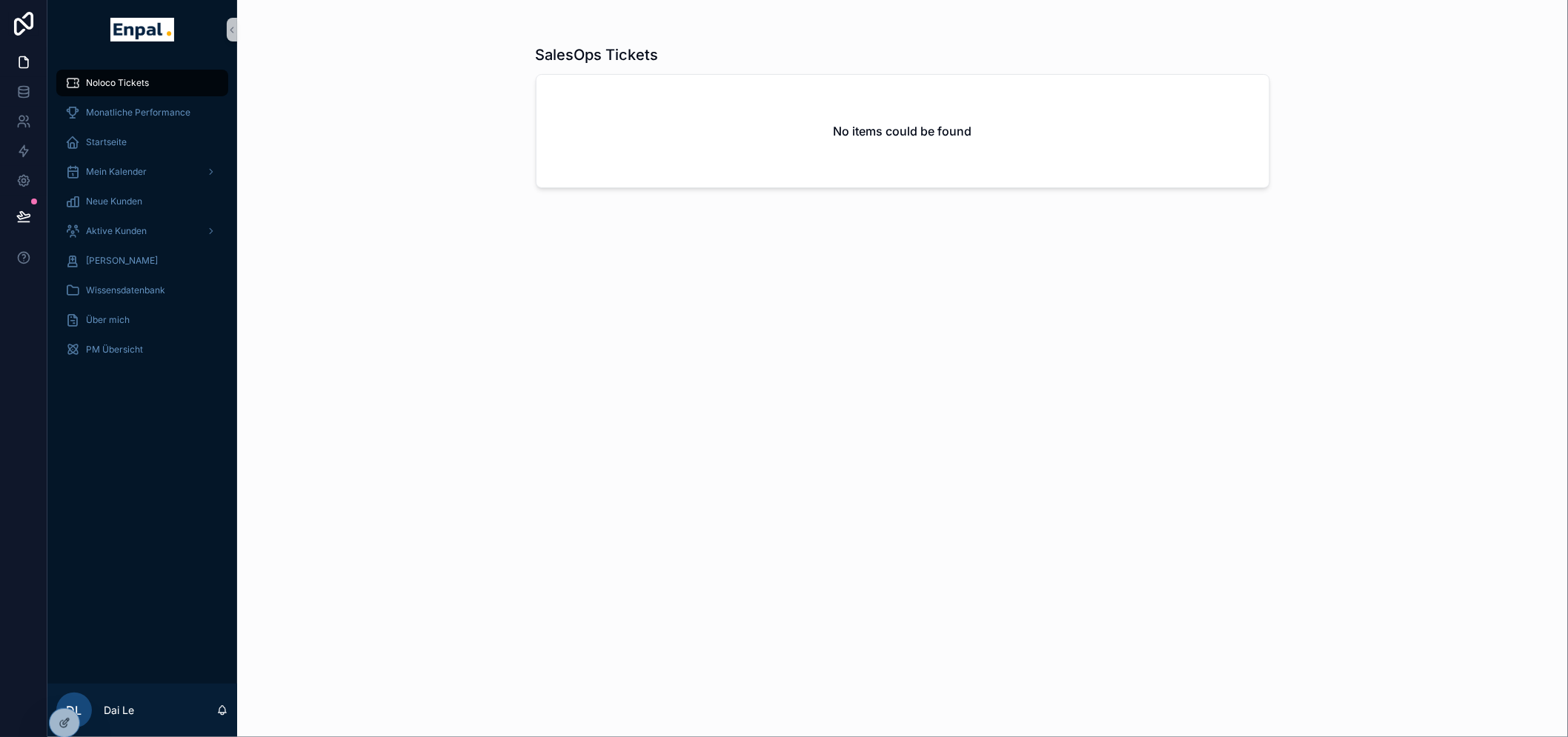
click at [716, 184] on div "No items could be found" at bounding box center [902, 131] width 733 height 113
click at [59, 718] on icon at bounding box center [64, 723] width 12 height 12
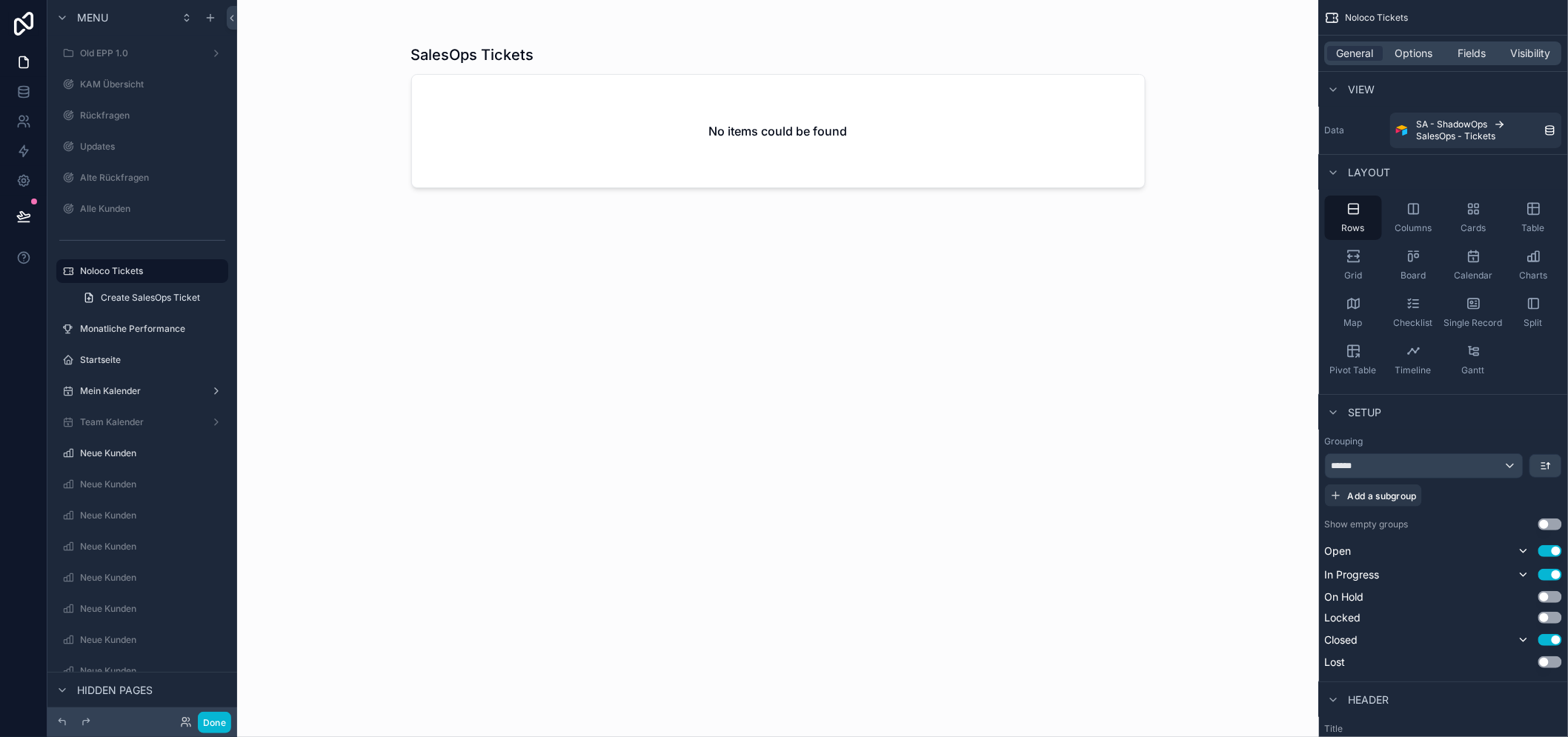
click at [461, 52] on div "scrollable content" at bounding box center [778, 359] width 758 height 719
click at [461, 52] on h1 "SalesOps Tickets" at bounding box center [473, 54] width 123 height 20
click at [1430, 46] on span "Options" at bounding box center [1414, 54] width 38 height 15
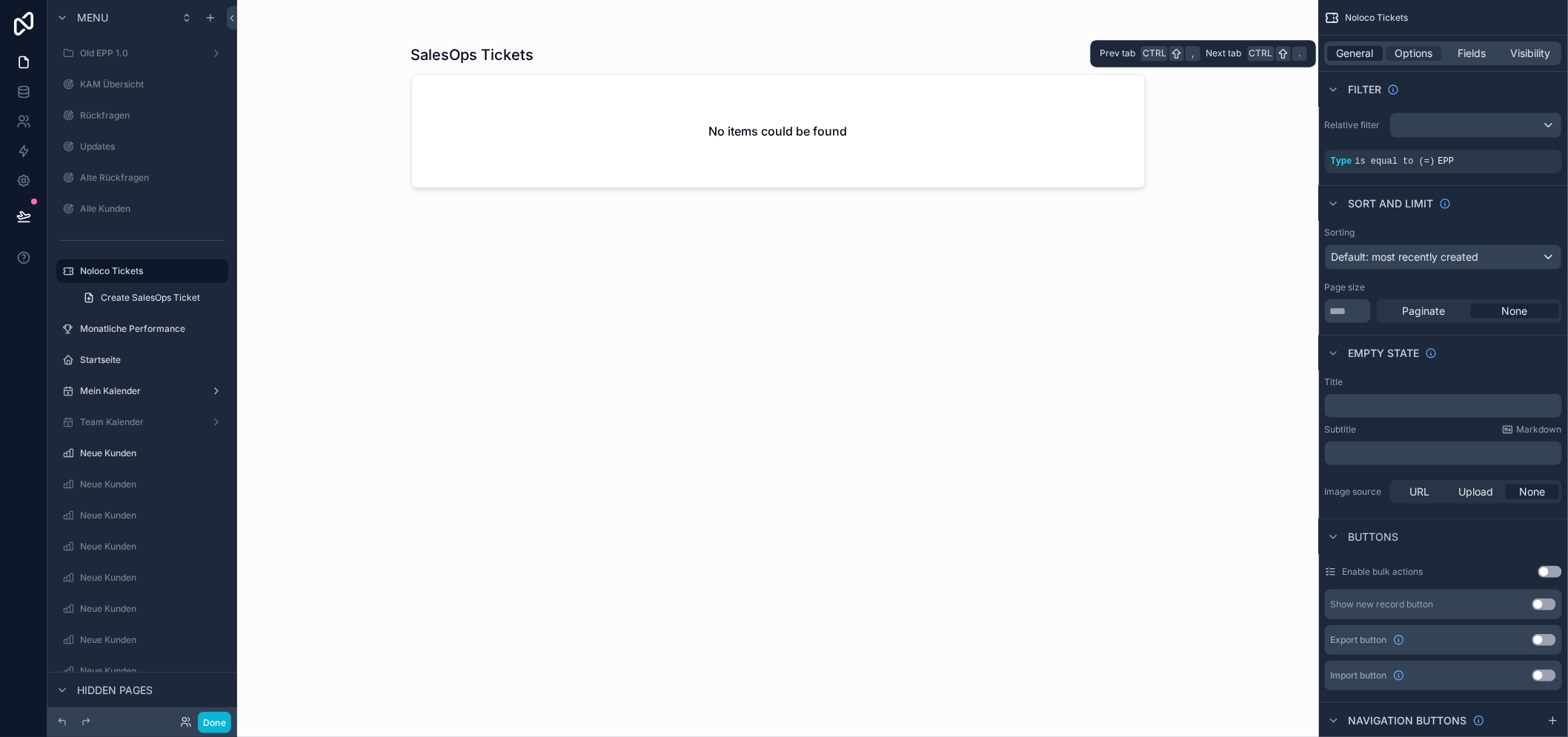
click at [1339, 47] on span "General" at bounding box center [1355, 54] width 37 height 15
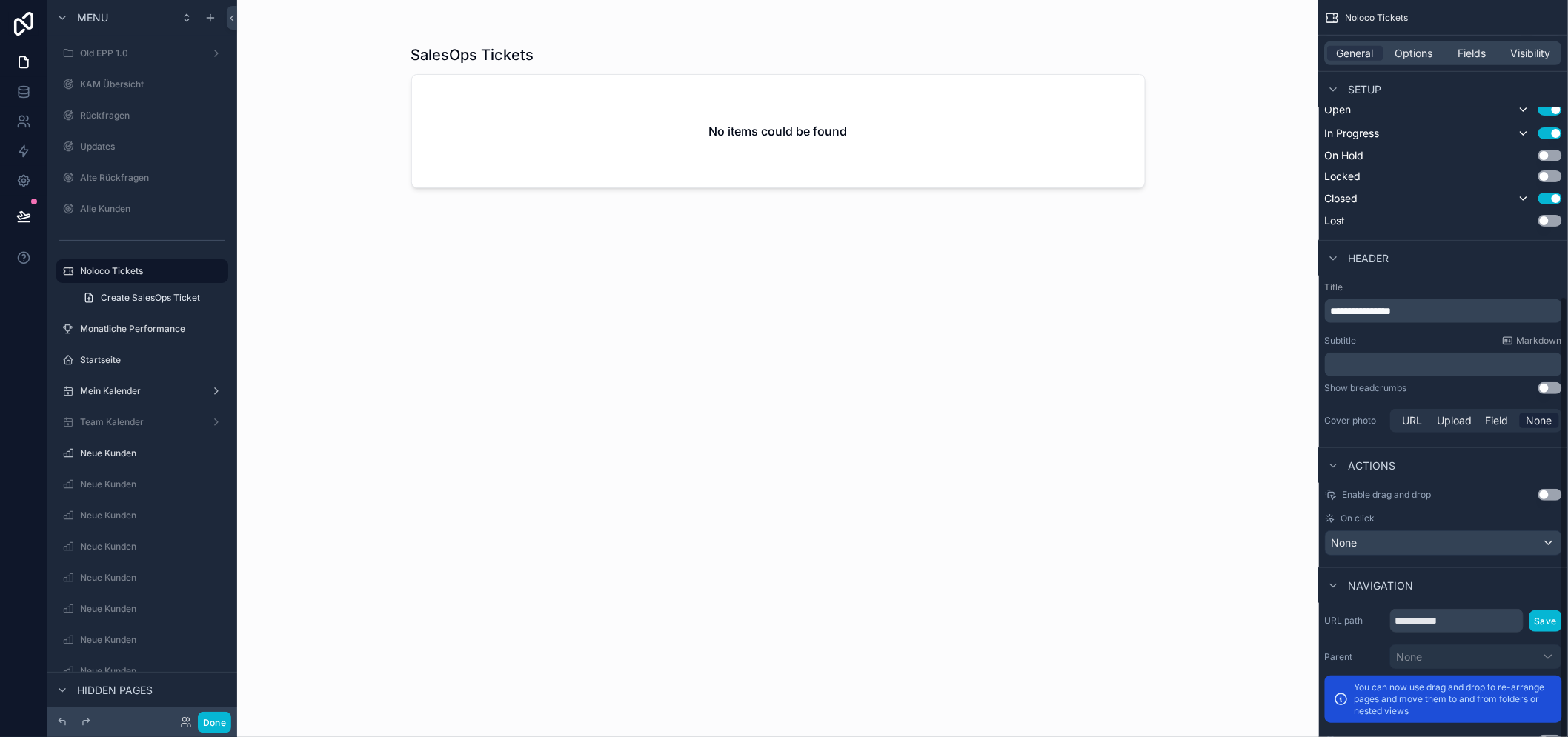
scroll to position [491, 0]
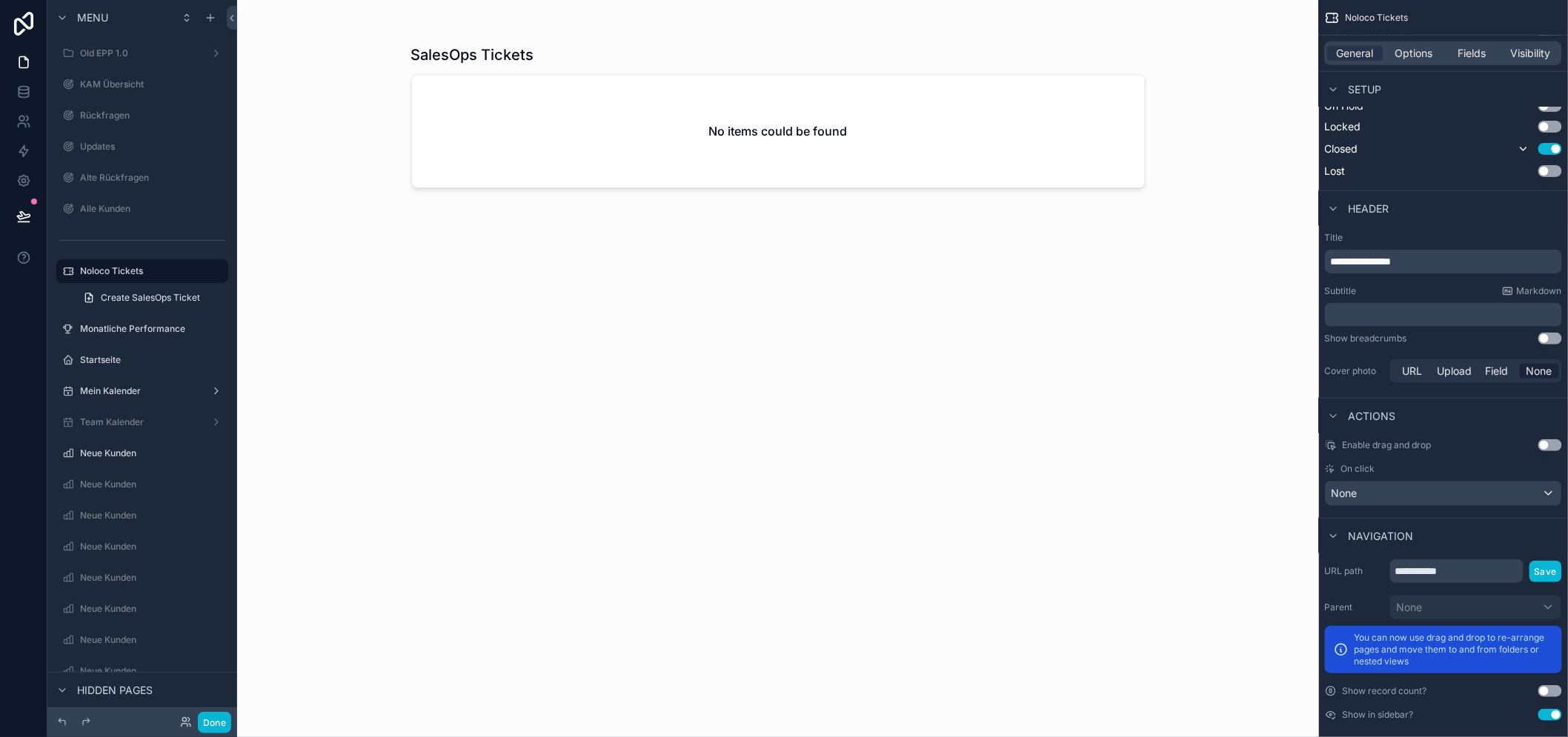
click at [480, 51] on h1 "SalesOps Tickets" at bounding box center [473, 54] width 123 height 20
click at [501, 53] on h1 "SalesOps Tickets" at bounding box center [473, 54] width 123 height 20
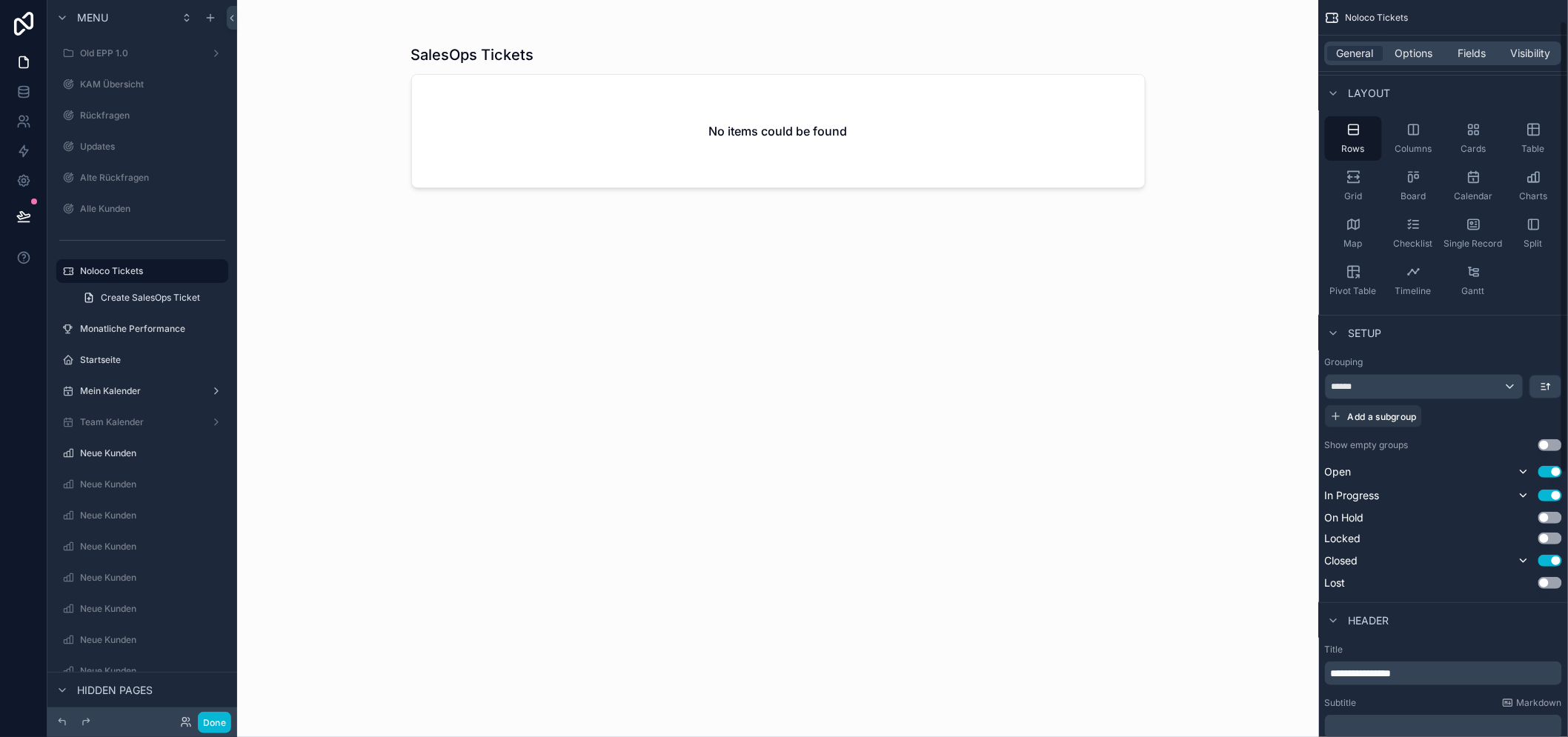
scroll to position [0, 0]
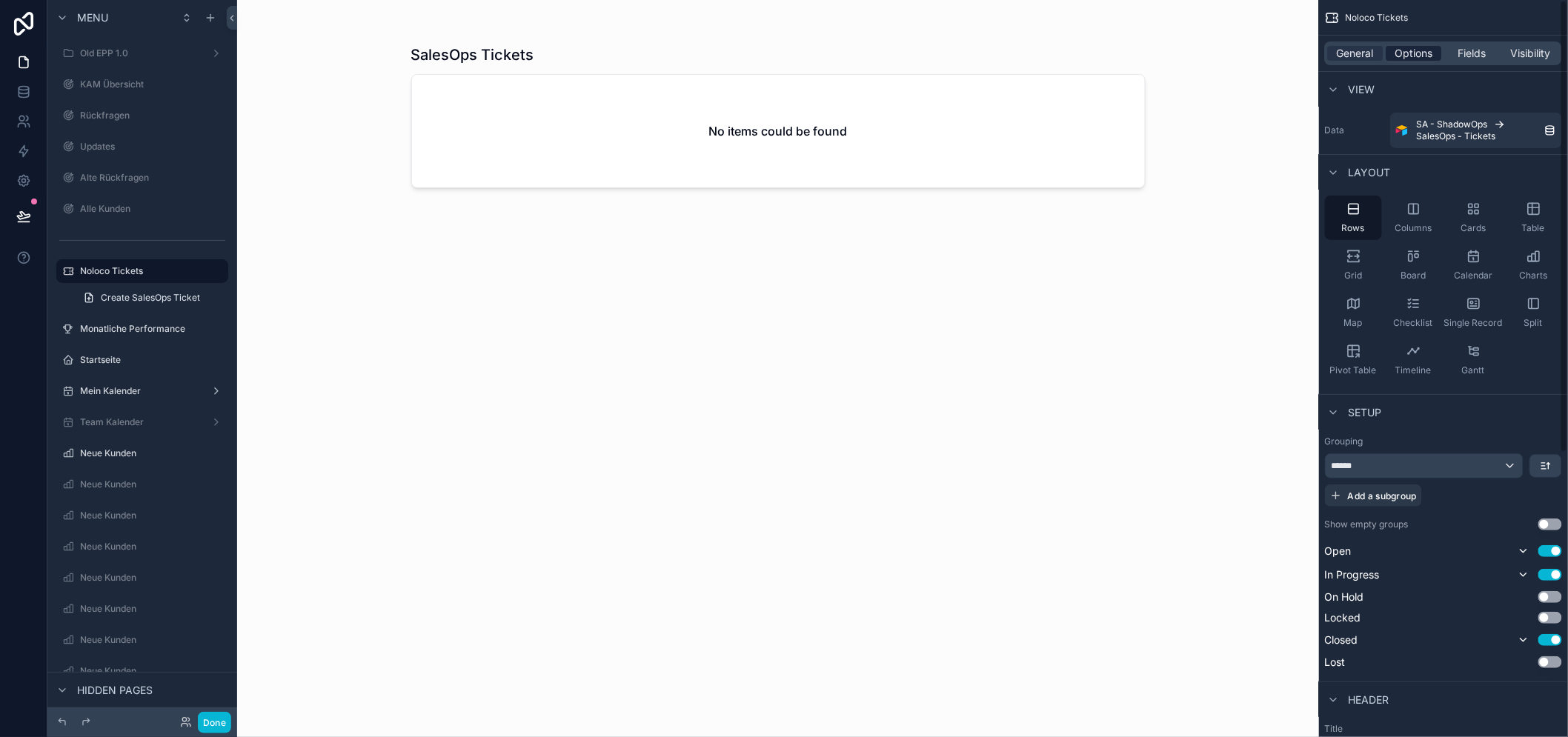
click at [1427, 48] on span "Options" at bounding box center [1414, 54] width 38 height 15
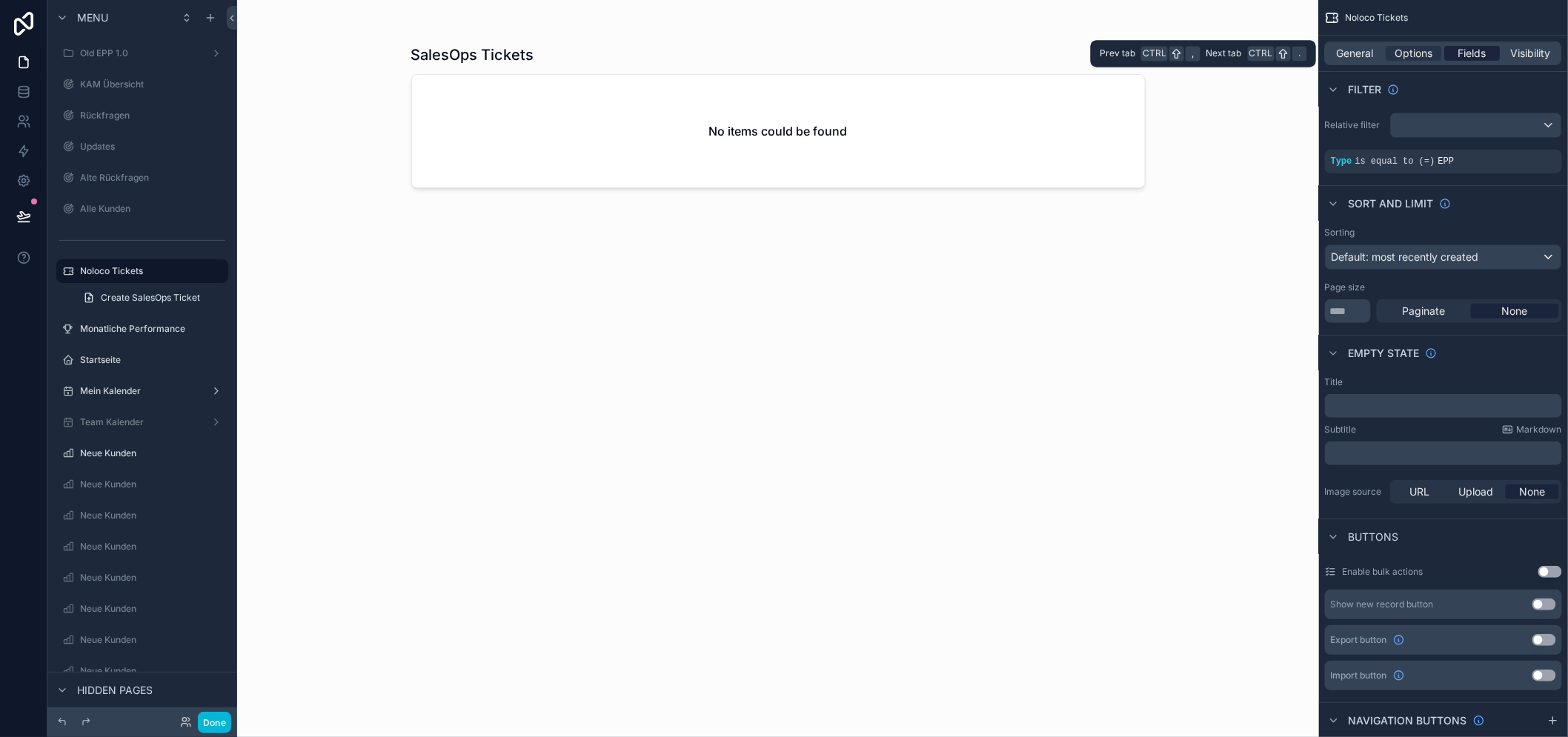
click at [1459, 48] on span "Fields" at bounding box center [1473, 54] width 28 height 15
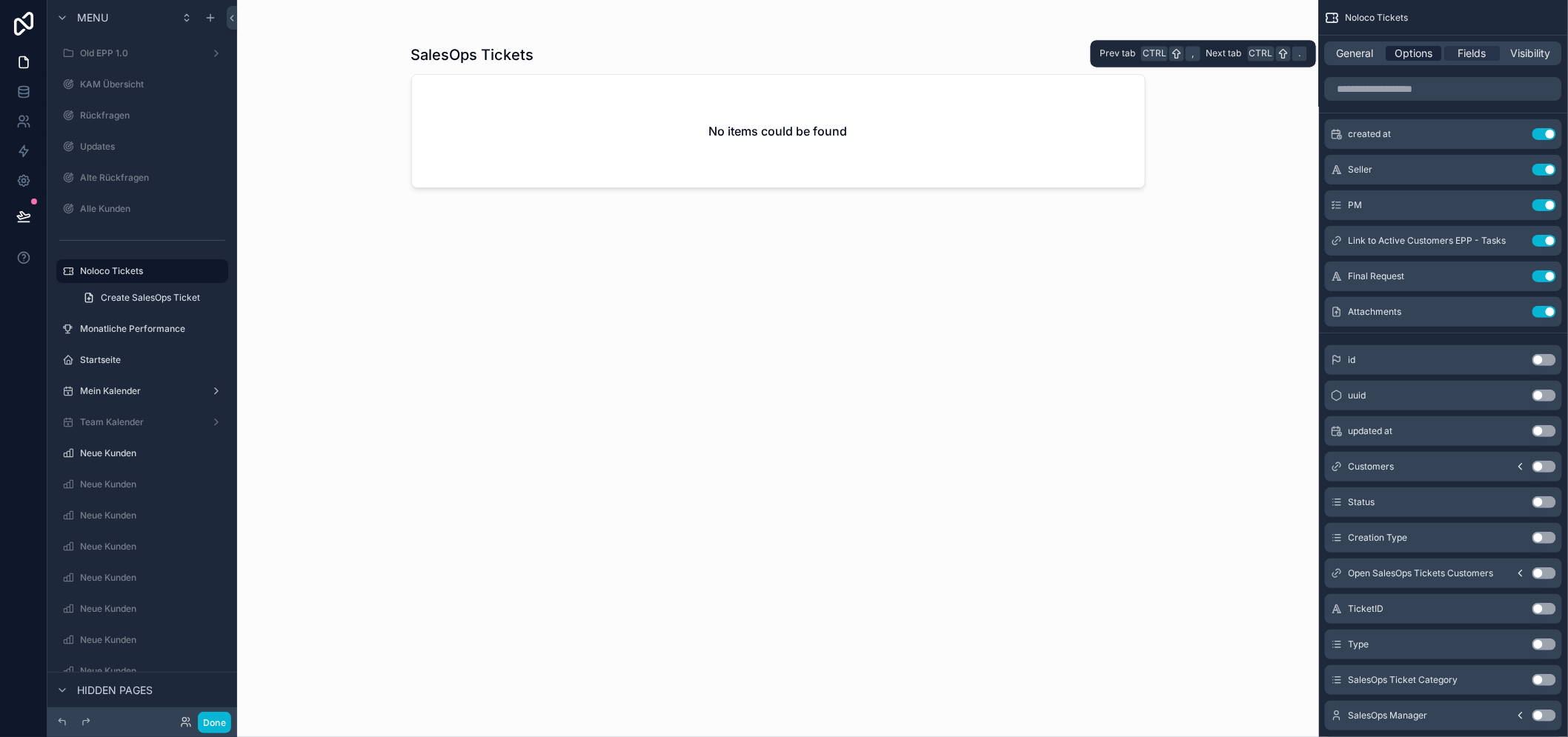
click at [1426, 48] on span "Options" at bounding box center [1414, 54] width 38 height 15
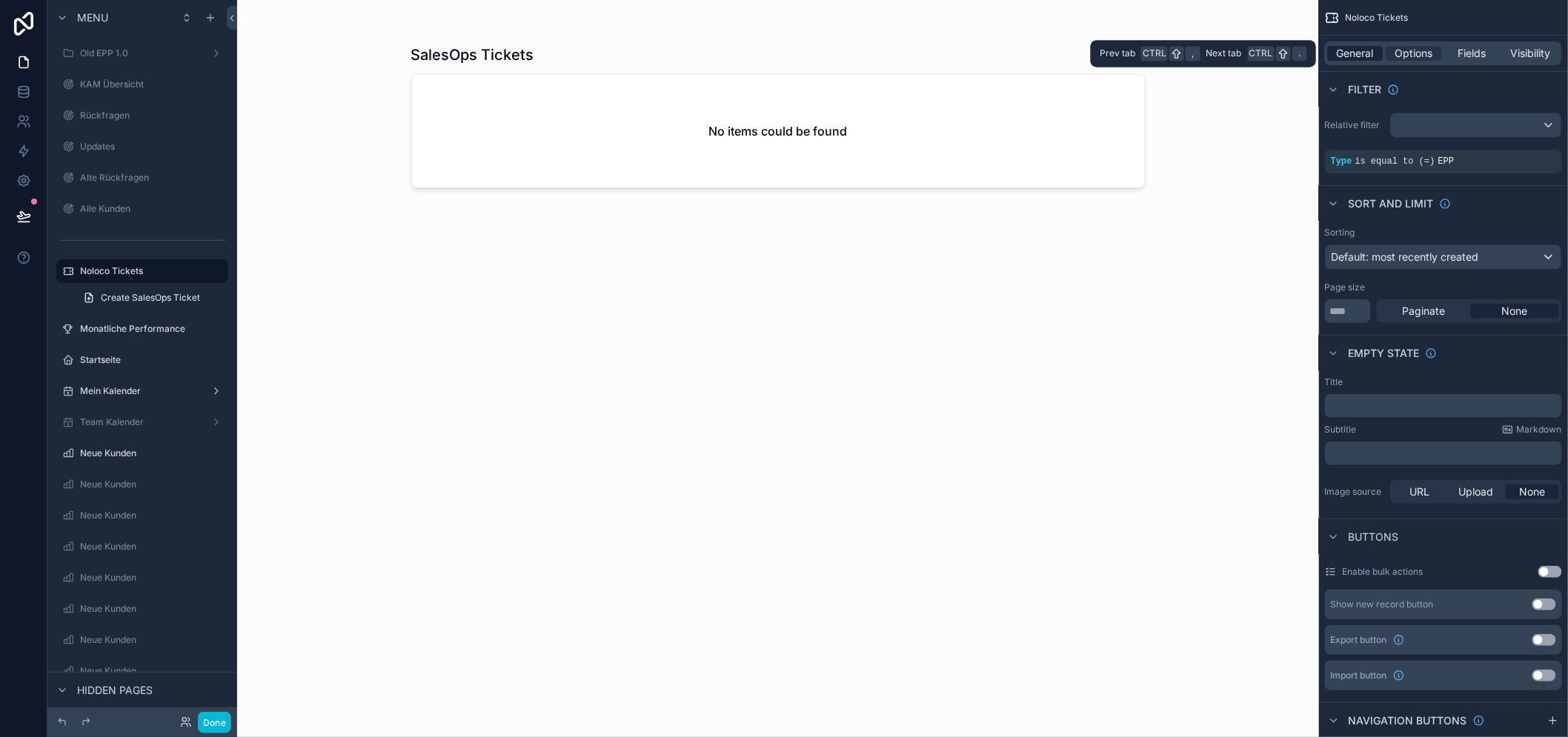
click at [1367, 48] on span "General" at bounding box center [1355, 54] width 37 height 15
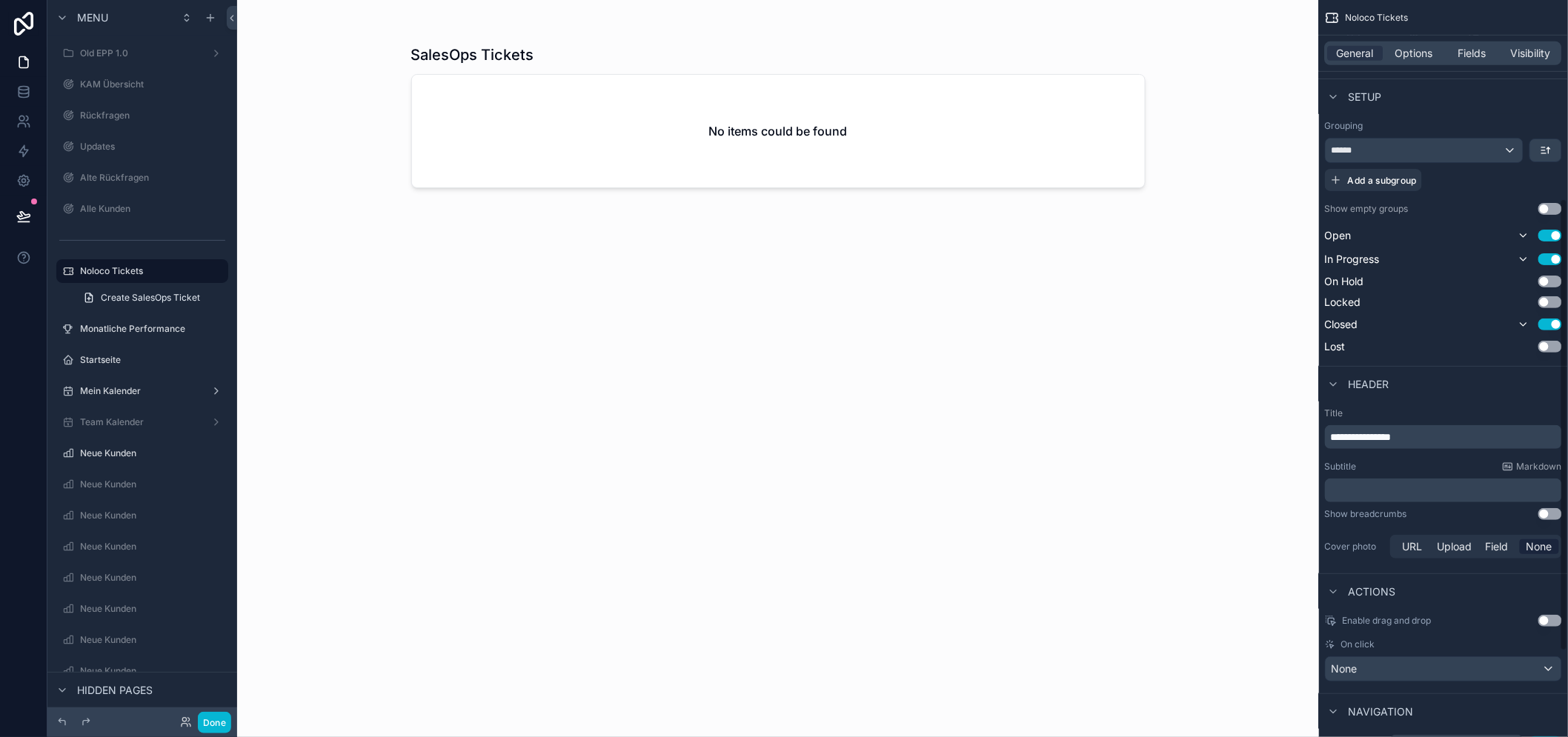
scroll to position [329, 0]
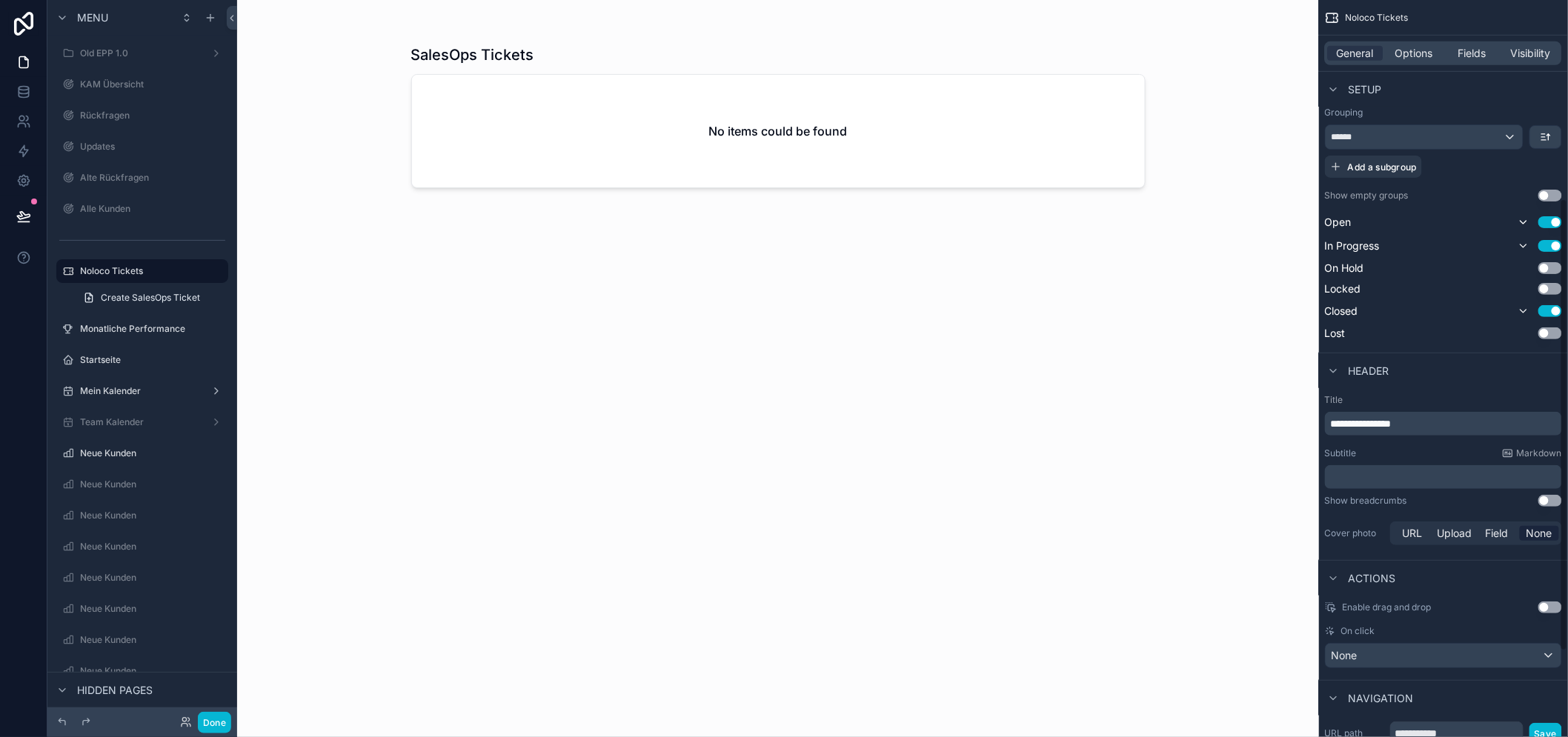
click at [1486, 428] on p "**********" at bounding box center [1445, 423] width 228 height 15
click at [427, 342] on div "Noloco Tickets No items could be found" at bounding box center [778, 377] width 734 height 683
click at [9, 70] on link at bounding box center [23, 62] width 47 height 29
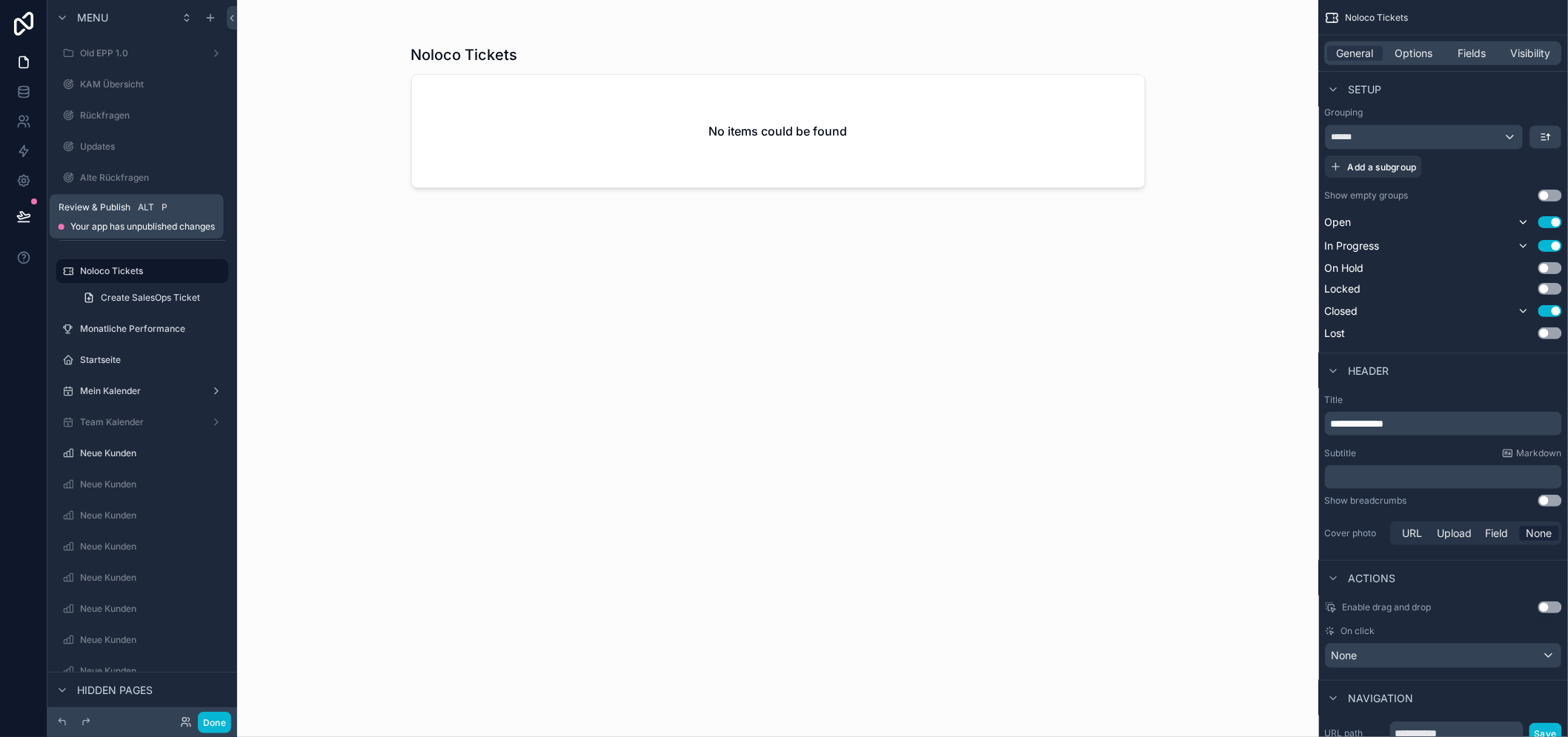
click at [17, 212] on icon at bounding box center [23, 215] width 13 height 8
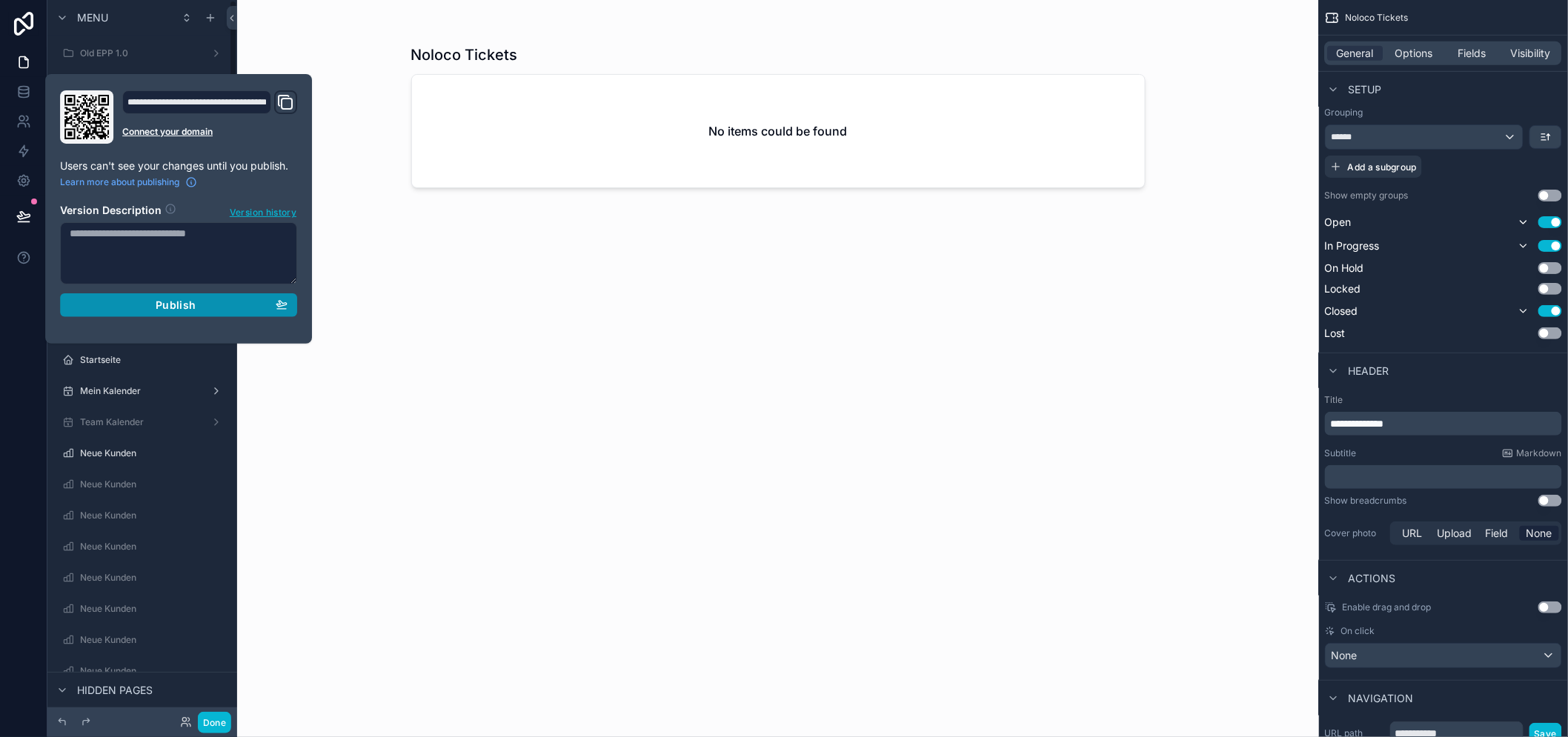
click at [213, 305] on div "Publish" at bounding box center [179, 305] width 218 height 14
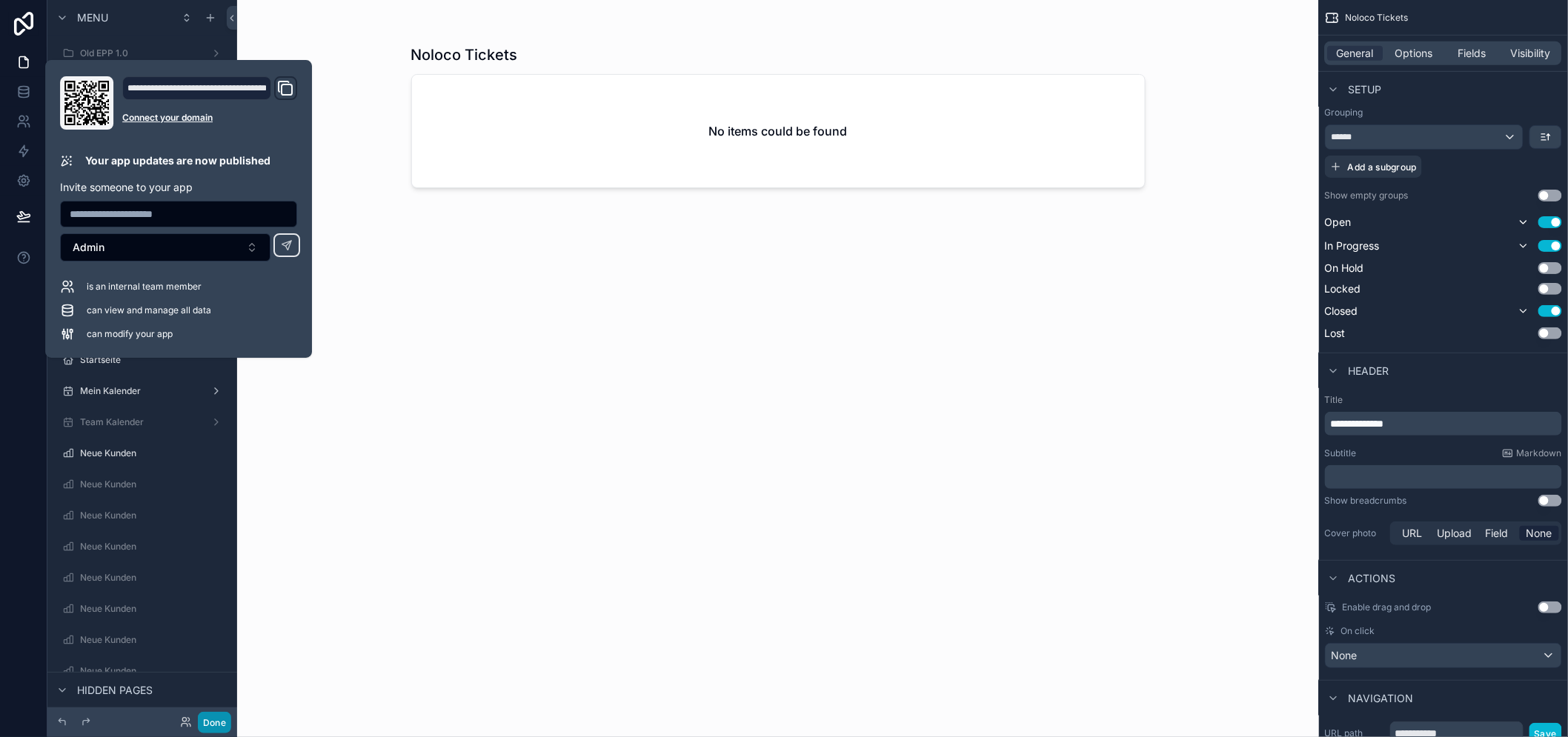
click at [216, 723] on button "Done" at bounding box center [215, 722] width 33 height 21
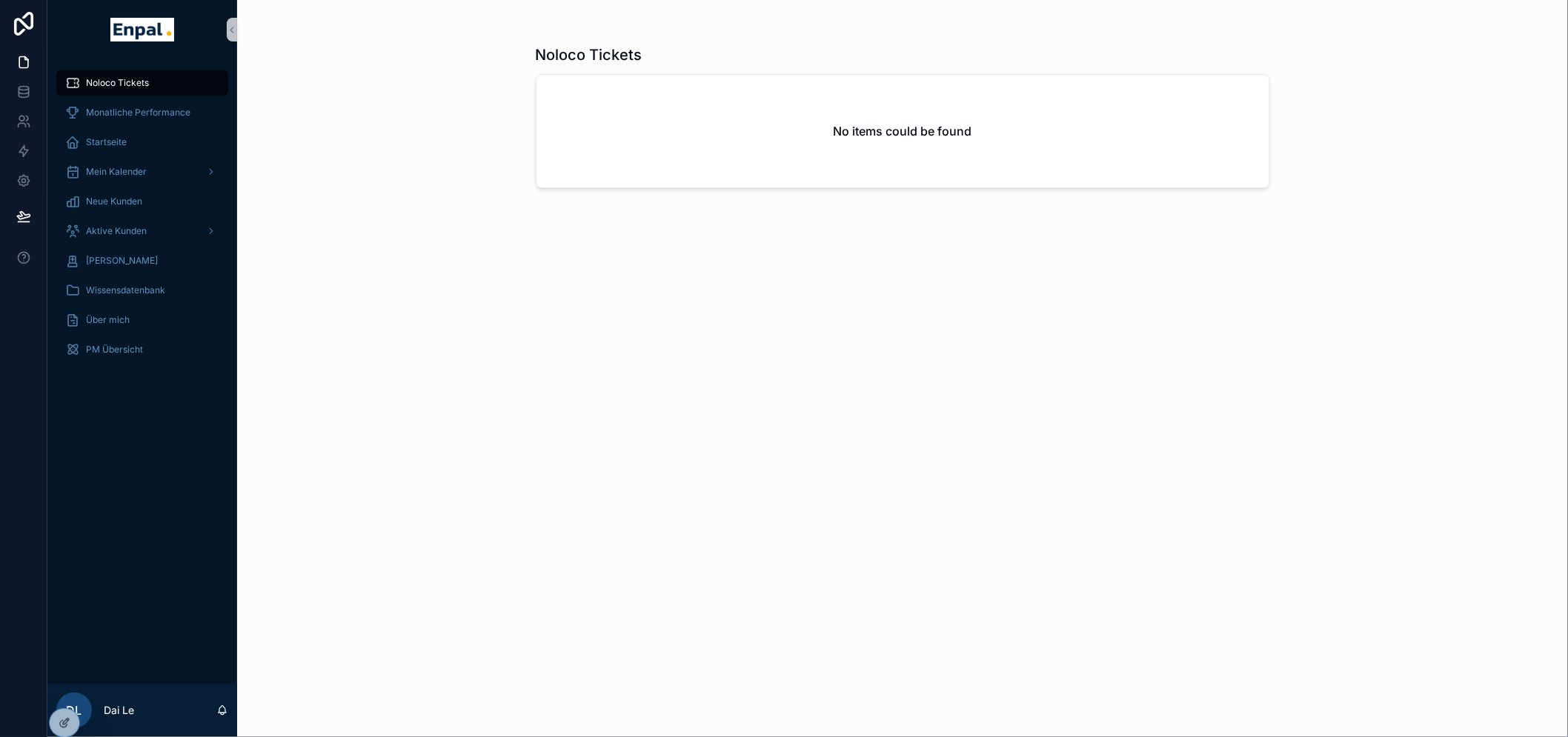
click at [485, 459] on div "Noloco Tickets No items could be found" at bounding box center [902, 368] width 1330 height 737
click at [157, 104] on div "Monatliche Performance" at bounding box center [142, 112] width 154 height 23
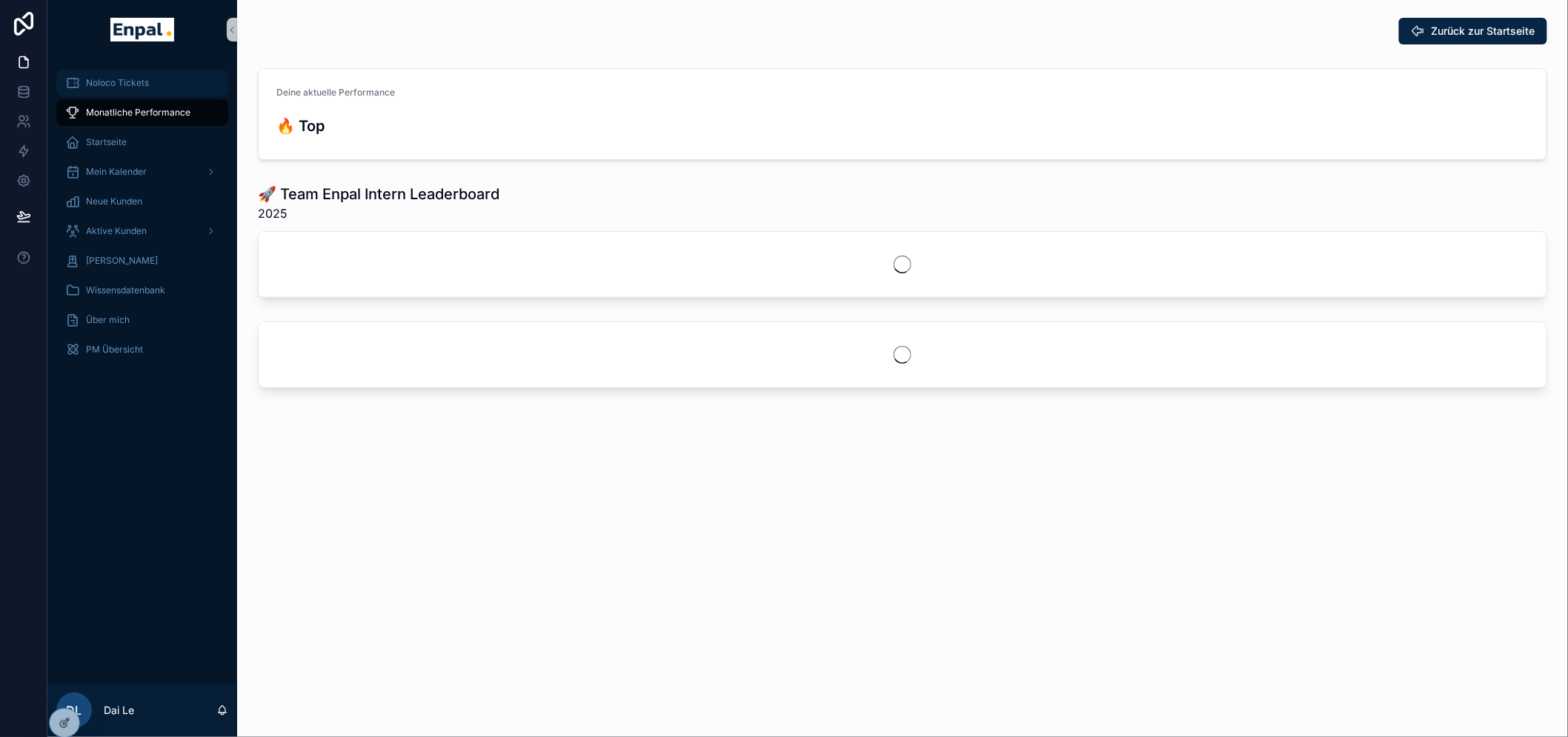
click at [156, 85] on div "Noloco Tickets" at bounding box center [142, 82] width 154 height 23
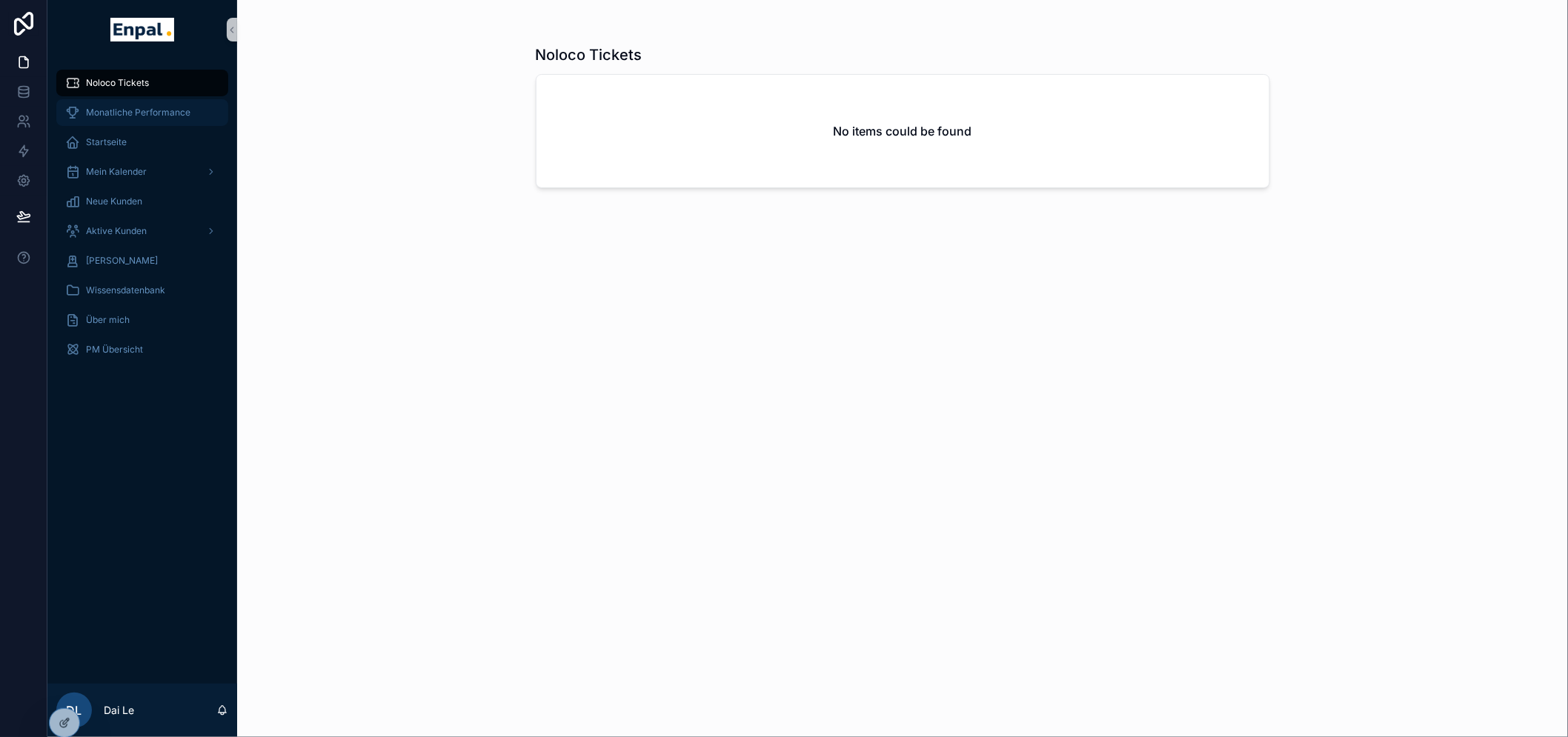
click at [151, 109] on span "Monatliche Performance" at bounding box center [138, 113] width 104 height 12
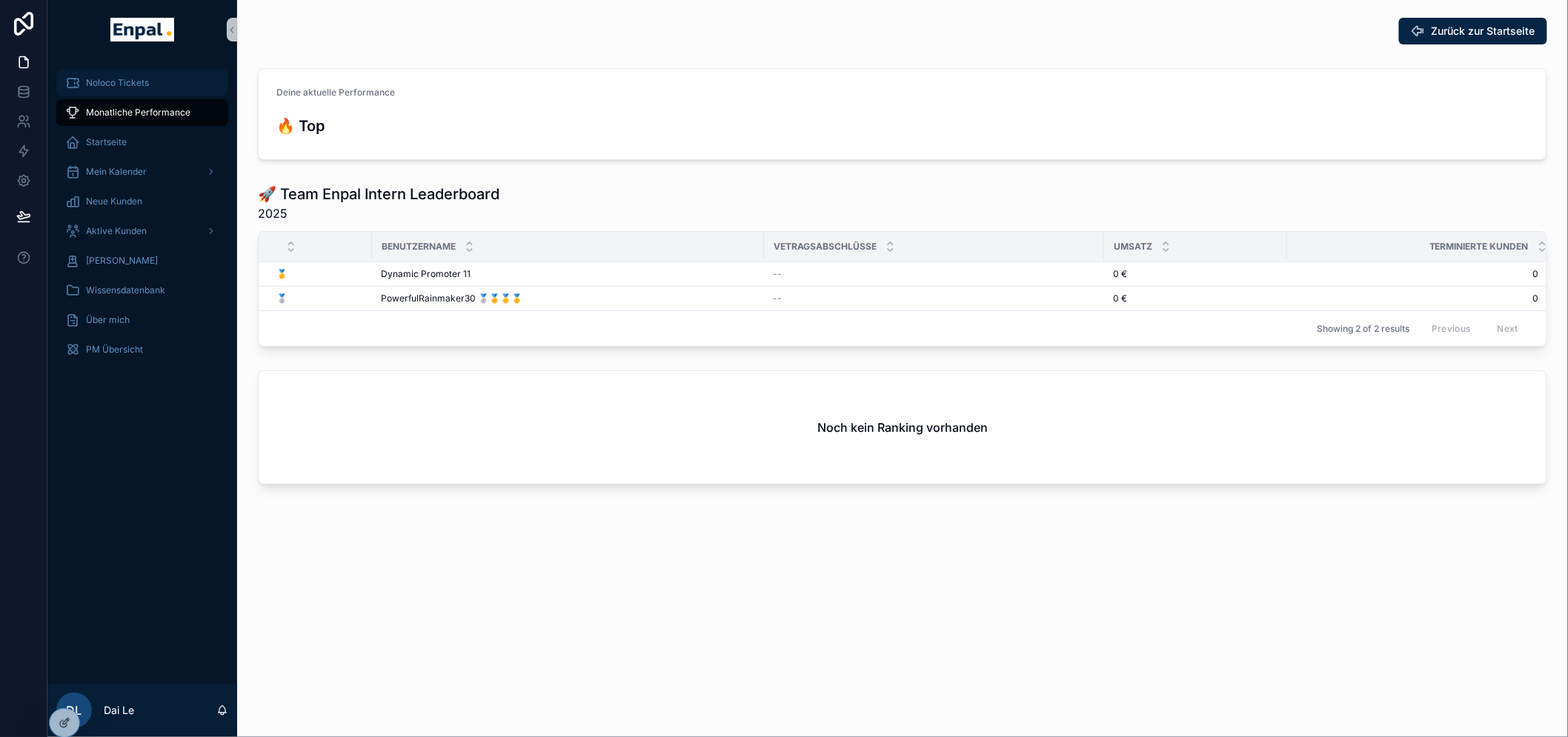
click at [161, 91] on div "Noloco Tickets" at bounding box center [142, 82] width 154 height 23
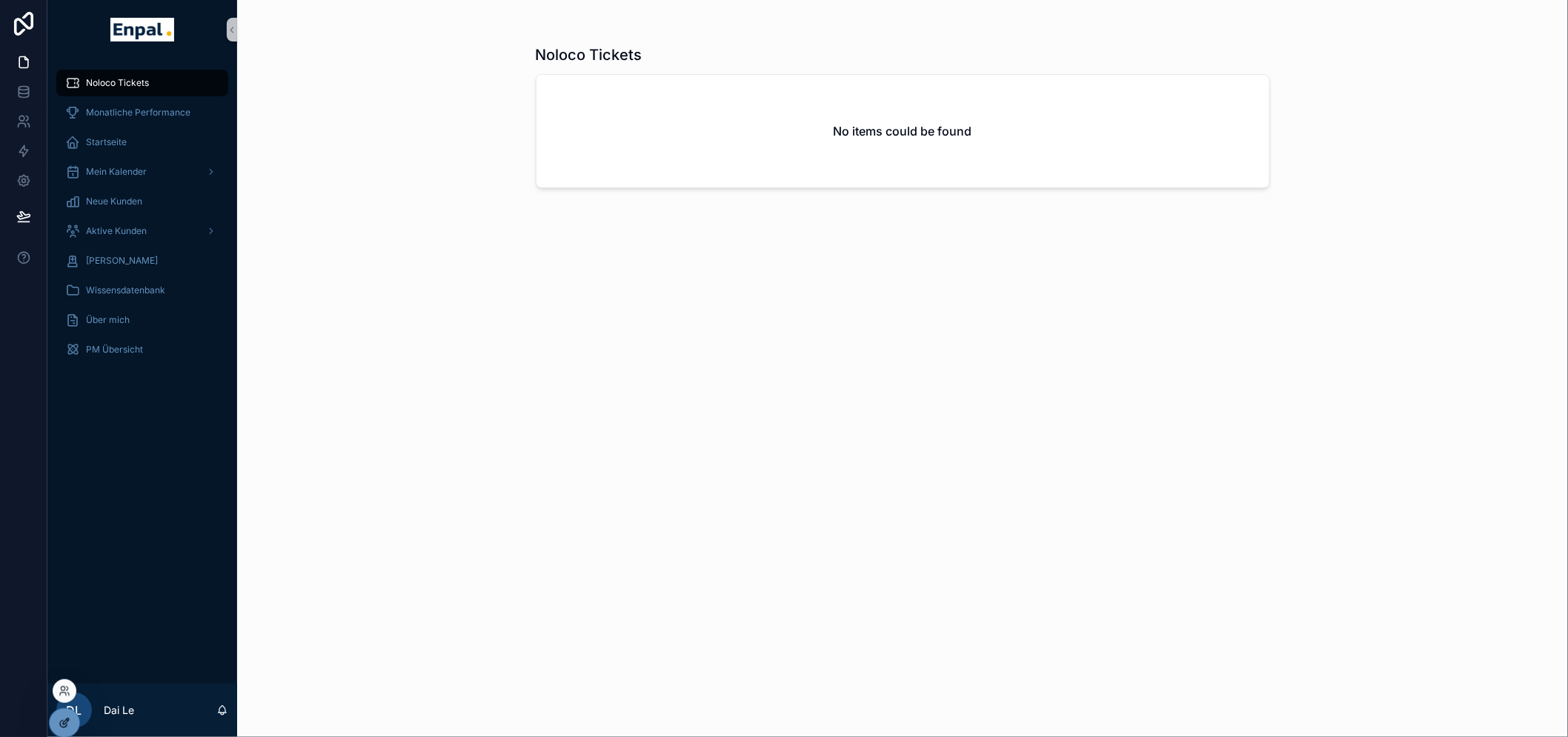
click at [62, 713] on div at bounding box center [64, 722] width 29 height 28
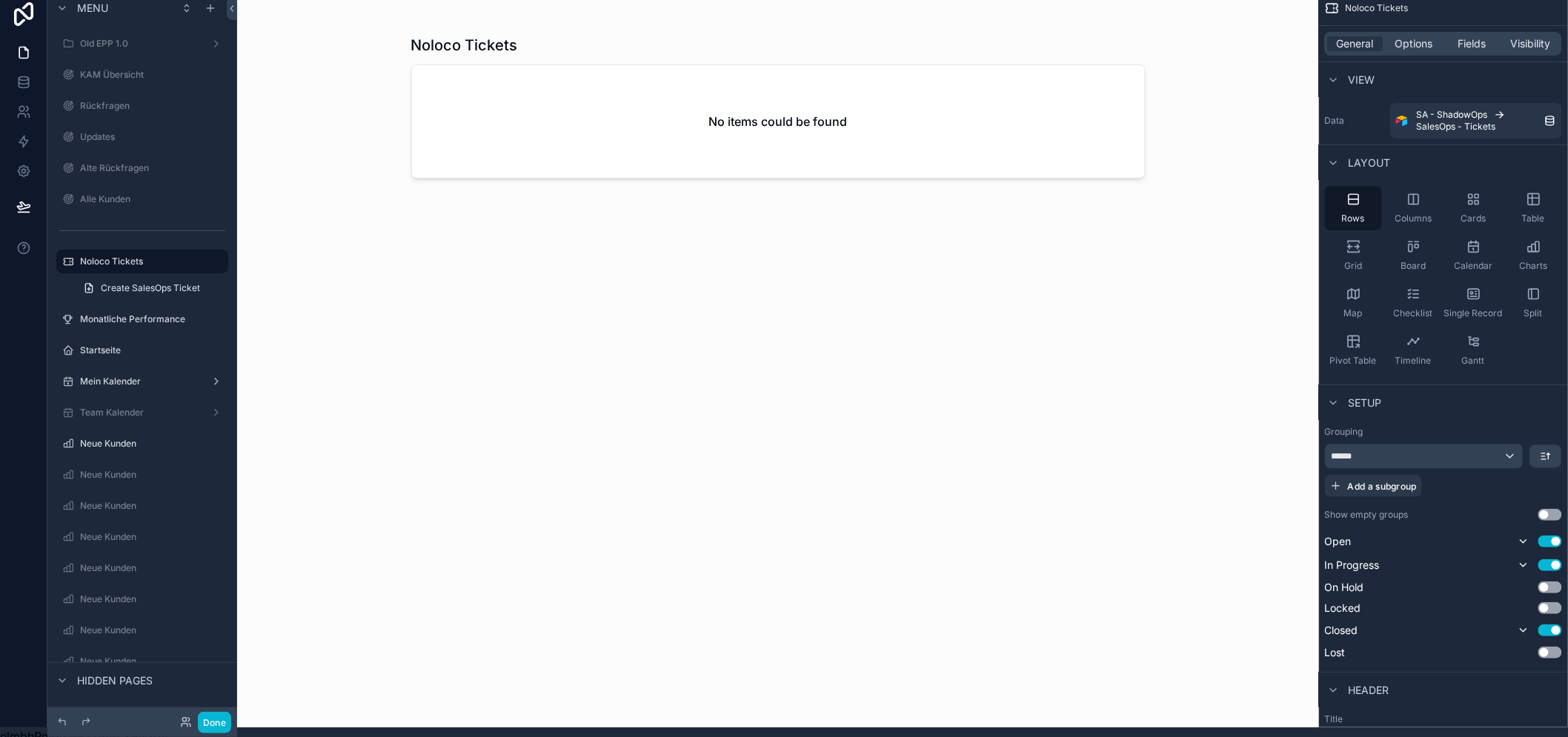
scroll to position [0, 12]
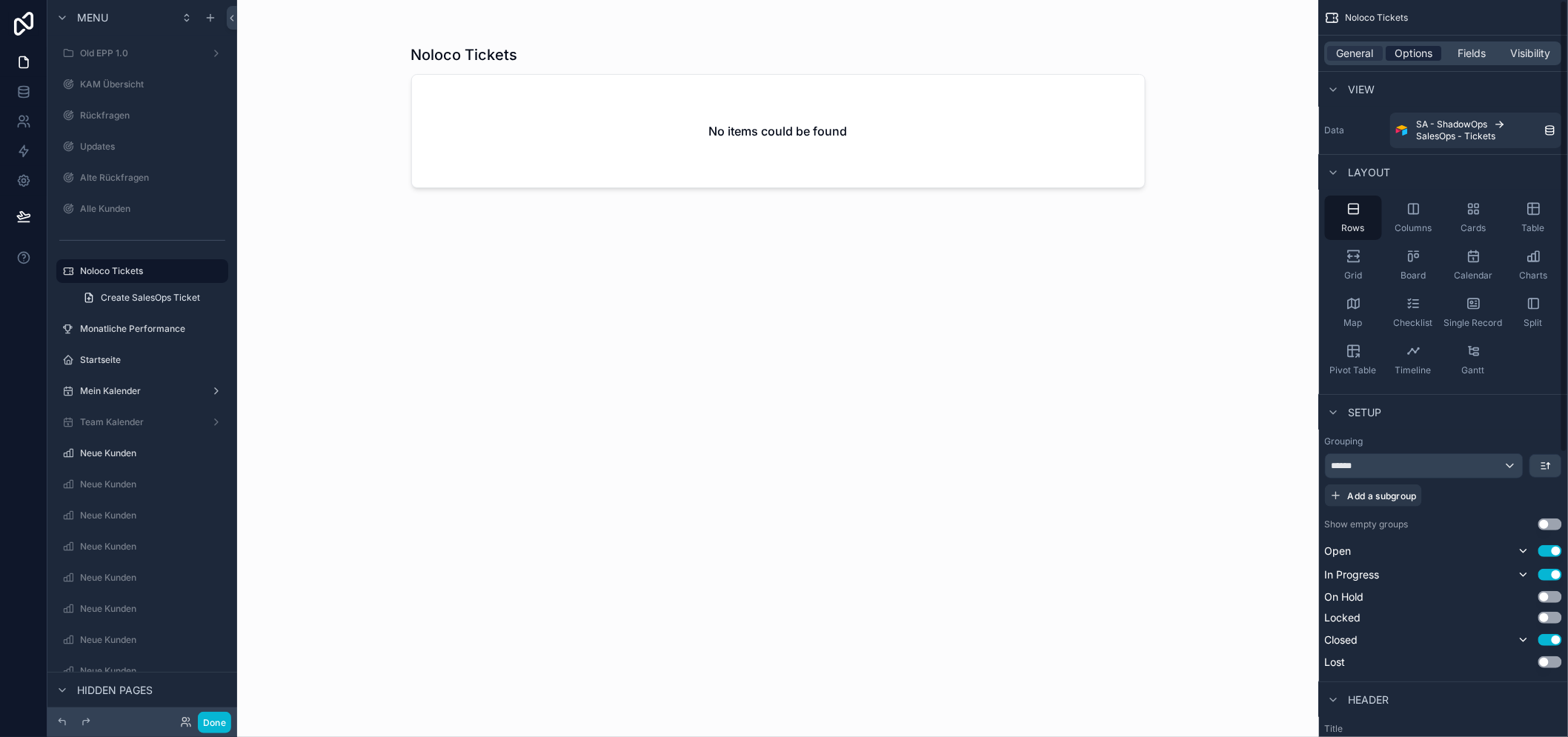
click at [1402, 50] on span "Options" at bounding box center [1414, 54] width 38 height 15
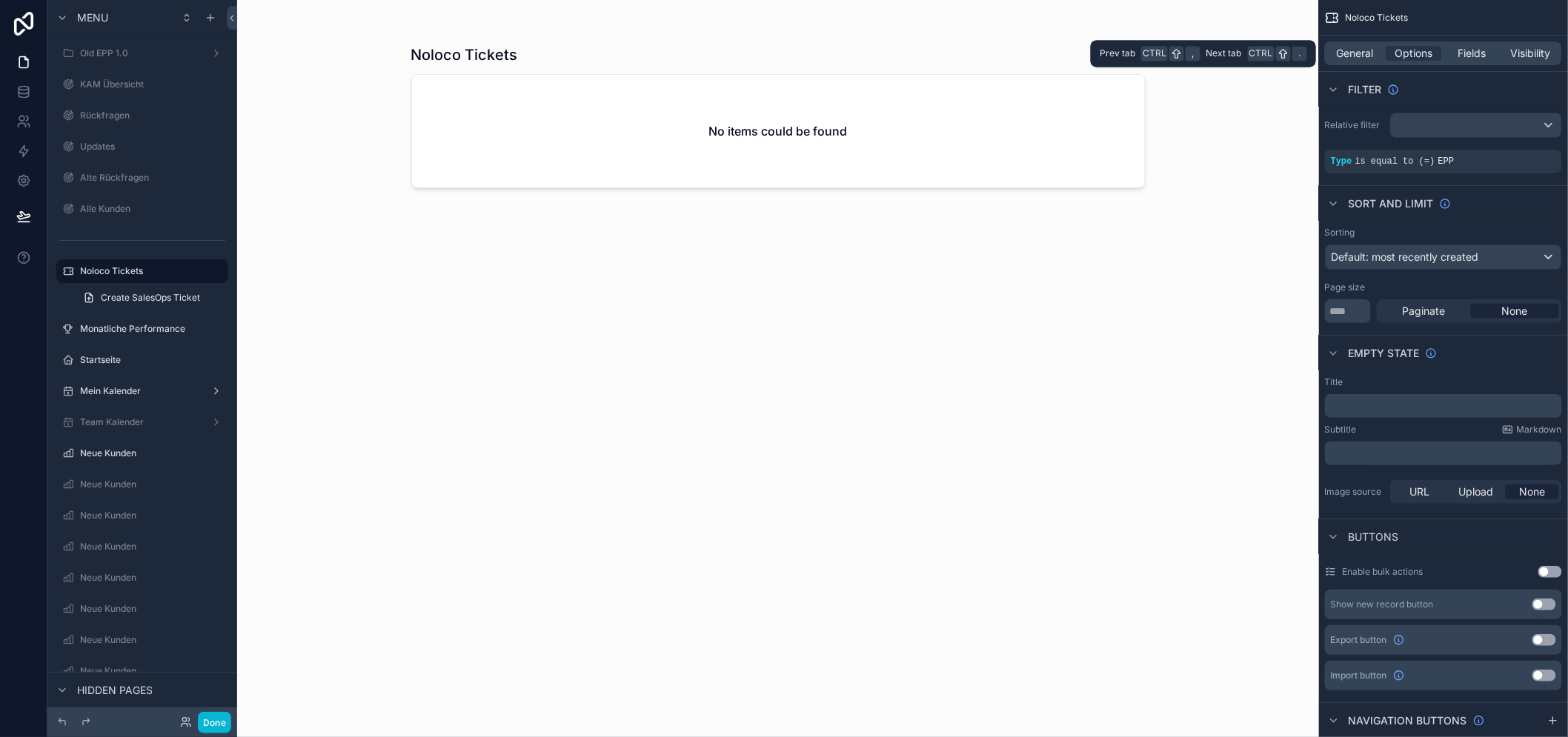
click at [1365, 45] on div "General Options Fields Visibility" at bounding box center [1442, 53] width 237 height 23
click at [217, 708] on div "Done" at bounding box center [142, 721] width 190 height 29
click at [215, 714] on button "Done" at bounding box center [215, 722] width 33 height 21
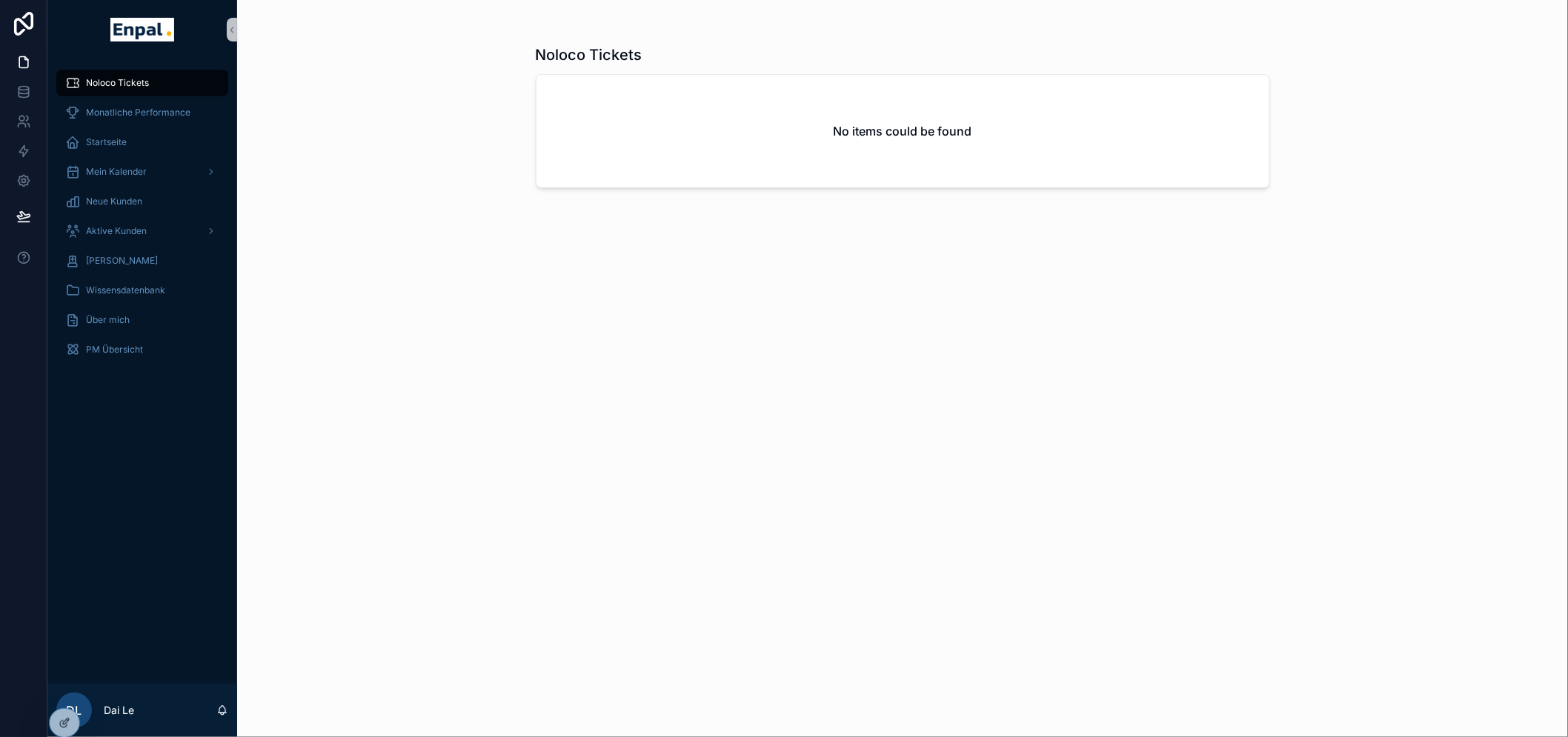
click at [398, 479] on div "Noloco Tickets No items could be found" at bounding box center [902, 368] width 1330 height 737
click at [138, 108] on span "Monatliche Performance" at bounding box center [138, 113] width 104 height 12
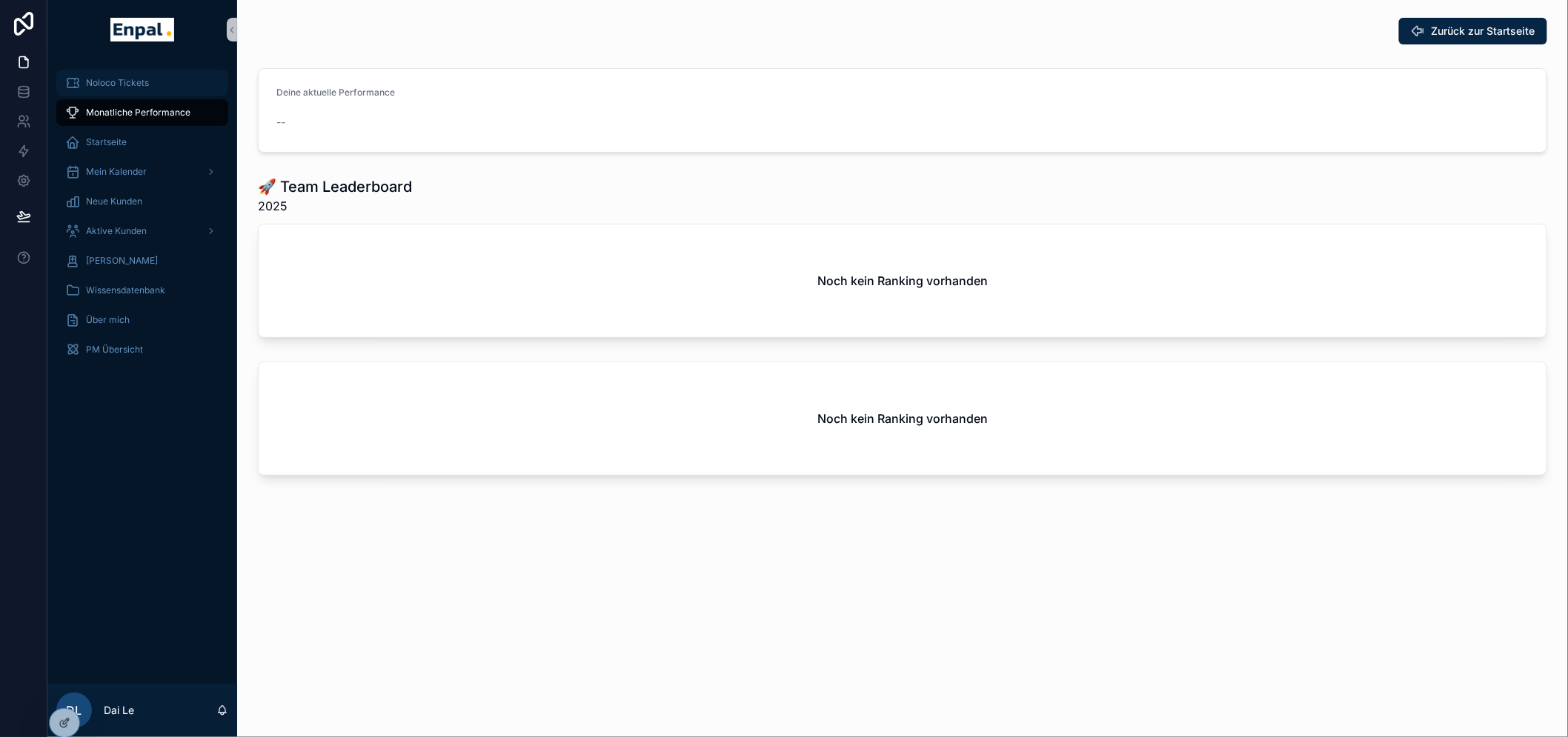
click at [123, 73] on div "Noloco Tickets" at bounding box center [142, 82] width 154 height 23
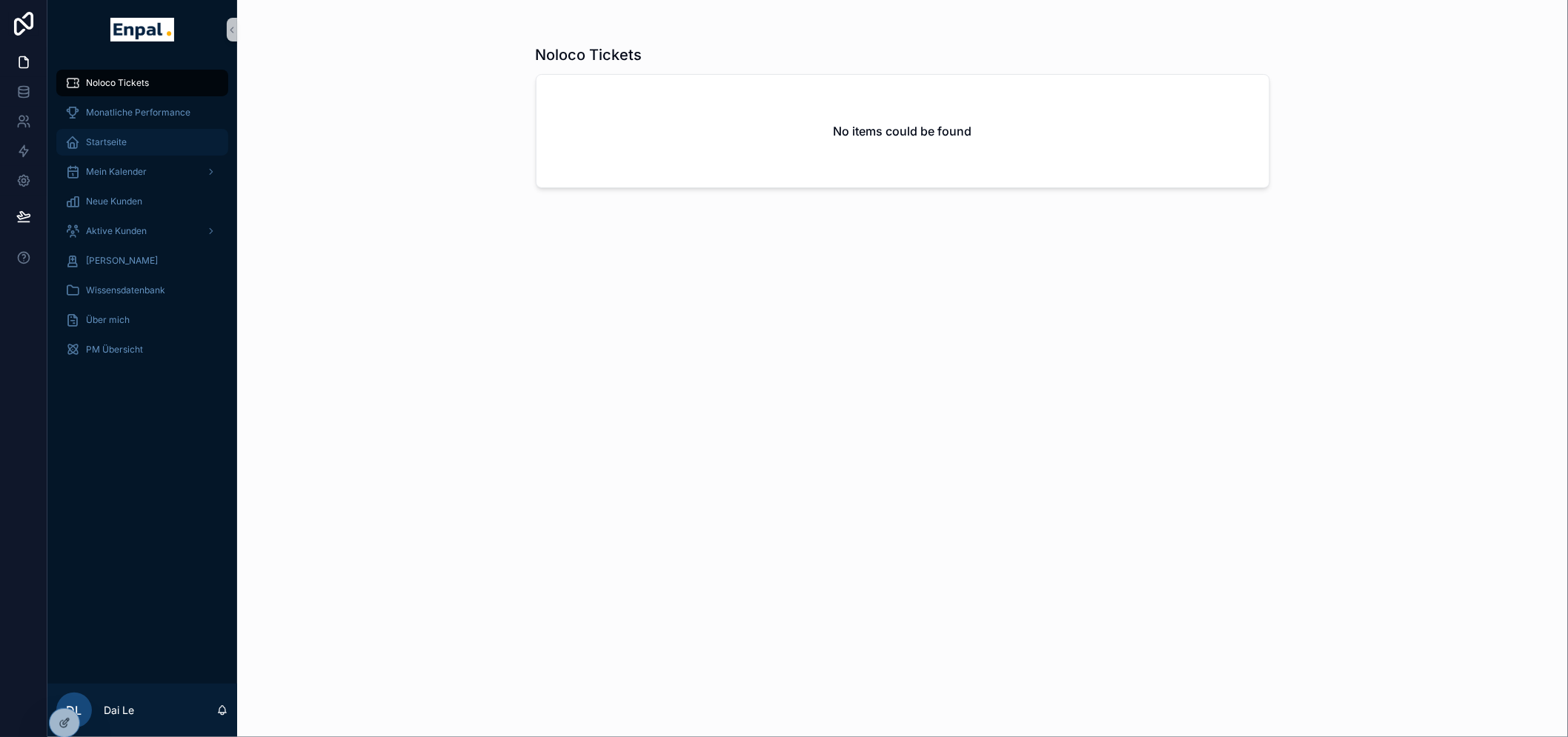
click at [167, 133] on div "Startseite" at bounding box center [142, 141] width 154 height 23
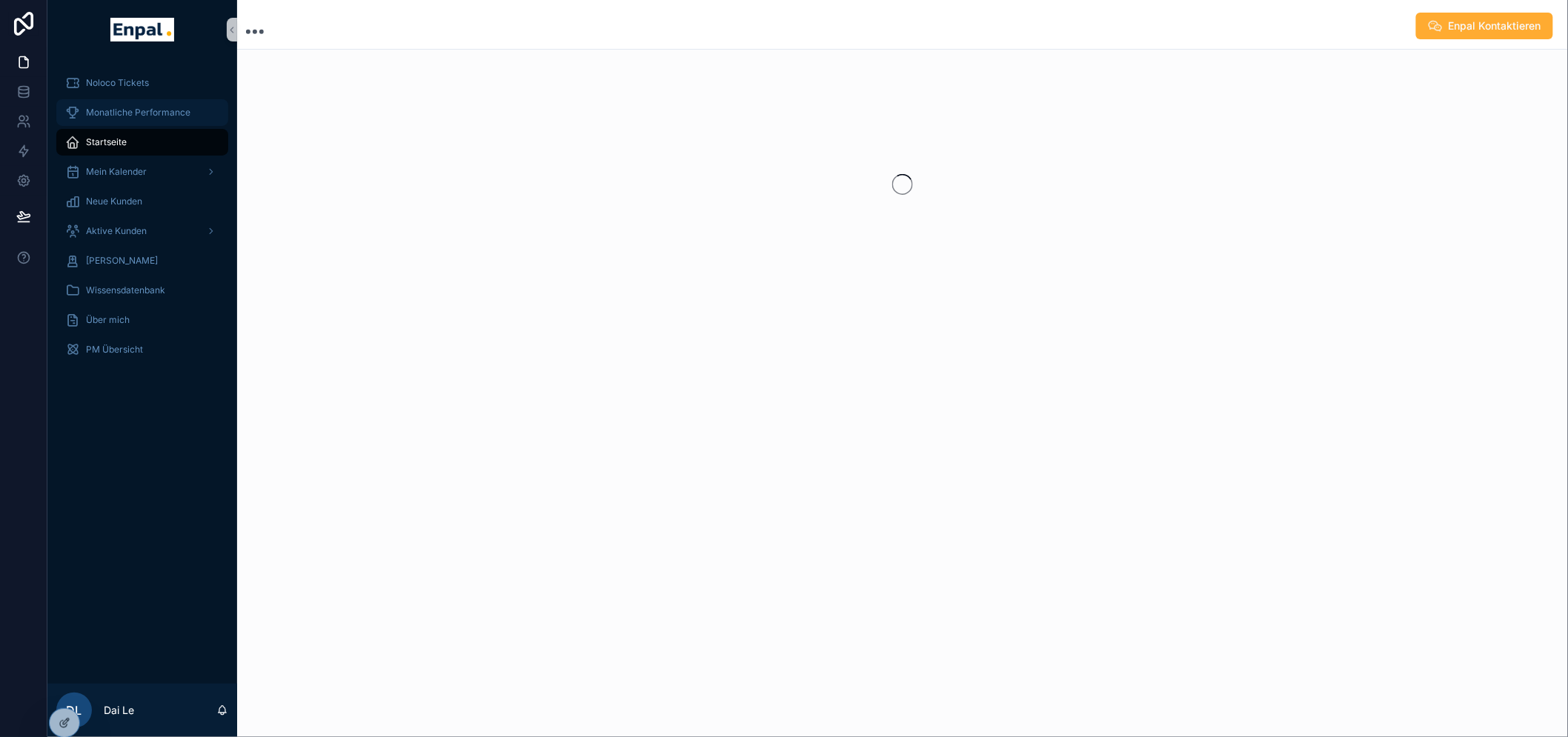
click at [159, 116] on span "Monatliche Performance" at bounding box center [138, 113] width 104 height 12
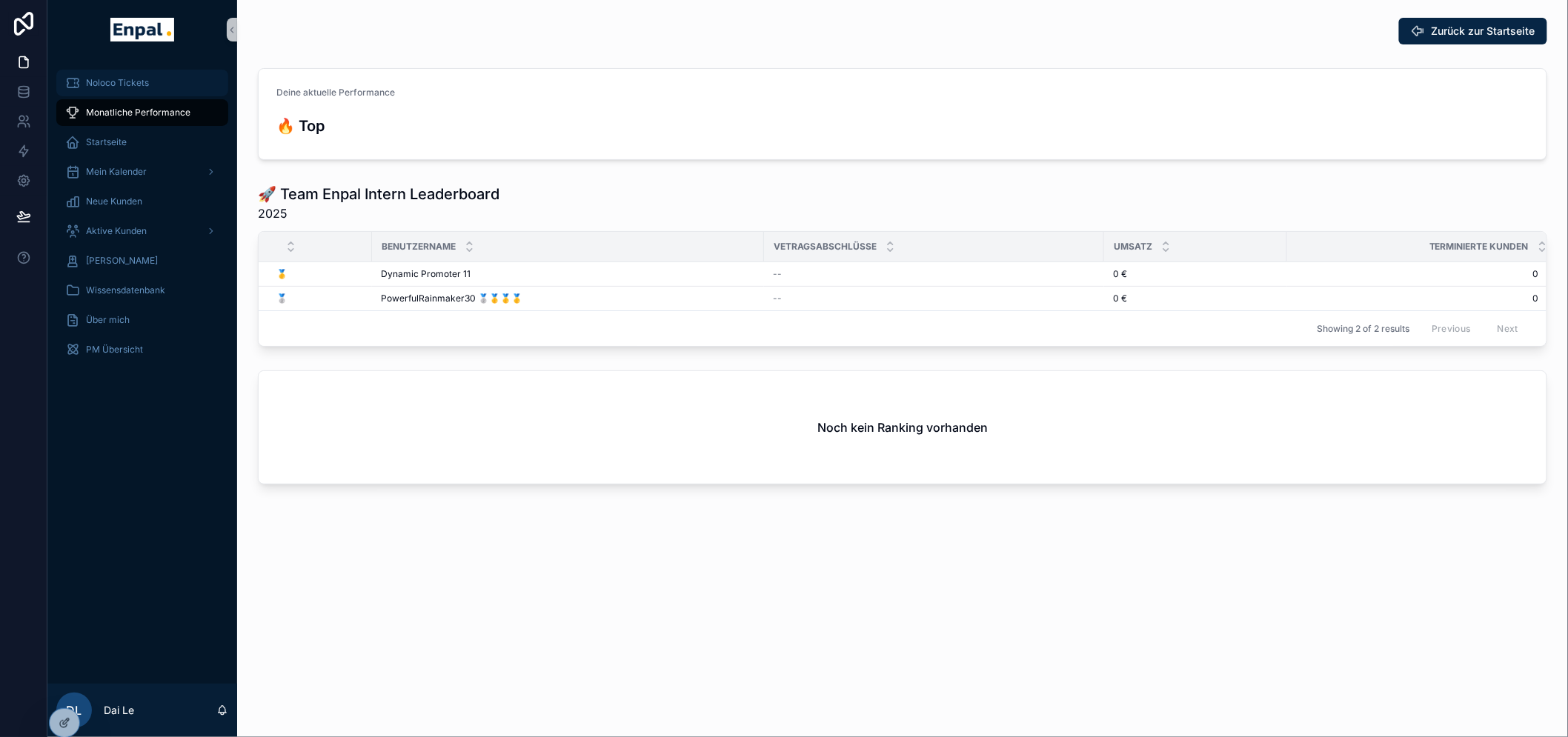
click at [151, 84] on div "Noloco Tickets" at bounding box center [142, 82] width 154 height 23
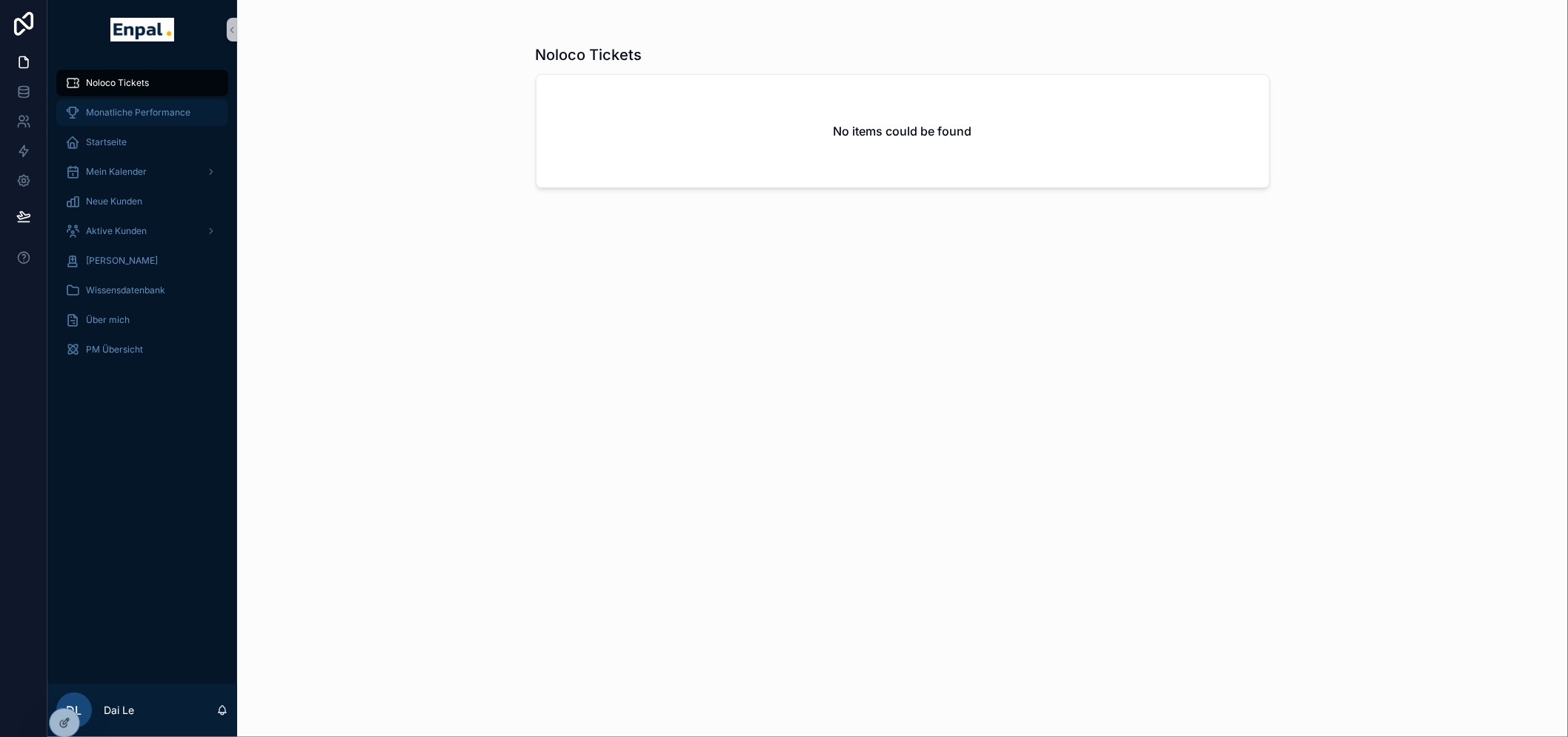
click at [126, 104] on div "Monatliche Performance" at bounding box center [142, 112] width 154 height 23
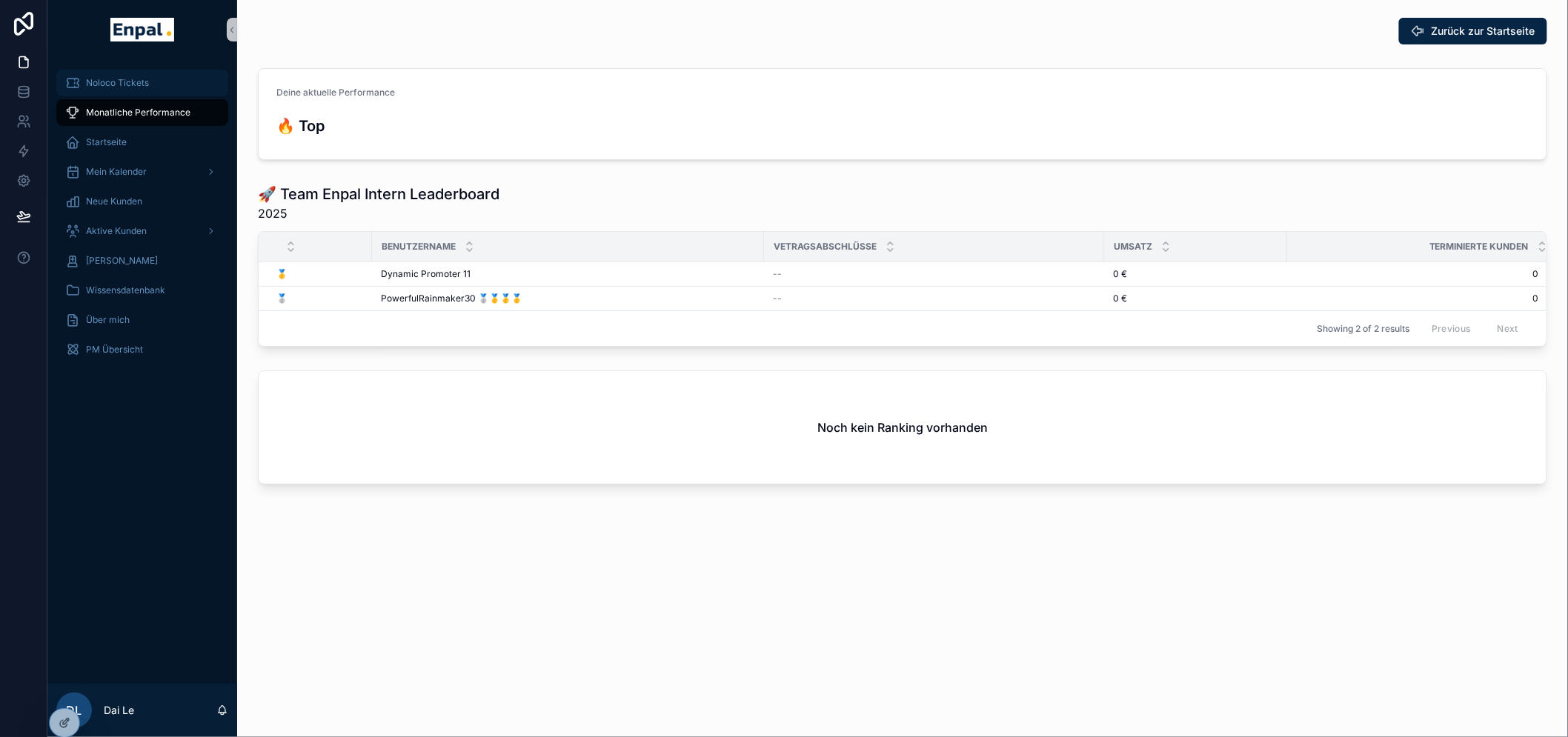
click at [92, 71] on div "Noloco Tickets" at bounding box center [142, 82] width 154 height 23
